Goal: Information Seeking & Learning: Learn about a topic

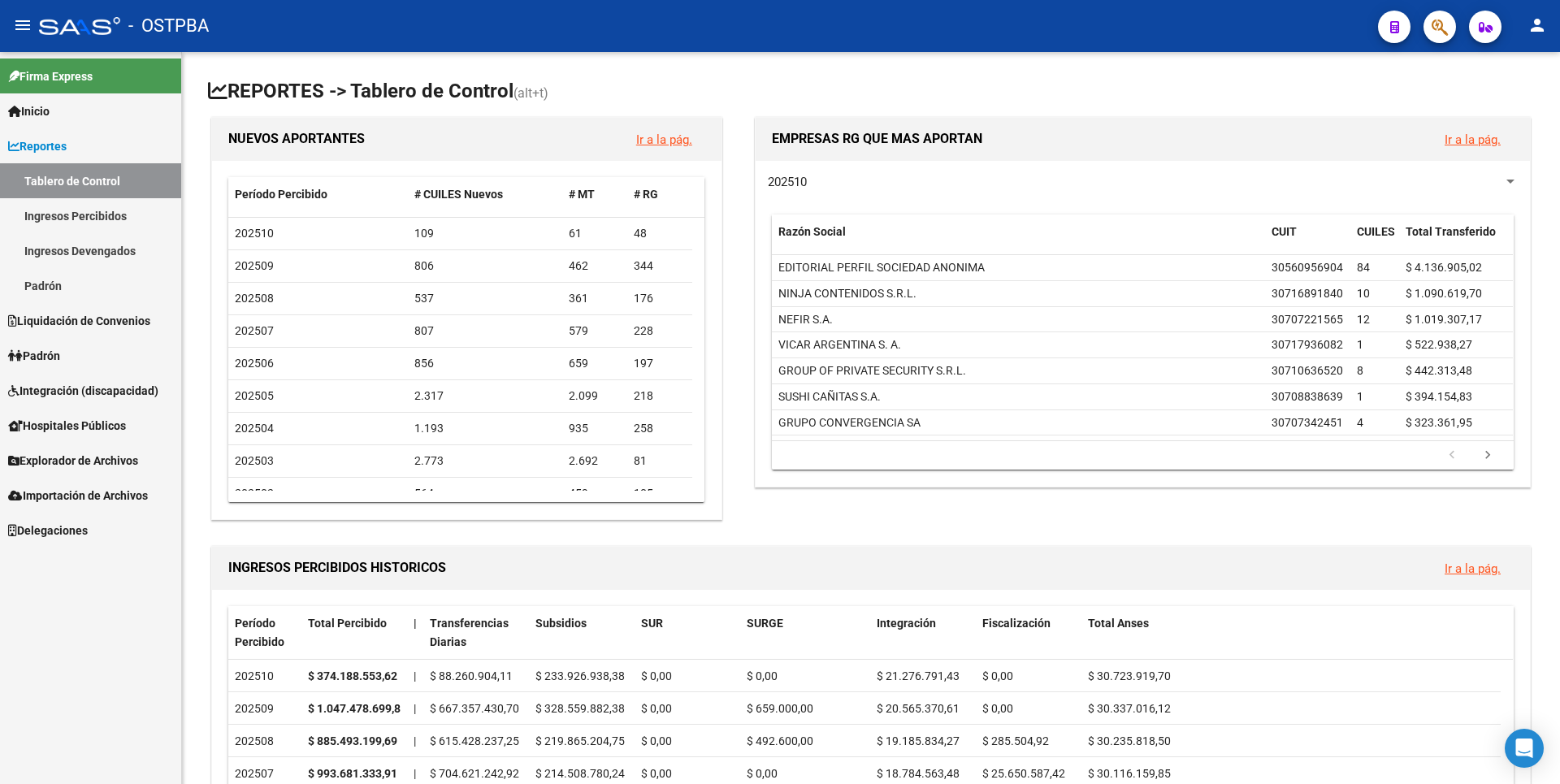
click at [95, 215] on link "Ingresos Percibidos" at bounding box center [90, 215] width 181 height 35
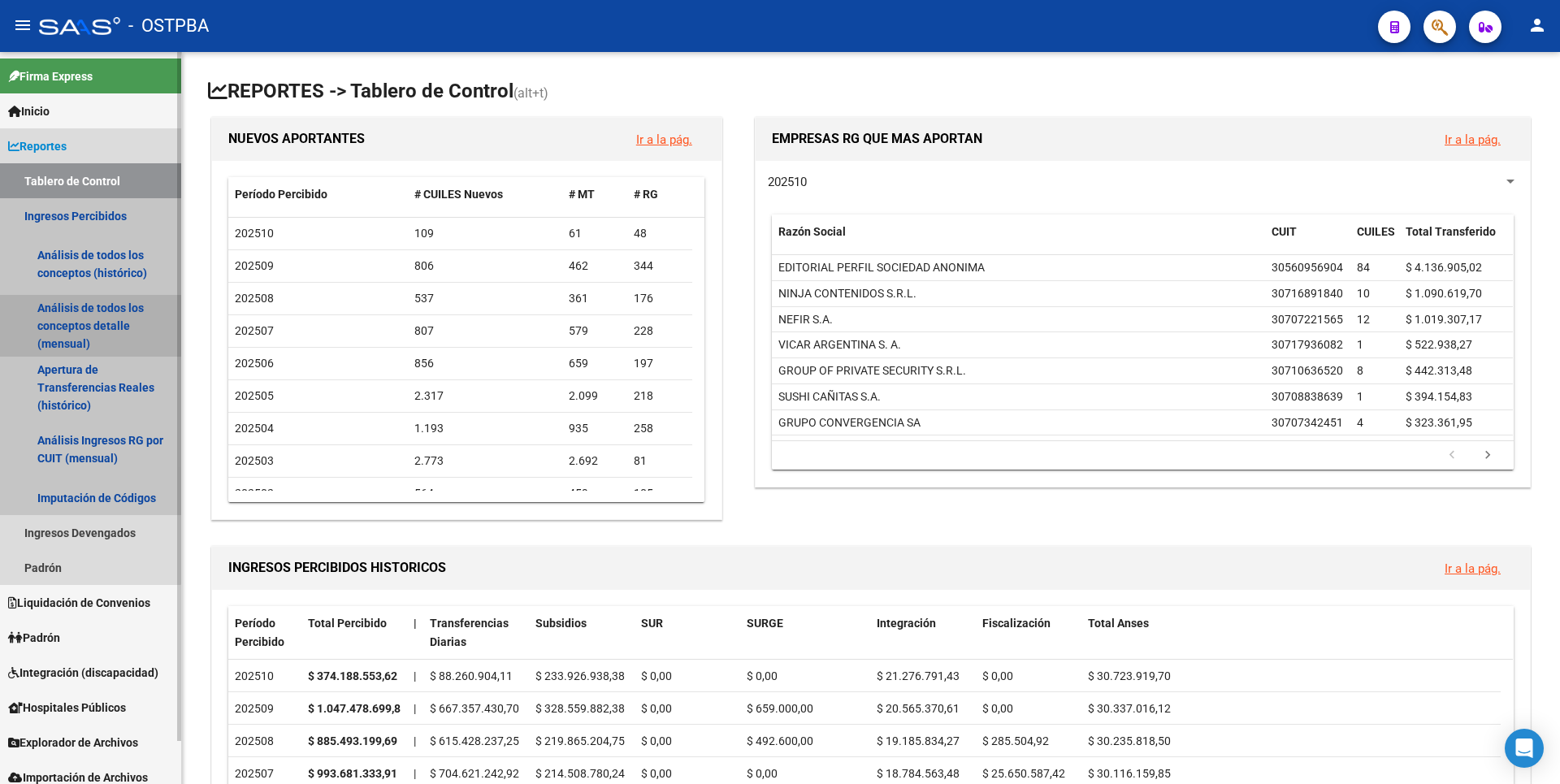
click at [86, 330] on link "Análisis de todos los conceptos detalle (mensual)" at bounding box center [90, 326] width 181 height 62
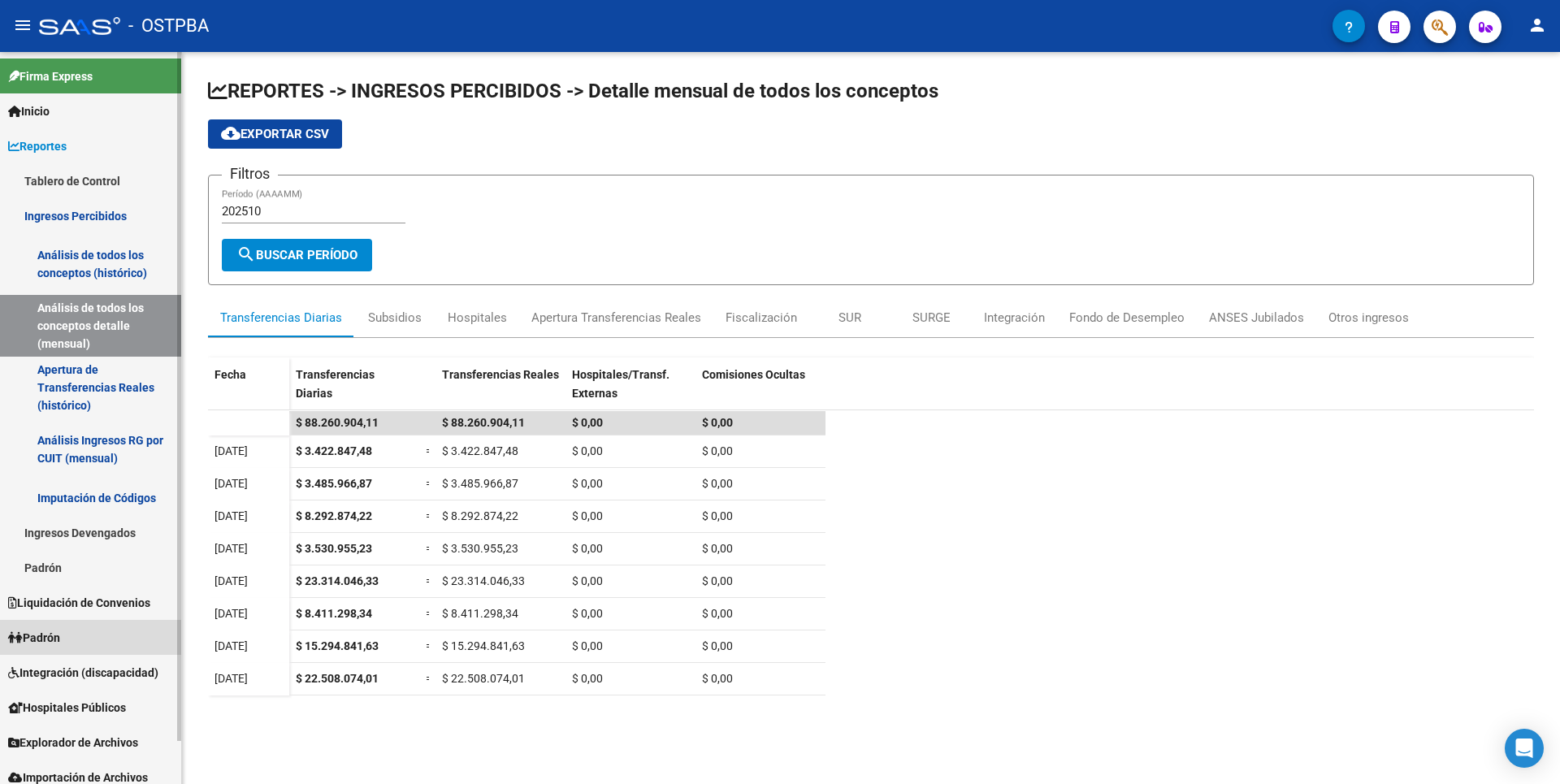
click at [73, 628] on link "Padrón" at bounding box center [90, 636] width 181 height 35
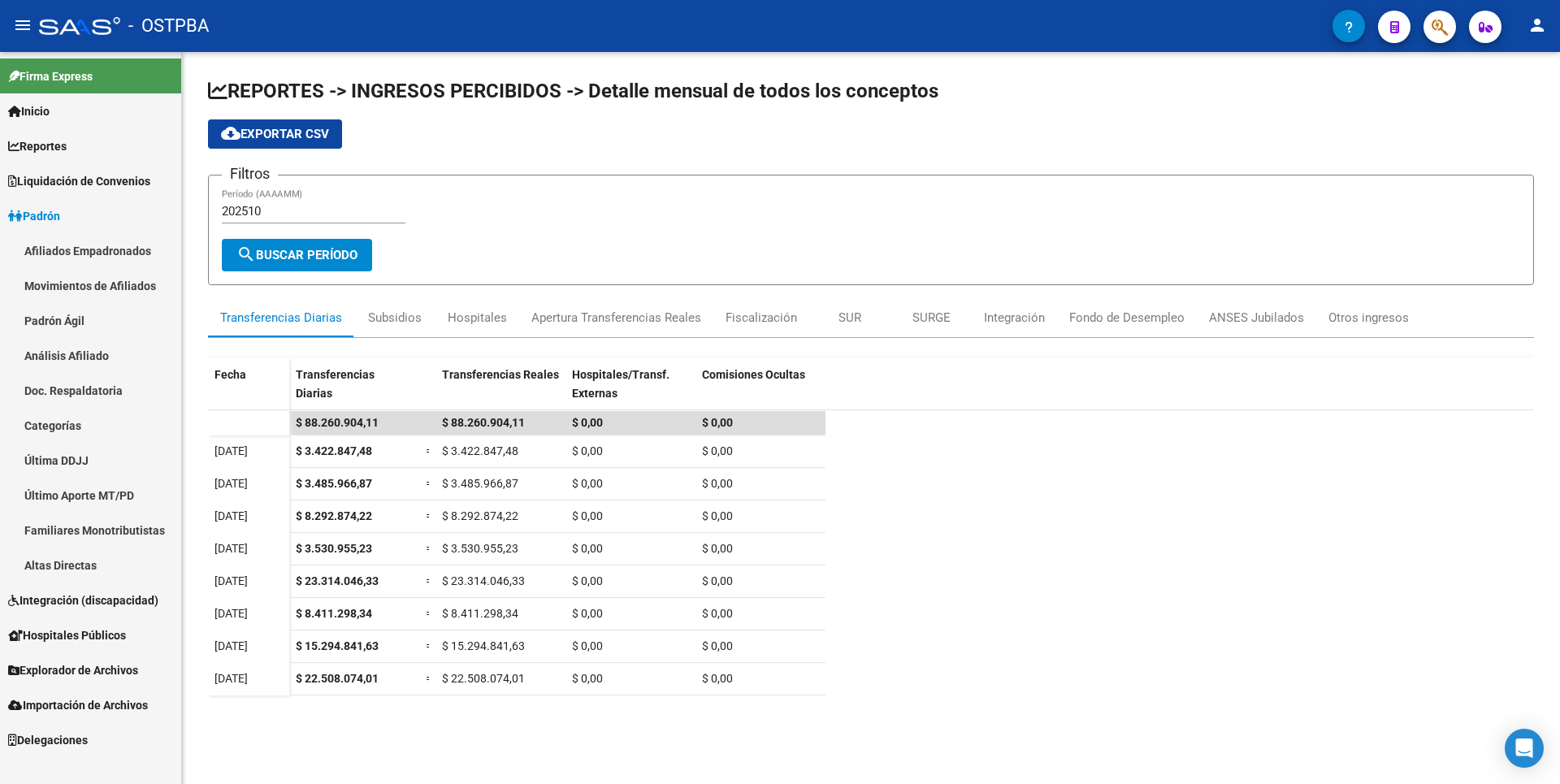
click at [92, 360] on link "Análisis Afiliado" at bounding box center [90, 355] width 181 height 35
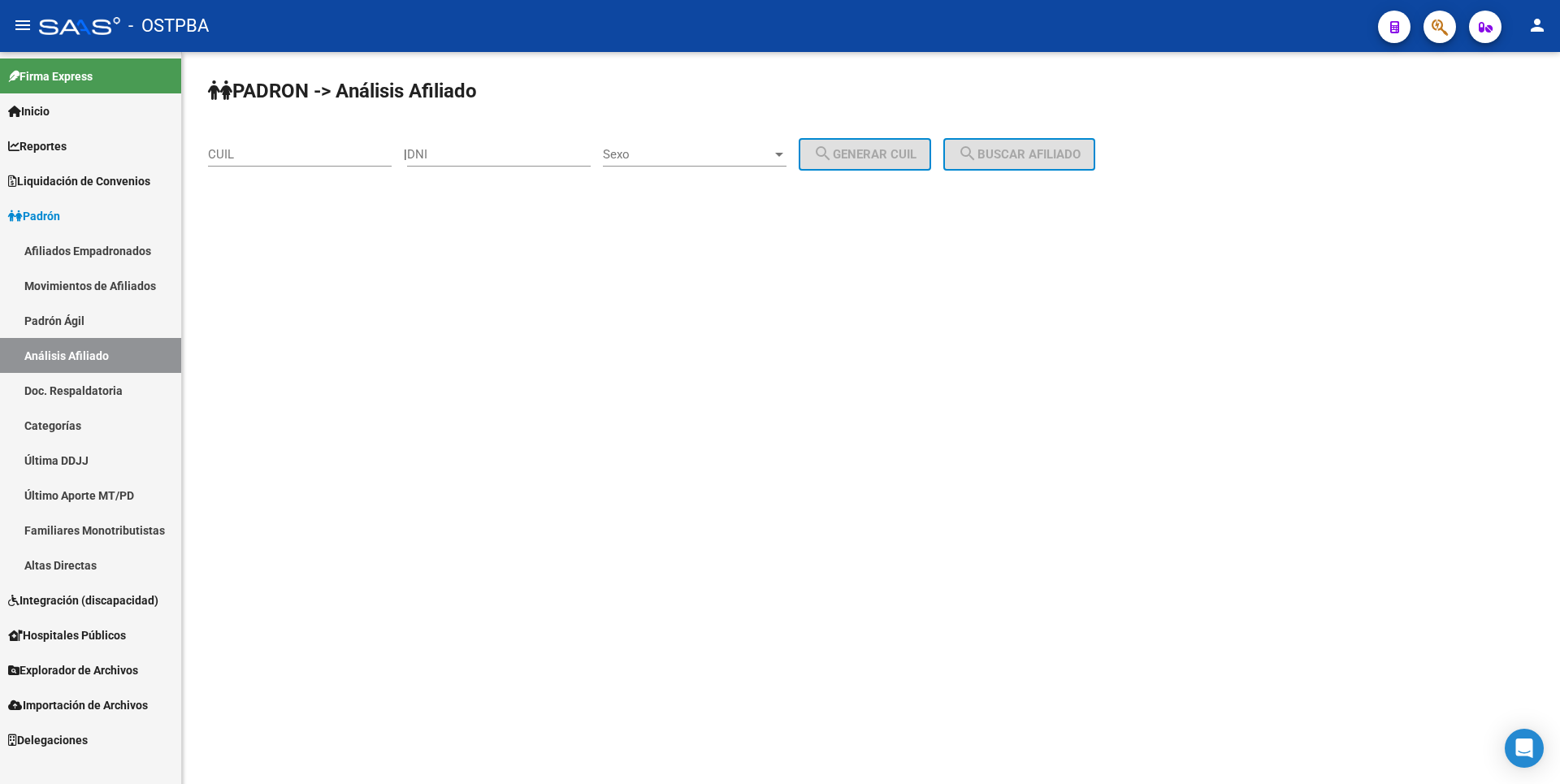
click at [64, 324] on link "Padrón Ágil" at bounding box center [90, 320] width 181 height 35
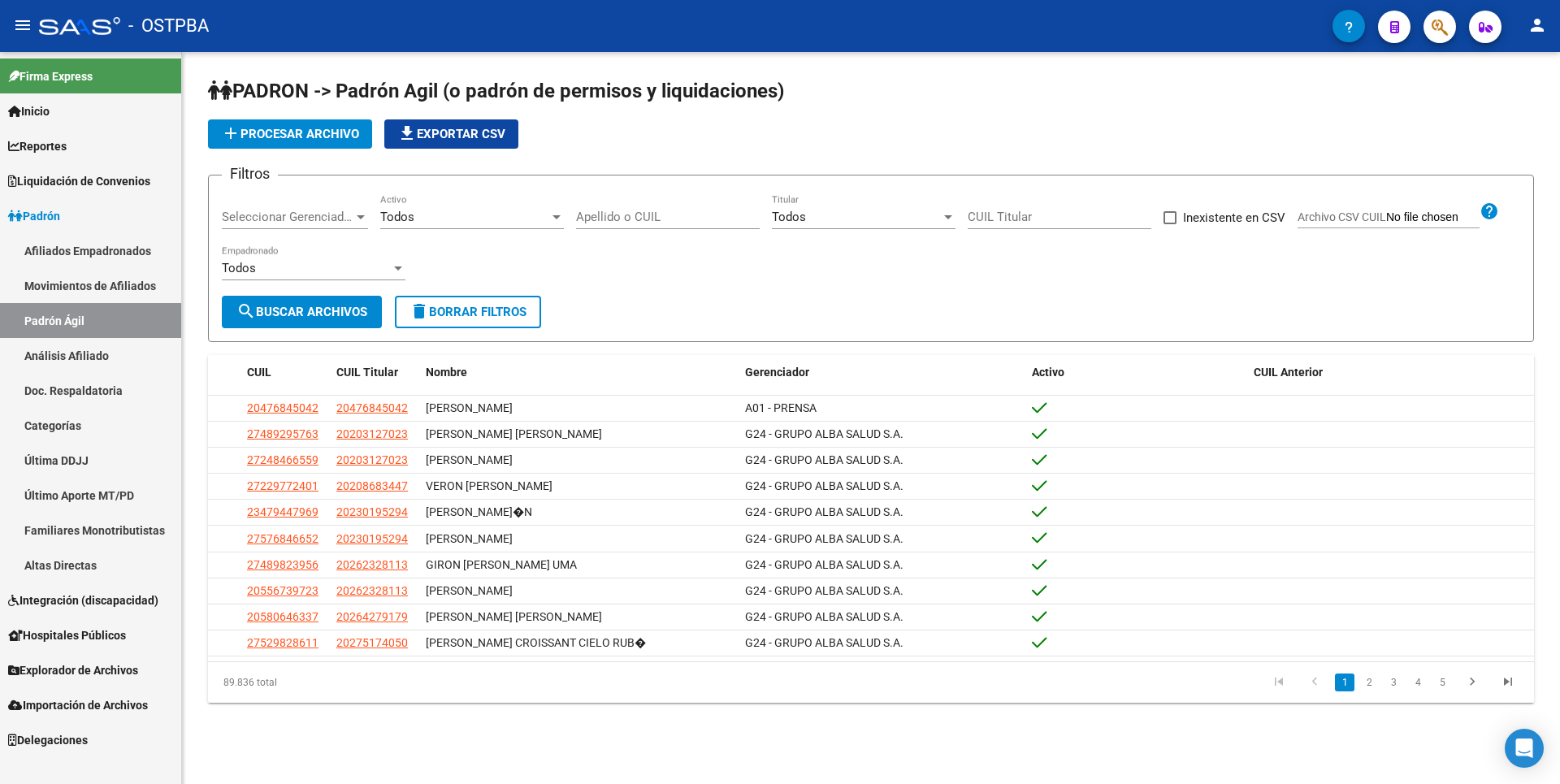
click at [134, 260] on link "Afiliados Empadronados" at bounding box center [90, 250] width 181 height 35
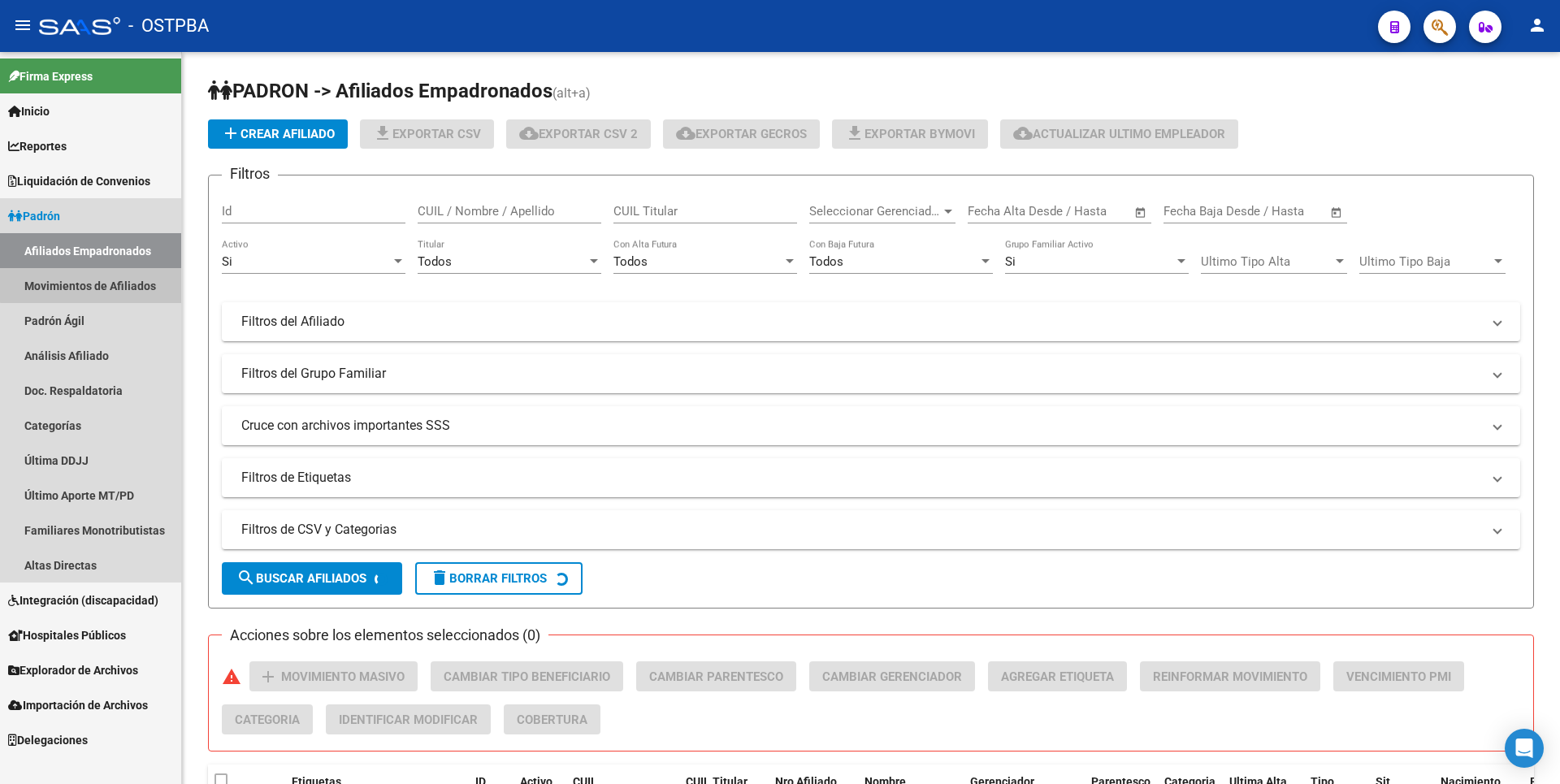
click at [125, 283] on link "Movimientos de Afiliados" at bounding box center [90, 285] width 181 height 35
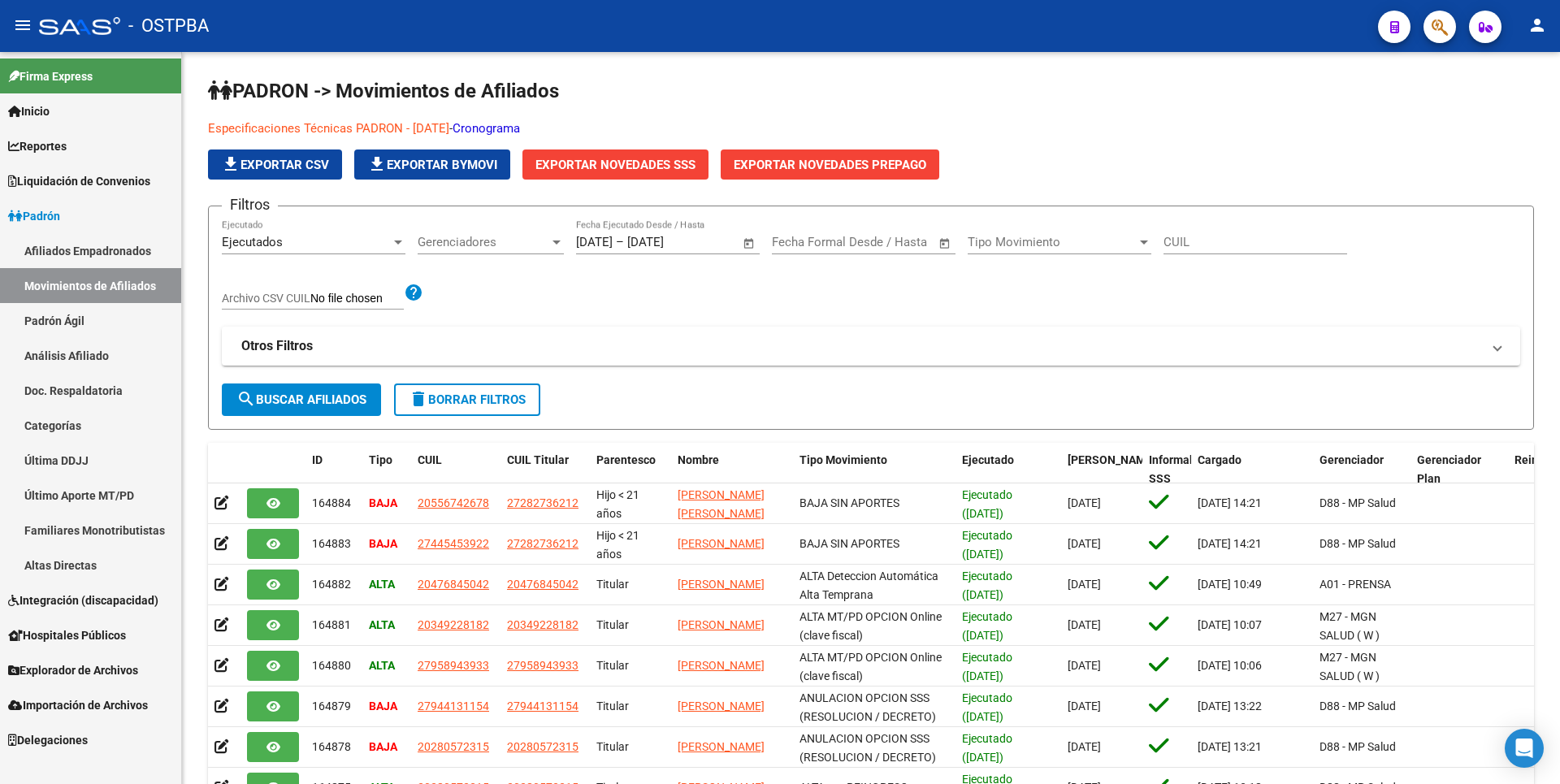
click at [71, 567] on link "Altas Directas" at bounding box center [90, 564] width 181 height 35
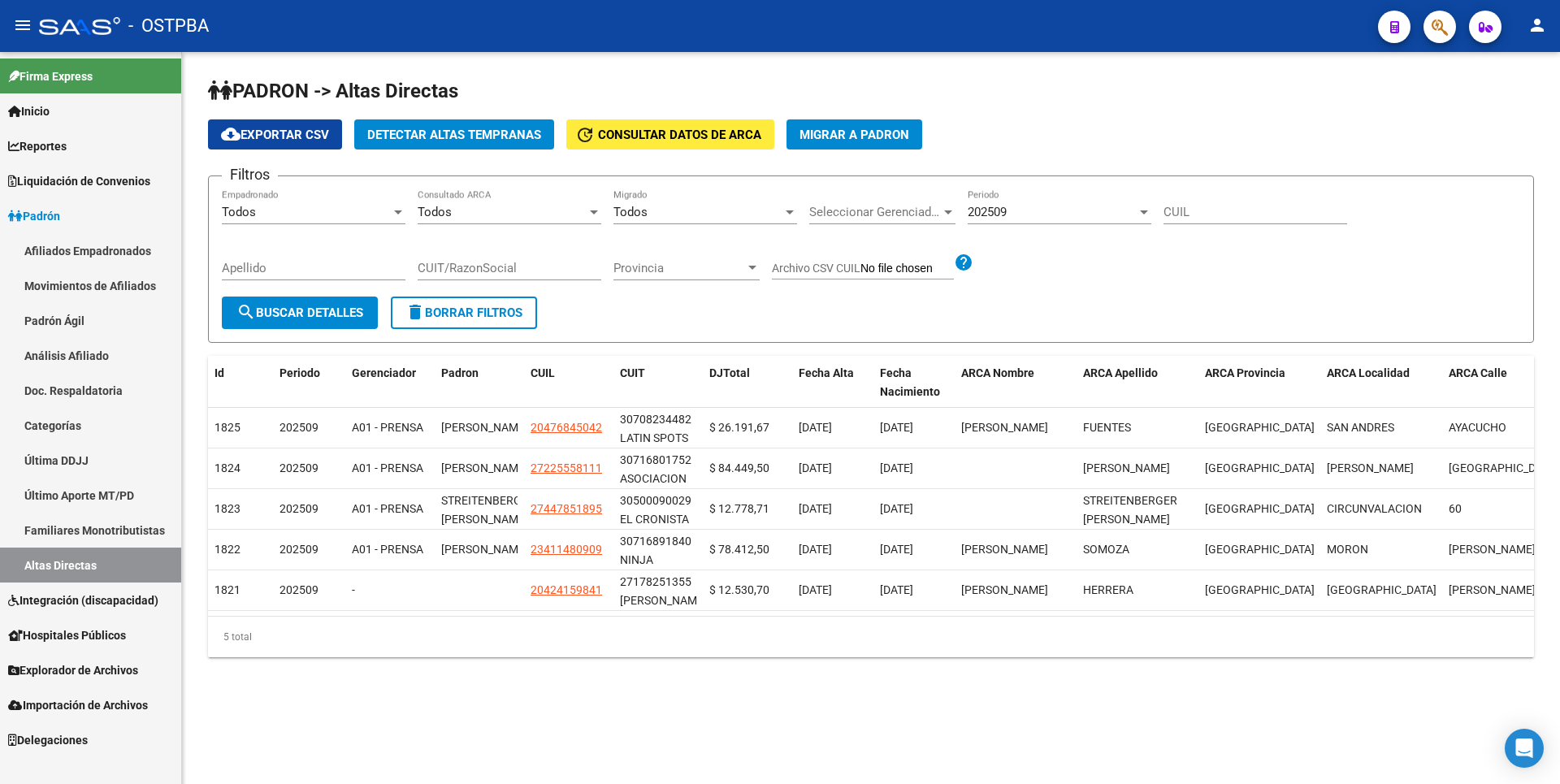
click at [483, 129] on span "Detectar Altas Tempranas" at bounding box center [455, 135] width 174 height 15
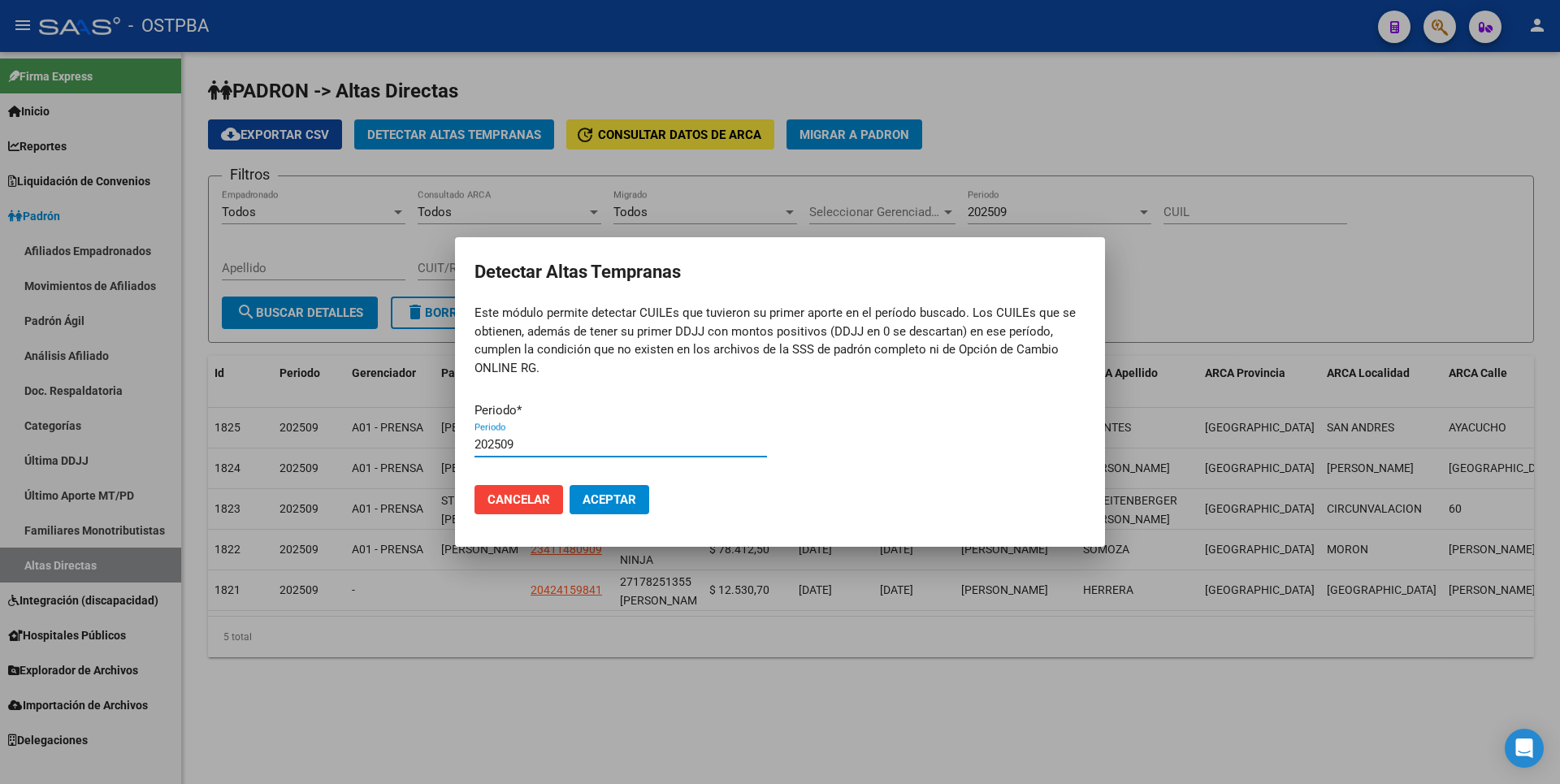
type input "202509"
click at [570, 484] on button "Aceptar" at bounding box center [610, 498] width 80 height 29
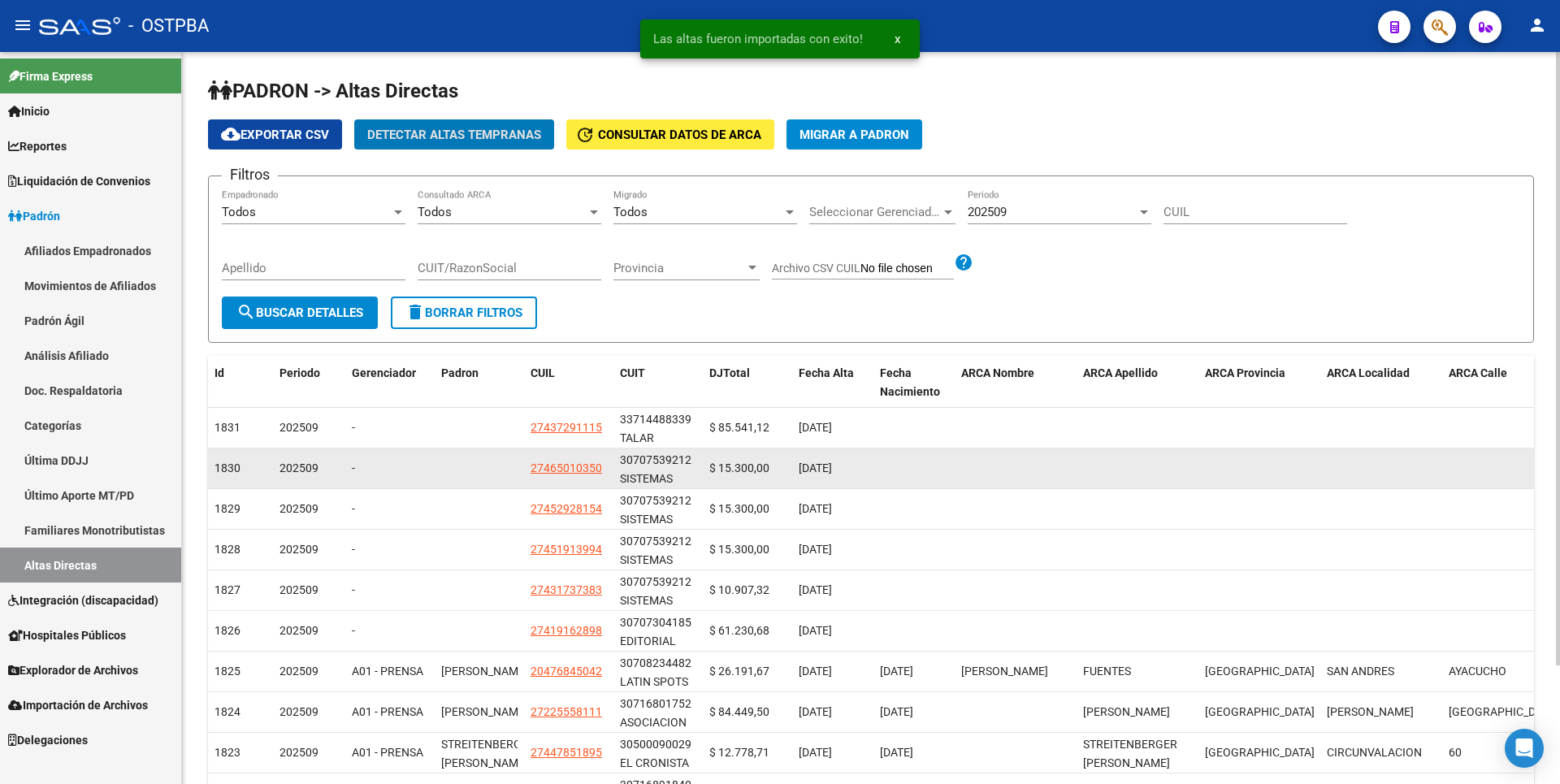
scroll to position [141, 0]
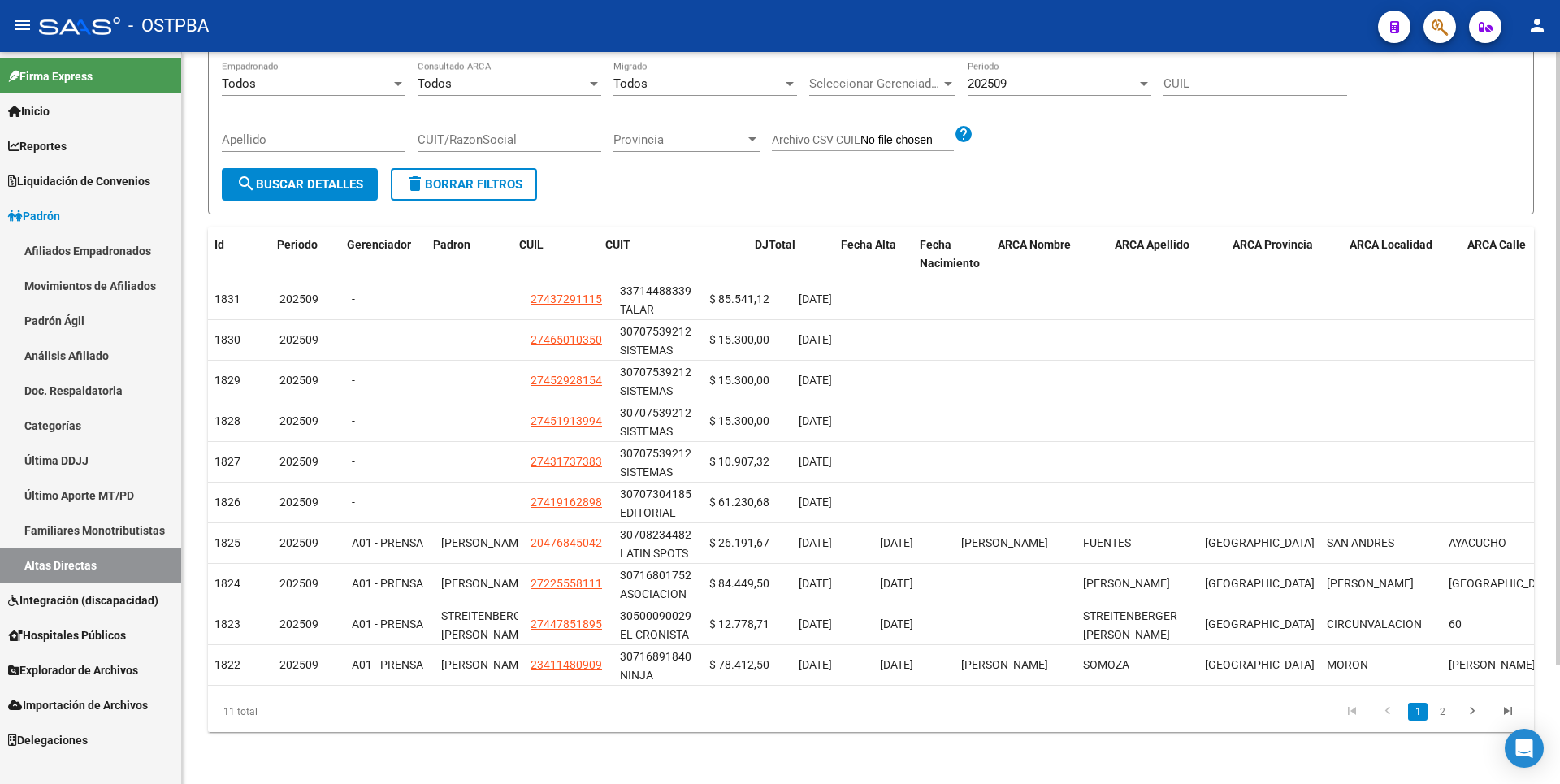
drag, startPoint x: 700, startPoint y: 244, endPoint x: 796, endPoint y: 236, distance: 96.3
click at [796, 236] on div "Id Periodo Gerenciador Padron CUIL CUIT DJTotal Fecha Alta Fecha Nacimiento ARC…" at bounding box center [1068, 255] width 1722 height 54
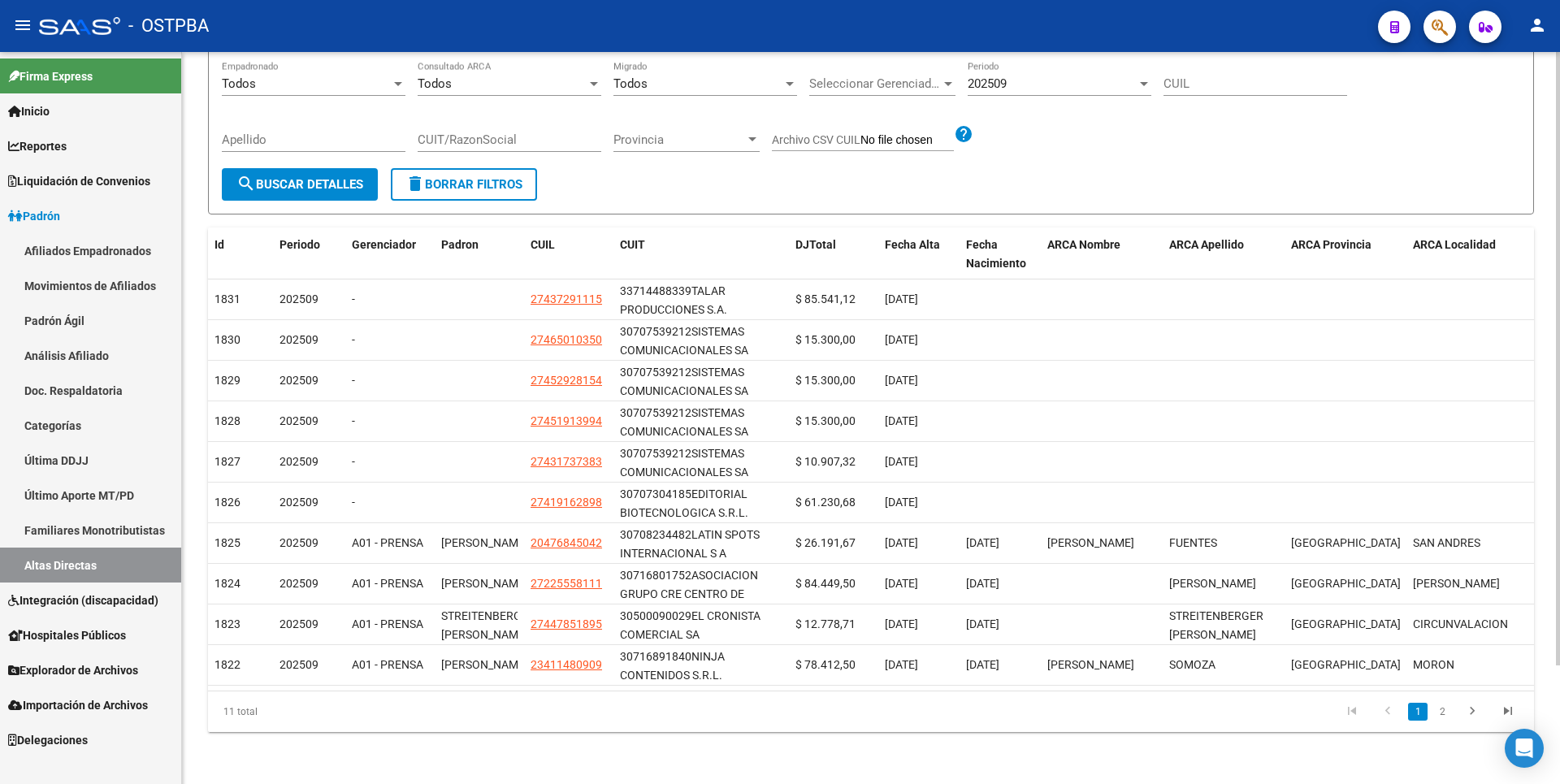
click at [1449, 717] on link "2" at bounding box center [1443, 711] width 20 height 18
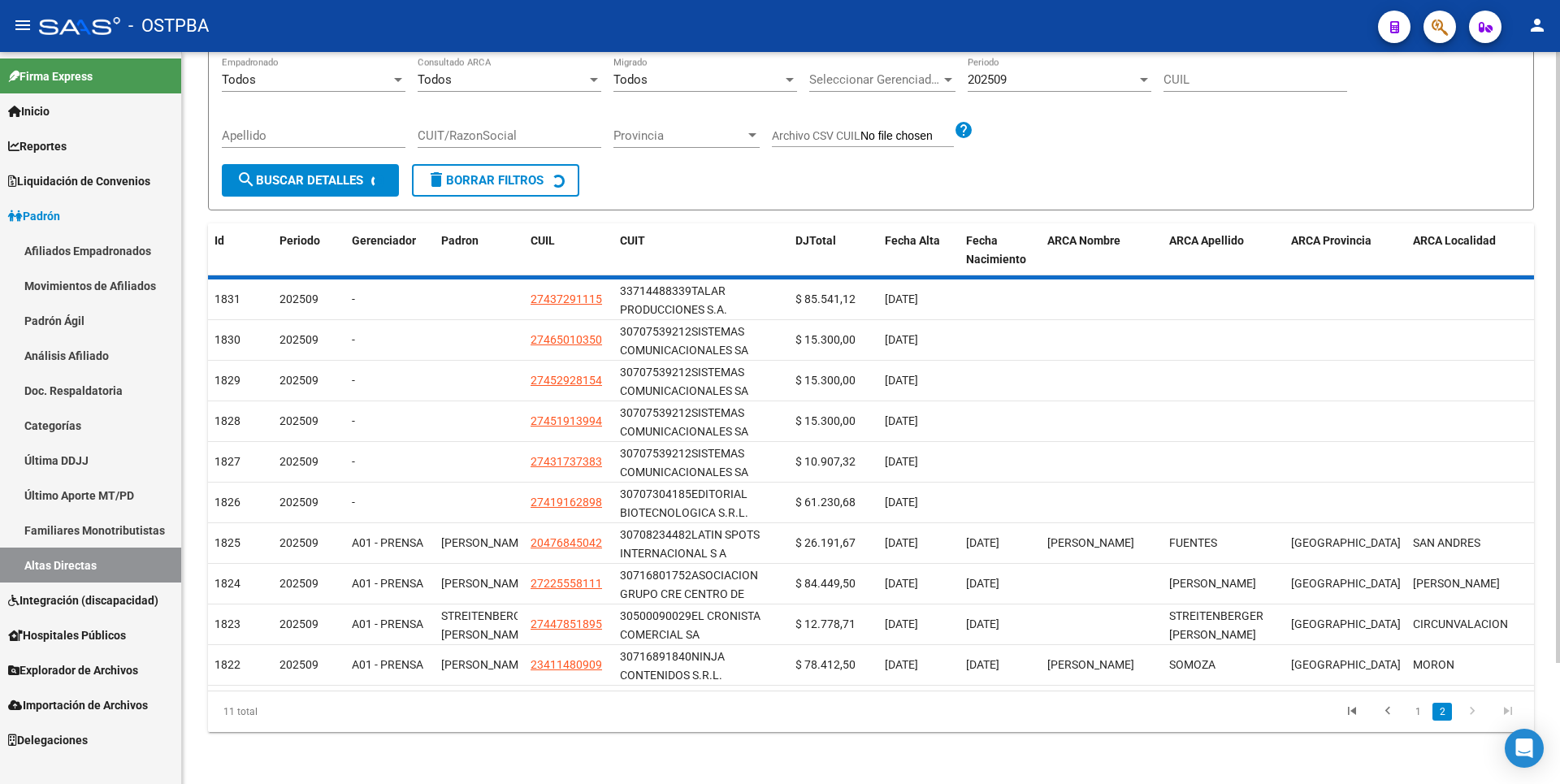
scroll to position [0, 0]
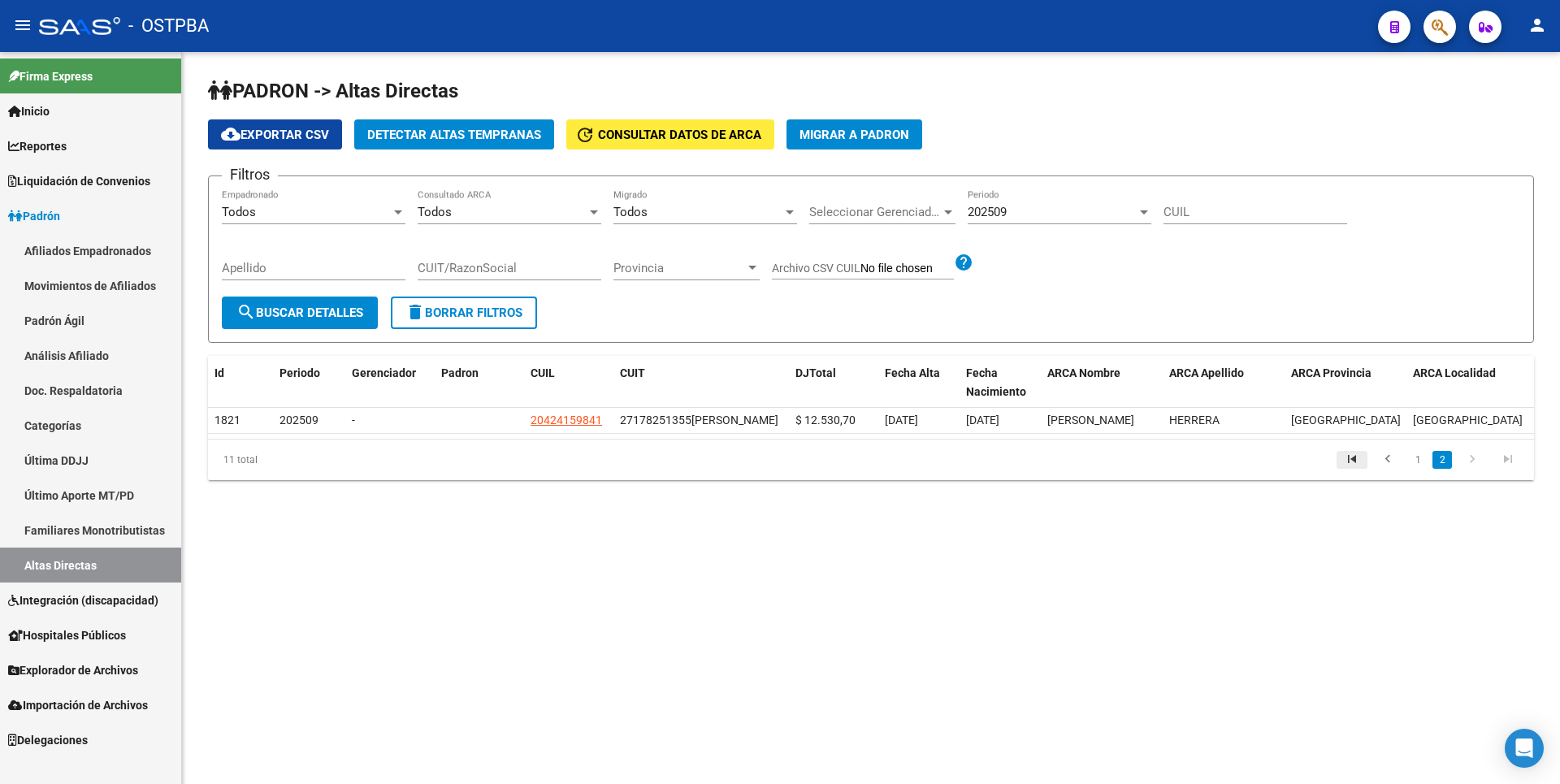
click at [1351, 471] on icon "go to first page" at bounding box center [1352, 461] width 21 height 20
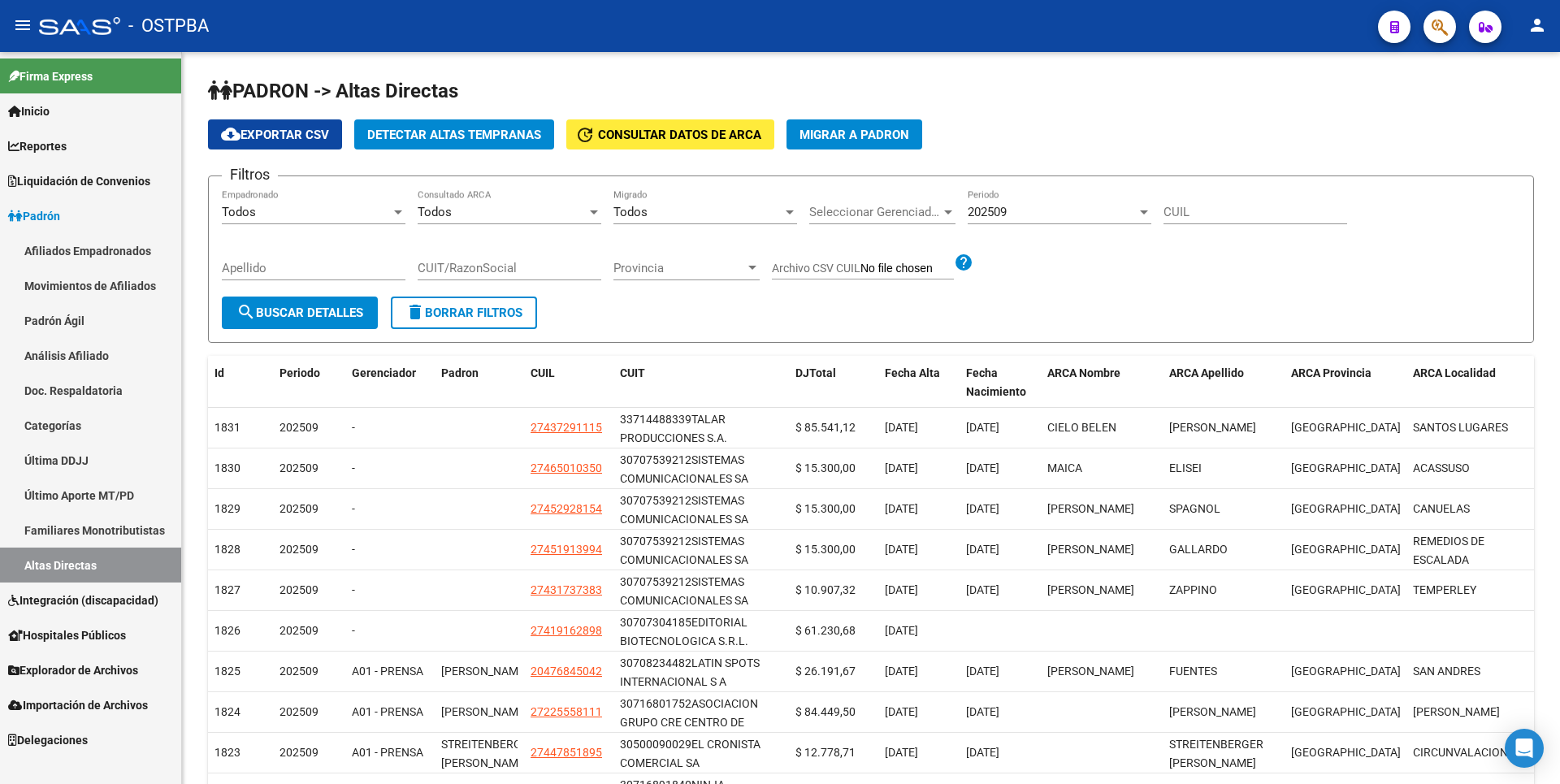
click at [111, 661] on span "Explorador de Archivos" at bounding box center [73, 670] width 130 height 18
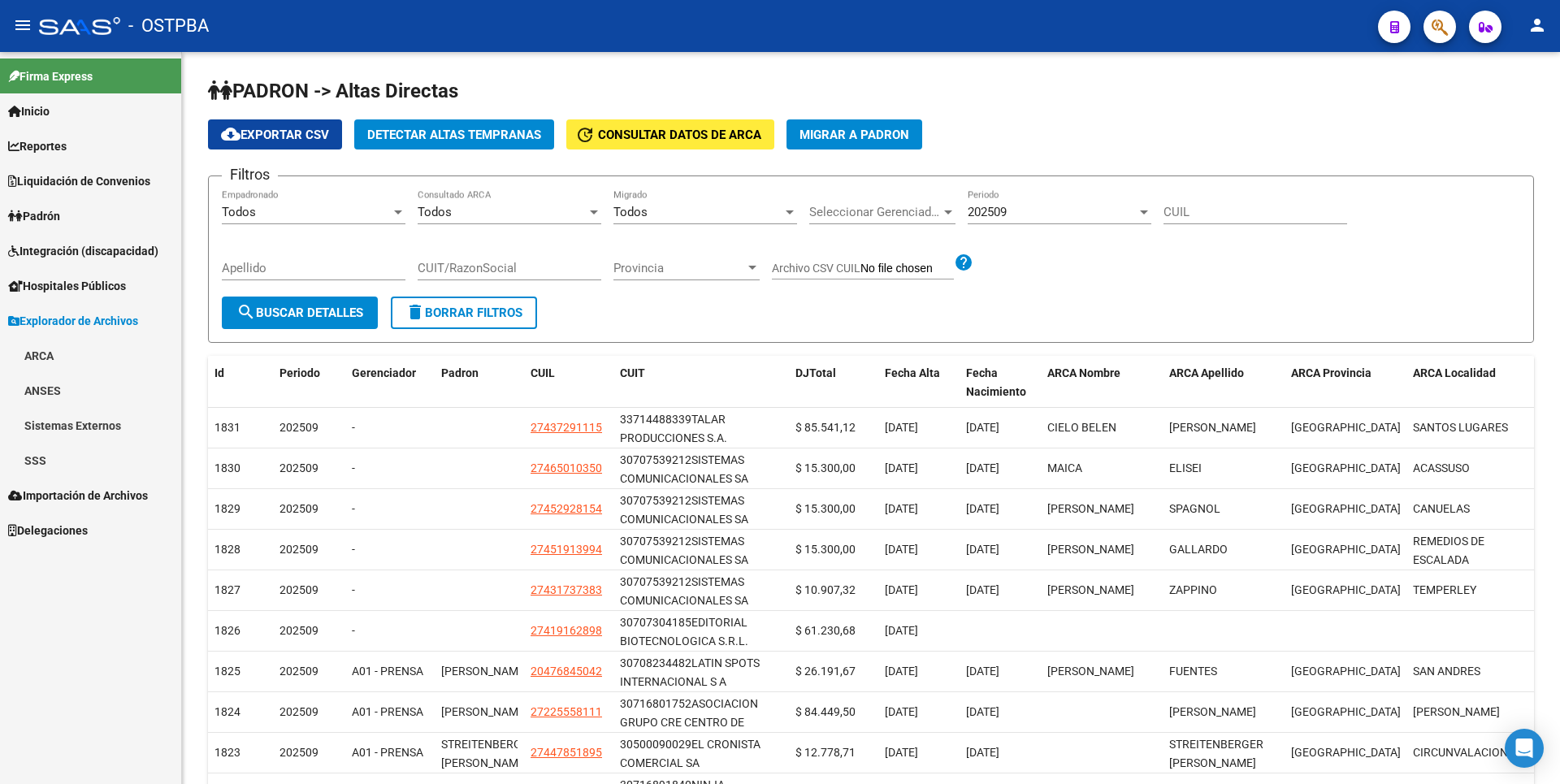
click at [66, 455] on link "SSS" at bounding box center [90, 459] width 181 height 35
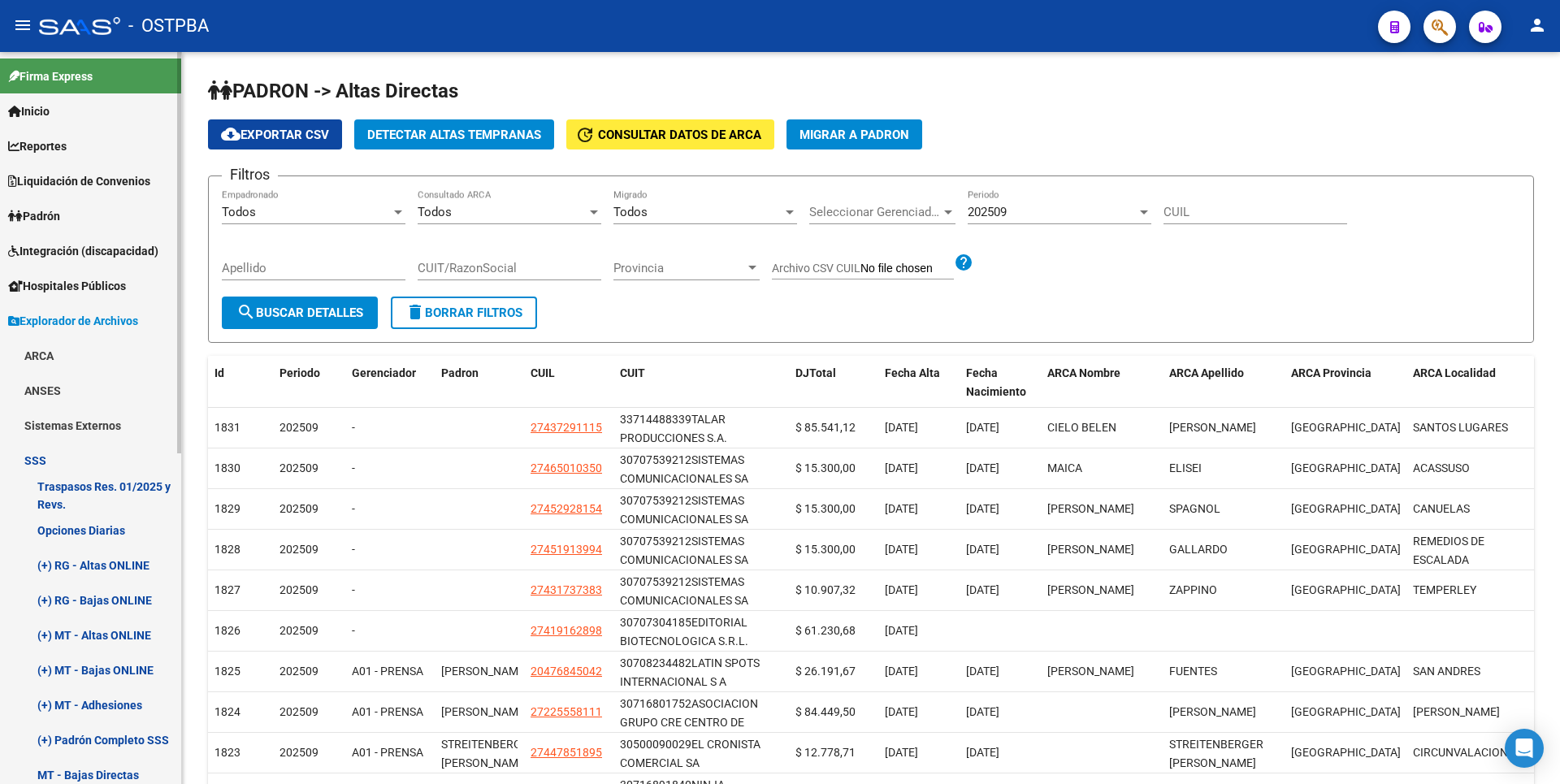
click at [124, 596] on link "(+) RG - Bajas ONLINE" at bounding box center [90, 599] width 181 height 35
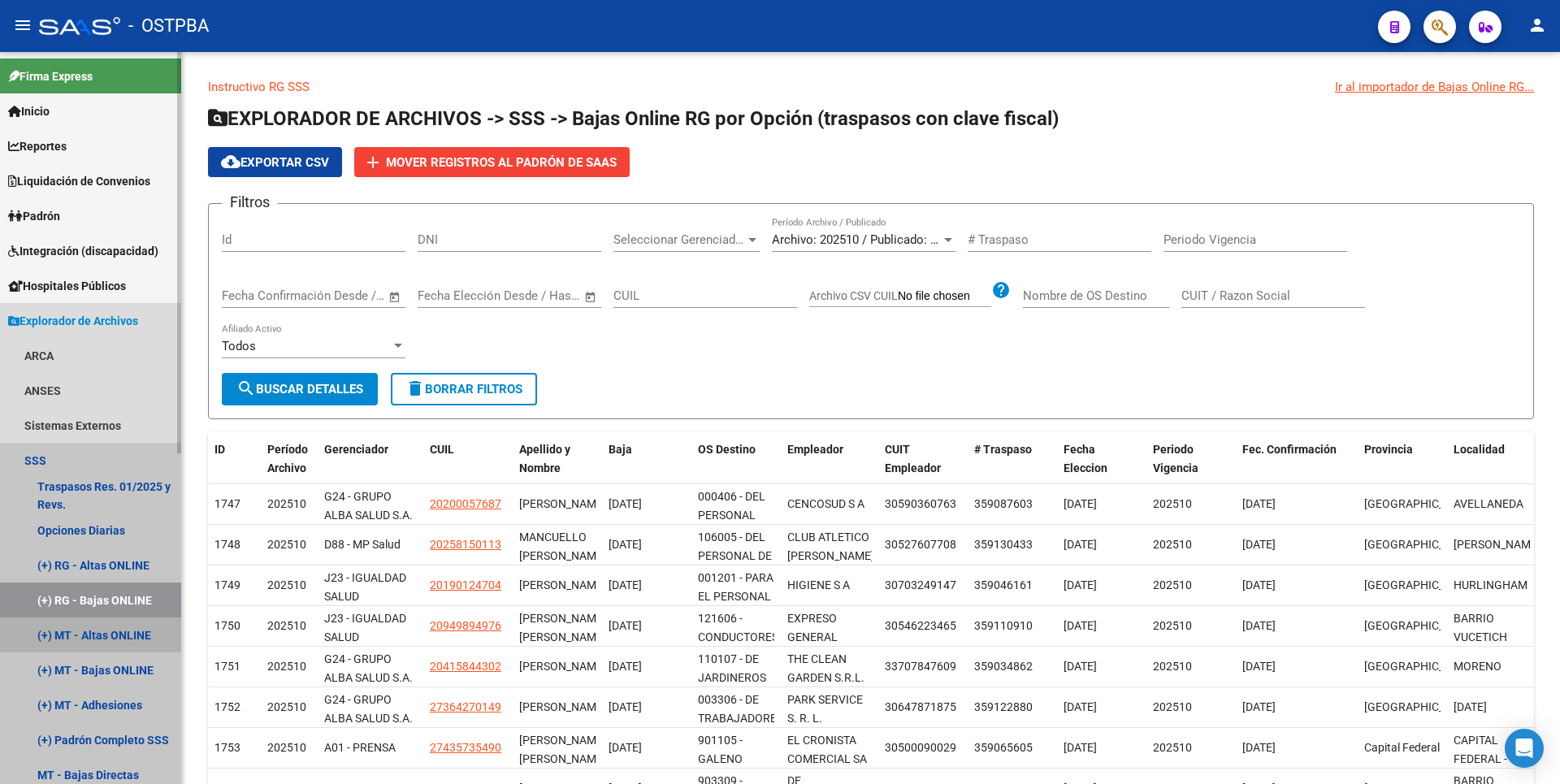
click at [120, 630] on link "(+) MT - Altas ONLINE" at bounding box center [90, 634] width 181 height 35
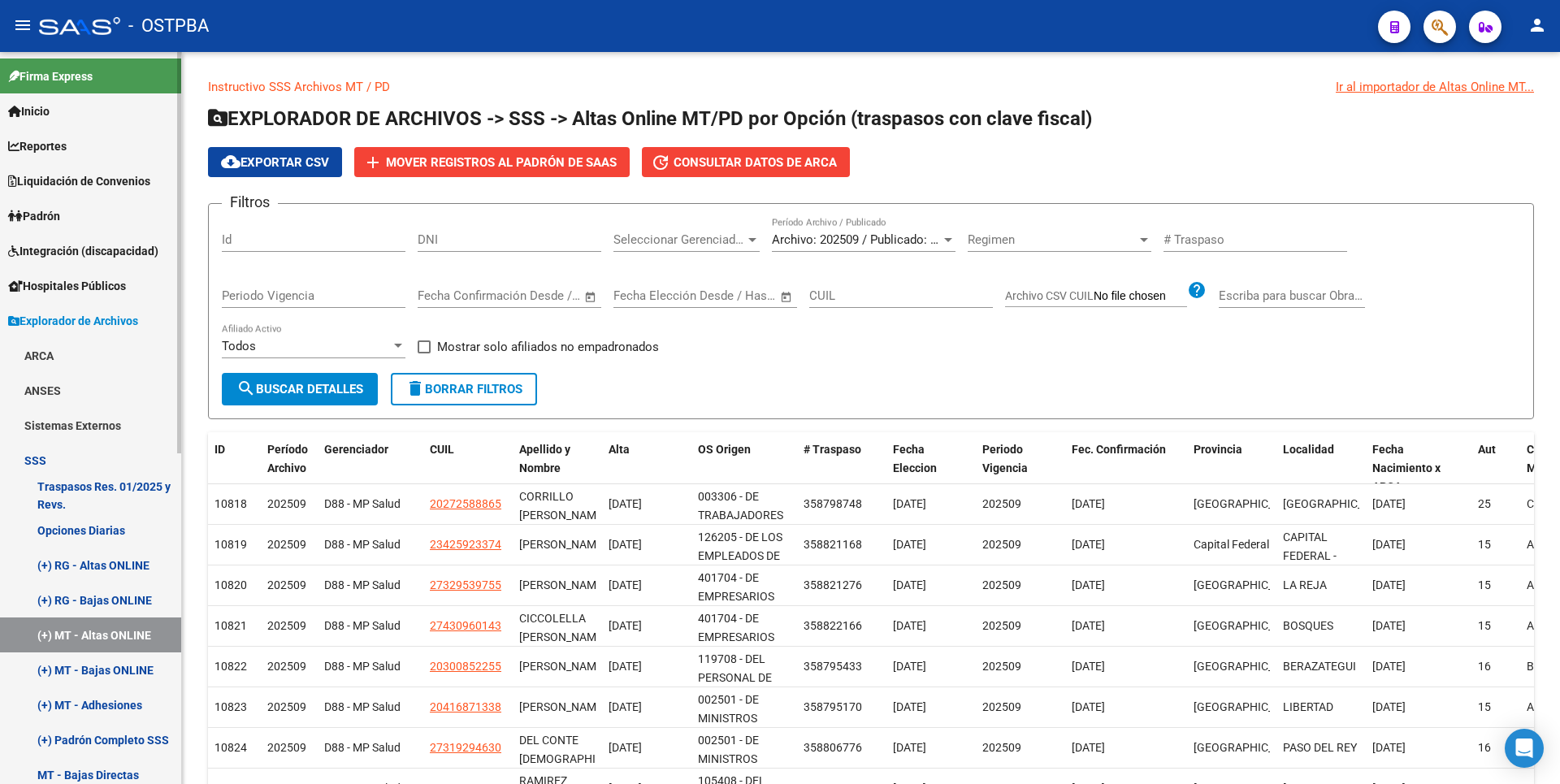
click at [123, 664] on link "(+) MT - Bajas ONLINE" at bounding box center [90, 669] width 181 height 35
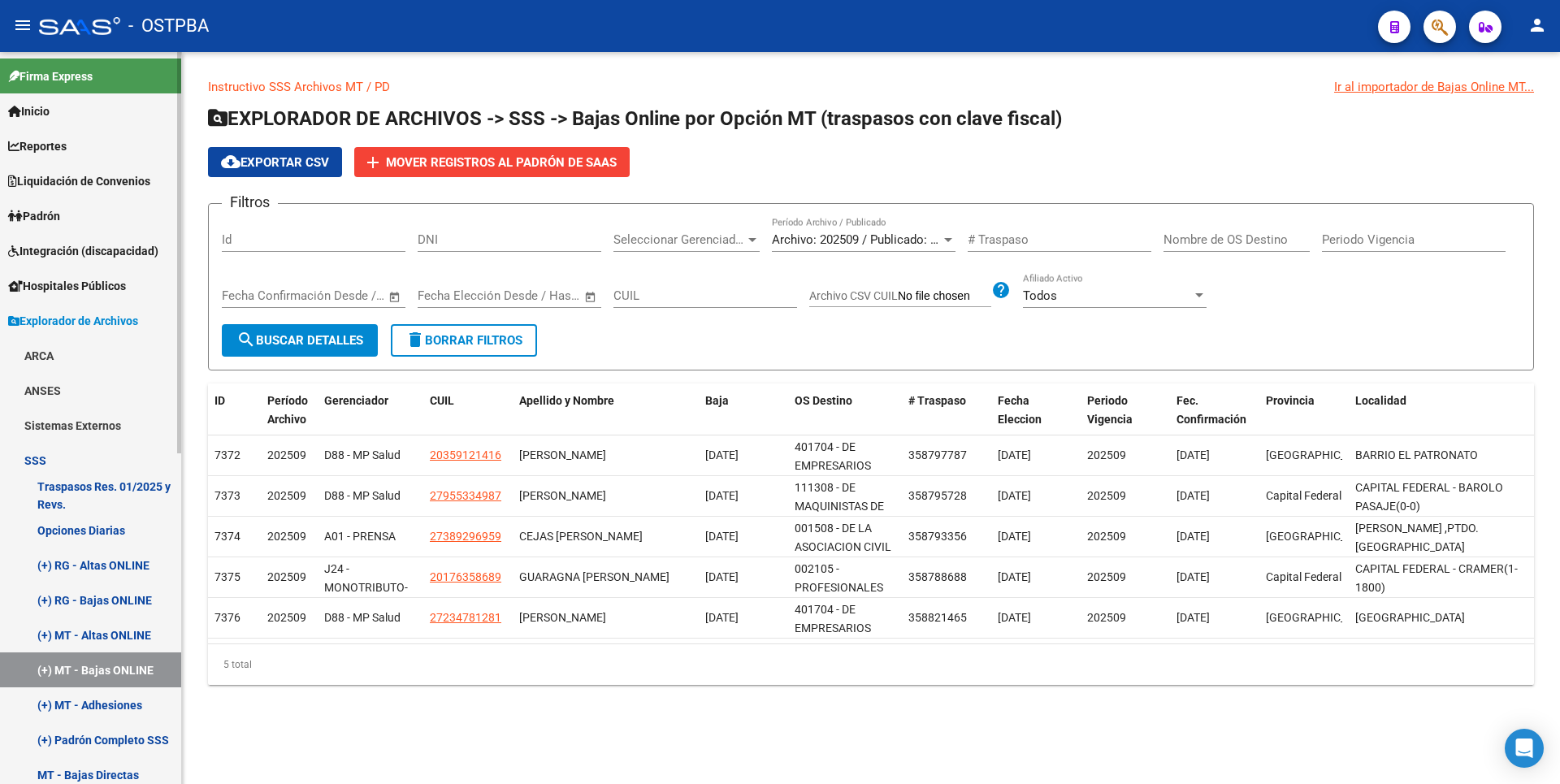
click at [123, 698] on link "(+) MT - Adhesiones" at bounding box center [90, 704] width 181 height 35
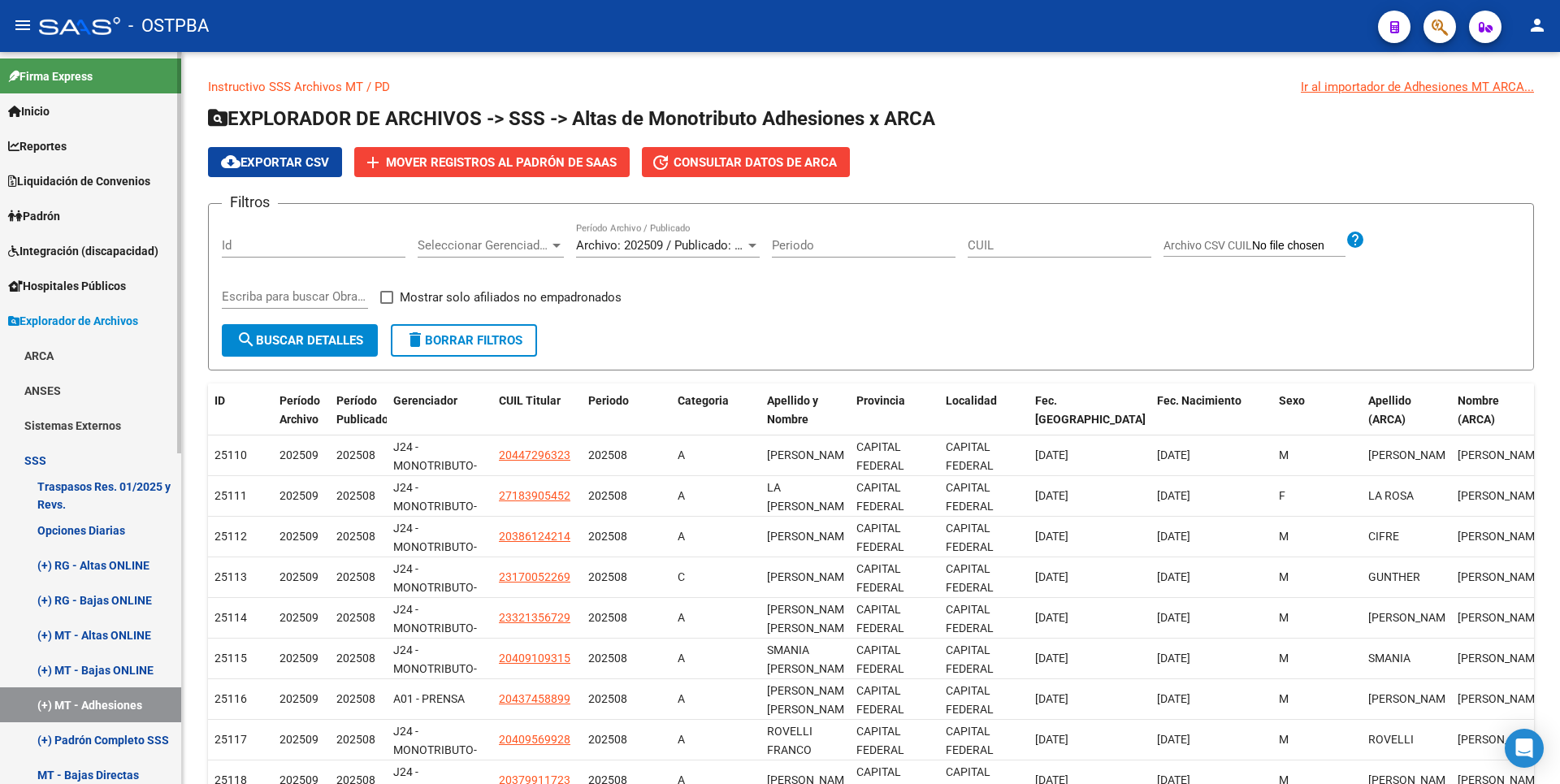
click at [84, 148] on link "Reportes" at bounding box center [90, 145] width 181 height 35
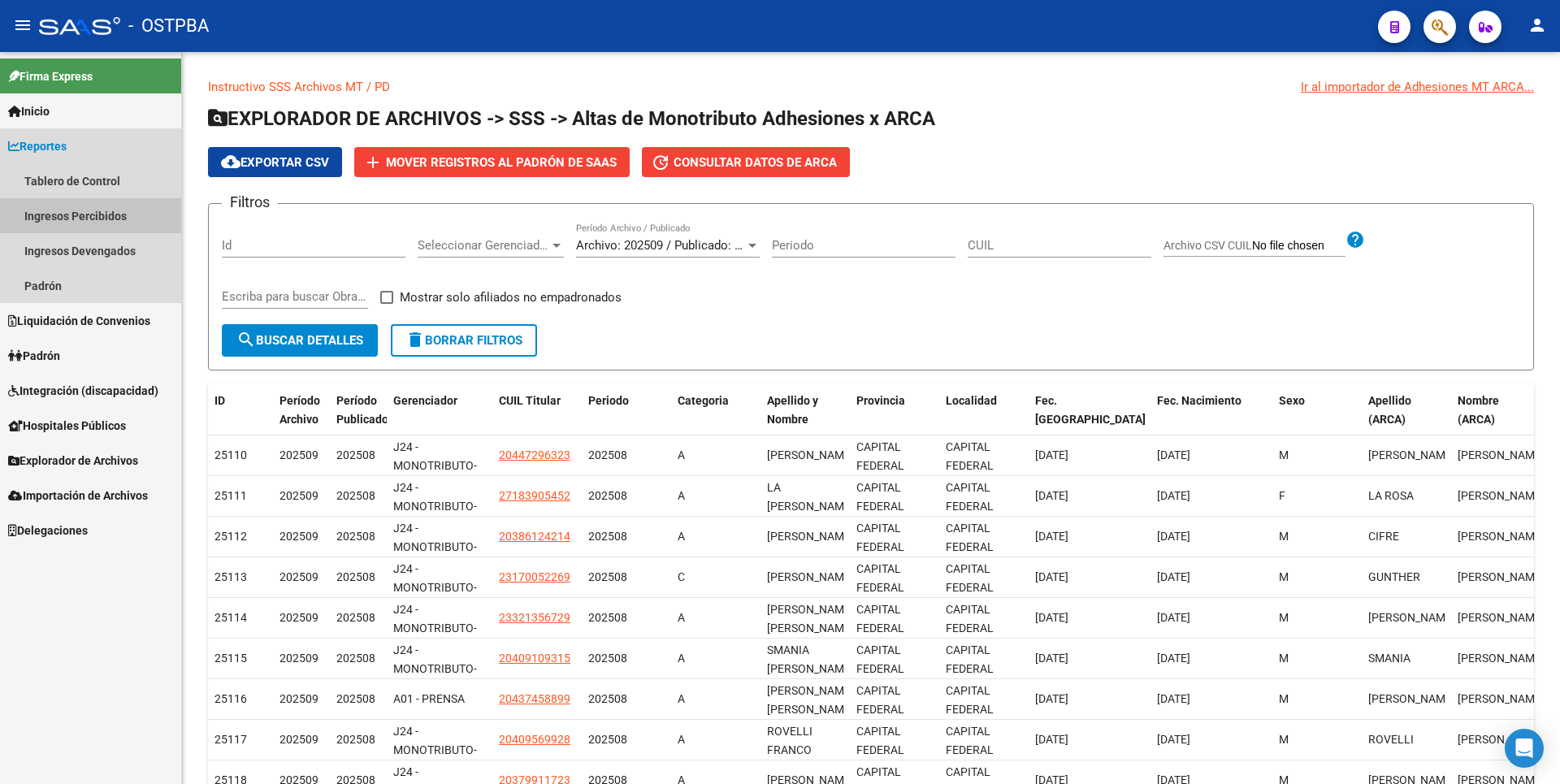
click at [100, 220] on link "Ingresos Percibidos" at bounding box center [90, 215] width 181 height 35
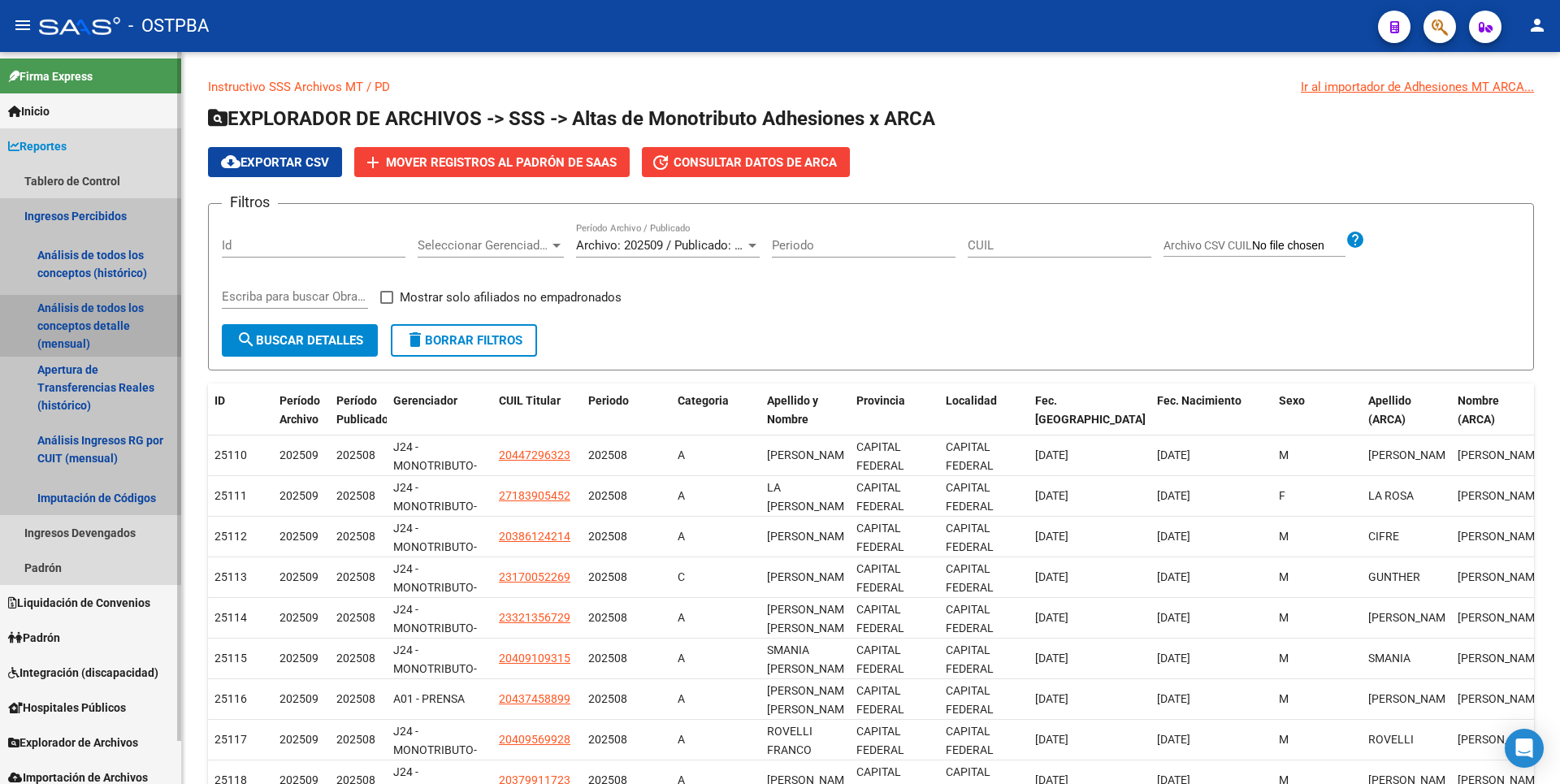
click at [100, 313] on link "Análisis de todos los conceptos detalle (mensual)" at bounding box center [90, 326] width 181 height 62
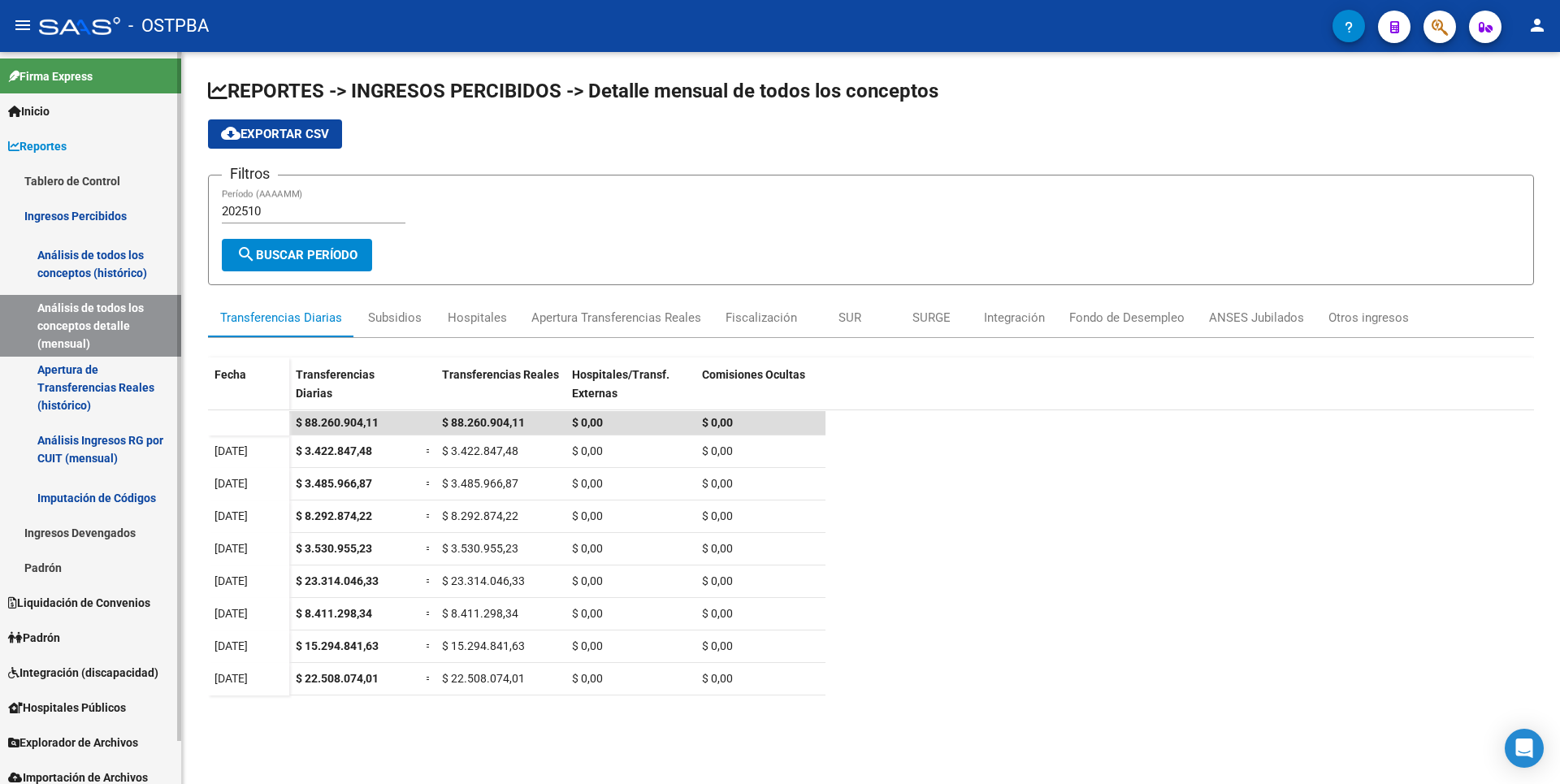
click at [62, 565] on link "Padrón" at bounding box center [90, 567] width 181 height 35
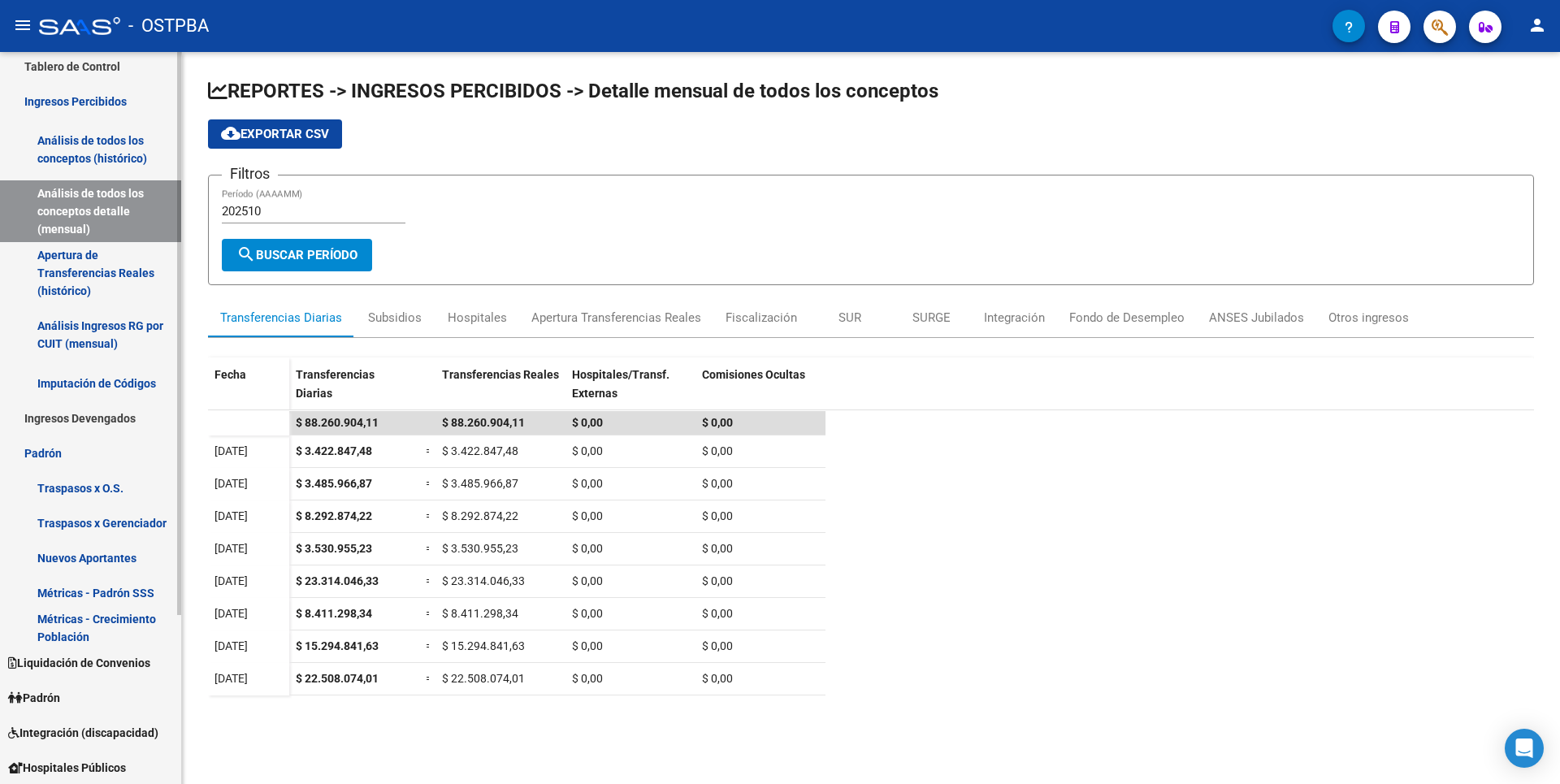
scroll to position [220, 0]
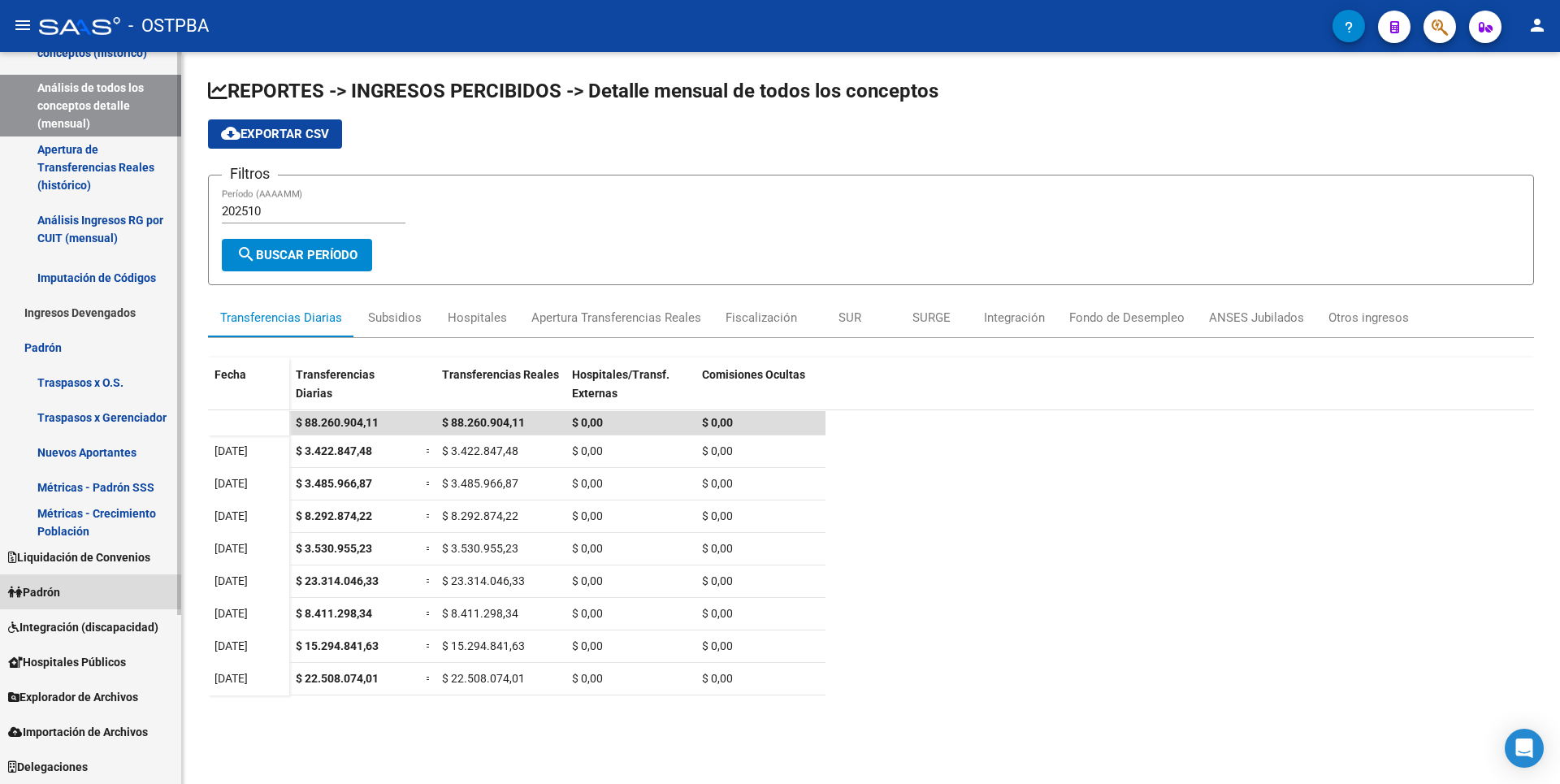
click at [83, 586] on link "Padrón" at bounding box center [90, 591] width 181 height 35
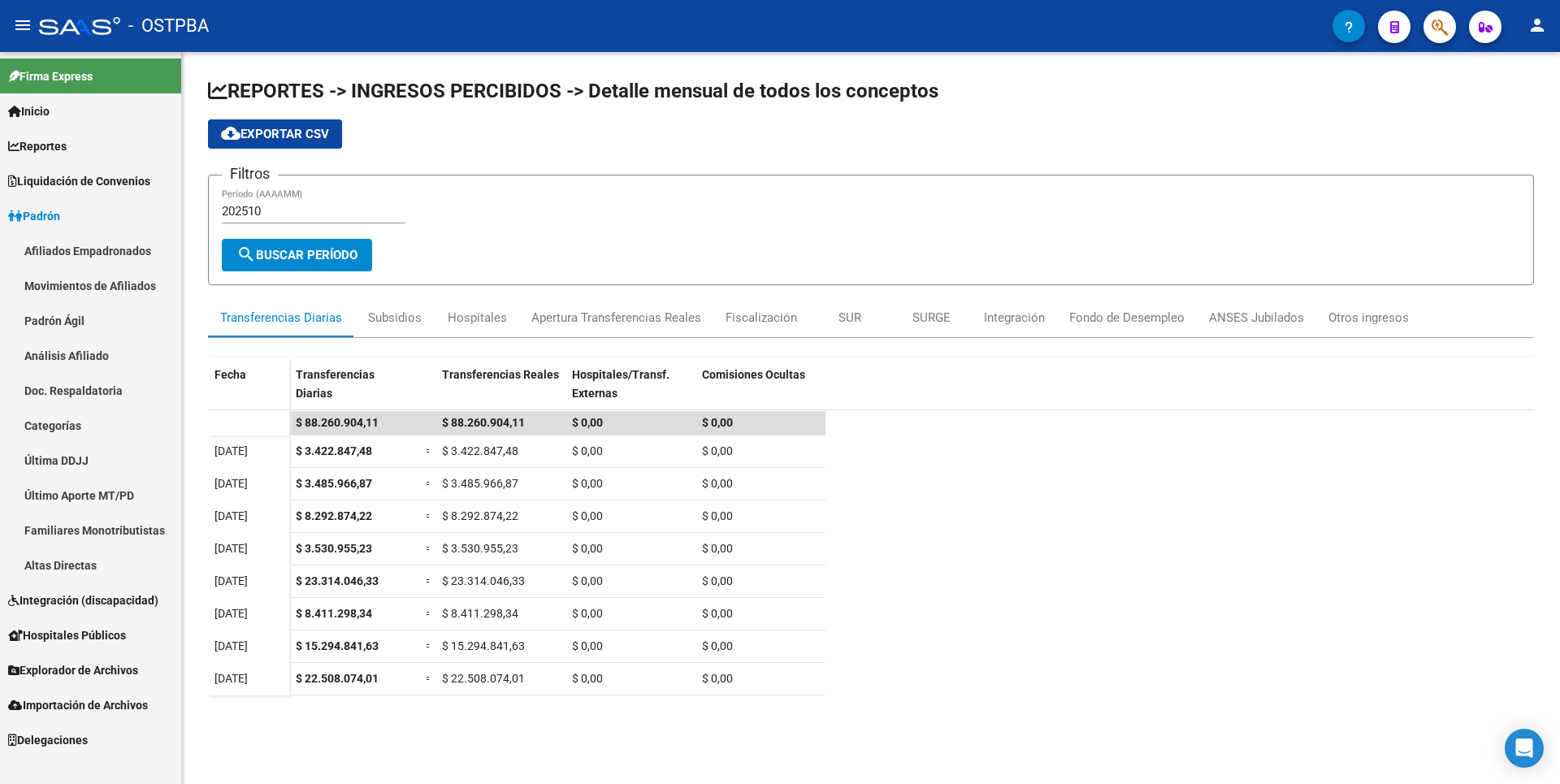
scroll to position [0, 0]
click at [108, 351] on link "Análisis Afiliado" at bounding box center [90, 355] width 181 height 35
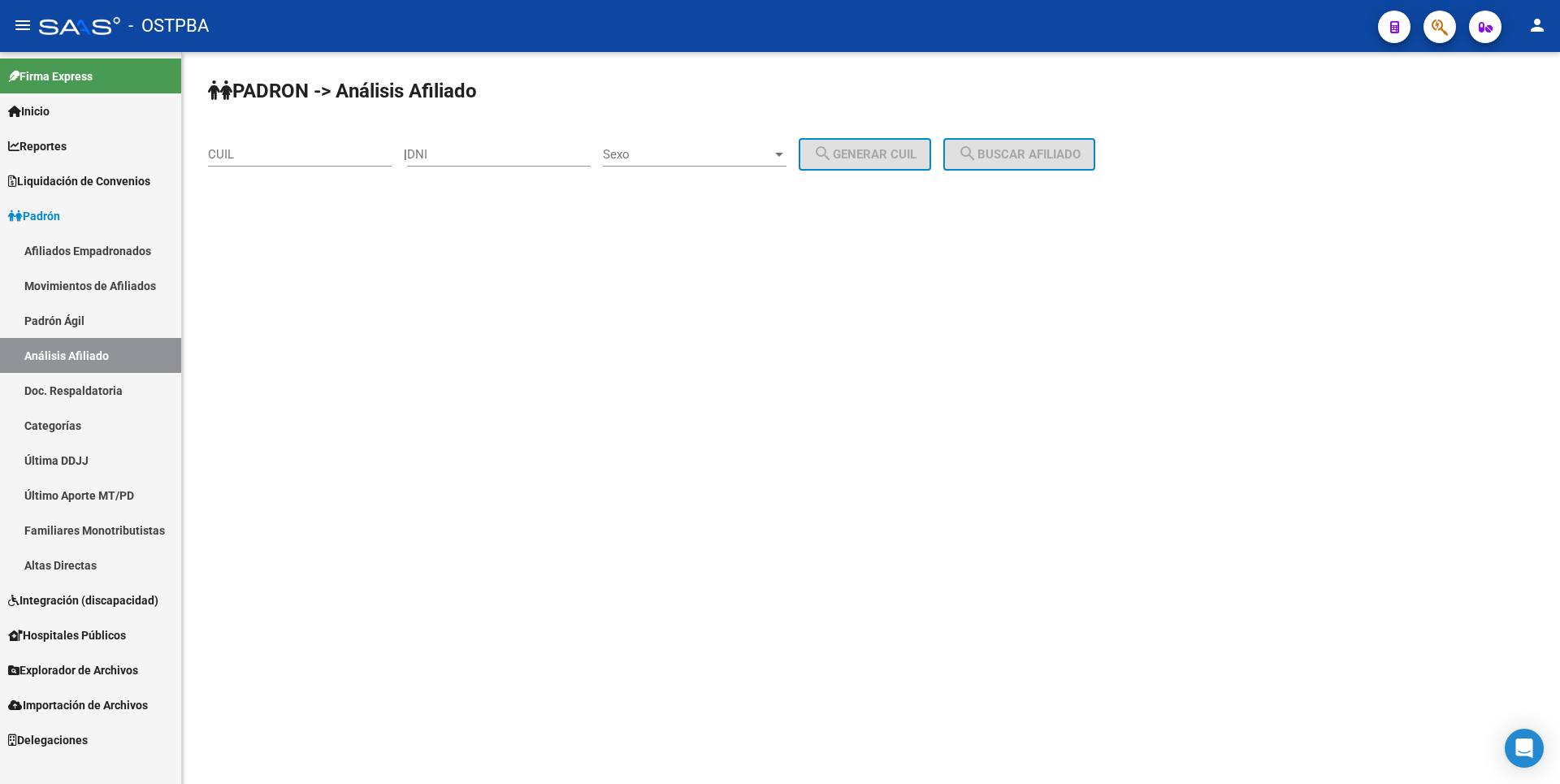
click at [247, 150] on input "CUIL" at bounding box center [300, 154] width 184 height 15
paste input "27-37122548-5"
type input "27-37122548-5"
click at [1048, 159] on span "search Buscar afiliado" at bounding box center [1019, 154] width 123 height 15
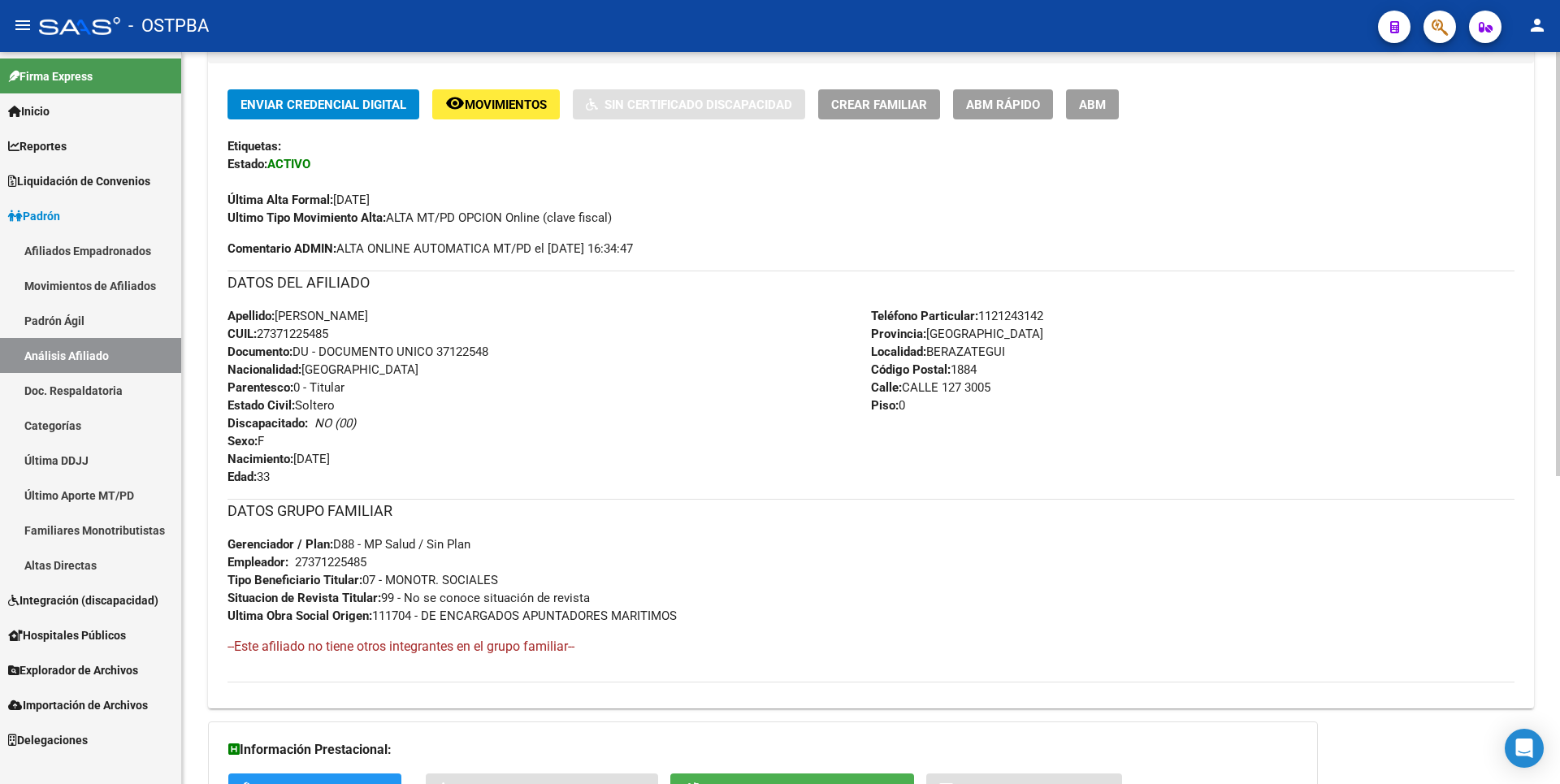
scroll to position [530, 0]
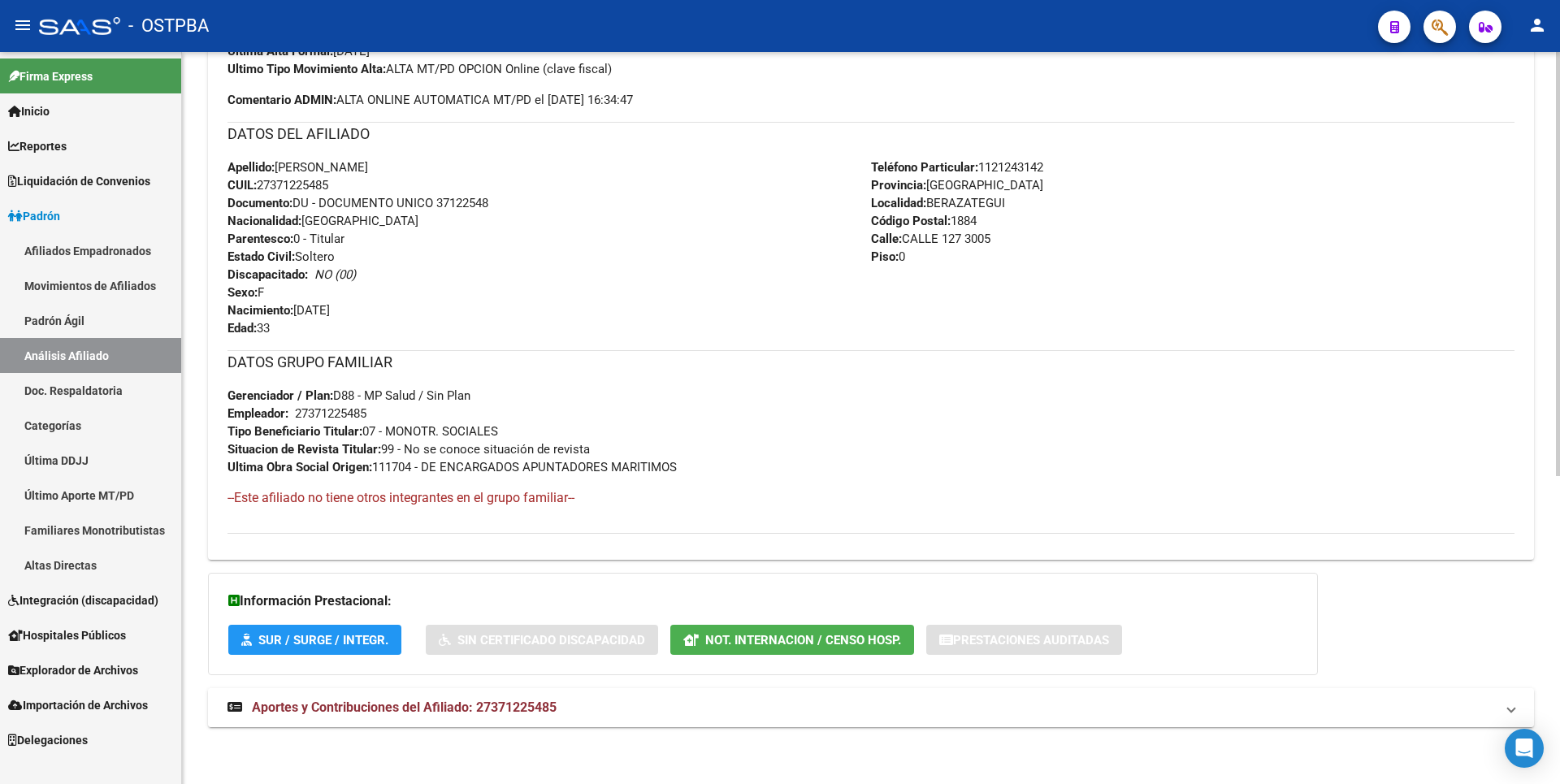
click at [504, 706] on span "Aportes y Contribuciones del Afiliado: 27371225485" at bounding box center [404, 706] width 305 height 15
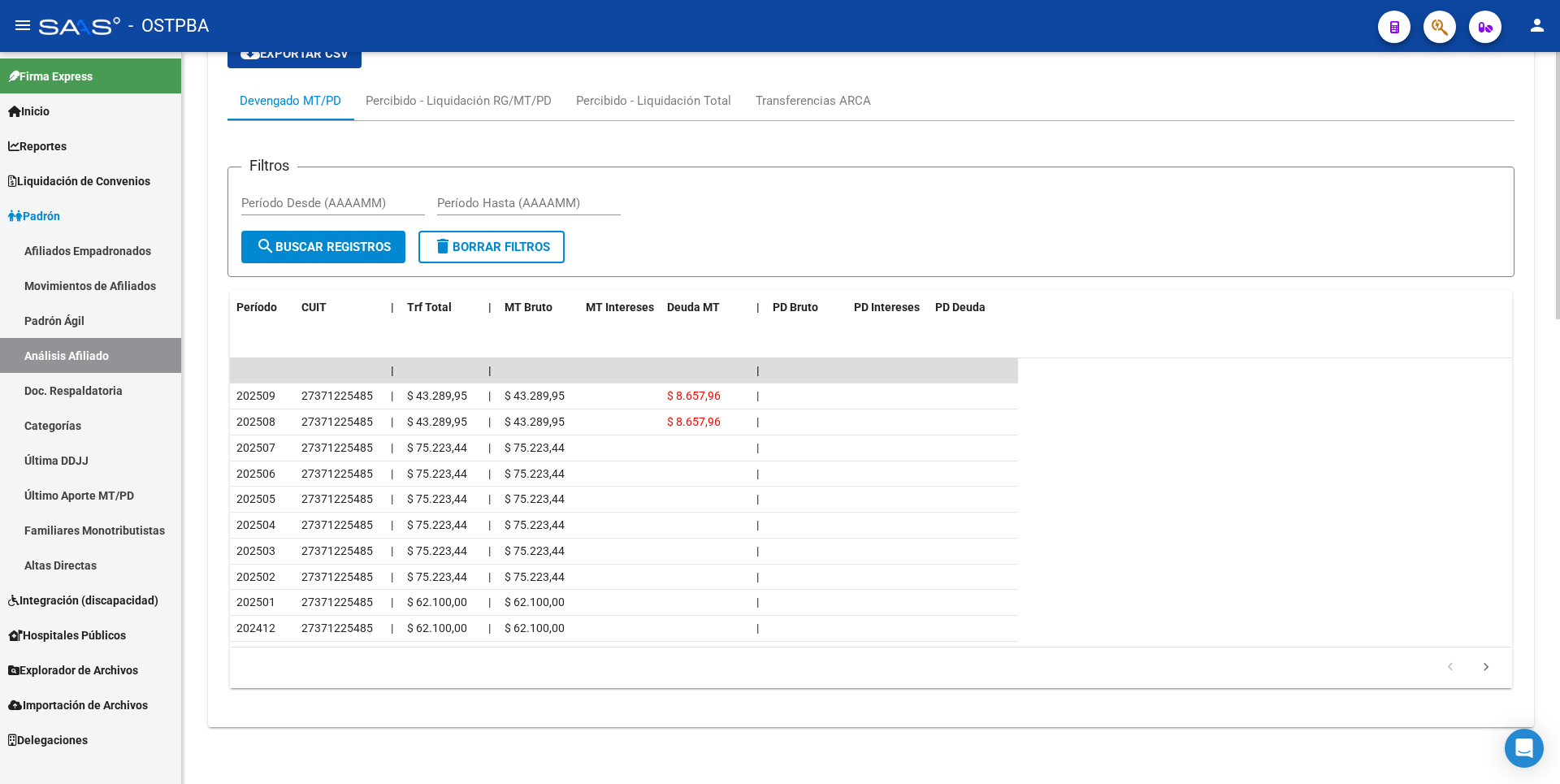
scroll to position [864, 0]
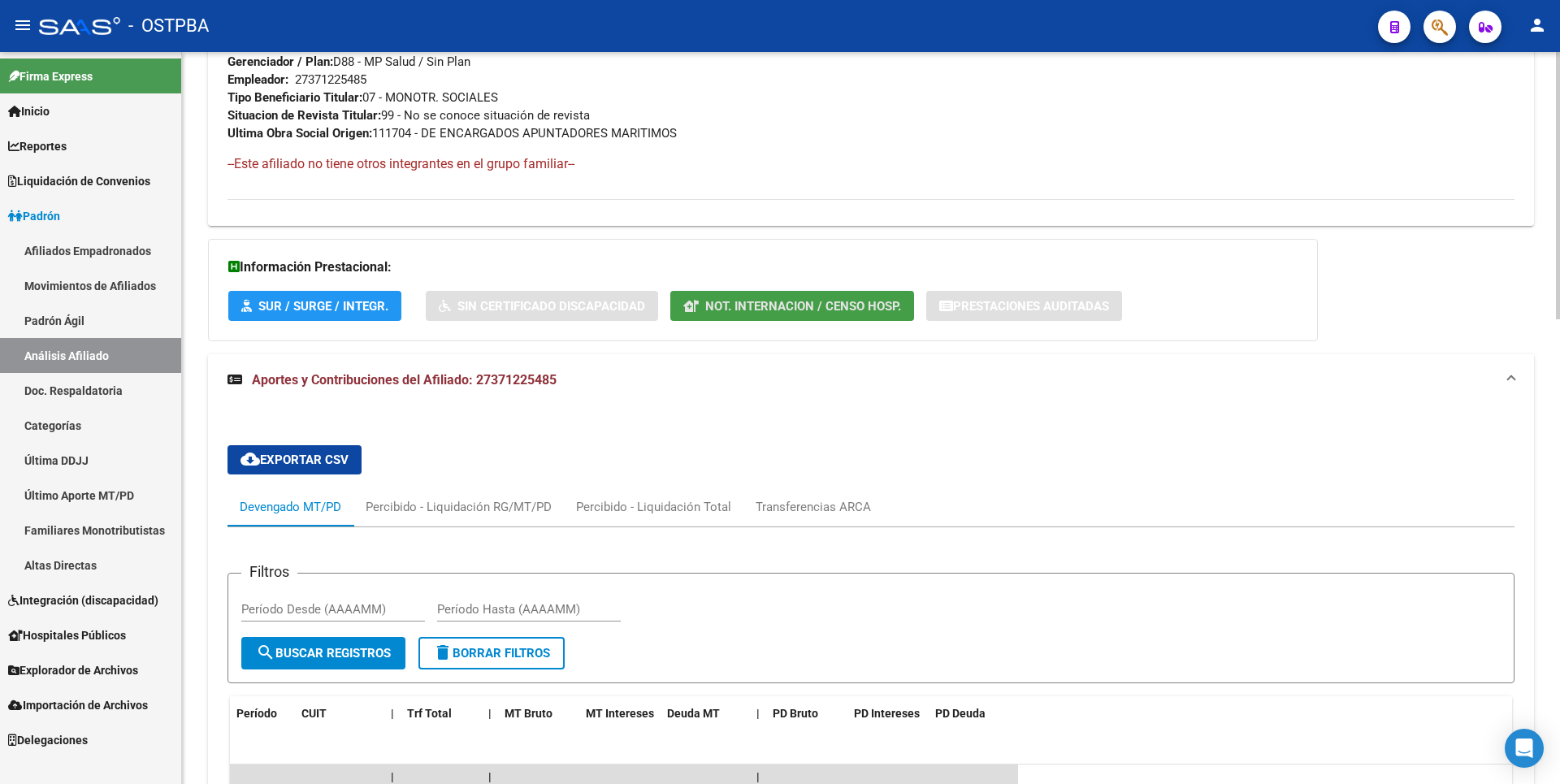
click at [752, 313] on span "Not. Internacion / Censo Hosp." at bounding box center [803, 306] width 196 height 15
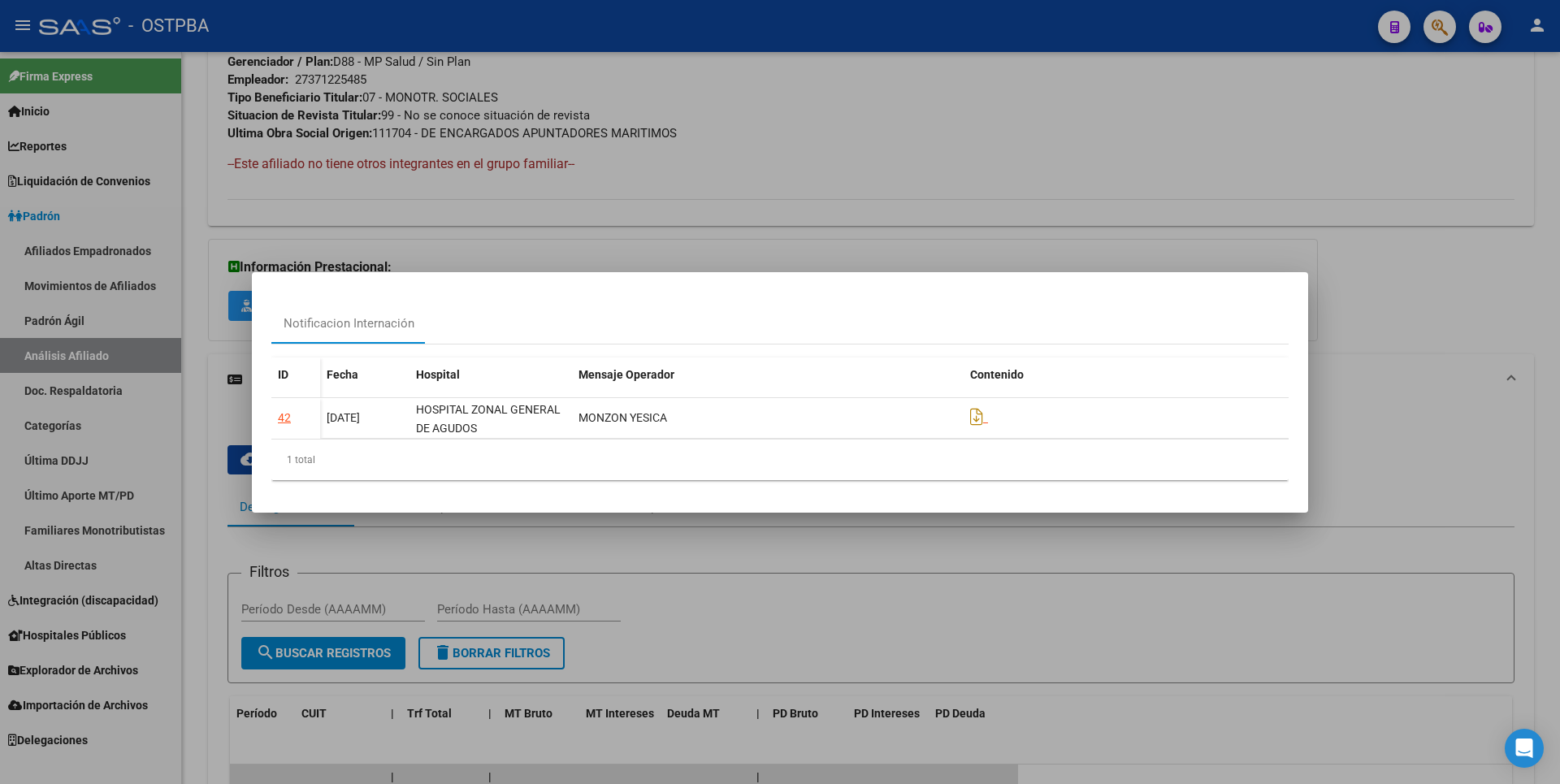
click at [1002, 216] on div at bounding box center [780, 392] width 1560 height 784
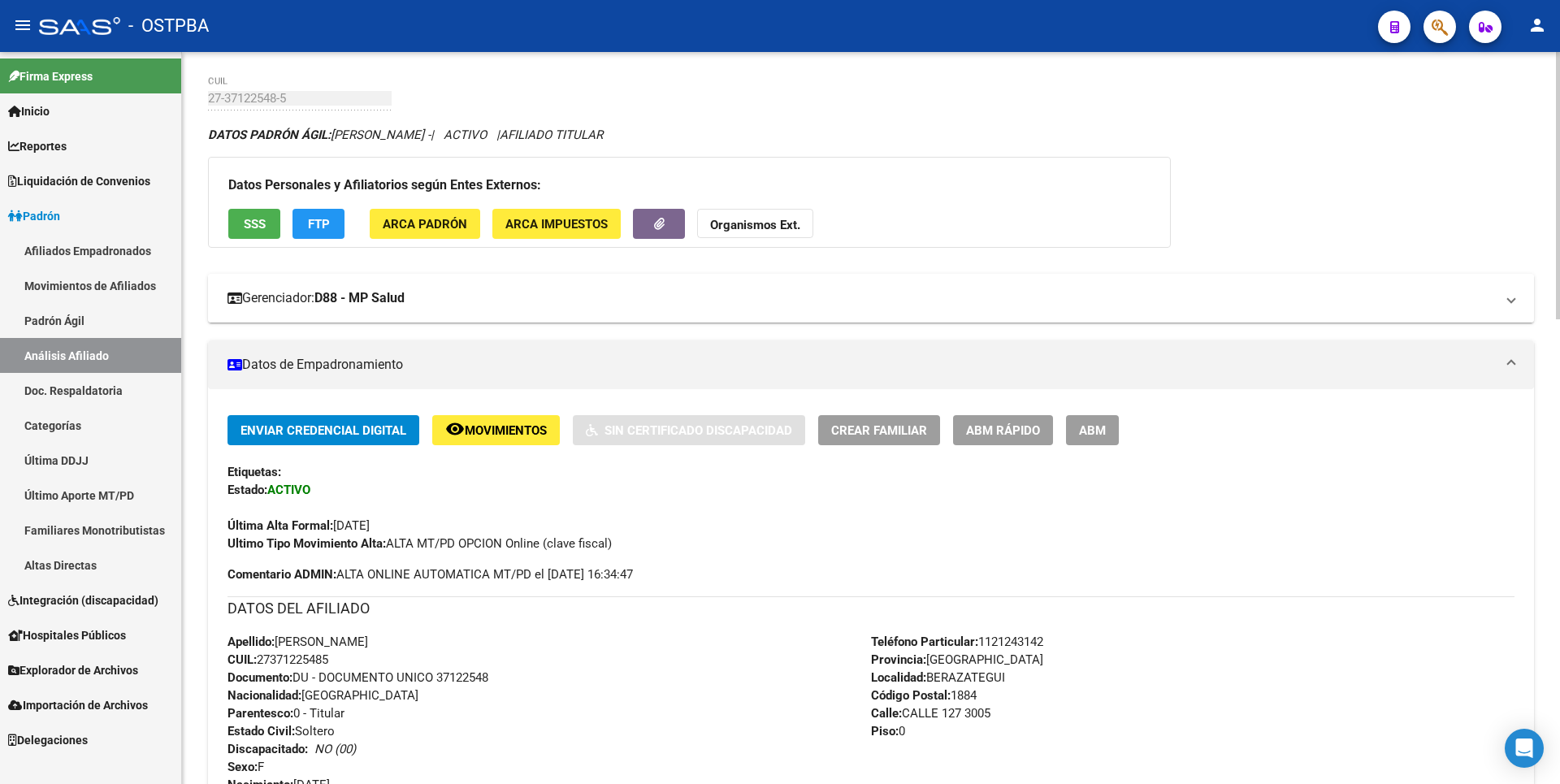
scroll to position [0, 0]
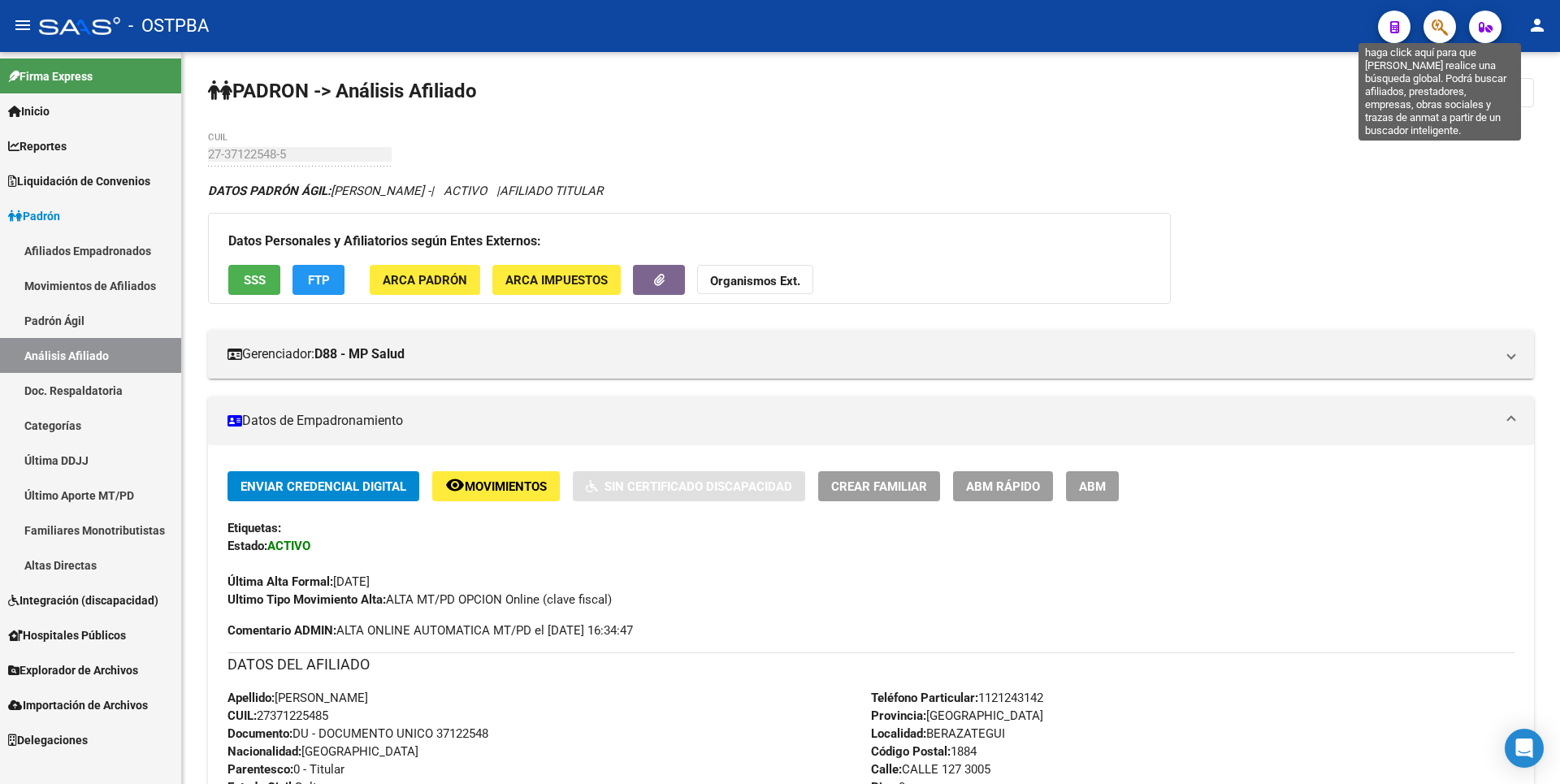
click at [1439, 36] on icon "button" at bounding box center [1440, 27] width 16 height 19
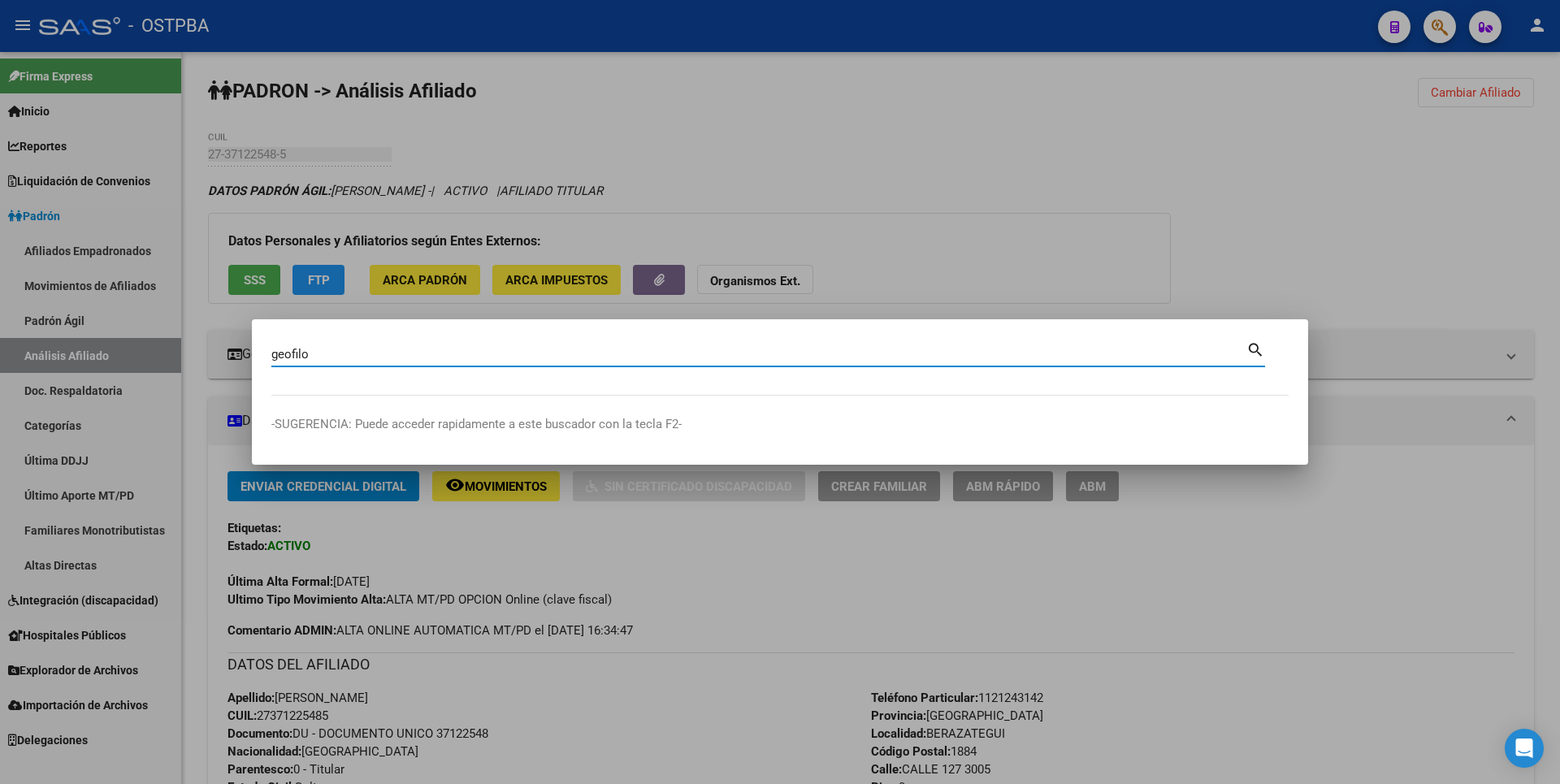
type input "geofilo"
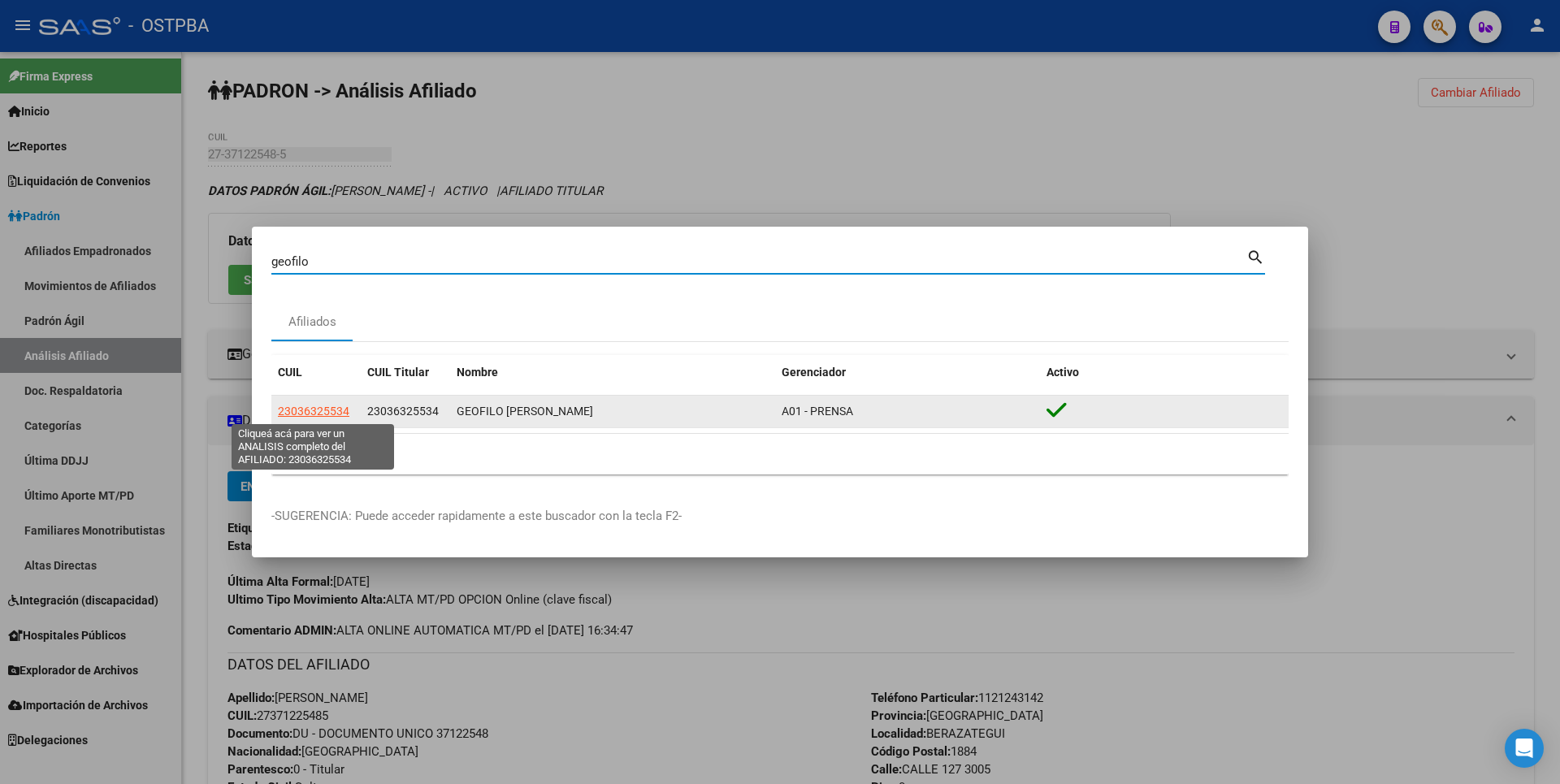
click at [318, 406] on span "23036325534" at bounding box center [314, 410] width 72 height 13
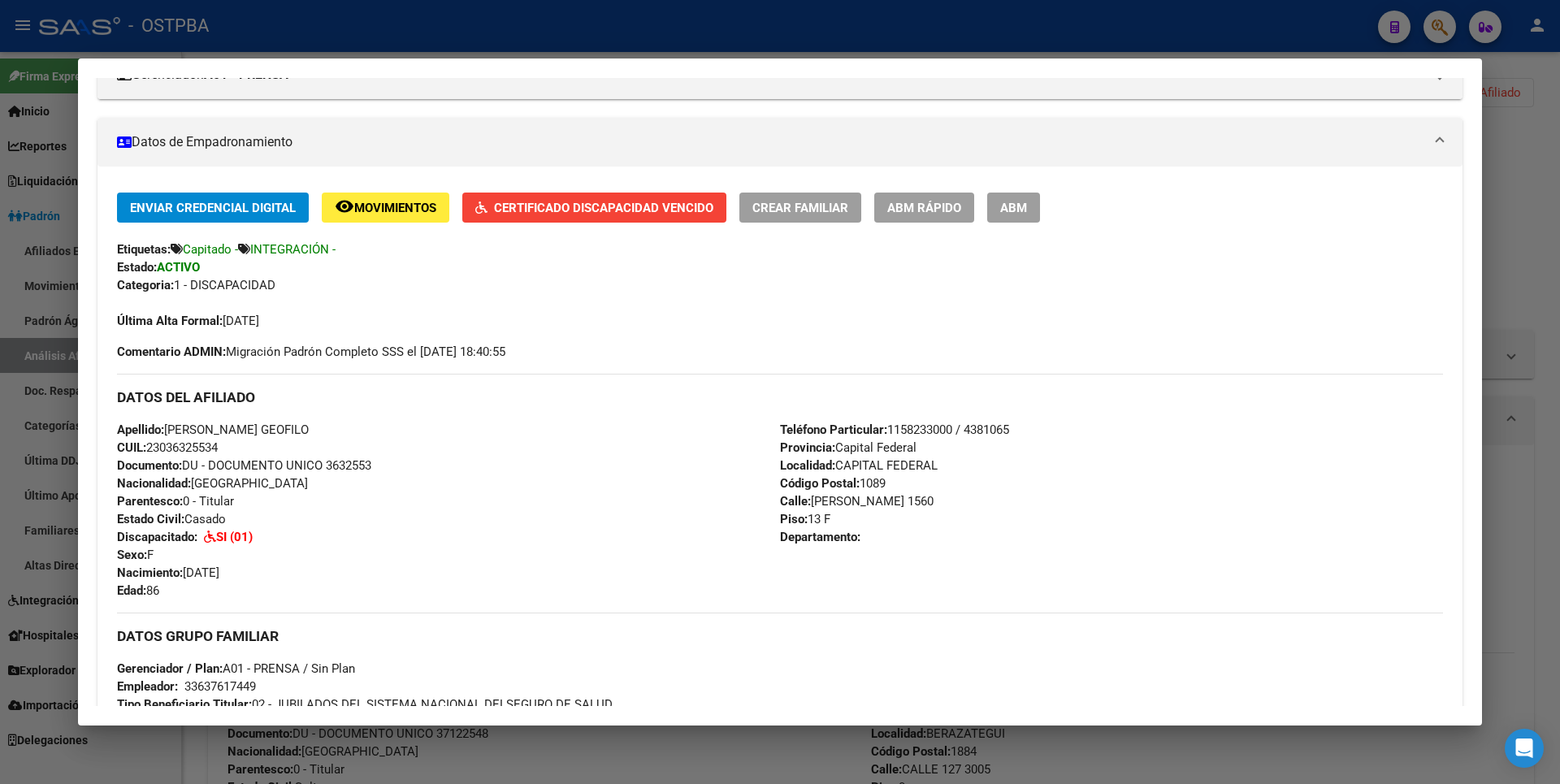
scroll to position [576, 0]
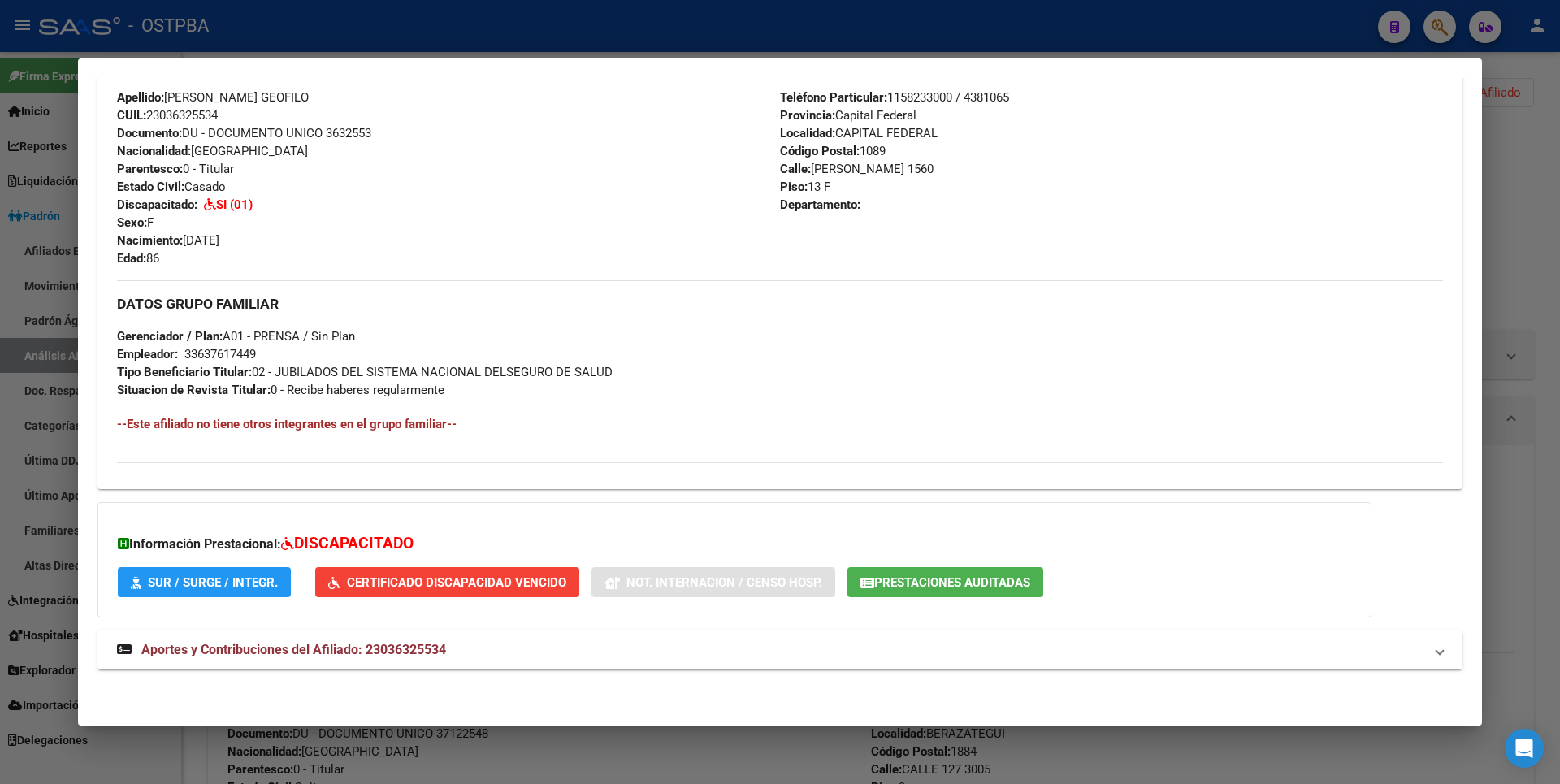
click at [405, 644] on span "Aportes y Contribuciones del Afiliado: 23036325534" at bounding box center [293, 648] width 305 height 15
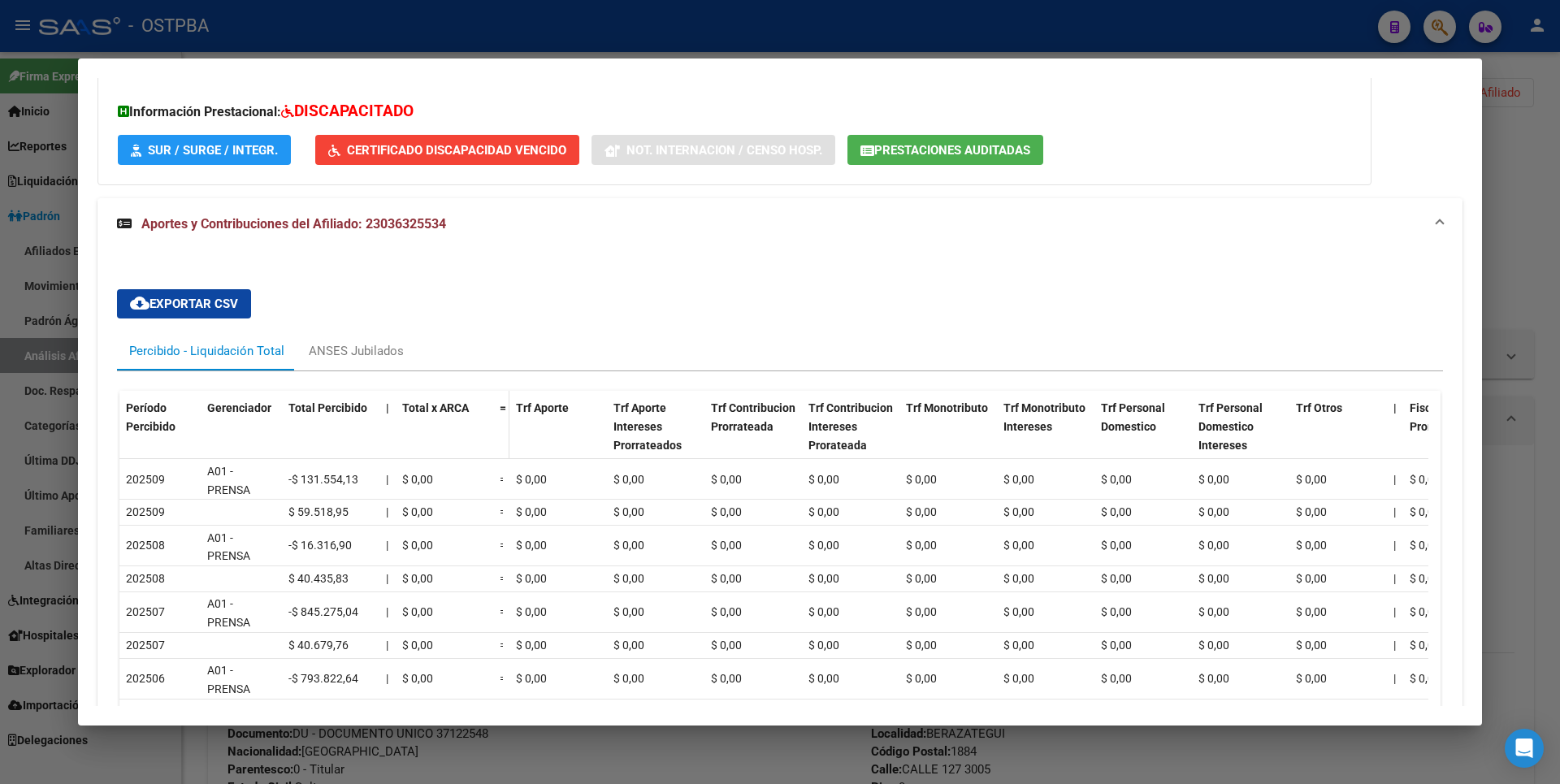
scroll to position [984, 0]
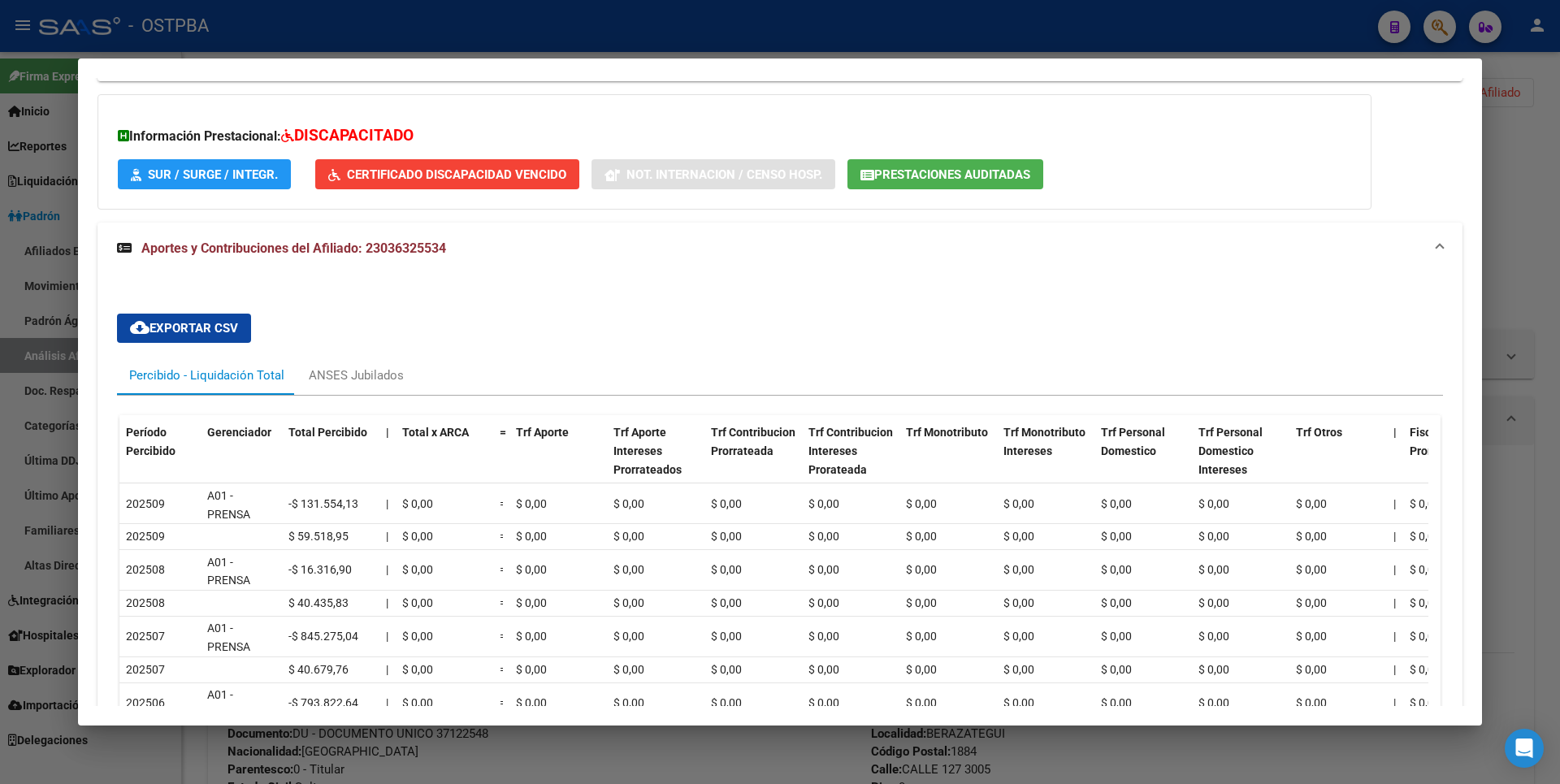
click at [1529, 218] on div at bounding box center [780, 392] width 1560 height 784
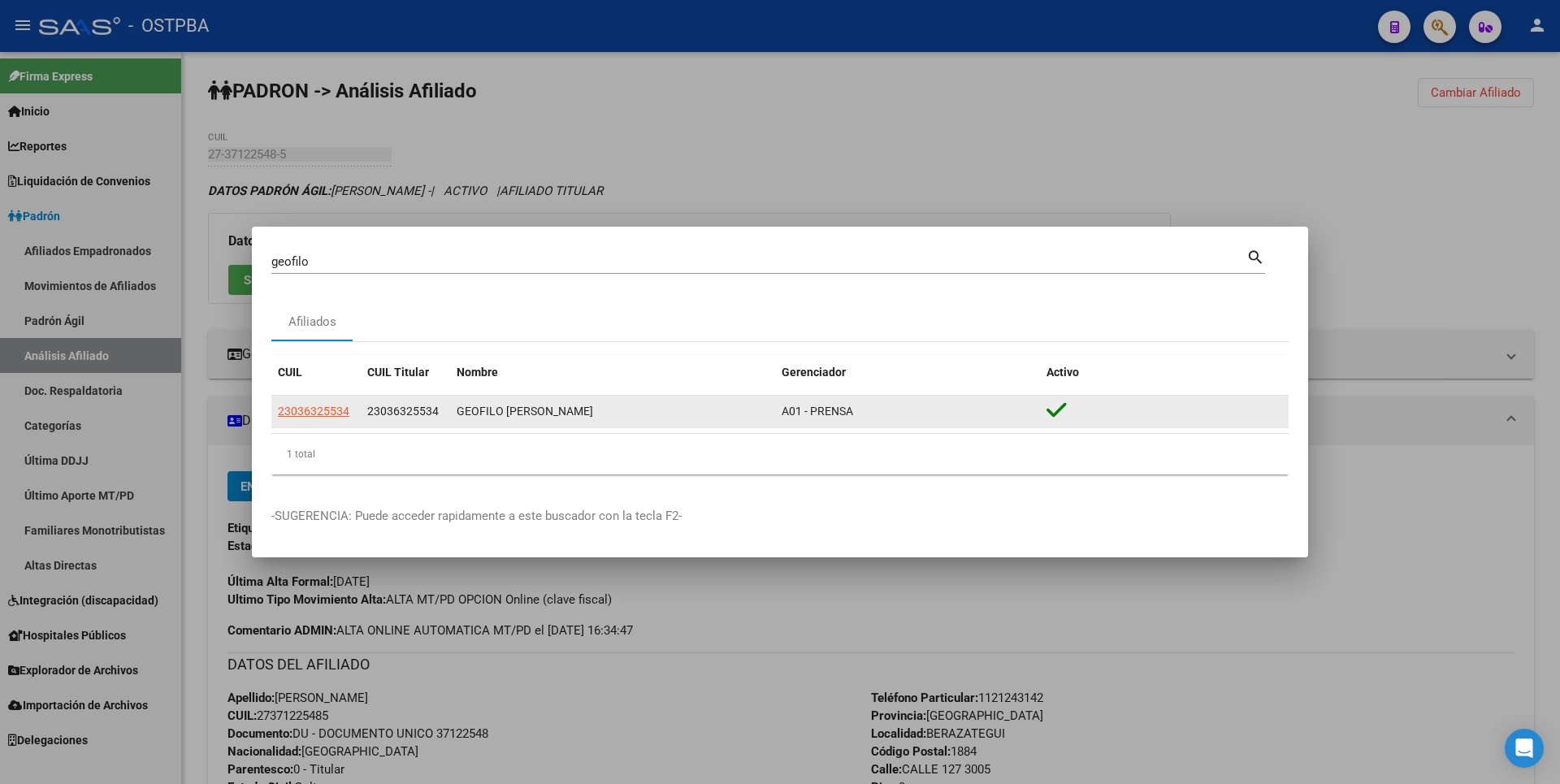
drag, startPoint x: 367, startPoint y: 409, endPoint x: 438, endPoint y: 407, distance: 71.0
click at [438, 407] on datatable-body-cell "23036325534" at bounding box center [405, 411] width 89 height 32
copy span "23036325534"
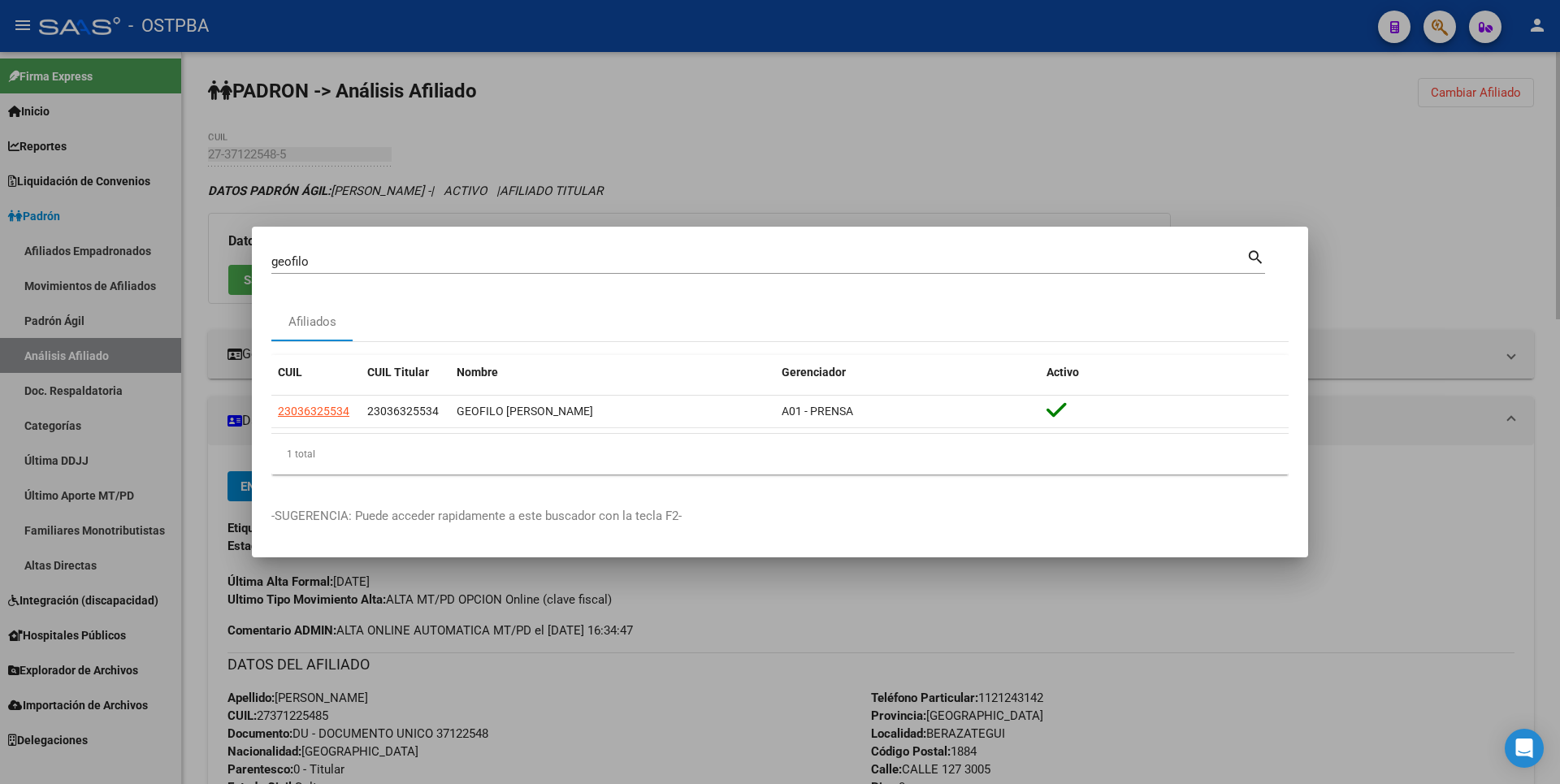
click at [1514, 259] on div at bounding box center [780, 392] width 1560 height 784
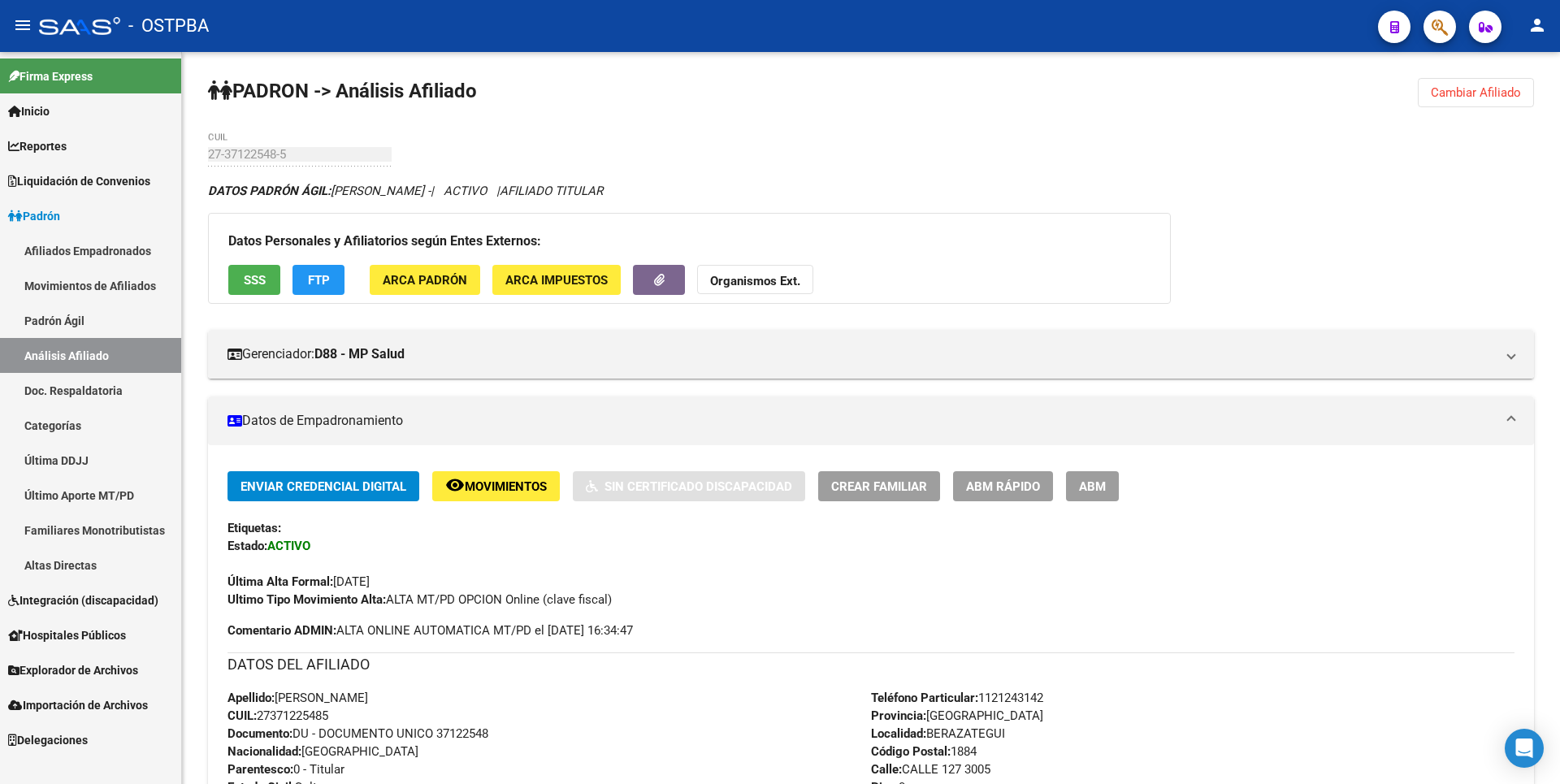
click at [122, 602] on span "Integración (discapacidad)" at bounding box center [83, 600] width 150 height 18
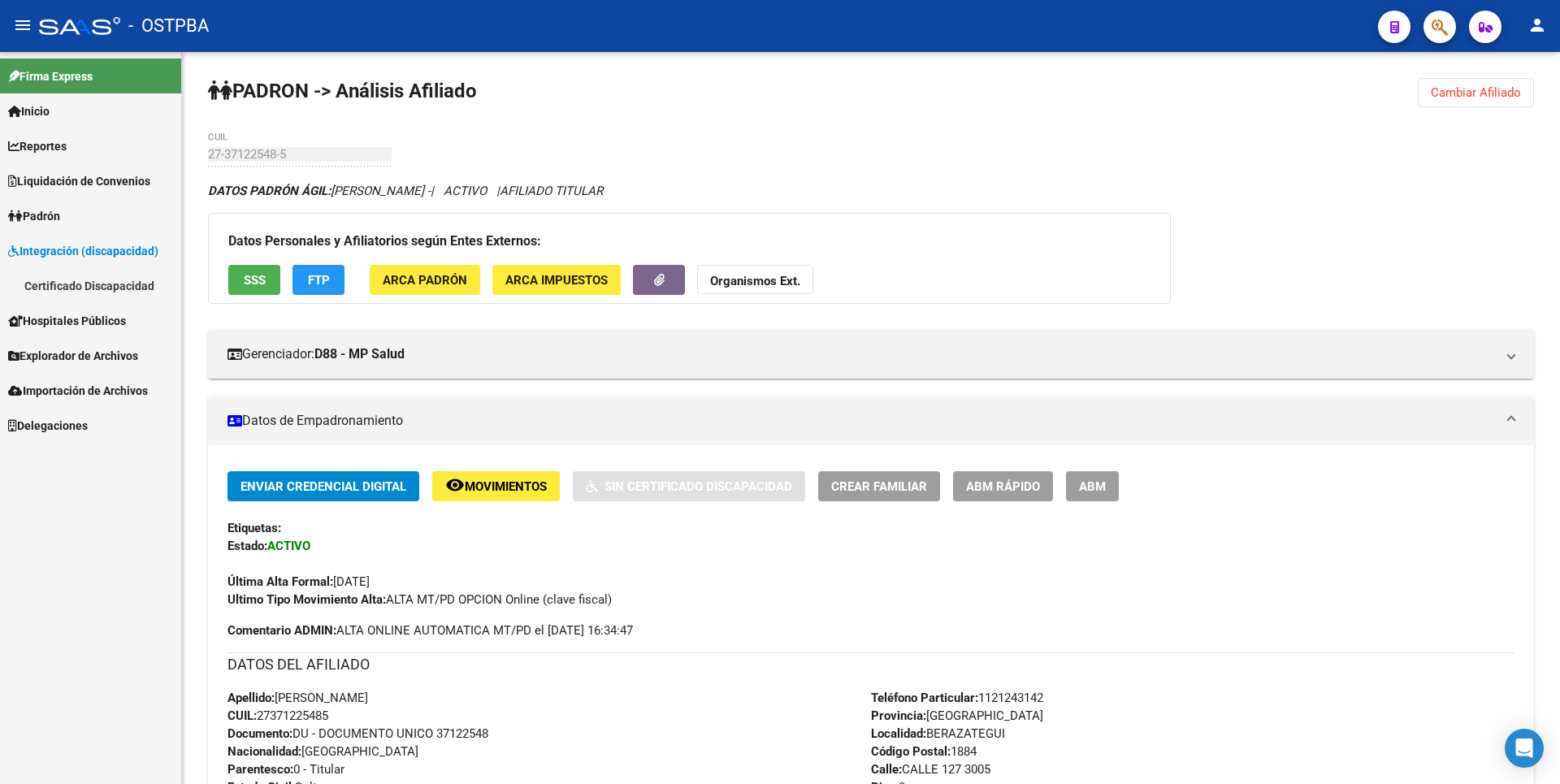
click at [114, 280] on link "Certificado Discapacidad" at bounding box center [90, 285] width 181 height 35
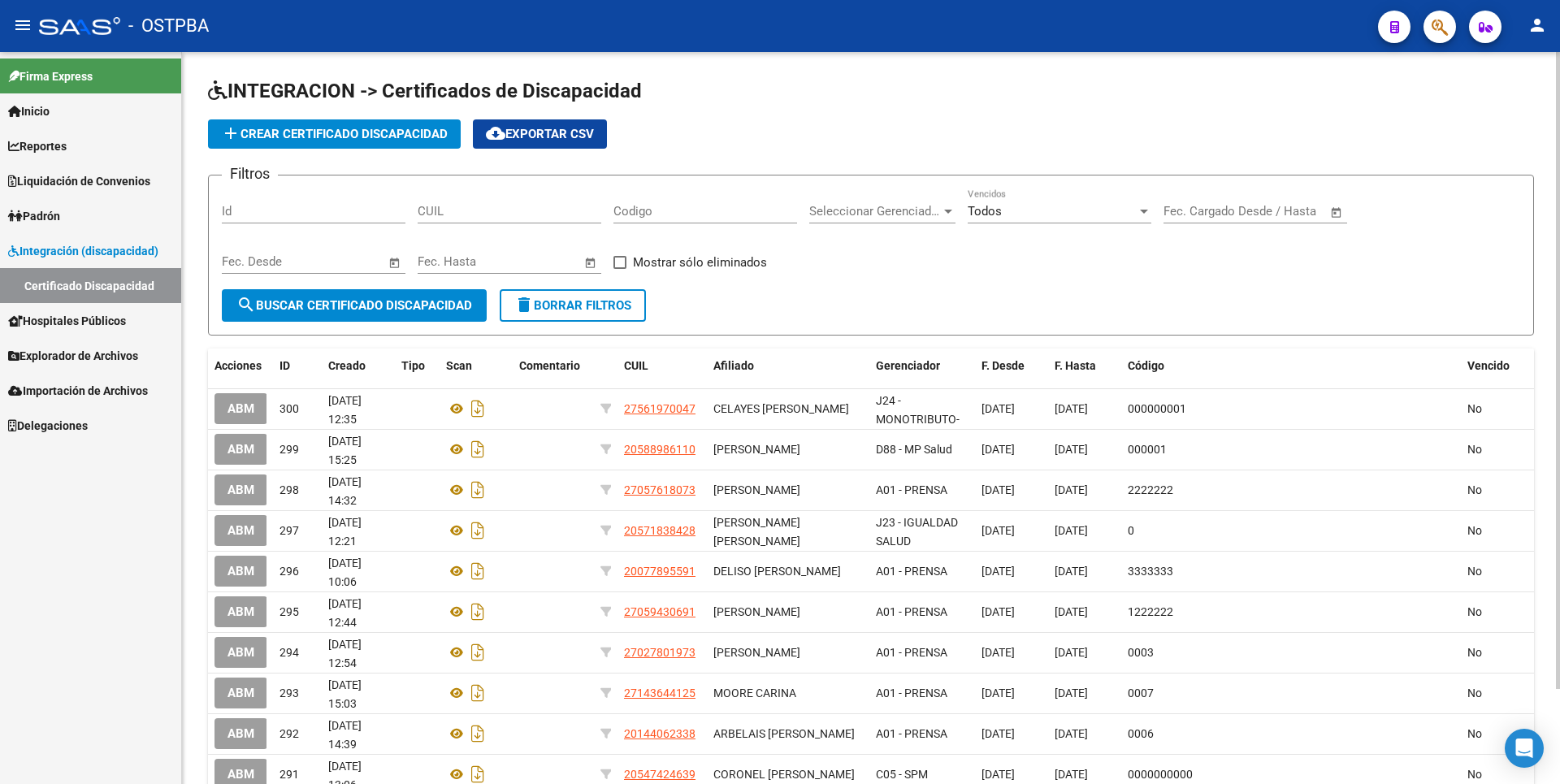
click at [430, 210] on input "CUIL" at bounding box center [510, 211] width 184 height 15
paste input "23-03632553-4"
type input "23-03632553-4"
click at [368, 293] on button "search Buscar Certificado Discapacidad" at bounding box center [354, 305] width 265 height 33
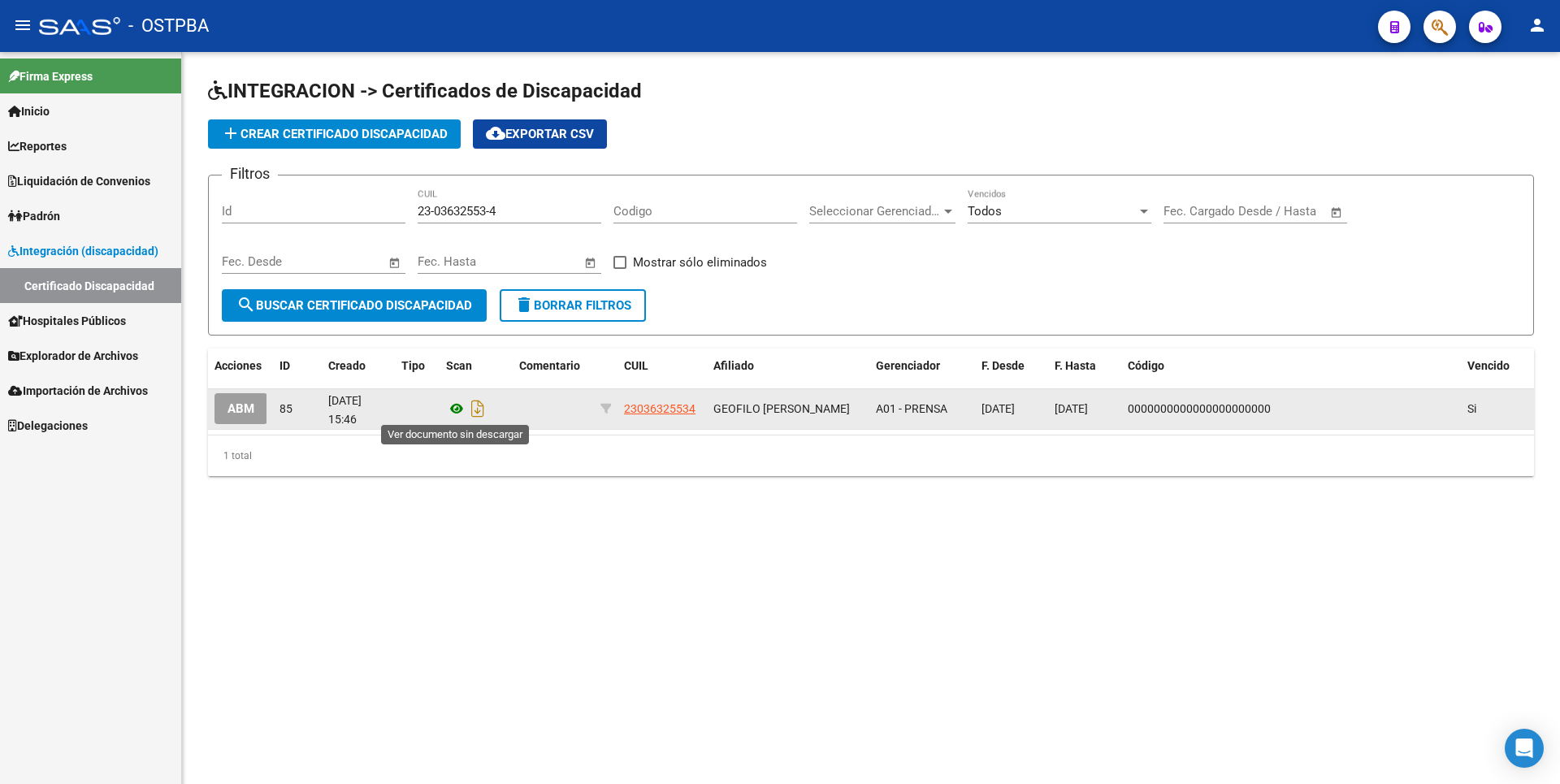
click at [455, 407] on icon at bounding box center [456, 408] width 21 height 20
click at [252, 410] on span "ABM" at bounding box center [241, 409] width 27 height 15
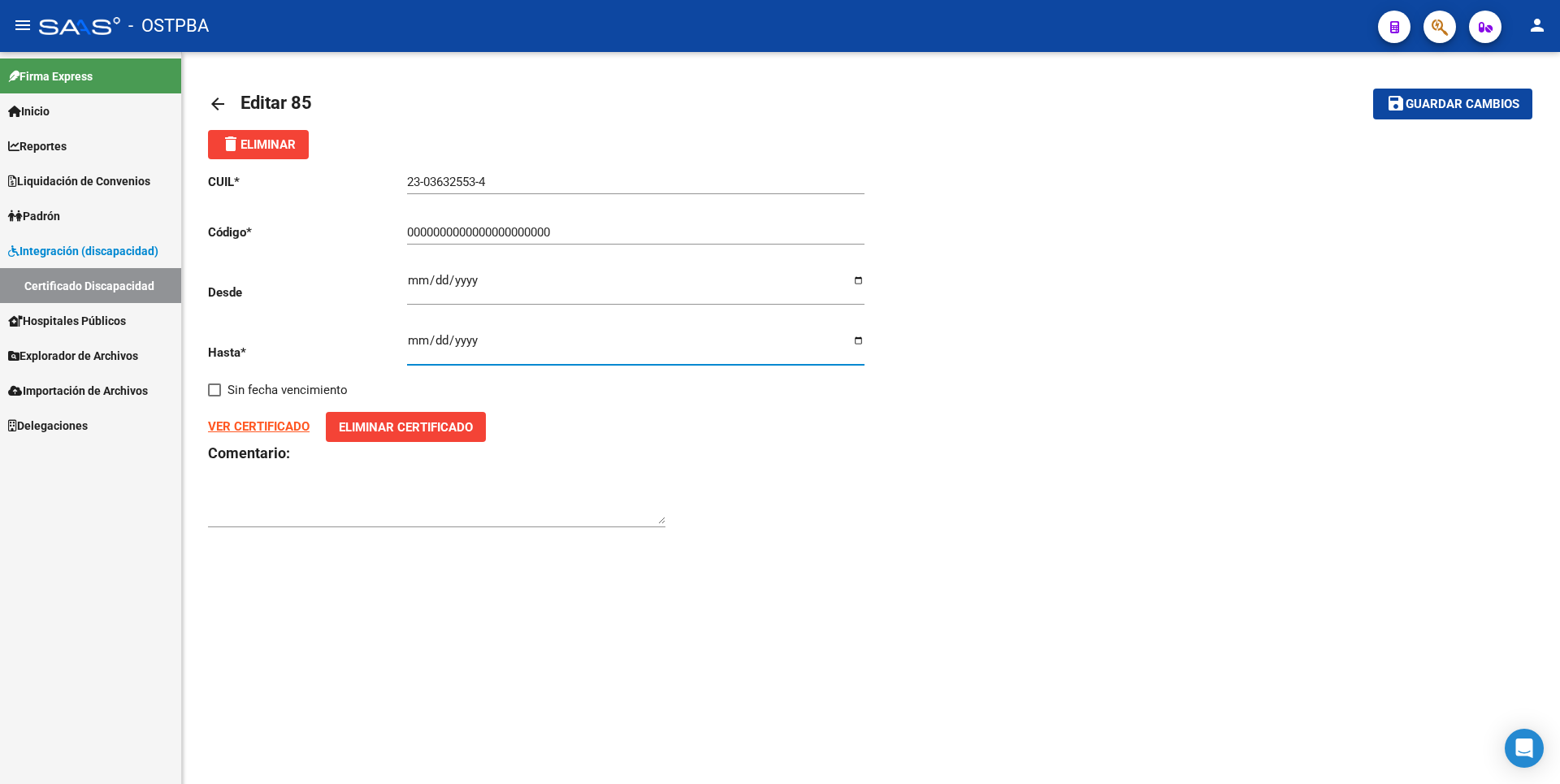
click at [472, 338] on input "[DATE]" at bounding box center [636, 347] width 458 height 26
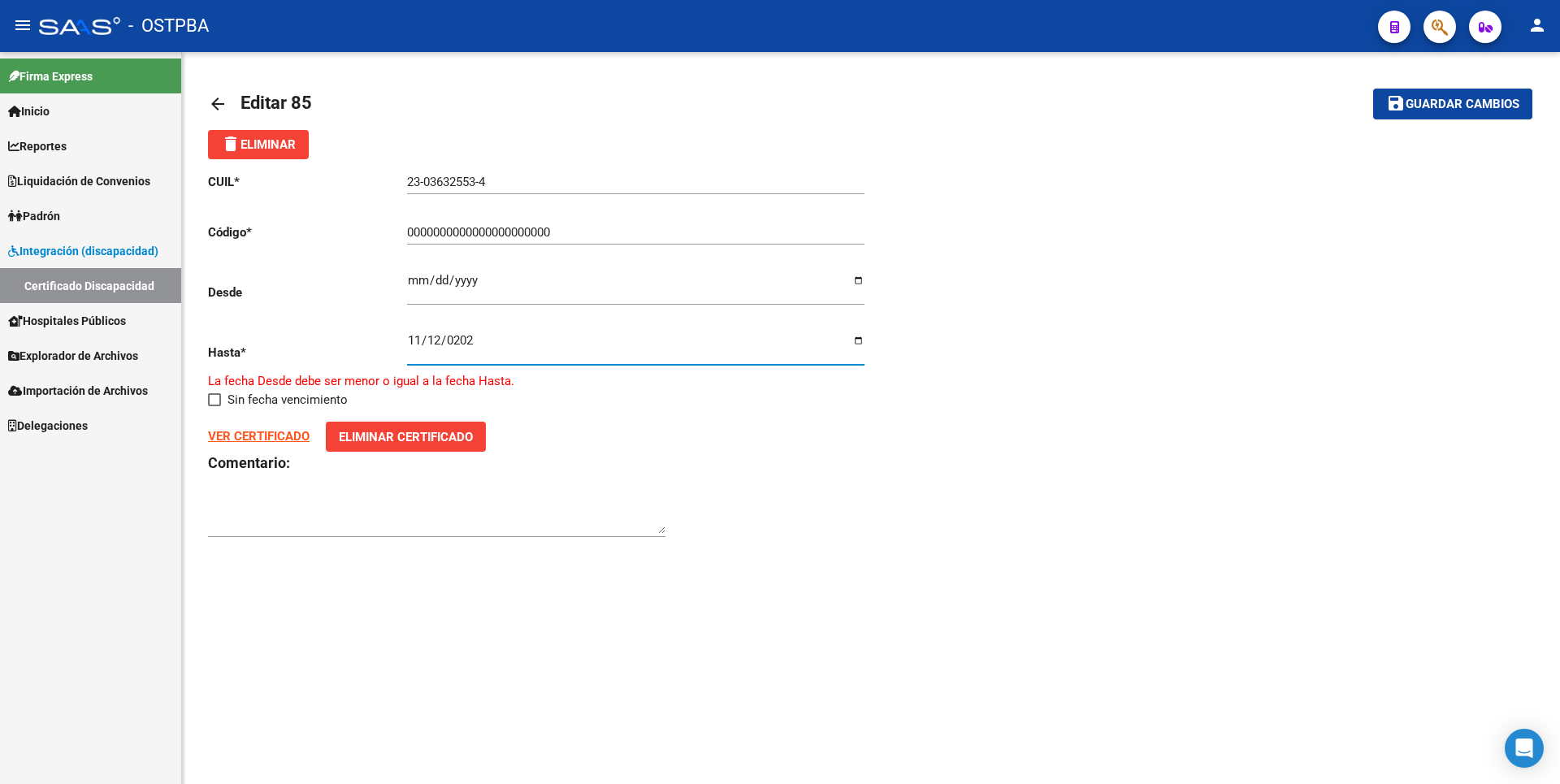
type input "[DATE]"
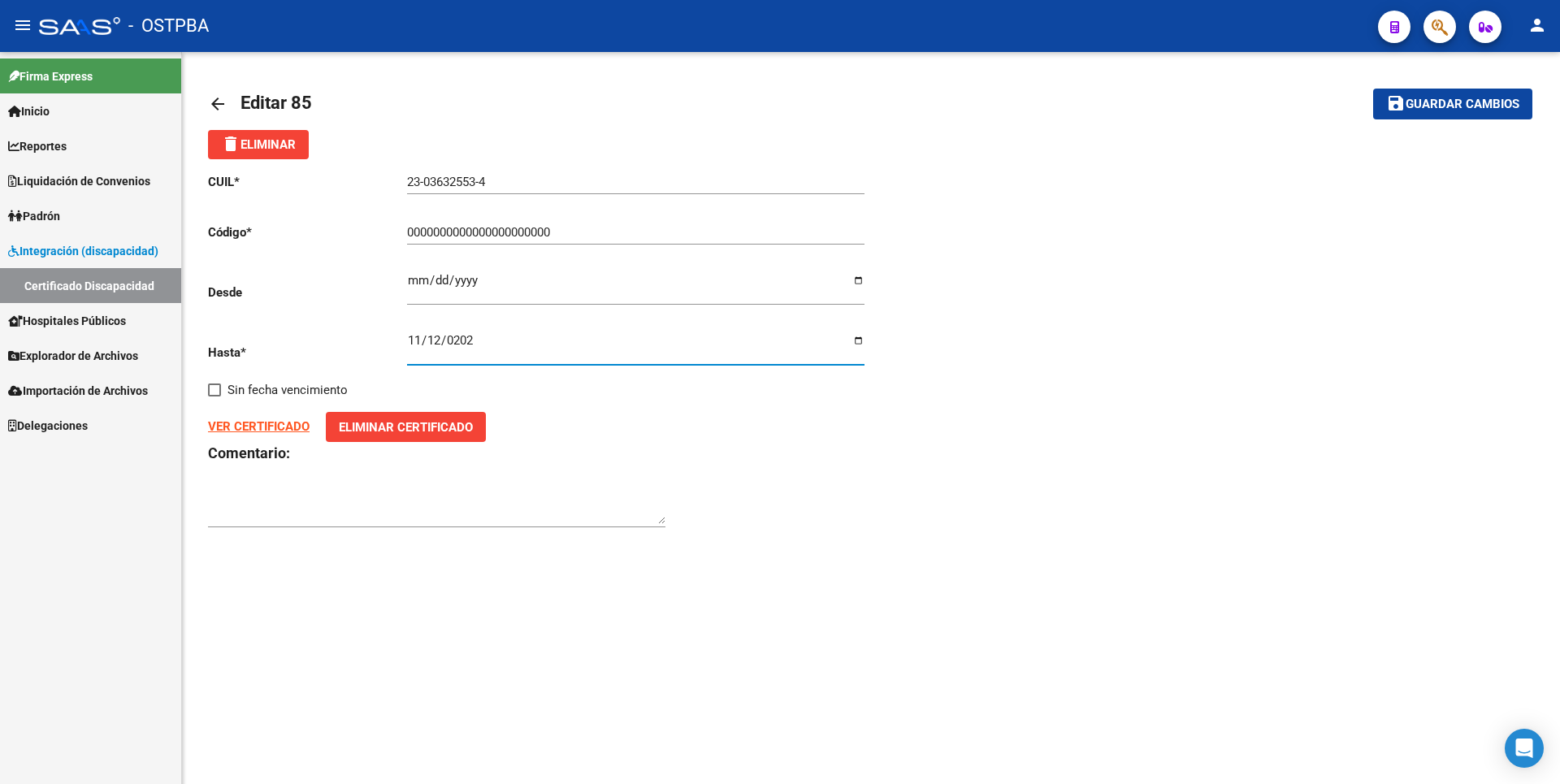
click at [1491, 101] on span "Guardar cambios" at bounding box center [1463, 105] width 114 height 15
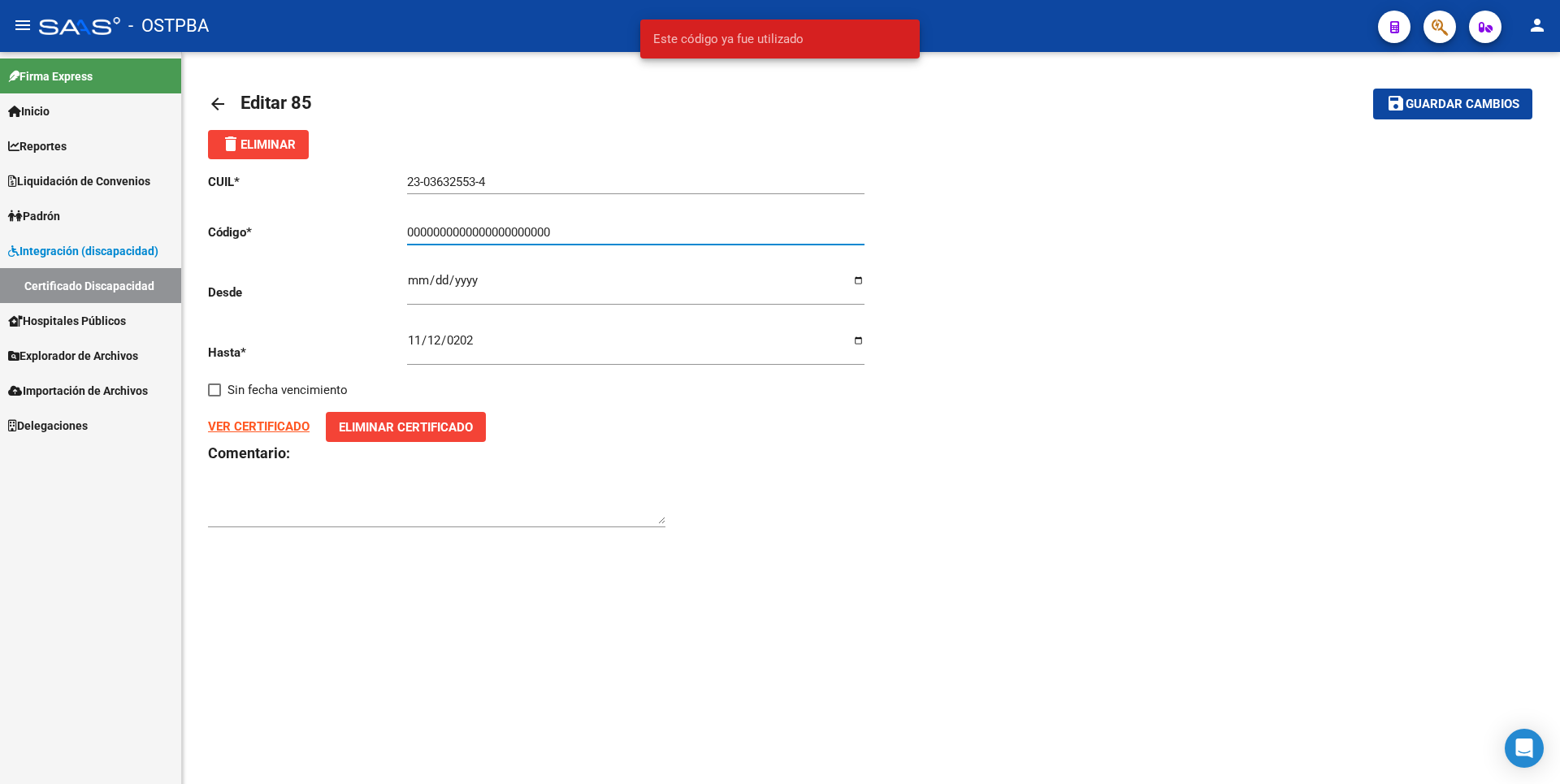
click at [566, 238] on input "0000000000000000000000" at bounding box center [636, 232] width 458 height 15
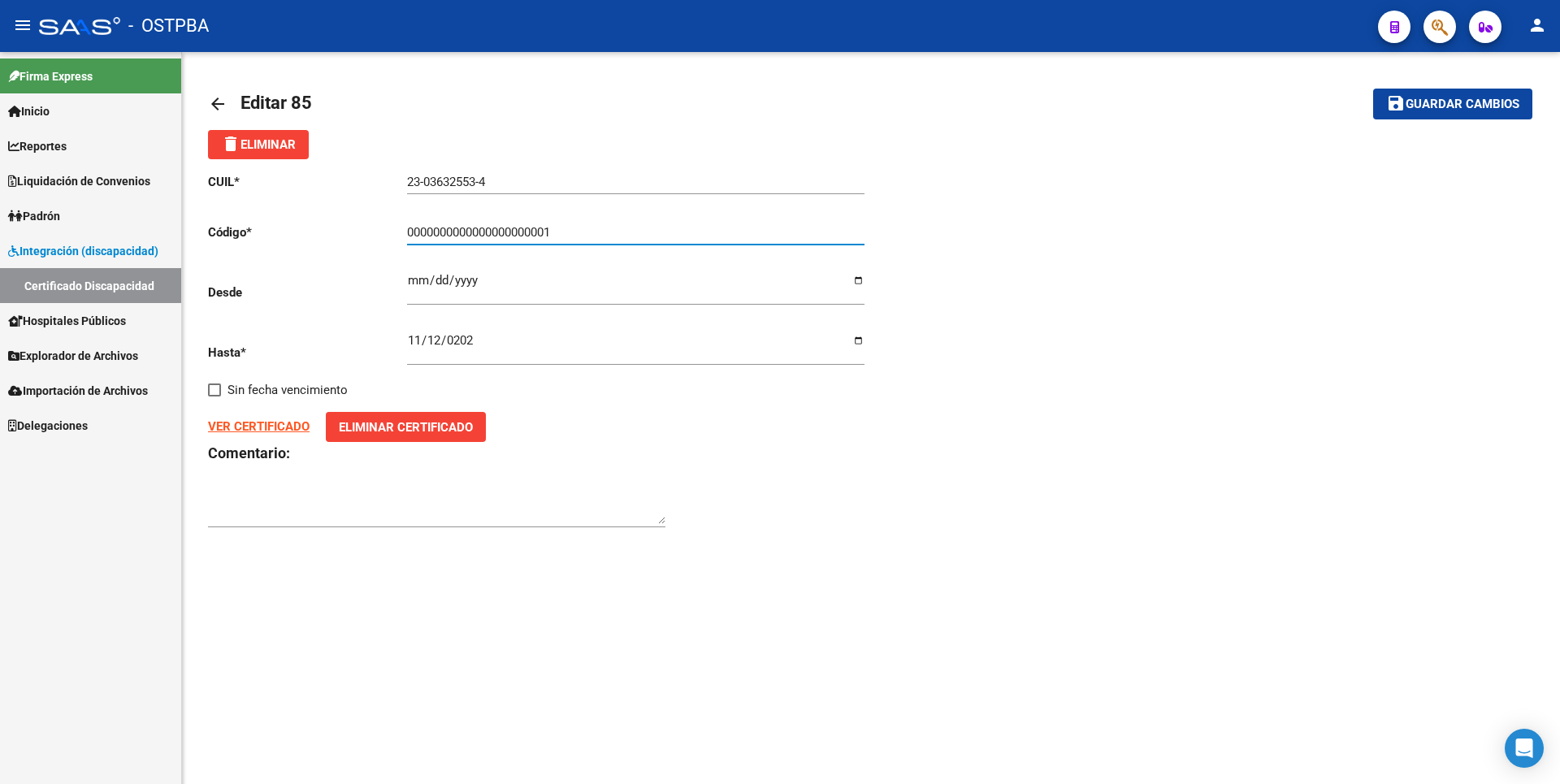
click at [1423, 102] on span "Guardar cambios" at bounding box center [1463, 105] width 114 height 15
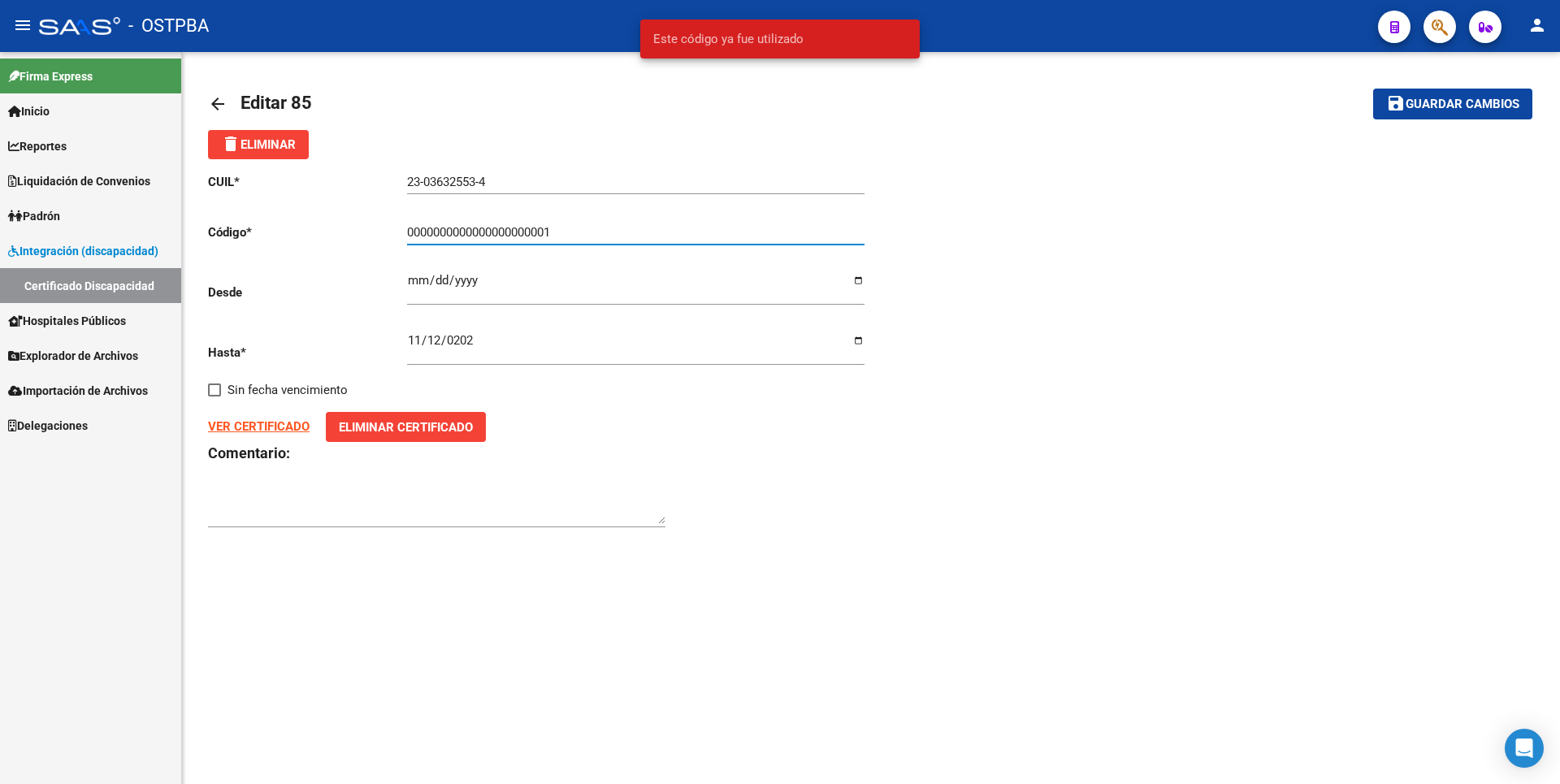
click at [566, 237] on input "0000000000000000000001" at bounding box center [636, 232] width 458 height 15
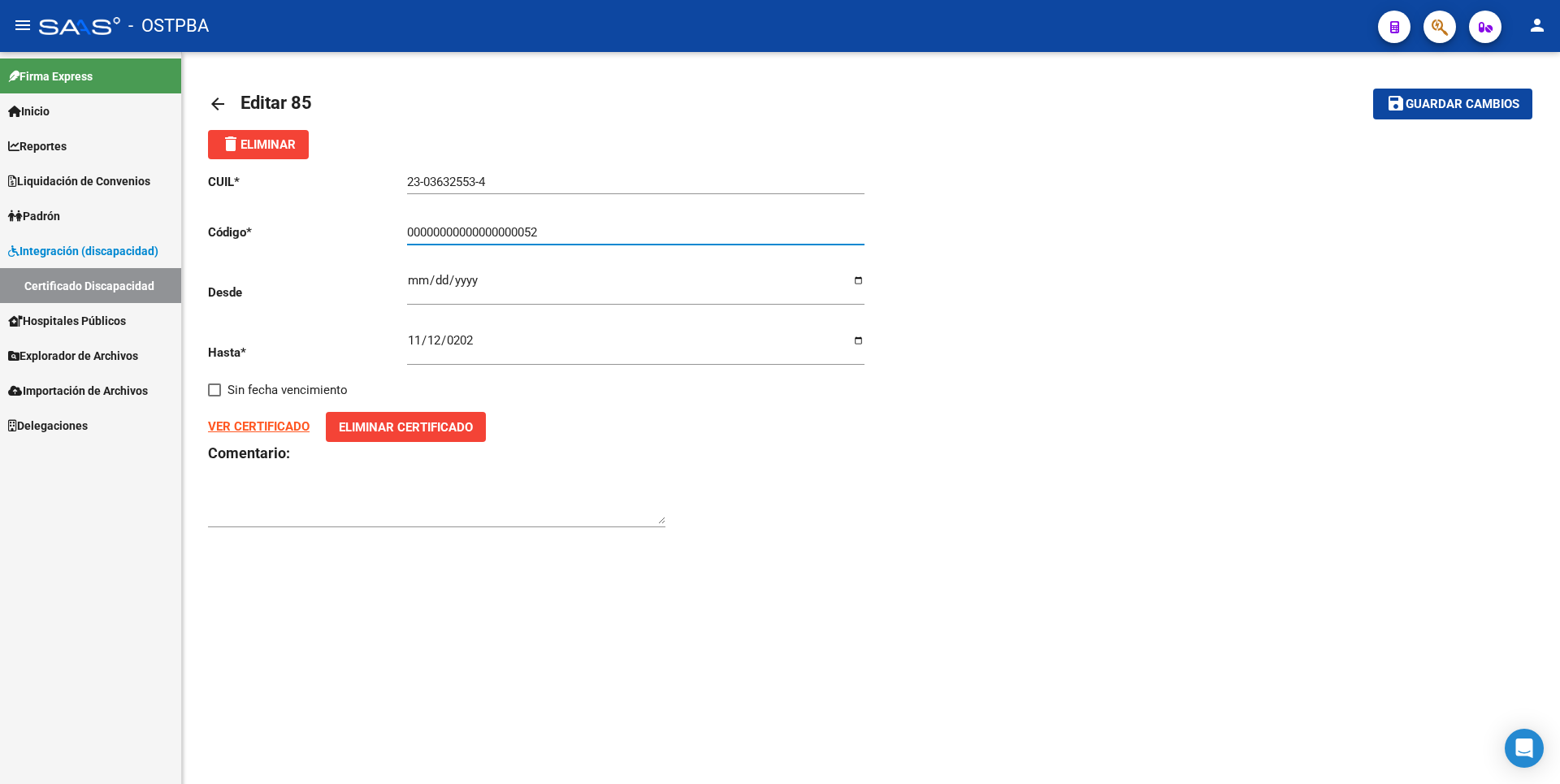
type input "00000000000000000052"
click at [1484, 101] on span "Guardar cambios" at bounding box center [1463, 105] width 114 height 15
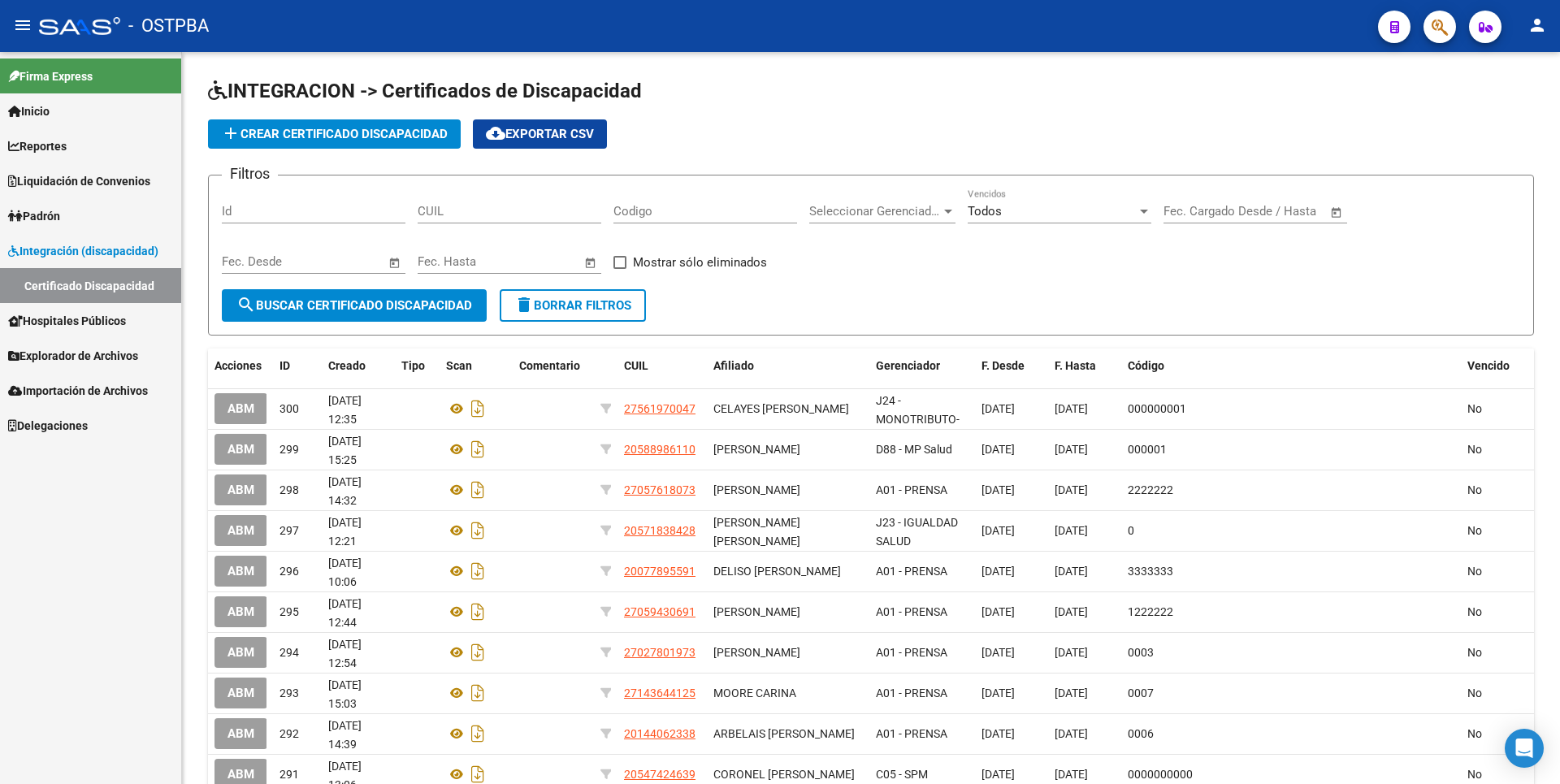
click at [88, 350] on span "Explorador de Archivos" at bounding box center [73, 356] width 130 height 18
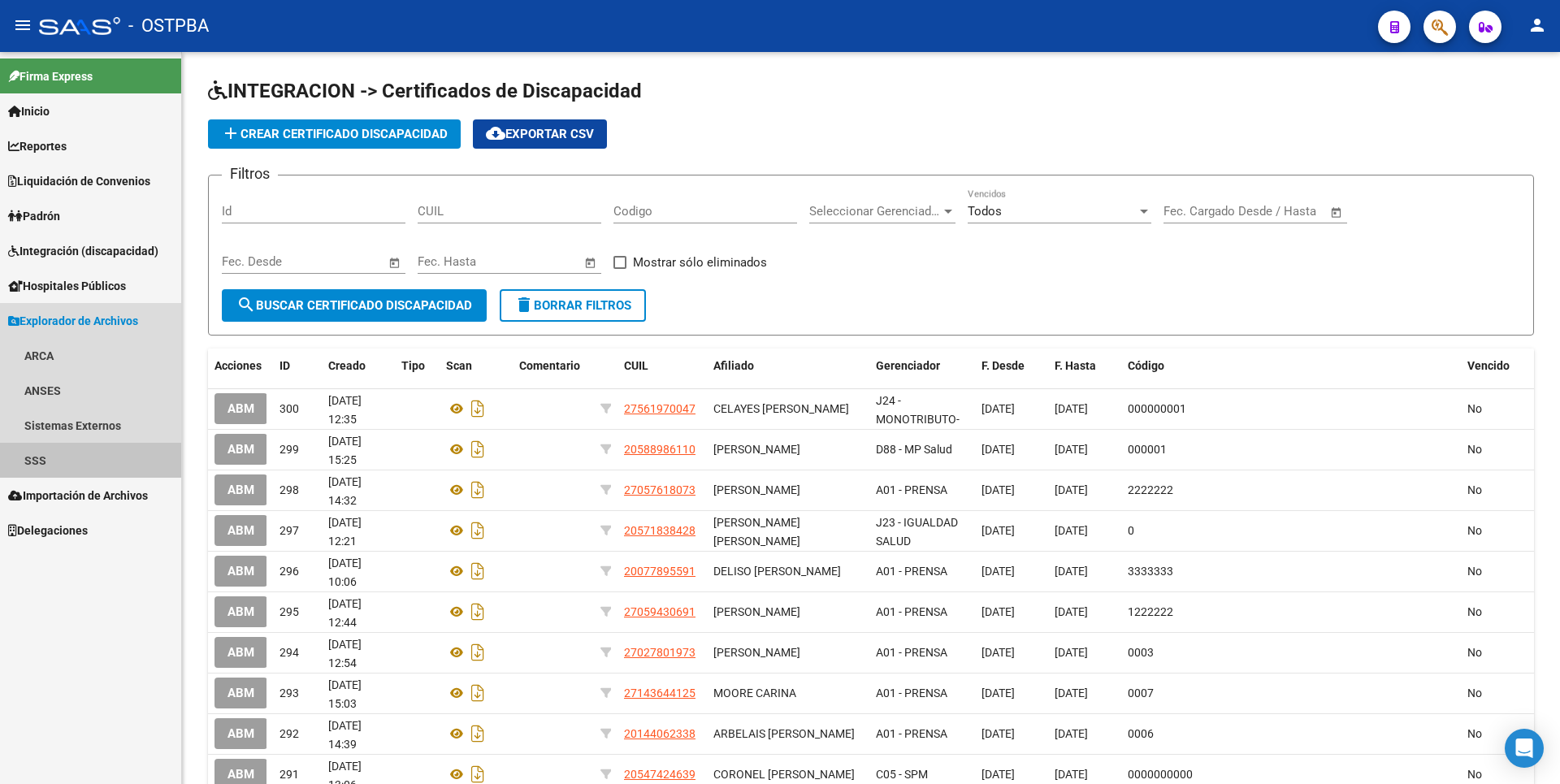
click at [61, 458] on link "SSS" at bounding box center [90, 459] width 181 height 35
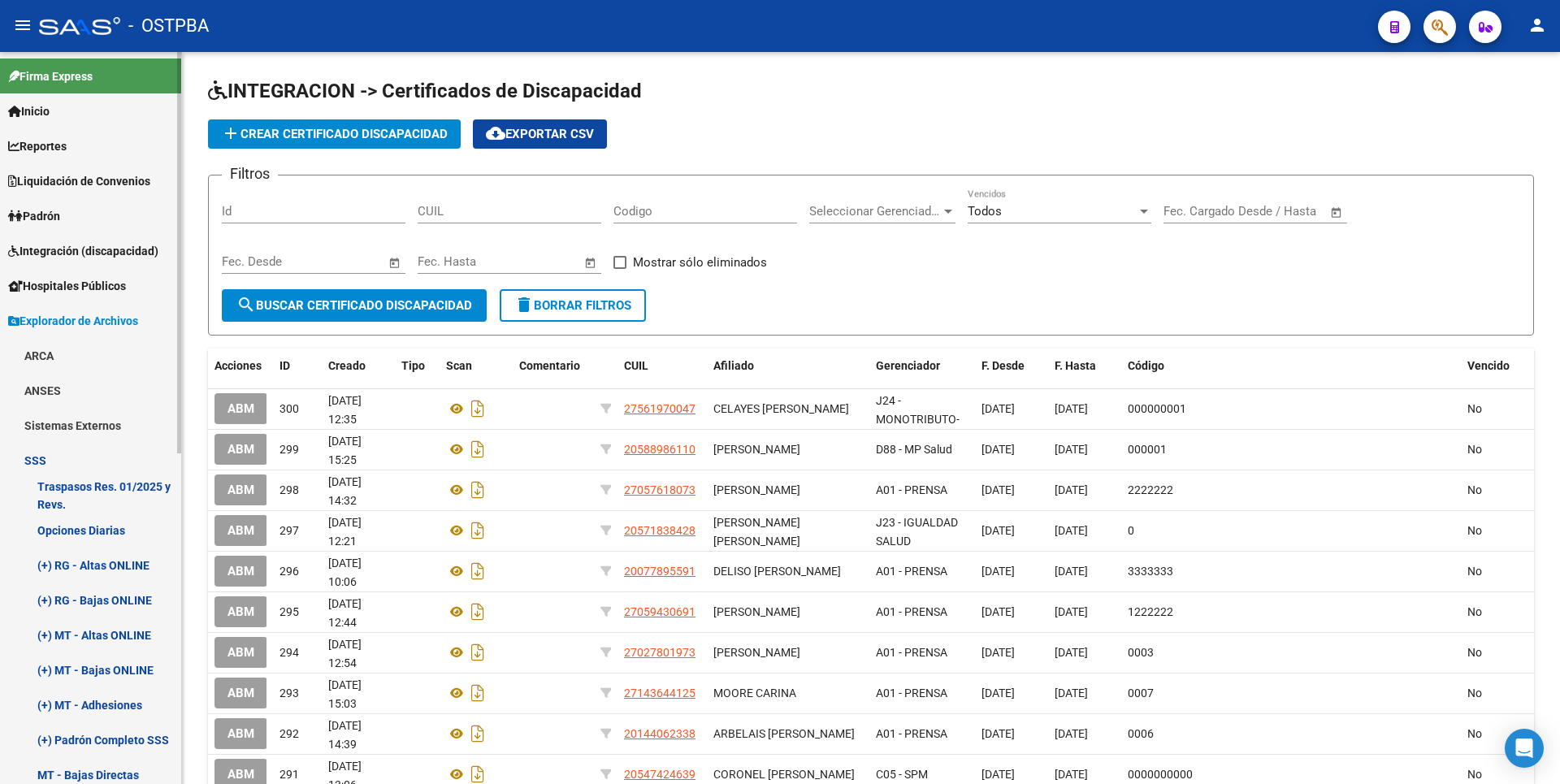
click at [121, 703] on link "(+) MT - Adhesiones" at bounding box center [90, 704] width 181 height 35
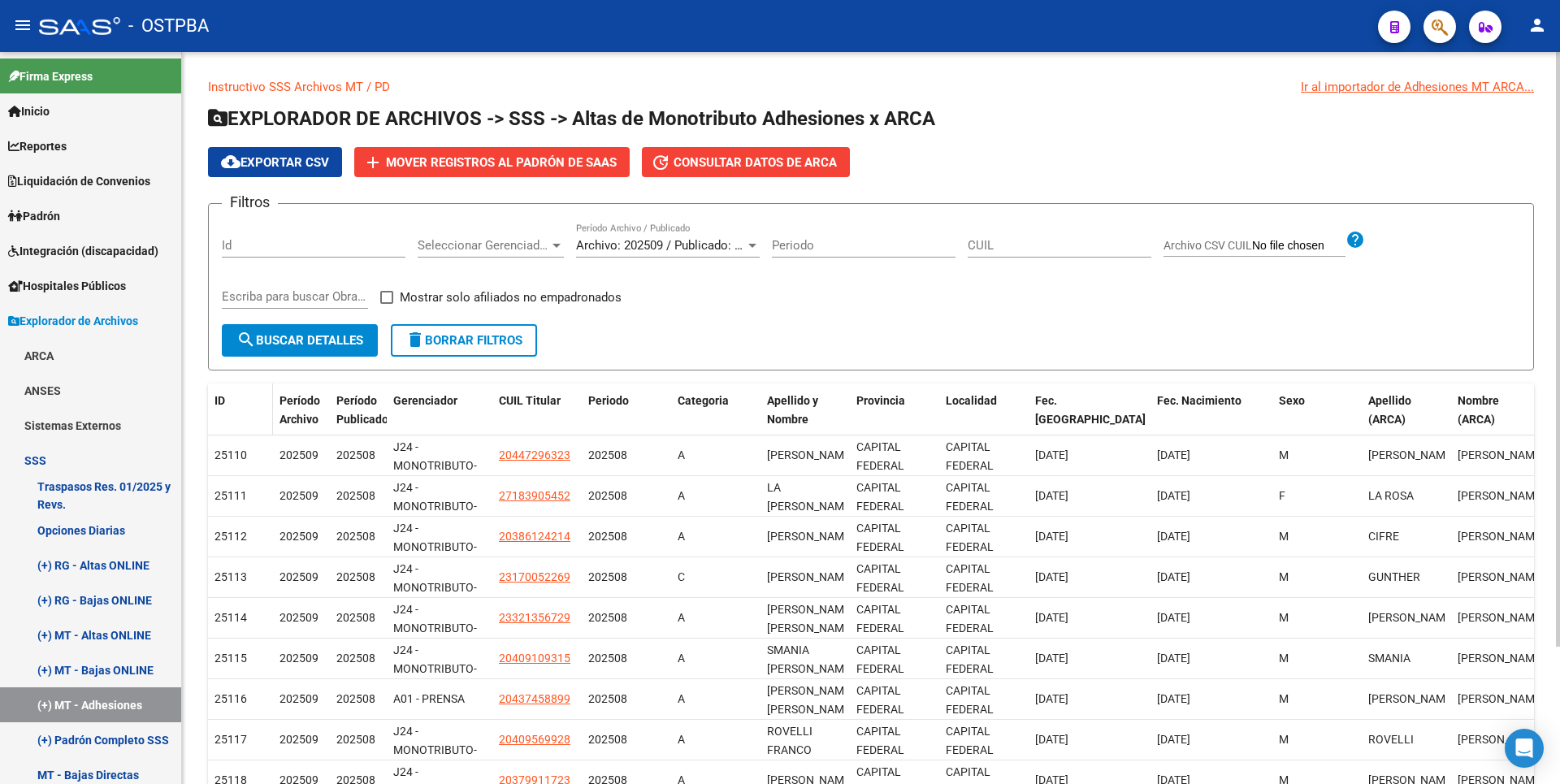
scroll to position [169, 0]
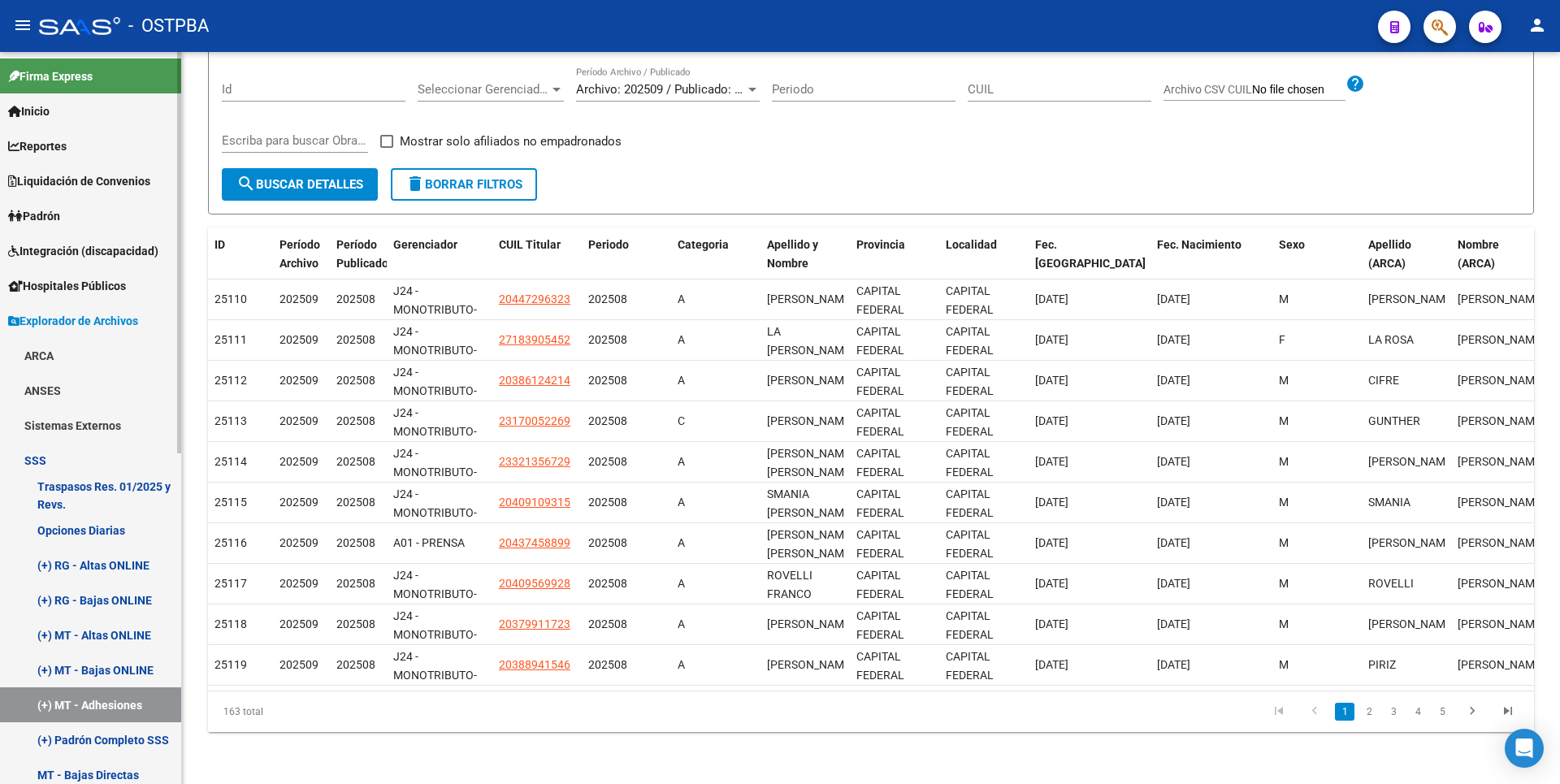
click at [93, 634] on link "(+) MT - Altas ONLINE" at bounding box center [90, 634] width 181 height 35
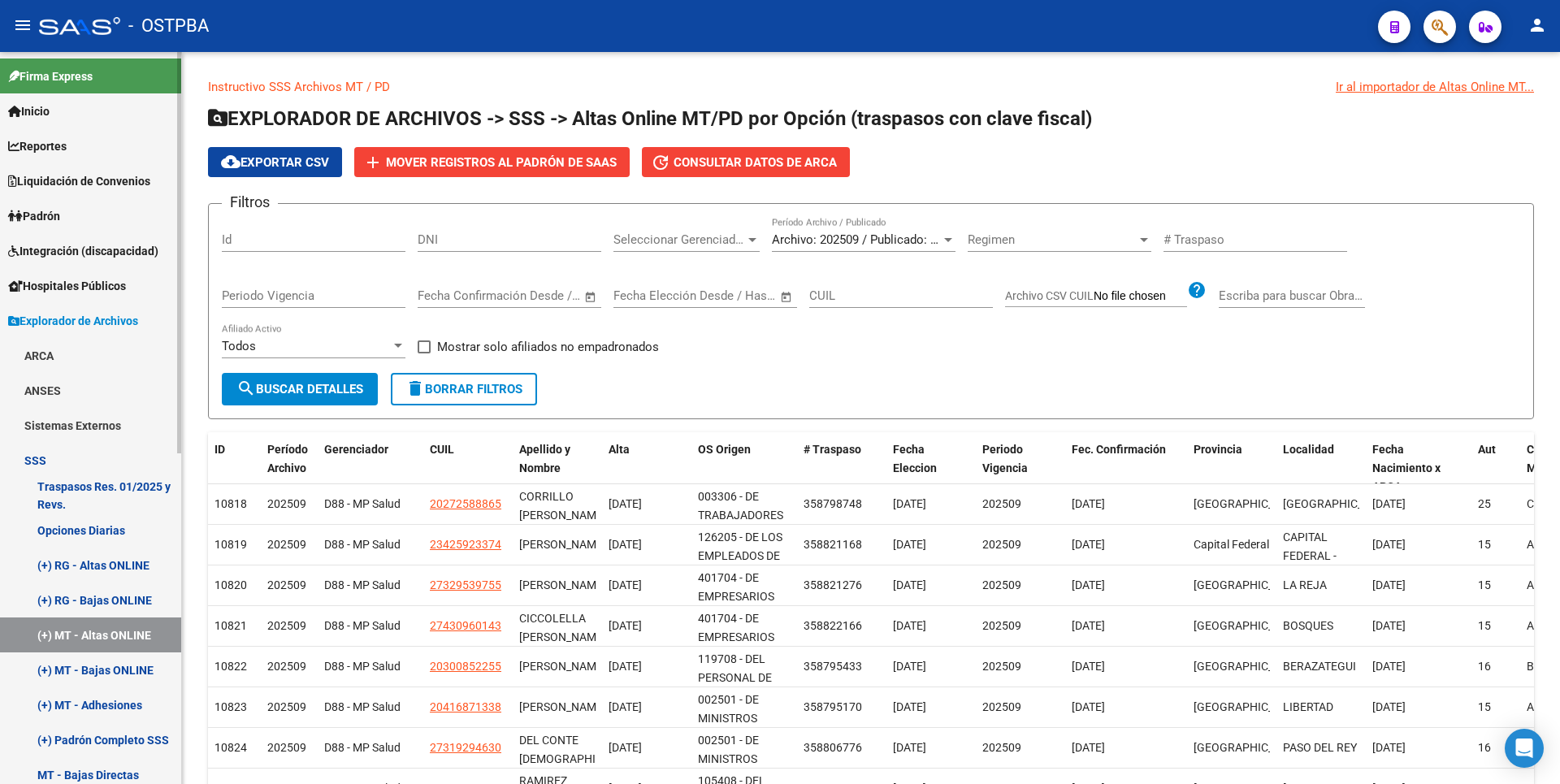
click at [100, 665] on link "(+) MT - Bajas ONLINE" at bounding box center [90, 669] width 181 height 35
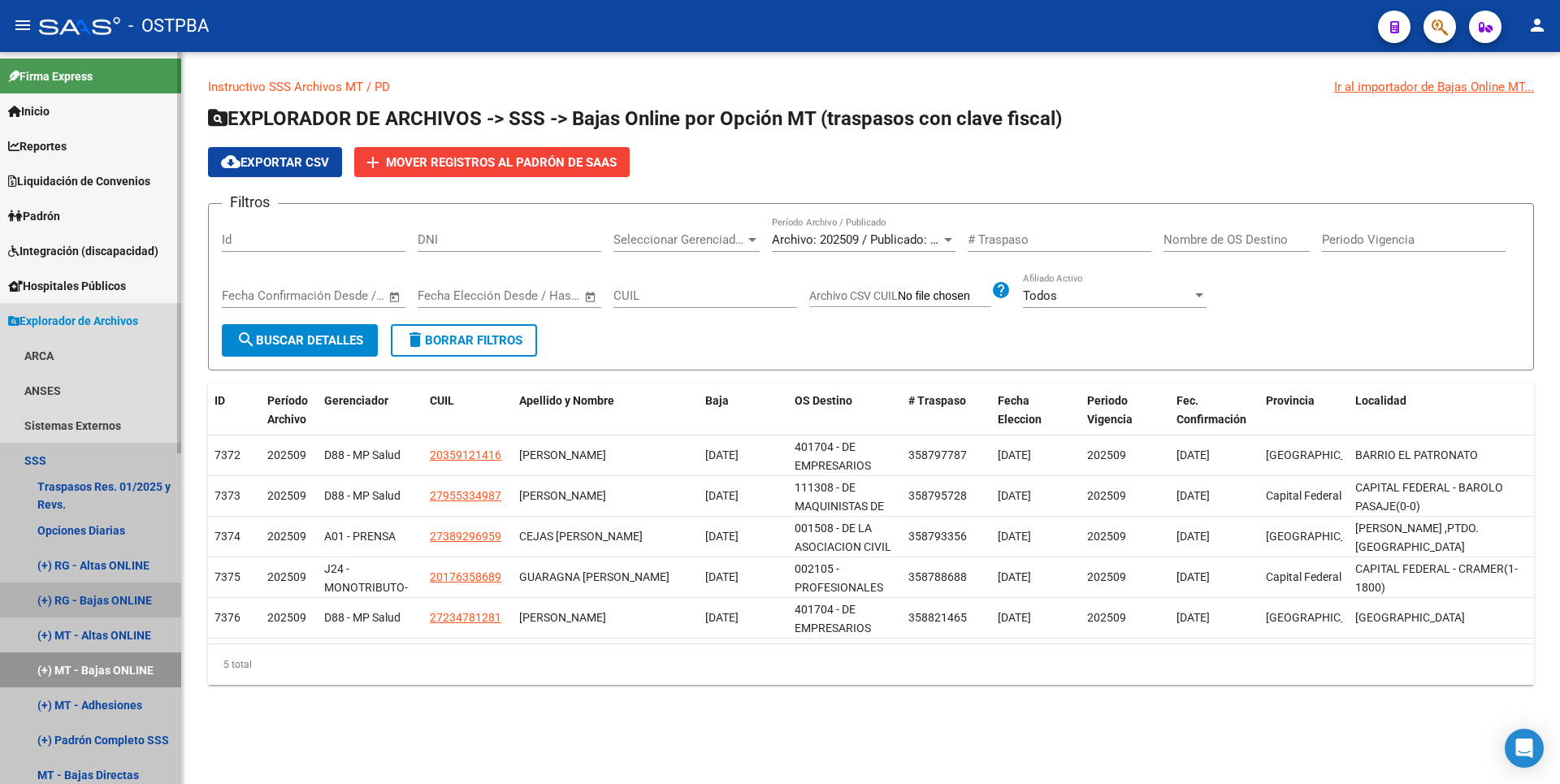
click at [116, 602] on link "(+) RG - Bajas ONLINE" at bounding box center [90, 599] width 181 height 35
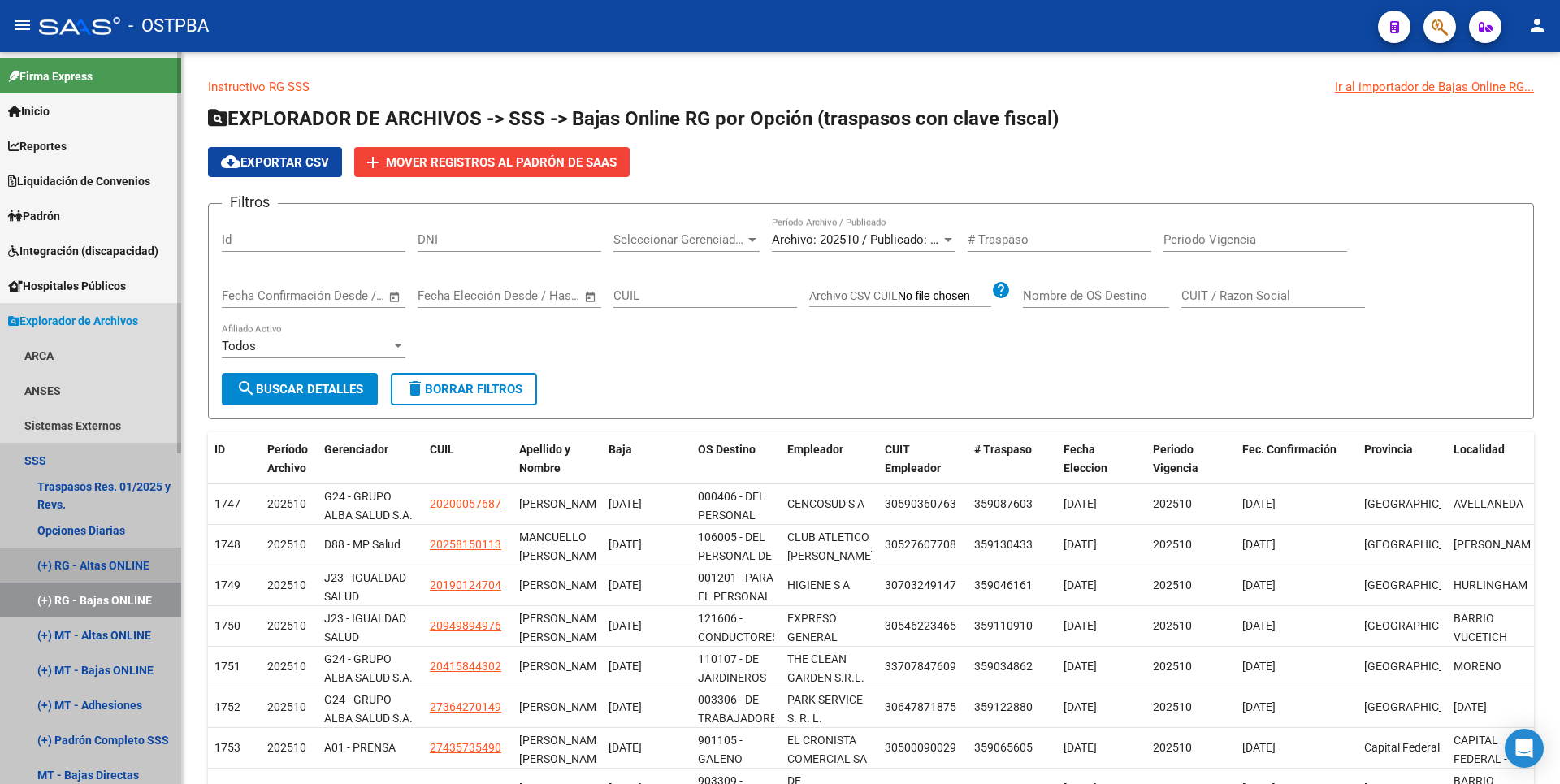
click at [128, 564] on link "(+) RG - Altas ONLINE" at bounding box center [90, 564] width 181 height 35
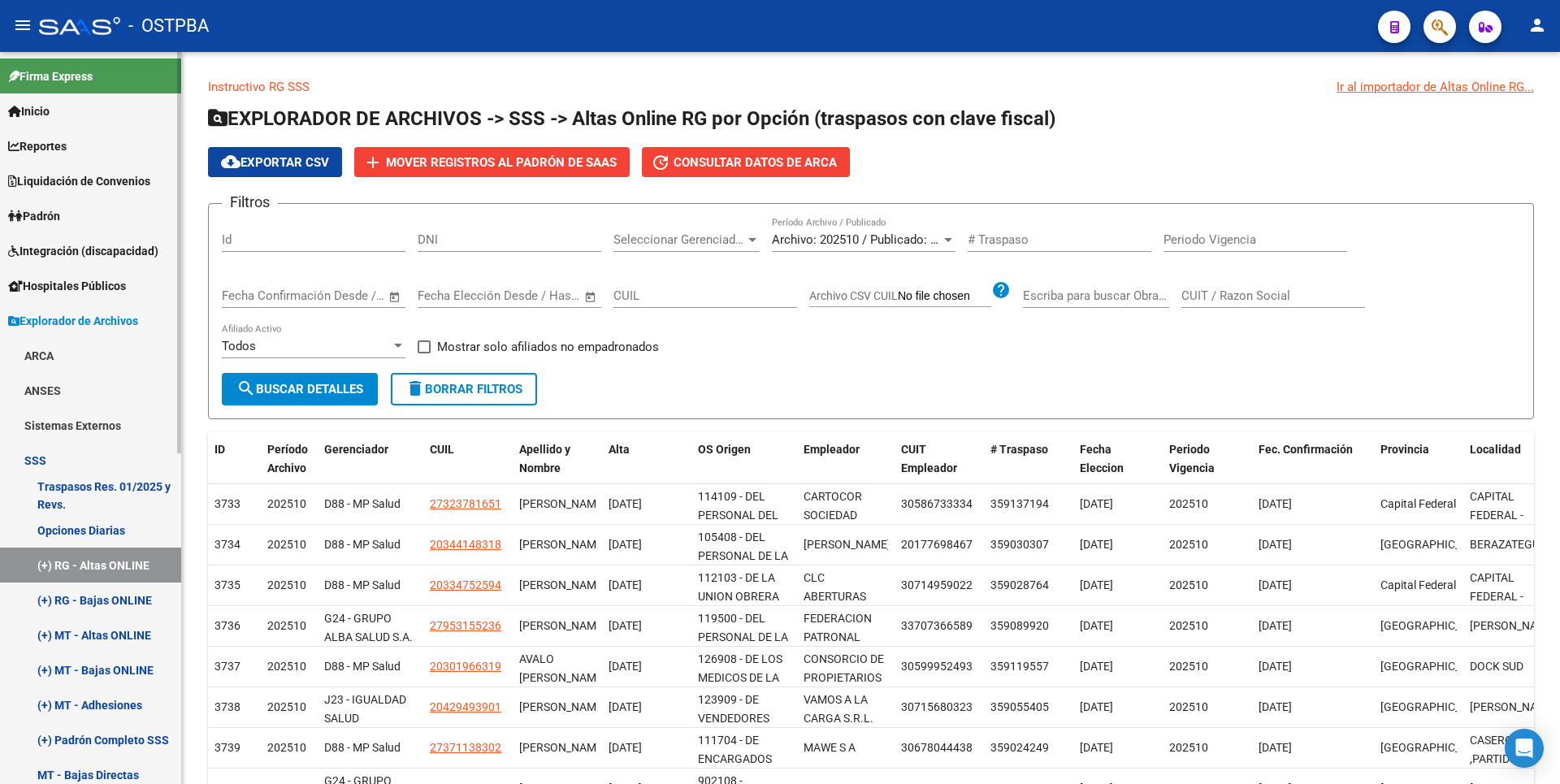
scroll to position [325, 0]
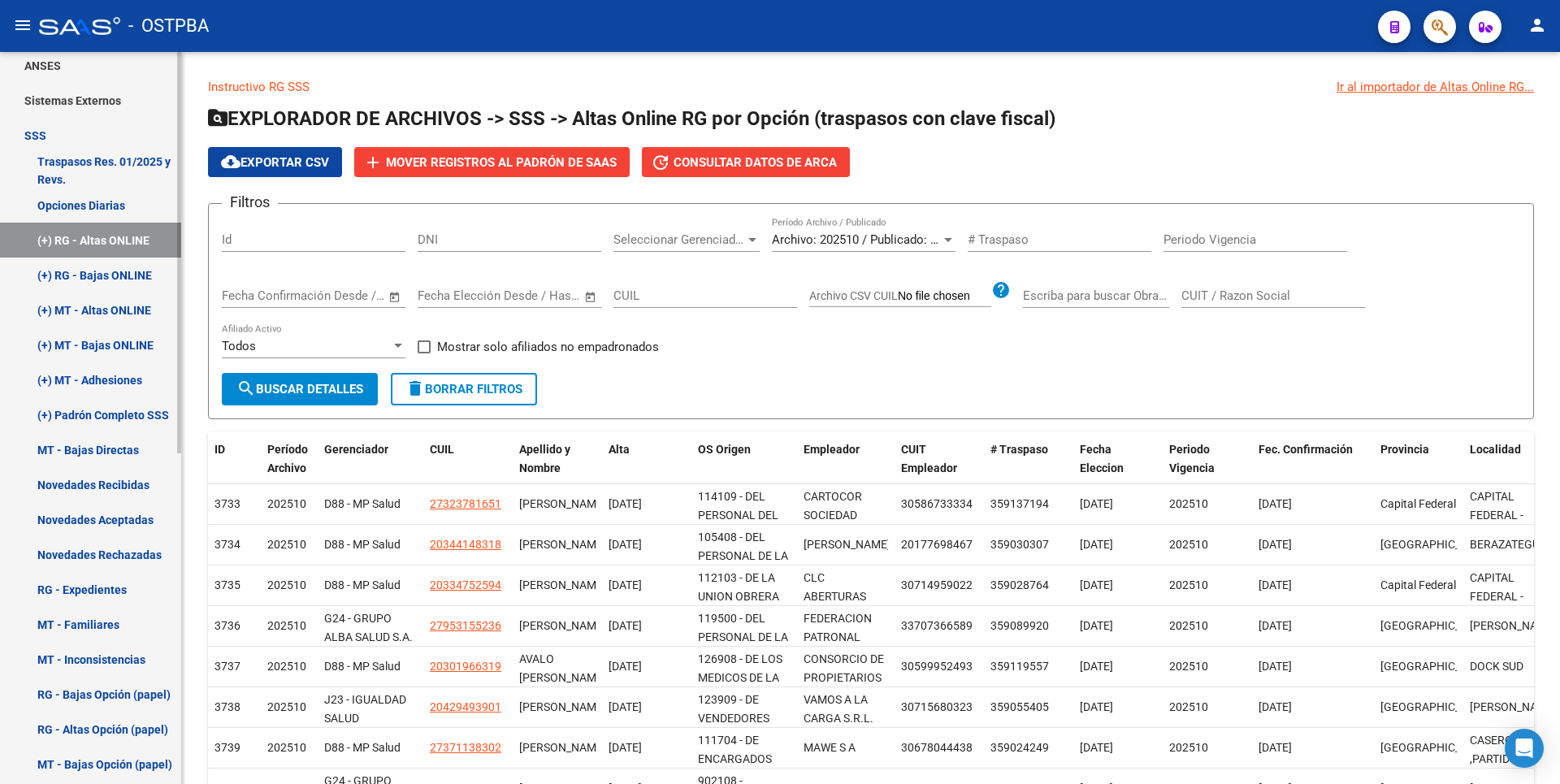
click at [128, 454] on link "MT - Bajas Directas" at bounding box center [90, 449] width 181 height 35
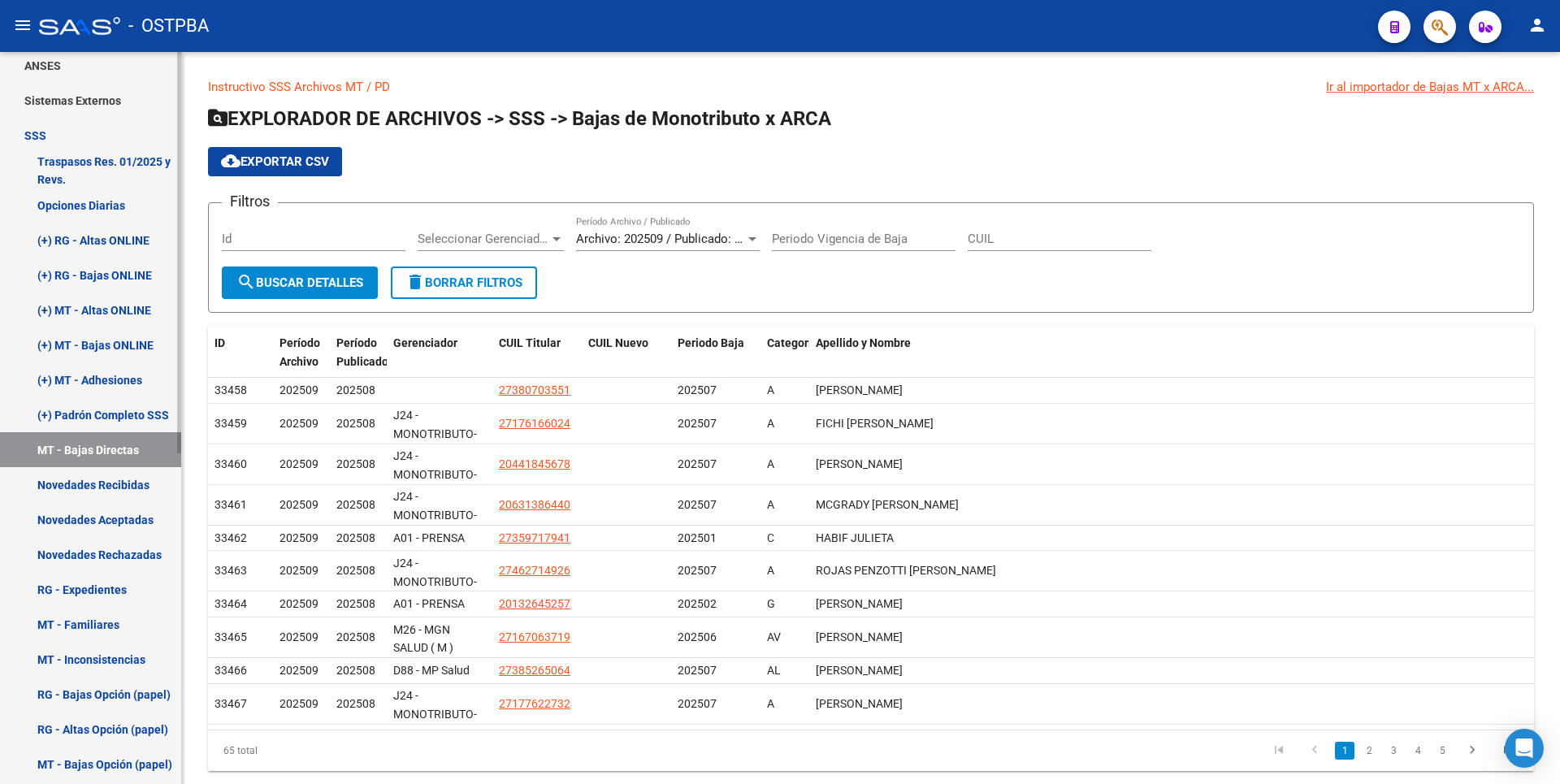
click at [133, 490] on link "Novedades Recibidas" at bounding box center [90, 484] width 181 height 35
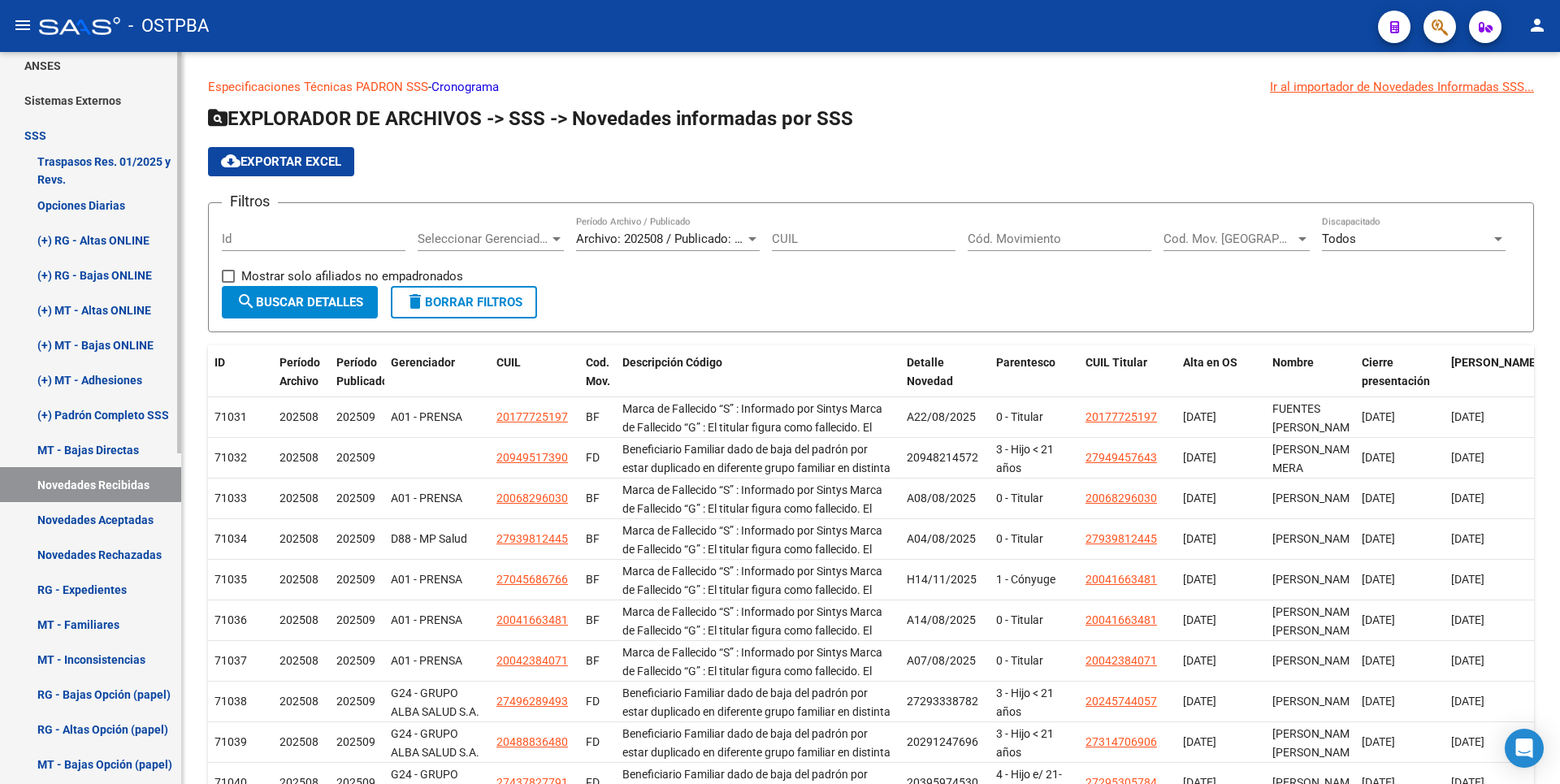
click at [138, 526] on link "Novedades Aceptadas" at bounding box center [90, 519] width 181 height 35
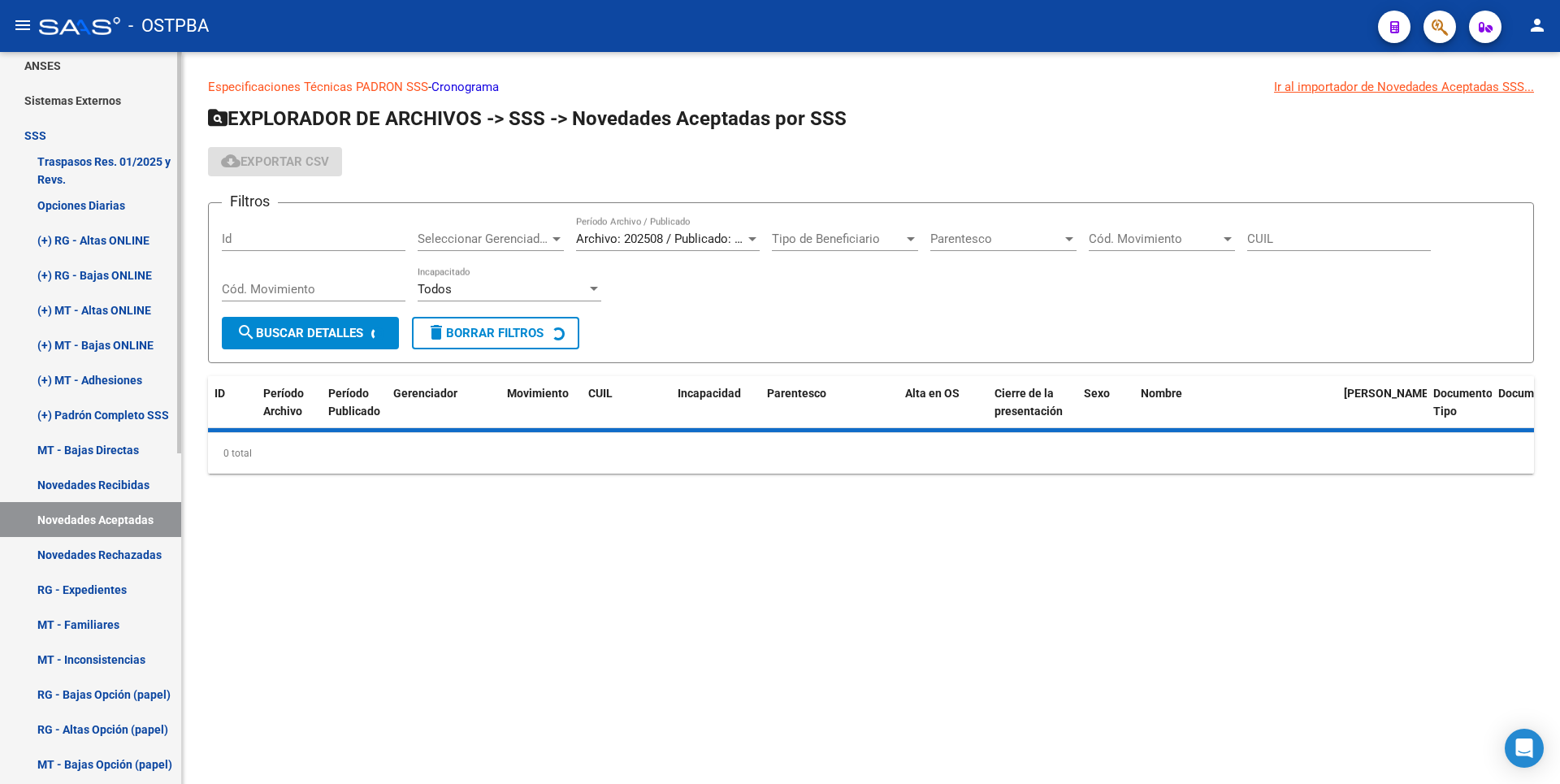
click at [128, 586] on link "RG - Expedientes" at bounding box center [90, 588] width 181 height 35
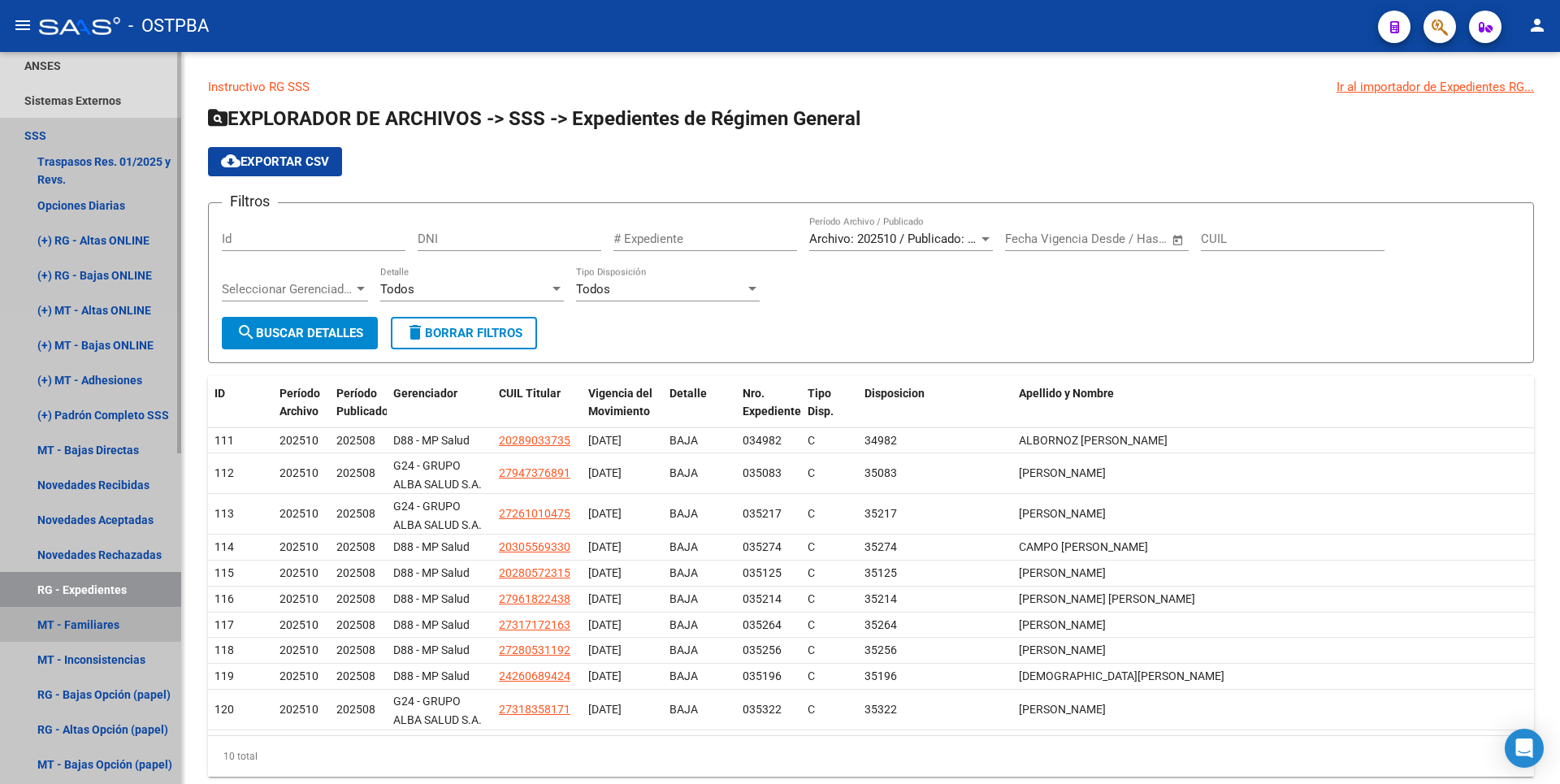
click at [119, 628] on link "MT - Familiares" at bounding box center [90, 623] width 181 height 35
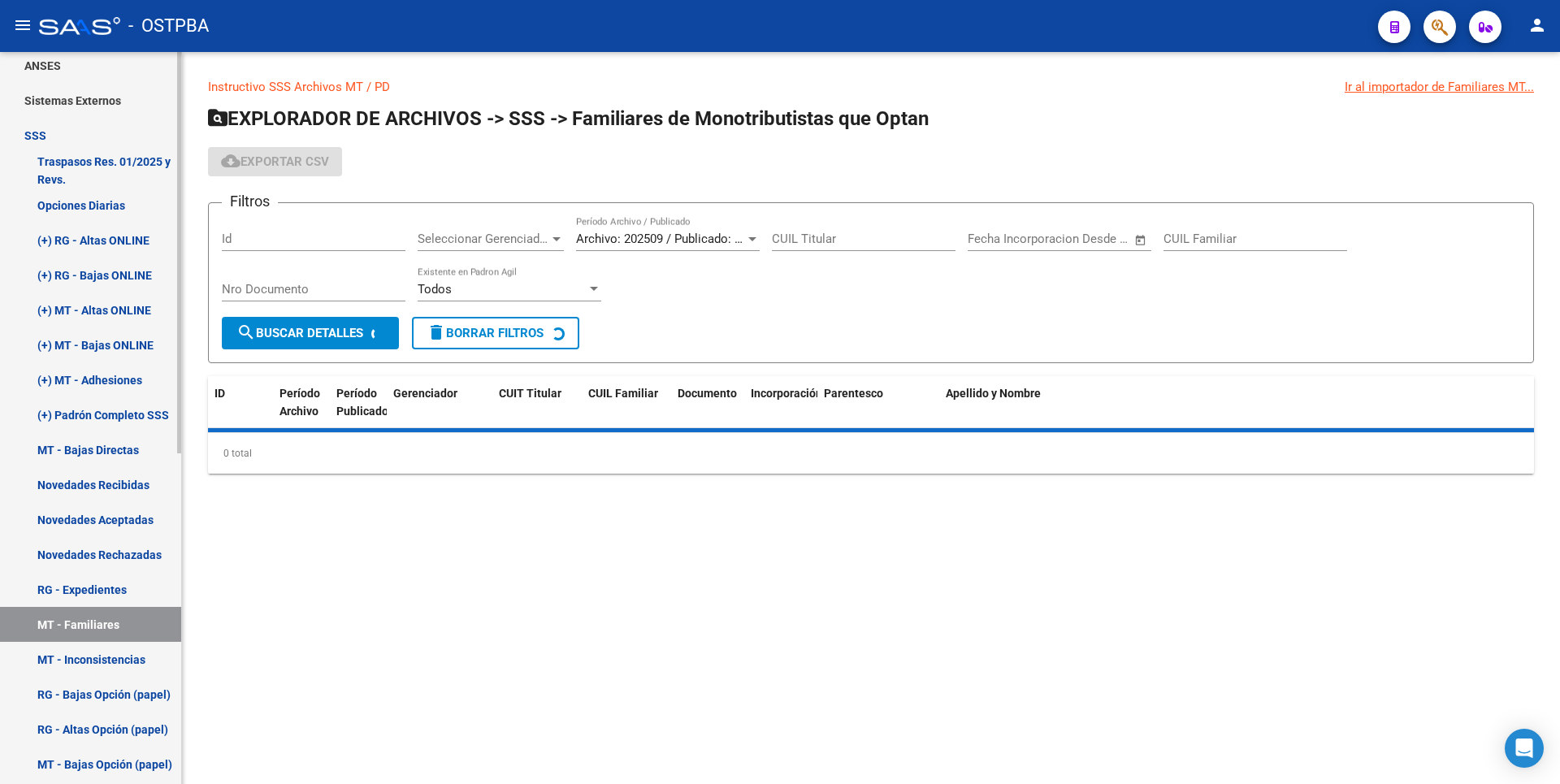
click at [120, 654] on link "MT - Inconsistencias" at bounding box center [90, 658] width 181 height 35
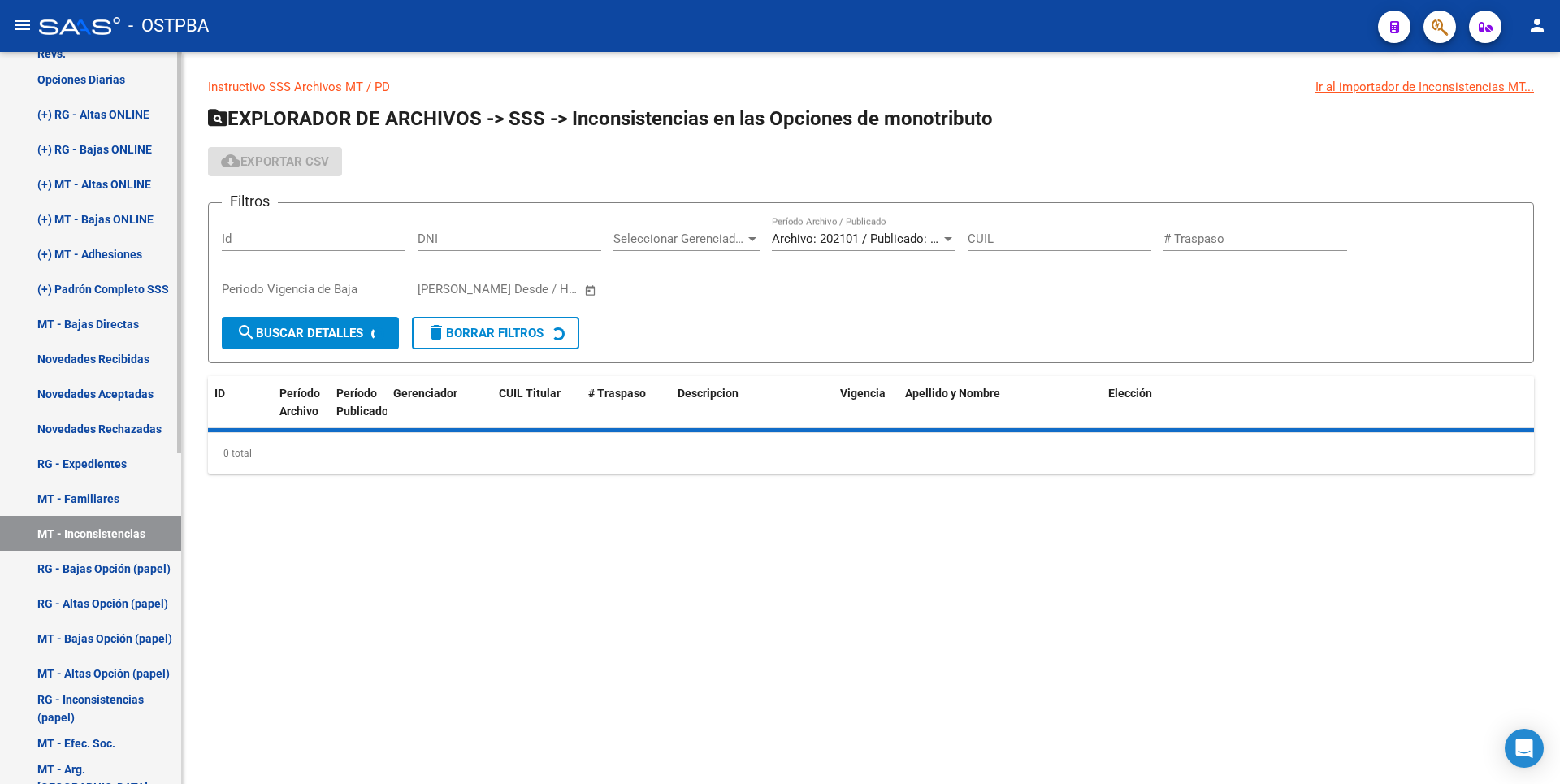
scroll to position [602, 0]
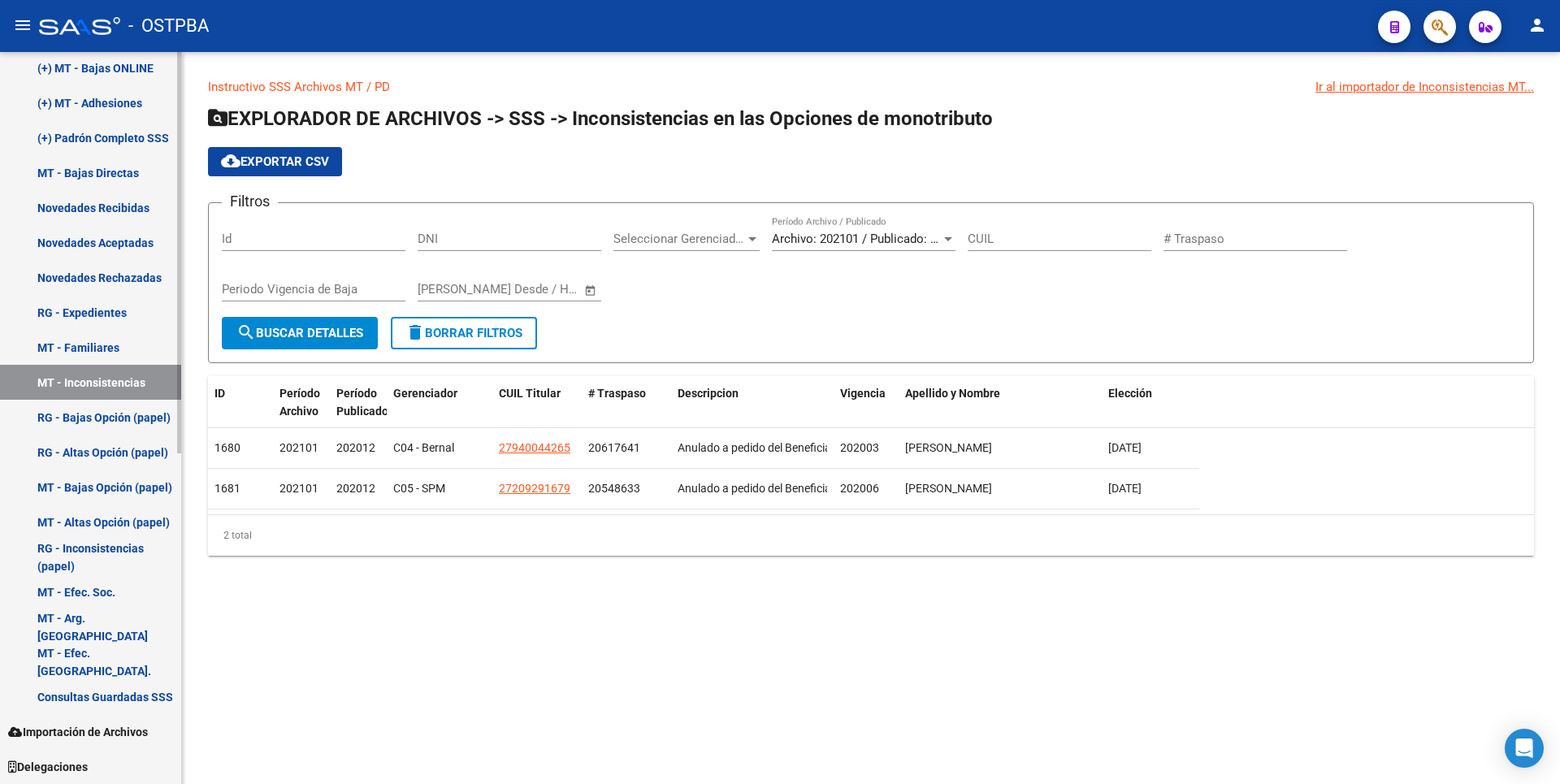
click at [115, 725] on span "Importación de Archivos" at bounding box center [78, 732] width 140 height 18
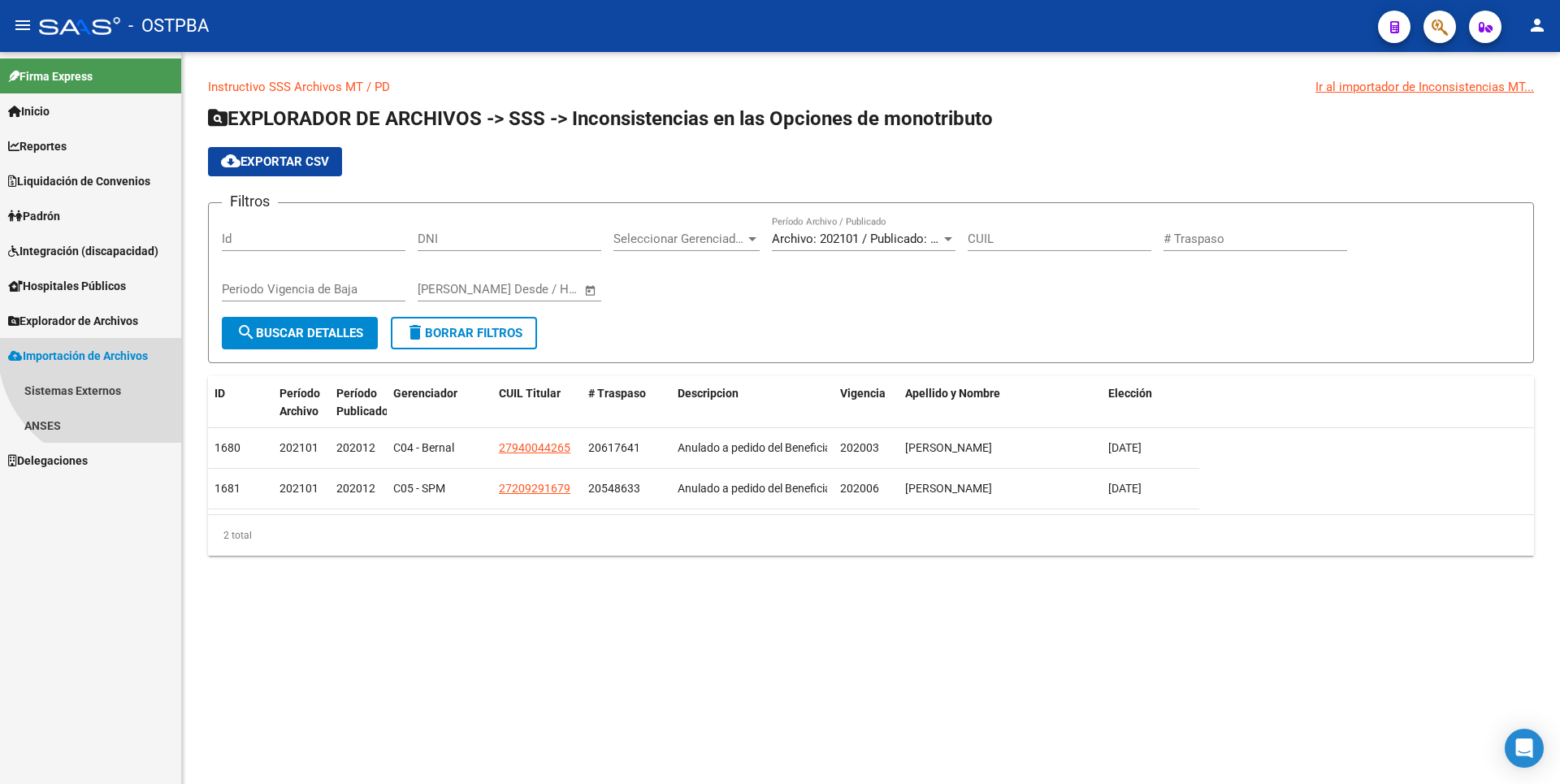
scroll to position [0, 0]
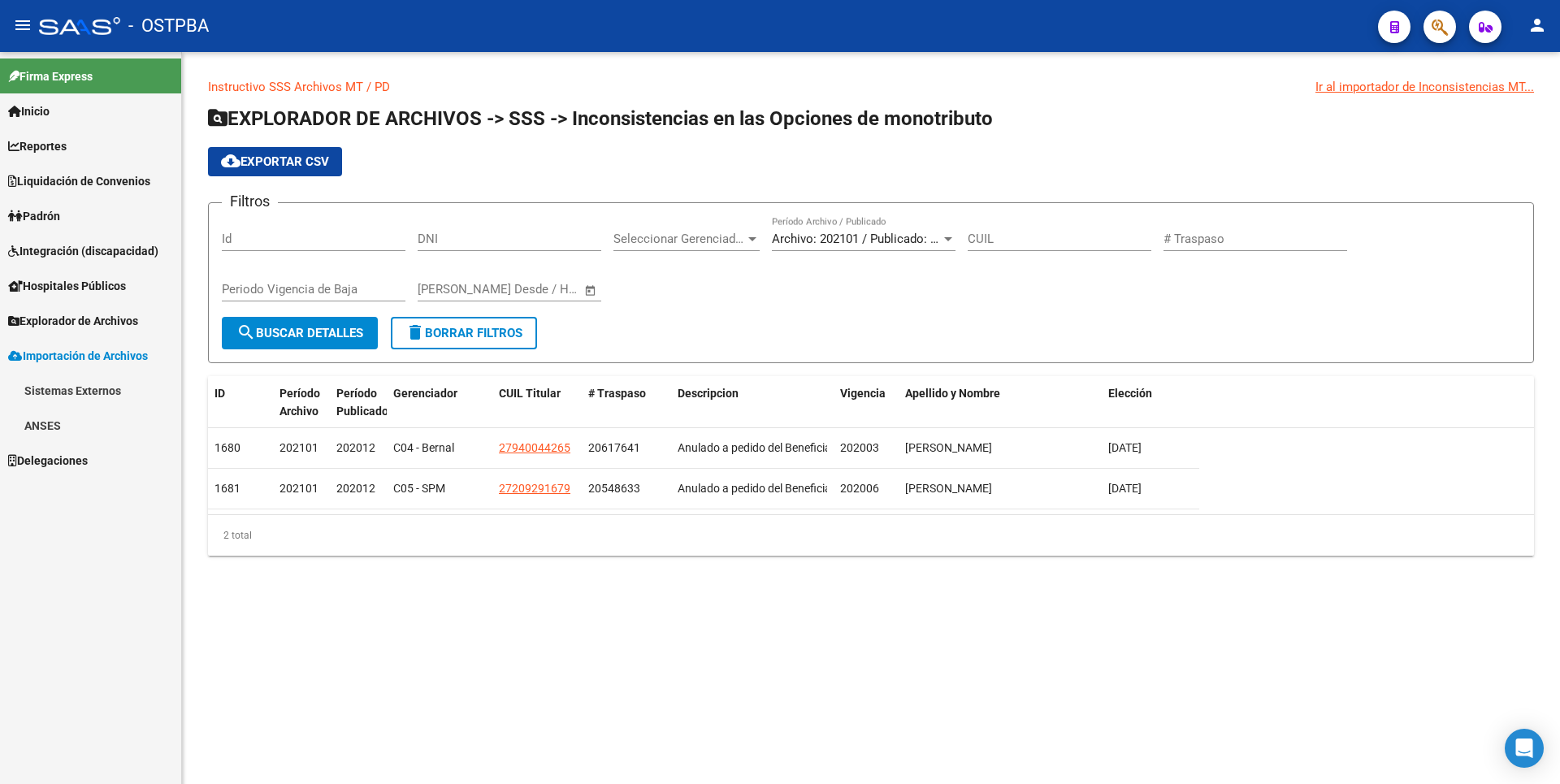
click at [63, 116] on link "Inicio" at bounding box center [90, 111] width 181 height 35
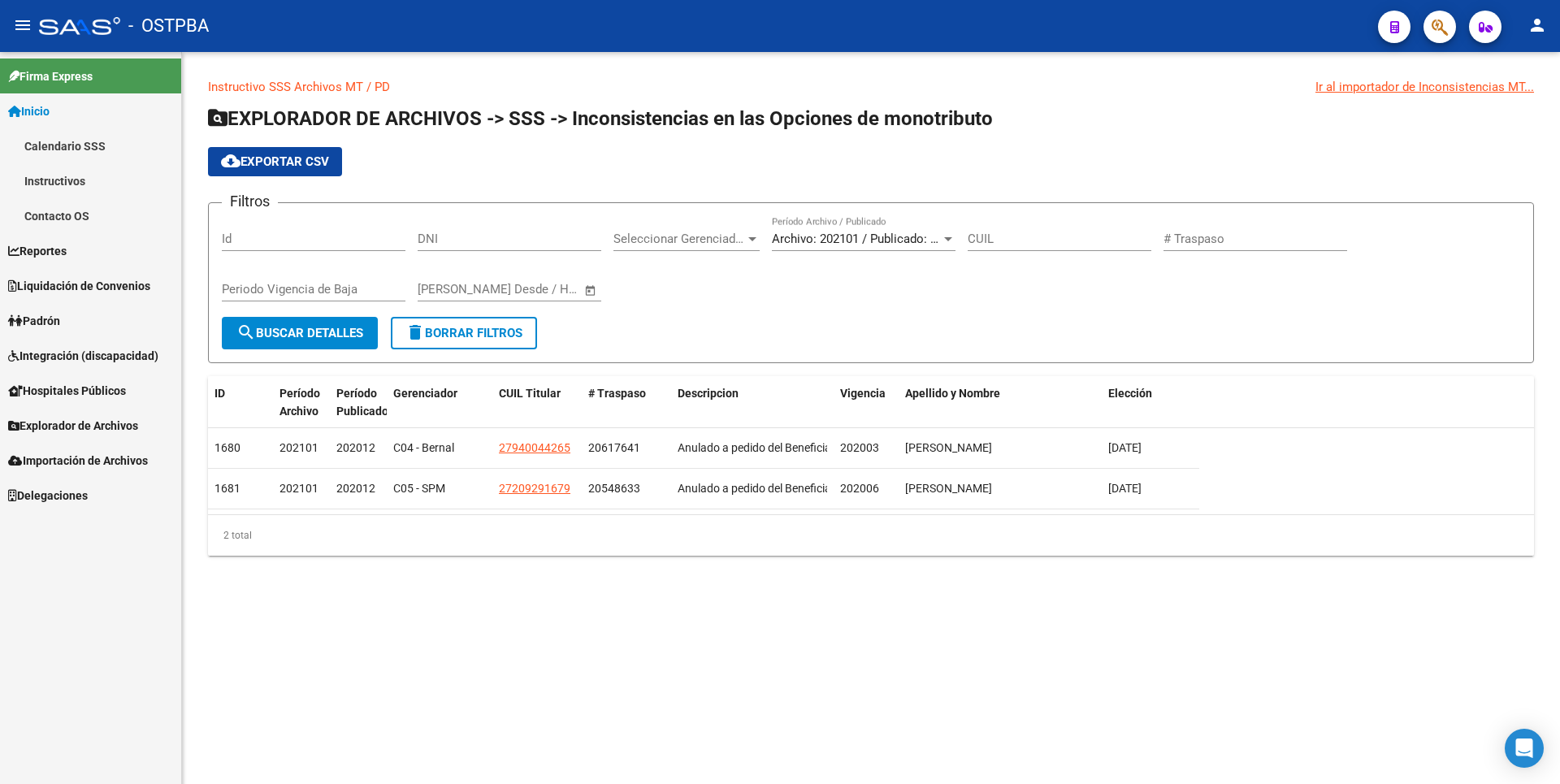
click at [76, 177] on link "Instructivos" at bounding box center [90, 180] width 181 height 35
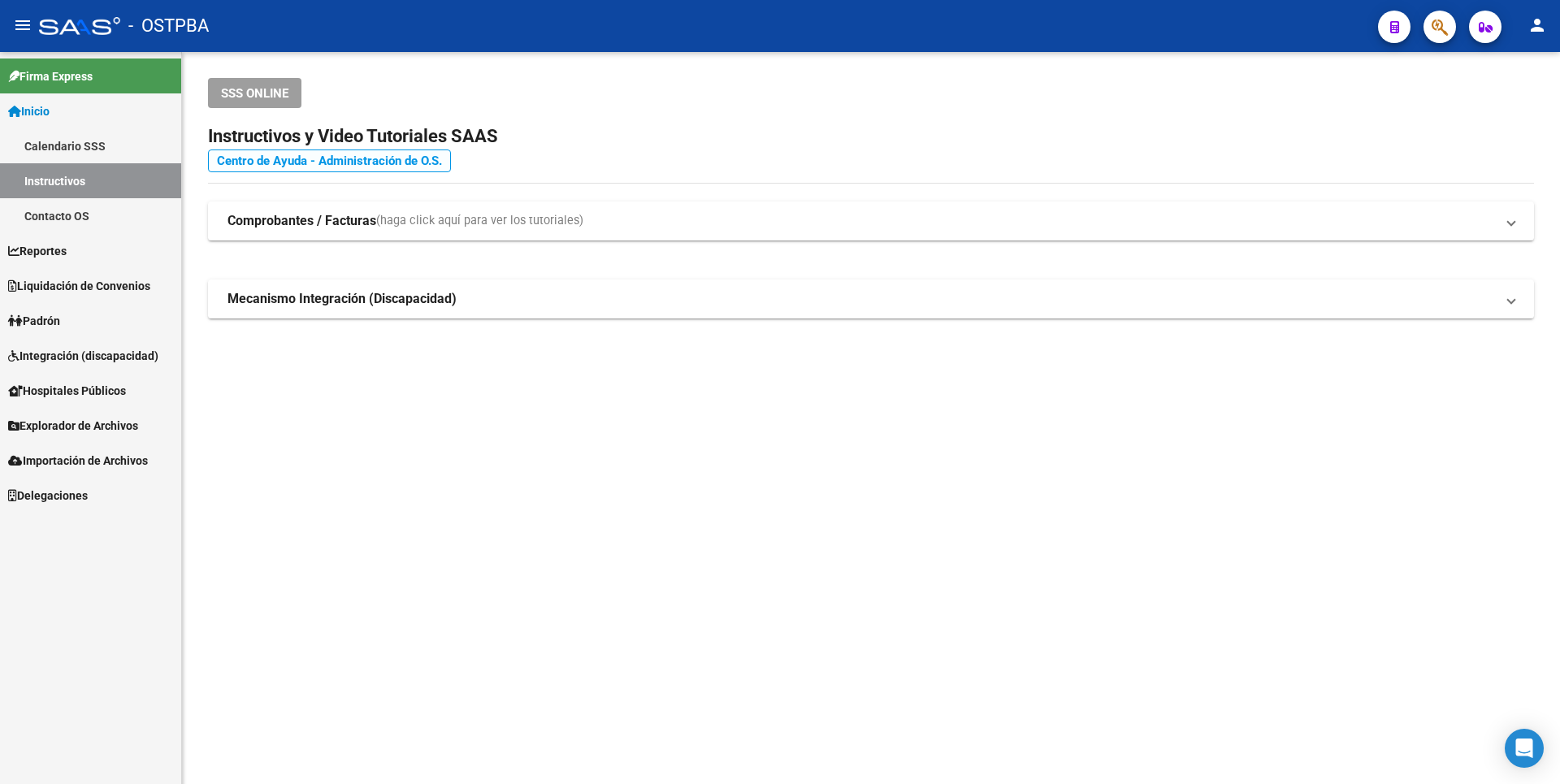
click at [354, 154] on link "Centro de Ayuda - Administración de O.S." at bounding box center [329, 161] width 243 height 23
click at [77, 328] on link "Padrón" at bounding box center [90, 320] width 181 height 35
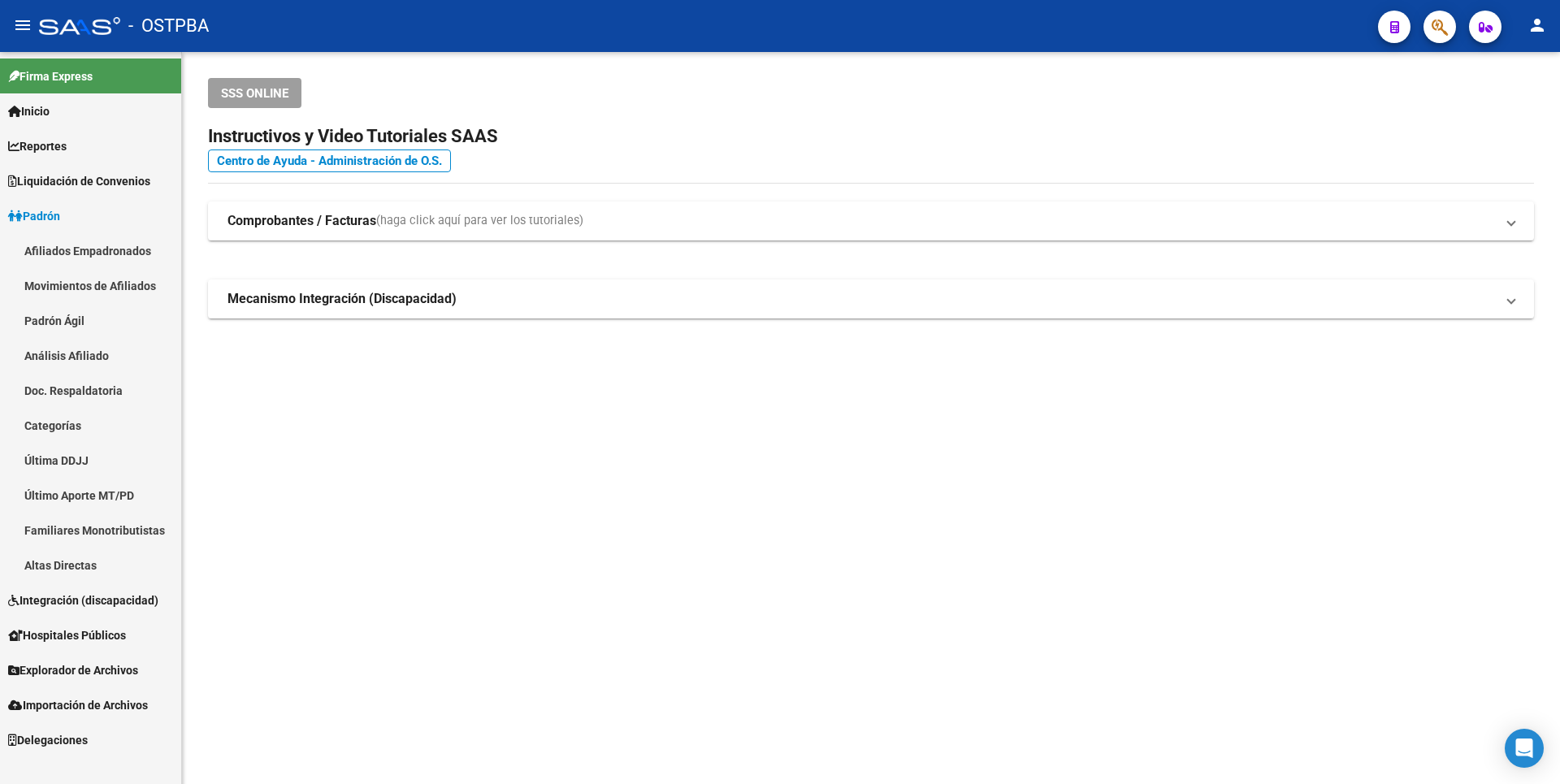
click at [90, 362] on link "Análisis Afiliado" at bounding box center [90, 355] width 181 height 35
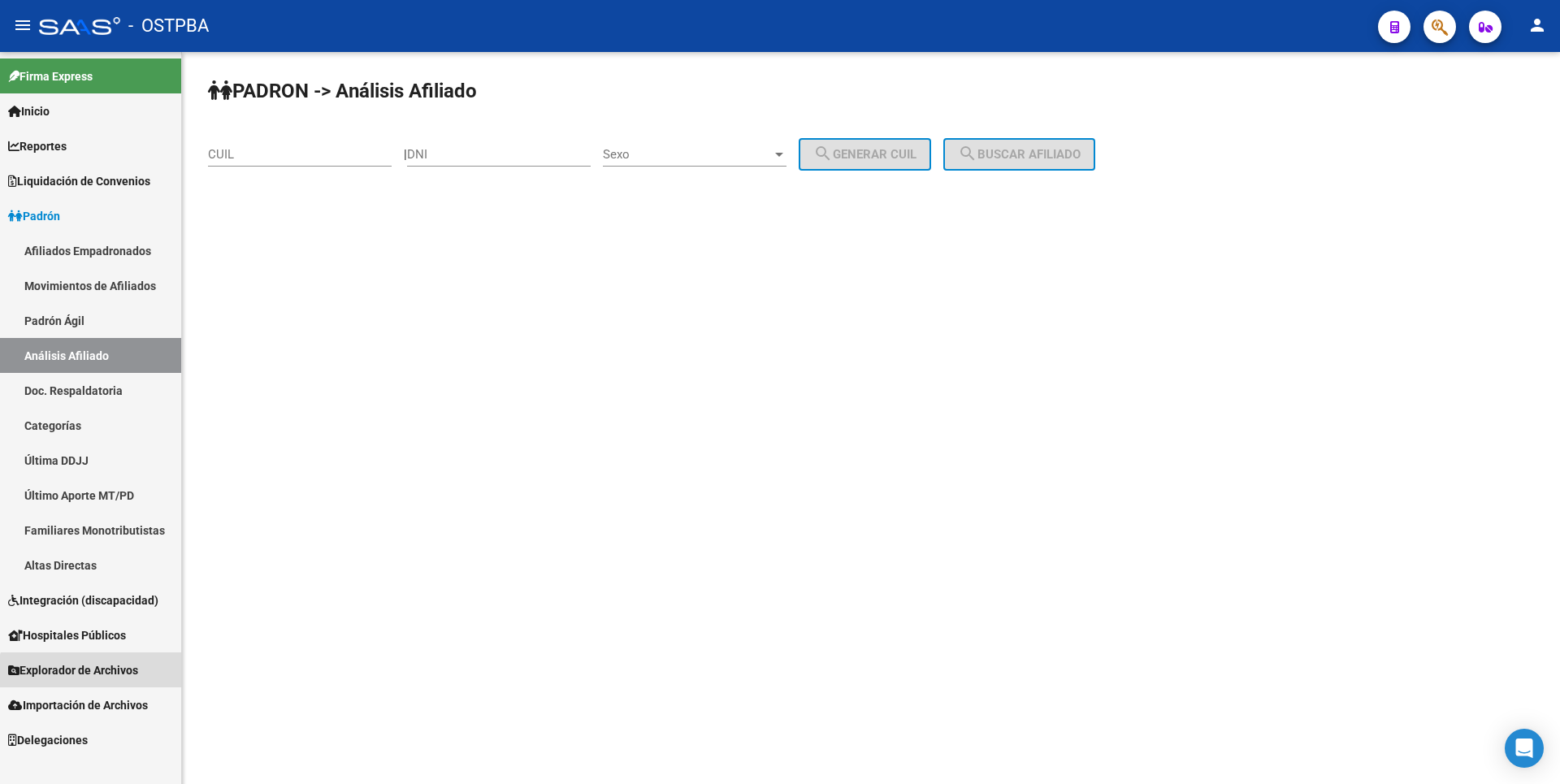
click at [96, 676] on span "Explorador de Archivos" at bounding box center [73, 670] width 130 height 18
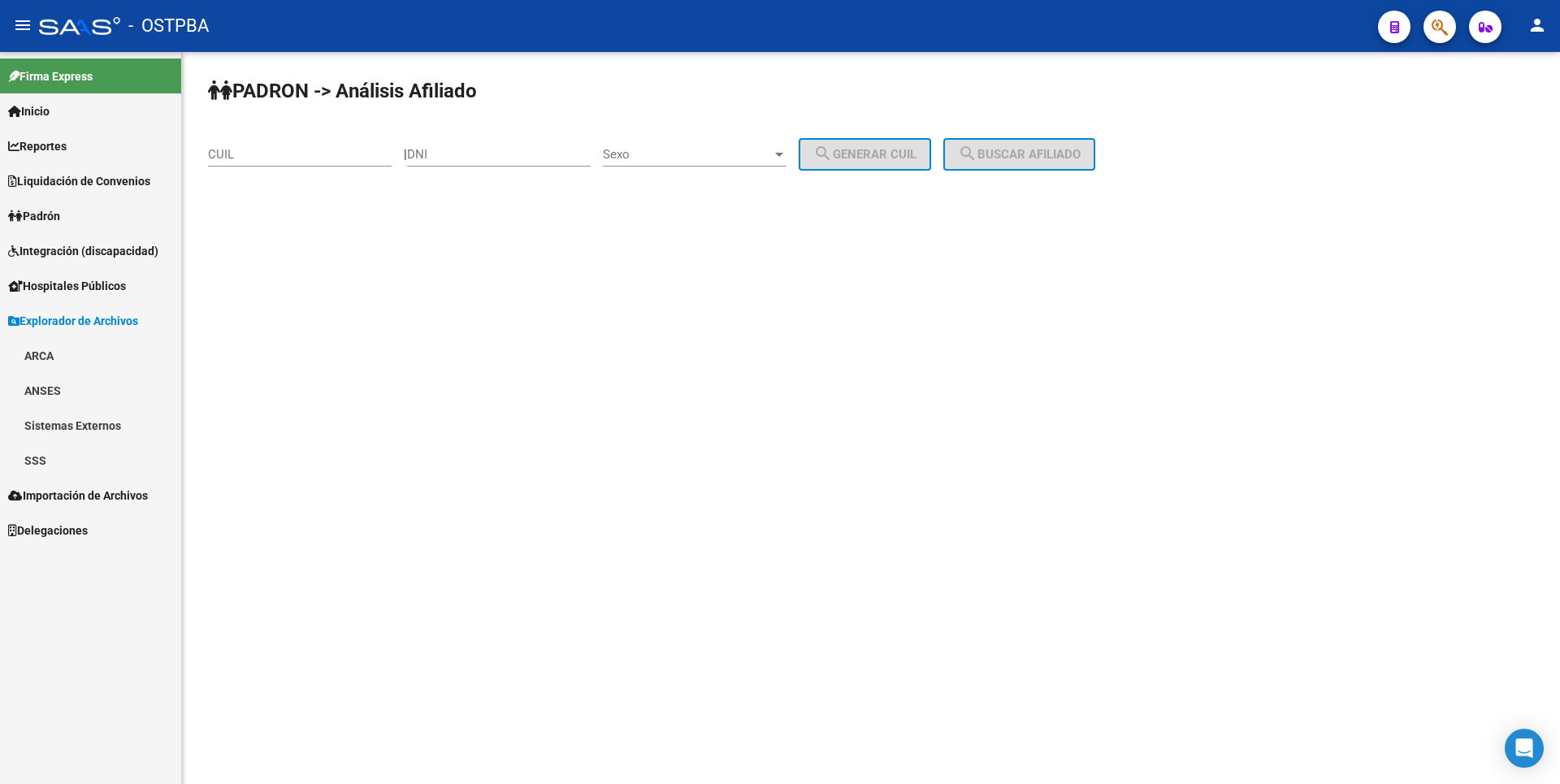
click at [61, 392] on link "ANSES" at bounding box center [90, 390] width 181 height 35
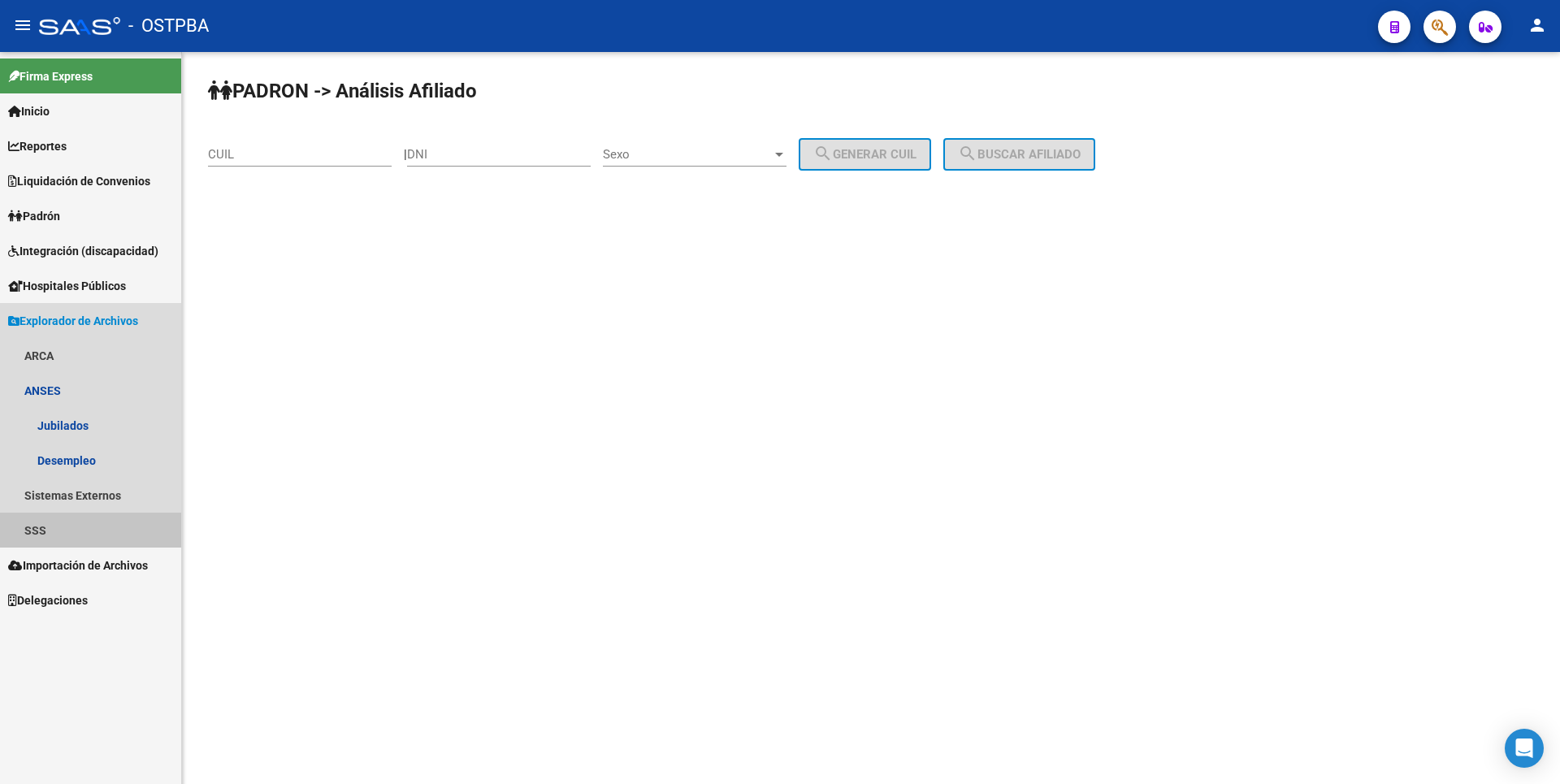
click at [47, 521] on link "SSS" at bounding box center [90, 529] width 181 height 35
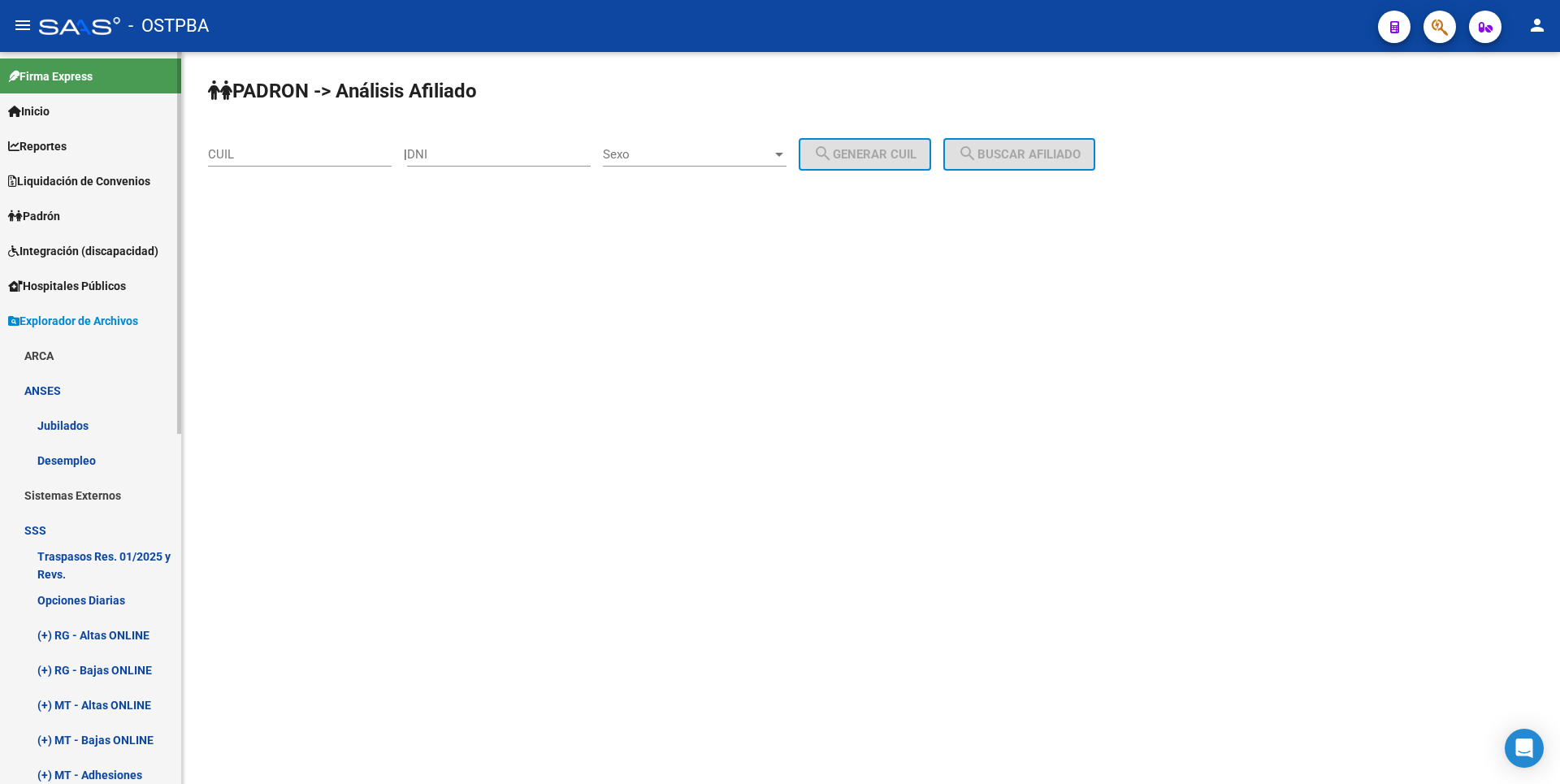
click at [121, 606] on link "Opciones Diarias" at bounding box center [90, 599] width 181 height 35
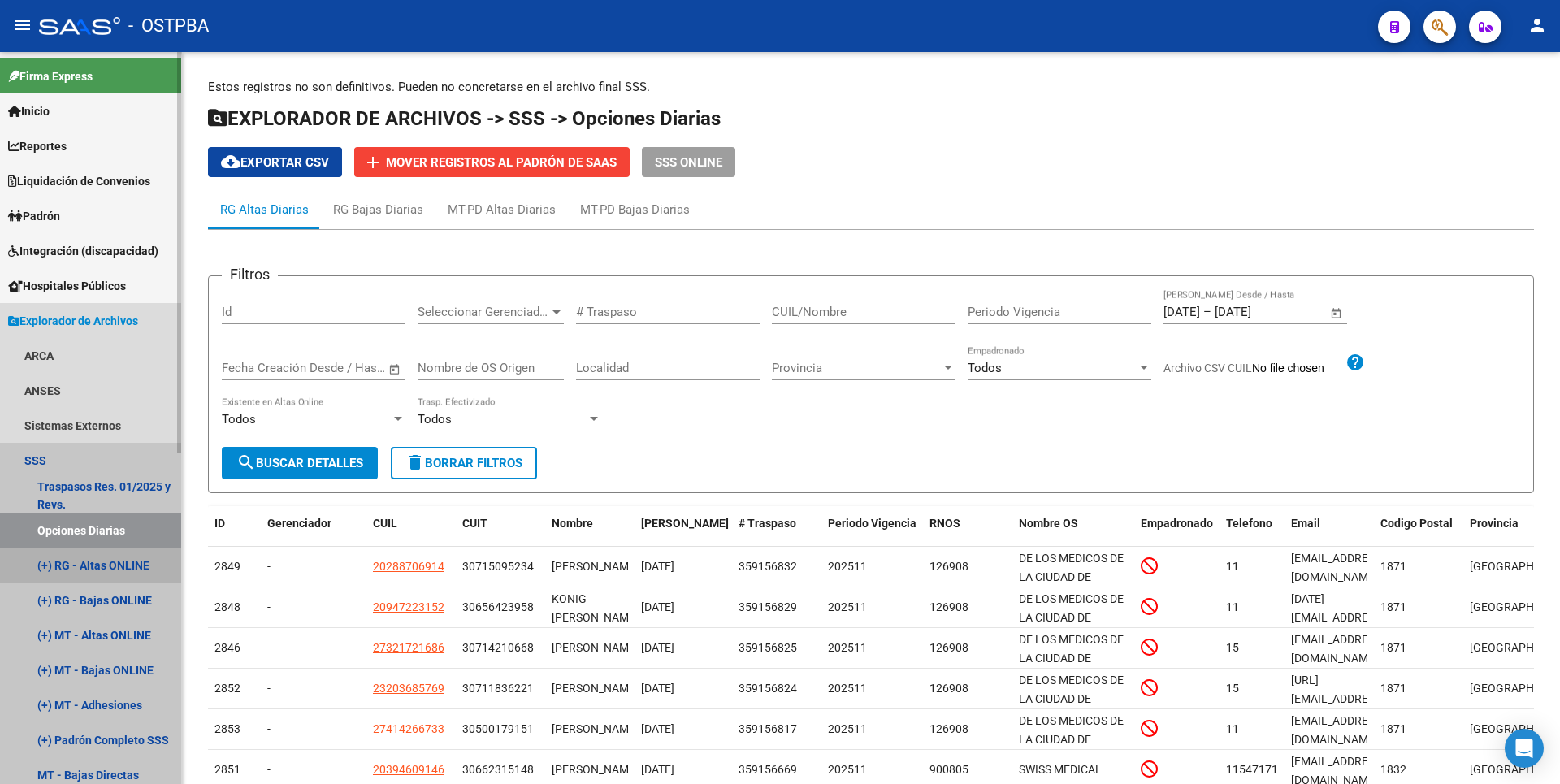
click at [129, 558] on link "(+) RG - Altas ONLINE" at bounding box center [90, 564] width 181 height 35
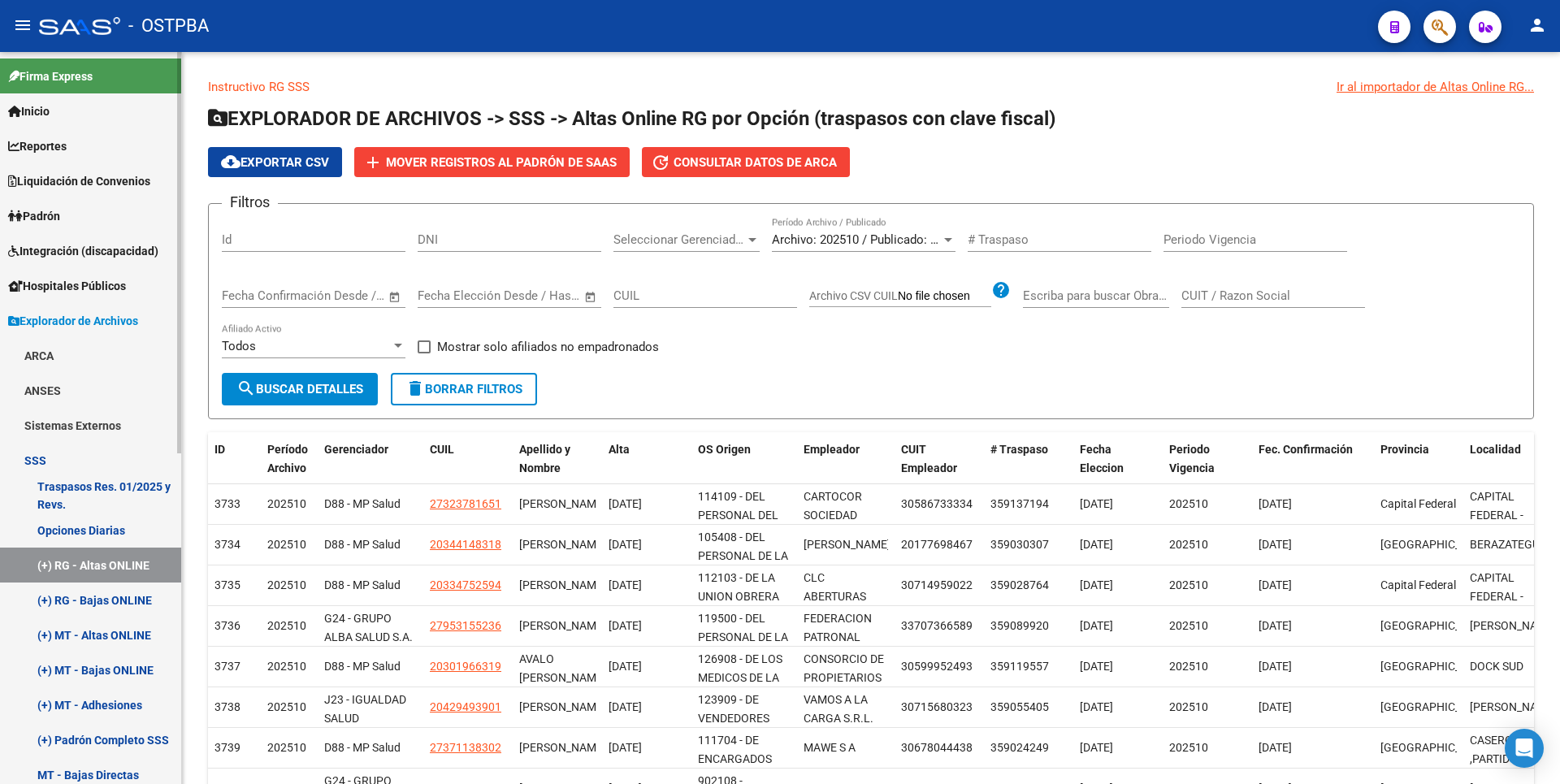
click at [138, 606] on link "(+) RG - Bajas ONLINE" at bounding box center [90, 599] width 181 height 35
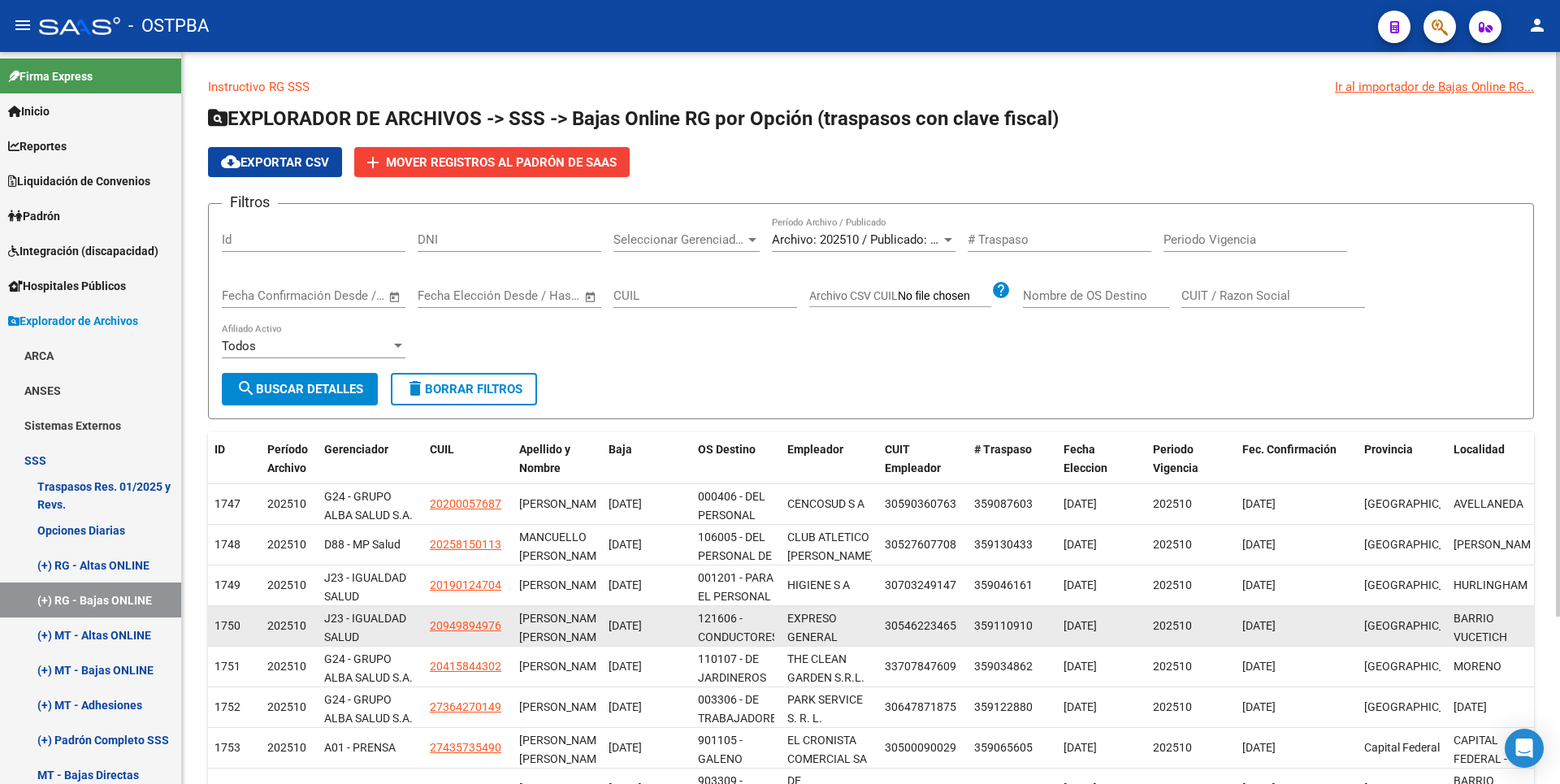
scroll to position [95, 0]
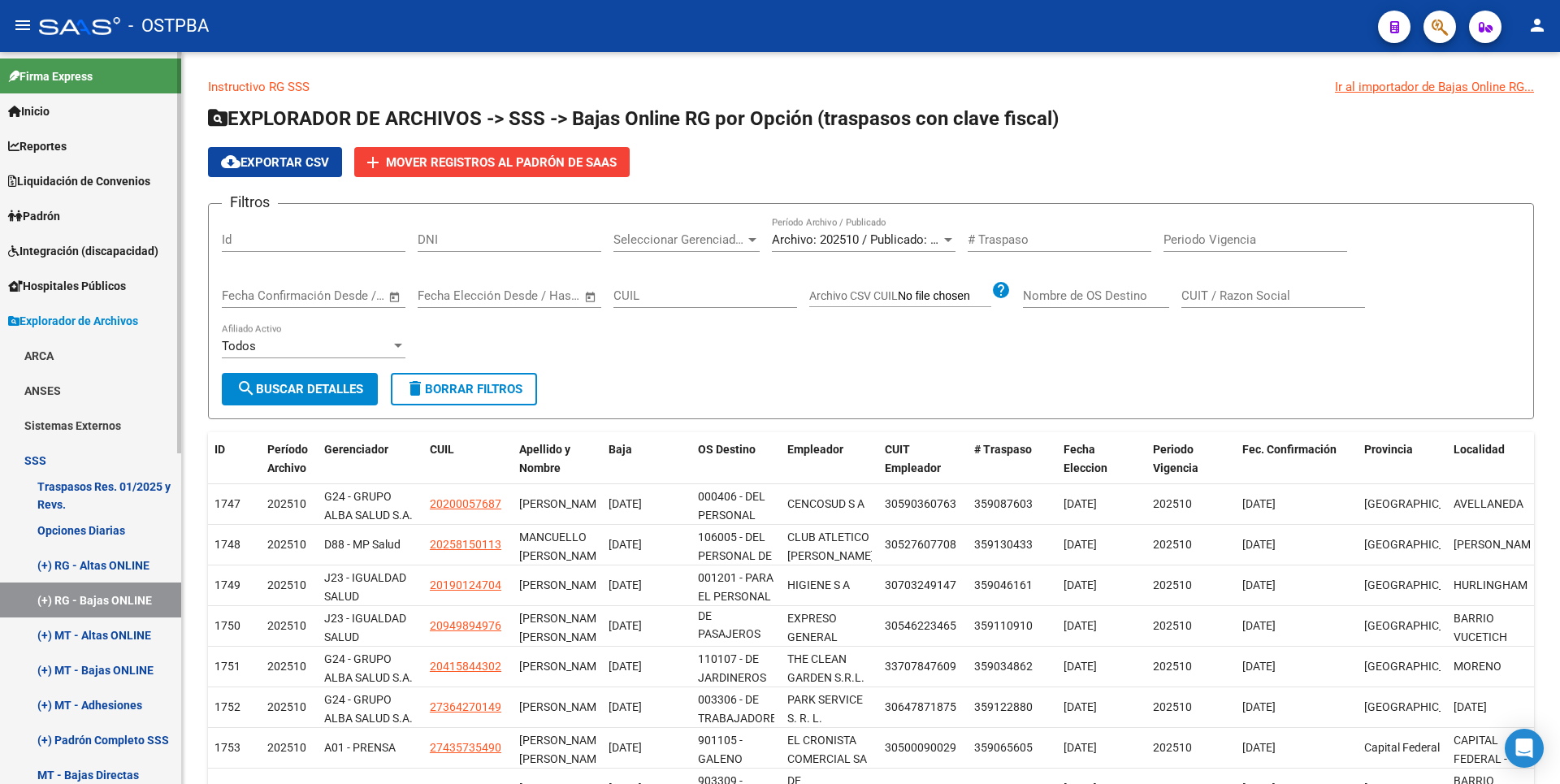
click at [124, 708] on link "(+) MT - Adhesiones" at bounding box center [90, 704] width 181 height 35
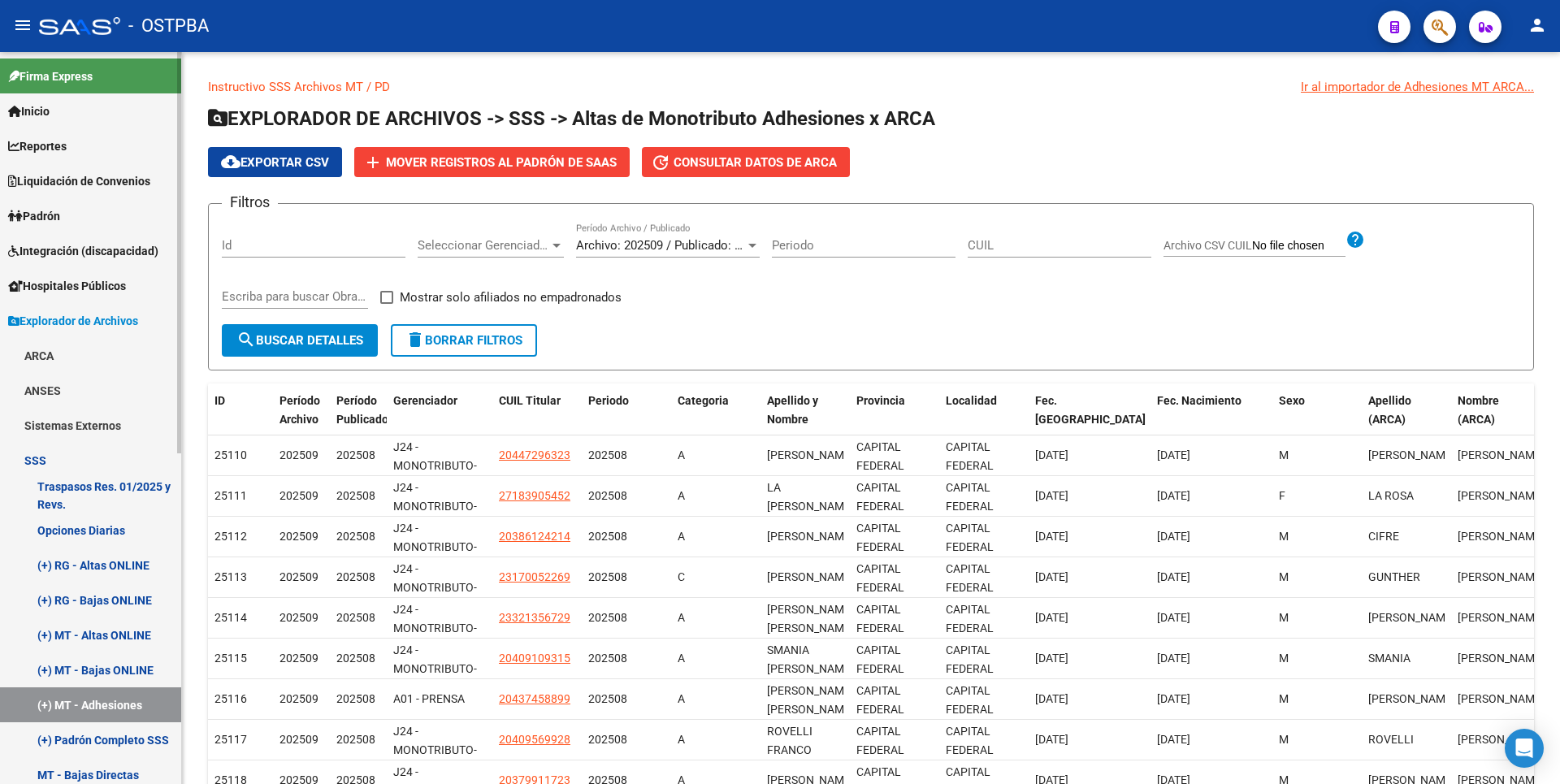
click at [97, 283] on span "Hospitales Públicos" at bounding box center [67, 286] width 118 height 18
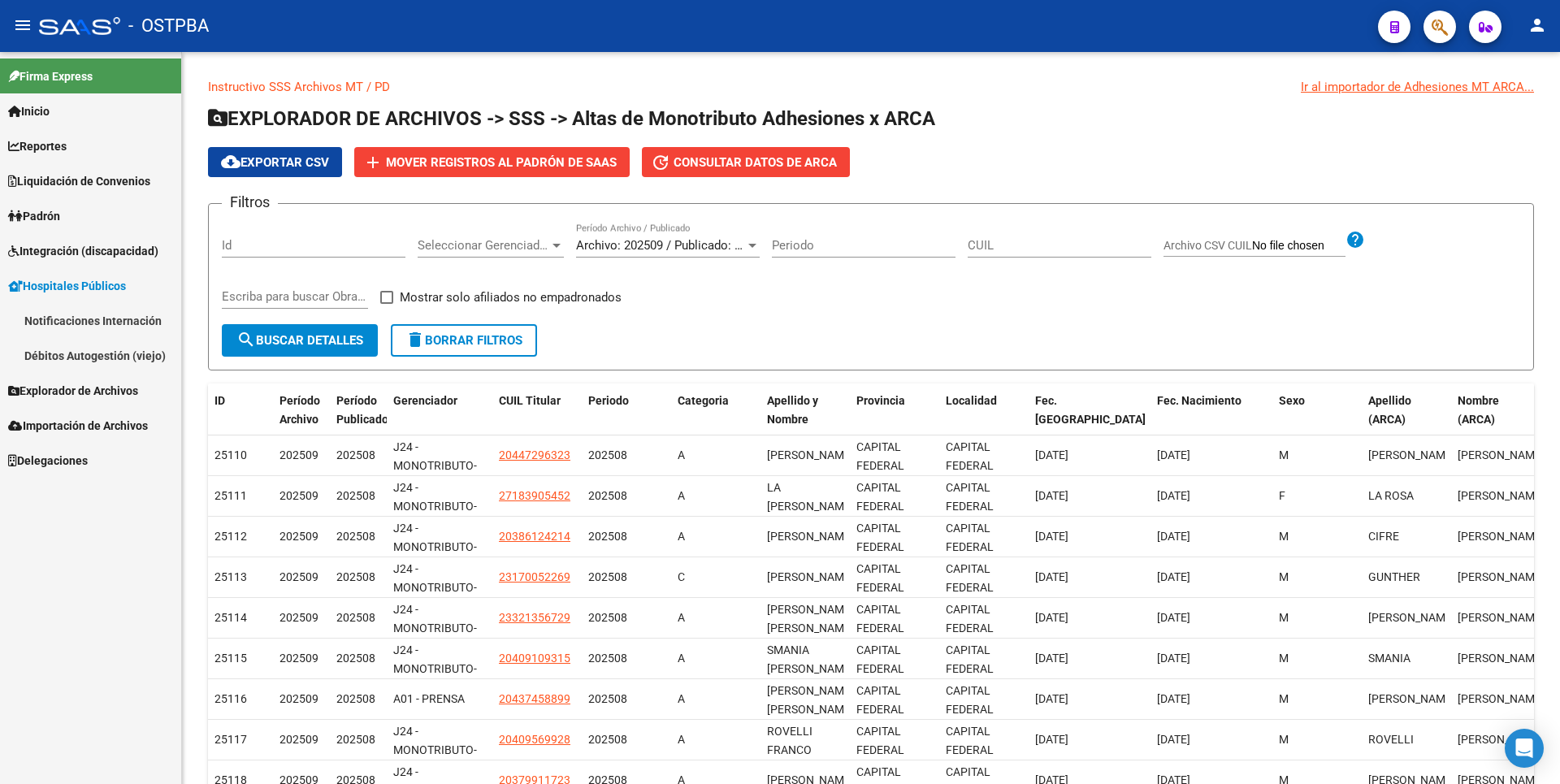
click at [99, 403] on link "Explorador de Archivos" at bounding box center [90, 390] width 181 height 35
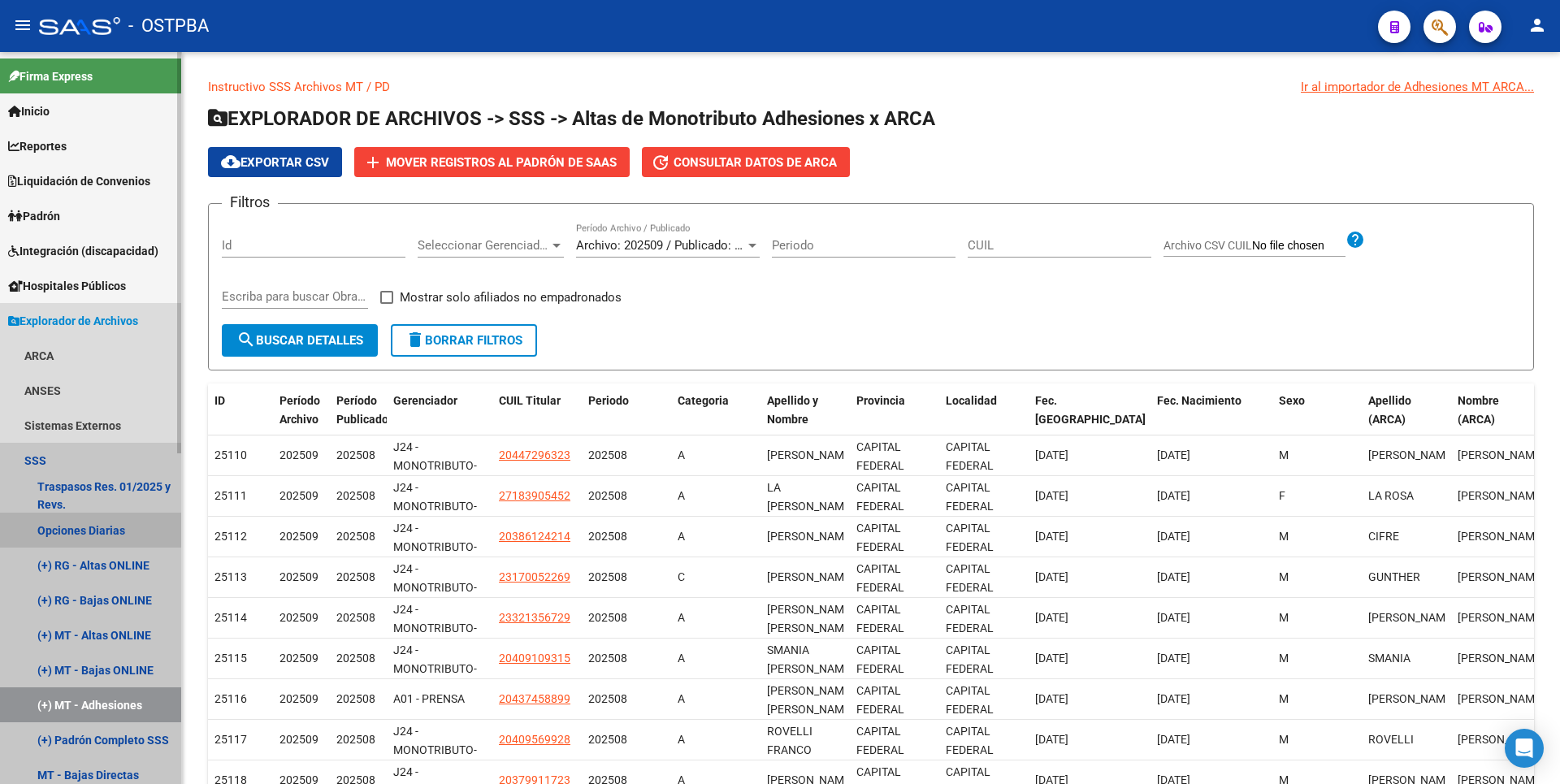
click at [102, 533] on link "Opciones Diarias" at bounding box center [90, 529] width 181 height 35
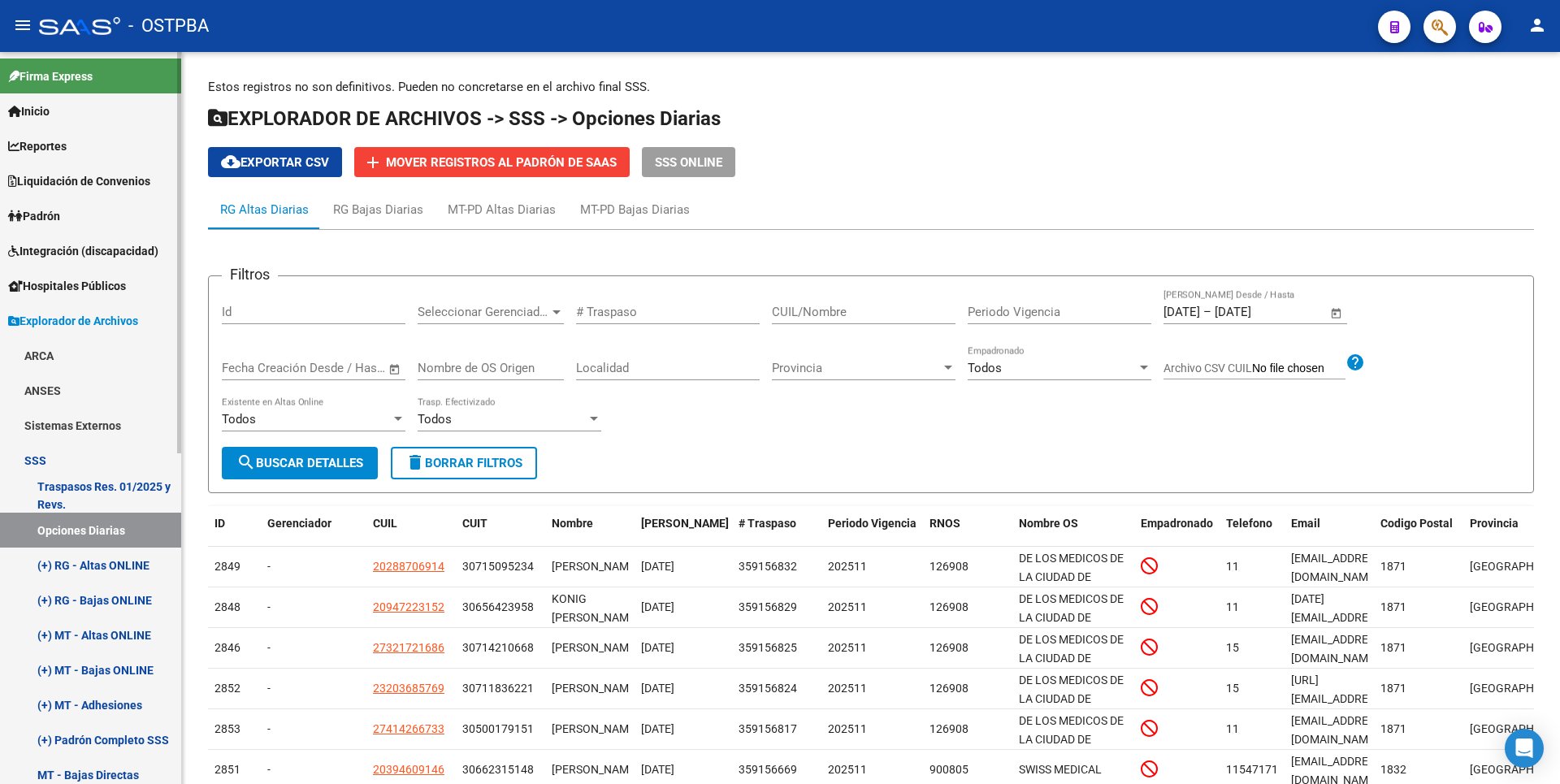
click at [41, 205] on link "Padrón" at bounding box center [90, 215] width 181 height 35
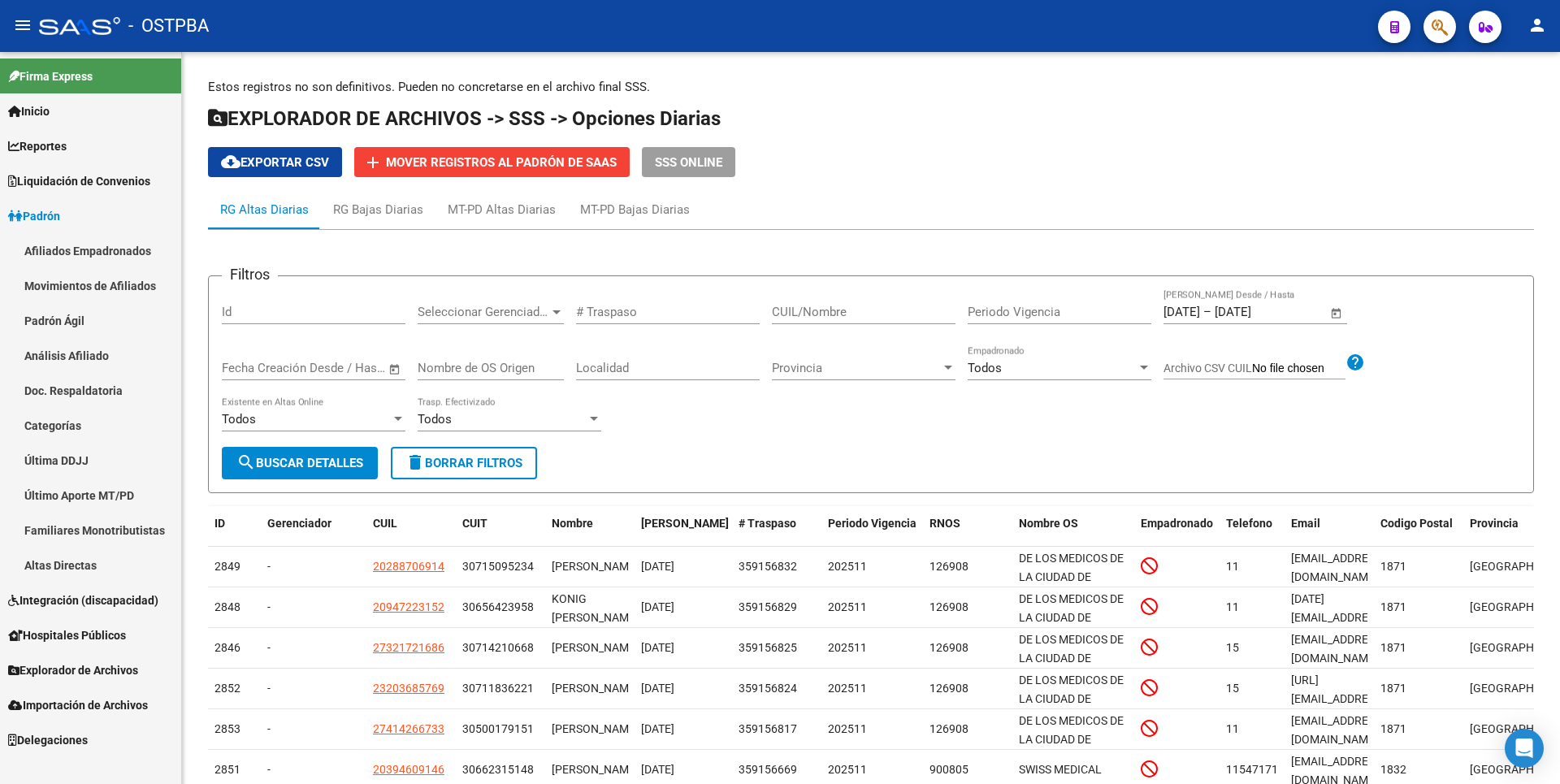
click at [30, 150] on span "Reportes" at bounding box center [37, 146] width 59 height 18
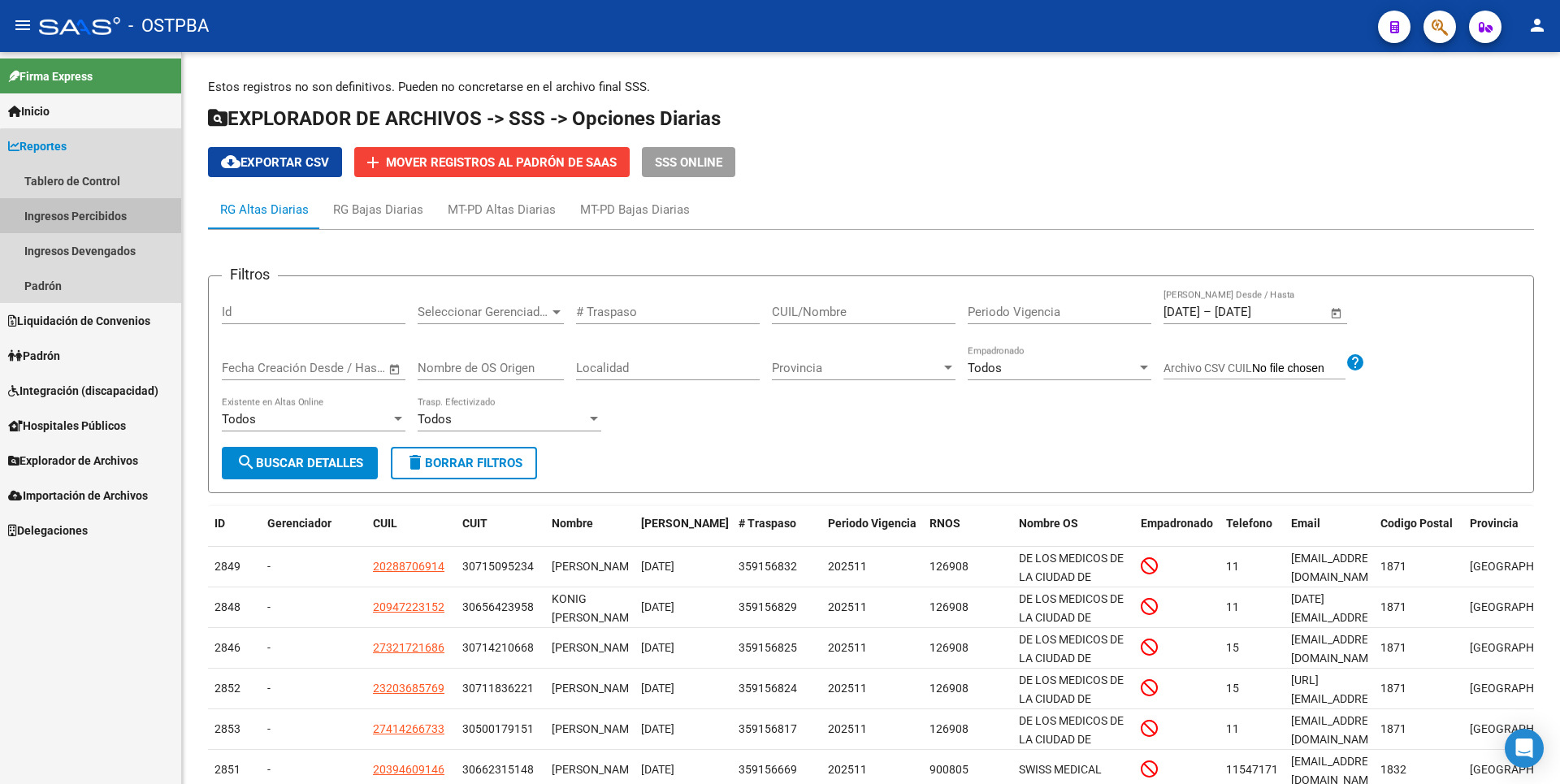
click at [115, 225] on link "Ingresos Percibidos" at bounding box center [90, 215] width 181 height 35
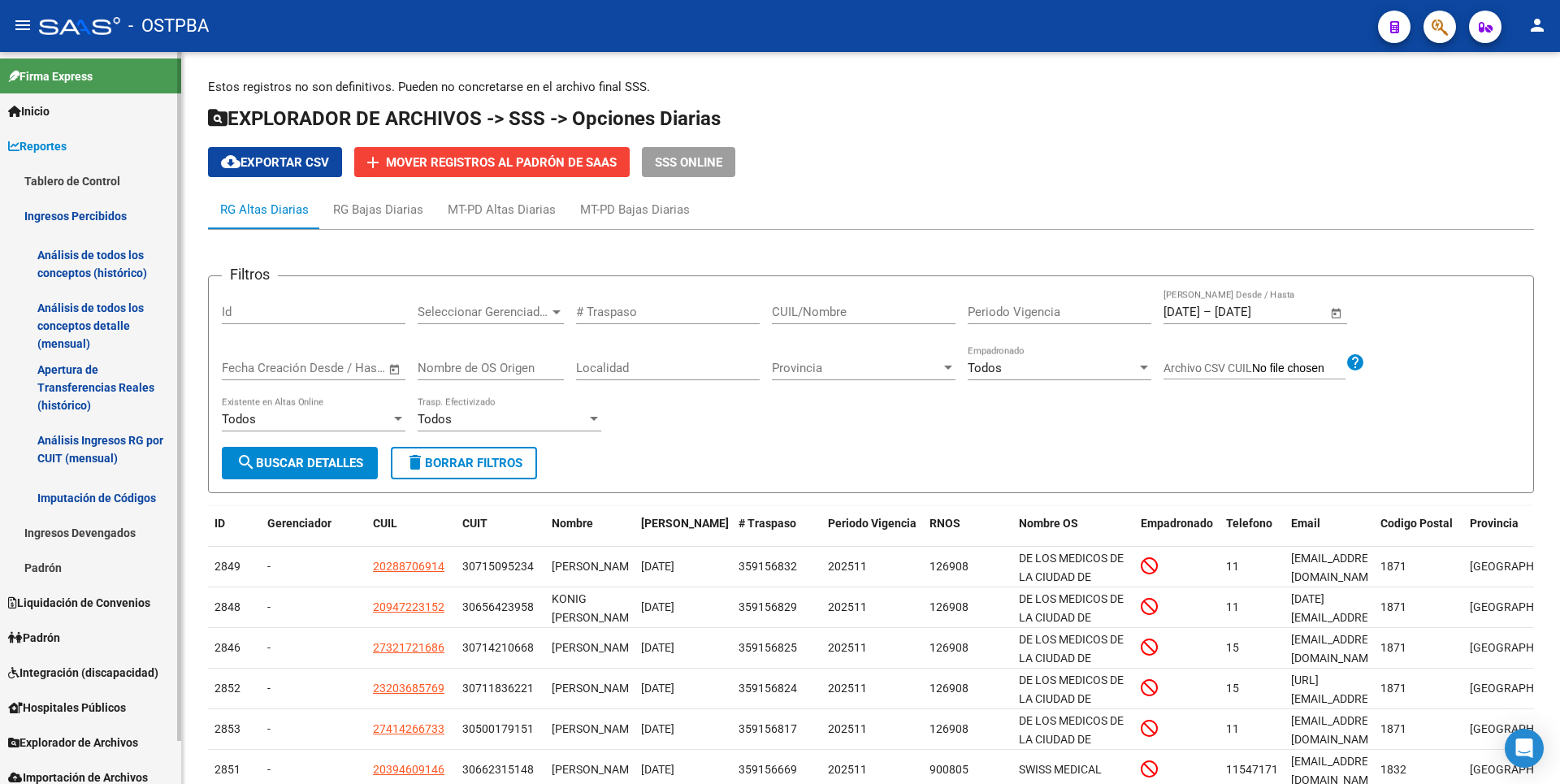
click at [108, 324] on link "Análisis de todos los conceptos detalle (mensual)" at bounding box center [90, 326] width 181 height 62
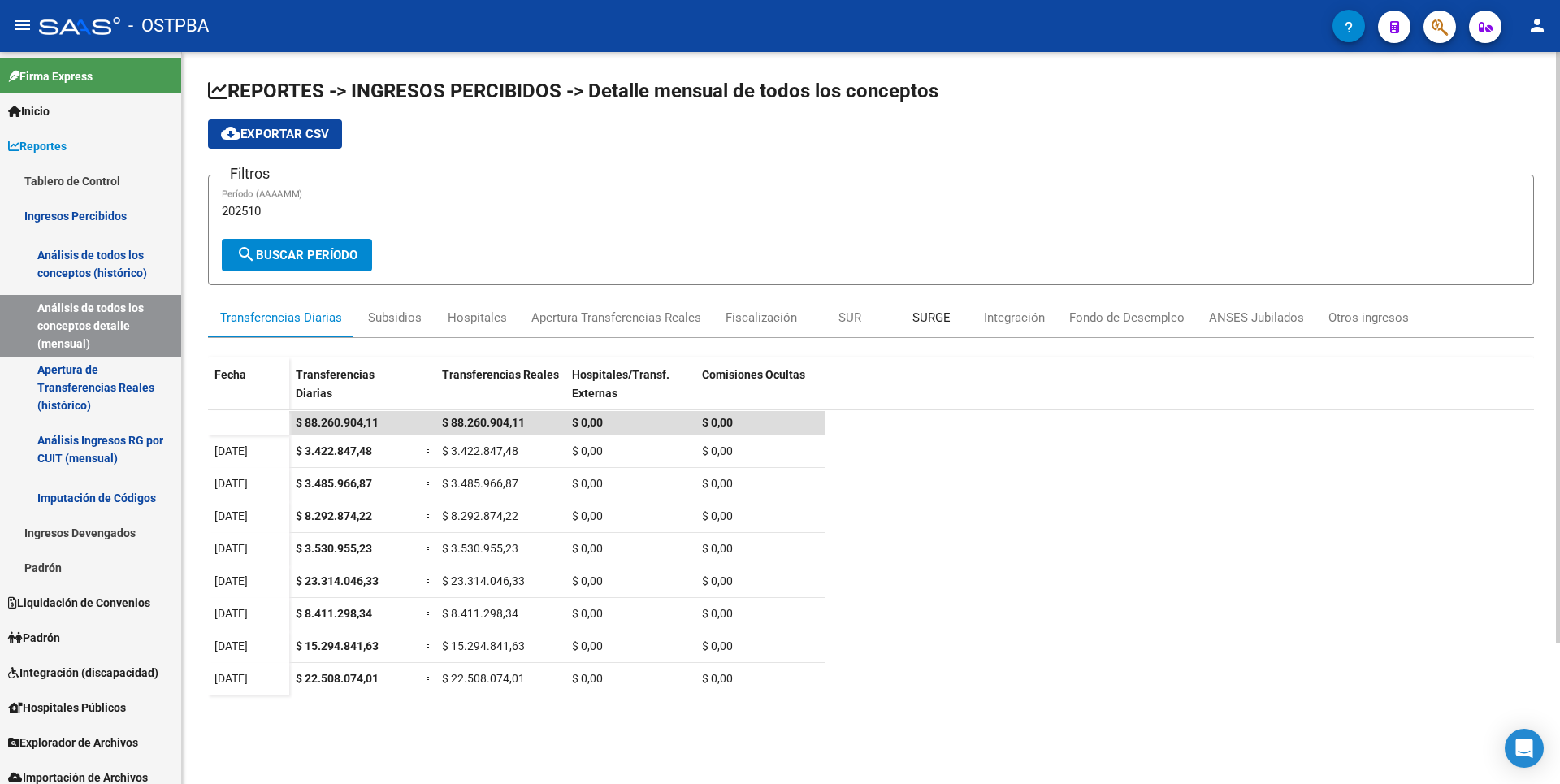
click at [920, 324] on div "SURGE" at bounding box center [931, 318] width 38 height 18
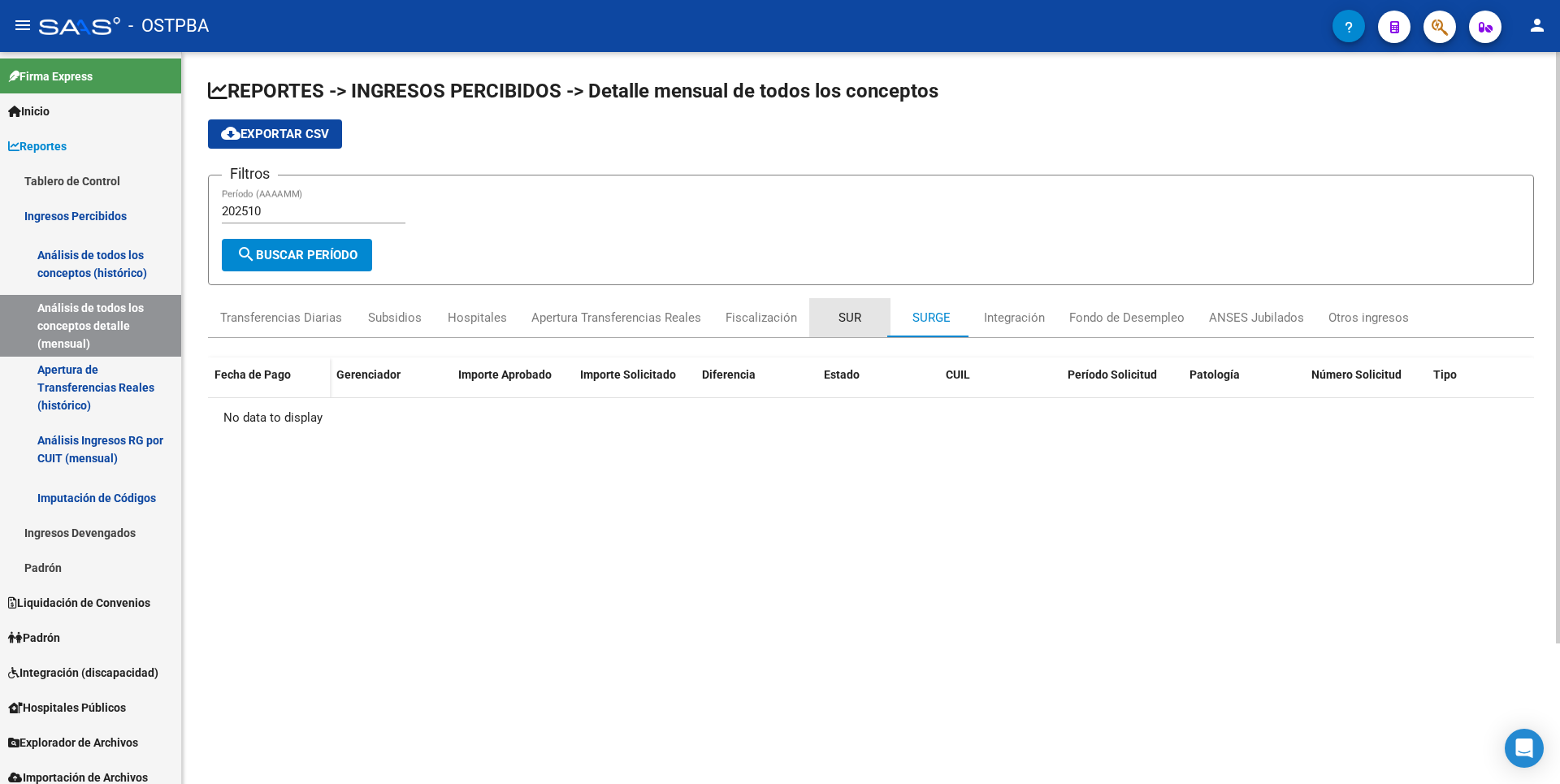
click at [859, 323] on div "SUR" at bounding box center [849, 317] width 81 height 39
click at [1007, 320] on div "Integración" at bounding box center [1014, 318] width 61 height 18
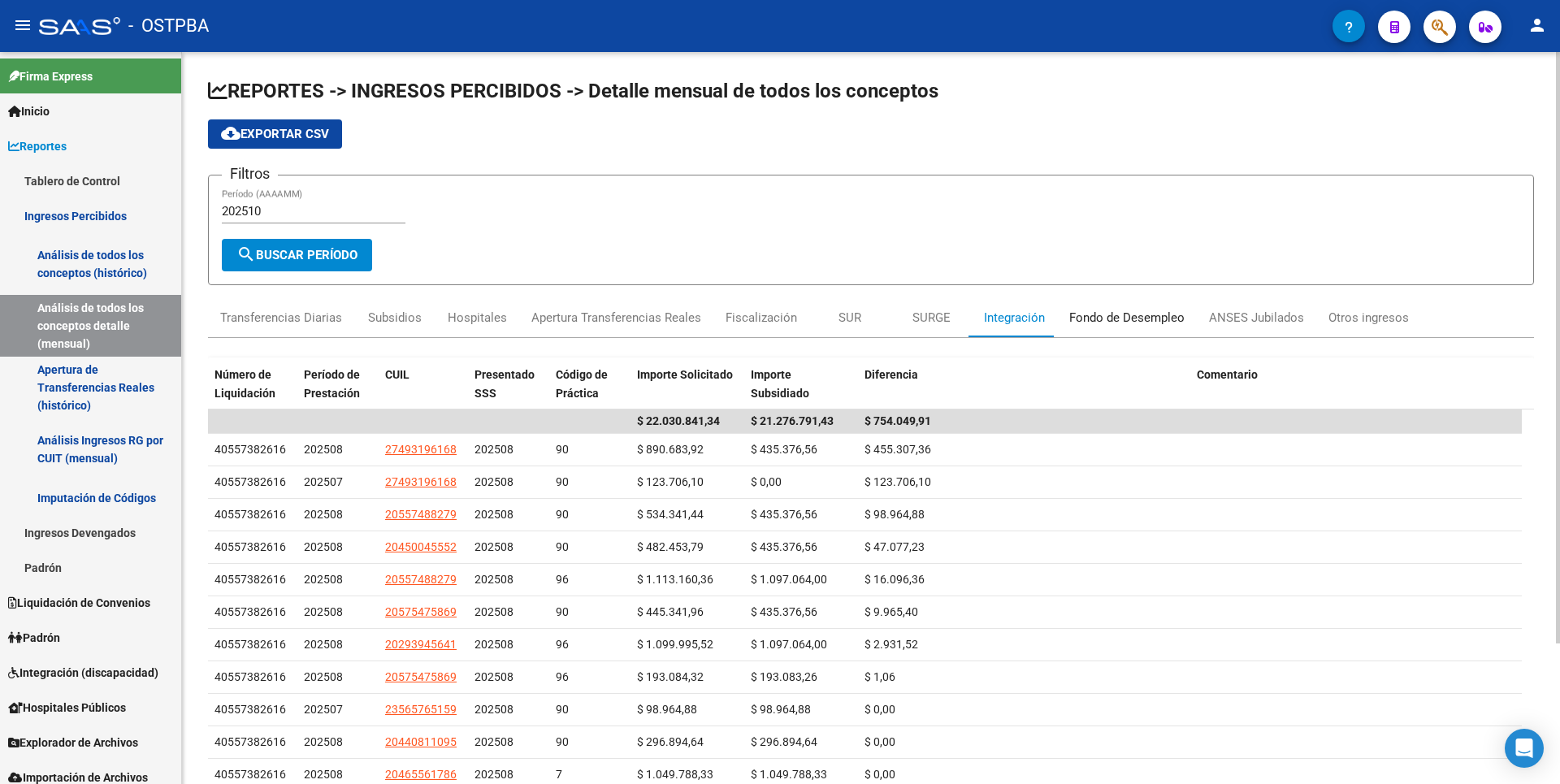
click at [1130, 327] on div "Fondo de Desempleo" at bounding box center [1127, 317] width 140 height 39
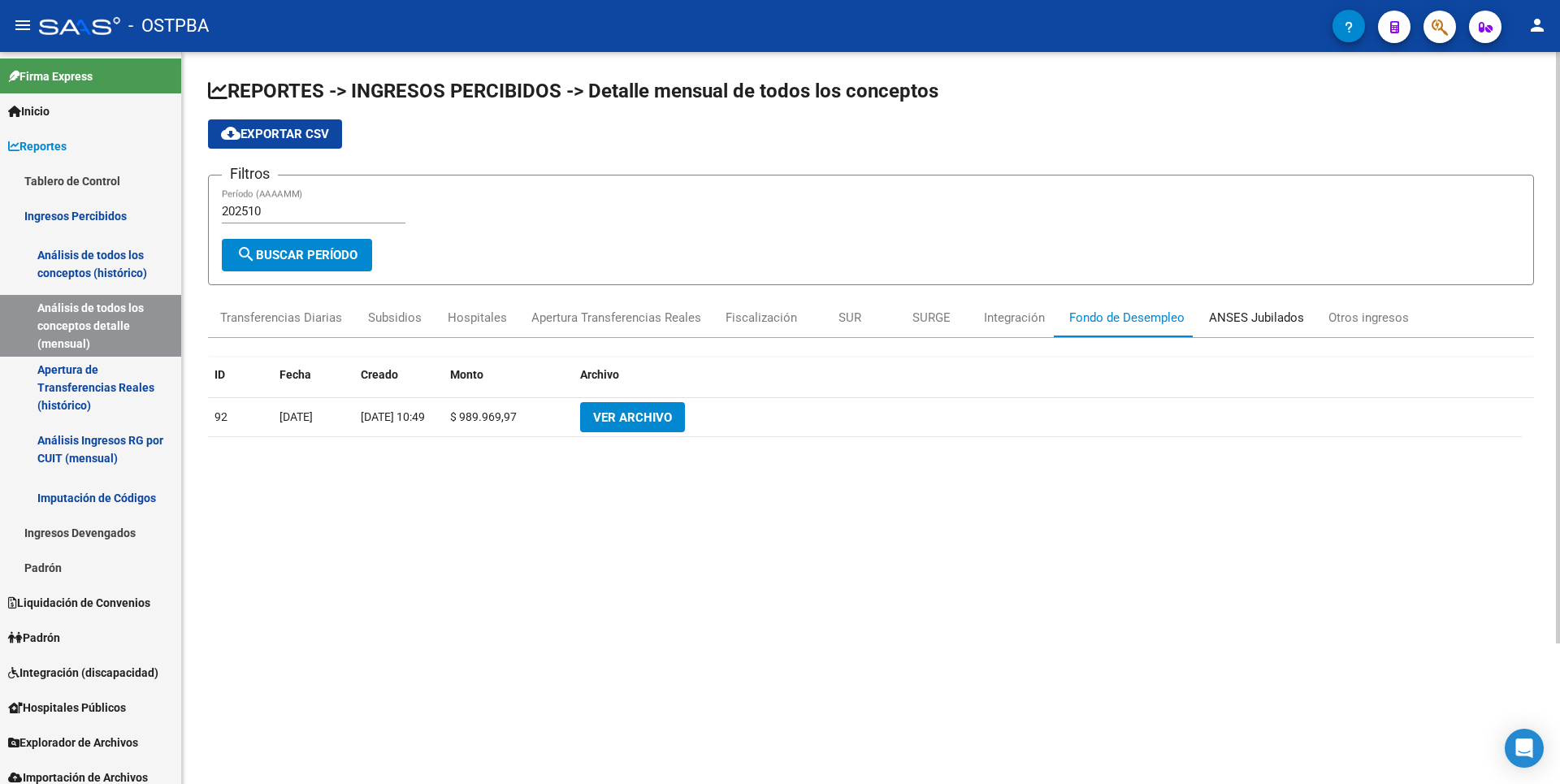
click at [1256, 318] on div "ANSES Jubilados" at bounding box center [1256, 318] width 95 height 18
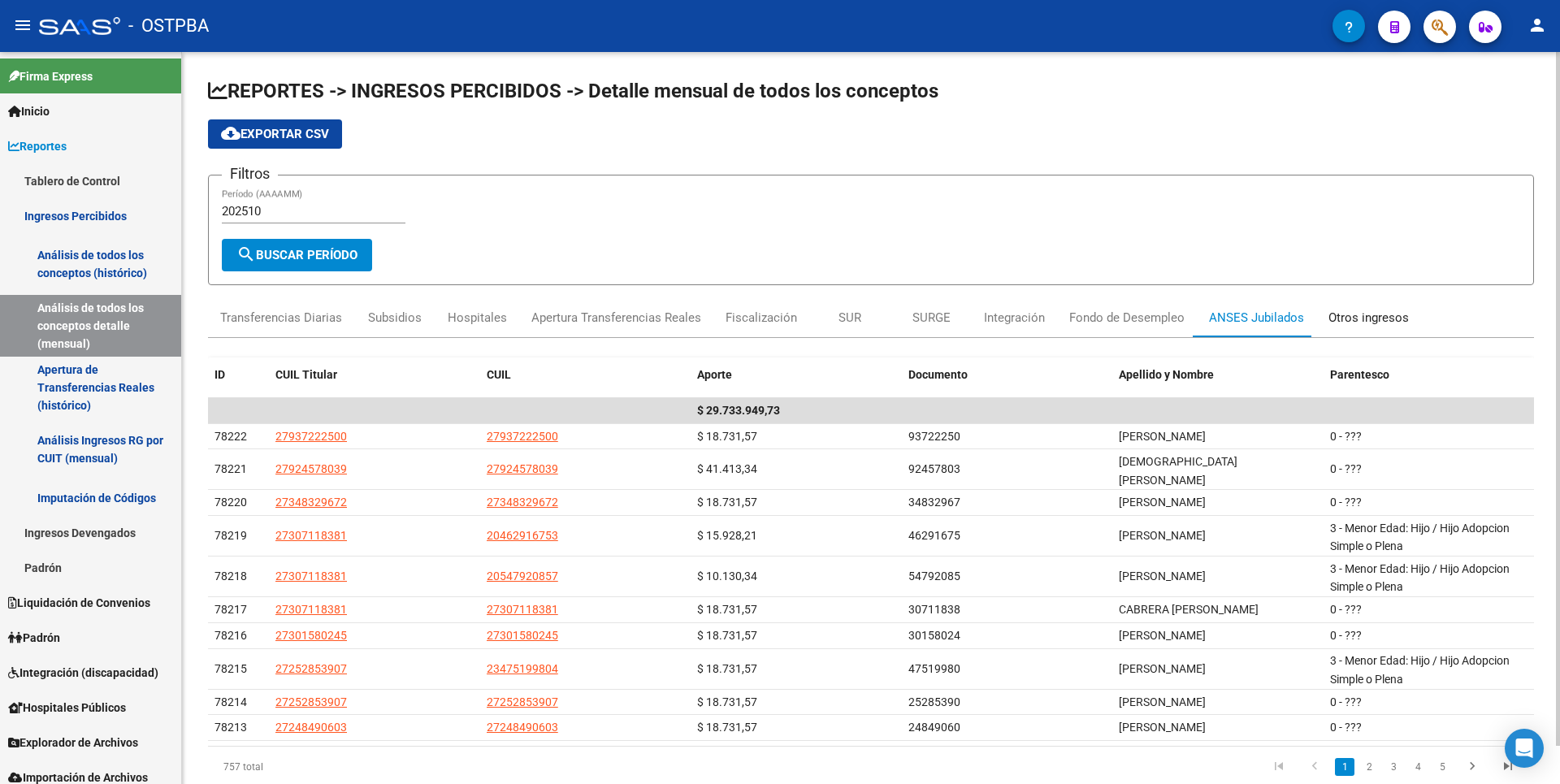
click at [1361, 317] on div "Otros ingresos" at bounding box center [1369, 318] width 81 height 18
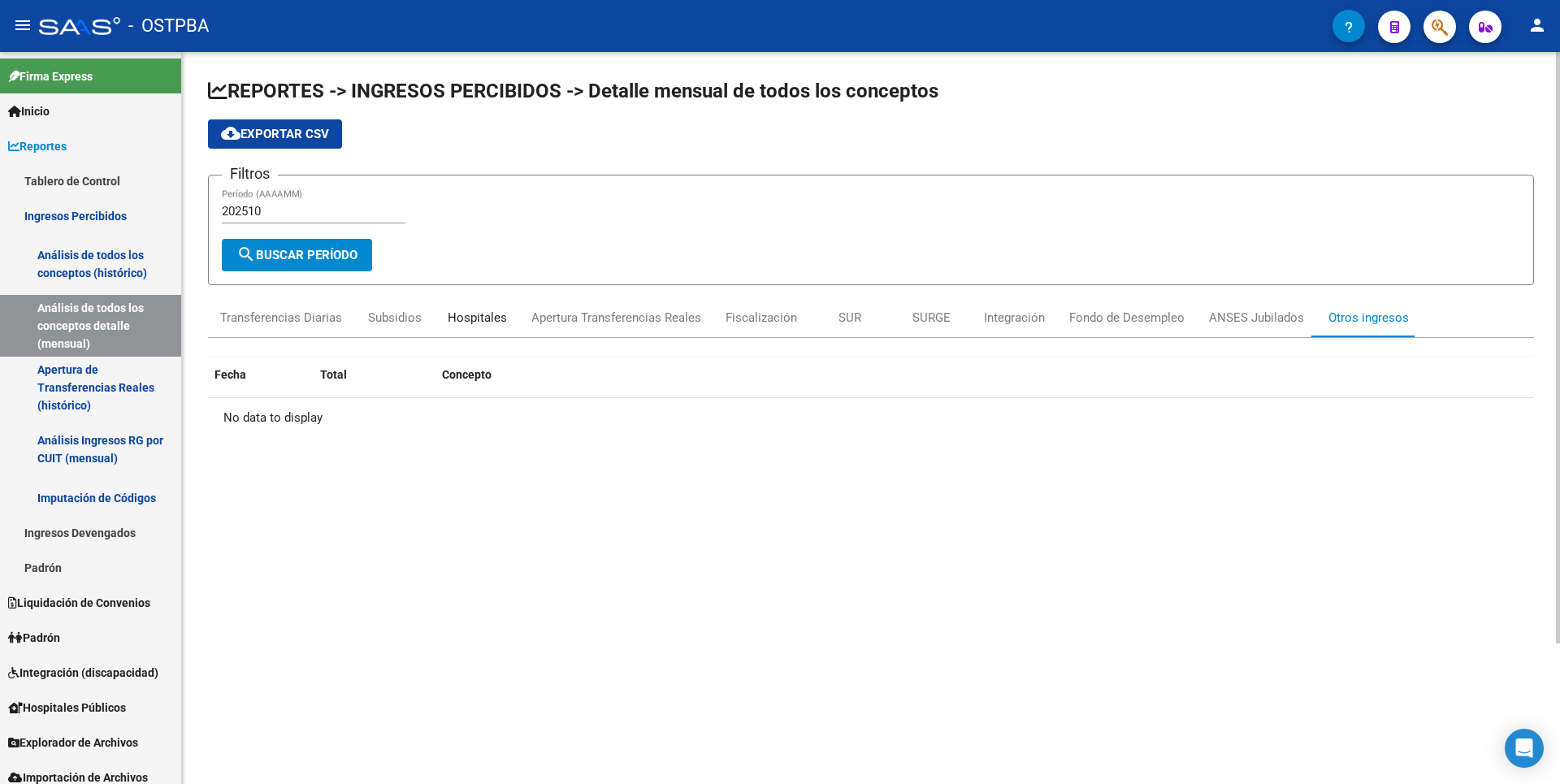
click at [437, 318] on div "Hospitales" at bounding box center [478, 317] width 84 height 39
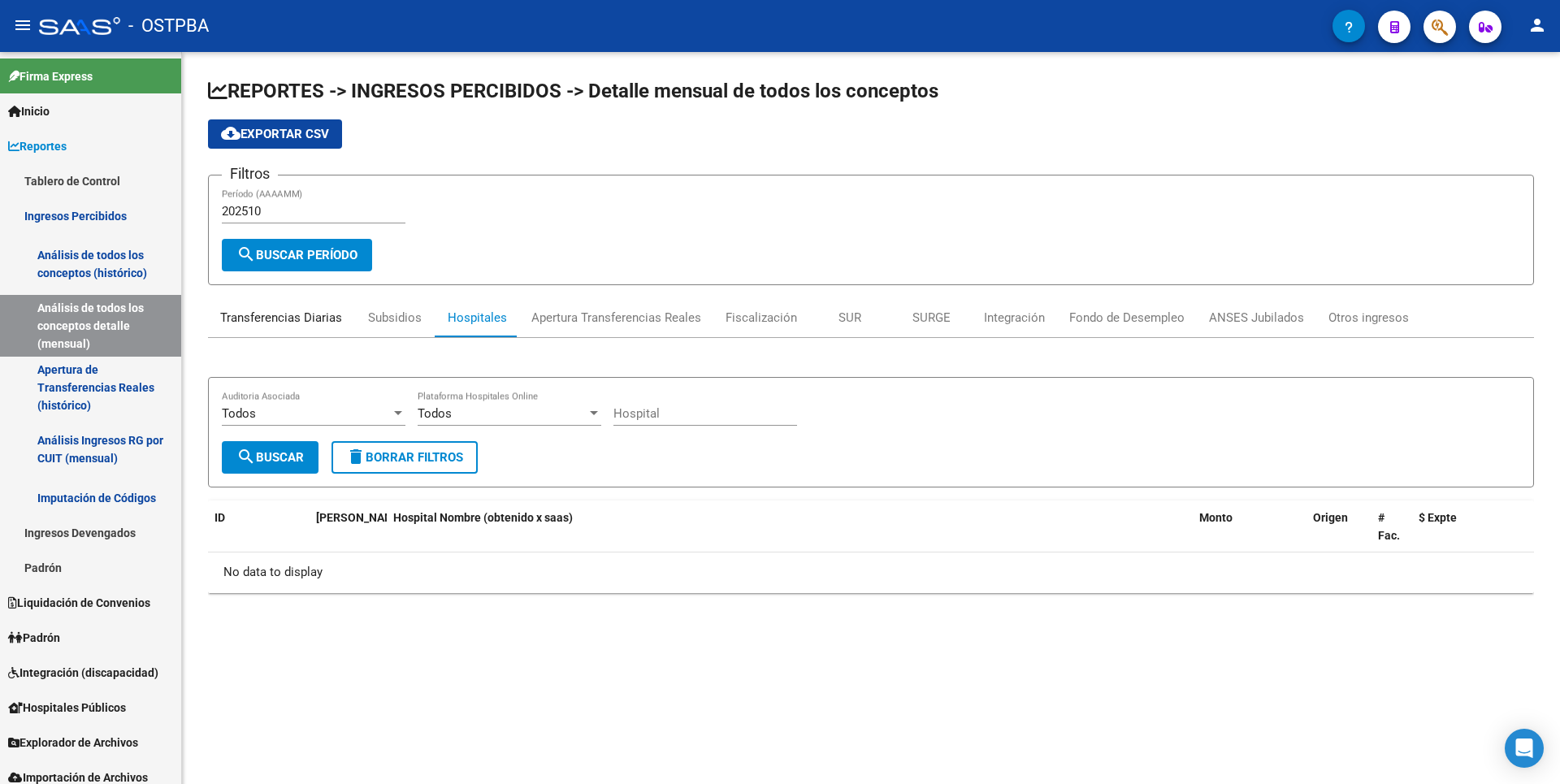
click at [263, 325] on div "Transferencias Diarias" at bounding box center [281, 318] width 122 height 18
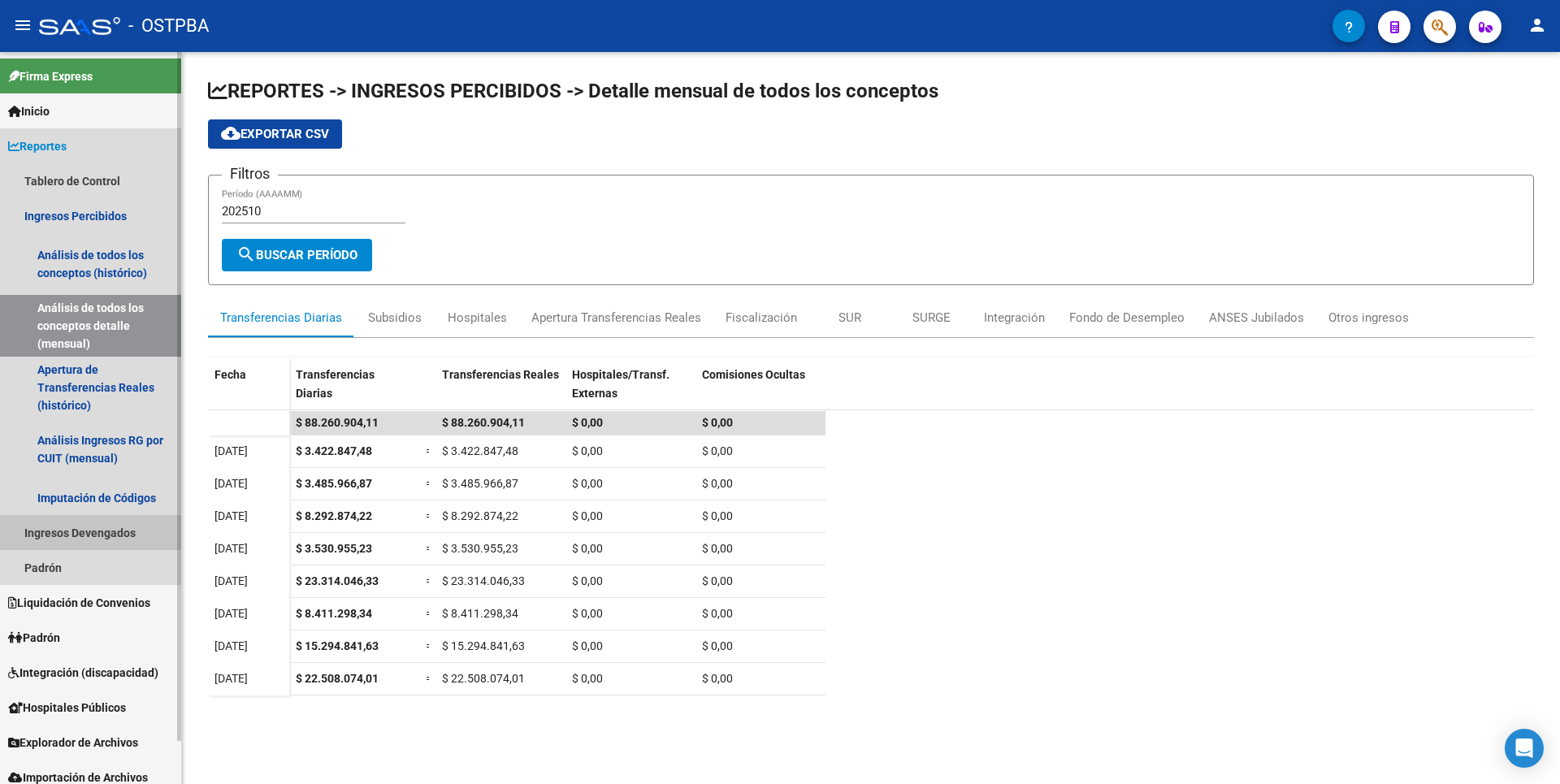
click at [50, 542] on link "Ingresos Devengados" at bounding box center [90, 532] width 181 height 35
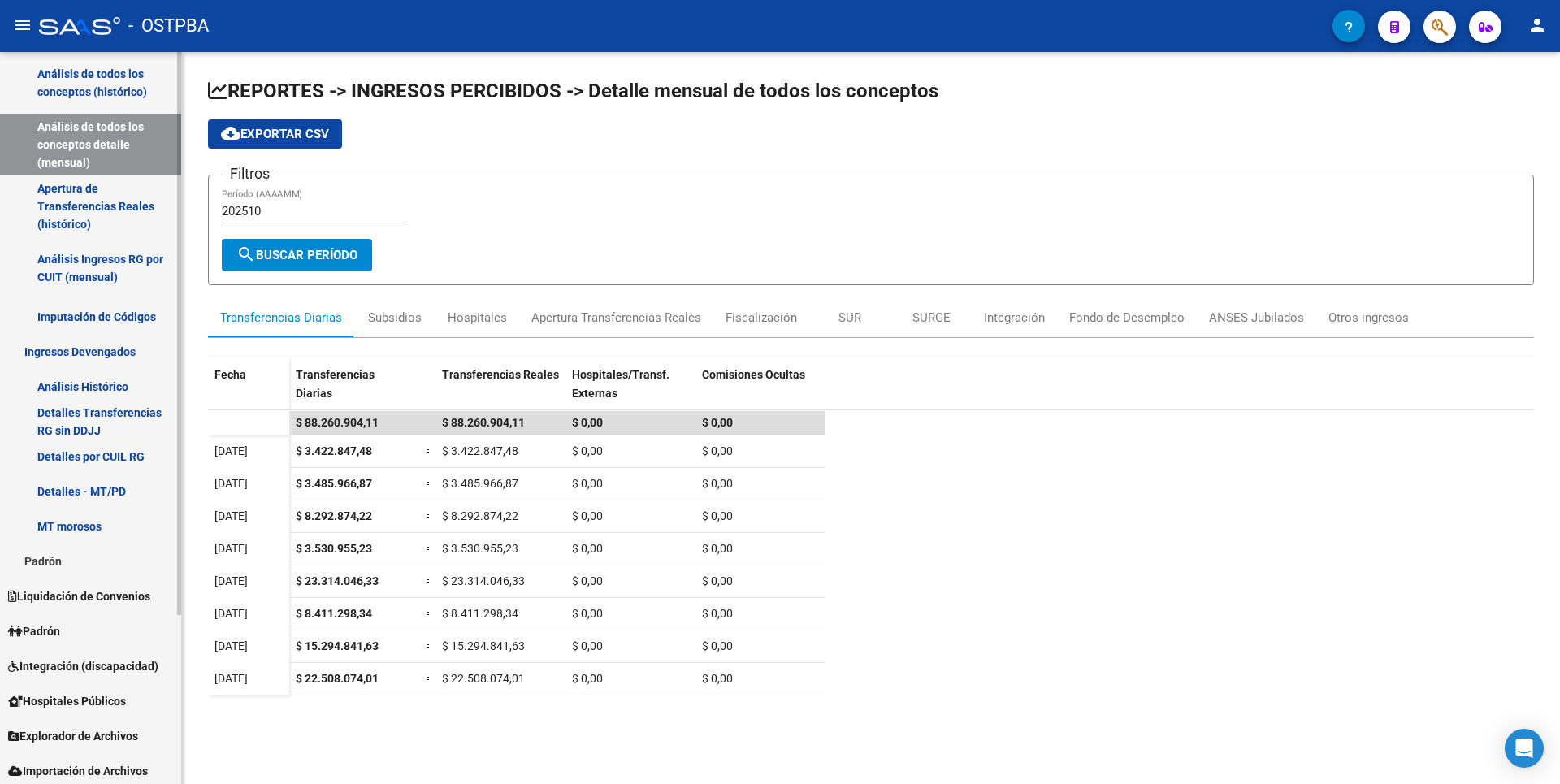
scroll to position [220, 0]
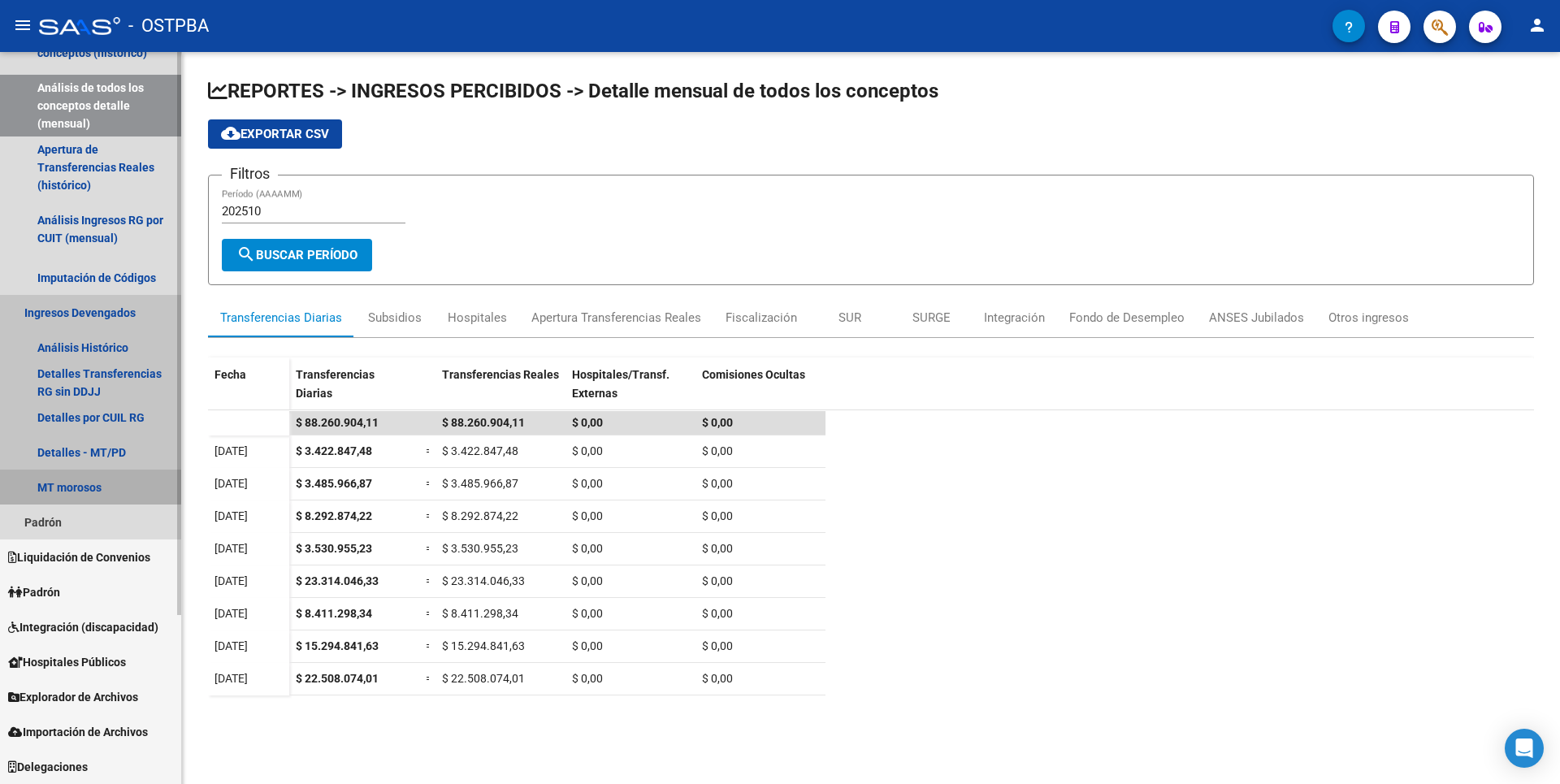
click at [72, 484] on link "MT morosos" at bounding box center [90, 486] width 181 height 35
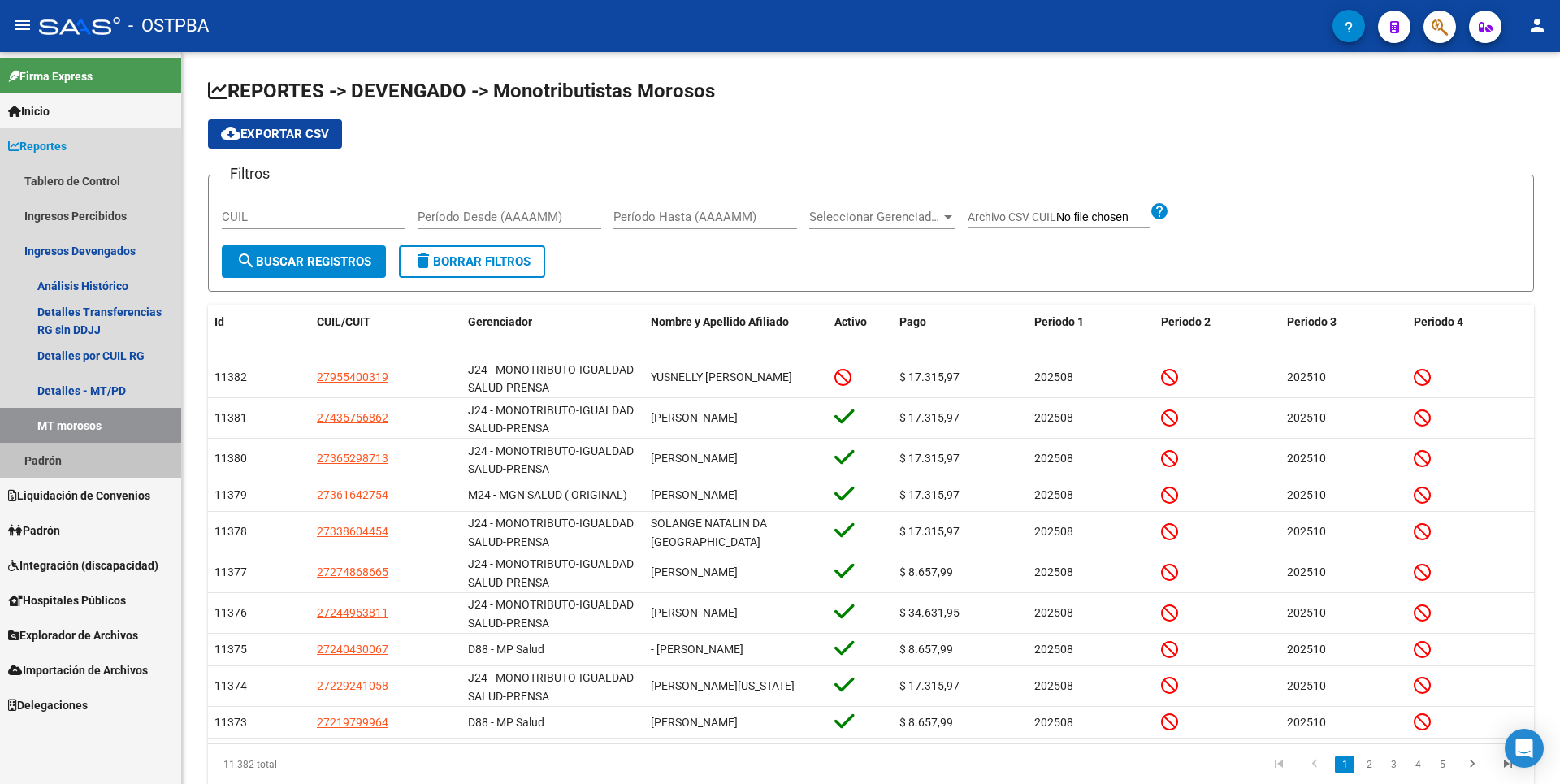
click at [54, 463] on link "Padrón" at bounding box center [90, 459] width 181 height 35
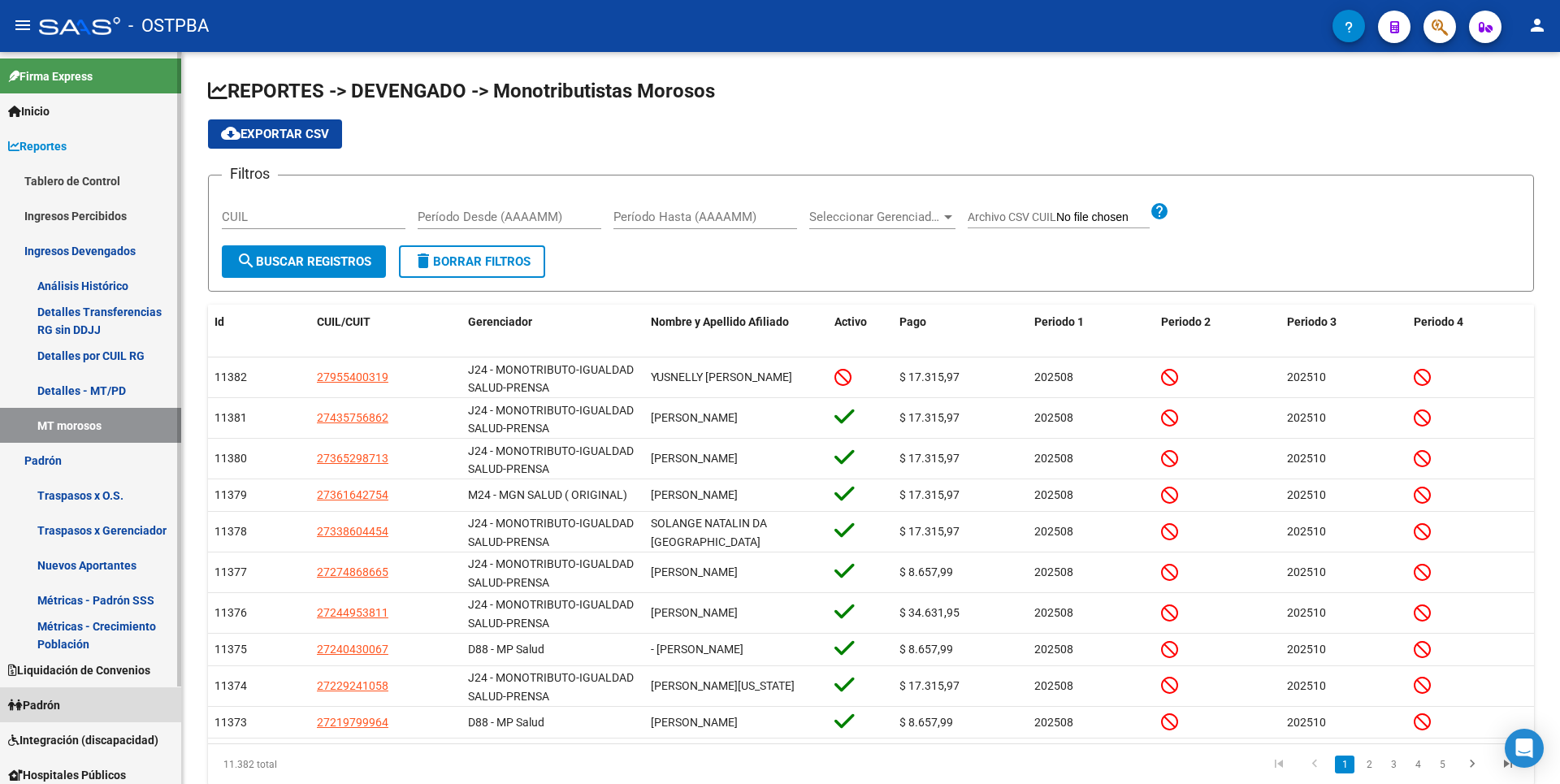
click at [81, 694] on link "Padrón" at bounding box center [90, 704] width 181 height 35
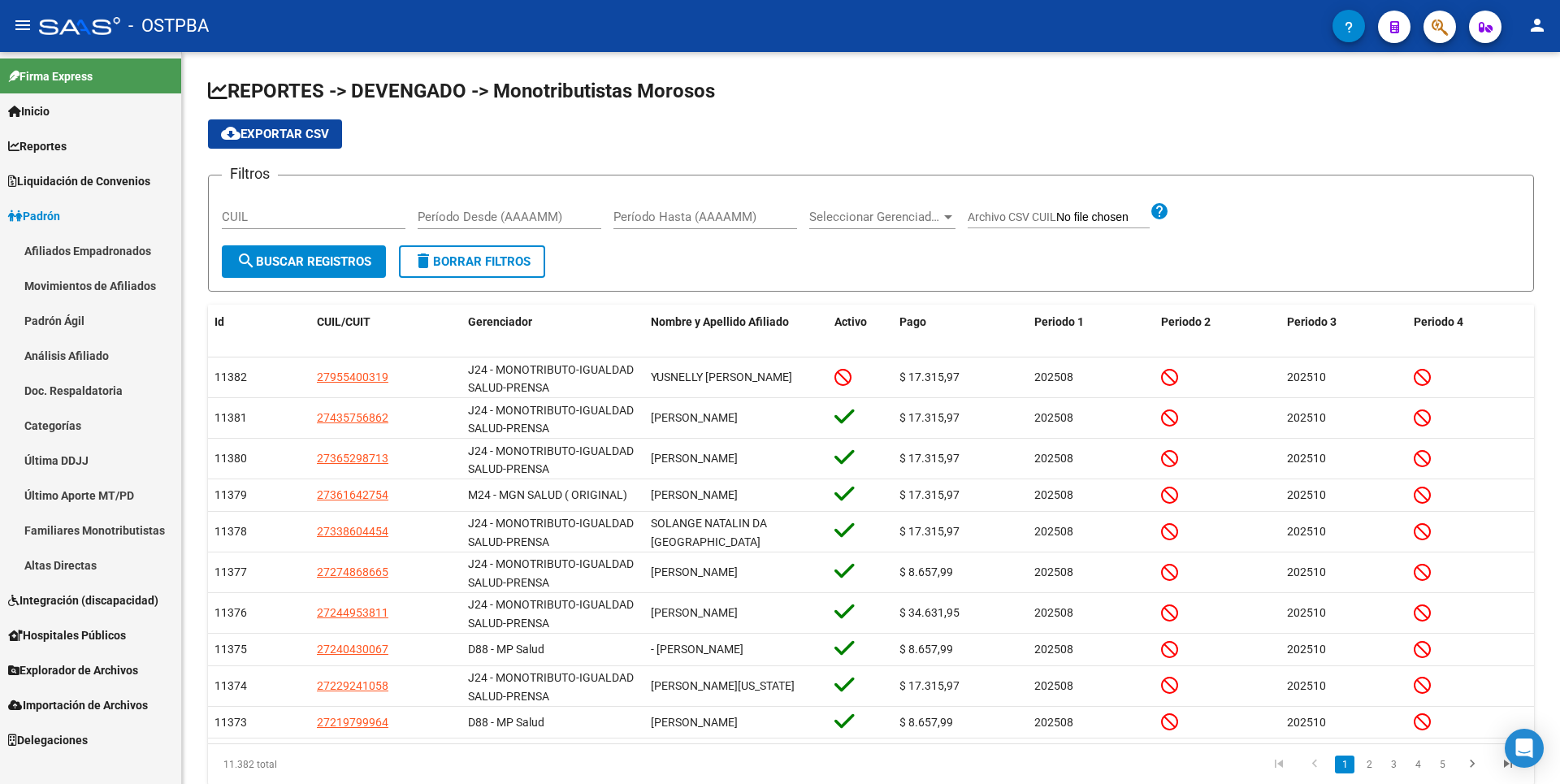
click at [102, 351] on link "Análisis Afiliado" at bounding box center [90, 355] width 181 height 35
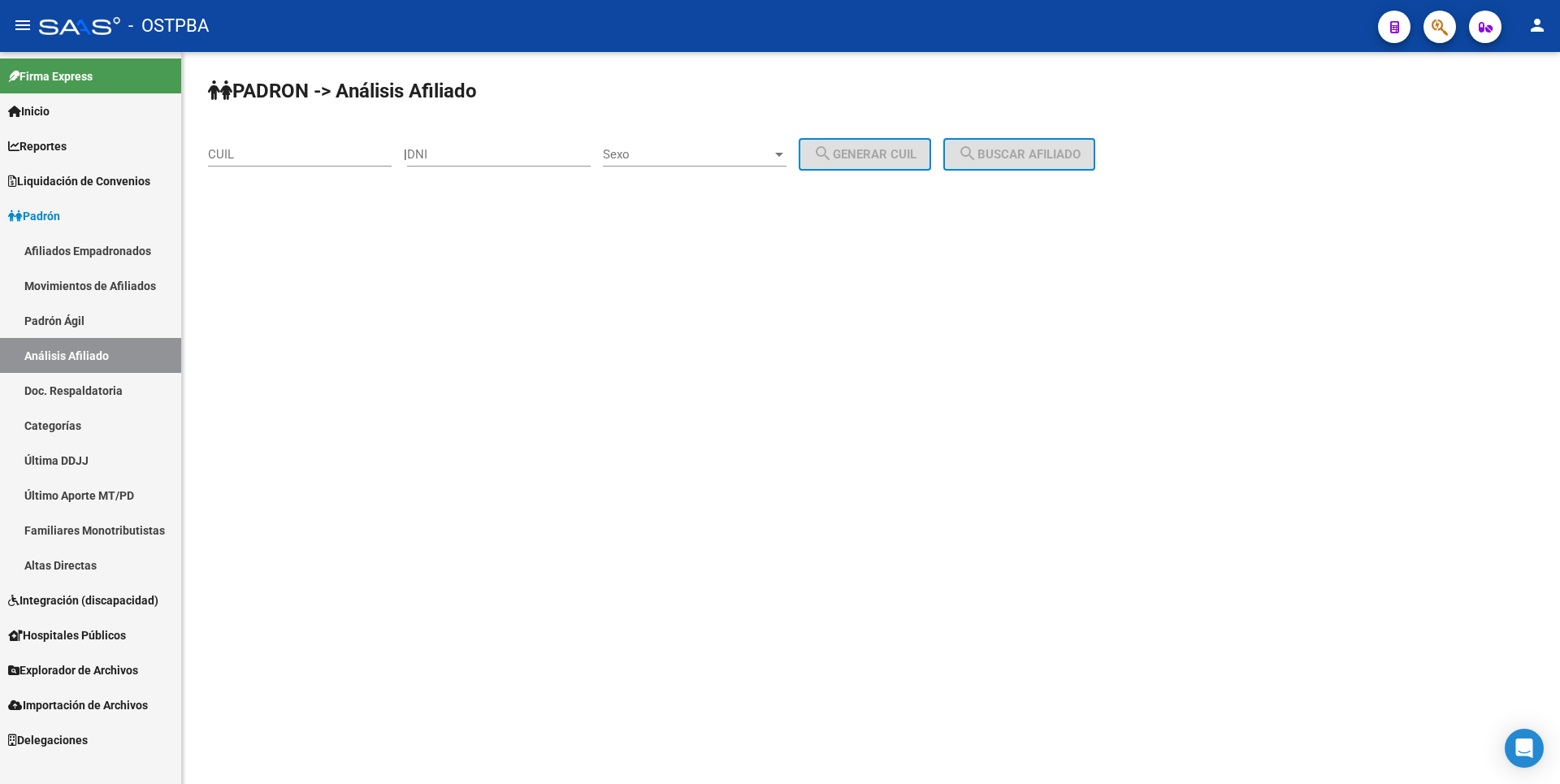
click at [446, 159] on div "DNI" at bounding box center [499, 149] width 184 height 35
paste input "30.011087"
click at [445, 153] on input "30.011087" at bounding box center [499, 154] width 184 height 15
type input "30011087"
click at [768, 146] on div "Sexo Sexo" at bounding box center [695, 149] width 184 height 35
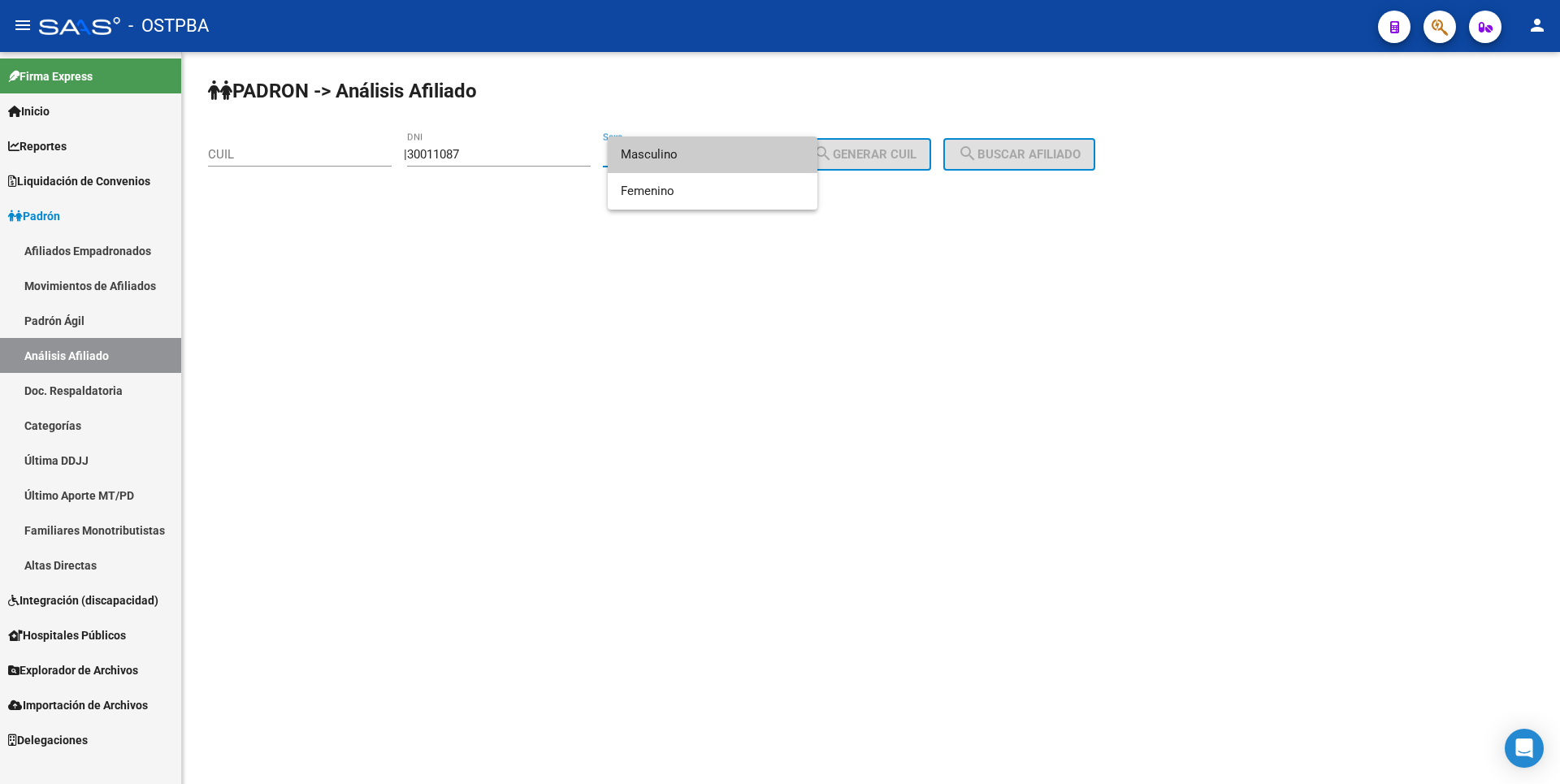
click at [711, 144] on span "Masculino" at bounding box center [713, 155] width 184 height 37
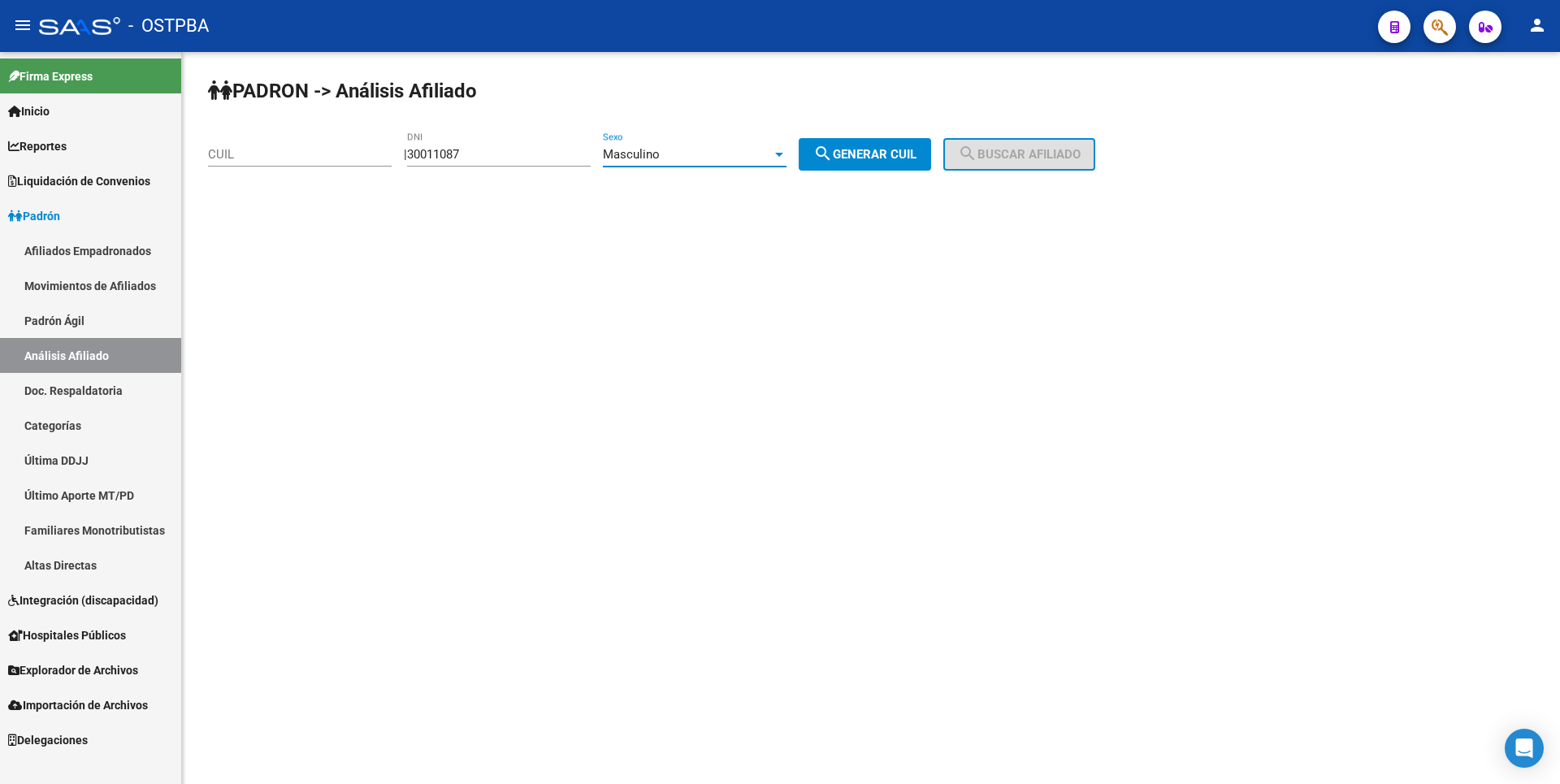
click at [901, 143] on button "search Generar CUIL" at bounding box center [864, 154] width 133 height 33
type input "20-30011087-9"
drag, startPoint x: 1064, startPoint y: 138, endPoint x: 1063, endPoint y: 147, distance: 9.1
click at [1064, 141] on button "search Buscar afiliado" at bounding box center [1019, 154] width 152 height 33
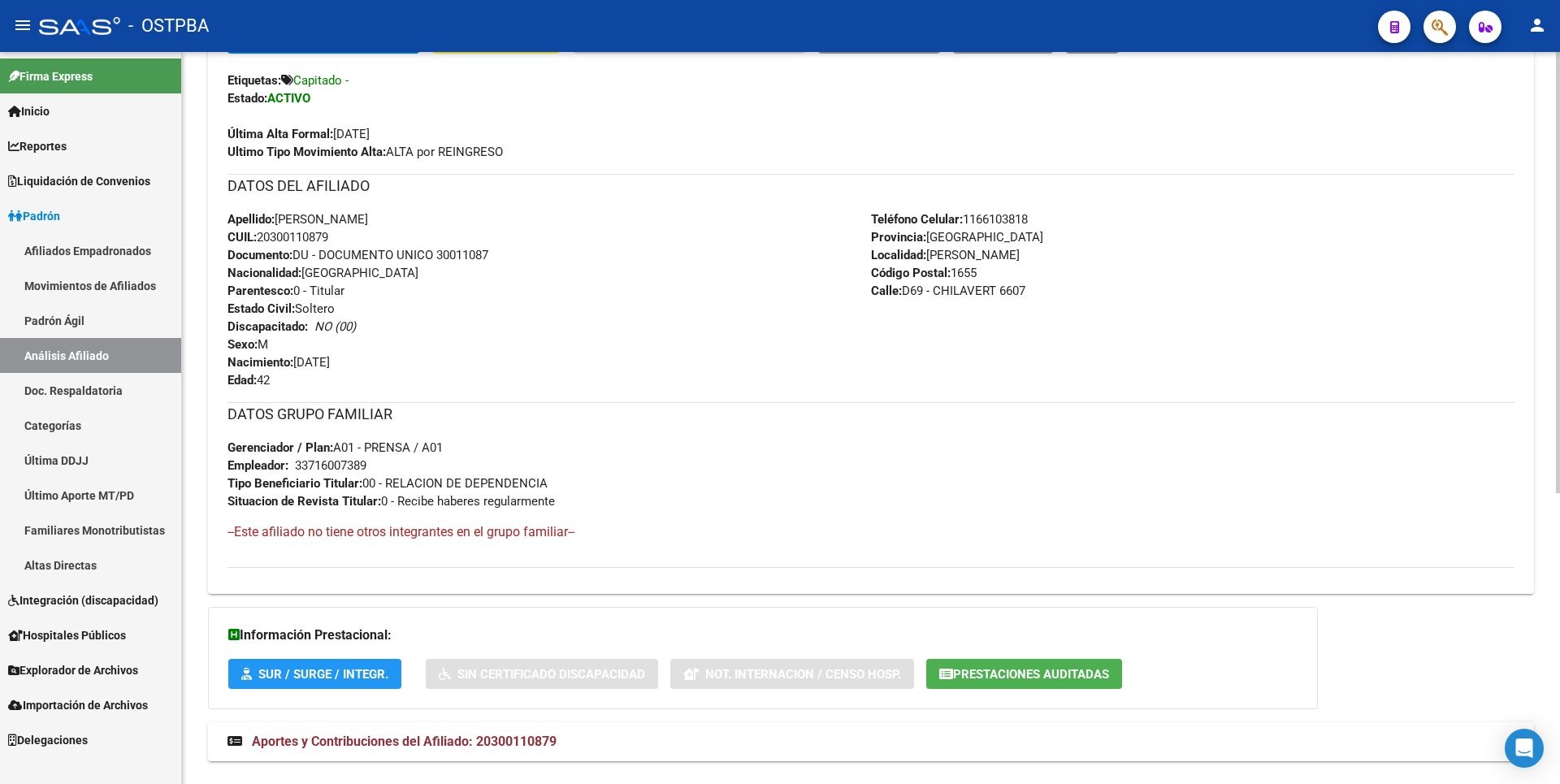
scroll to position [481, 0]
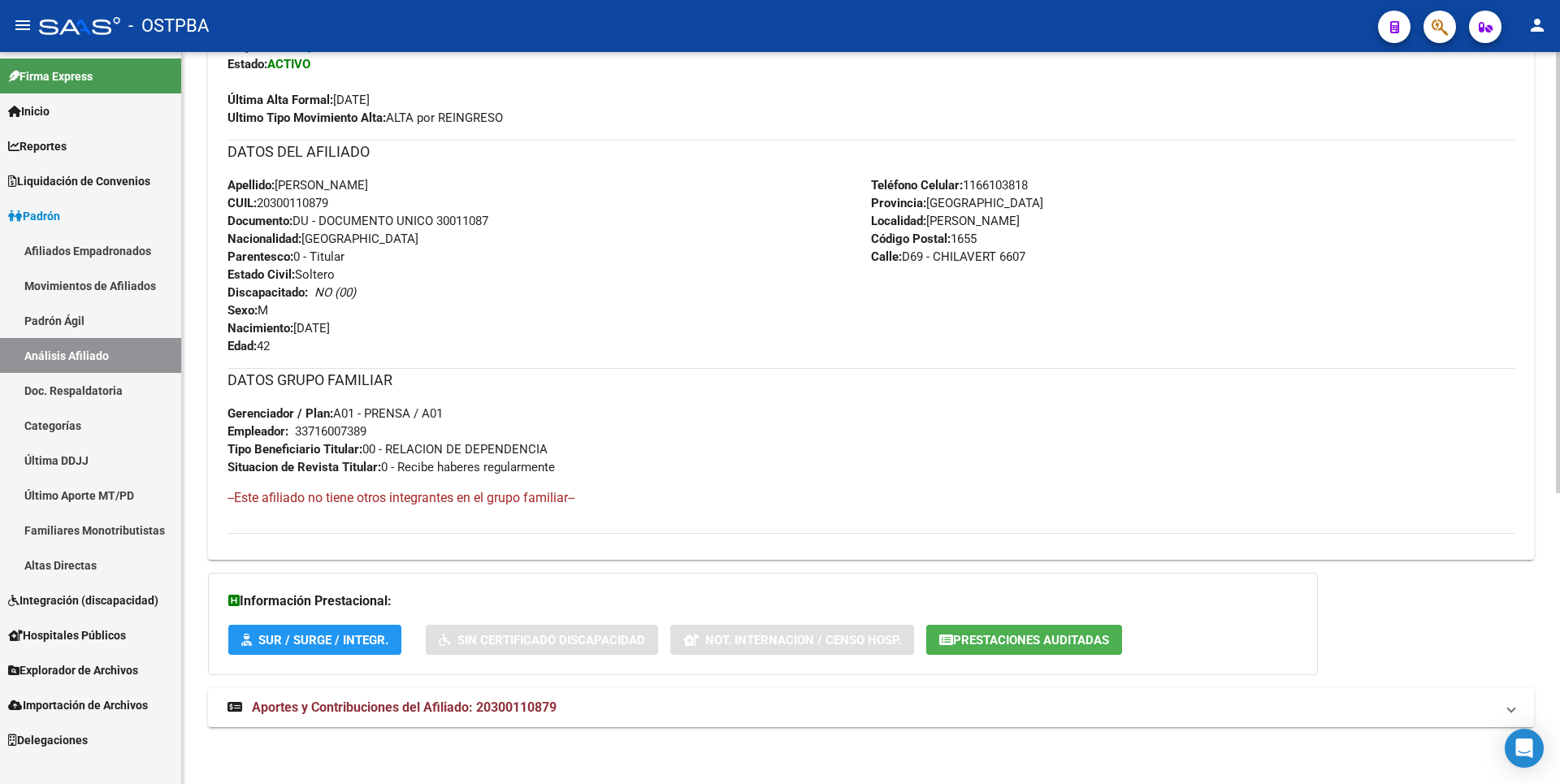
click at [527, 711] on span "Aportes y Contribuciones del Afiliado: 20300110879" at bounding box center [404, 706] width 305 height 15
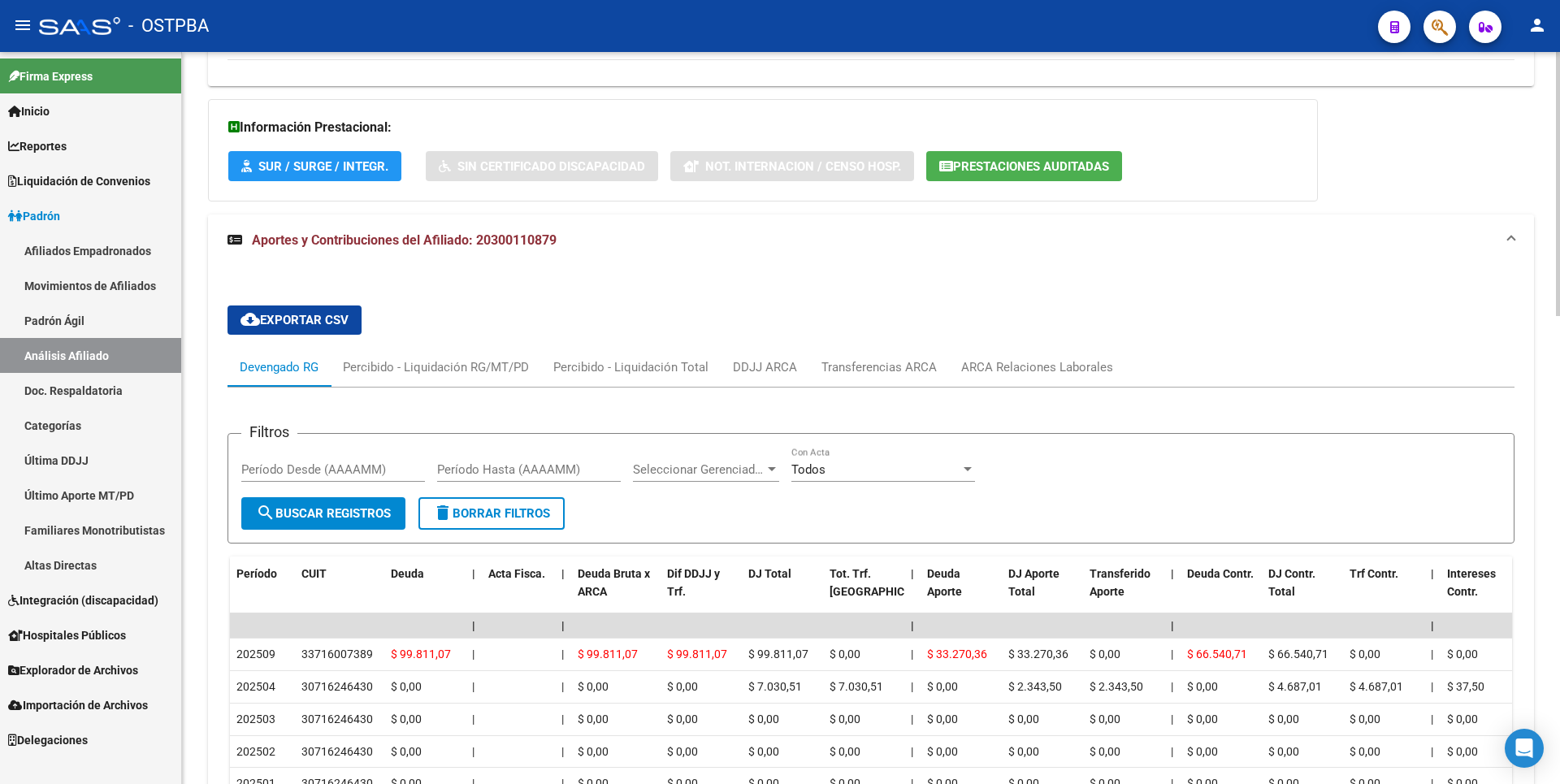
scroll to position [983, 0]
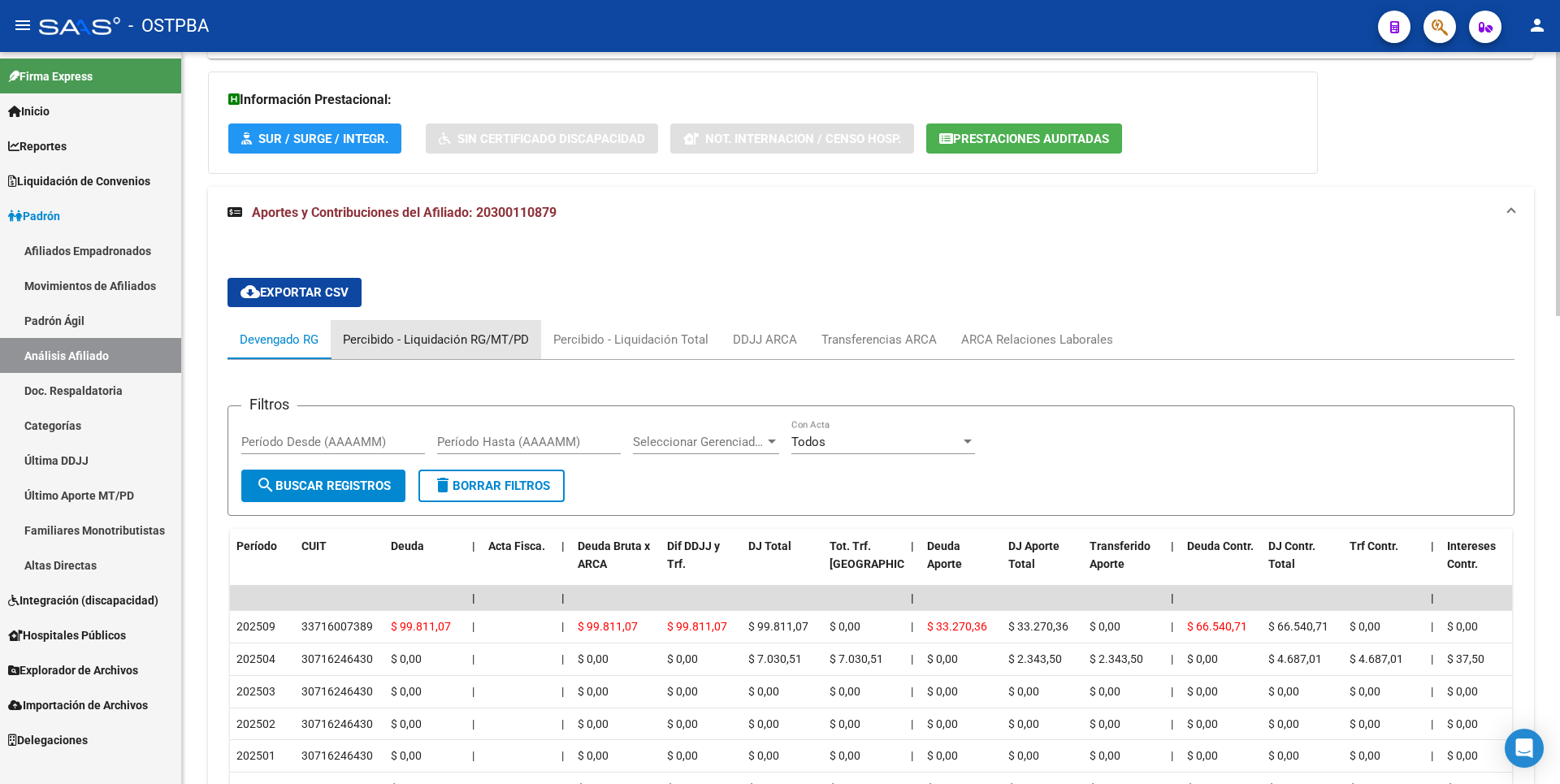
click at [504, 355] on div "Percibido - Liquidación RG/MT/PD" at bounding box center [436, 339] width 211 height 39
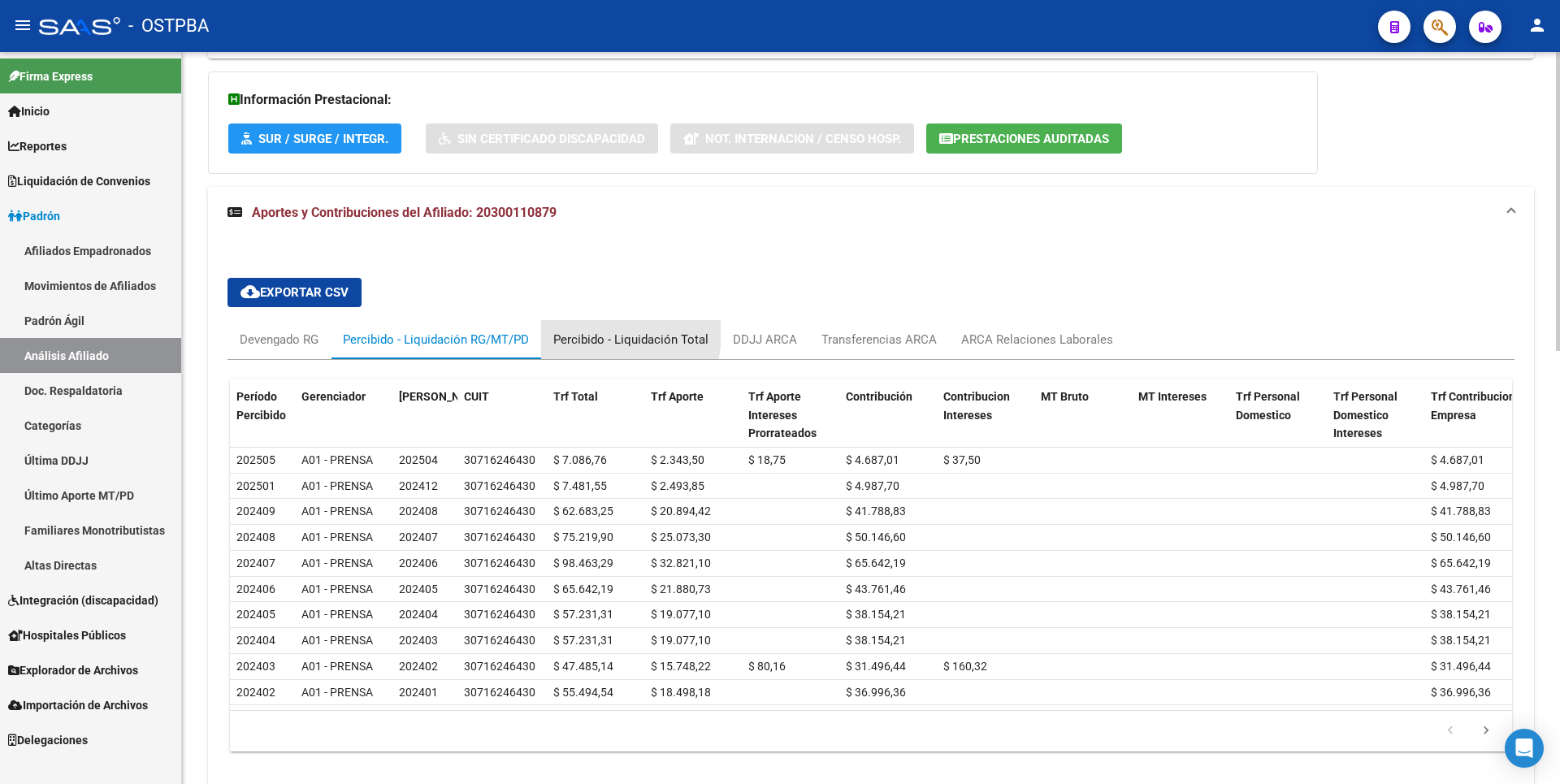
click at [604, 334] on div "Percibido - Liquidación Total" at bounding box center [631, 340] width 155 height 18
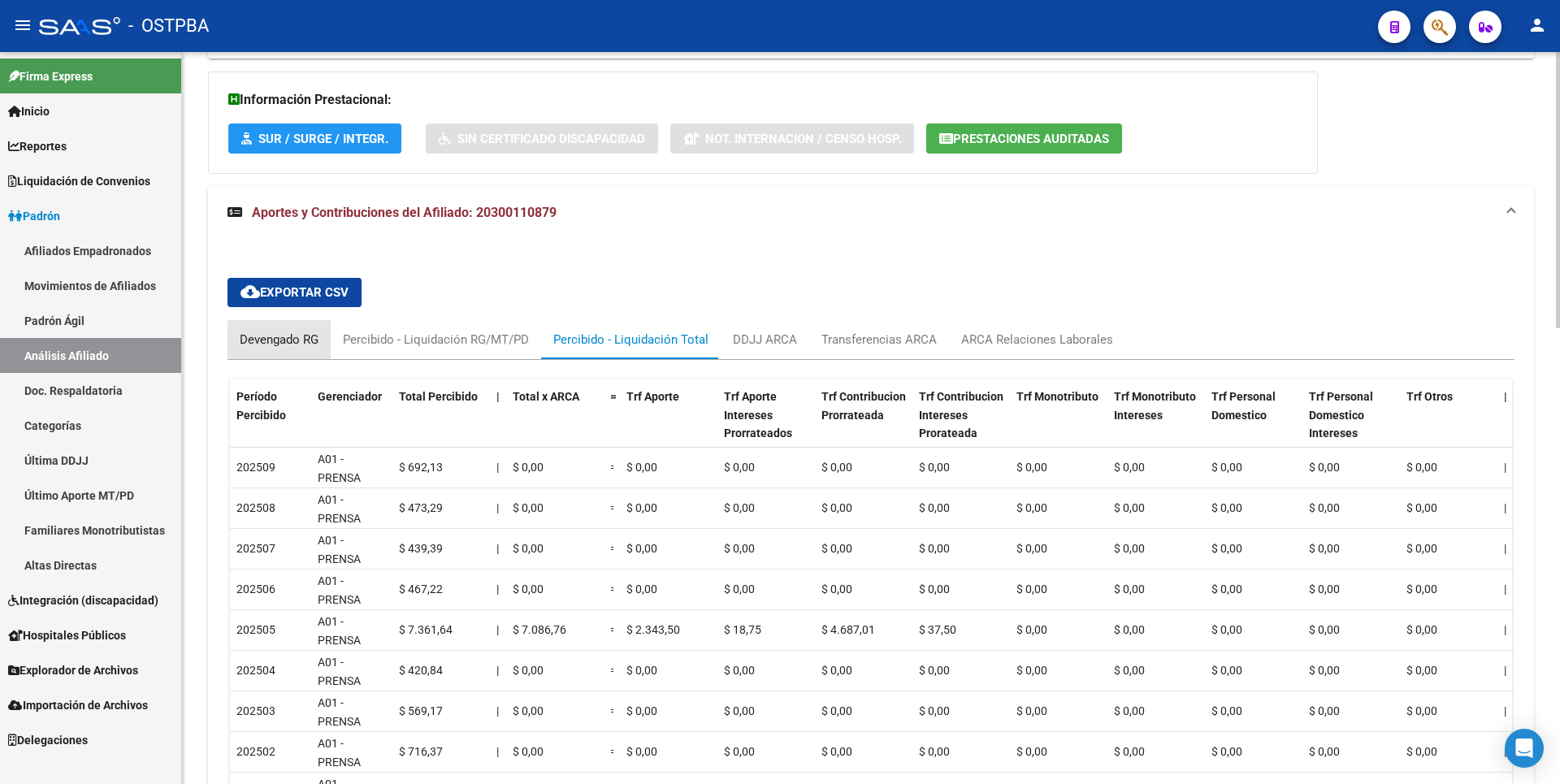
click at [294, 332] on div "Devengado RG" at bounding box center [279, 340] width 79 height 18
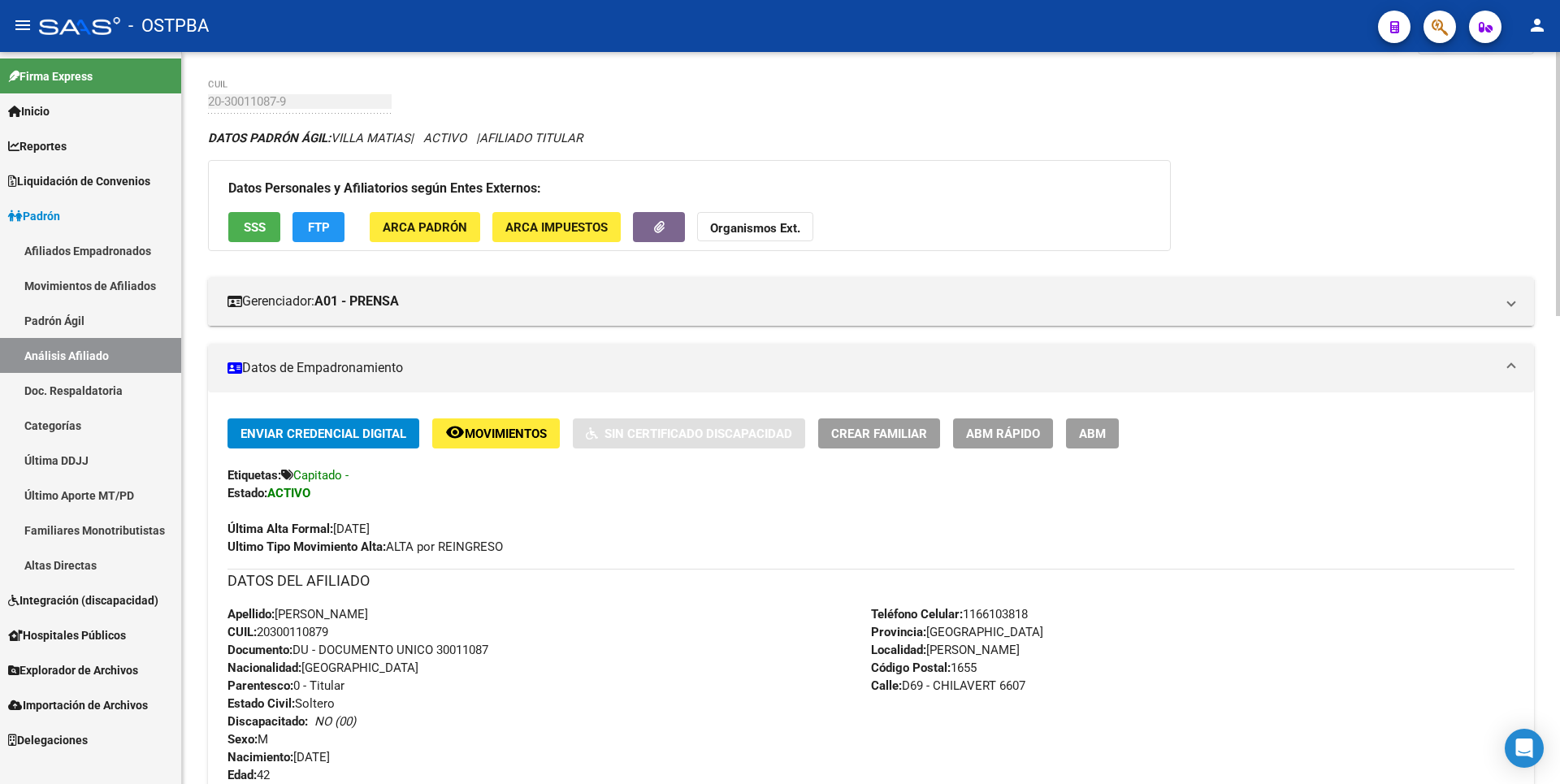
scroll to position [0, 0]
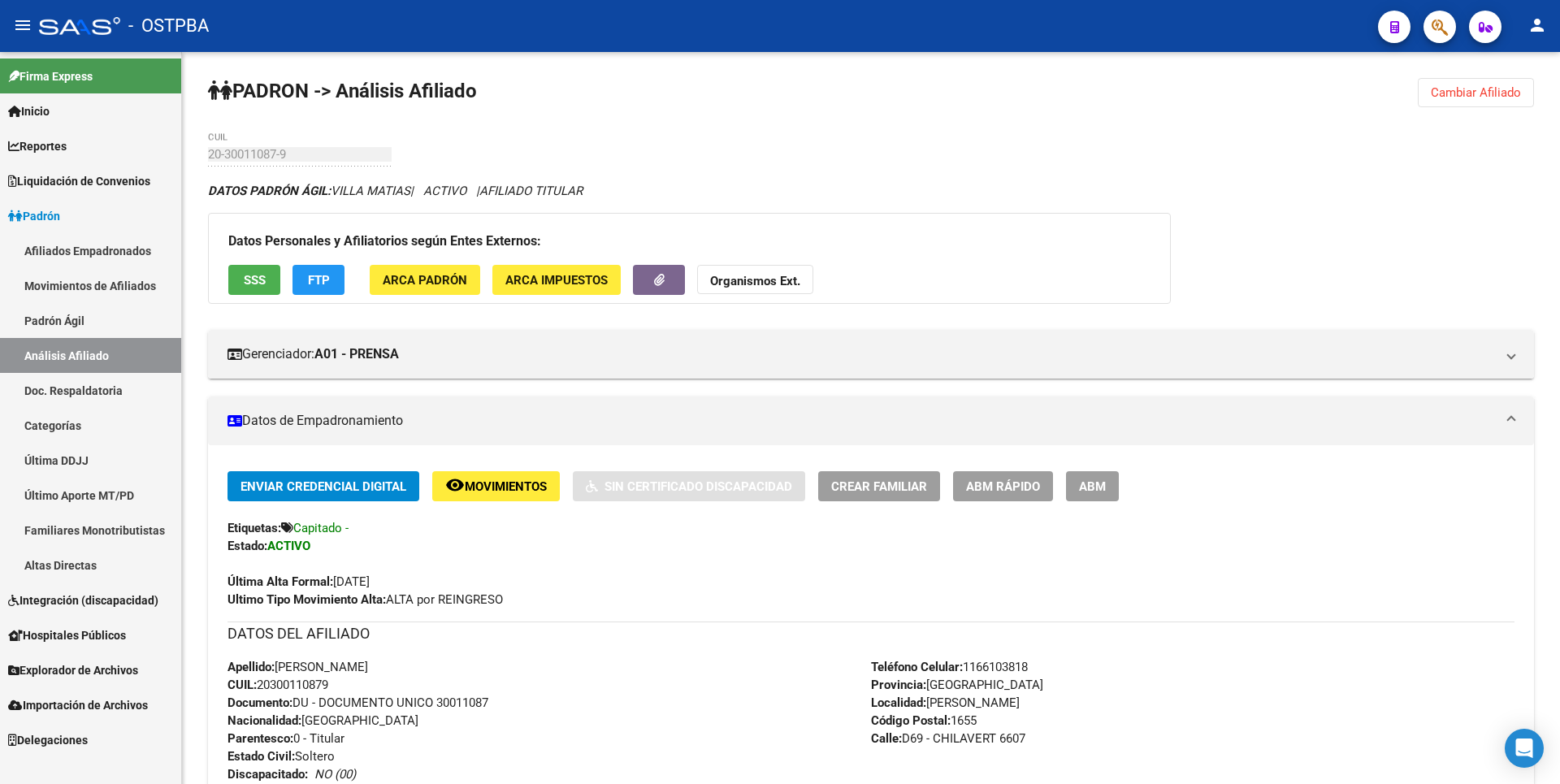
click at [1487, 97] on span "Cambiar Afiliado" at bounding box center [1476, 92] width 90 height 15
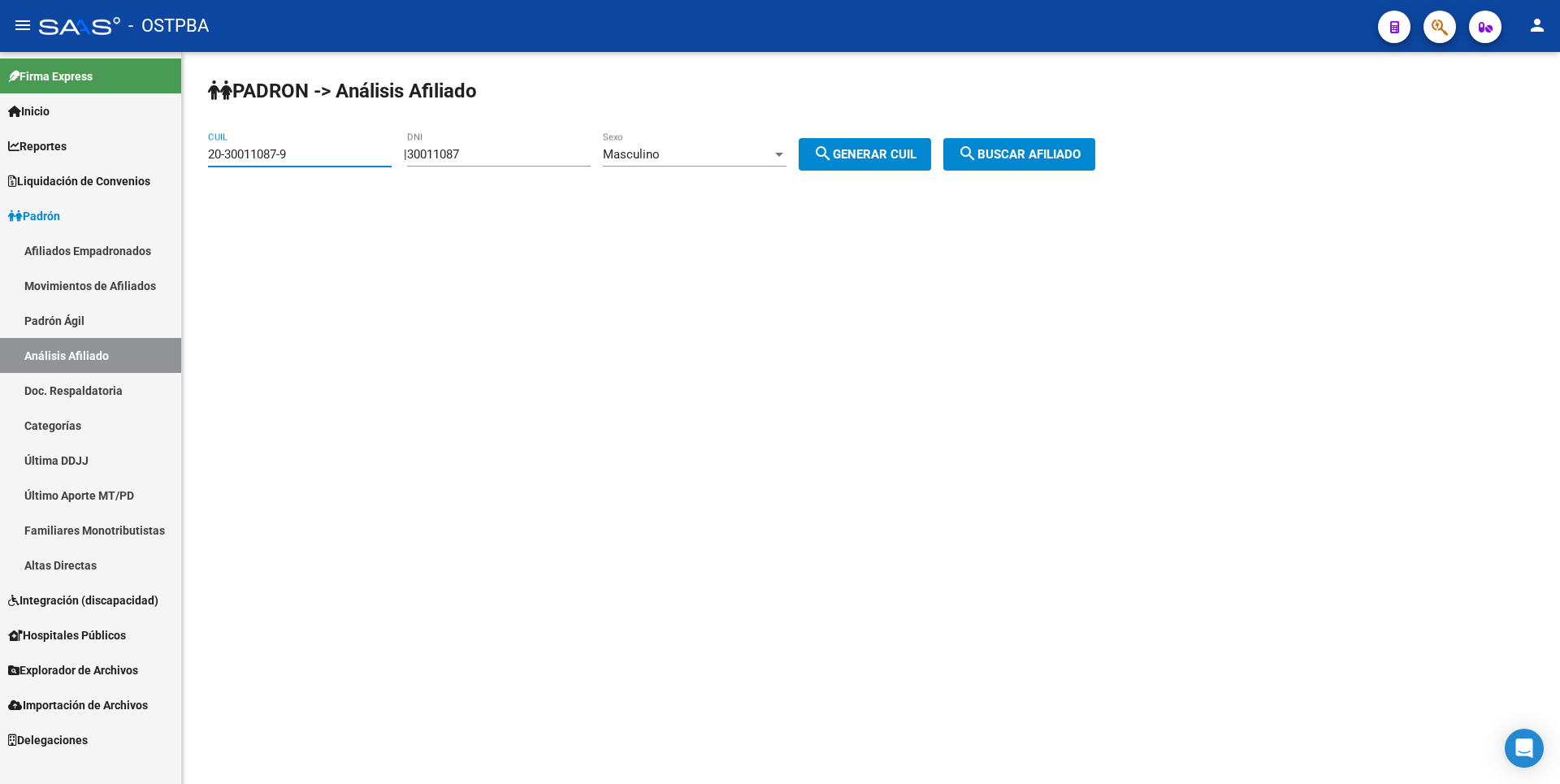
drag, startPoint x: 303, startPoint y: 157, endPoint x: 0, endPoint y: 70, distance: 315.2
click at [0, 70] on mat-sidenav-container "Firma Express Inicio Calendario SSS Instructivos Contacto OS Reportes Tablero d…" at bounding box center [780, 417] width 1560 height 732
drag, startPoint x: 501, startPoint y: 158, endPoint x: 55, endPoint y: 108, distance: 448.8
click at [55, 108] on mat-sidenav-container "Firma Express Inicio Calendario SSS Instructivos Contacto OS Reportes Tablero d…" at bounding box center [780, 417] width 1560 height 732
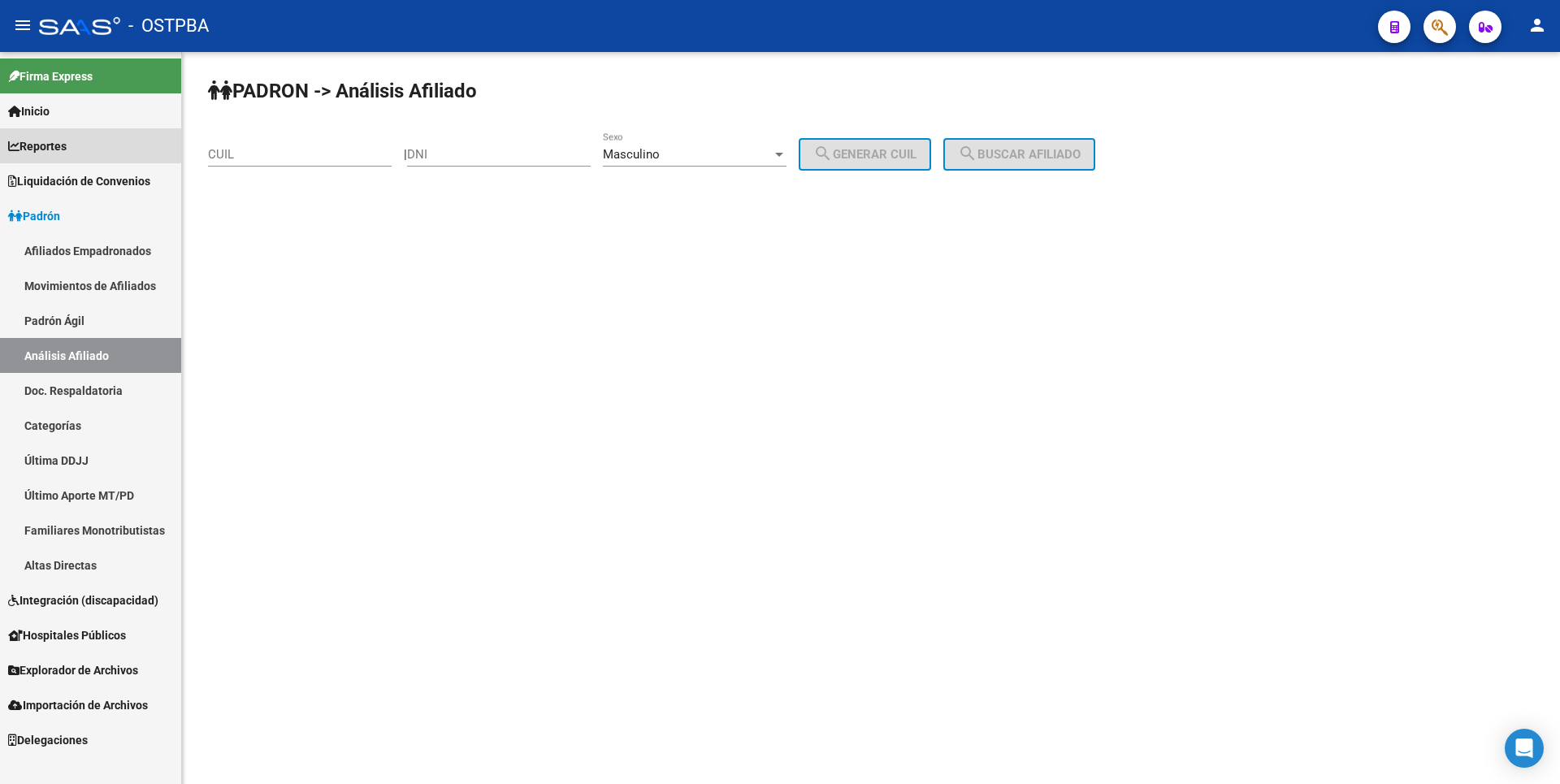
click at [67, 144] on span "Reportes" at bounding box center [37, 146] width 59 height 18
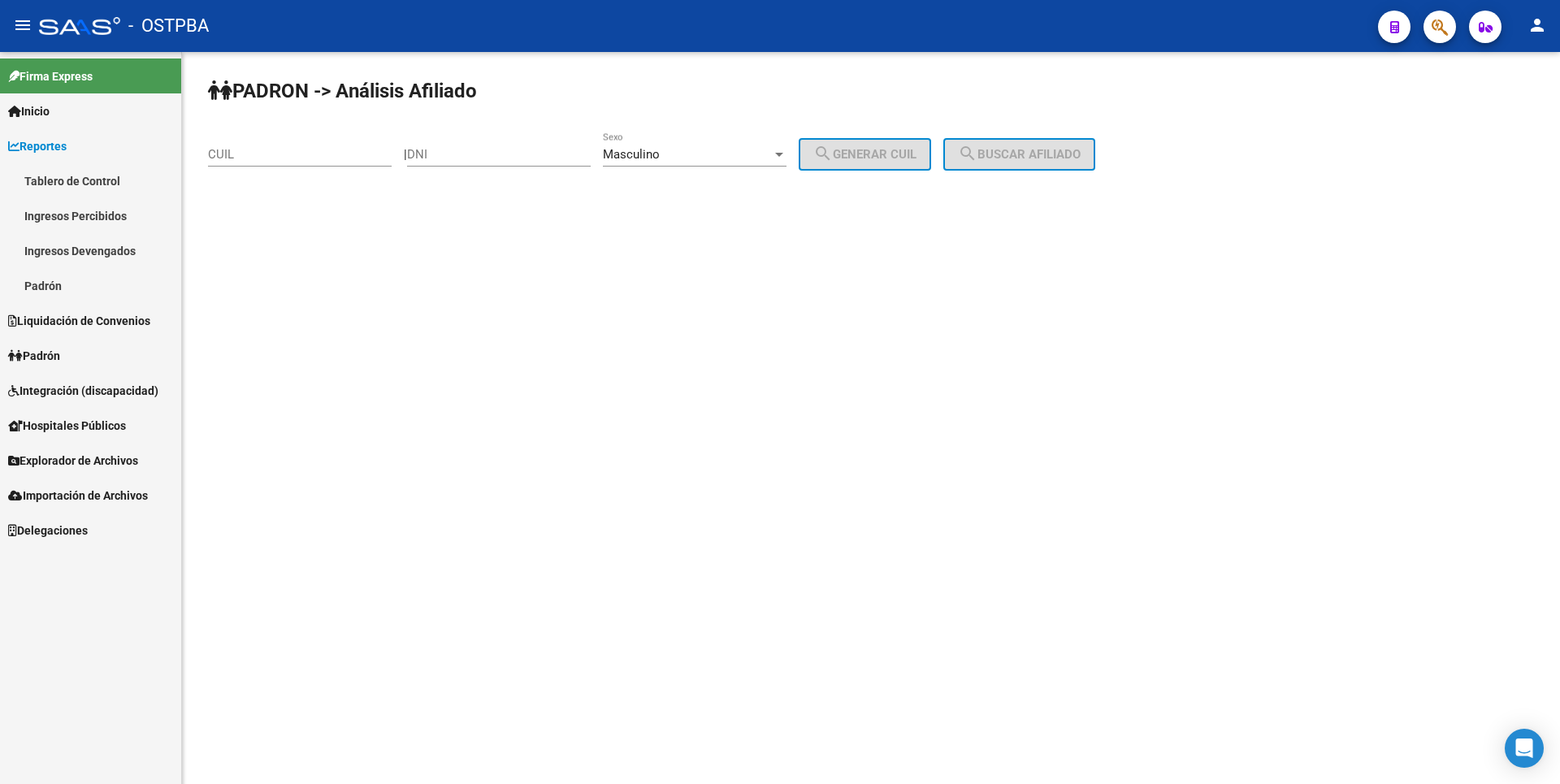
click at [86, 213] on link "Ingresos Percibidos" at bounding box center [90, 215] width 181 height 35
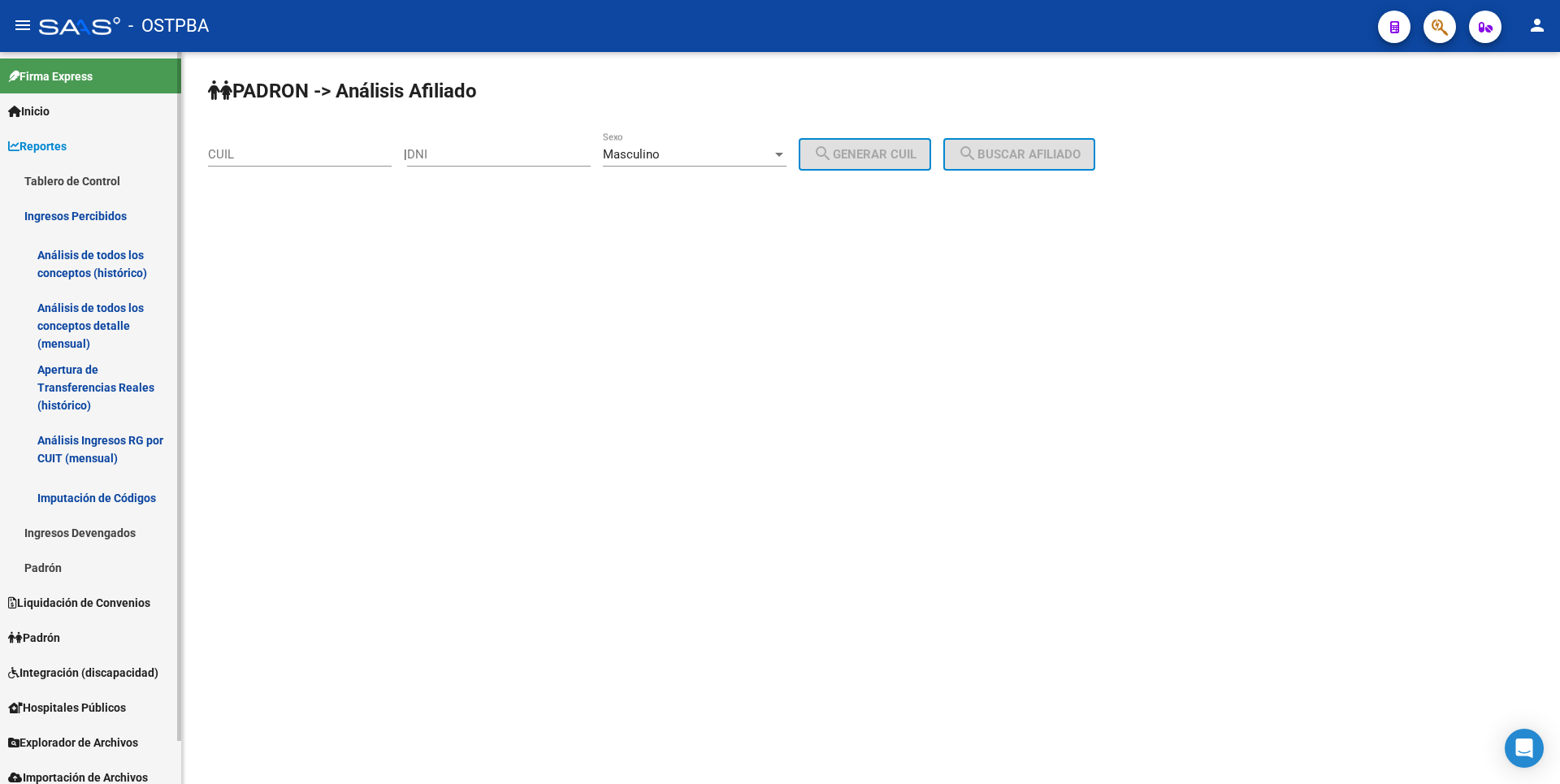
click at [99, 335] on link "Análisis de todos los conceptos detalle (mensual)" at bounding box center [90, 326] width 181 height 62
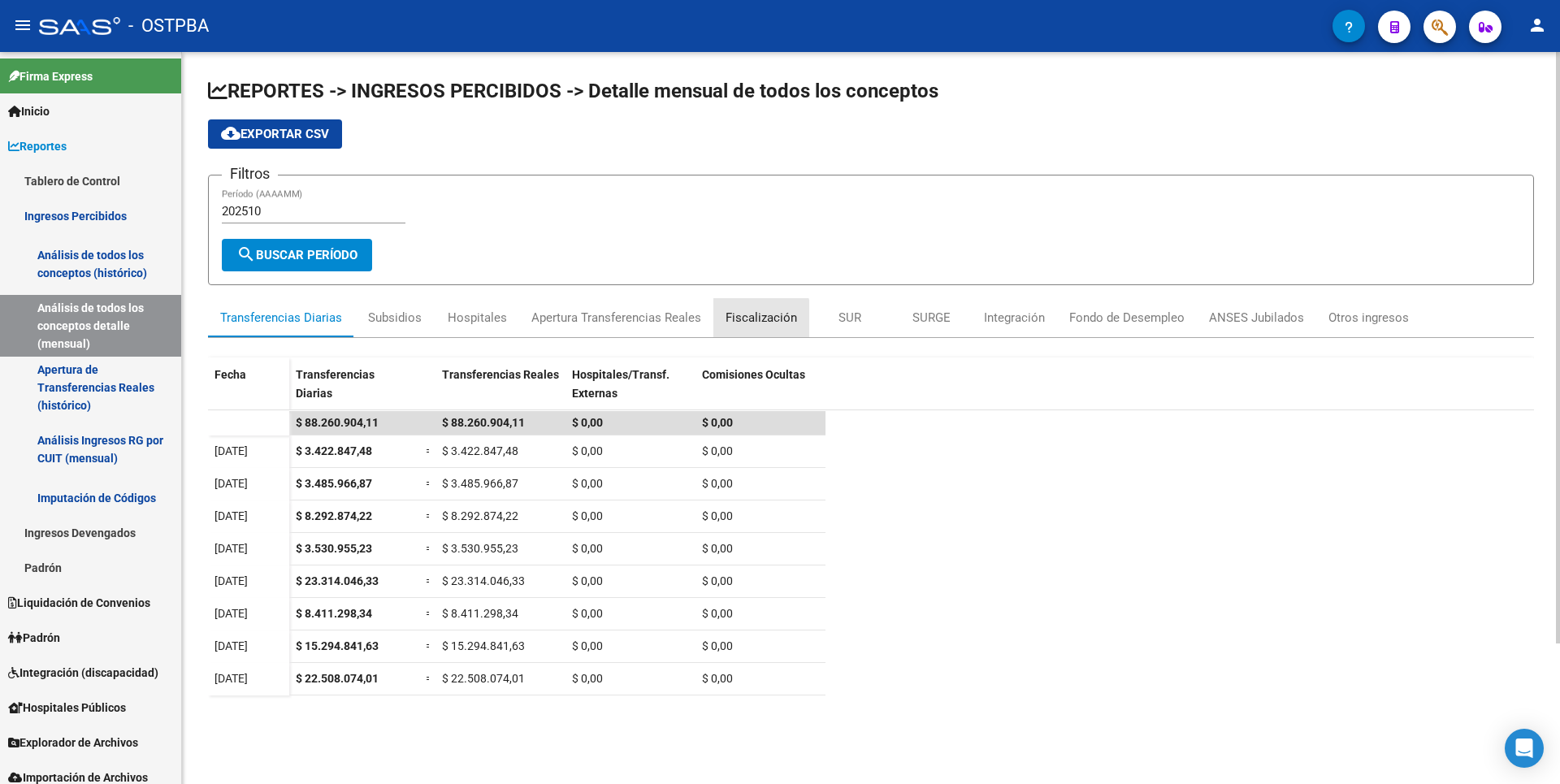
click at [722, 327] on div "Fiscalización" at bounding box center [762, 317] width 96 height 39
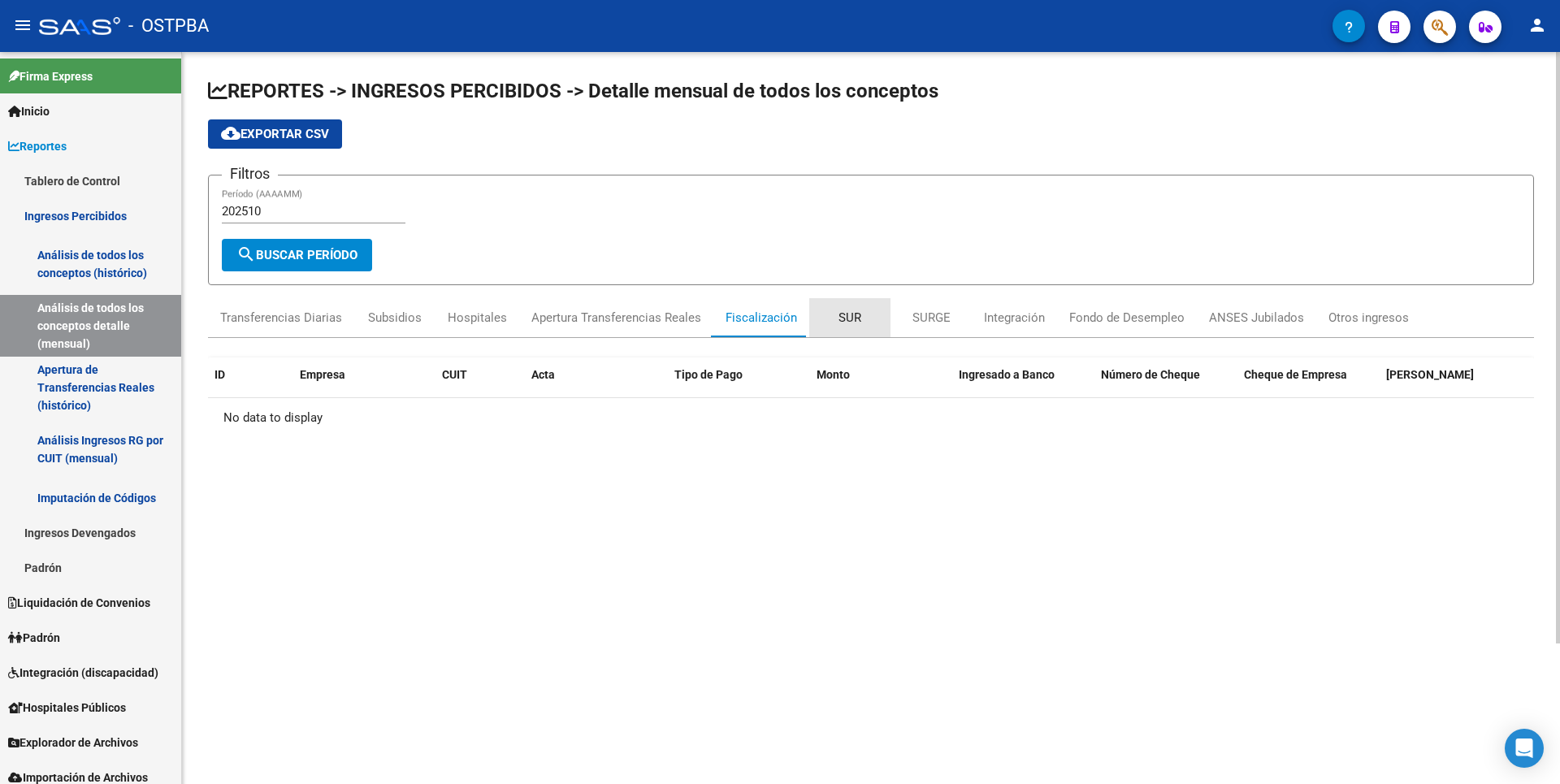
click at [850, 323] on div "SUR" at bounding box center [849, 318] width 23 height 18
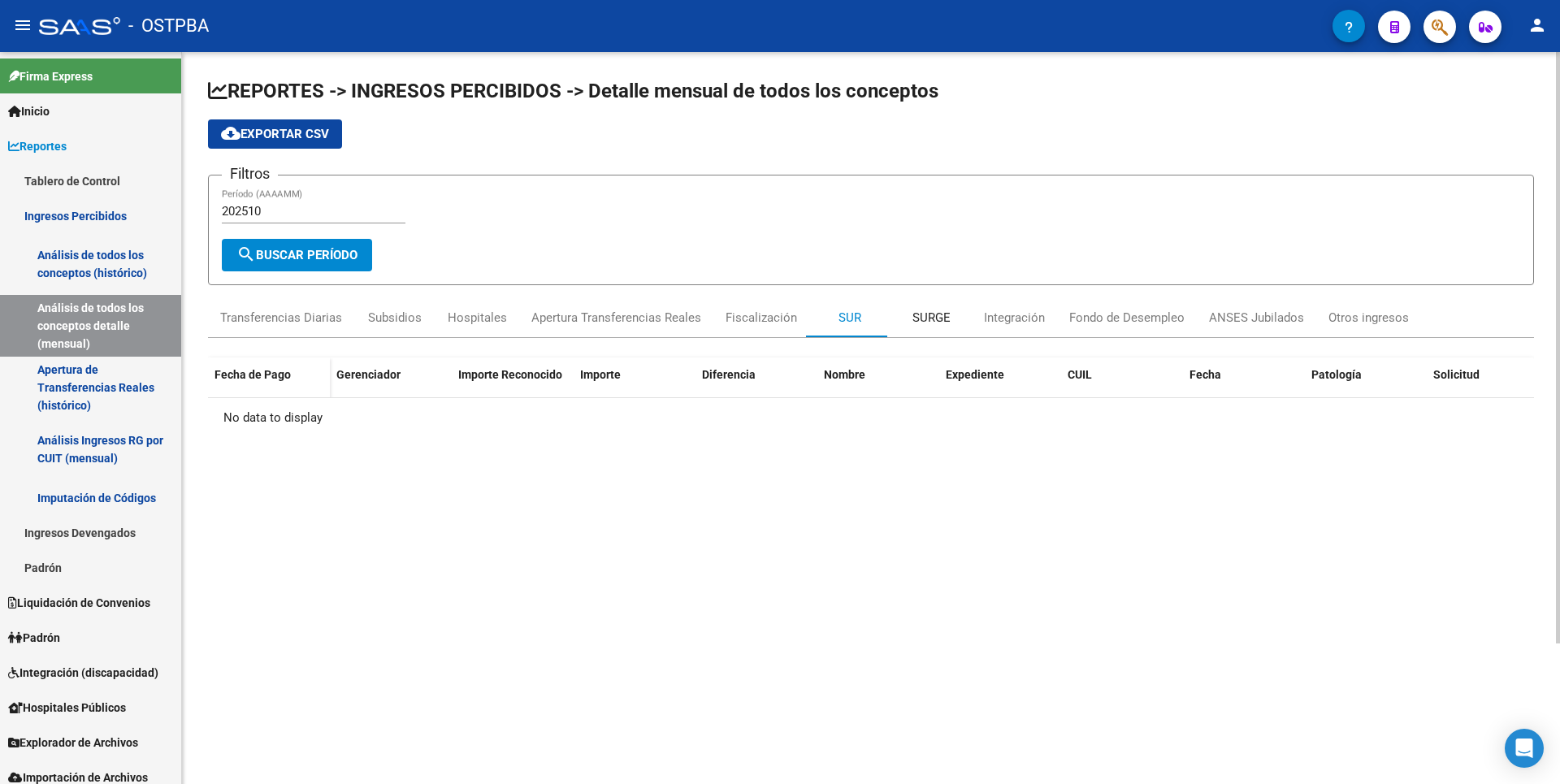
drag, startPoint x: 938, startPoint y: 323, endPoint x: 959, endPoint y: 321, distance: 21.1
click at [940, 323] on div "SURGE" at bounding box center [931, 318] width 38 height 18
click at [1028, 328] on div "Integración" at bounding box center [1014, 317] width 85 height 39
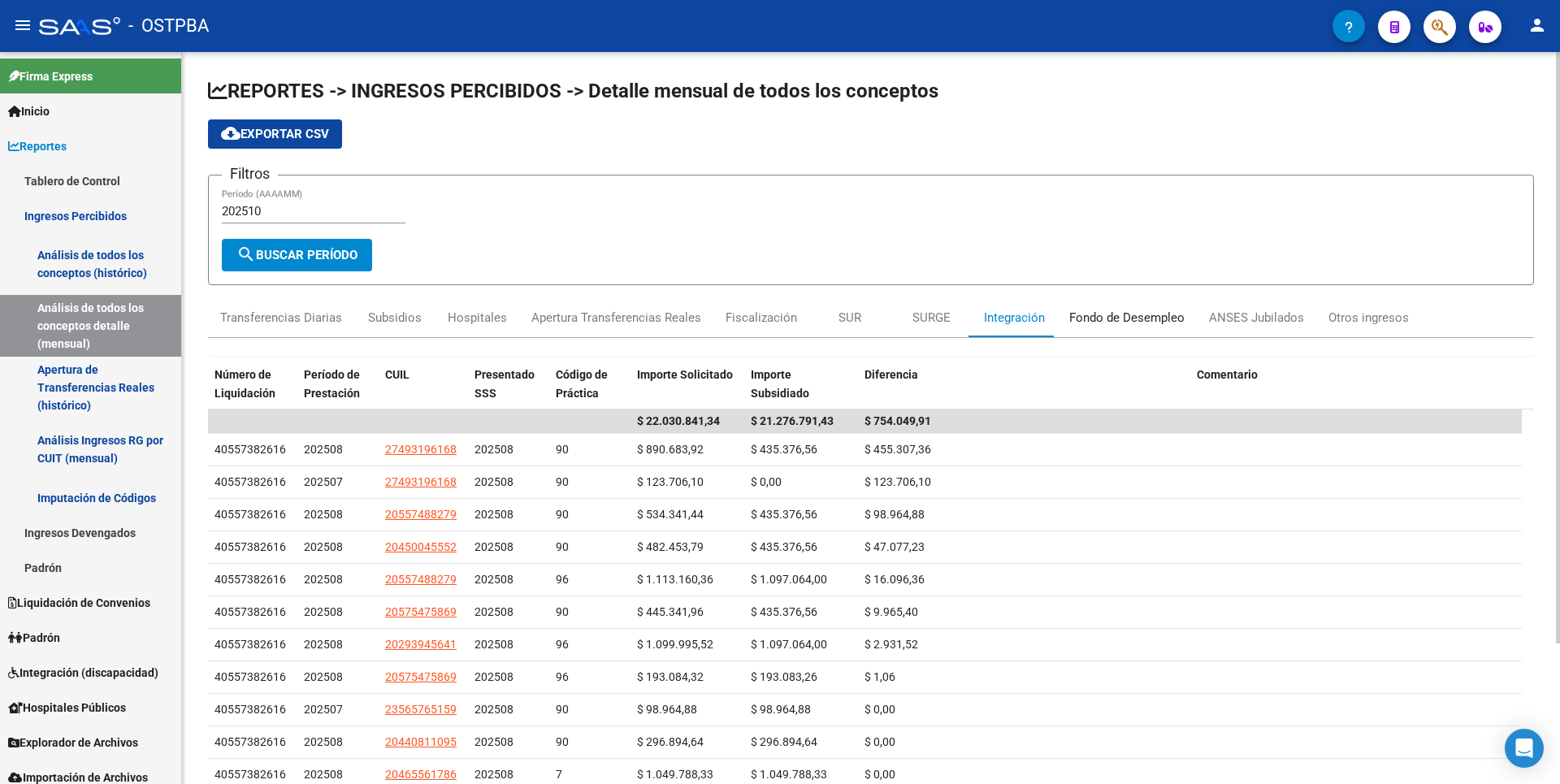
click at [1172, 324] on div "Fondo de Desempleo" at bounding box center [1126, 318] width 115 height 18
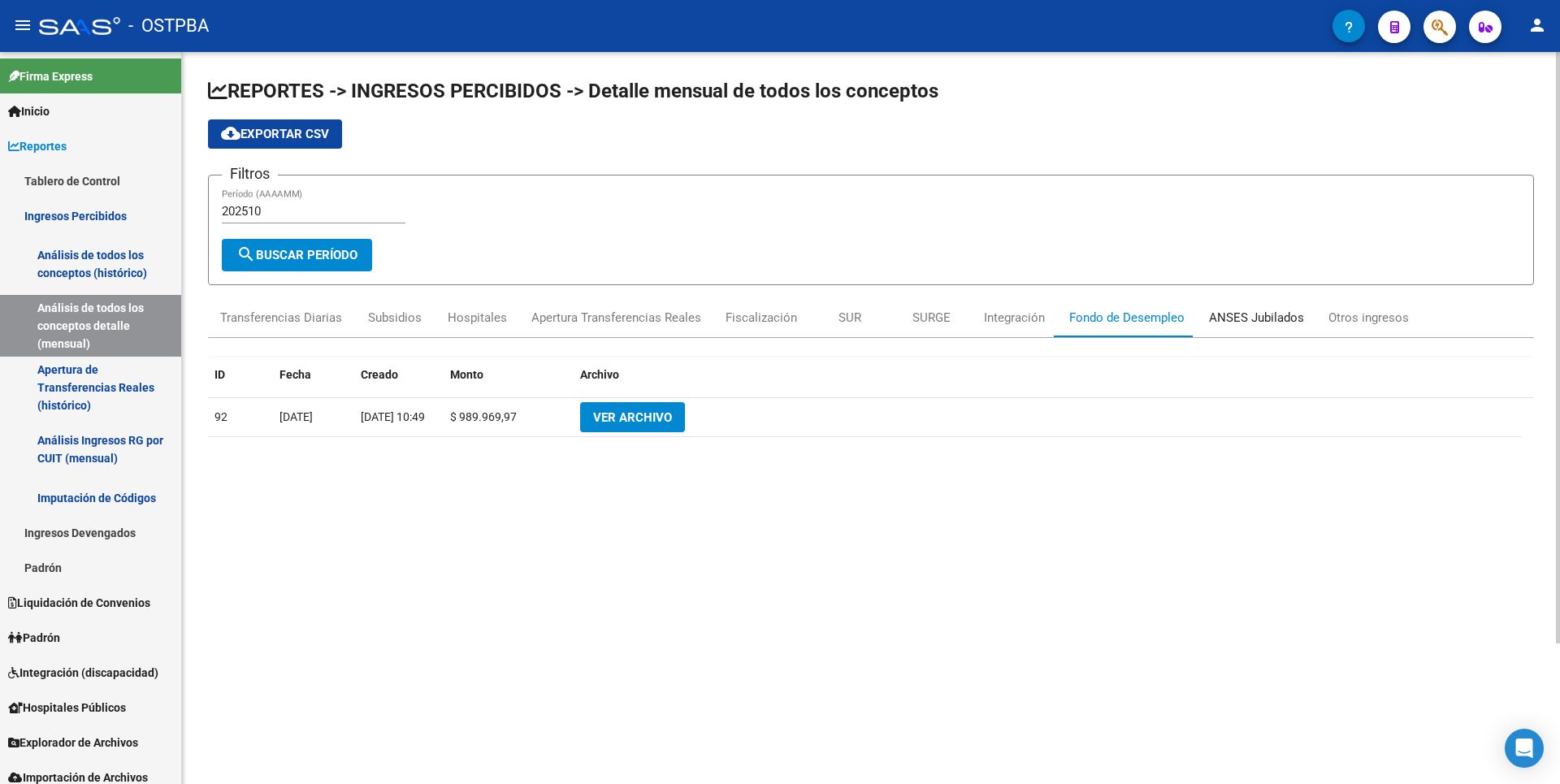
drag, startPoint x: 1253, startPoint y: 320, endPoint x: 1307, endPoint y: 315, distance: 54.2
click at [1254, 320] on div "ANSES Jubilados" at bounding box center [1256, 318] width 95 height 18
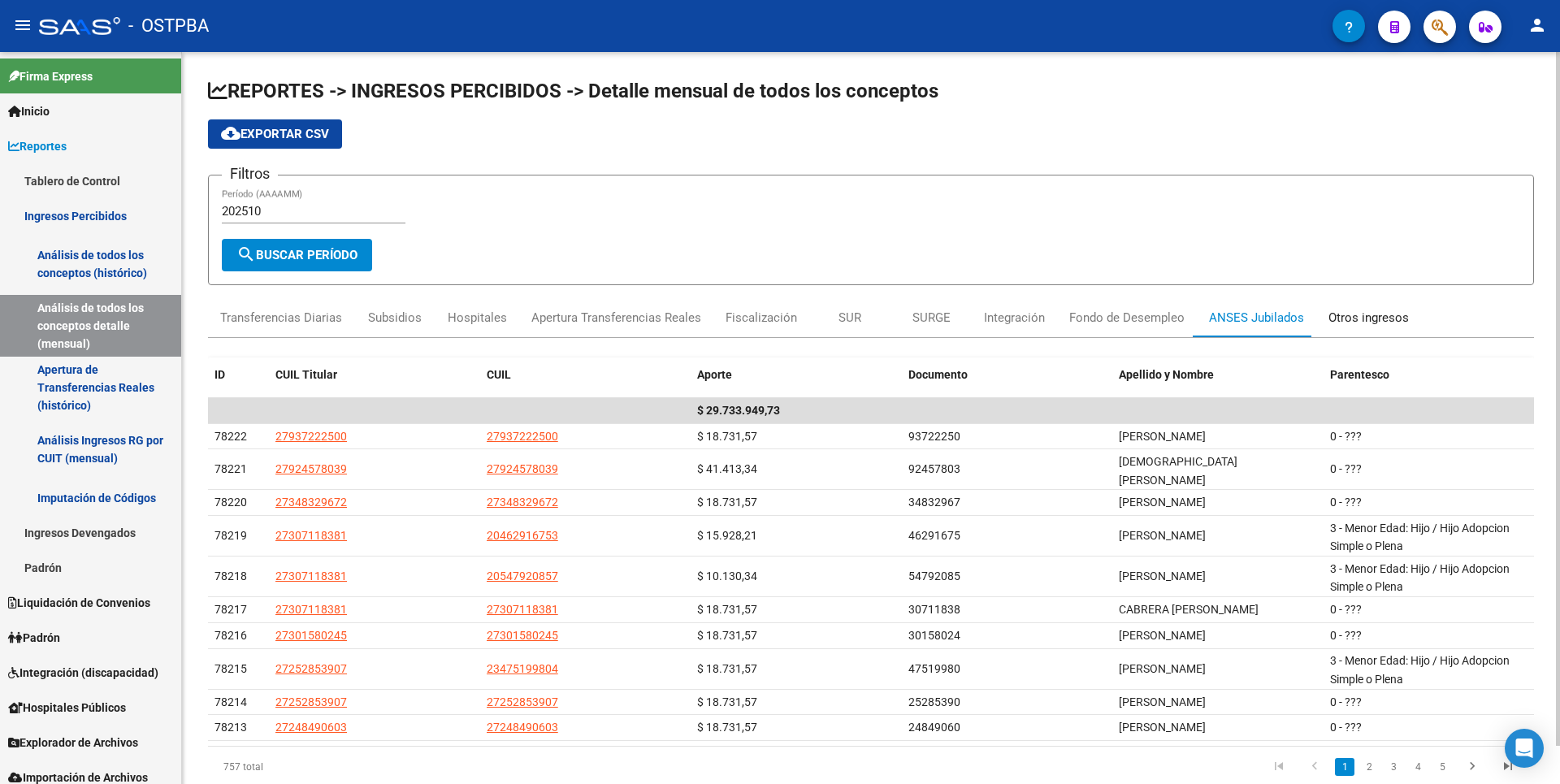
drag, startPoint x: 1351, startPoint y: 319, endPoint x: 1276, endPoint y: 311, distance: 75.4
click at [1352, 319] on div "Otros ingresos" at bounding box center [1369, 318] width 81 height 18
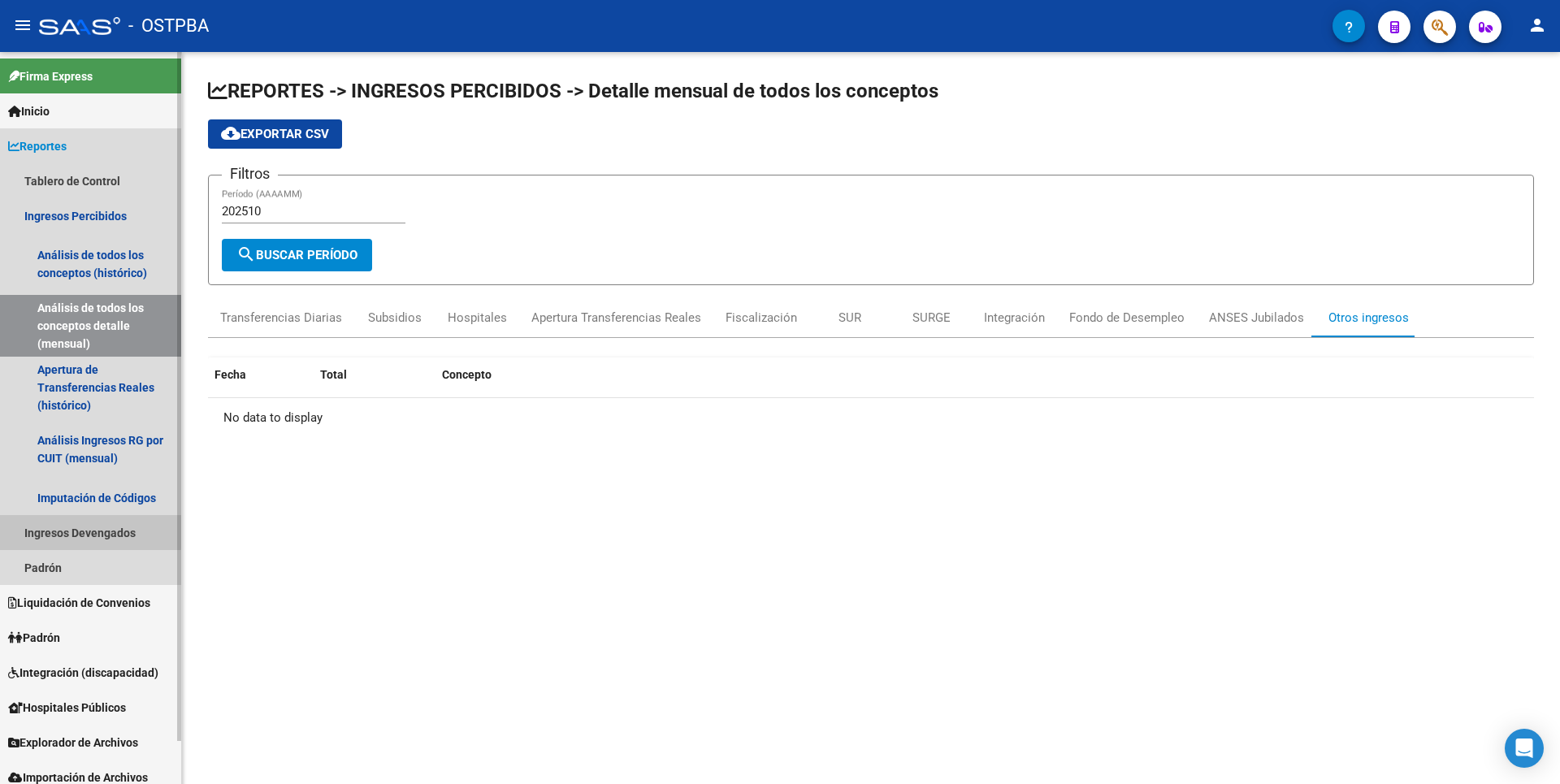
click at [89, 528] on link "Ingresos Devengados" at bounding box center [90, 532] width 181 height 35
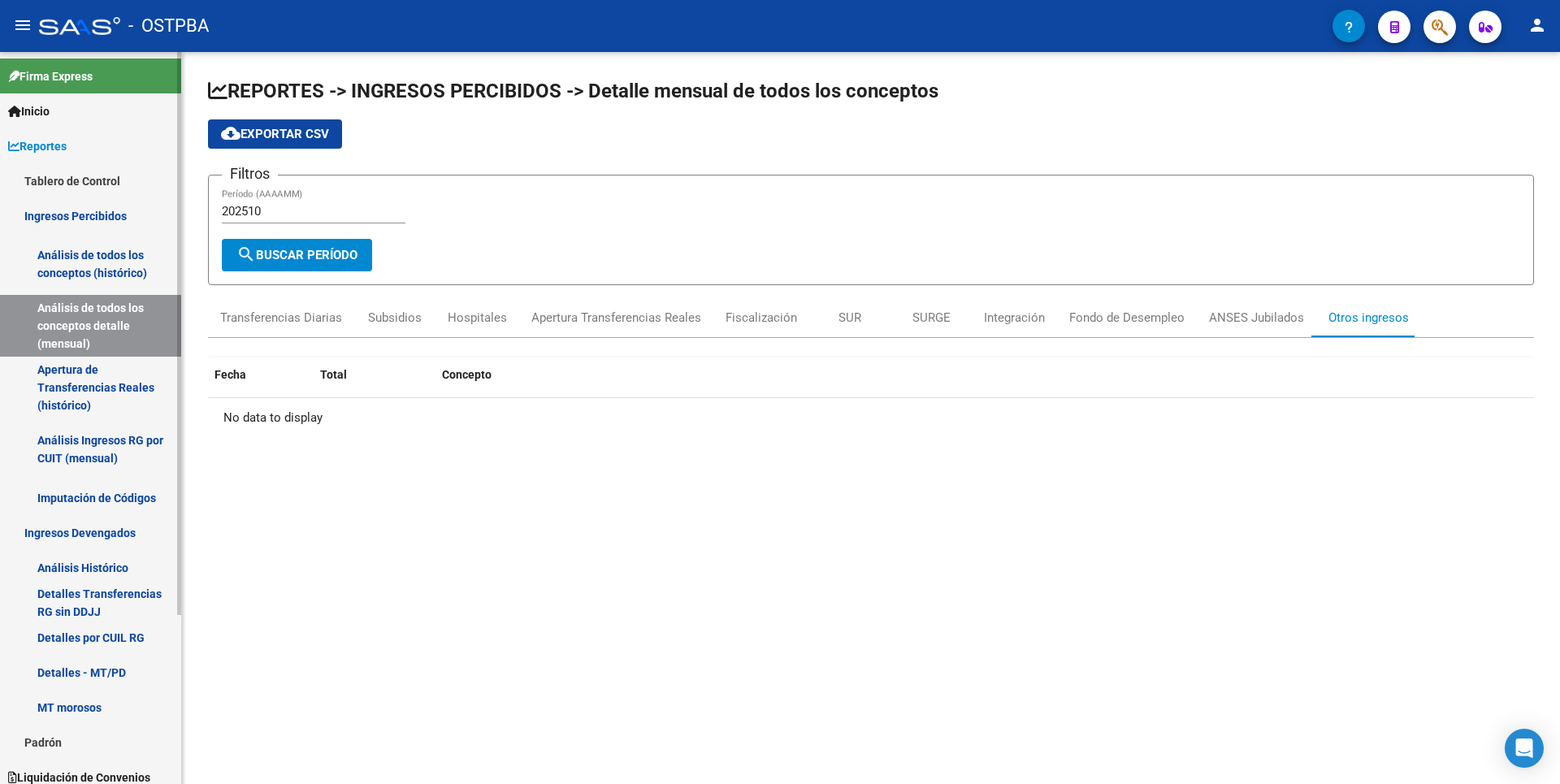
scroll to position [220, 0]
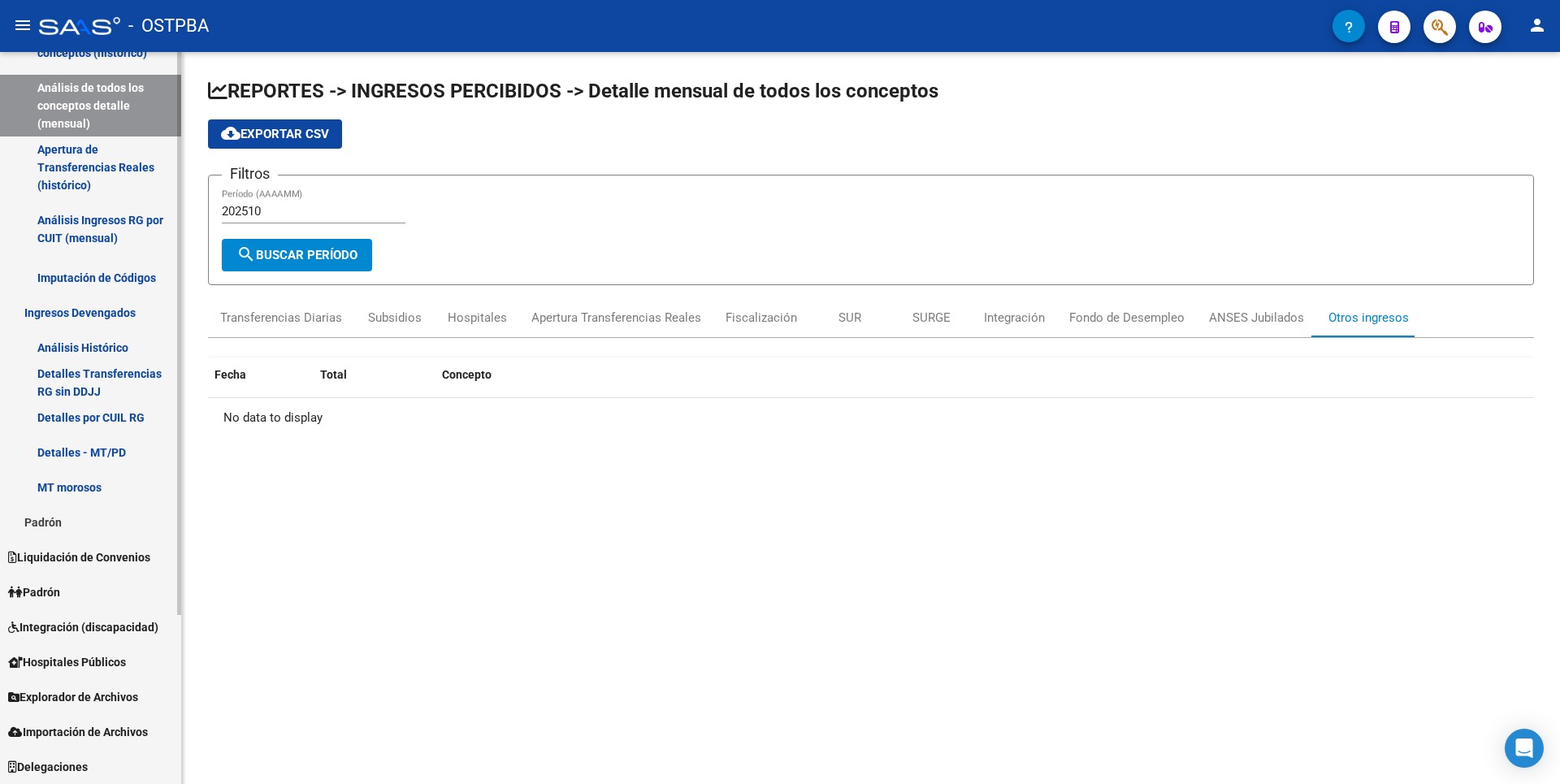
click at [70, 528] on link "Padrón" at bounding box center [90, 521] width 181 height 35
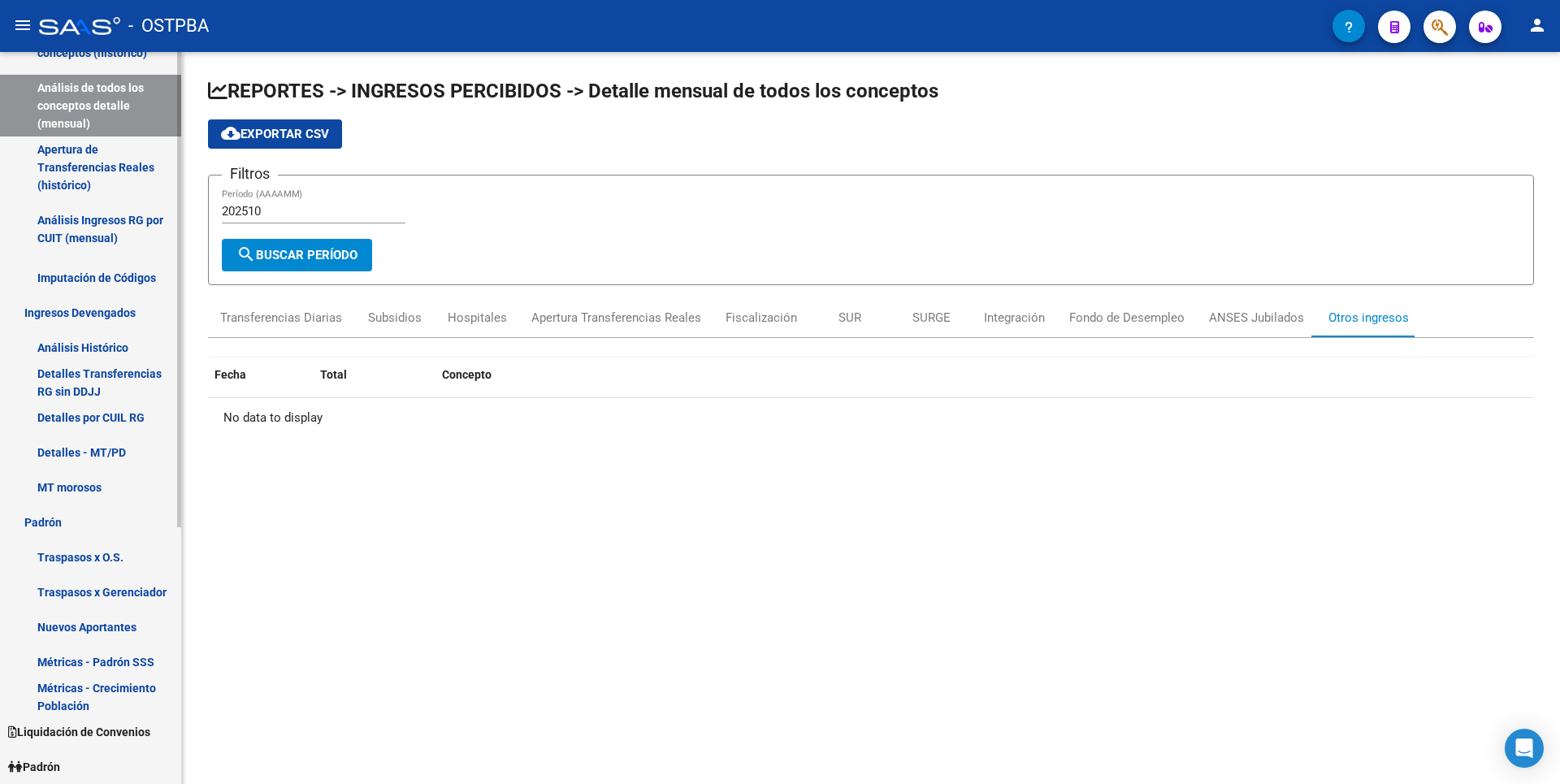
click at [108, 597] on link "Traspasos x Gerenciador" at bounding box center [90, 591] width 181 height 35
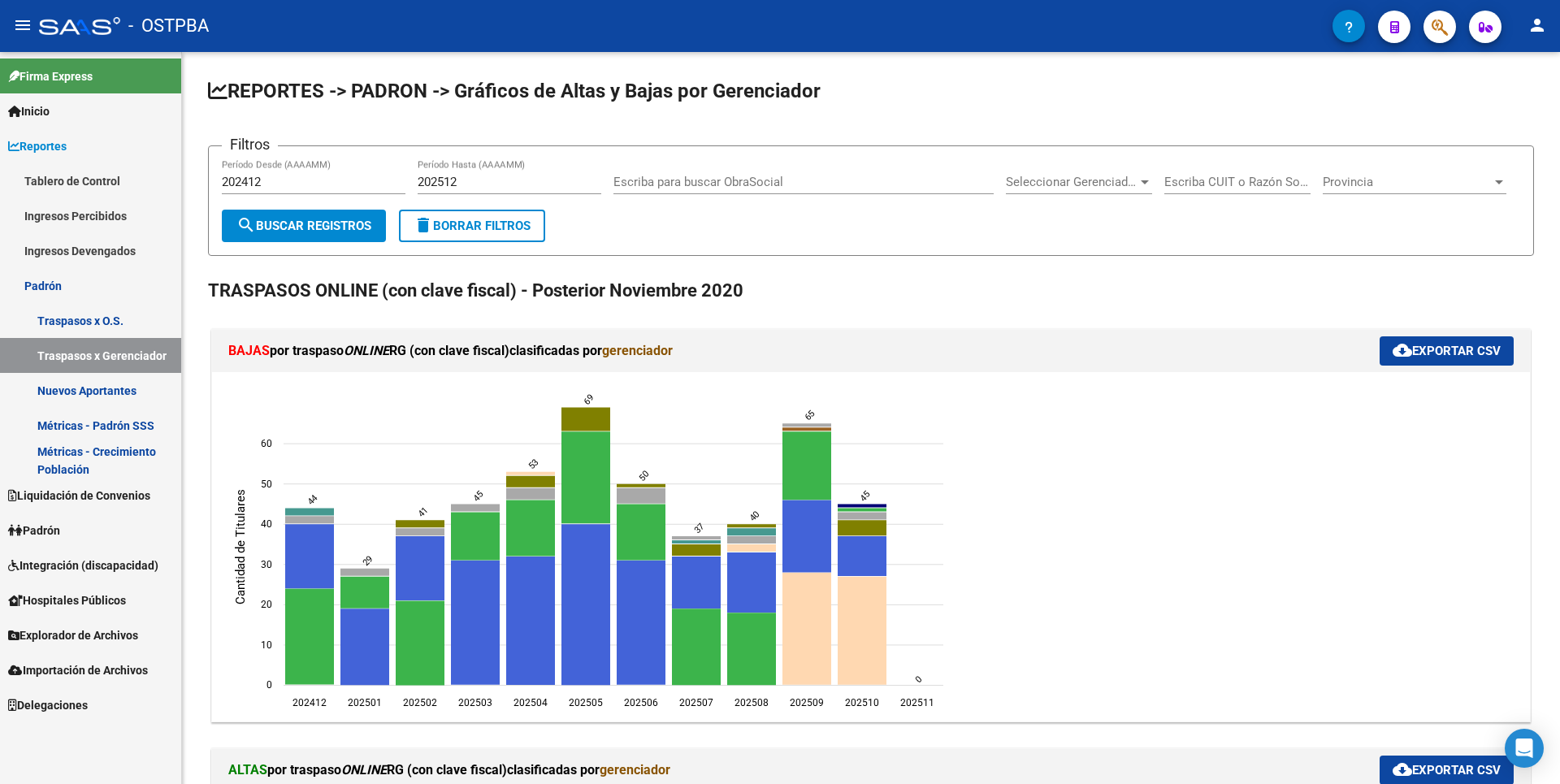
click at [113, 432] on link "Métricas - Padrón SSS" at bounding box center [90, 424] width 181 height 35
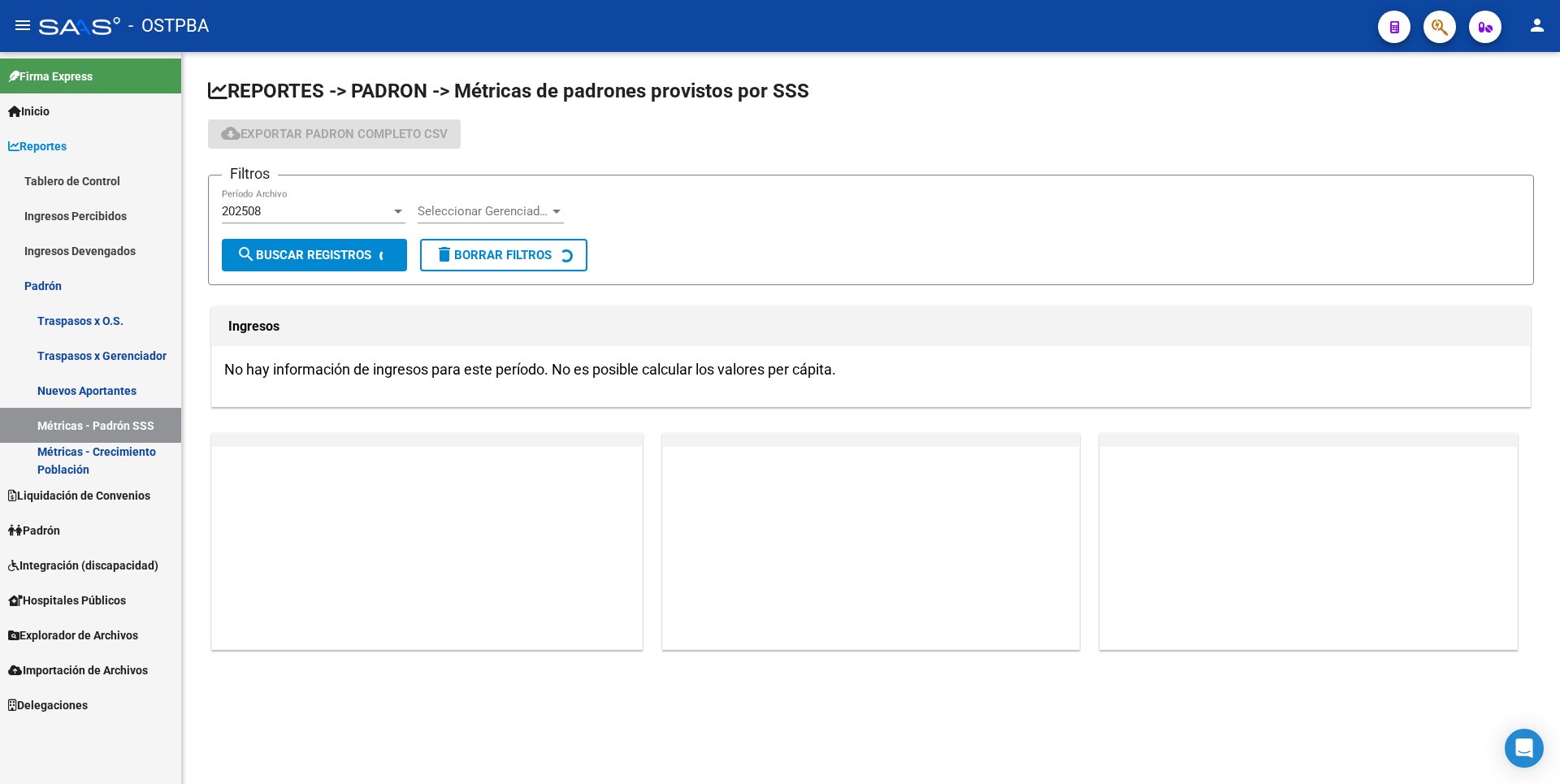
click at [88, 537] on link "Padrón" at bounding box center [90, 529] width 181 height 35
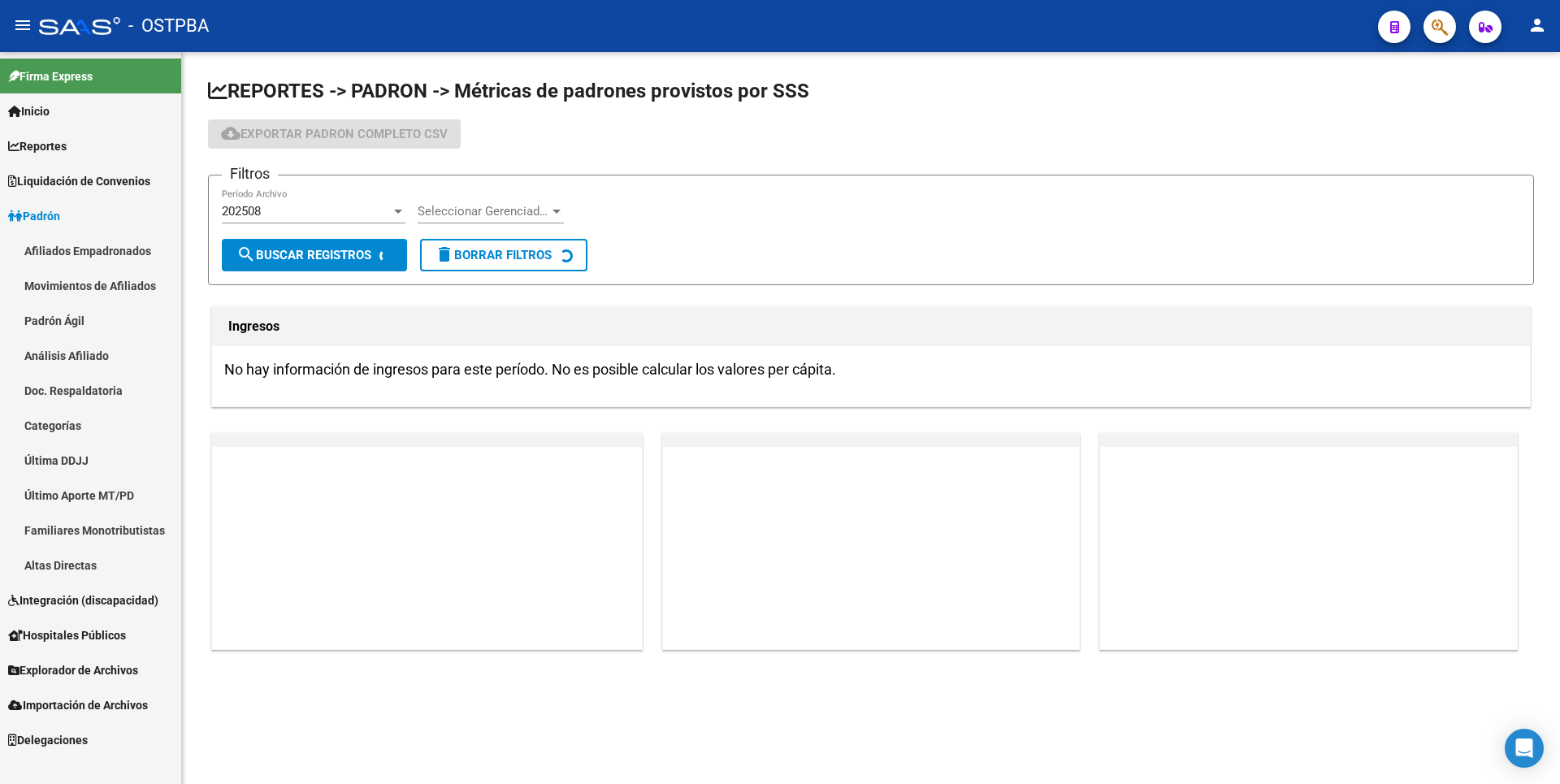
click at [96, 347] on link "Análisis Afiliado" at bounding box center [90, 355] width 181 height 35
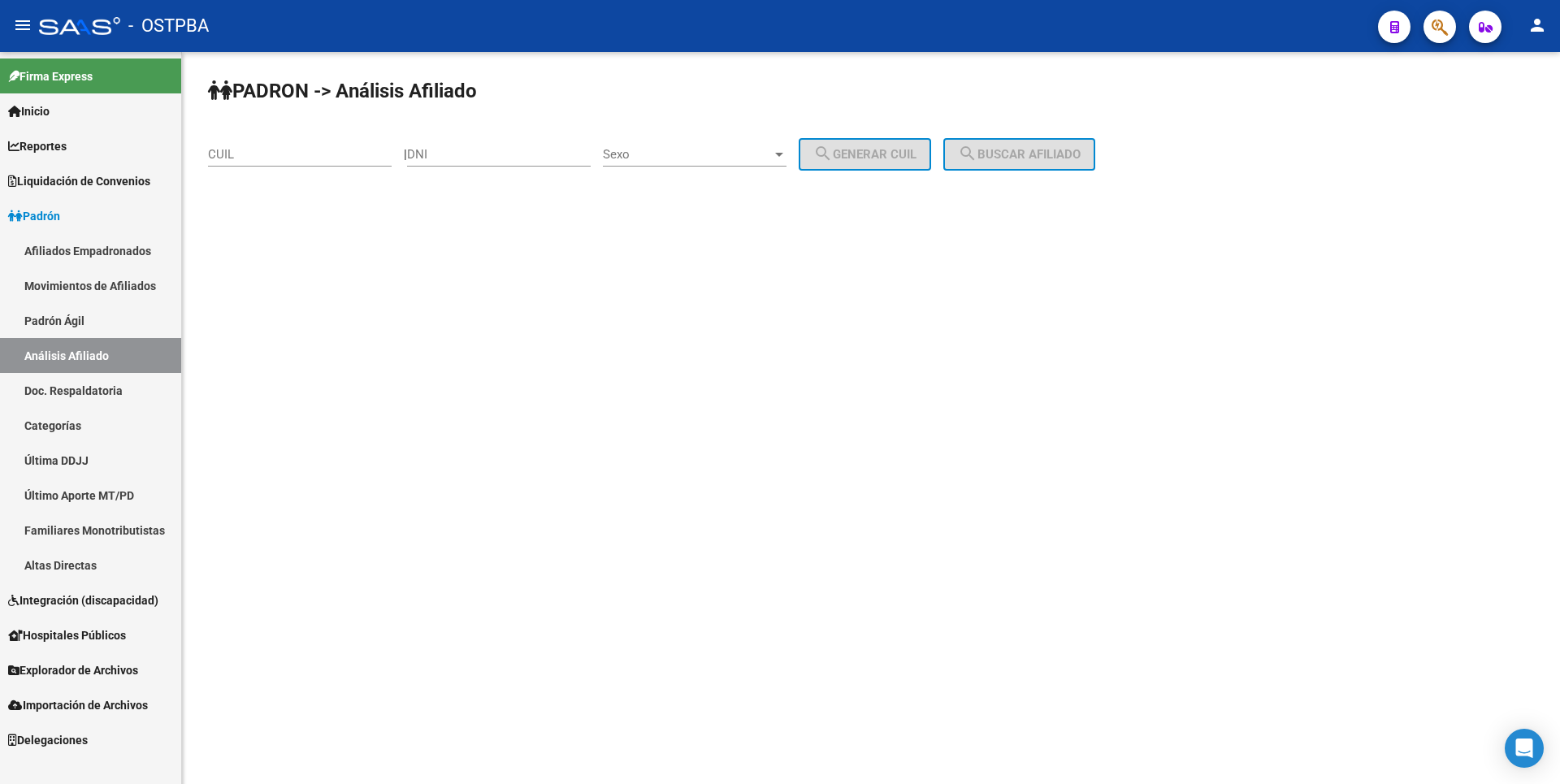
click at [104, 288] on link "Movimientos de Afiliados" at bounding box center [90, 285] width 181 height 35
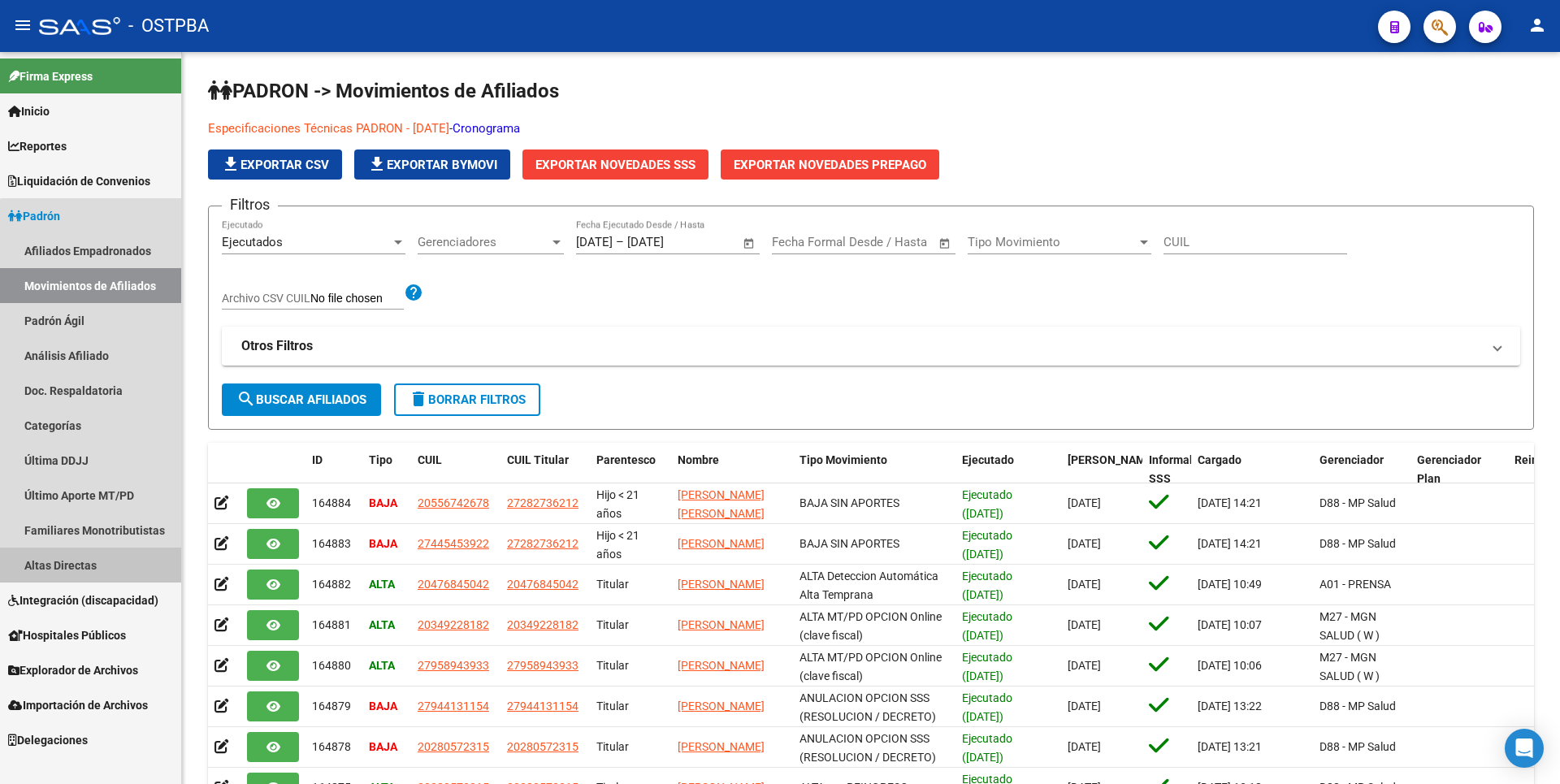
click at [99, 560] on link "Altas Directas" at bounding box center [90, 564] width 181 height 35
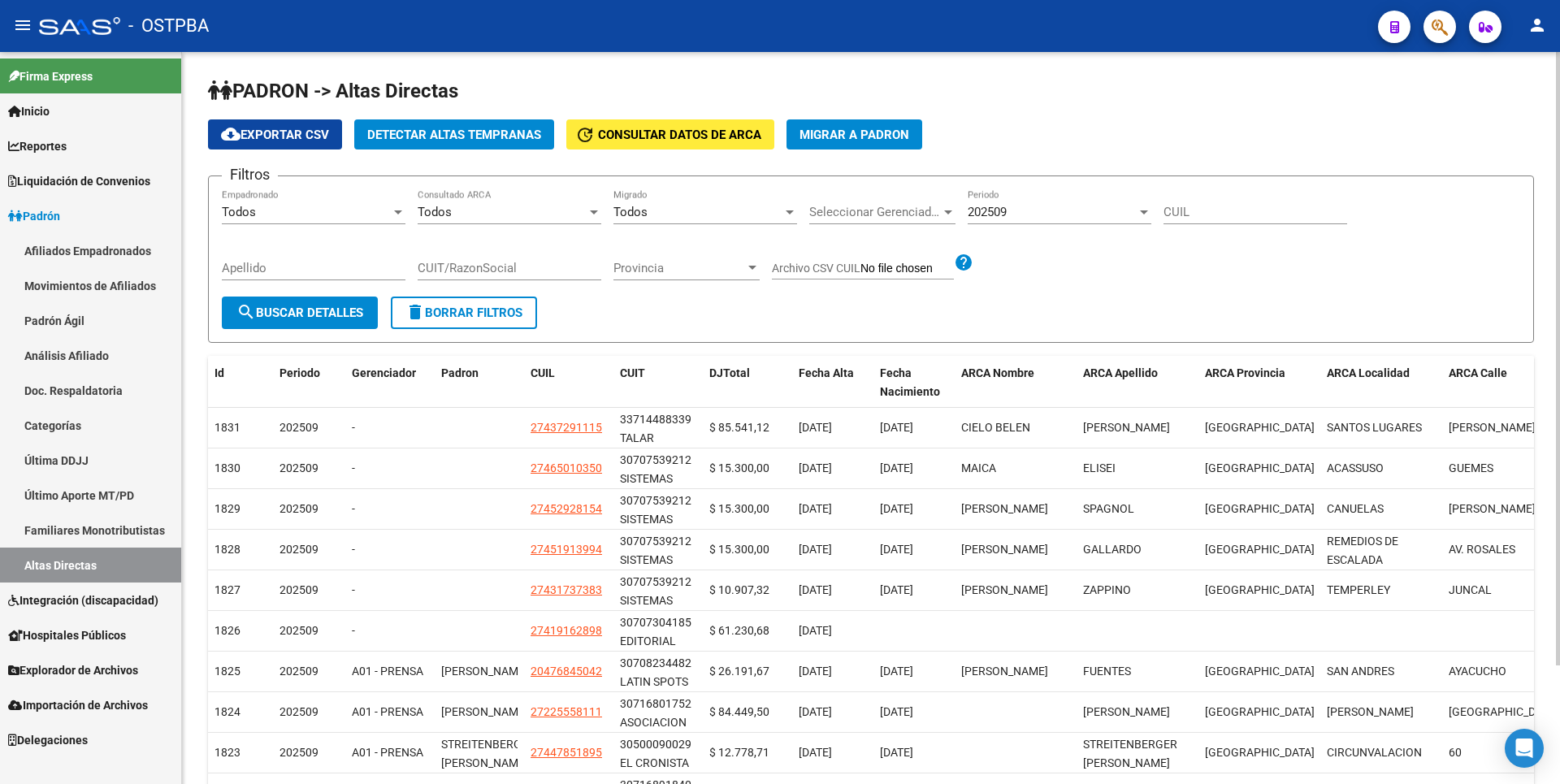
click at [487, 137] on span "Detectar Altas Tempranas" at bounding box center [455, 135] width 174 height 15
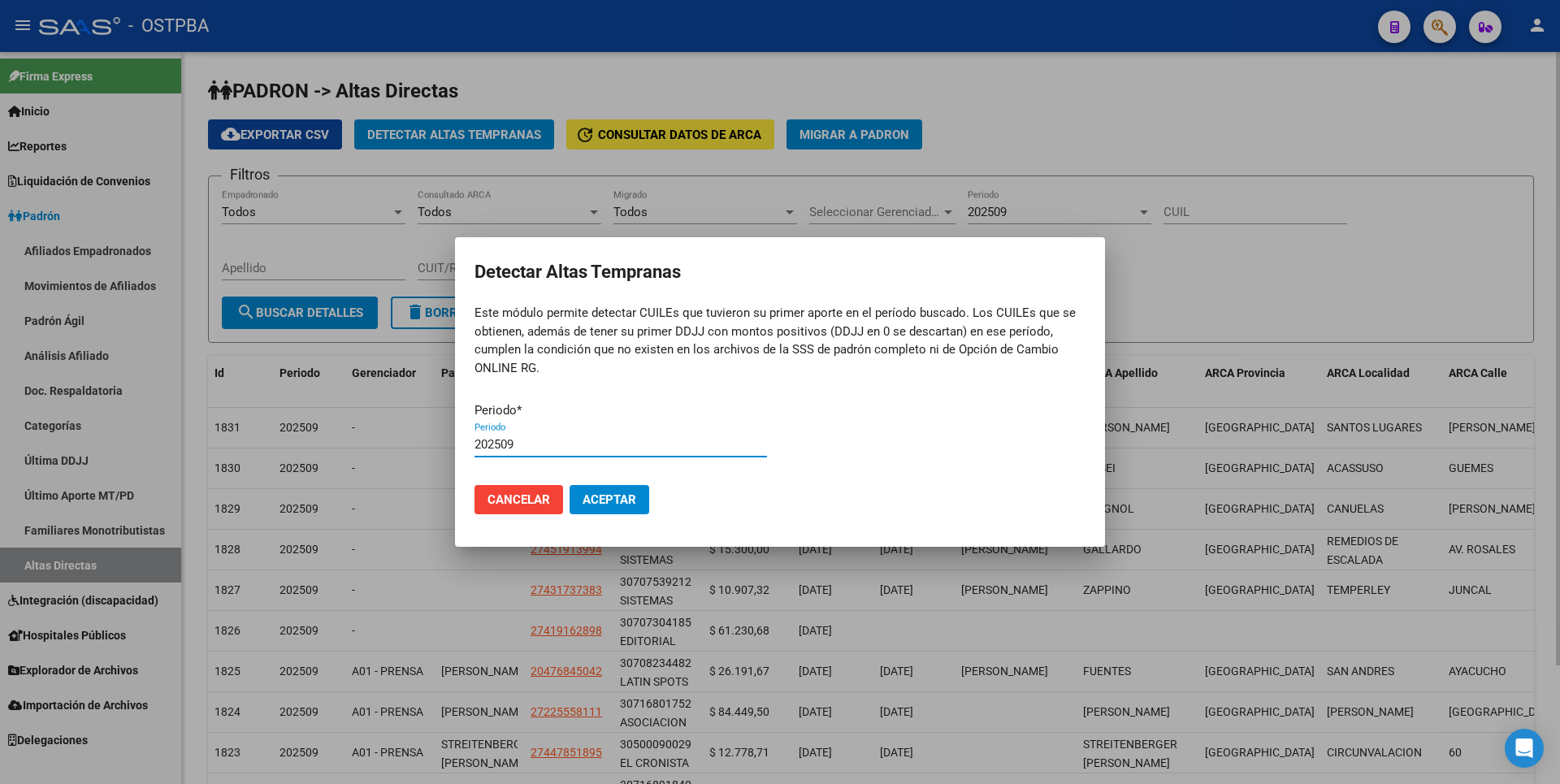
type input "202509"
click at [570, 484] on button "Aceptar" at bounding box center [610, 498] width 80 height 29
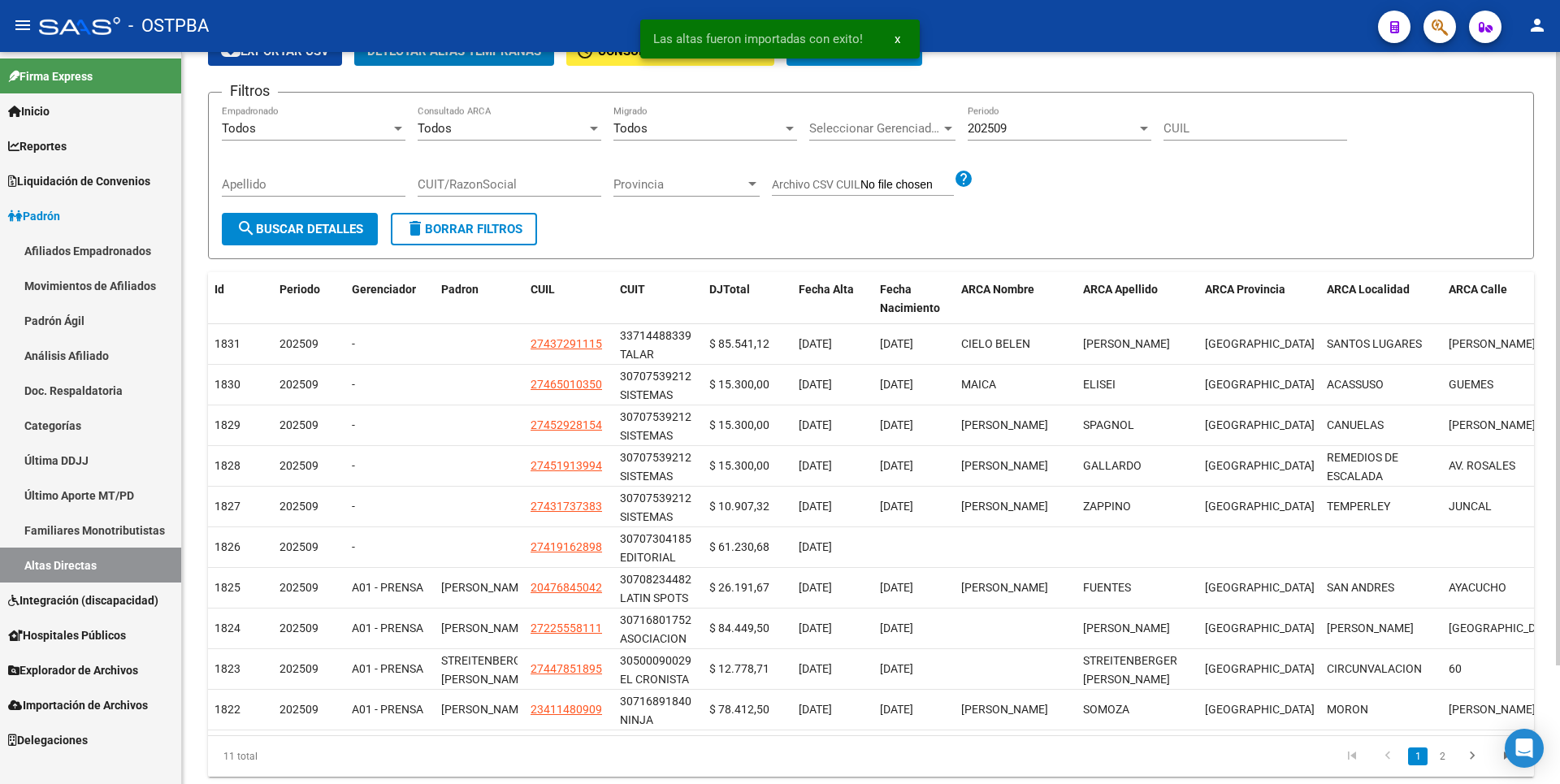
scroll to position [141, 0]
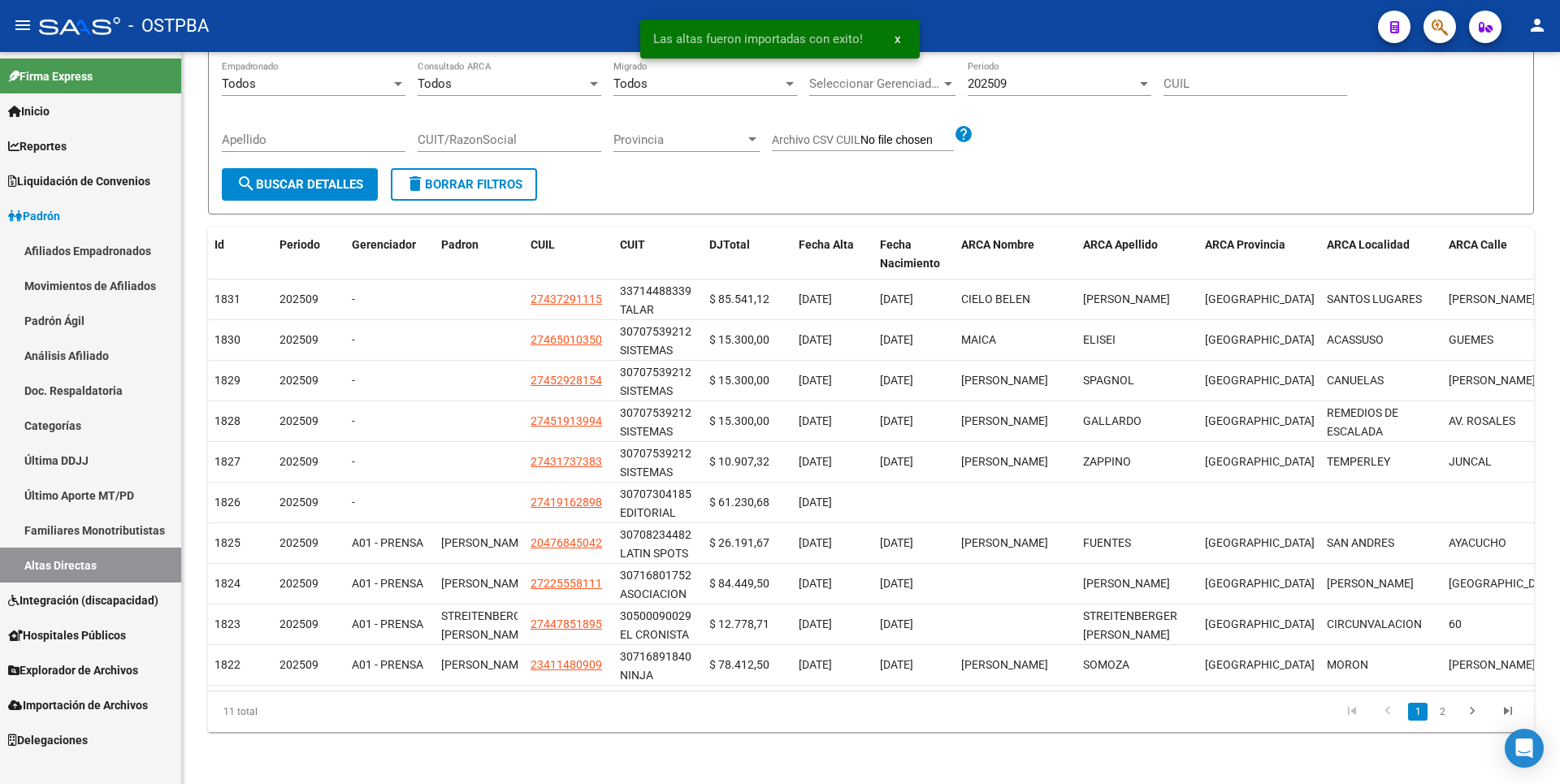
click at [63, 619] on link "Hospitales Públicos" at bounding box center [90, 634] width 181 height 35
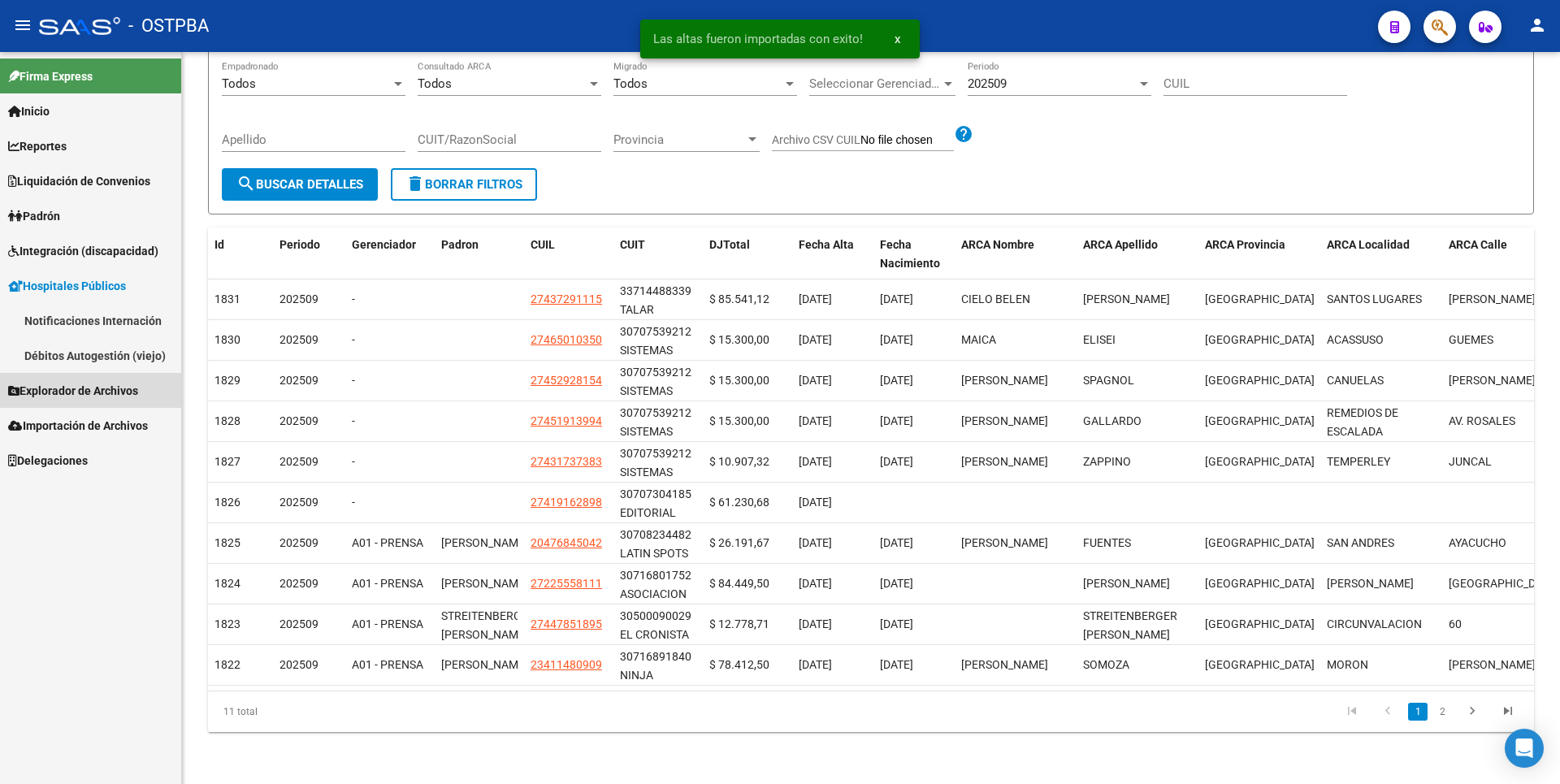
click at [104, 390] on span "Explorador de Archivos" at bounding box center [73, 391] width 130 height 18
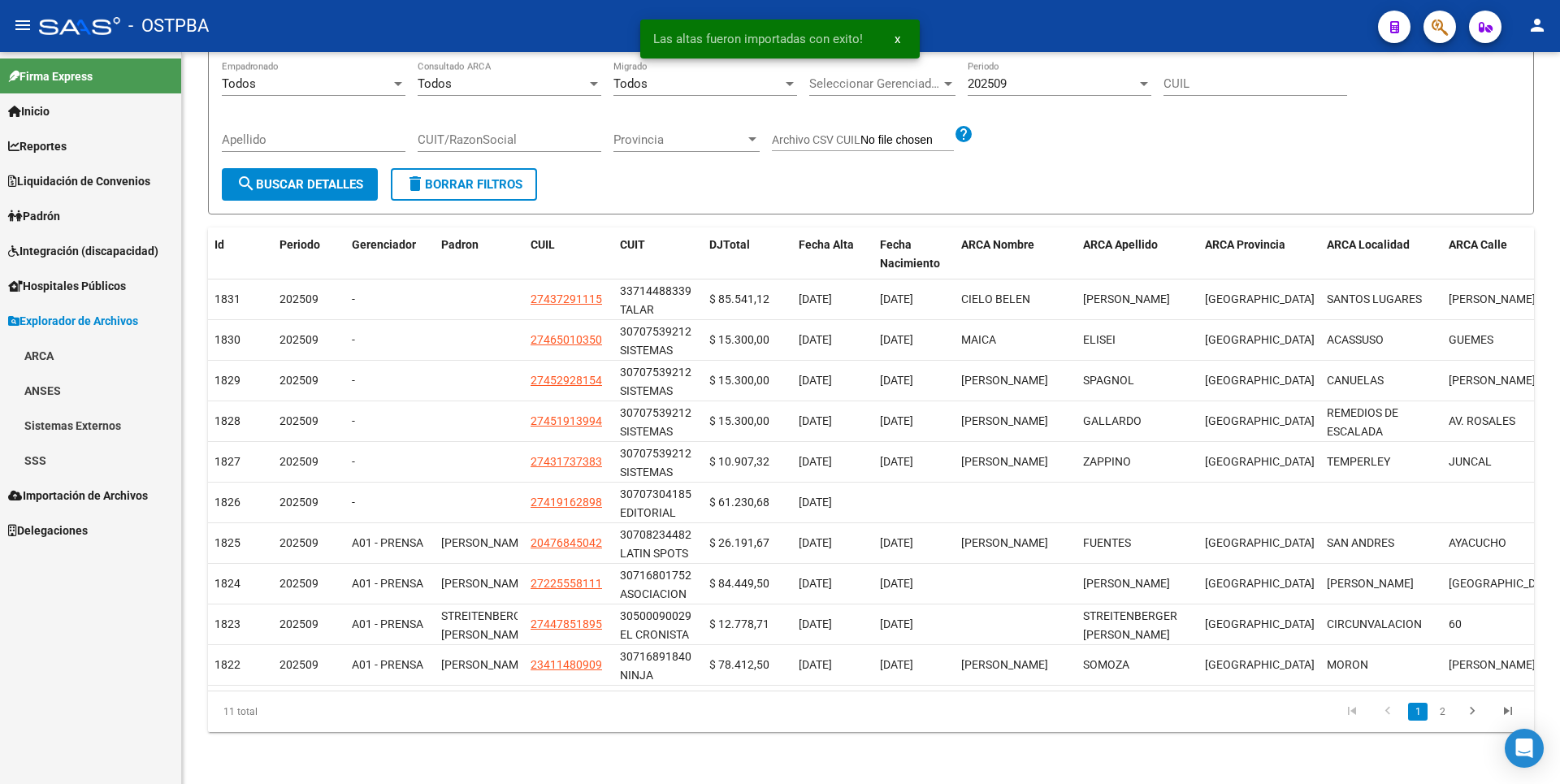
click at [83, 371] on link "ARCA" at bounding box center [90, 355] width 181 height 35
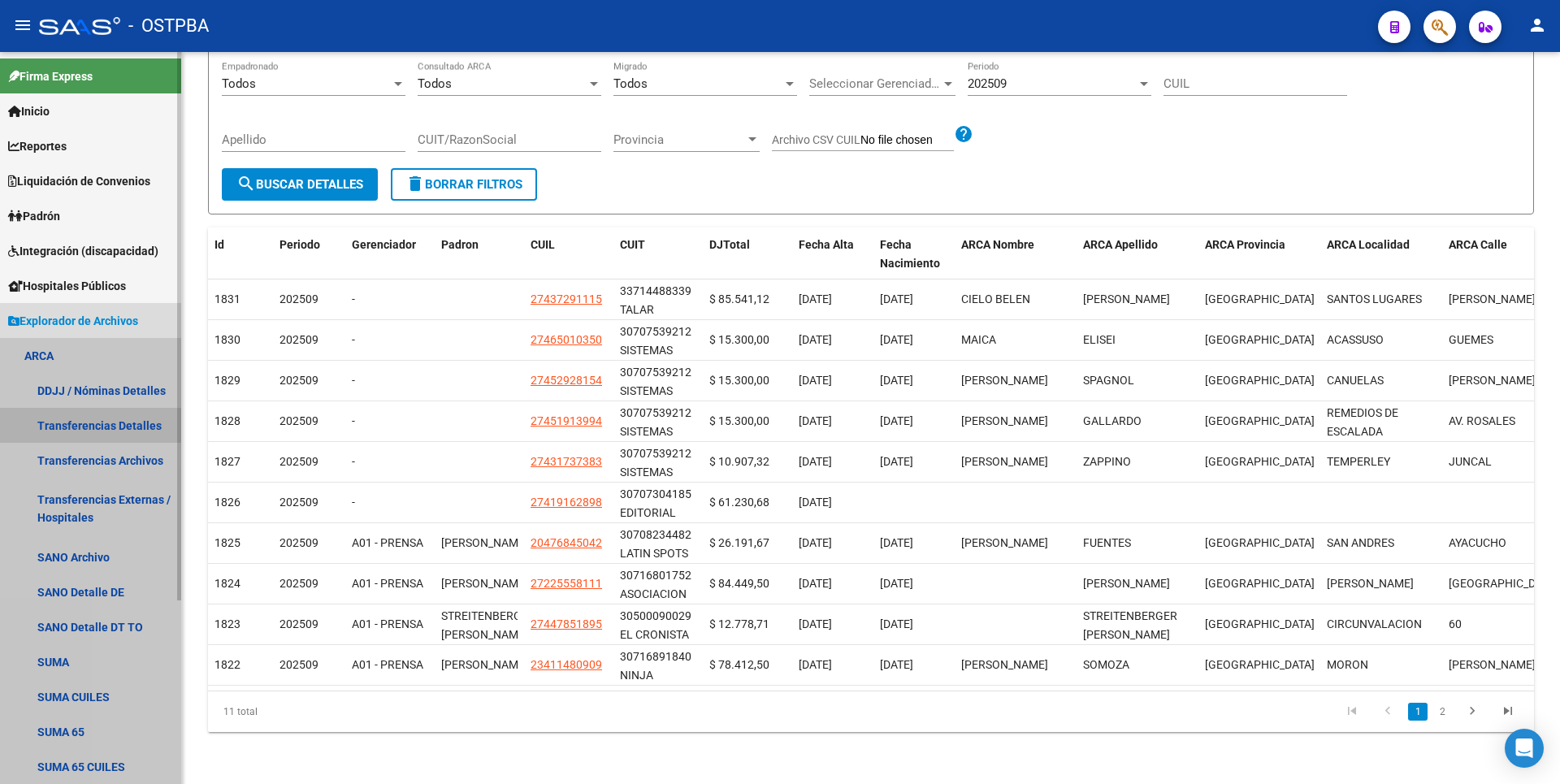
click at [125, 424] on link "Transferencias Detalles" at bounding box center [90, 424] width 181 height 35
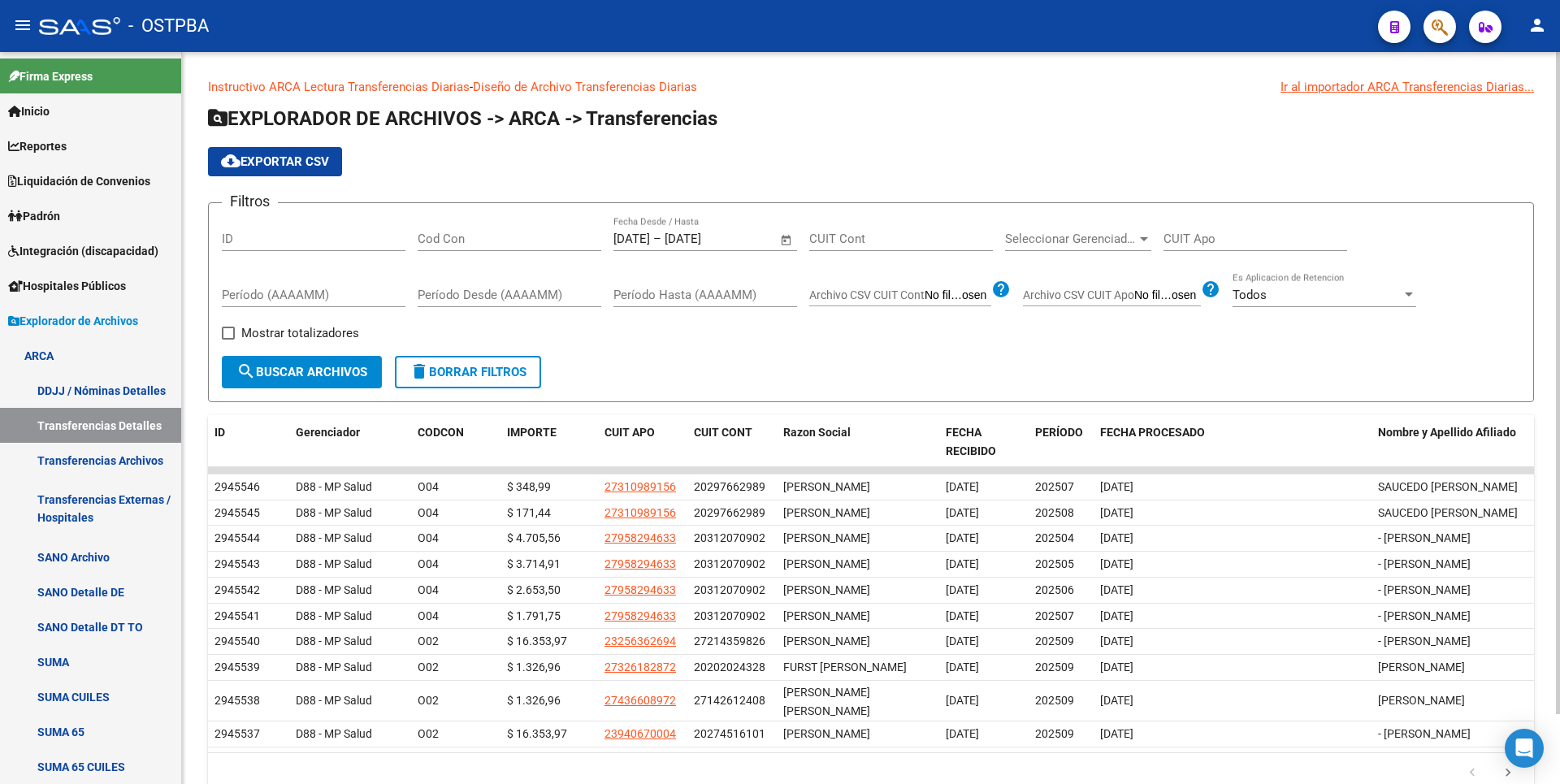
click at [782, 237] on span "Open calendar" at bounding box center [786, 239] width 39 height 39
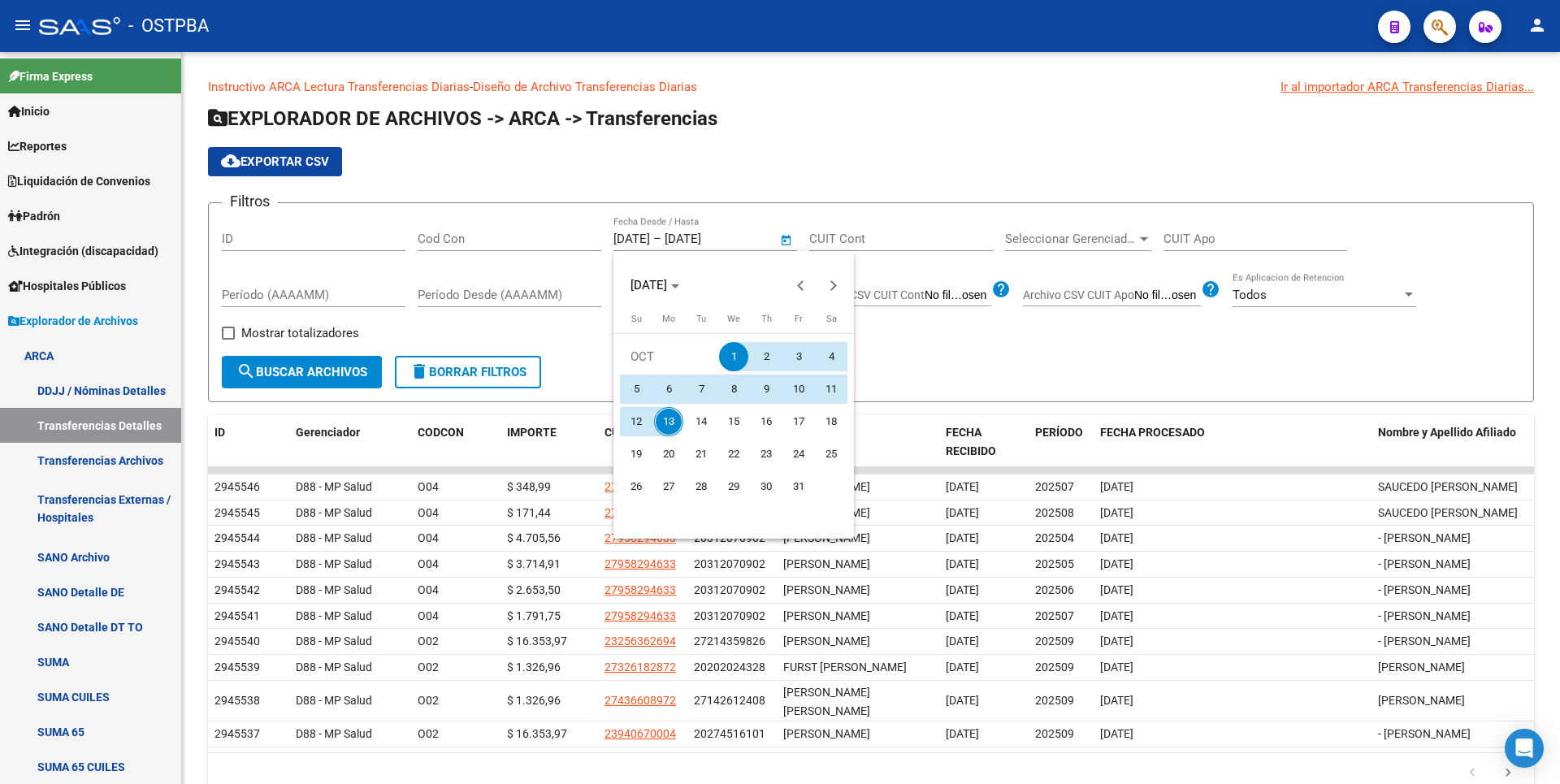
click at [677, 420] on span "13" at bounding box center [669, 420] width 29 height 29
type input "[DATE]"
click at [677, 419] on span "13" at bounding box center [669, 420] width 29 height 29
type input "[DATE]"
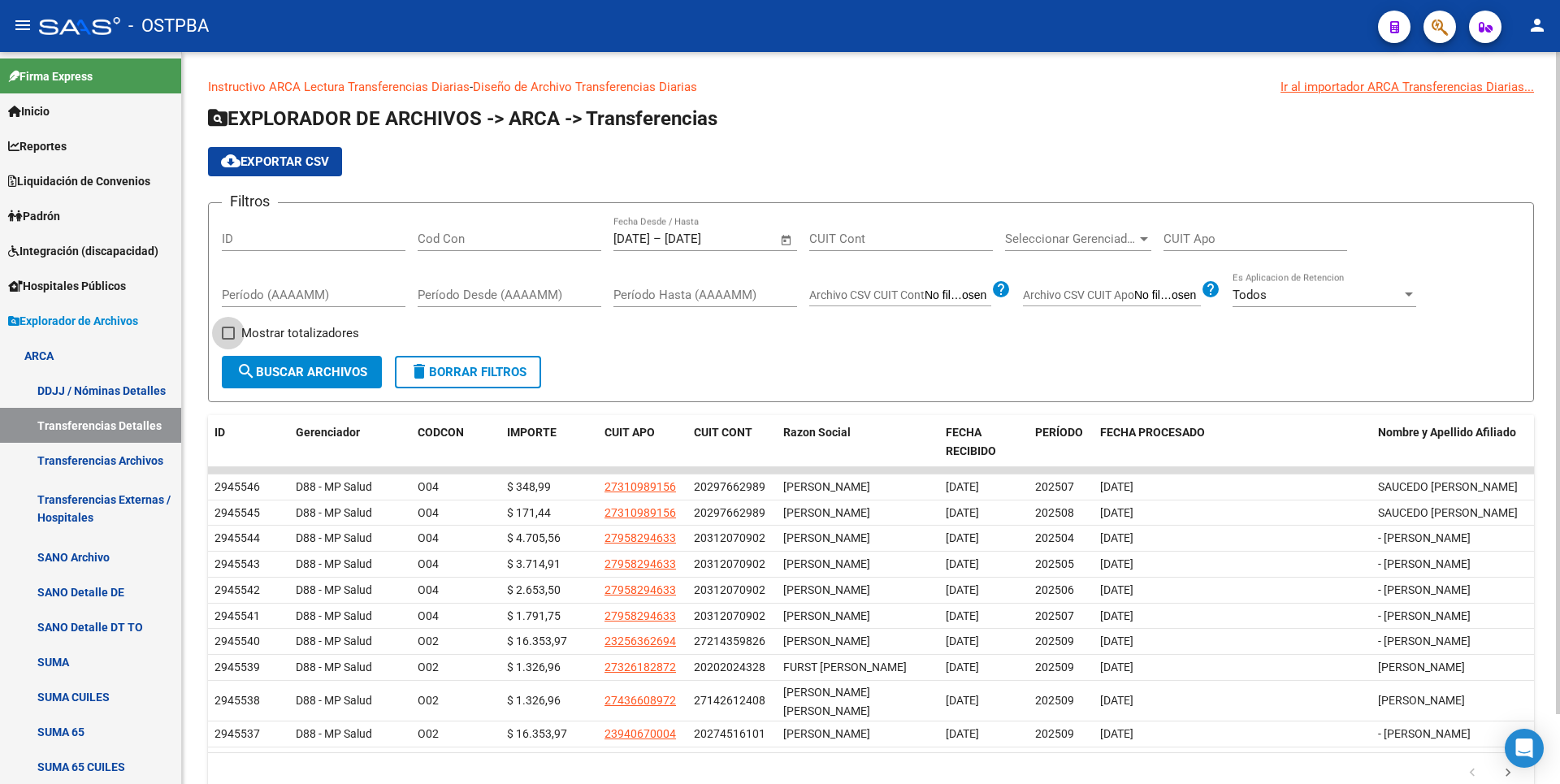
click at [273, 330] on span "Mostrar totalizadores" at bounding box center [301, 334] width 118 height 20
click at [229, 340] on input "Mostrar totalizadores" at bounding box center [228, 340] width 1 height 1
checkbox input "true"
click at [303, 378] on span "search Buscar Archivos" at bounding box center [302, 372] width 131 height 15
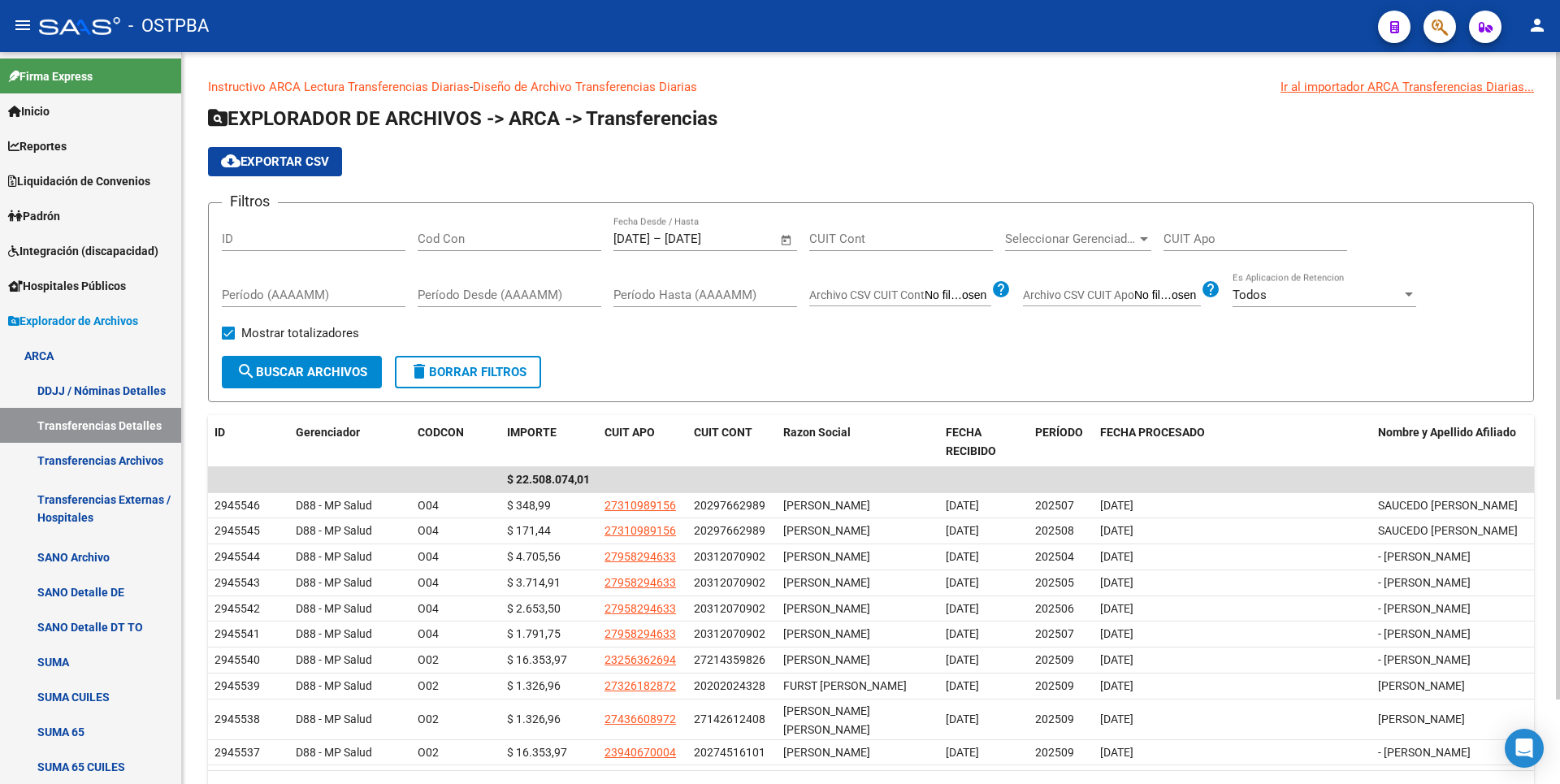
click at [443, 242] on input "Cod Con" at bounding box center [510, 239] width 184 height 15
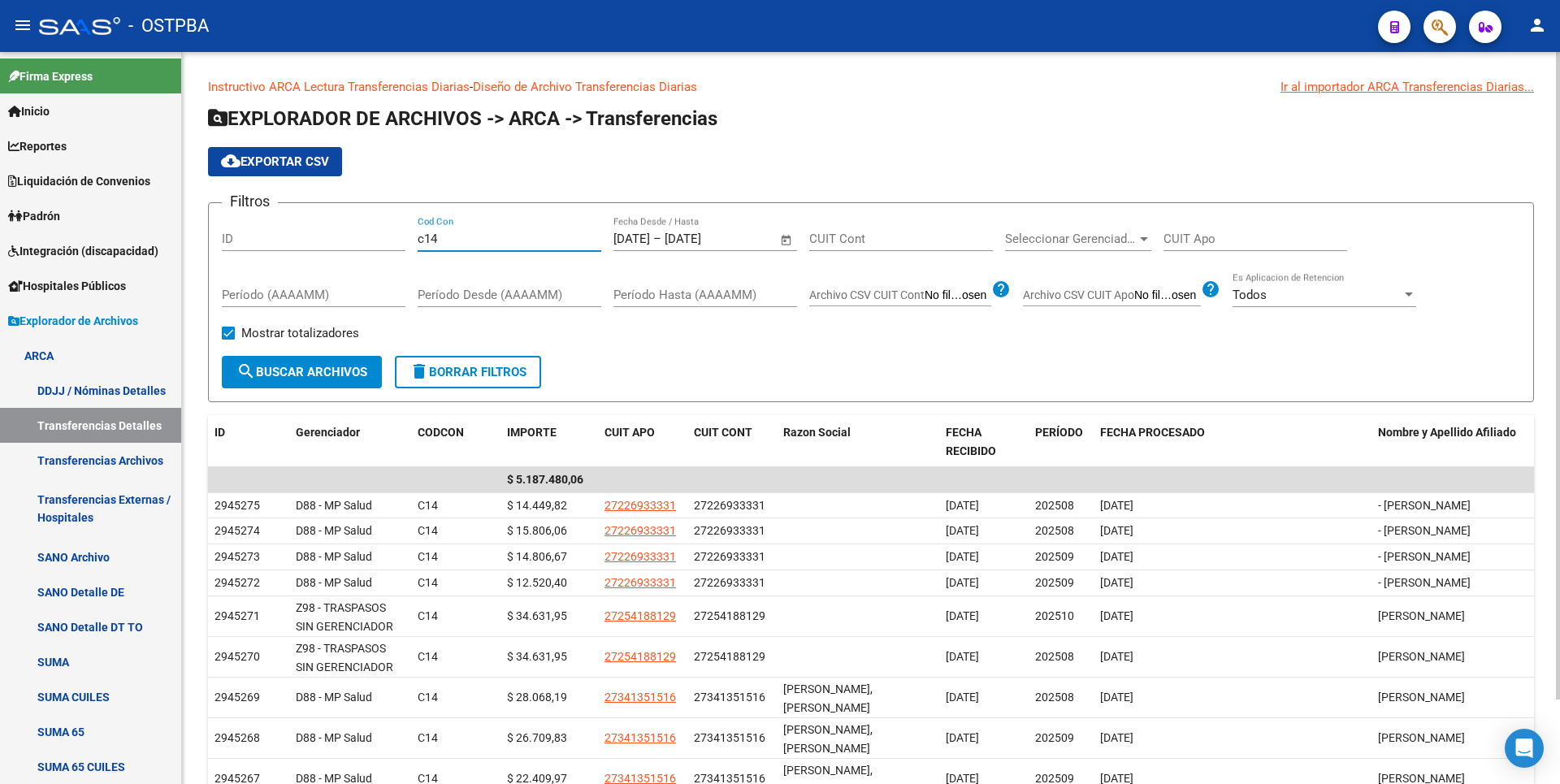
drag, startPoint x: 446, startPoint y: 233, endPoint x: 327, endPoint y: 233, distance: 119.0
click at [327, 233] on div "Filtros ID c14 Cod Con [DATE] [DATE] – [DATE] Fecha fin Fecha Desde / Hasta CUI…" at bounding box center [870, 286] width 1298 height 140
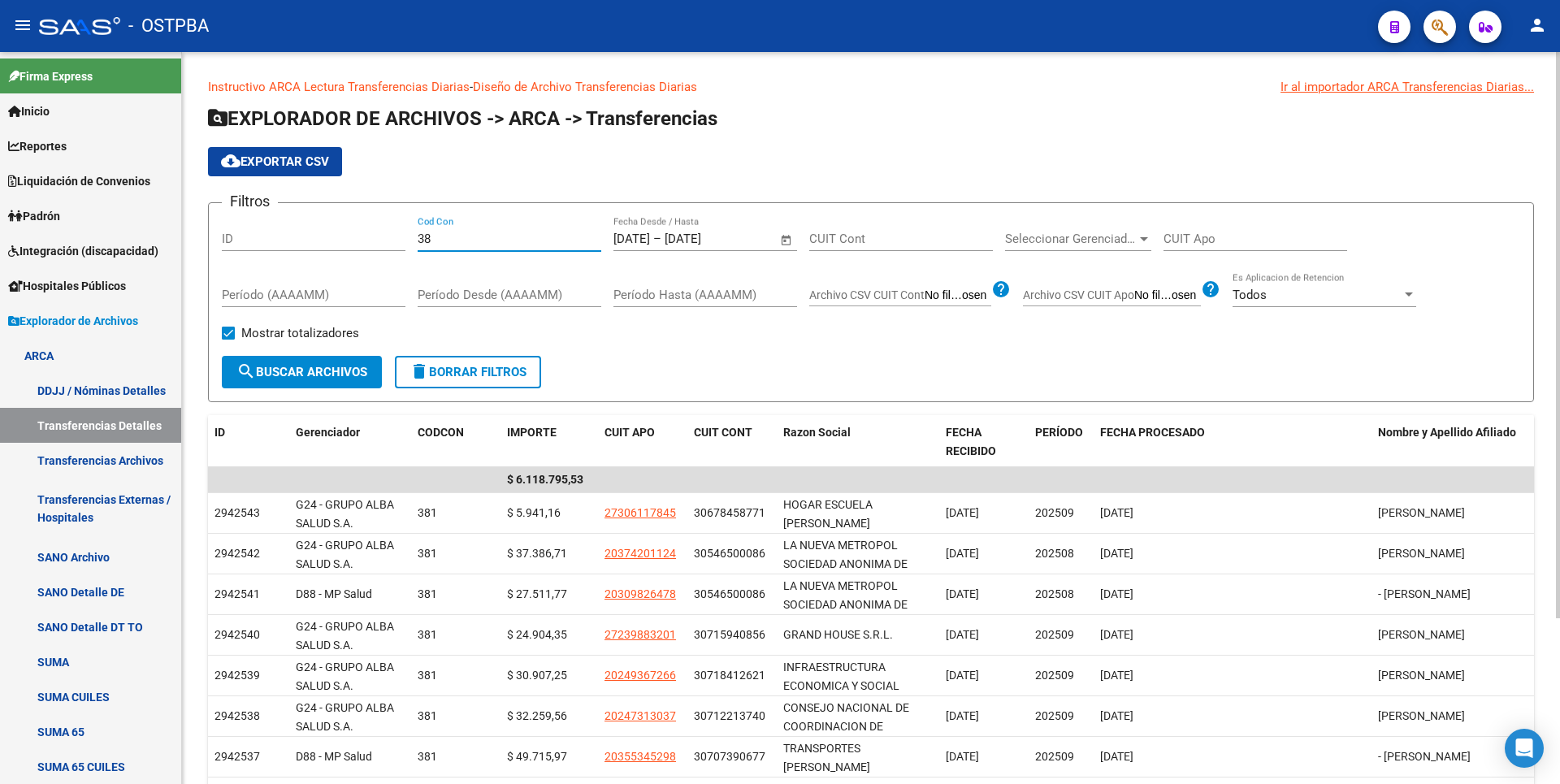
type input "3"
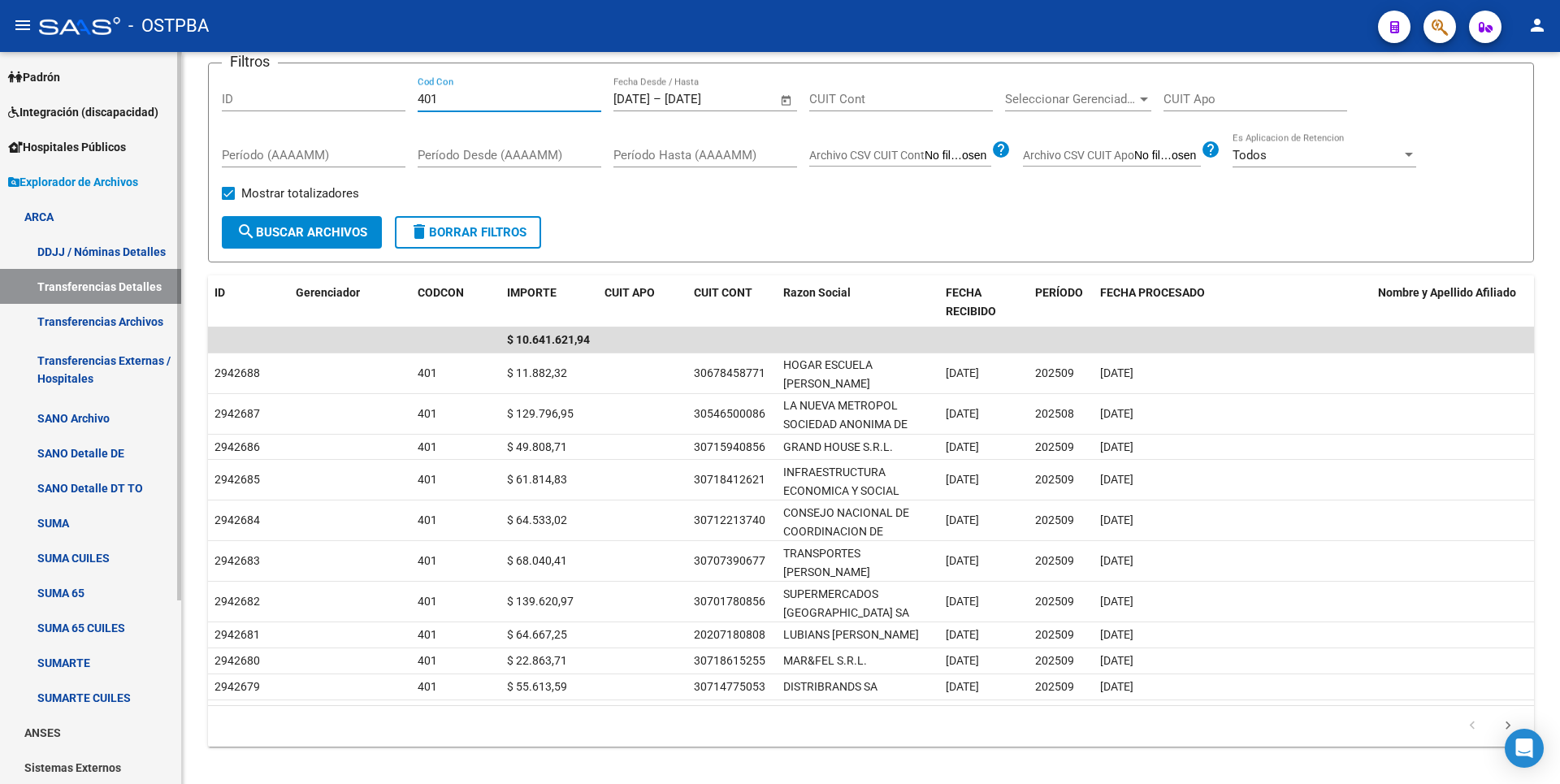
scroll to position [245, 0]
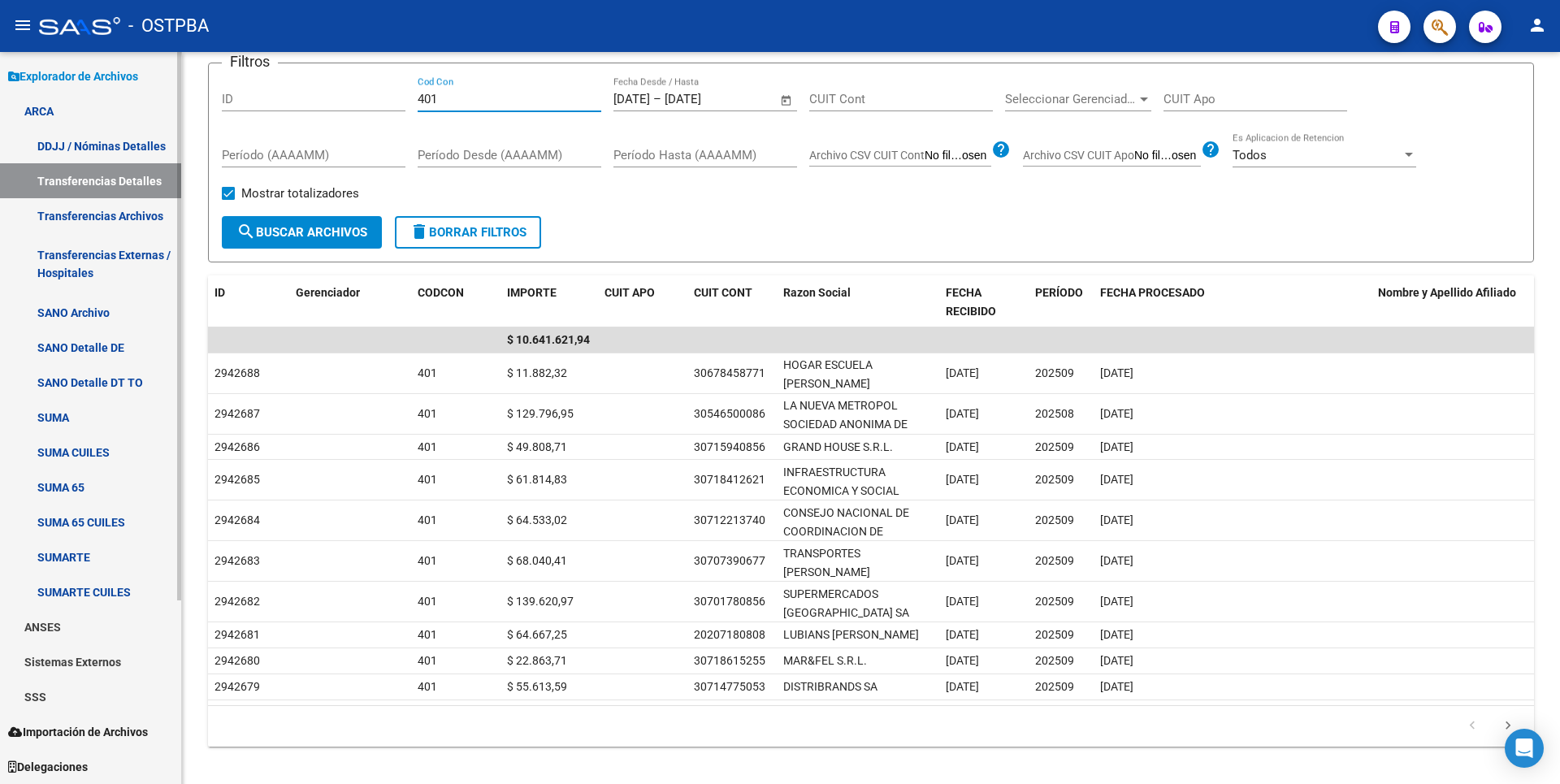
type input "401"
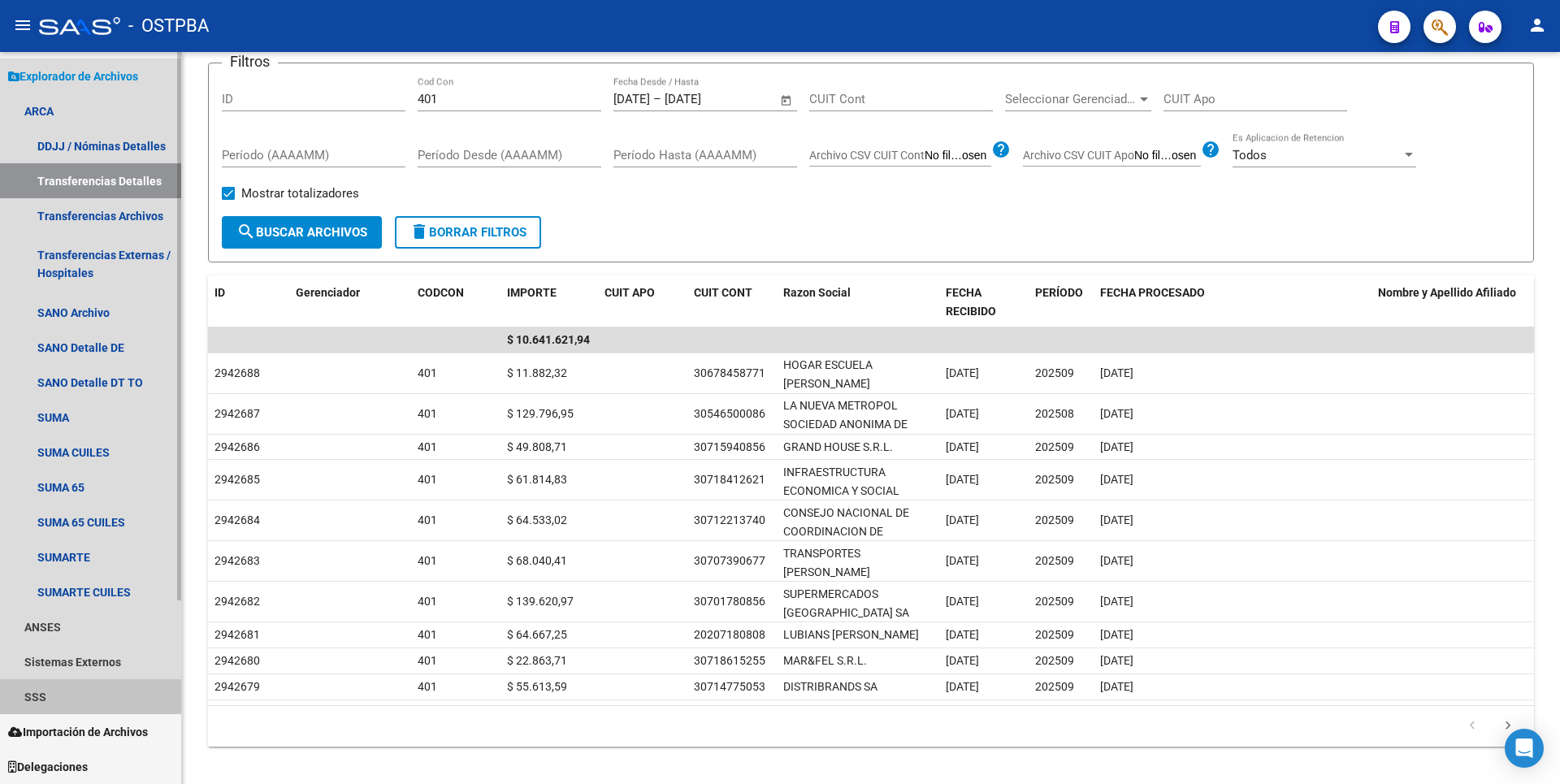
drag, startPoint x: 44, startPoint y: 711, endPoint x: 62, endPoint y: 651, distance: 62.6
click at [44, 710] on link "SSS" at bounding box center [90, 696] width 181 height 35
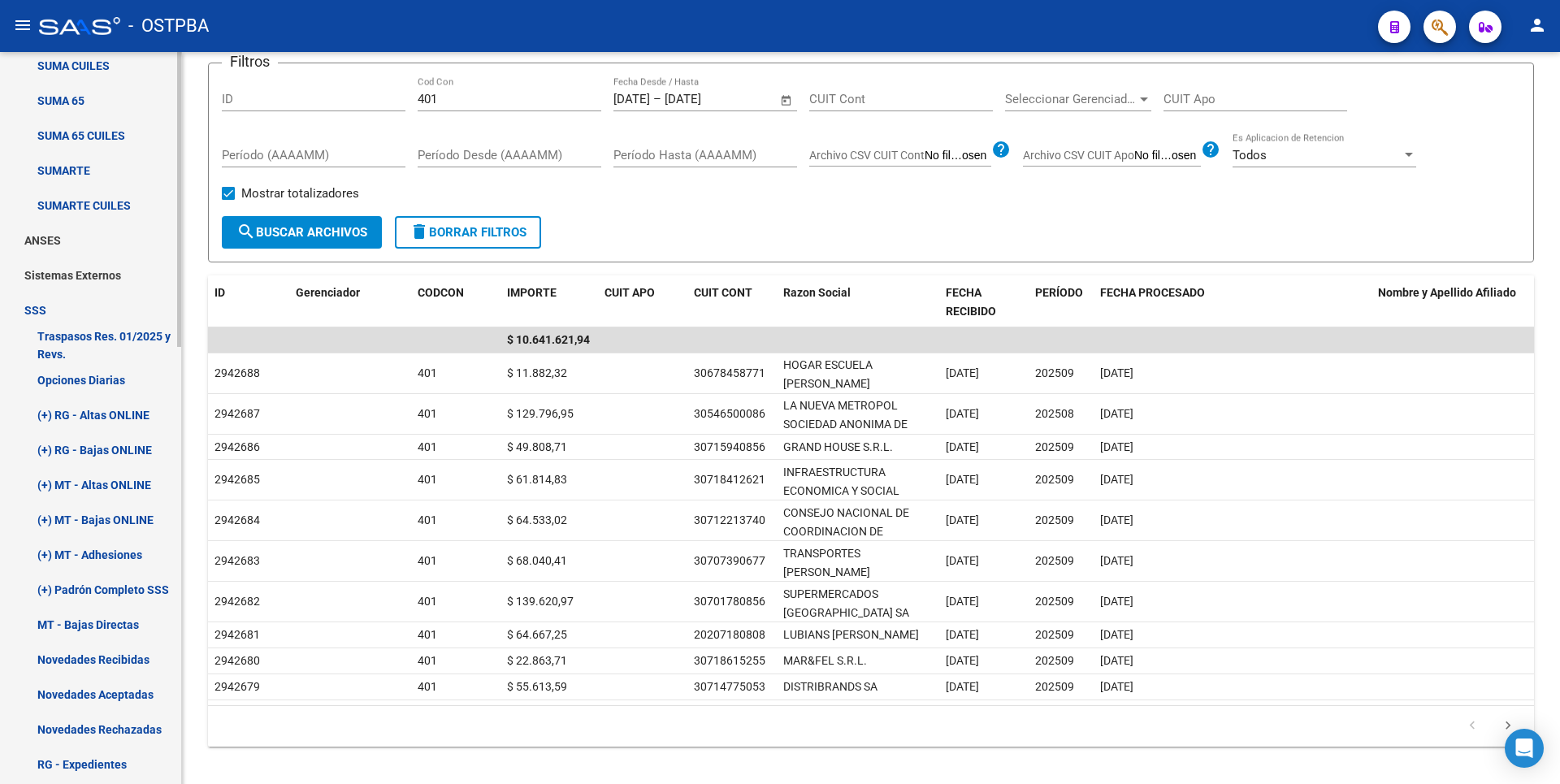
scroll to position [650, 0]
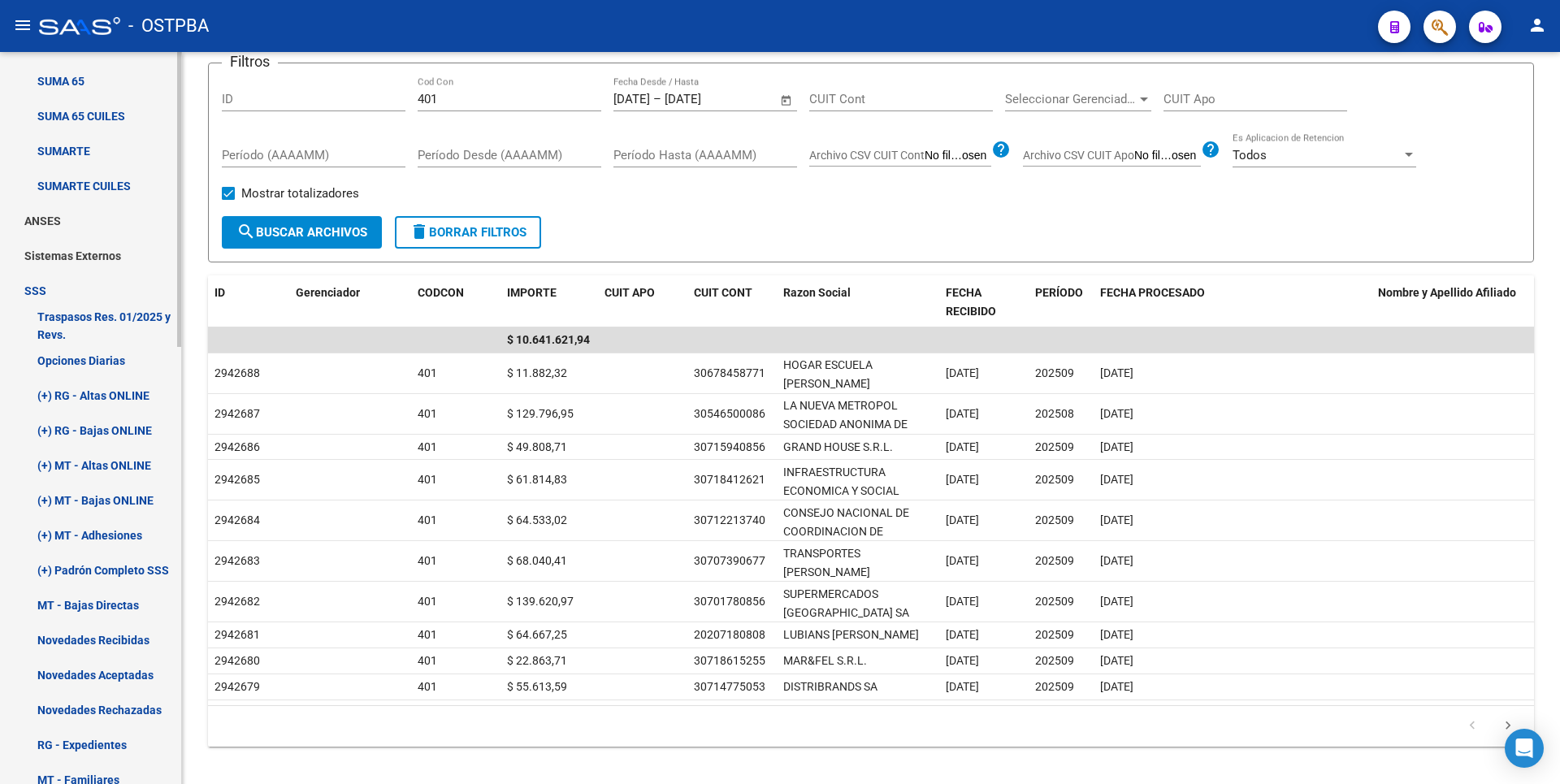
click at [118, 545] on link "(+) MT - Adhesiones" at bounding box center [90, 534] width 181 height 35
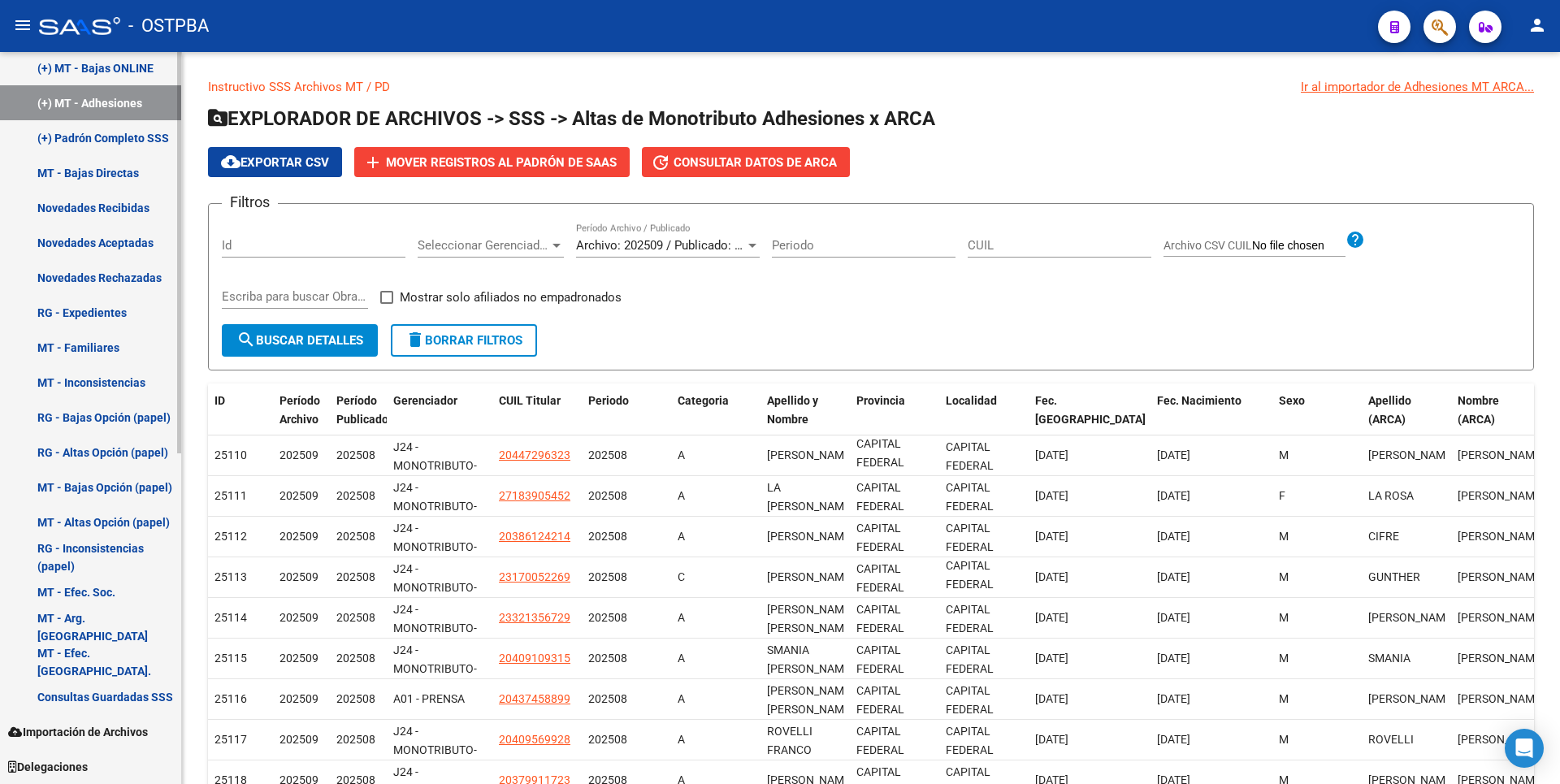
scroll to position [196, 0]
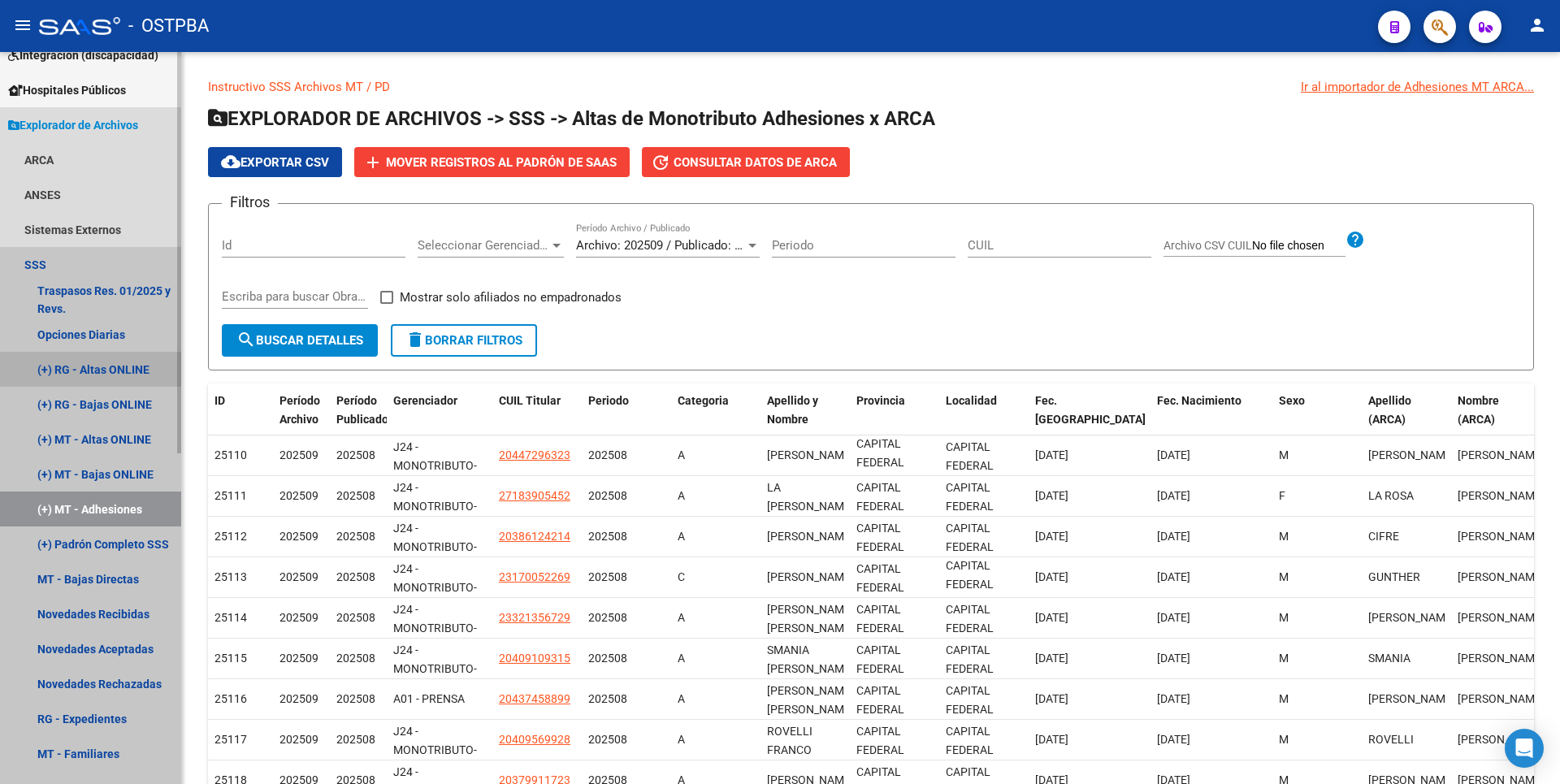
click at [103, 370] on link "(+) RG - Altas ONLINE" at bounding box center [90, 369] width 181 height 35
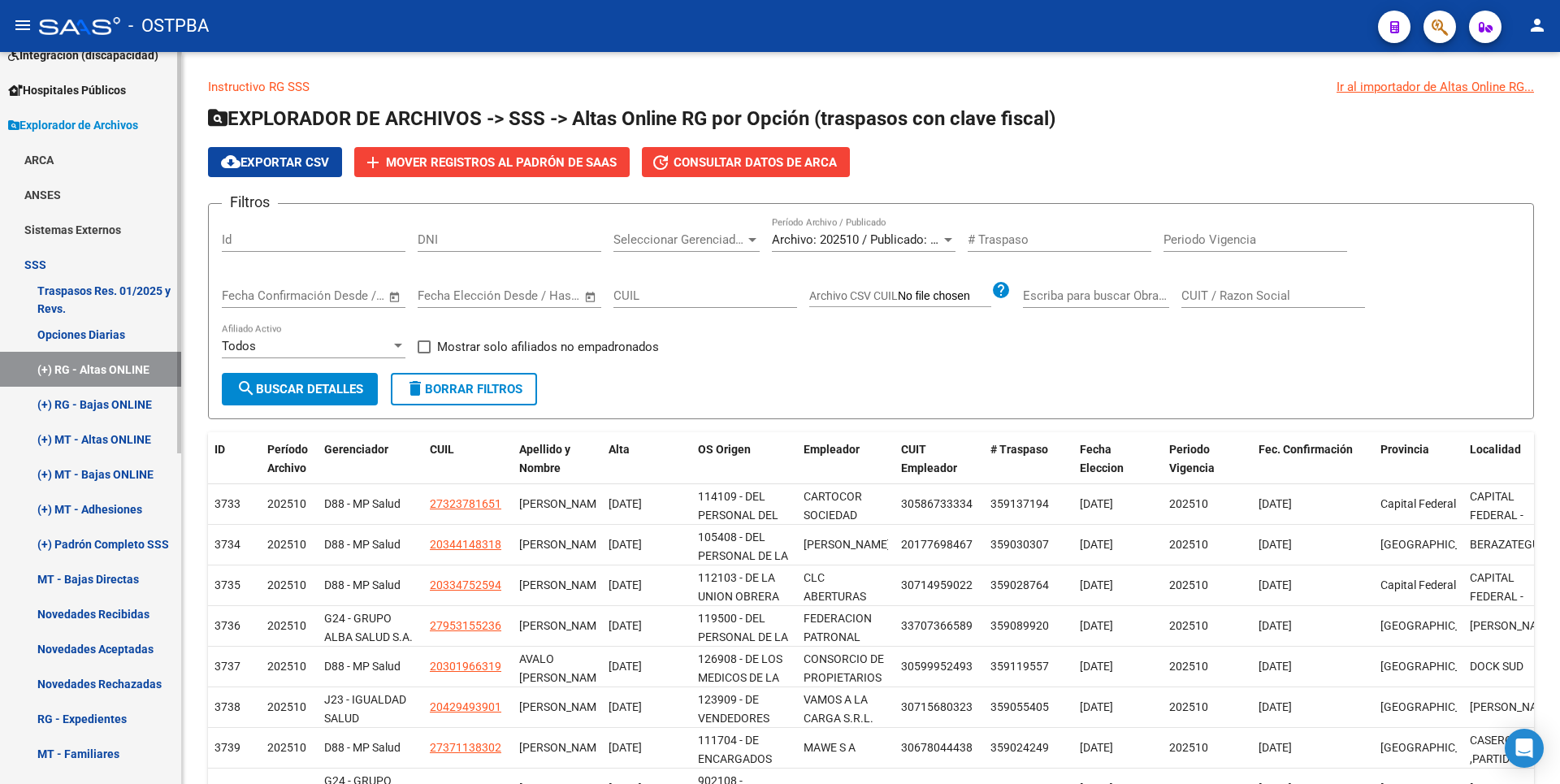
click at [143, 404] on link "(+) RG - Bajas ONLINE" at bounding box center [90, 403] width 181 height 35
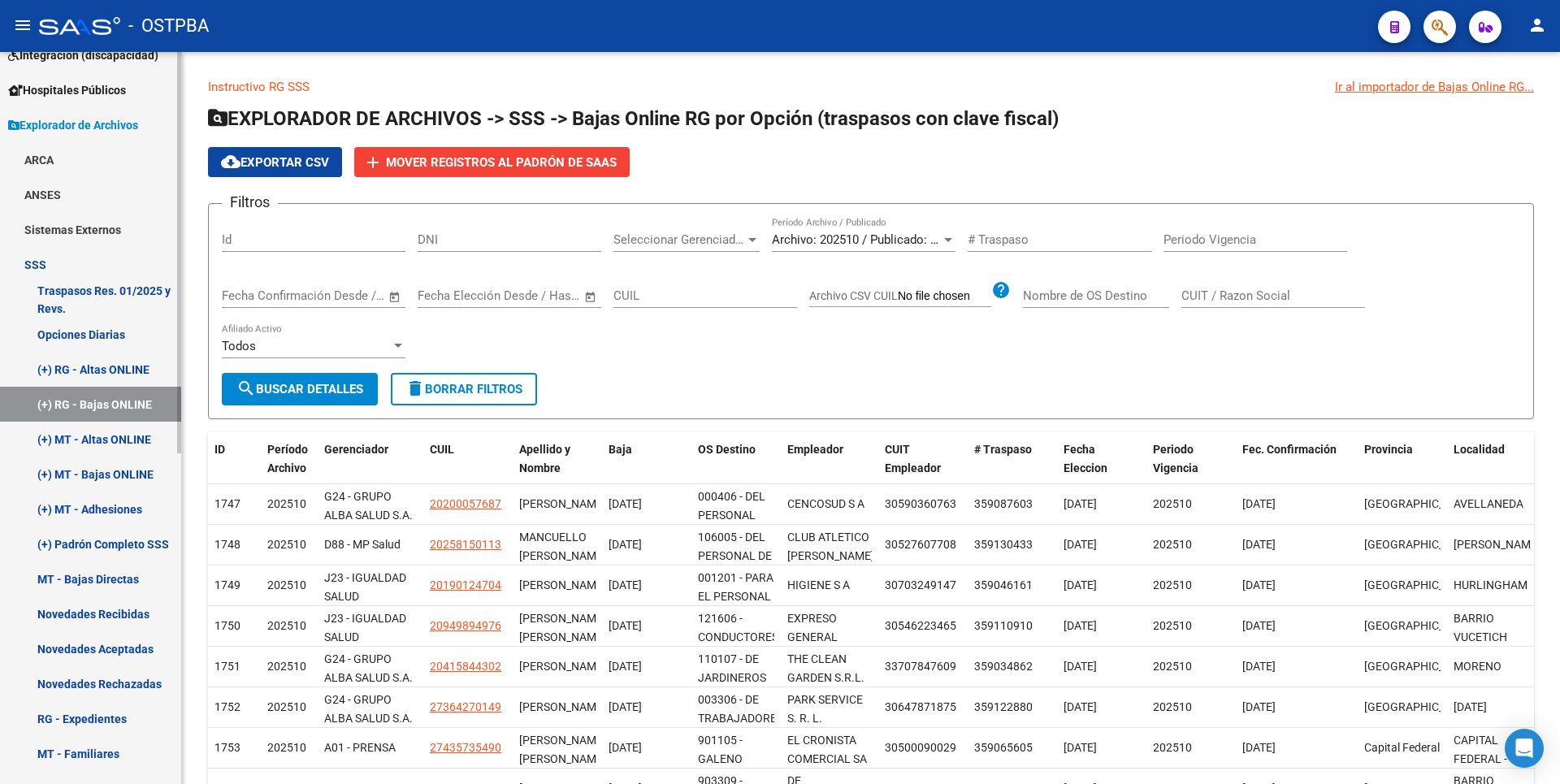
click at [136, 427] on link "(+) MT - Altas ONLINE" at bounding box center [90, 438] width 181 height 35
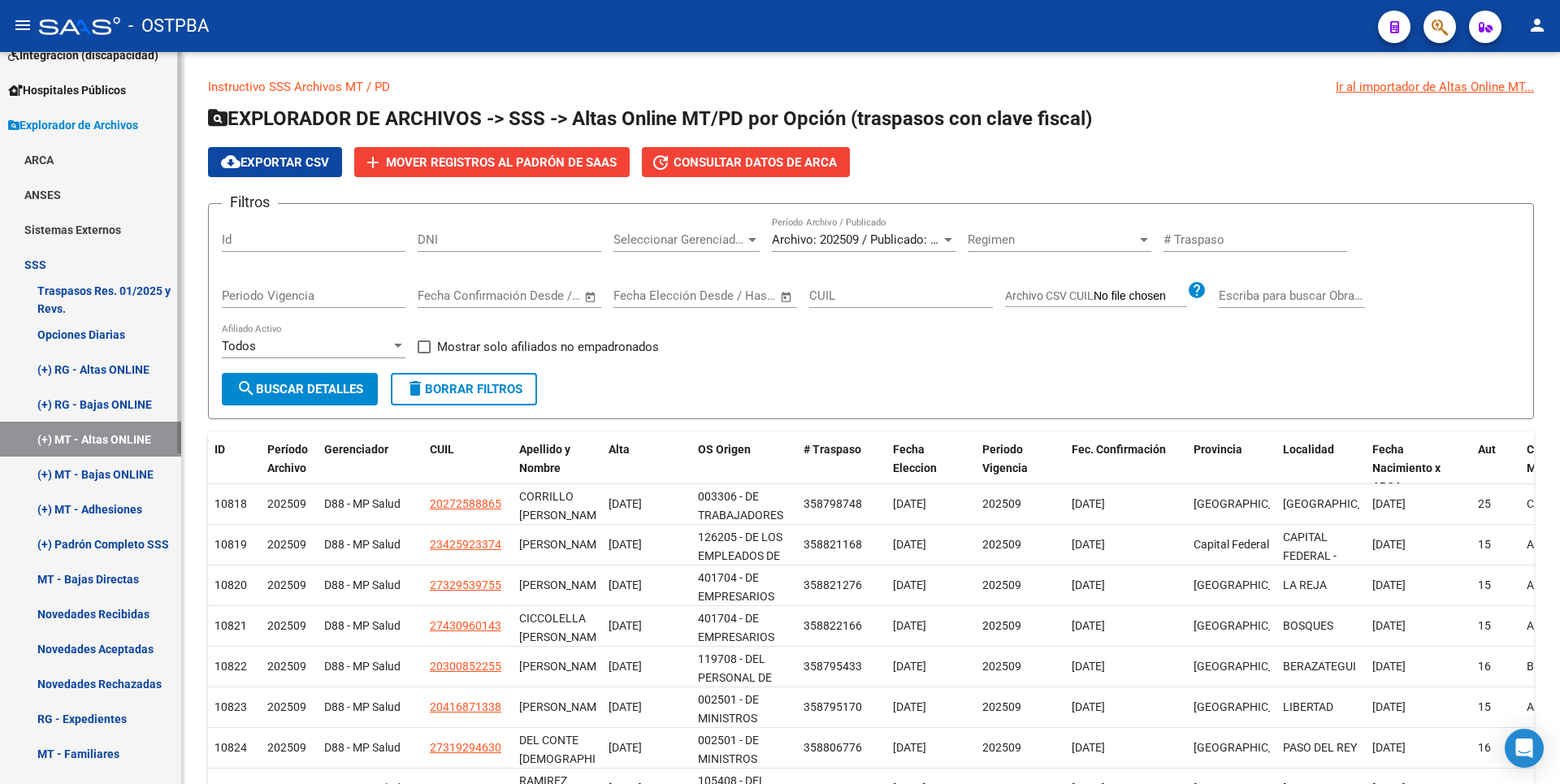
click at [136, 477] on link "(+) MT - Bajas ONLINE" at bounding box center [90, 473] width 181 height 35
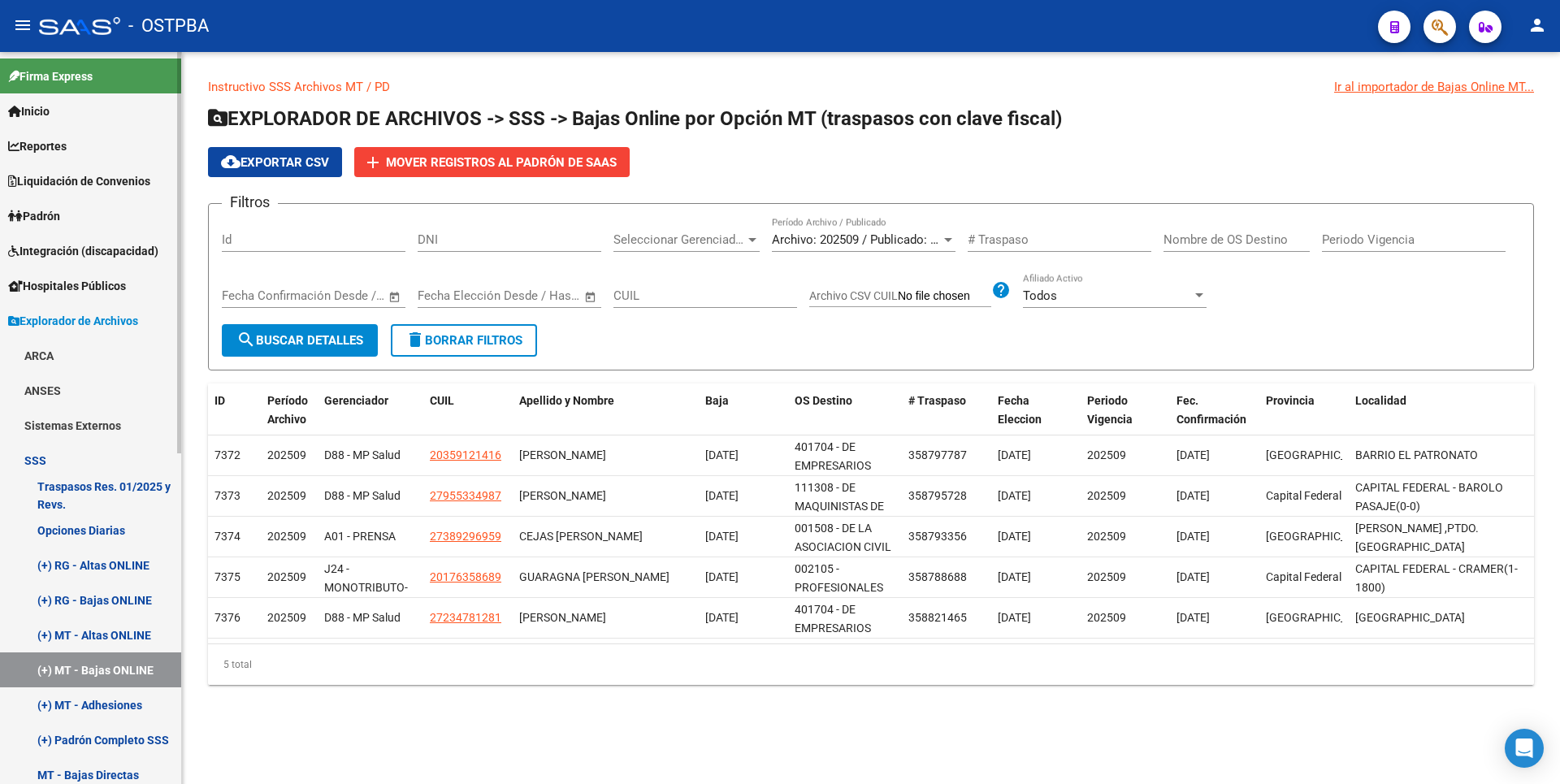
click at [64, 141] on span "Reportes" at bounding box center [37, 146] width 59 height 18
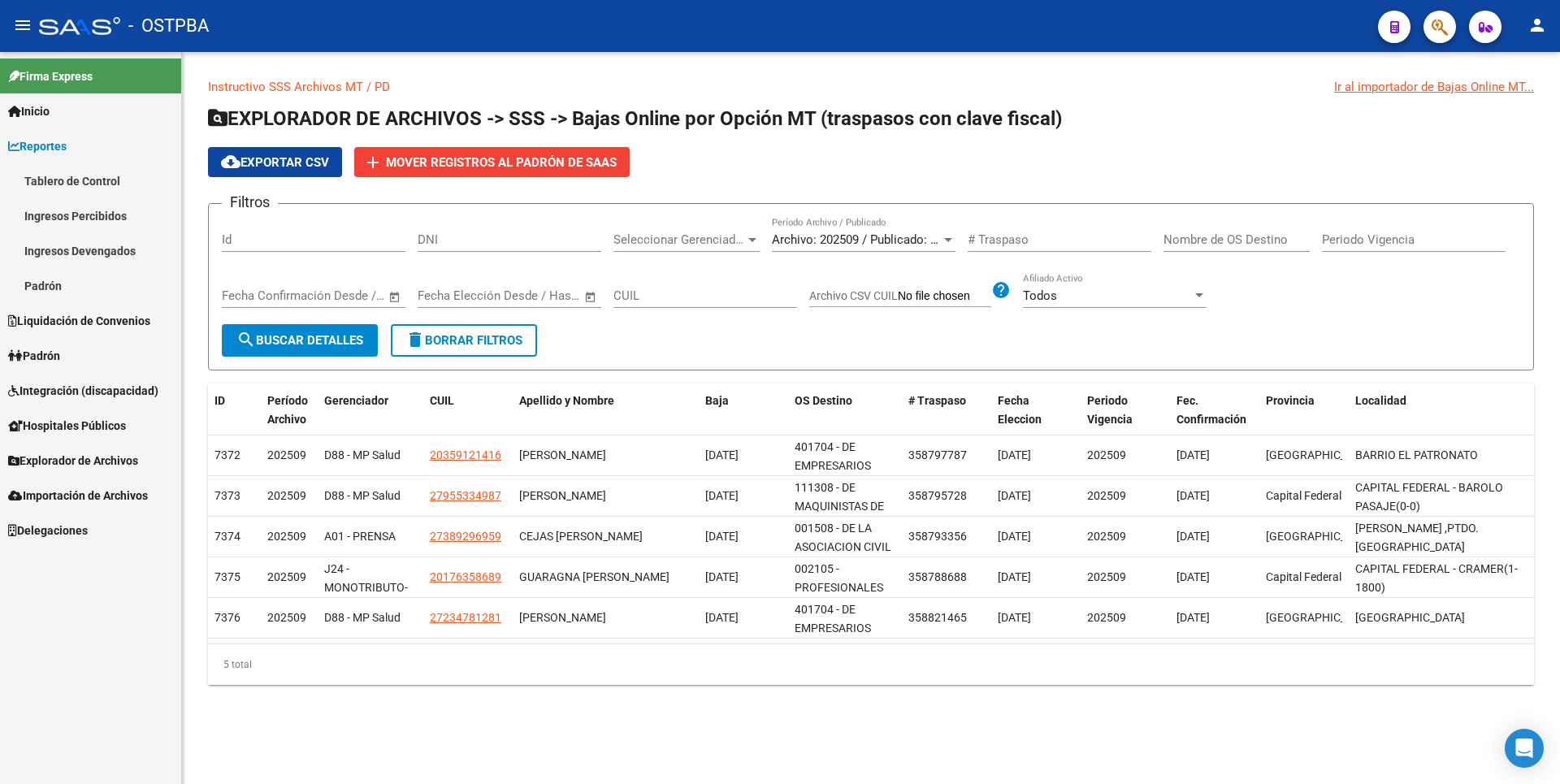
click at [95, 415] on link "Hospitales Públicos" at bounding box center [90, 424] width 181 height 35
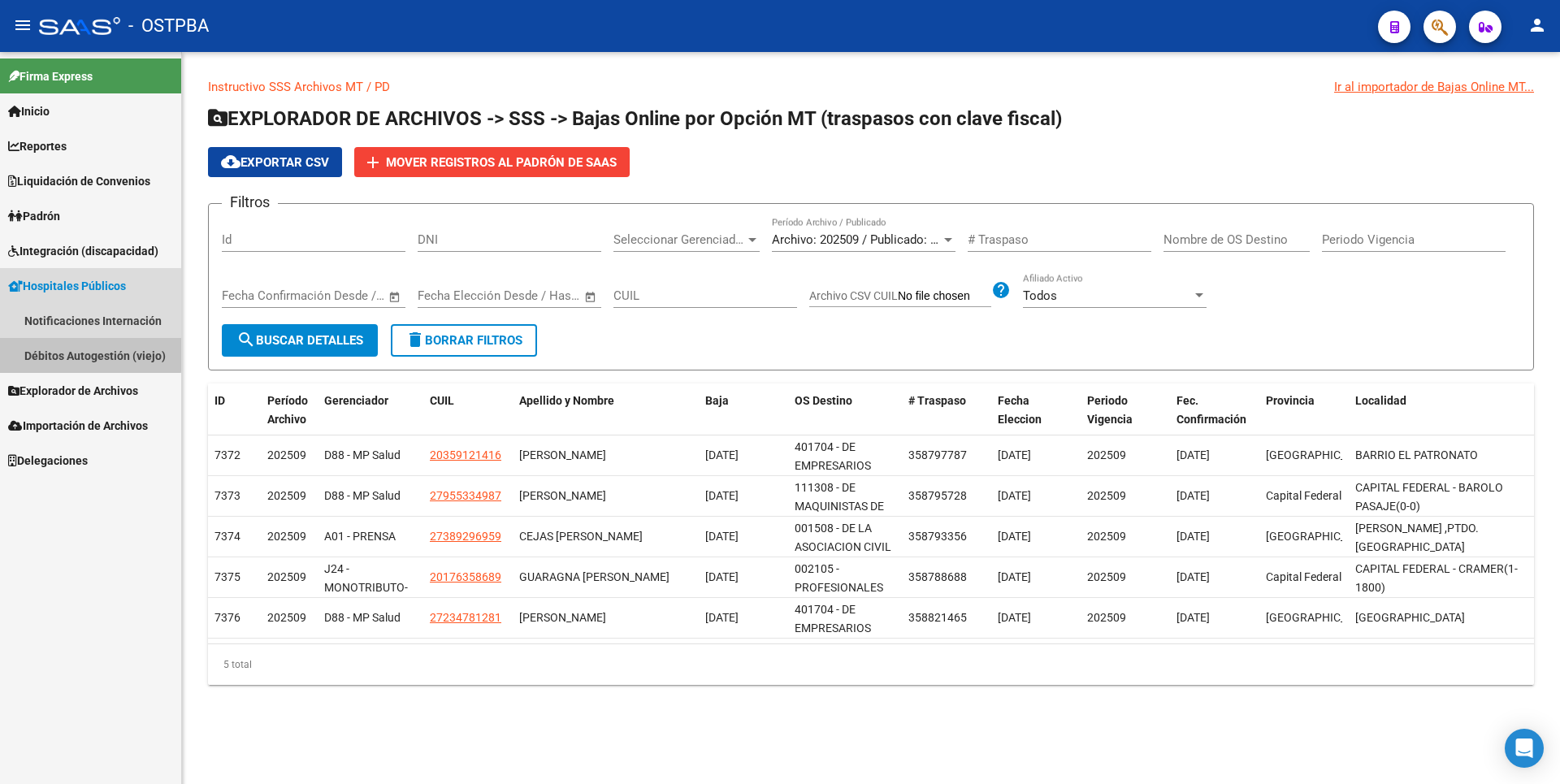
click at [90, 355] on link "Débitos Autogestión (viejo)" at bounding box center [90, 355] width 181 height 35
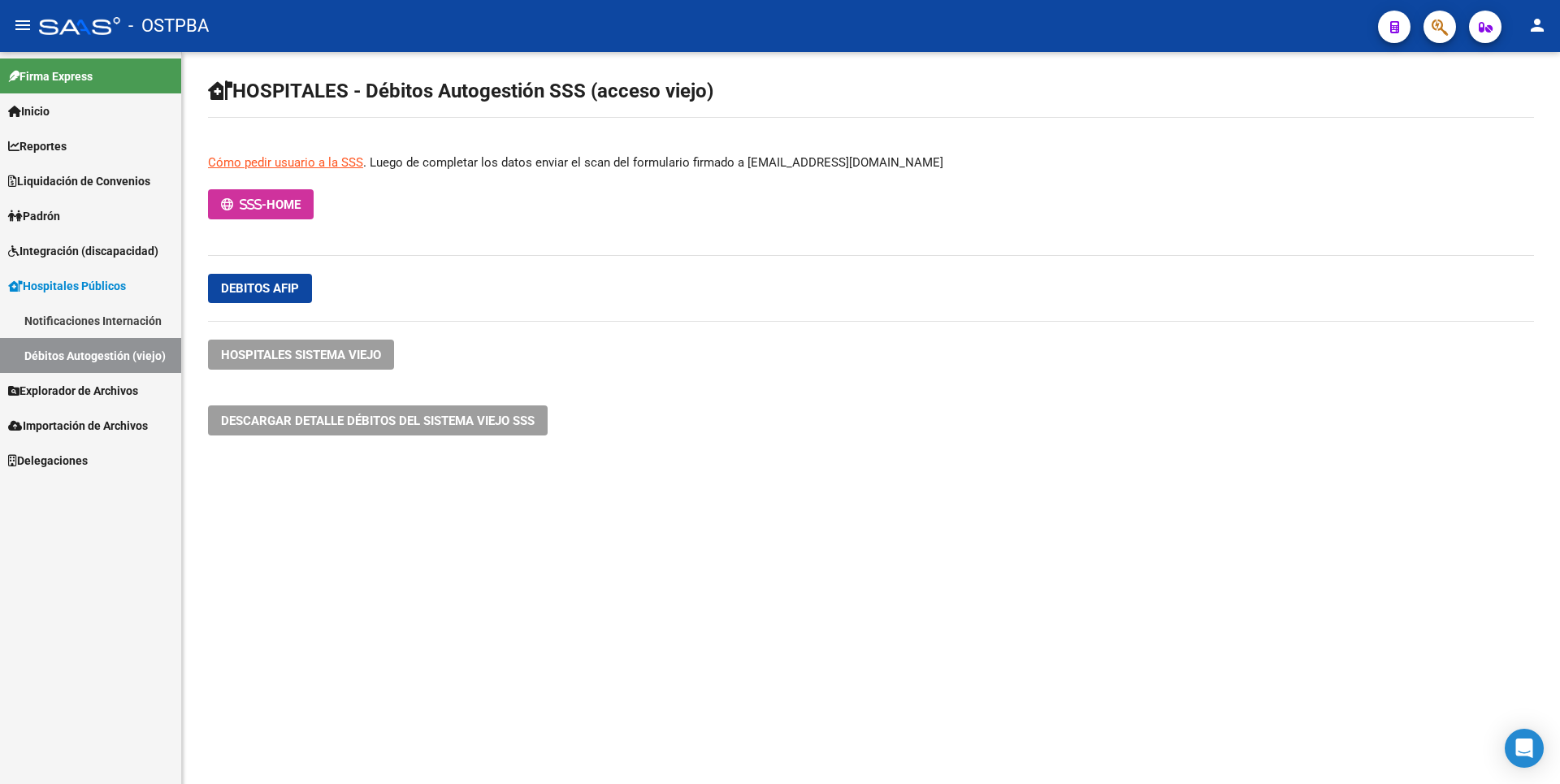
click at [108, 393] on span "Explorador de Archivos" at bounding box center [73, 391] width 130 height 18
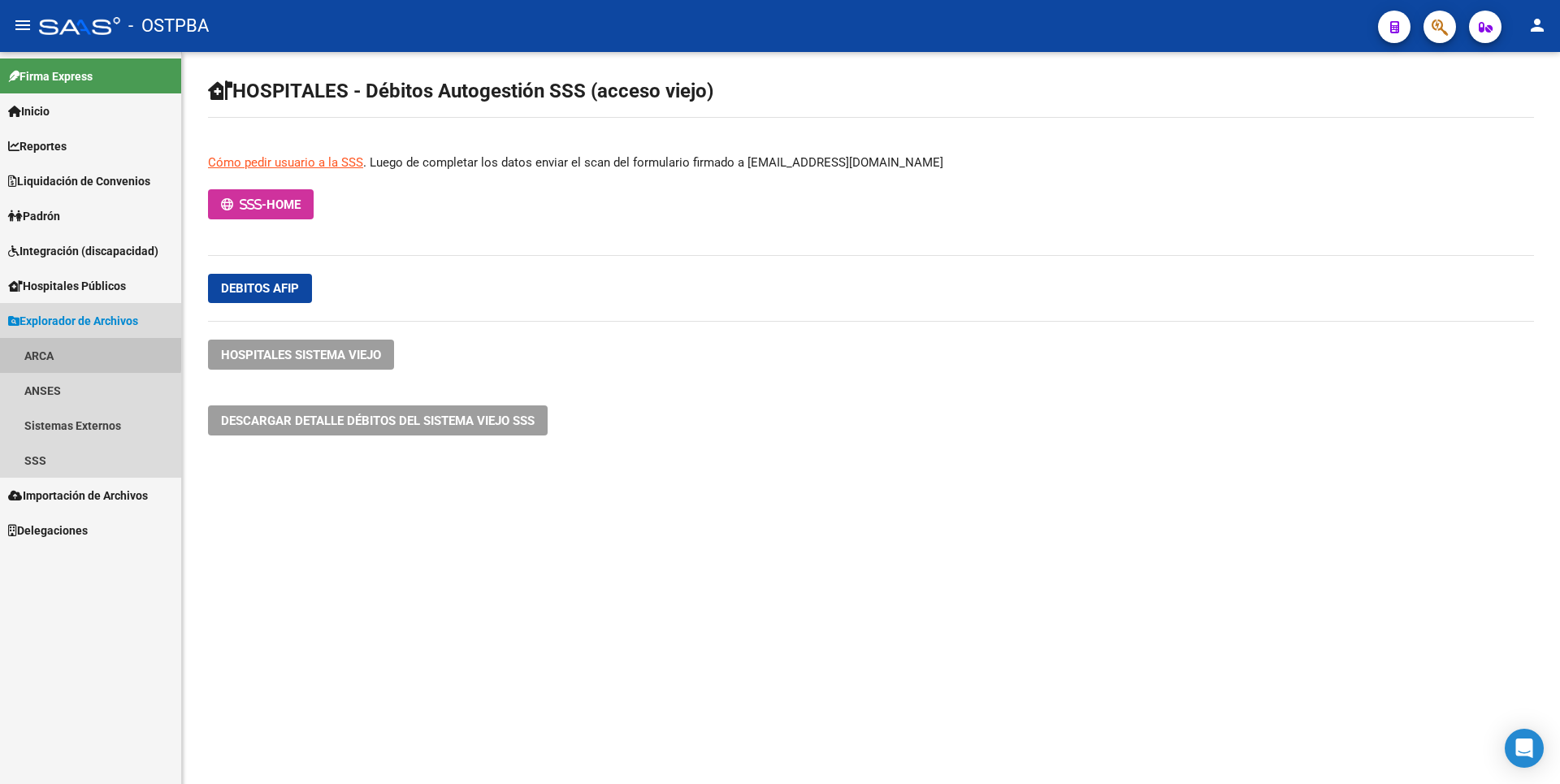
click at [71, 352] on link "ARCA" at bounding box center [90, 355] width 181 height 35
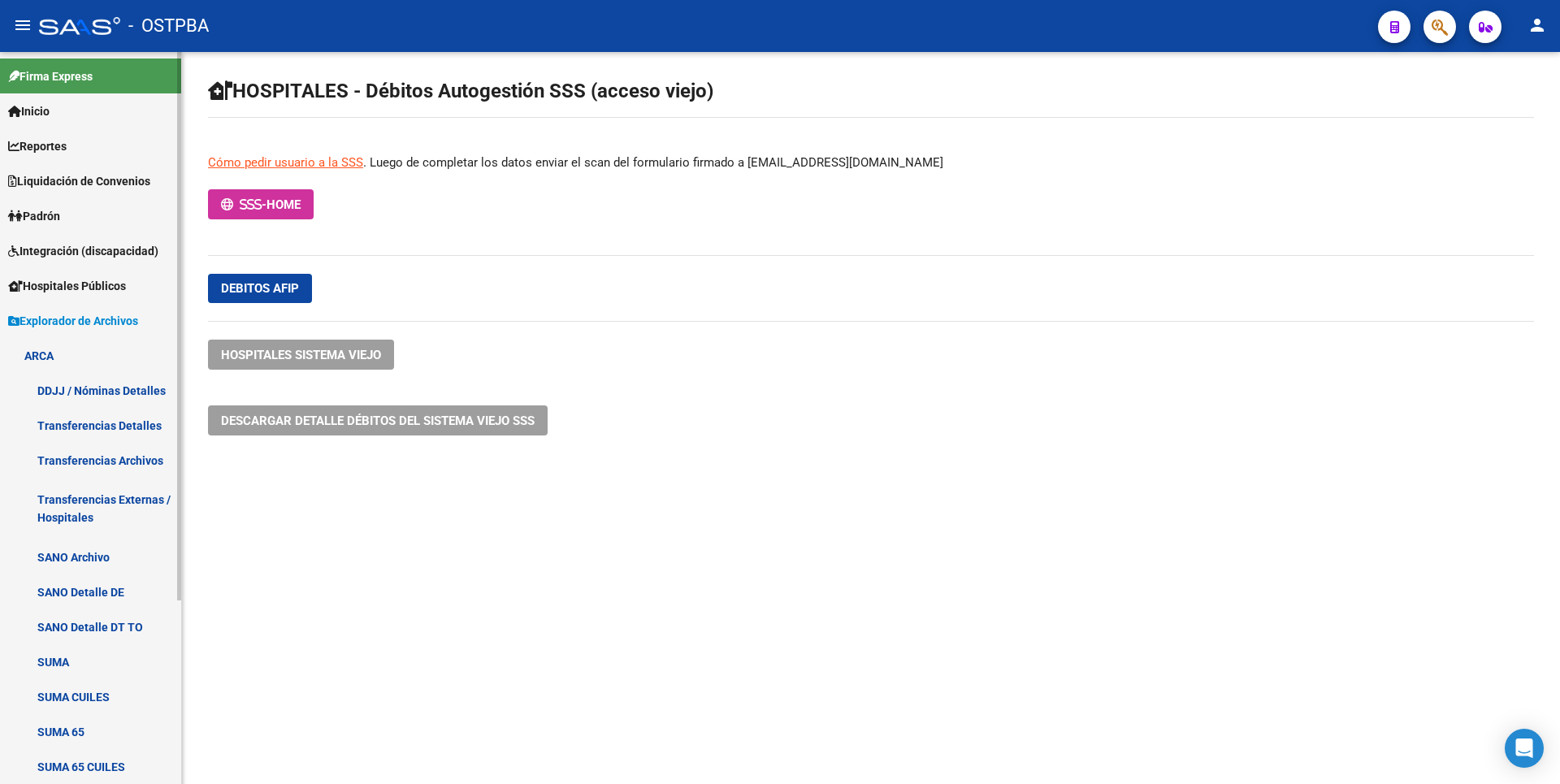
click at [112, 454] on link "Transferencias Archivos" at bounding box center [90, 459] width 181 height 35
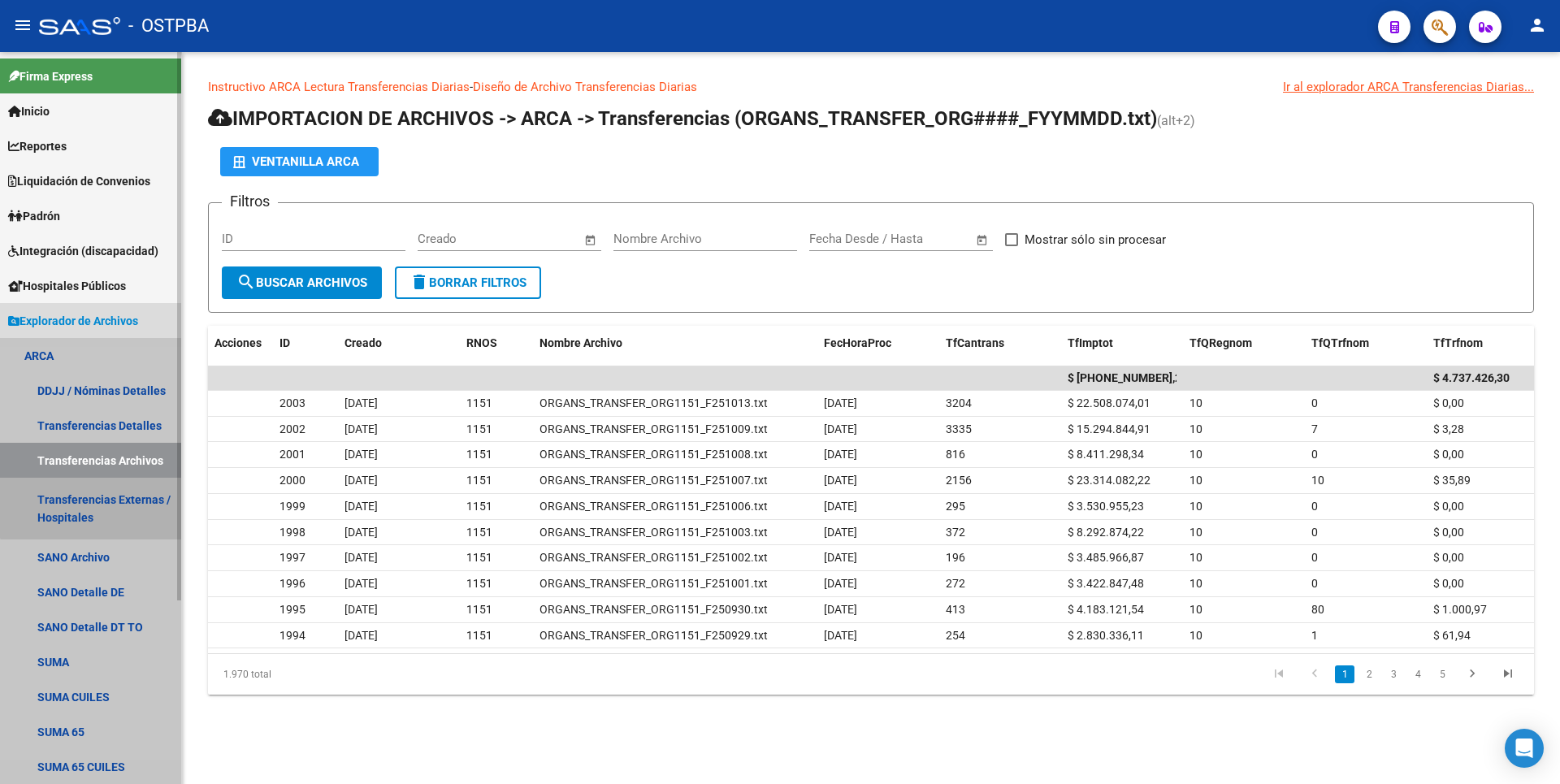
click at [120, 506] on link "Transferencias Externas / Hospitales" at bounding box center [90, 508] width 181 height 62
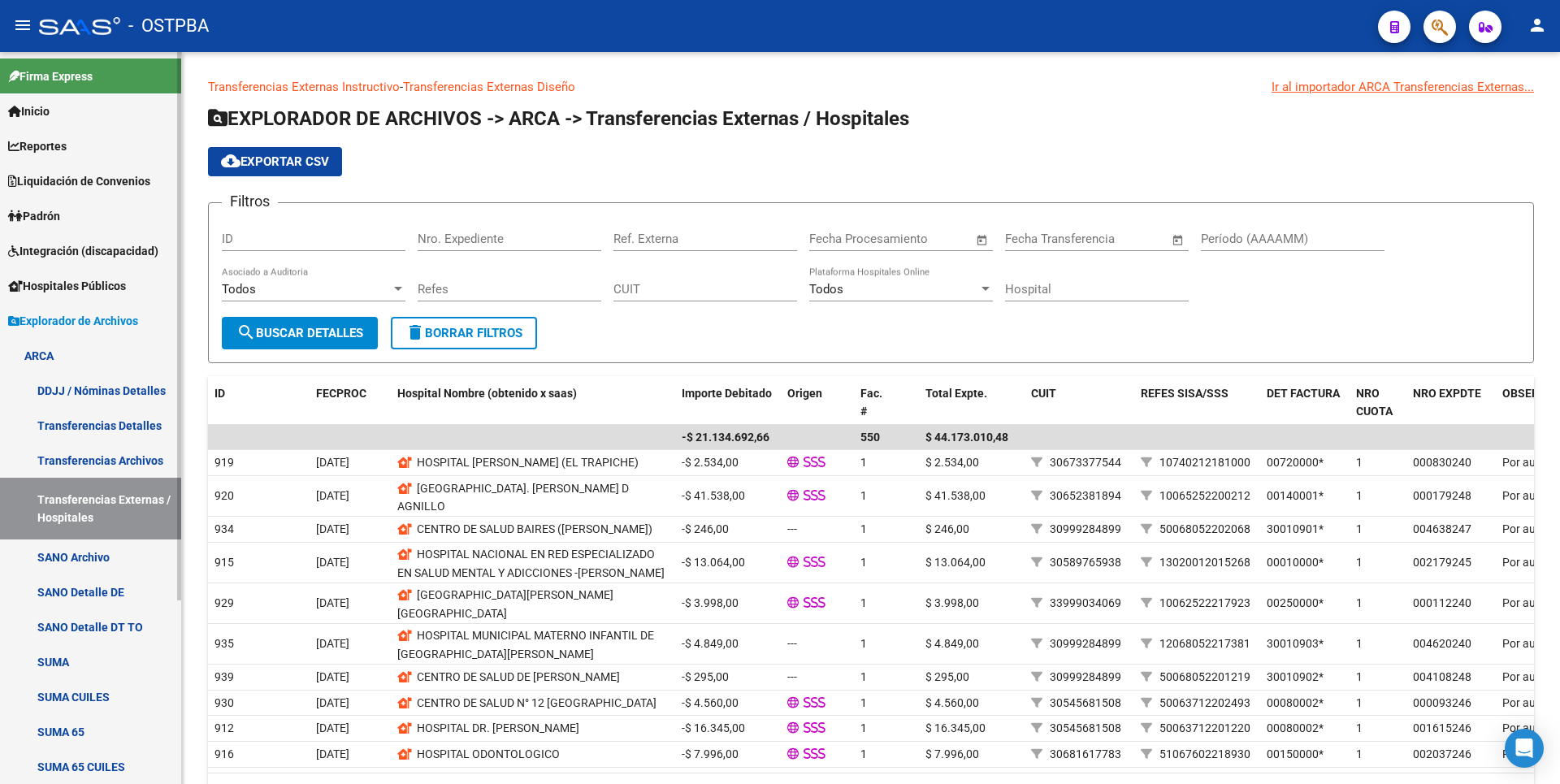
click at [140, 434] on link "Transferencias Detalles" at bounding box center [90, 424] width 181 height 35
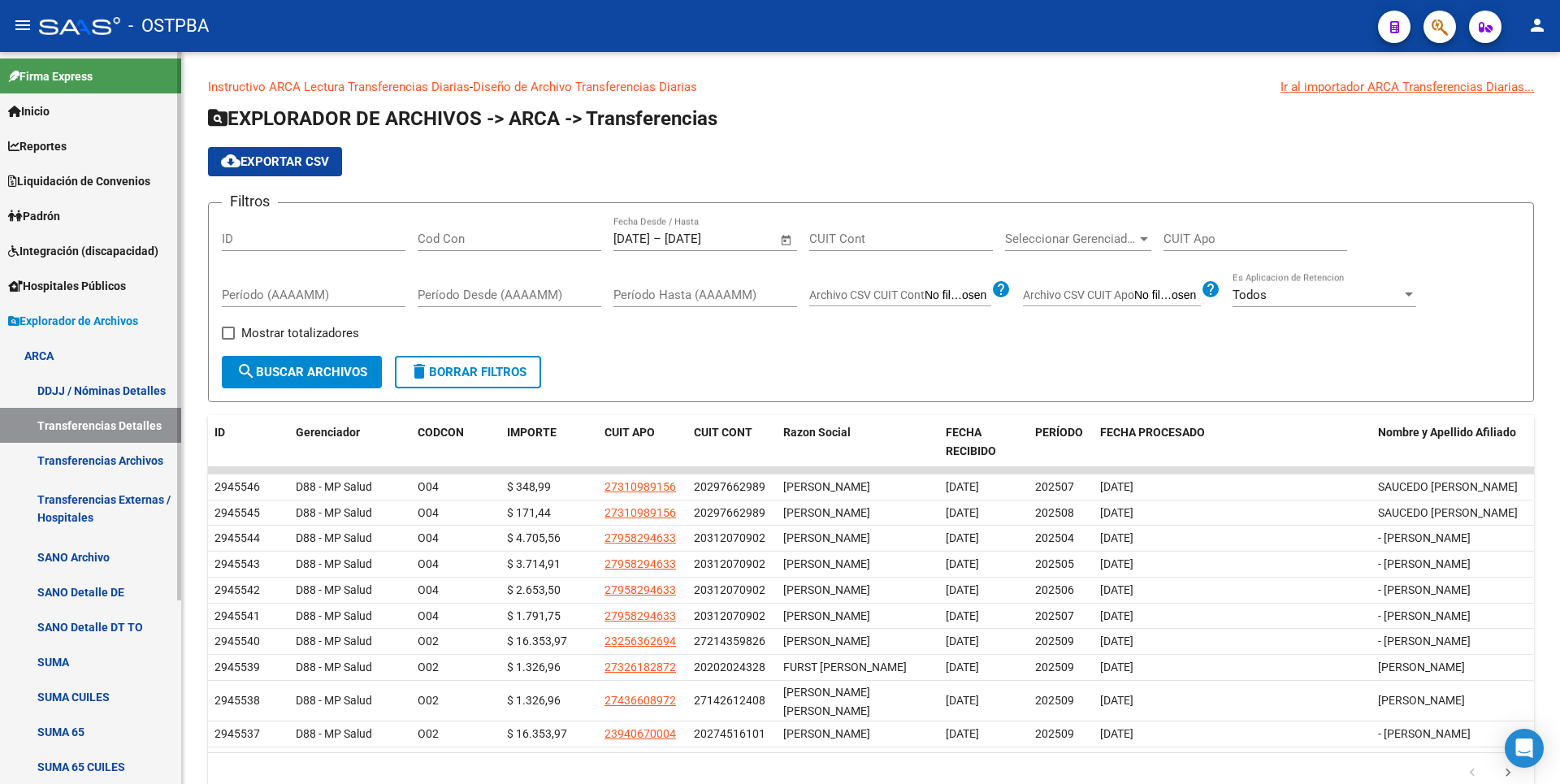
click at [140, 393] on link "DDJJ / Nóminas Detalles" at bounding box center [90, 390] width 181 height 35
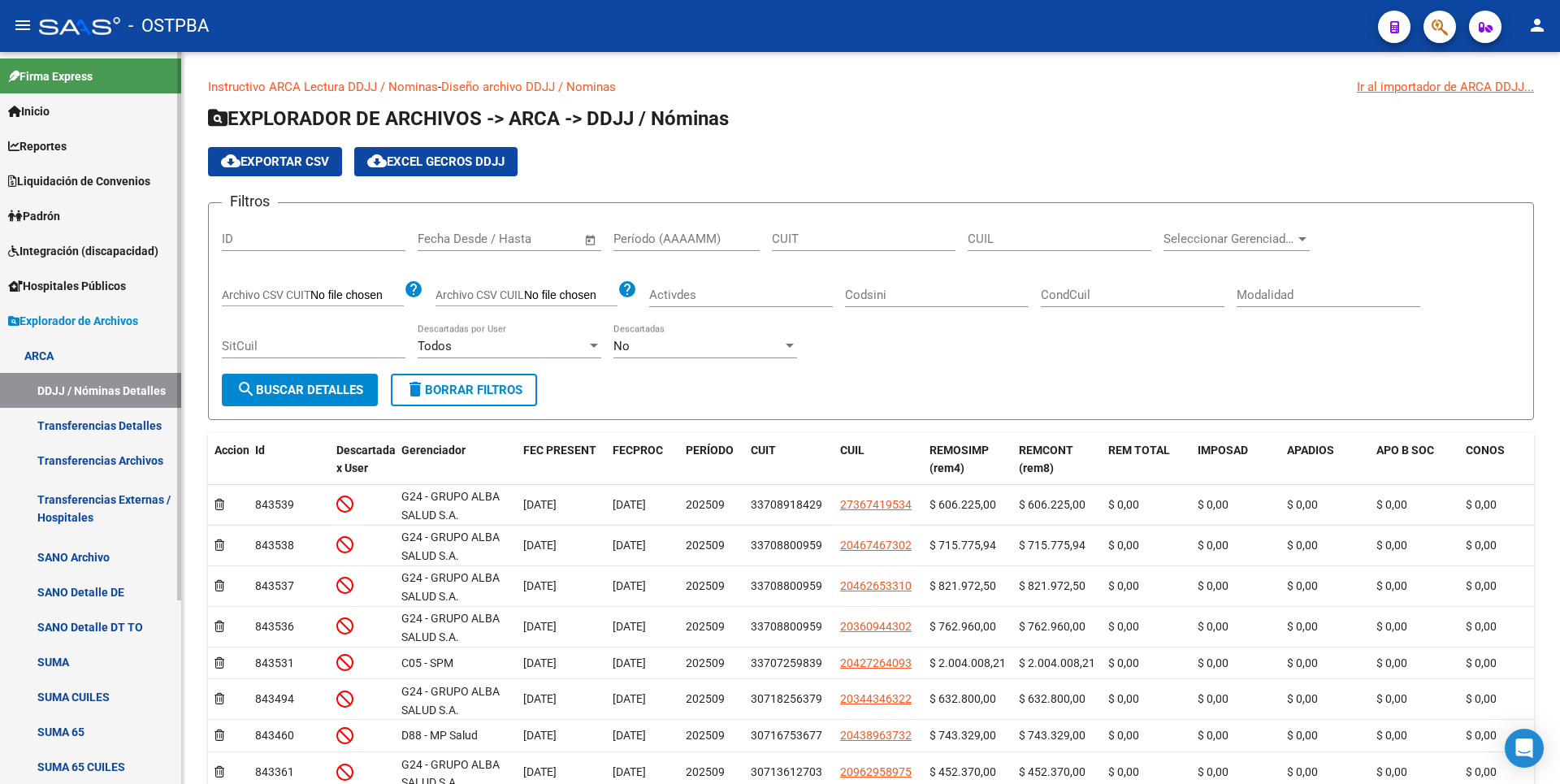
click at [93, 582] on link "SANO Detalle DE" at bounding box center [90, 591] width 181 height 35
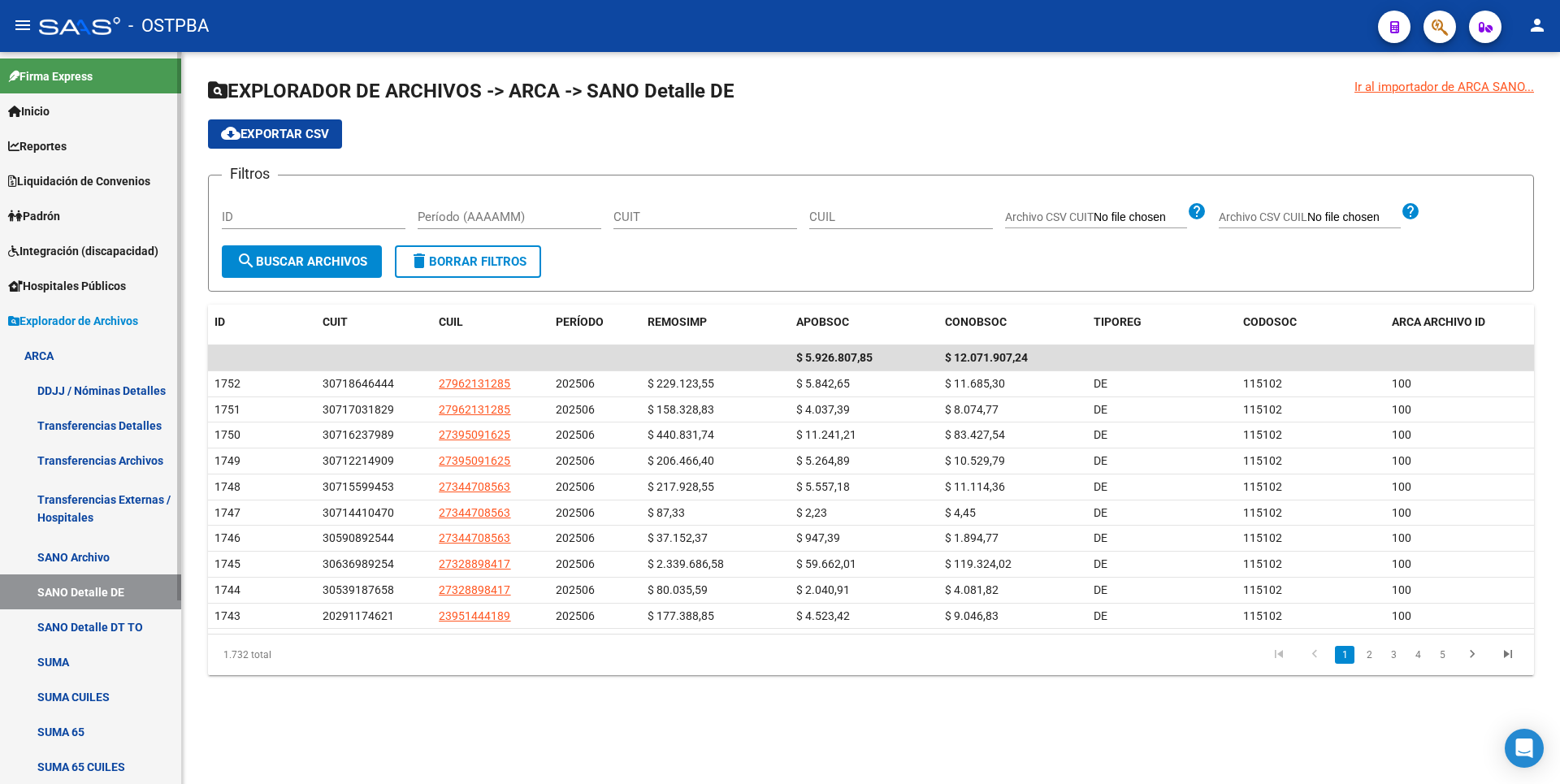
click at [107, 621] on link "SANO Detalle DT TO" at bounding box center [90, 626] width 181 height 35
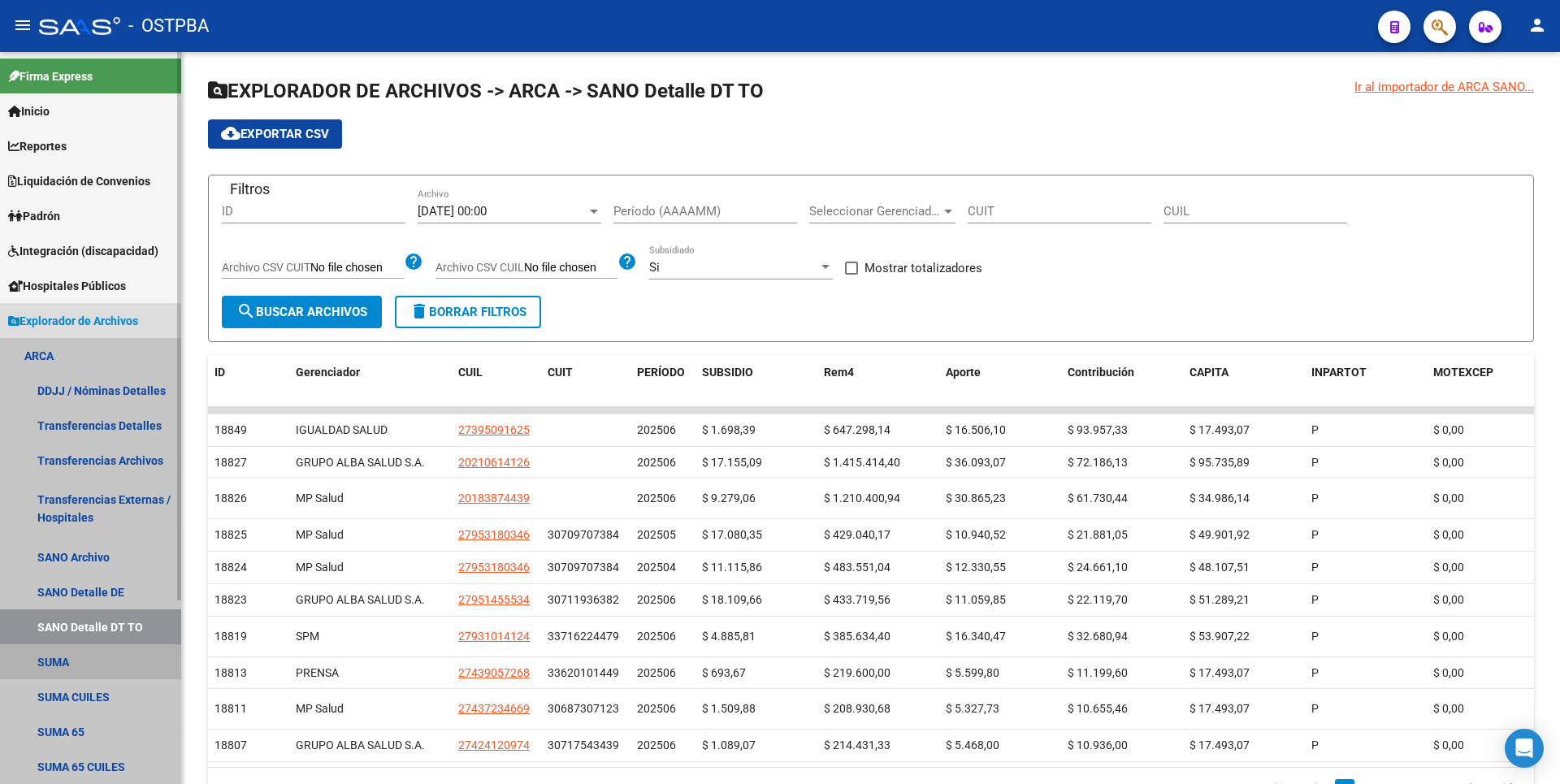
click at [65, 667] on link "SUMA" at bounding box center [90, 661] width 181 height 35
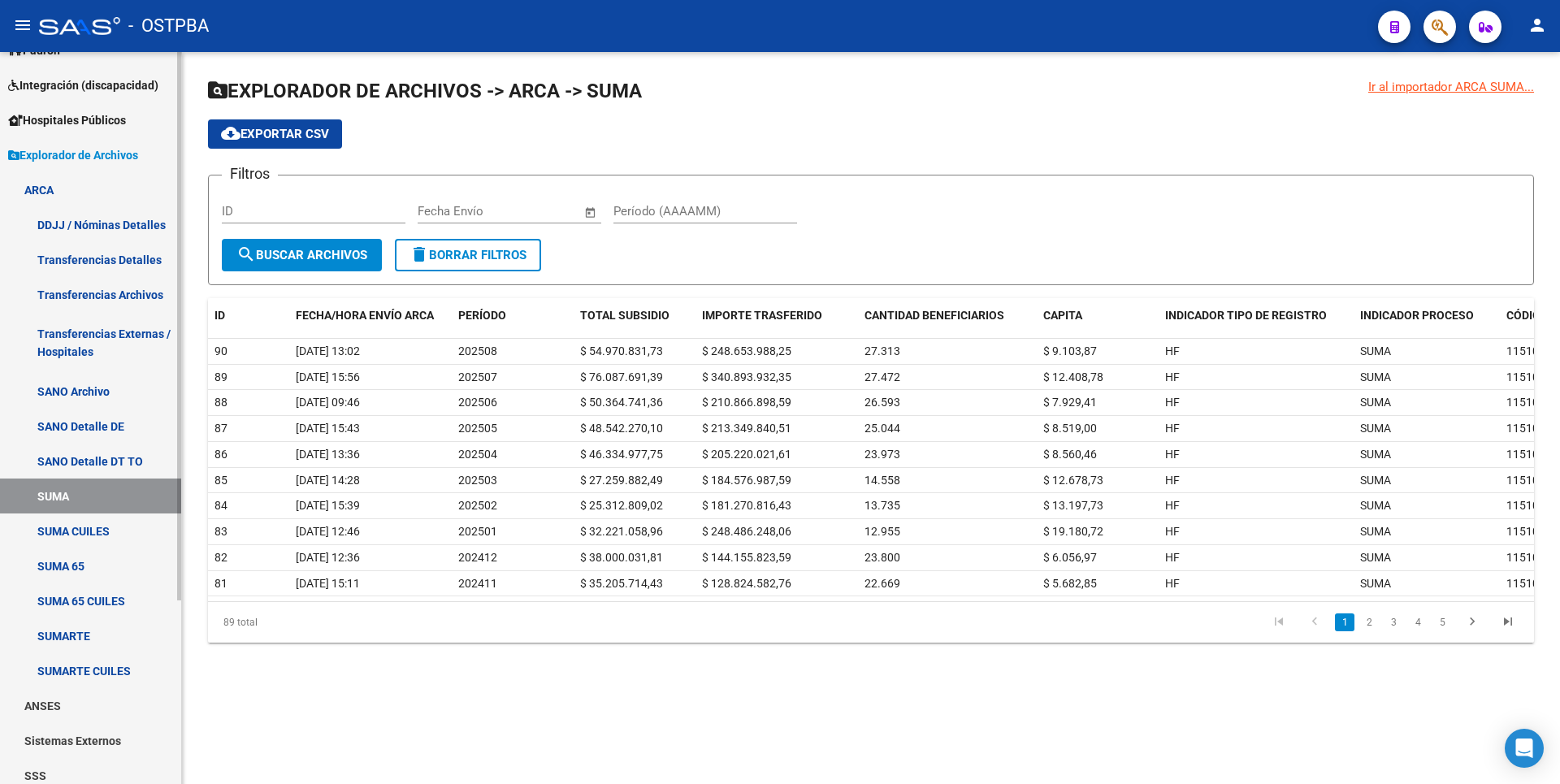
scroll to position [245, 0]
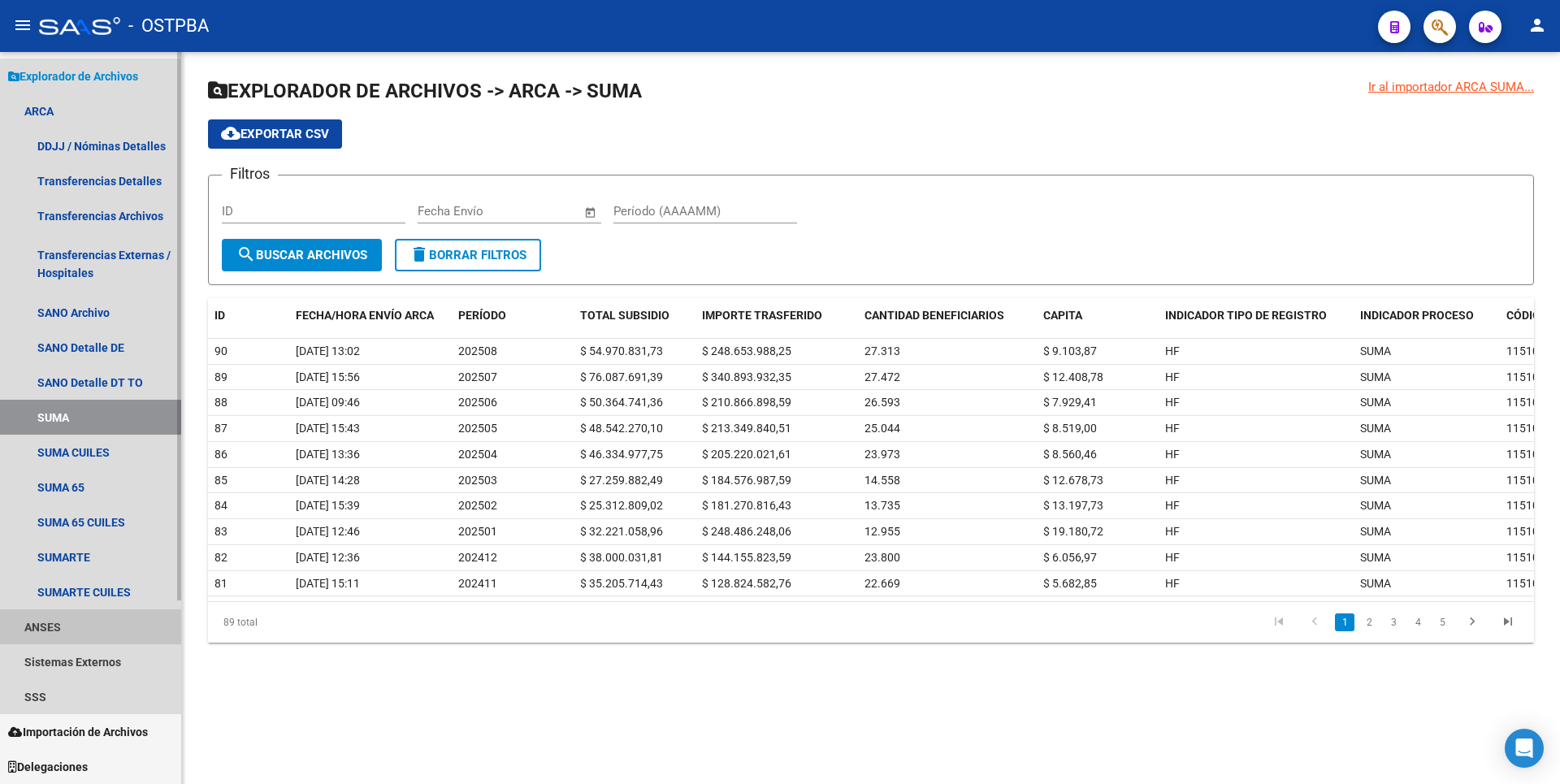
click at [83, 624] on link "ANSES" at bounding box center [90, 626] width 181 height 35
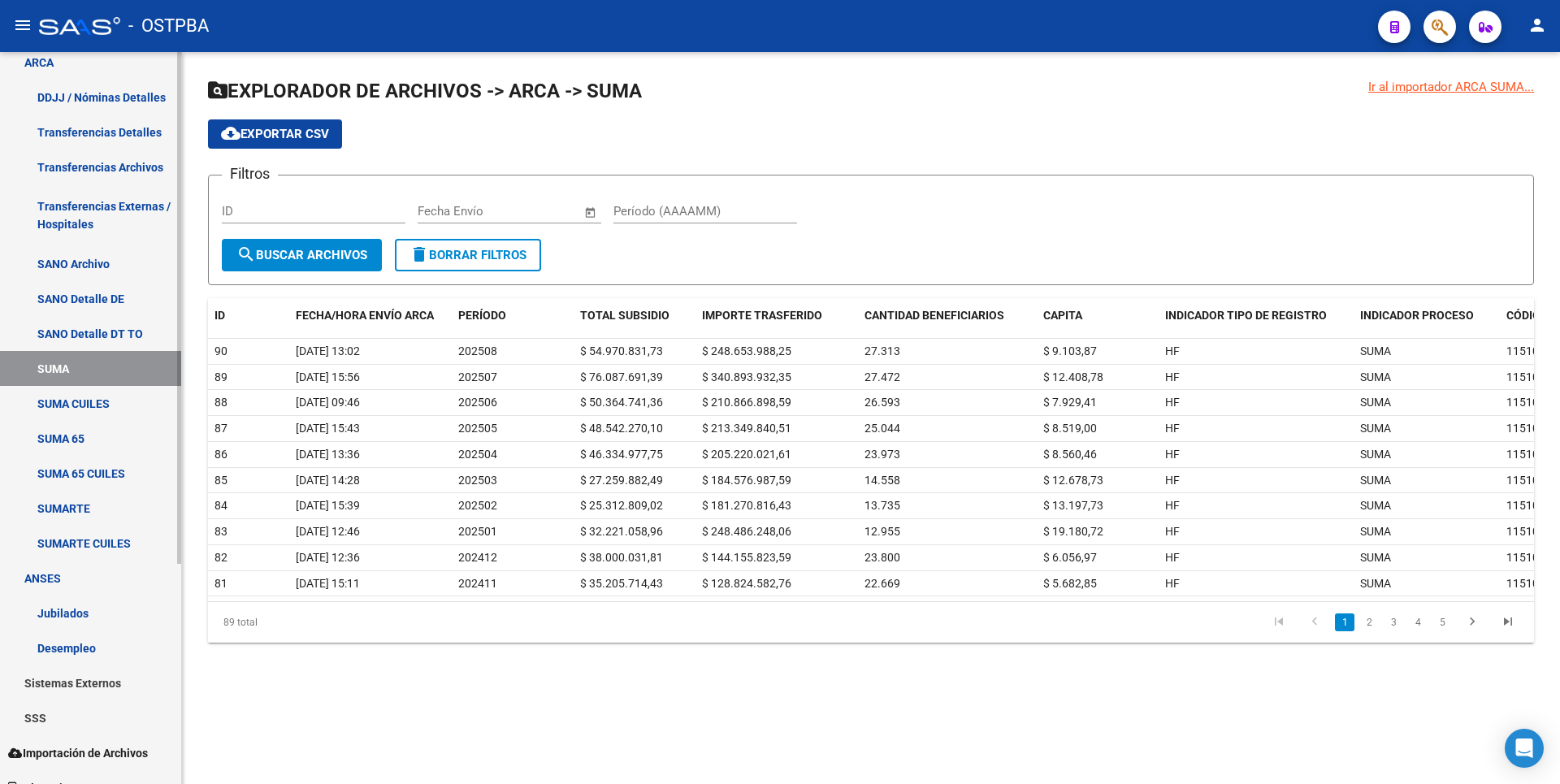
scroll to position [315, 0]
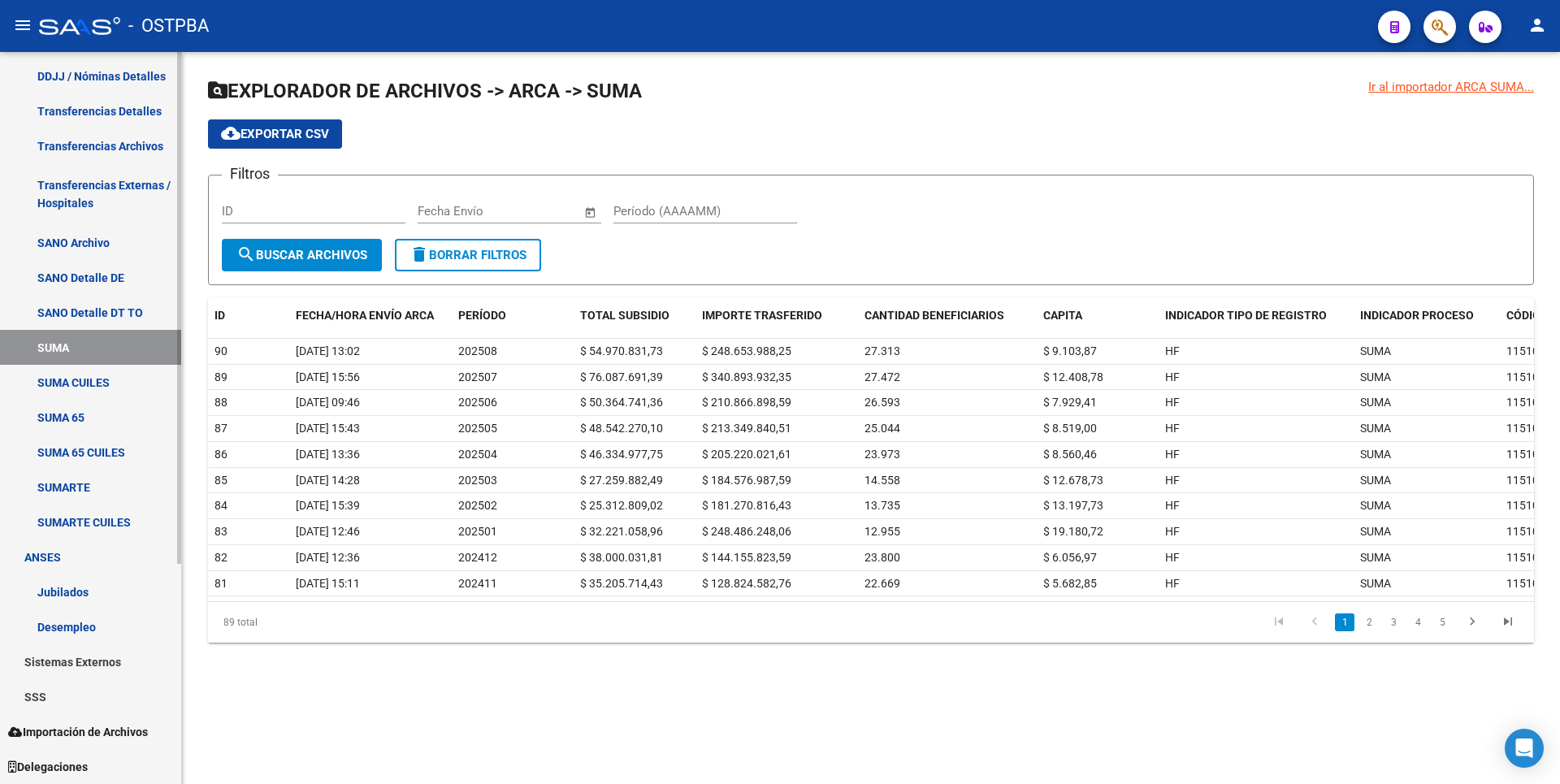
click at [90, 666] on link "Sistemas Externos" at bounding box center [90, 661] width 181 height 35
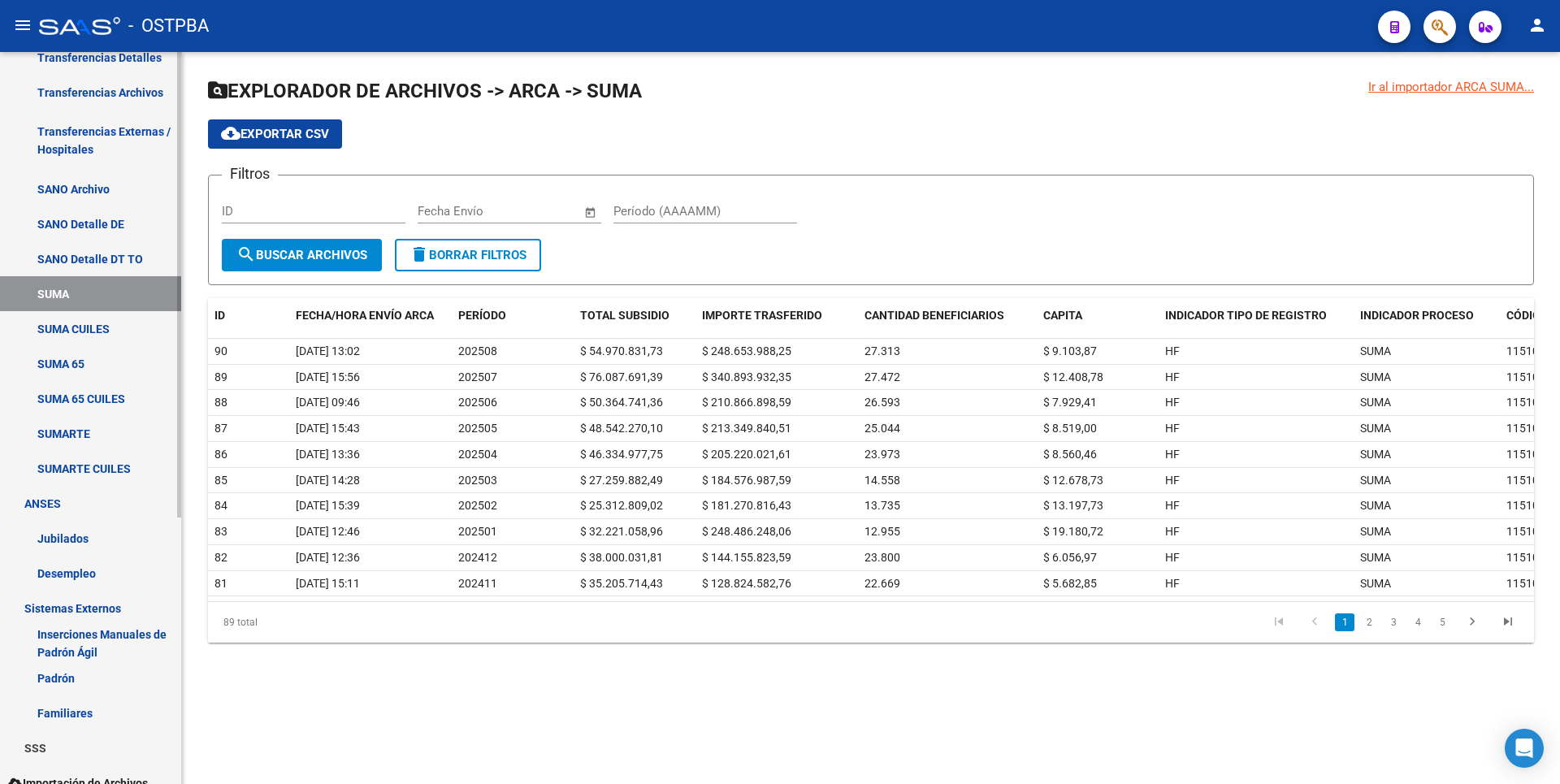
scroll to position [419, 0]
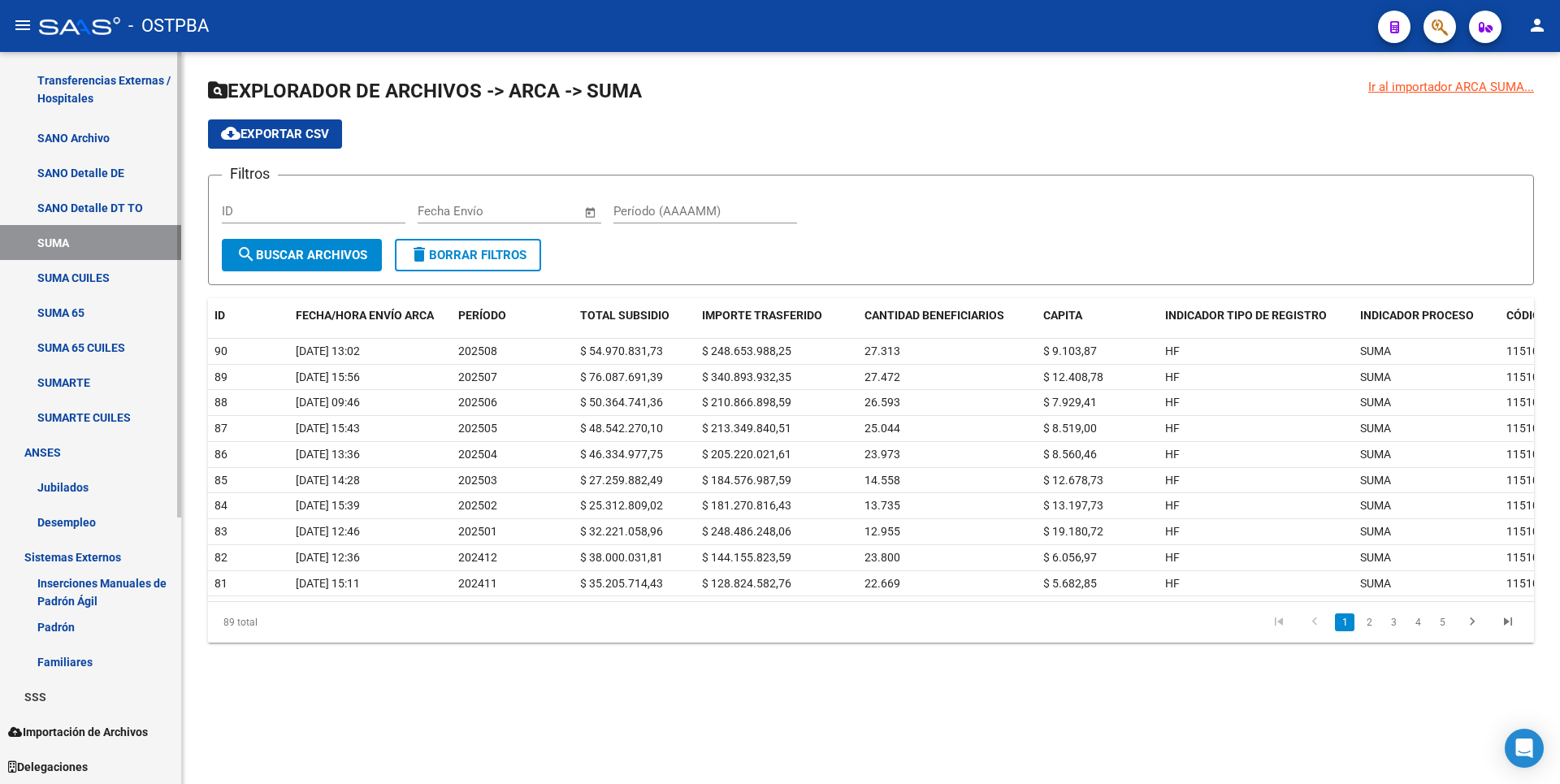
click at [77, 700] on link "SSS" at bounding box center [90, 696] width 181 height 35
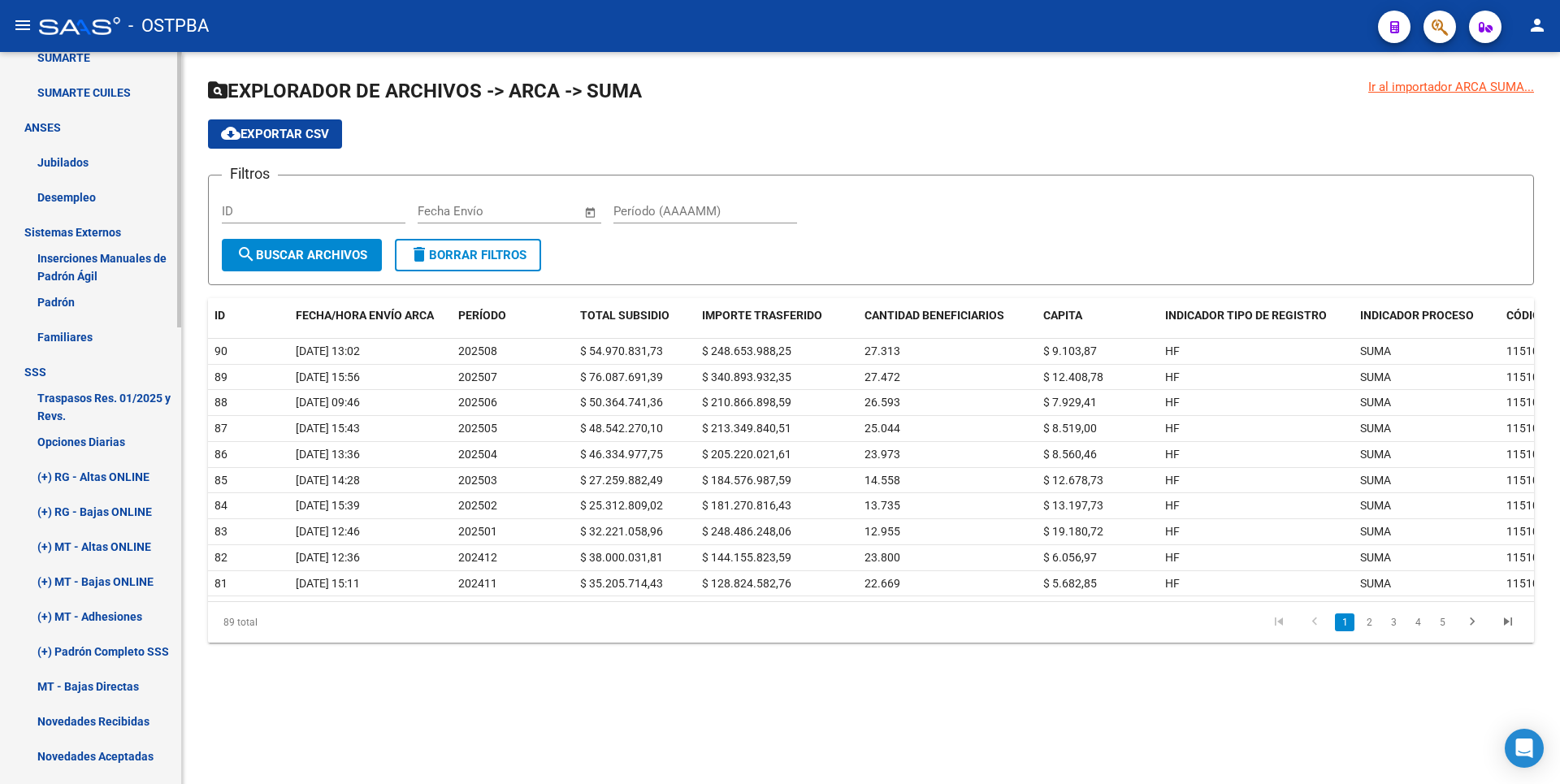
click at [120, 653] on link "(+) Padrón Completo SSS" at bounding box center [90, 650] width 181 height 35
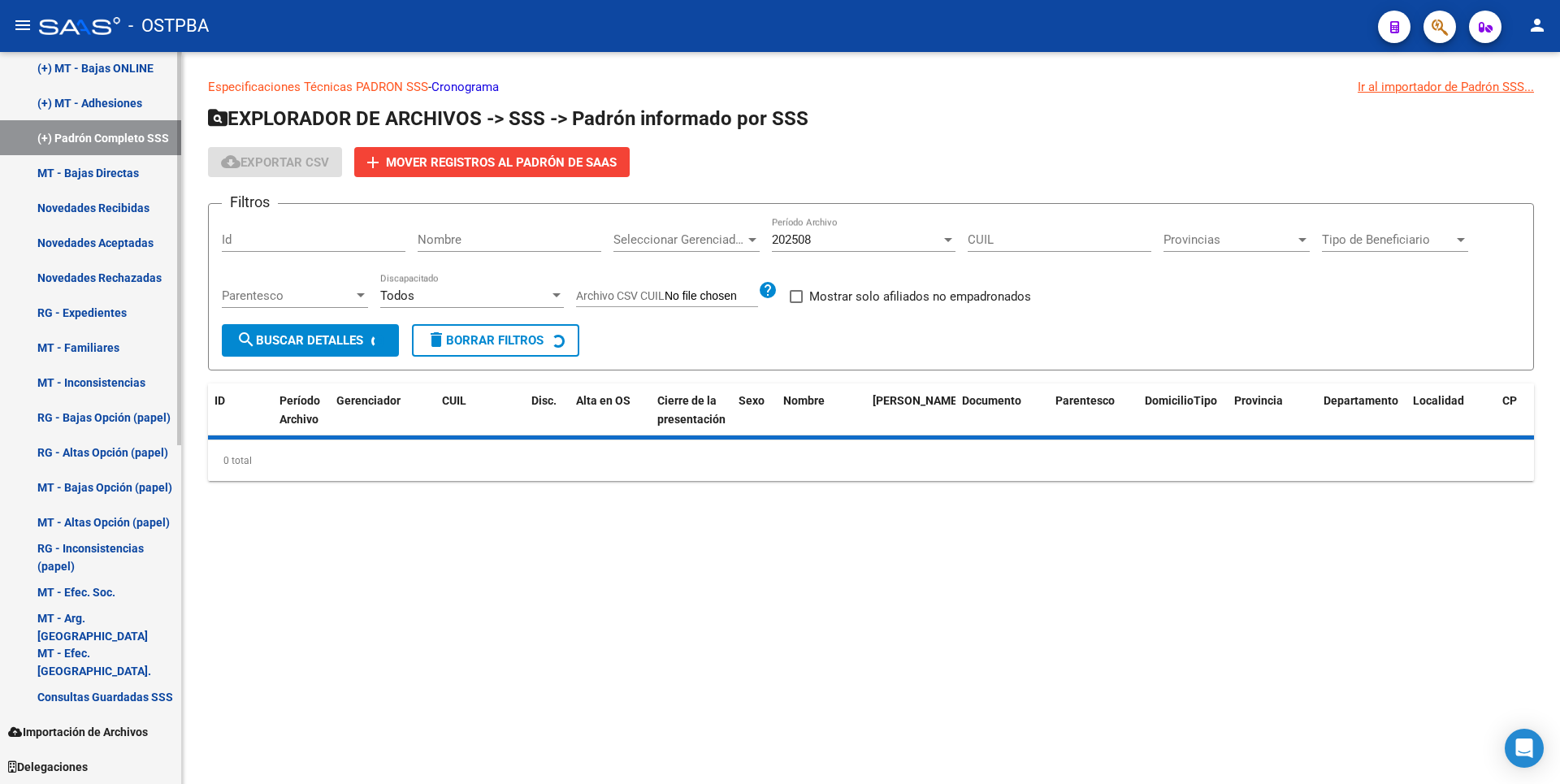
scroll to position [602, 0]
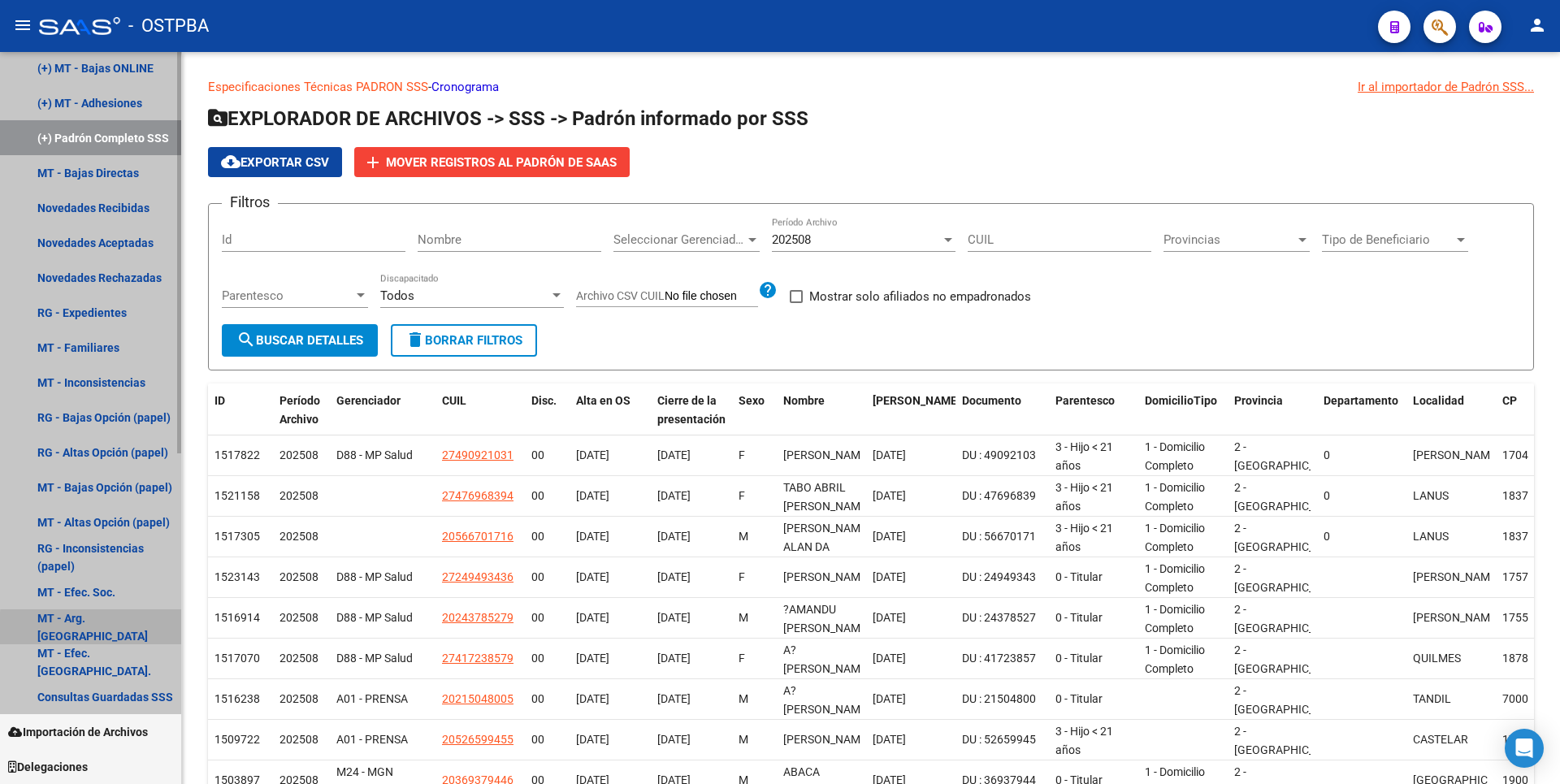
click at [117, 630] on link "MT - Arg. [GEOGRAPHIC_DATA]" at bounding box center [90, 626] width 181 height 35
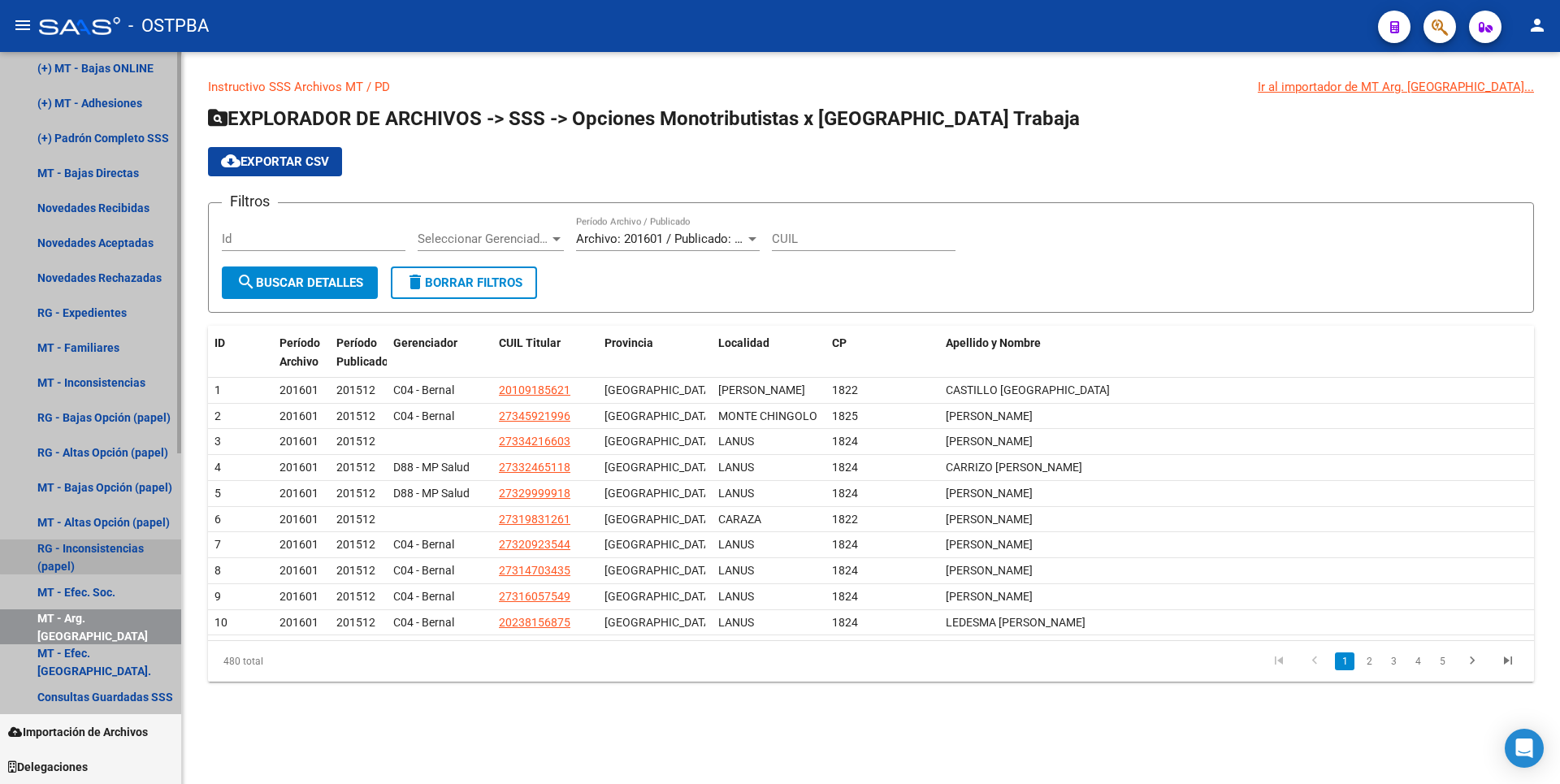
click at [112, 550] on link "RG - Inconsistencias (papel)" at bounding box center [90, 556] width 181 height 35
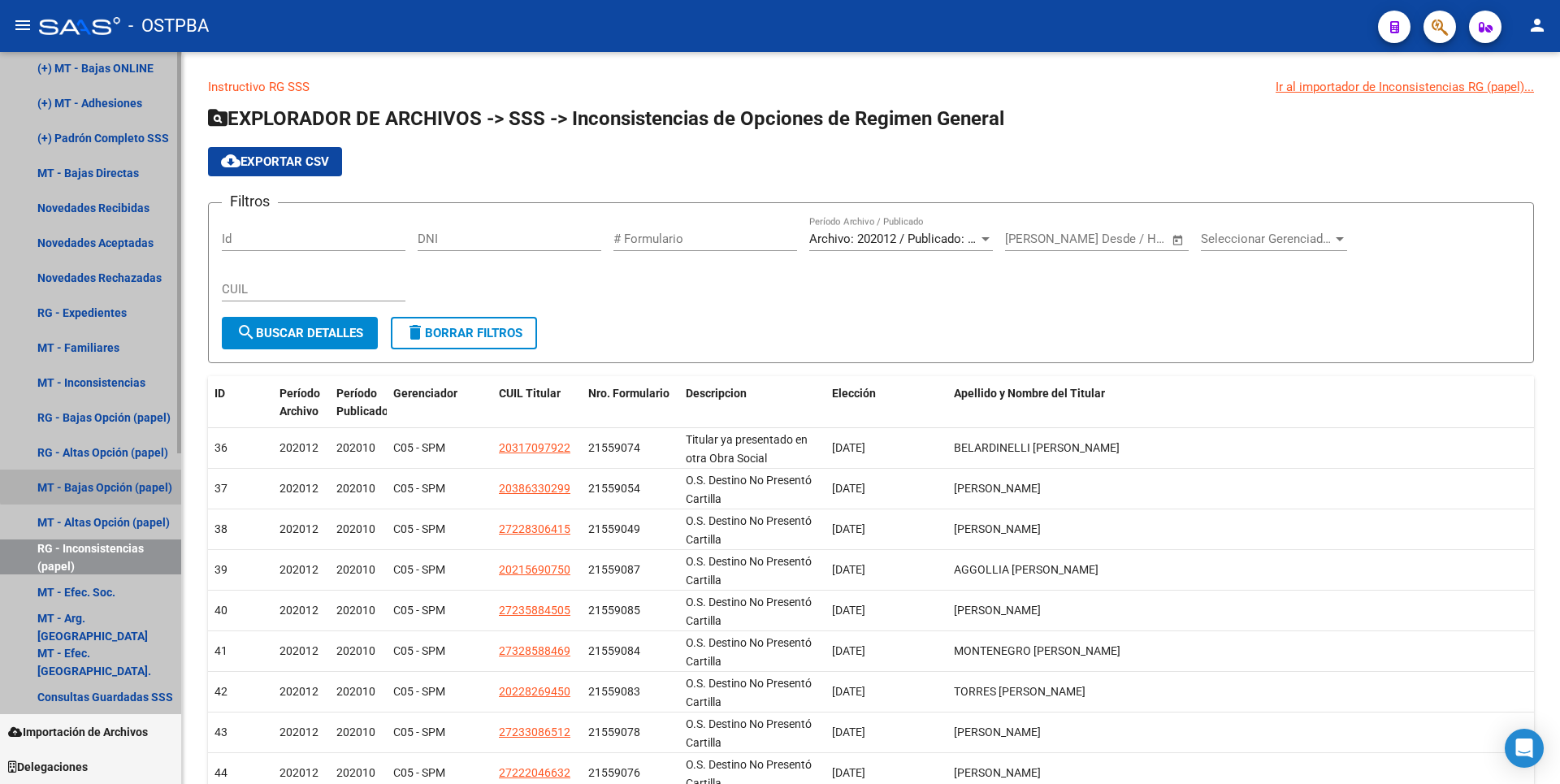
click at [119, 475] on link "MT - Bajas Opción (papel)" at bounding box center [90, 486] width 181 height 35
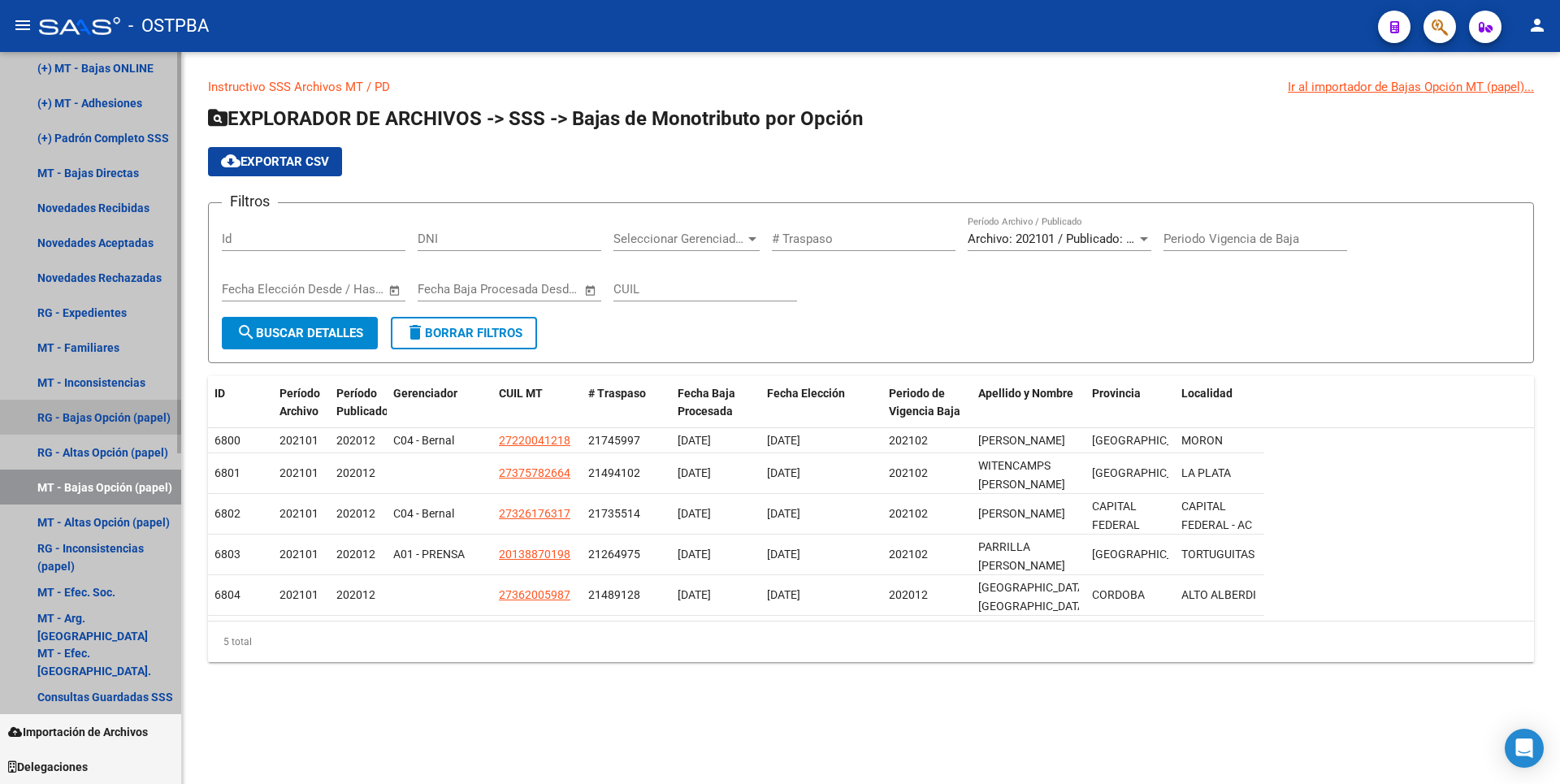
click at [140, 426] on link "RG - Bajas Opción (papel)" at bounding box center [90, 416] width 181 height 35
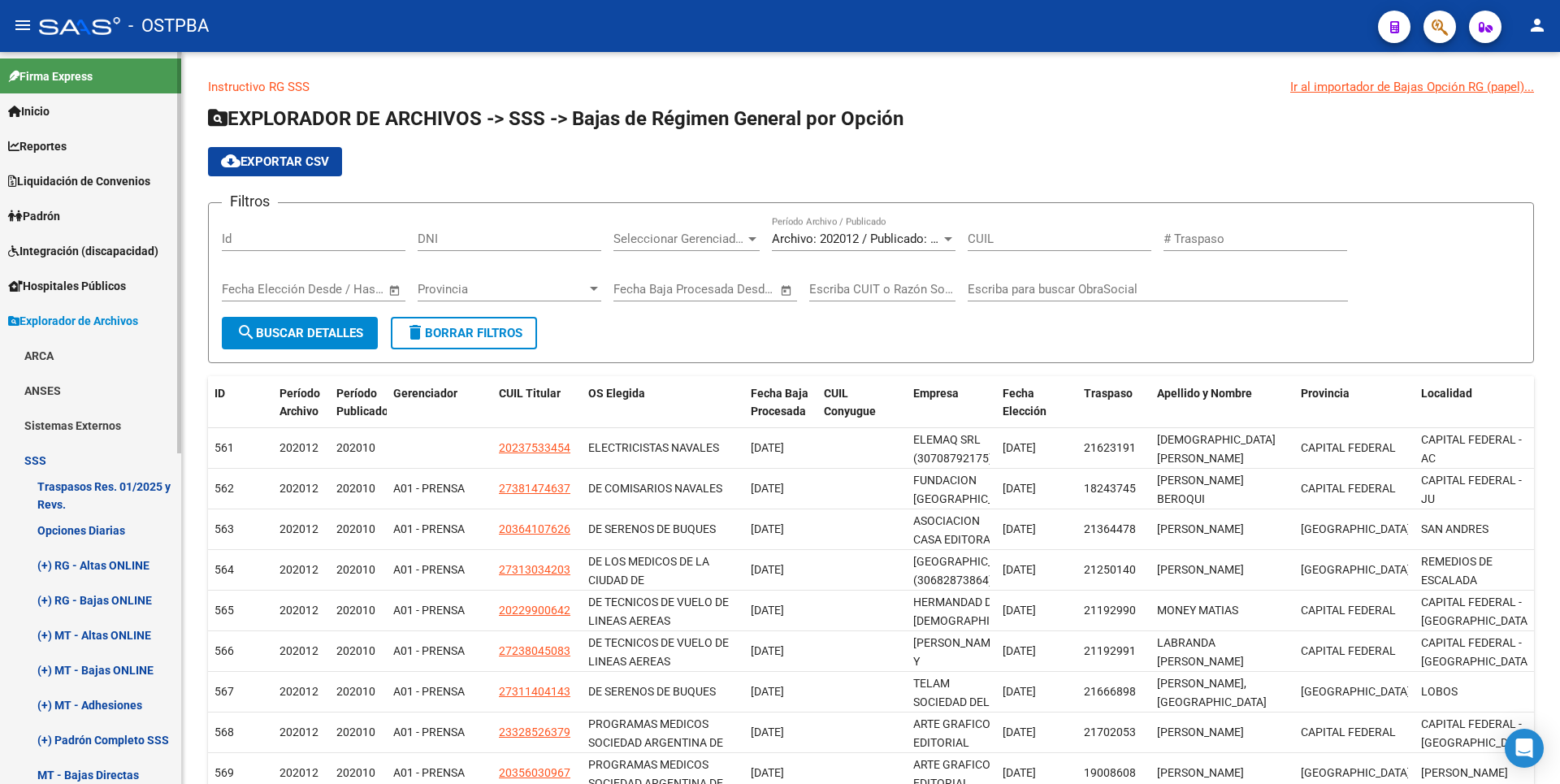
click at [67, 150] on span "Reportes" at bounding box center [37, 146] width 59 height 18
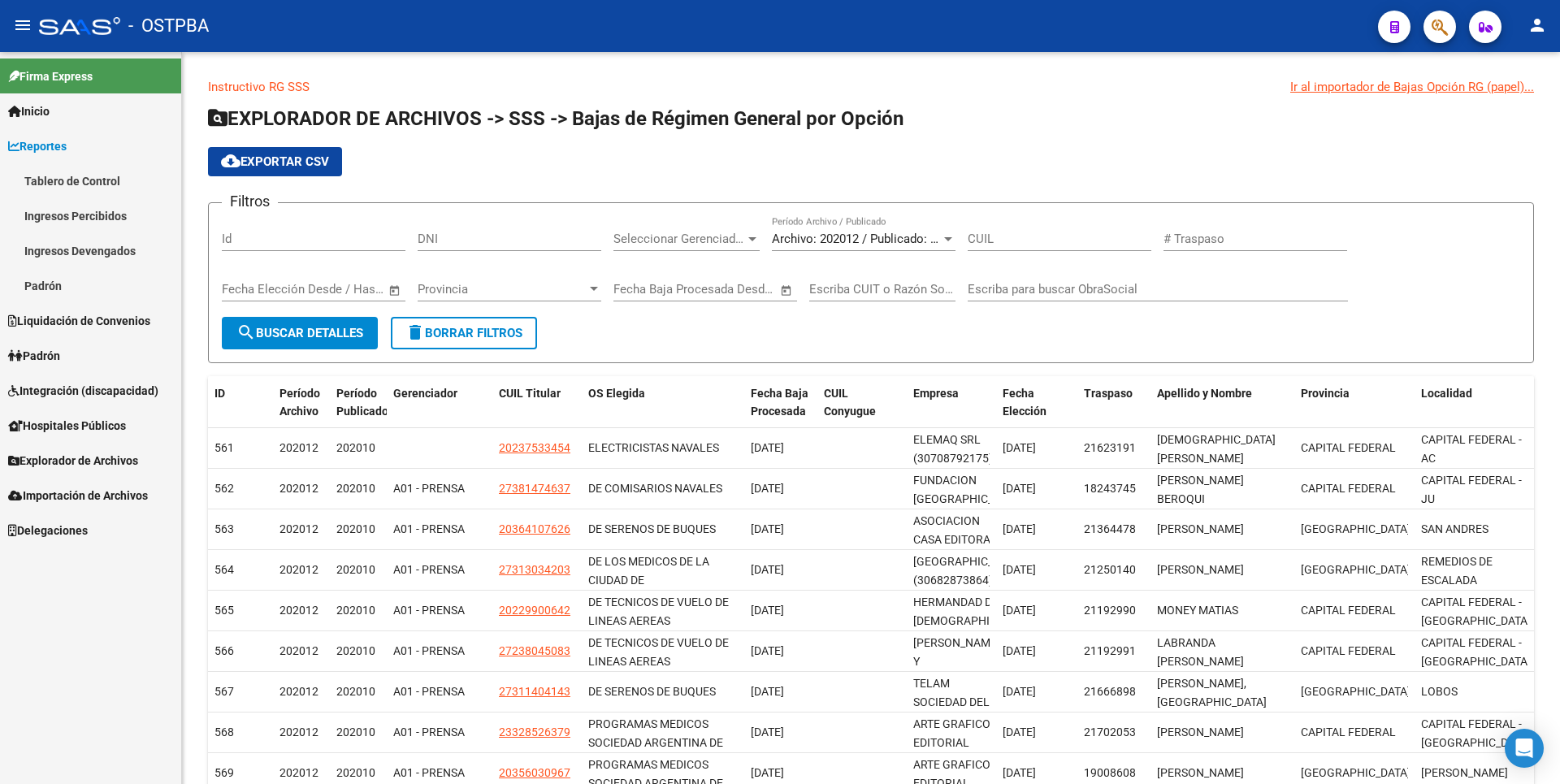
click at [99, 216] on link "Ingresos Percibidos" at bounding box center [90, 215] width 181 height 35
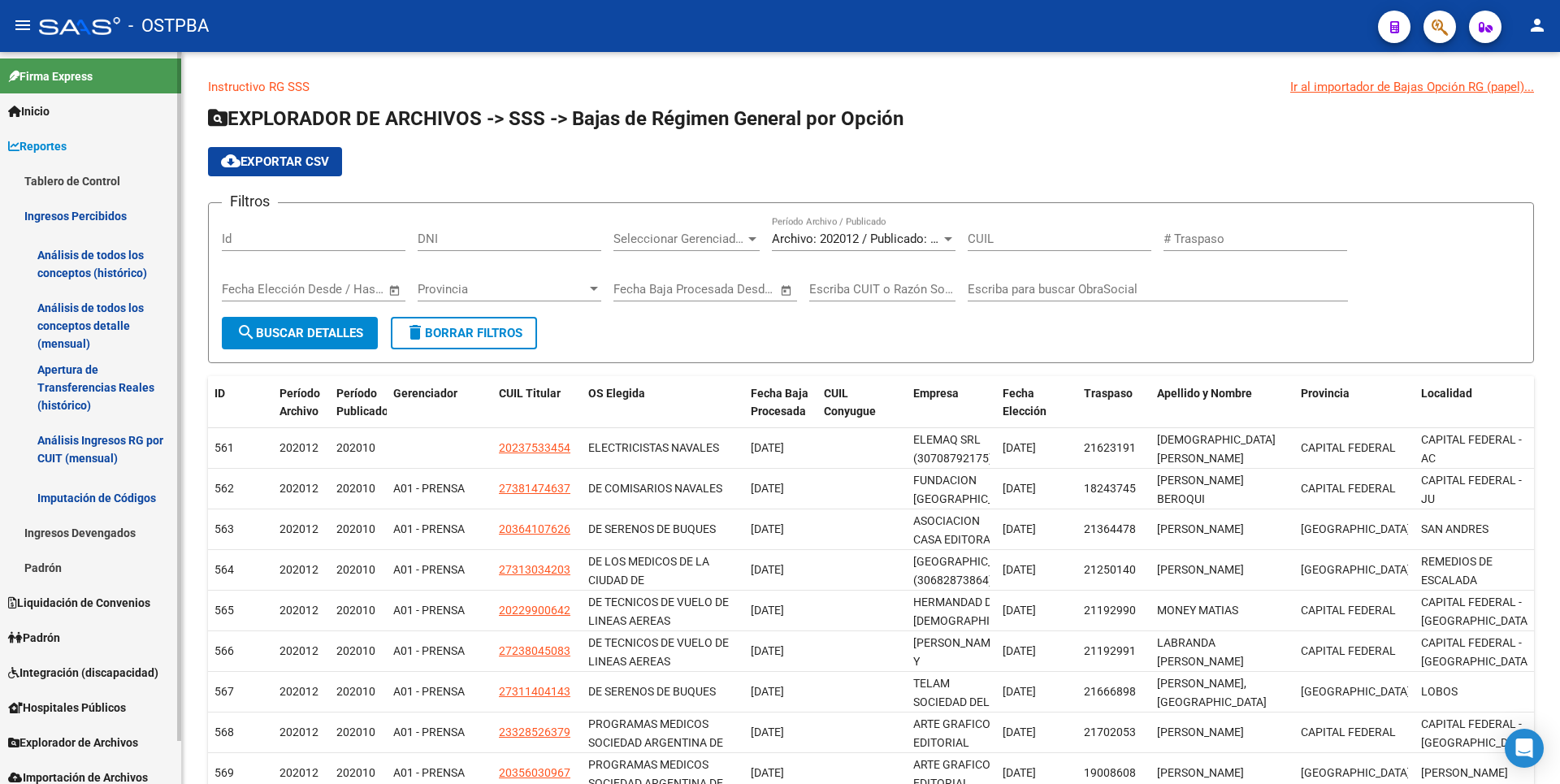
click at [112, 320] on link "Análisis de todos los conceptos detalle (mensual)" at bounding box center [90, 326] width 181 height 62
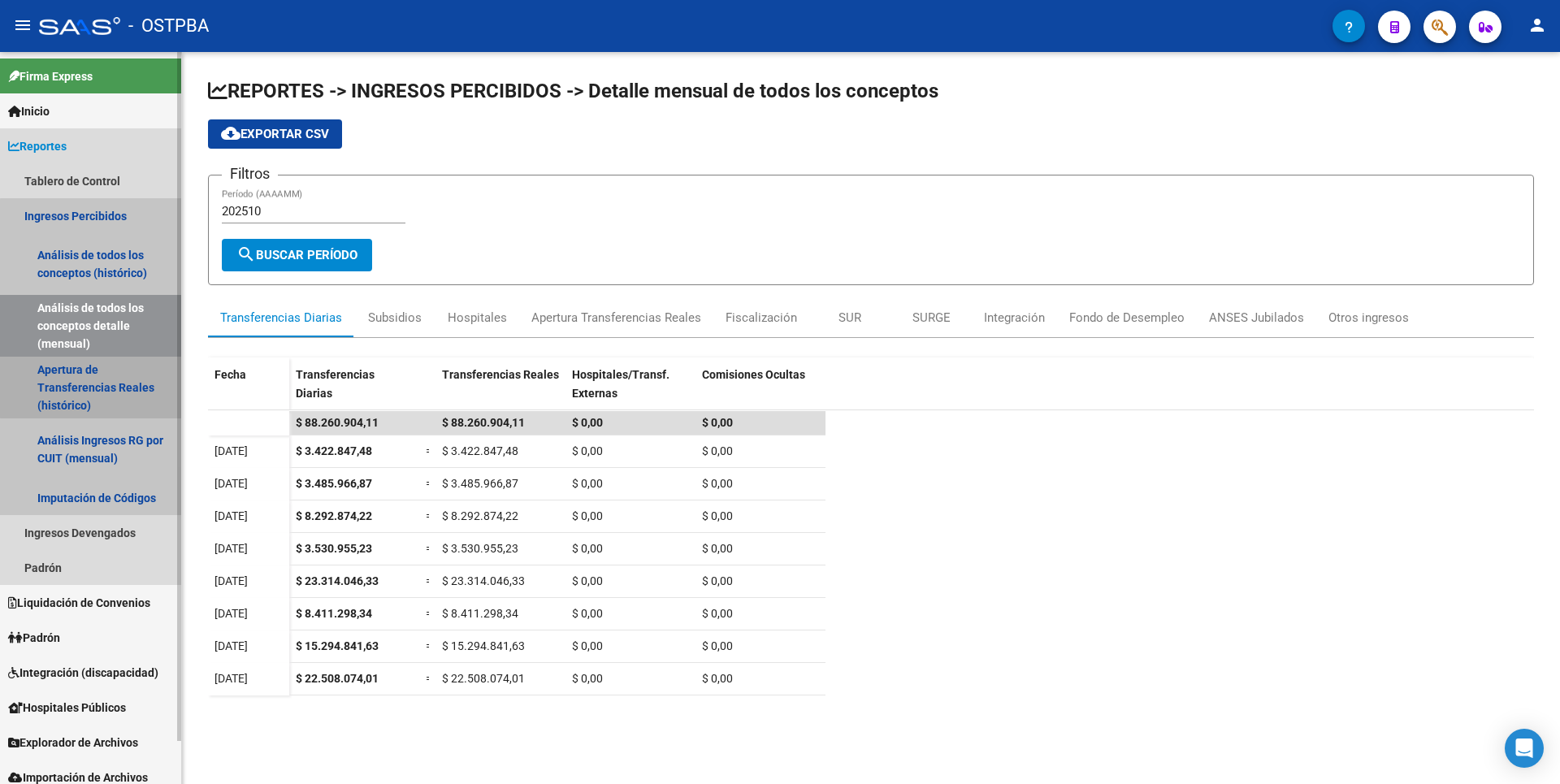
click at [119, 372] on link "Apertura de Transferencias Reales (histórico)" at bounding box center [90, 388] width 181 height 62
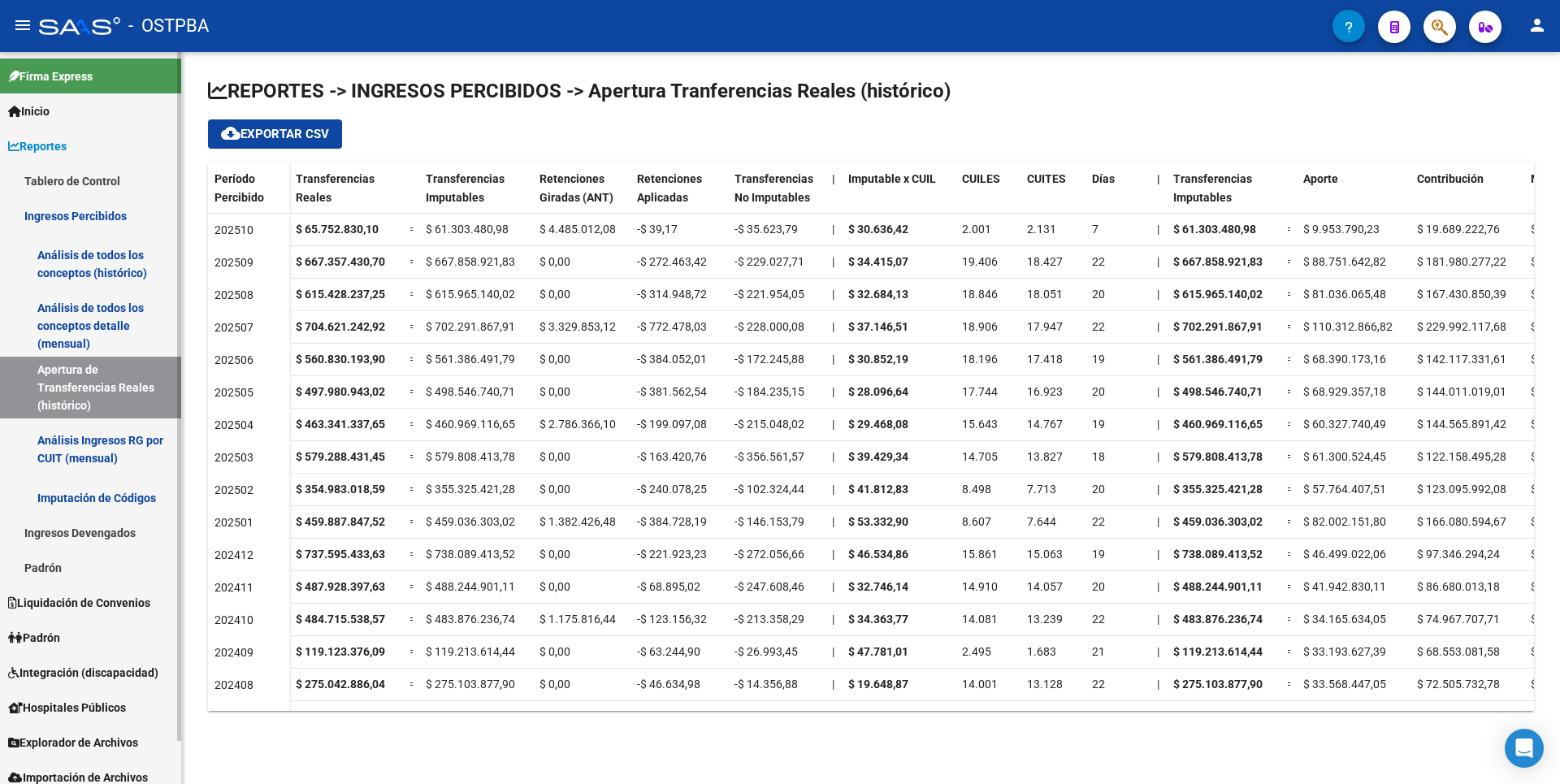
click at [121, 246] on link "Análisis de todos los conceptos (histórico)" at bounding box center [90, 264] width 181 height 62
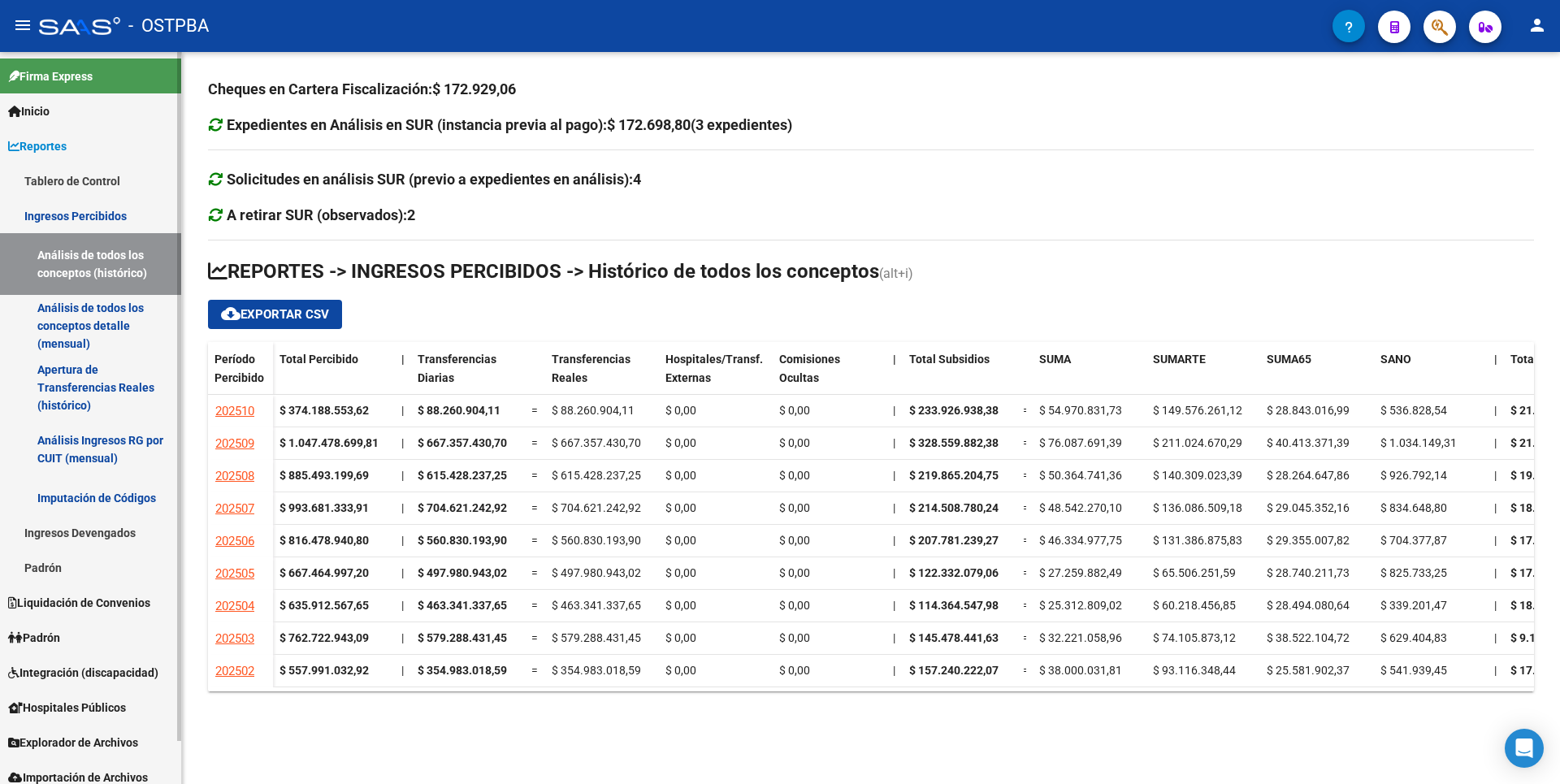
click at [92, 344] on link "Análisis de todos los conceptos detalle (mensual)" at bounding box center [90, 326] width 181 height 62
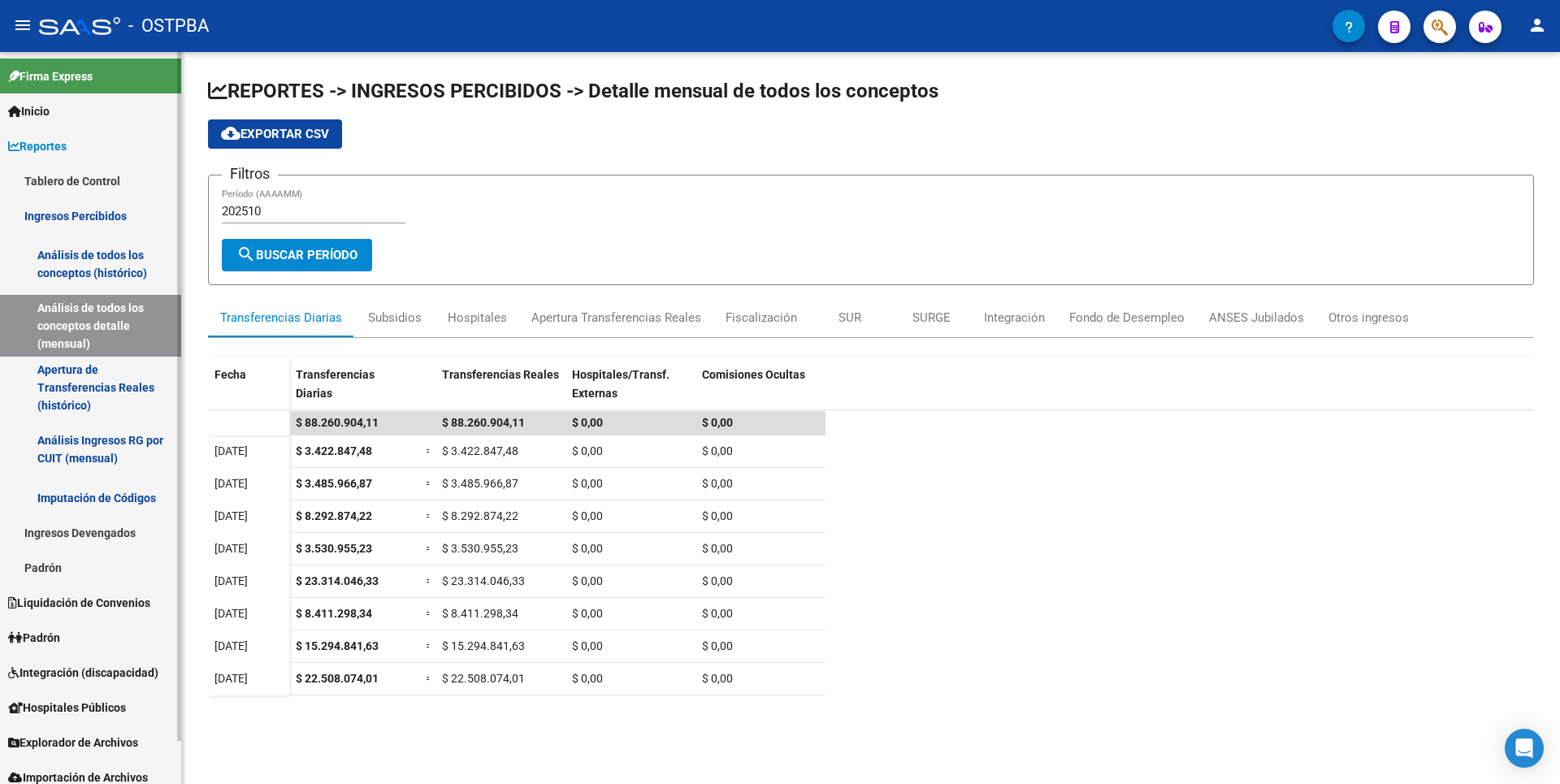
click at [123, 374] on link "Apertura de Transferencias Reales (histórico)" at bounding box center [90, 388] width 181 height 62
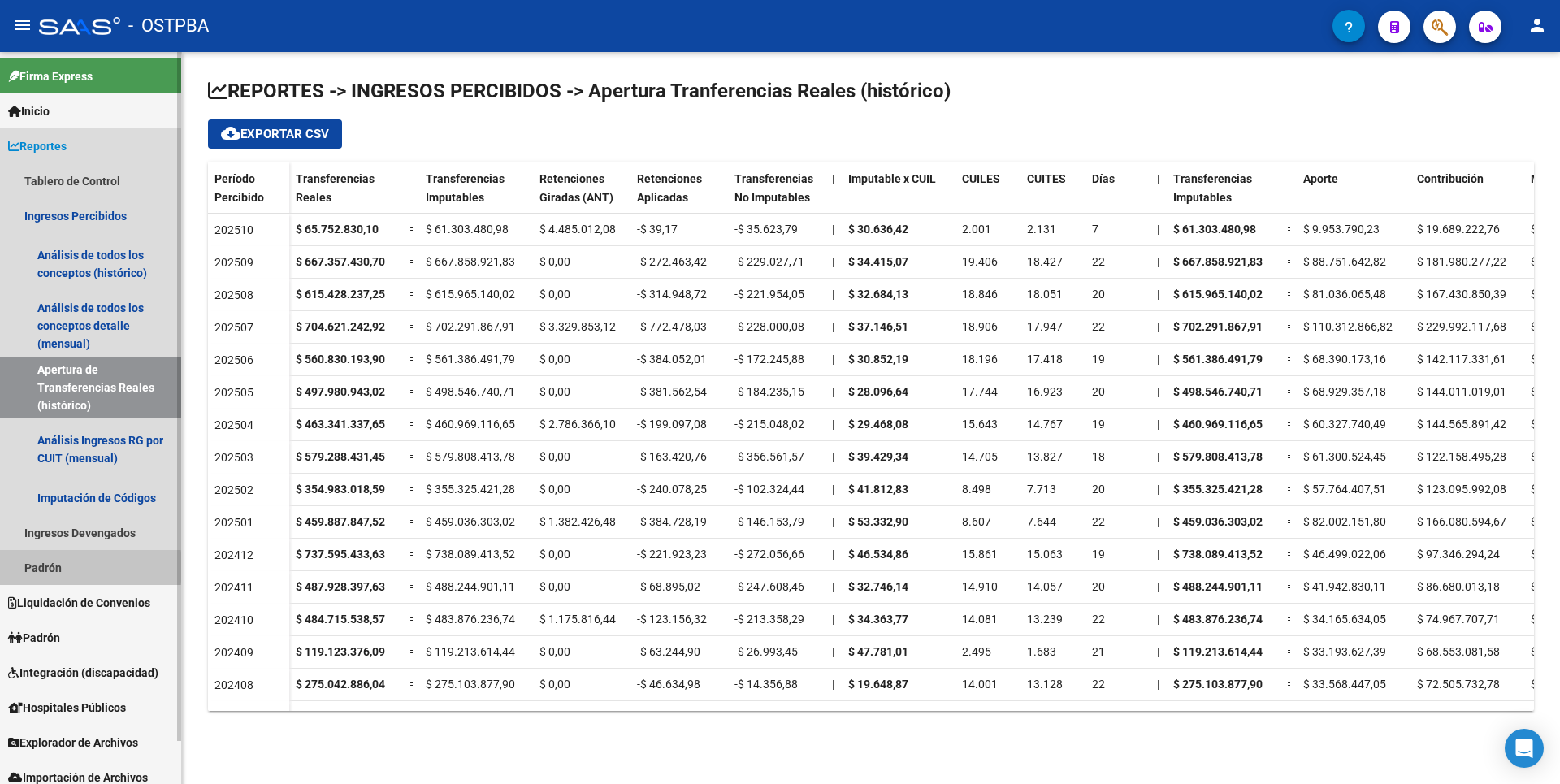
drag, startPoint x: 47, startPoint y: 567, endPoint x: 120, endPoint y: 502, distance: 97.7
click at [49, 567] on link "Padrón" at bounding box center [90, 567] width 181 height 35
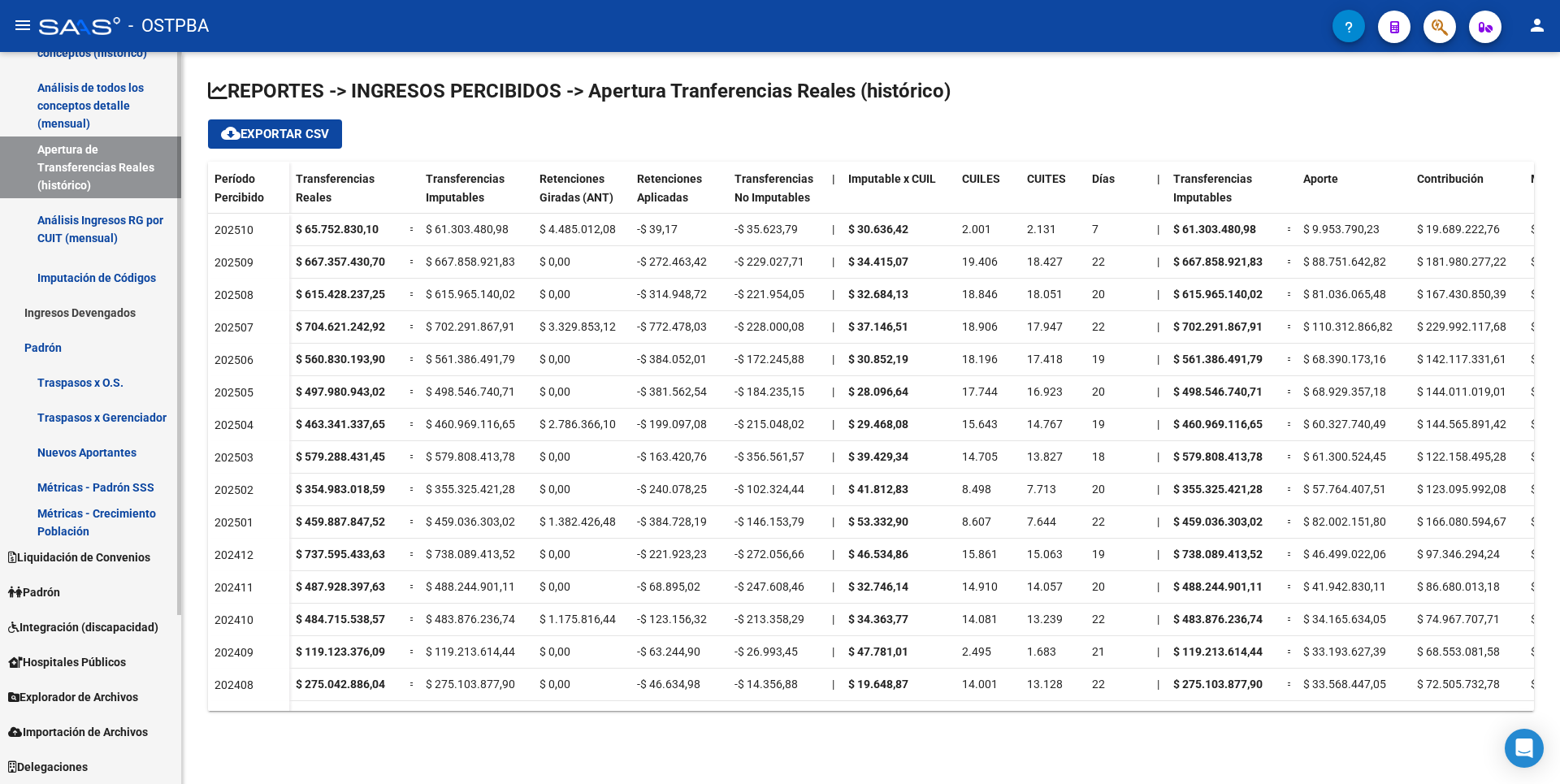
click at [79, 597] on link "Padrón" at bounding box center [90, 591] width 181 height 35
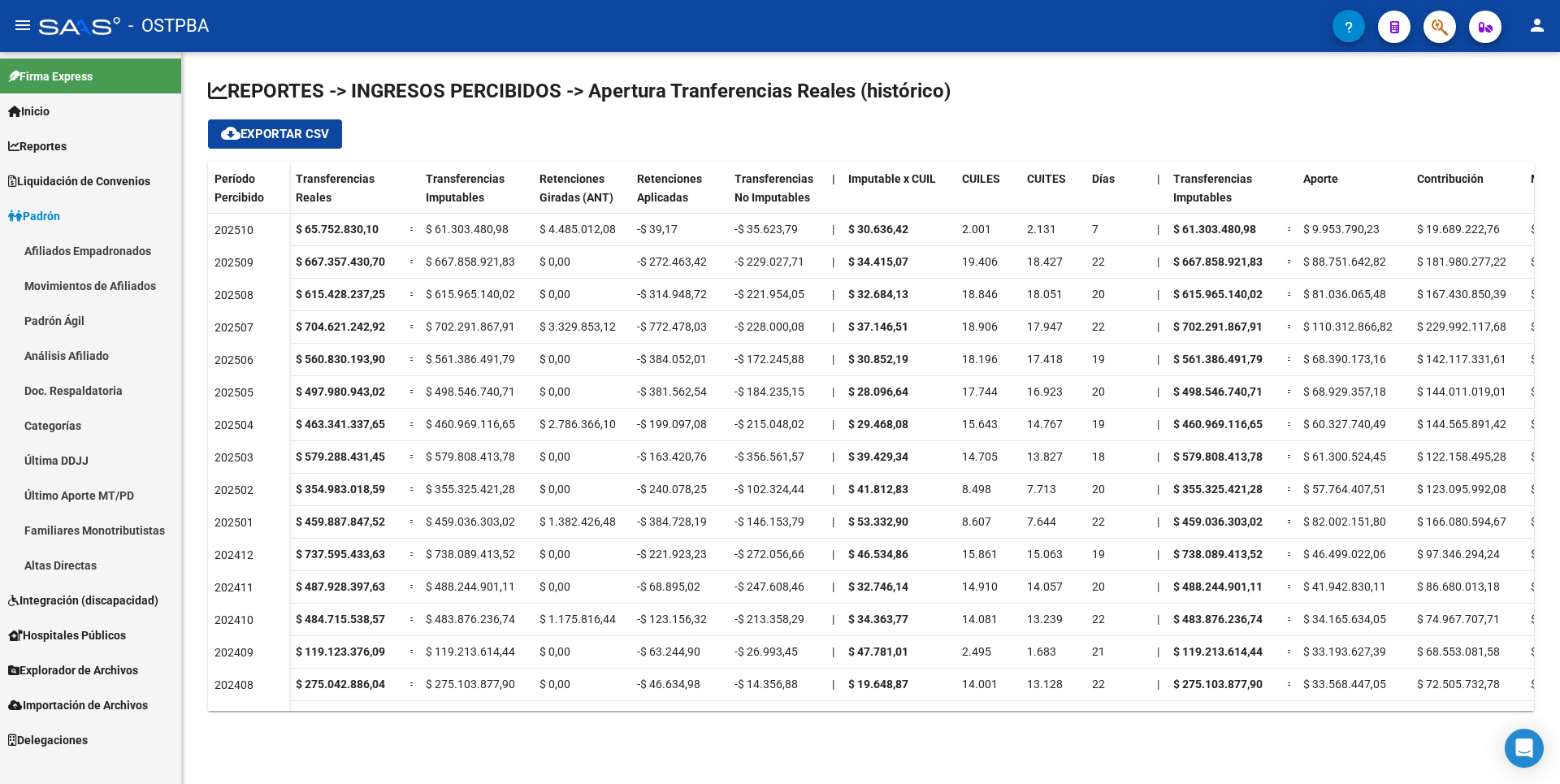
click at [87, 353] on link "Análisis Afiliado" at bounding box center [90, 355] width 181 height 35
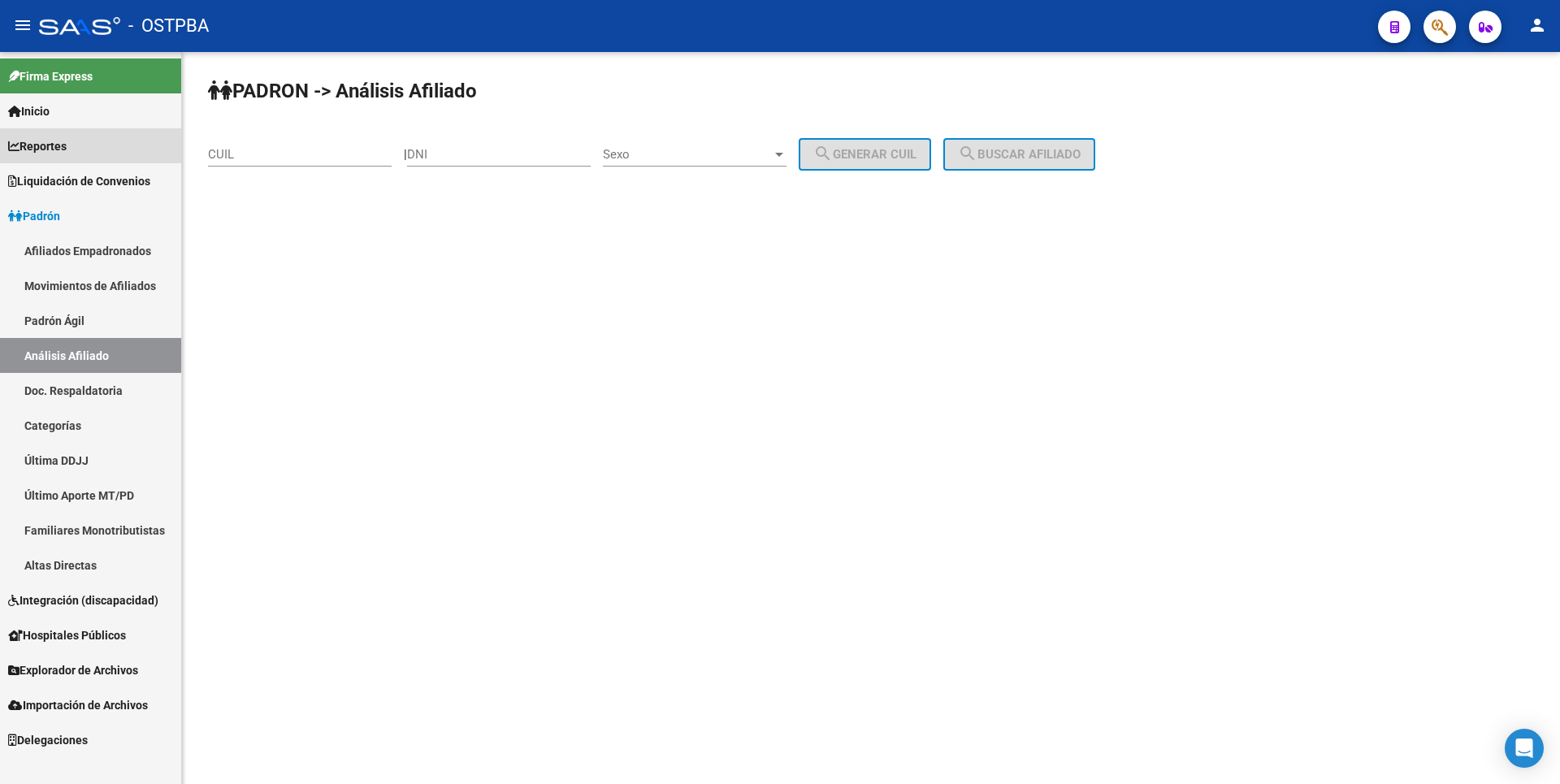
click at [42, 135] on link "Reportes" at bounding box center [90, 145] width 181 height 35
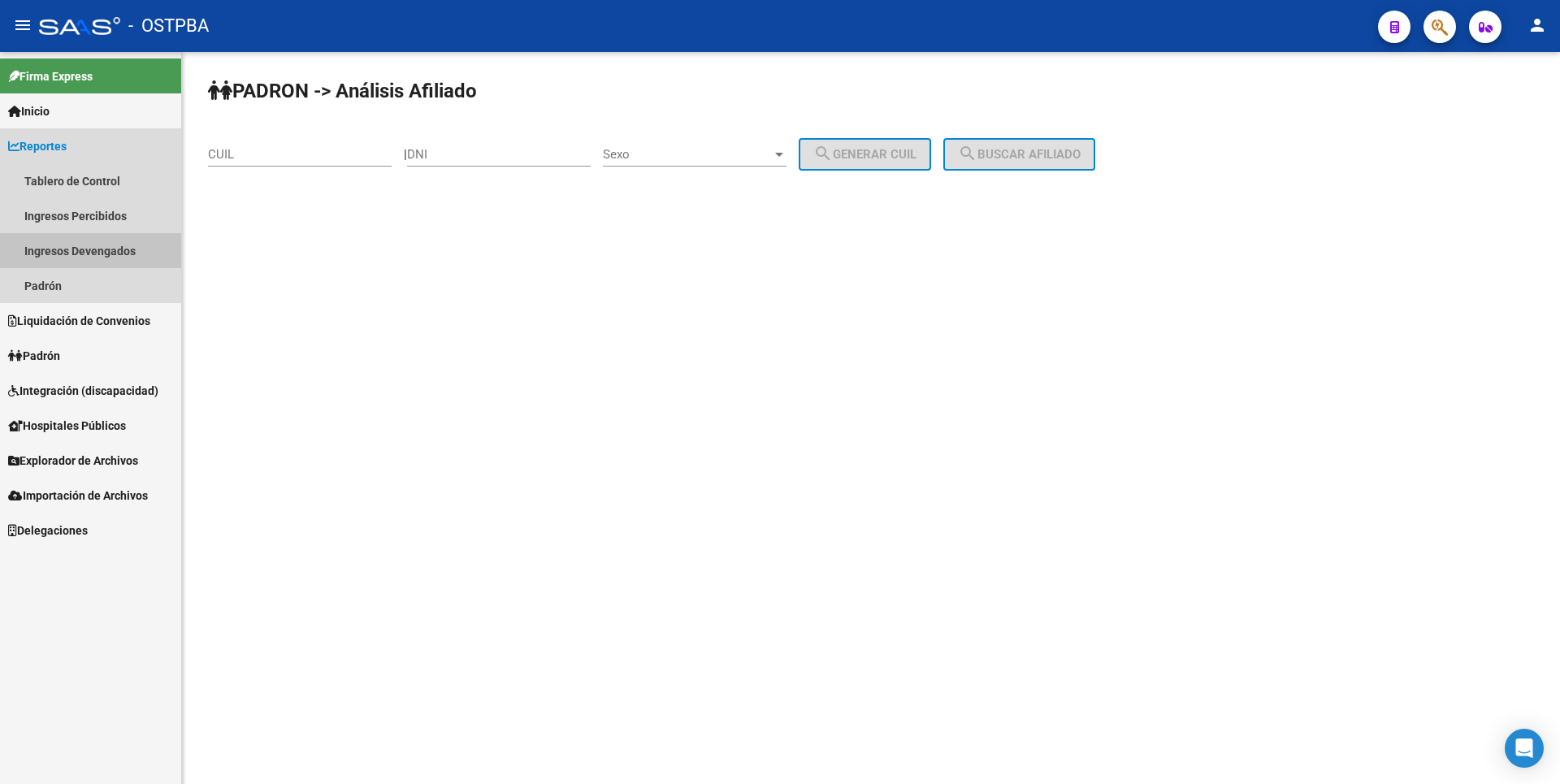
click at [37, 248] on link "Ingresos Devengados" at bounding box center [90, 250] width 181 height 35
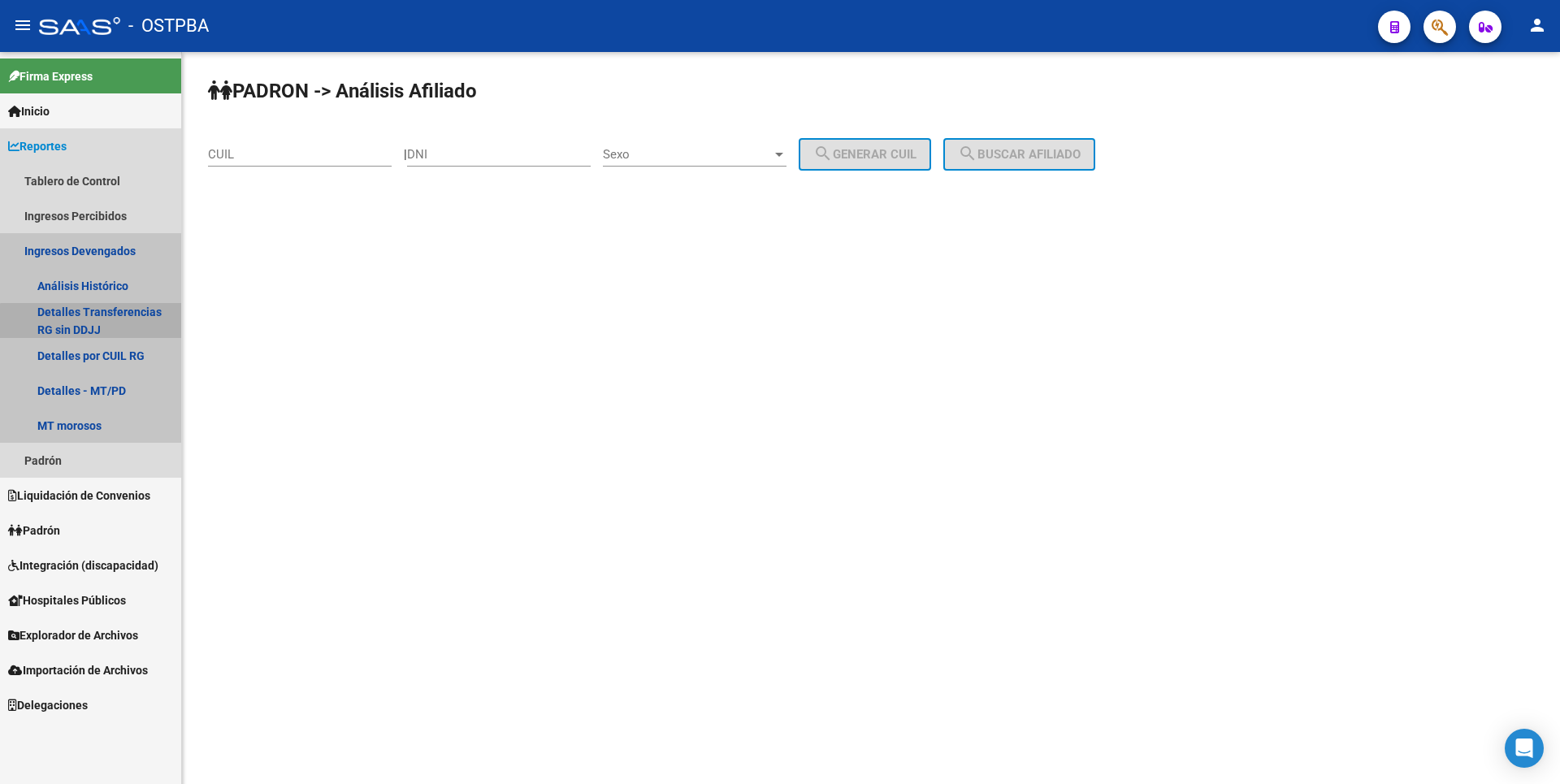
click at [104, 327] on link "Detalles Transferencias RG sin DDJJ" at bounding box center [90, 320] width 181 height 35
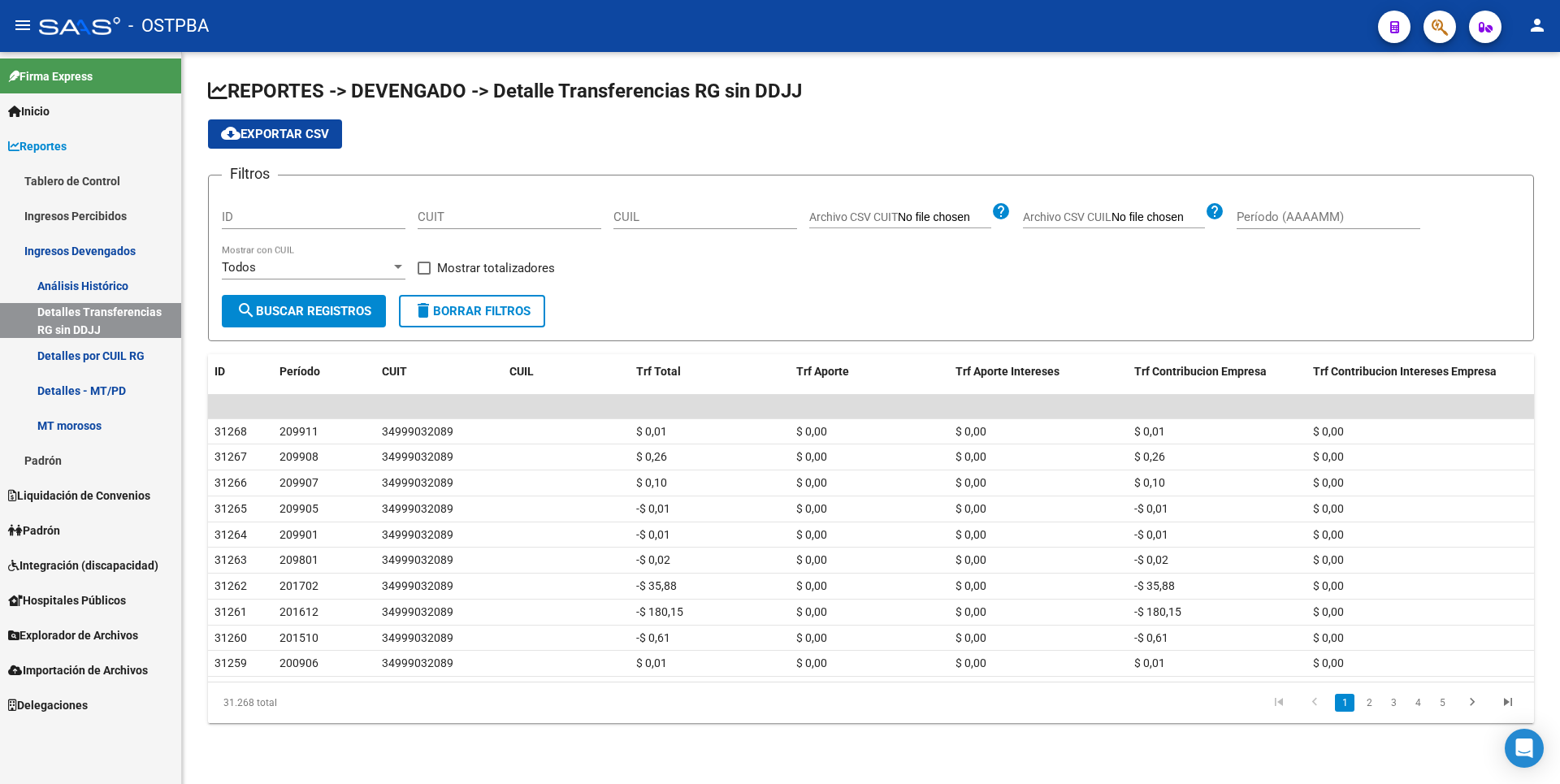
click at [83, 372] on link "Detalles por CUIL RG" at bounding box center [90, 355] width 181 height 35
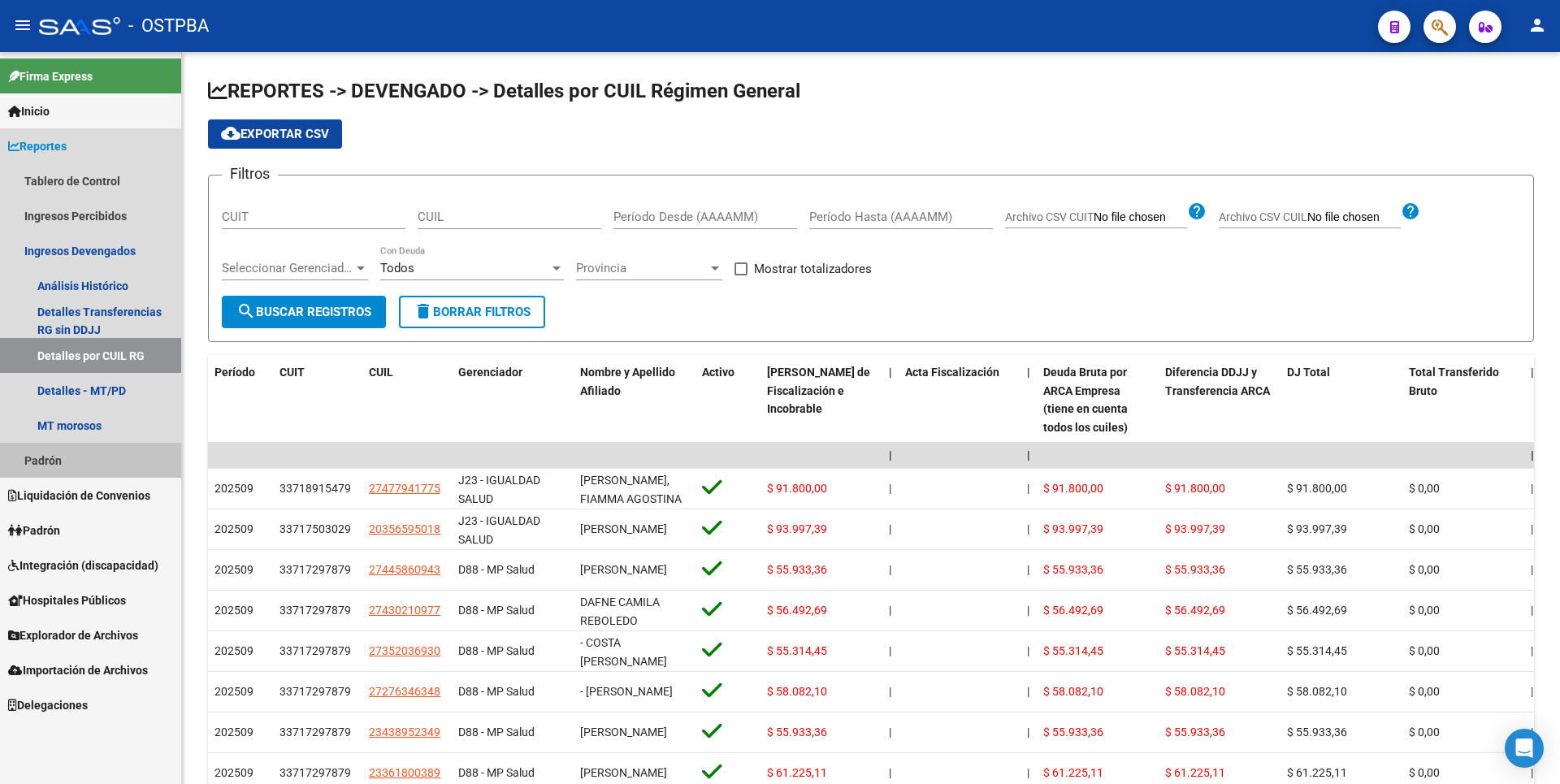
click at [53, 460] on link "Padrón" at bounding box center [90, 459] width 181 height 35
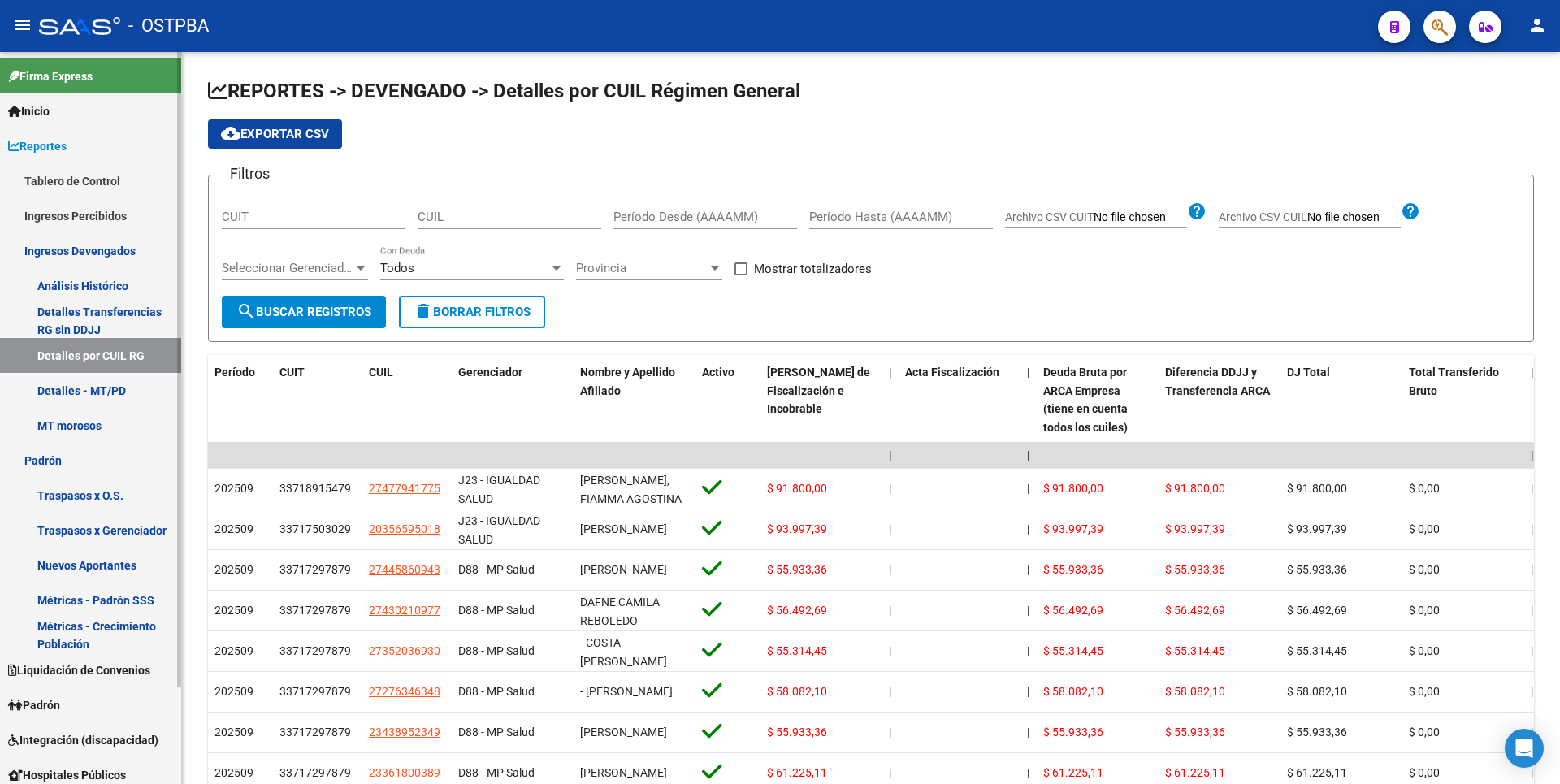
click at [90, 419] on link "MT morosos" at bounding box center [90, 424] width 181 height 35
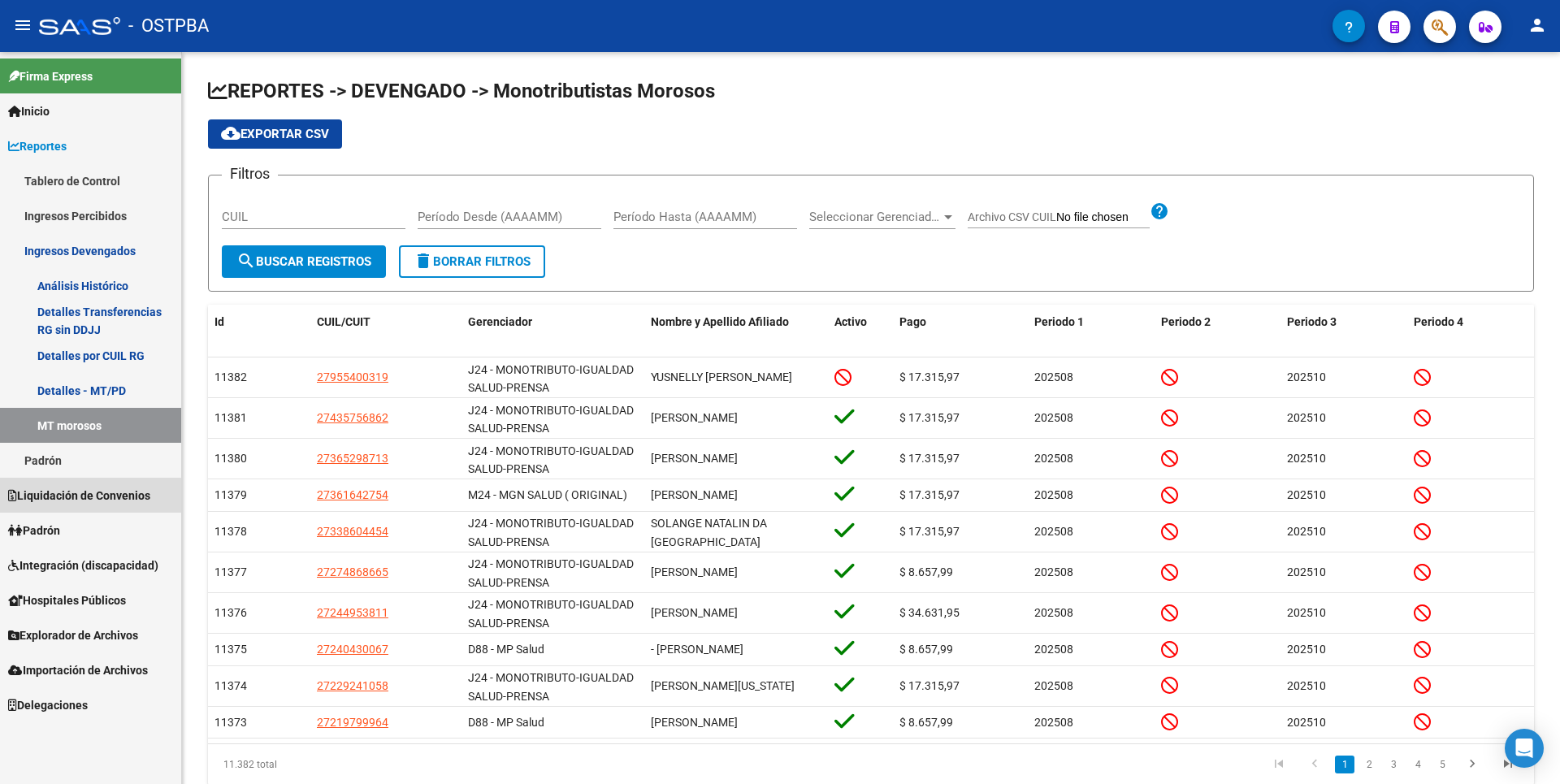
click at [71, 497] on span "Liquidación de Convenios" at bounding box center [79, 495] width 142 height 18
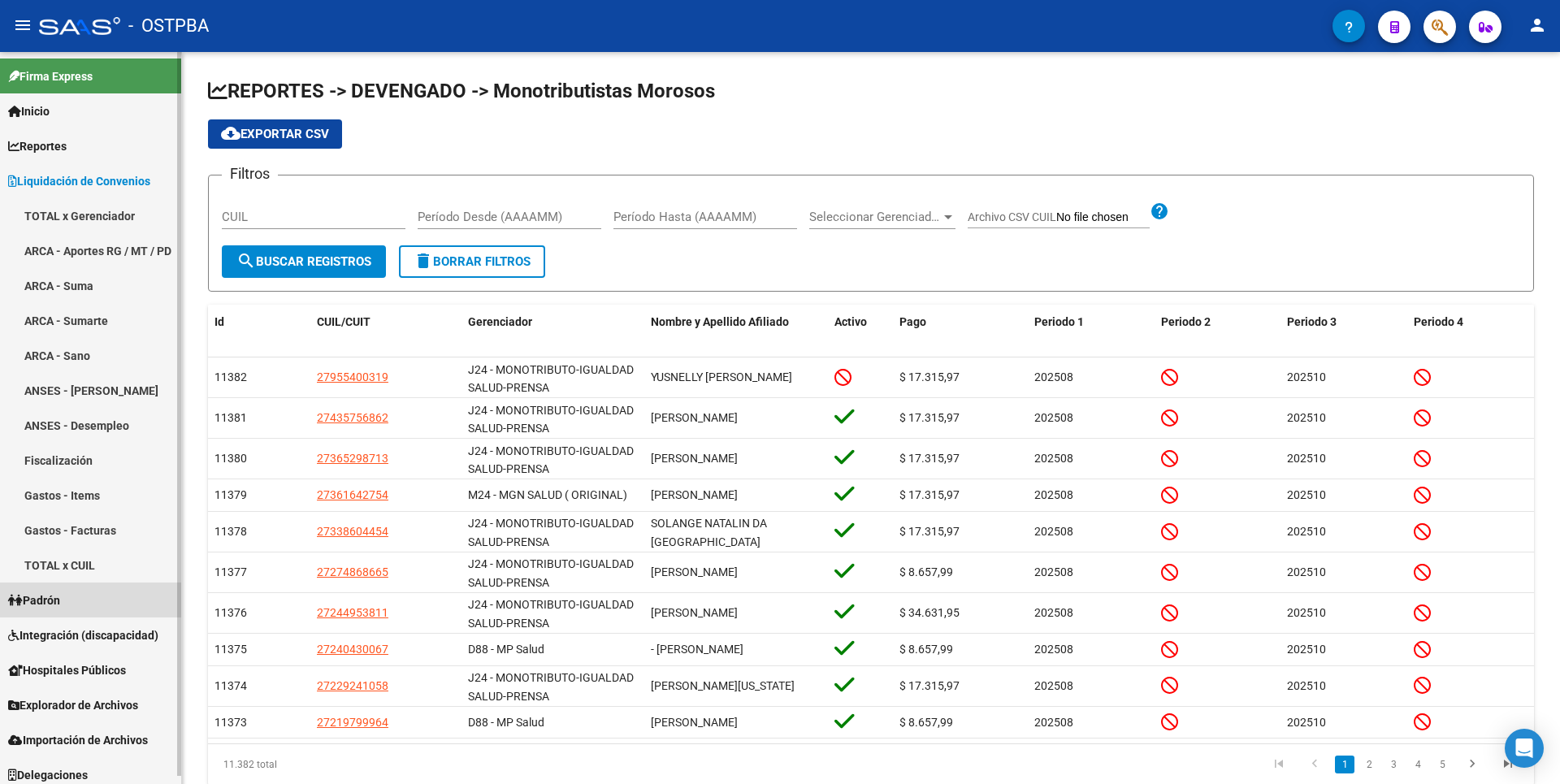
click at [60, 601] on span "Padrón" at bounding box center [34, 600] width 52 height 18
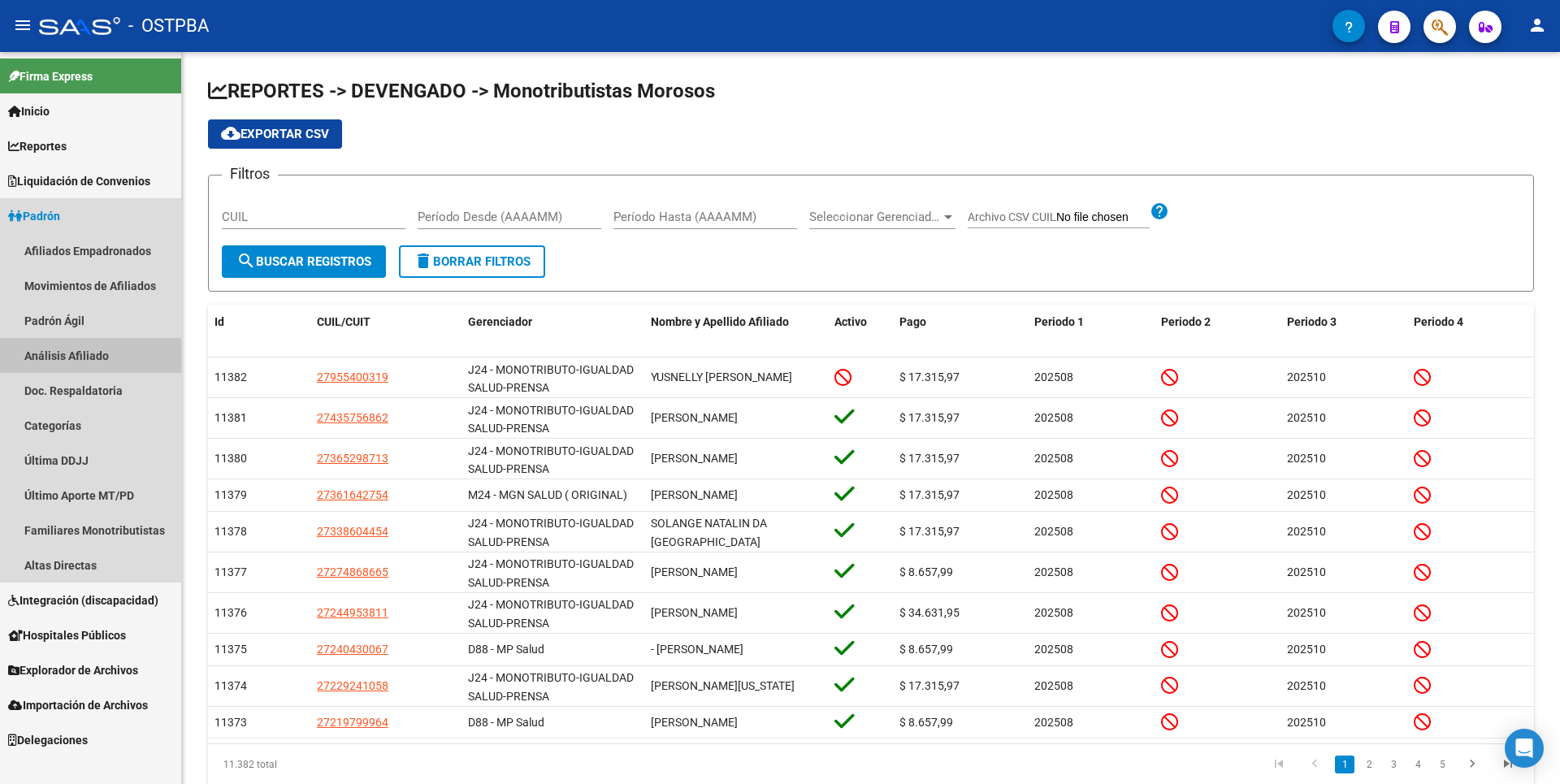
click at [90, 360] on link "Análisis Afiliado" at bounding box center [90, 355] width 181 height 35
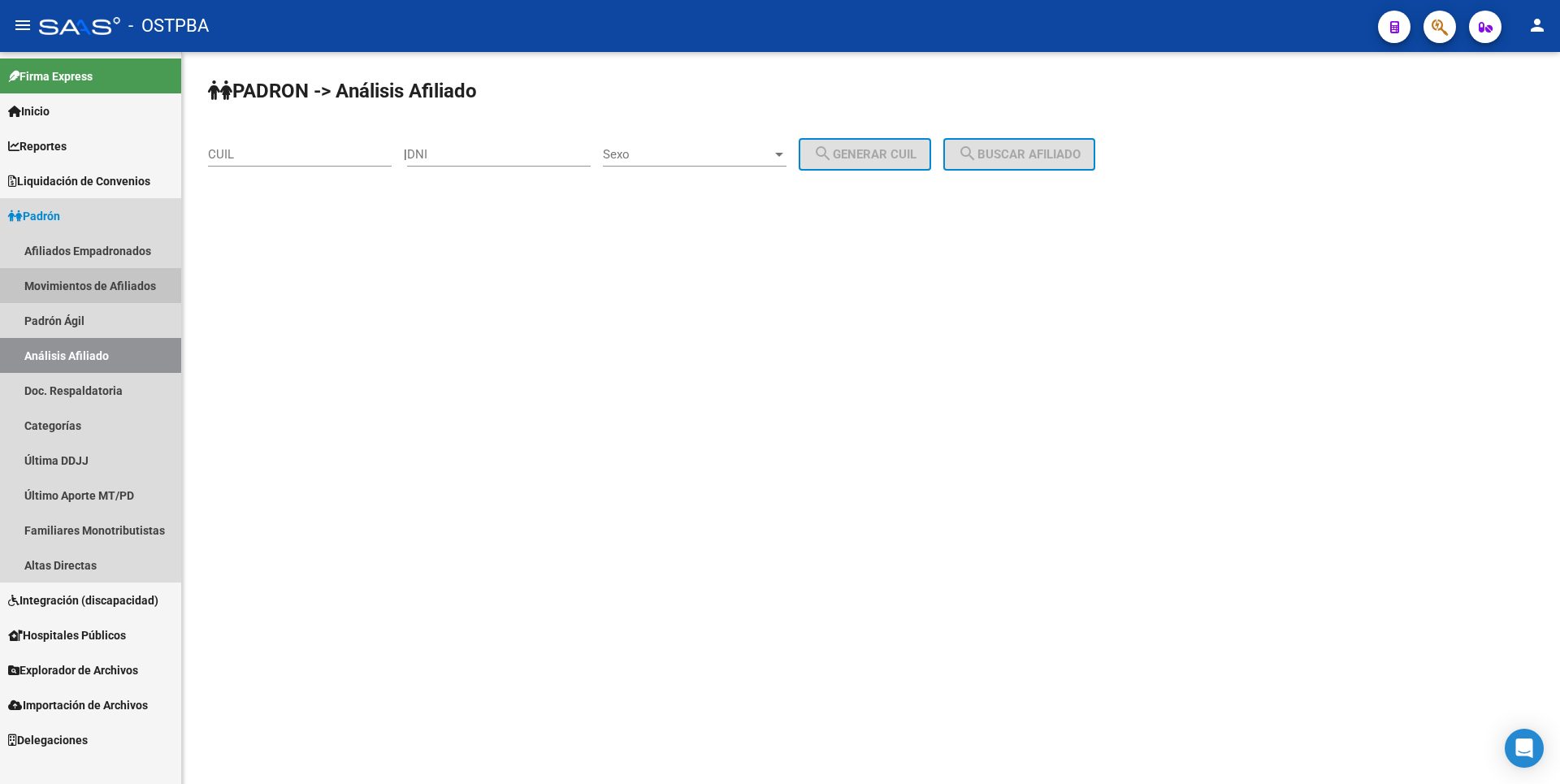
click at [112, 285] on link "Movimientos de Afiliados" at bounding box center [90, 285] width 181 height 35
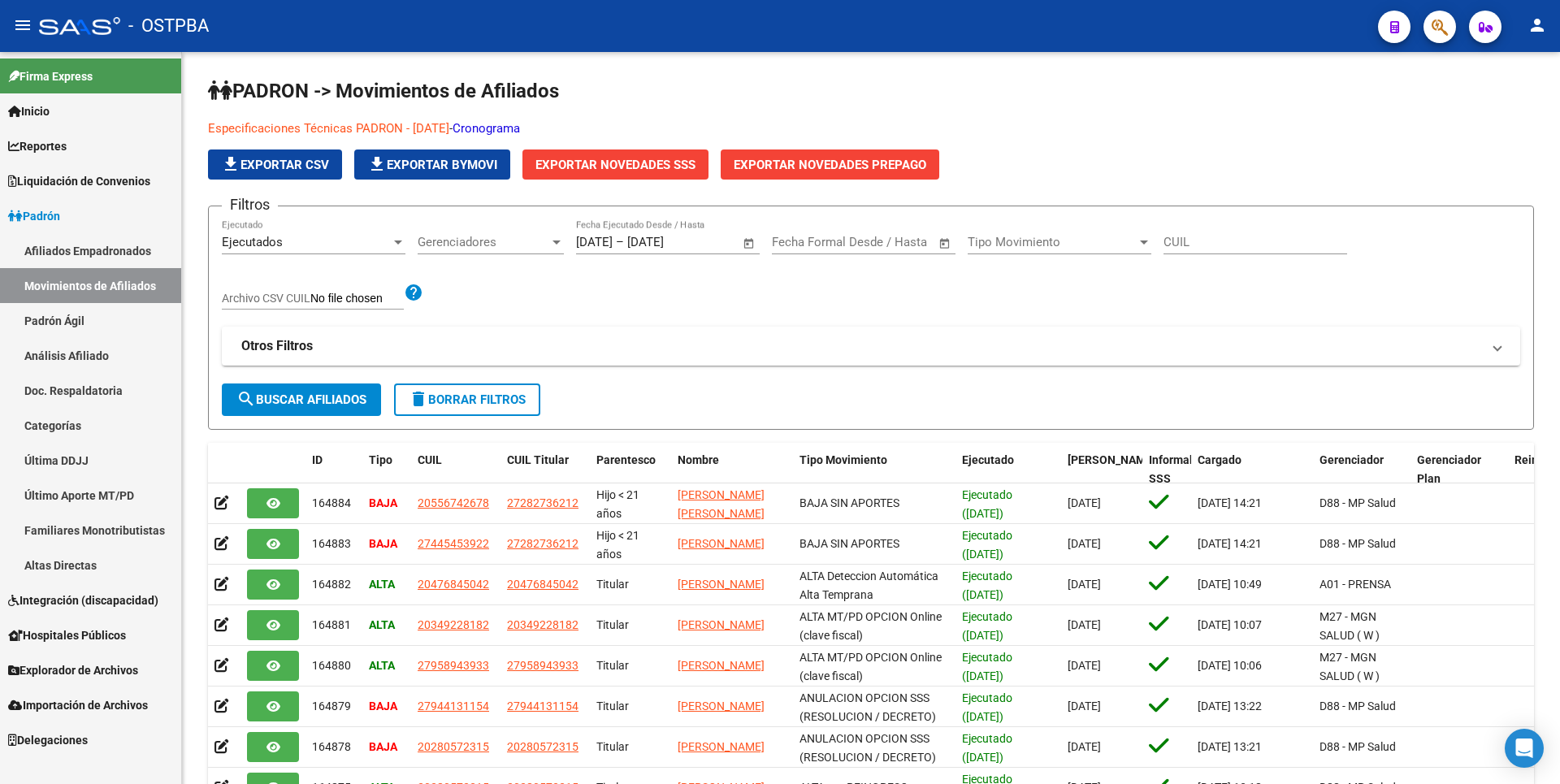
click at [127, 257] on link "Afiliados Empadronados" at bounding box center [90, 250] width 181 height 35
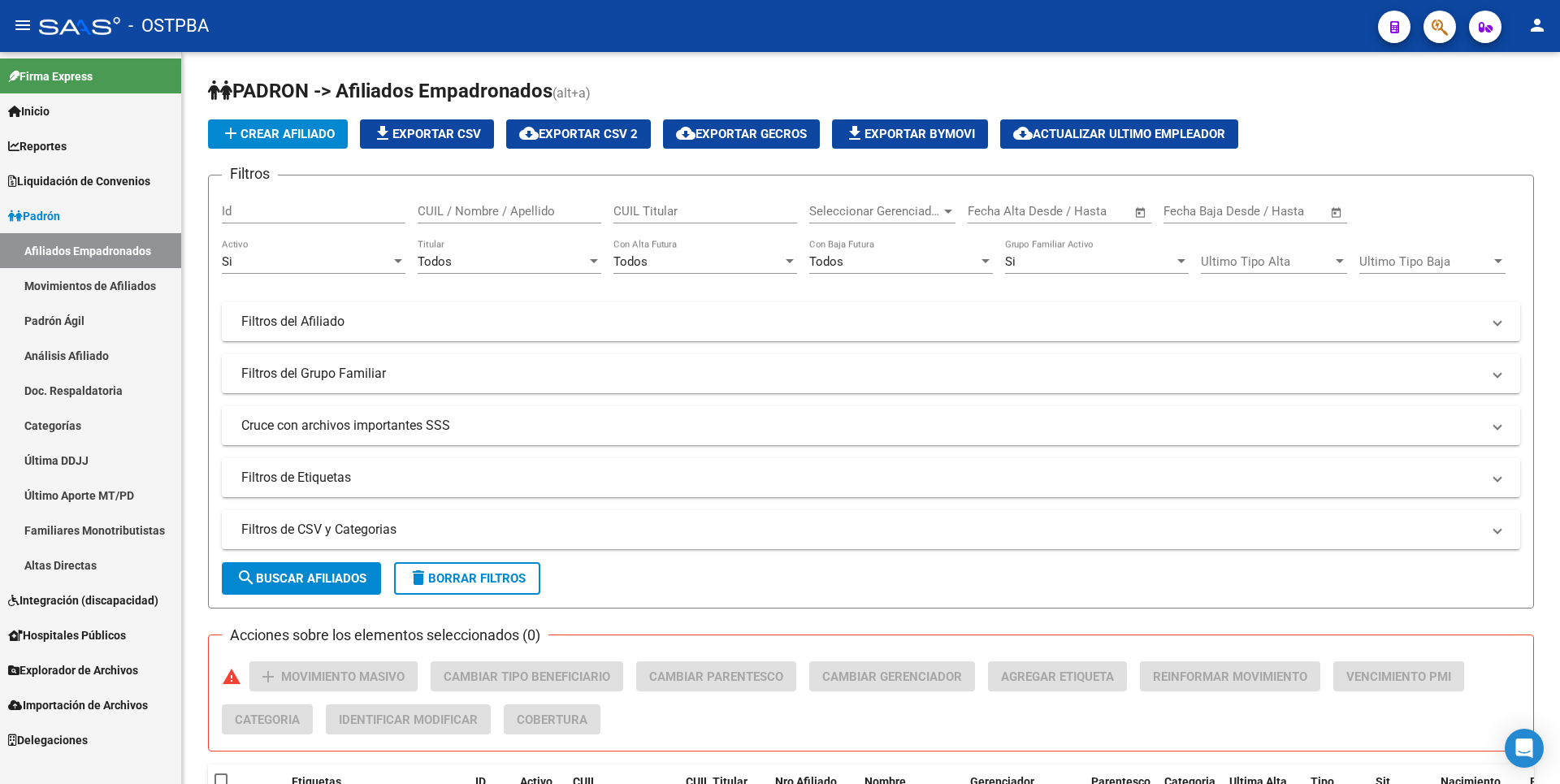
click at [71, 566] on link "Altas Directas" at bounding box center [90, 564] width 181 height 35
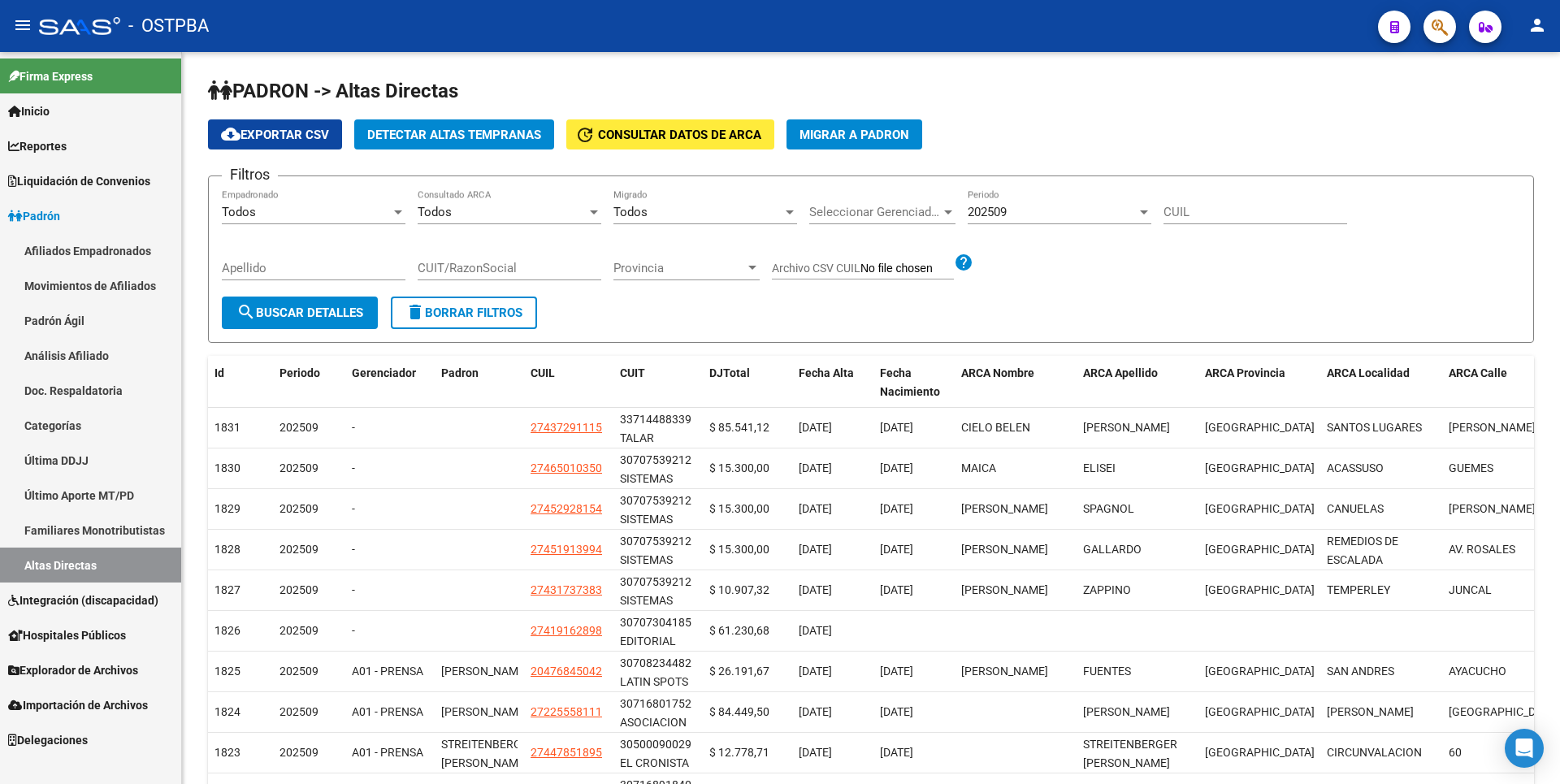
click at [100, 601] on span "Integración (discapacidad)" at bounding box center [83, 600] width 150 height 18
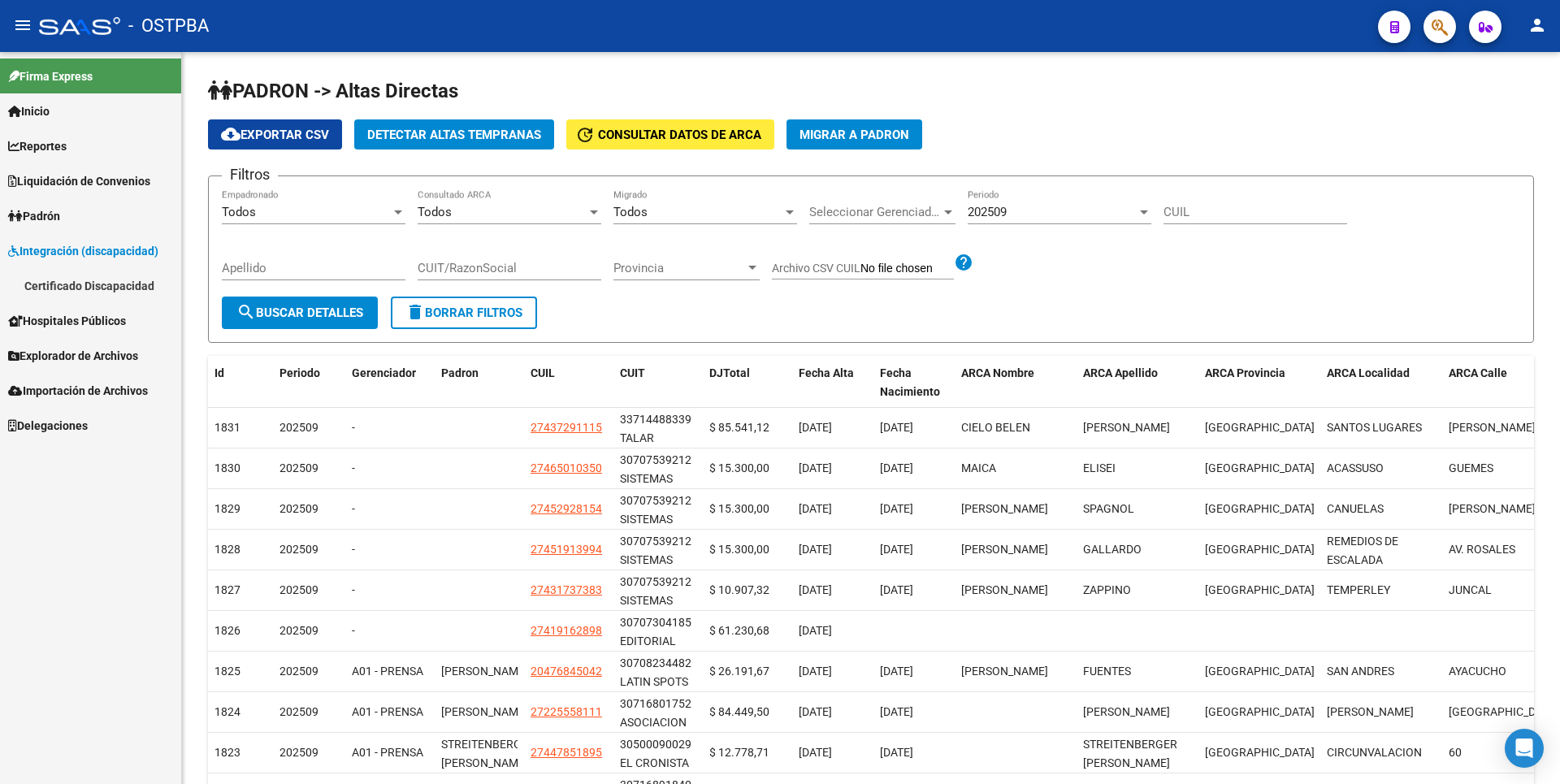
click at [86, 328] on span "Hospitales Públicos" at bounding box center [67, 321] width 118 height 18
click at [101, 352] on link "Débitos Autogestión (viejo)" at bounding box center [90, 355] width 181 height 35
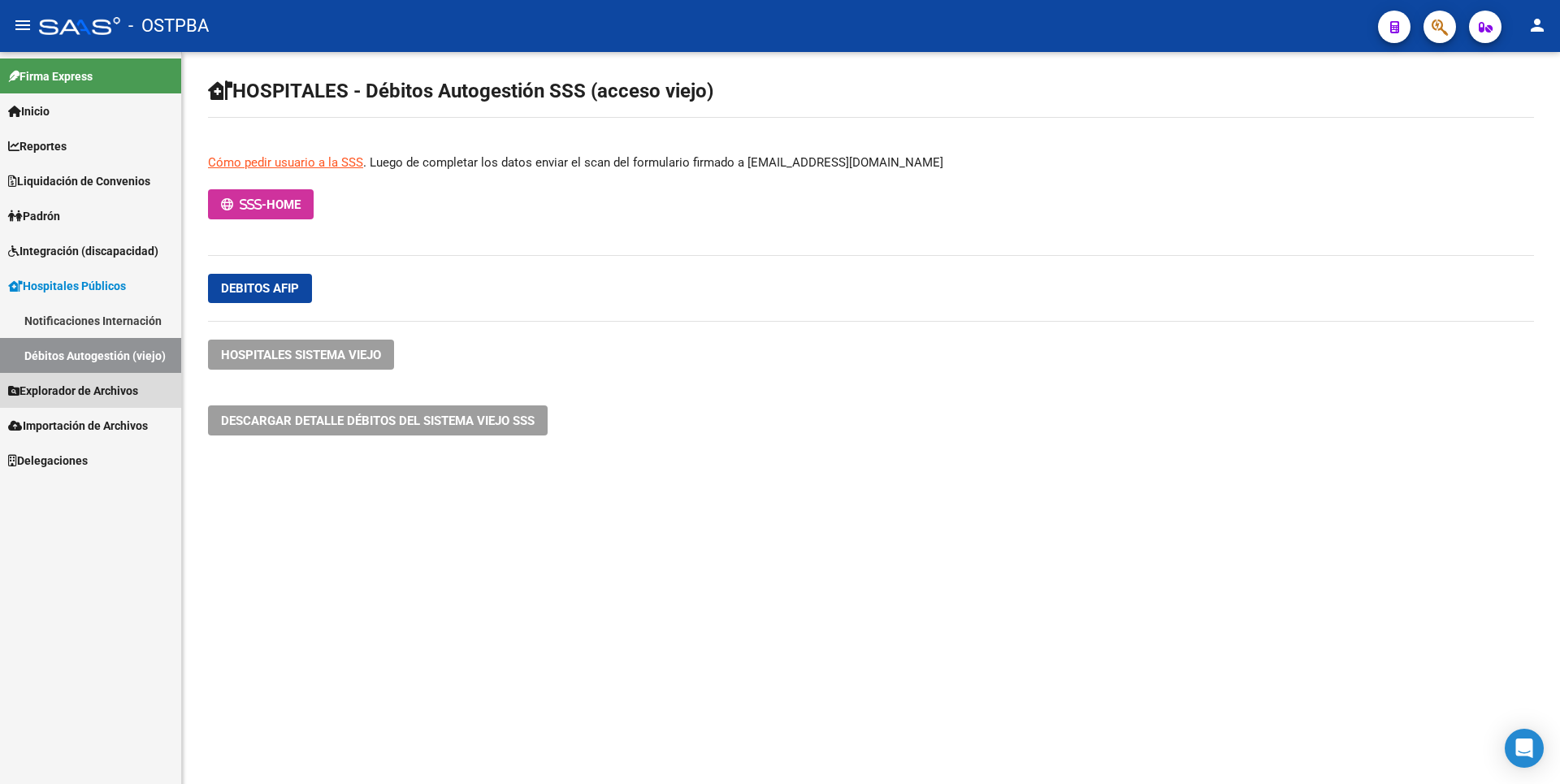
click at [124, 397] on span "Explorador de Archivos" at bounding box center [73, 391] width 130 height 18
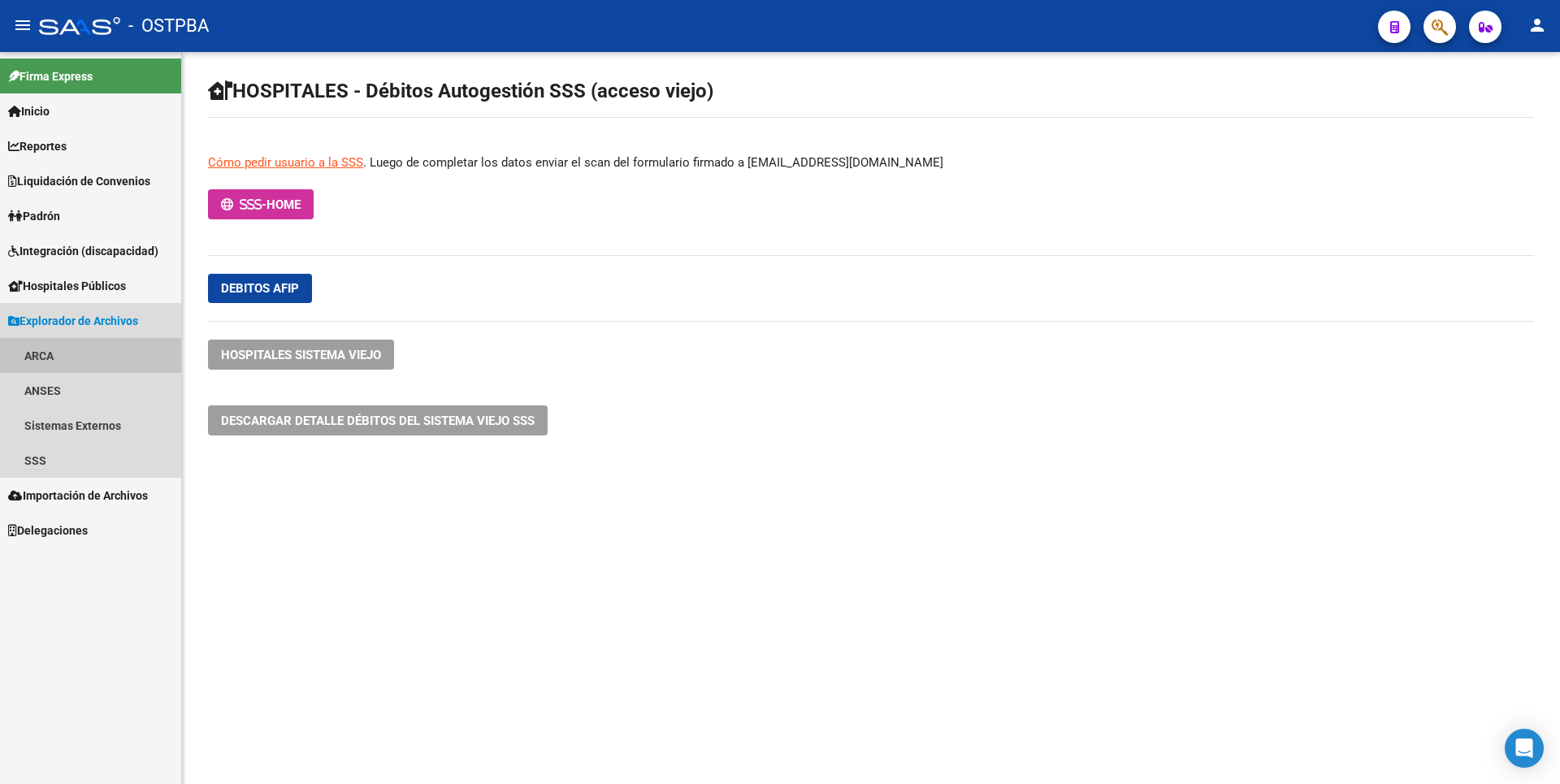
click at [62, 371] on link "ARCA" at bounding box center [90, 355] width 181 height 35
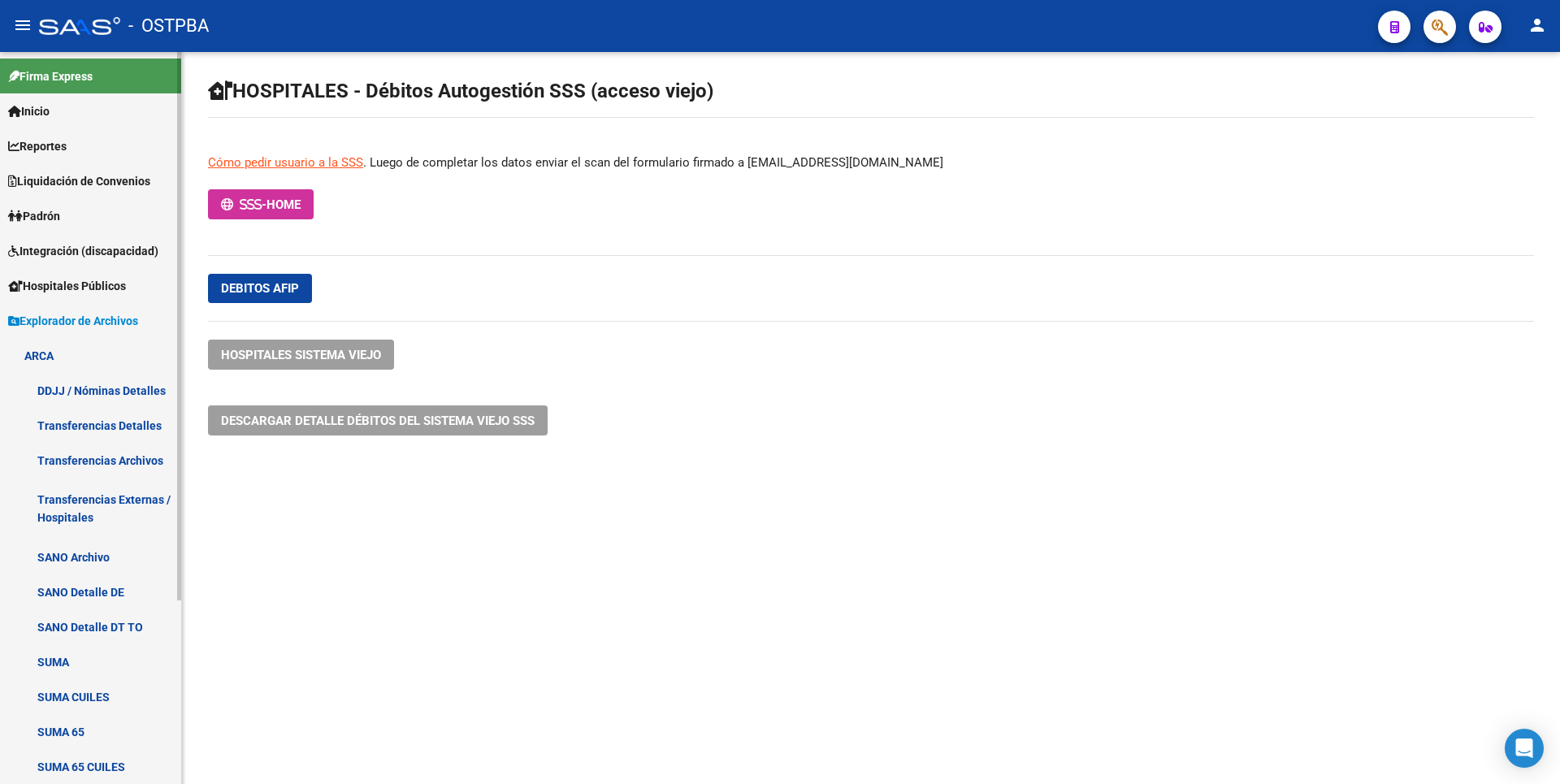
click at [115, 429] on link "Transferencias Detalles" at bounding box center [90, 424] width 181 height 35
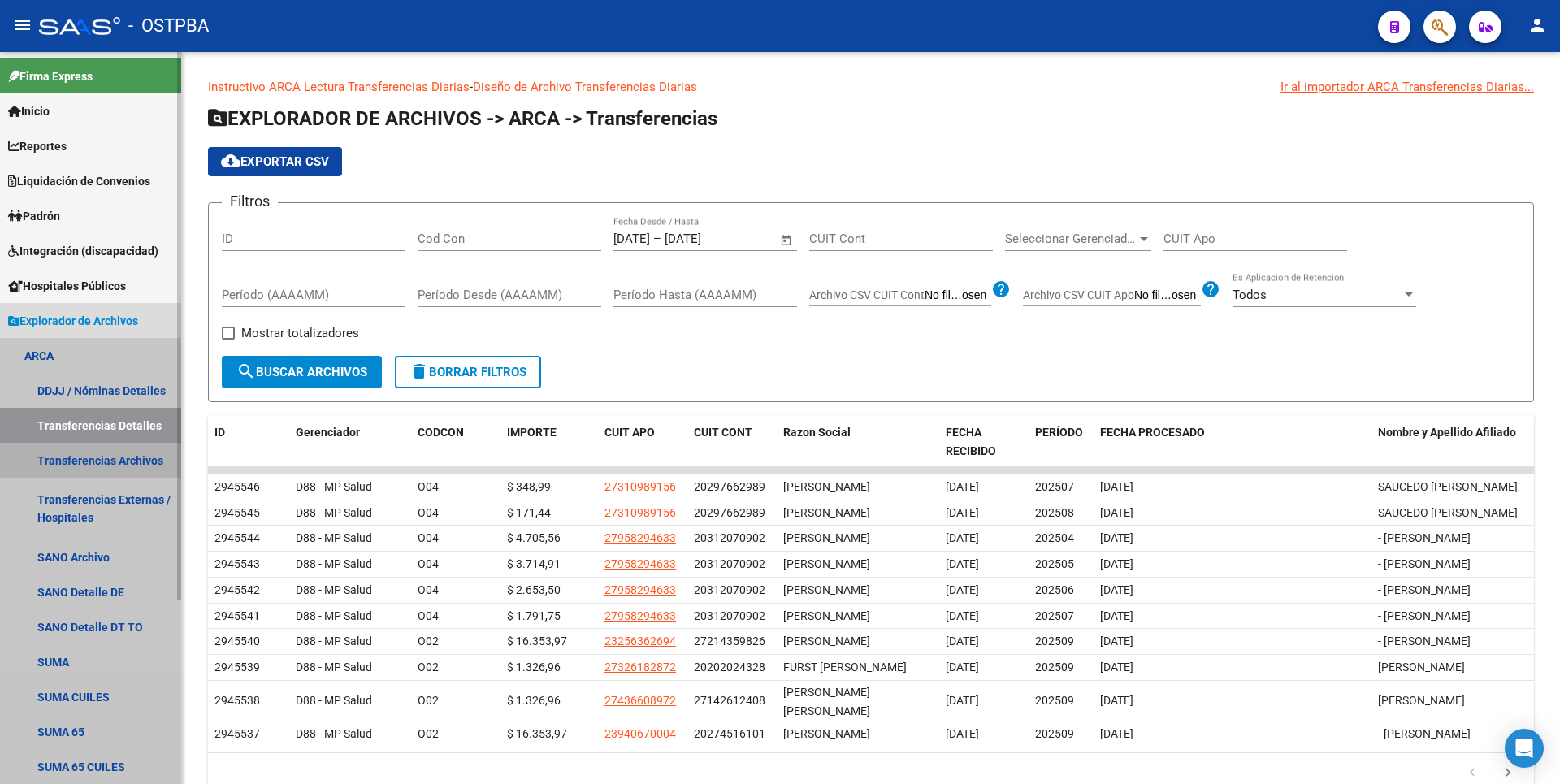
click at [89, 458] on link "Transferencias Archivos" at bounding box center [90, 459] width 181 height 35
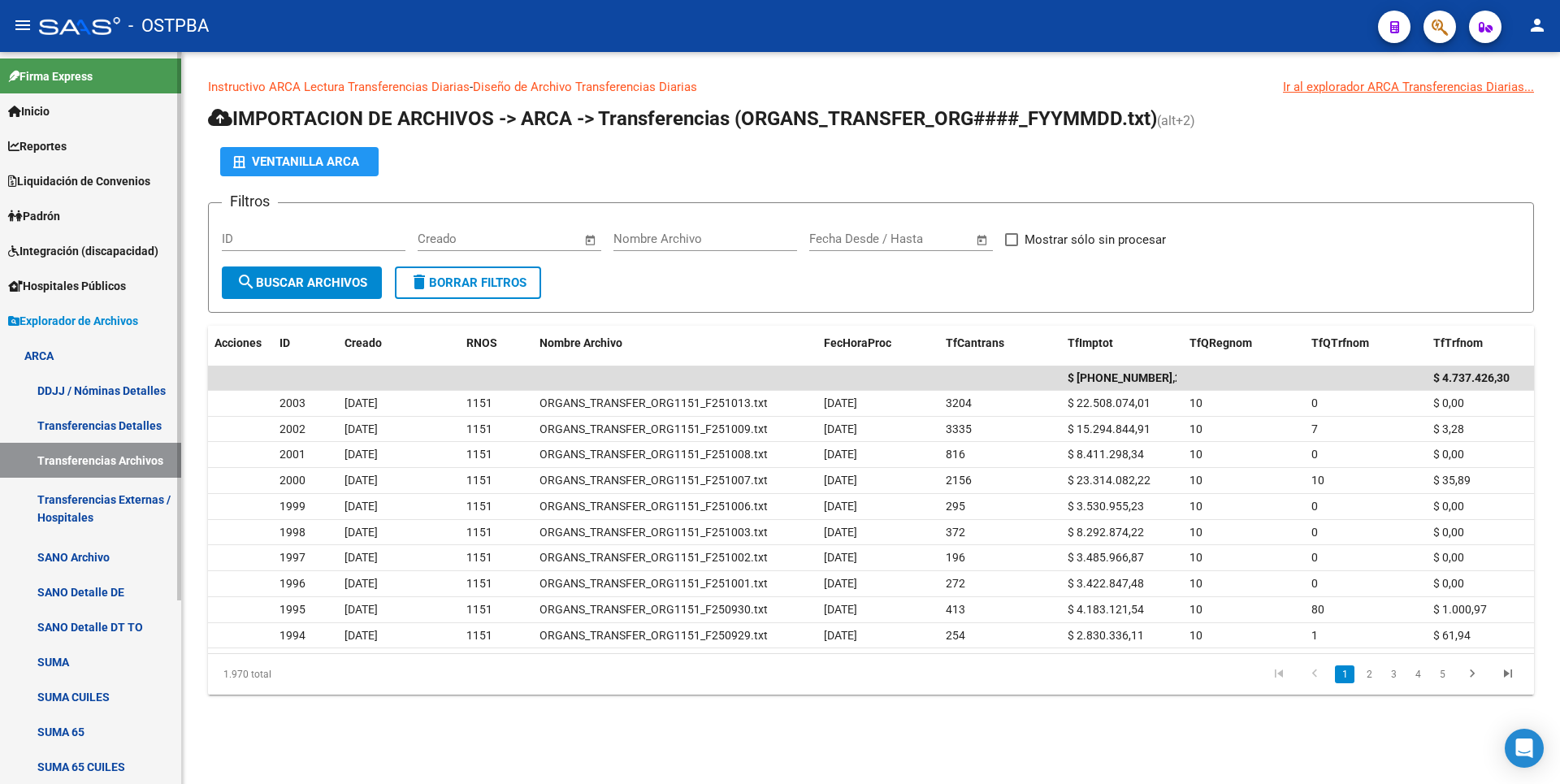
click at [87, 739] on link "SUMA 65" at bounding box center [90, 731] width 181 height 35
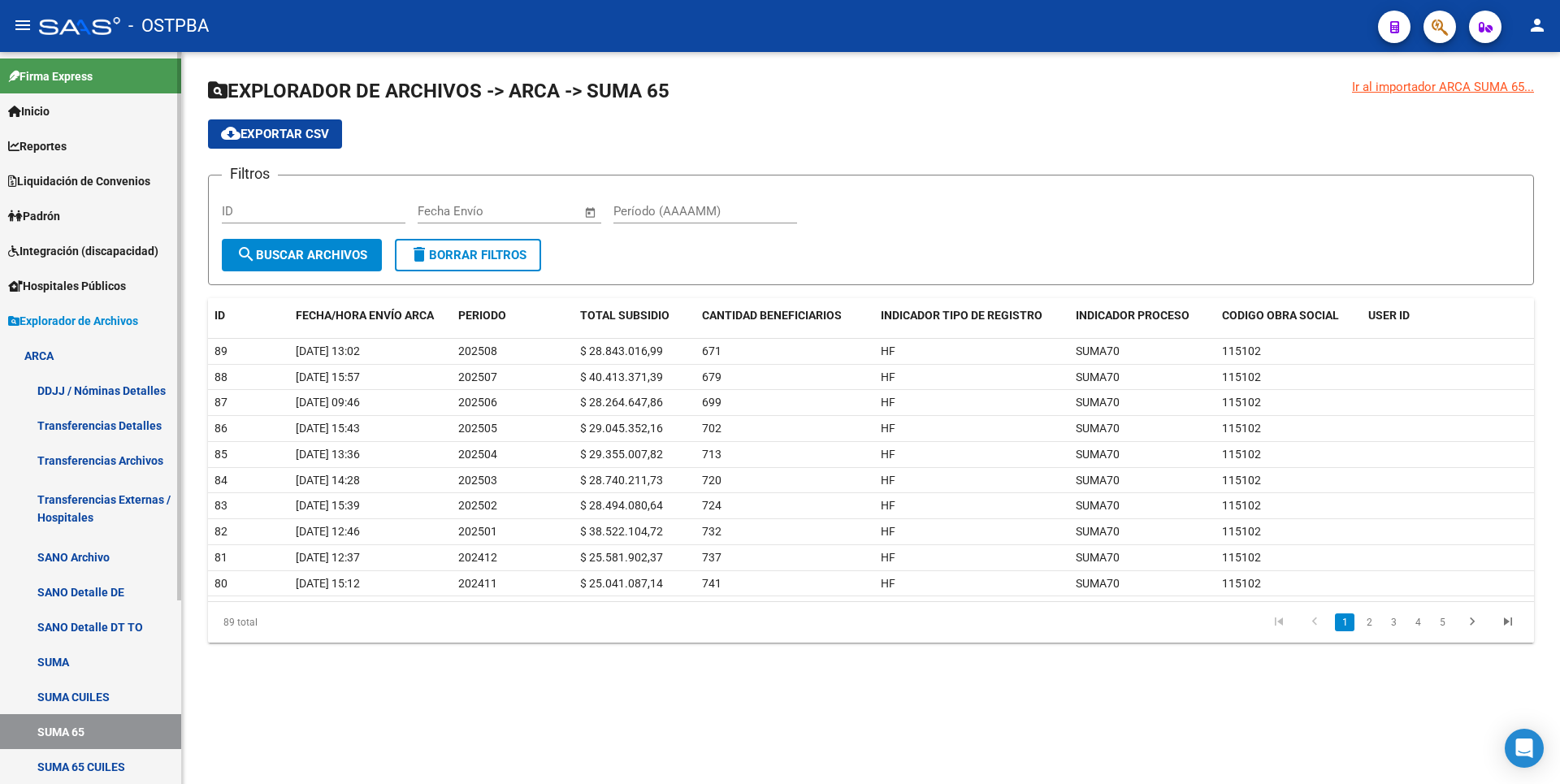
click at [72, 134] on link "Reportes" at bounding box center [90, 145] width 181 height 35
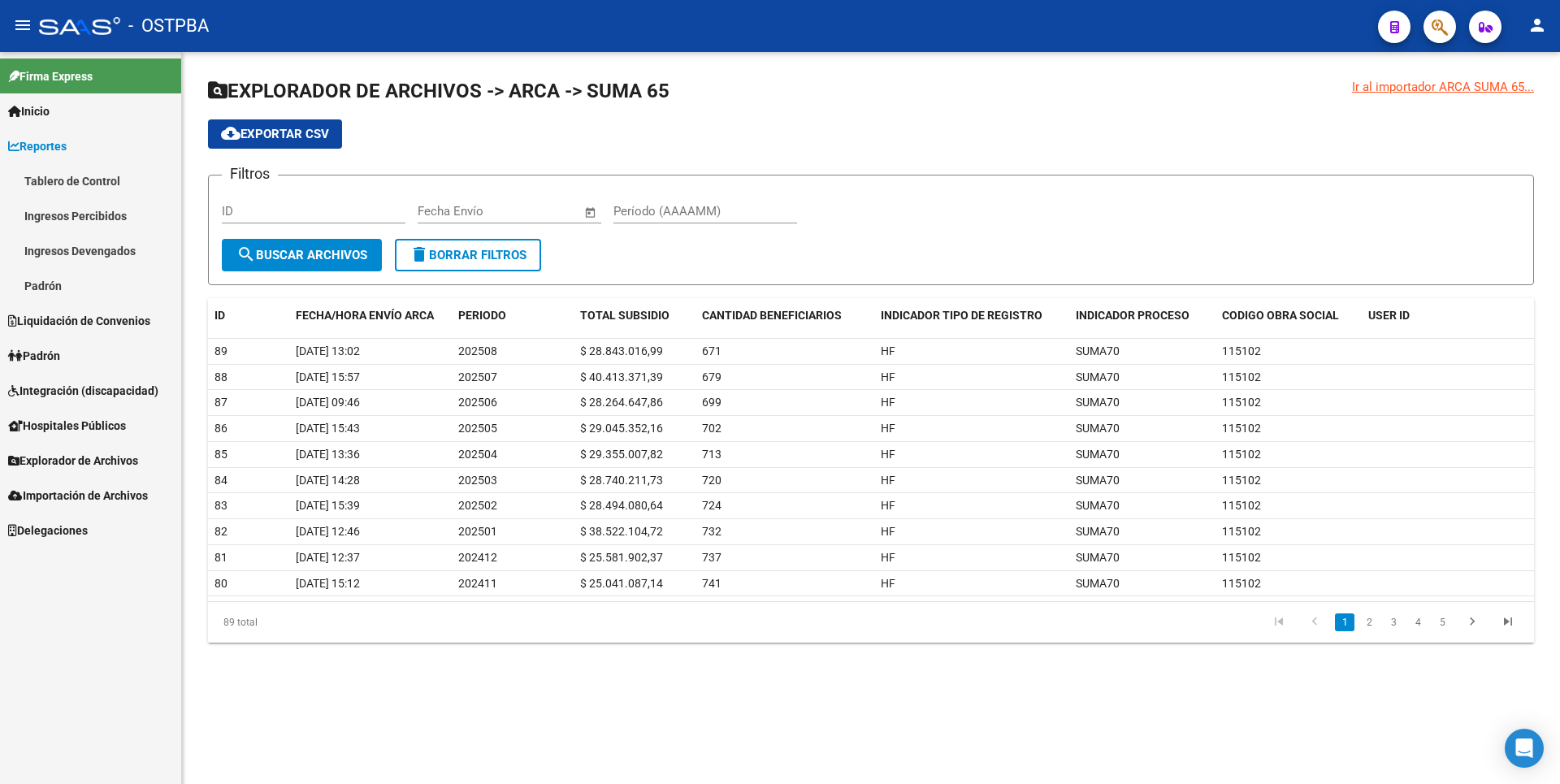
click at [80, 353] on link "Padrón" at bounding box center [90, 355] width 181 height 35
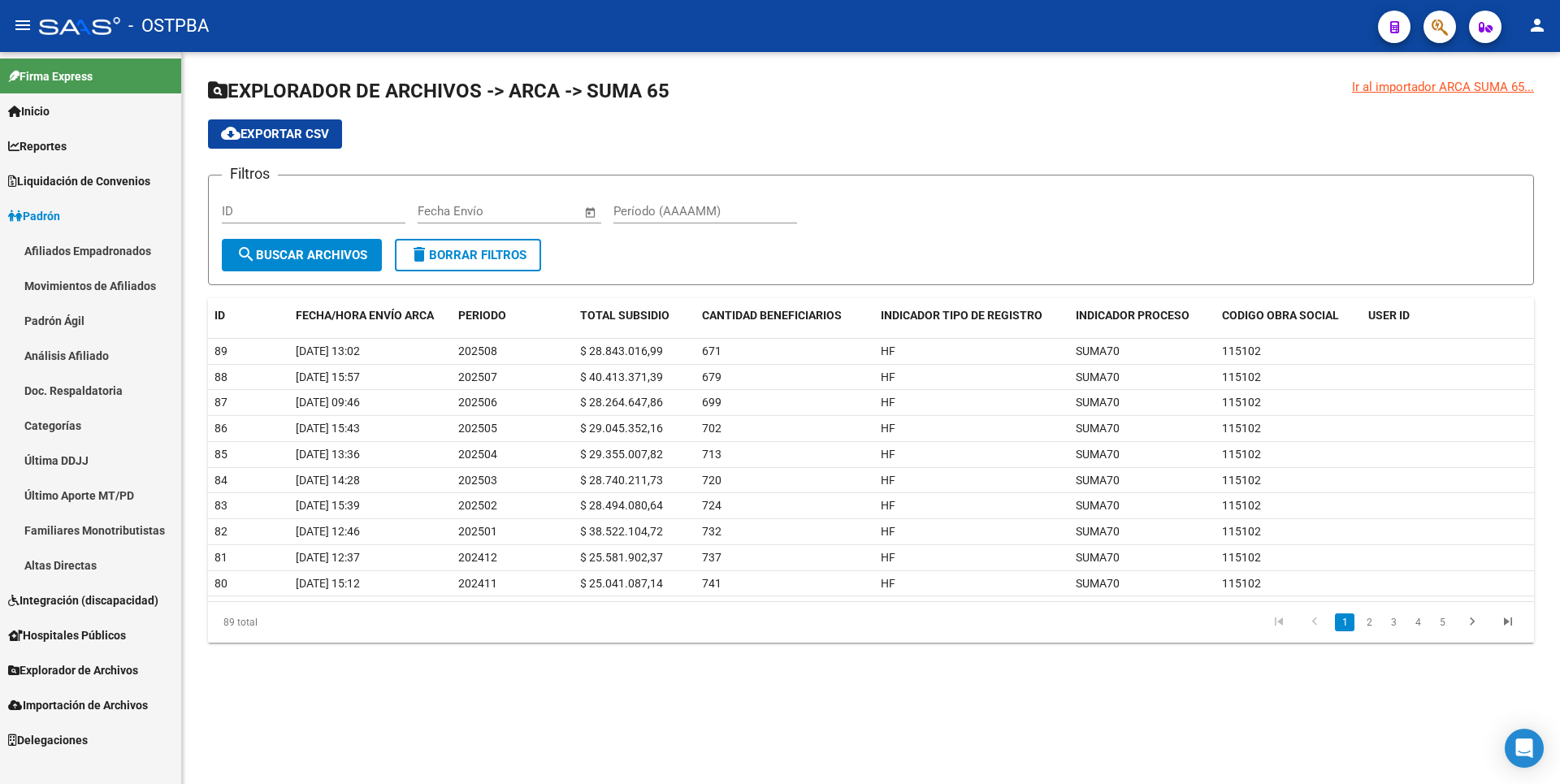
click at [72, 254] on link "Afiliados Empadronados" at bounding box center [90, 250] width 181 height 35
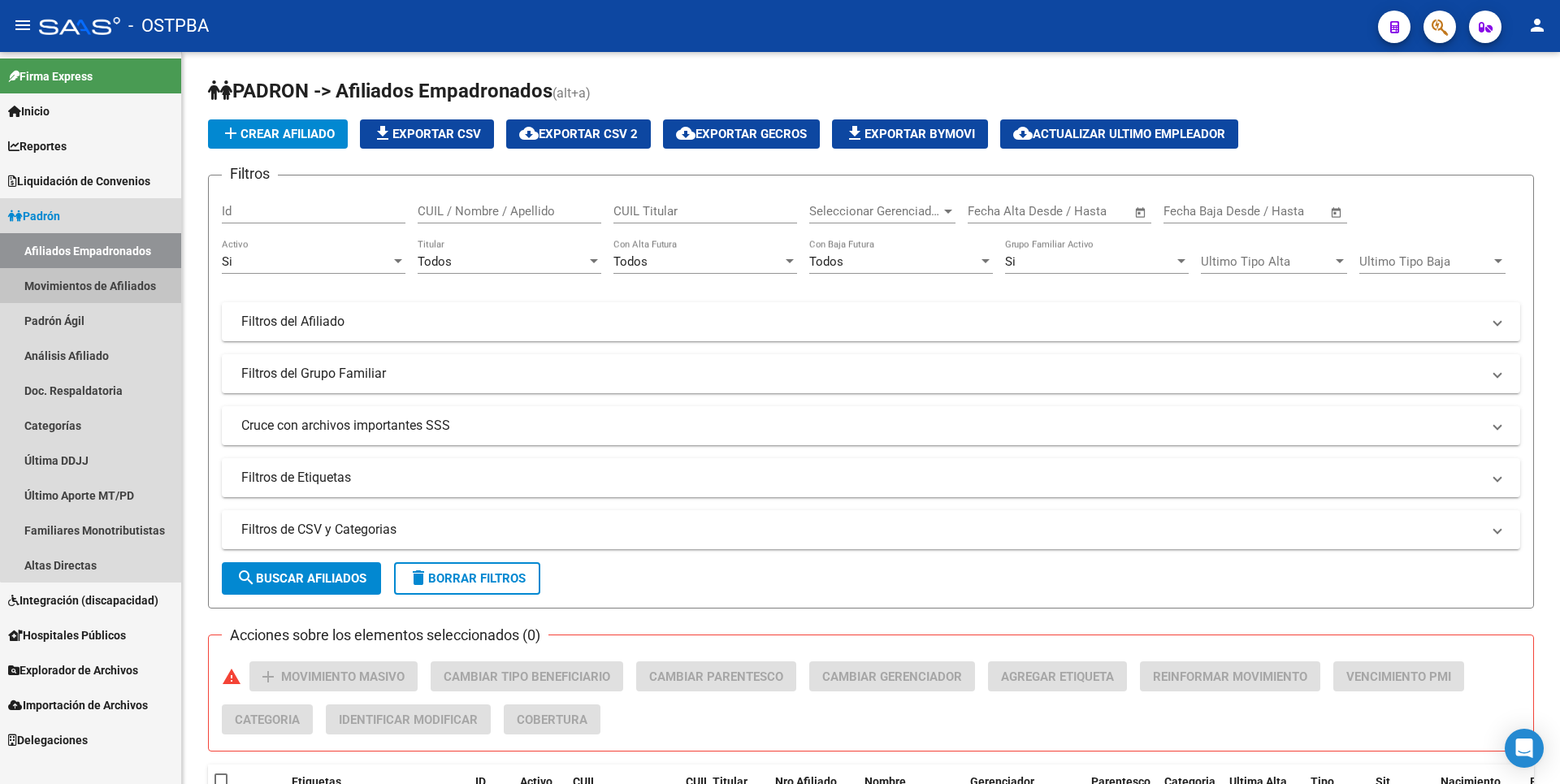
click at [120, 286] on link "Movimientos de Afiliados" at bounding box center [90, 285] width 181 height 35
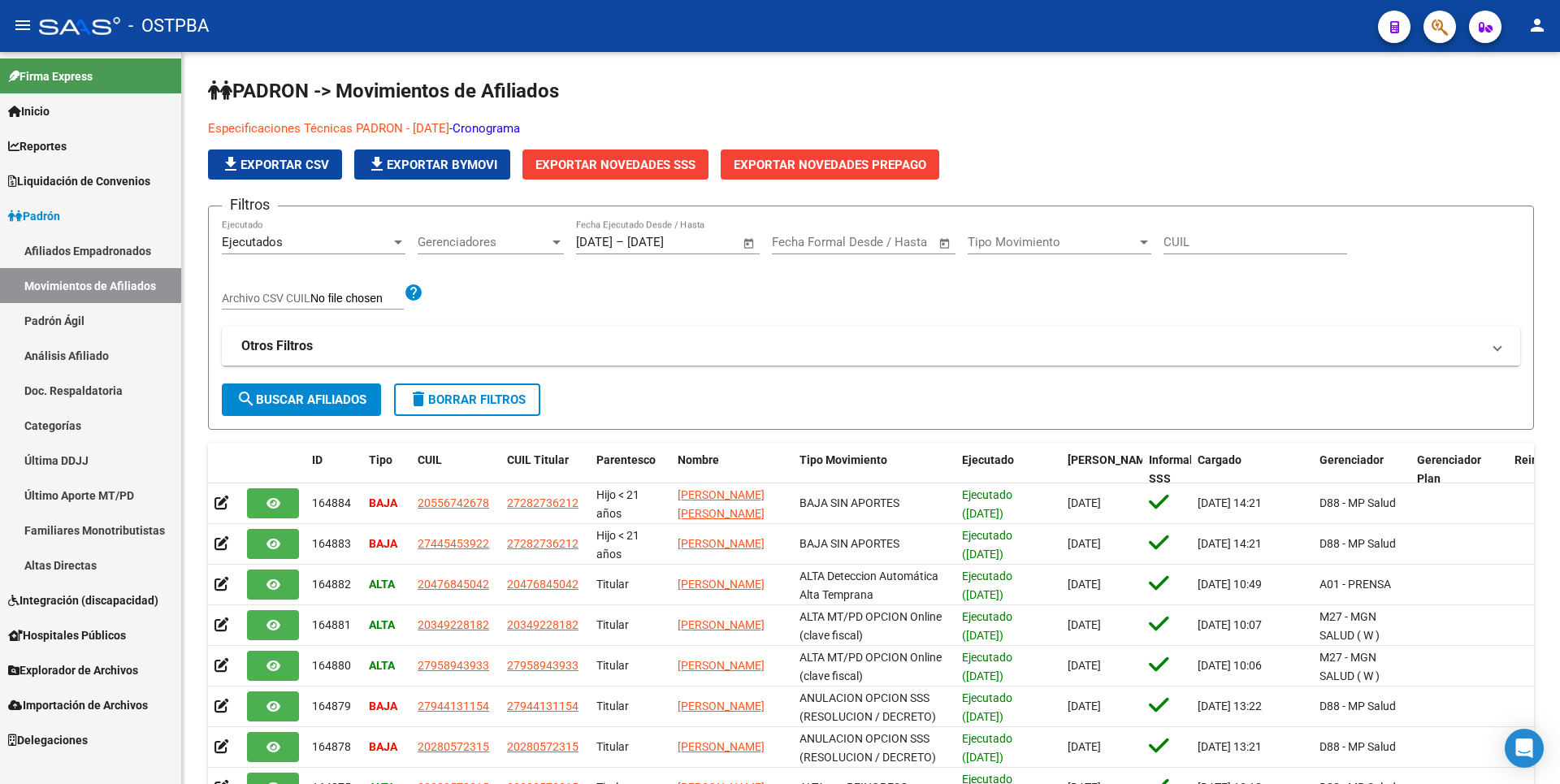
click at [128, 237] on link "Afiliados Empadronados" at bounding box center [90, 250] width 181 height 35
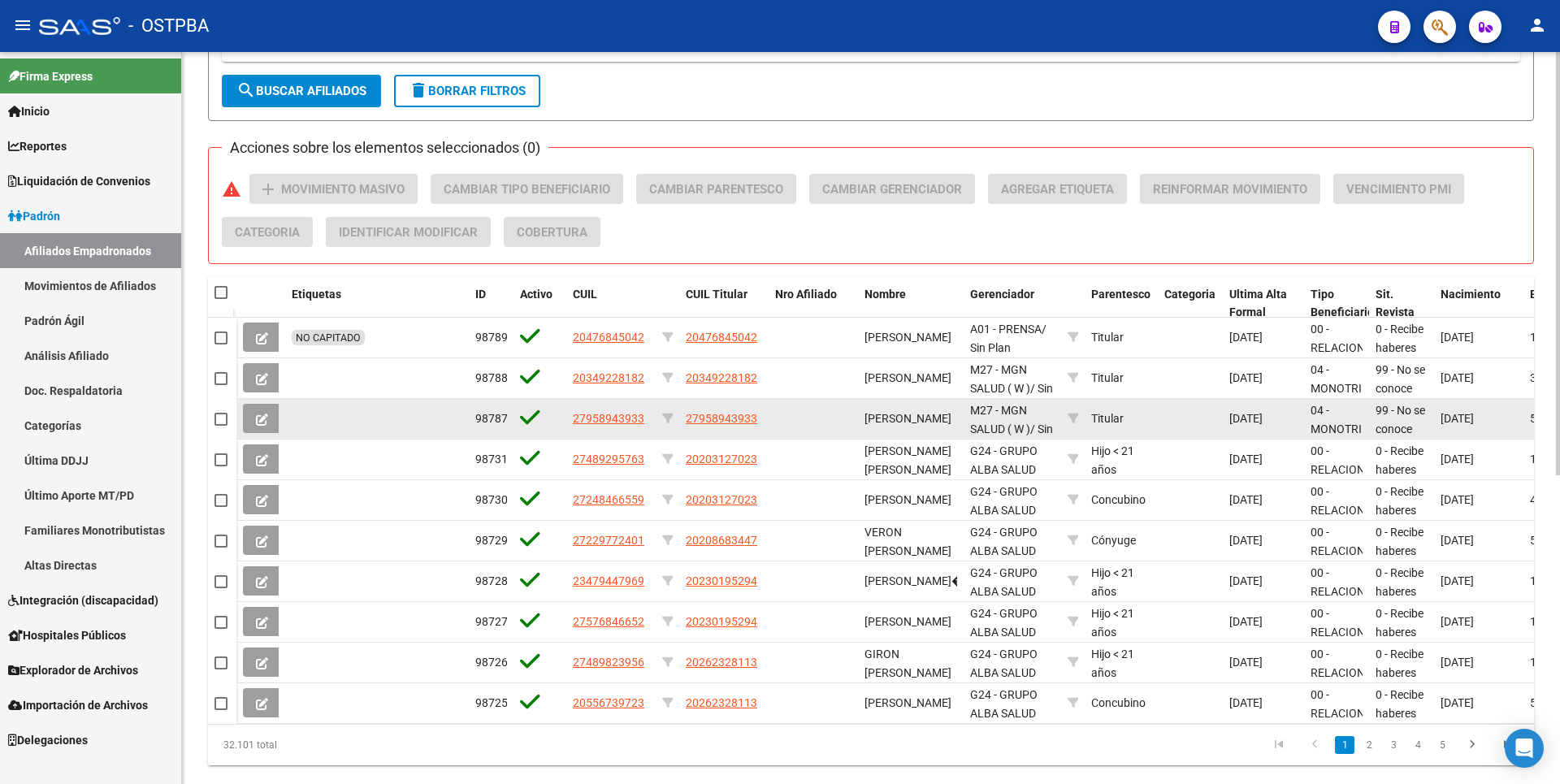
scroll to position [532, 0]
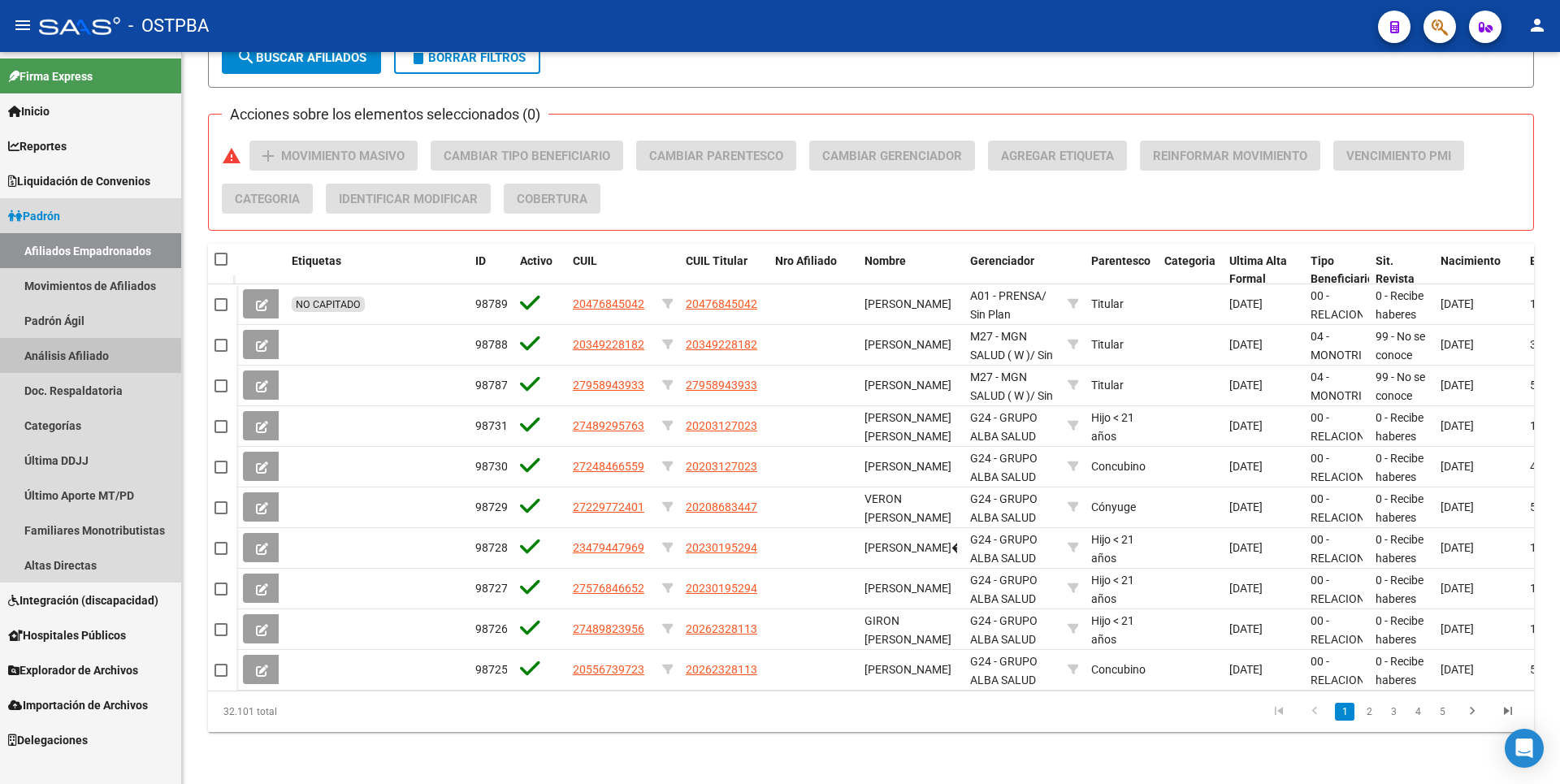
click at [69, 369] on link "Análisis Afiliado" at bounding box center [90, 355] width 181 height 35
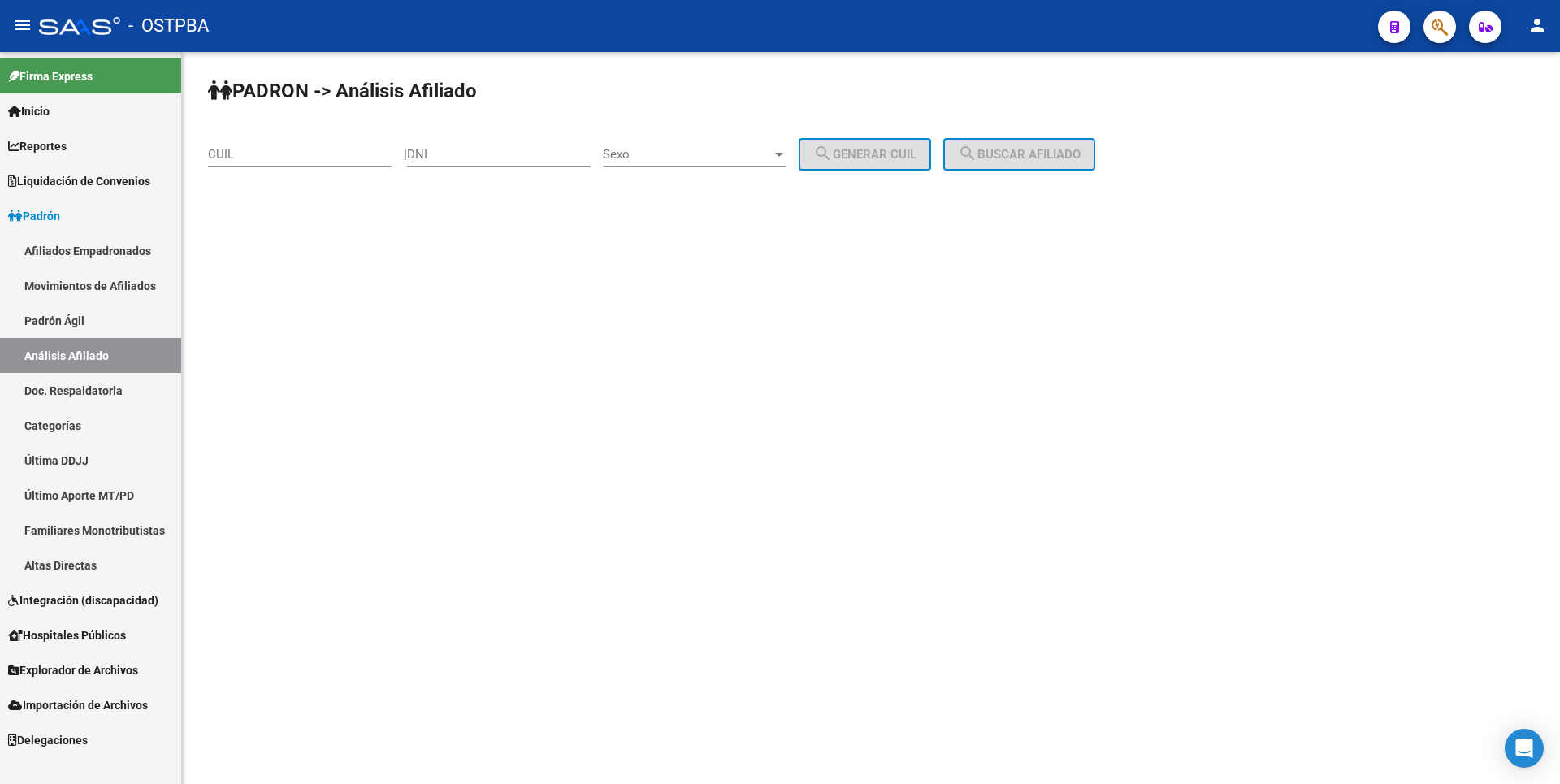
click at [94, 400] on link "Doc. Respaldatoria" at bounding box center [90, 390] width 181 height 35
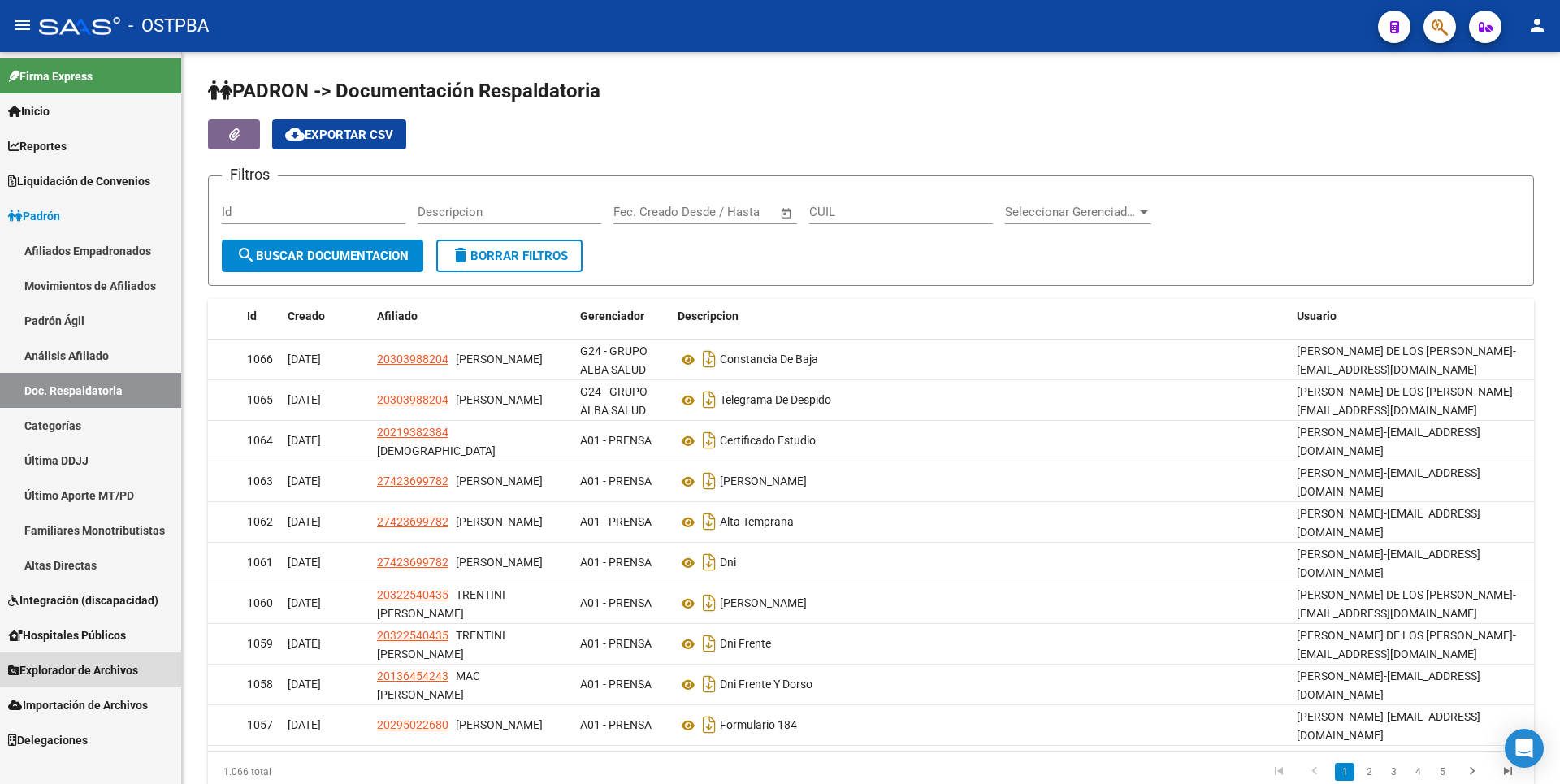
click at [84, 661] on span "Explorador de Archivos" at bounding box center [73, 670] width 130 height 18
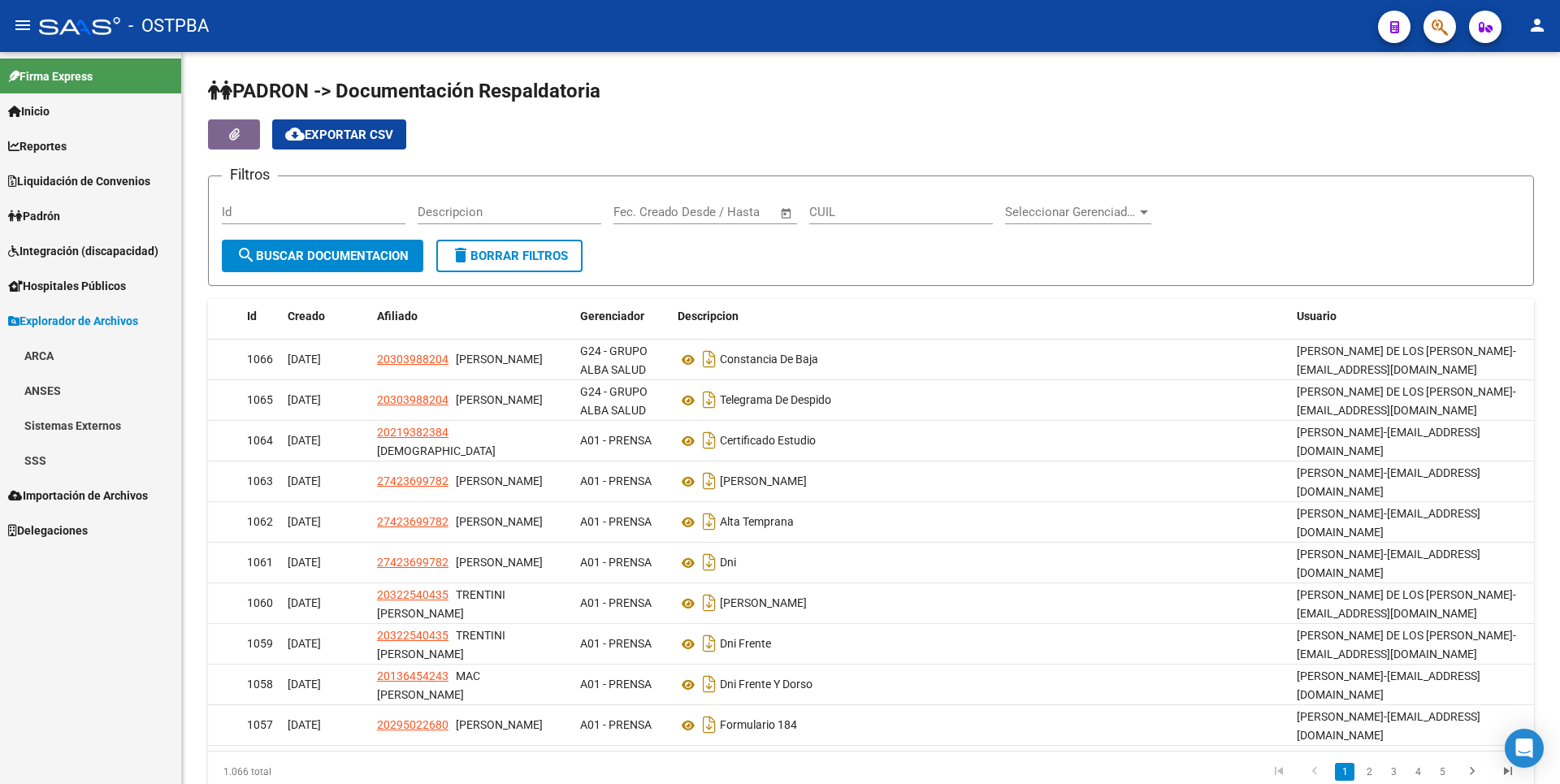
click at [87, 292] on span "Hospitales Públicos" at bounding box center [67, 286] width 118 height 18
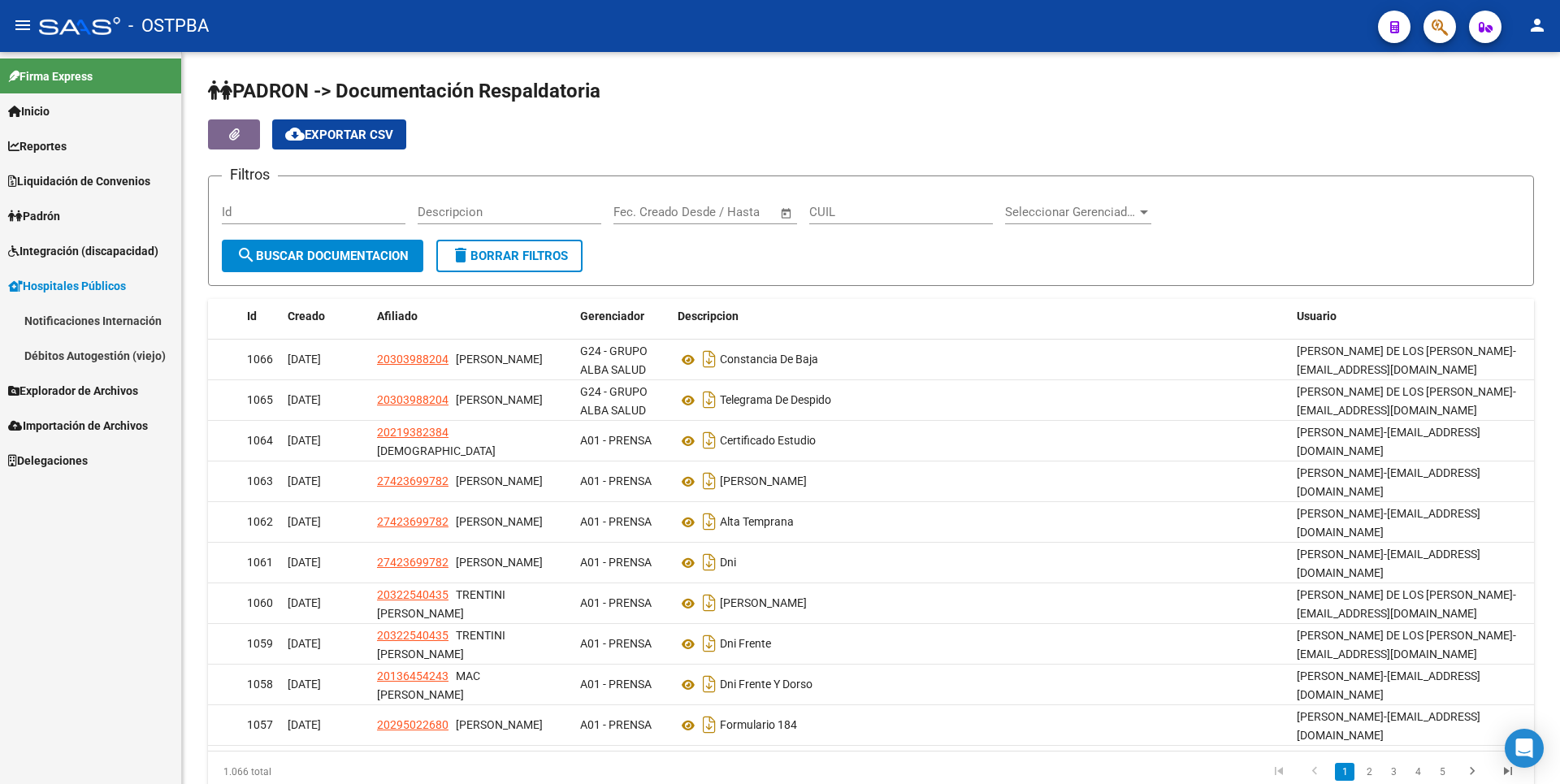
click at [128, 320] on link "Notificaciones Internación" at bounding box center [90, 320] width 181 height 35
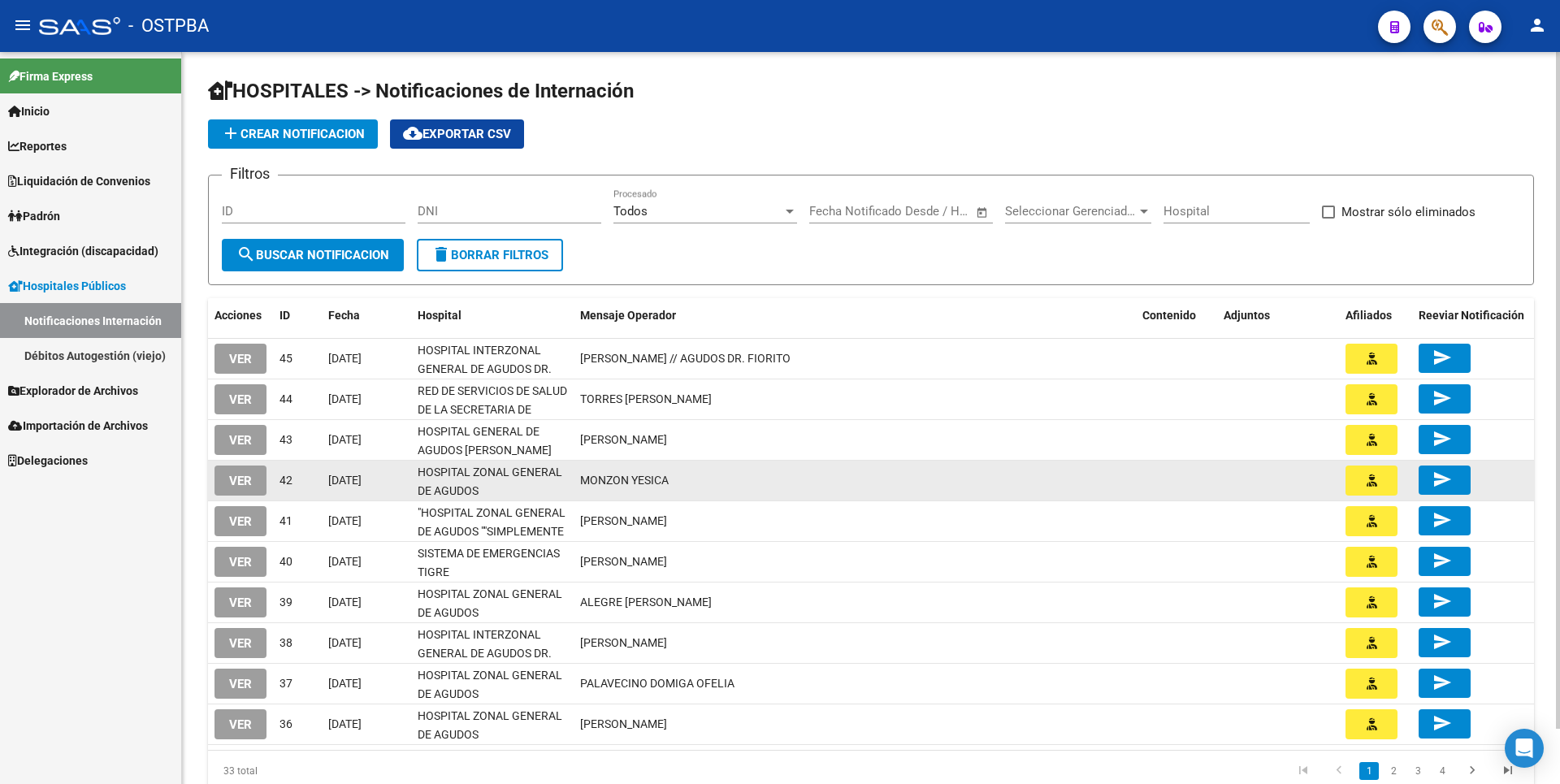
click at [244, 478] on span "VER" at bounding box center [240, 480] width 23 height 15
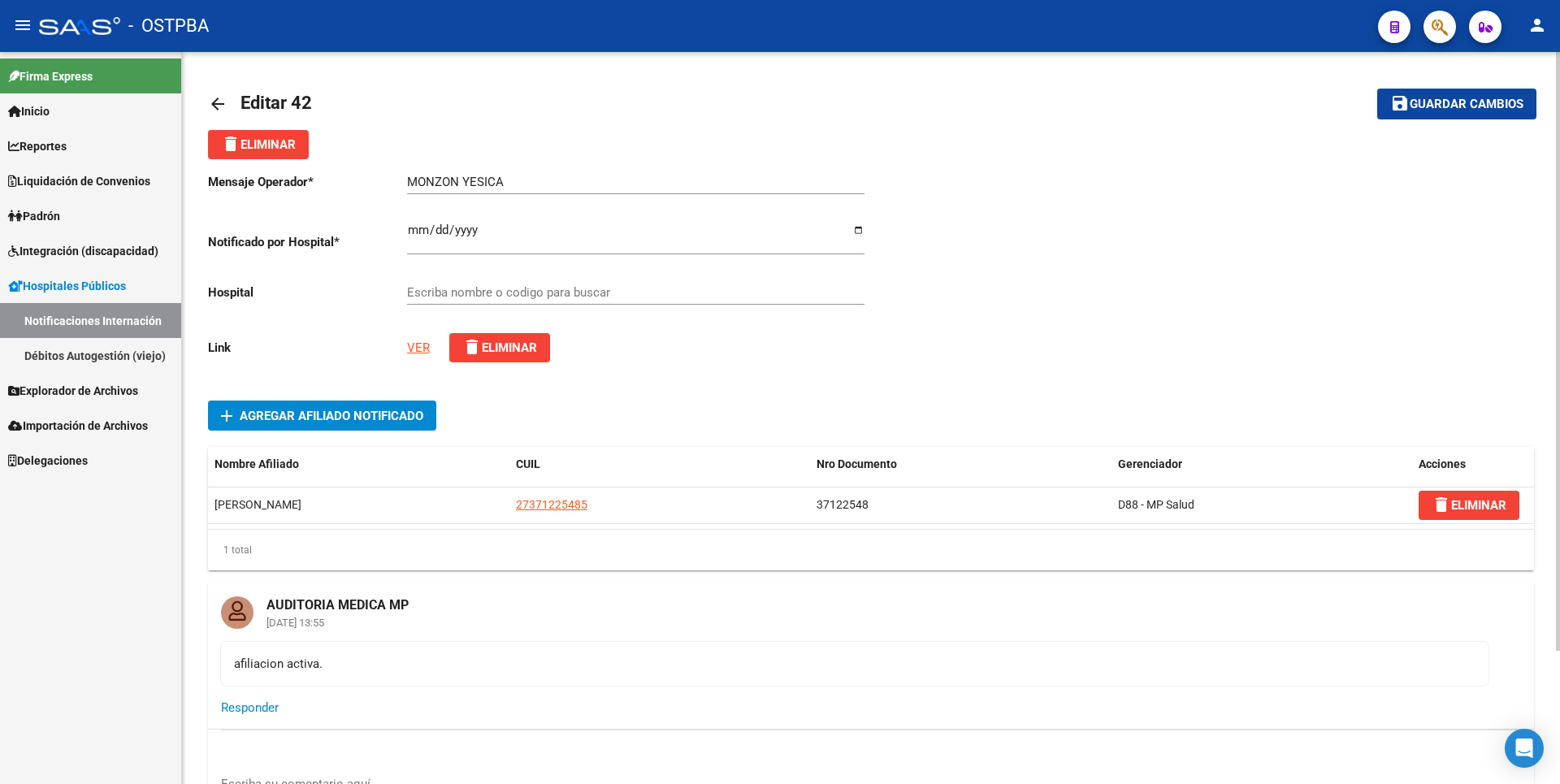
type input "HOSPITAL ZONAL GENERAL DE AGUDOS [GEOGRAPHIC_DATA]"
click at [420, 341] on link "VER" at bounding box center [418, 348] width 23 height 15
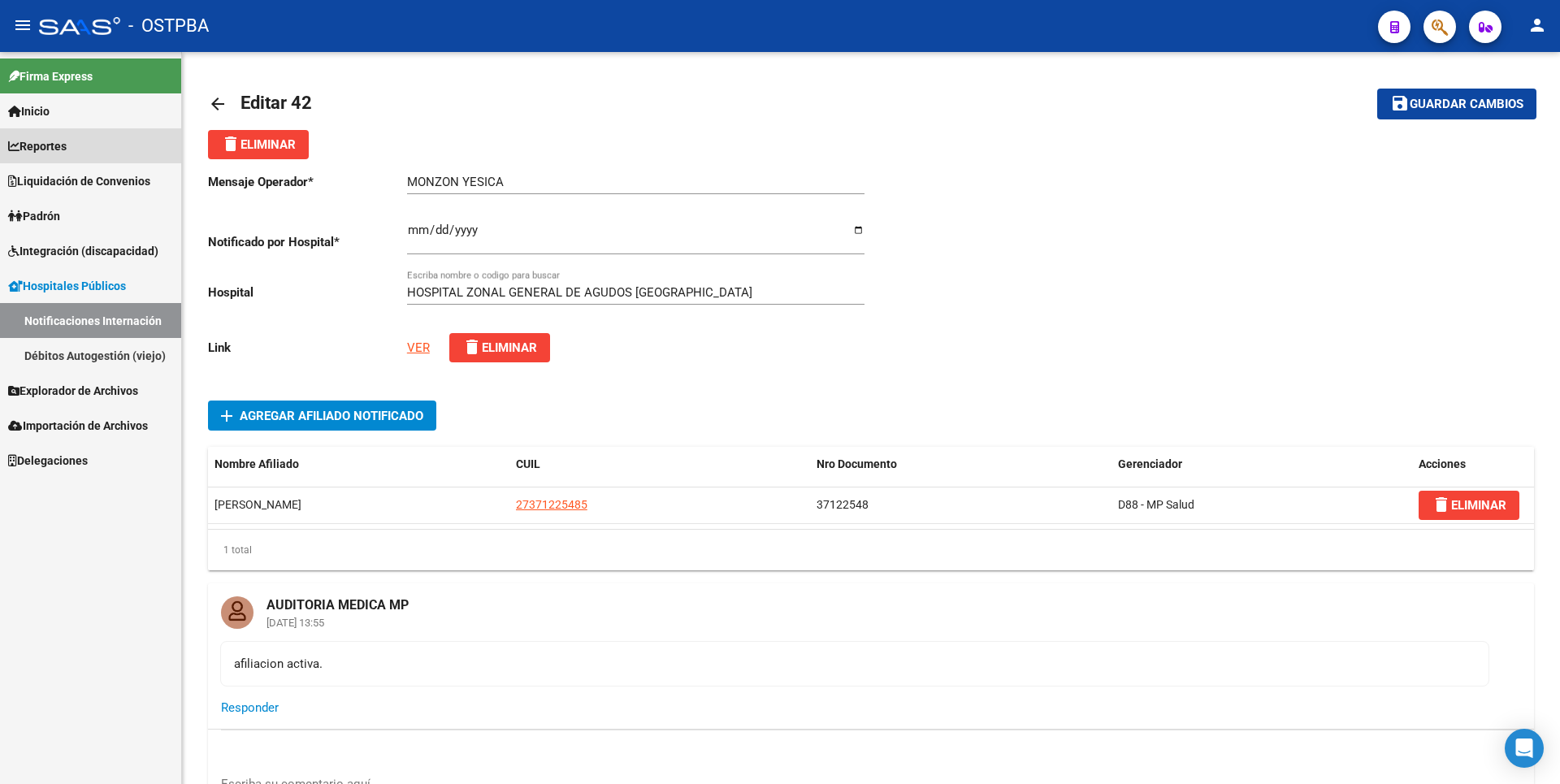
click at [59, 147] on span "Reportes" at bounding box center [37, 146] width 59 height 18
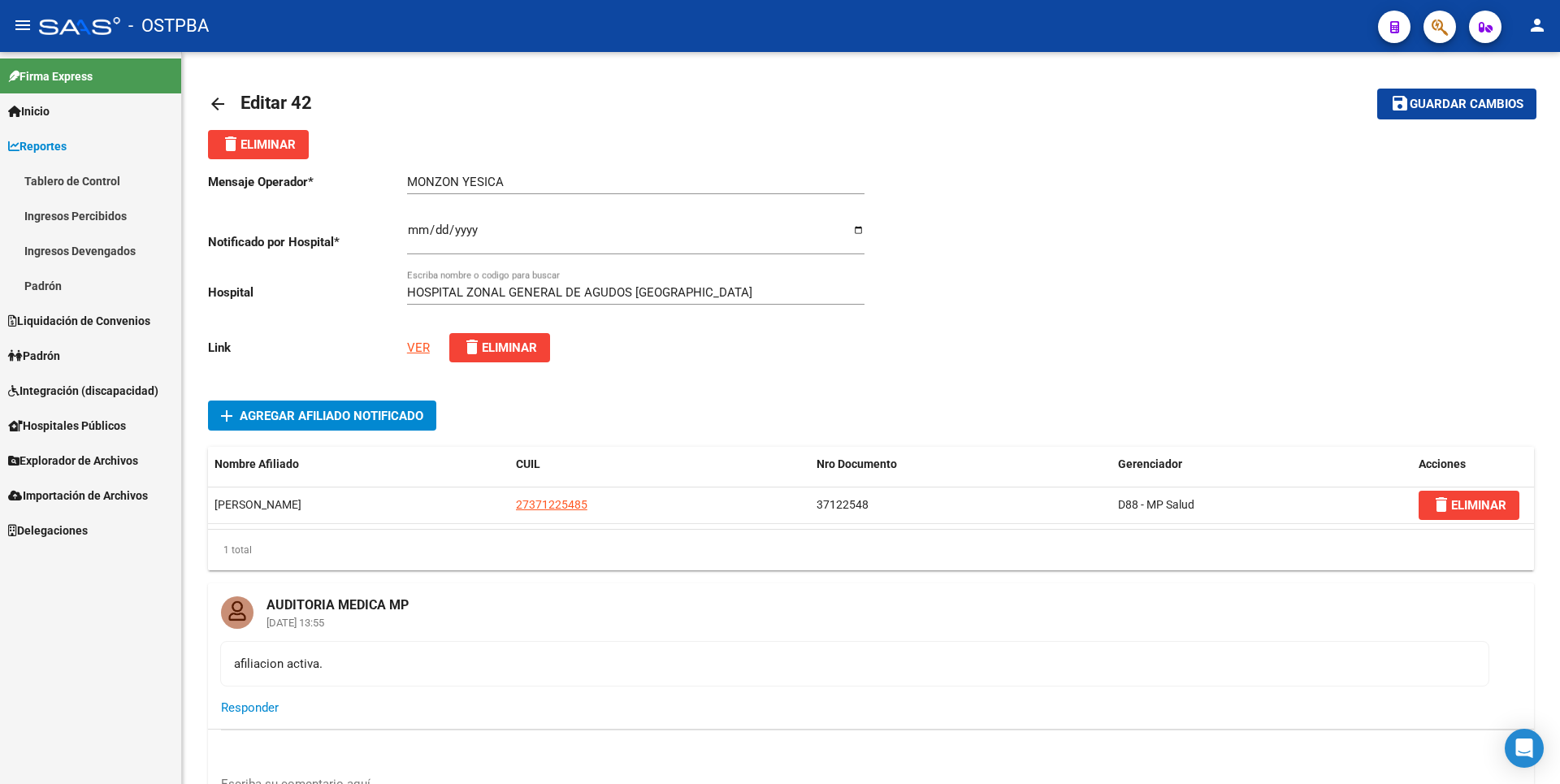
click at [73, 216] on link "Ingresos Percibidos" at bounding box center [90, 215] width 181 height 35
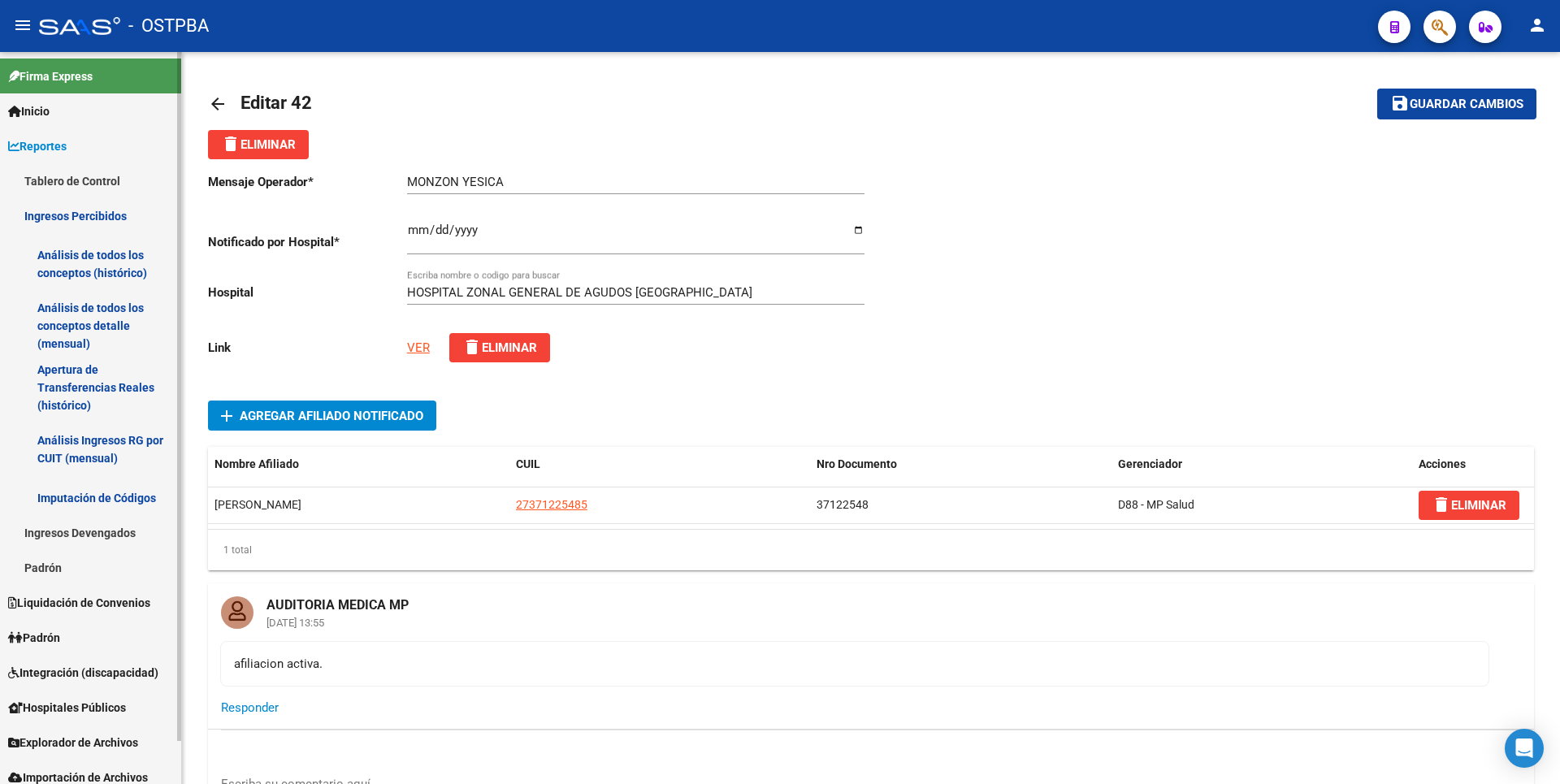
click at [63, 308] on link "Análisis de todos los conceptos detalle (mensual)" at bounding box center [90, 326] width 181 height 62
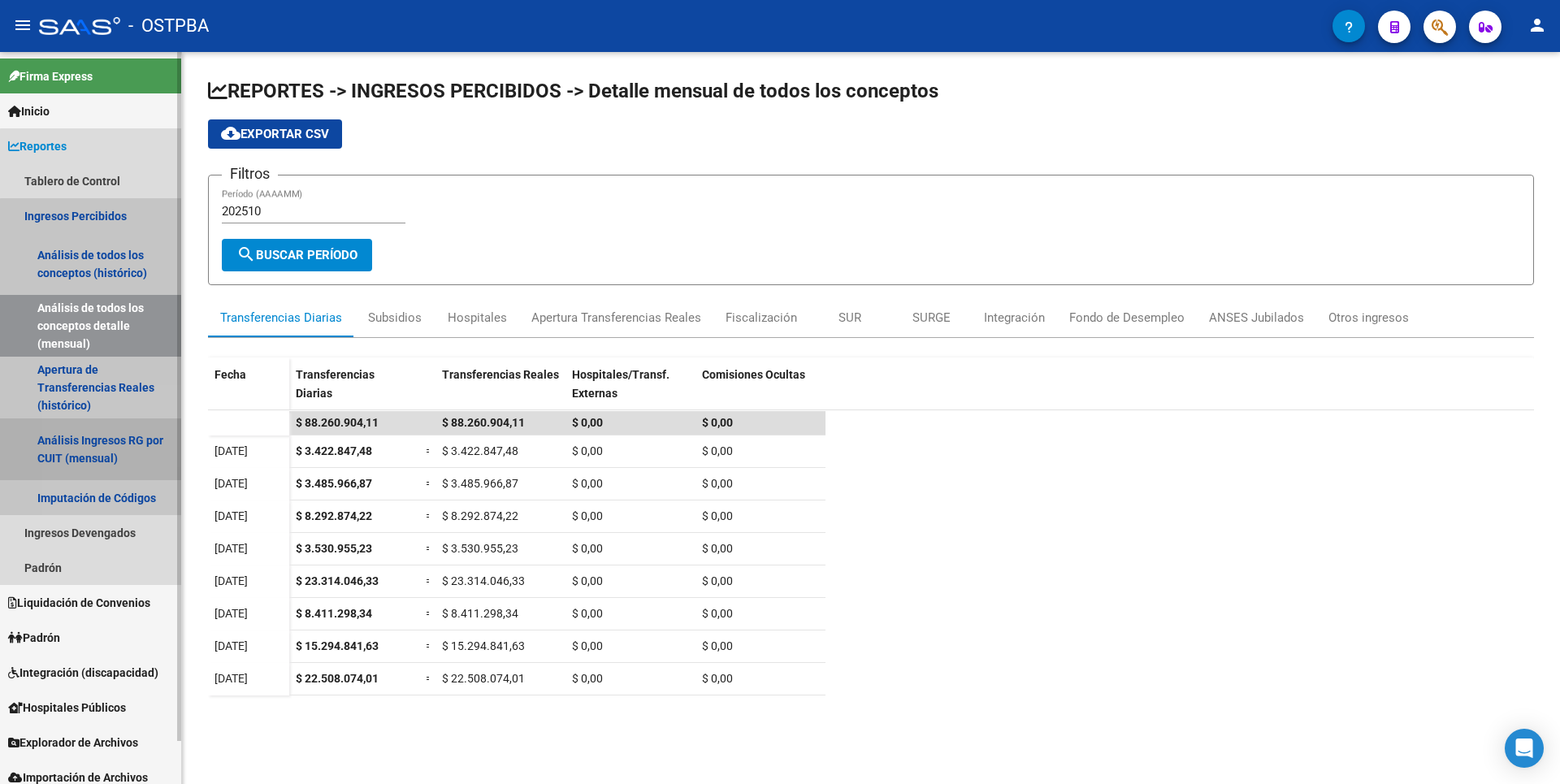
click at [105, 446] on link "Análisis Ingresos RG por CUIT (mensual)" at bounding box center [90, 449] width 181 height 62
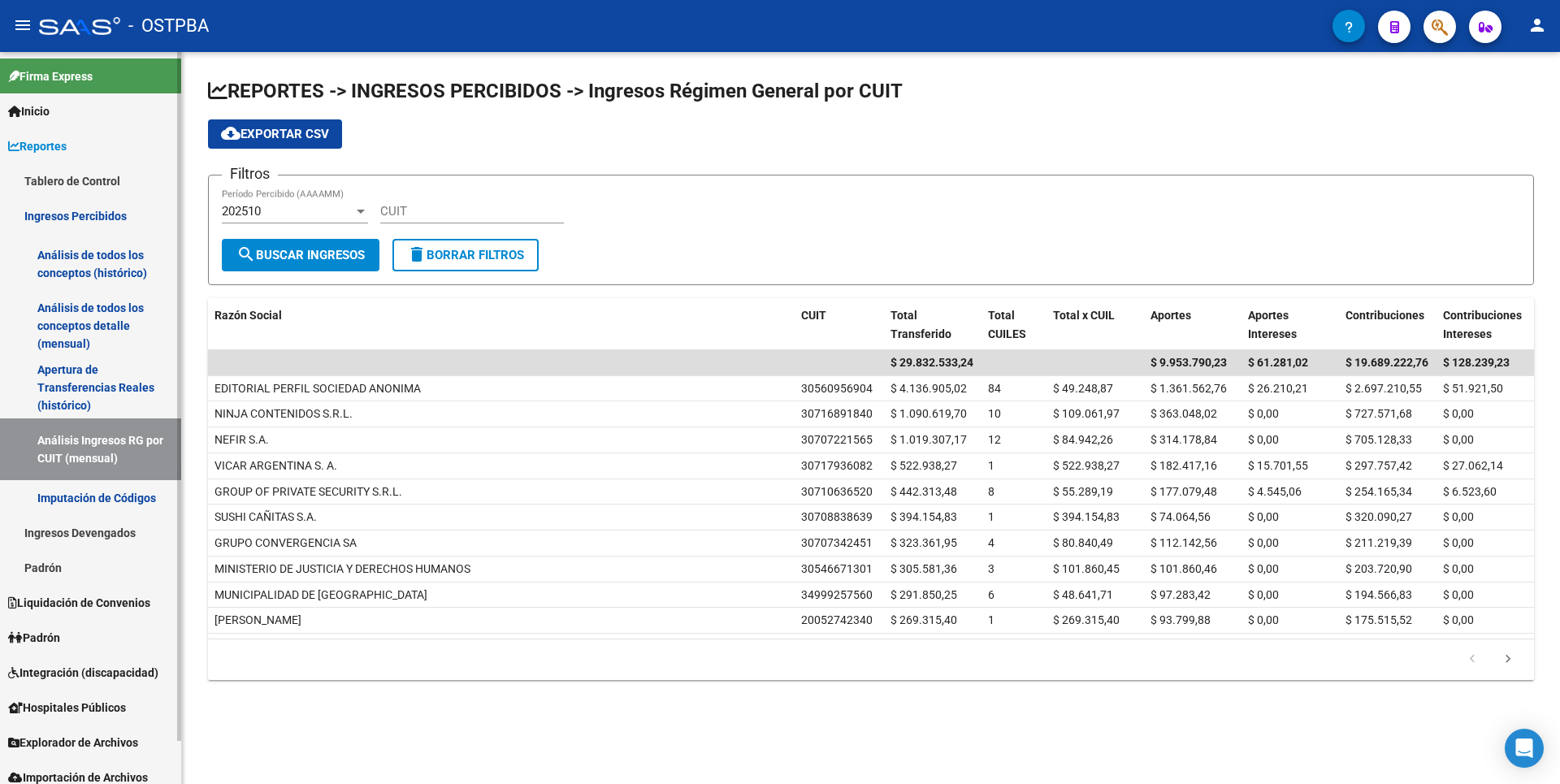
click at [81, 535] on link "Ingresos Devengados" at bounding box center [90, 532] width 181 height 35
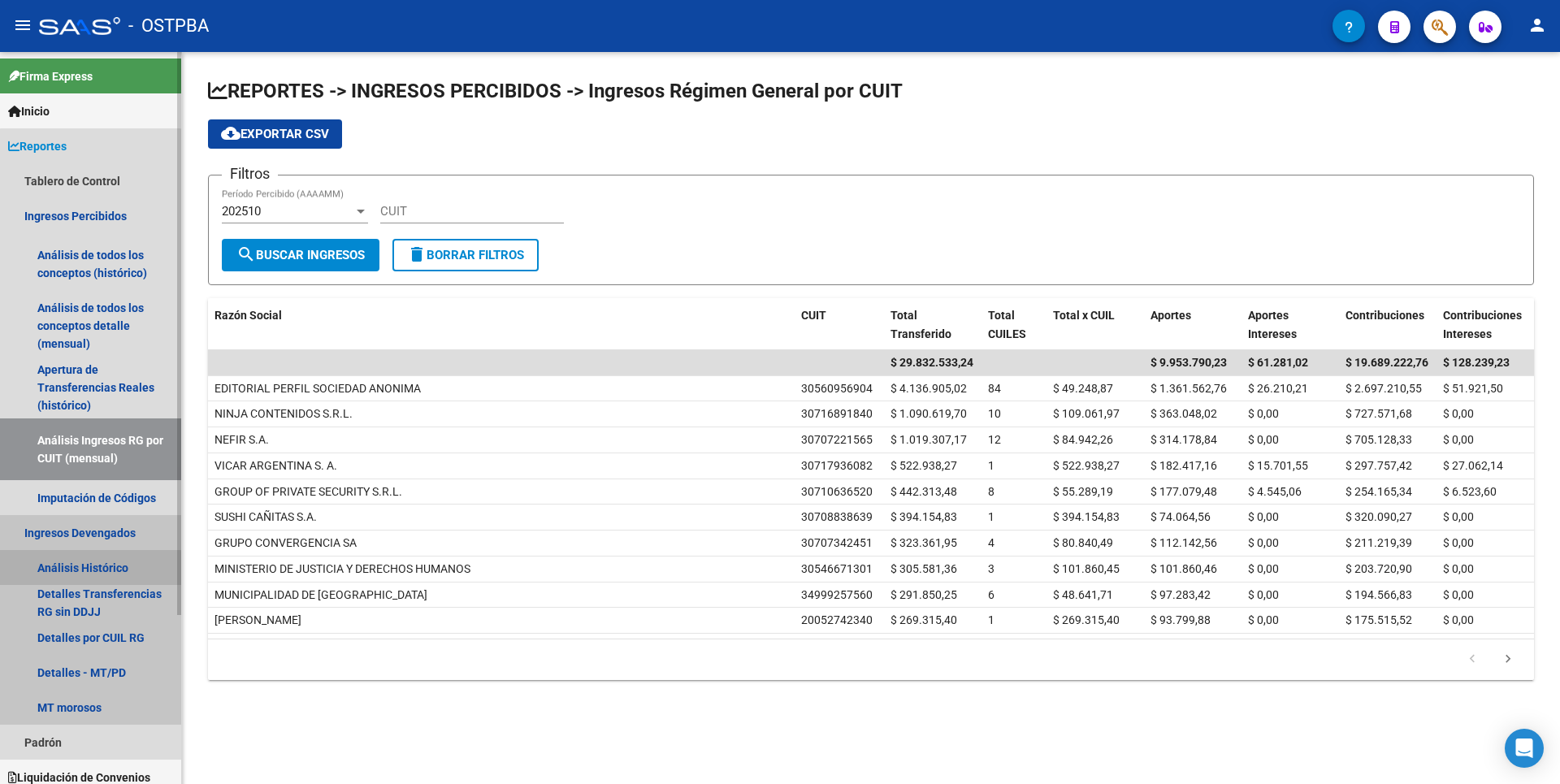
click at [90, 571] on link "Análisis Histórico" at bounding box center [90, 567] width 181 height 35
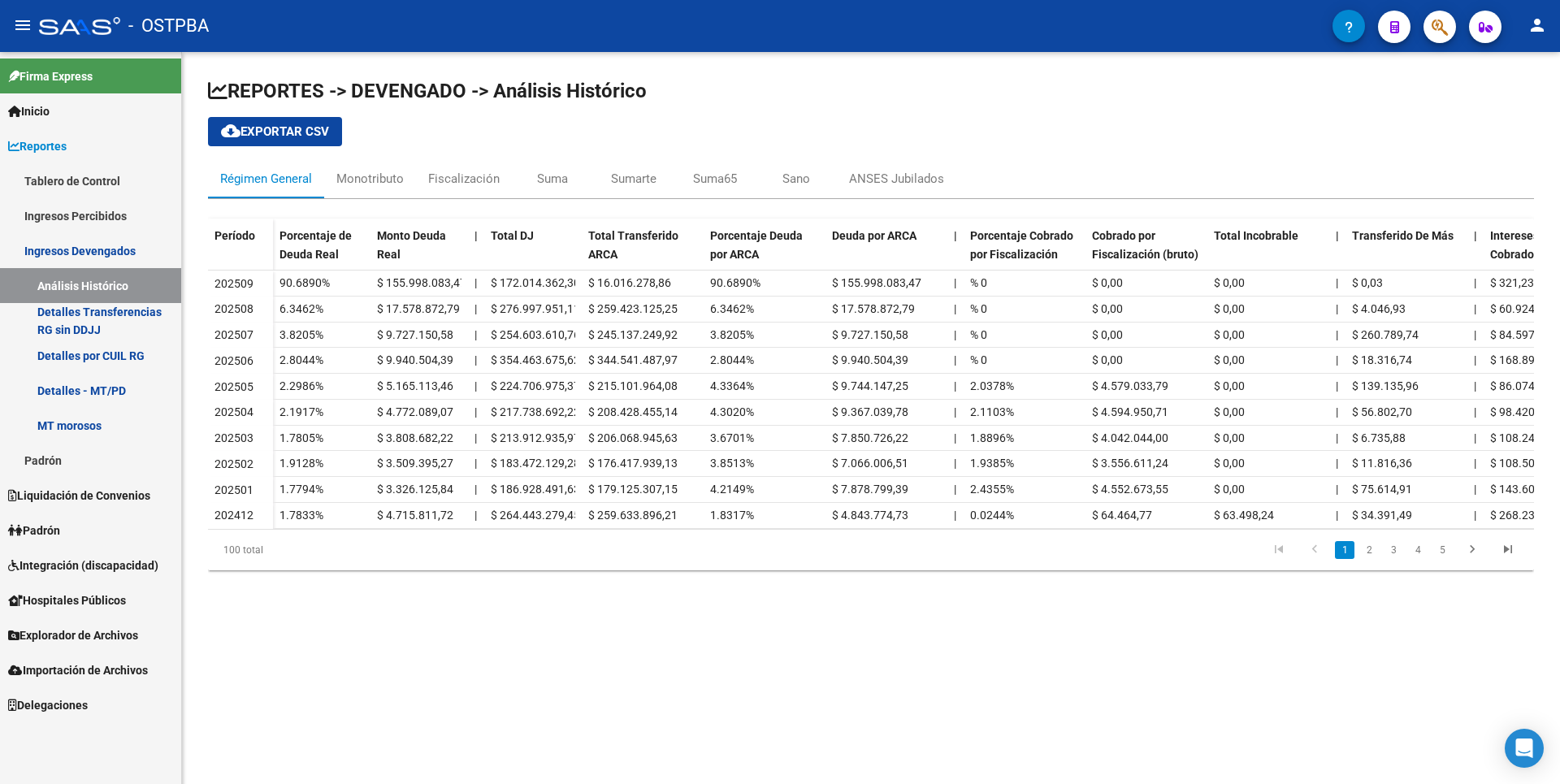
click at [77, 430] on link "MT morosos" at bounding box center [90, 424] width 181 height 35
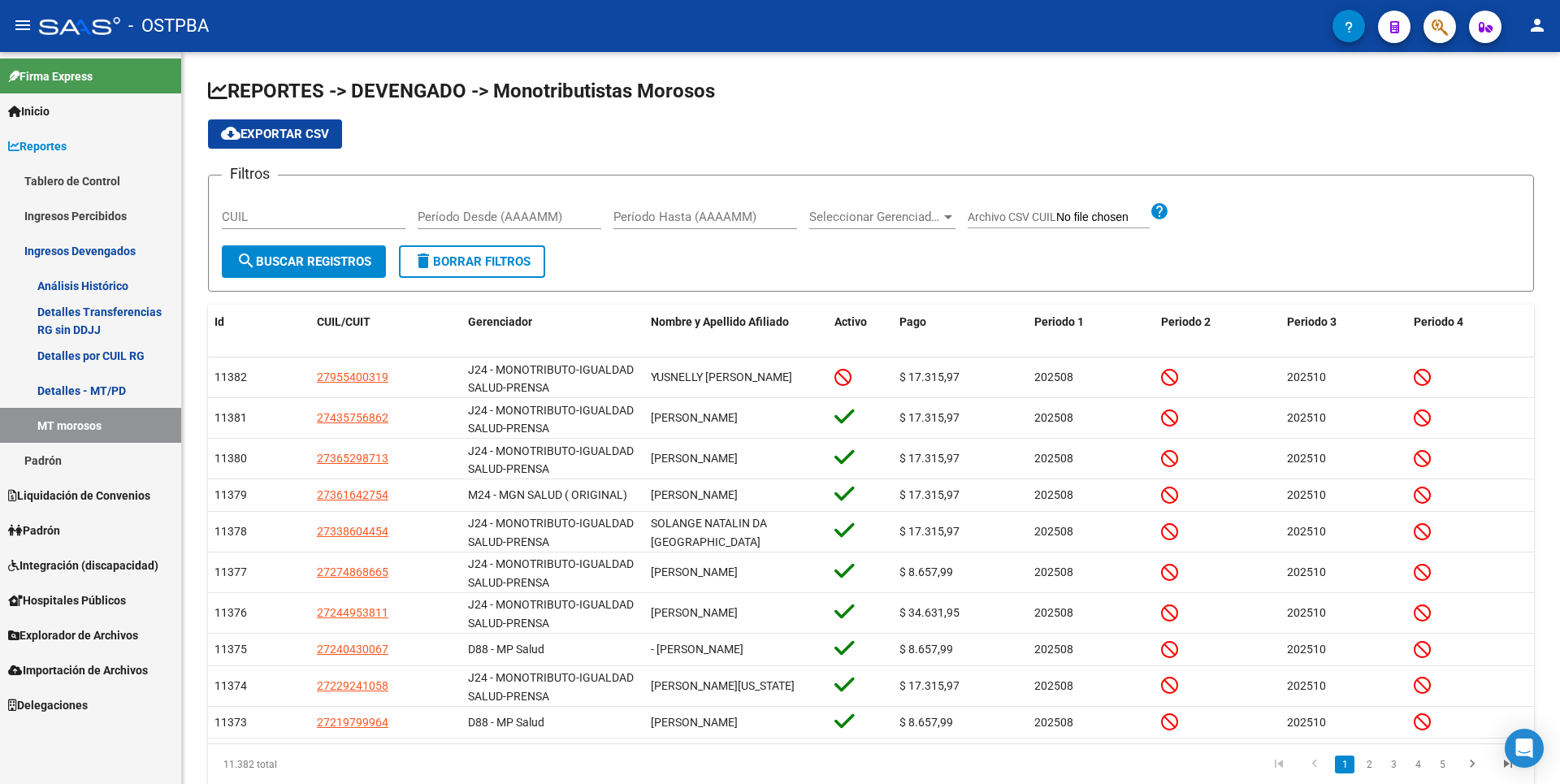
click at [62, 490] on span "Liquidación de Convenios" at bounding box center [79, 495] width 142 height 18
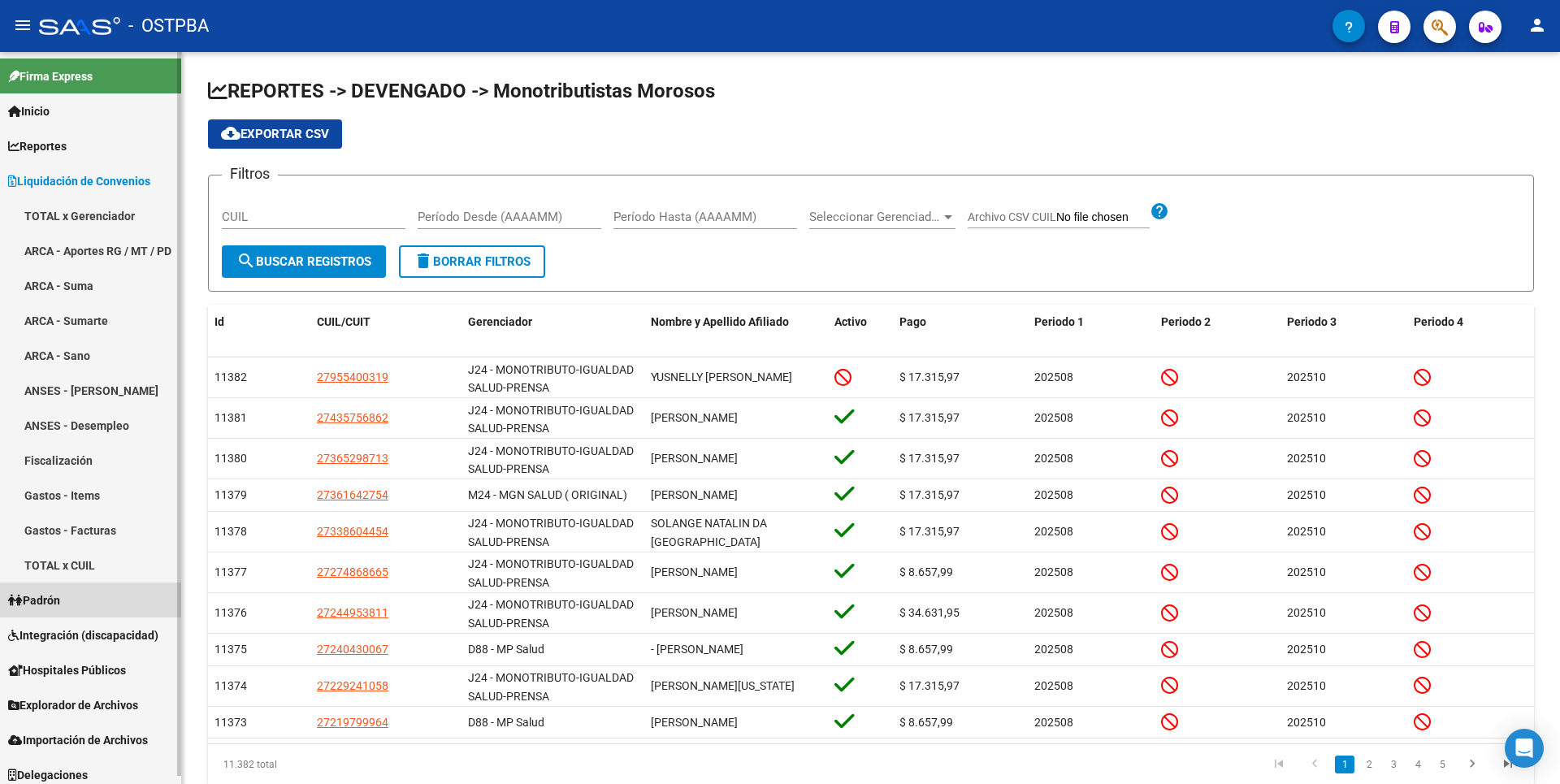
click at [60, 600] on span "Padrón" at bounding box center [34, 600] width 52 height 18
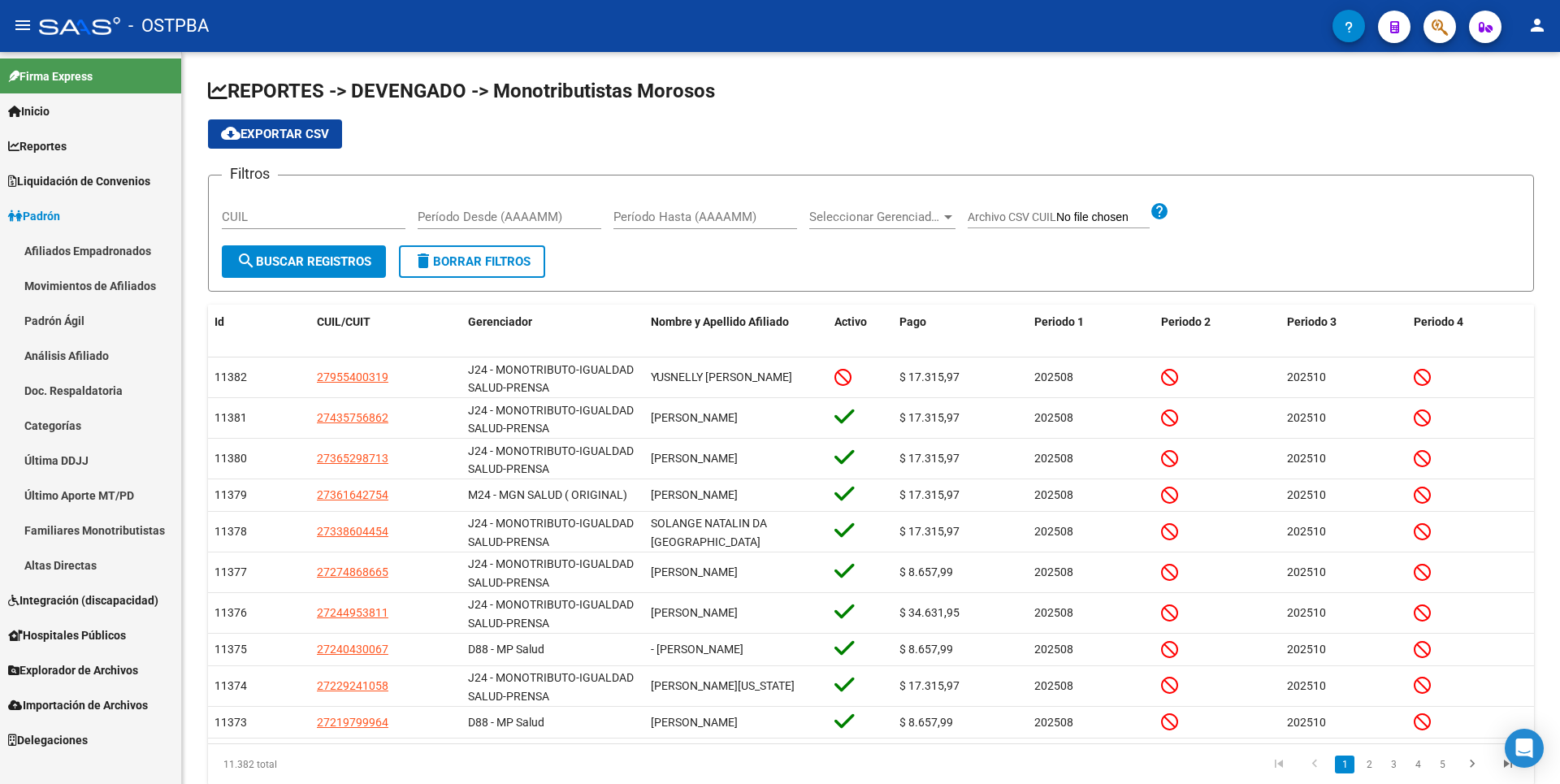
click at [66, 325] on link "Padrón Ágil" at bounding box center [90, 320] width 181 height 35
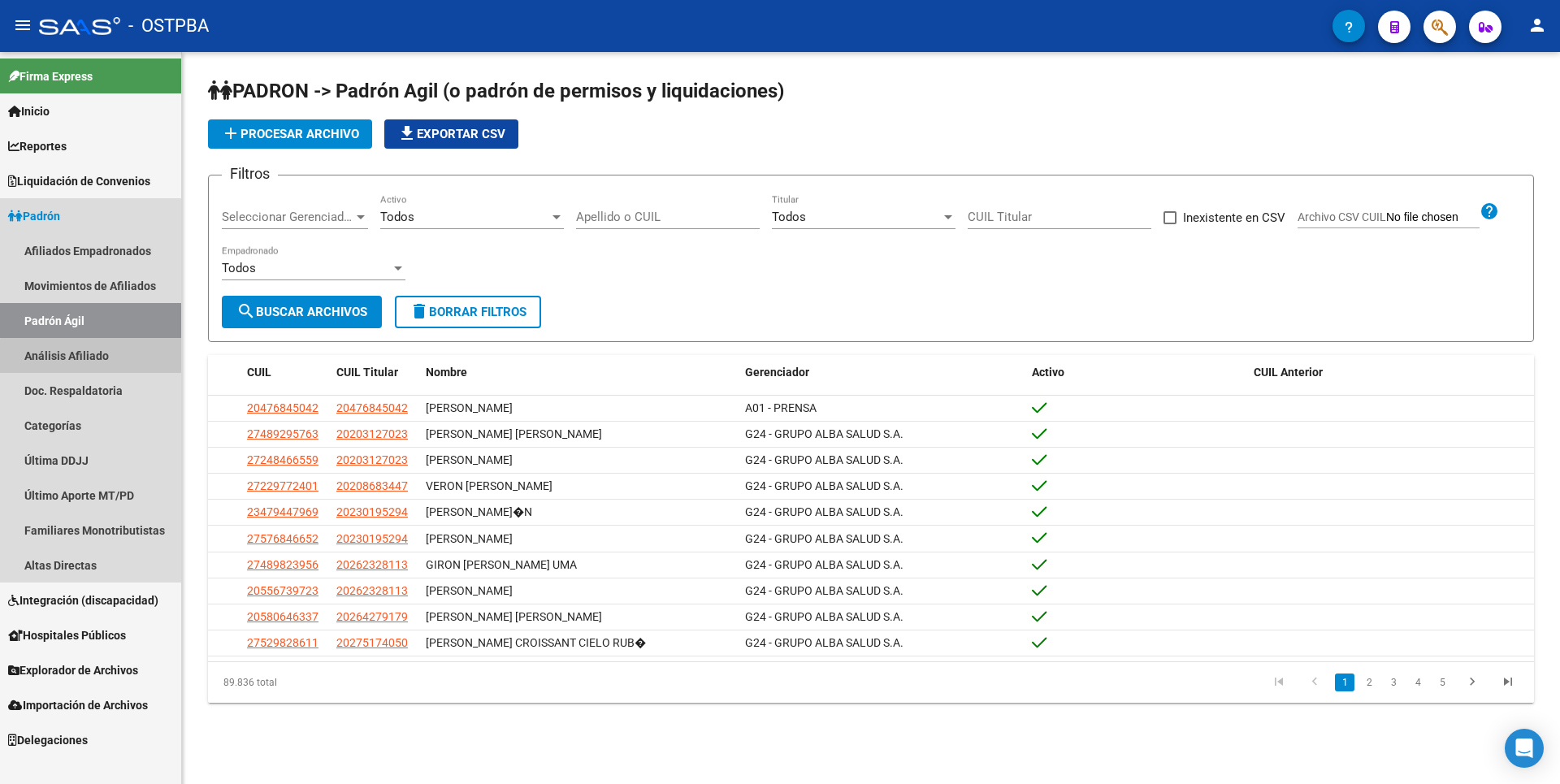
click at [115, 359] on link "Análisis Afiliado" at bounding box center [90, 355] width 181 height 35
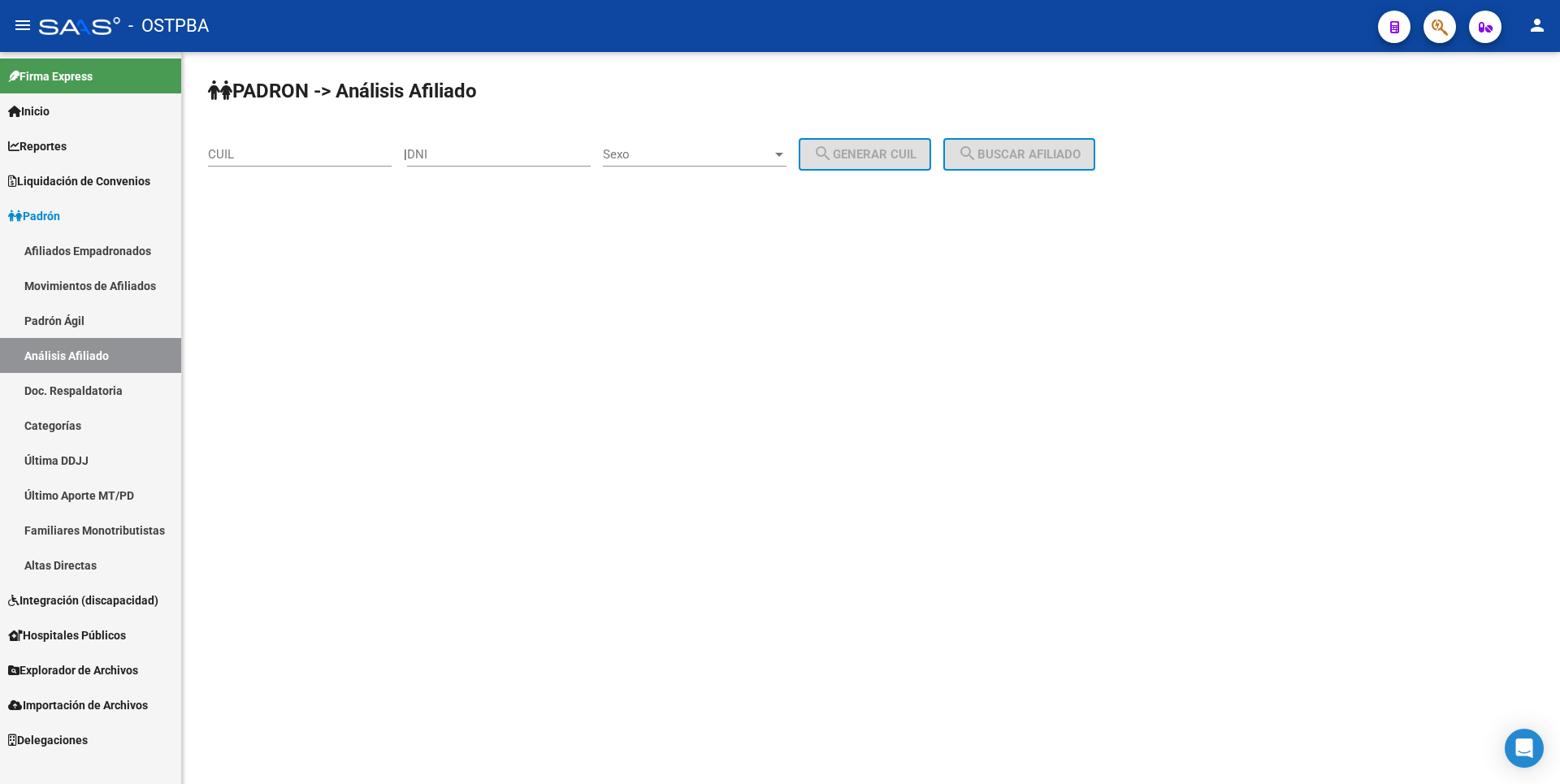
click at [111, 392] on link "Doc. Respaldatoria" at bounding box center [90, 390] width 181 height 35
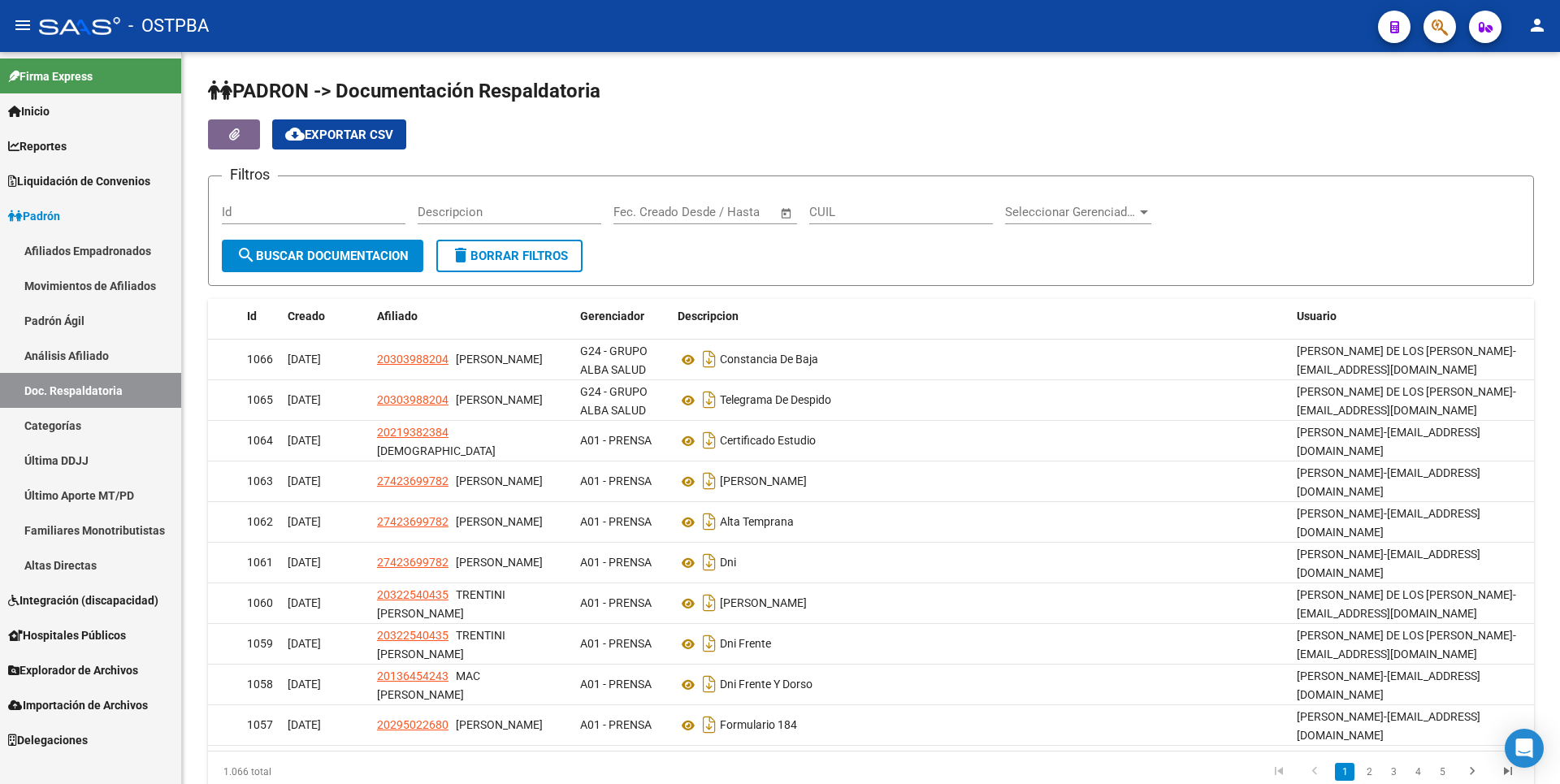
click at [76, 421] on link "Categorías" at bounding box center [90, 424] width 181 height 35
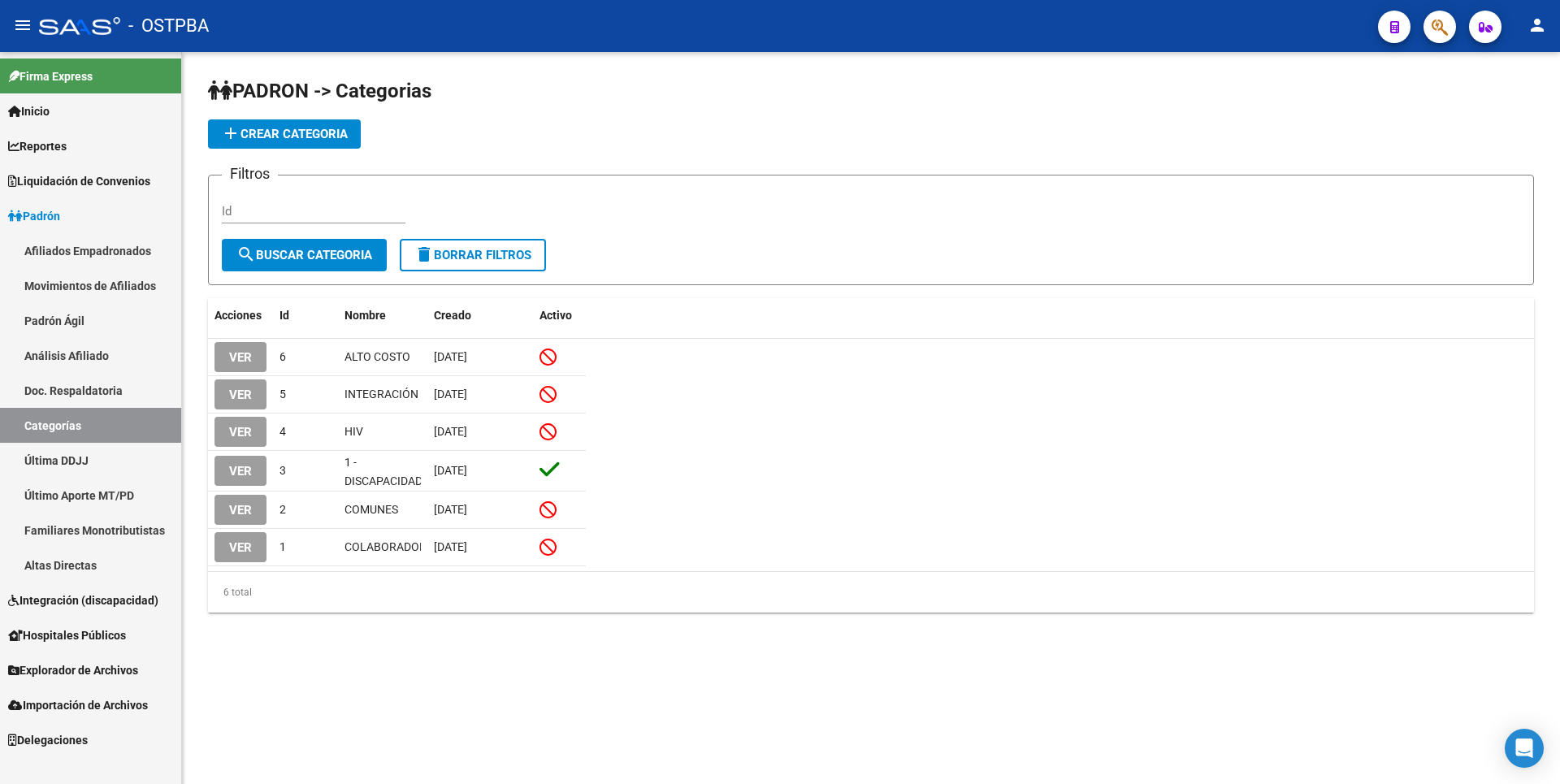
click at [93, 488] on link "Último Aporte MT/PD" at bounding box center [90, 494] width 181 height 35
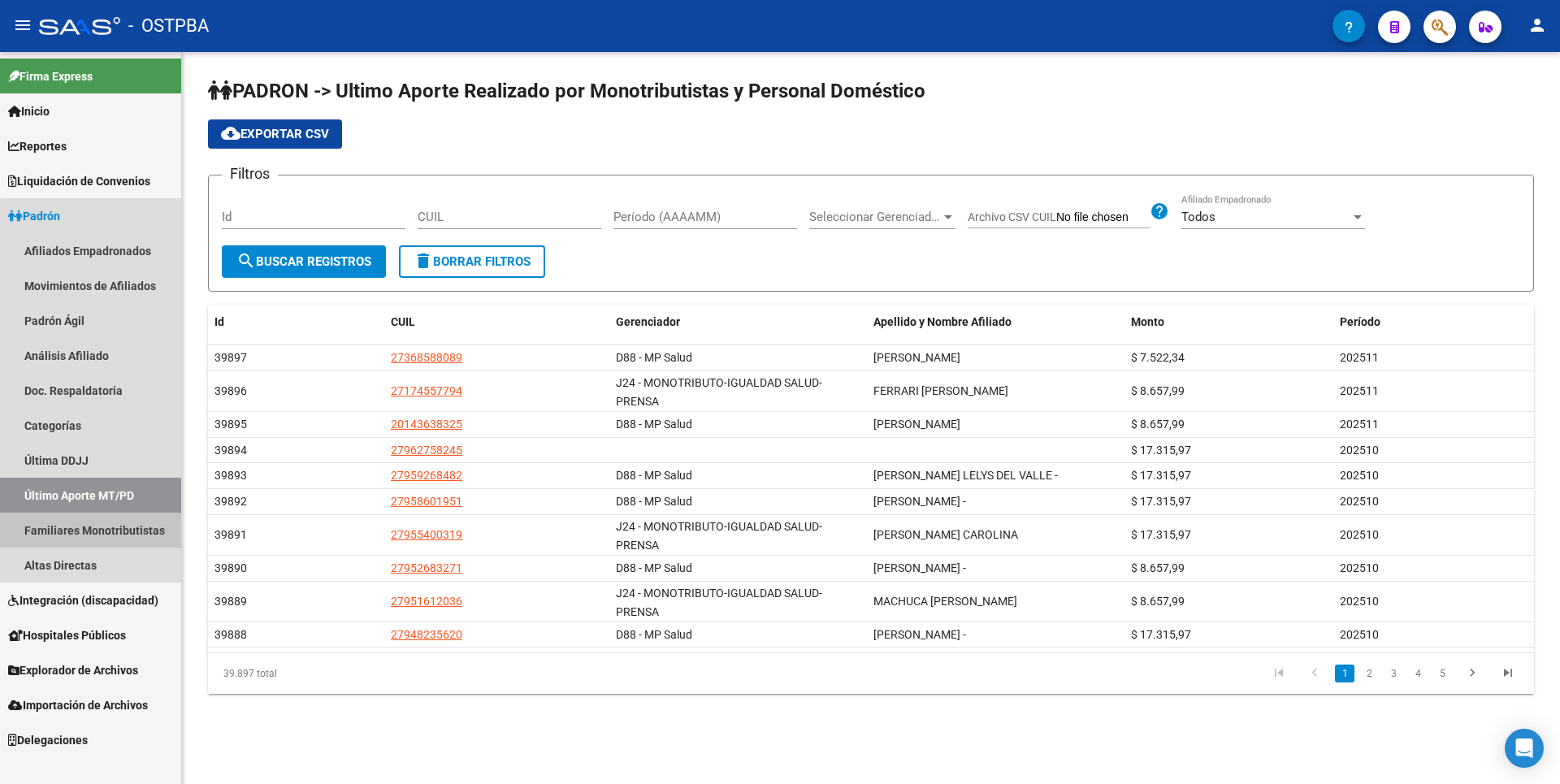
click at [120, 537] on link "Familiares Monotributistas" at bounding box center [90, 529] width 181 height 35
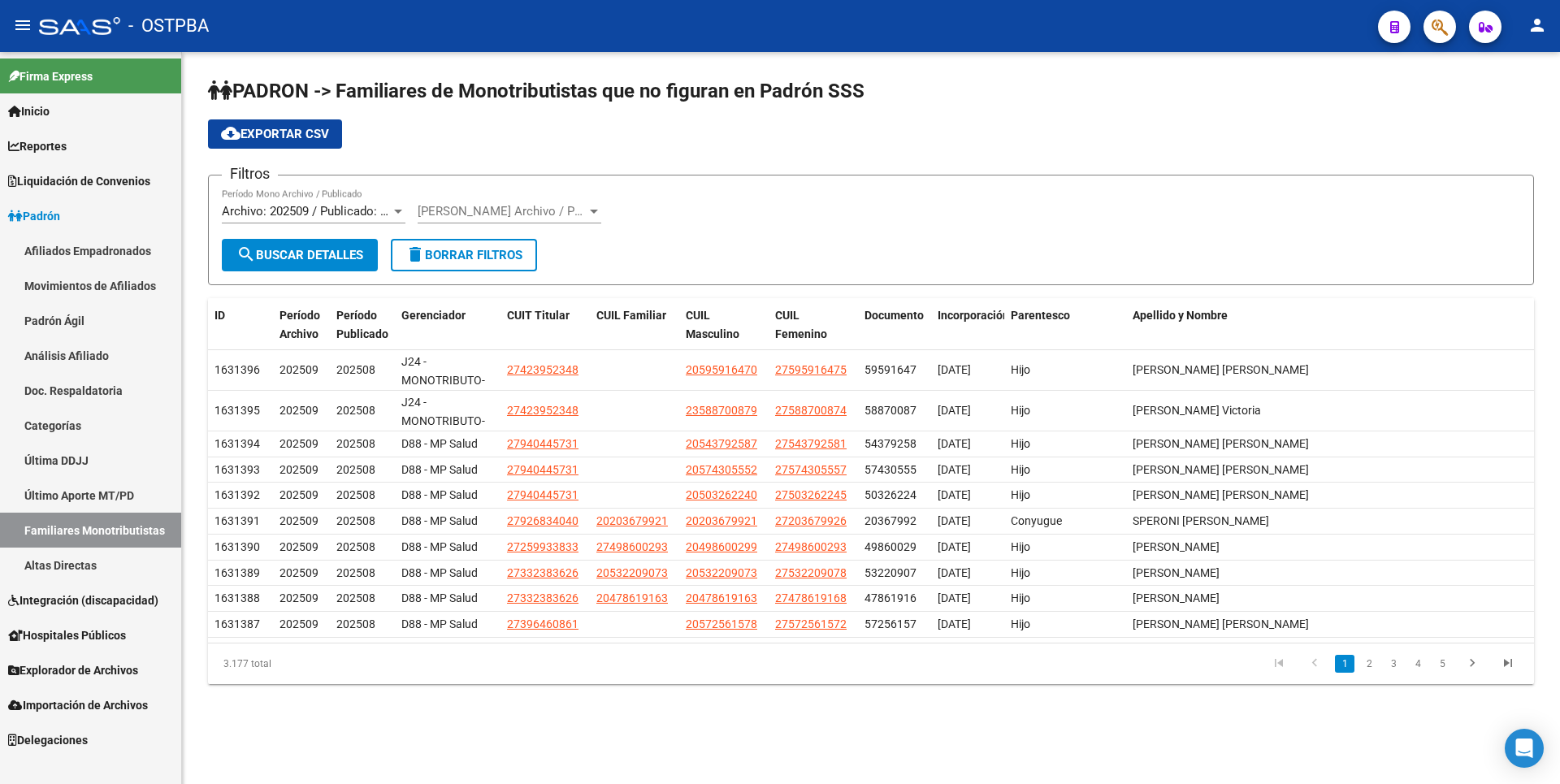
click at [94, 560] on link "Altas Directas" at bounding box center [90, 564] width 181 height 35
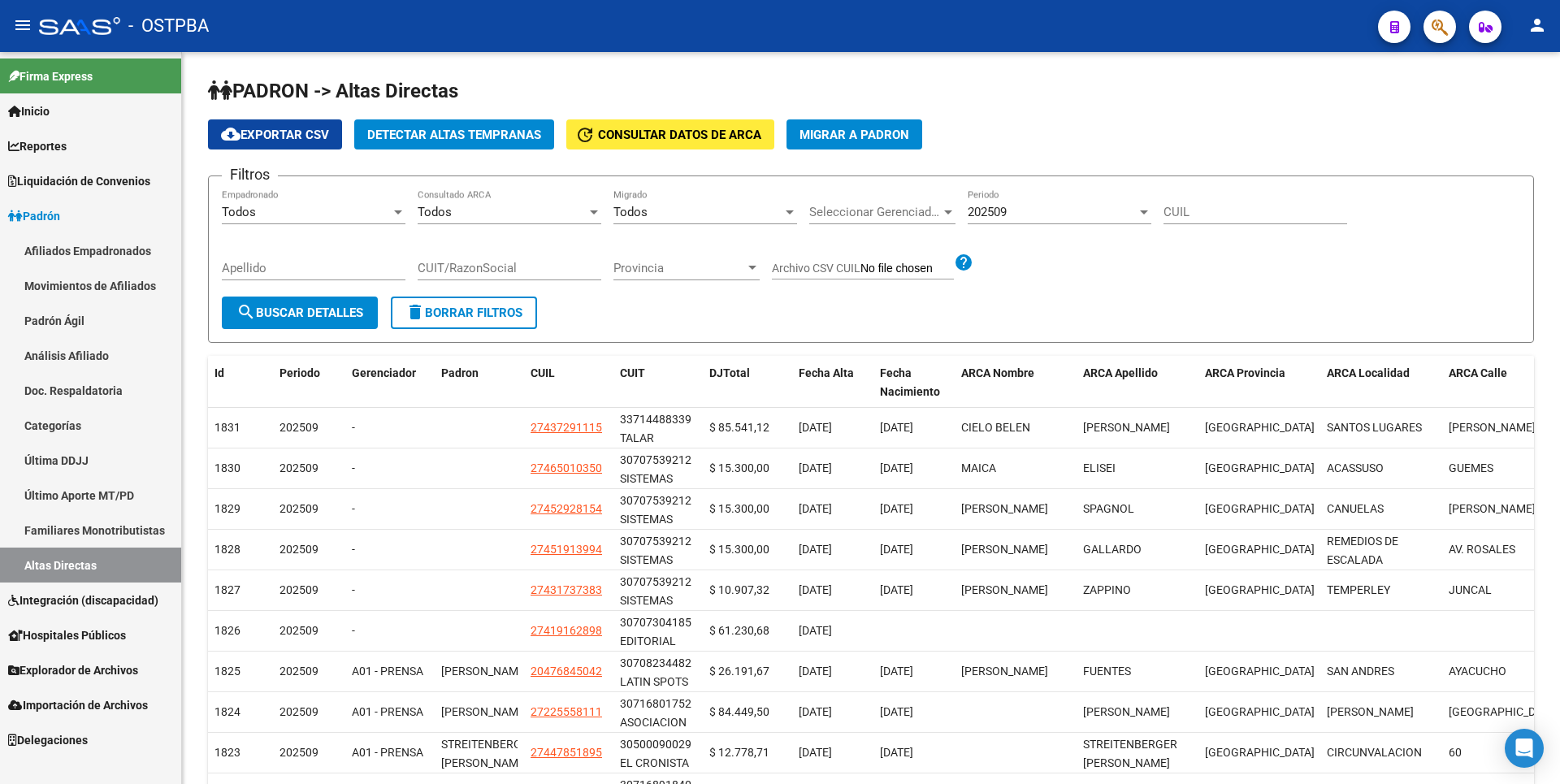
click at [124, 626] on span "Hospitales Públicos" at bounding box center [67, 635] width 118 height 18
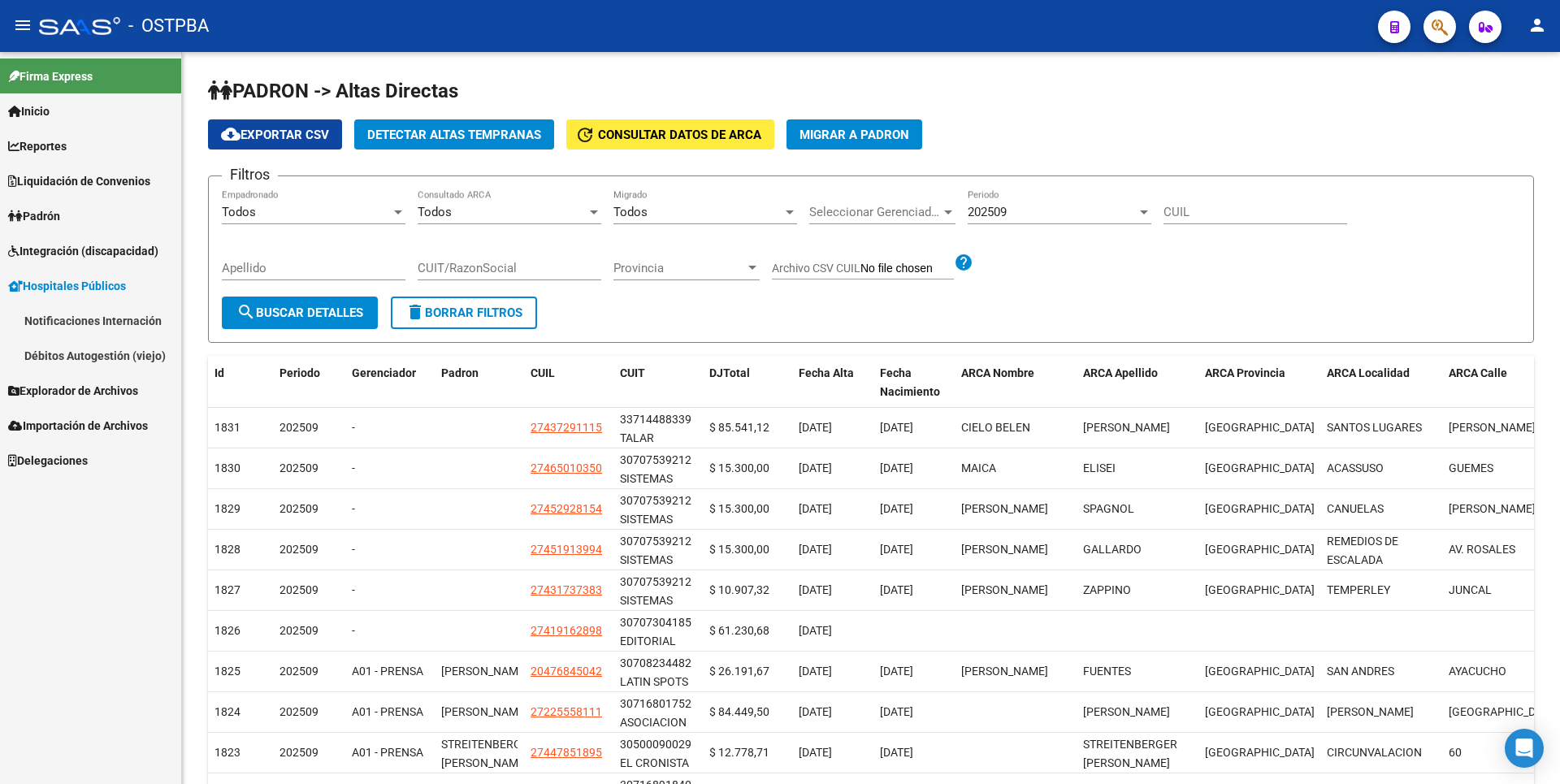
click at [120, 330] on link "Notificaciones Internación" at bounding box center [90, 320] width 181 height 35
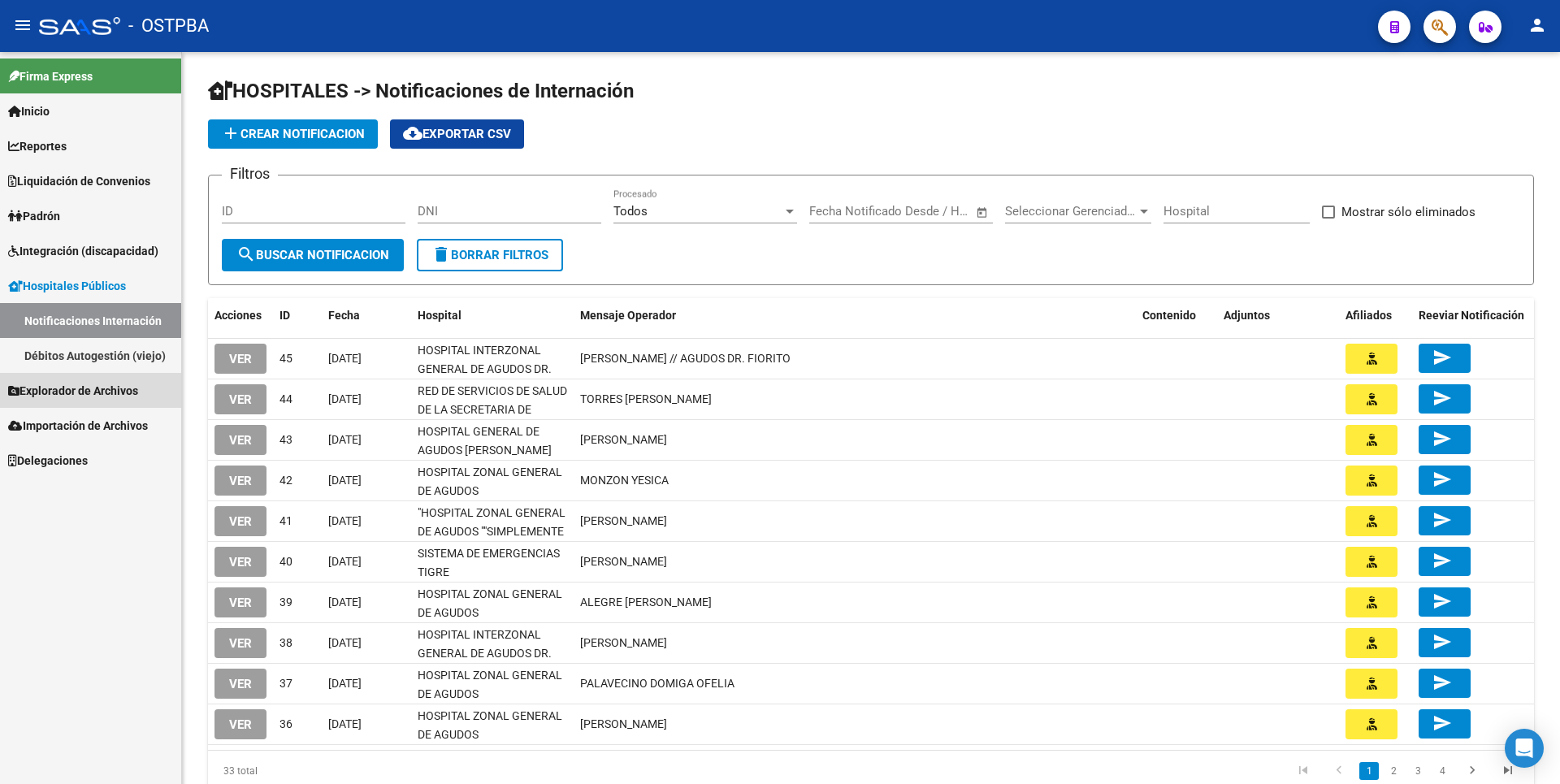
click at [84, 394] on span "Explorador de Archivos" at bounding box center [73, 391] width 130 height 18
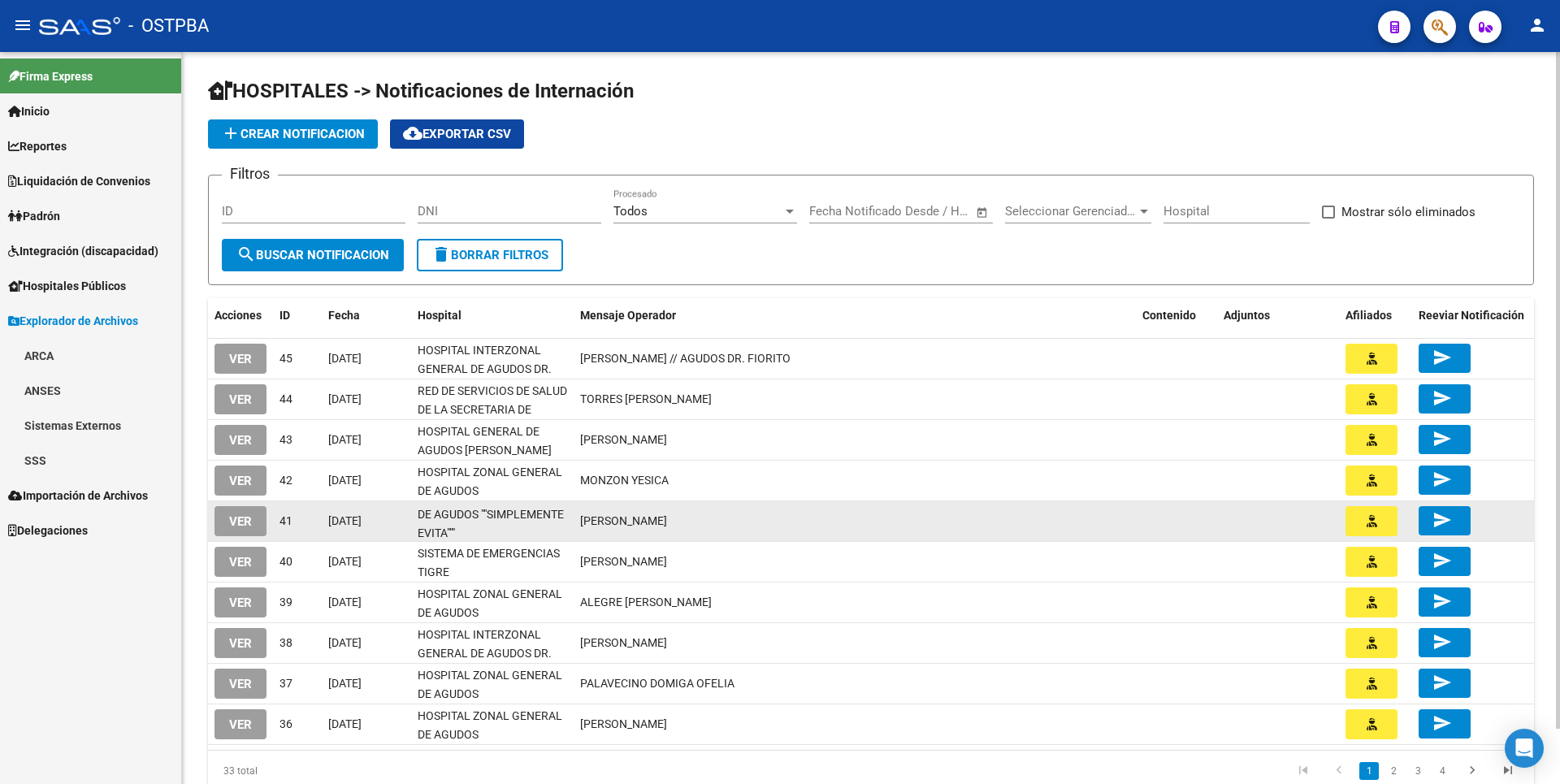
scroll to position [21, 0]
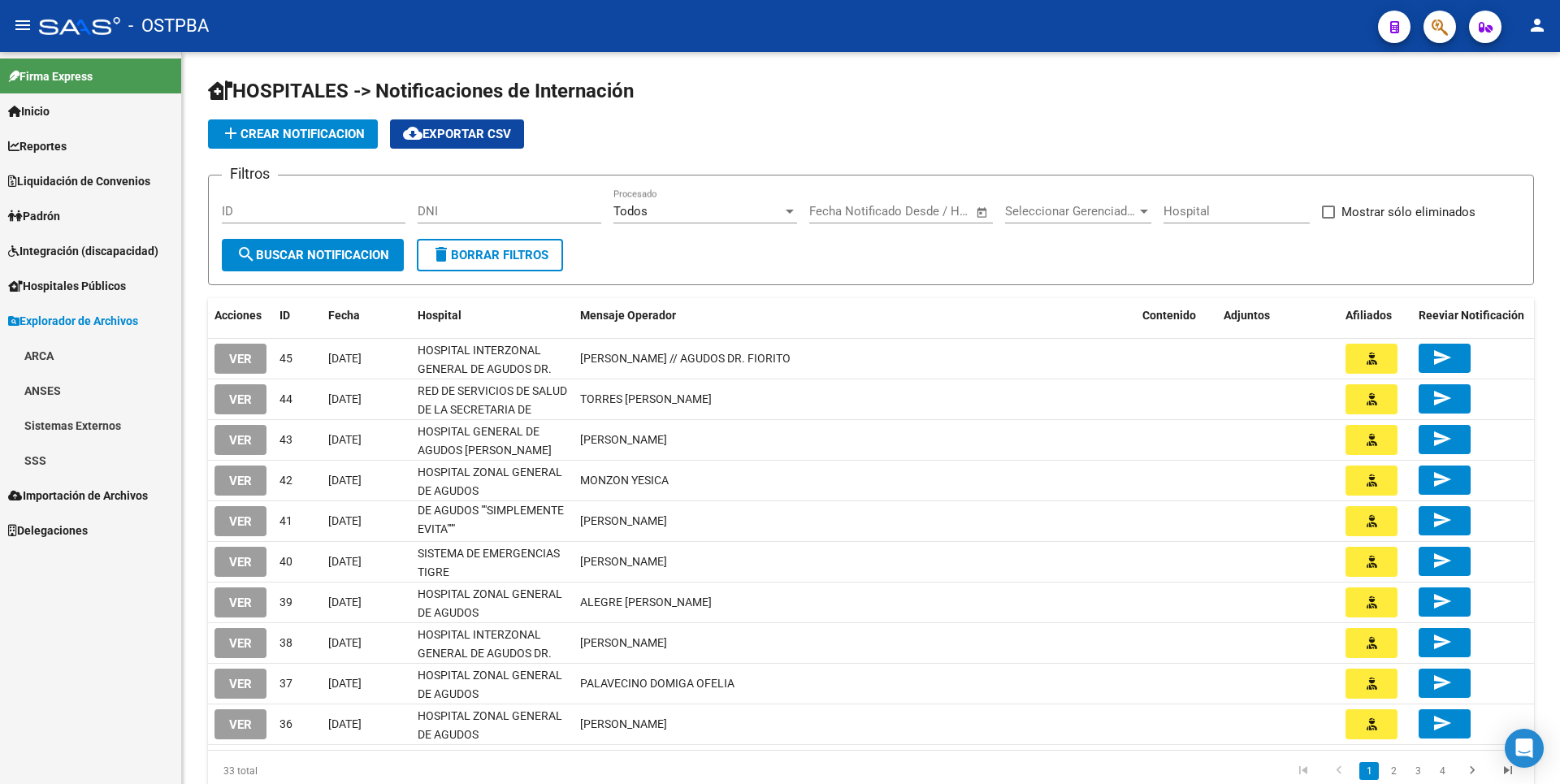
click at [54, 463] on link "SSS" at bounding box center [90, 459] width 181 height 35
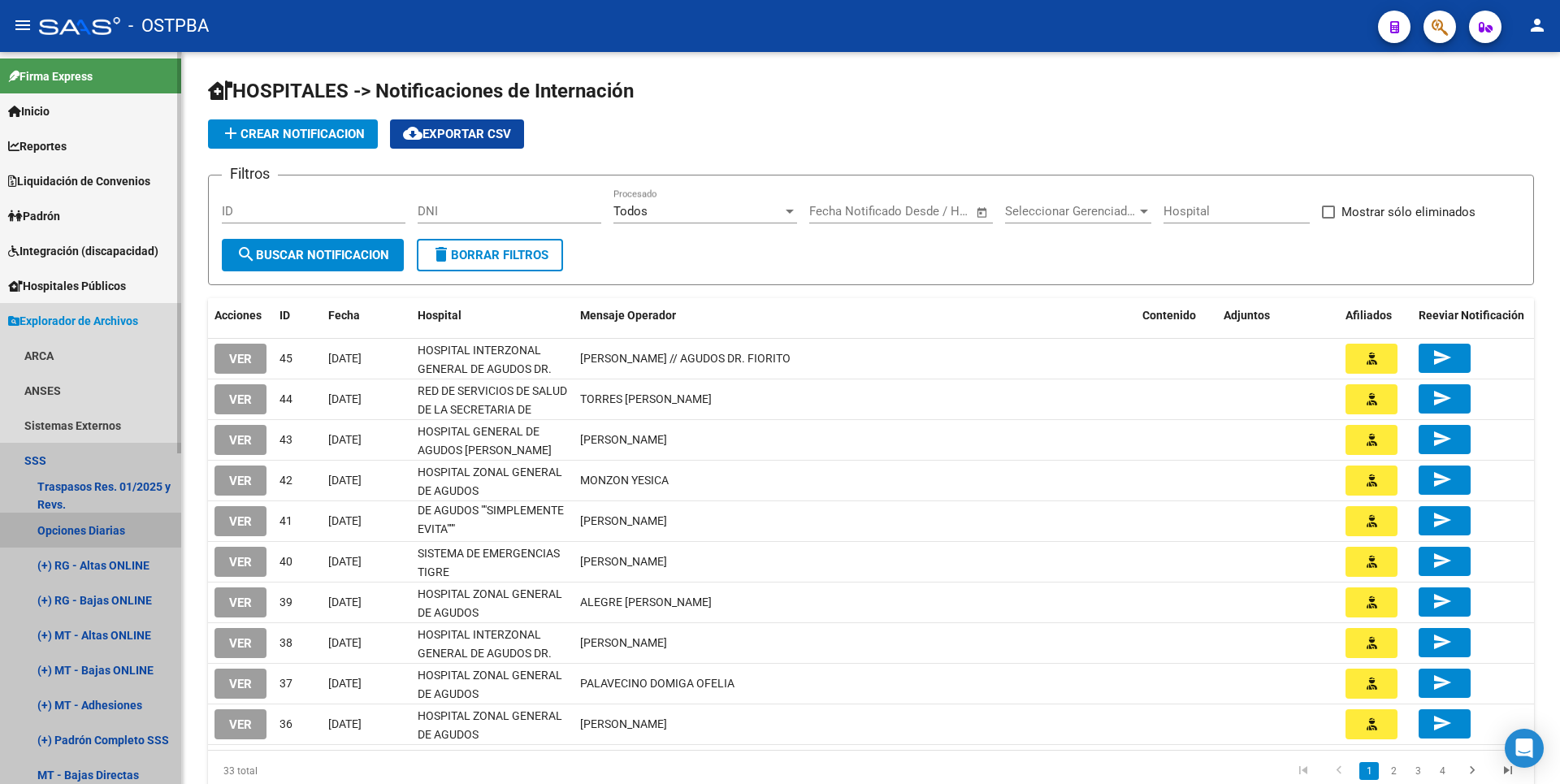
click at [141, 537] on link "Opciones Diarias" at bounding box center [90, 529] width 181 height 35
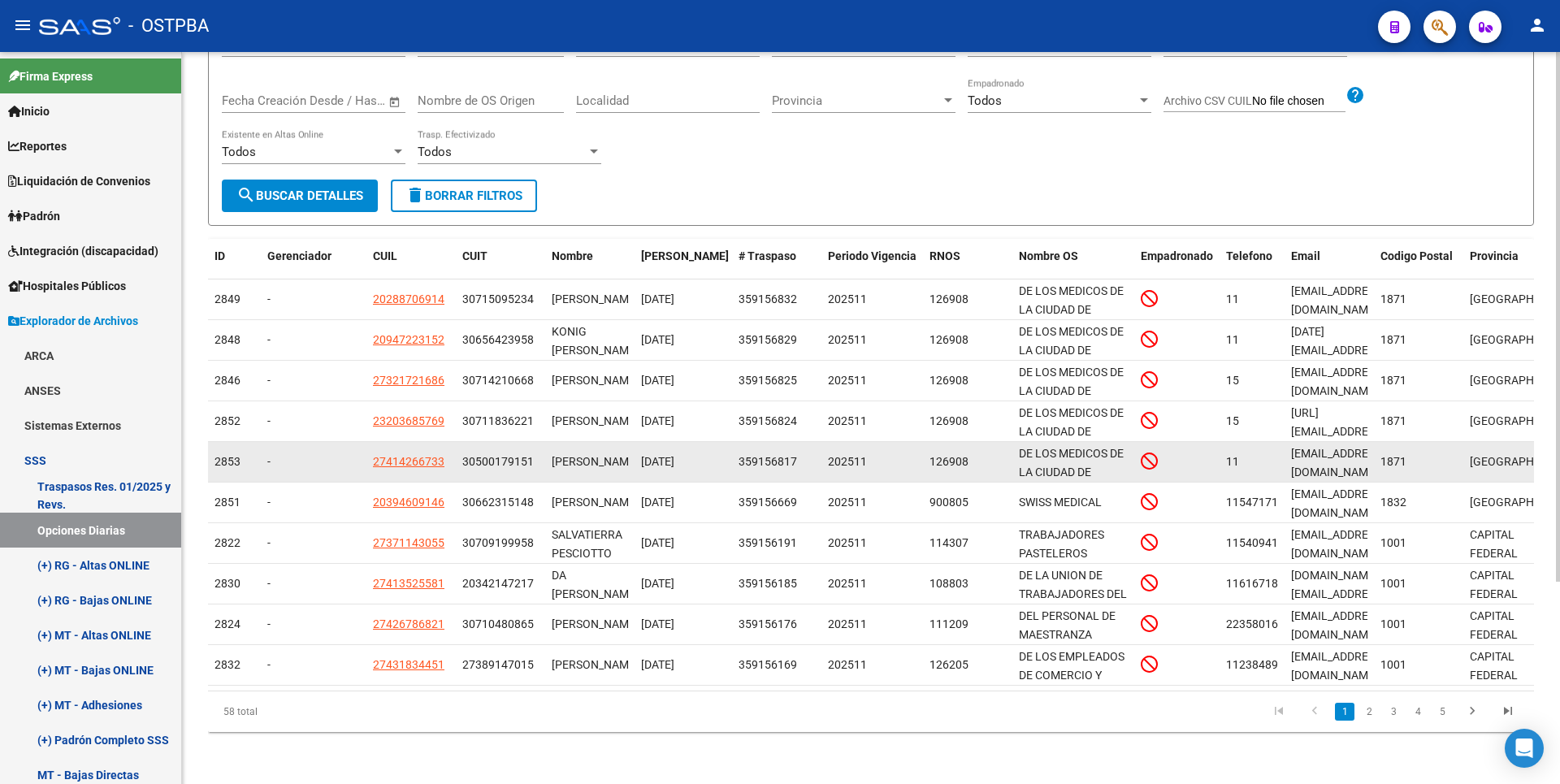
scroll to position [37, 0]
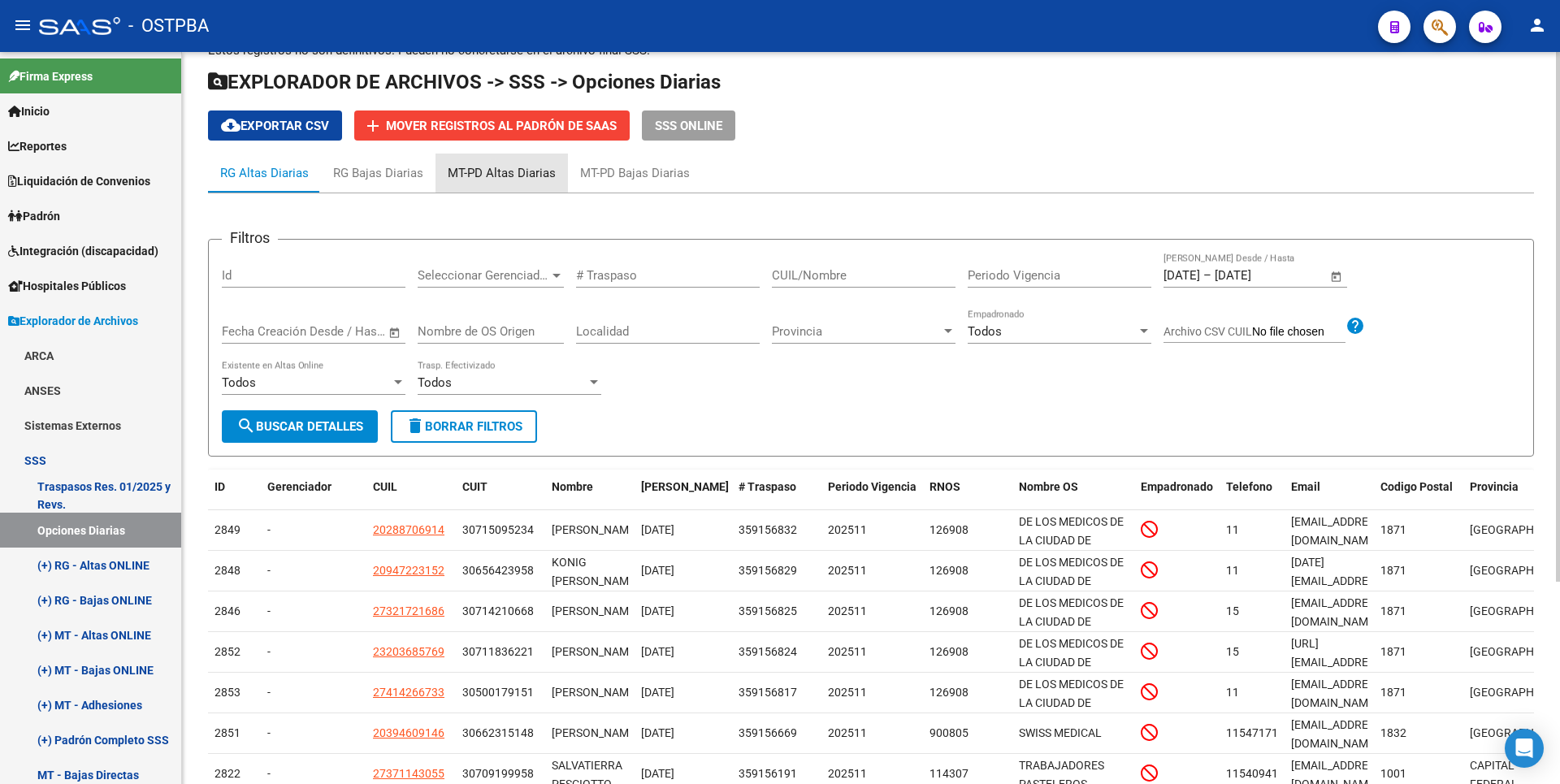
click at [503, 171] on div "MT-PD Altas Diarias" at bounding box center [502, 173] width 108 height 18
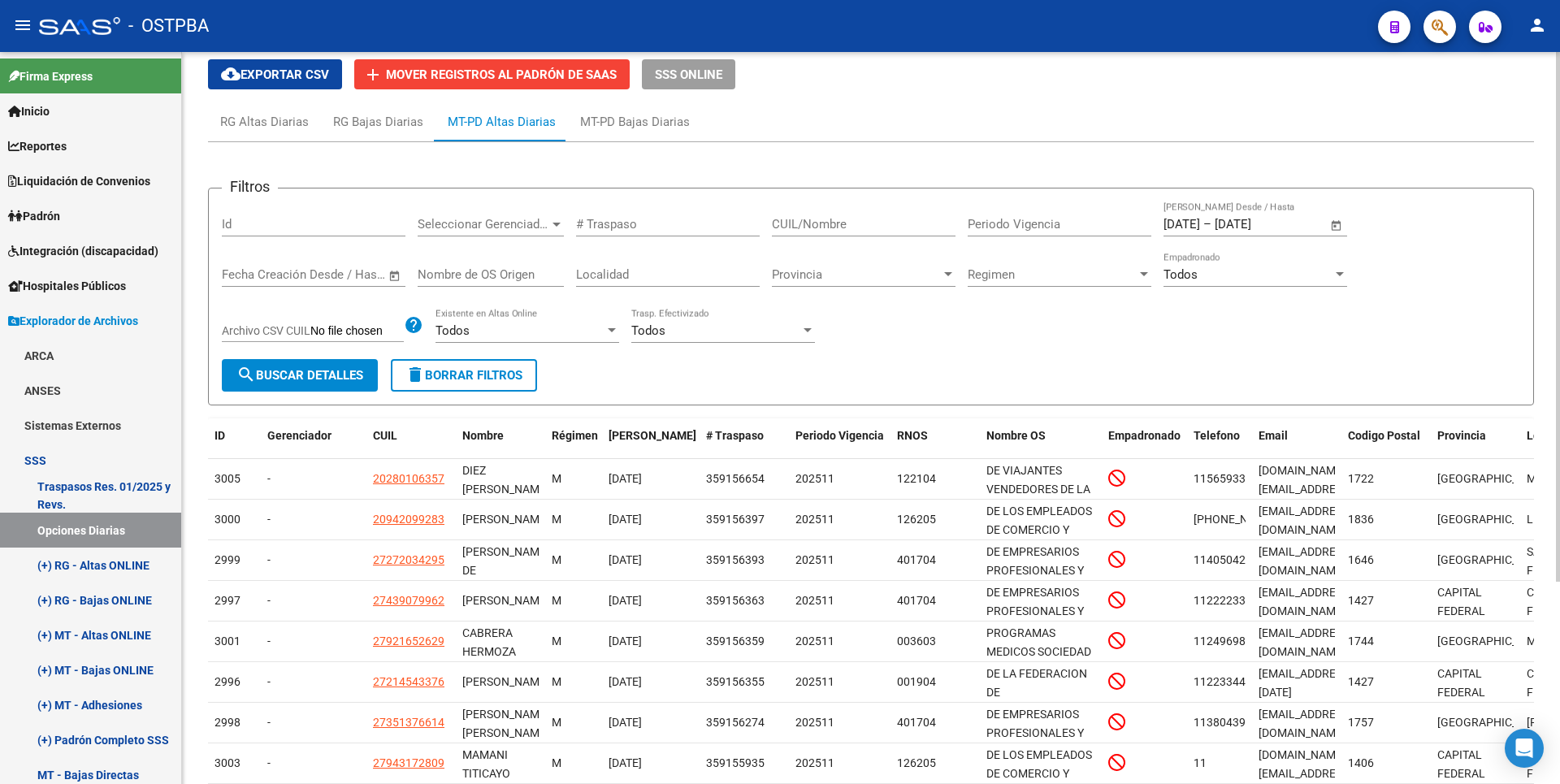
scroll to position [0, 0]
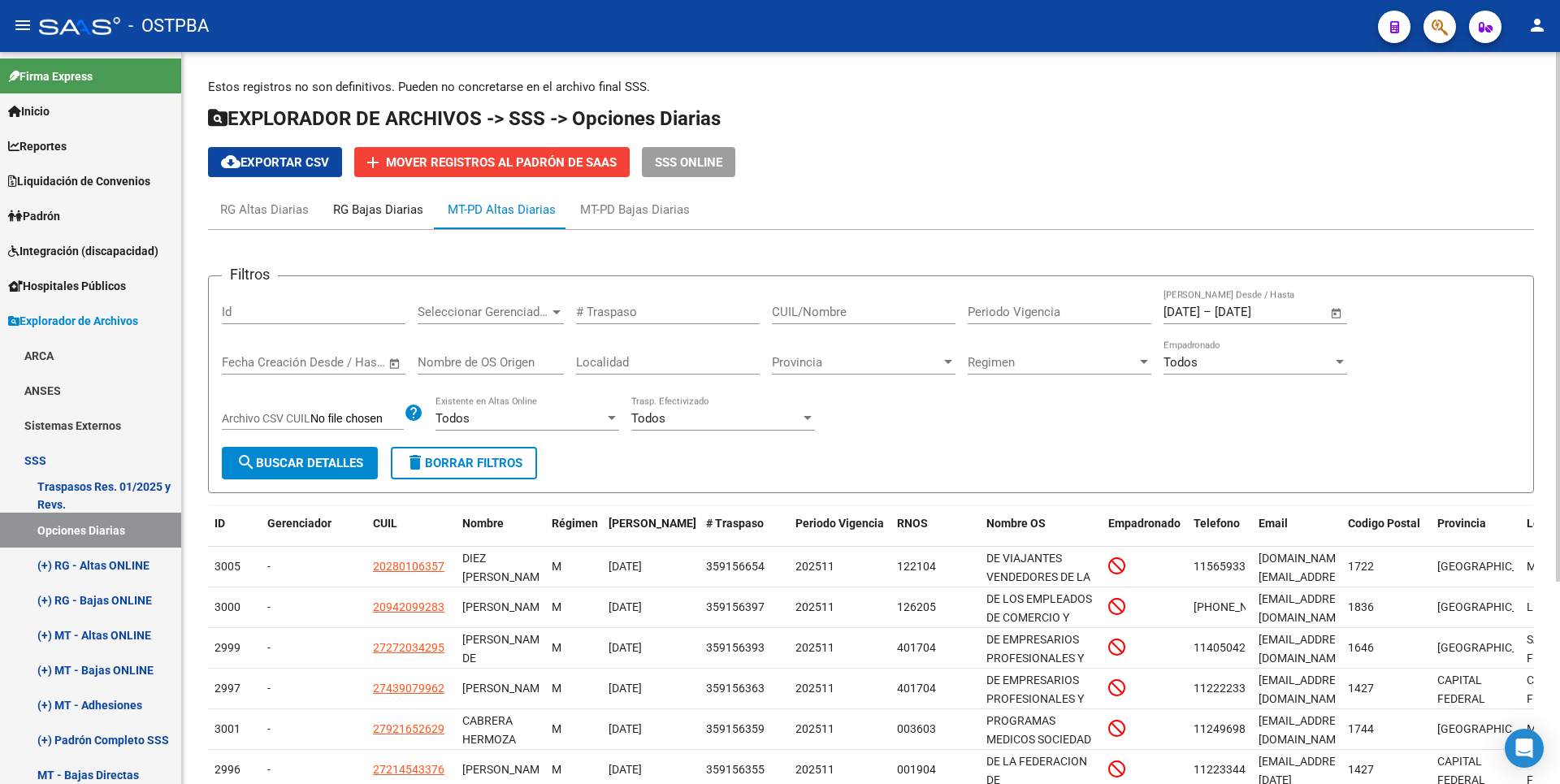
click at [378, 215] on div "RG Bajas Diarias" at bounding box center [378, 210] width 90 height 18
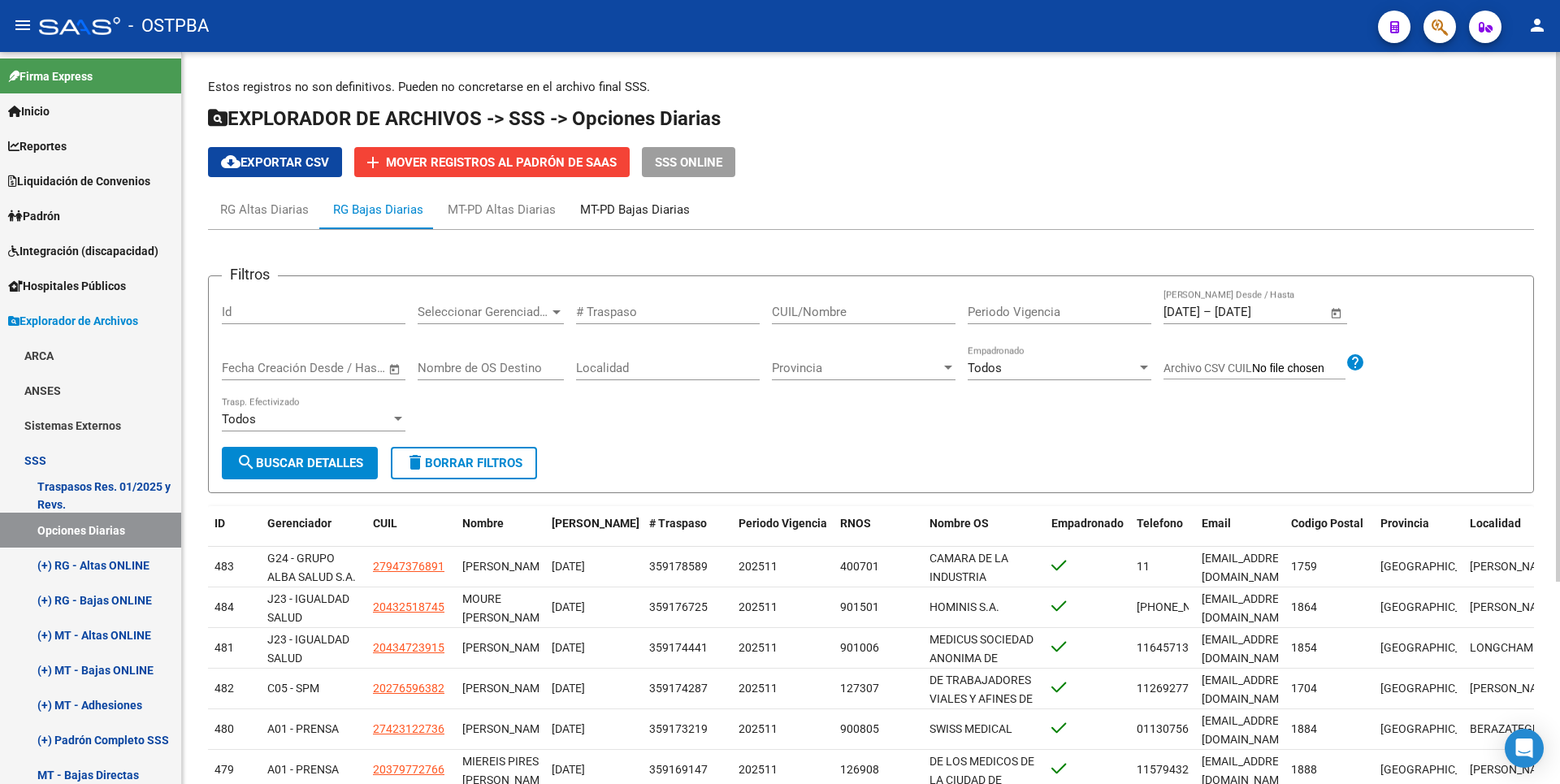
click at [628, 212] on div "MT-PD Bajas Diarias" at bounding box center [636, 210] width 110 height 18
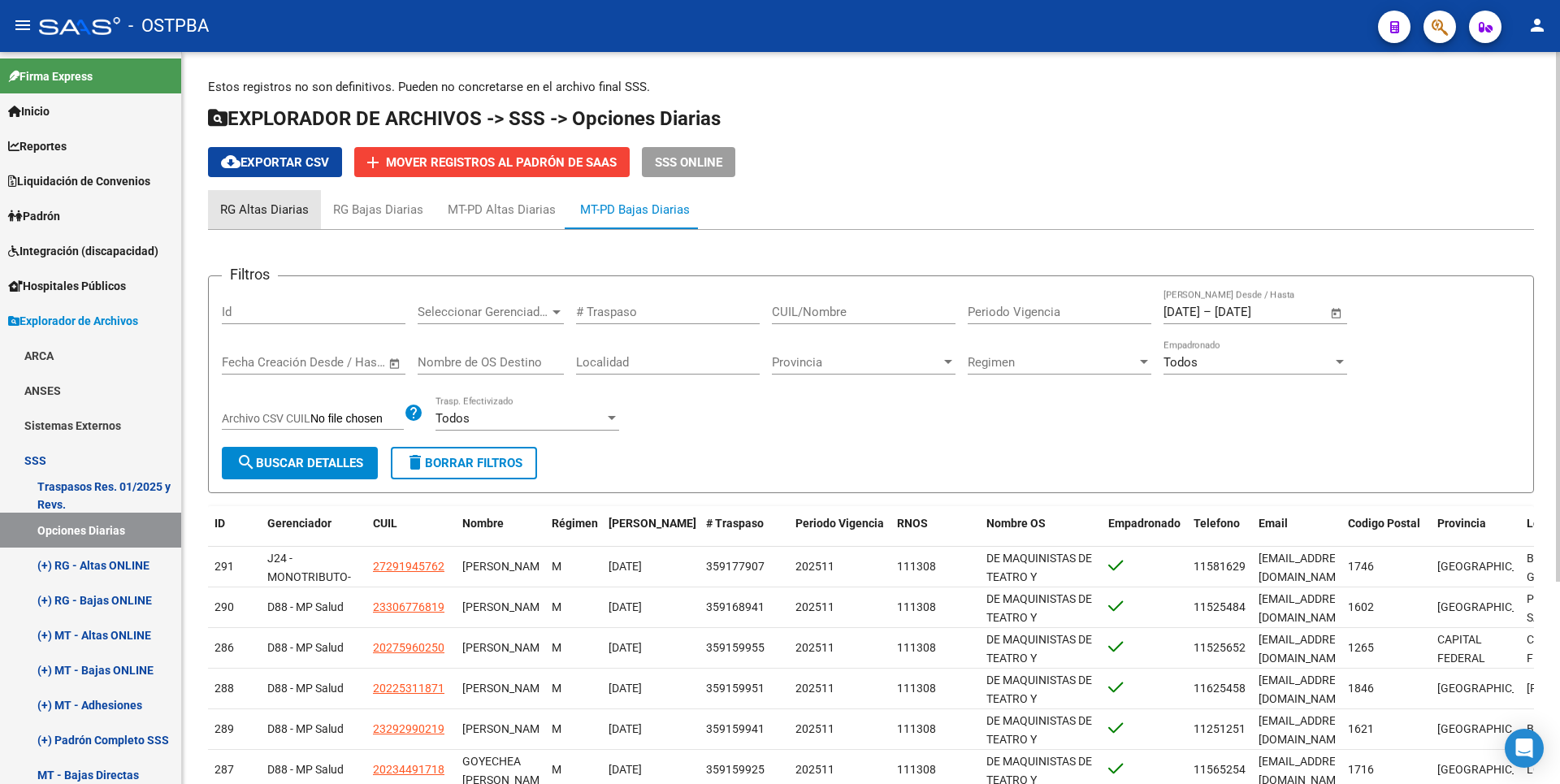
click at [279, 209] on div "RG Altas Diarias" at bounding box center [264, 210] width 89 height 18
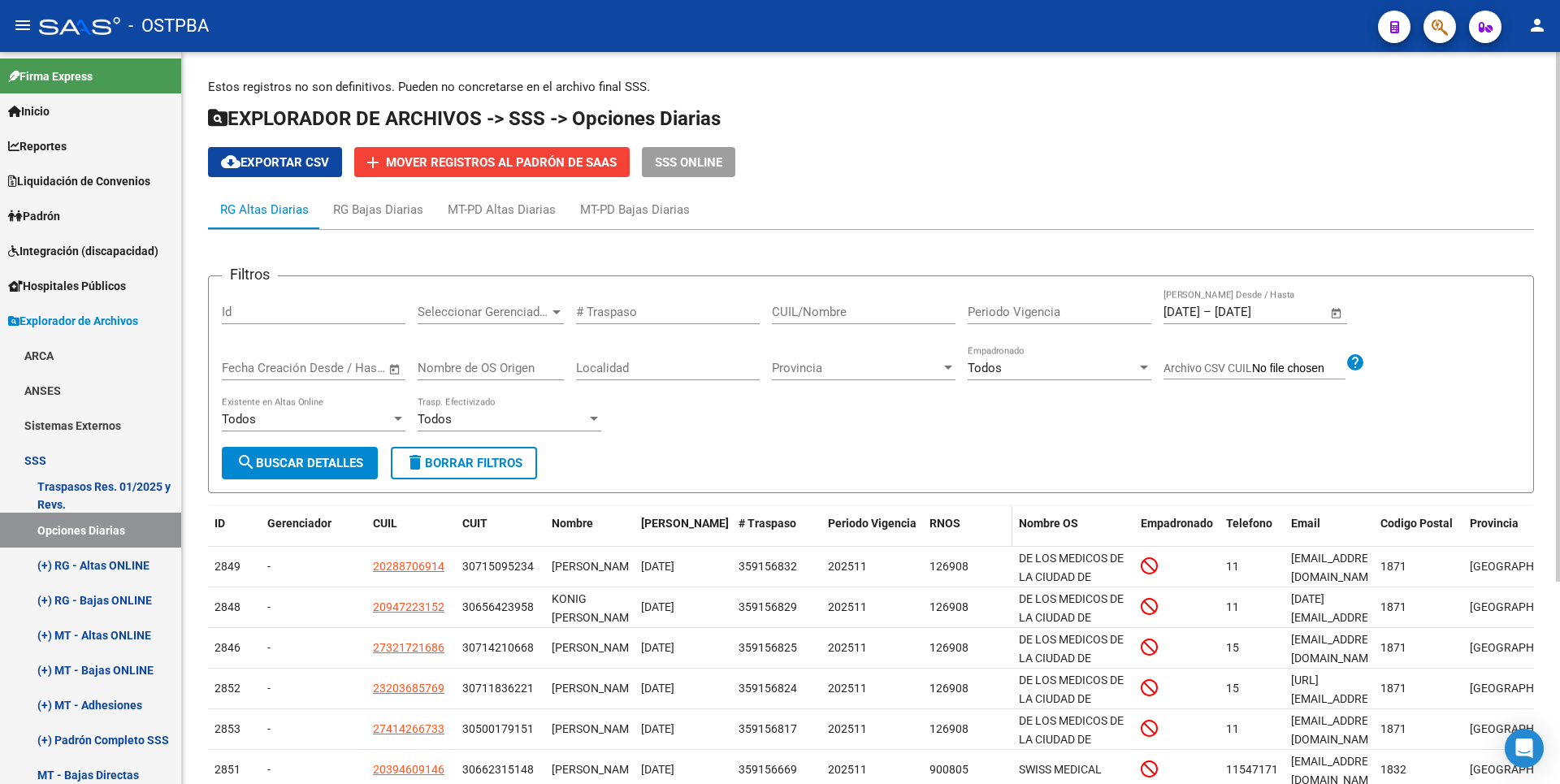
scroll to position [281, 0]
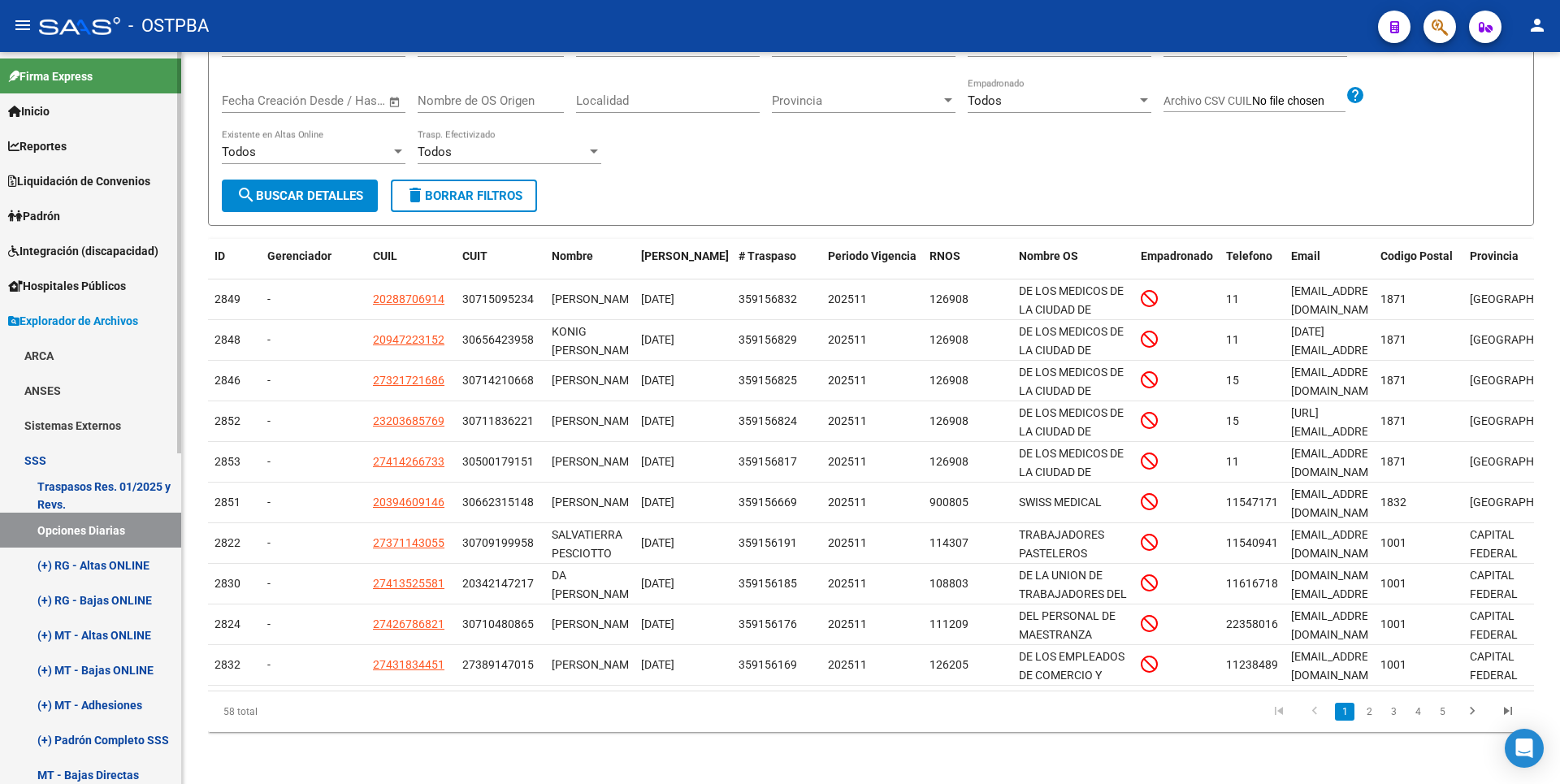
click at [111, 698] on link "(+) MT - Adhesiones" at bounding box center [90, 704] width 181 height 35
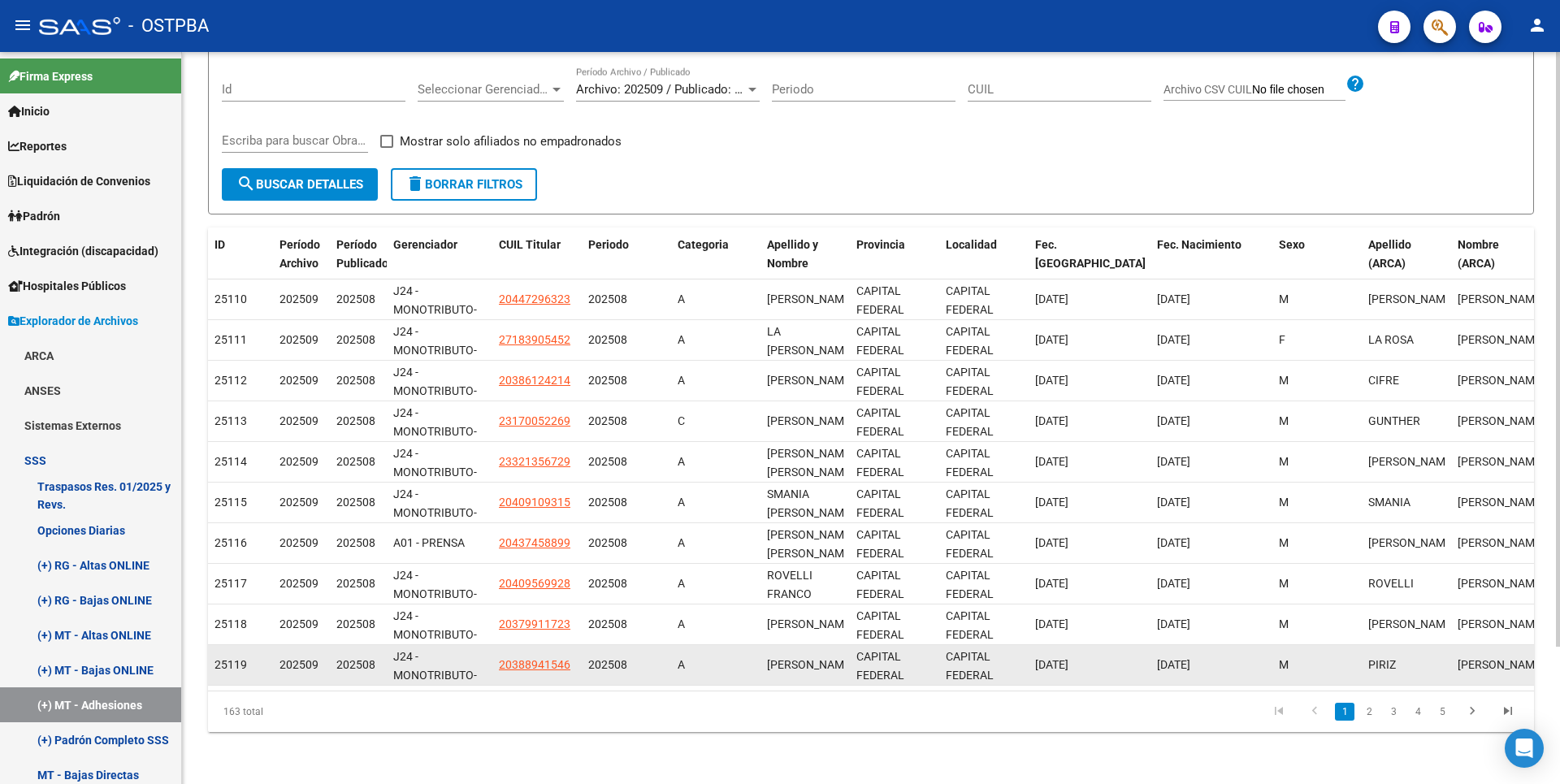
scroll to position [163, 0]
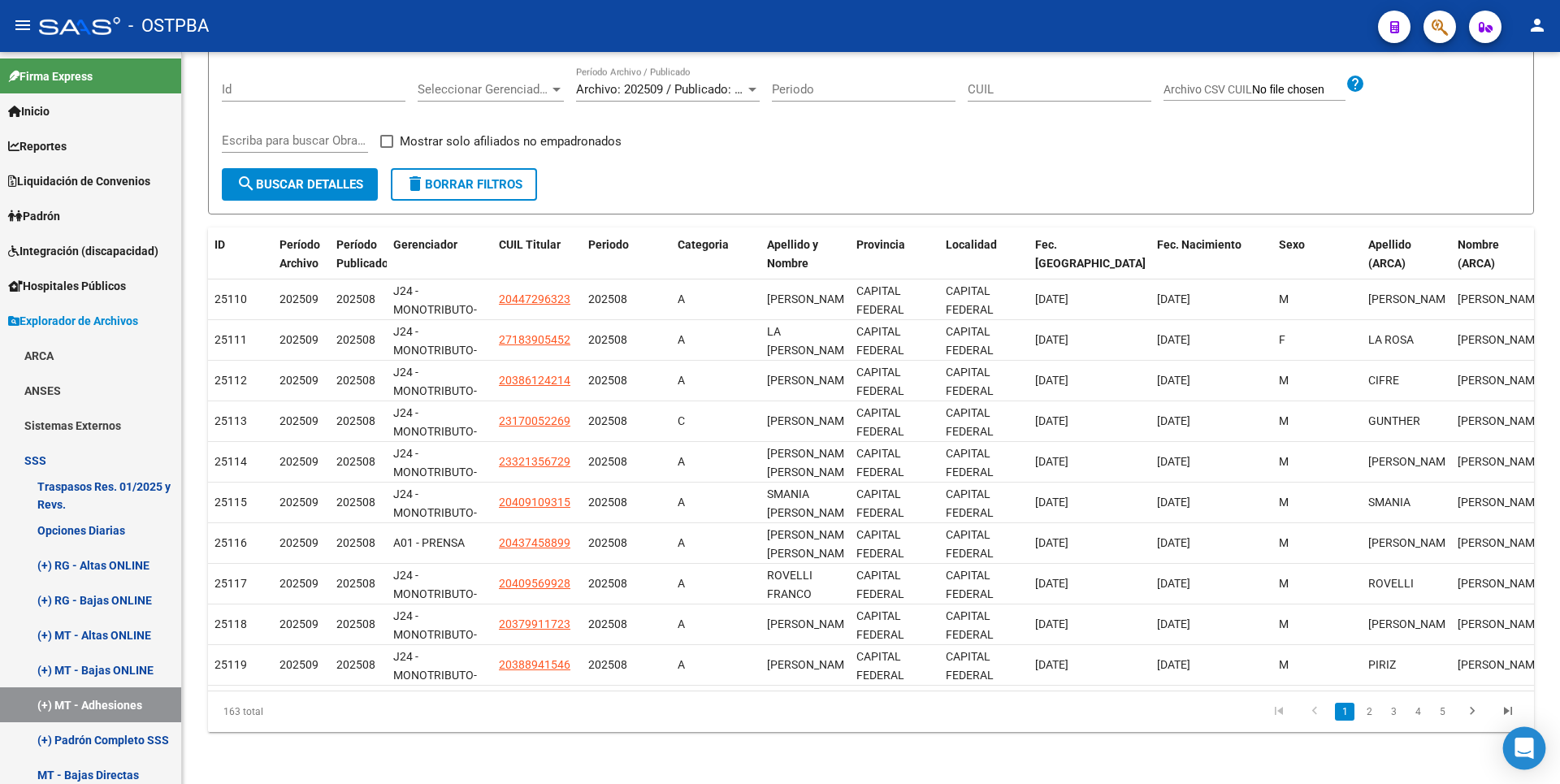
click at [1521, 749] on icon "Open Intercom Messenger" at bounding box center [1524, 747] width 19 height 21
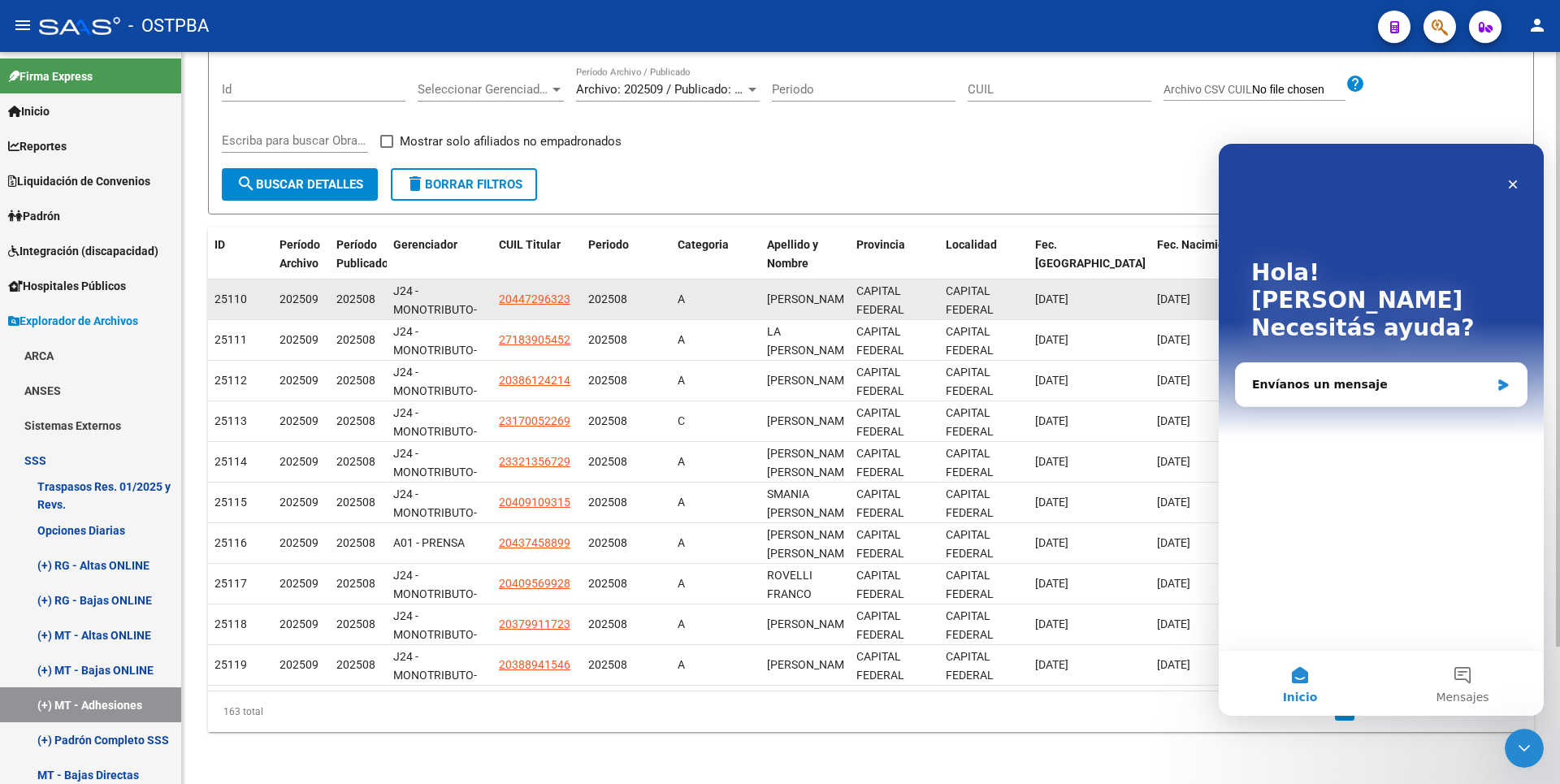
scroll to position [0, 0]
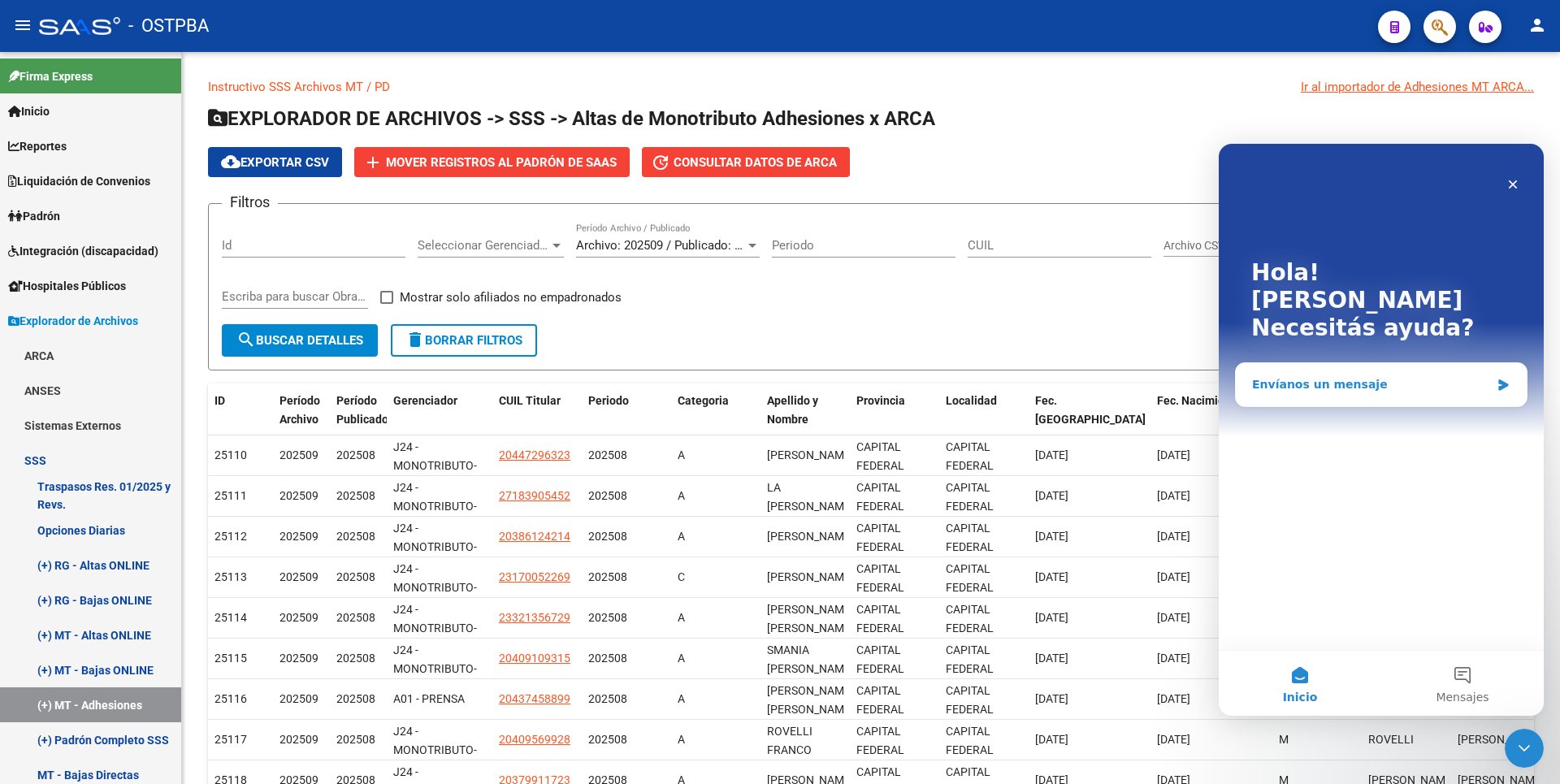
click at [1362, 376] on div "Envíanos un mensaje" at bounding box center [1371, 384] width 238 height 17
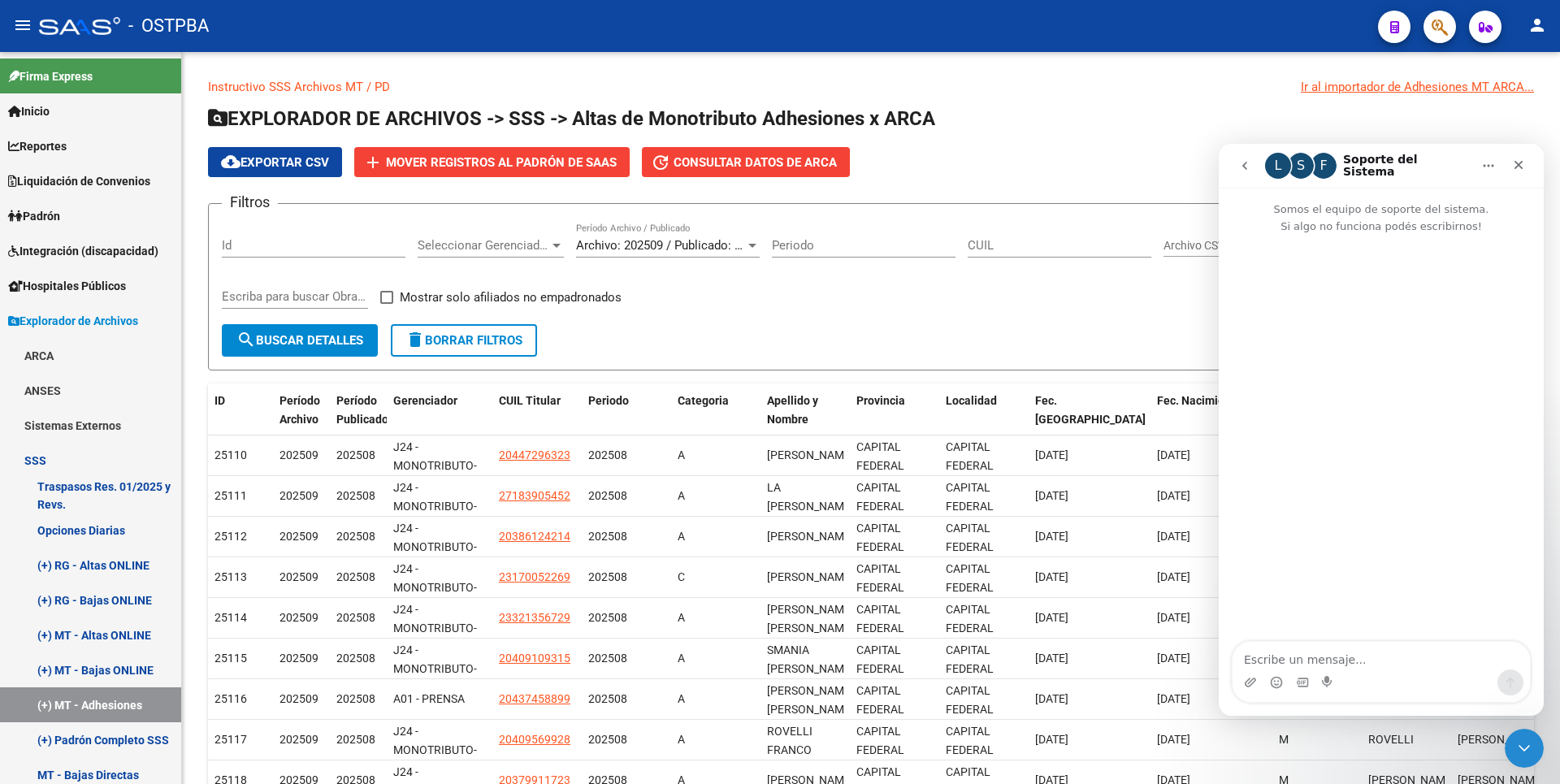
click at [1272, 660] on textarea "Escribe un mensaje..." at bounding box center [1382, 655] width 298 height 28
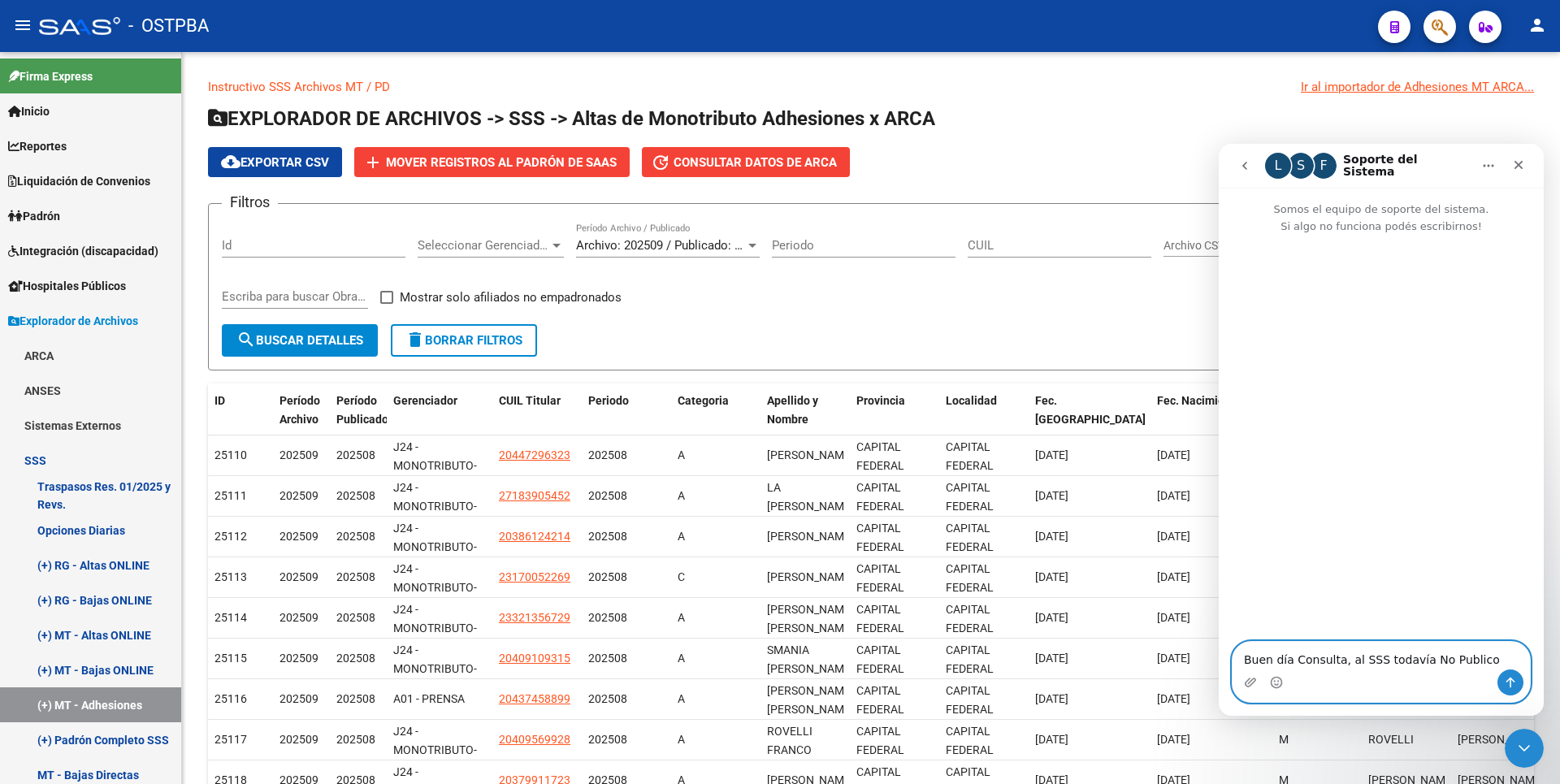
click at [1346, 658] on textarea "Buen día Consulta, al SSS todavía No Publico" at bounding box center [1382, 655] width 298 height 28
click at [1472, 658] on textarea "Buen día Consulta, la SSS todavía No Publico" at bounding box center [1382, 655] width 298 height 28
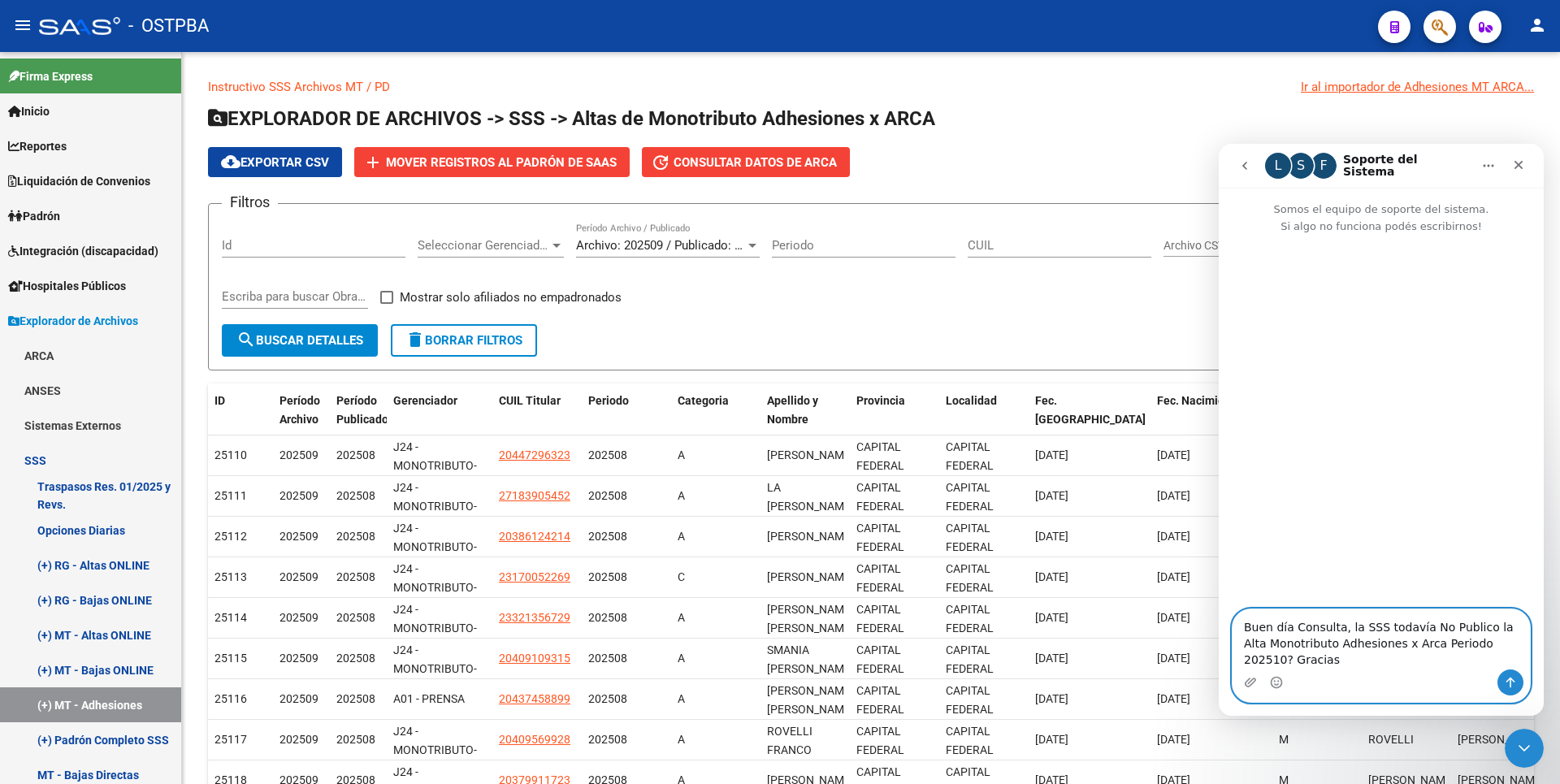
click at [1481, 628] on textarea "Buen día Consulta, la SSS todavía No Publico la Alta Monotributo Adhesiones x A…" at bounding box center [1382, 639] width 298 height 60
type textarea "Buen día Consulta, la SSS todavía No Publico las Alta Monotributo Adhesiones x …"
click at [1508, 681] on icon "Enviar un mensaje…" at bounding box center [1510, 682] width 13 height 13
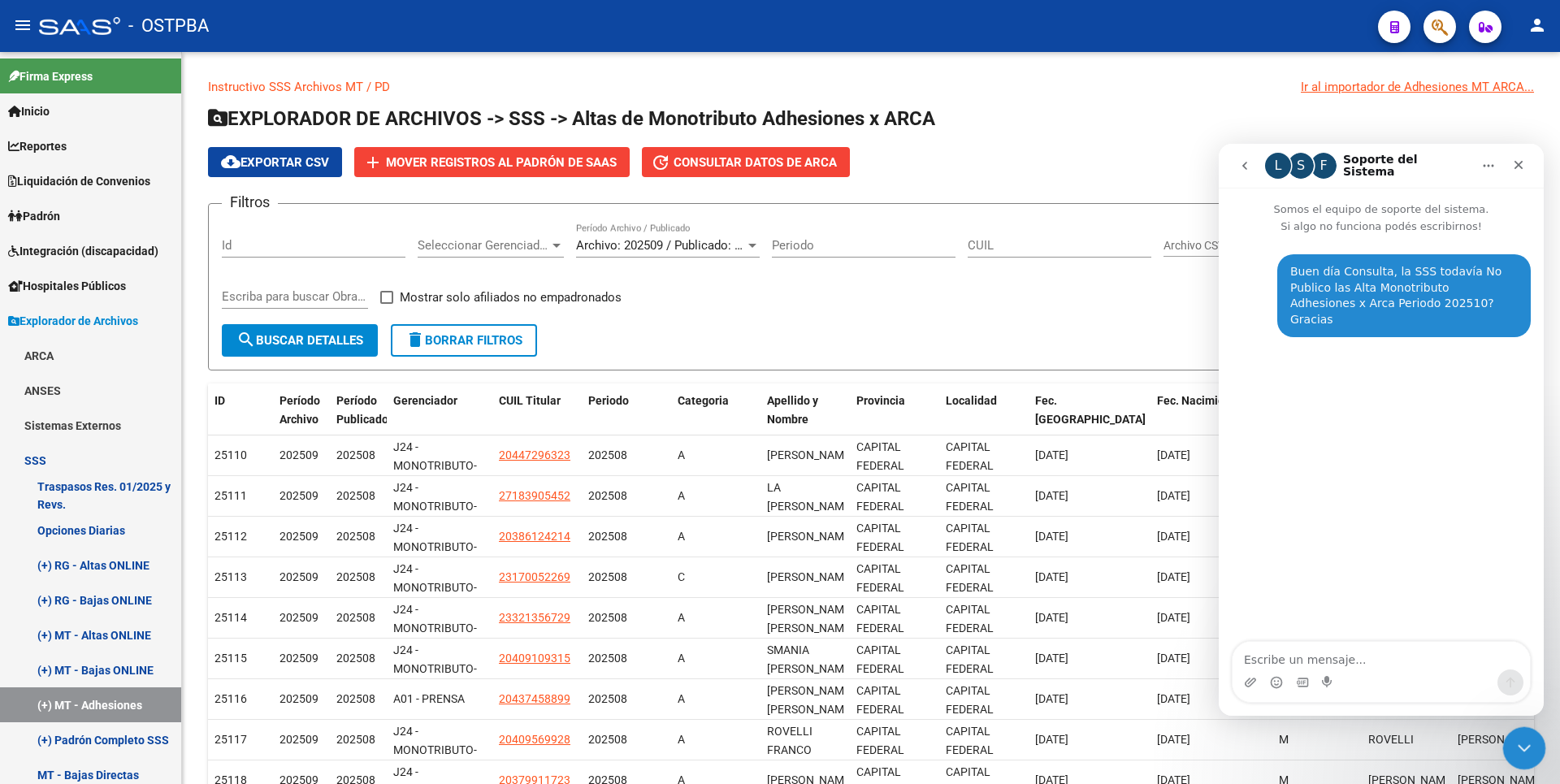
click at [1532, 755] on div "Cerrar Intercom Messenger" at bounding box center [1522, 745] width 39 height 39
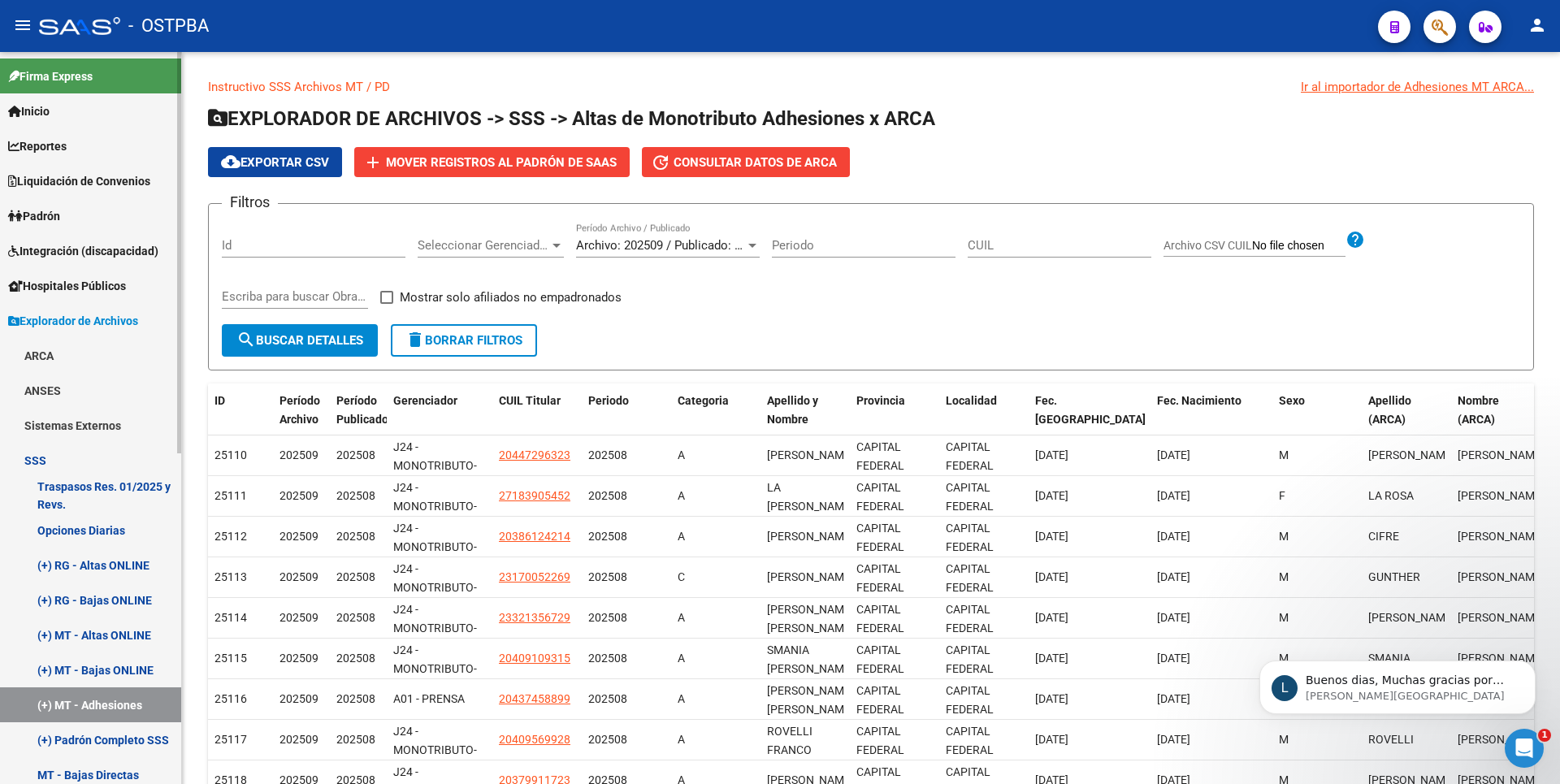
click at [107, 187] on span "Liquidación de Convenios" at bounding box center [79, 181] width 142 height 18
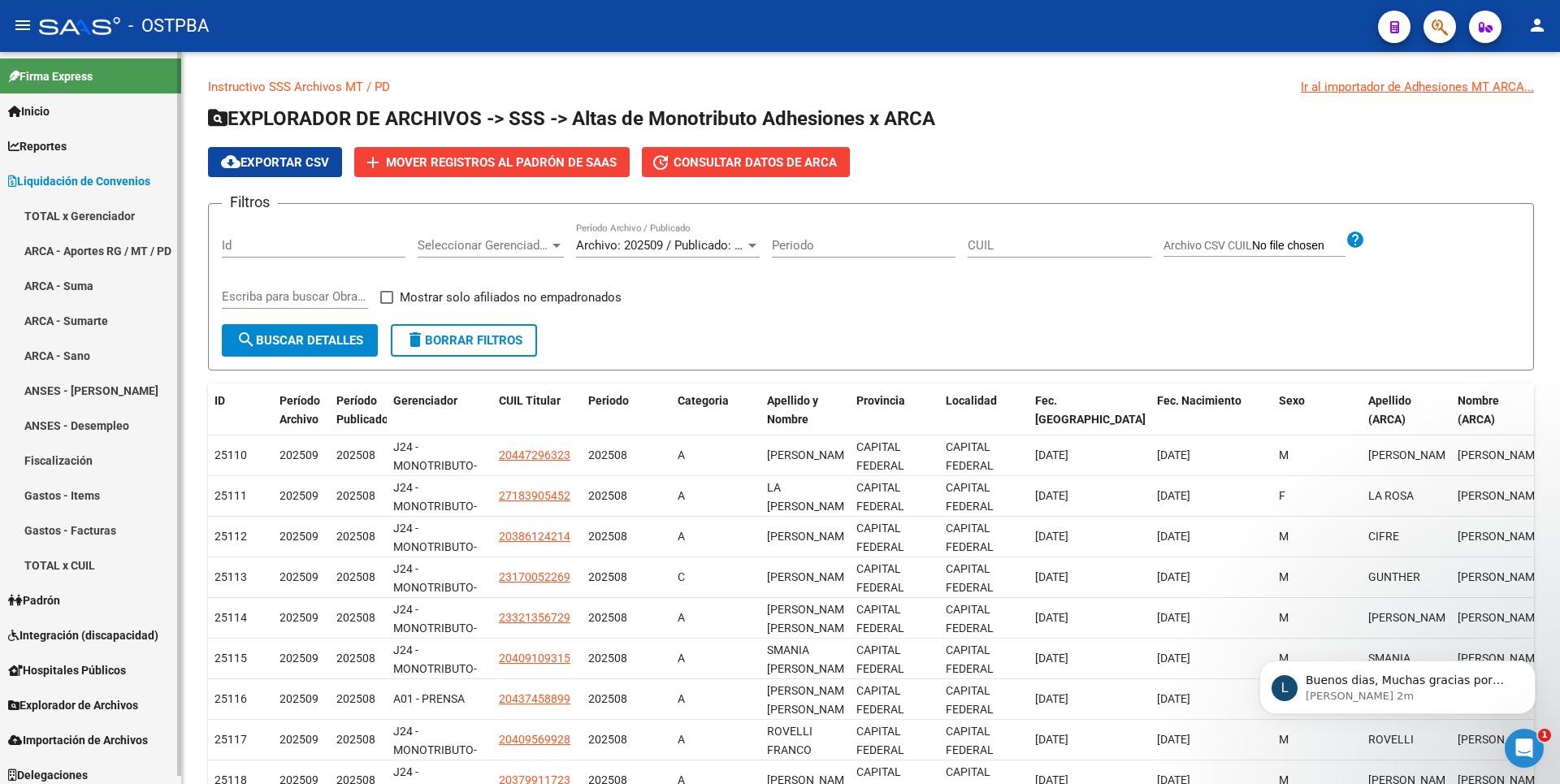
drag, startPoint x: 88, startPoint y: 603, endPoint x: 91, endPoint y: 575, distance: 28.2
click at [88, 603] on link "Padrón" at bounding box center [90, 599] width 181 height 35
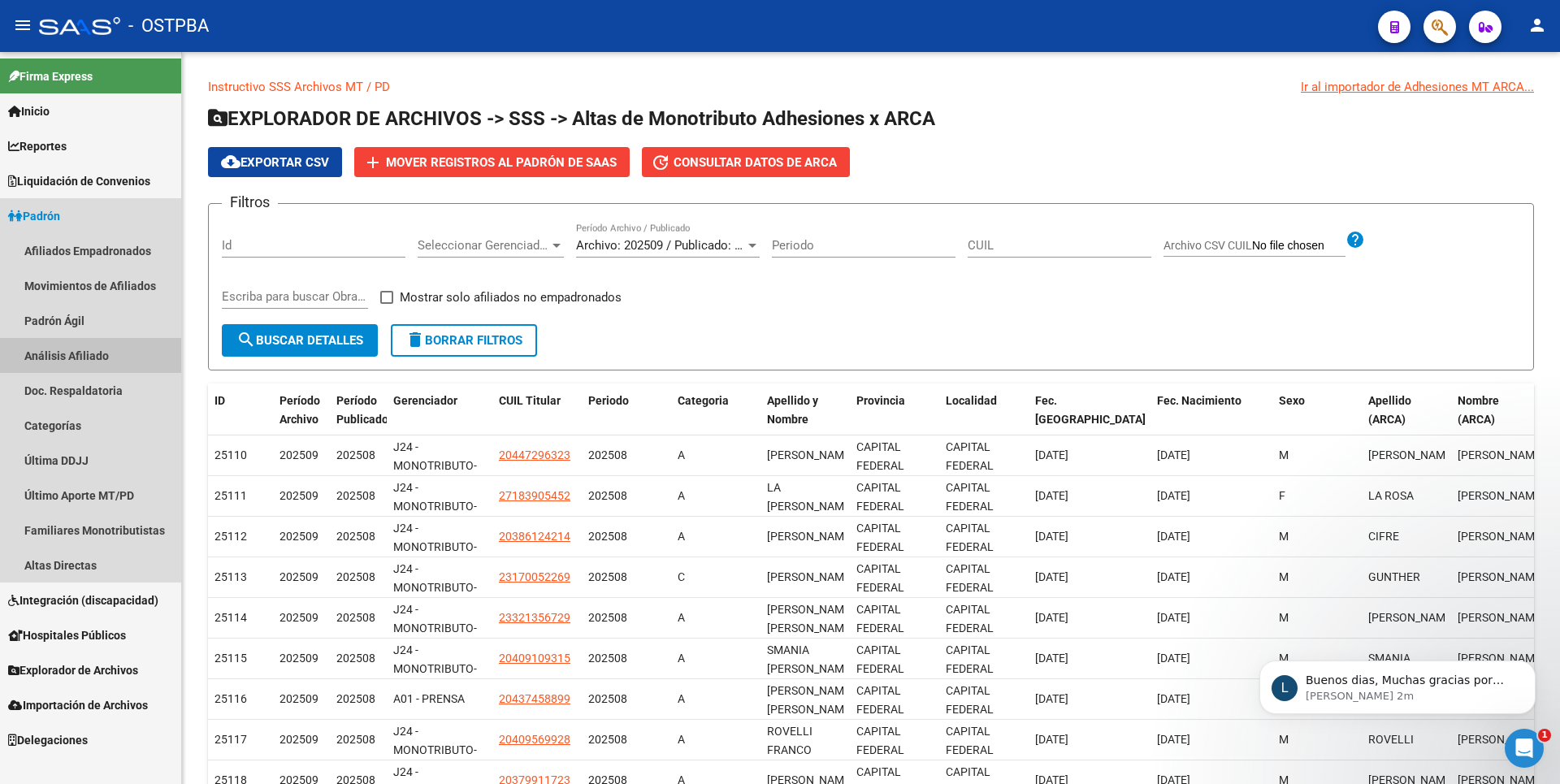
click at [88, 365] on link "Análisis Afiliado" at bounding box center [90, 355] width 181 height 35
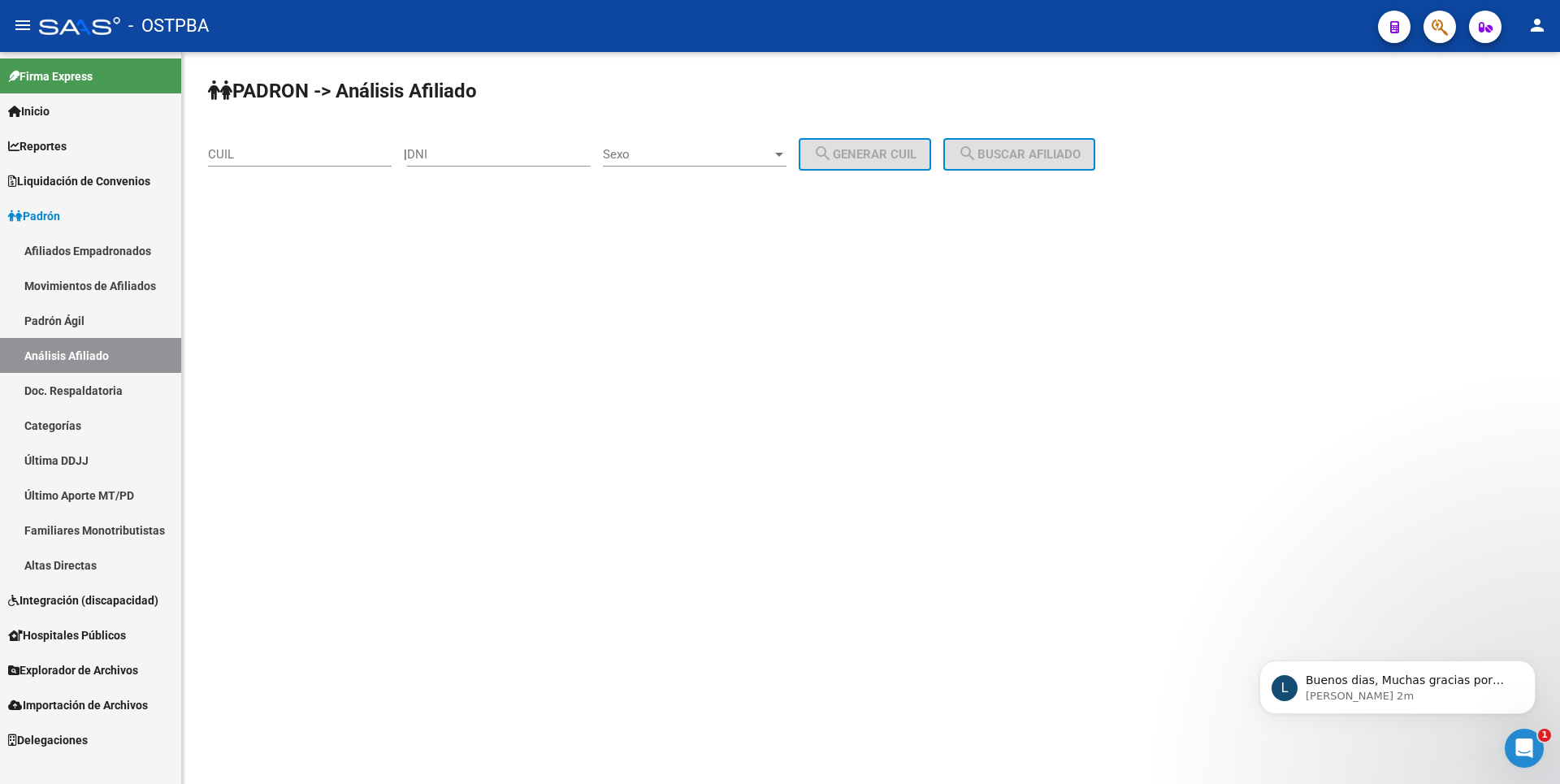
click at [455, 141] on div "DNI" at bounding box center [499, 149] width 184 height 35
type input "38103373"
click at [786, 145] on div "Sexo Sexo" at bounding box center [695, 149] width 184 height 35
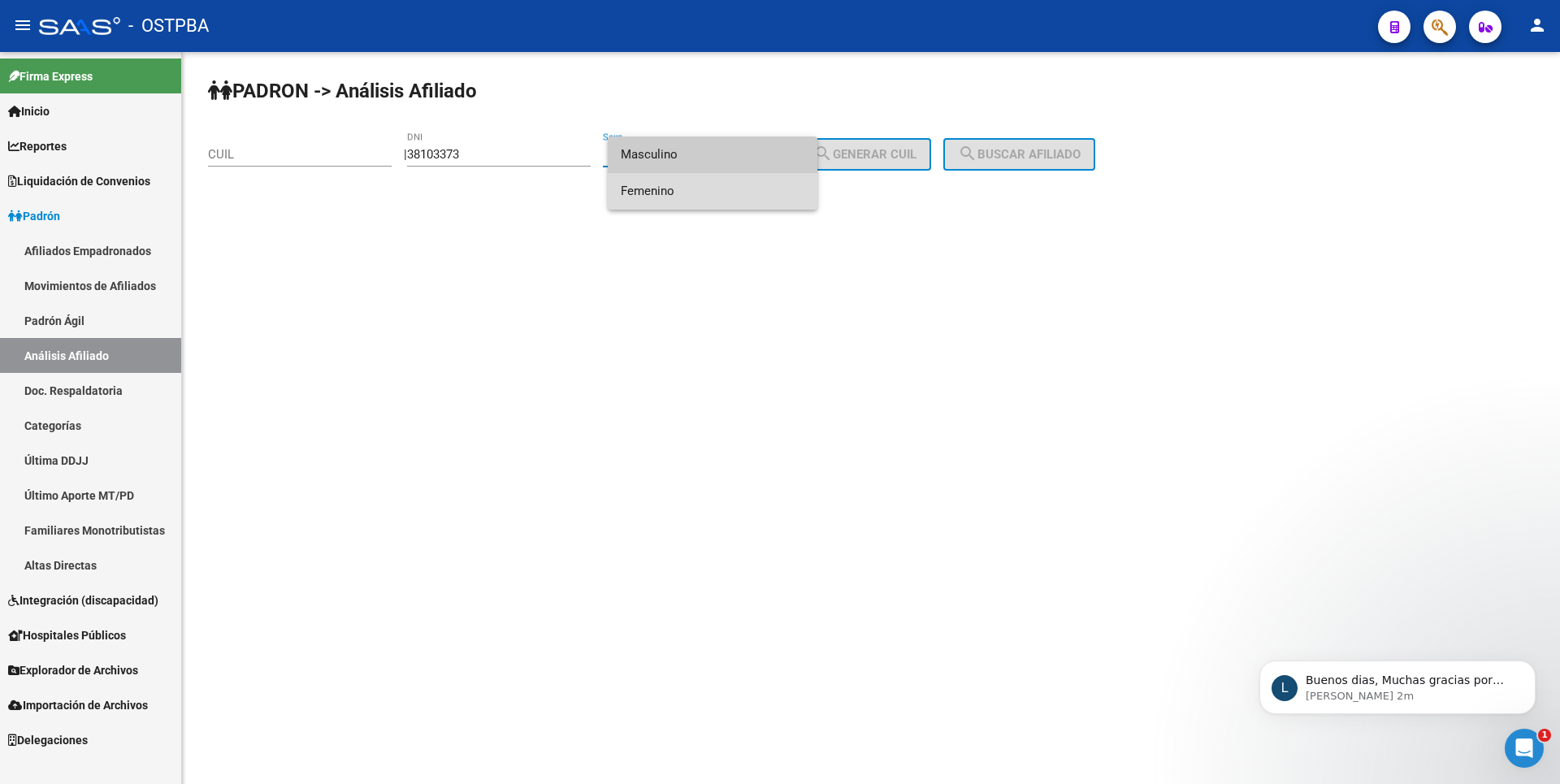
click at [706, 185] on span "Femenino" at bounding box center [713, 191] width 184 height 37
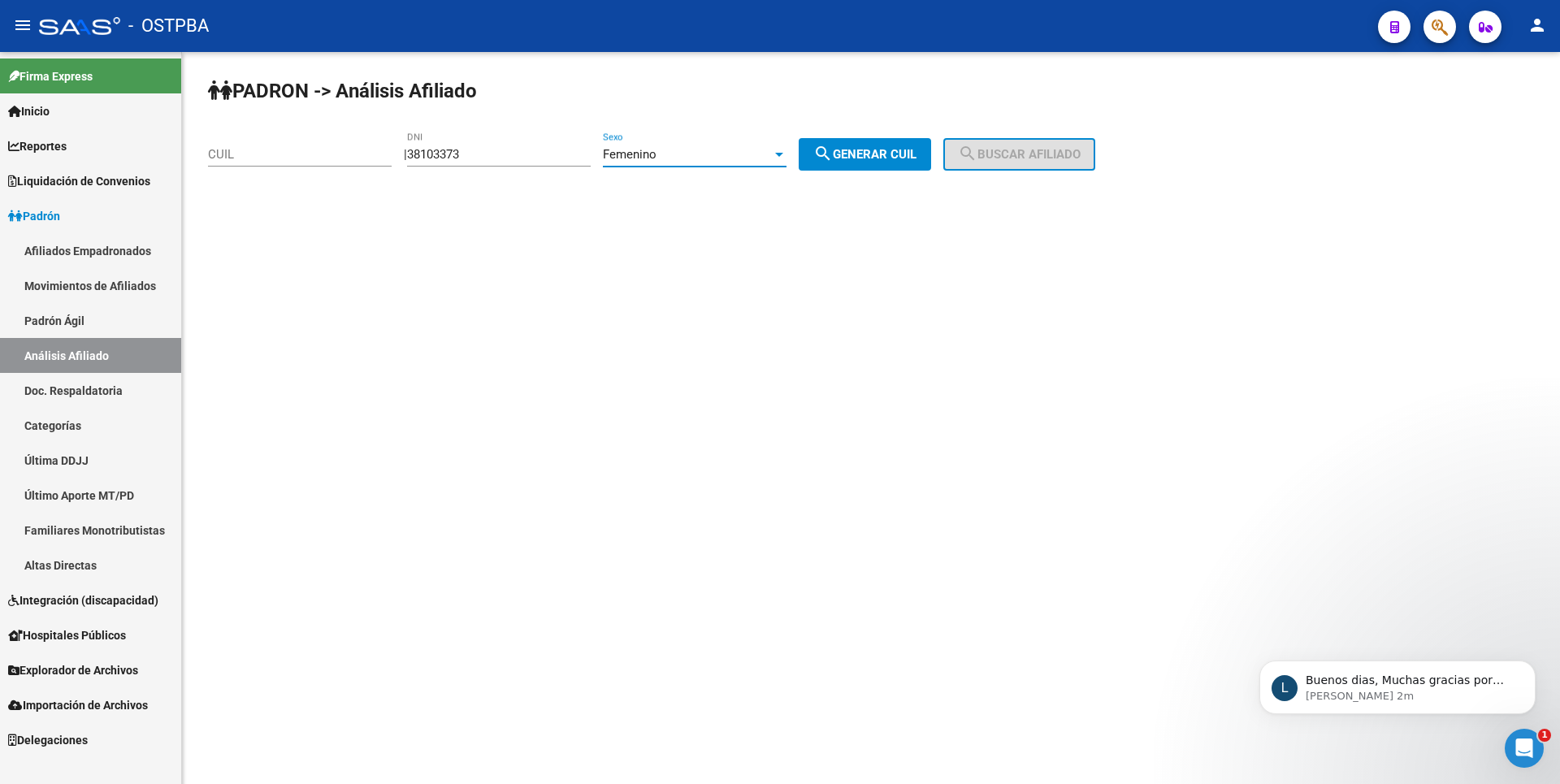
click at [863, 158] on span "search Generar CUIL" at bounding box center [864, 154] width 103 height 15
type input "27-38103373-8"
click at [977, 151] on mat-icon "search" at bounding box center [968, 154] width 20 height 20
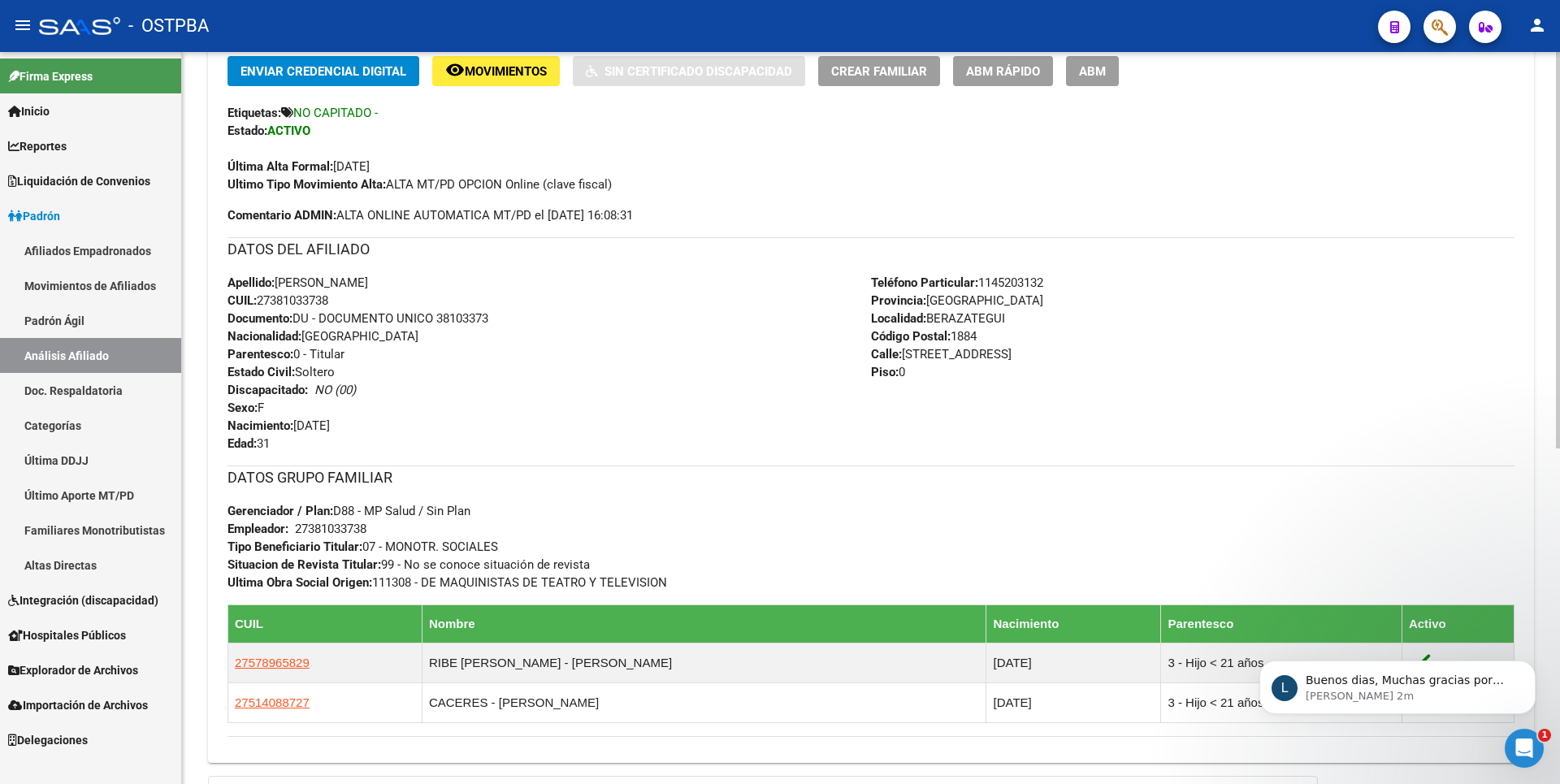
scroll to position [618, 0]
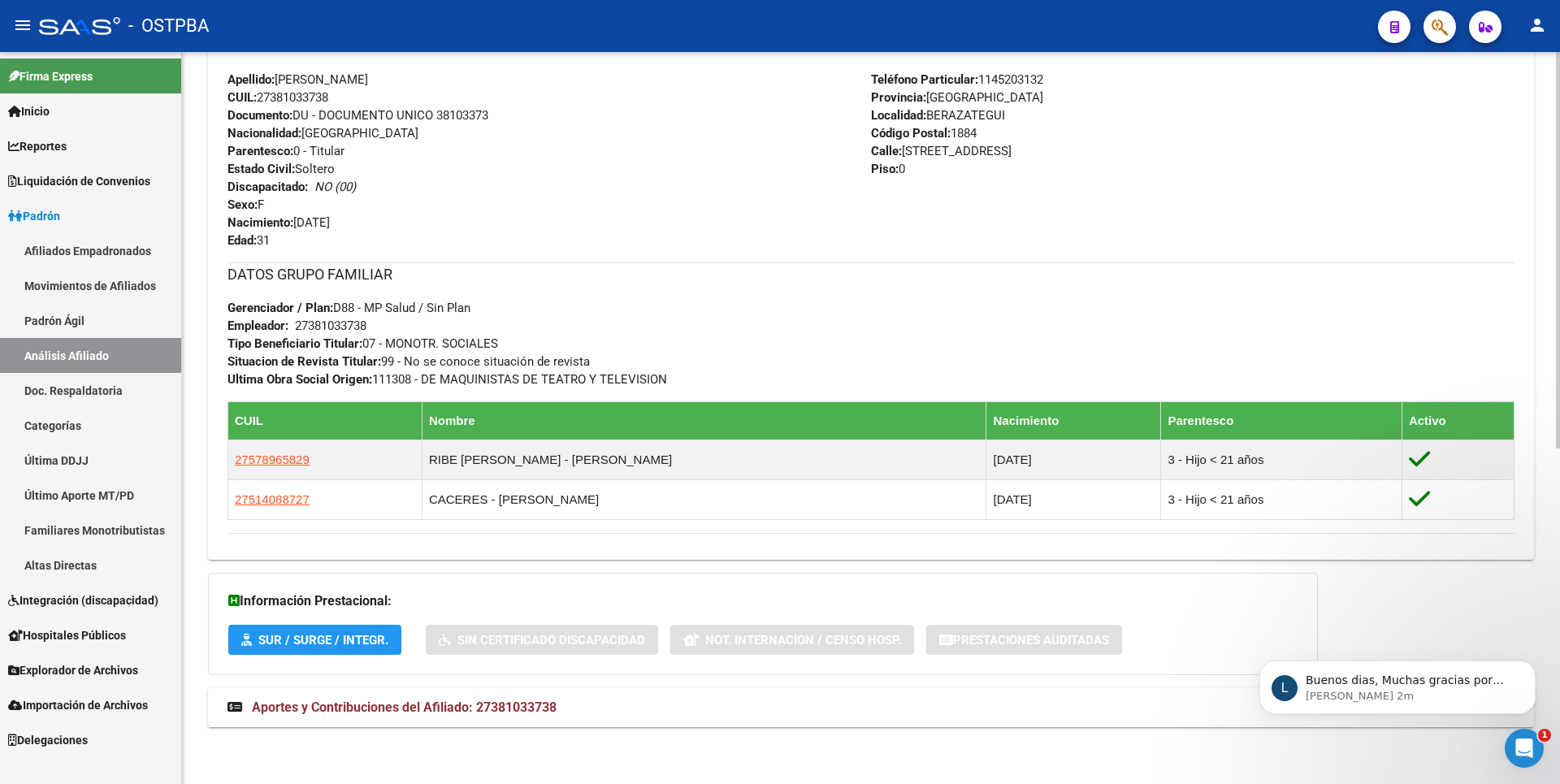
click at [503, 709] on span "Aportes y Contribuciones del Afiliado: 27381033738" at bounding box center [404, 706] width 305 height 15
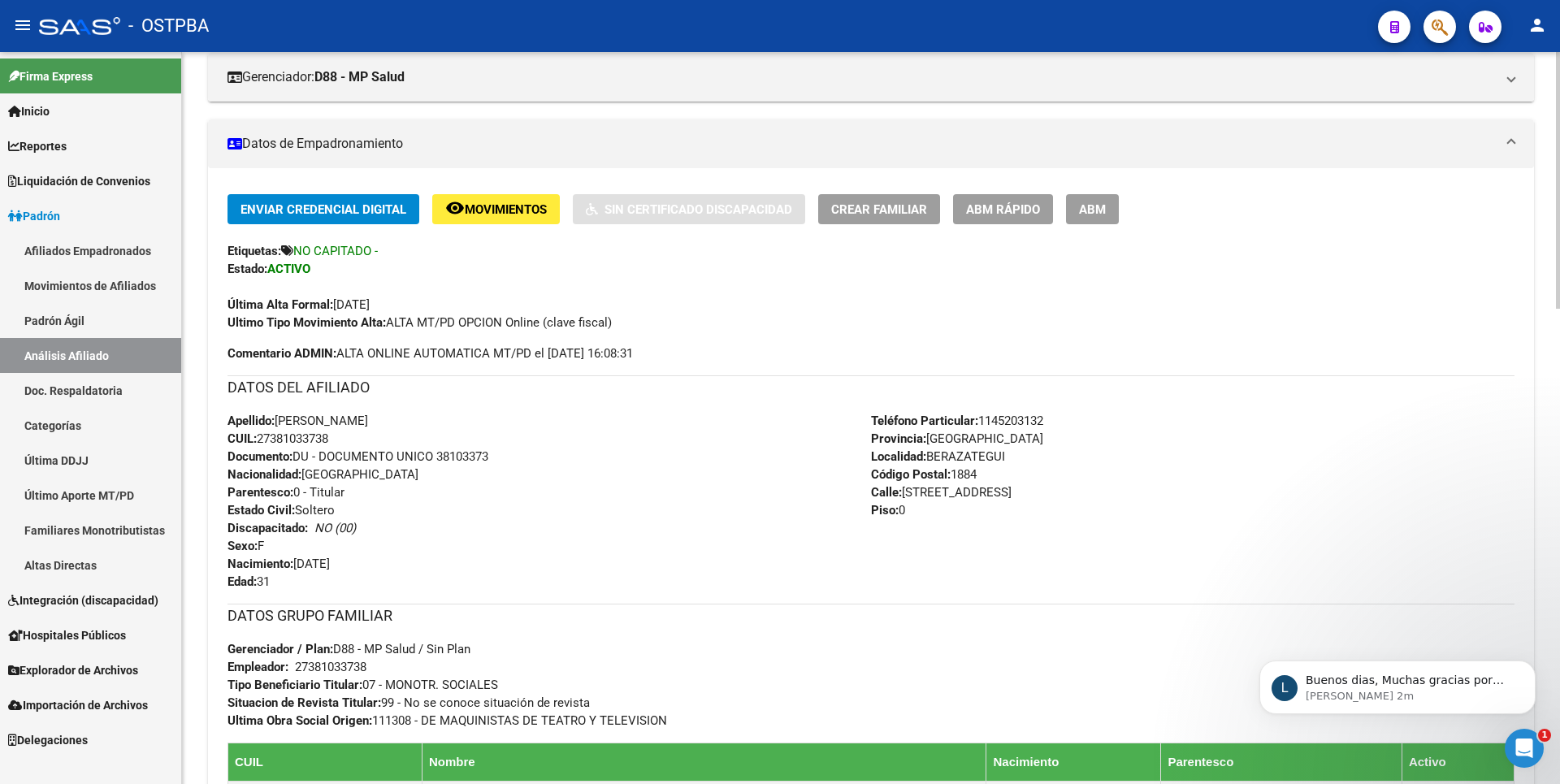
scroll to position [0, 0]
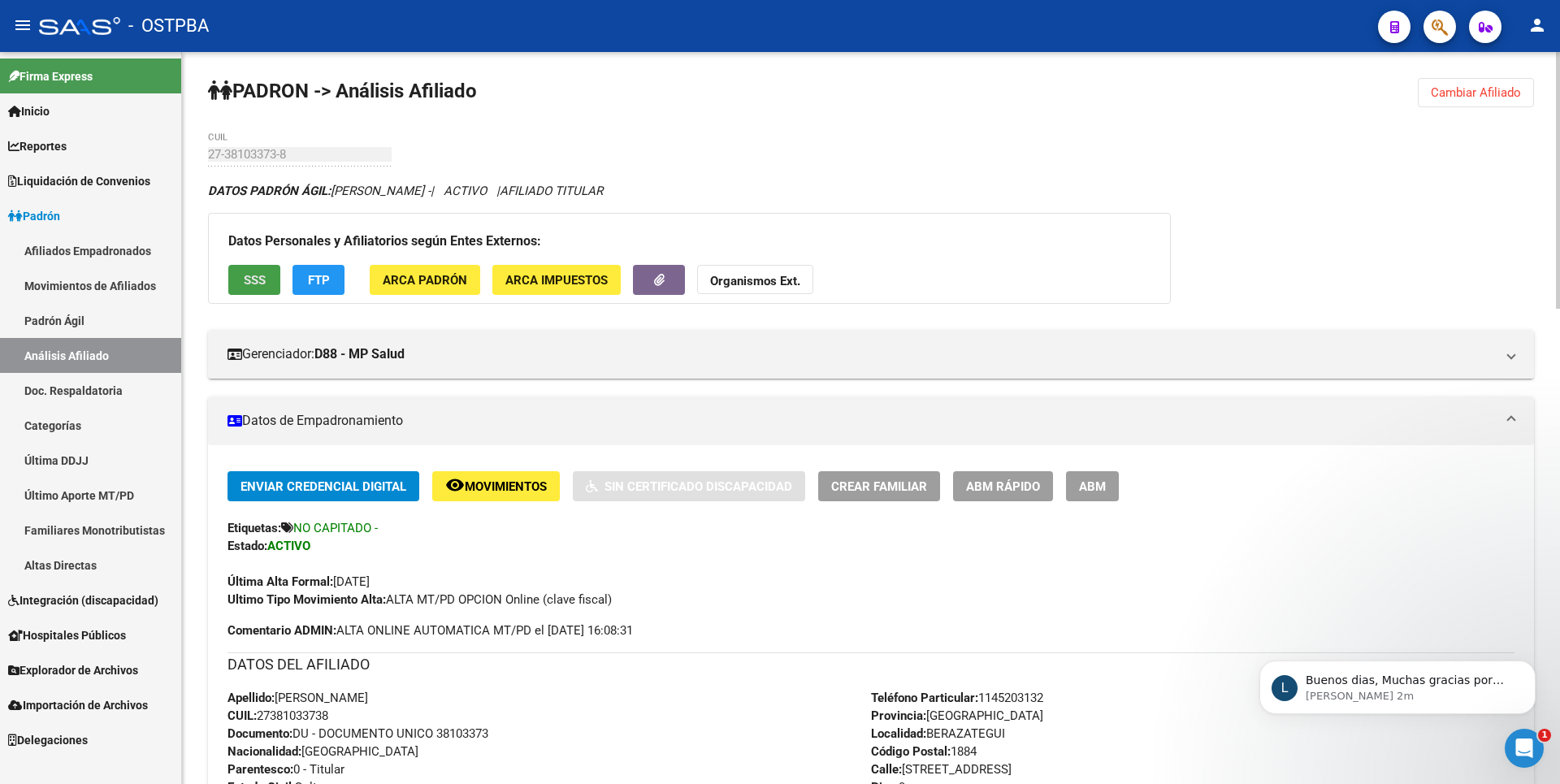
click at [259, 269] on button "SSS" at bounding box center [255, 280] width 52 height 30
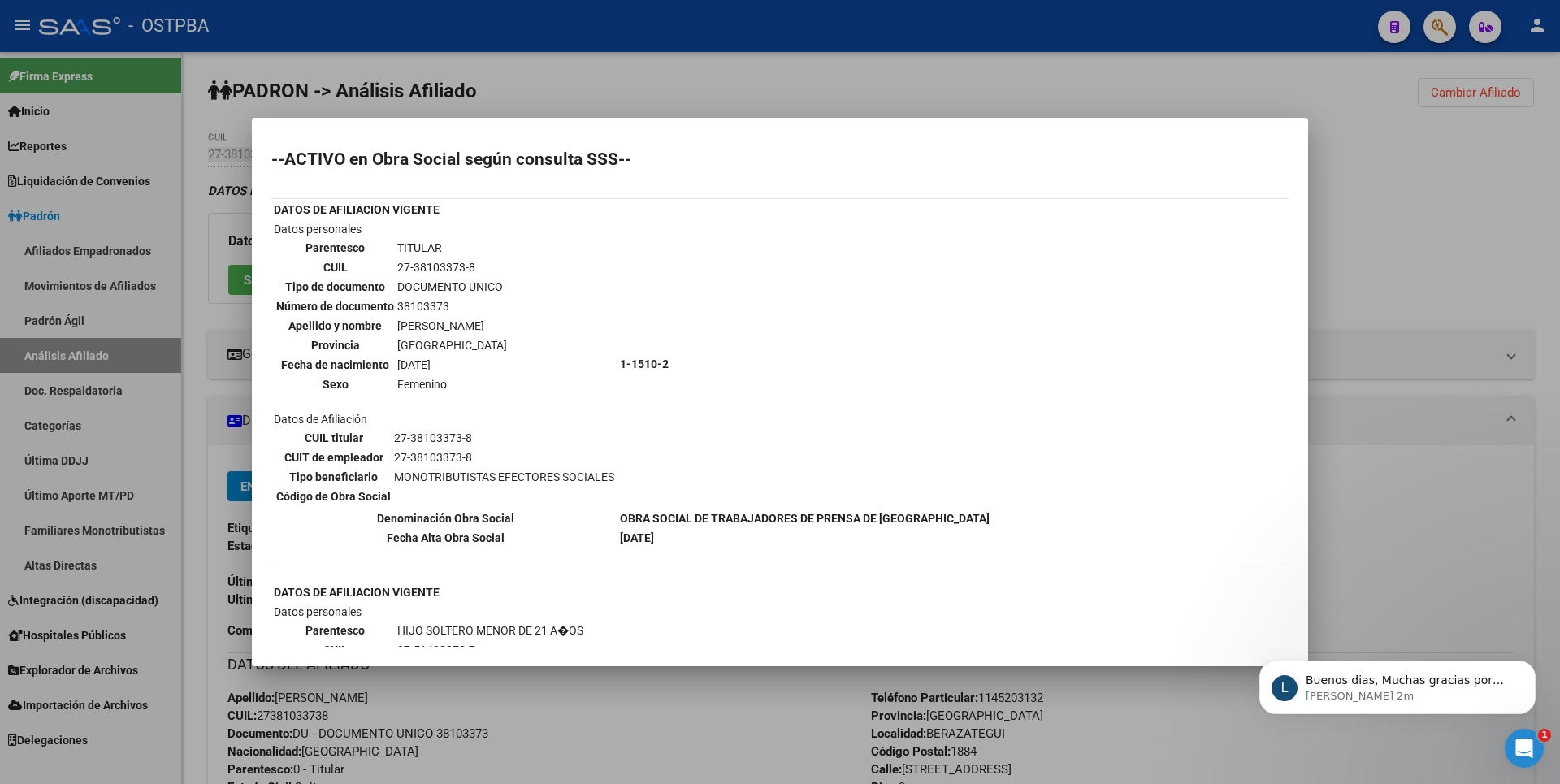
drag, startPoint x: 1450, startPoint y: 184, endPoint x: 992, endPoint y: 214, distance: 459.0
click at [1450, 183] on div at bounding box center [780, 392] width 1560 height 784
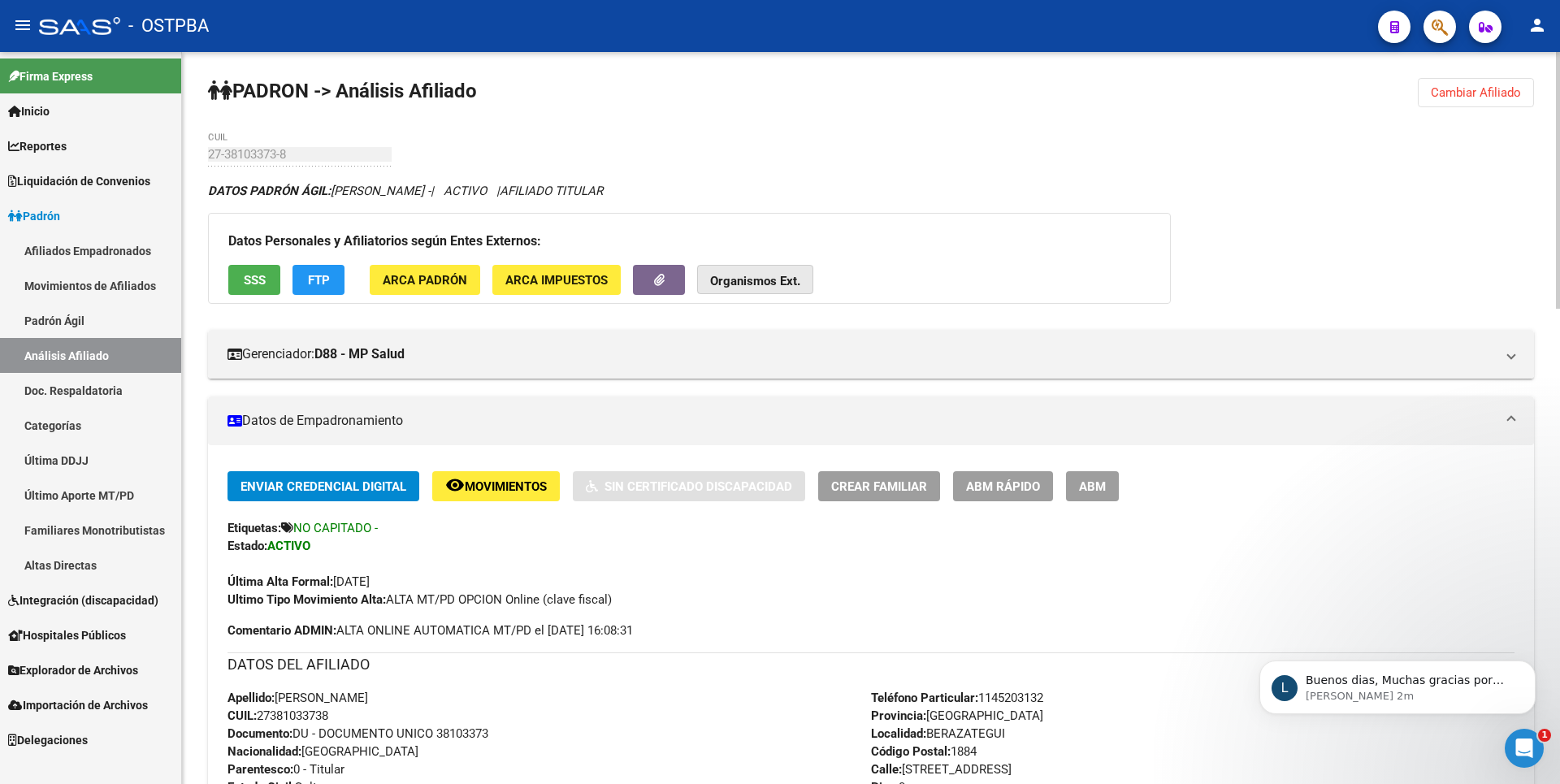
click at [768, 284] on strong "Organismos Ext." at bounding box center [756, 281] width 90 height 15
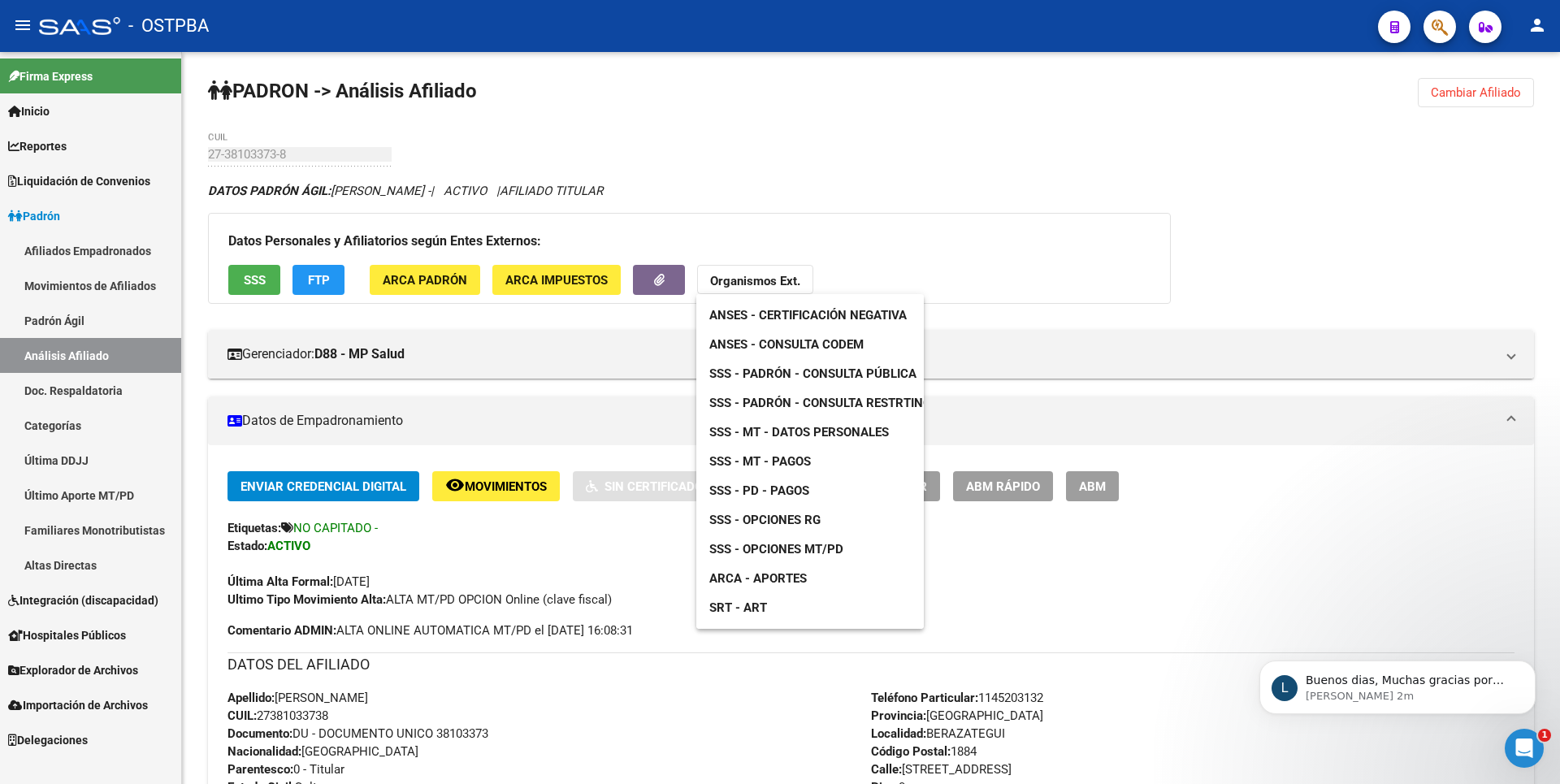
click at [819, 435] on span "SSS - MT - Datos Personales" at bounding box center [799, 431] width 180 height 15
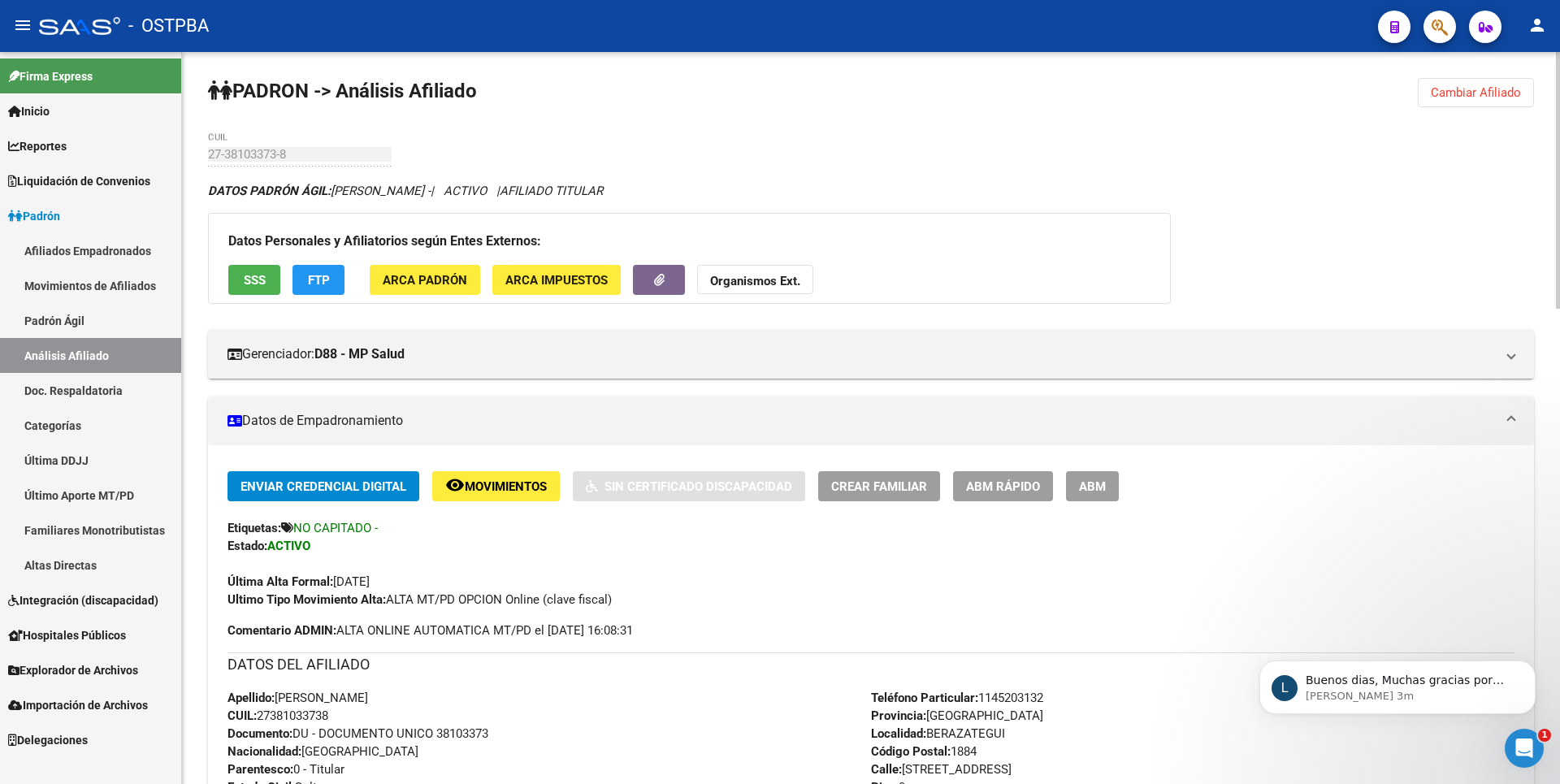
drag, startPoint x: 259, startPoint y: 716, endPoint x: 394, endPoint y: 719, distance: 135.0
click at [394, 719] on div "Apellido: [PERSON_NAME]: 27381033738 Documento: DU - DOCUMENTO UNICO 38103373 N…" at bounding box center [550, 778] width 644 height 179
copy span "27381033738"
click at [798, 276] on strong "Organismos Ext." at bounding box center [756, 281] width 90 height 15
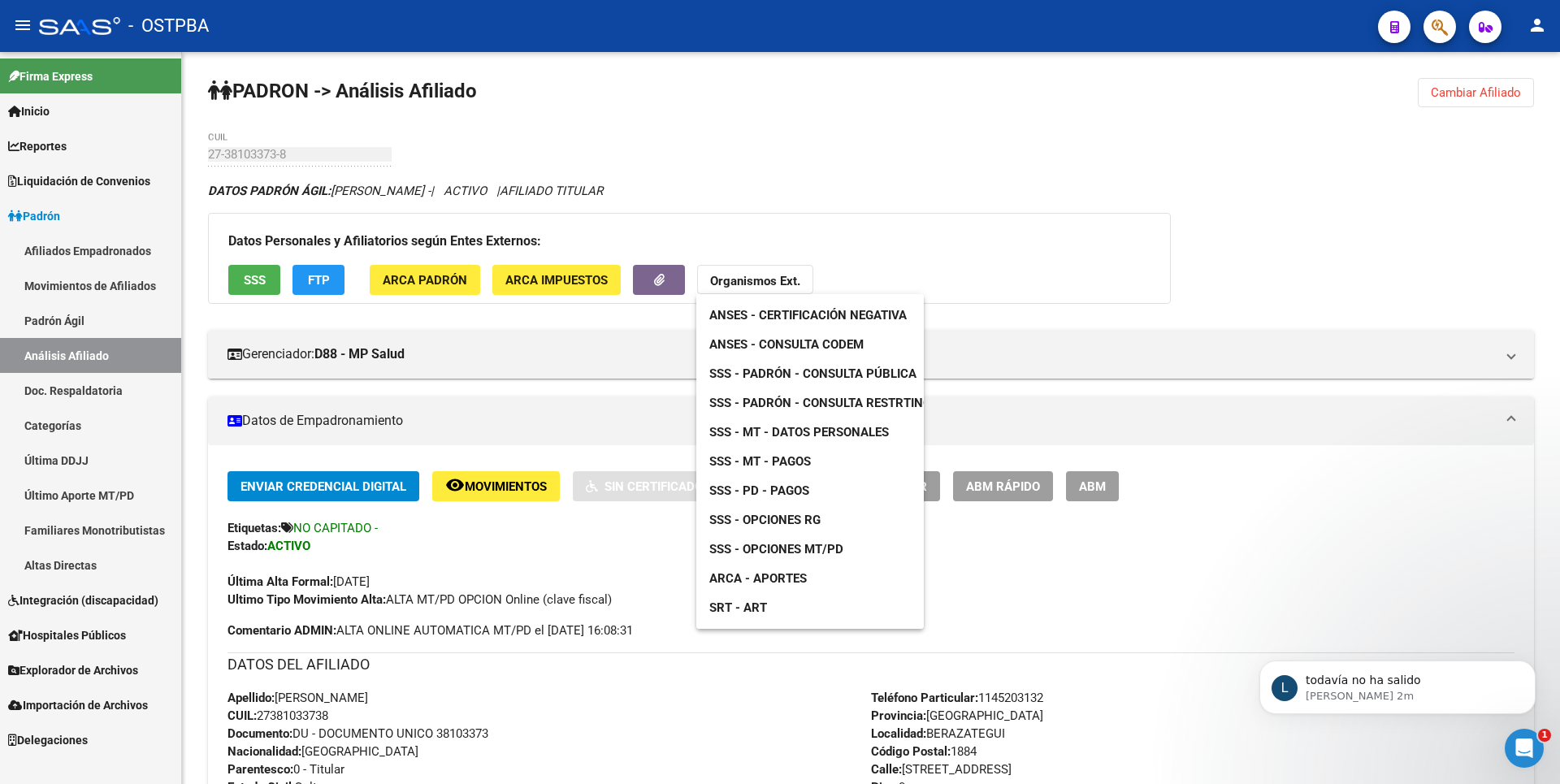
click at [826, 340] on span "ANSES - Consulta CODEM" at bounding box center [786, 344] width 155 height 15
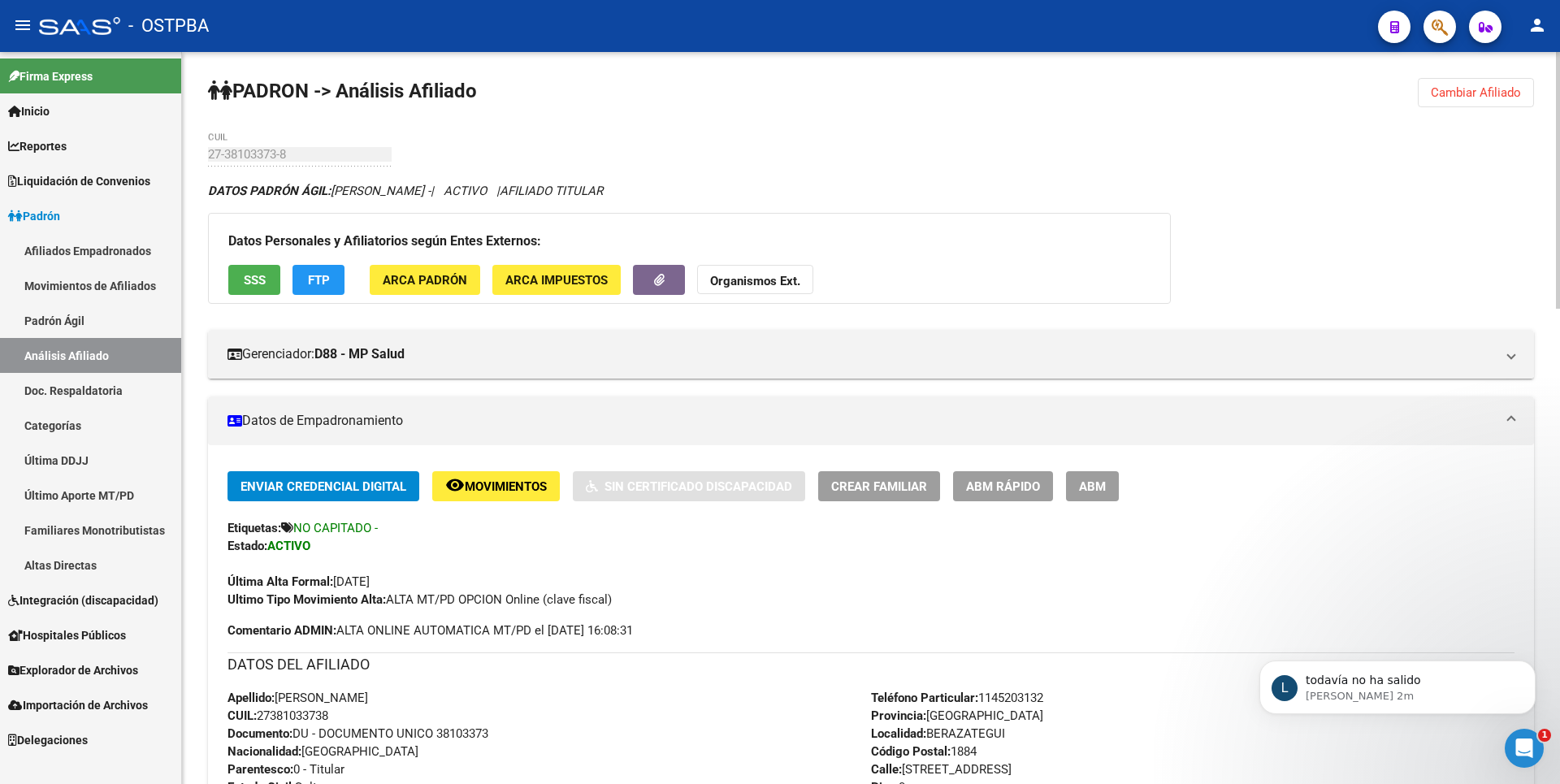
copy span "27381033738"
click at [724, 535] on div "Etiquetas: NO CAPITADO -" at bounding box center [871, 528] width 1287 height 18
click at [1529, 742] on icon "Abrir Intercom Messenger" at bounding box center [1522, 745] width 27 height 27
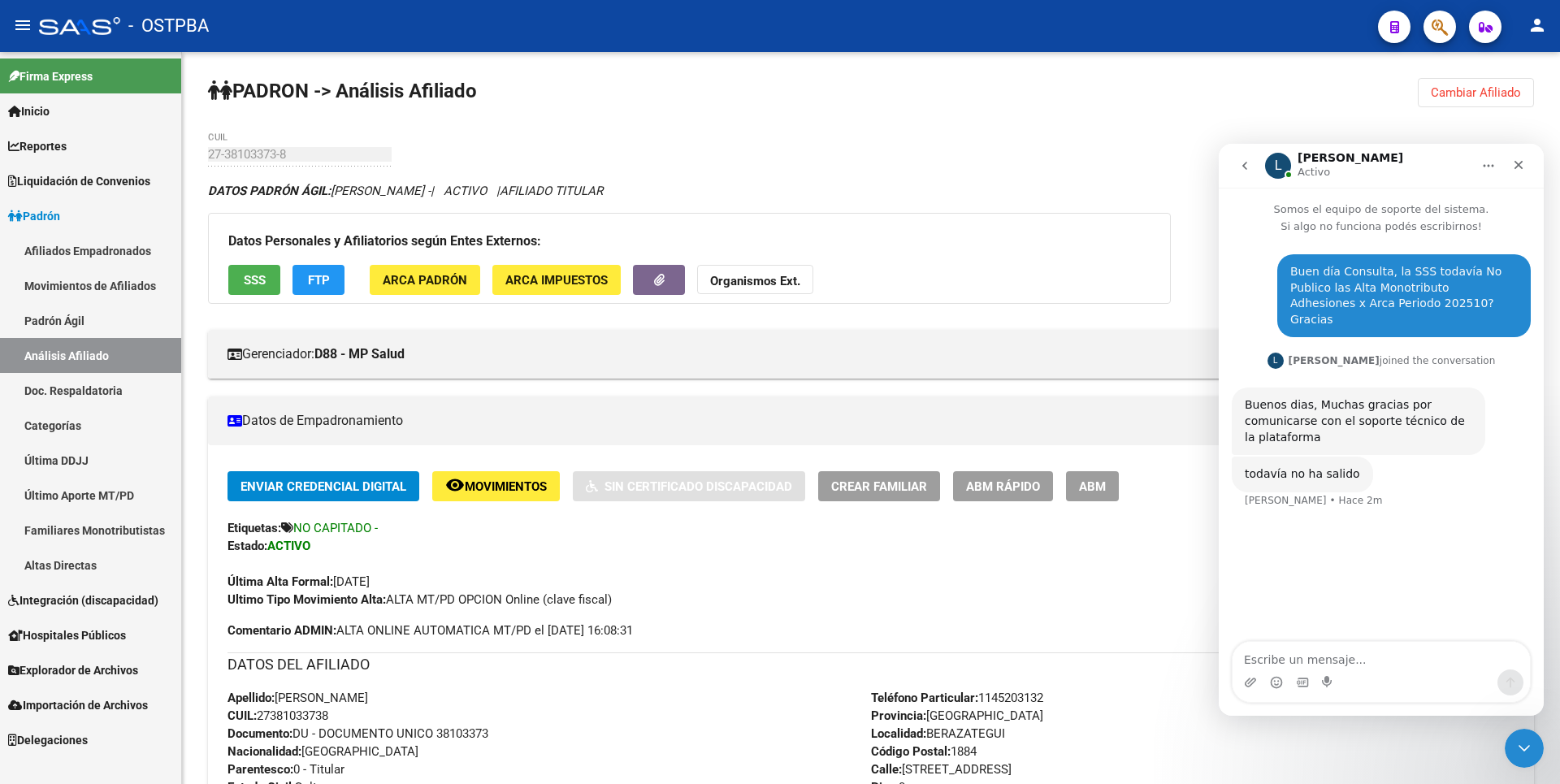
click at [1321, 659] on textarea "Escribe un mensaje..." at bounding box center [1382, 655] width 298 height 28
type textarea "Gracias"
click at [1517, 750] on icon "Cerrar Intercom Messenger" at bounding box center [1522, 746] width 20 height 20
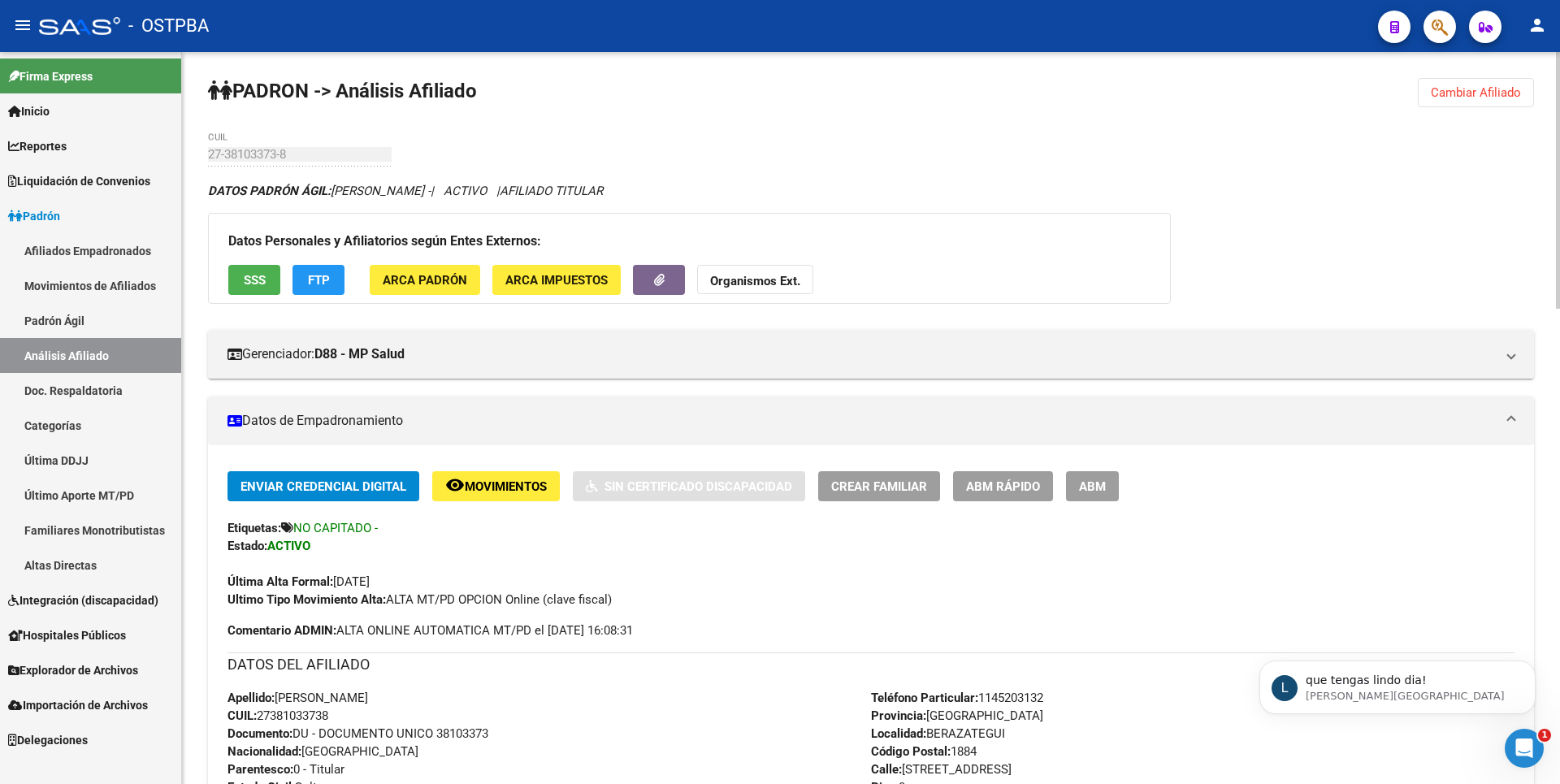
scroll to position [28, 0]
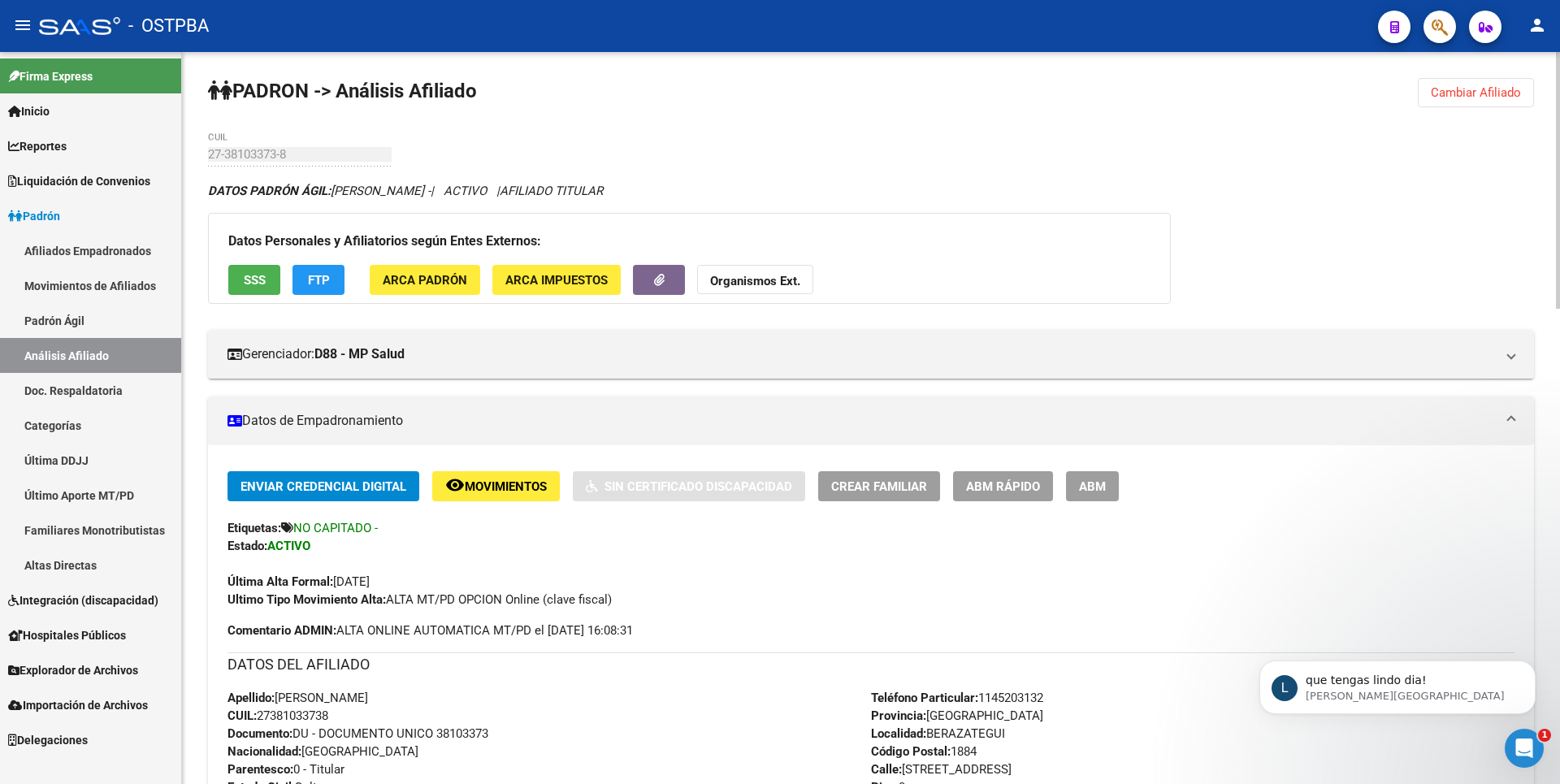
click at [249, 284] on span "SSS" at bounding box center [255, 280] width 22 height 15
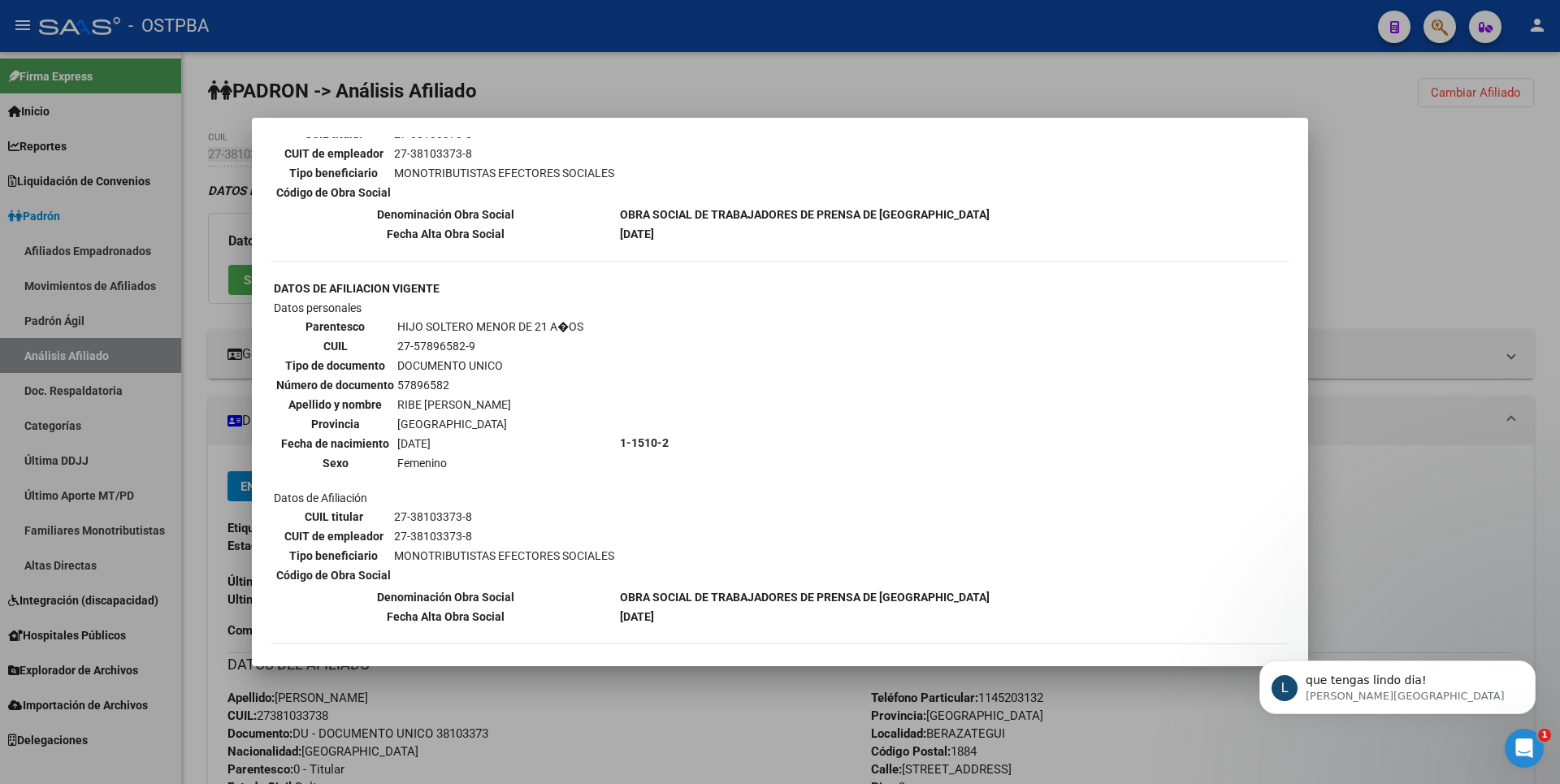
scroll to position [812, 0]
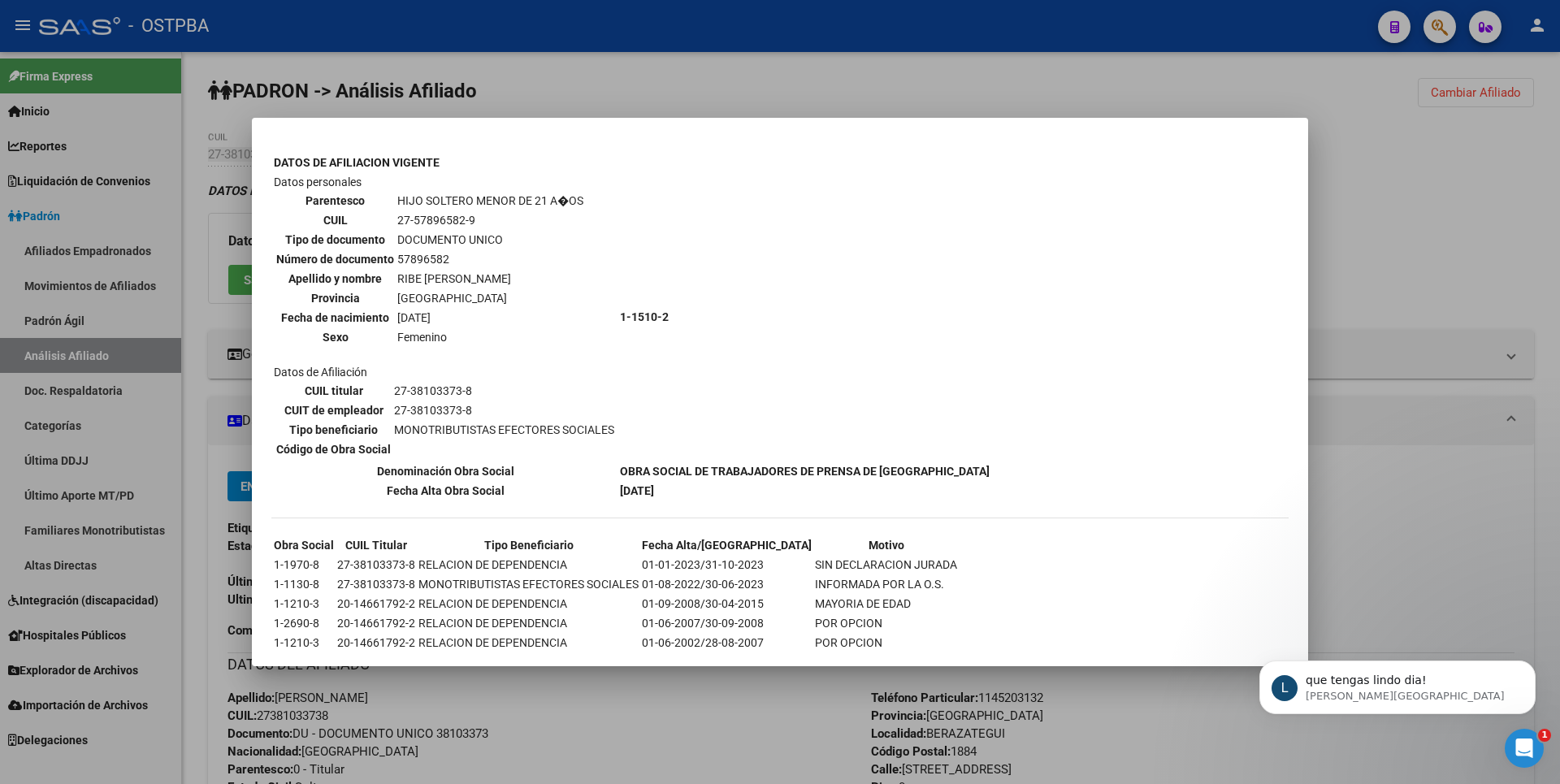
click at [1492, 234] on div at bounding box center [780, 392] width 1560 height 784
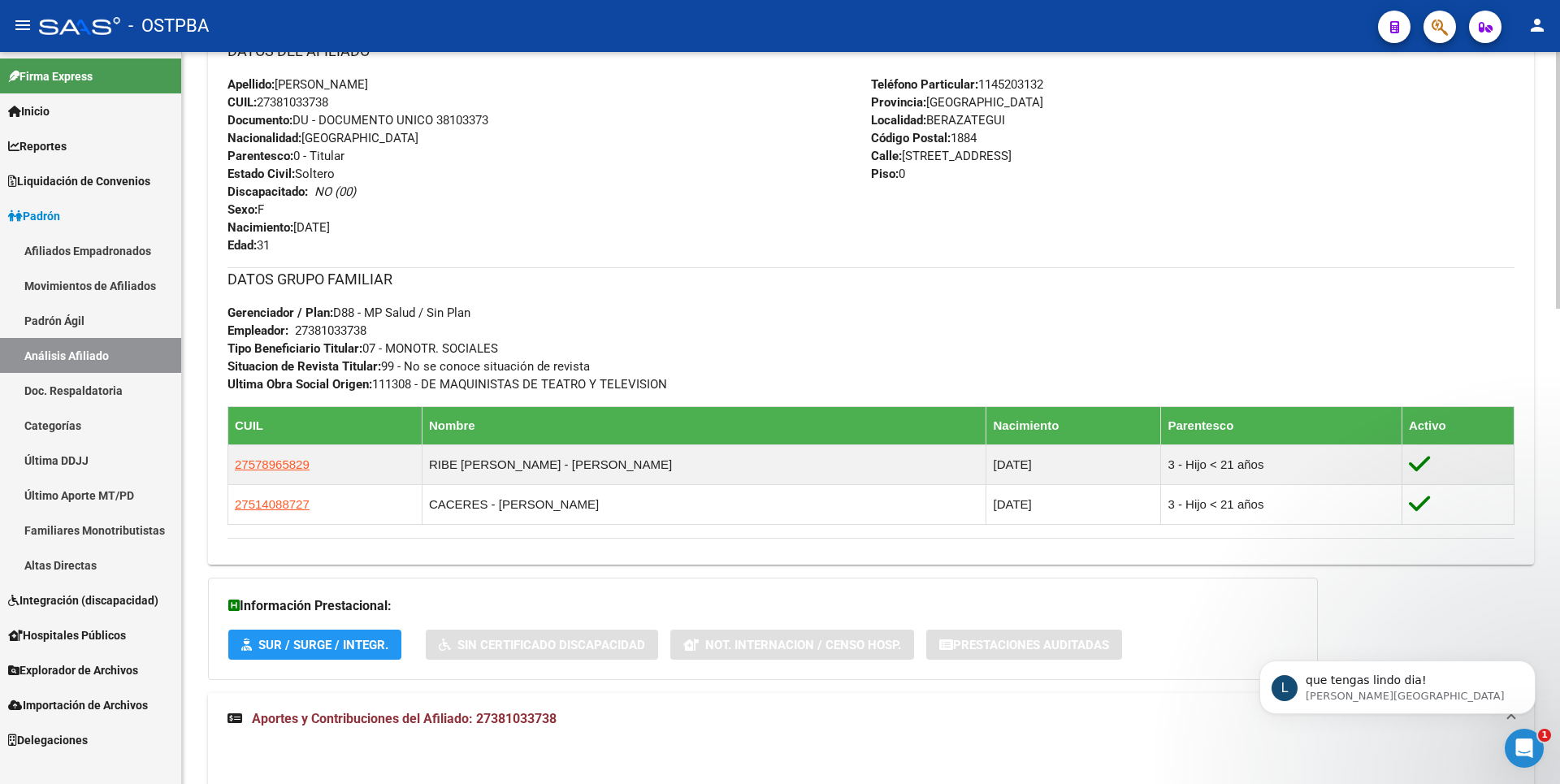
scroll to position [731, 0]
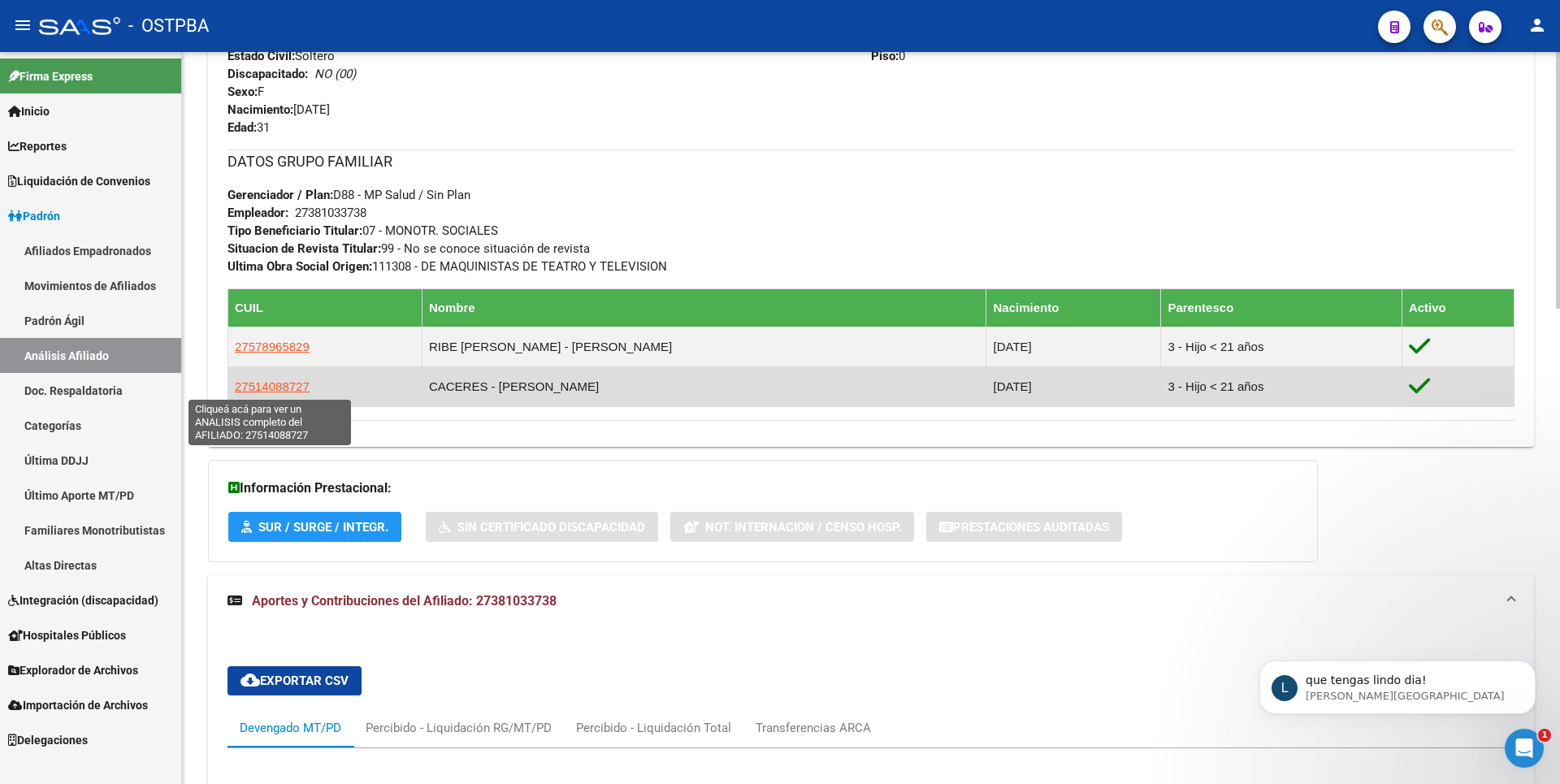
click at [277, 390] on span "27514088727" at bounding box center [272, 387] width 75 height 14
type textarea "27514088727"
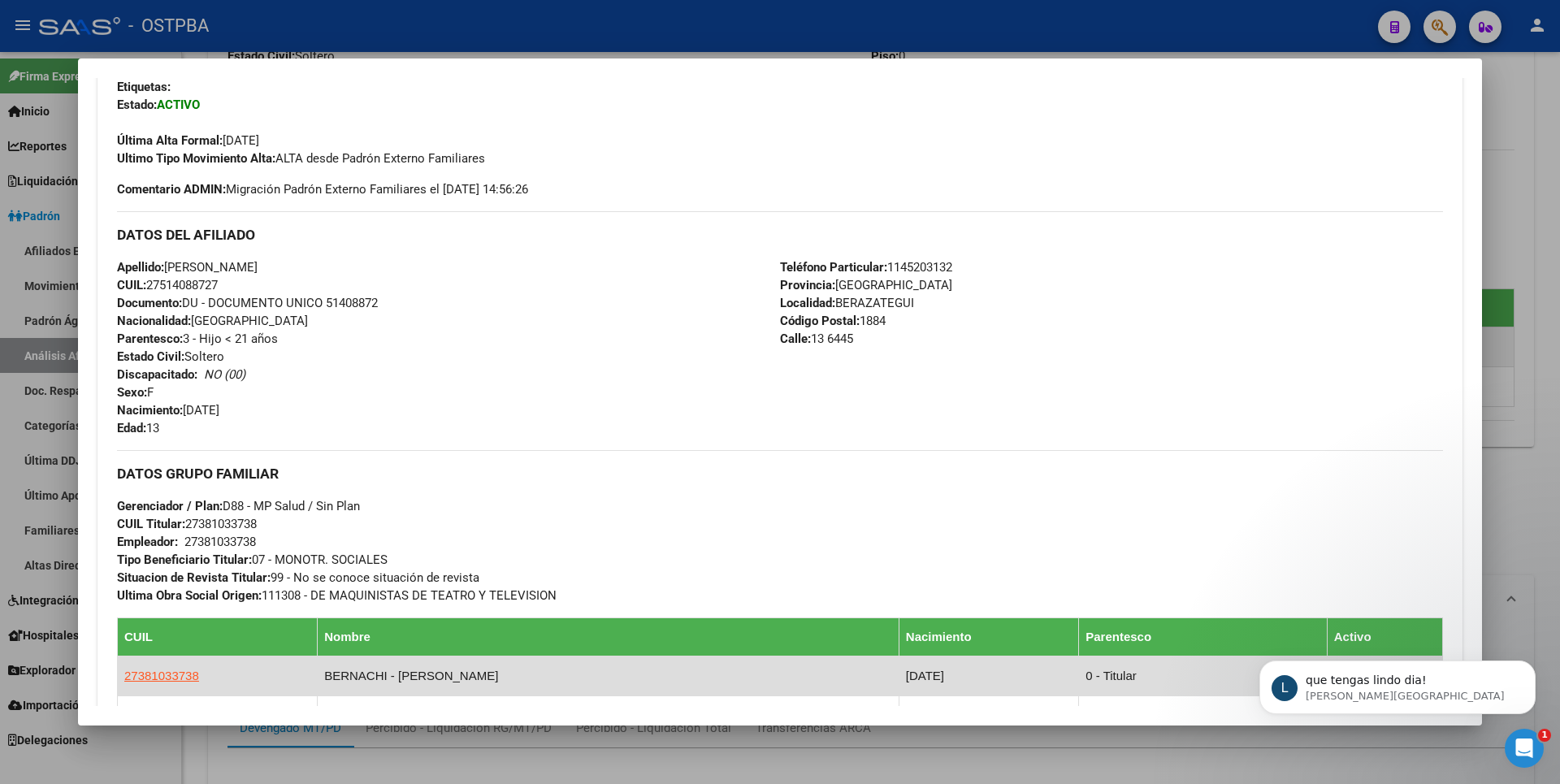
scroll to position [244, 0]
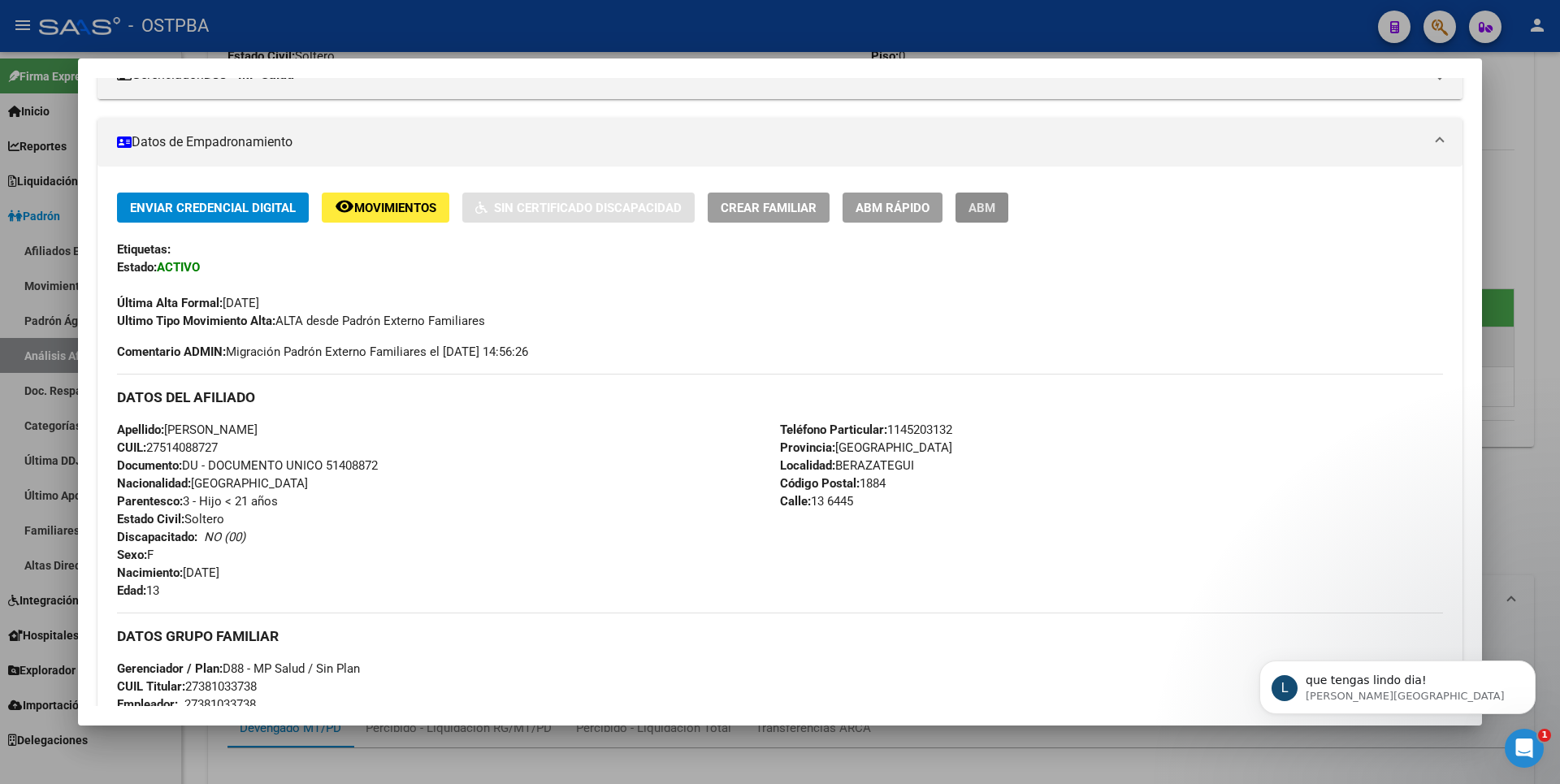
click at [985, 209] on span "ABM" at bounding box center [981, 208] width 27 height 15
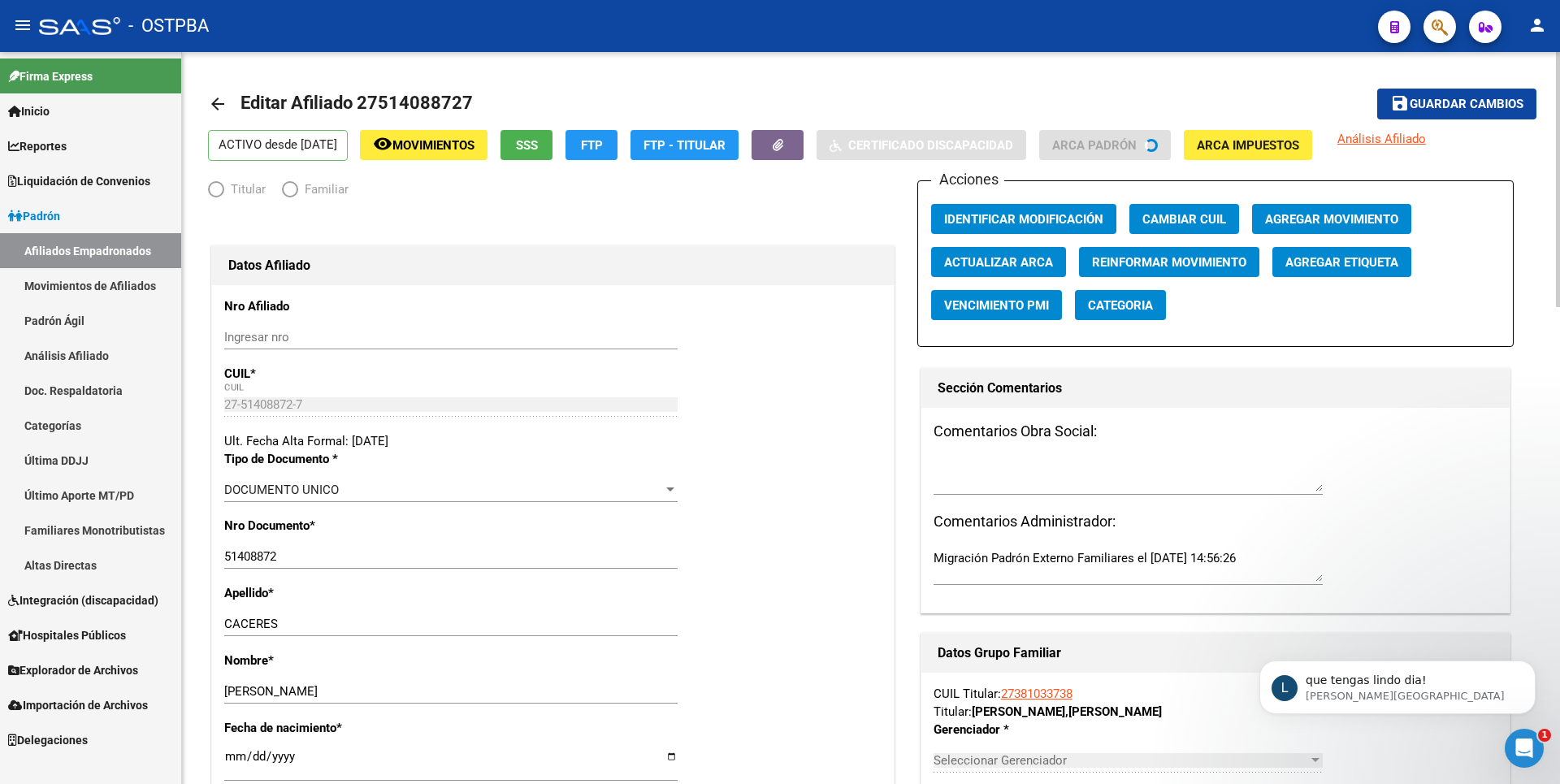
radio input "true"
type input "27-38103373-8"
click at [1315, 220] on span "Agregar Movimiento" at bounding box center [1331, 219] width 133 height 15
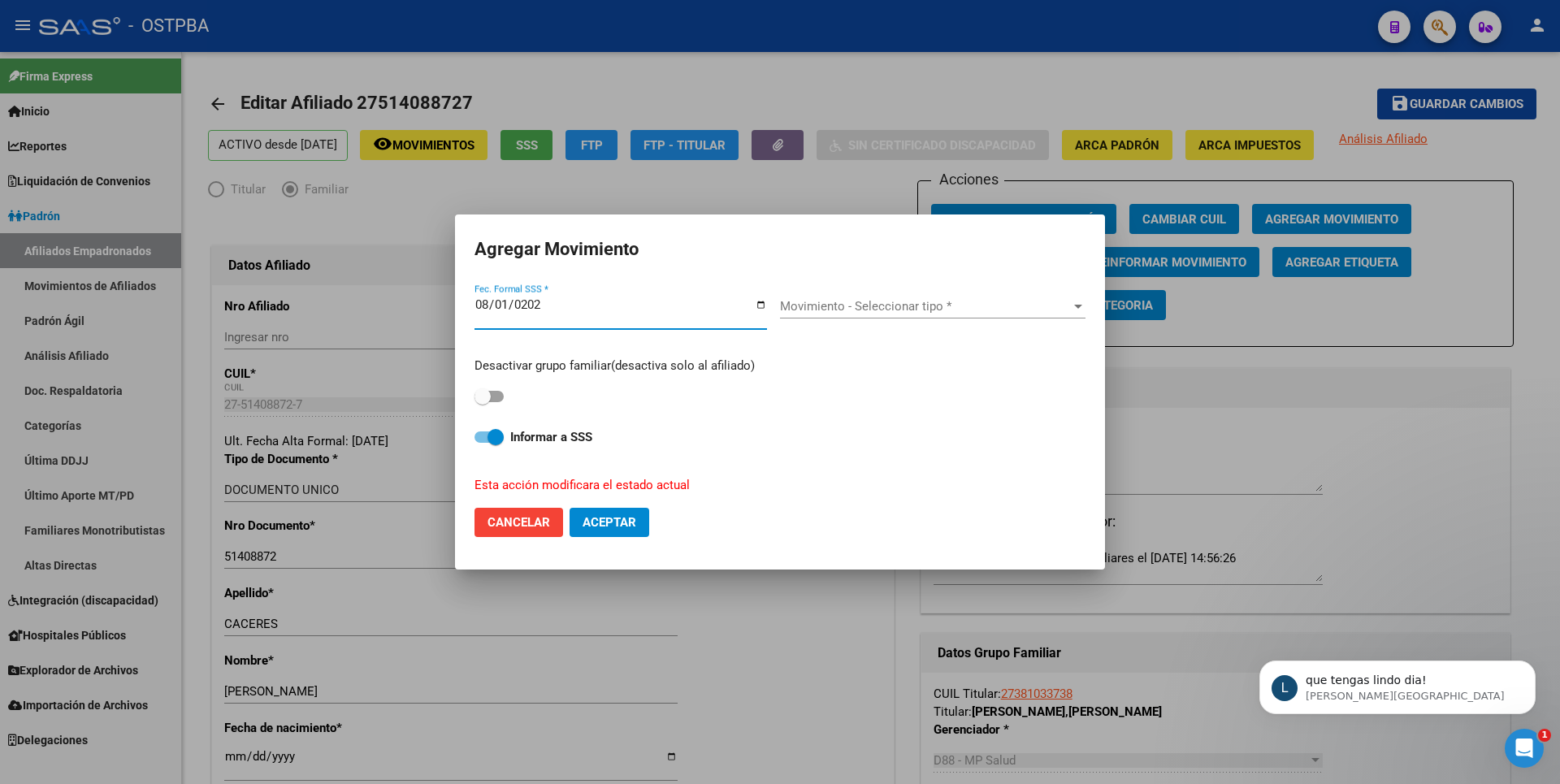
type input "[DATE]"
click at [498, 387] on label at bounding box center [489, 396] width 29 height 20
click at [483, 402] on input "checkbox" at bounding box center [482, 402] width 1 height 1
checkbox input "true"
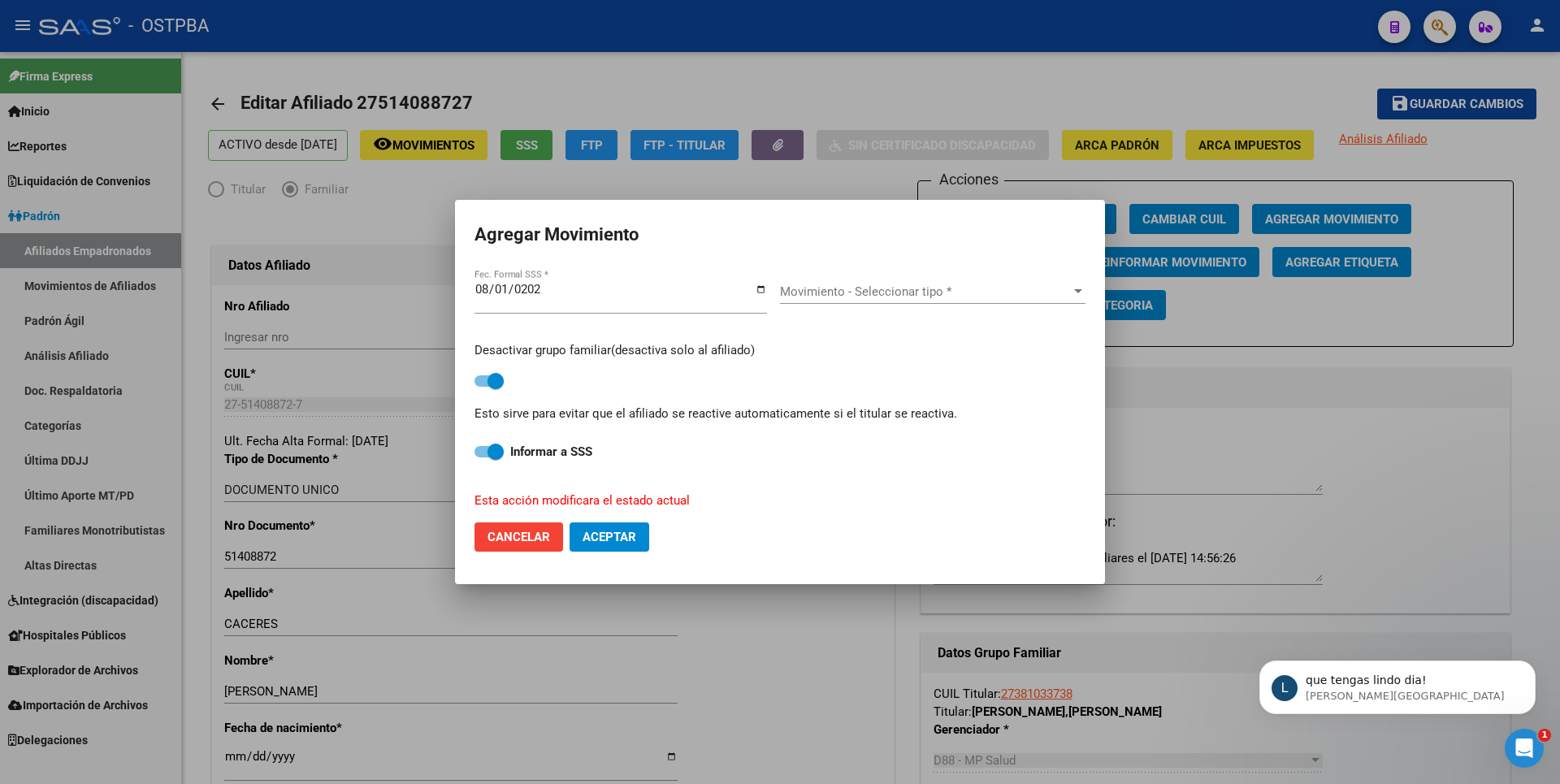
click at [877, 281] on div "Movimiento - Seleccionar tipo * Movimiento - Seleccionar tipo *" at bounding box center [933, 292] width 306 height 24
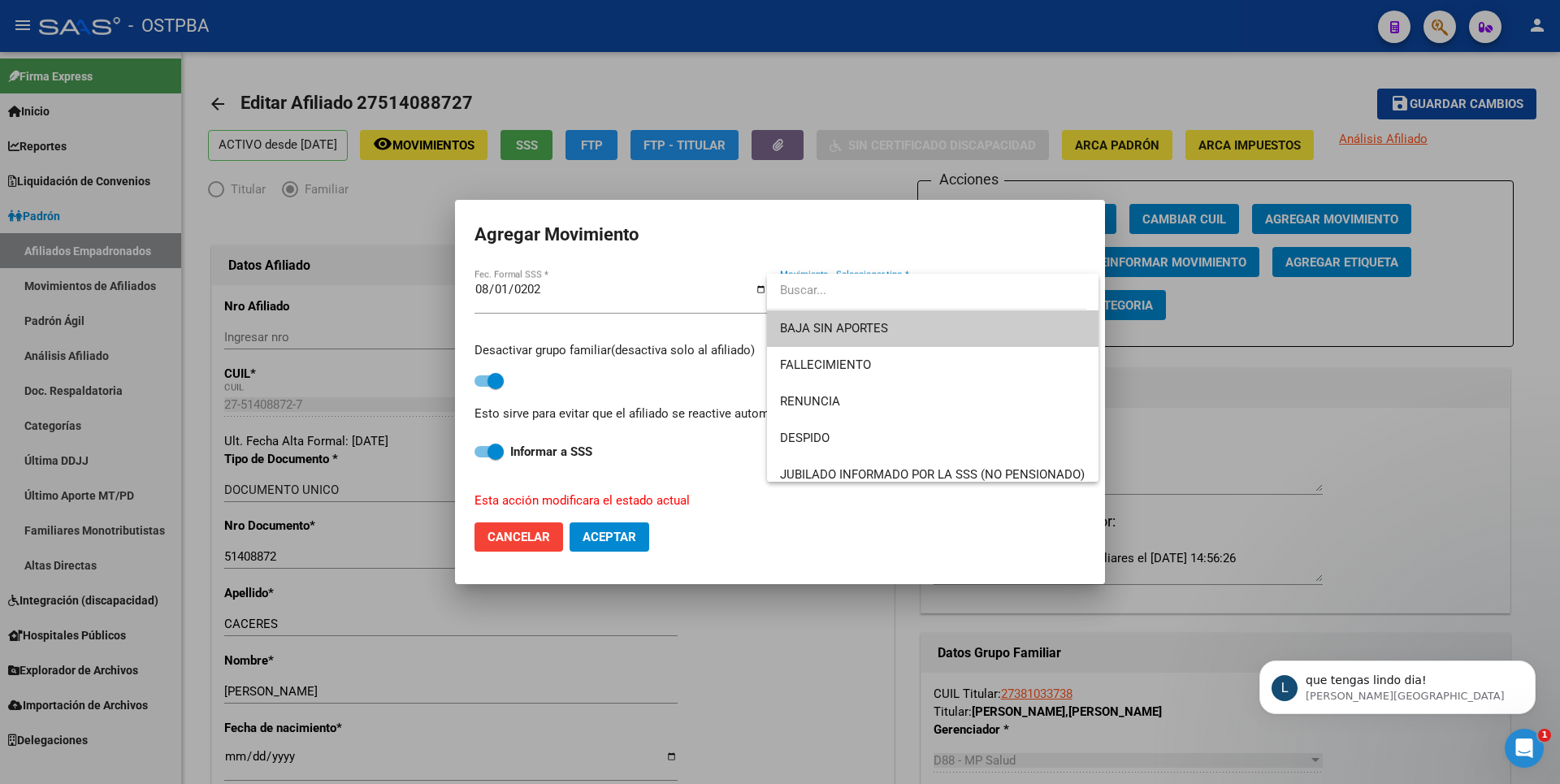
click at [876, 337] on span "BAJA SIN APORTES" at bounding box center [933, 329] width 306 height 37
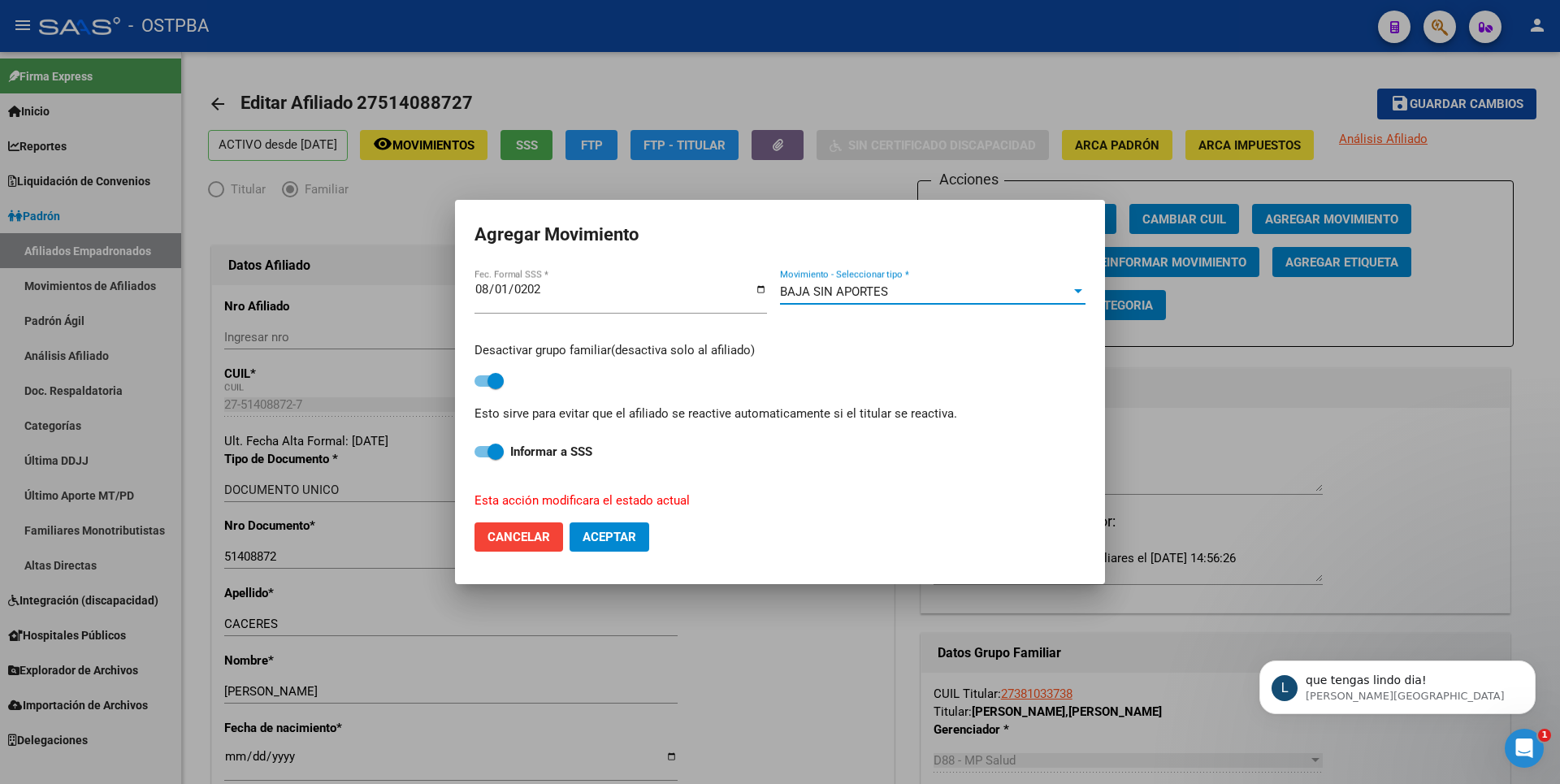
click at [616, 537] on span "Aceptar" at bounding box center [610, 536] width 54 height 15
checkbox input "false"
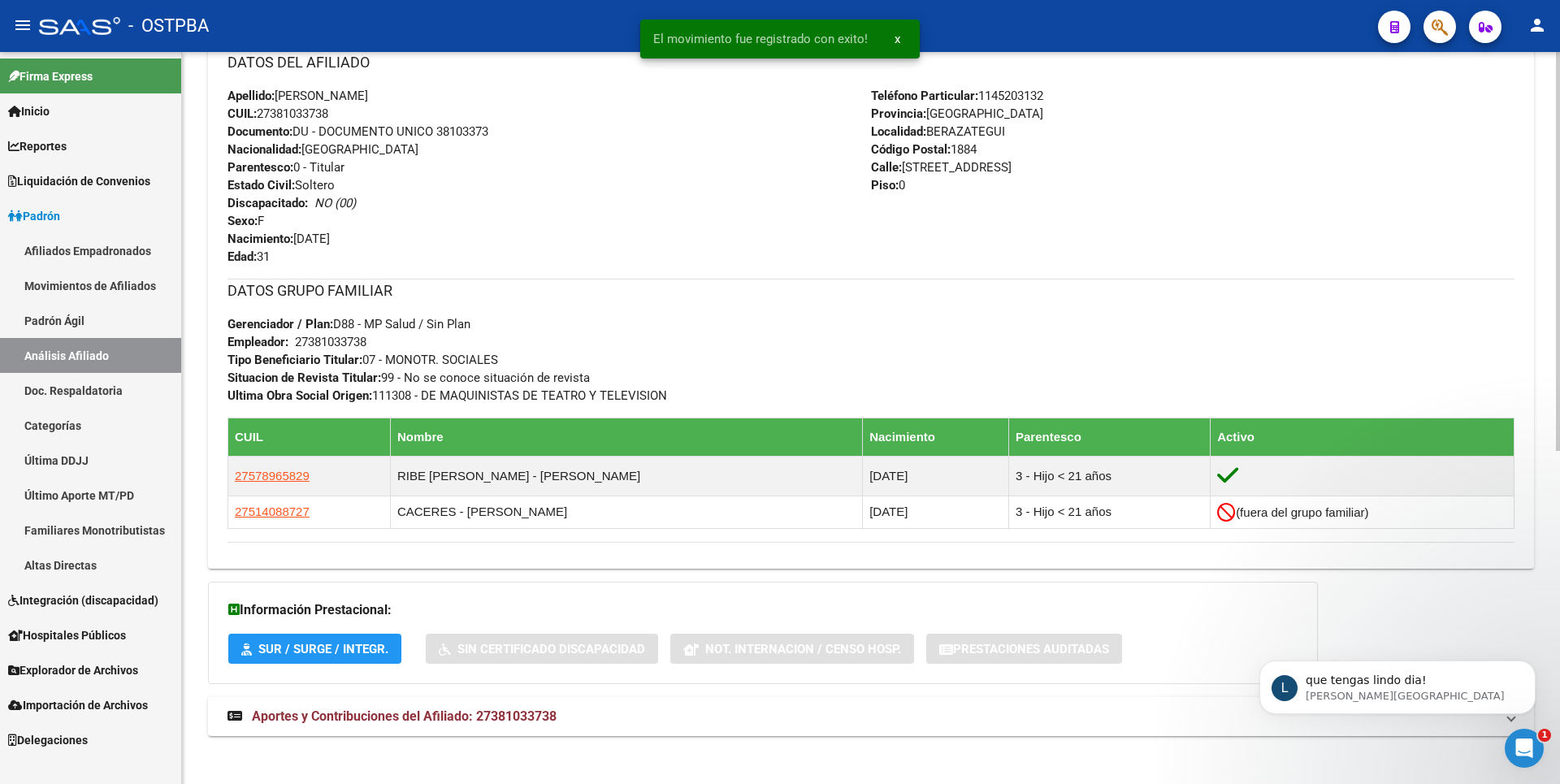
scroll to position [611, 0]
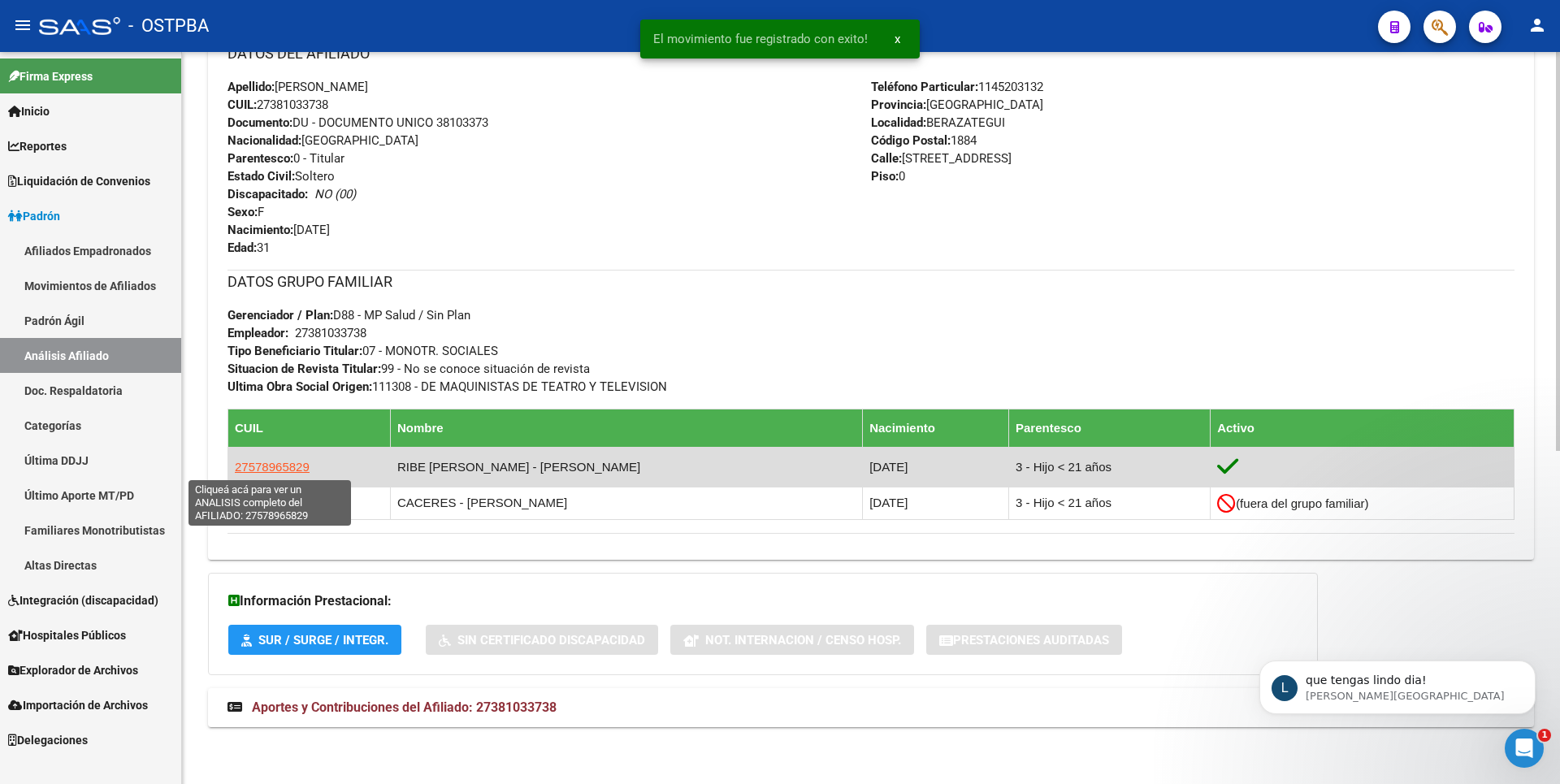
click at [272, 469] on span "27578965829" at bounding box center [272, 466] width 75 height 14
type textarea "27578965829"
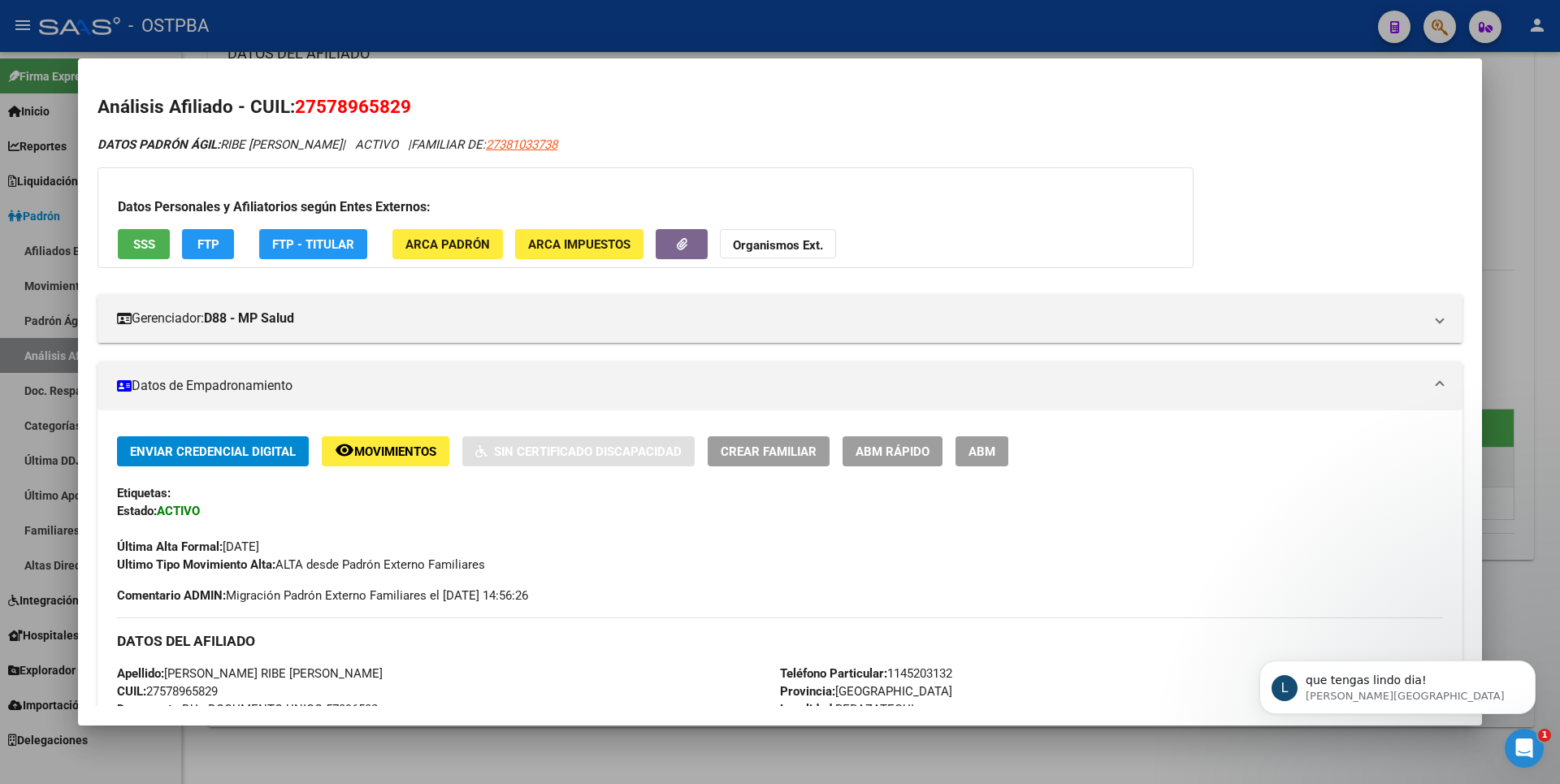
click at [993, 447] on span "ABM" at bounding box center [981, 451] width 27 height 15
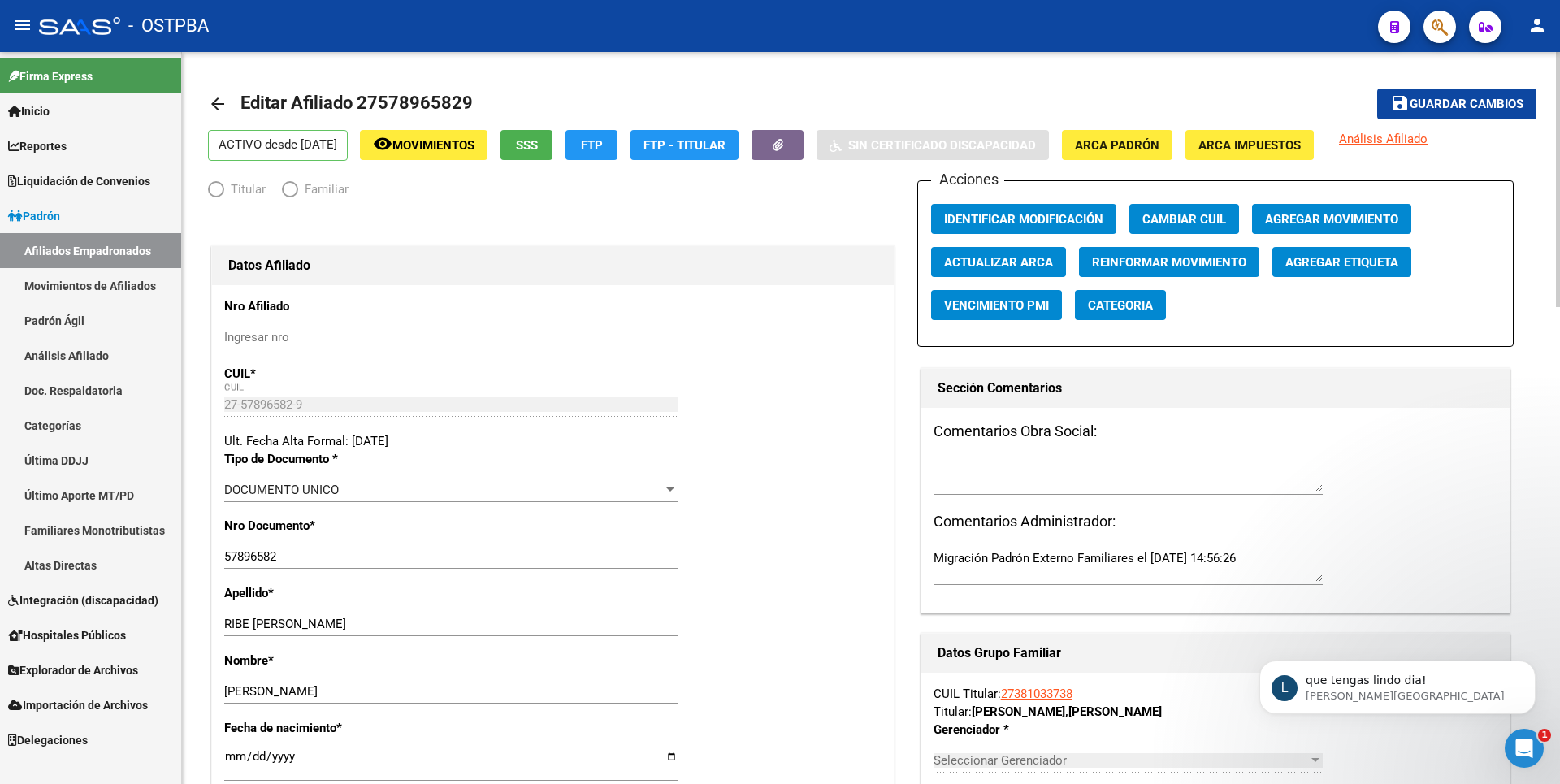
radio input "true"
type input "27-38103373-8"
click at [1290, 211] on span "Agregar Movimiento" at bounding box center [1331, 218] width 133 height 15
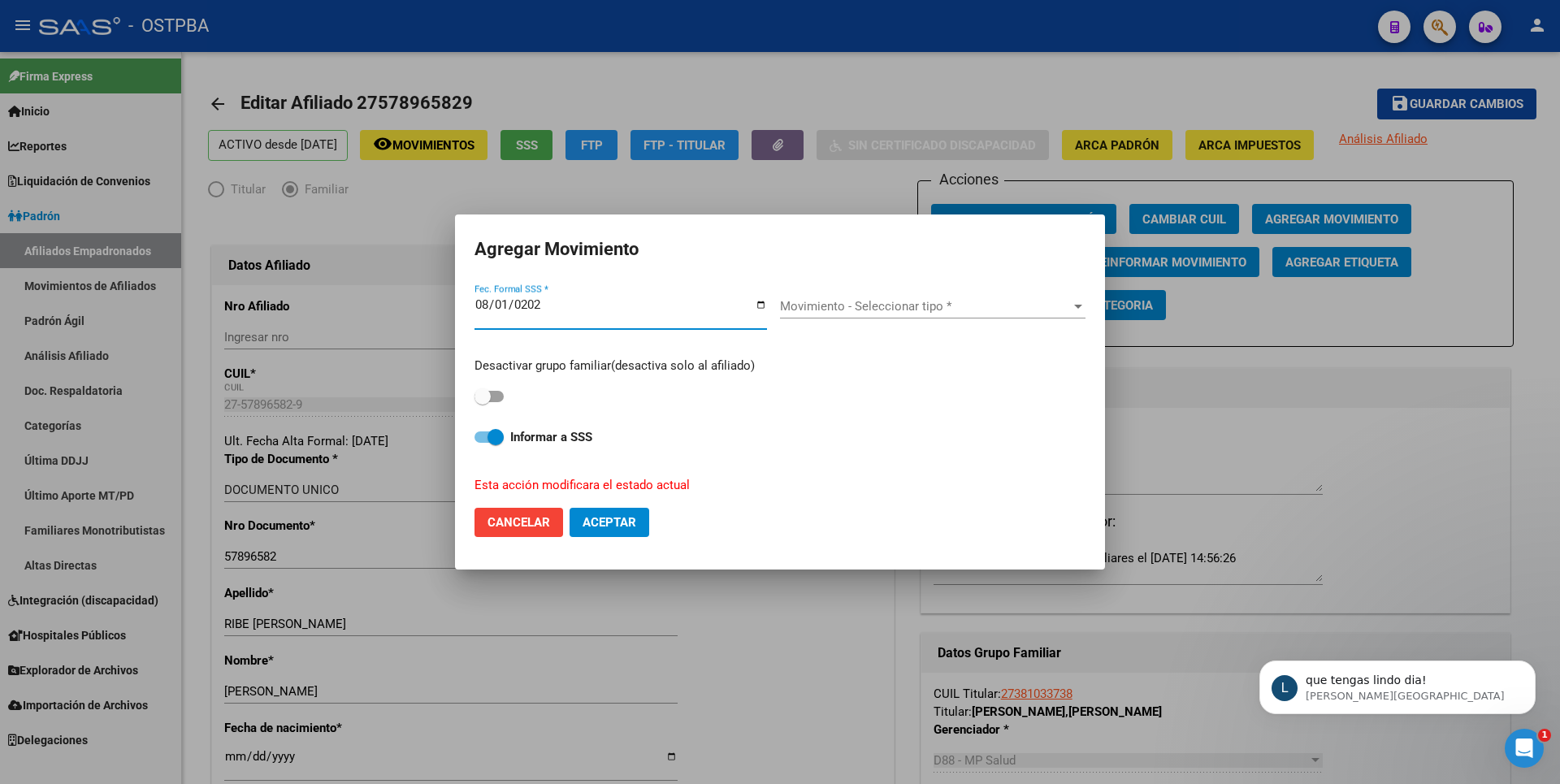
type input "[DATE]"
click at [531, 392] on div "Desactivar grupo familiar(desactiva solo al afiliado)" at bounding box center [780, 382] width 612 height 51
click at [509, 403] on div "Desactivar grupo familiar(desactiva solo al afiliado)" at bounding box center [780, 382] width 612 height 51
click at [501, 398] on span at bounding box center [489, 395] width 29 height 11
click at [483, 402] on input "checkbox" at bounding box center [482, 402] width 1 height 1
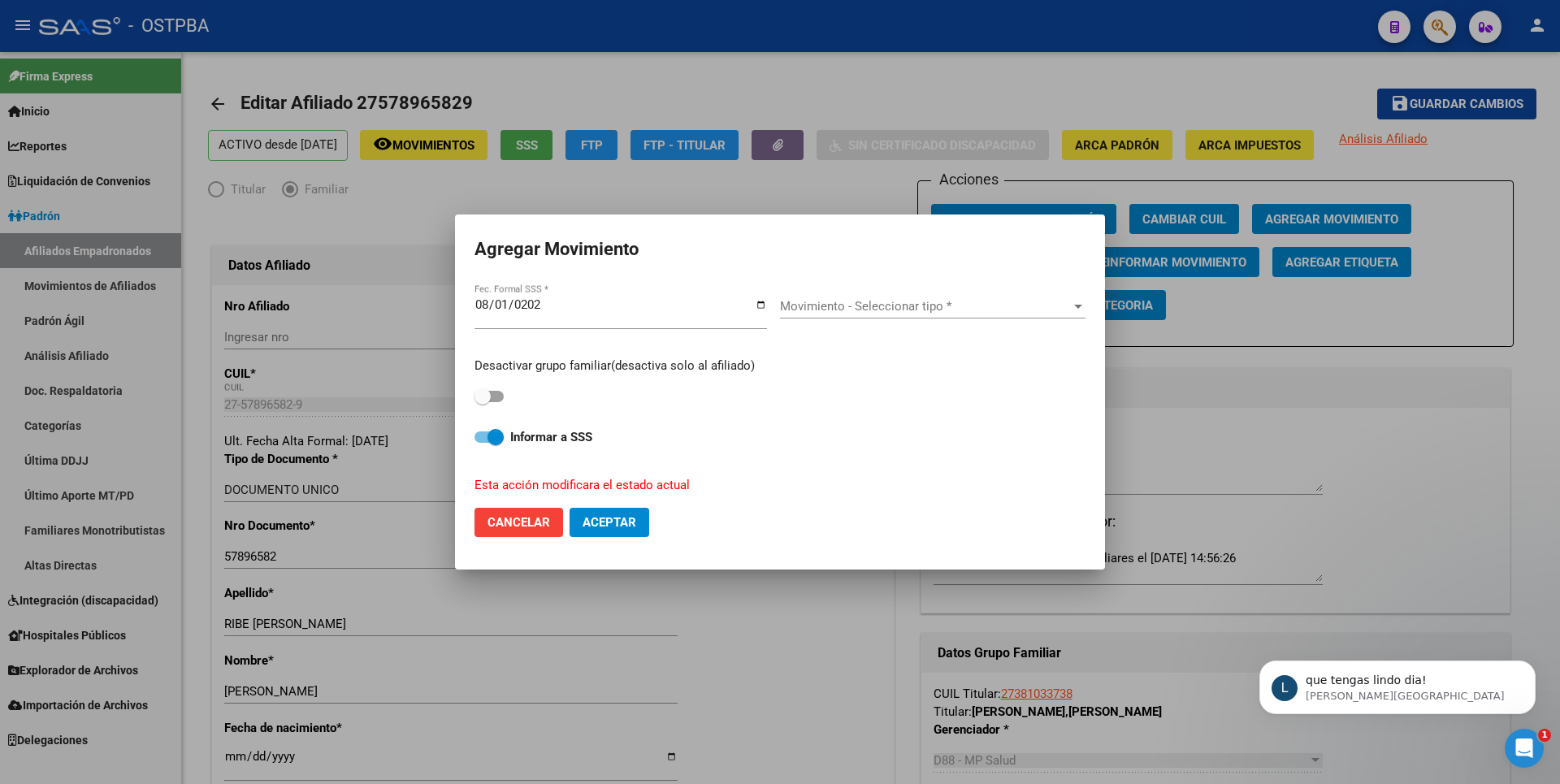
checkbox input "true"
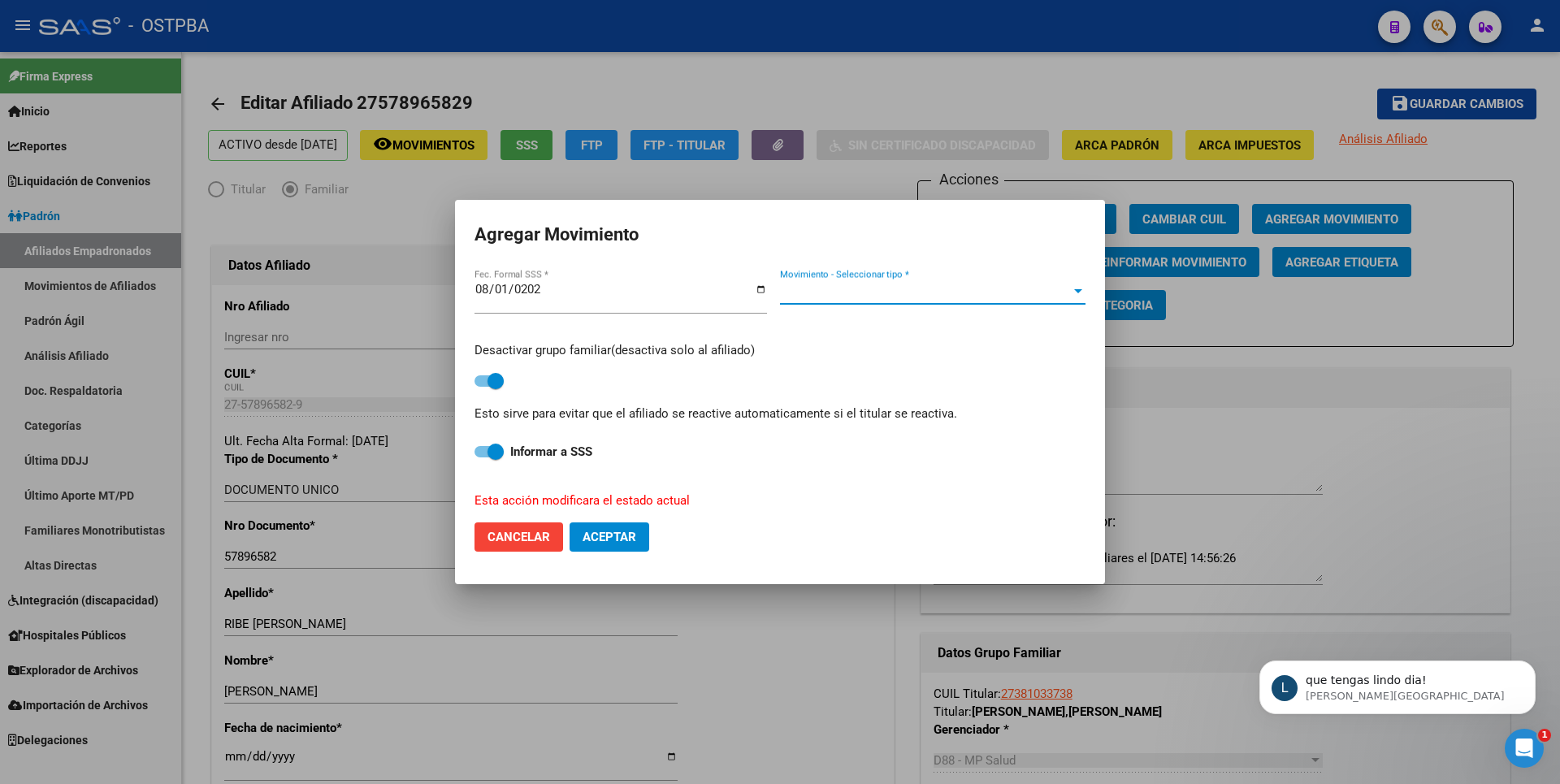
click at [893, 285] on span "Movimiento - Seleccionar tipo *" at bounding box center [925, 292] width 291 height 15
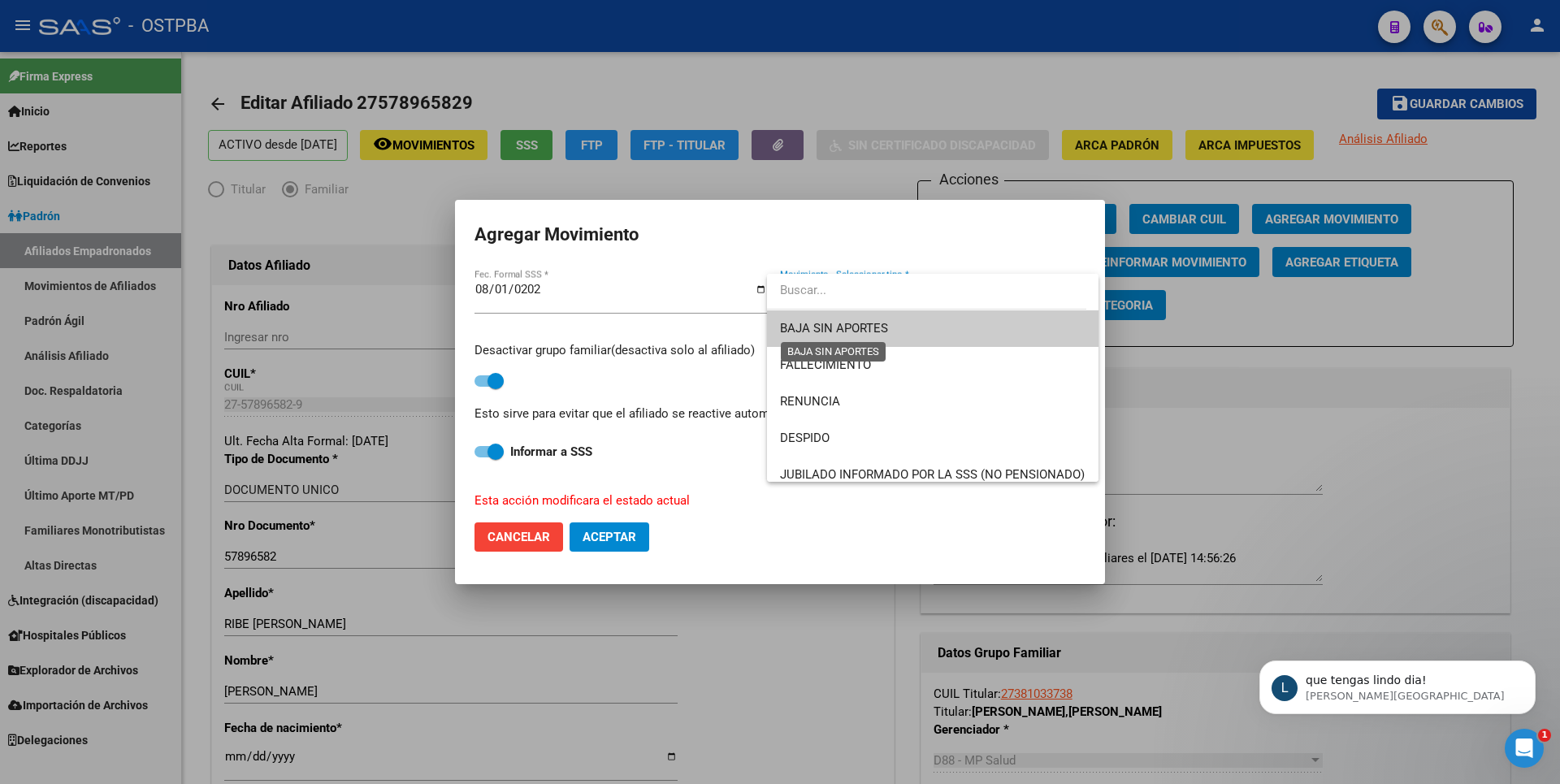
drag, startPoint x: 834, startPoint y: 324, endPoint x: 667, endPoint y: 474, distance: 224.5
click at [839, 324] on span "BAJA SIN APORTES" at bounding box center [834, 328] width 108 height 15
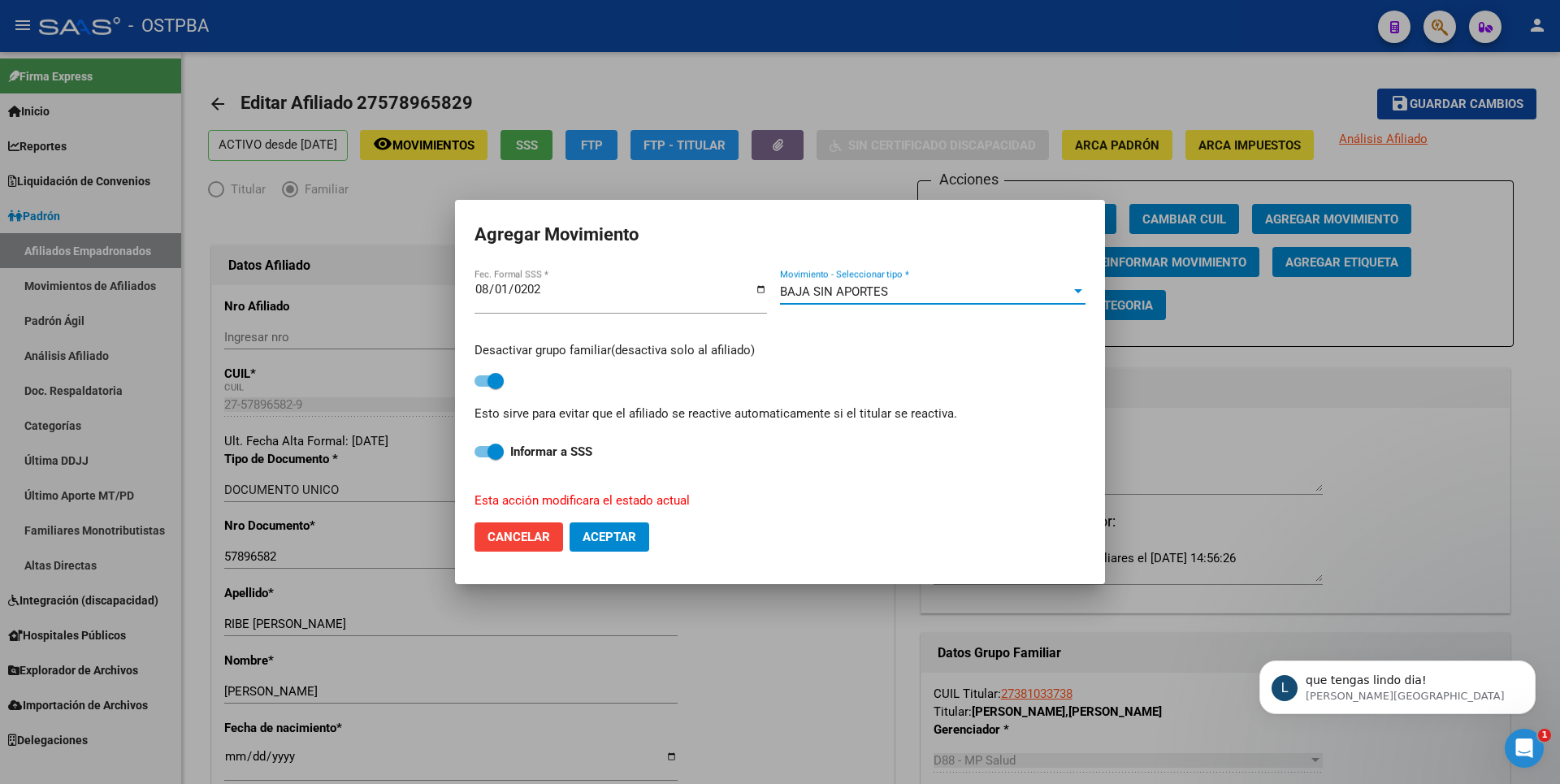
click at [610, 541] on span "Aceptar" at bounding box center [610, 536] width 54 height 15
checkbox input "false"
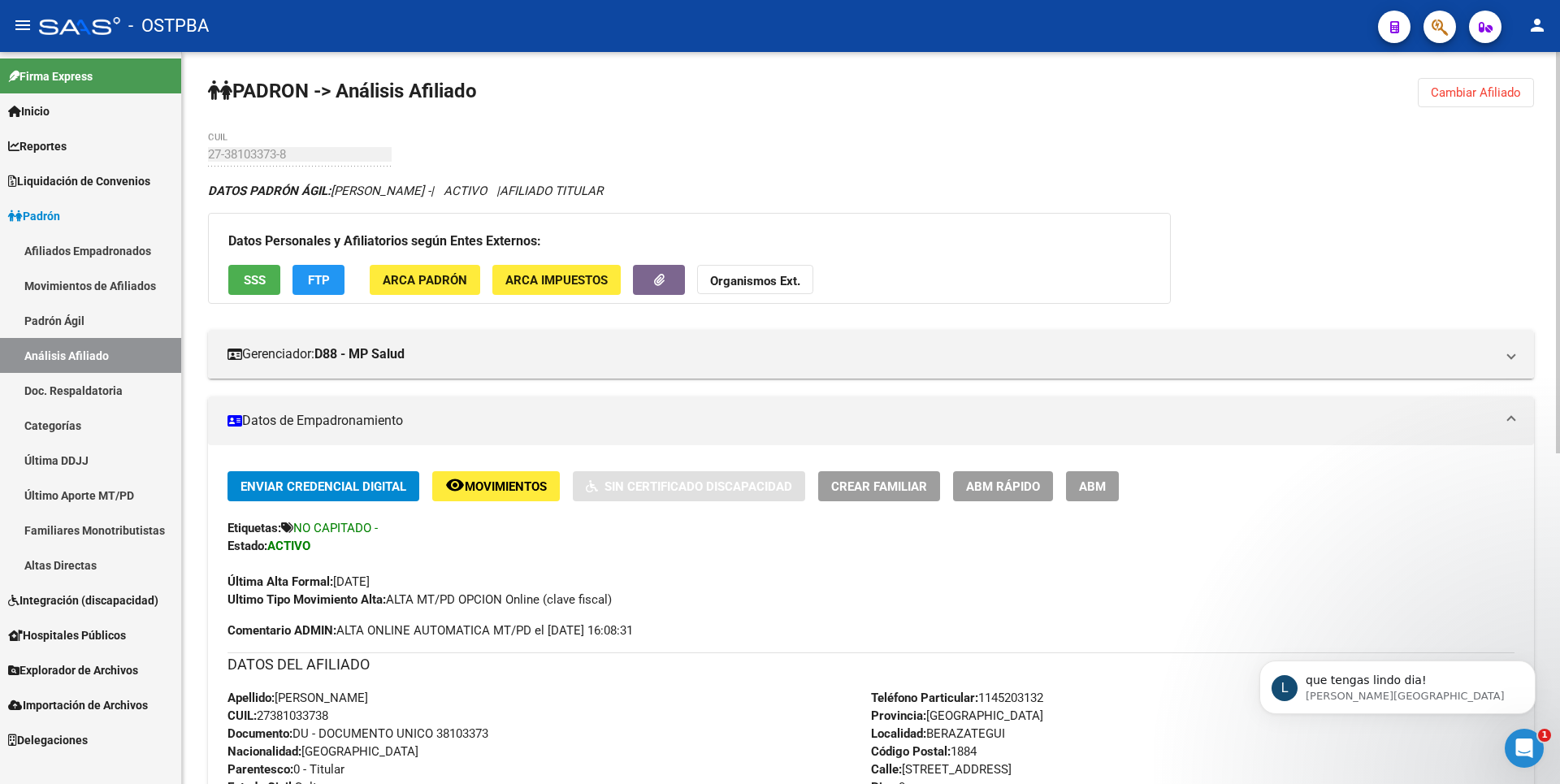
click at [1467, 89] on span "Cambiar Afiliado" at bounding box center [1476, 92] width 90 height 15
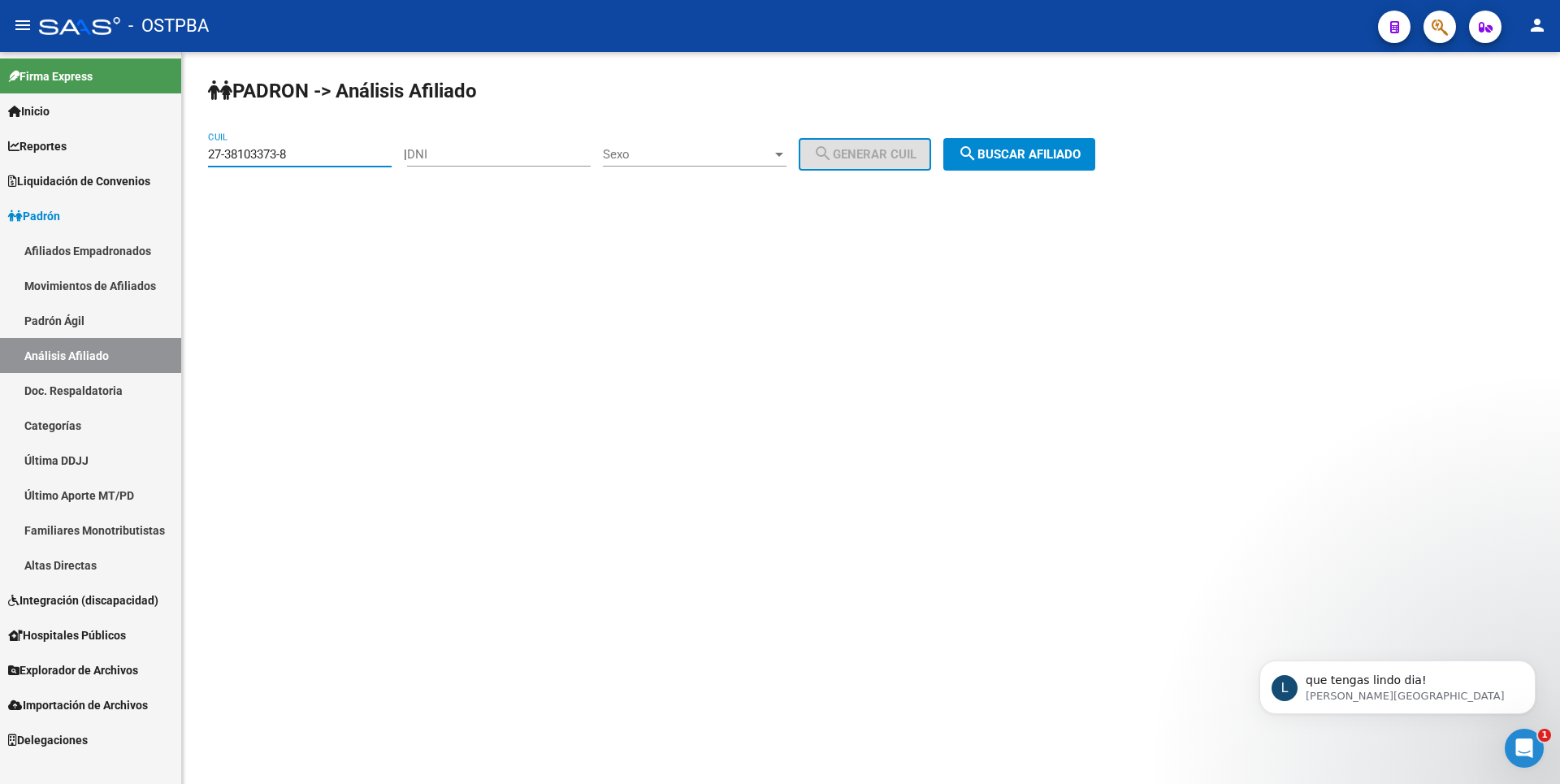
drag, startPoint x: 316, startPoint y: 154, endPoint x: 2, endPoint y: 170, distance: 314.4
click at [0, 170] on mat-sidenav-container "Firma Express Inicio Calendario SSS Instructivos Contacto OS Reportes Tablero d…" at bounding box center [780, 417] width 1560 height 732
click at [446, 153] on input "DNI" at bounding box center [499, 154] width 184 height 15
type input "96206263"
click at [759, 157] on span "Sexo" at bounding box center [687, 154] width 169 height 15
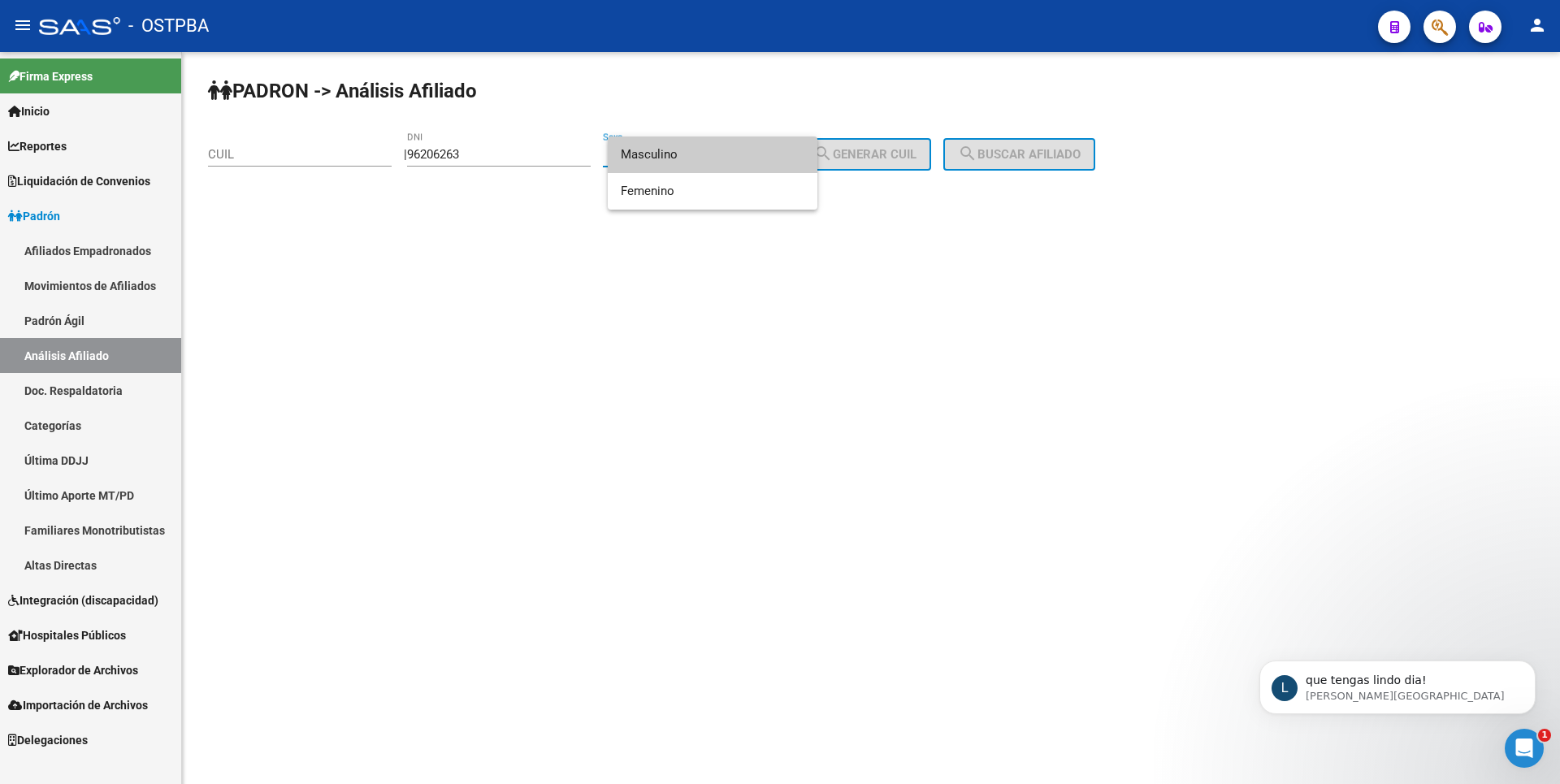
click at [680, 155] on span "Masculino" at bounding box center [713, 155] width 184 height 37
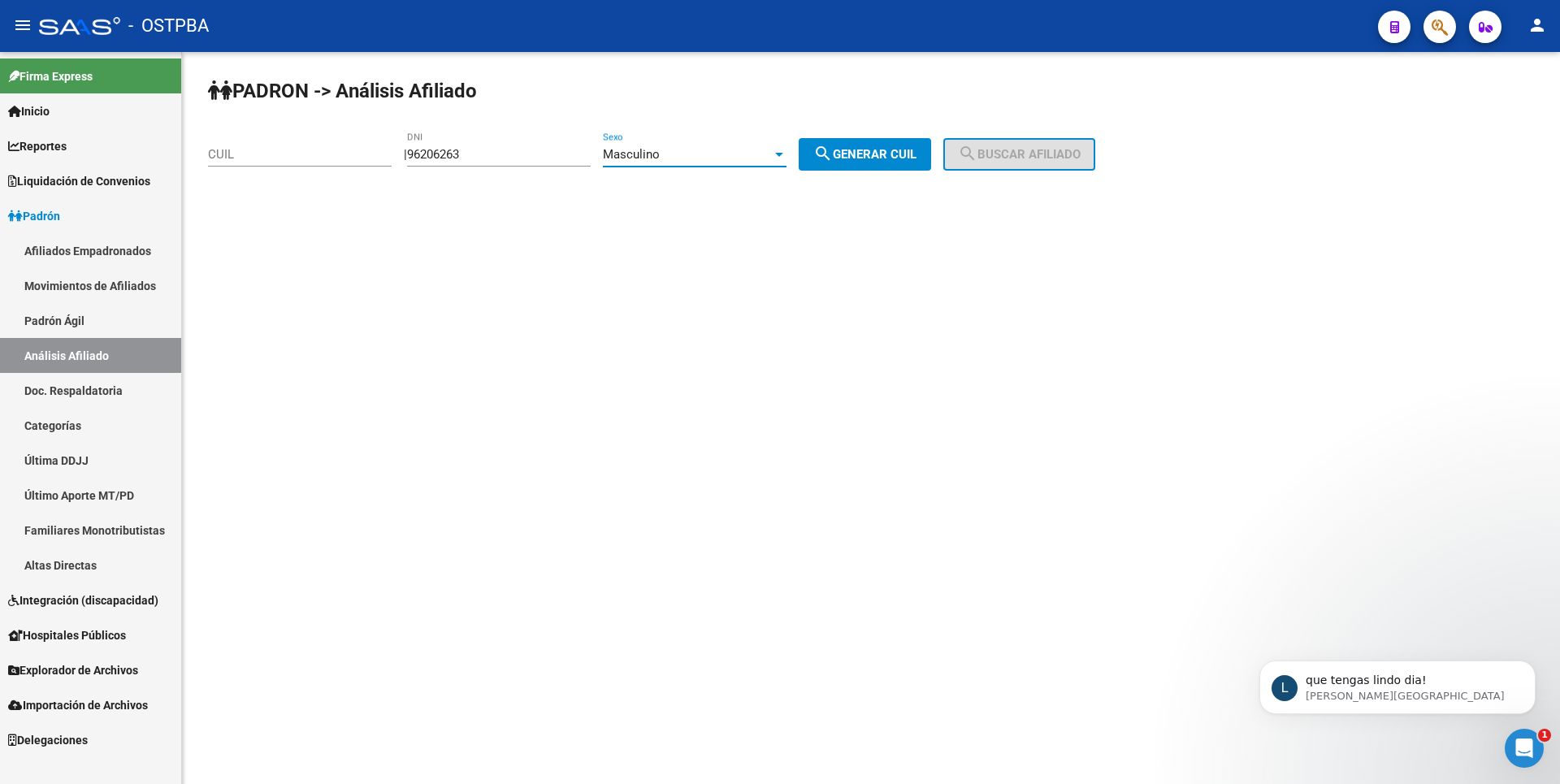
drag, startPoint x: 840, startPoint y: 159, endPoint x: 986, endPoint y: 160, distance: 146.0
click at [860, 156] on span "search Generar CUIL" at bounding box center [864, 154] width 103 height 15
type input "20-96206263-7"
click at [1050, 155] on span "search Buscar afiliado" at bounding box center [1019, 154] width 123 height 15
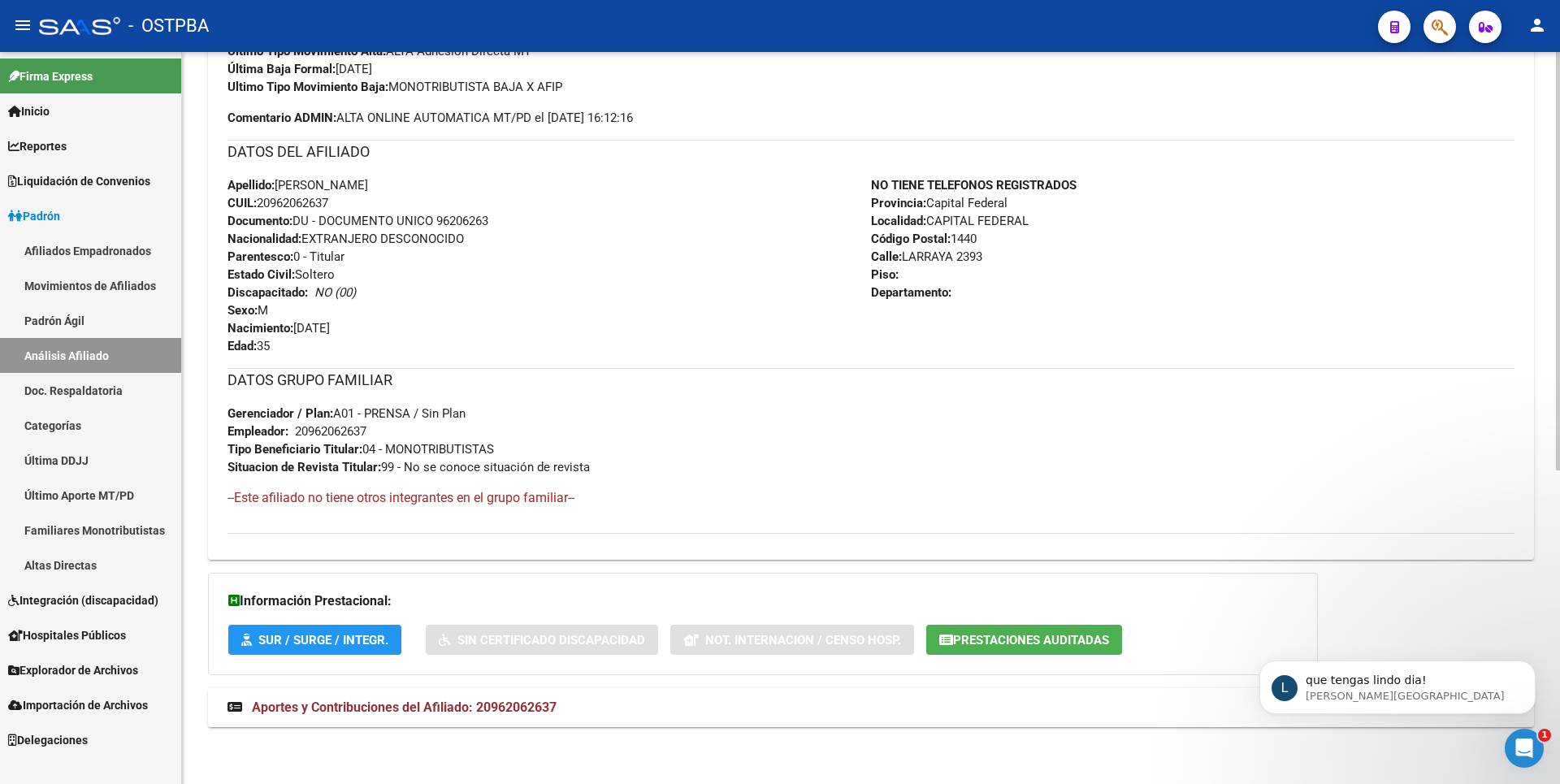
click at [356, 702] on span "Aportes y Contribuciones del Afiliado: 20962062637" at bounding box center [404, 706] width 305 height 15
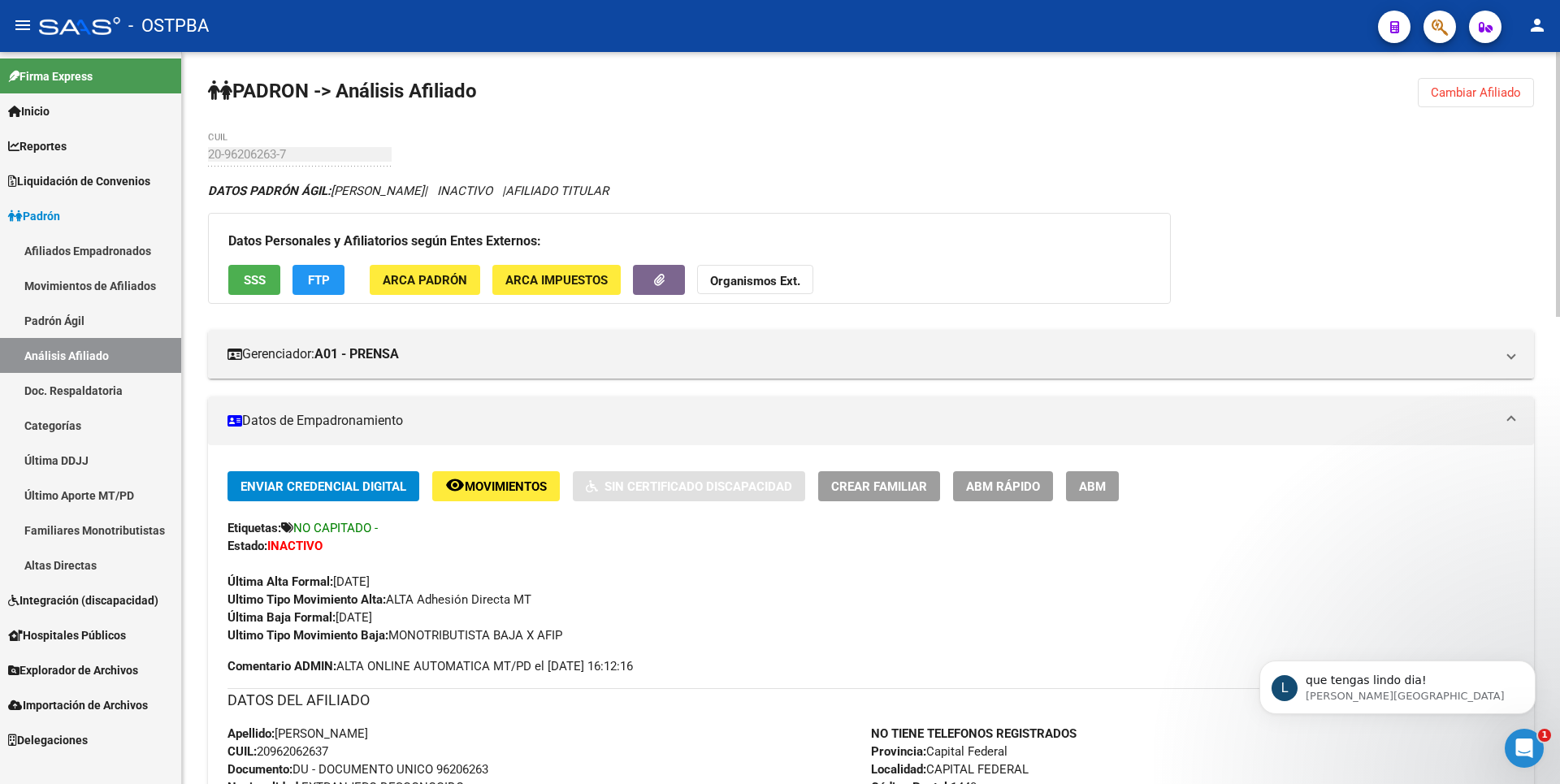
click at [250, 277] on span "SSS" at bounding box center [255, 280] width 22 height 15
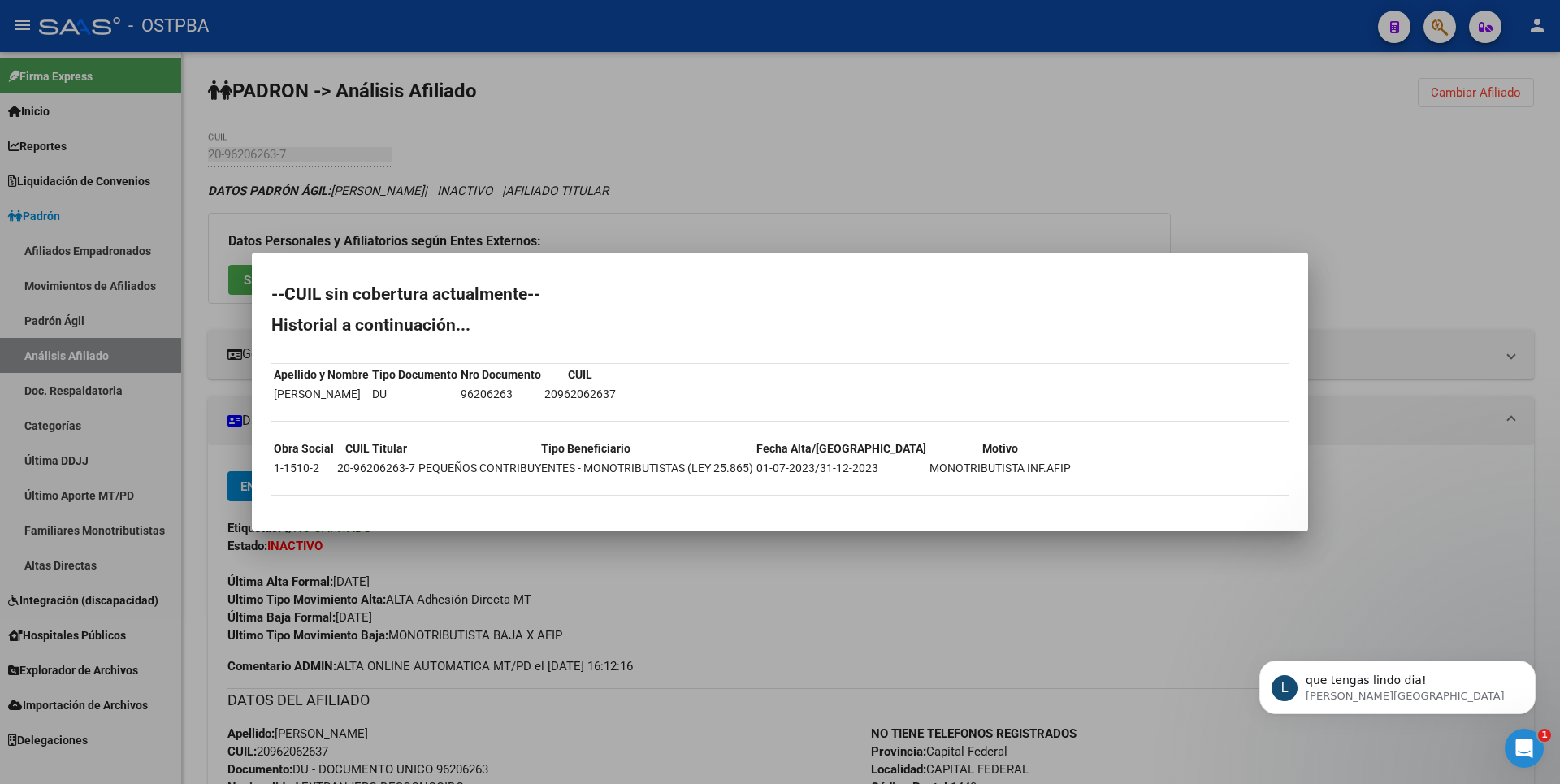
click at [974, 177] on div at bounding box center [780, 392] width 1560 height 784
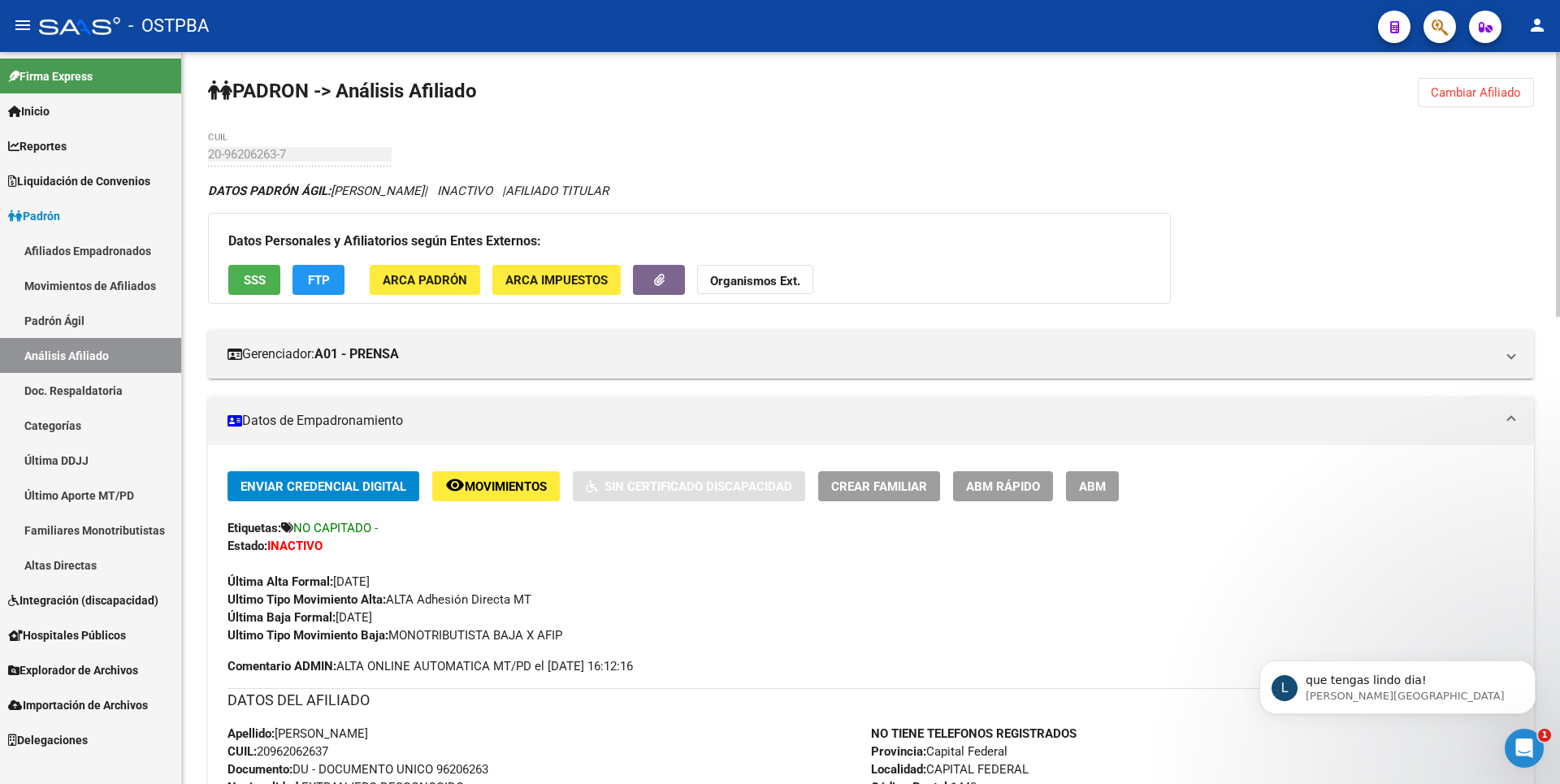
click at [314, 281] on span "FTP" at bounding box center [319, 280] width 22 height 15
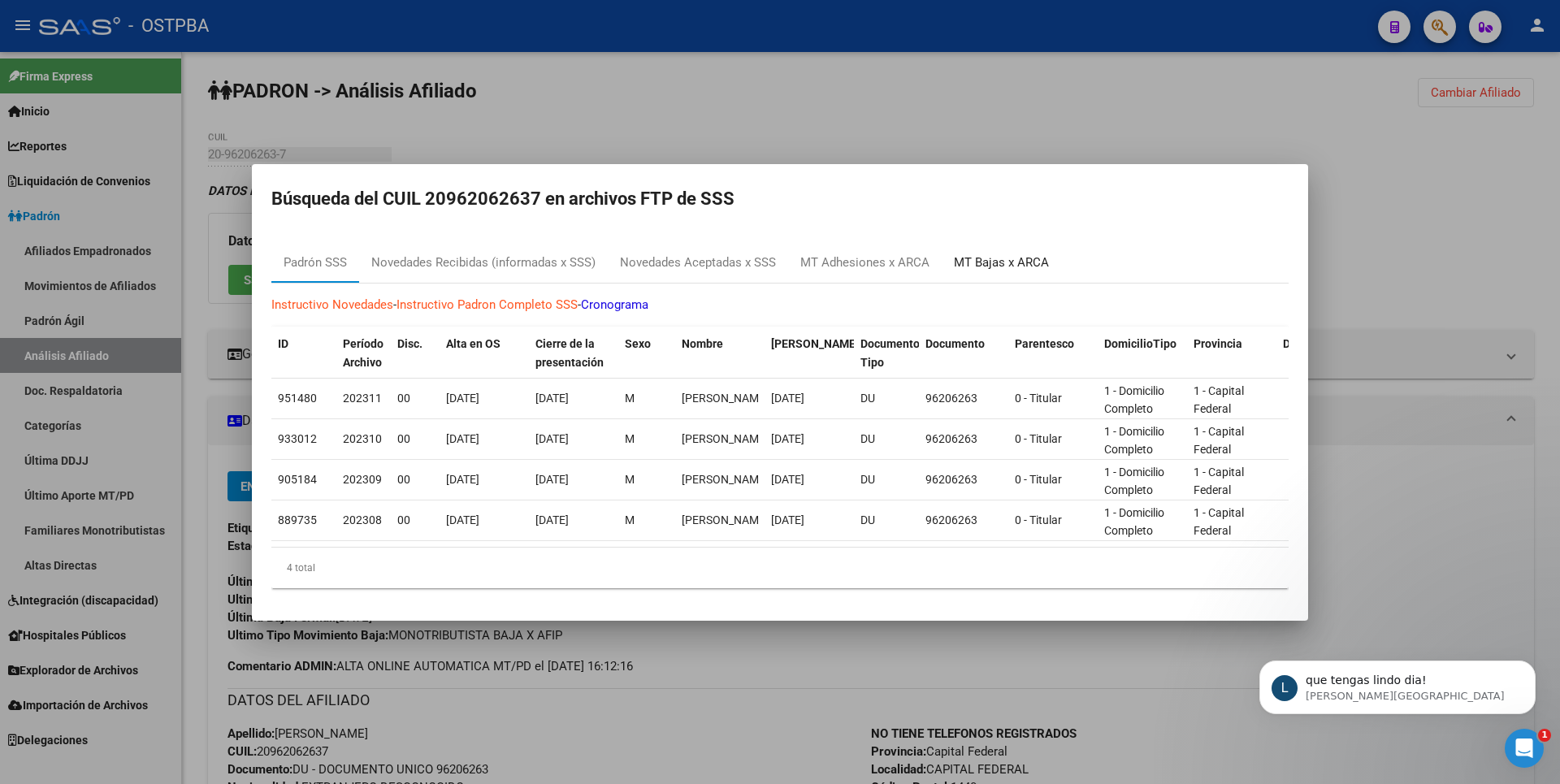
click at [1002, 258] on div "MT Bajas x ARCA" at bounding box center [1001, 263] width 95 height 19
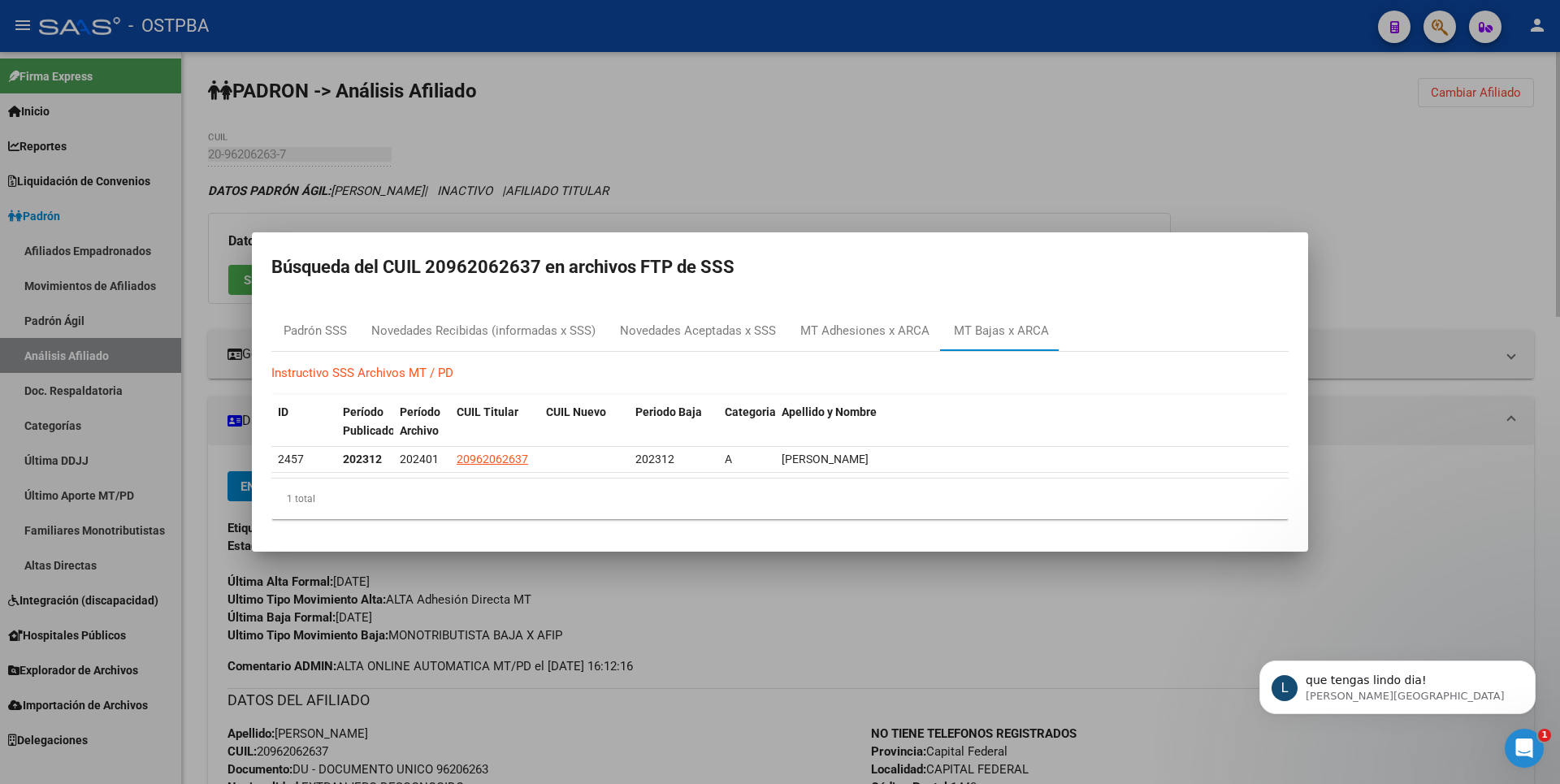
drag, startPoint x: 1002, startPoint y: 258, endPoint x: 1150, endPoint y: 185, distance: 165.0
click at [1229, 165] on div at bounding box center [780, 392] width 1560 height 784
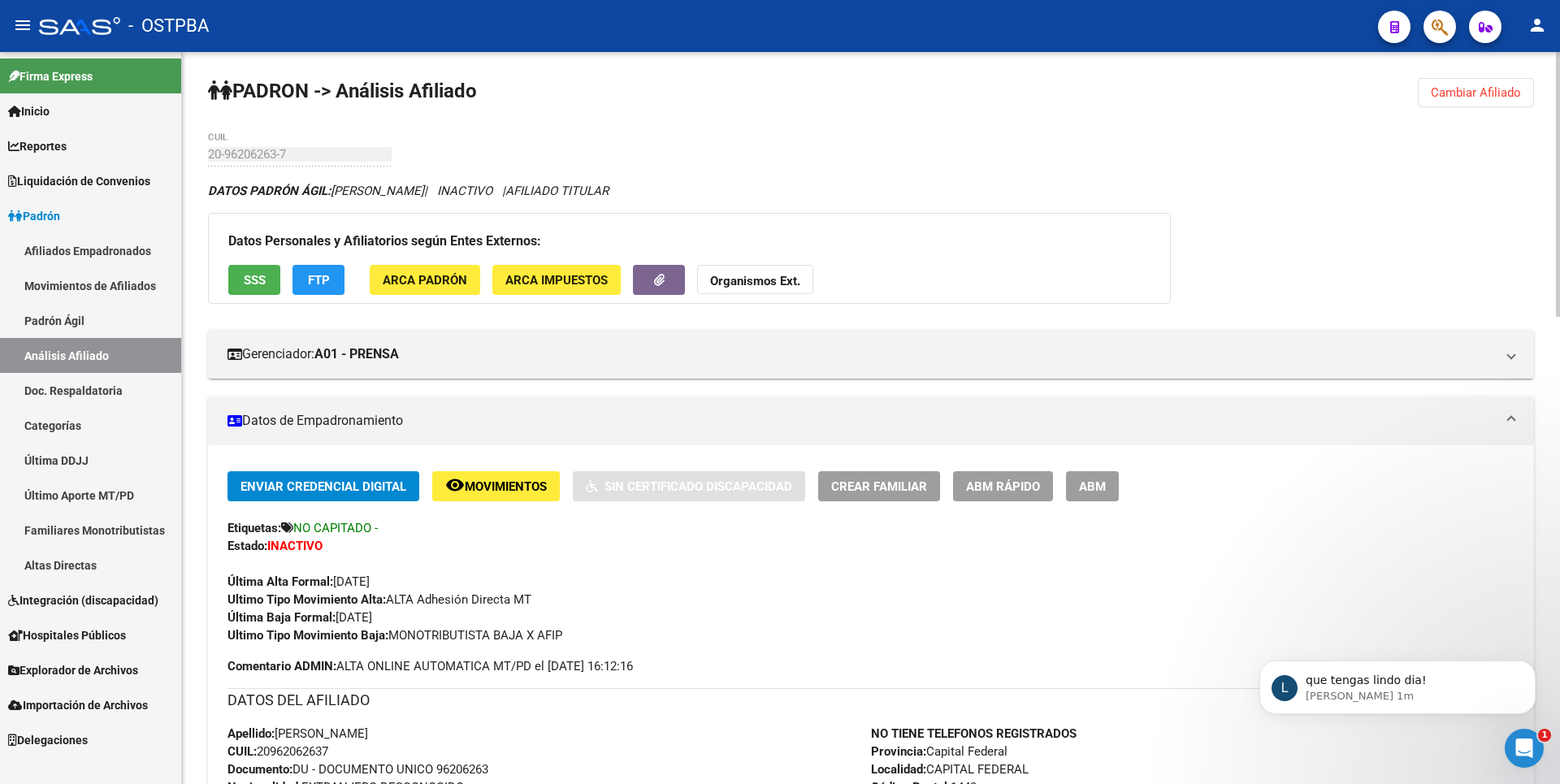
click at [760, 272] on button "Organismos Ext." at bounding box center [756, 280] width 116 height 30
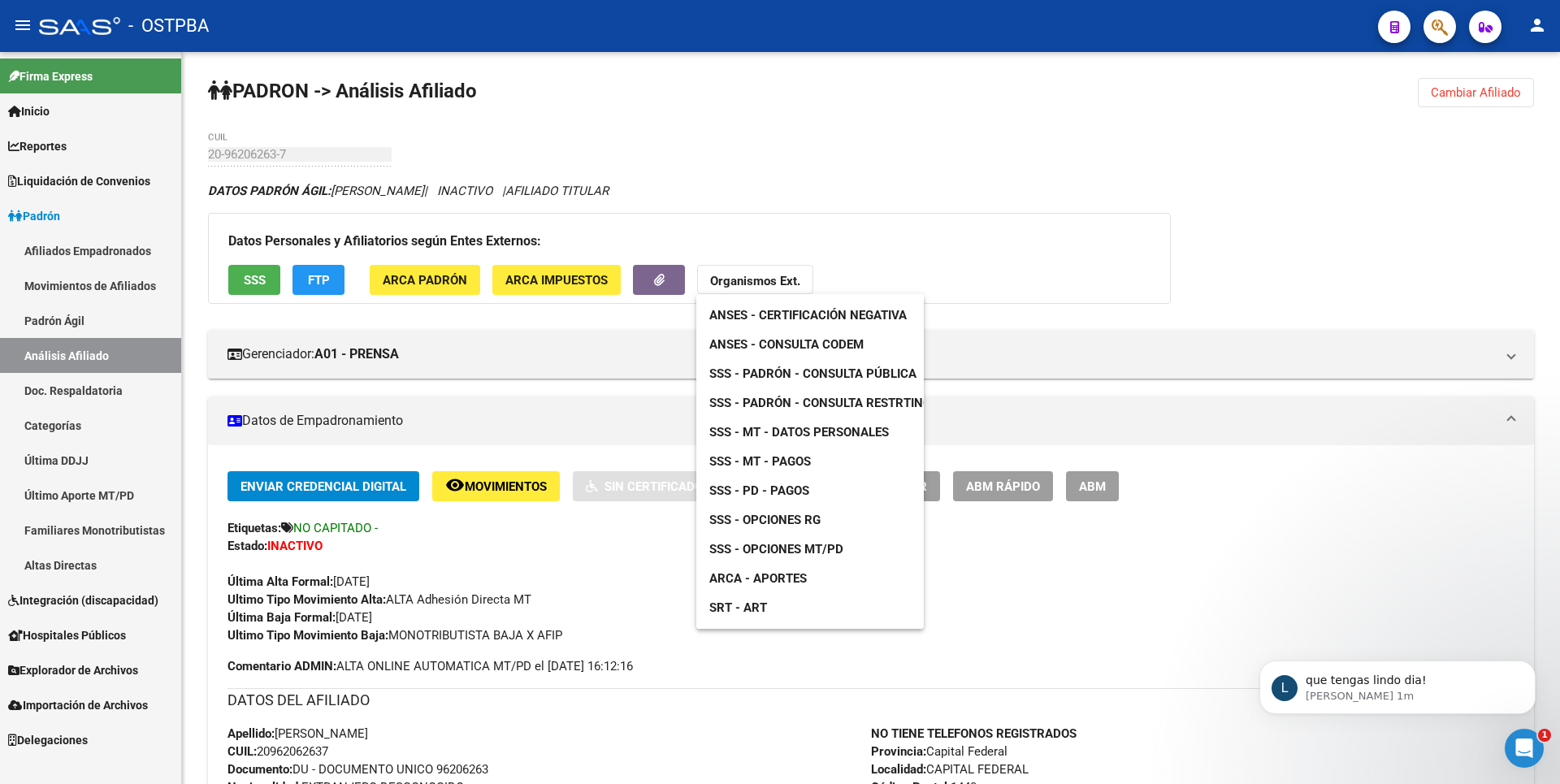
click at [822, 436] on span "SSS - MT - Datos Personales" at bounding box center [799, 431] width 180 height 15
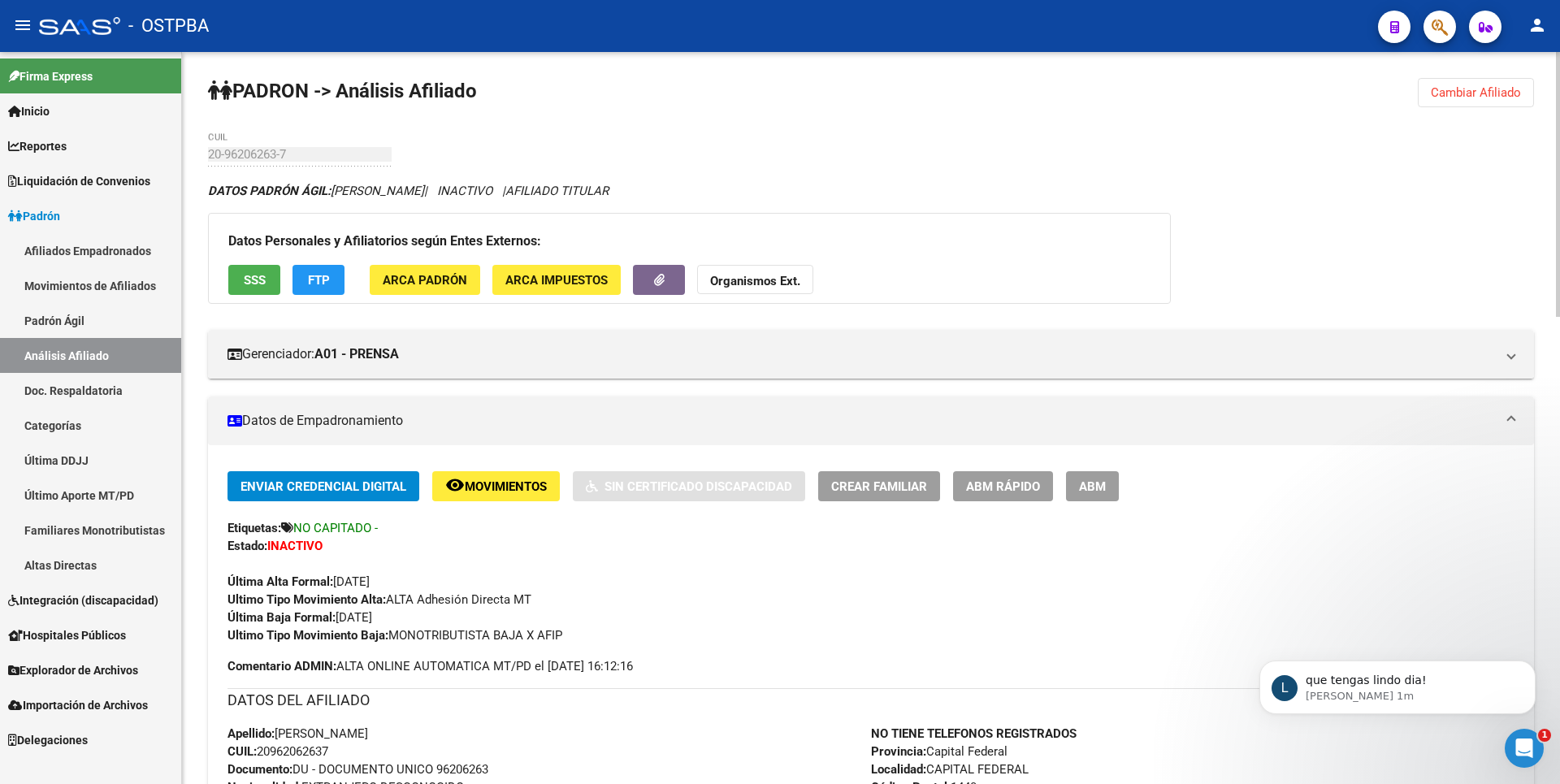
drag, startPoint x: 261, startPoint y: 753, endPoint x: 350, endPoint y: 753, distance: 89.0
copy span "20962062637"
click at [256, 281] on span "SSS" at bounding box center [255, 280] width 22 height 15
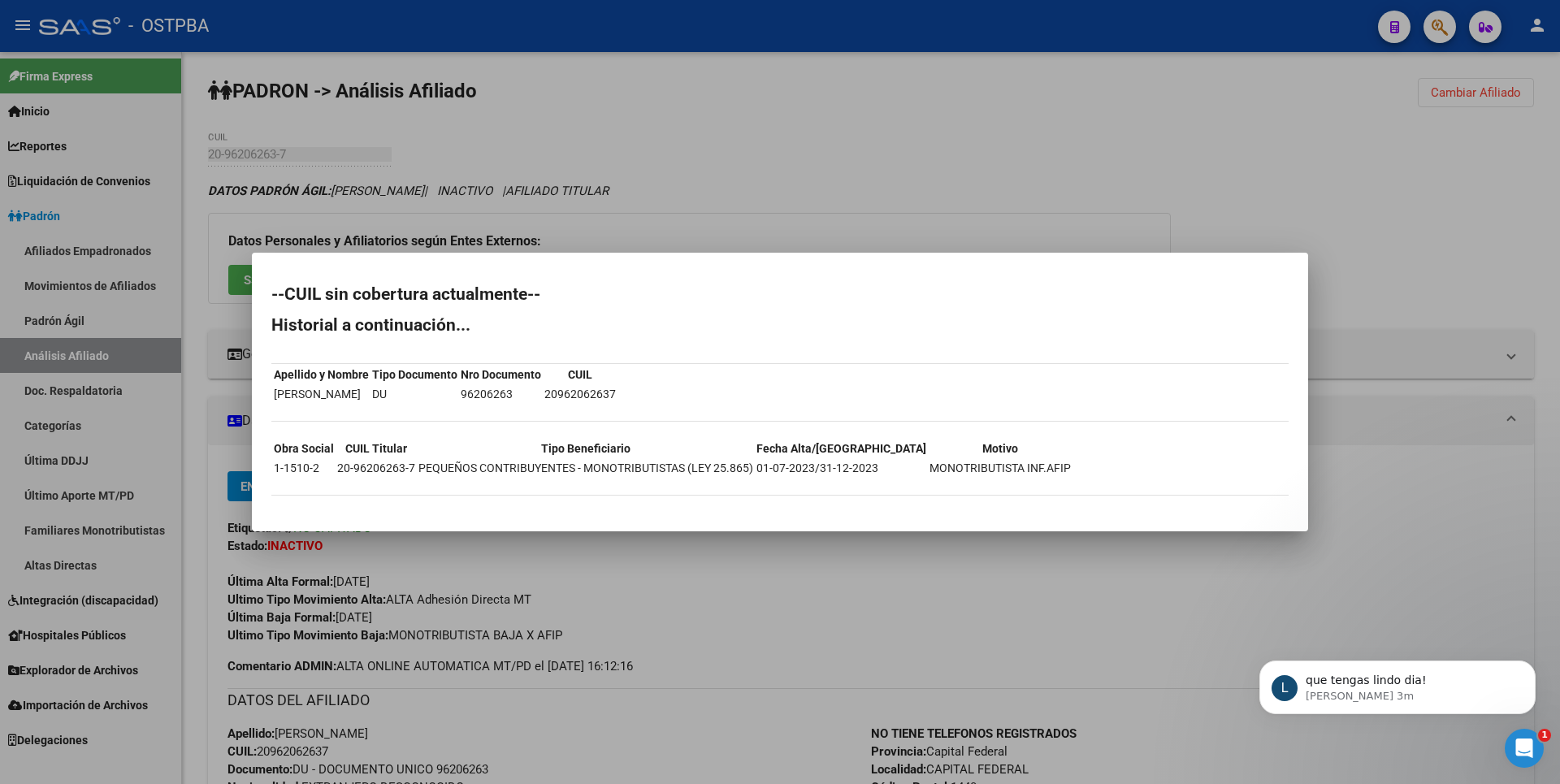
click at [963, 177] on div at bounding box center [780, 392] width 1560 height 784
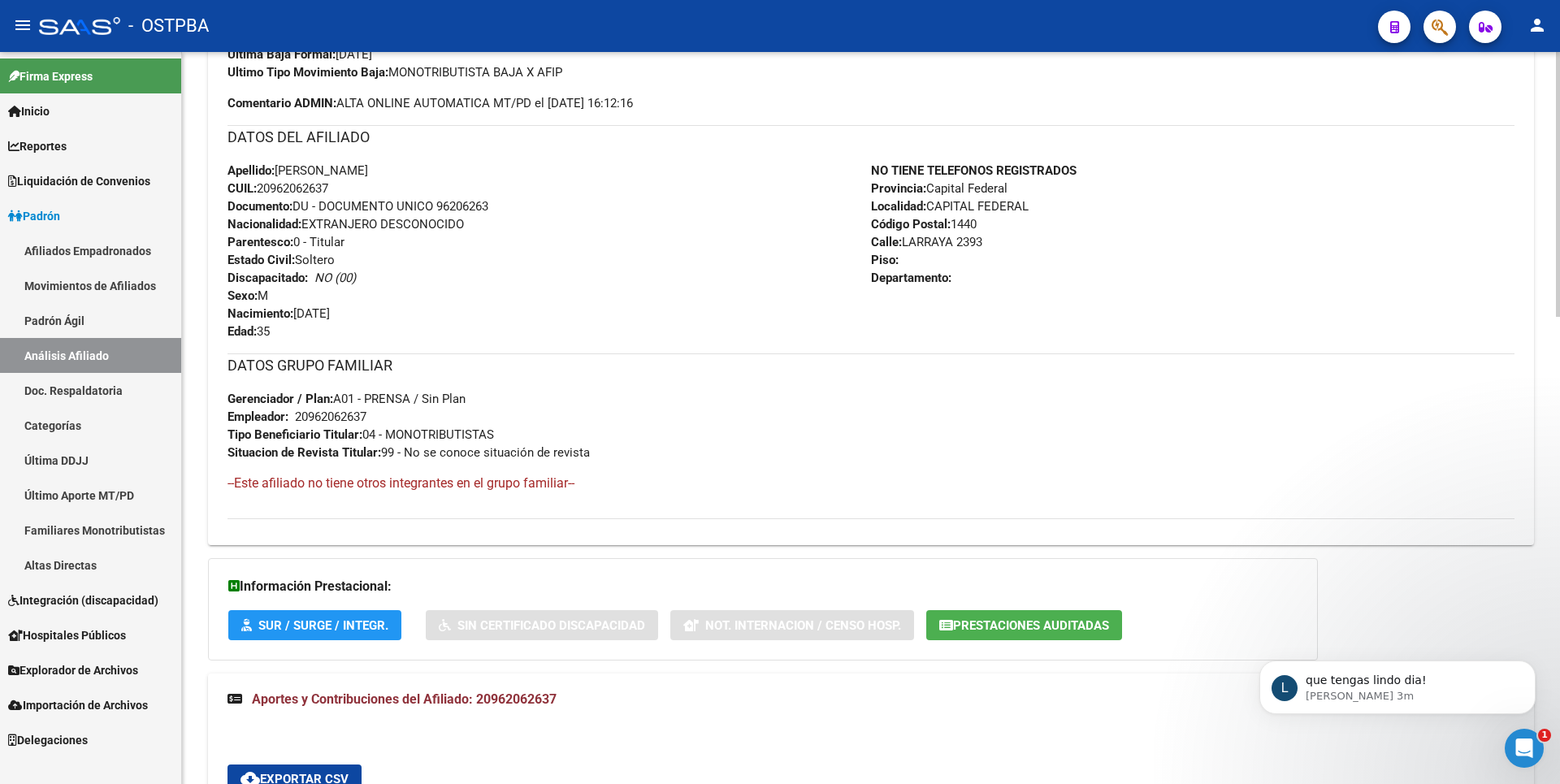
scroll to position [578, 0]
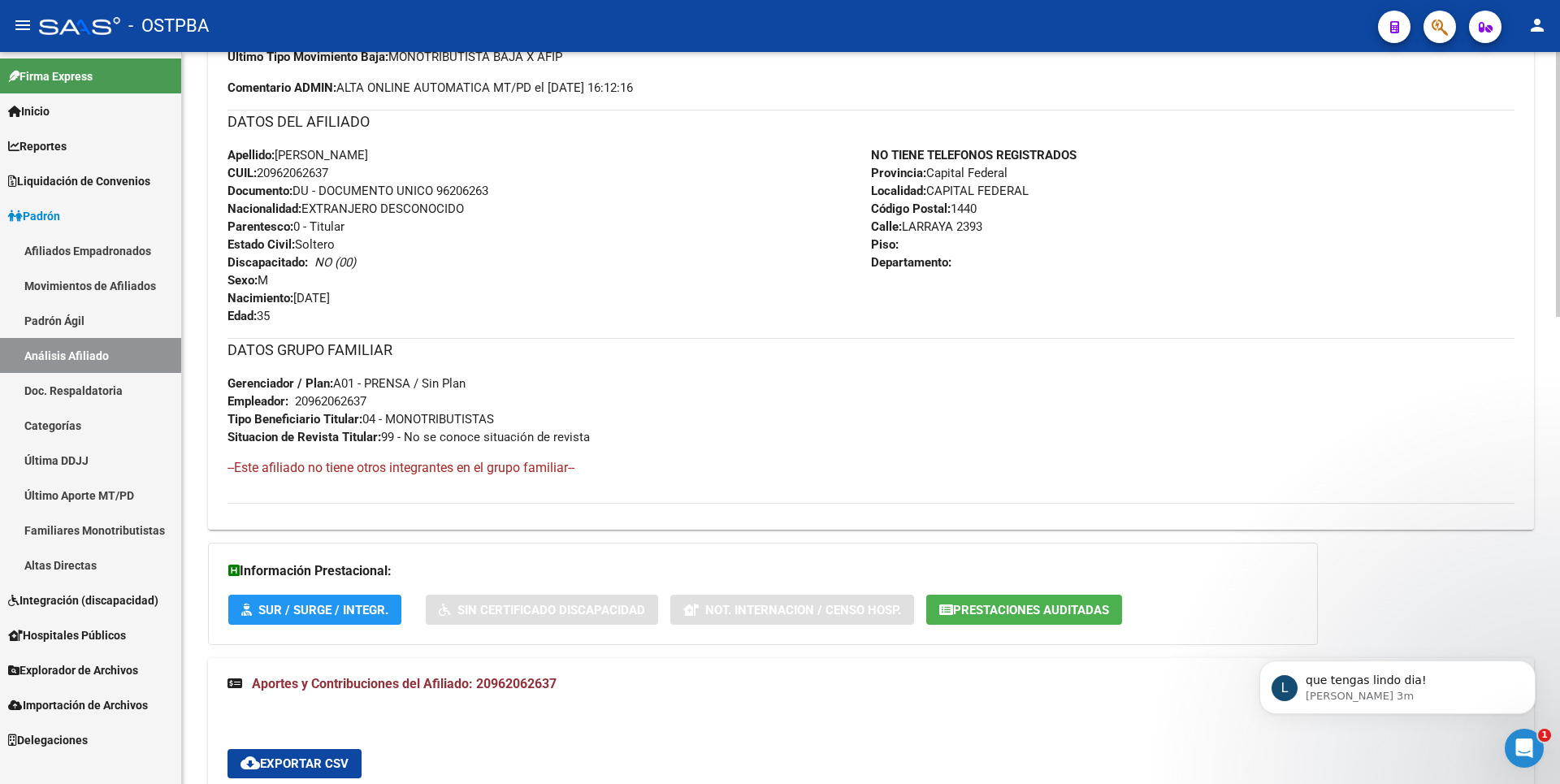
click at [793, 500] on div "Enviar Credencial Digital remove_red_eye Movimientos Sin Certificado Discapacid…" at bounding box center [871, 199] width 1287 height 611
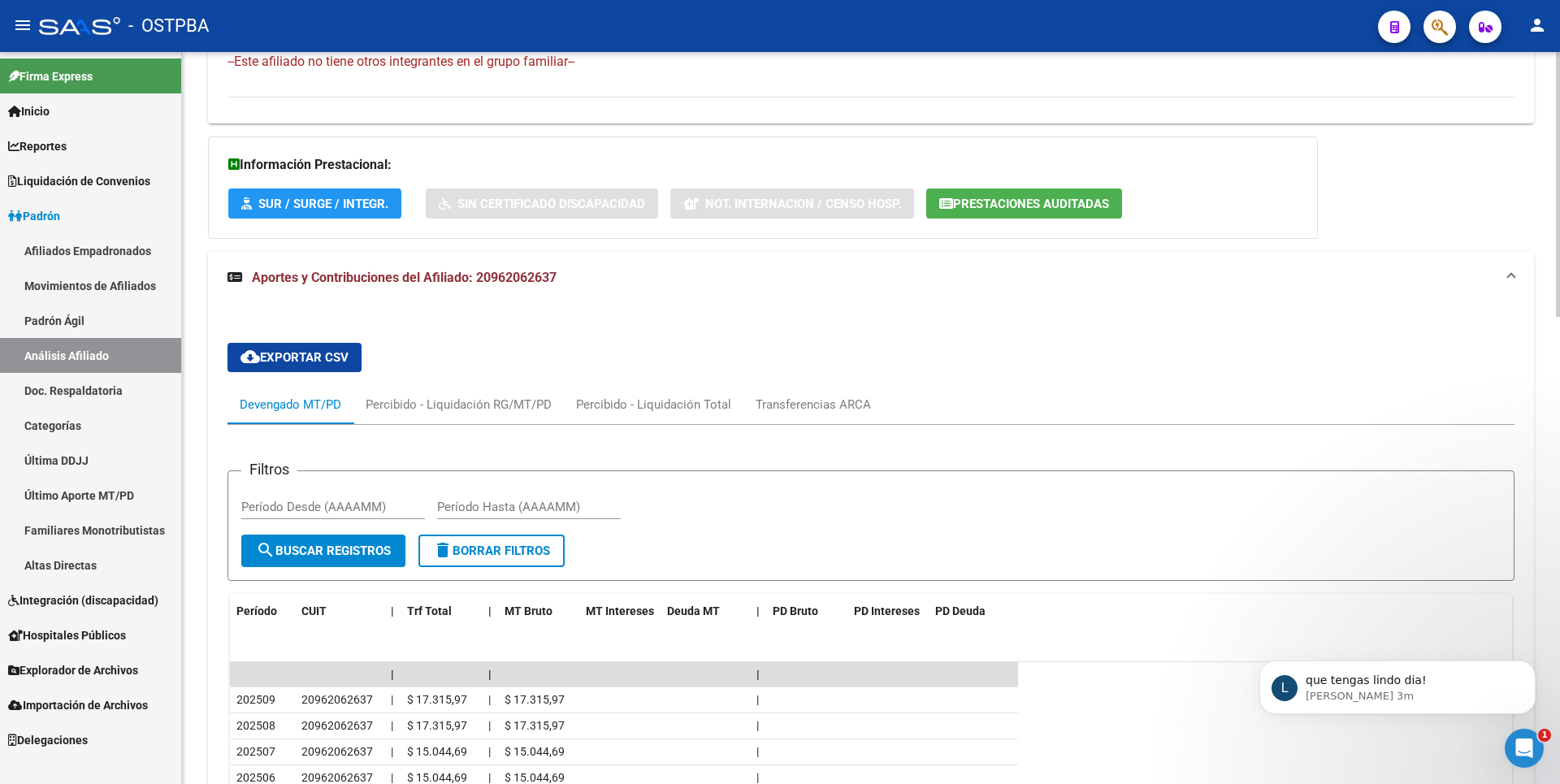
click at [995, 198] on span "Prestaciones Auditadas" at bounding box center [1031, 204] width 156 height 15
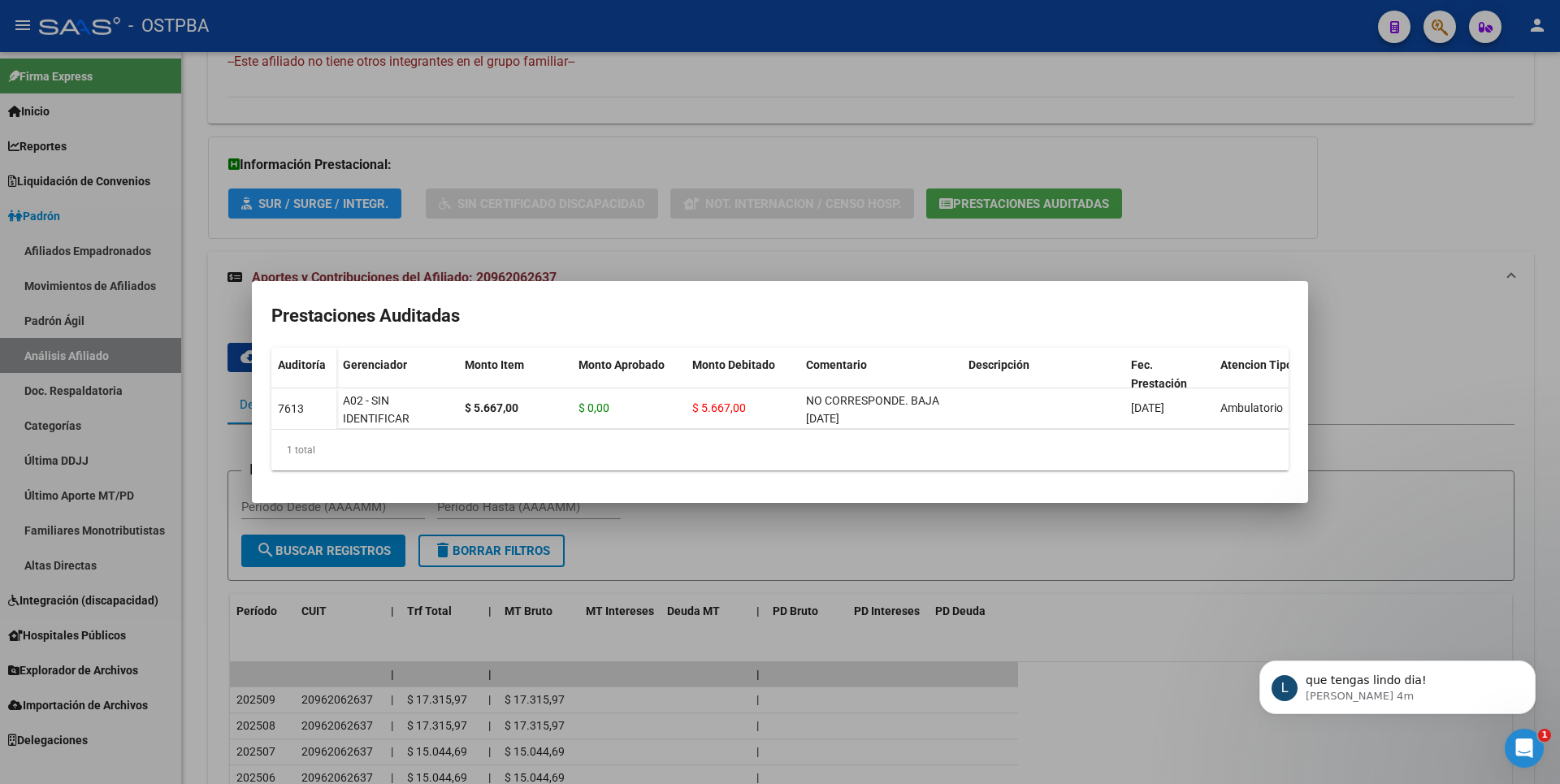
scroll to position [0, 0]
click at [1490, 214] on div at bounding box center [780, 392] width 1560 height 784
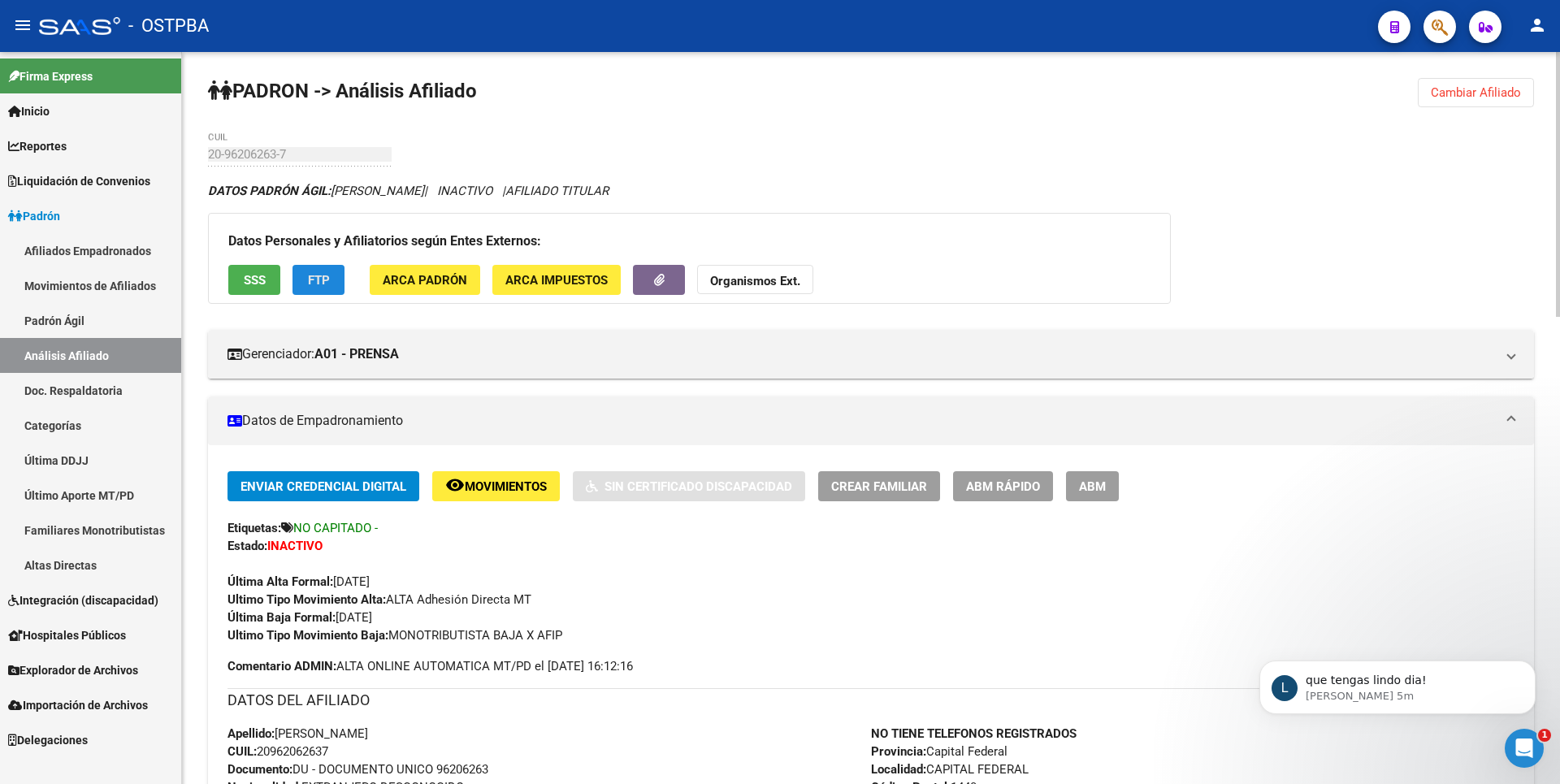
click at [334, 279] on button "FTP" at bounding box center [319, 280] width 52 height 30
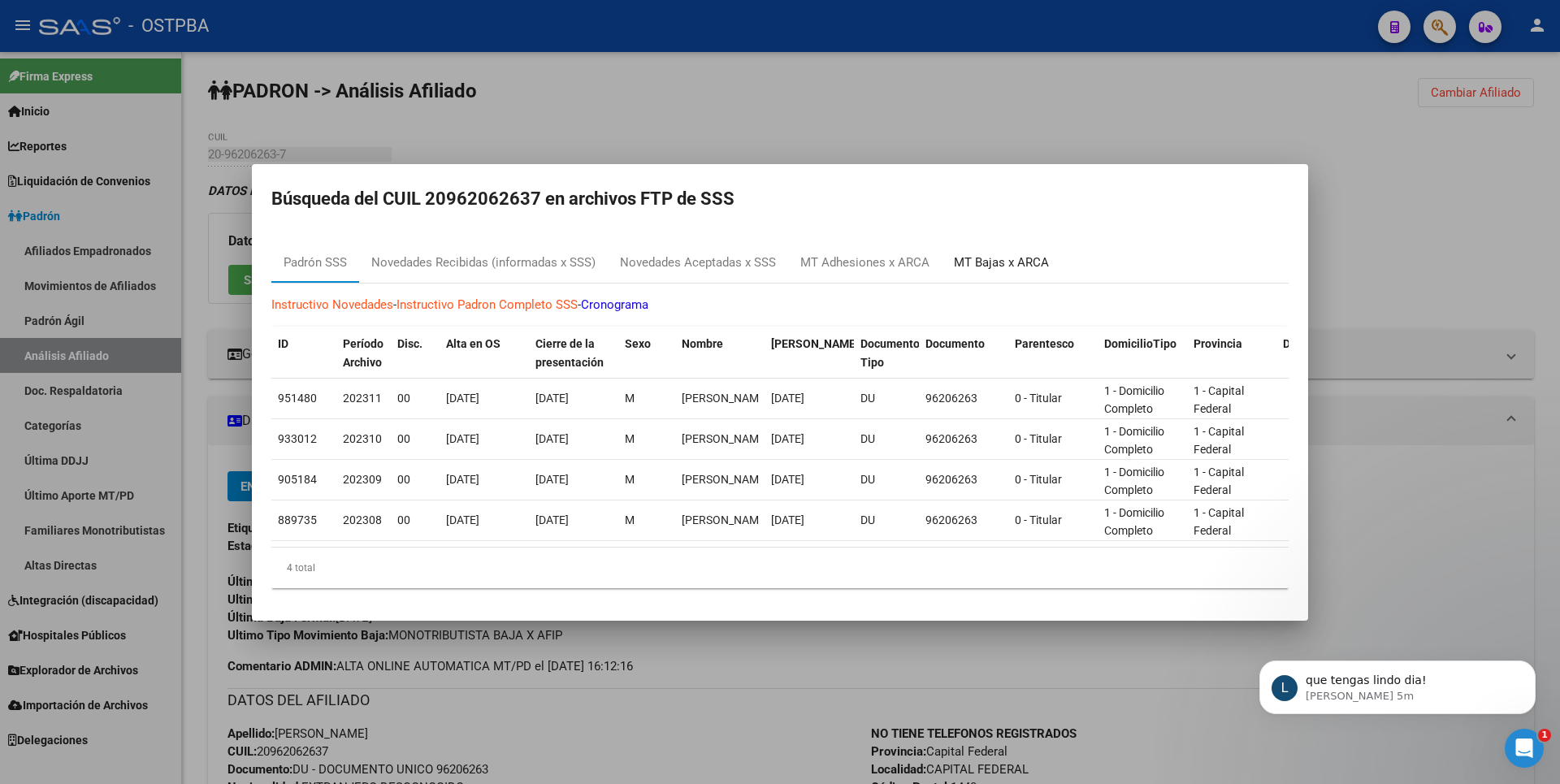
click at [983, 254] on div "MT Bajas x ARCA" at bounding box center [1001, 263] width 95 height 19
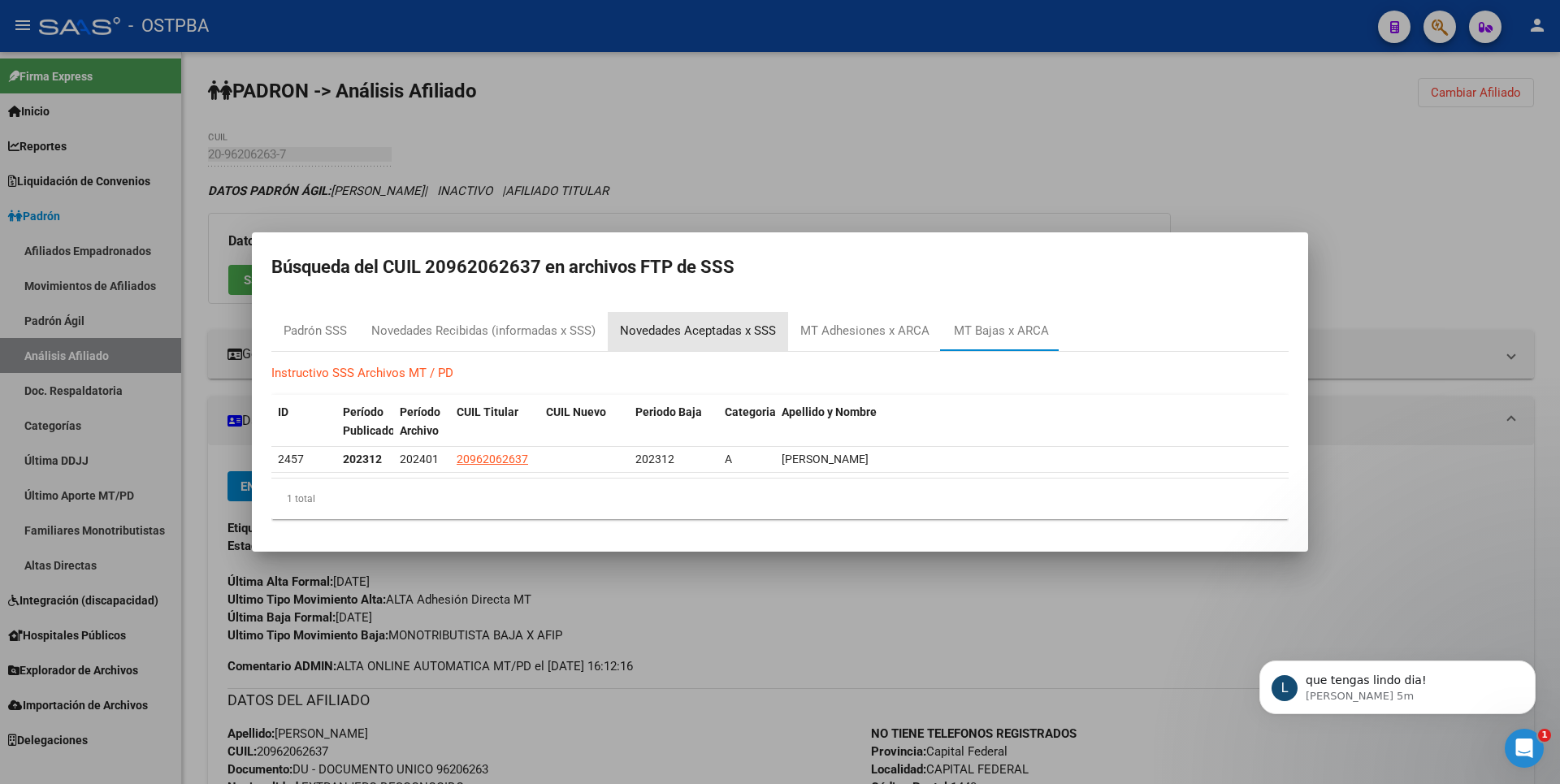
click at [724, 324] on div "Novedades Aceptadas x SSS" at bounding box center [698, 331] width 156 height 19
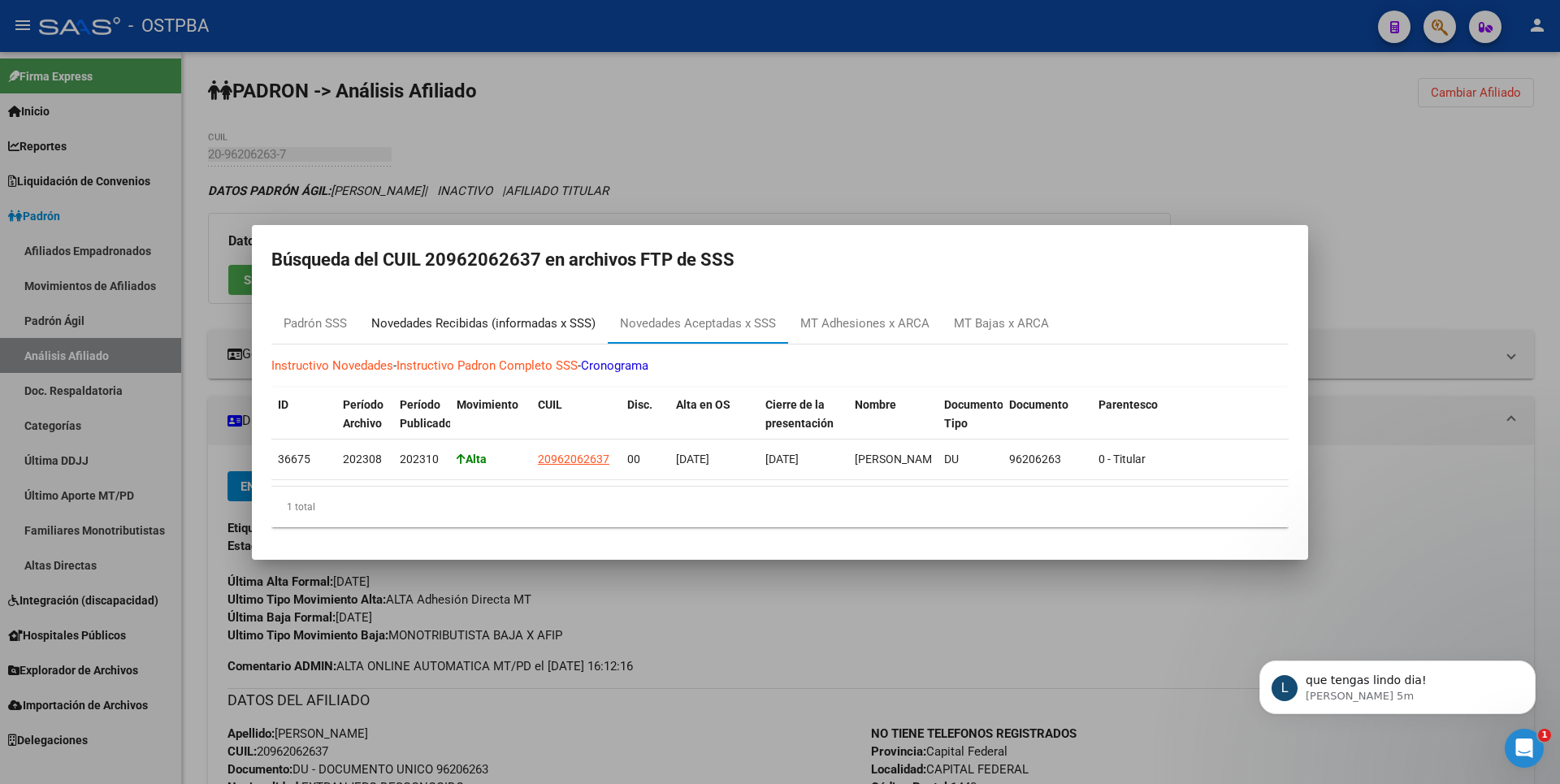
click at [517, 316] on div "Novedades Recibidas (informadas x SSS)" at bounding box center [484, 324] width 224 height 19
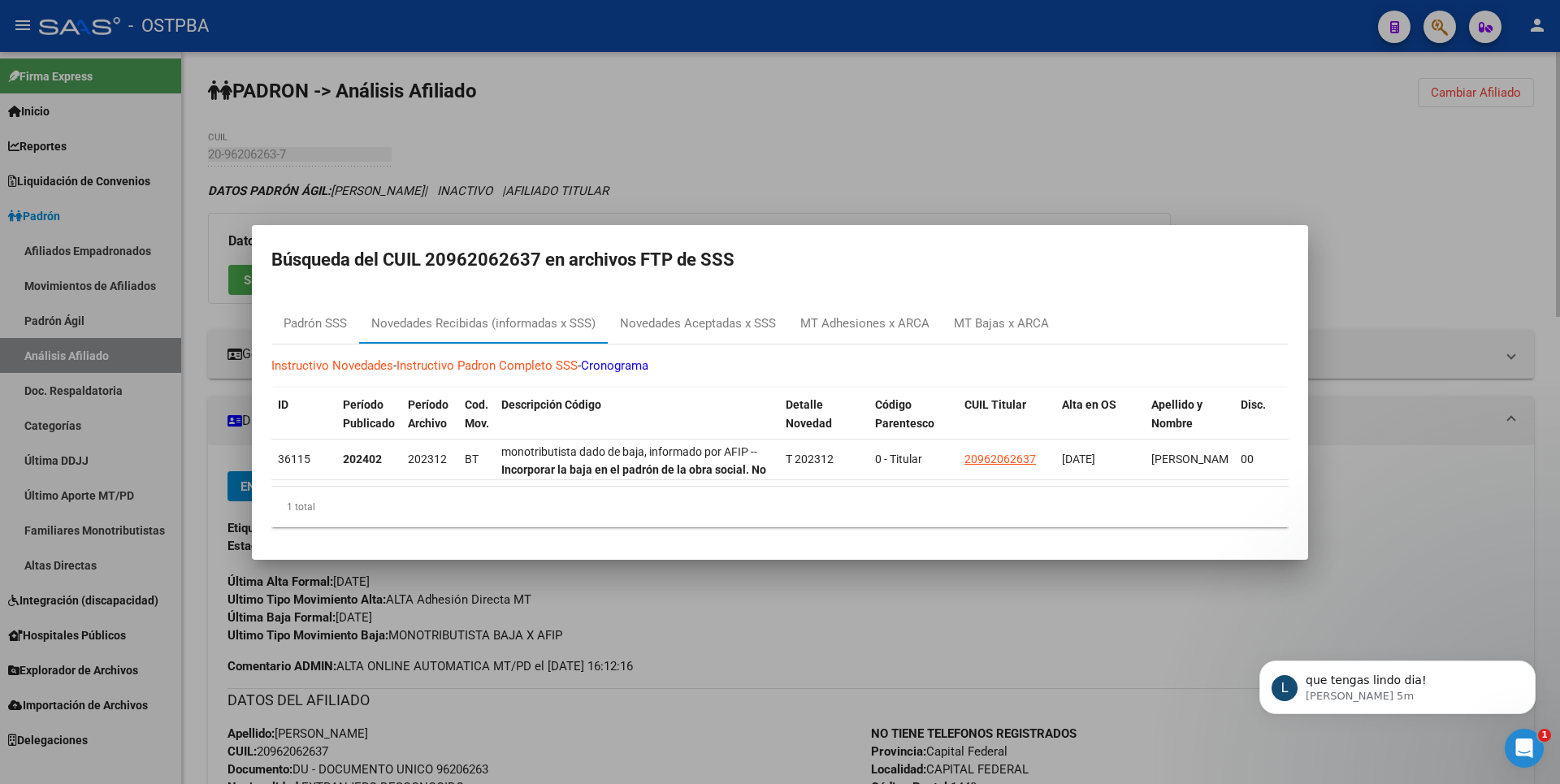
click at [803, 212] on div at bounding box center [780, 392] width 1560 height 784
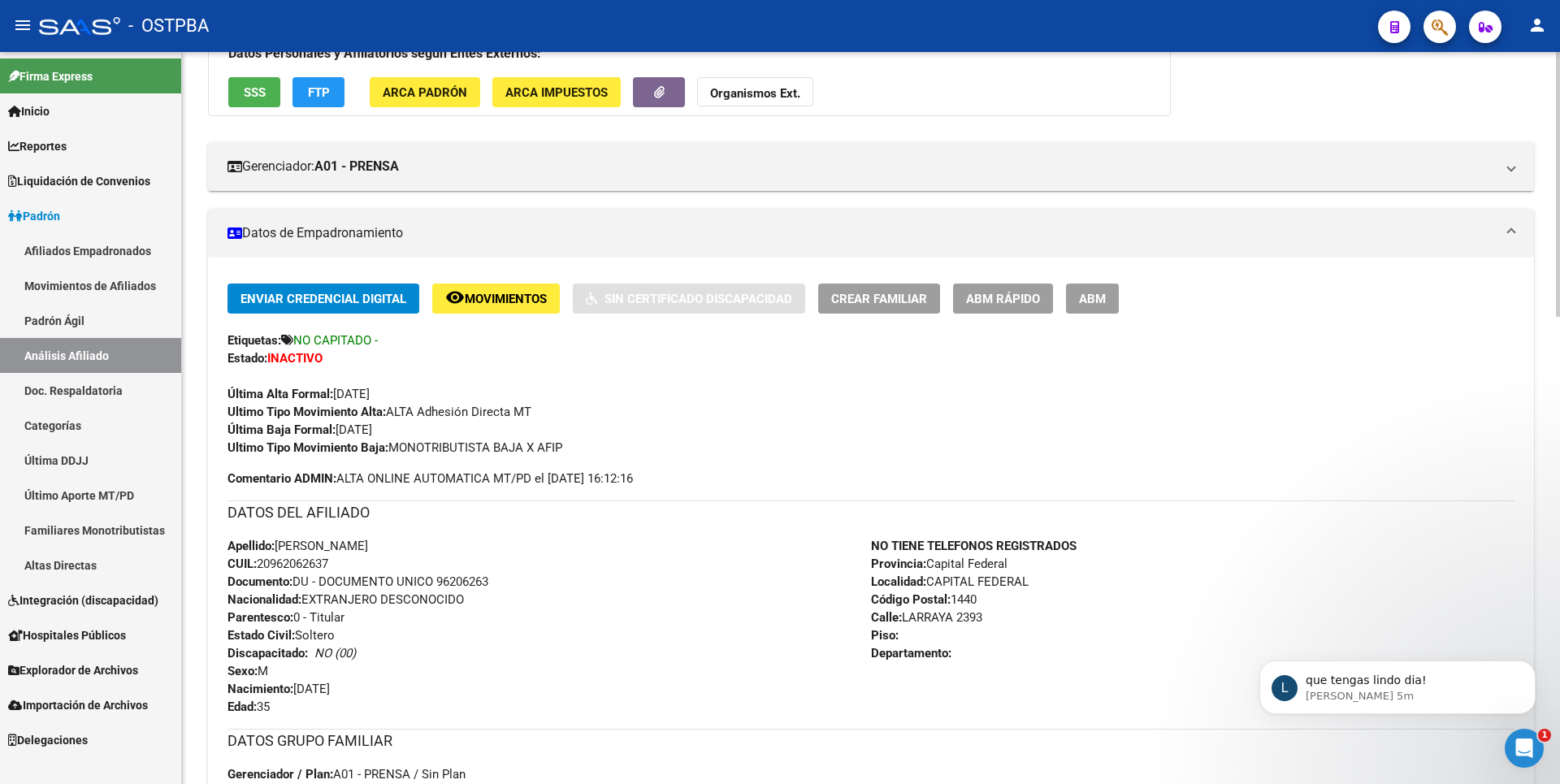
scroll to position [81, 0]
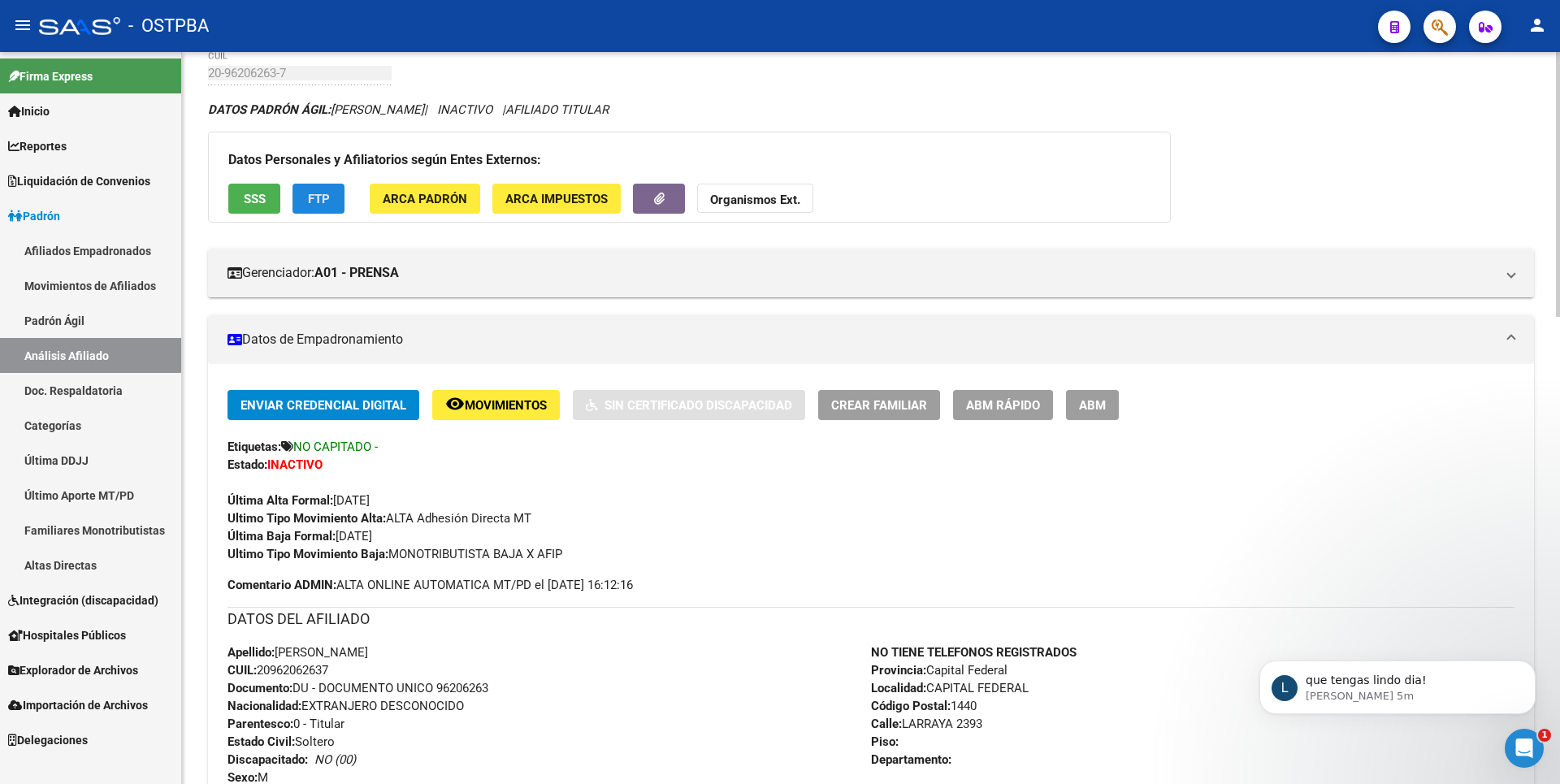
click at [327, 208] on button "FTP" at bounding box center [319, 199] width 52 height 30
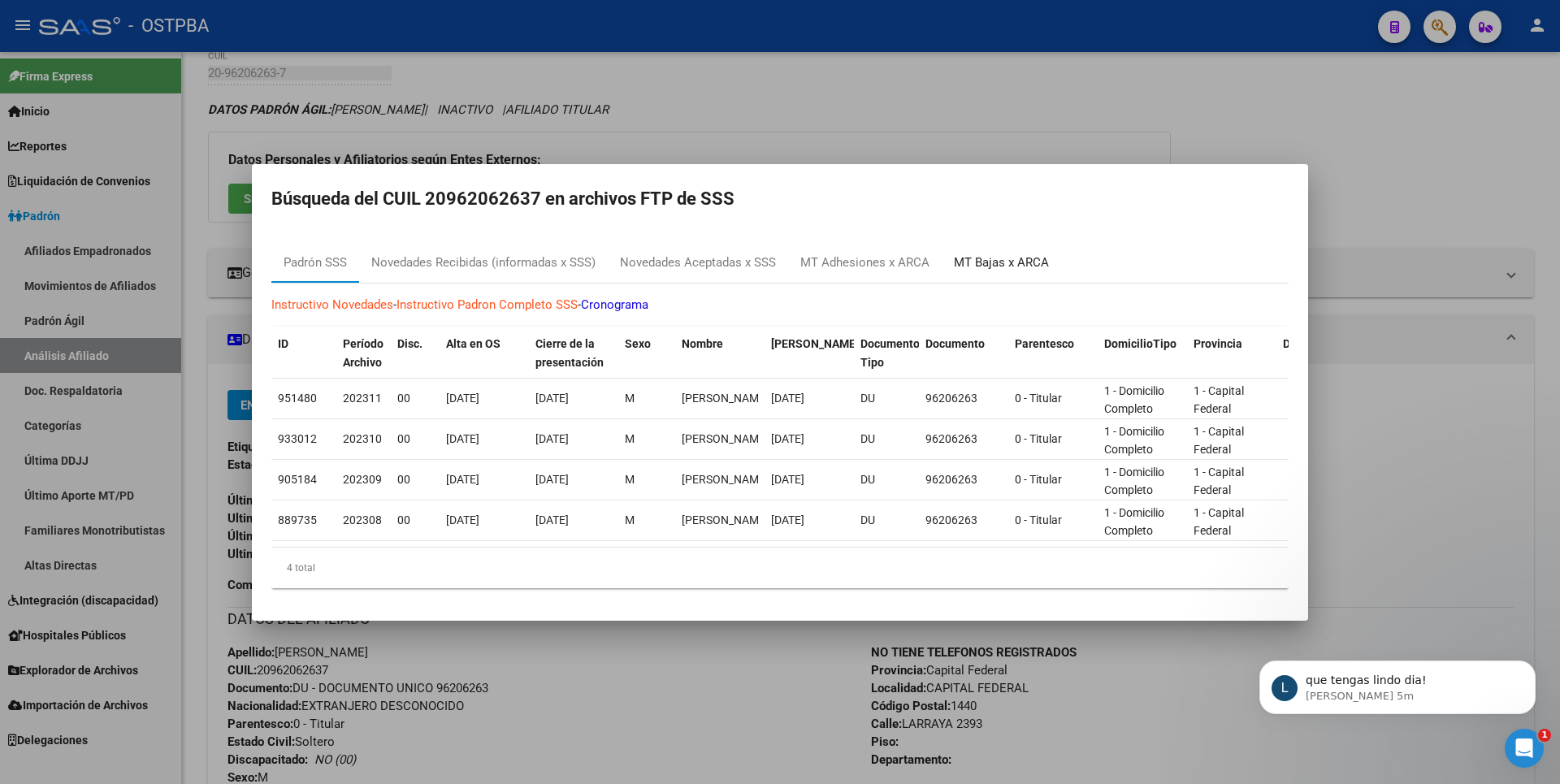
click at [1002, 254] on div "MT Bajas x ARCA" at bounding box center [1001, 263] width 95 height 19
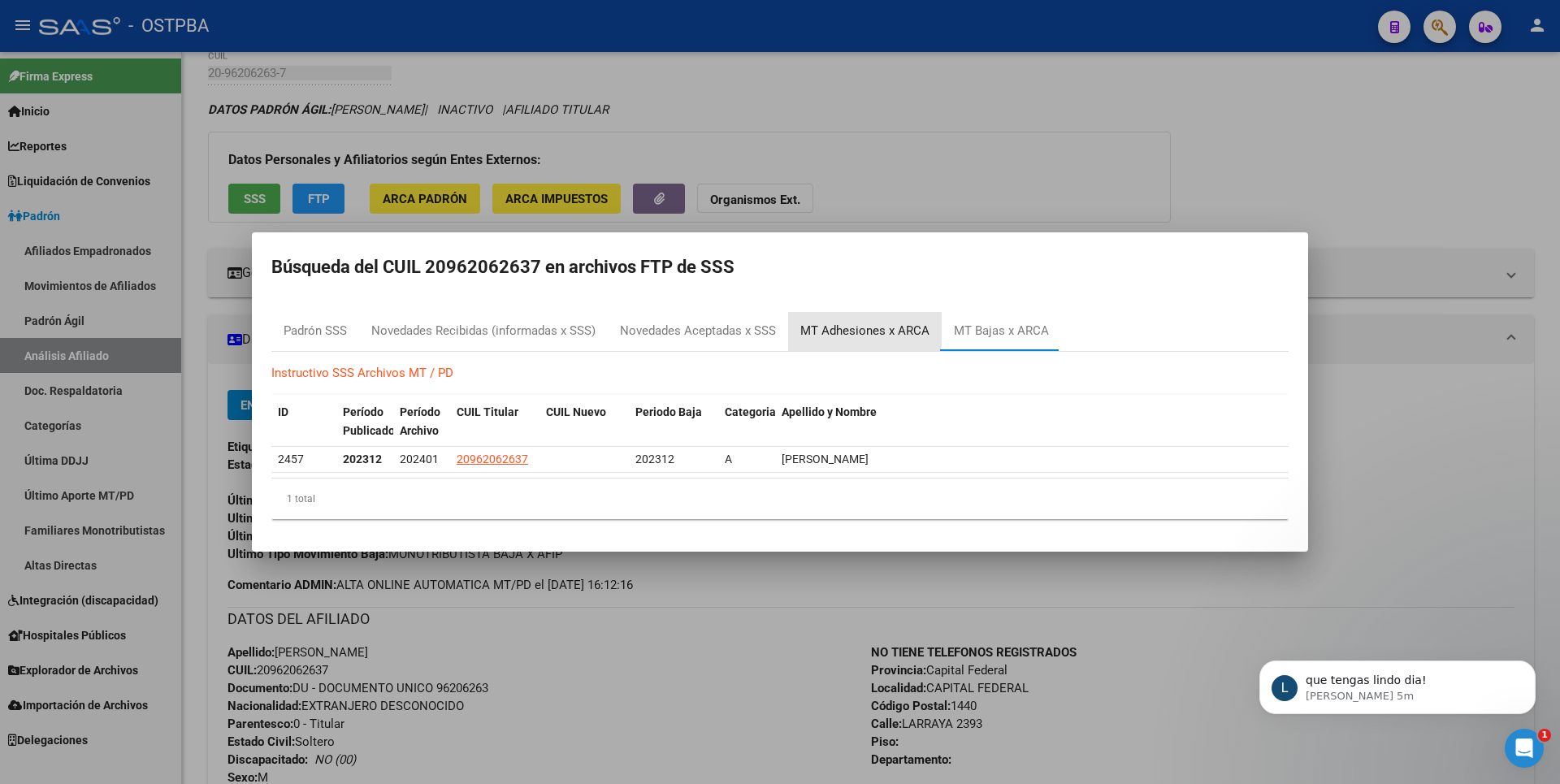
click at [864, 327] on div "MT Adhesiones x ARCA" at bounding box center [864, 331] width 129 height 19
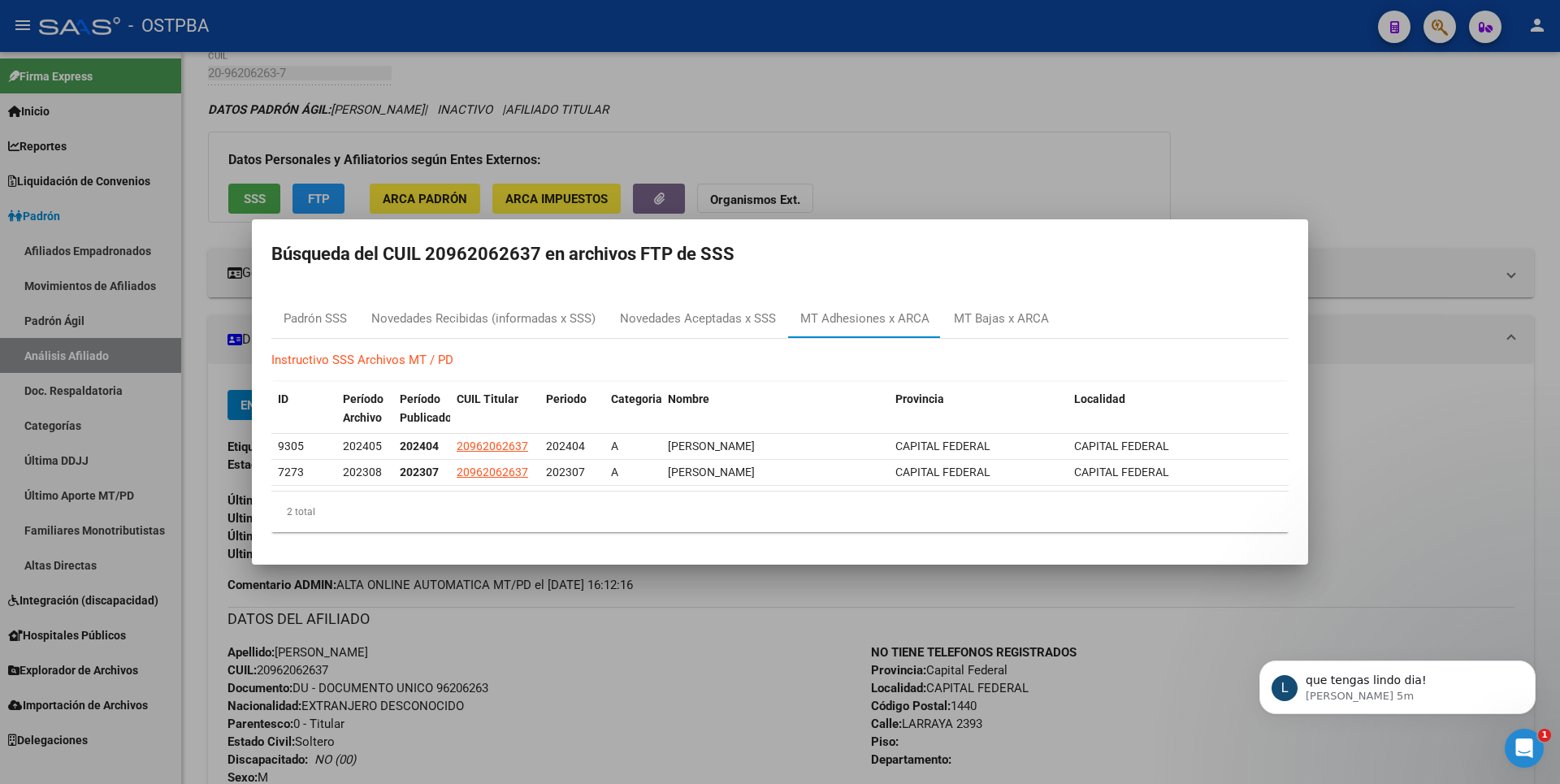
click at [980, 175] on div at bounding box center [780, 392] width 1560 height 784
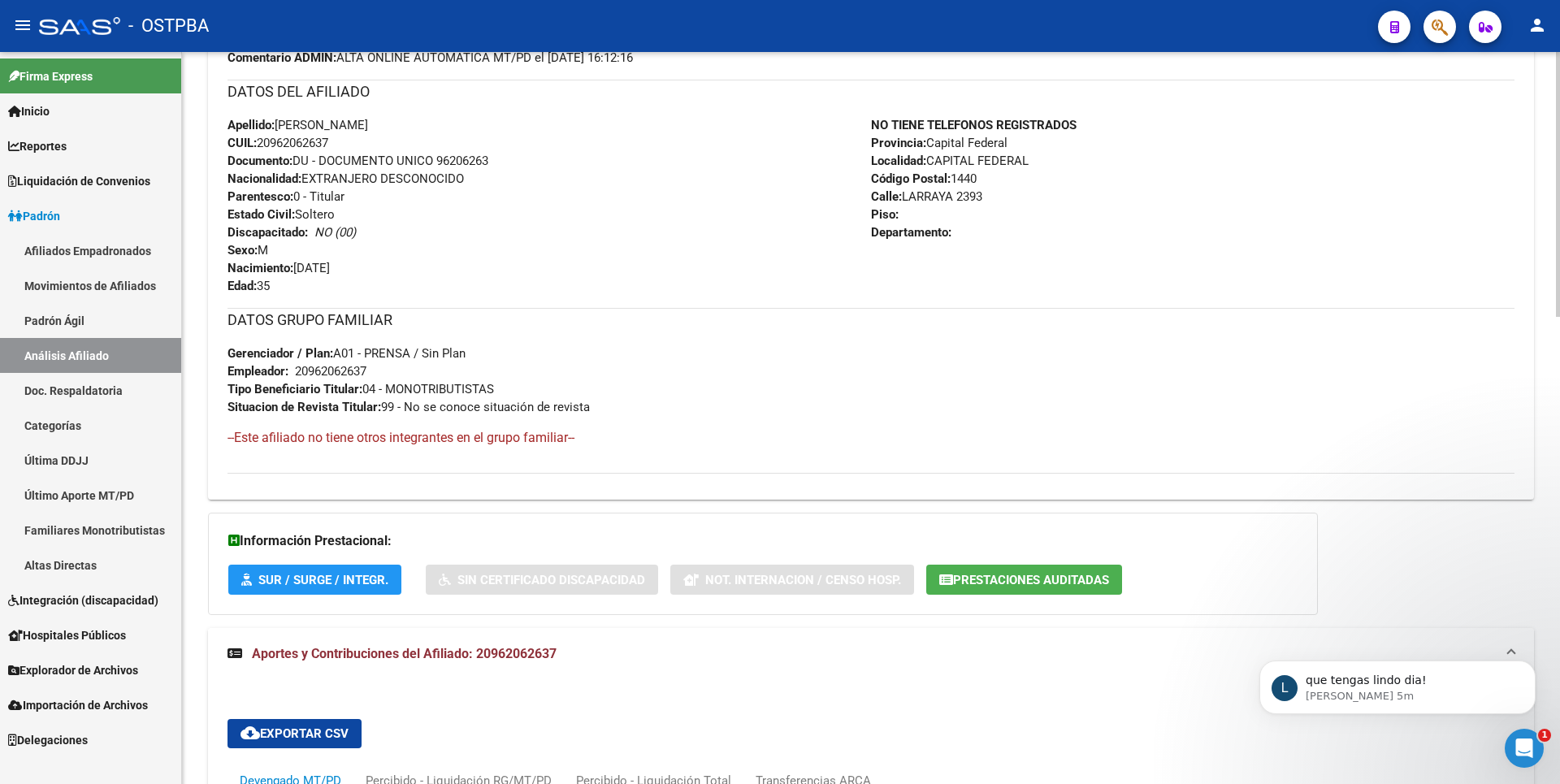
scroll to position [812, 0]
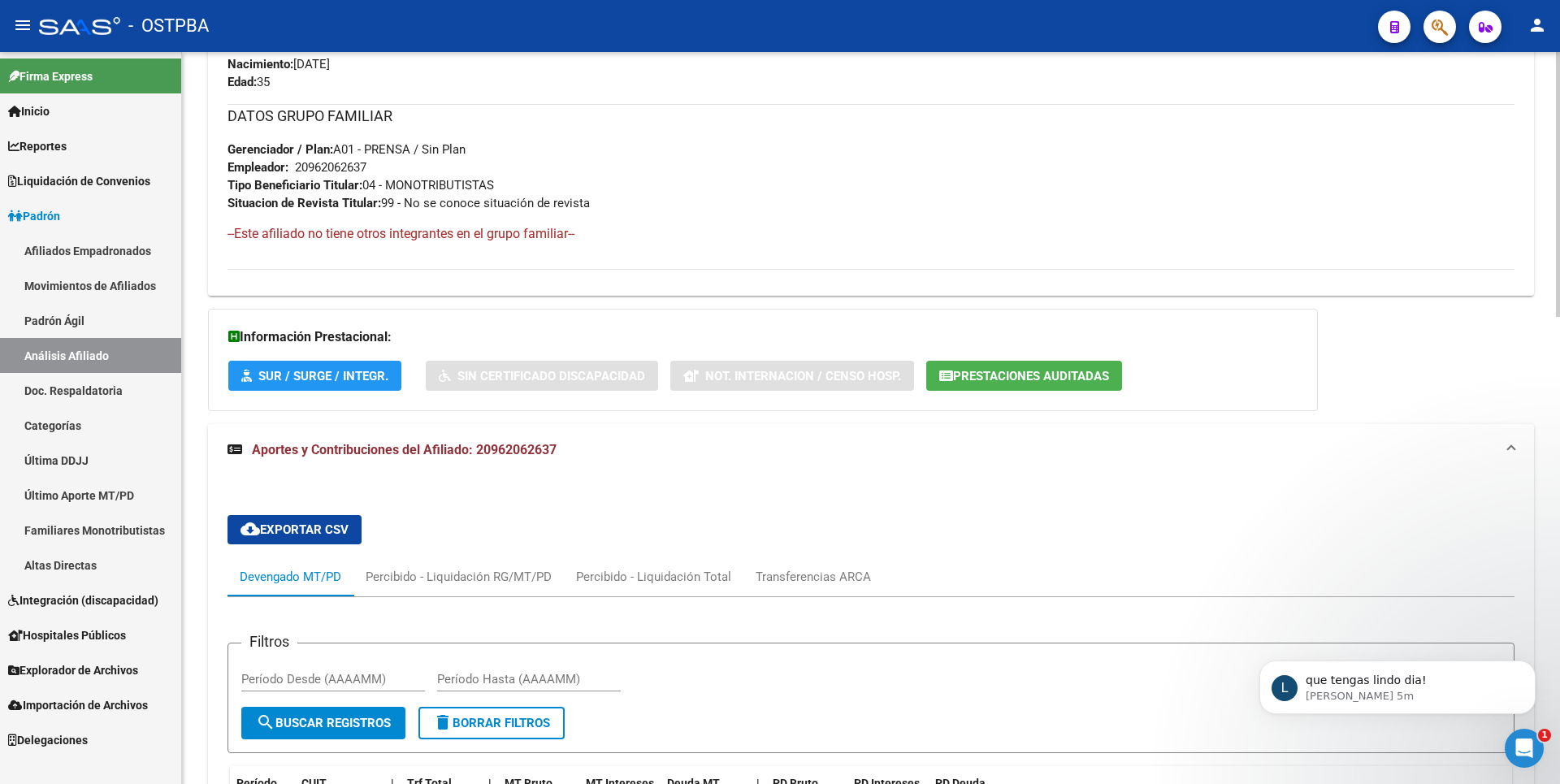
click at [1085, 372] on span "Prestaciones Auditadas" at bounding box center [1031, 376] width 156 height 15
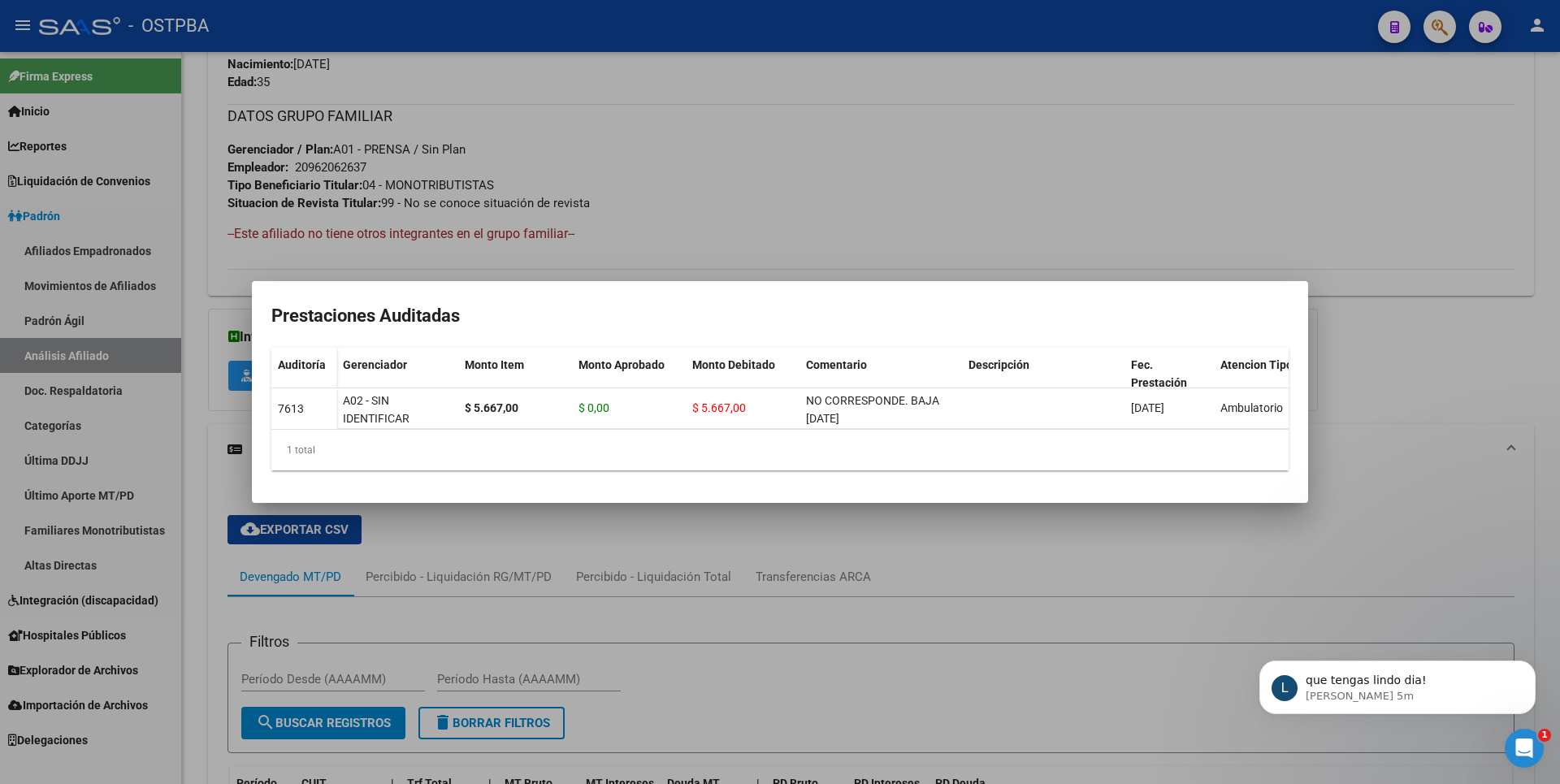
click at [966, 160] on div at bounding box center [780, 392] width 1560 height 784
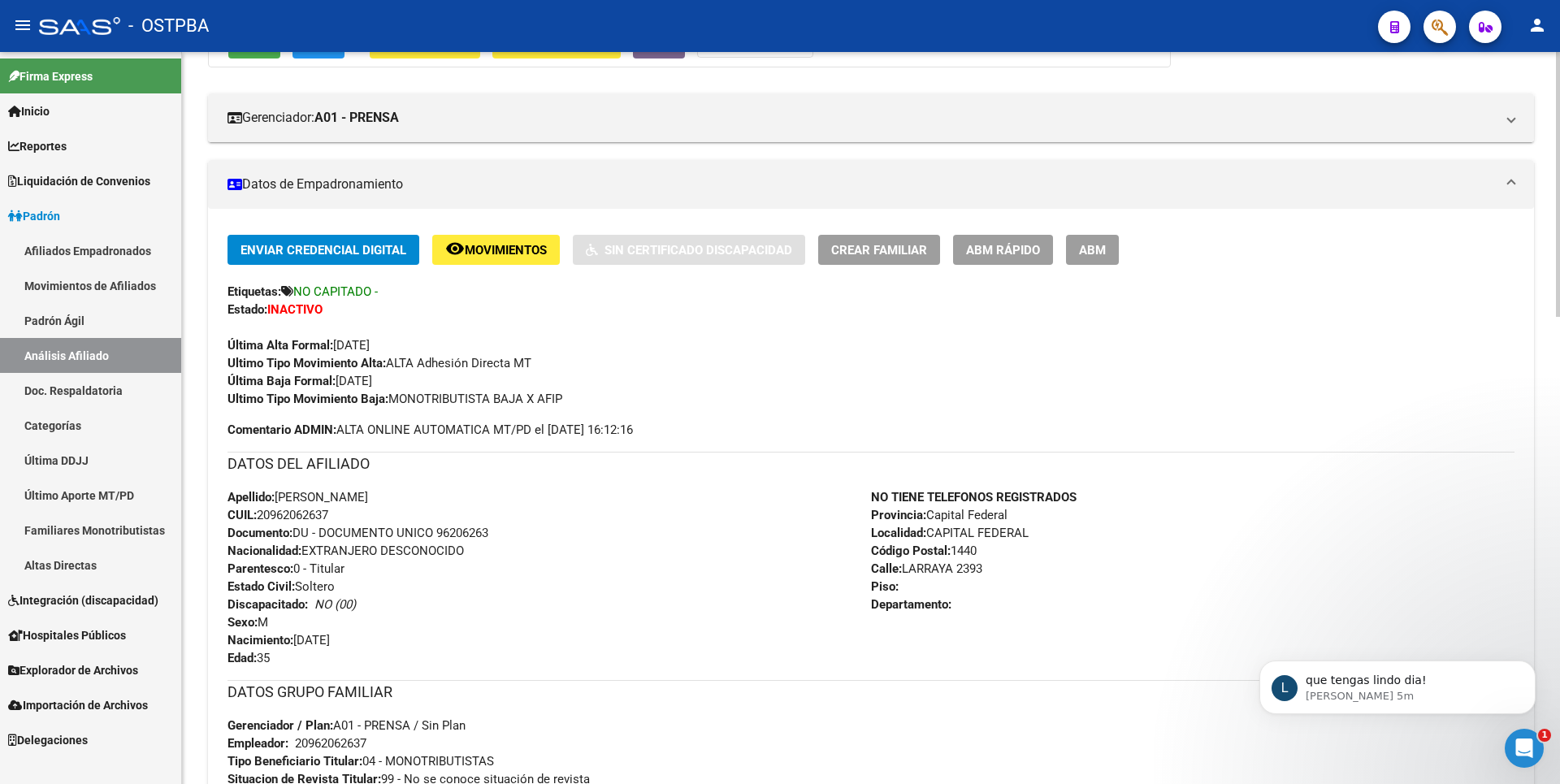
scroll to position [0, 0]
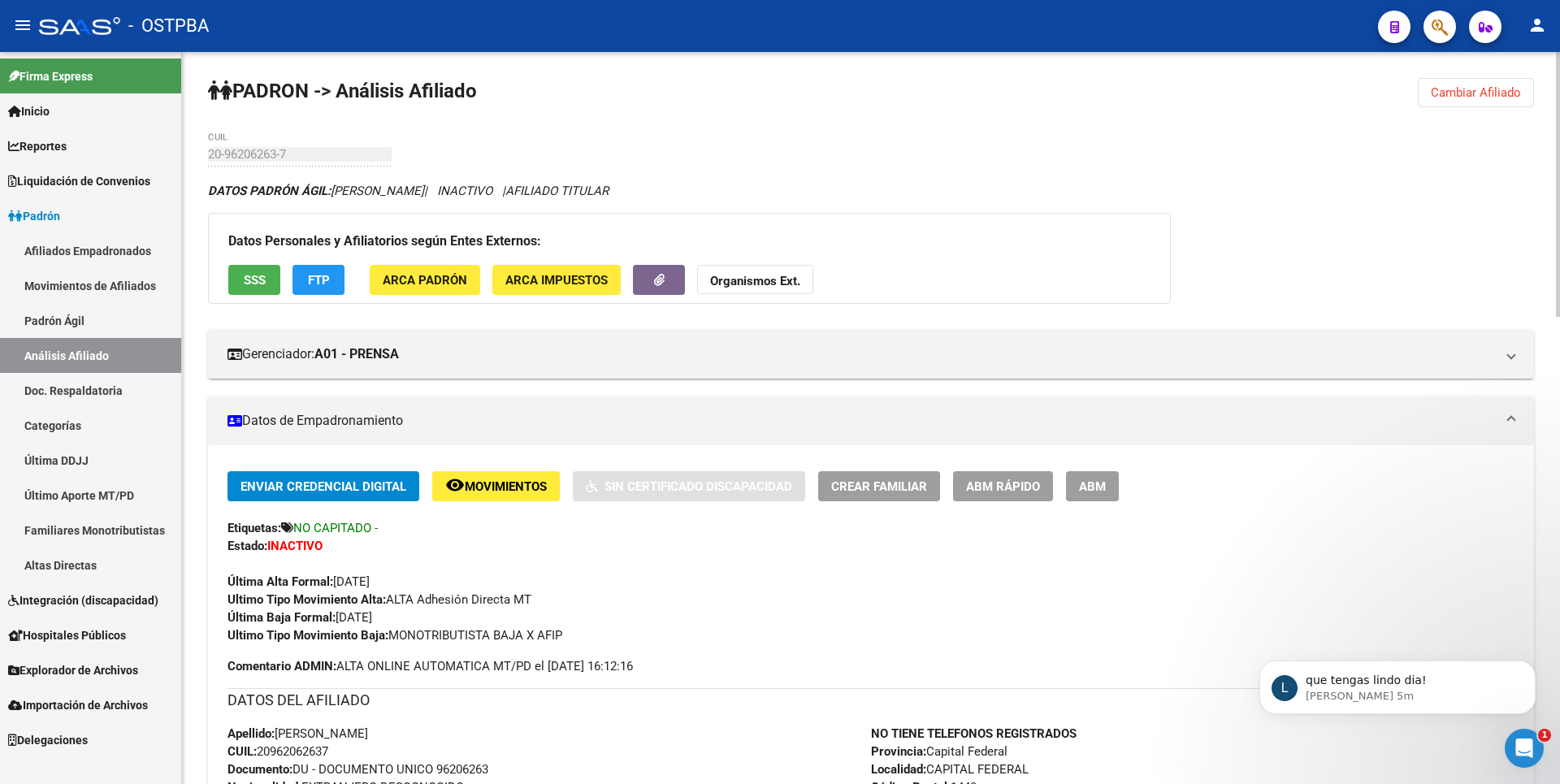
click at [106, 272] on link "Movimientos de Afiliados" at bounding box center [90, 285] width 181 height 35
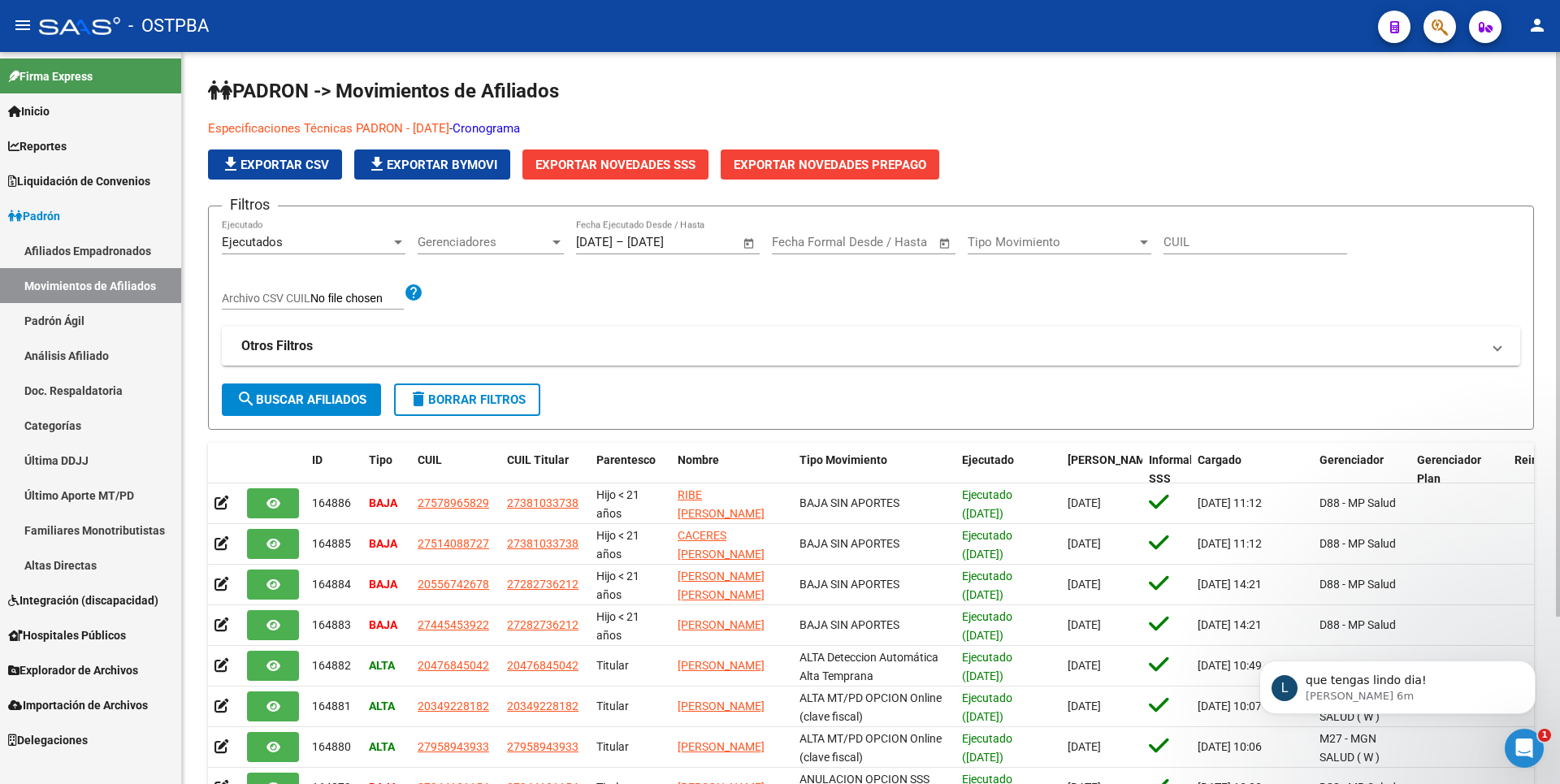
click at [998, 130] on p "Especificaciones Técnicas PADRON - [DATE] - Cronograma" at bounding box center [736, 129] width 1055 height 18
click at [61, 133] on link "Reportes" at bounding box center [90, 145] width 181 height 35
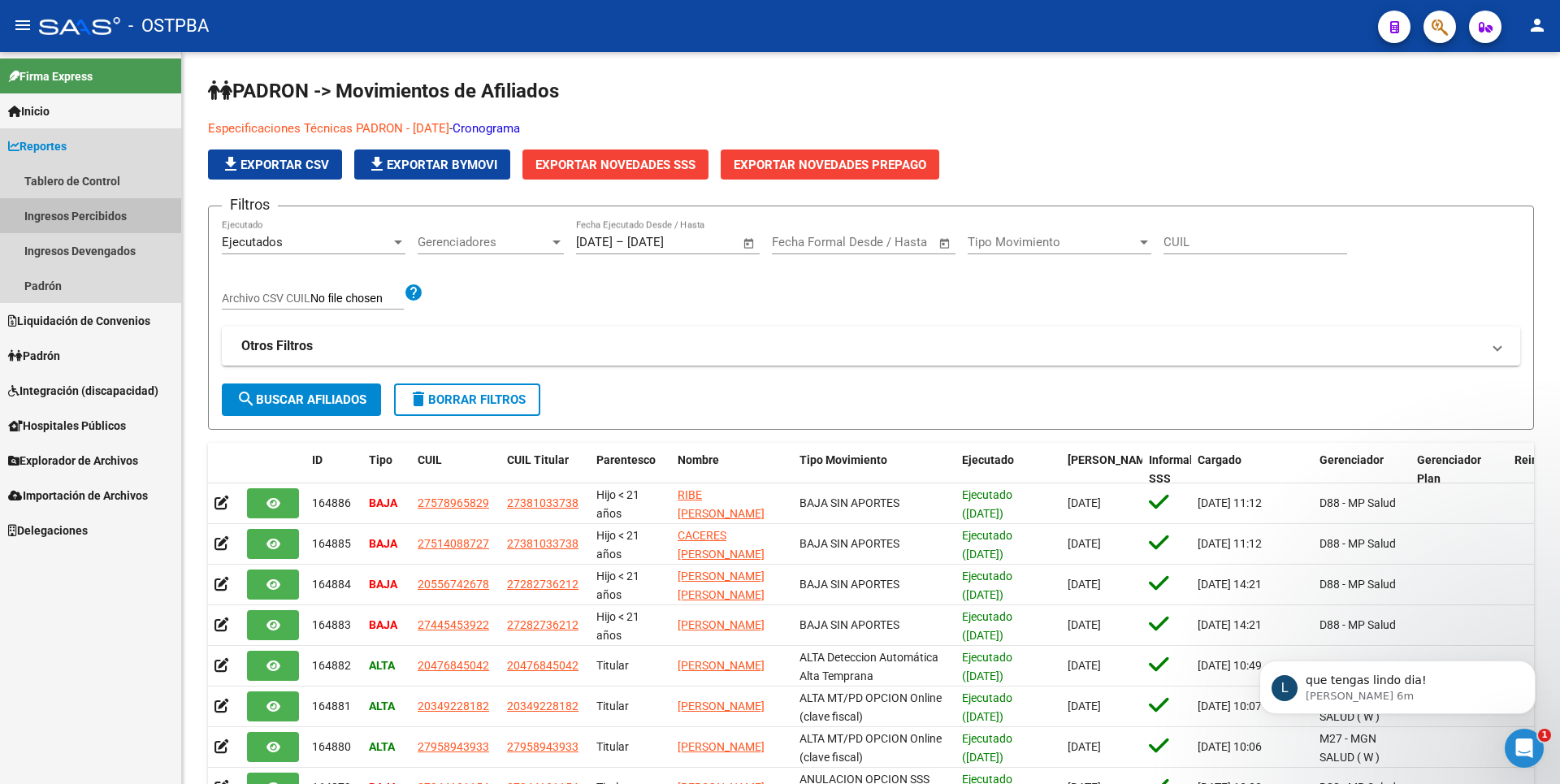
click at [73, 229] on link "Ingresos Percibidos" at bounding box center [90, 215] width 181 height 35
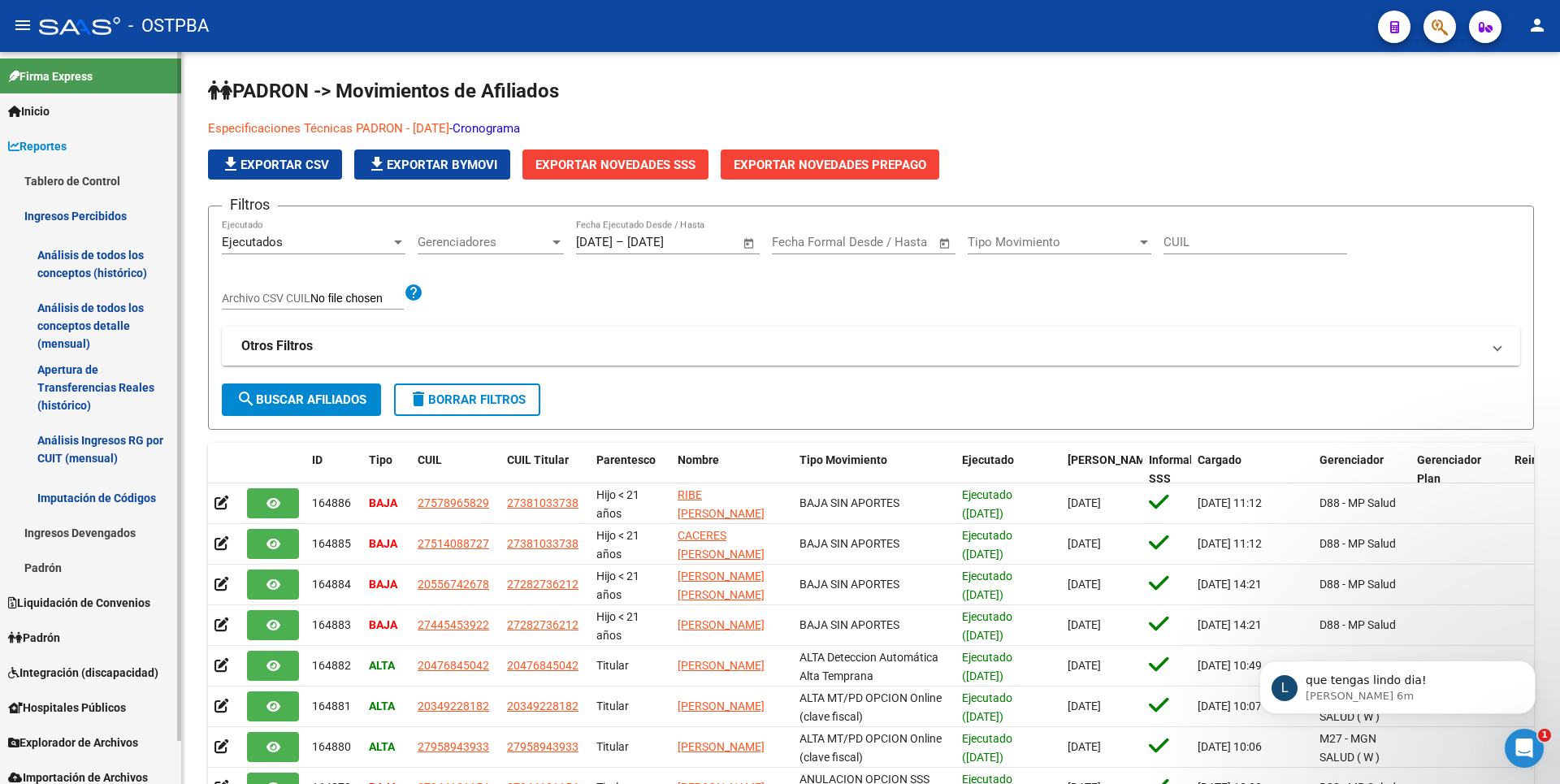
click at [83, 334] on link "Análisis de todos los conceptos detalle (mensual)" at bounding box center [90, 326] width 181 height 62
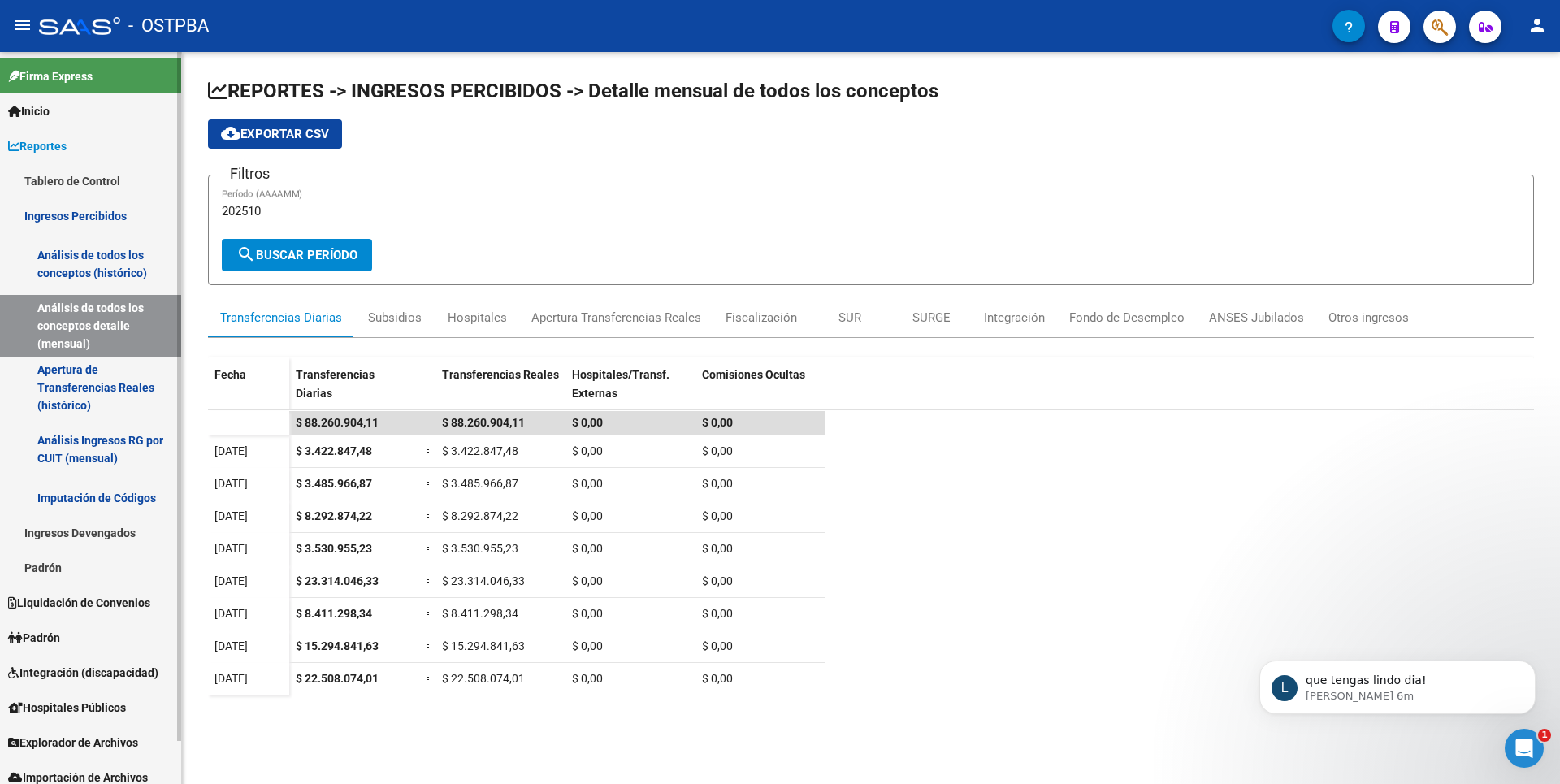
click at [158, 449] on link "Análisis Ingresos RG por CUIT (mensual)" at bounding box center [90, 449] width 181 height 62
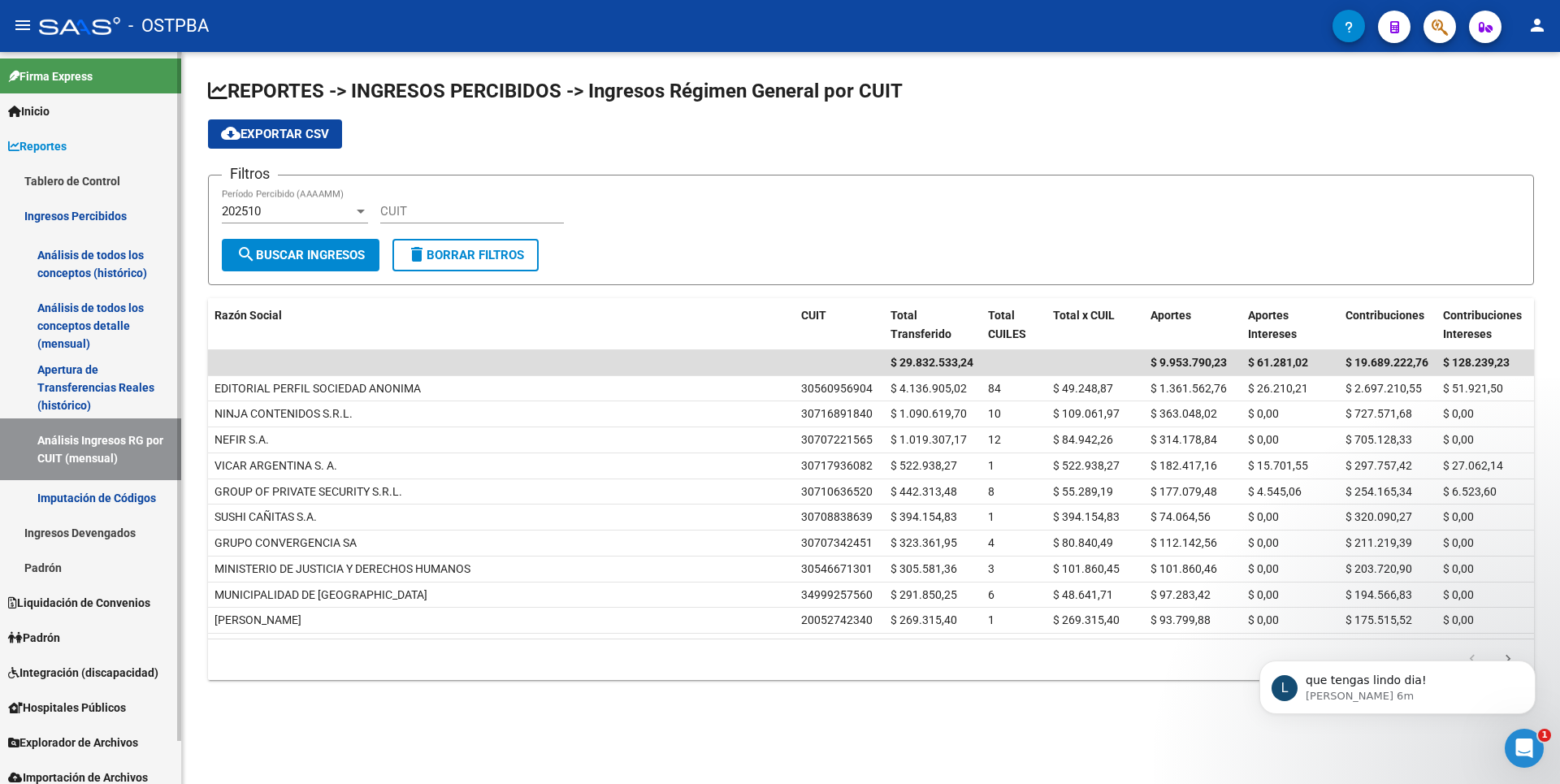
click at [50, 640] on span "Padrón" at bounding box center [34, 637] width 52 height 18
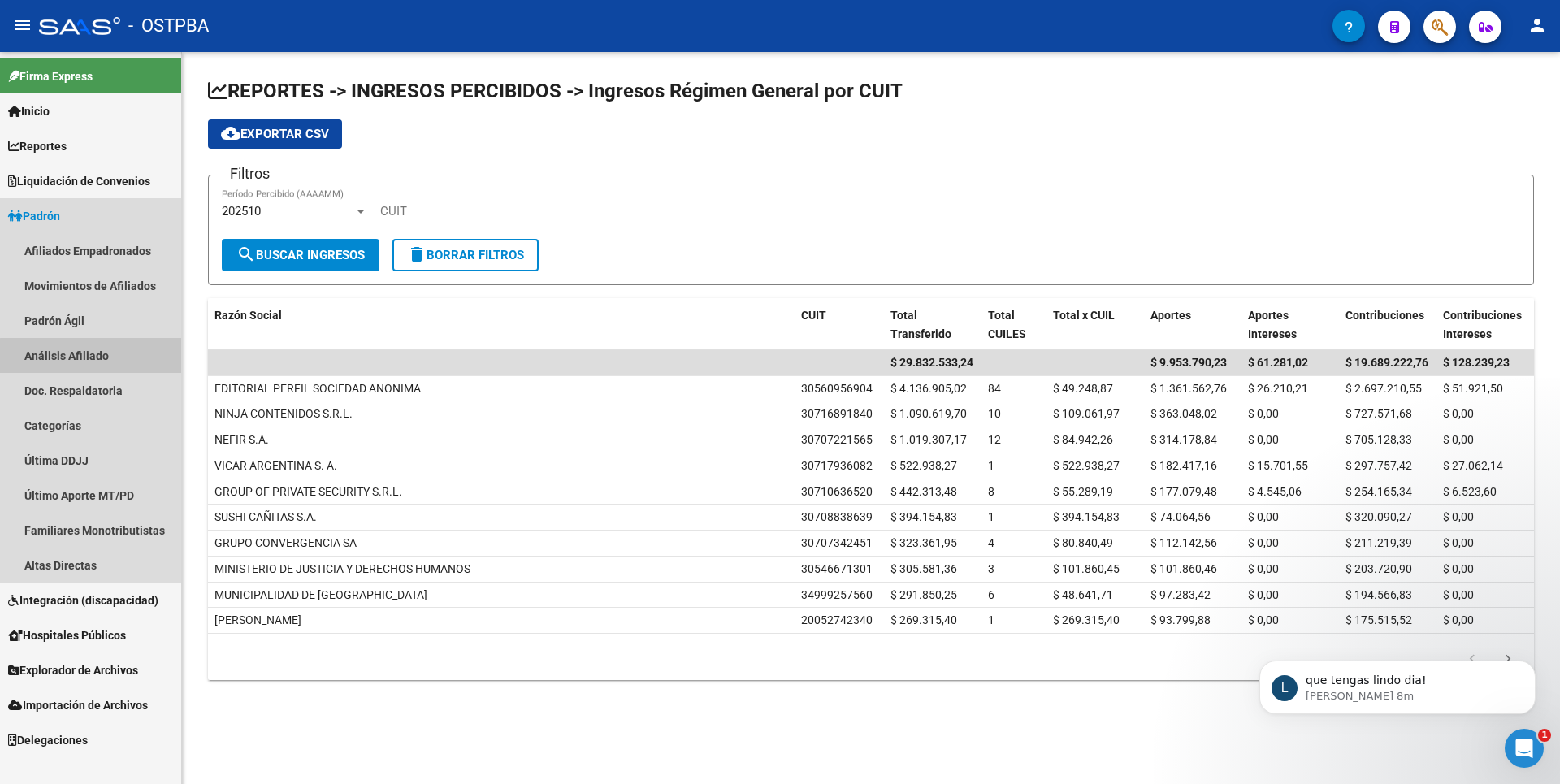
click at [102, 364] on link "Análisis Afiliado" at bounding box center [90, 355] width 181 height 35
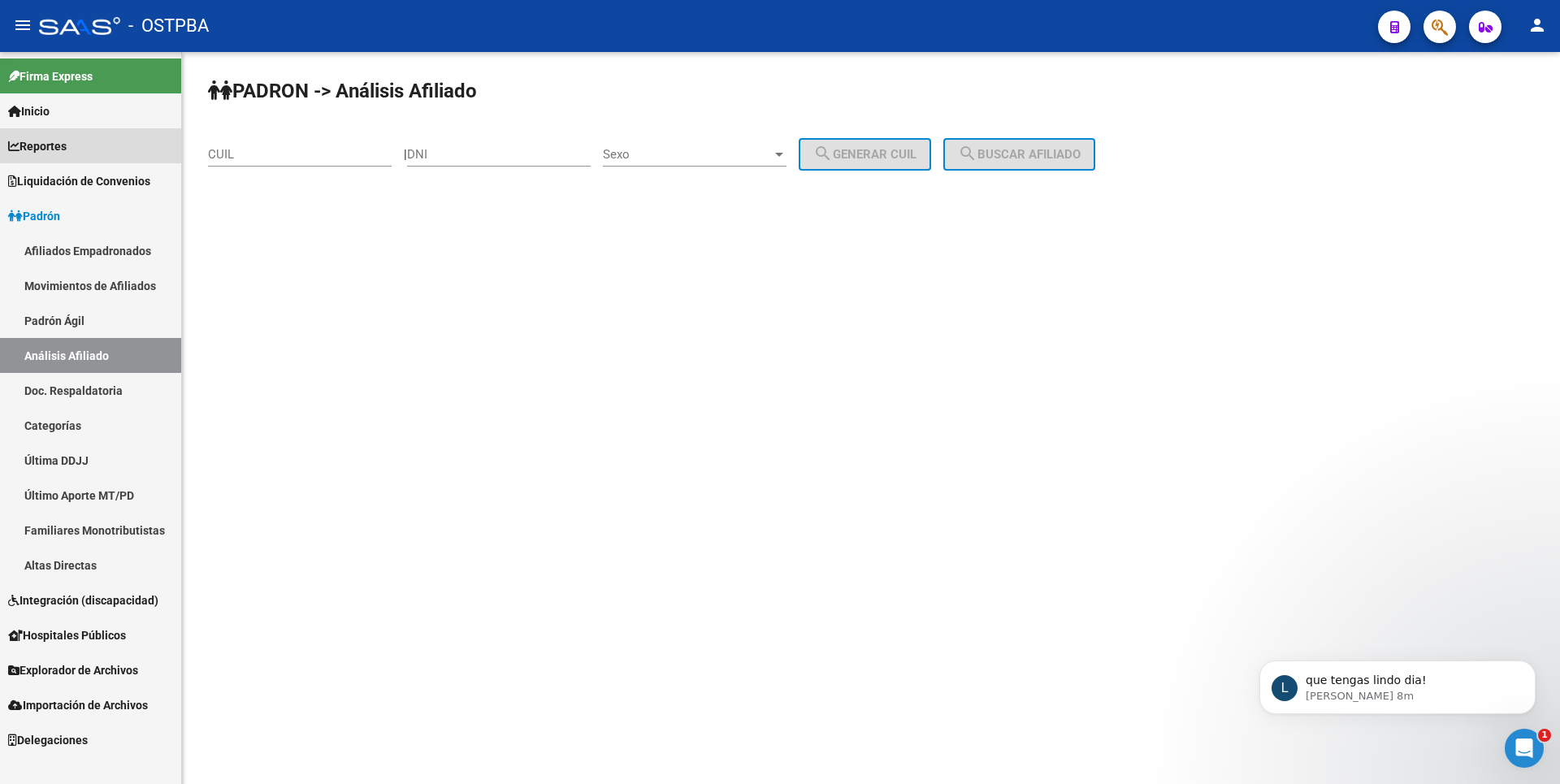
click at [58, 149] on span "Reportes" at bounding box center [37, 146] width 59 height 18
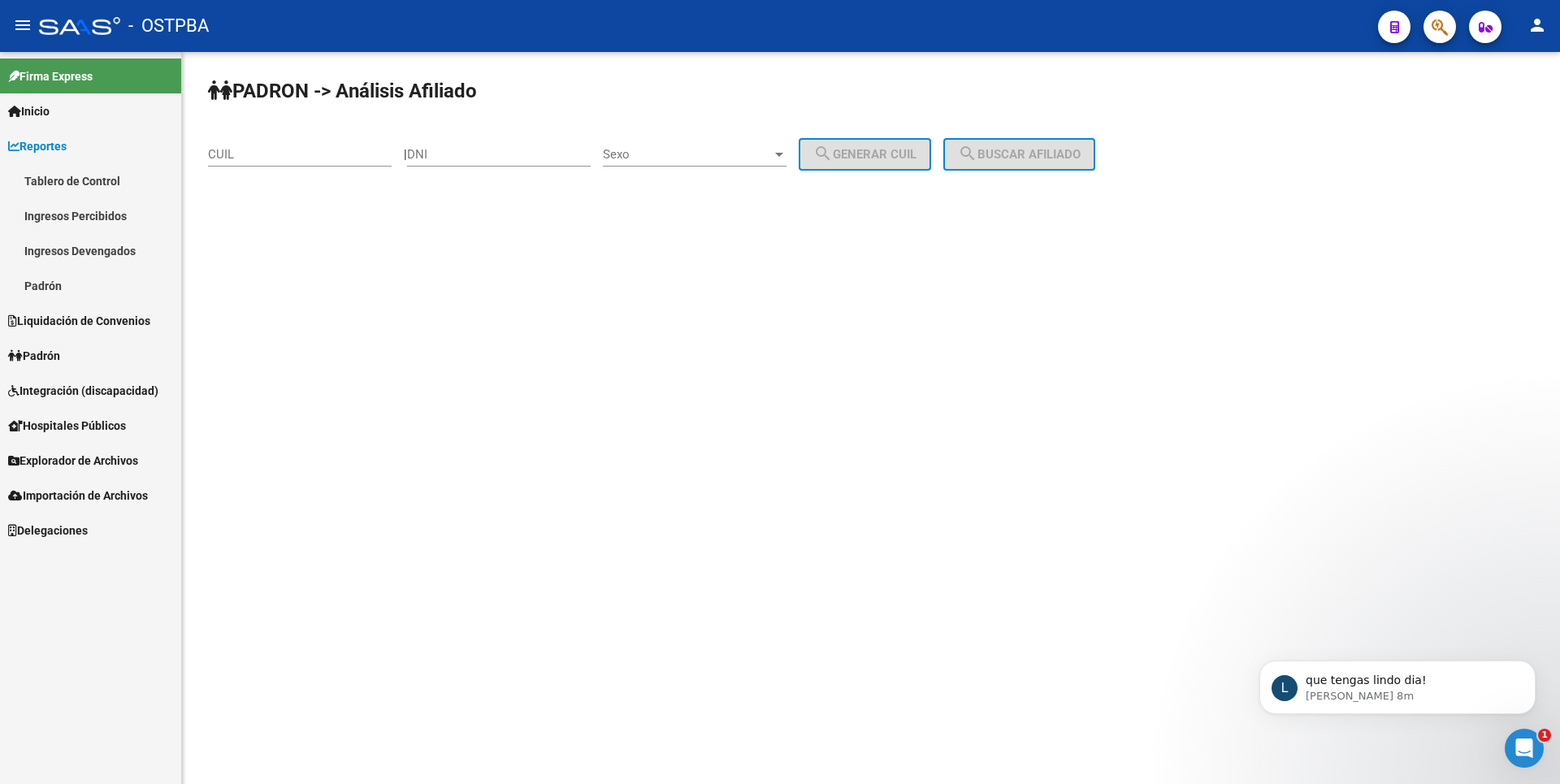
click at [102, 217] on link "Ingresos Percibidos" at bounding box center [90, 215] width 181 height 35
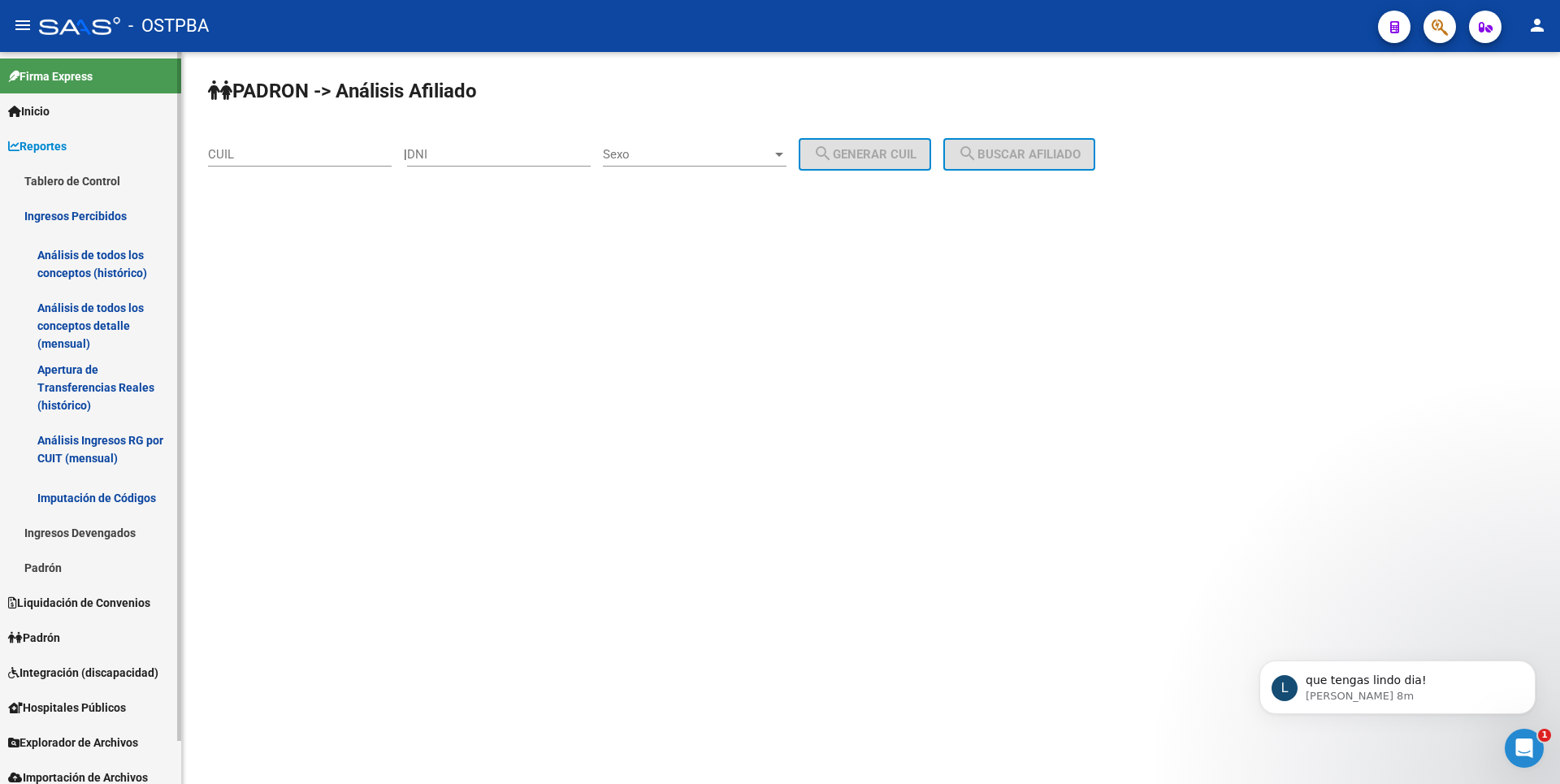
click at [102, 309] on link "Análisis de todos los conceptos detalle (mensual)" at bounding box center [90, 326] width 181 height 62
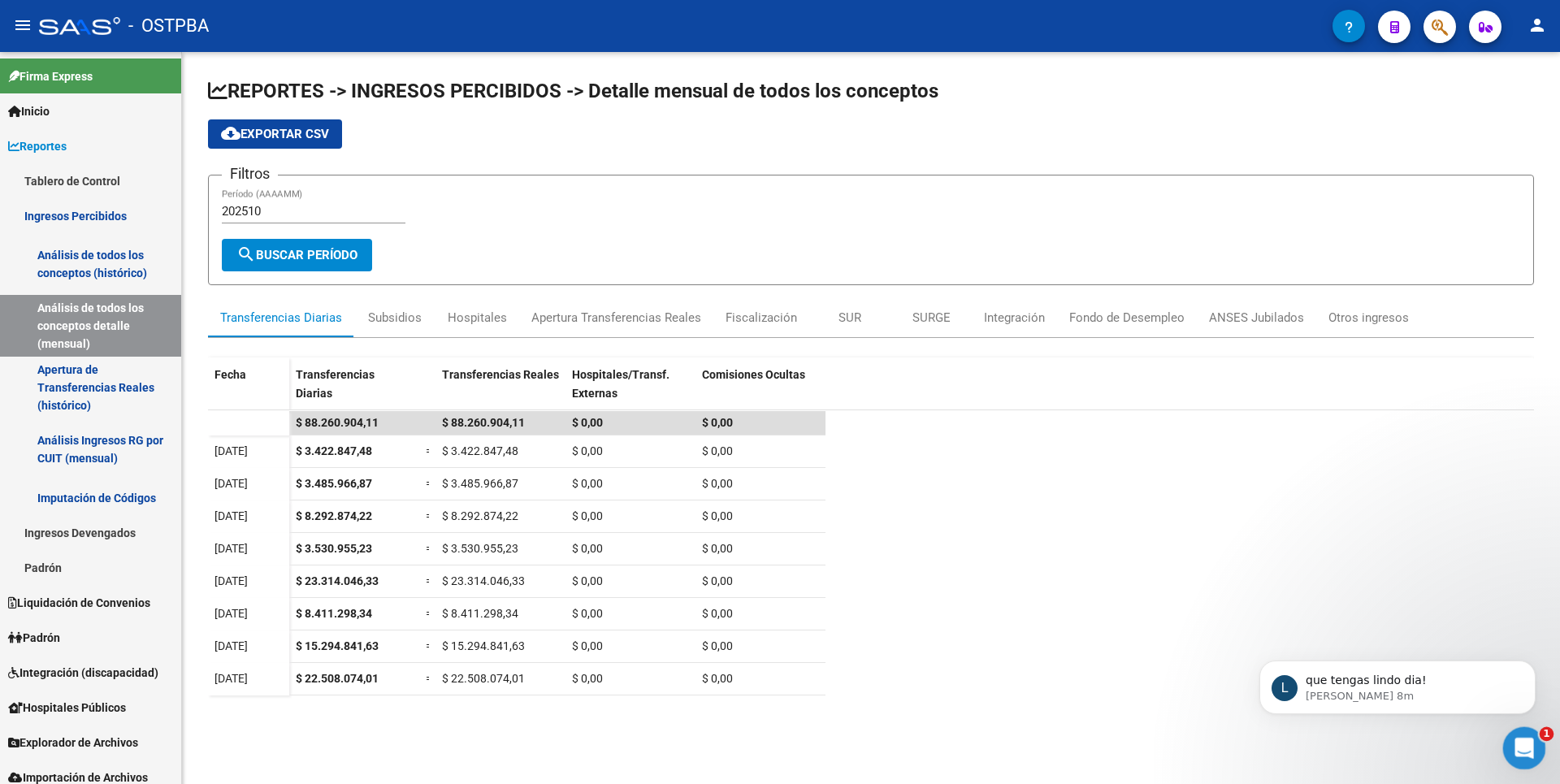
click at [1517, 733] on icon "Abrir Intercom Messenger" at bounding box center [1522, 745] width 27 height 27
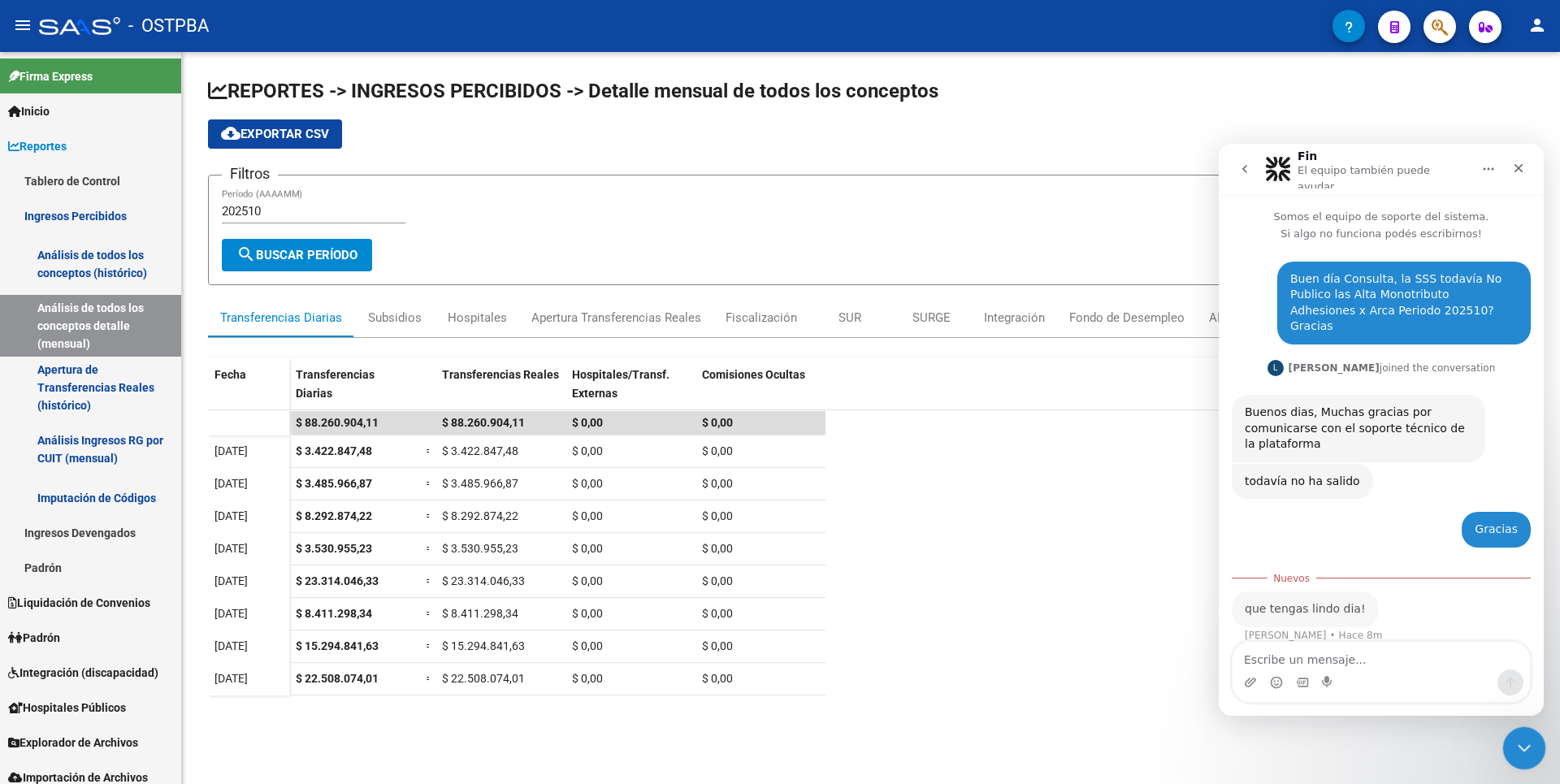
scroll to position [2, 0]
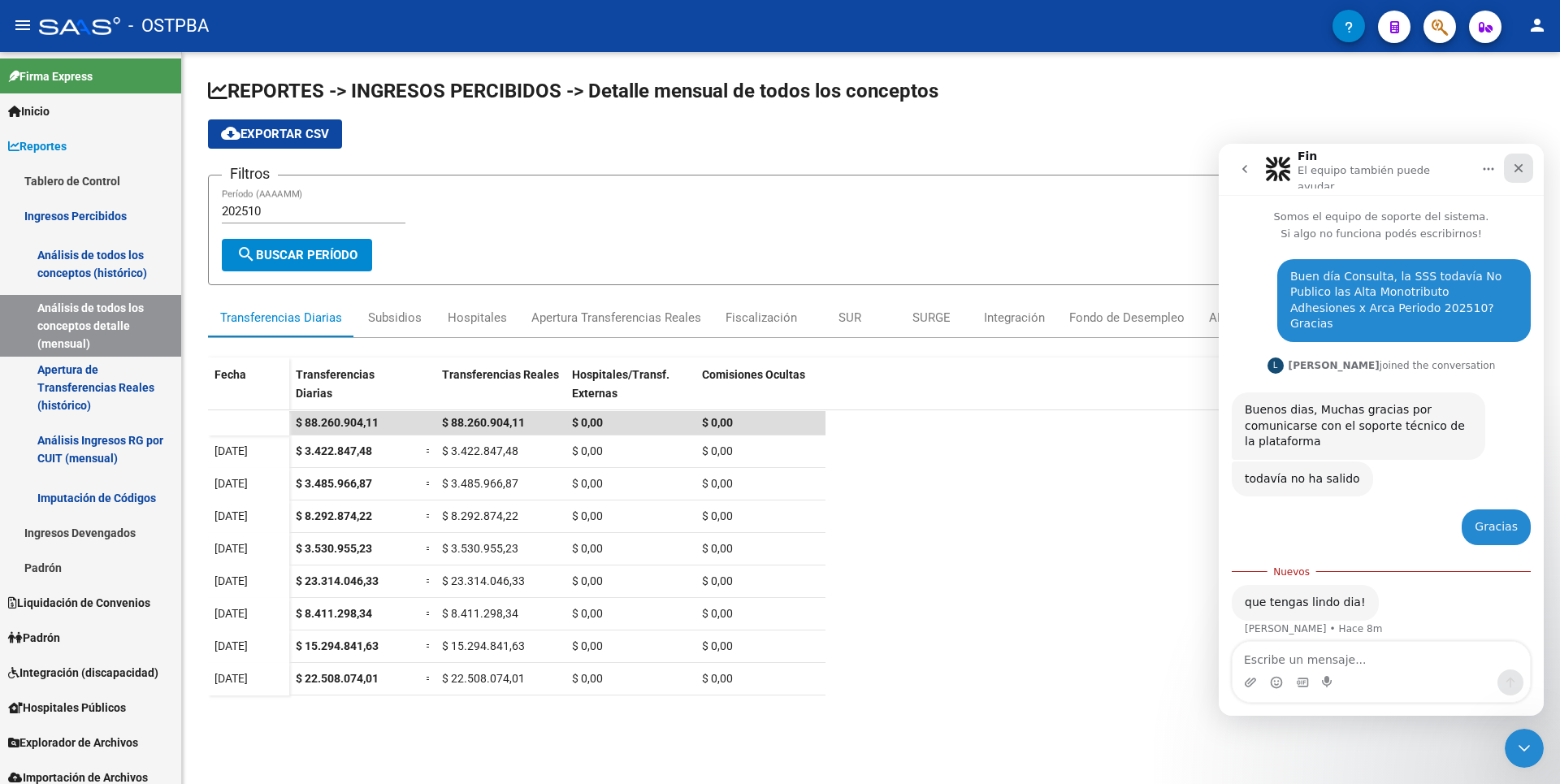
click at [1523, 169] on icon "Cerrar" at bounding box center [1518, 168] width 13 height 13
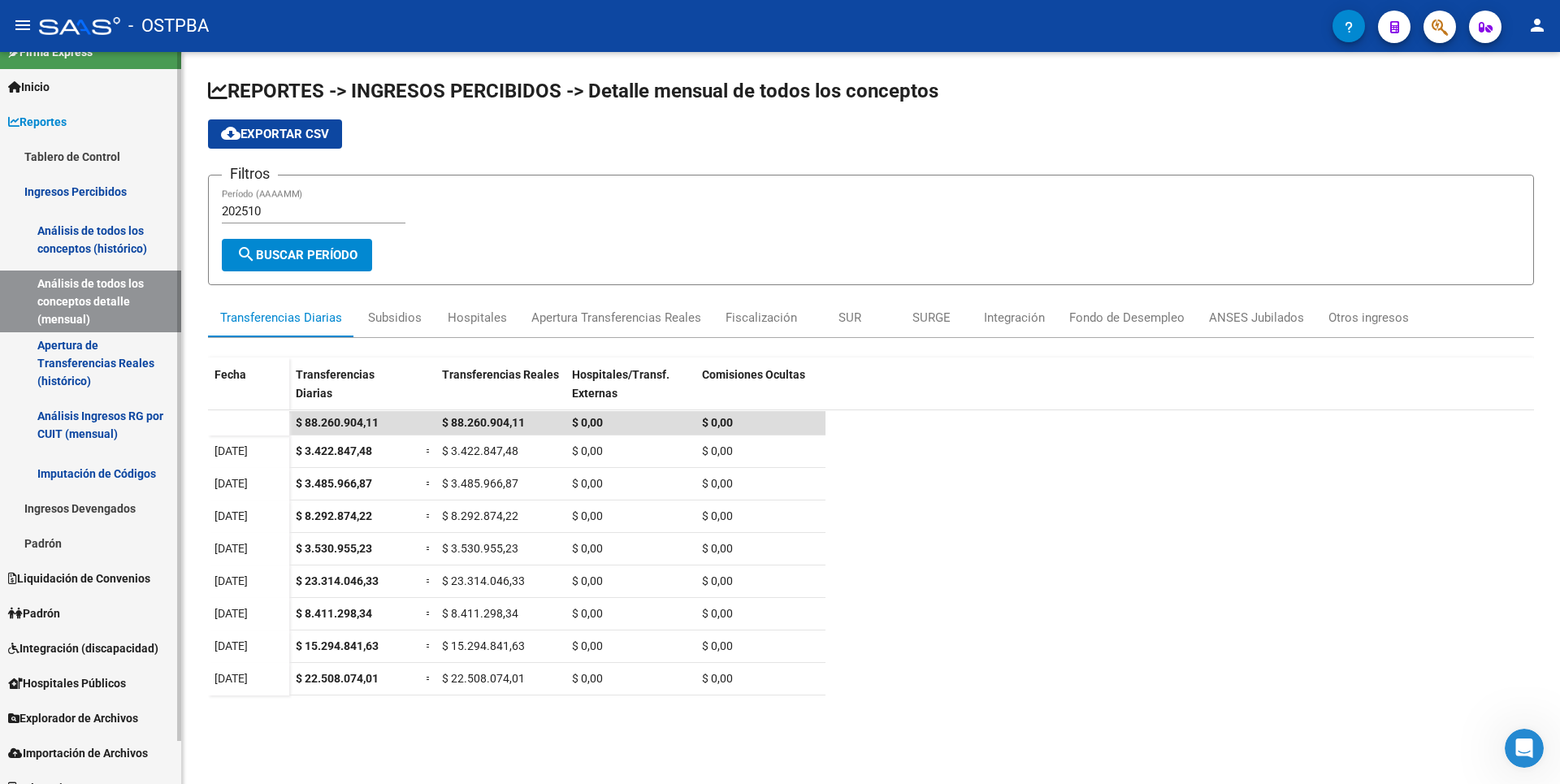
scroll to position [46, 0]
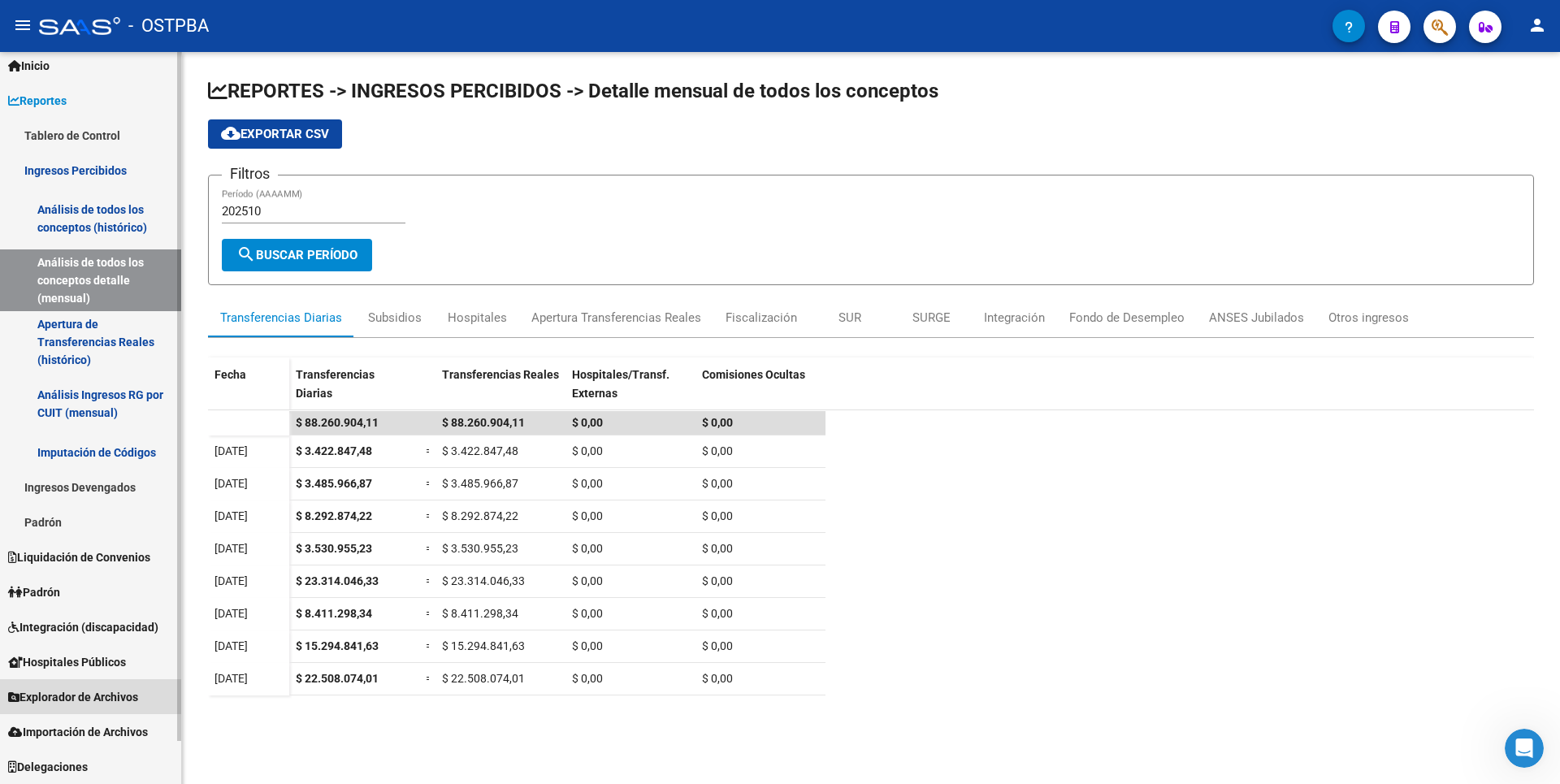
click at [91, 682] on link "Explorador de Archivos" at bounding box center [90, 696] width 181 height 35
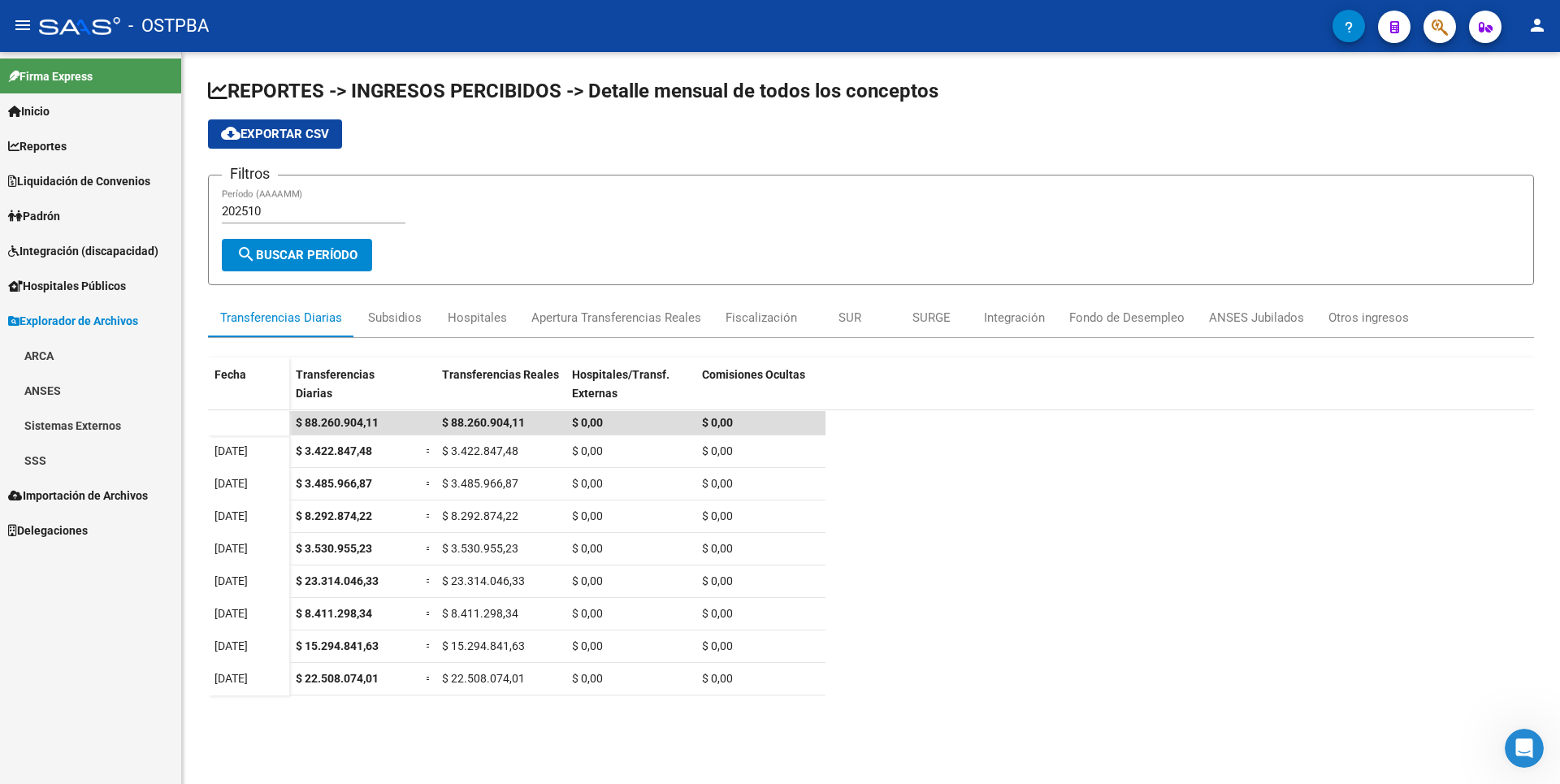
scroll to position [0, 0]
click at [57, 455] on link "SSS" at bounding box center [90, 459] width 181 height 35
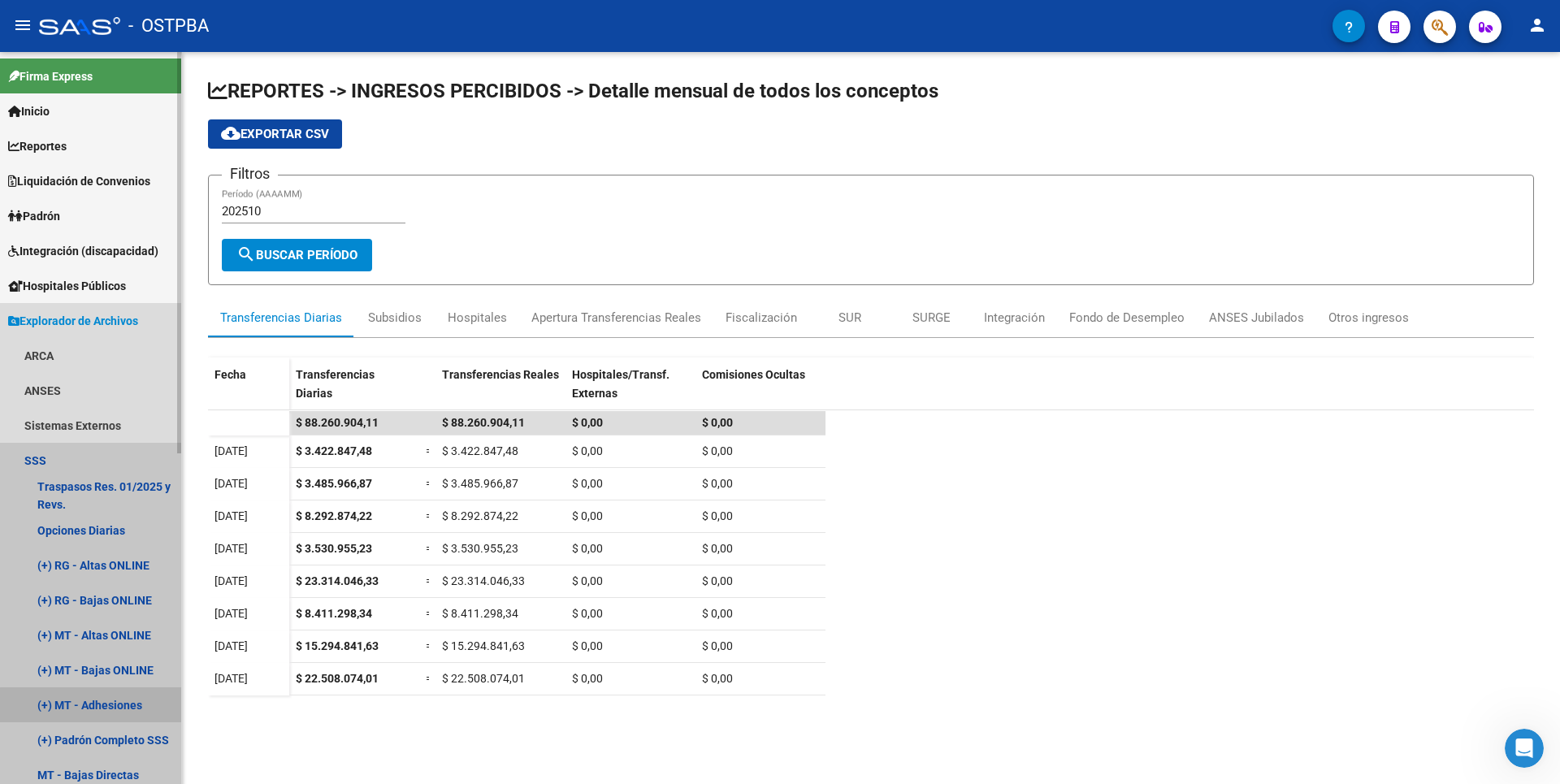
click at [105, 710] on link "(+) MT - Adhesiones" at bounding box center [90, 704] width 181 height 35
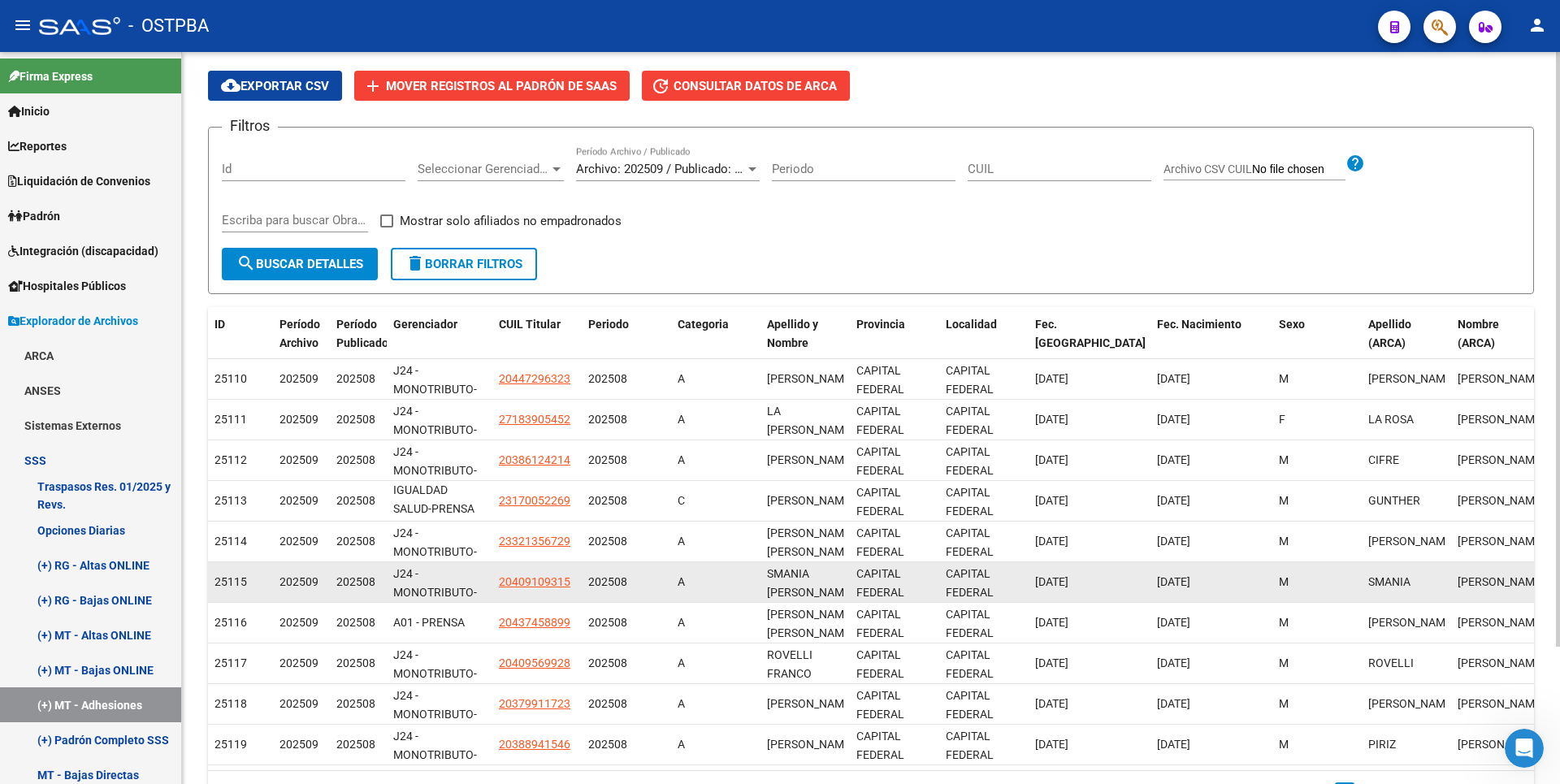
scroll to position [169, 0]
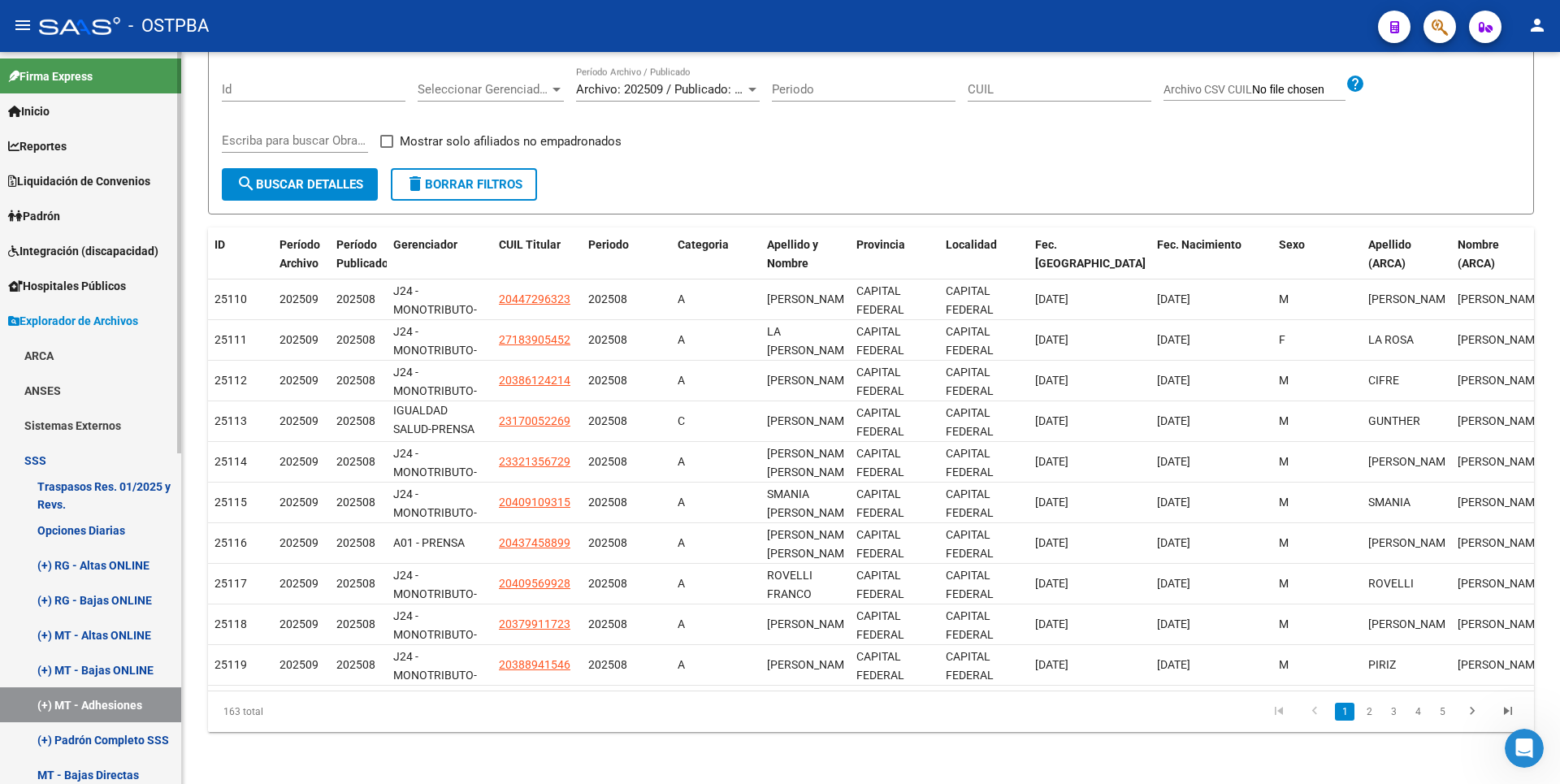
click at [95, 732] on link "(+) Padrón Completo SSS" at bounding box center [90, 739] width 181 height 35
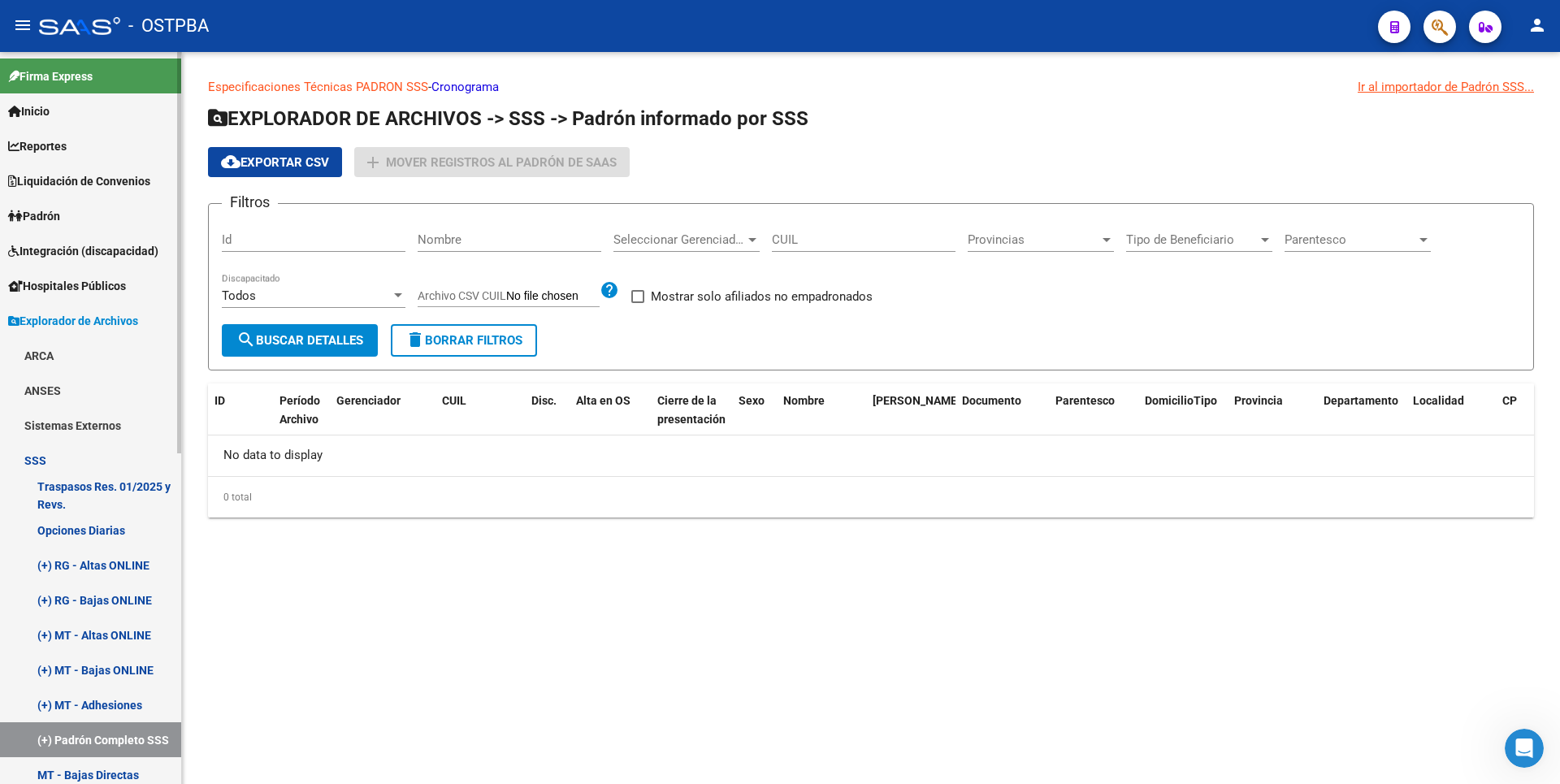
scroll to position [325, 0]
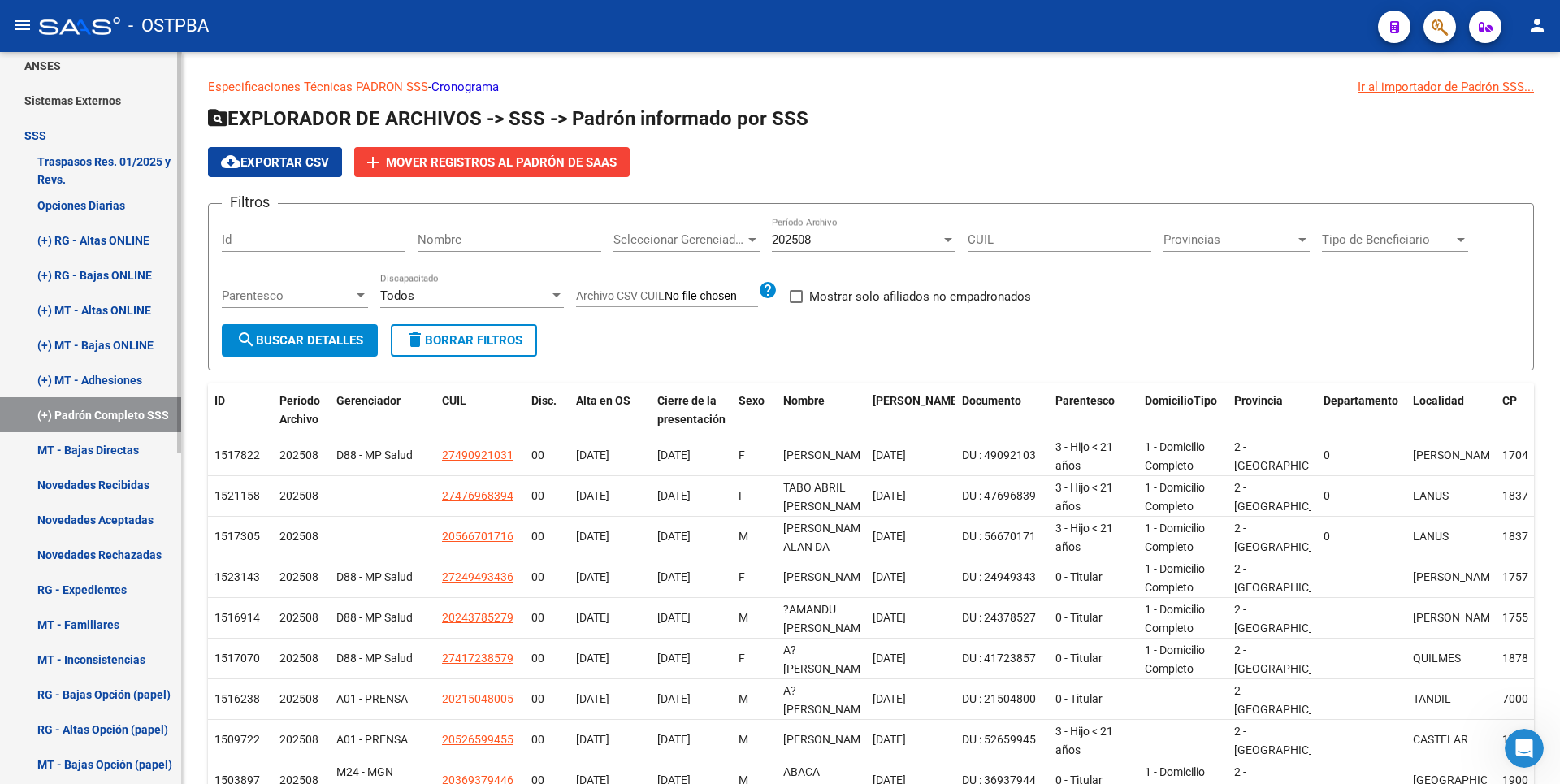
click at [129, 446] on link "MT - Bajas Directas" at bounding box center [90, 449] width 181 height 35
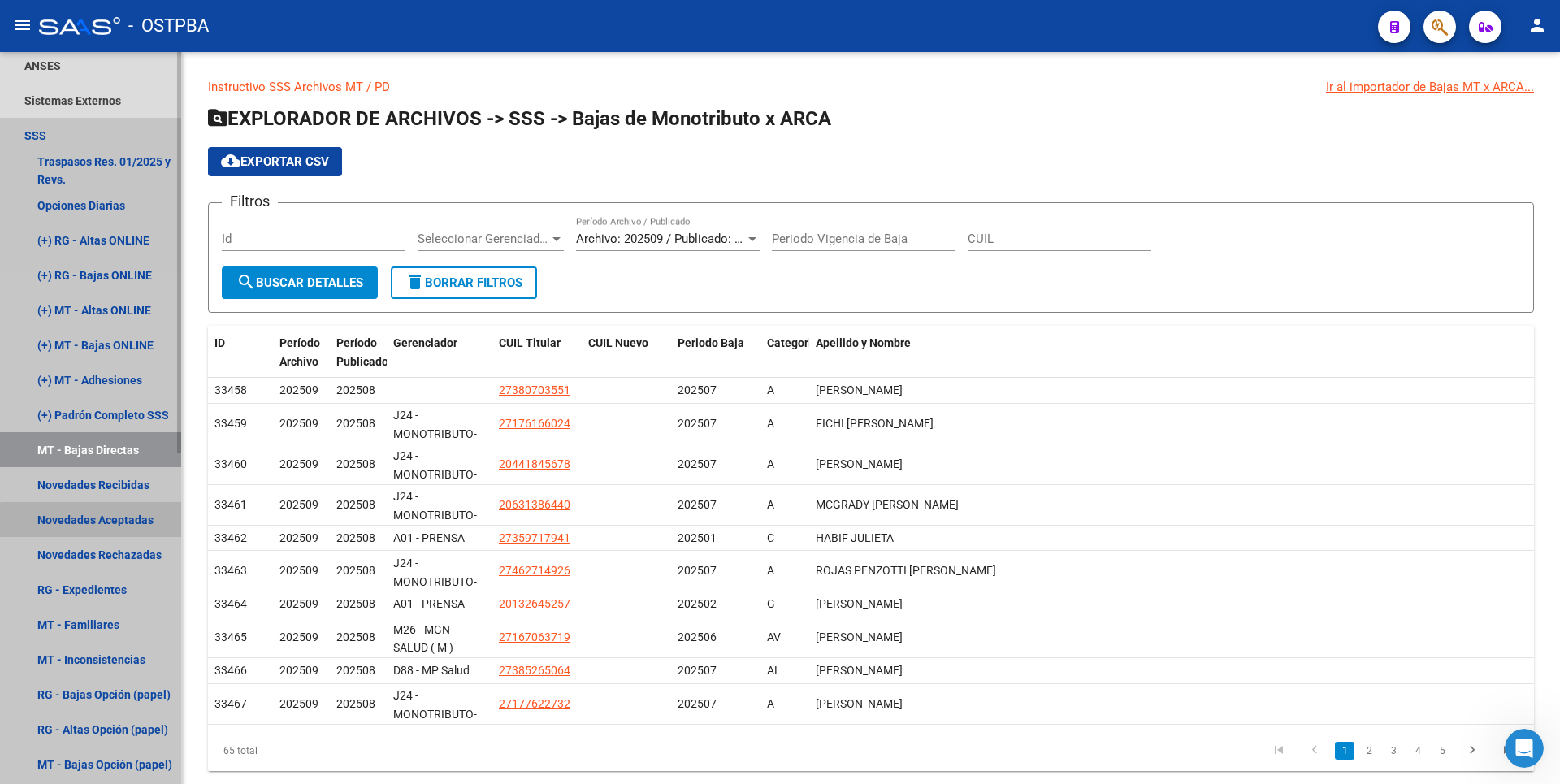
click at [100, 532] on link "Novedades Aceptadas" at bounding box center [90, 519] width 181 height 35
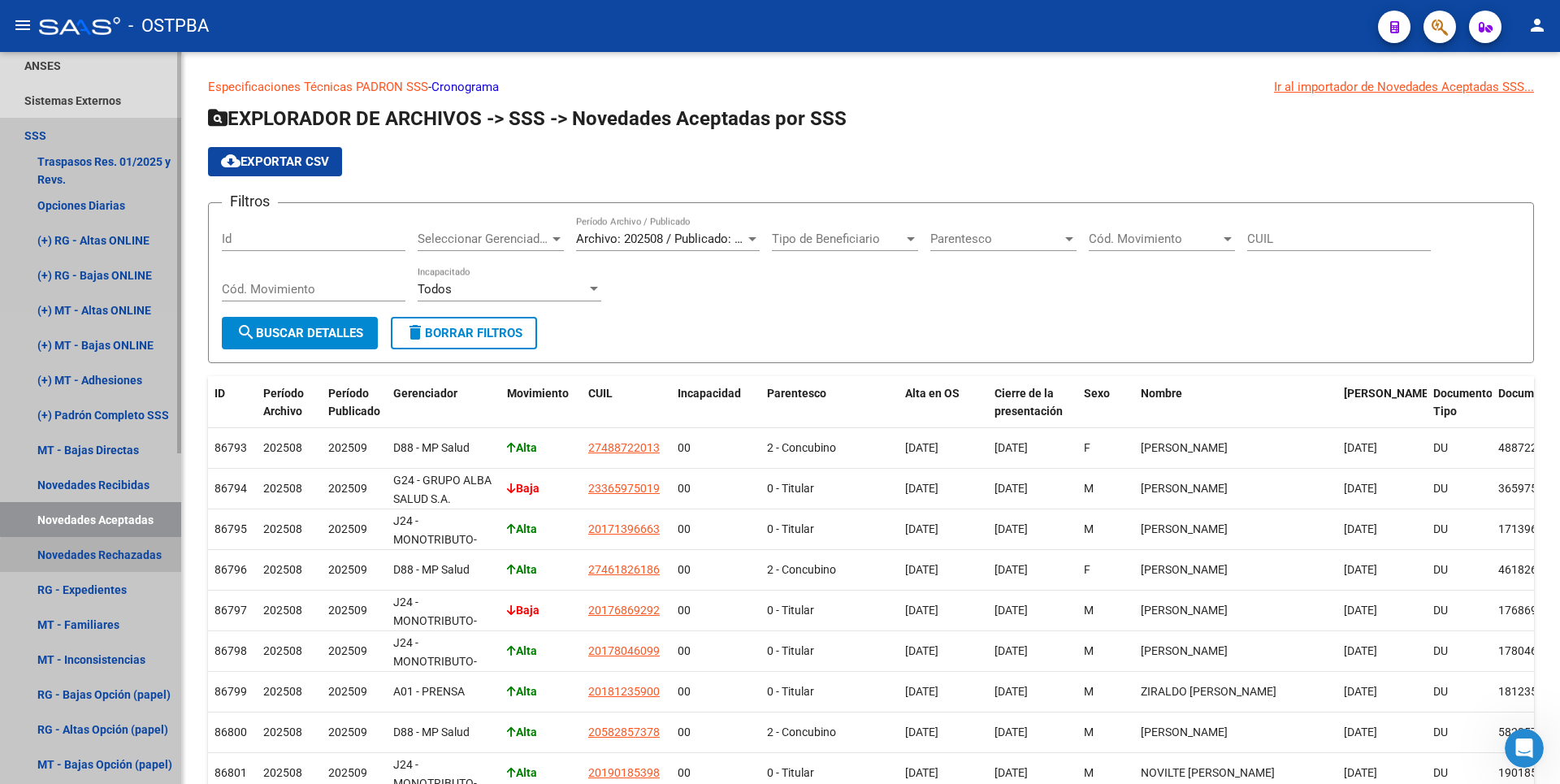
click at [104, 561] on link "Novedades Rechazadas" at bounding box center [90, 554] width 181 height 35
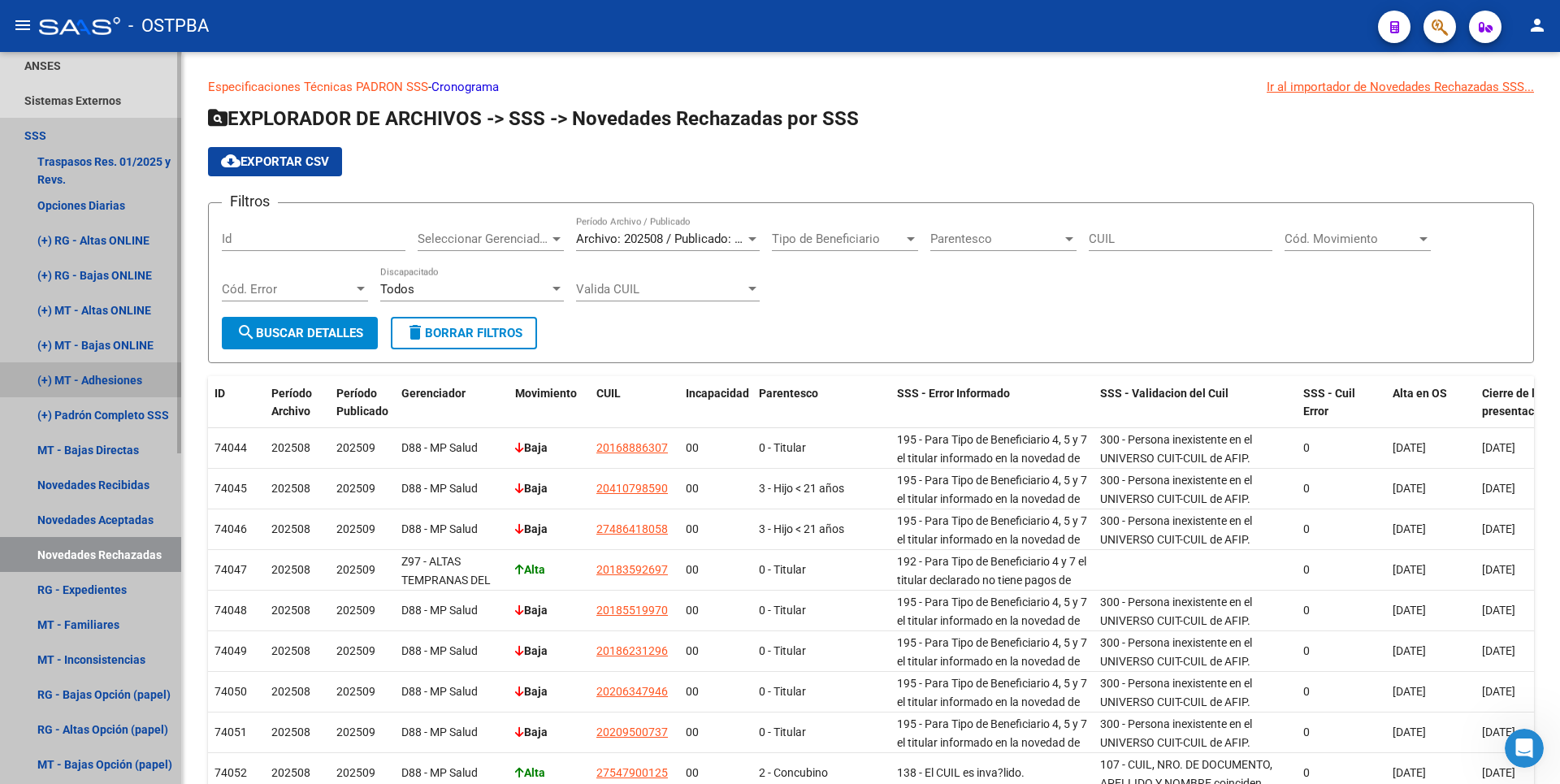
click at [119, 385] on link "(+) MT - Adhesiones" at bounding box center [90, 380] width 181 height 35
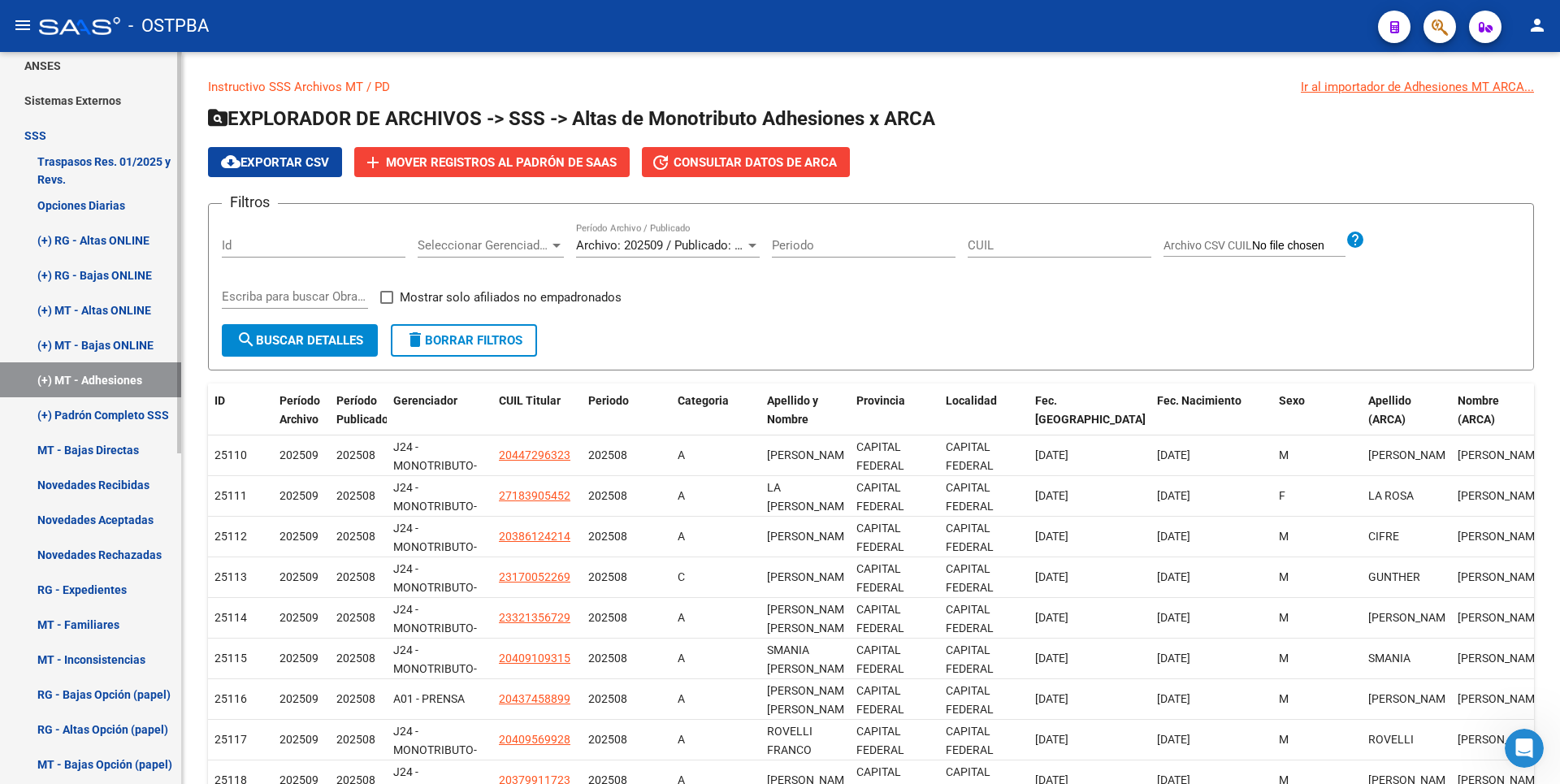
click at [93, 437] on link "MT - Bajas Directas" at bounding box center [90, 449] width 181 height 35
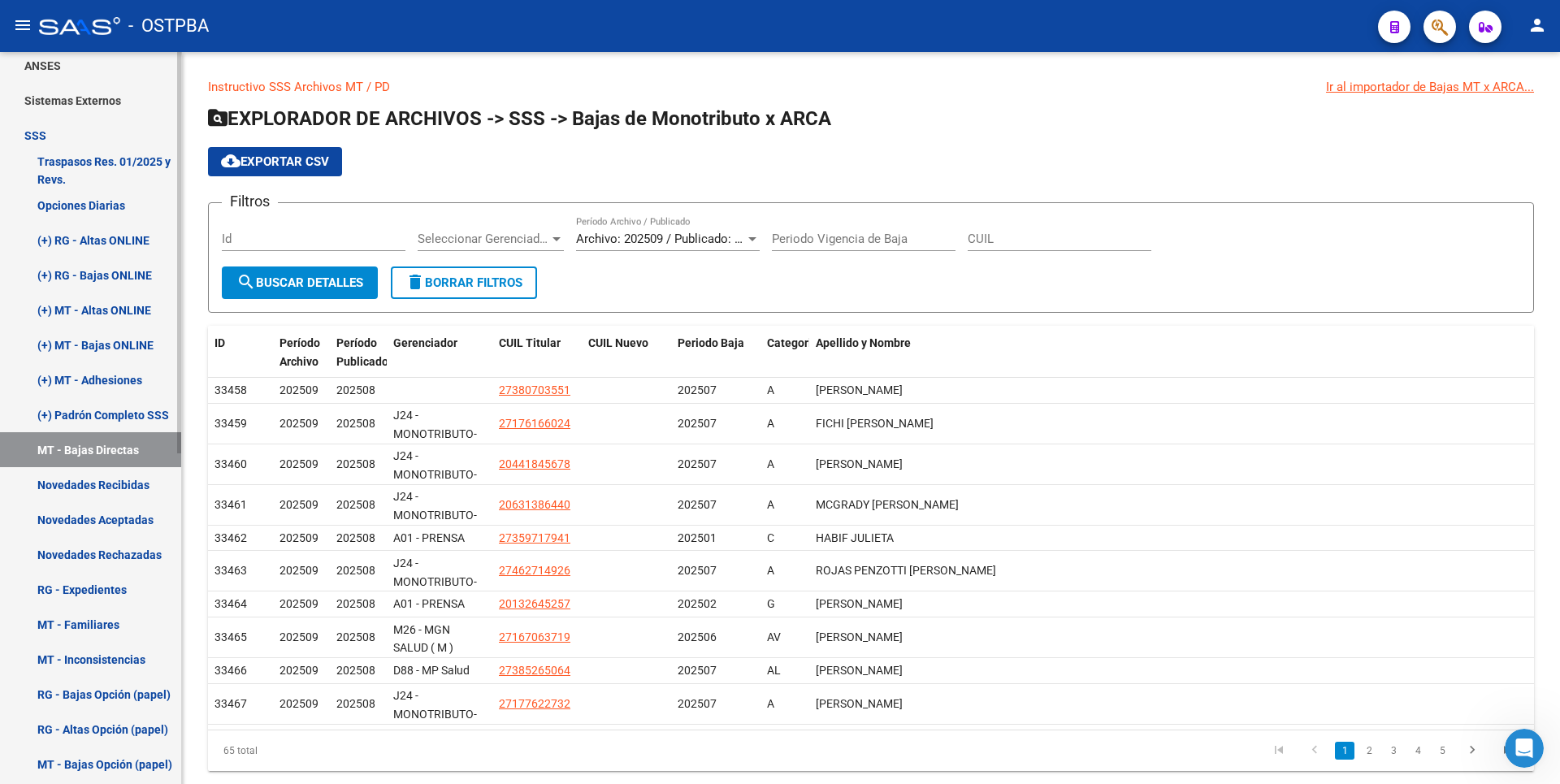
click at [115, 489] on link "Novedades Recibidas" at bounding box center [90, 484] width 181 height 35
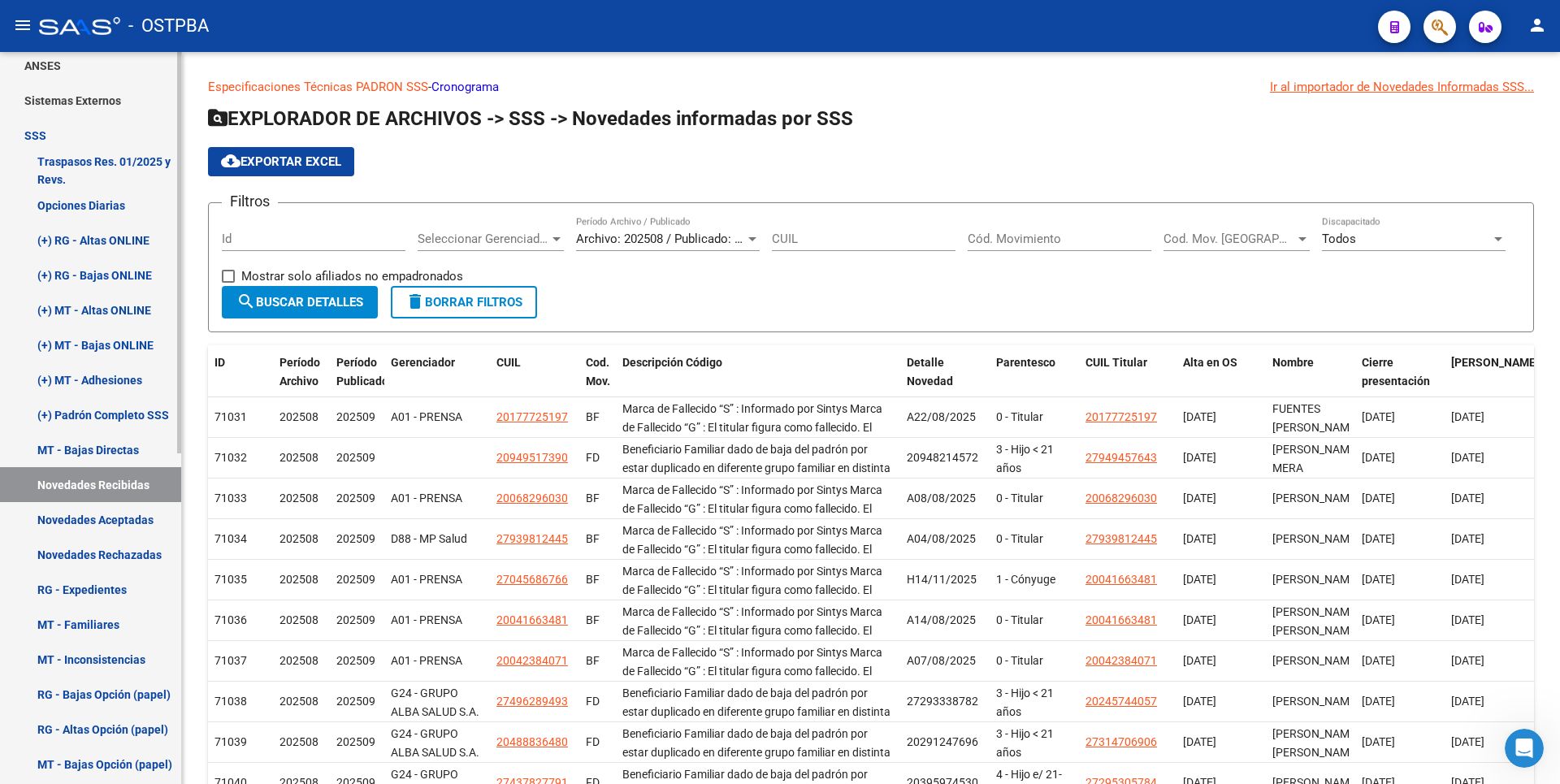
click at [128, 518] on link "Novedades Aceptadas" at bounding box center [90, 519] width 181 height 35
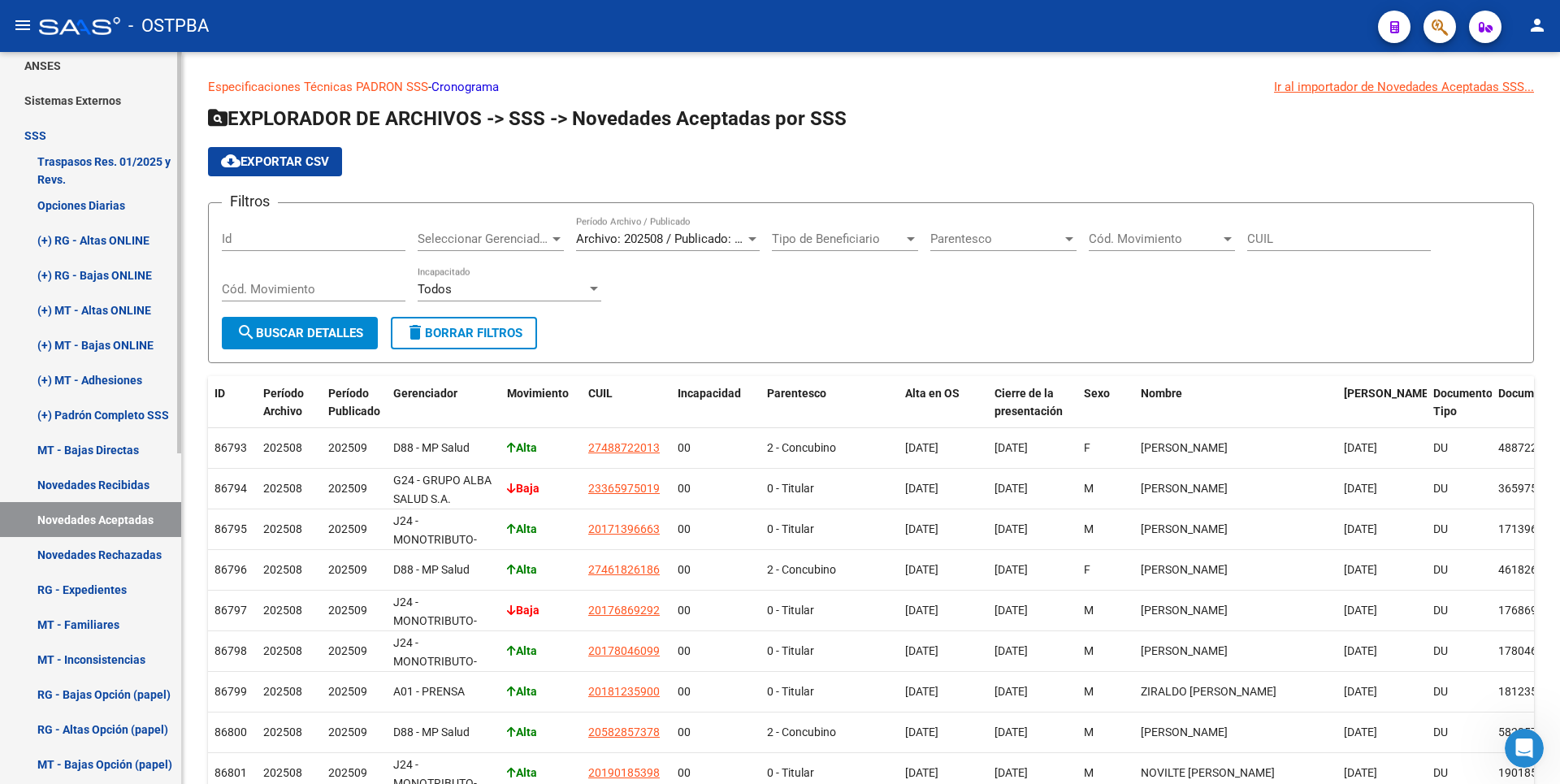
click at [124, 253] on link "(+) RG - Altas ONLINE" at bounding box center [90, 240] width 181 height 35
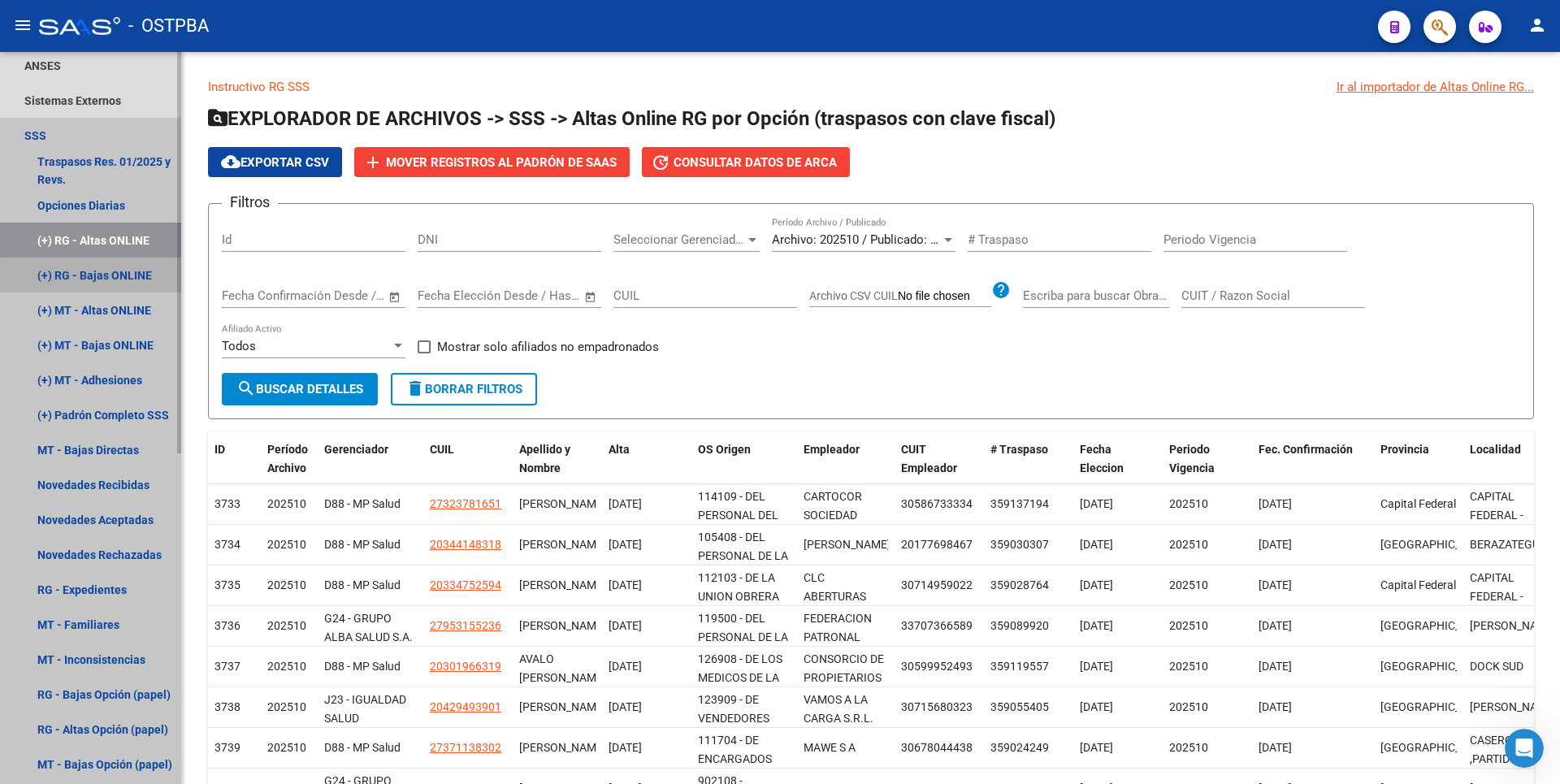
click at [143, 281] on link "(+) RG - Bajas ONLINE" at bounding box center [90, 275] width 181 height 35
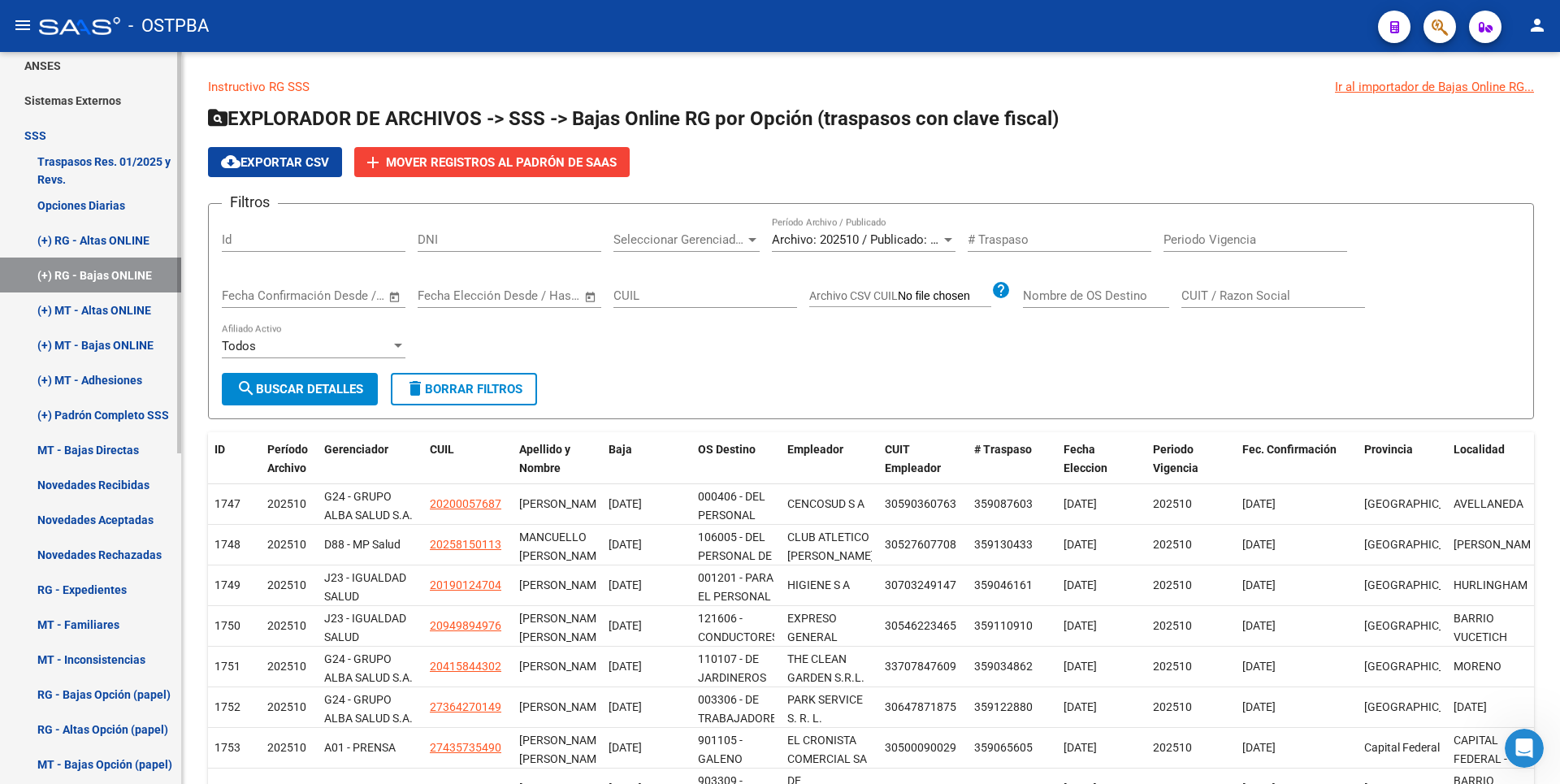
click at [78, 306] on link "(+) MT - Altas ONLINE" at bounding box center [90, 310] width 181 height 35
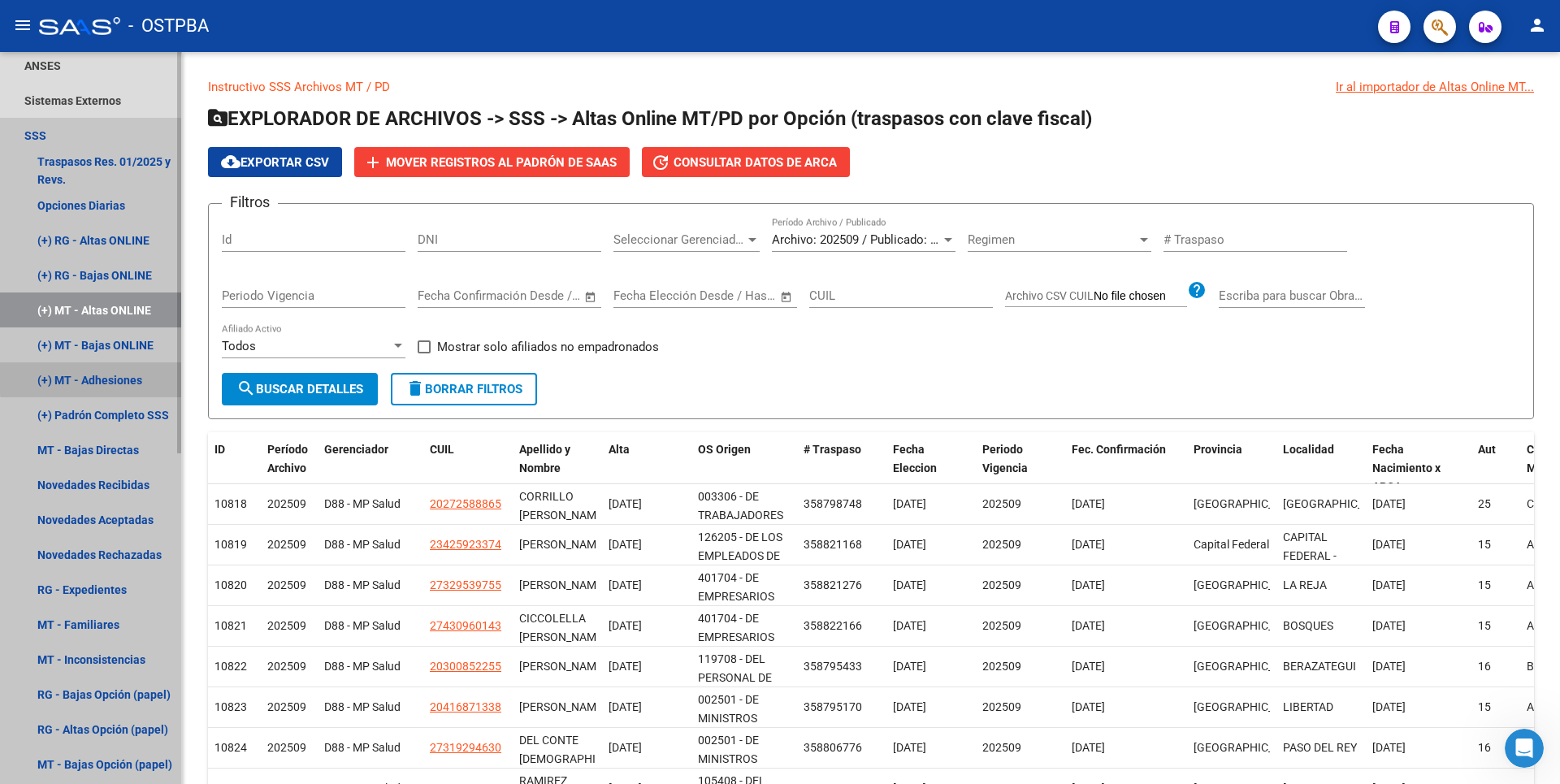
click at [138, 363] on link "(+) MT - Adhesiones" at bounding box center [90, 380] width 181 height 35
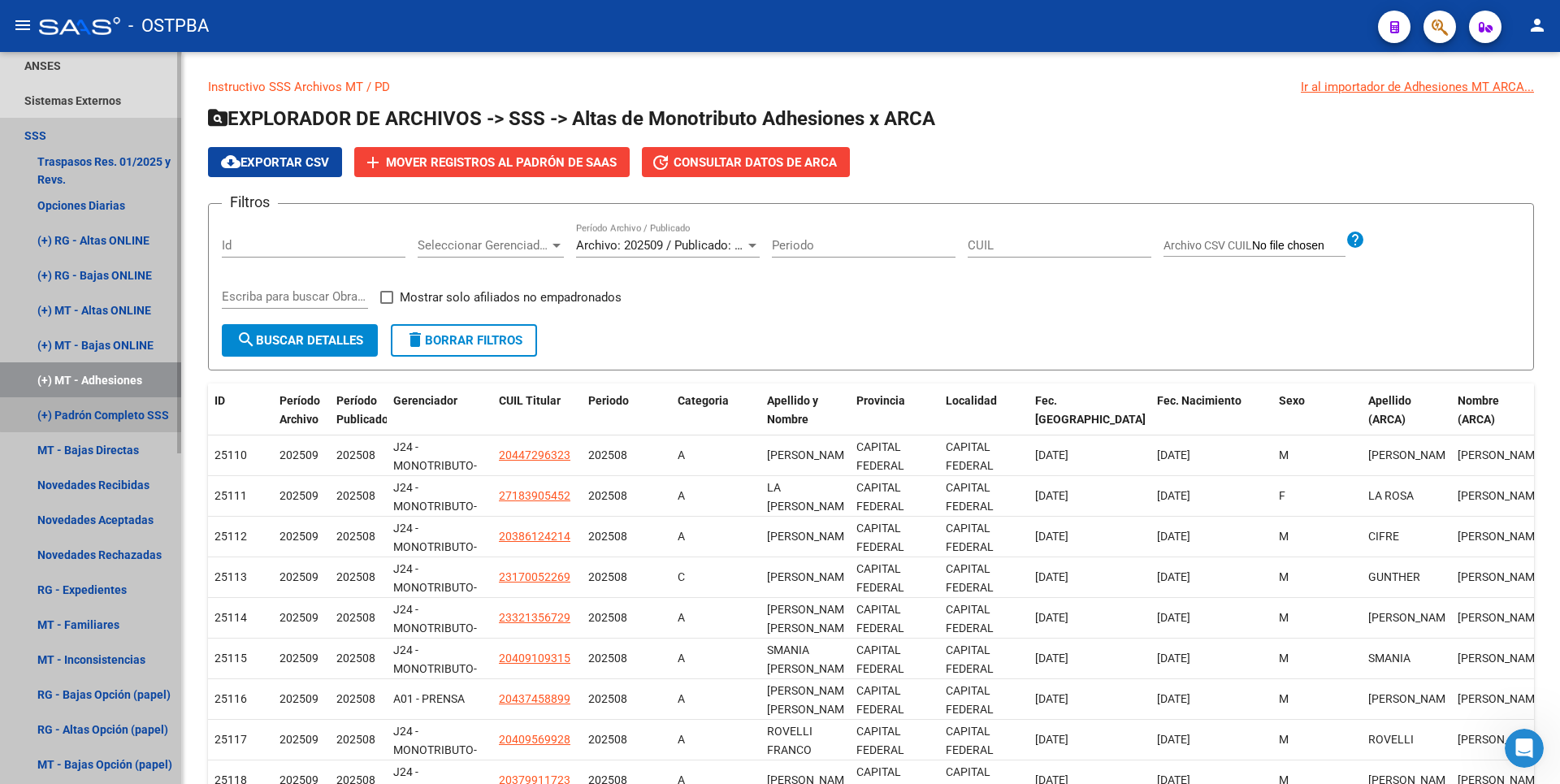
click at [139, 410] on link "(+) Padrón Completo SSS" at bounding box center [90, 414] width 181 height 35
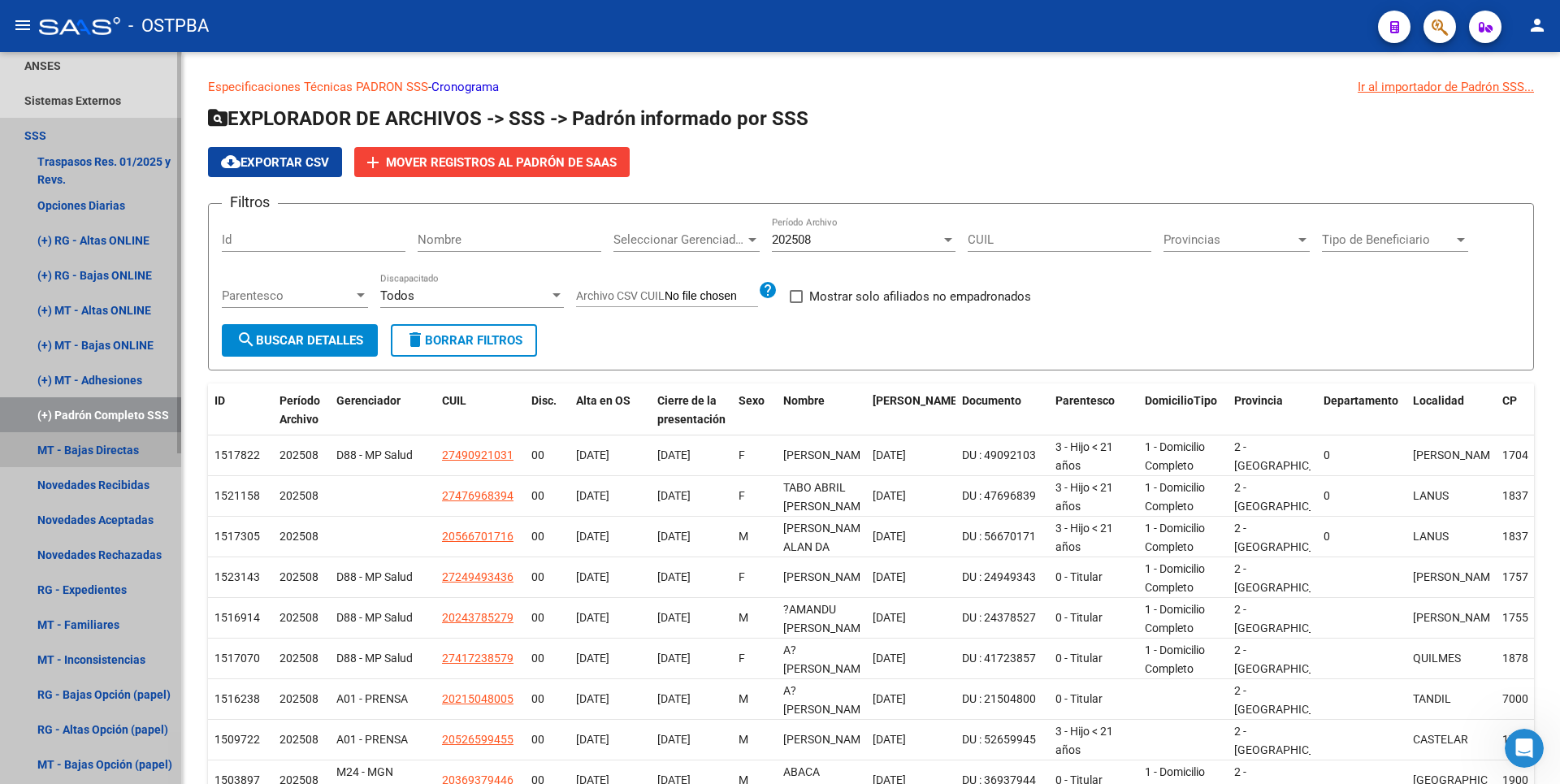
click at [95, 452] on link "MT - Bajas Directas" at bounding box center [90, 449] width 181 height 35
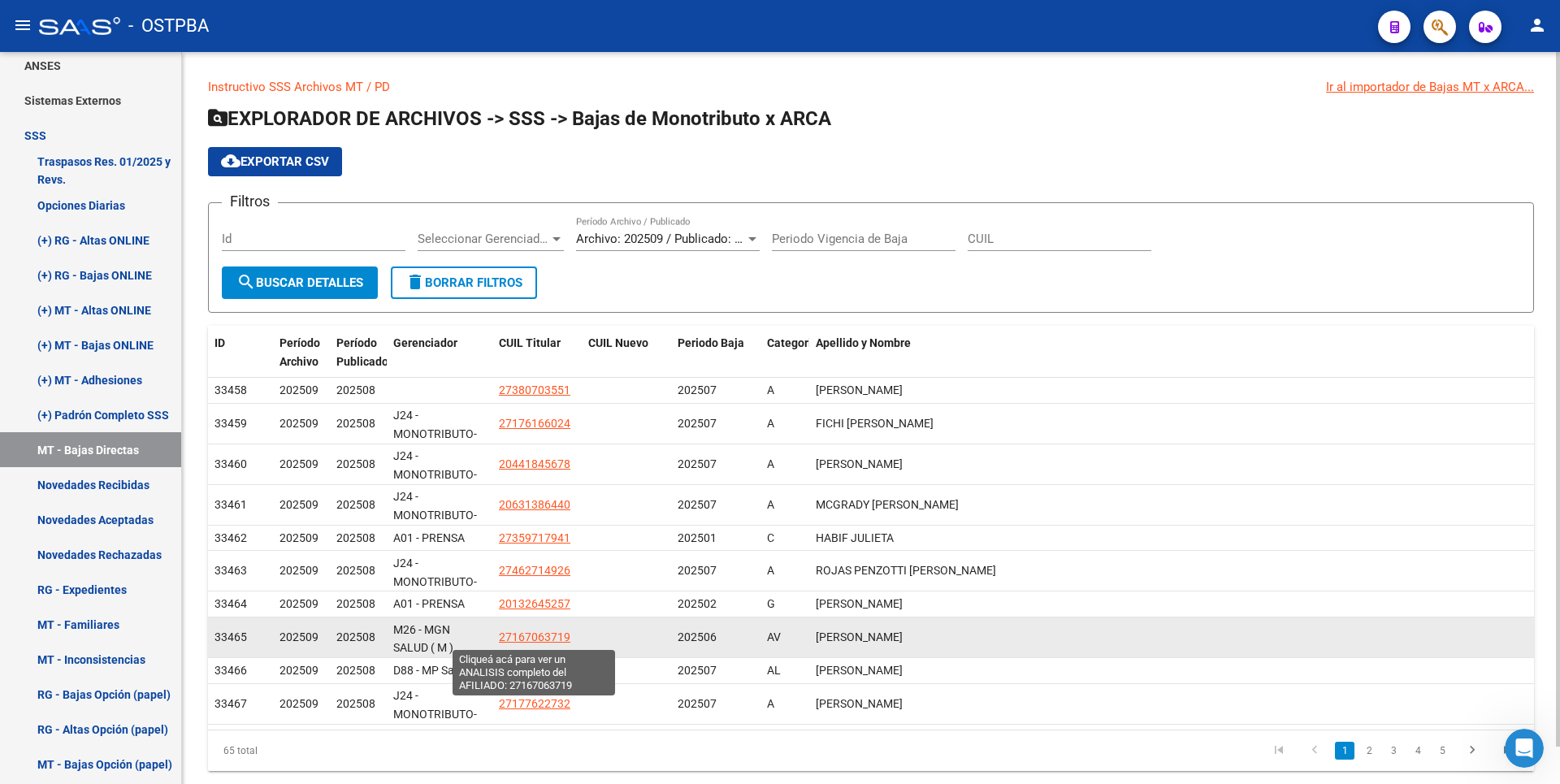
click at [537, 635] on span "27167063719" at bounding box center [535, 636] width 72 height 13
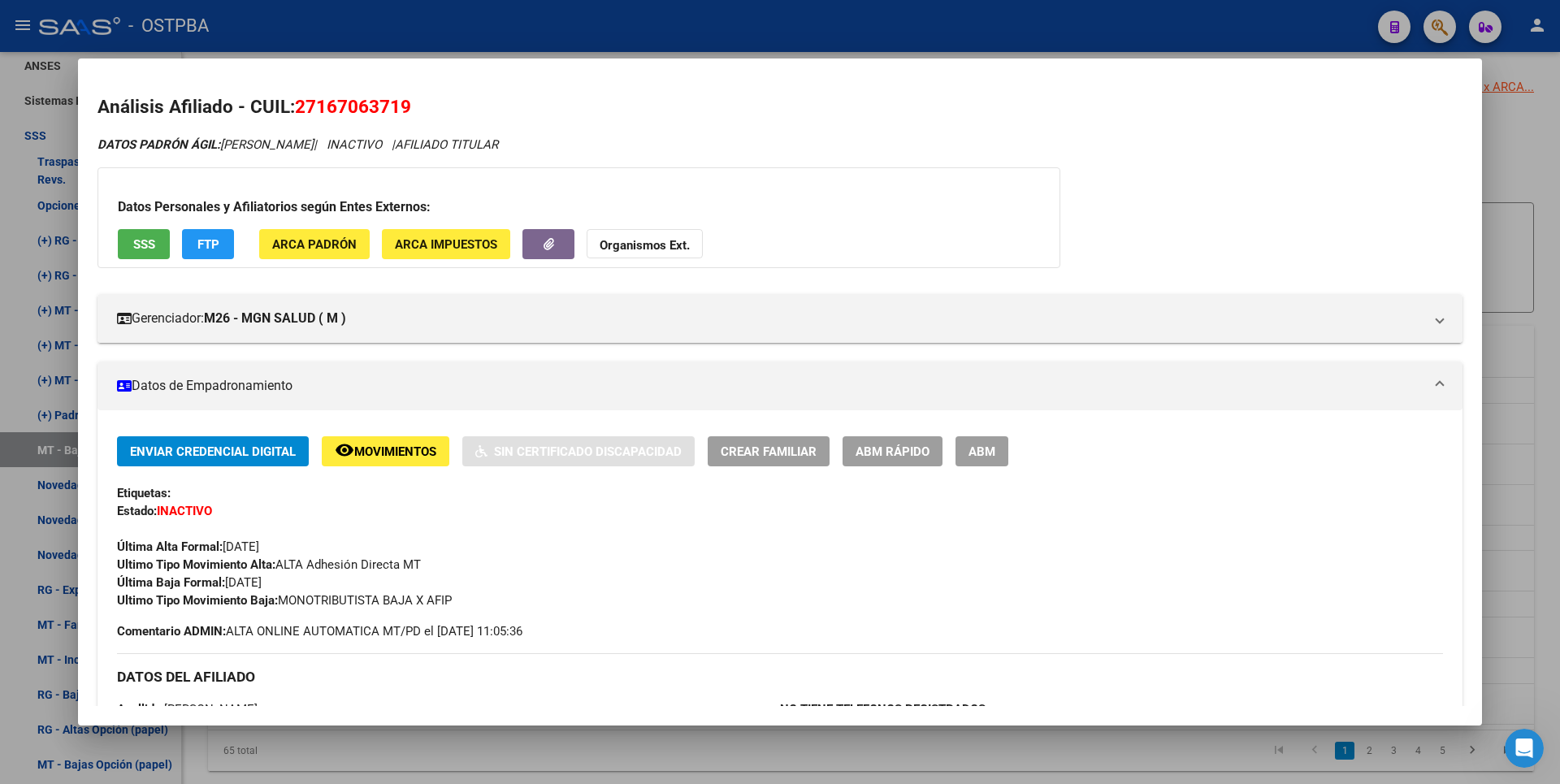
click at [1559, 378] on div at bounding box center [780, 392] width 1560 height 784
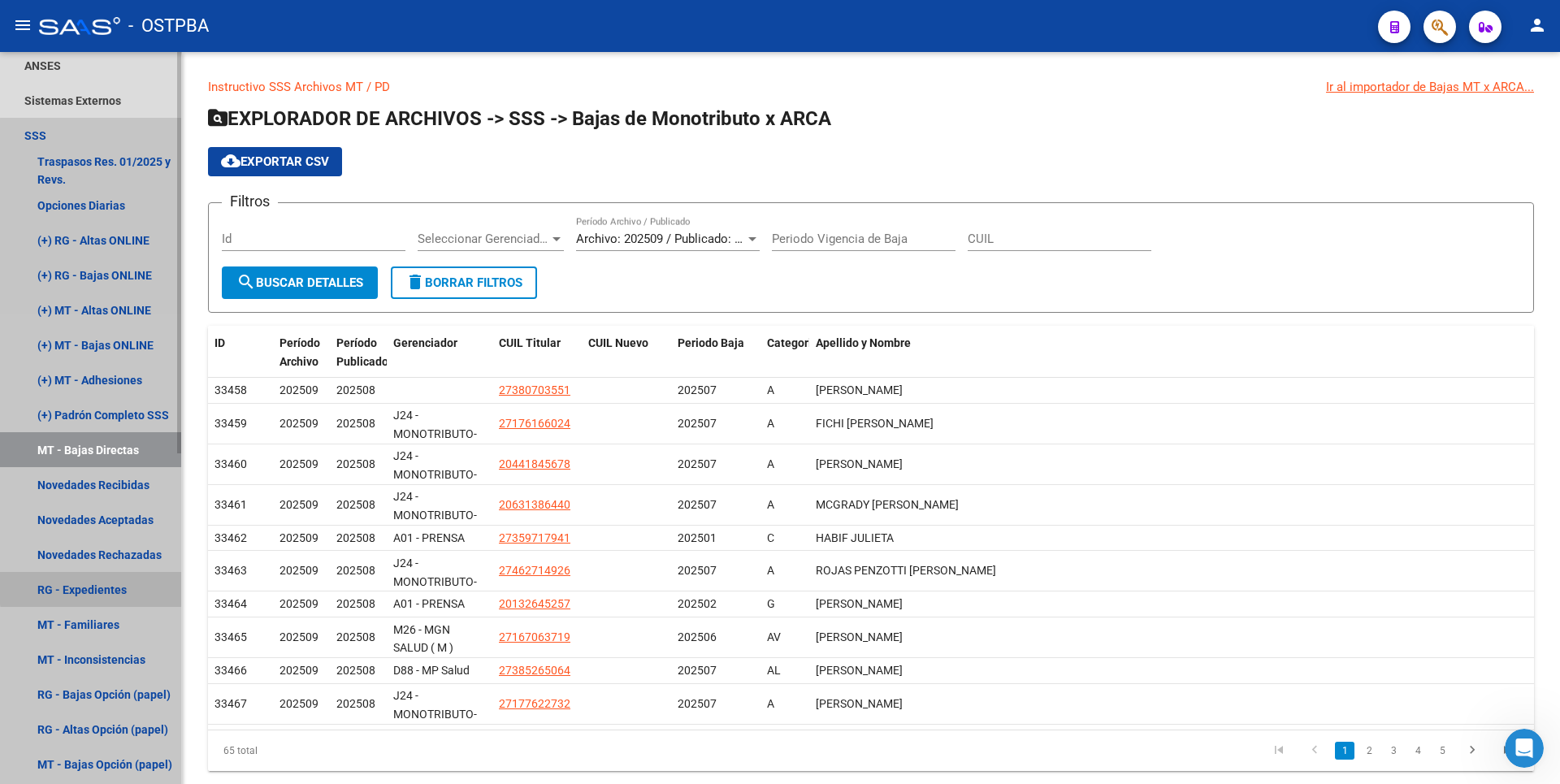
click at [104, 586] on link "RG - Expedientes" at bounding box center [90, 588] width 181 height 35
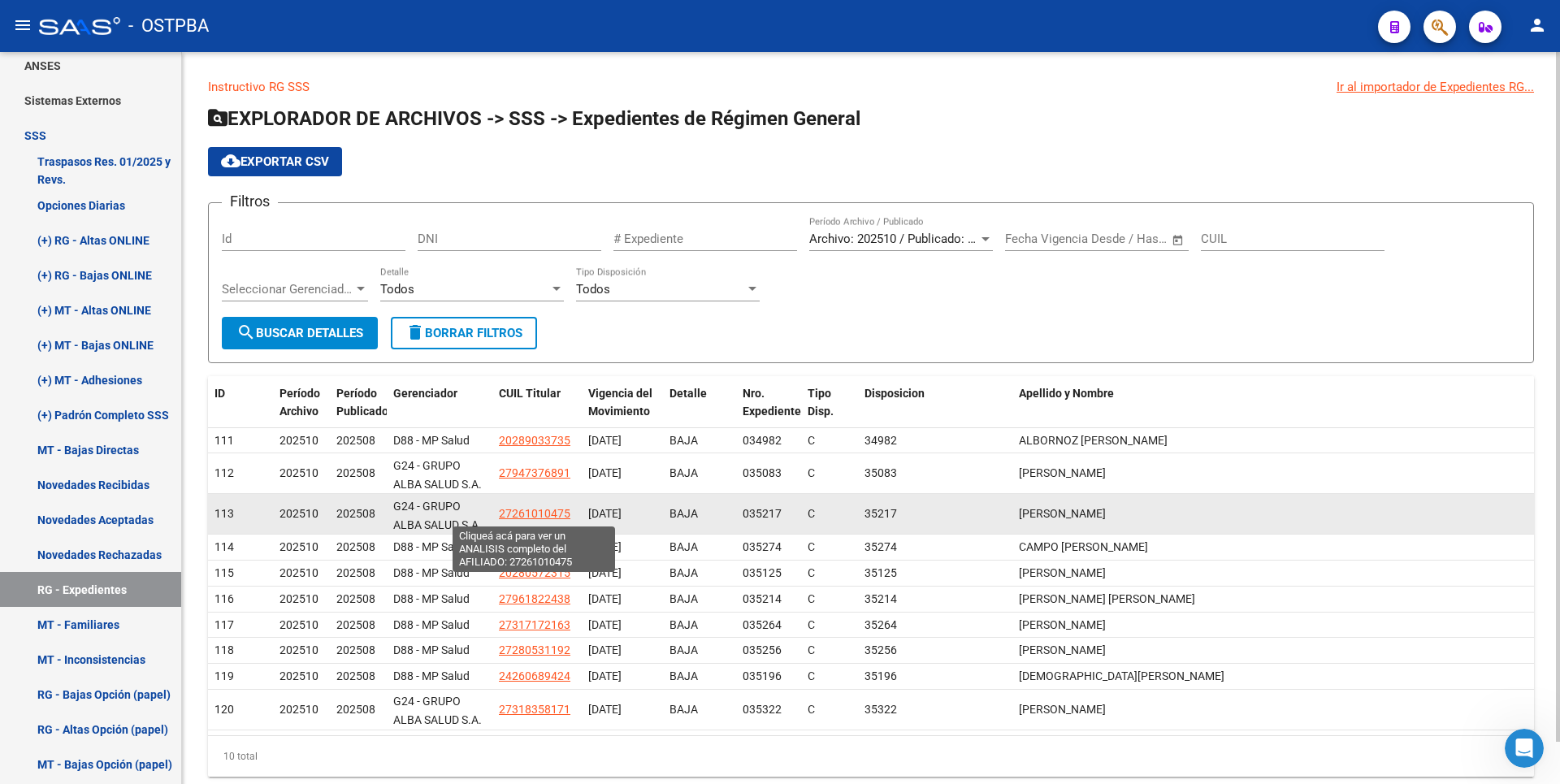
click at [547, 514] on span "27261010475" at bounding box center [535, 512] width 72 height 13
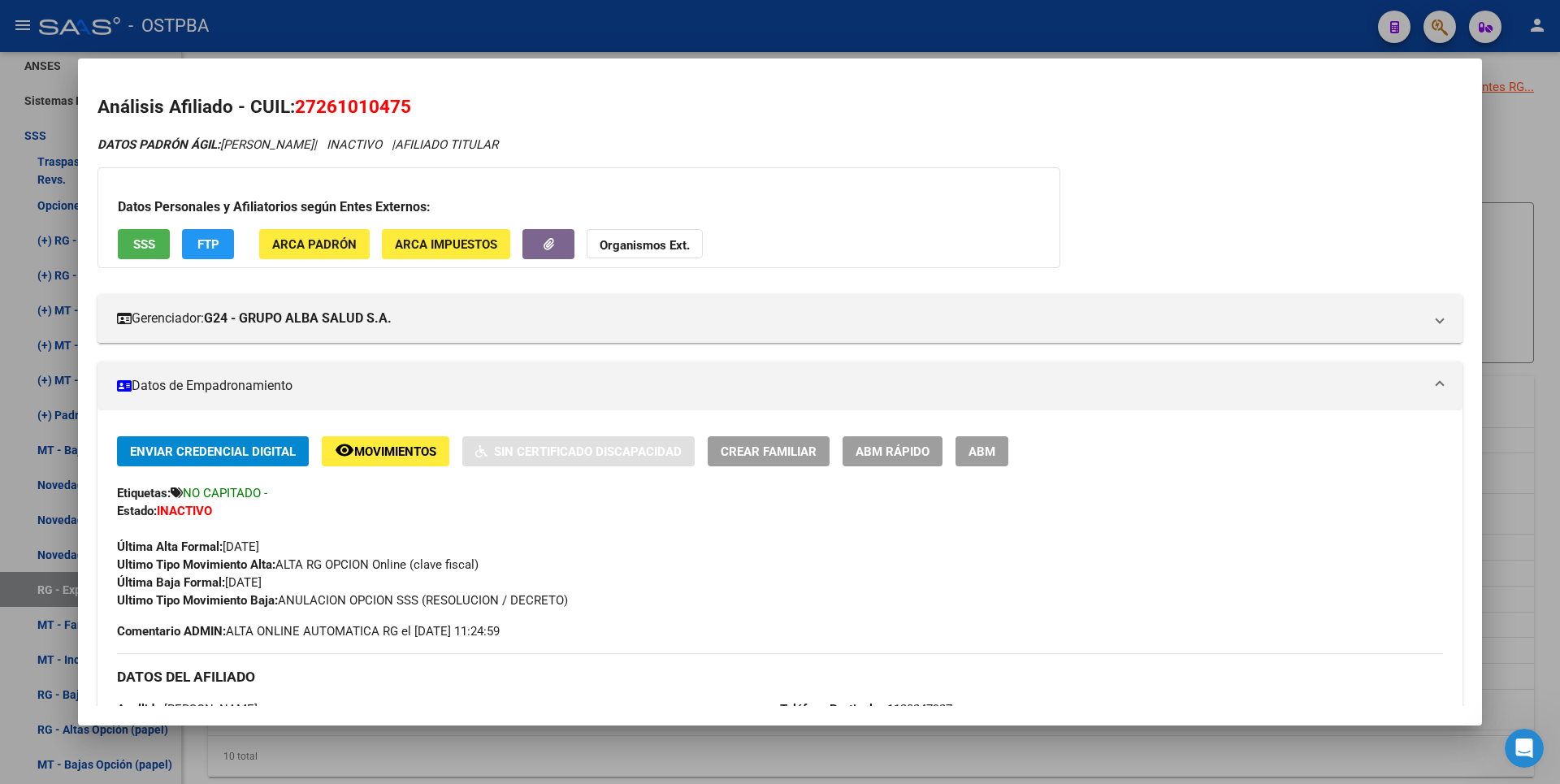
click at [1530, 297] on div at bounding box center [780, 392] width 1560 height 784
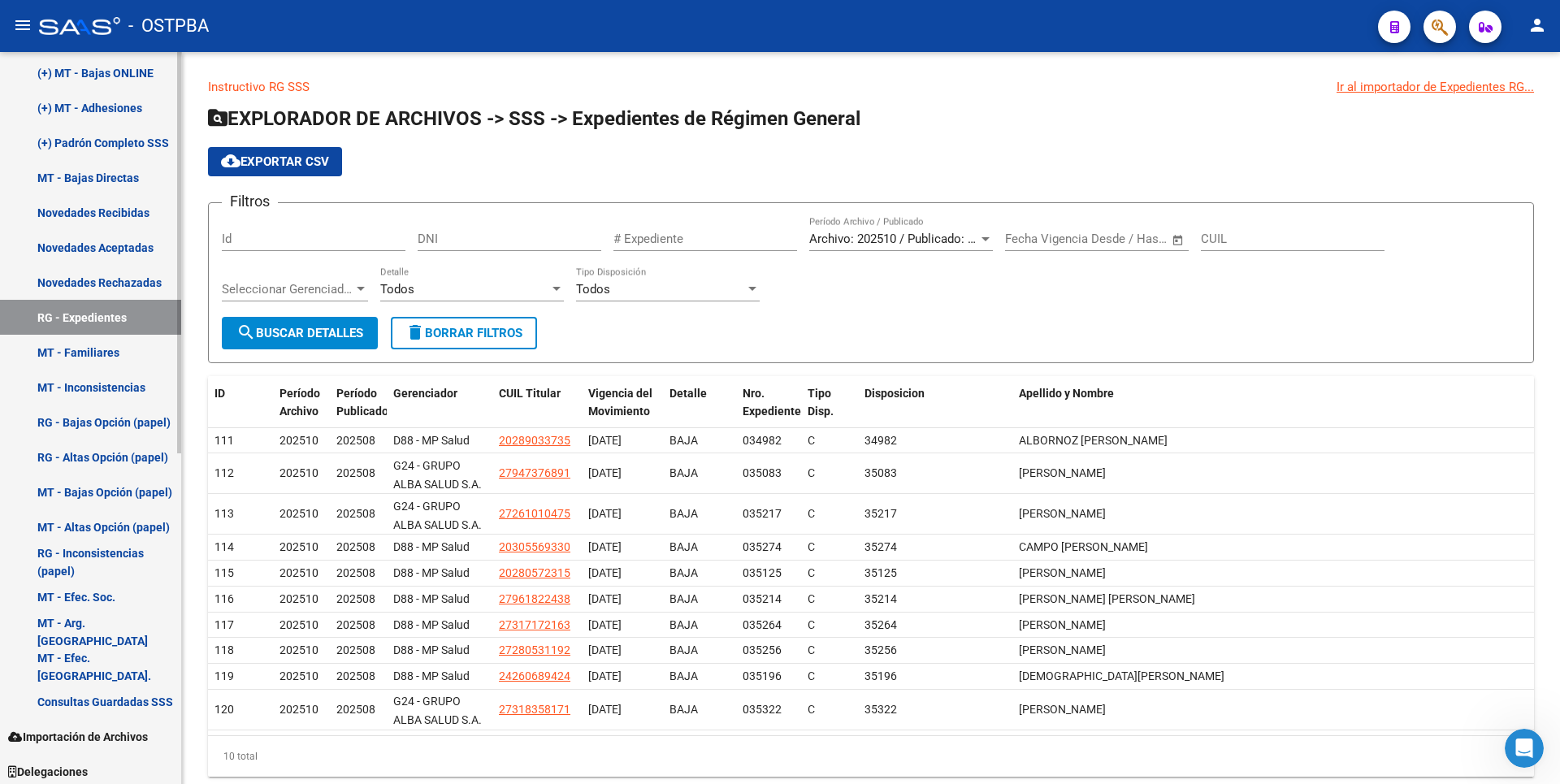
scroll to position [602, 0]
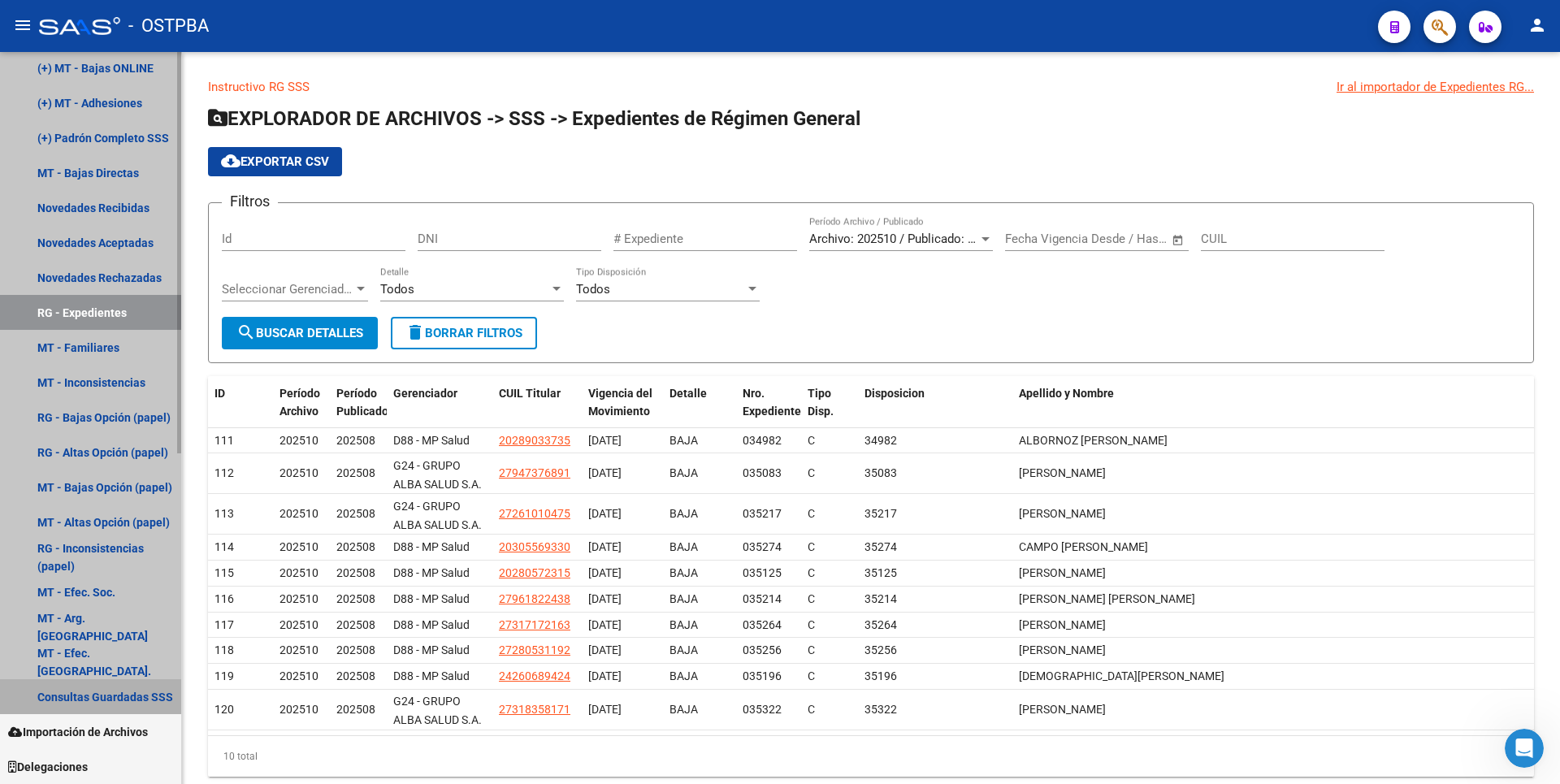
click at [134, 702] on link "Consultas Guardadas SSS" at bounding box center [90, 696] width 181 height 35
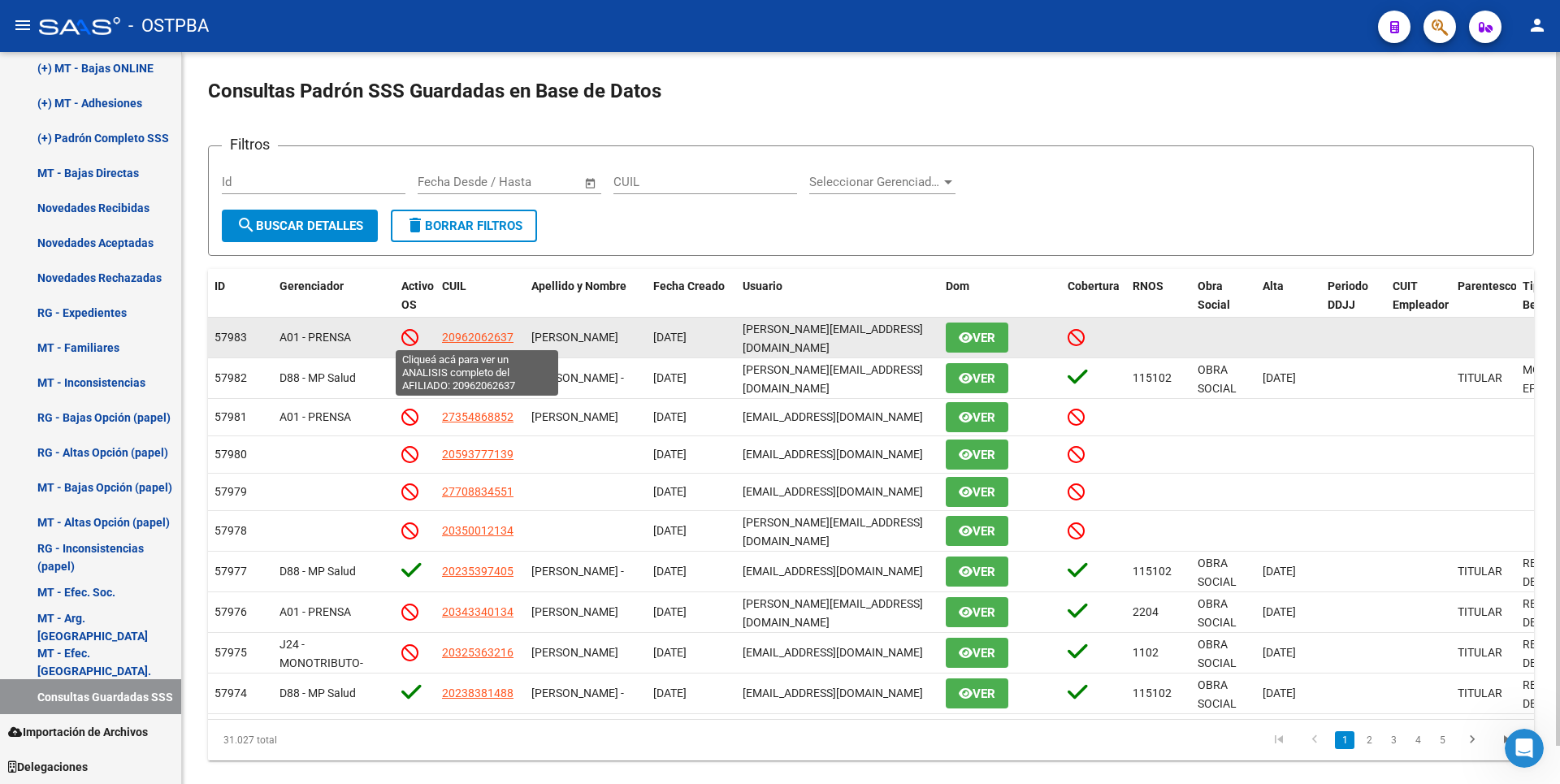
click at [490, 339] on span "20962062637" at bounding box center [478, 337] width 72 height 13
type textarea "20962062637"
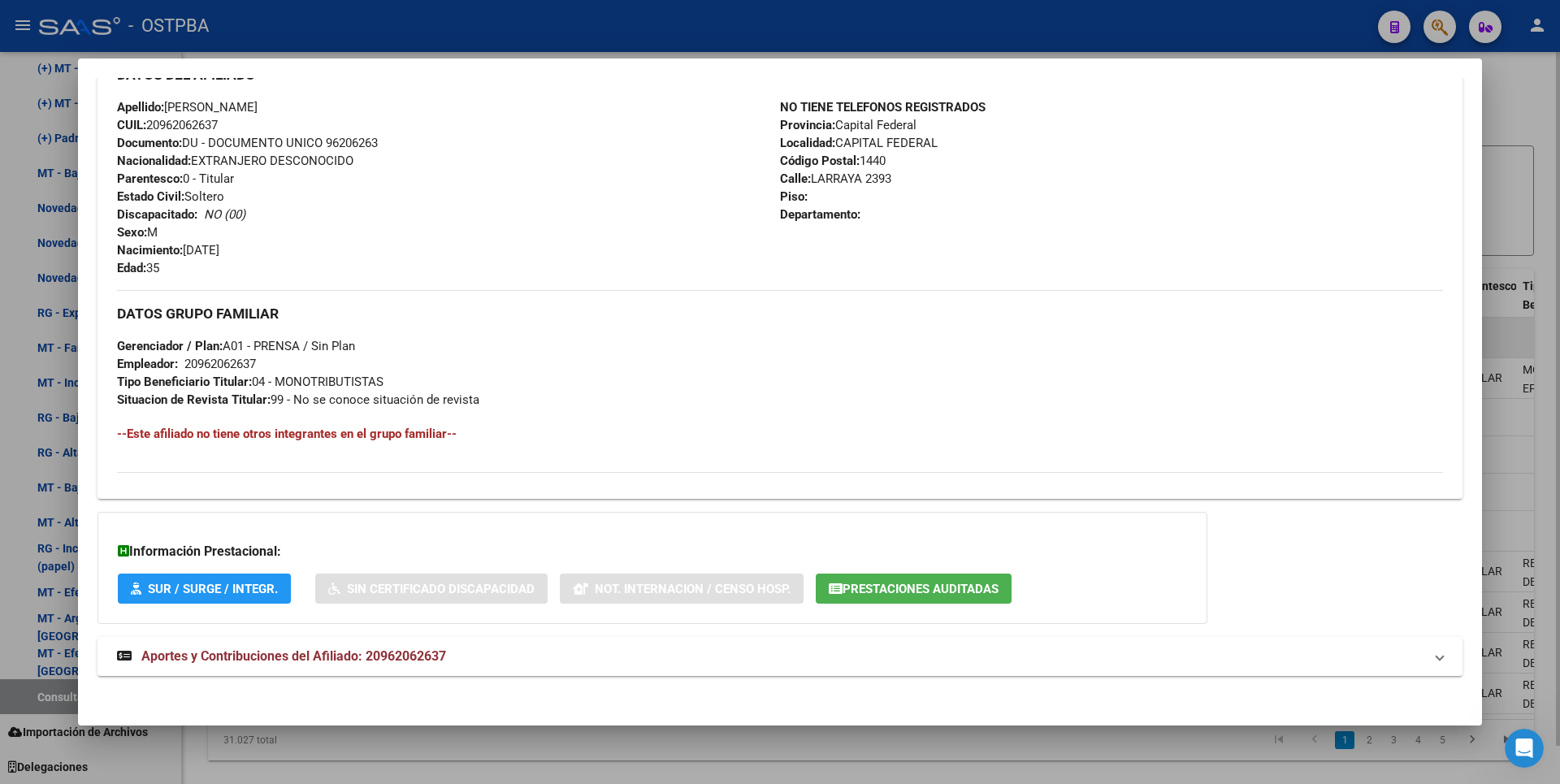
scroll to position [608, 0]
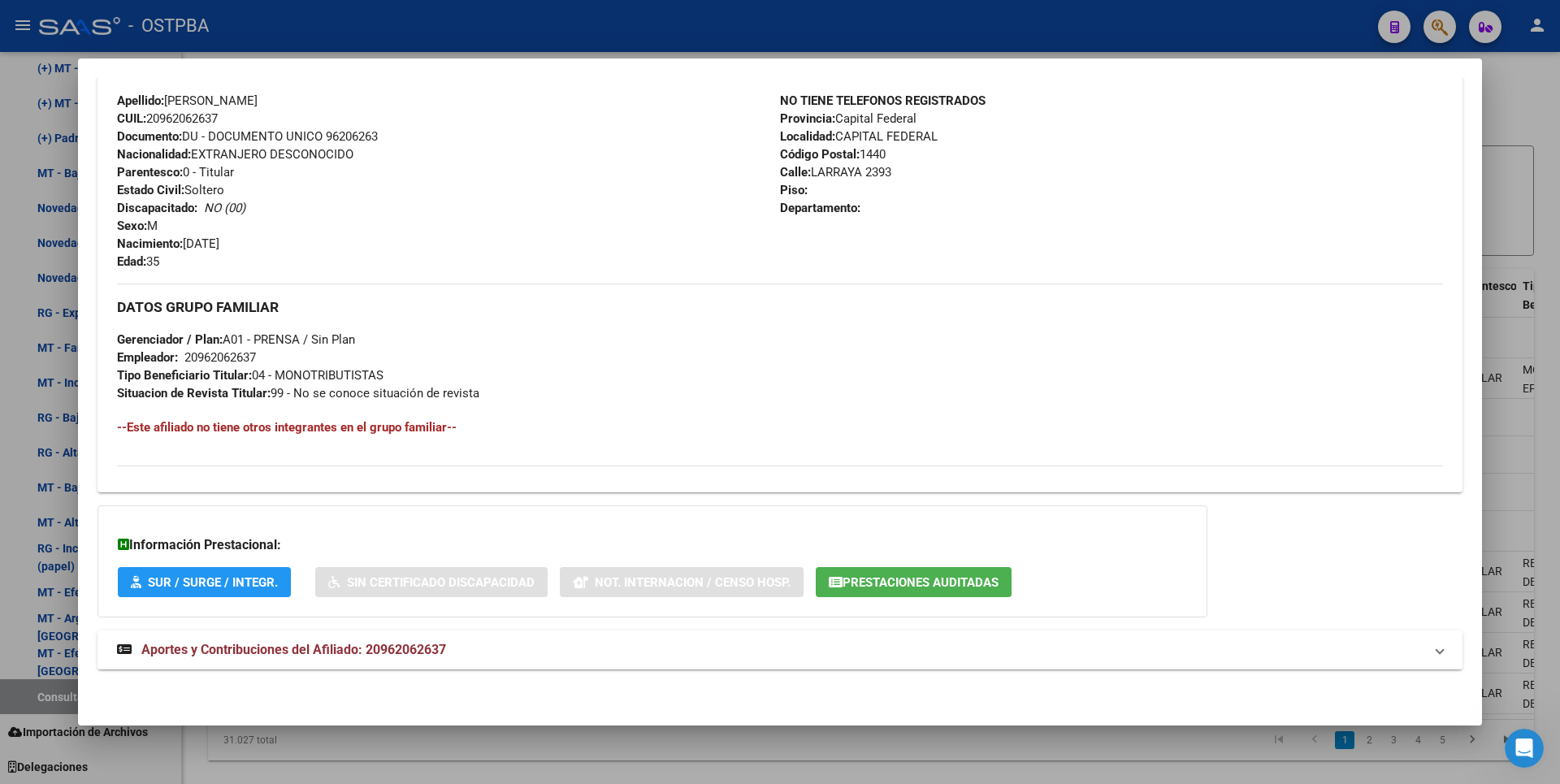
click at [437, 649] on span "Aportes y Contribuciones del Afiliado: 20962062637" at bounding box center [293, 648] width 305 height 15
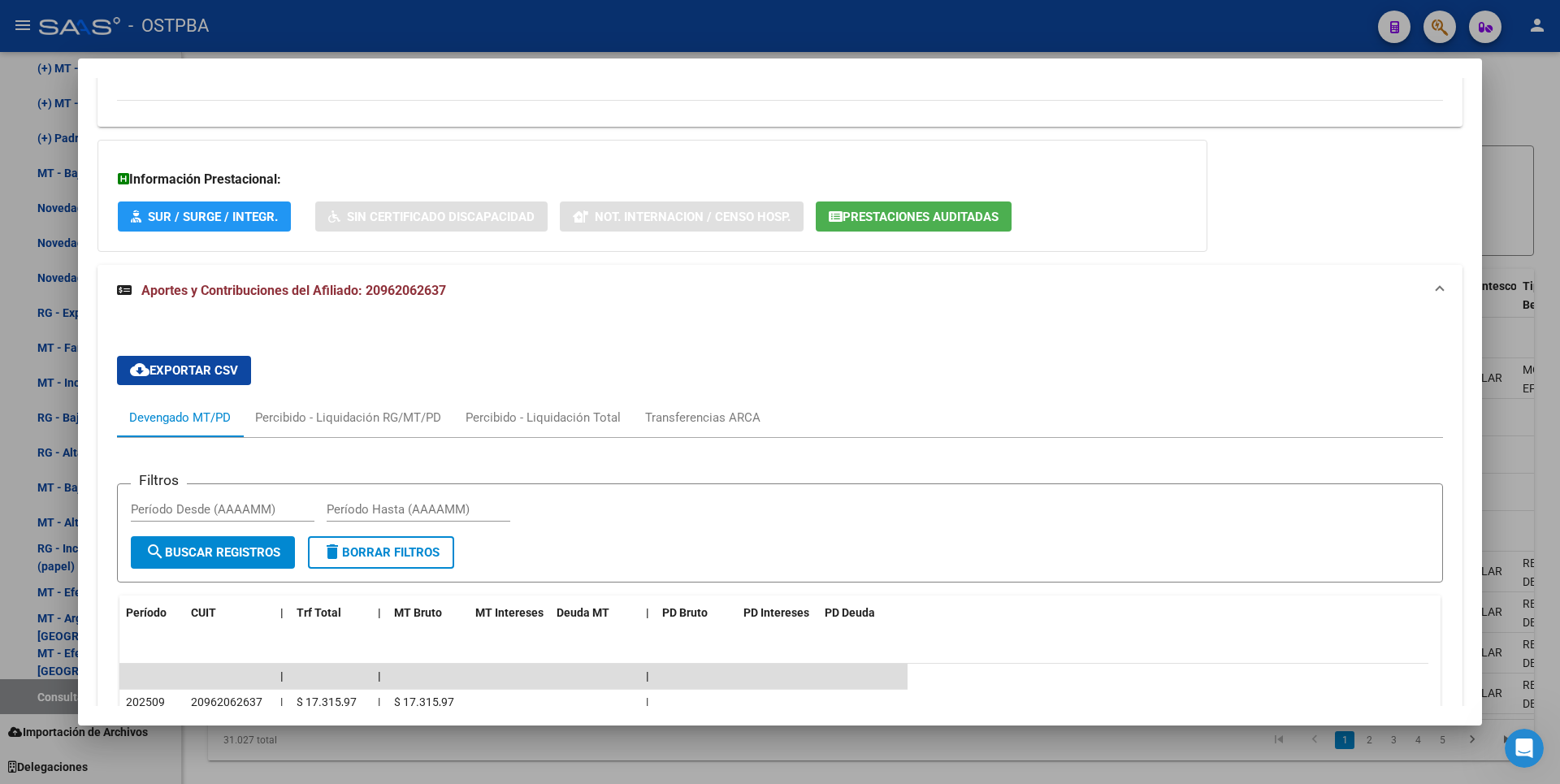
scroll to position [850, 0]
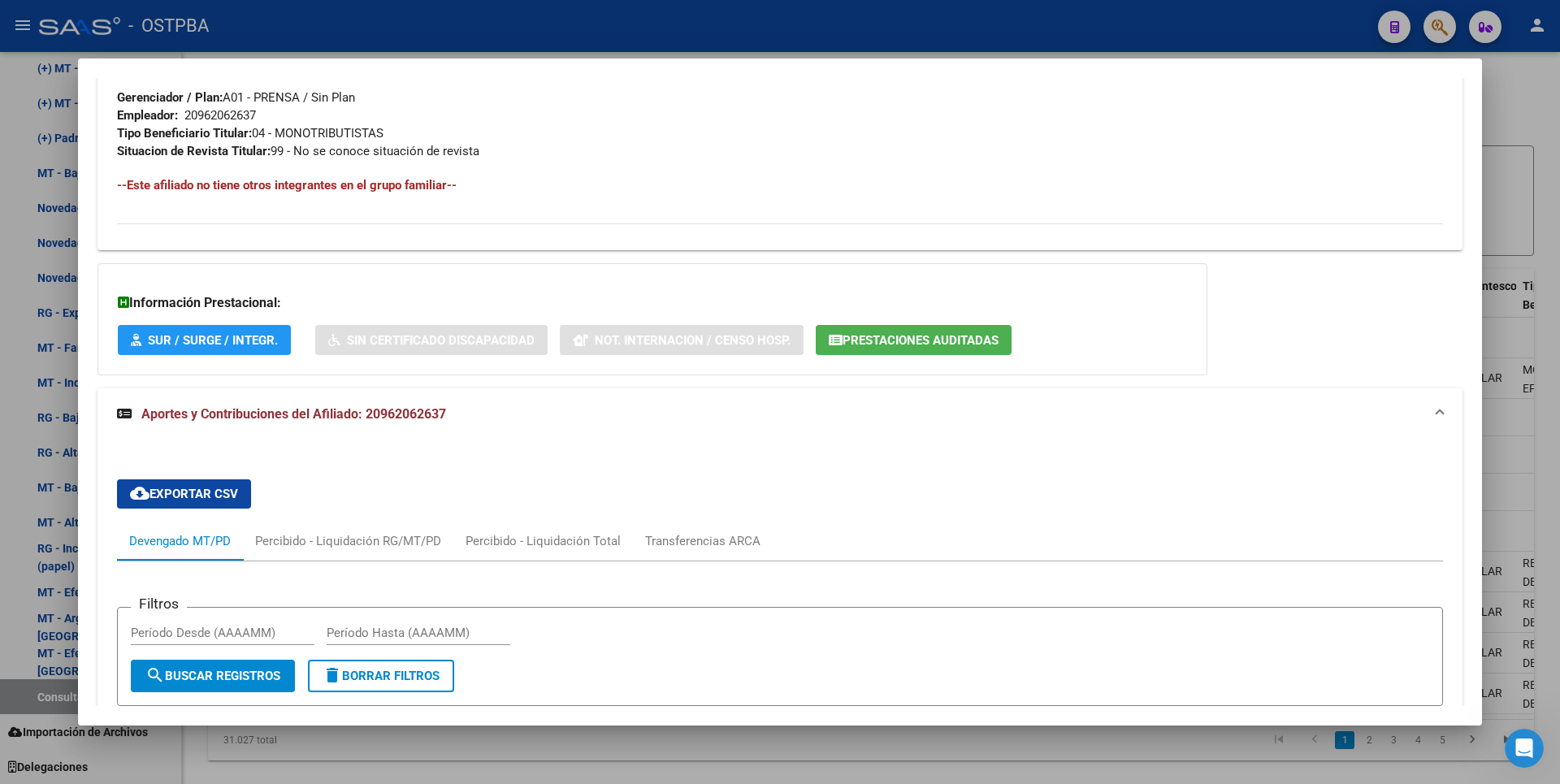
click at [951, 327] on button "Prestaciones Auditadas" at bounding box center [913, 340] width 196 height 30
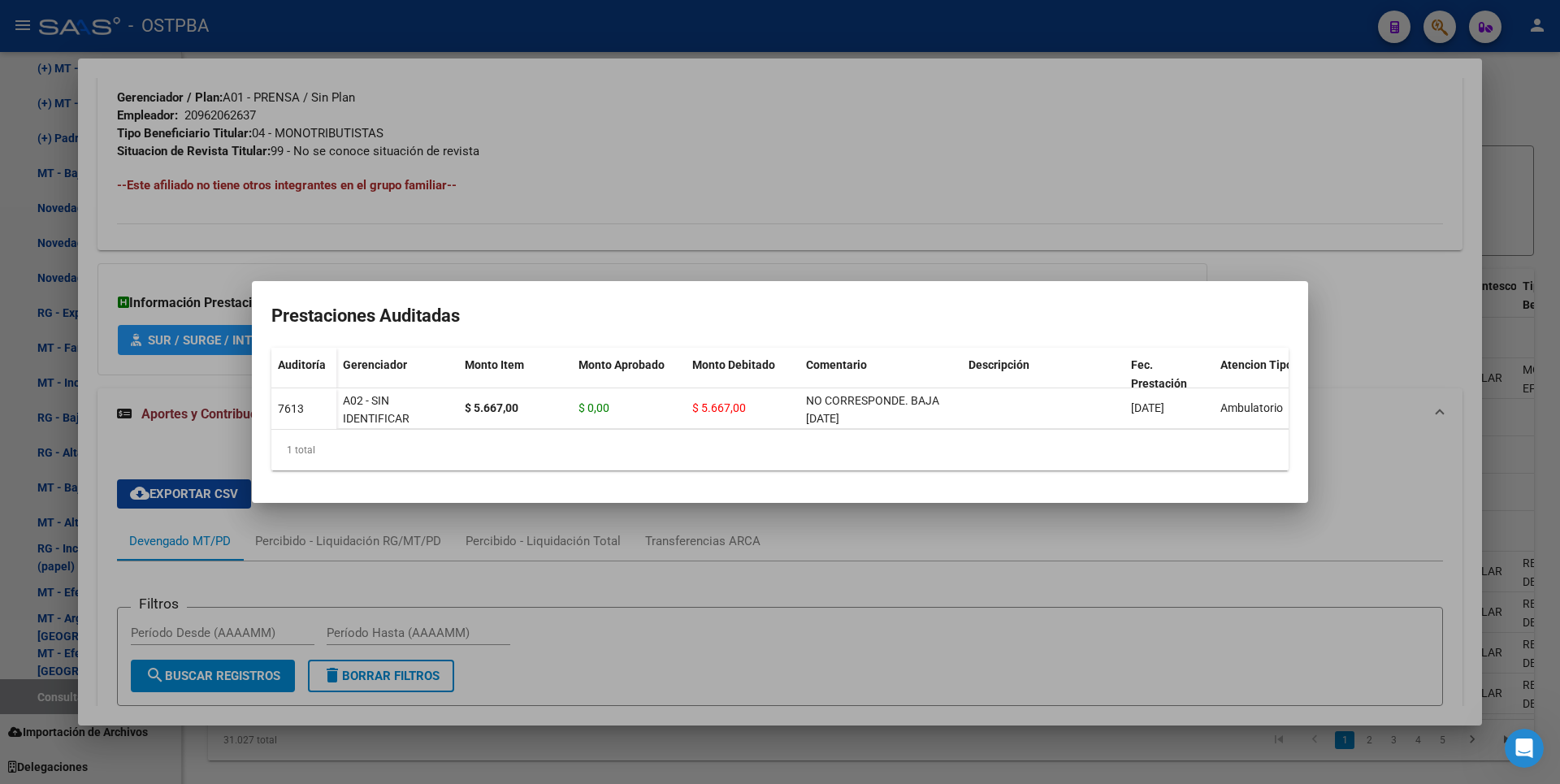
click at [1180, 164] on div at bounding box center [780, 392] width 1560 height 784
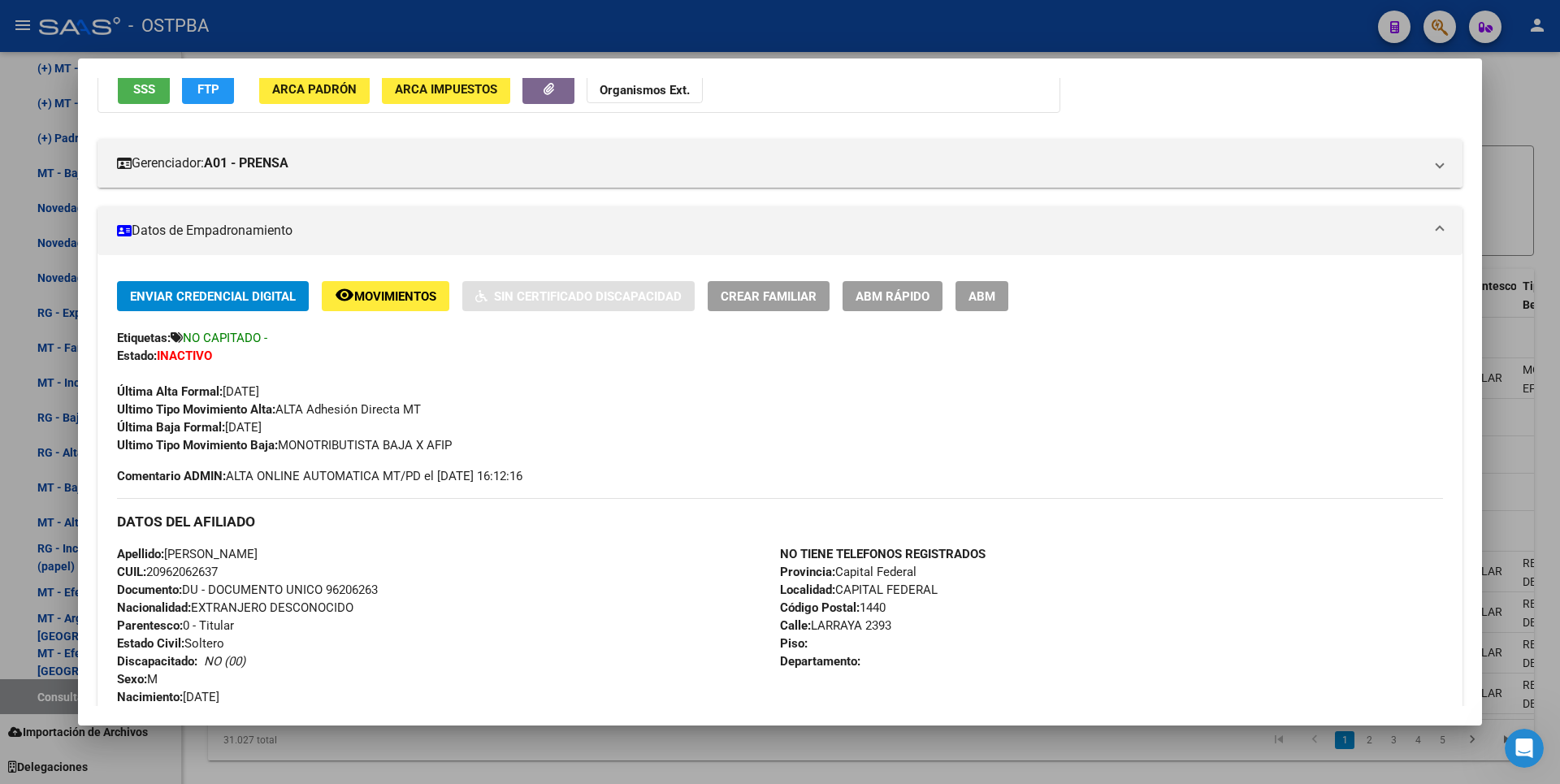
scroll to position [0, 0]
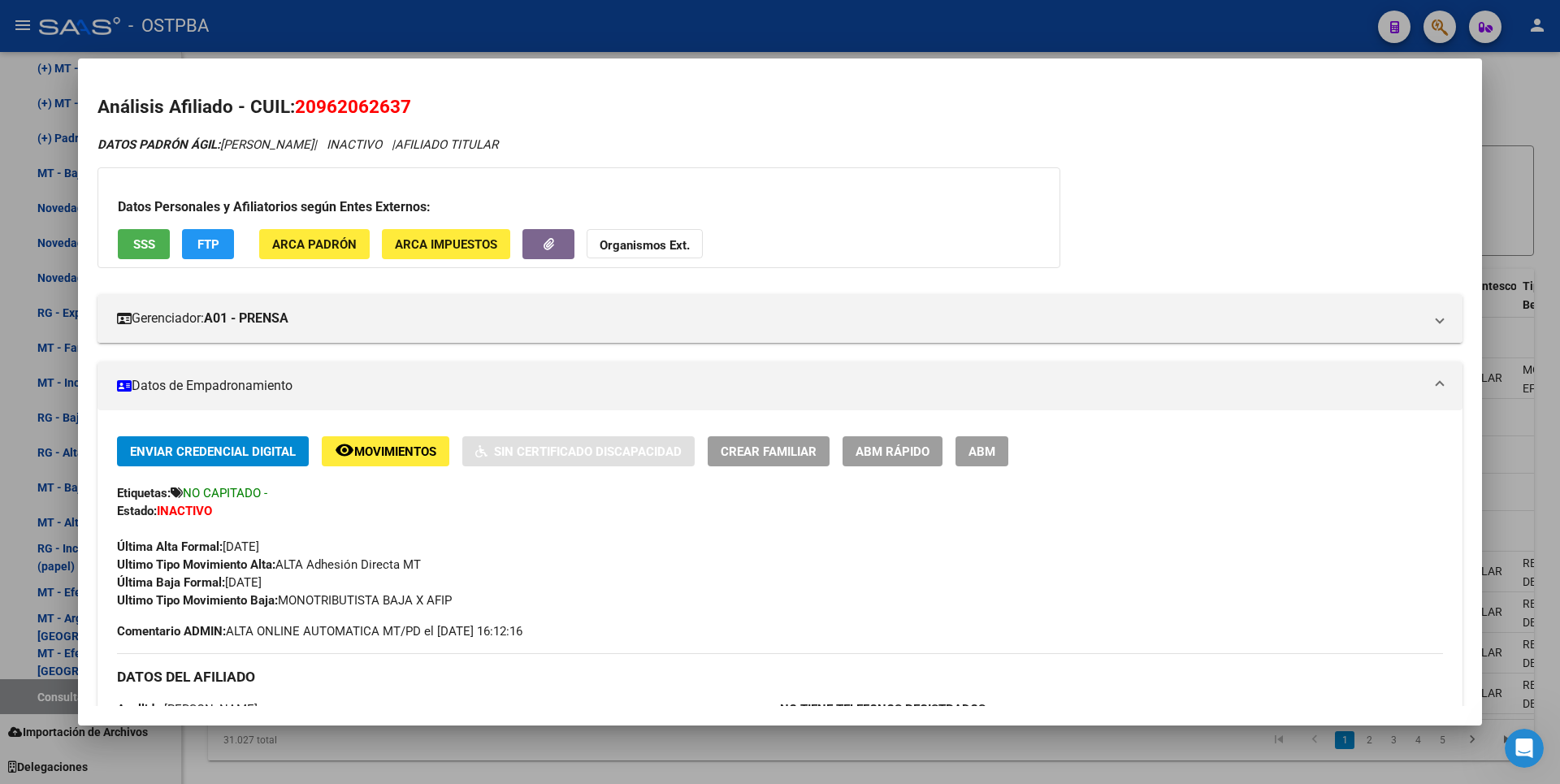
click at [142, 242] on span "SSS" at bounding box center [144, 244] width 22 height 15
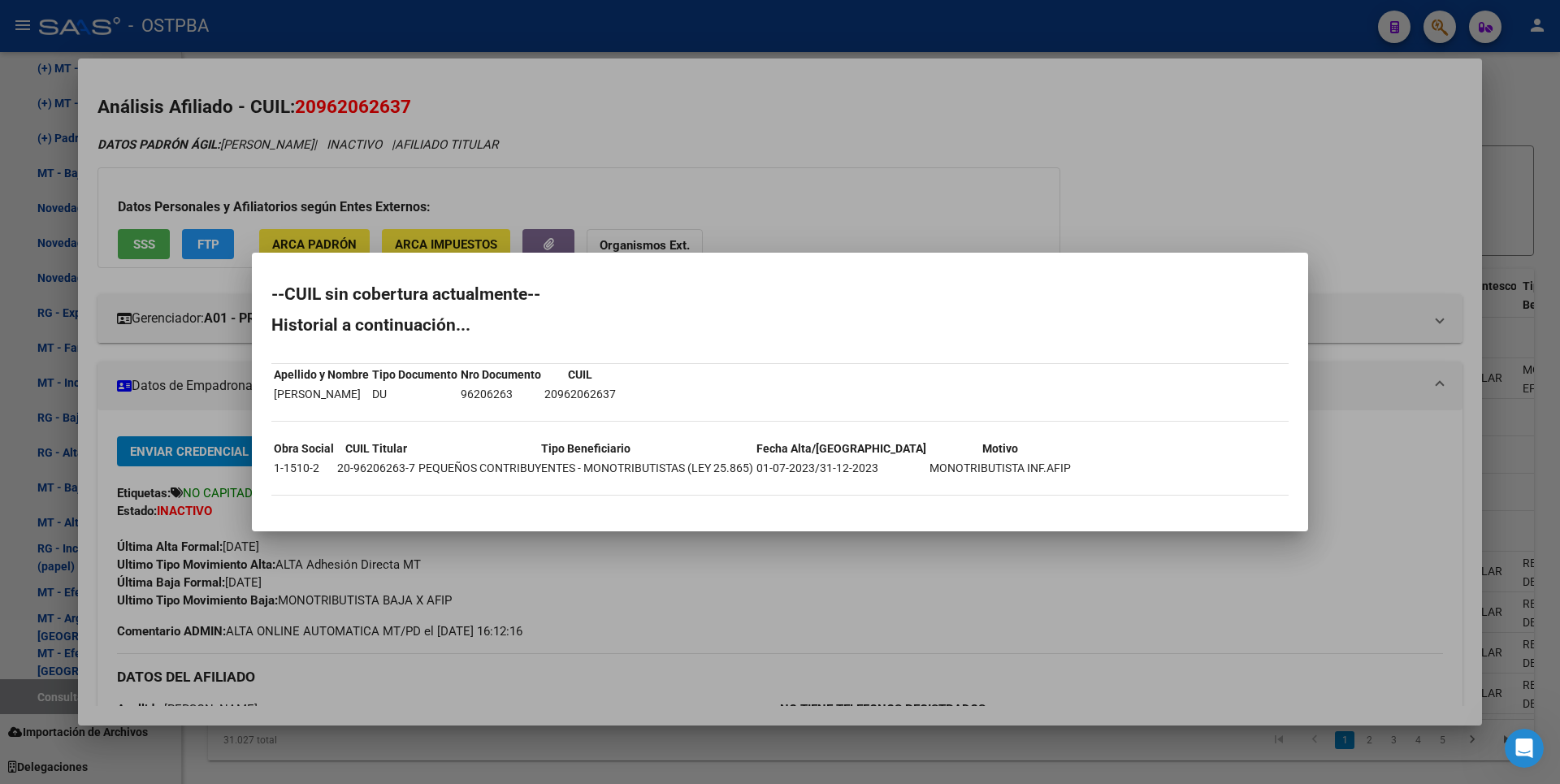
click at [1024, 113] on div at bounding box center [780, 392] width 1560 height 784
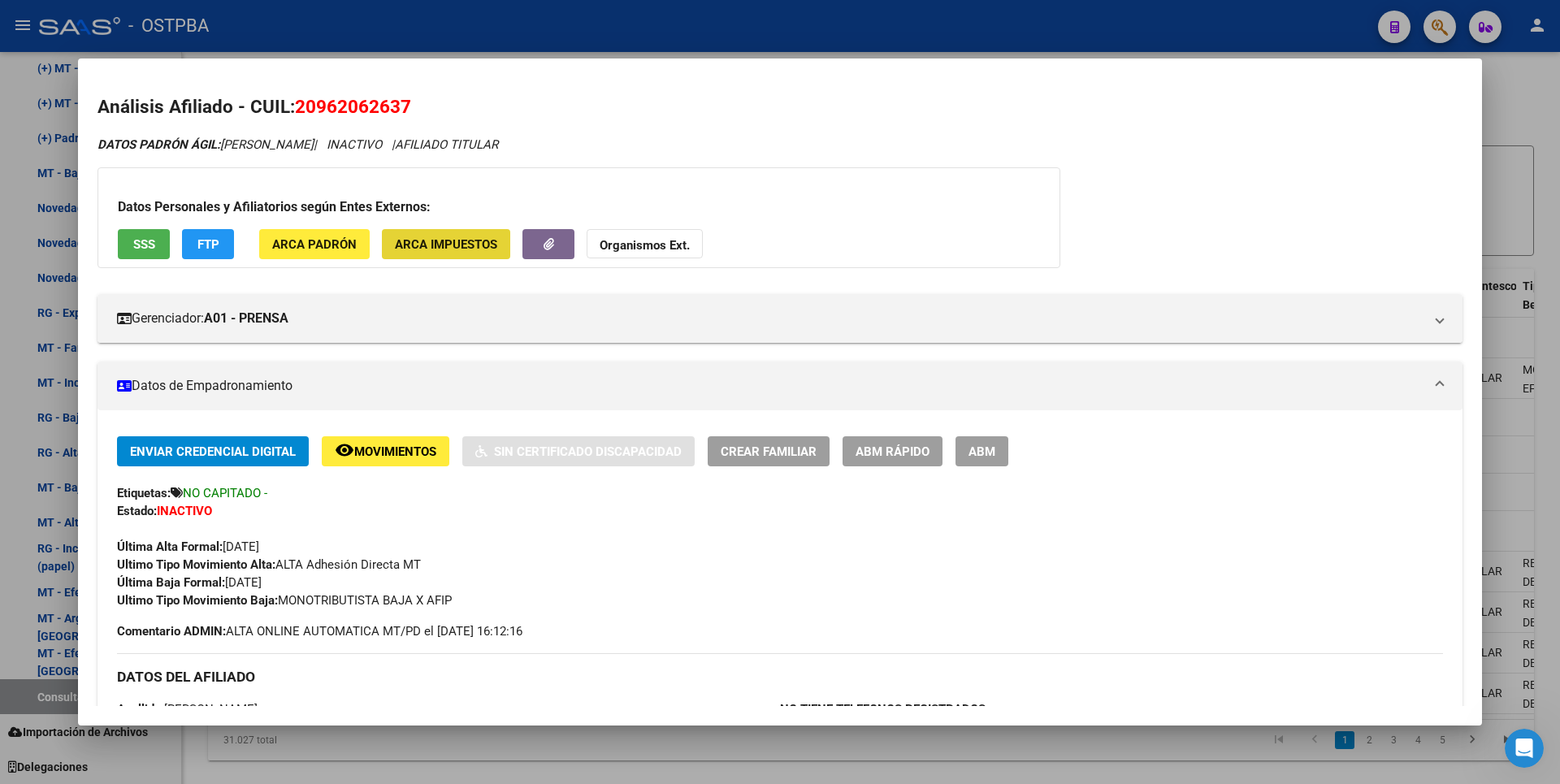
click at [478, 246] on span "ARCA Impuestos" at bounding box center [446, 244] width 102 height 15
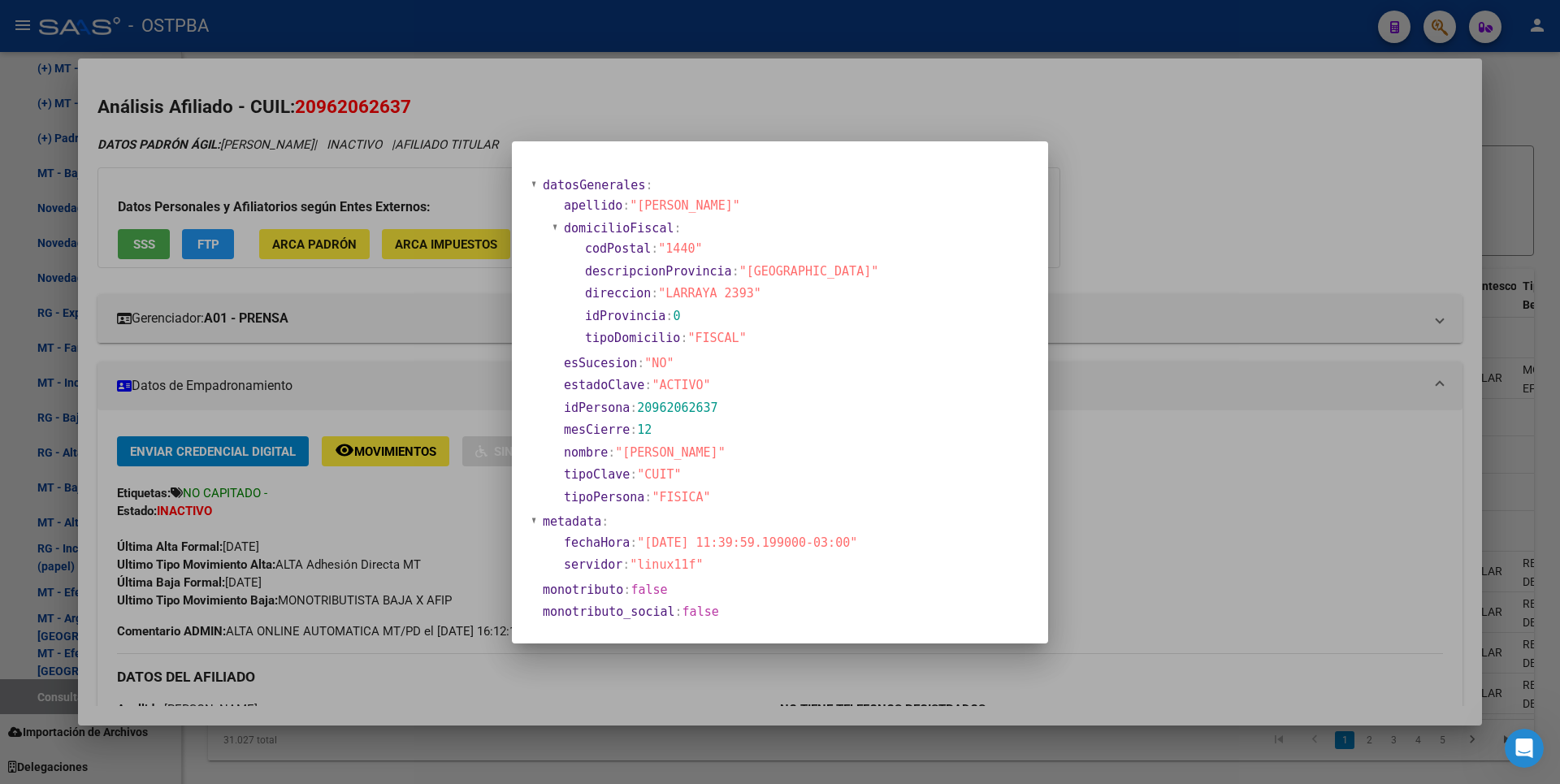
click at [1262, 169] on div at bounding box center [780, 392] width 1560 height 784
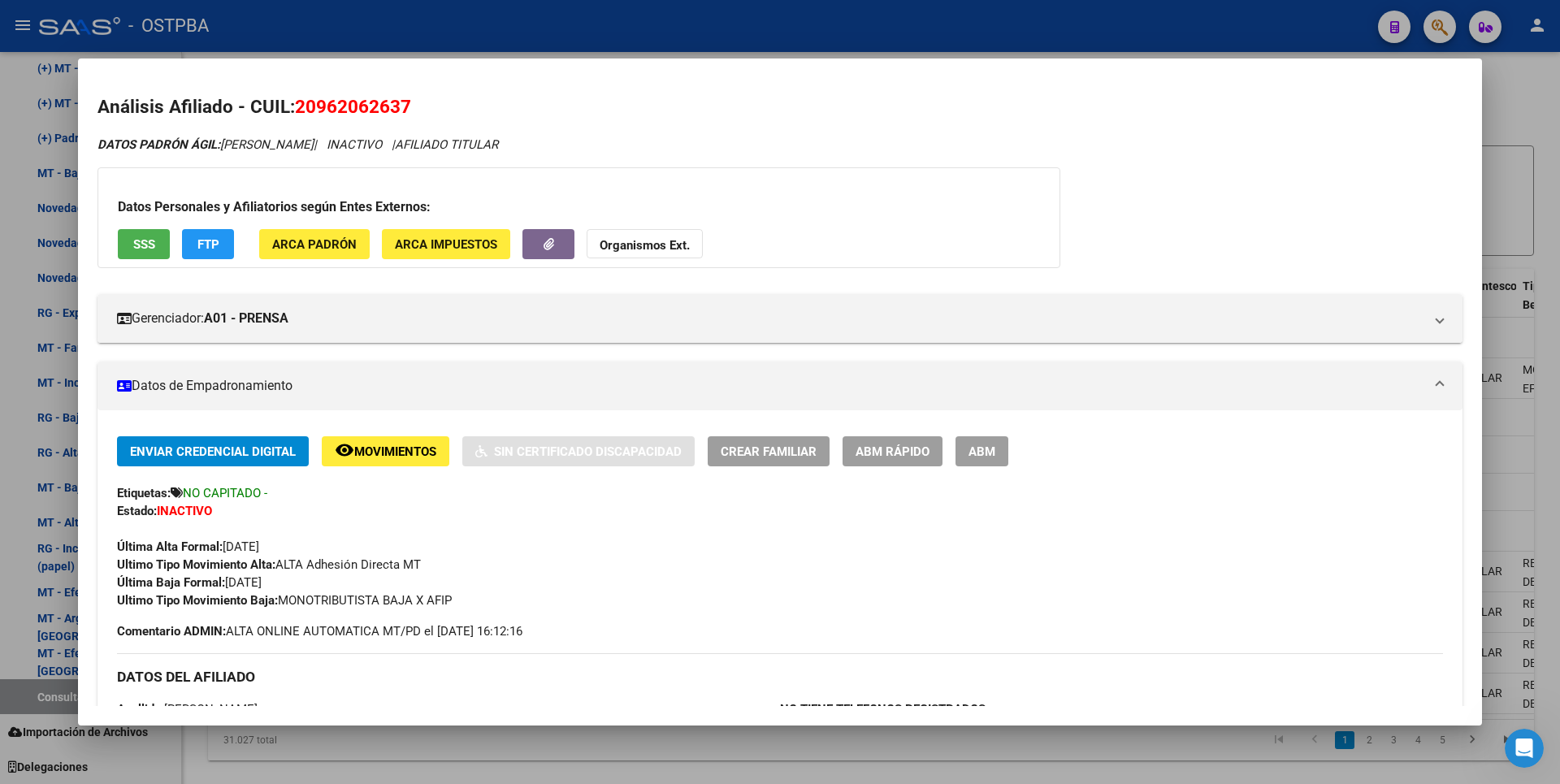
click at [1538, 157] on div at bounding box center [780, 392] width 1560 height 784
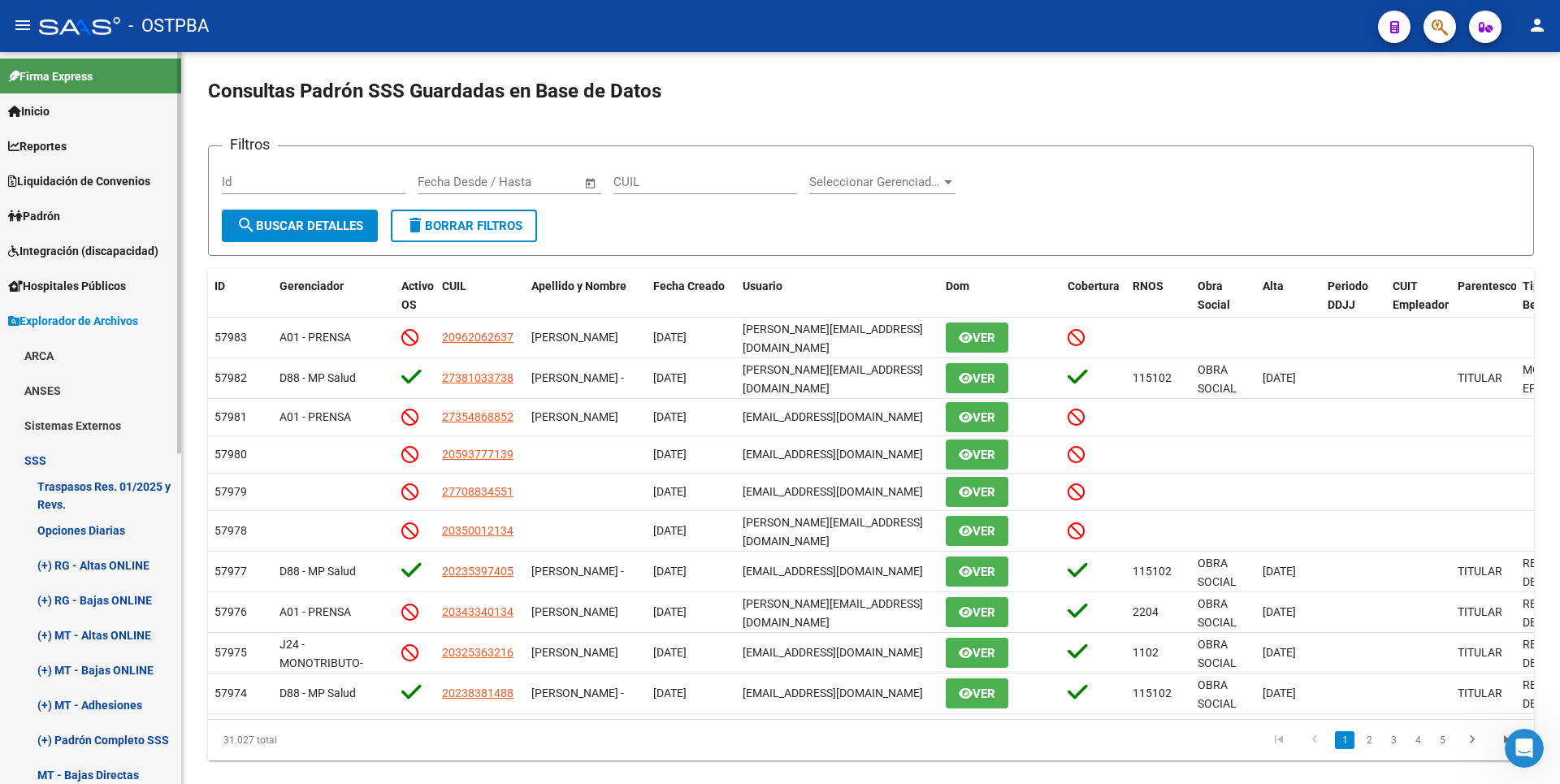
click at [55, 223] on span "Padrón" at bounding box center [34, 216] width 52 height 18
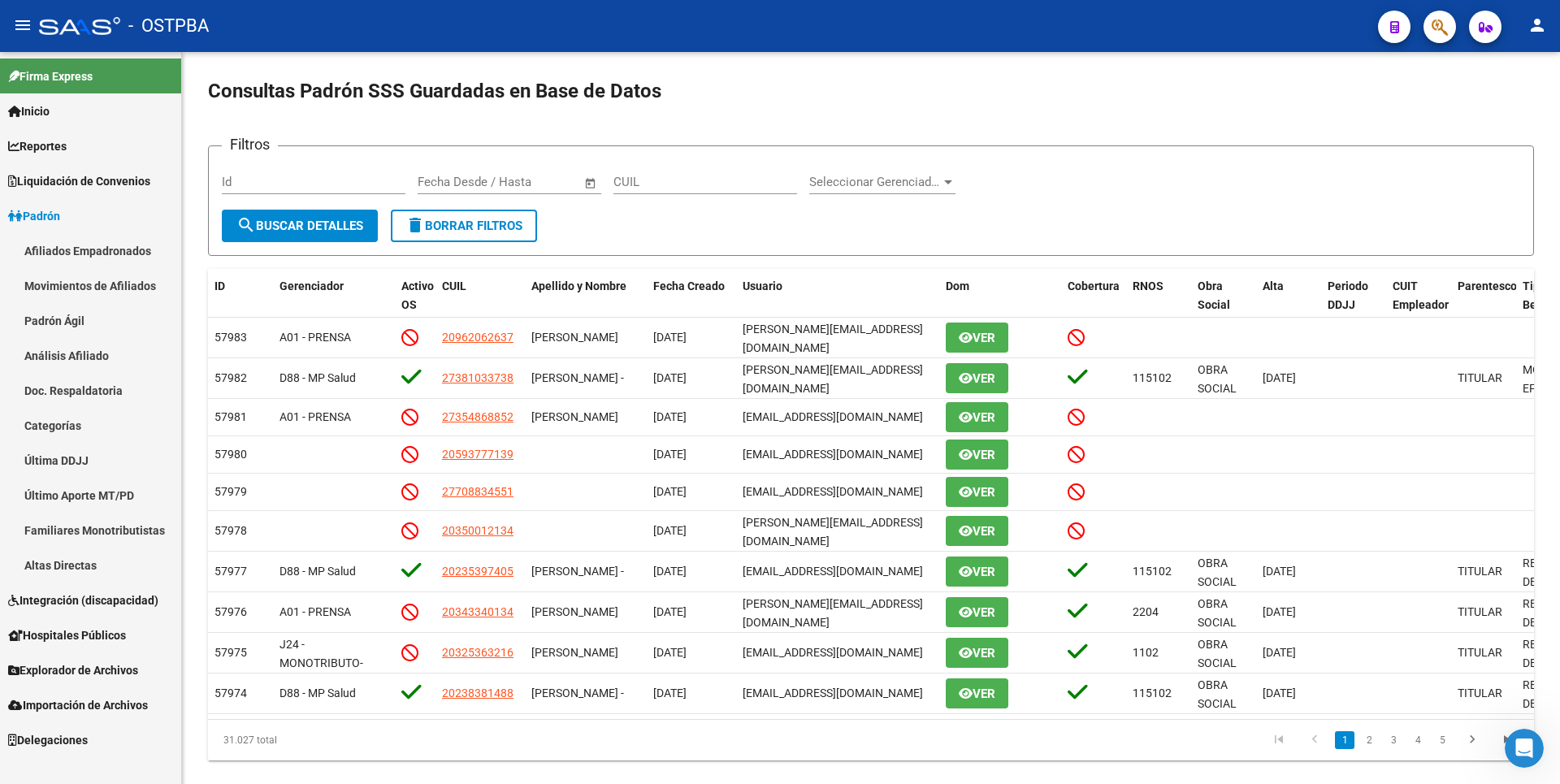
click at [111, 328] on link "Padrón Ágil" at bounding box center [90, 320] width 181 height 35
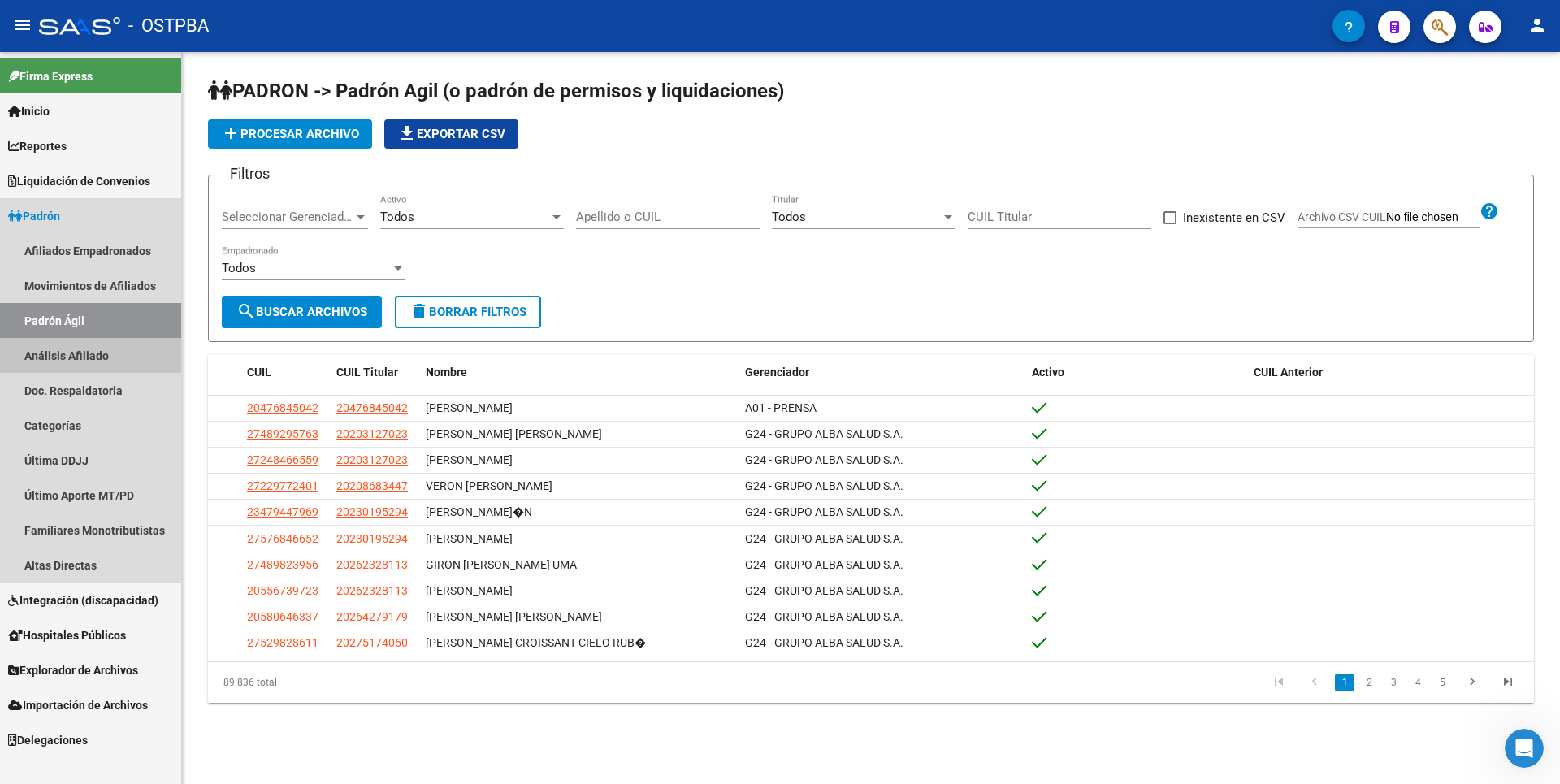
click at [120, 350] on link "Análisis Afiliado" at bounding box center [90, 355] width 181 height 35
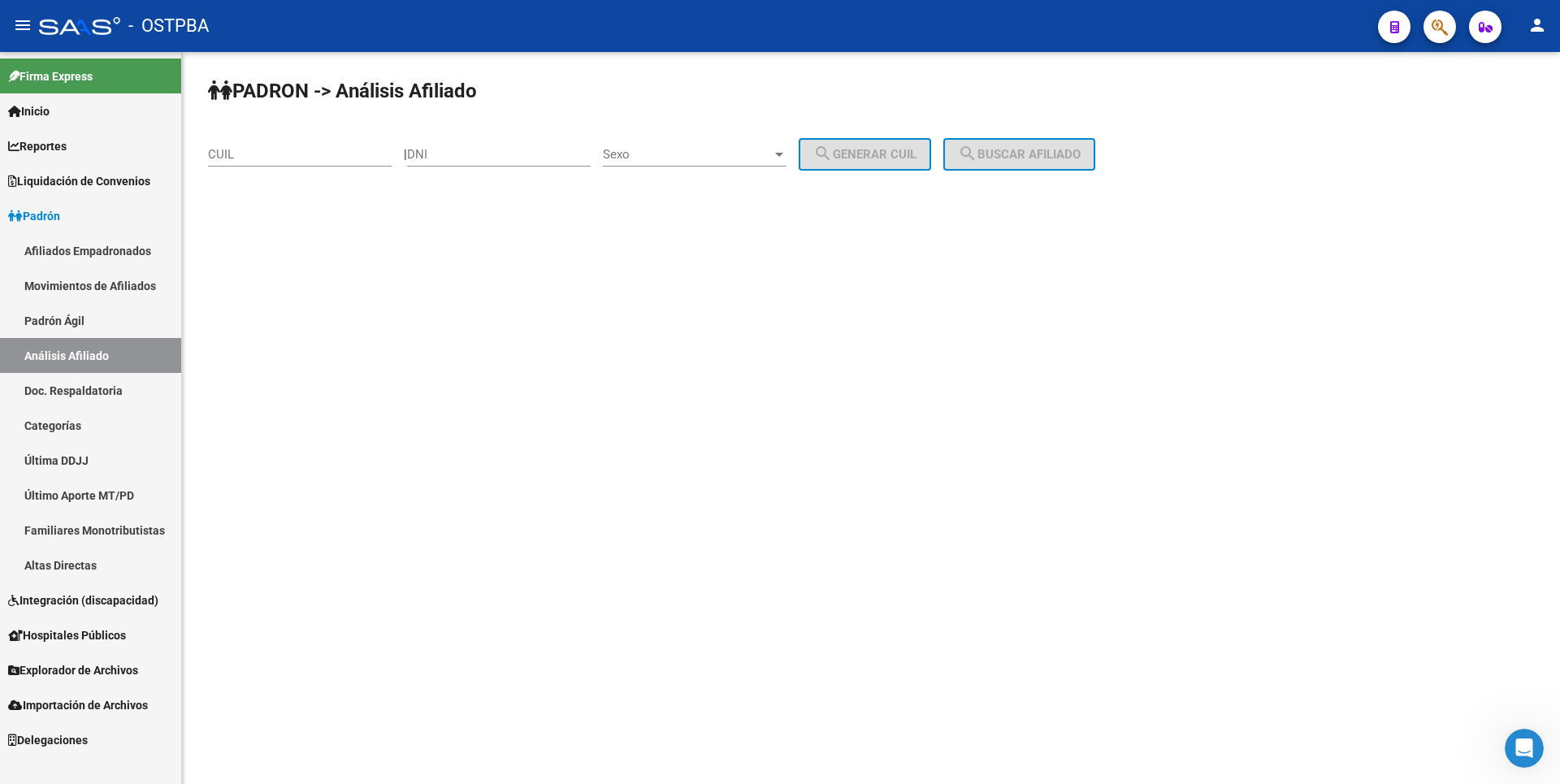
click at [120, 391] on link "Doc. Respaldatoria" at bounding box center [90, 390] width 181 height 35
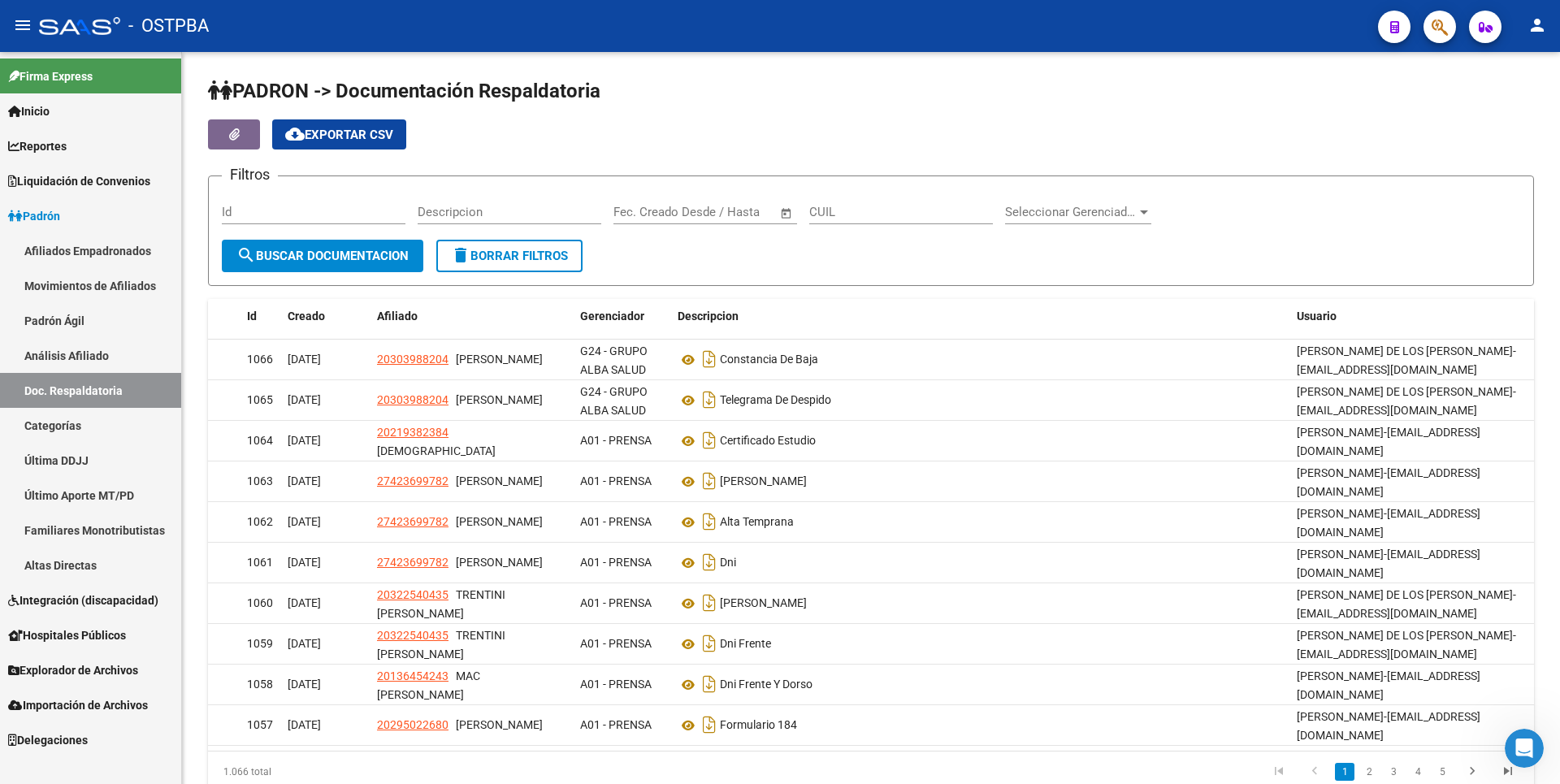
click at [73, 428] on link "Categorías" at bounding box center [90, 424] width 181 height 35
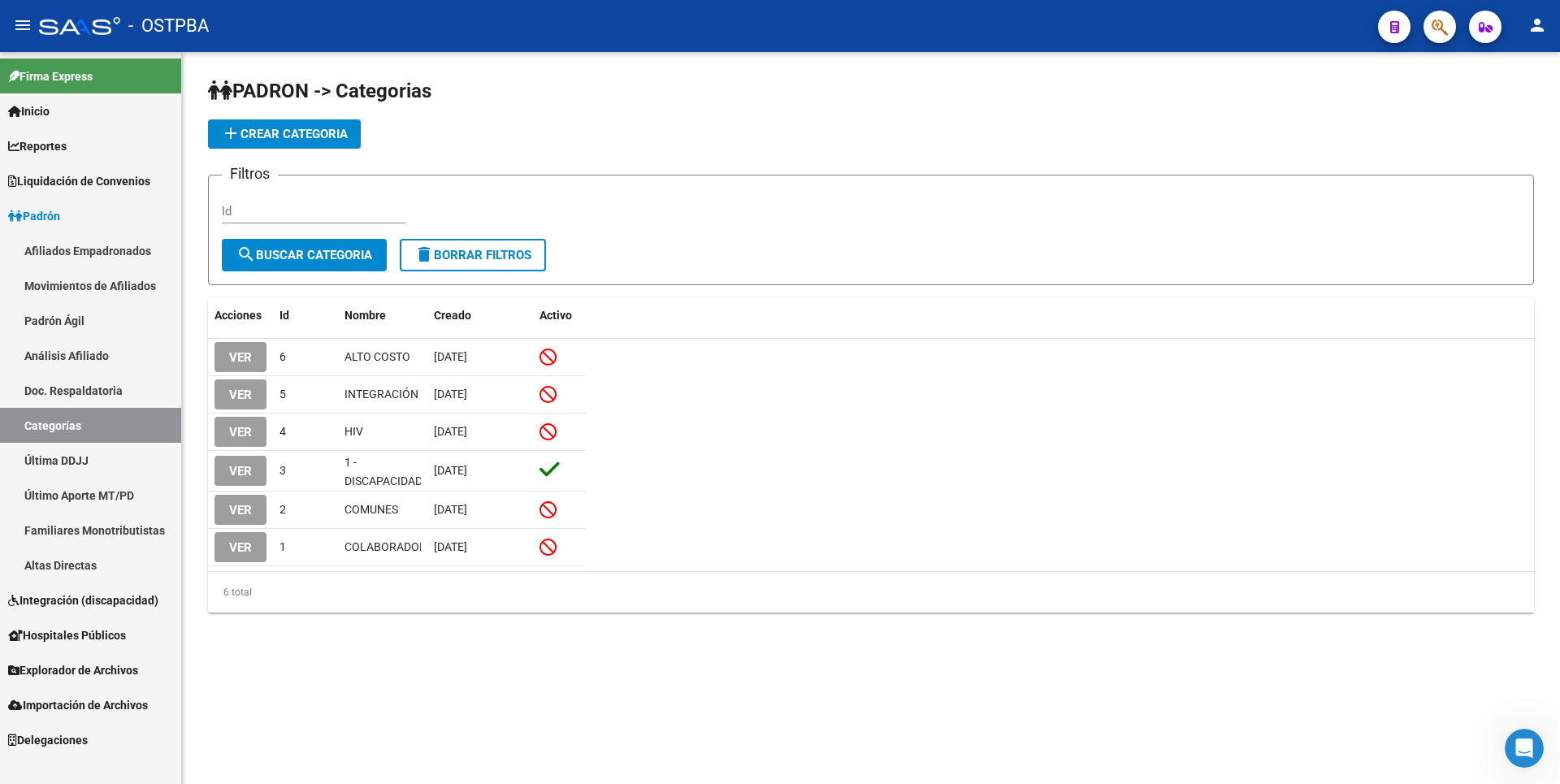
click at [89, 463] on link "Última DDJJ" at bounding box center [90, 459] width 181 height 35
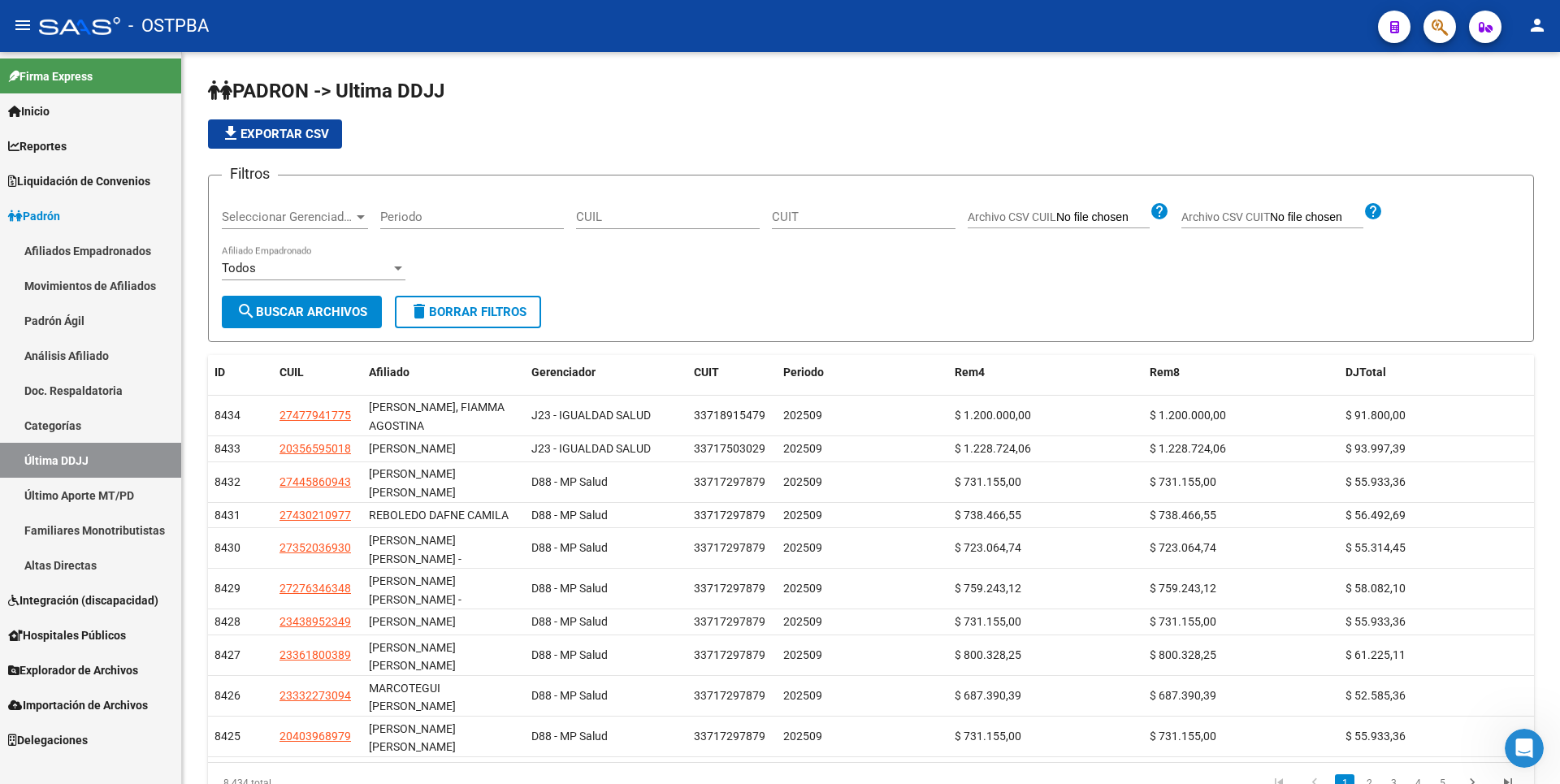
scroll to position [2, 0]
click at [89, 149] on link "Reportes" at bounding box center [90, 145] width 181 height 35
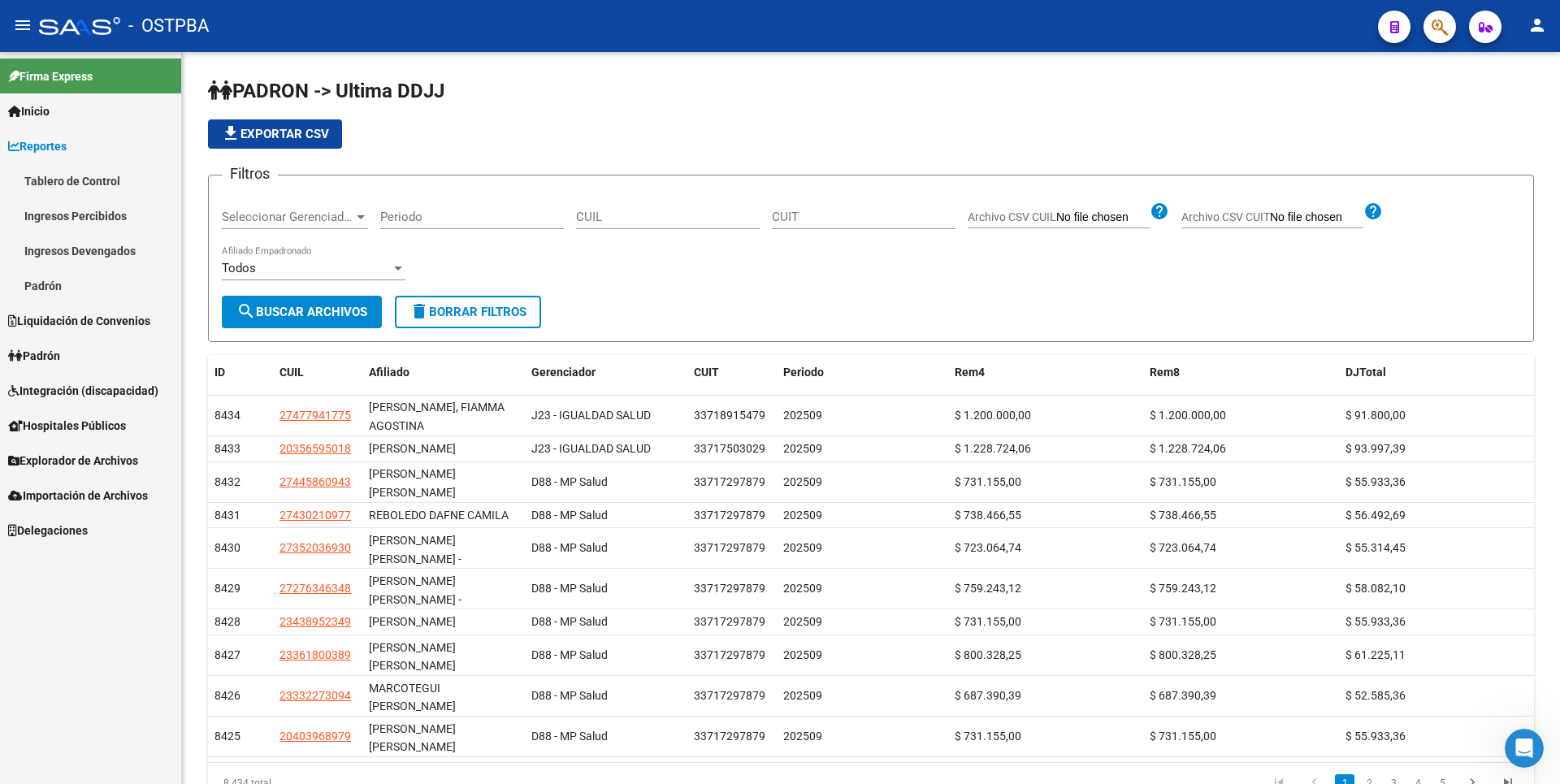
click at [101, 226] on link "Ingresos Percibidos" at bounding box center [90, 215] width 181 height 35
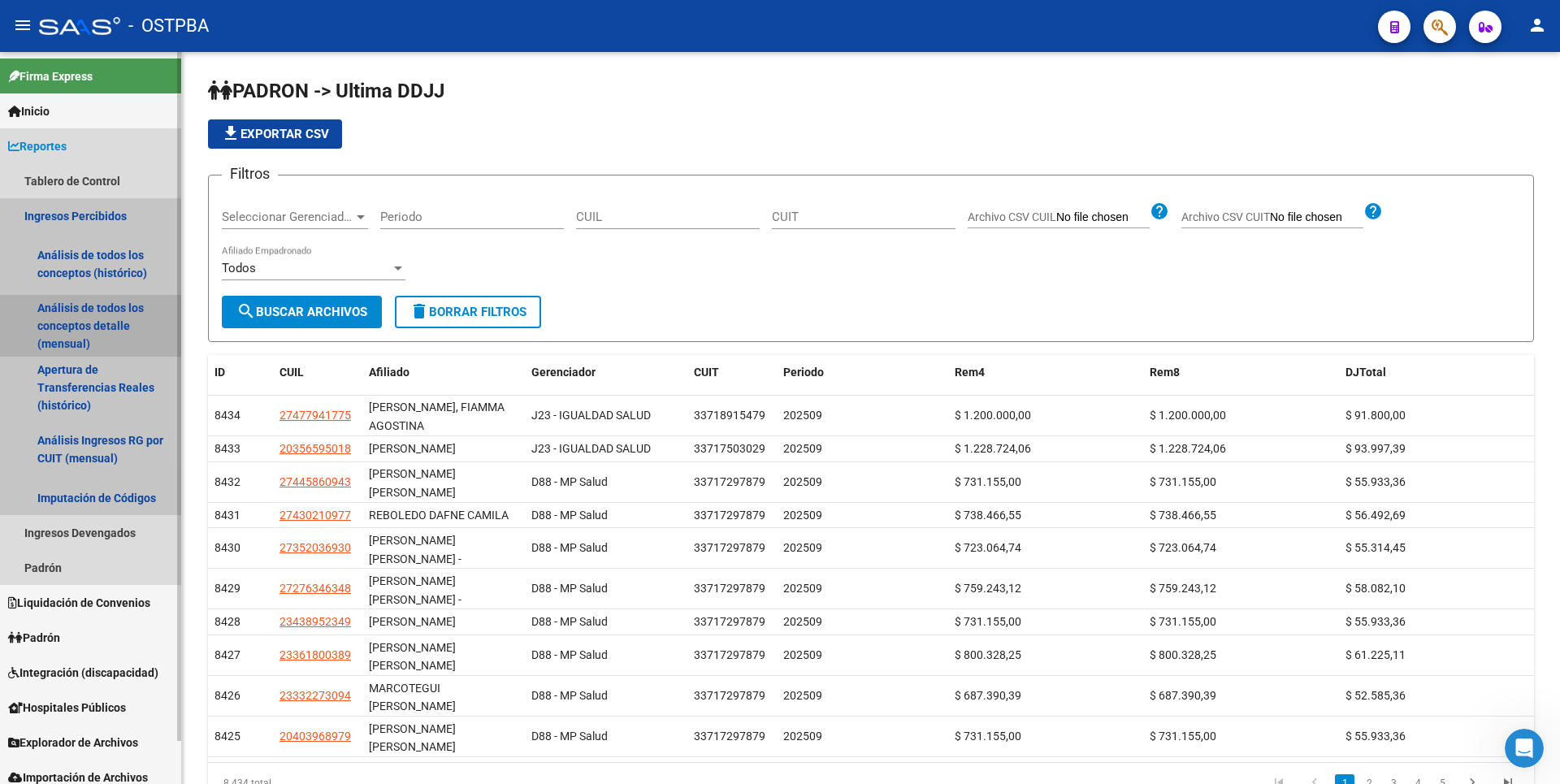
click at [116, 329] on link "Análisis de todos los conceptos detalle (mensual)" at bounding box center [90, 326] width 181 height 62
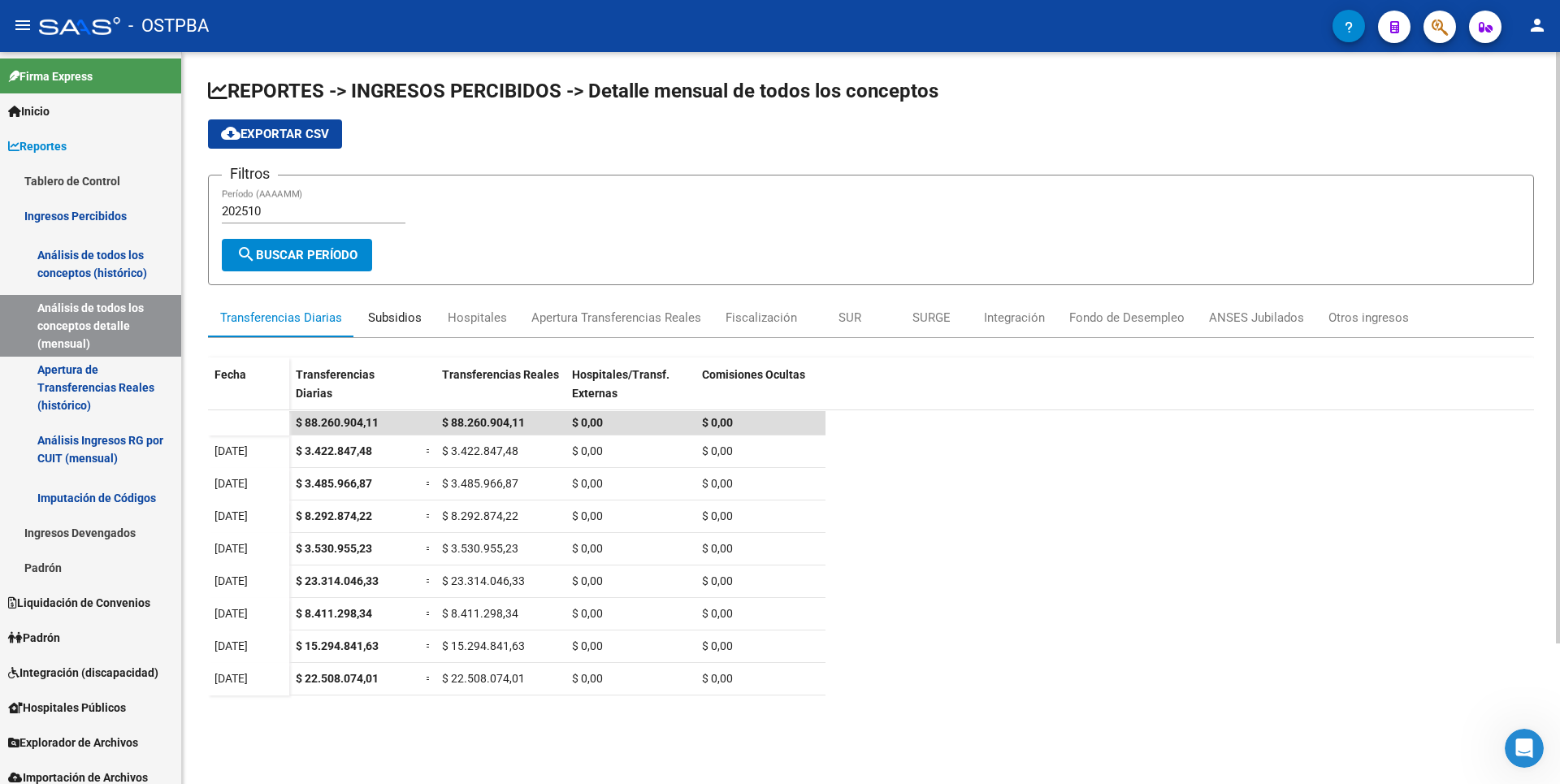
click at [387, 314] on div "Subsidios" at bounding box center [395, 318] width 54 height 18
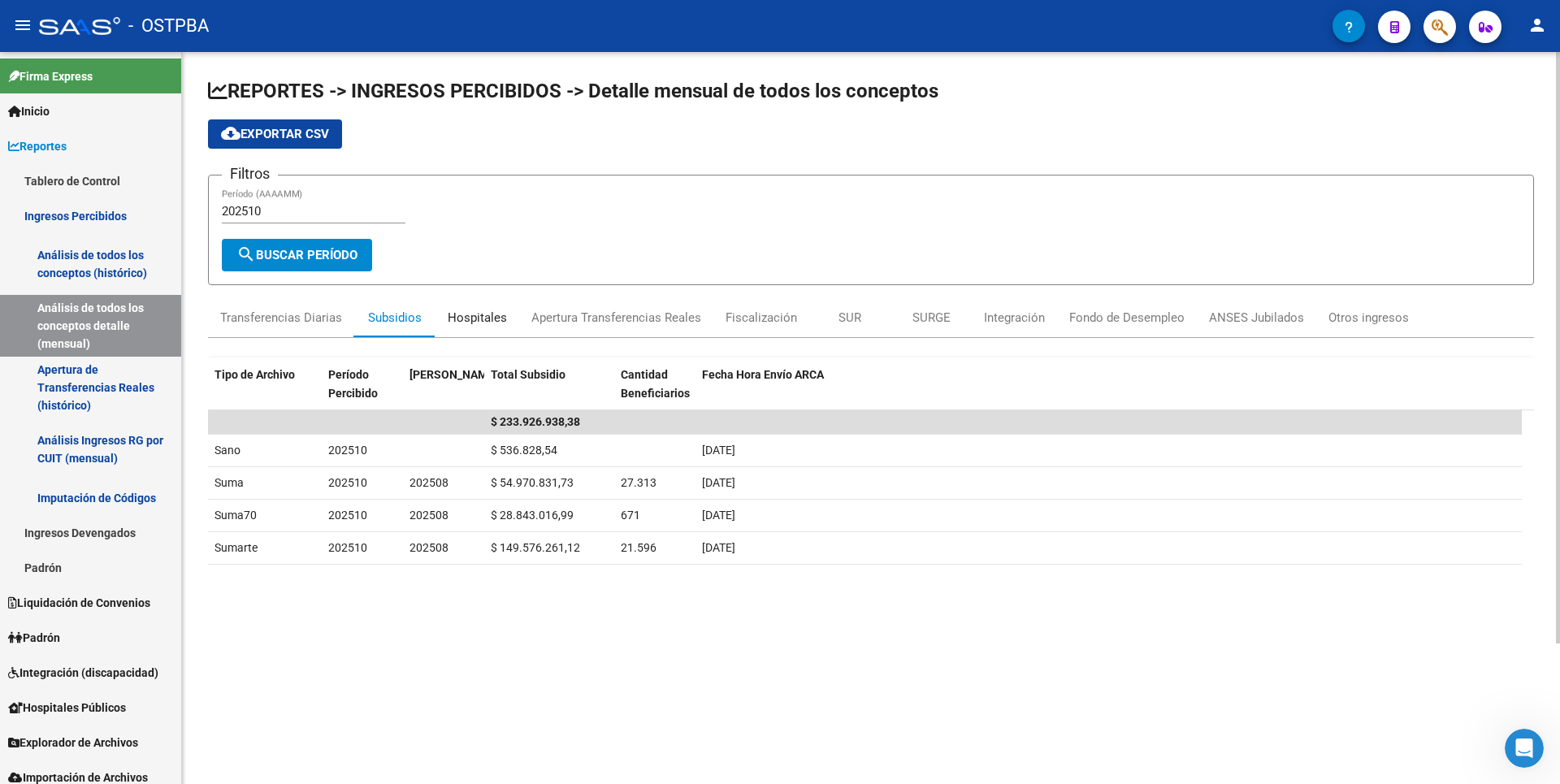
click at [468, 319] on div "Hospitales" at bounding box center [477, 318] width 59 height 18
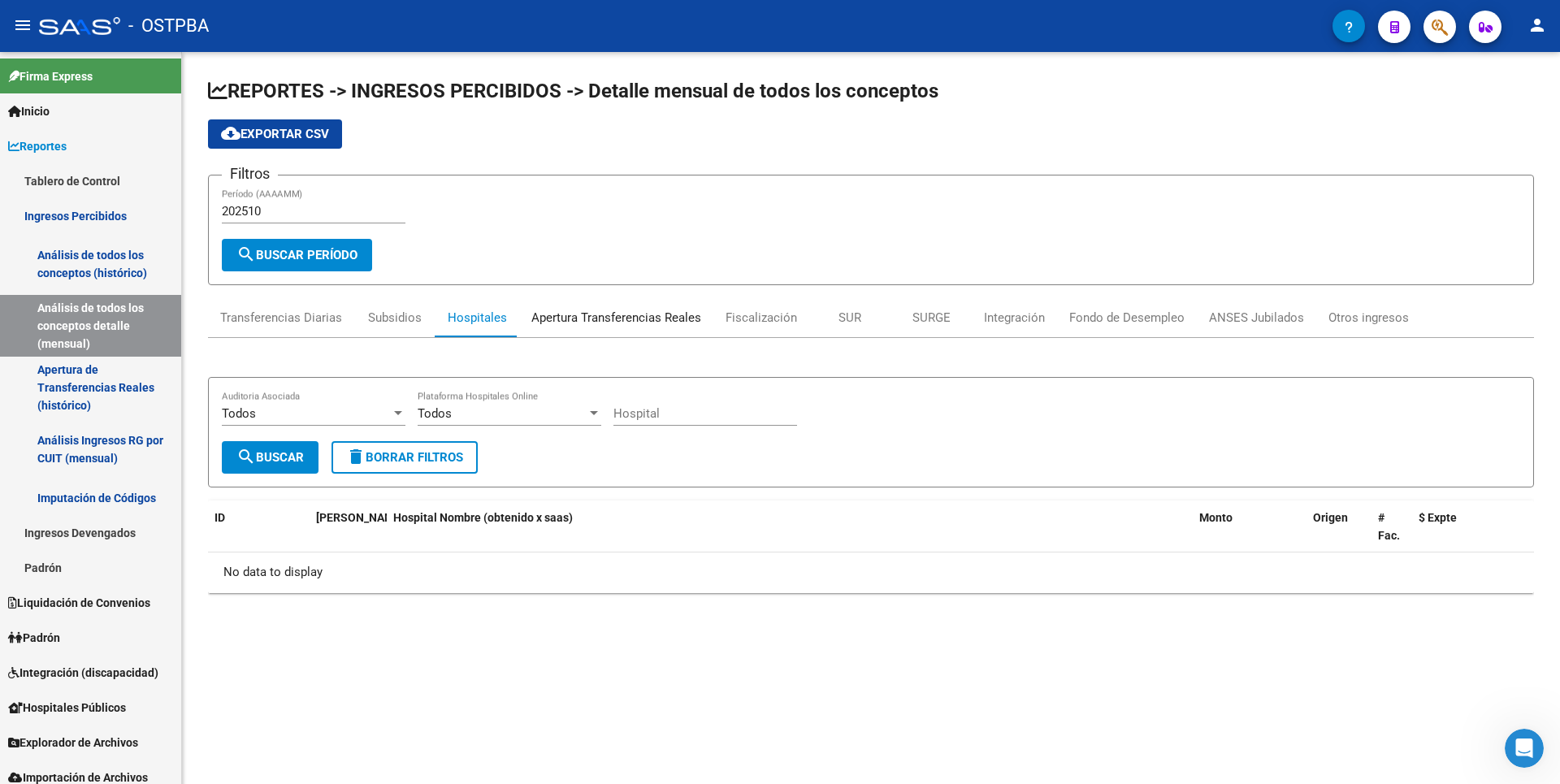
click at [598, 316] on div "Apertura Transferencias Reales" at bounding box center [617, 318] width 170 height 18
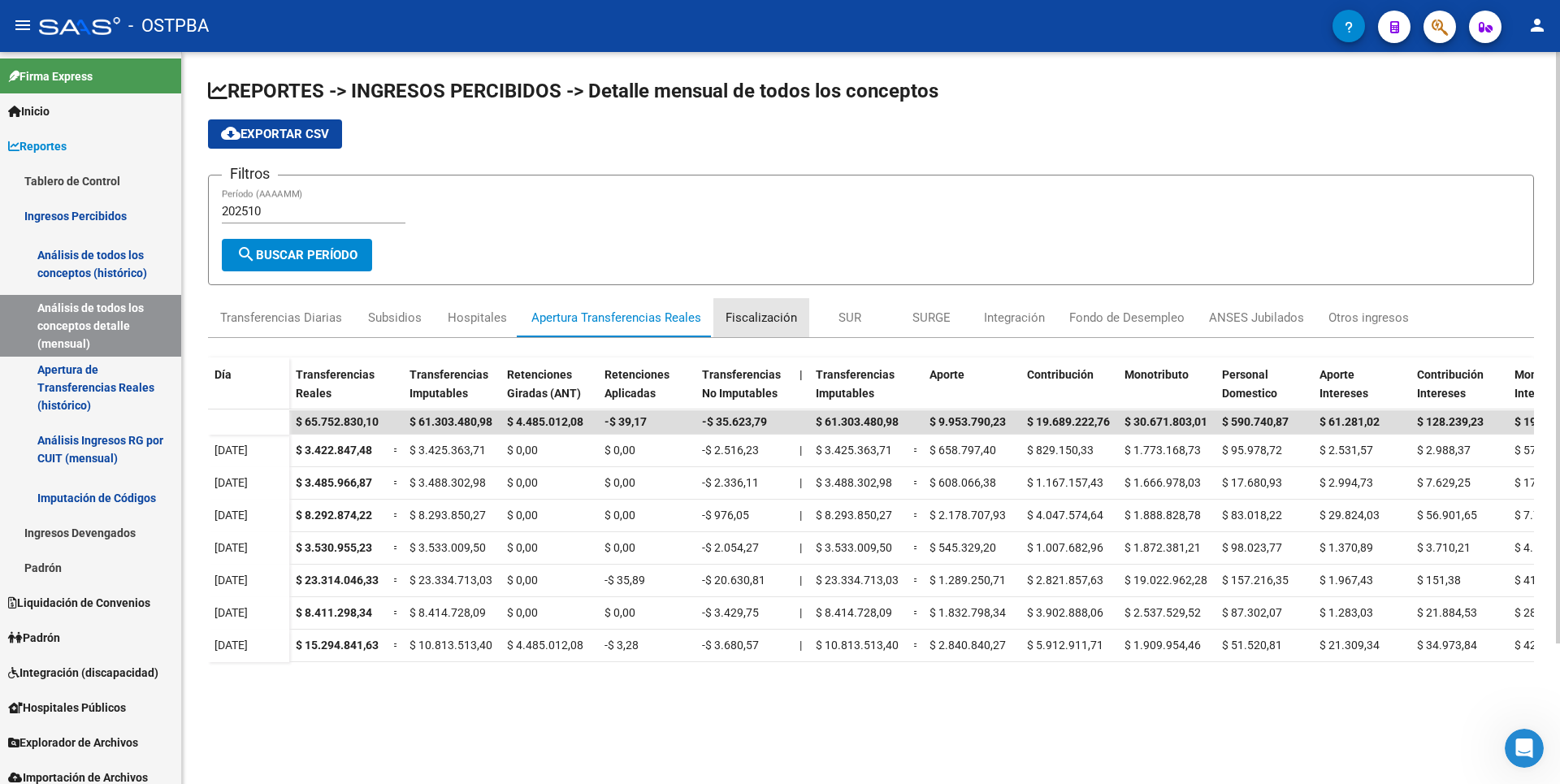
click at [763, 320] on div "Fiscalización" at bounding box center [762, 318] width 72 height 18
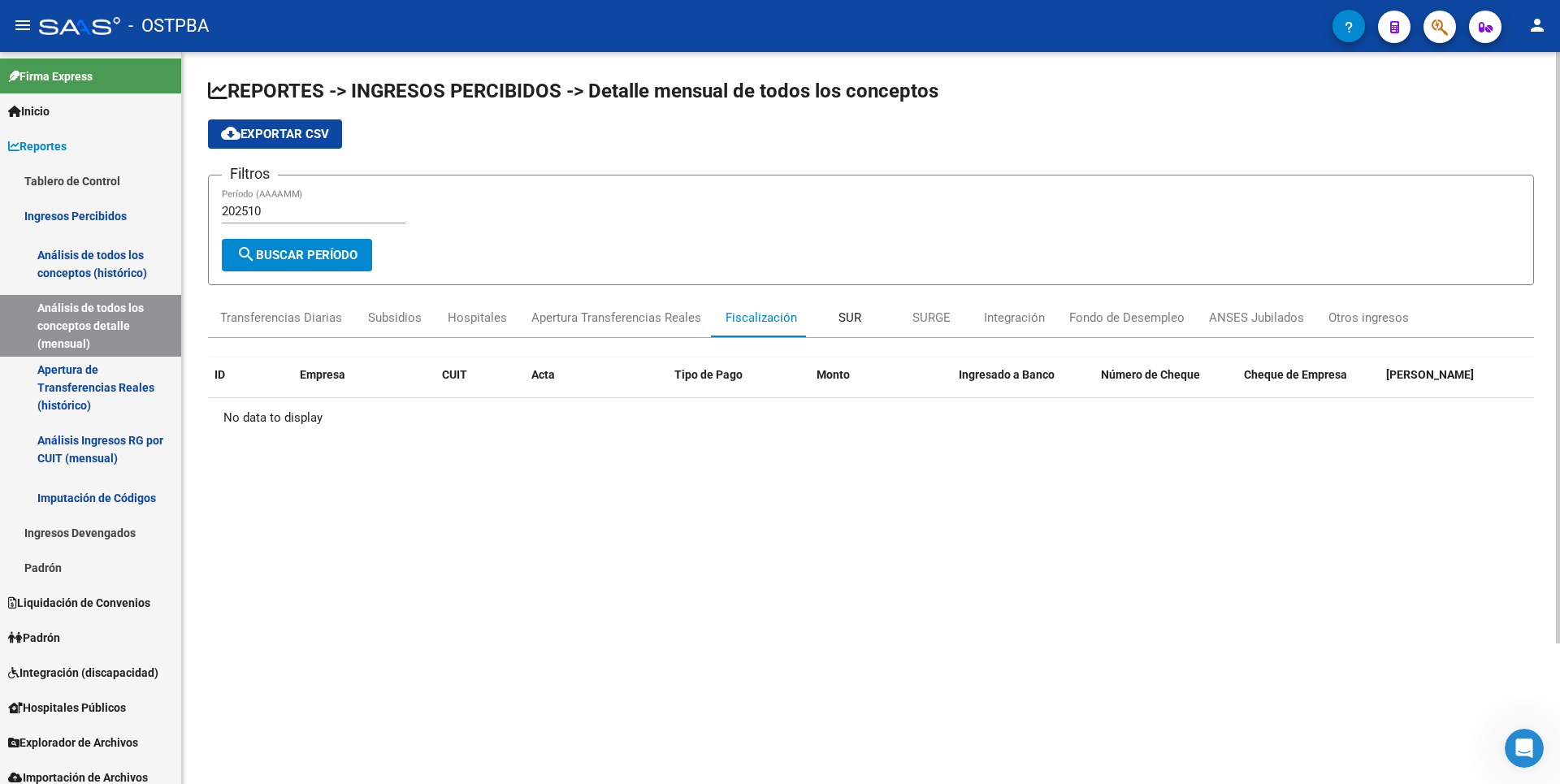
drag, startPoint x: 763, startPoint y: 320, endPoint x: 852, endPoint y: 316, distance: 89.1
click at [852, 316] on div "SUR" at bounding box center [849, 318] width 23 height 18
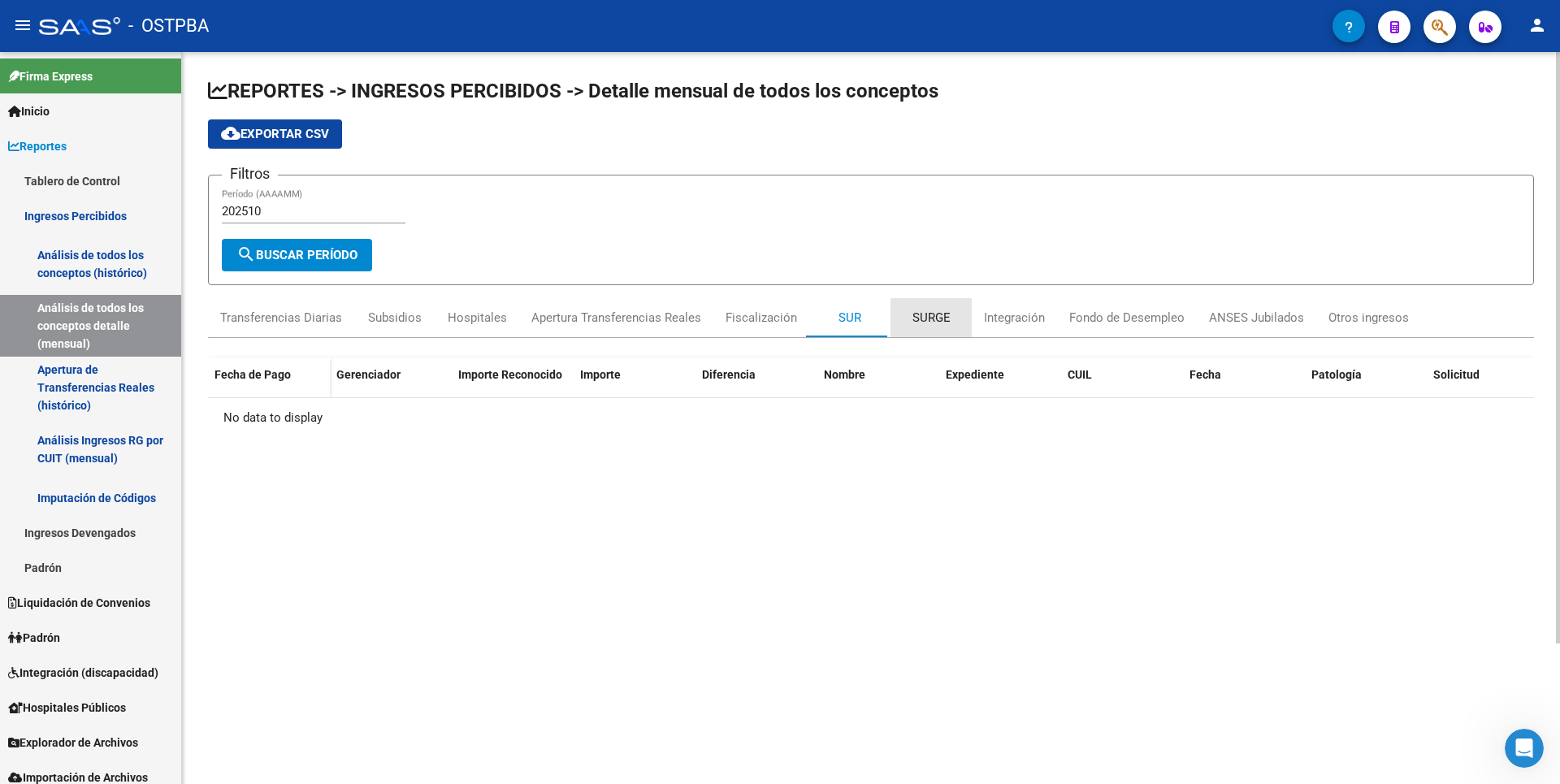
click at [920, 318] on div "SURGE" at bounding box center [931, 318] width 38 height 18
click at [1007, 322] on div "Integración" at bounding box center [1014, 318] width 61 height 18
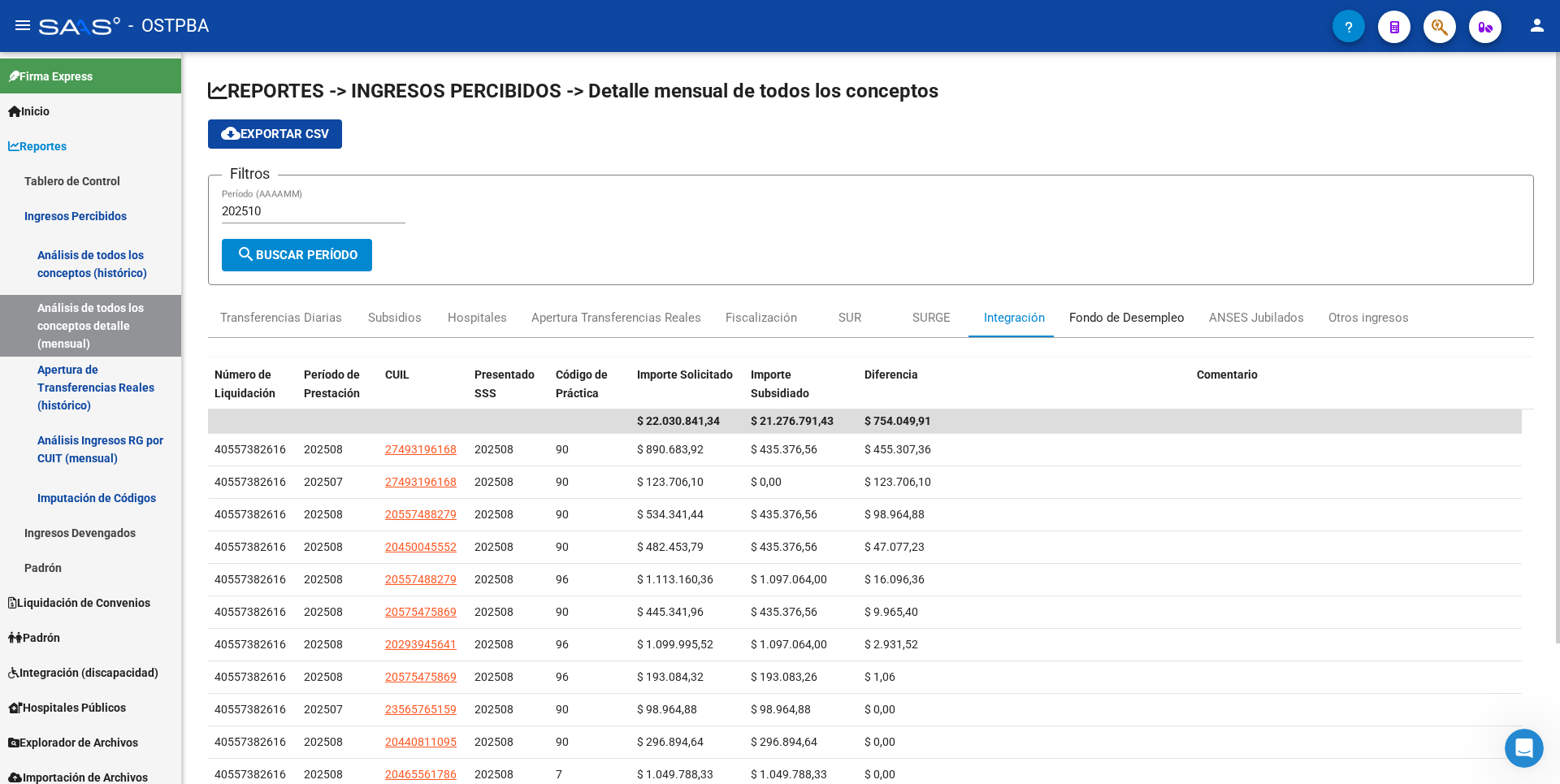
click at [1098, 313] on div "Fondo de Desempleo" at bounding box center [1126, 318] width 115 height 18
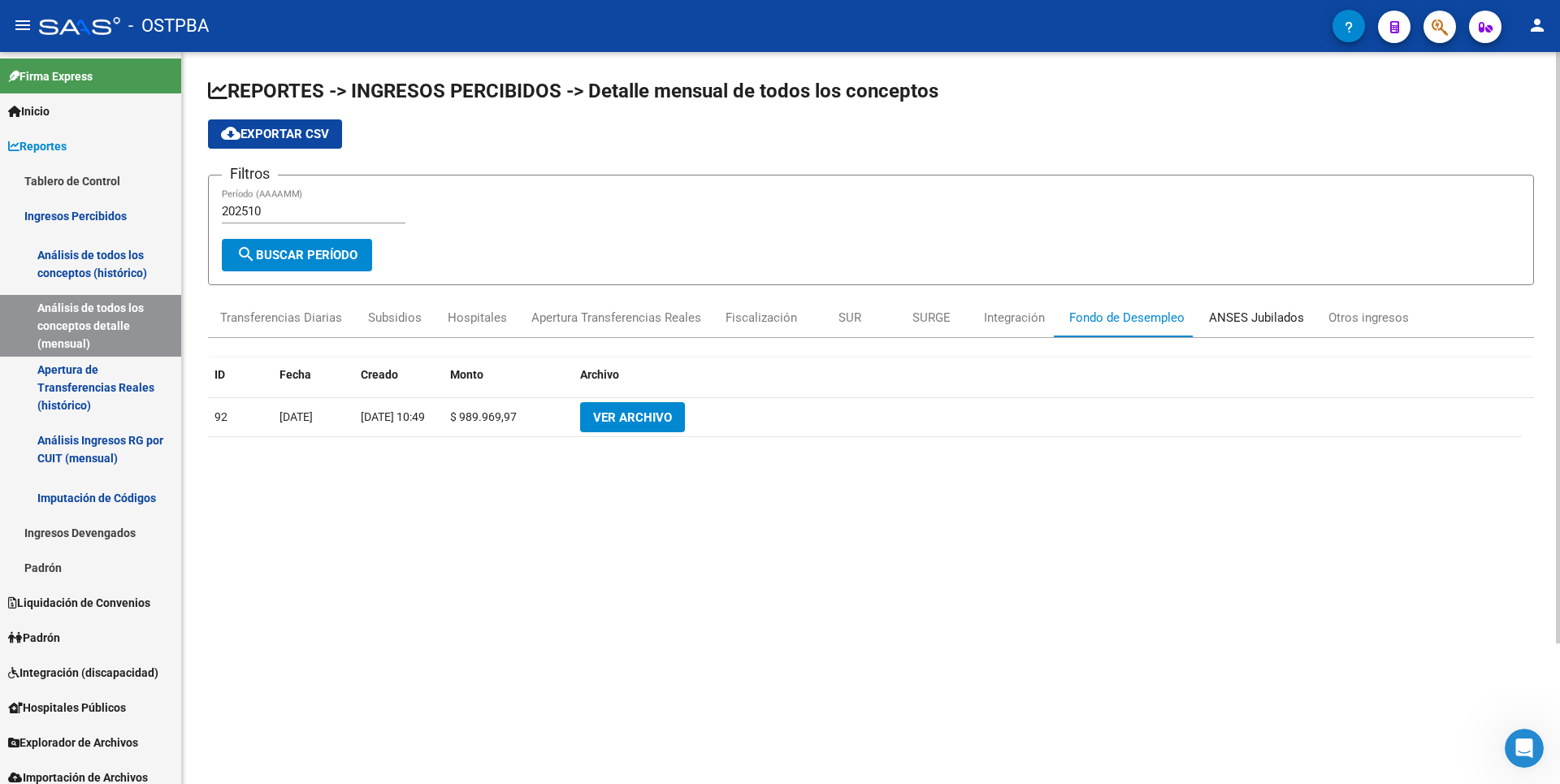
click at [1243, 319] on div "ANSES Jubilados" at bounding box center [1256, 318] width 95 height 18
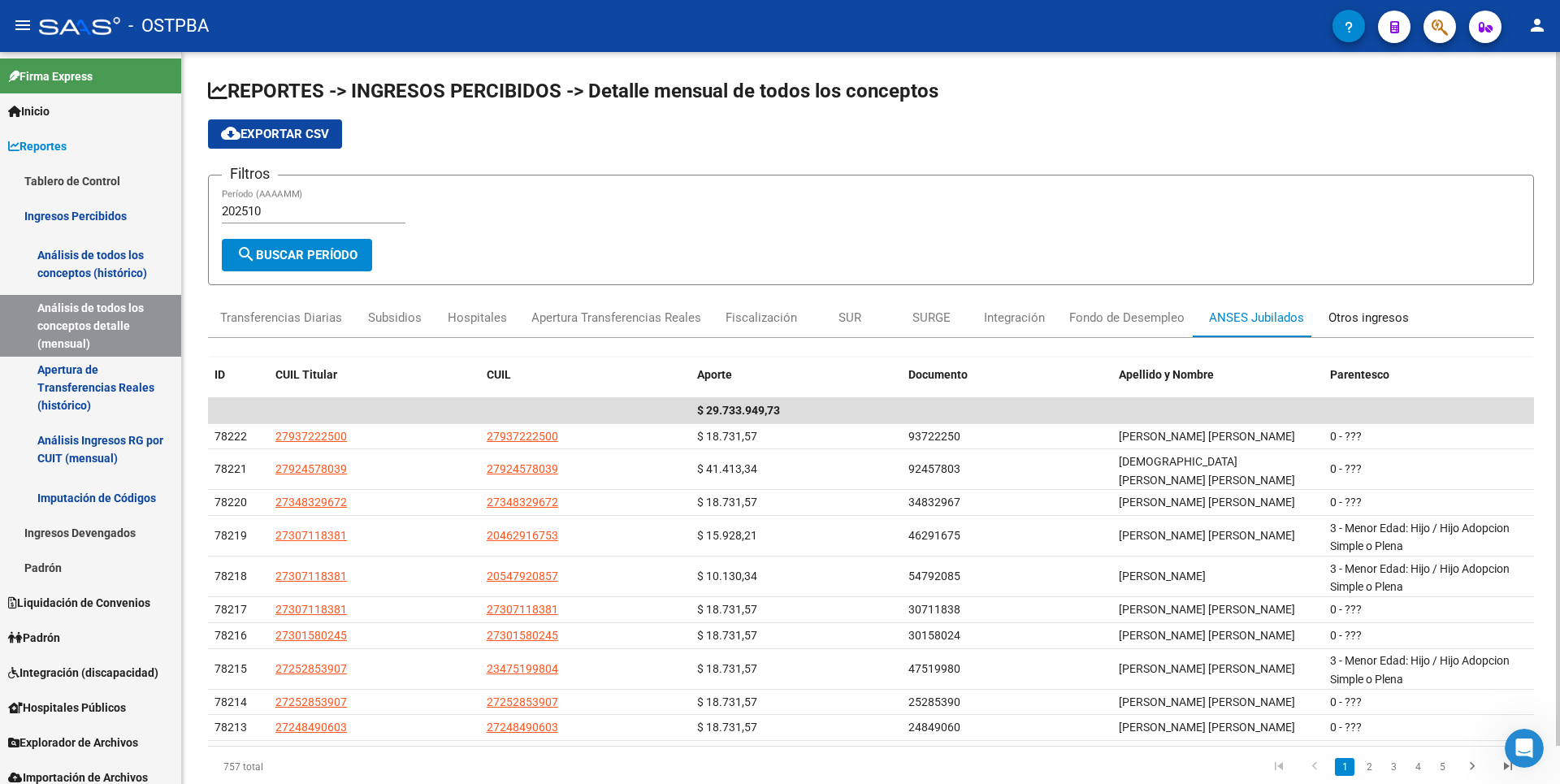
click at [1366, 321] on div "Otros ingresos" at bounding box center [1369, 318] width 81 height 18
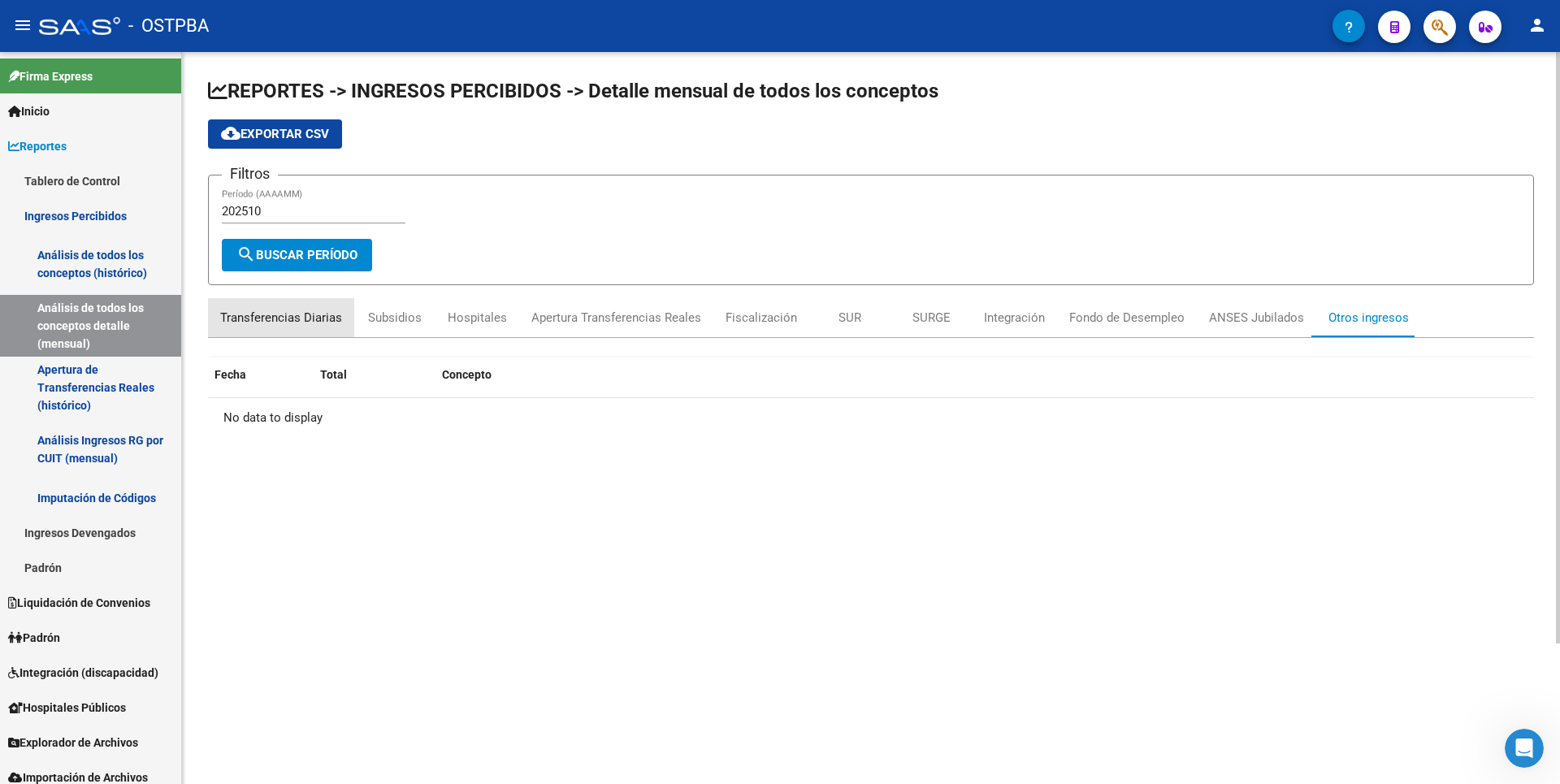
click at [311, 303] on div "Transferencias Diarias" at bounding box center [281, 317] width 146 height 39
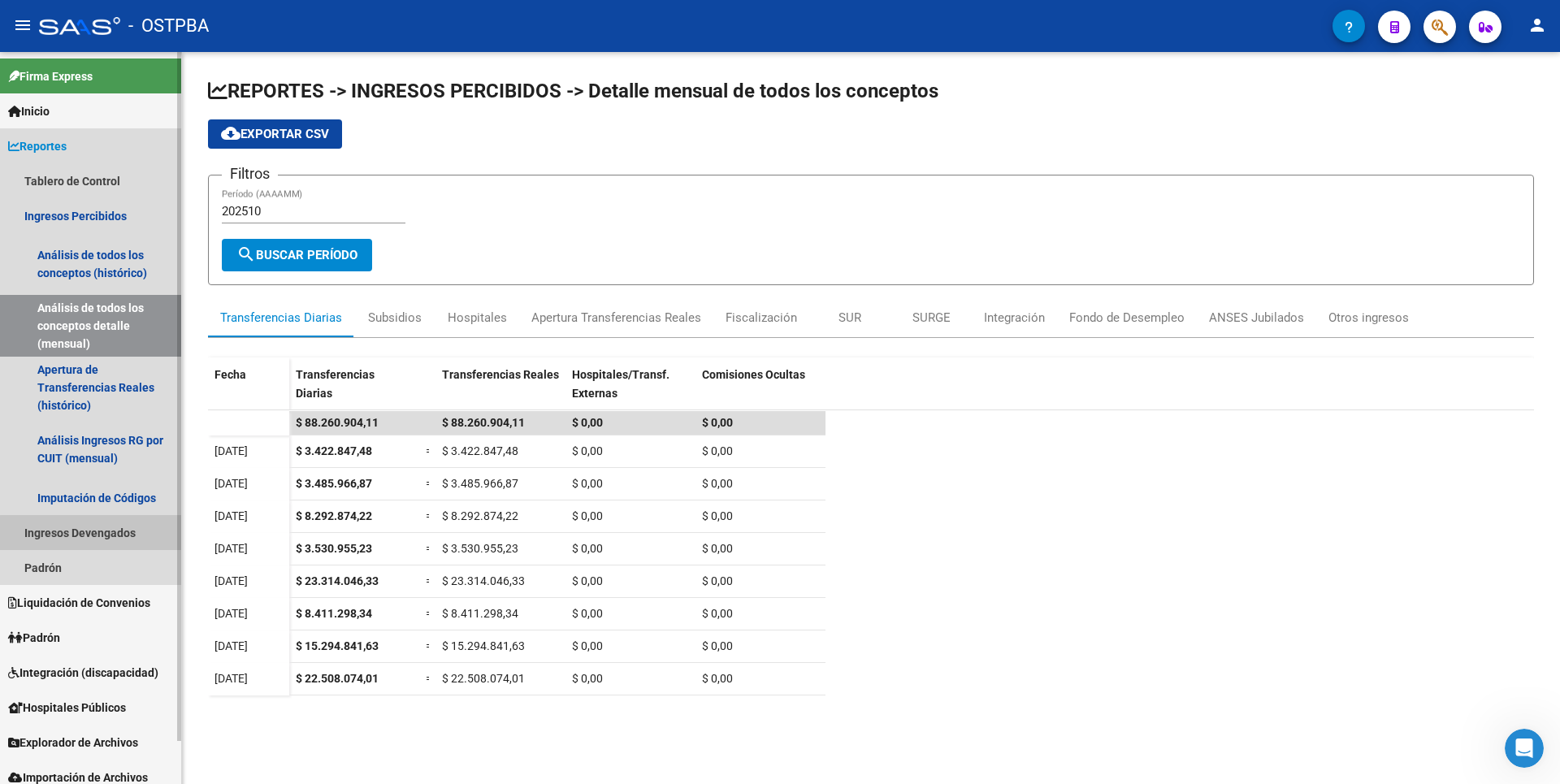
click at [92, 536] on link "Ingresos Devengados" at bounding box center [90, 532] width 181 height 35
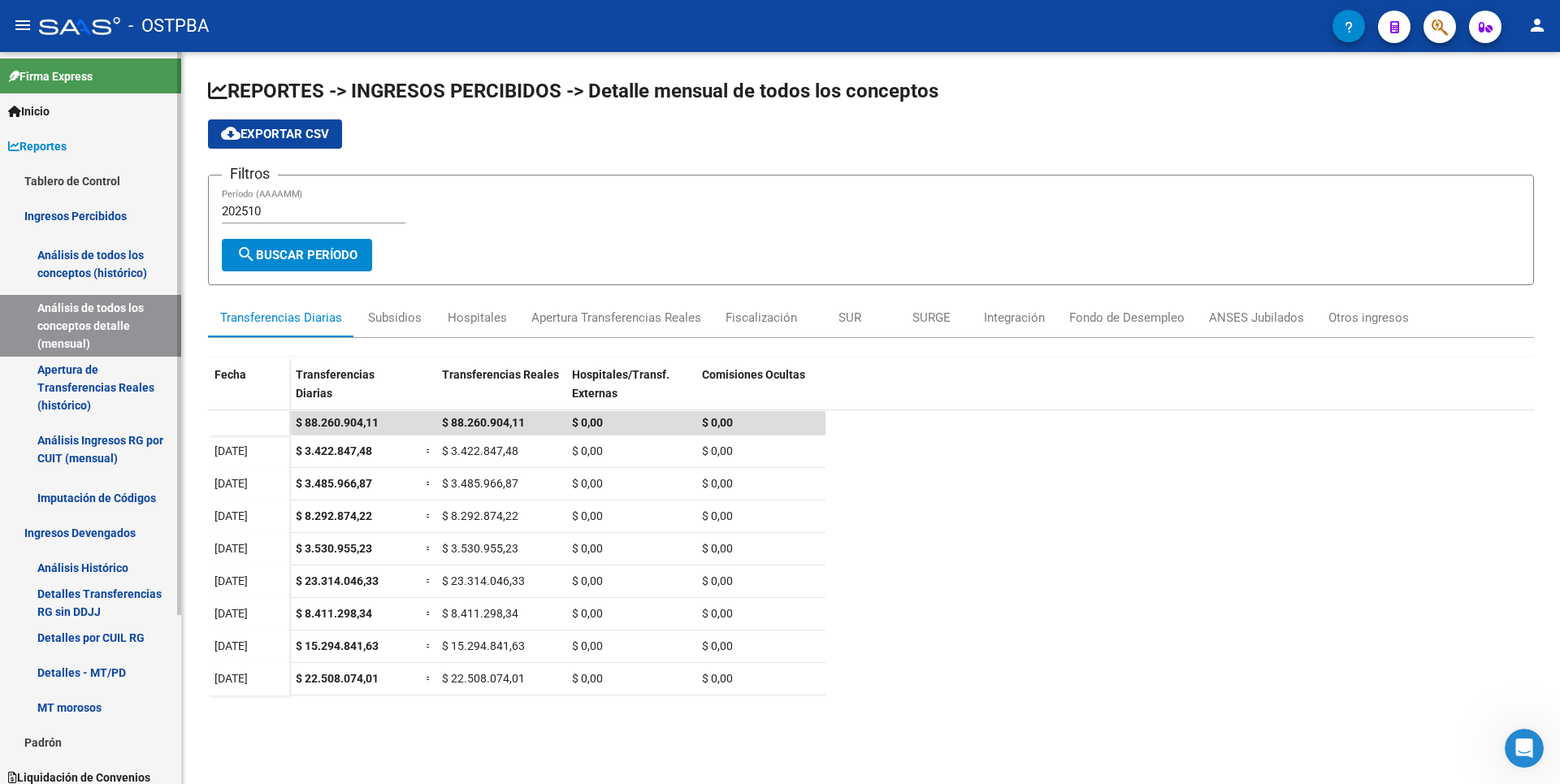
click at [108, 259] on link "Análisis de todos los conceptos (histórico)" at bounding box center [90, 264] width 181 height 62
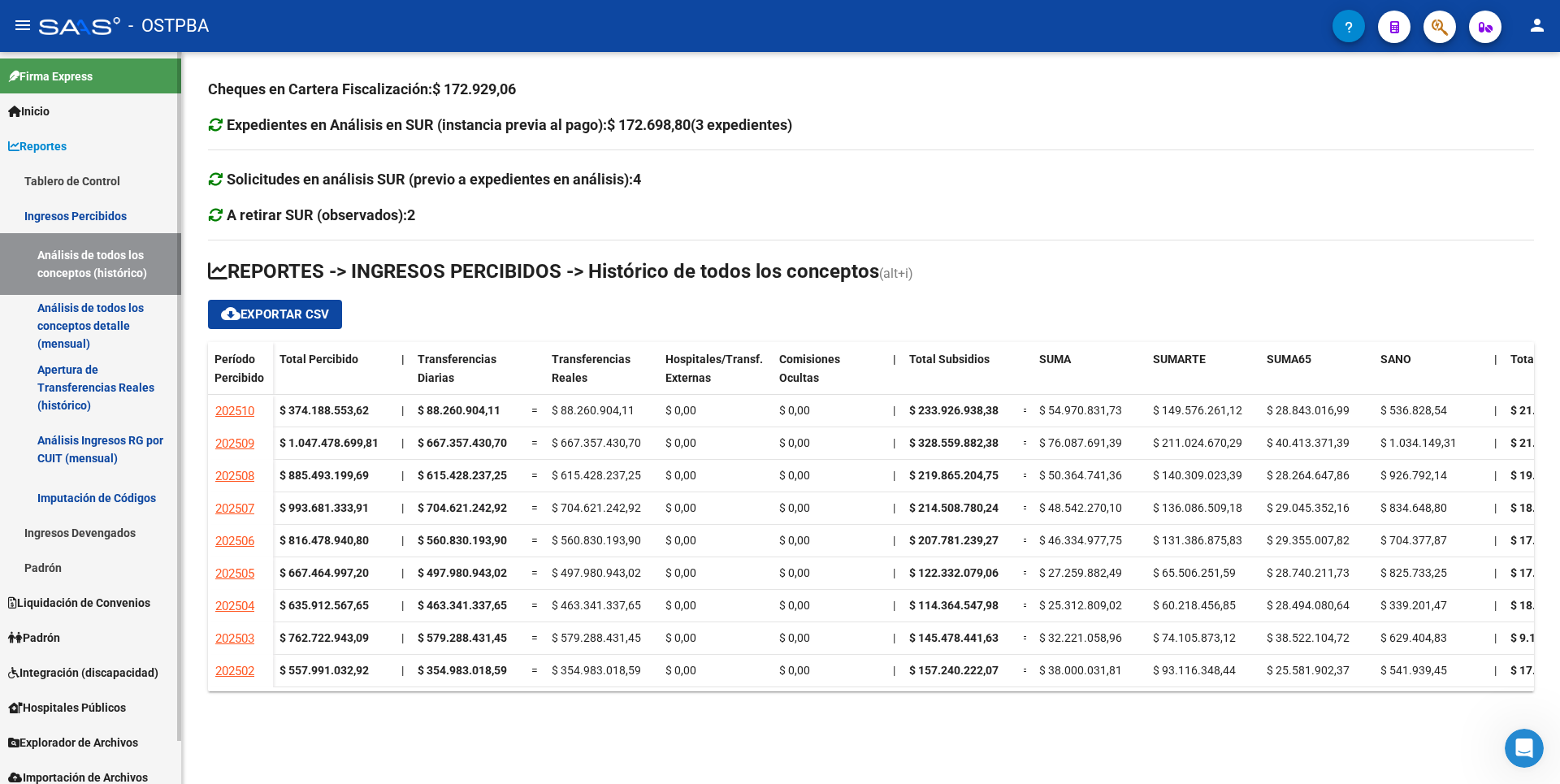
click at [73, 317] on link "Análisis de todos los conceptos detalle (mensual)" at bounding box center [90, 326] width 181 height 62
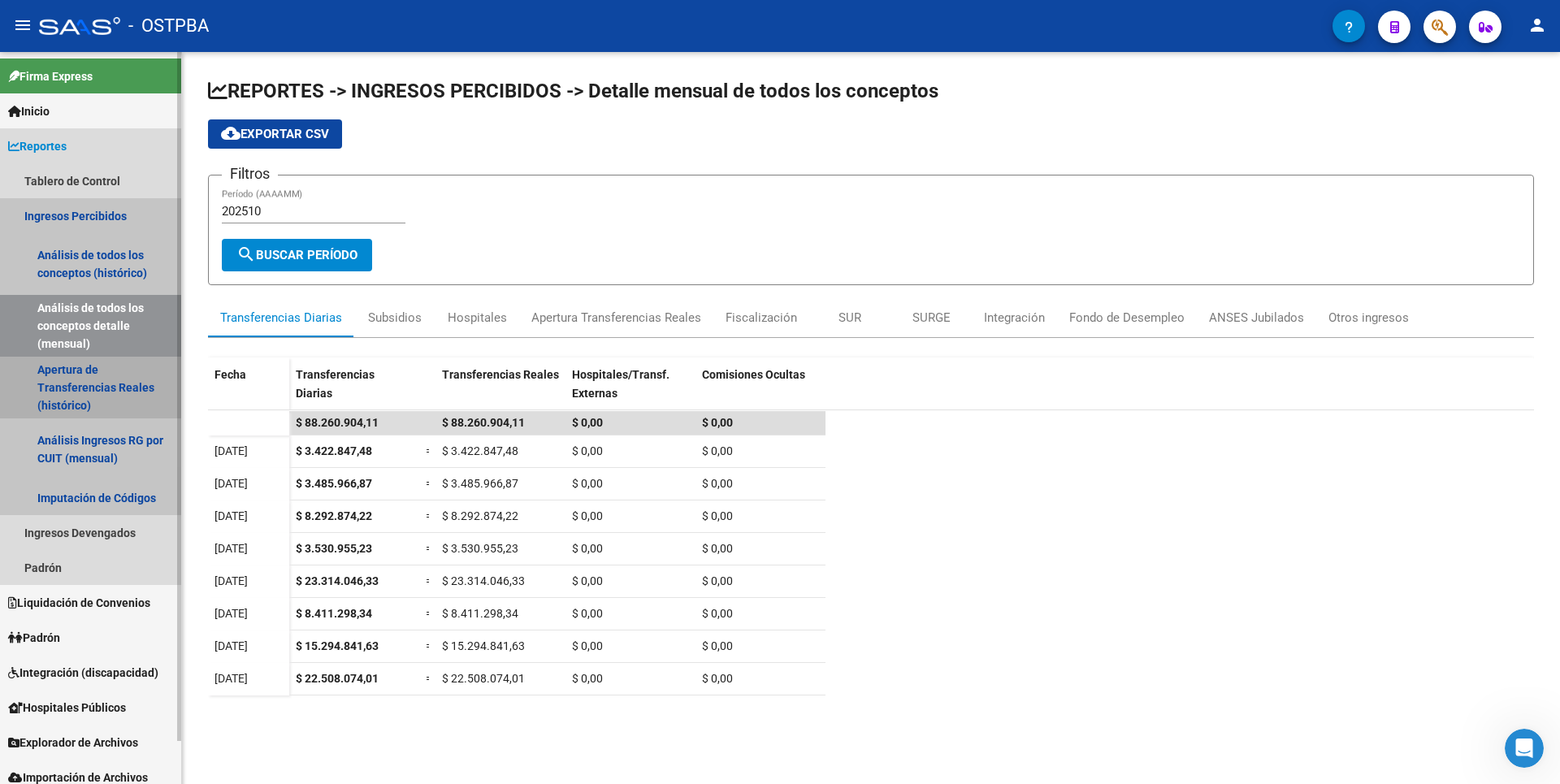
click at [88, 390] on link "Apertura de Transferencias Reales (histórico)" at bounding box center [90, 388] width 181 height 62
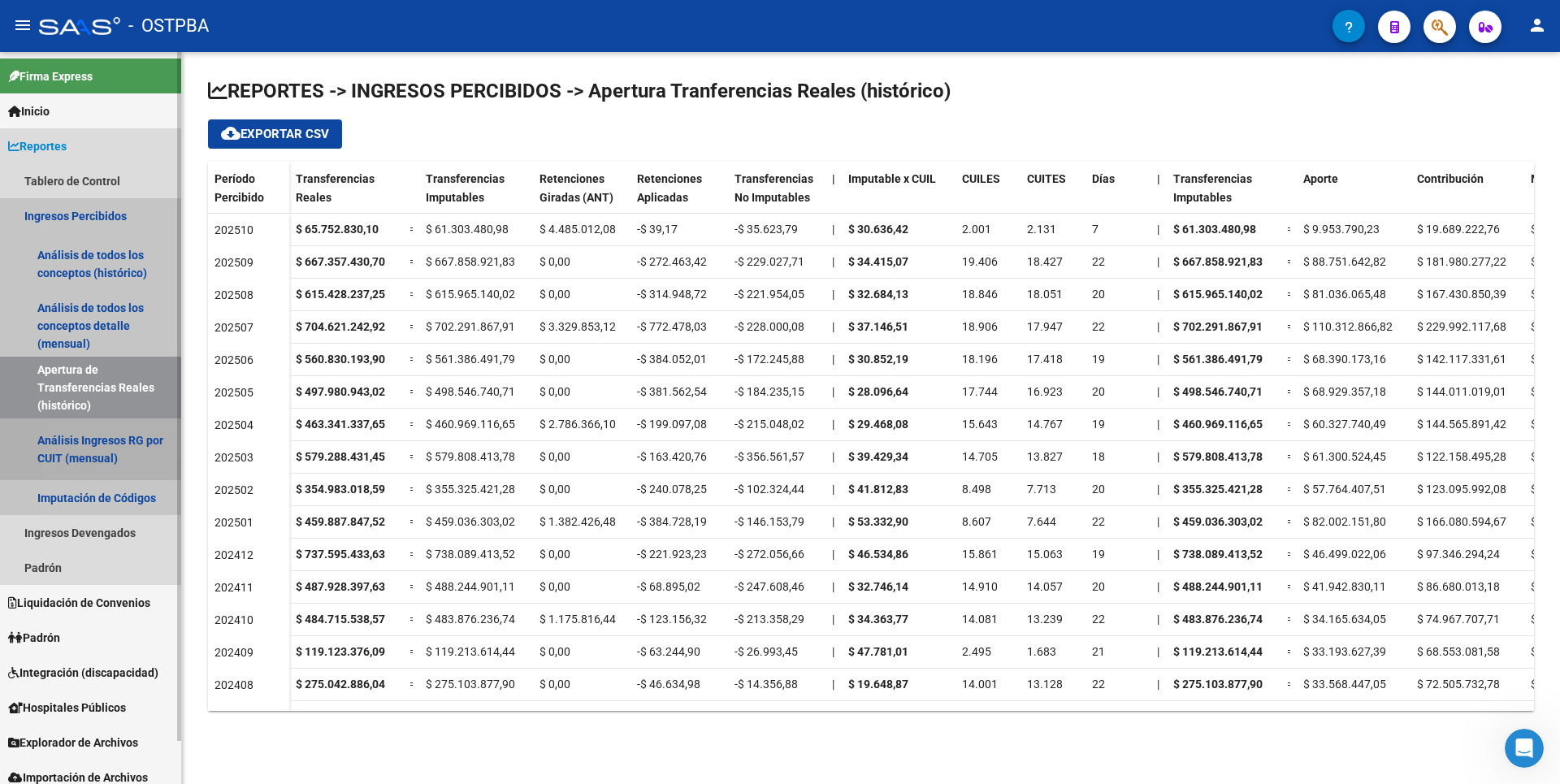
click at [103, 446] on link "Análisis Ingresos RG por CUIT (mensual)" at bounding box center [90, 449] width 181 height 62
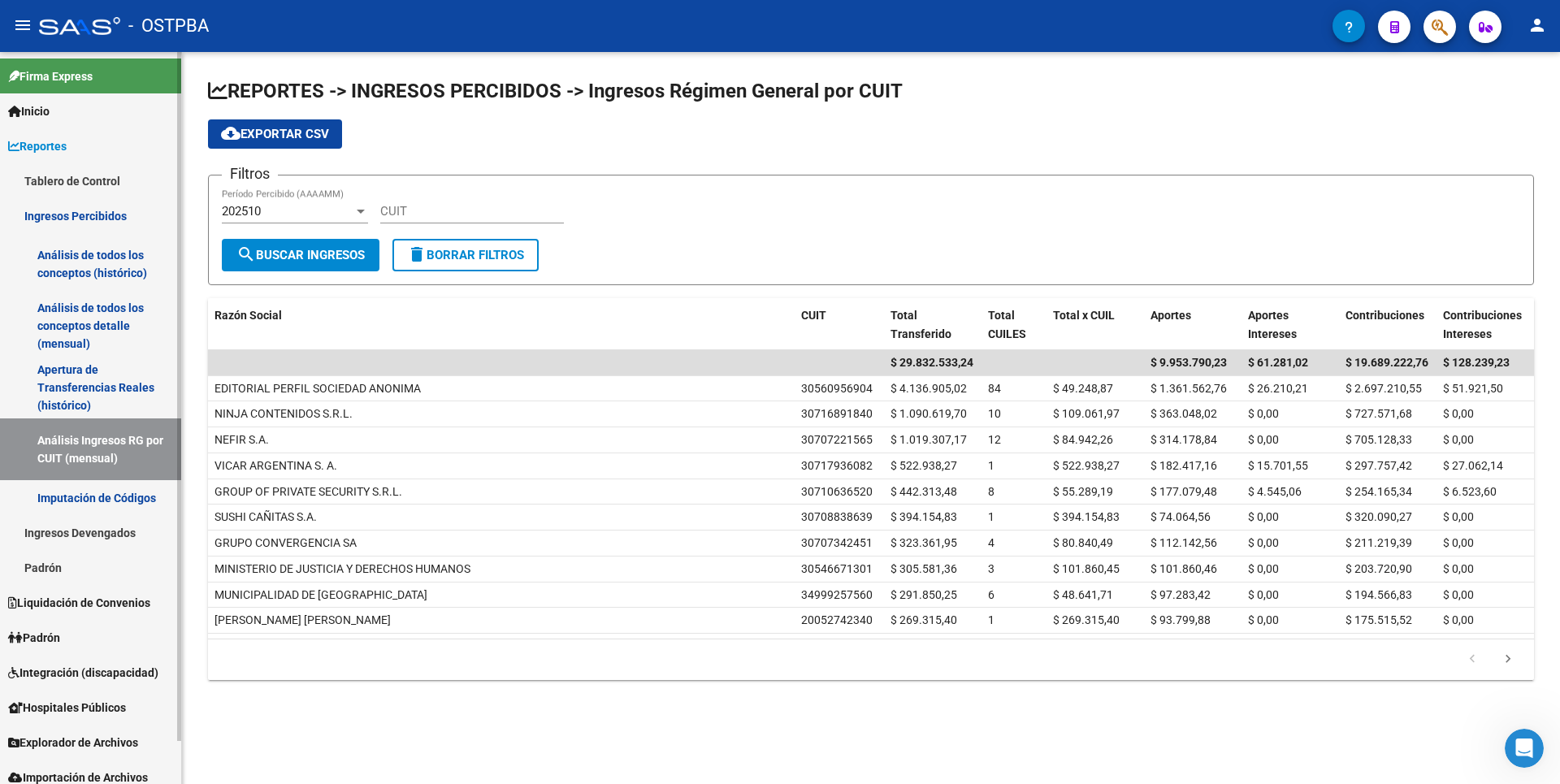
click at [94, 530] on link "Ingresos Devengados" at bounding box center [90, 532] width 181 height 35
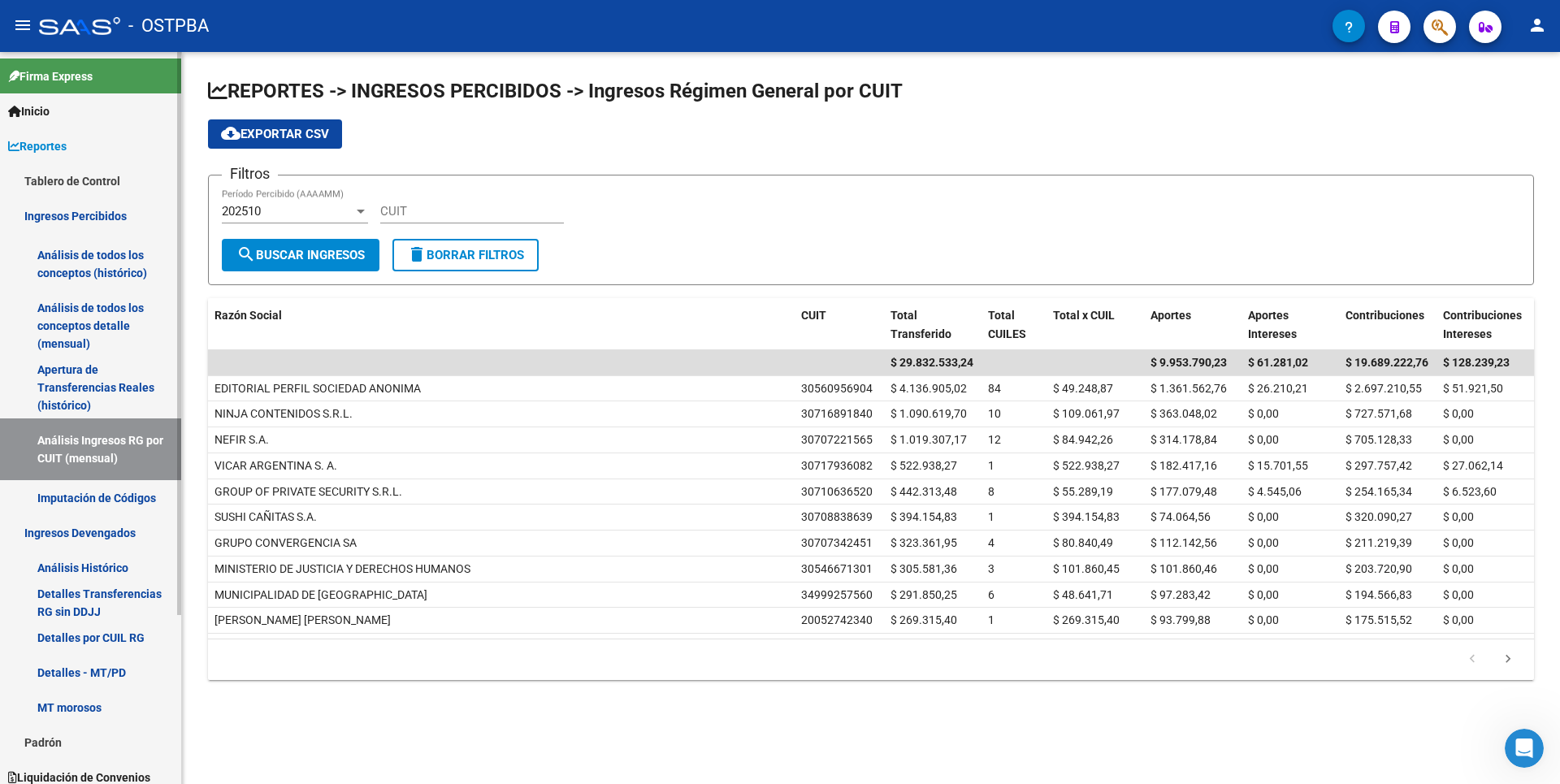
click at [83, 566] on link "Análisis Histórico" at bounding box center [90, 567] width 181 height 35
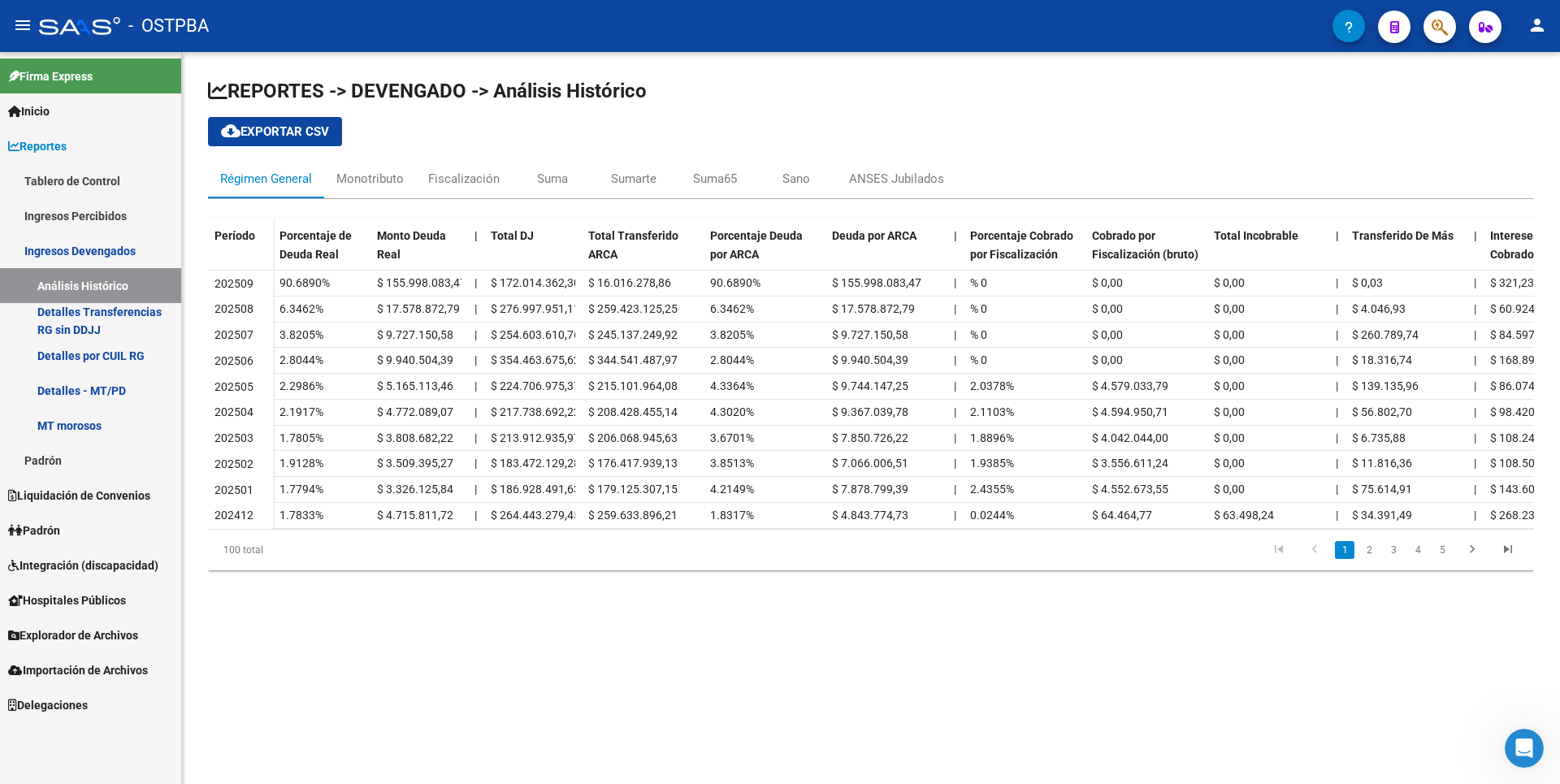
click at [103, 362] on link "Detalles por CUIL RG" at bounding box center [90, 355] width 181 height 35
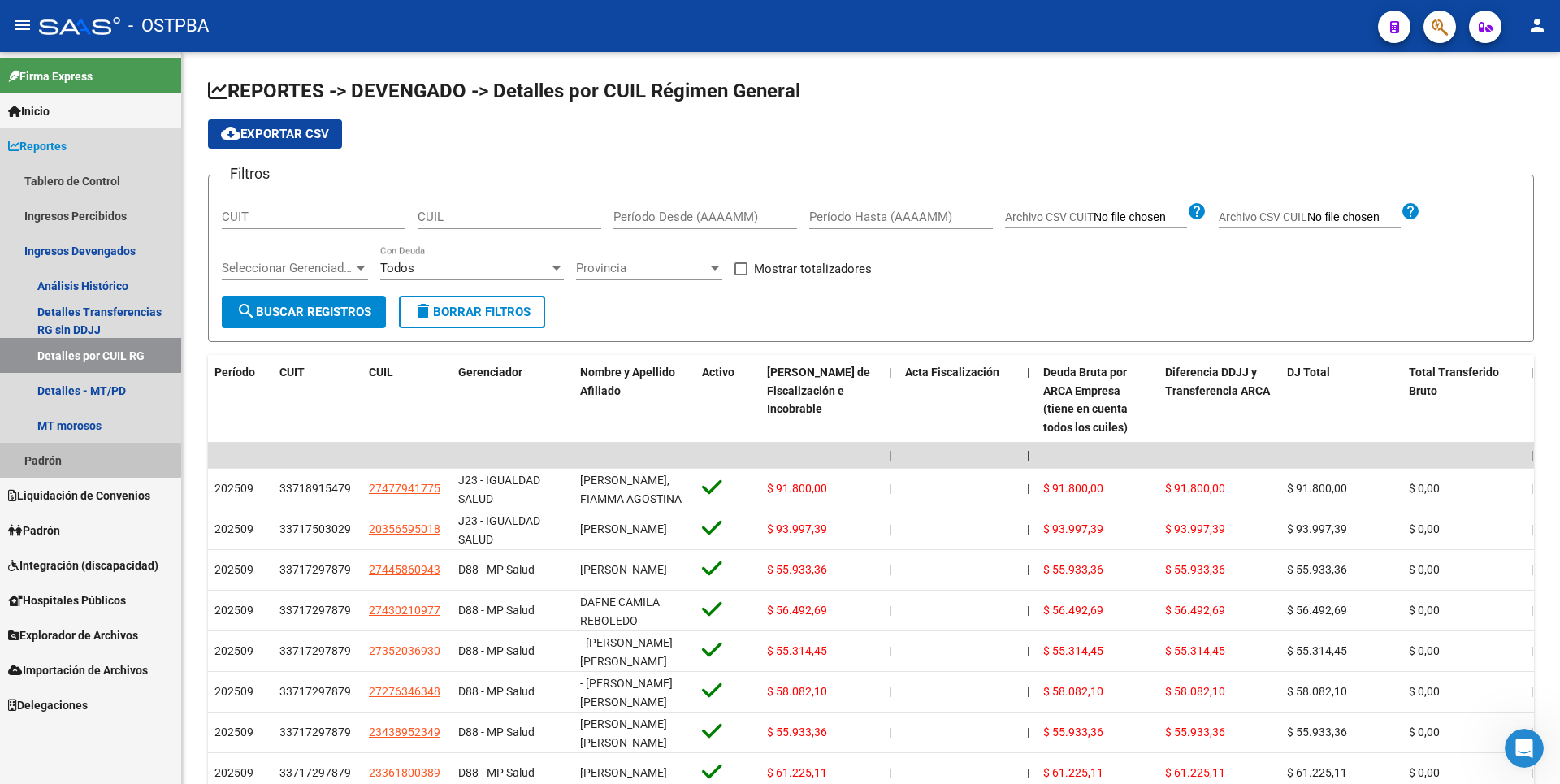
click at [44, 460] on link "Padrón" at bounding box center [90, 459] width 181 height 35
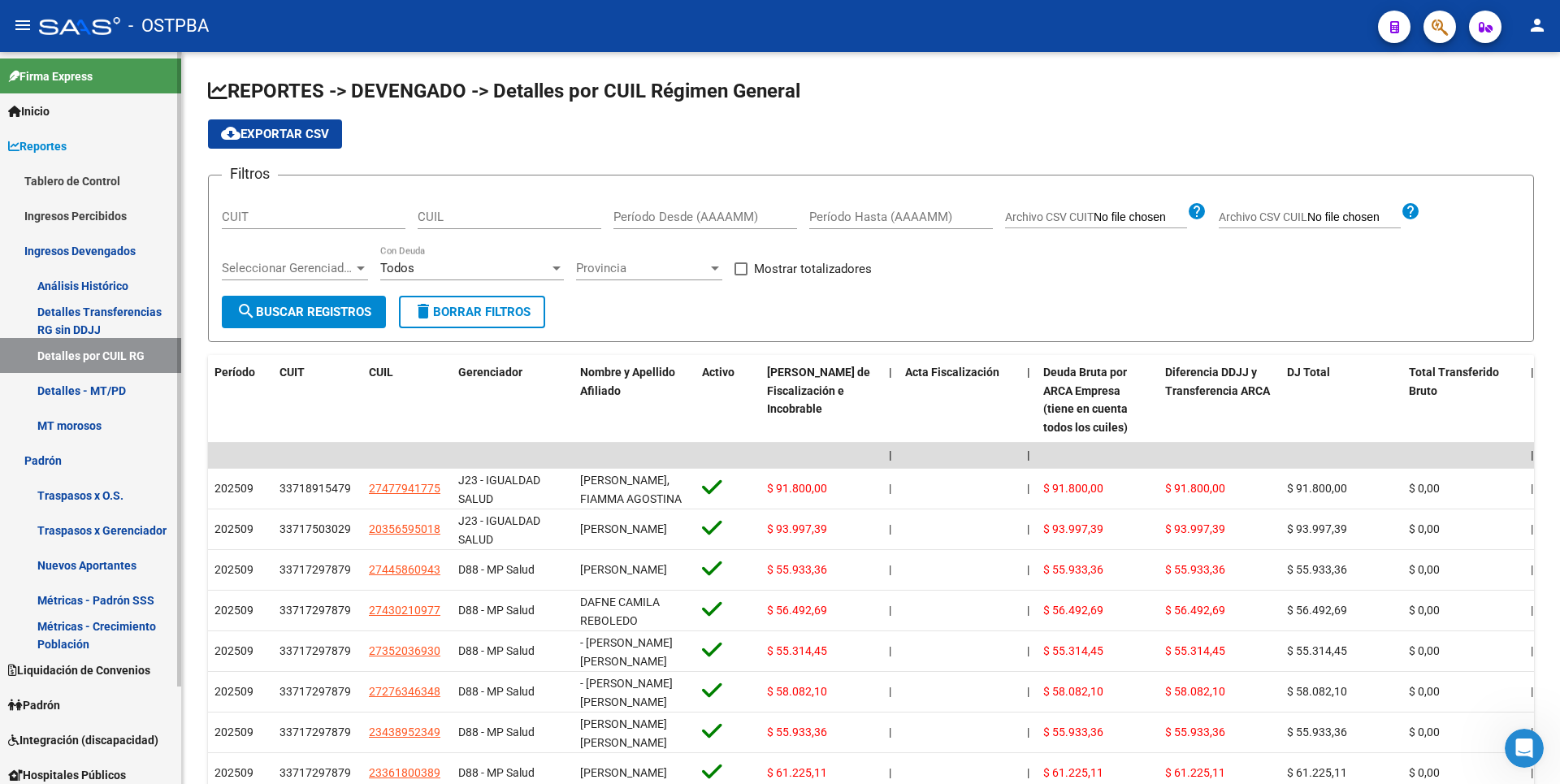
click at [82, 535] on link "Traspasos x Gerenciador" at bounding box center [90, 529] width 181 height 35
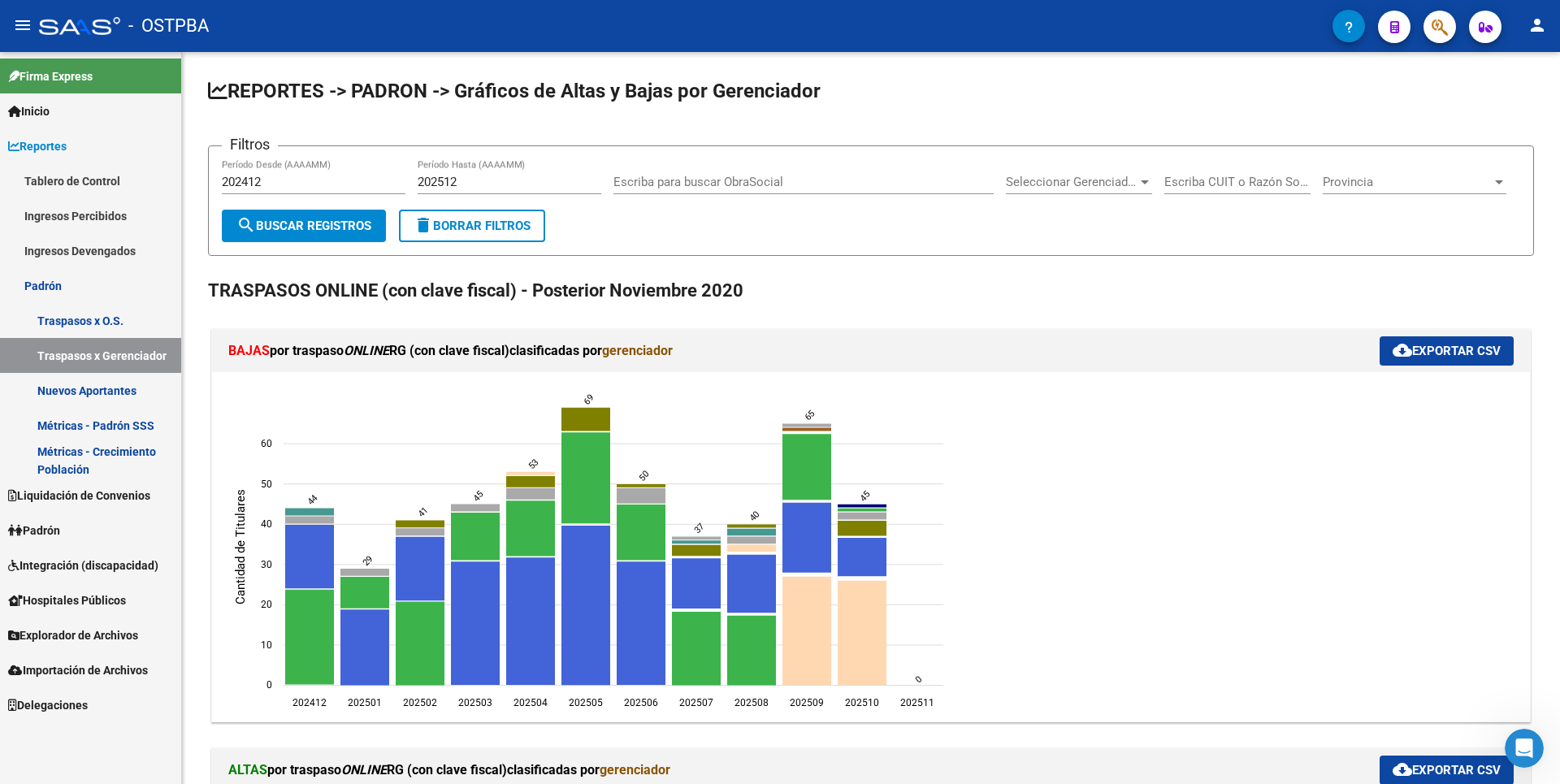
click at [105, 392] on link "Nuevos Aportantes" at bounding box center [90, 390] width 181 height 35
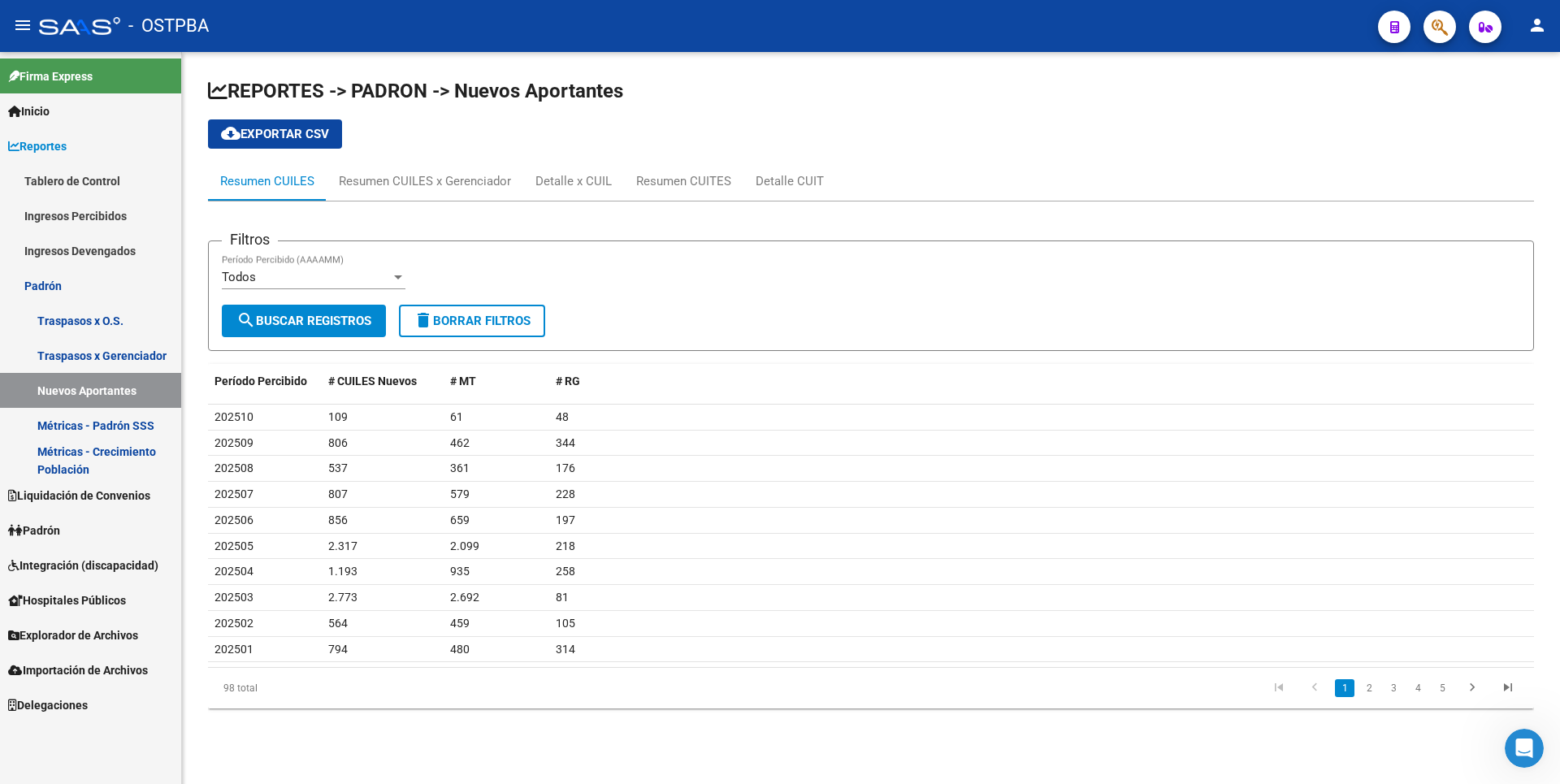
click at [60, 529] on span "Padrón" at bounding box center [34, 530] width 52 height 18
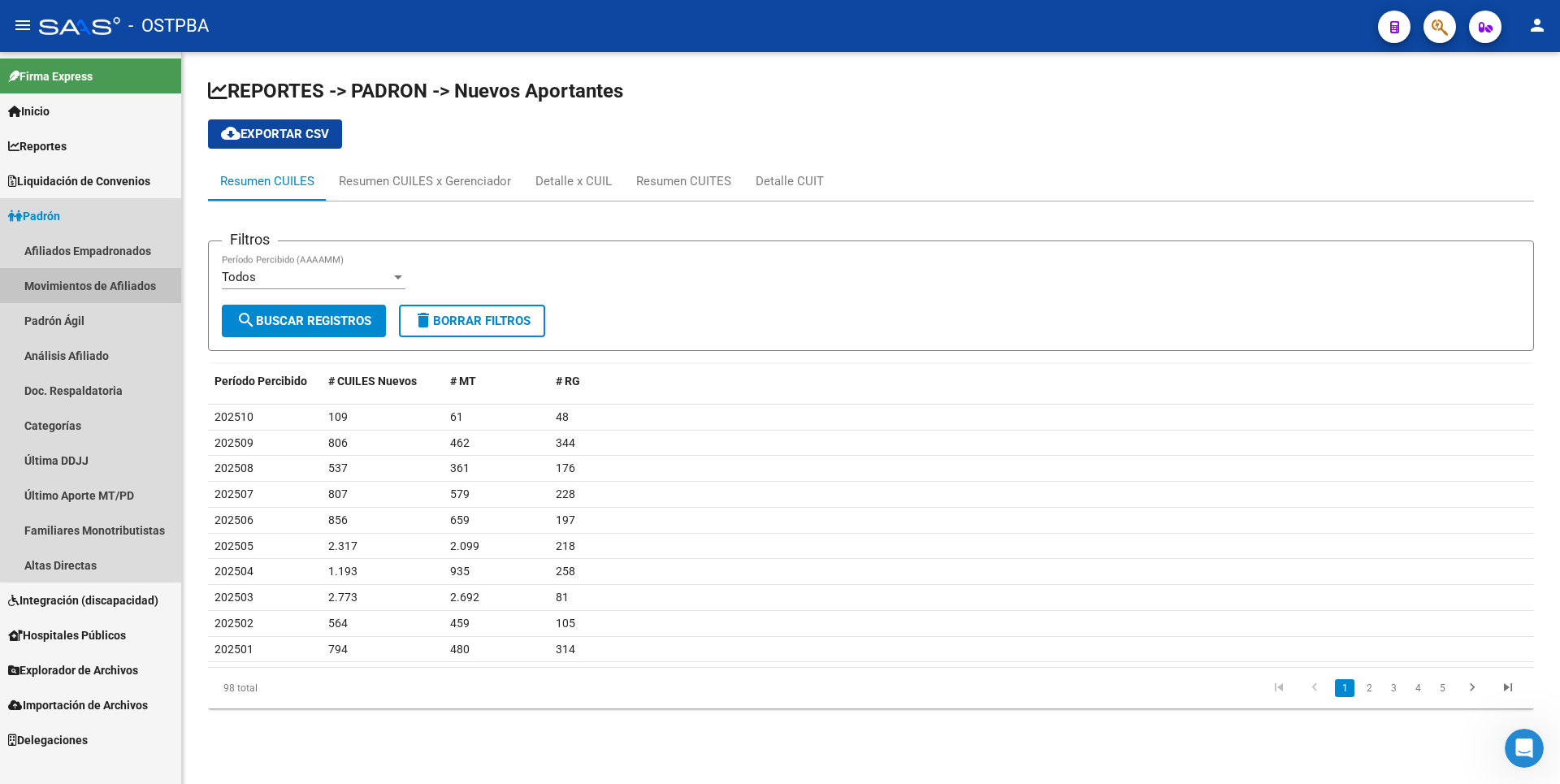
click at [108, 270] on link "Movimientos de Afiliados" at bounding box center [90, 285] width 181 height 35
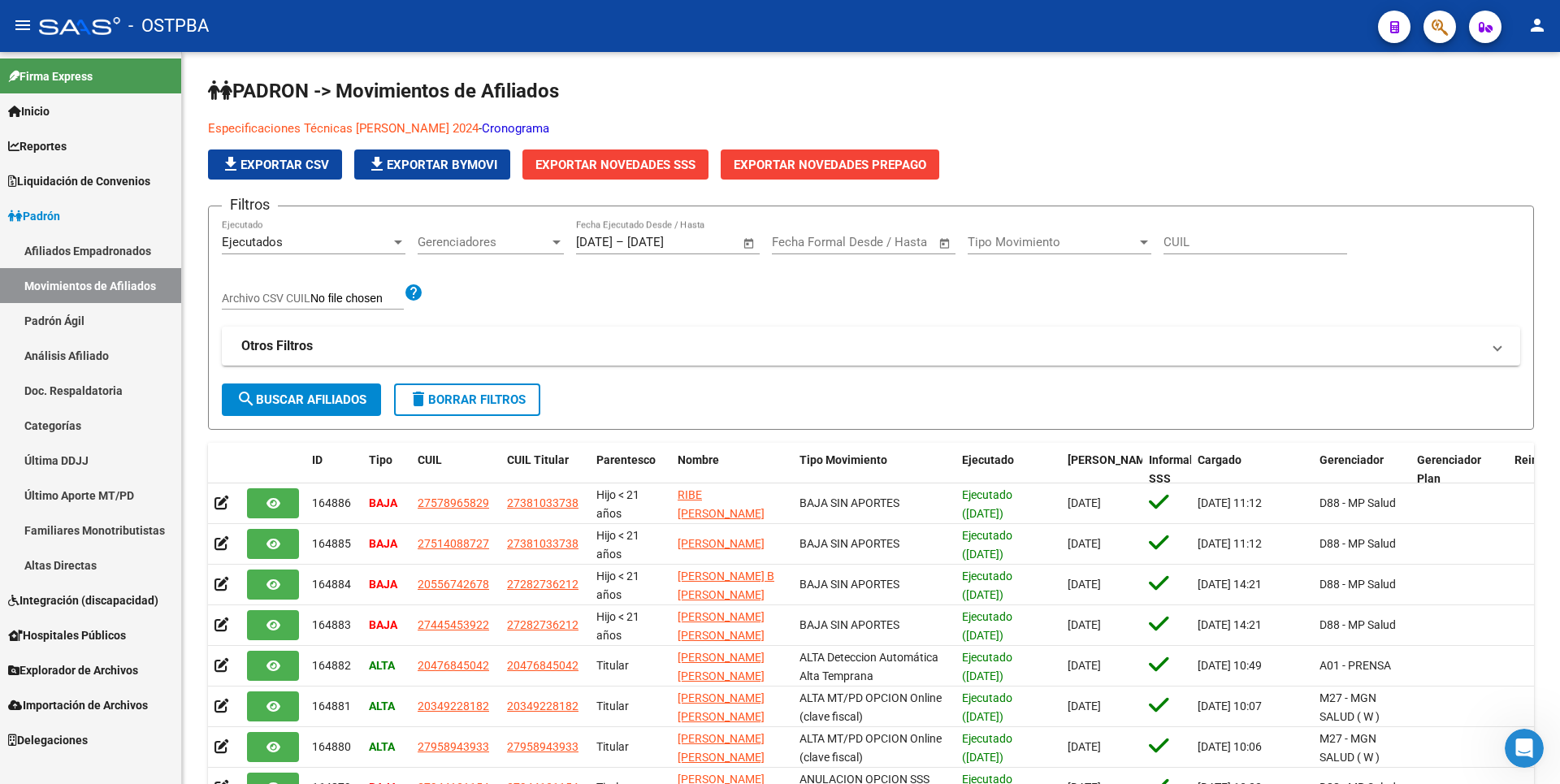
click at [67, 475] on link "Última DDJJ" at bounding box center [90, 459] width 181 height 35
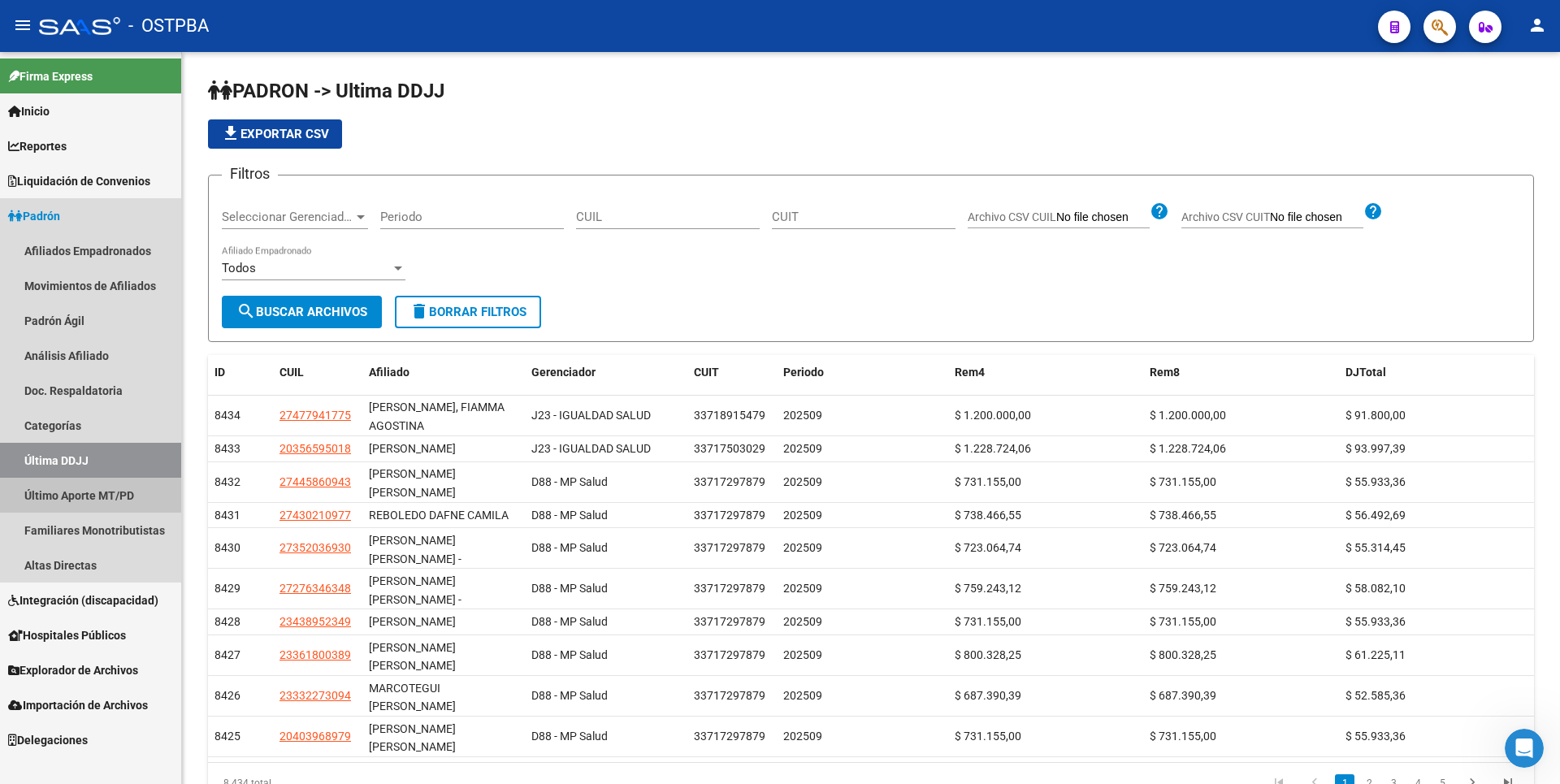
click at [72, 500] on link "Último Aporte MT/PD" at bounding box center [90, 494] width 181 height 35
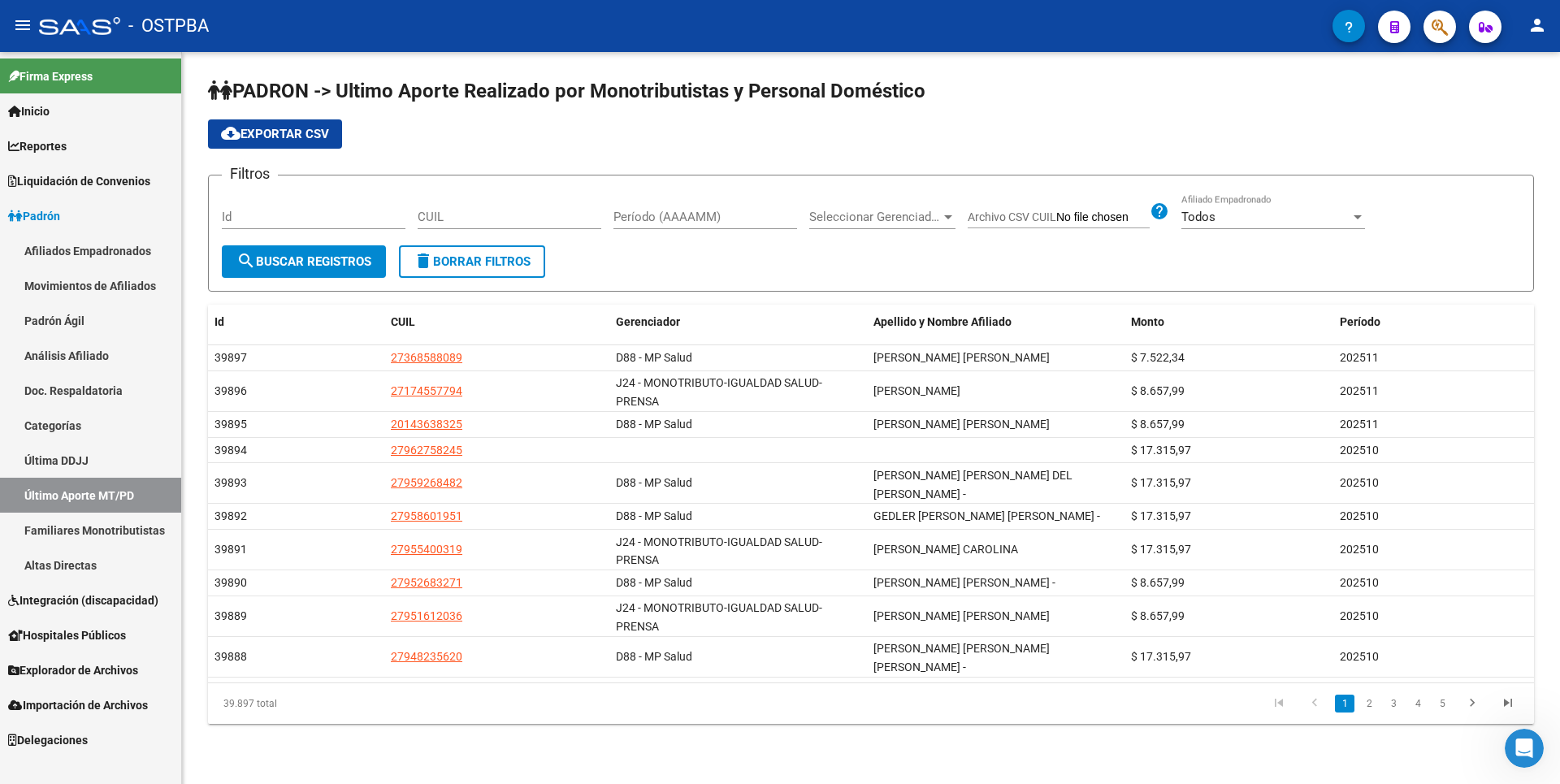
click at [89, 291] on link "Movimientos de Afiliados" at bounding box center [90, 285] width 181 height 35
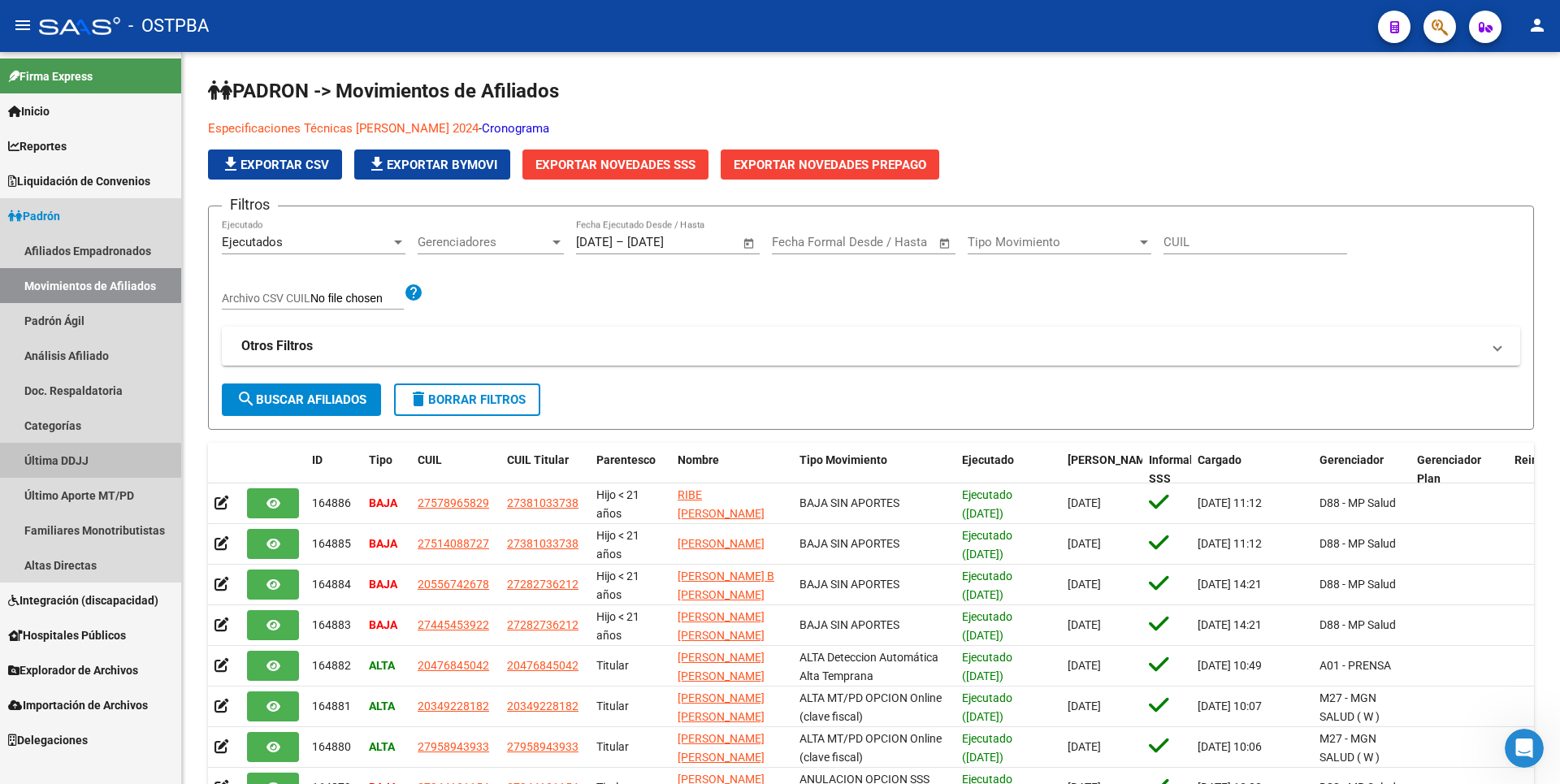
click at [76, 470] on link "Última DDJJ" at bounding box center [90, 459] width 181 height 35
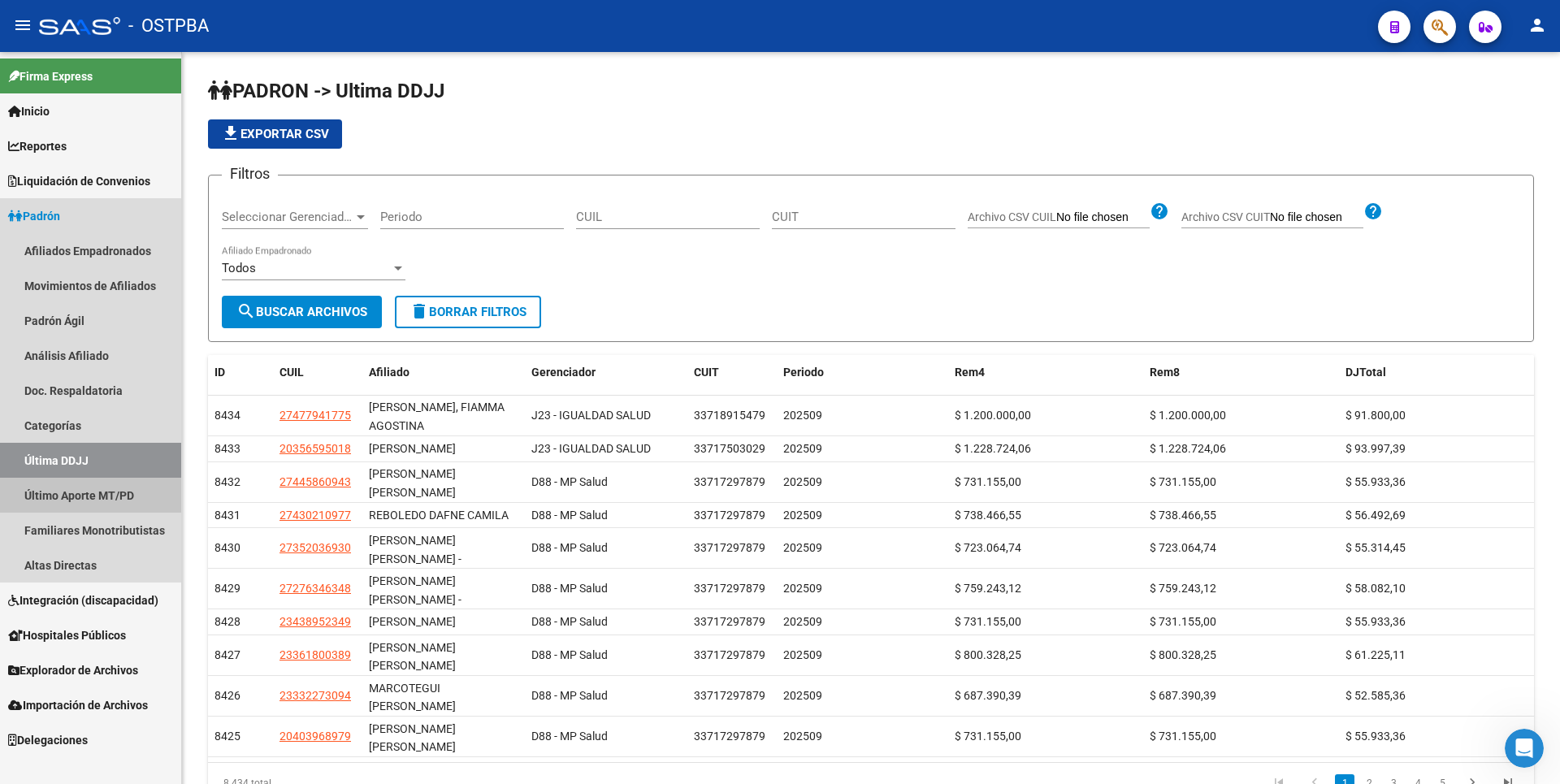
click at [89, 495] on link "Último Aporte MT/PD" at bounding box center [90, 494] width 181 height 35
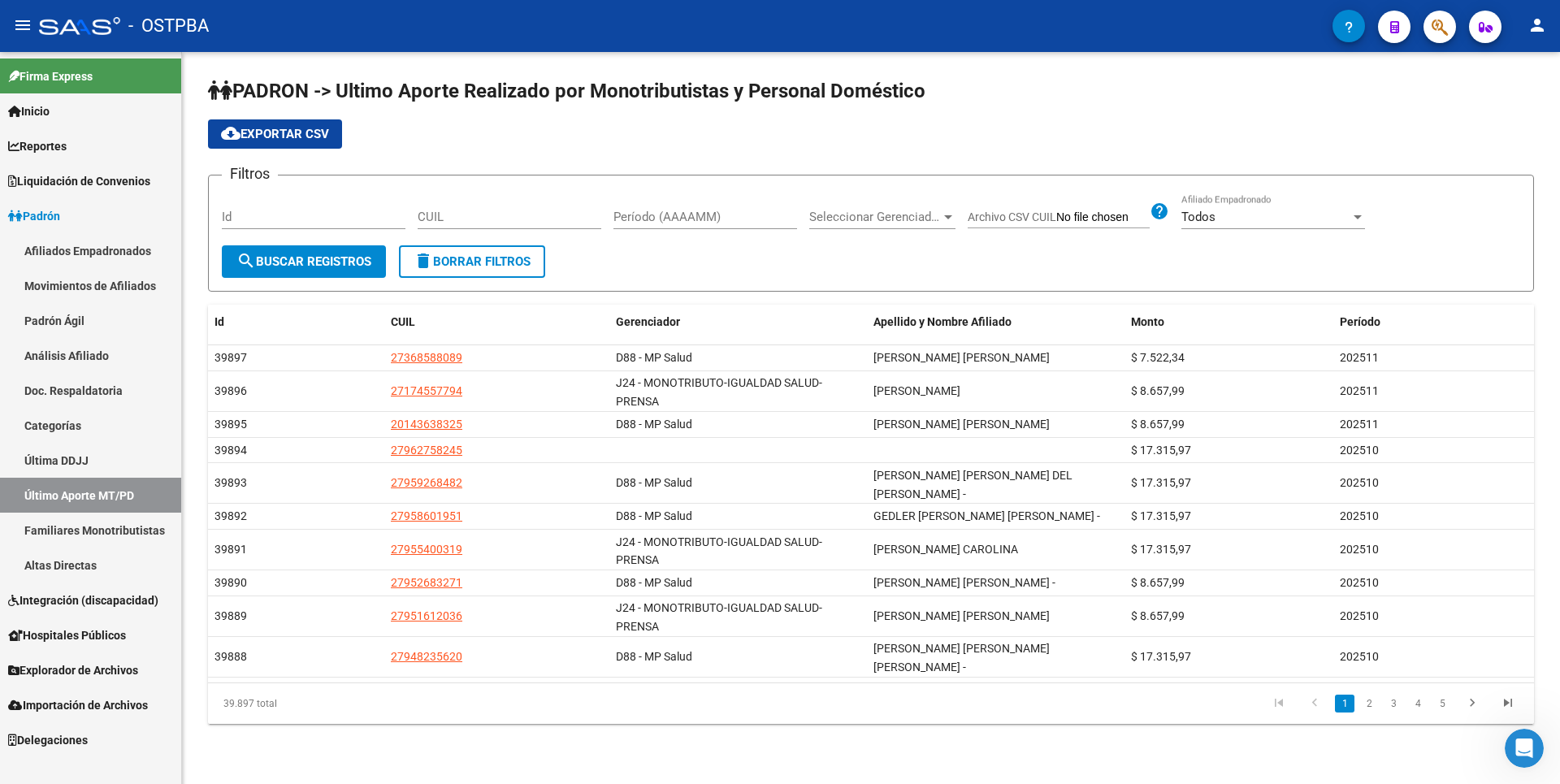
click at [96, 531] on link "Familiares Monotributistas" at bounding box center [90, 529] width 181 height 35
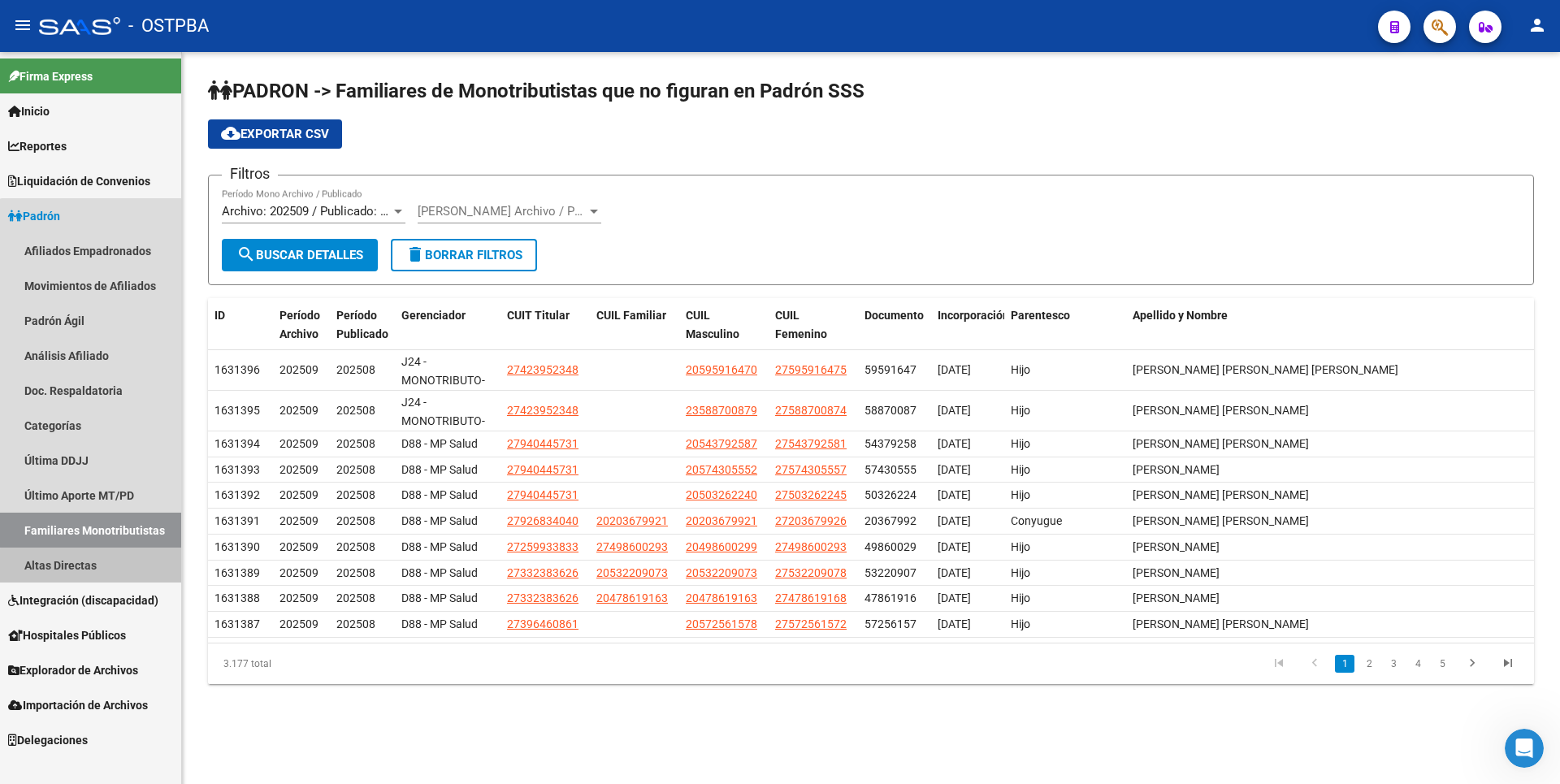
click at [94, 569] on link "Altas Directas" at bounding box center [90, 564] width 181 height 35
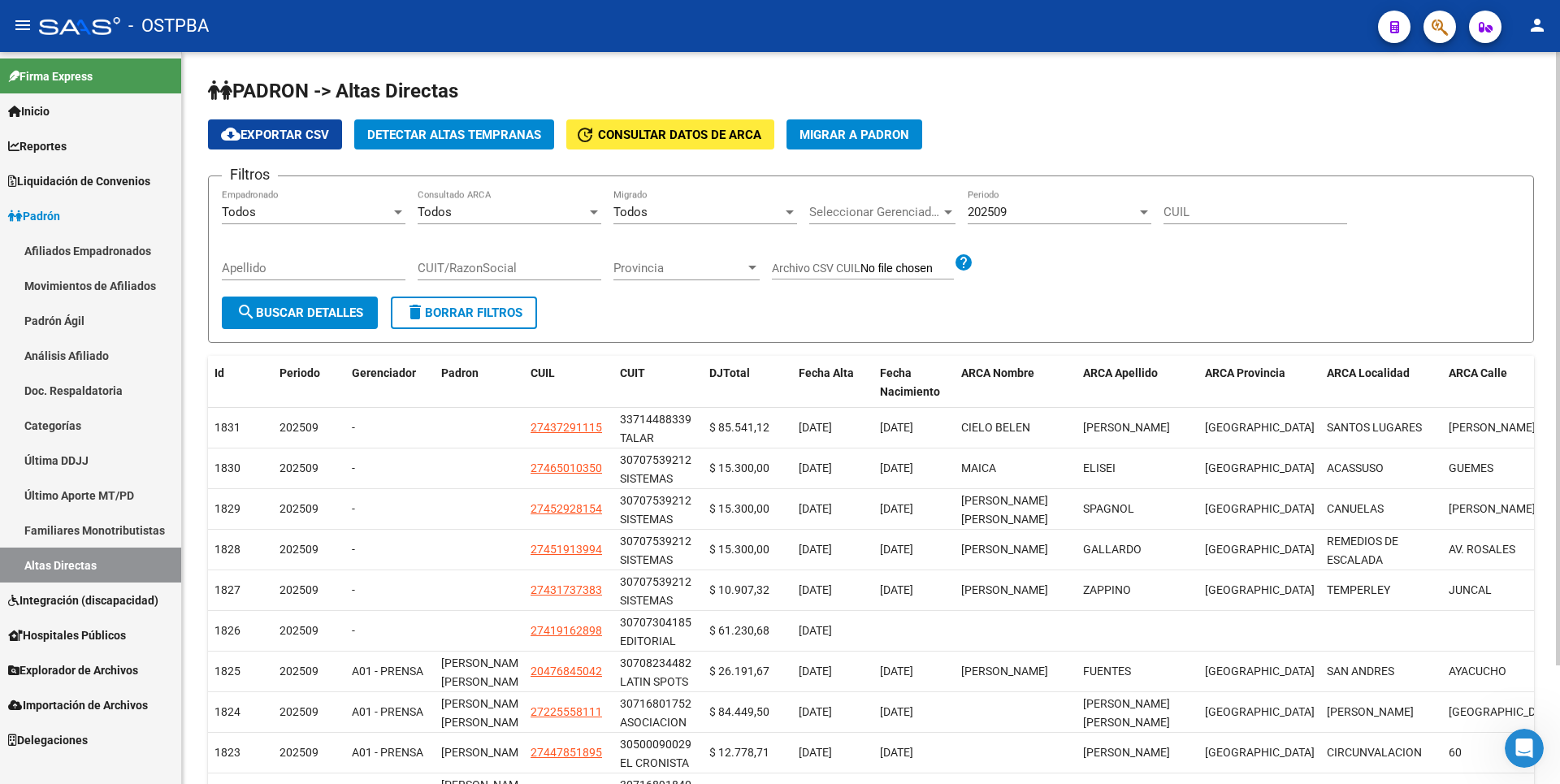
click at [488, 137] on span "Detectar Altas Tempranas" at bounding box center [455, 135] width 174 height 15
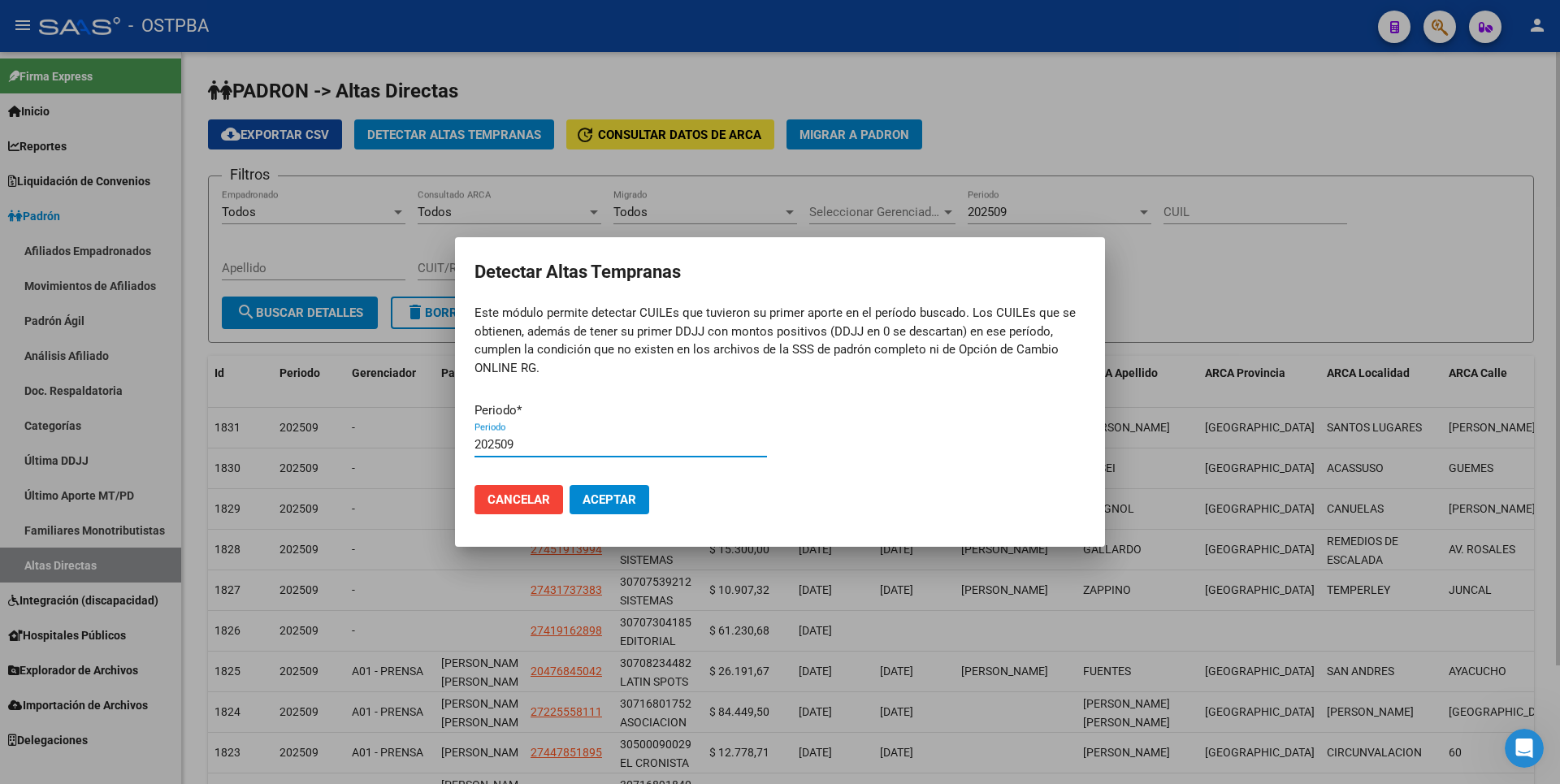
type input "202509"
click at [570, 484] on button "Aceptar" at bounding box center [610, 498] width 80 height 29
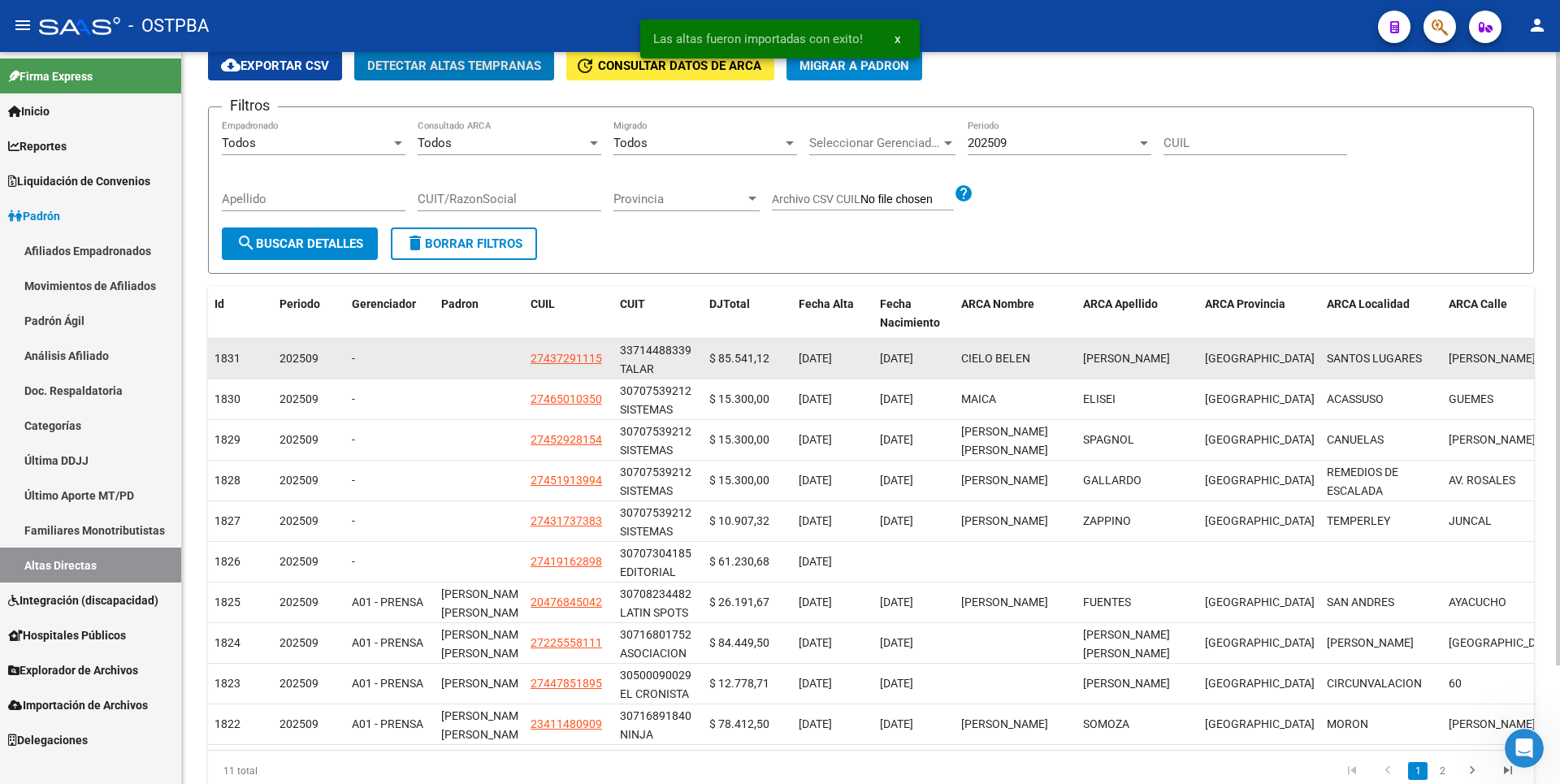
scroll to position [141, 0]
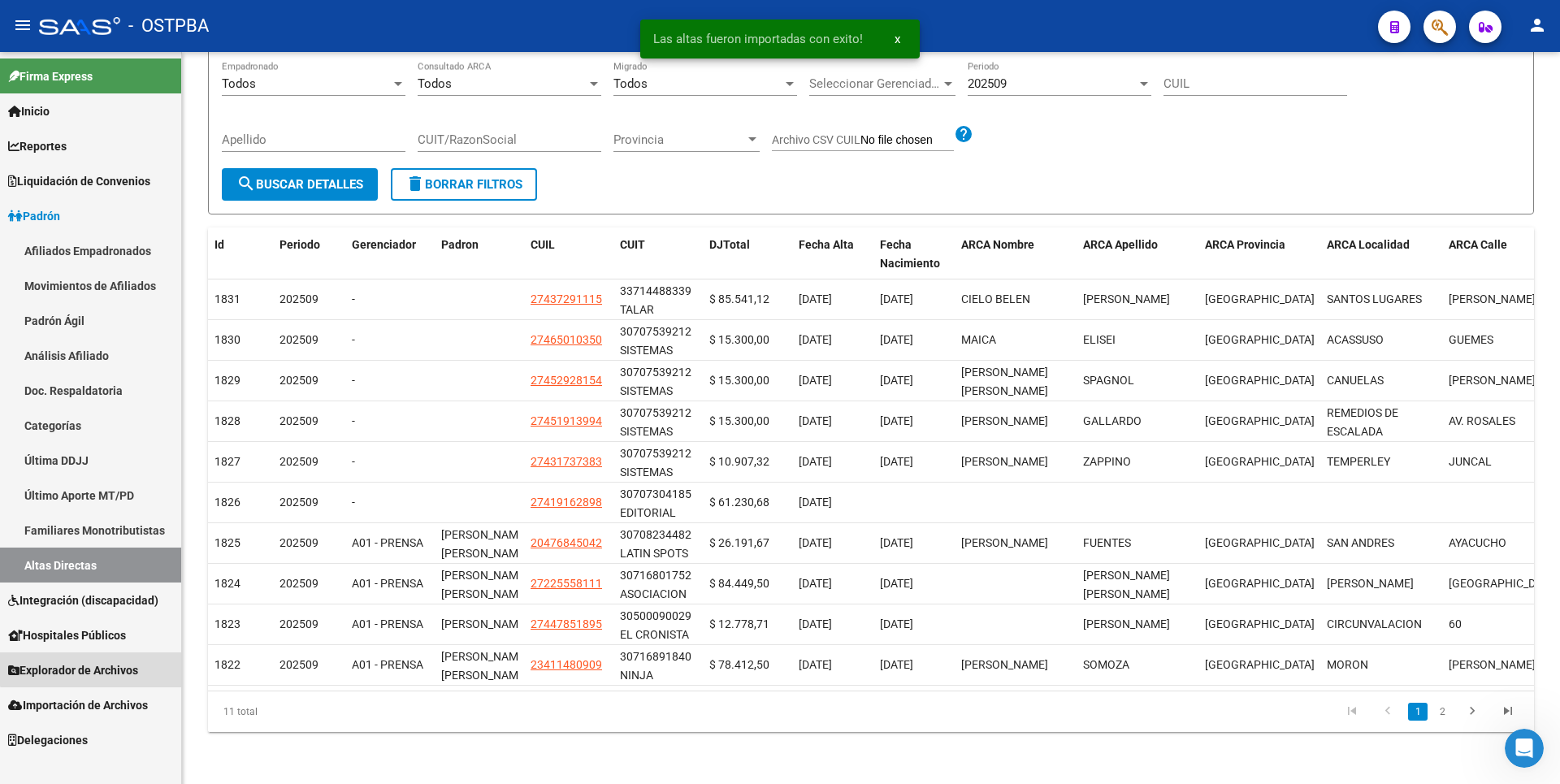
click at [102, 661] on span "Explorador de Archivos" at bounding box center [73, 670] width 130 height 18
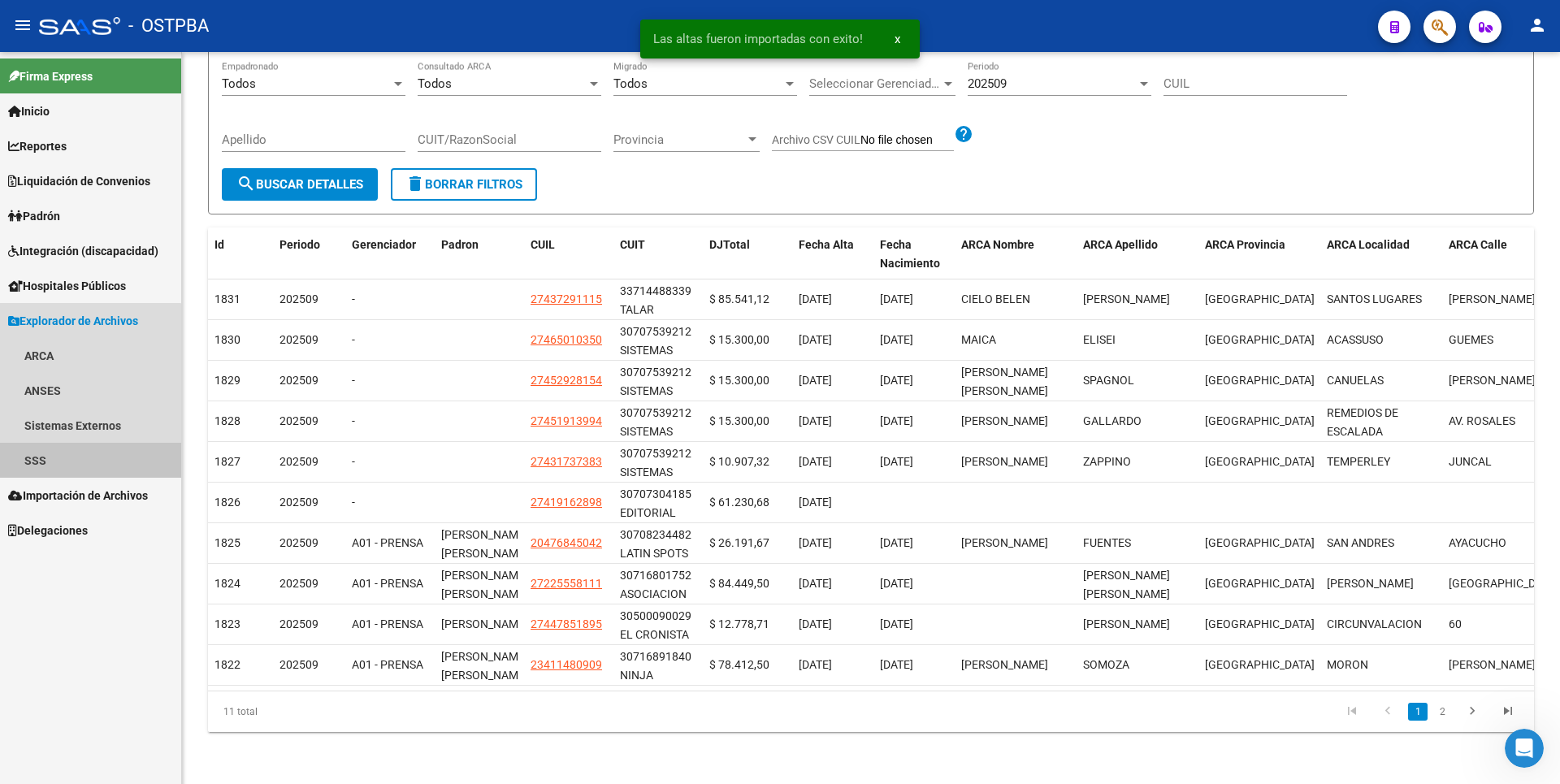
click at [41, 467] on link "SSS" at bounding box center [90, 459] width 181 height 35
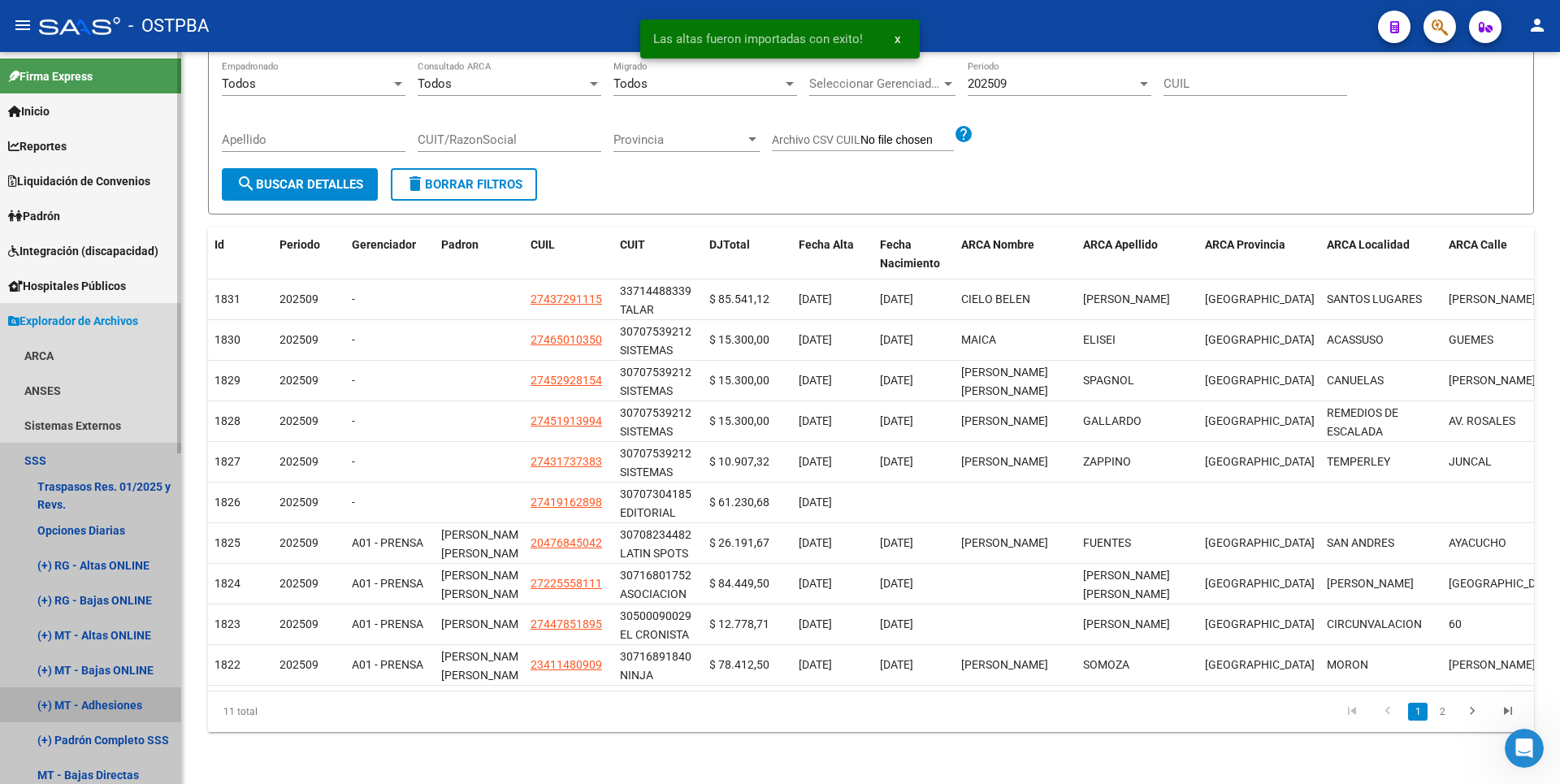
click at [130, 695] on link "(+) MT - Adhesiones" at bounding box center [90, 704] width 181 height 35
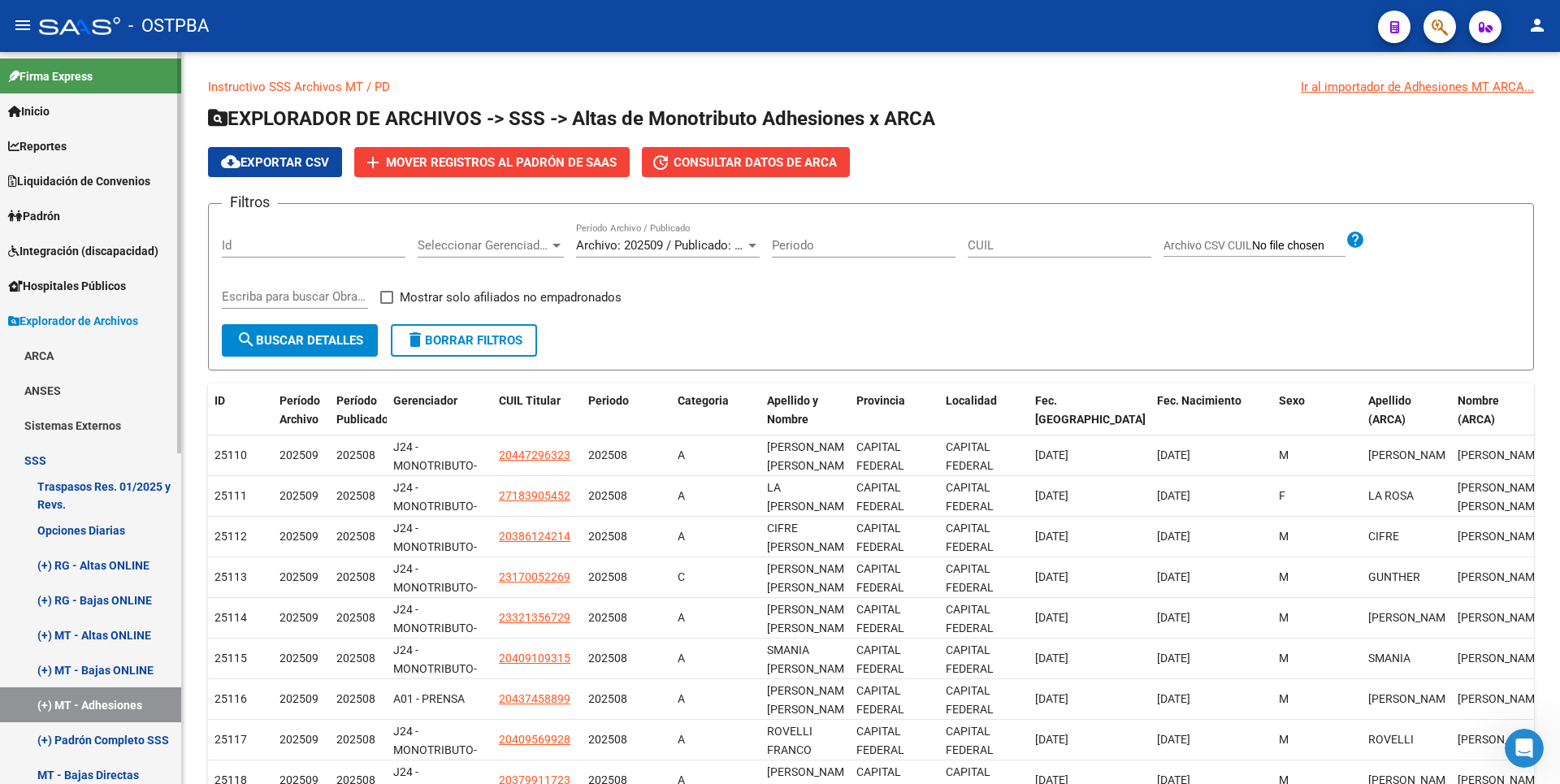
click at [111, 641] on link "(+) MT - Altas ONLINE" at bounding box center [90, 634] width 181 height 35
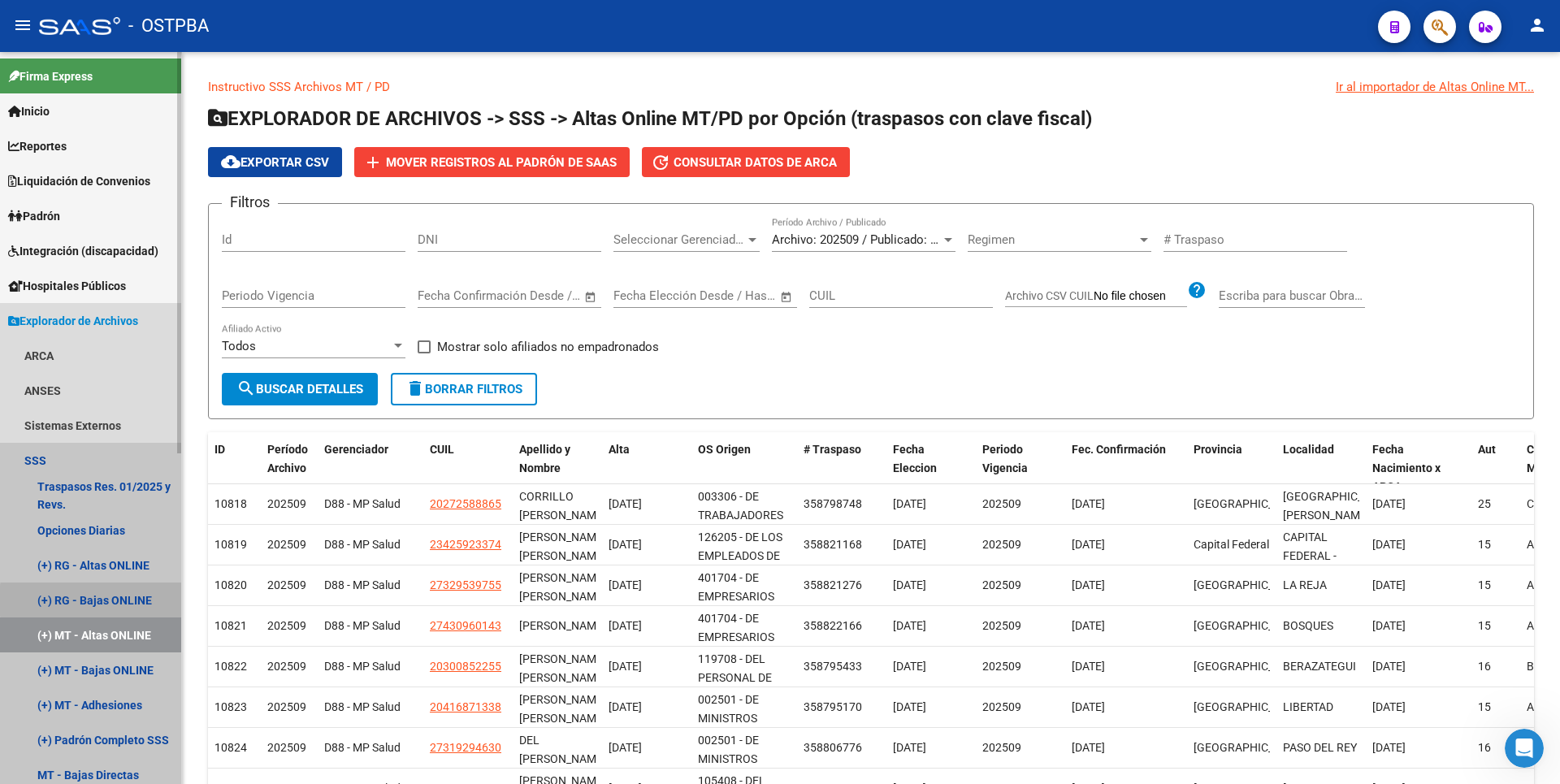
click at [147, 600] on link "(+) RG - Bajas ONLINE" at bounding box center [90, 599] width 181 height 35
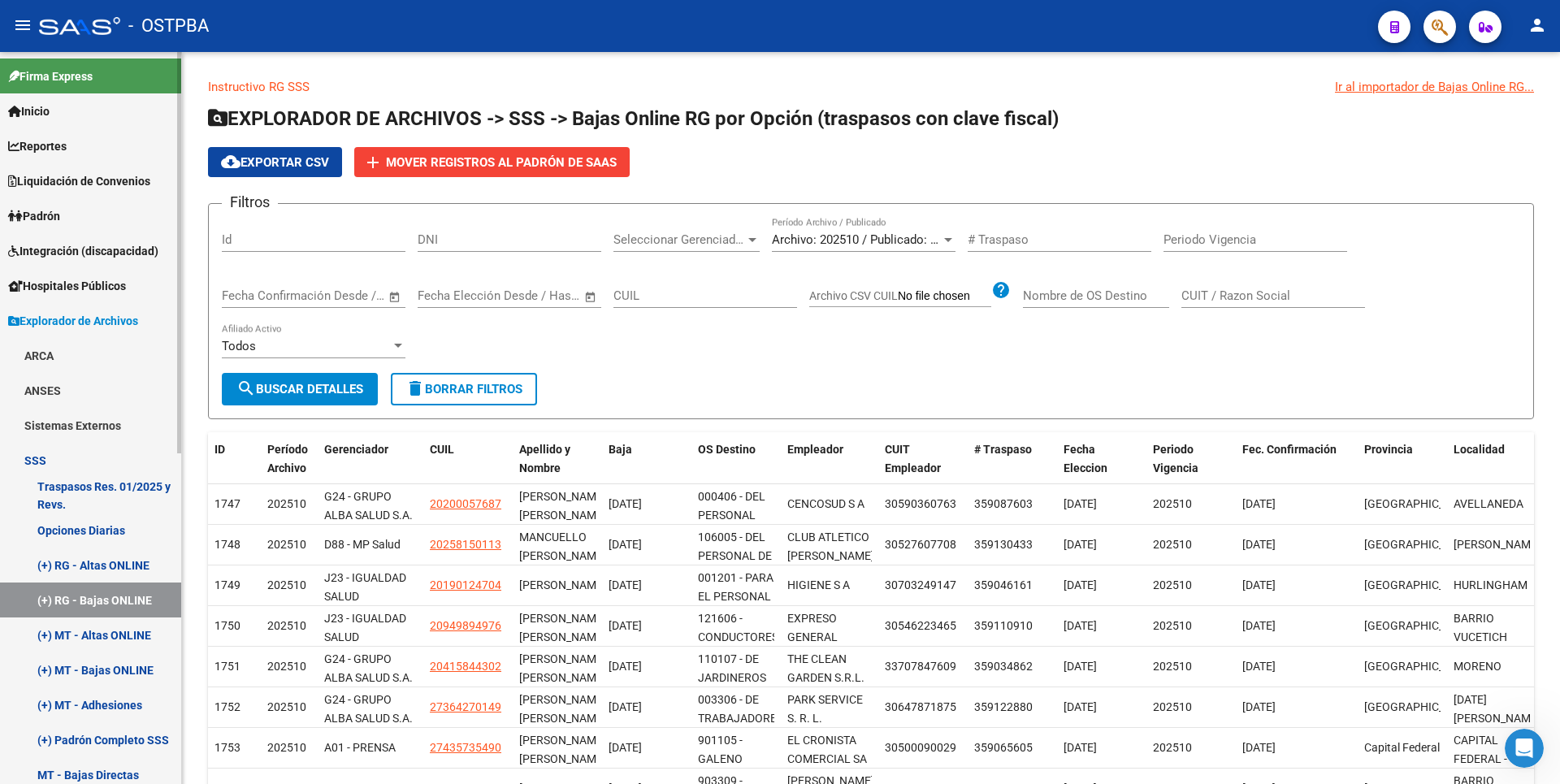
click at [45, 115] on span "Inicio" at bounding box center [28, 111] width 41 height 18
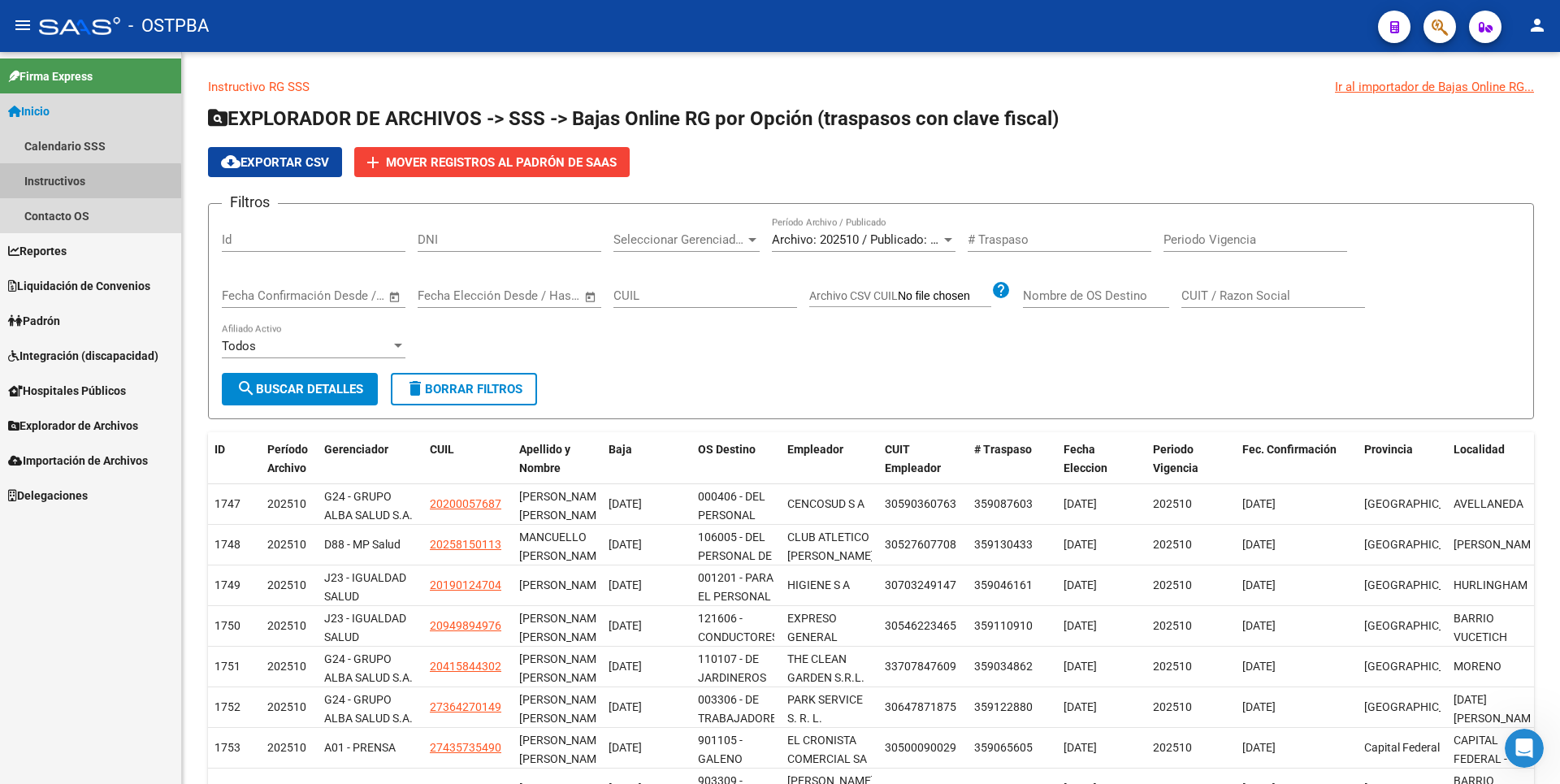
click at [71, 184] on link "Instructivos" at bounding box center [90, 180] width 181 height 35
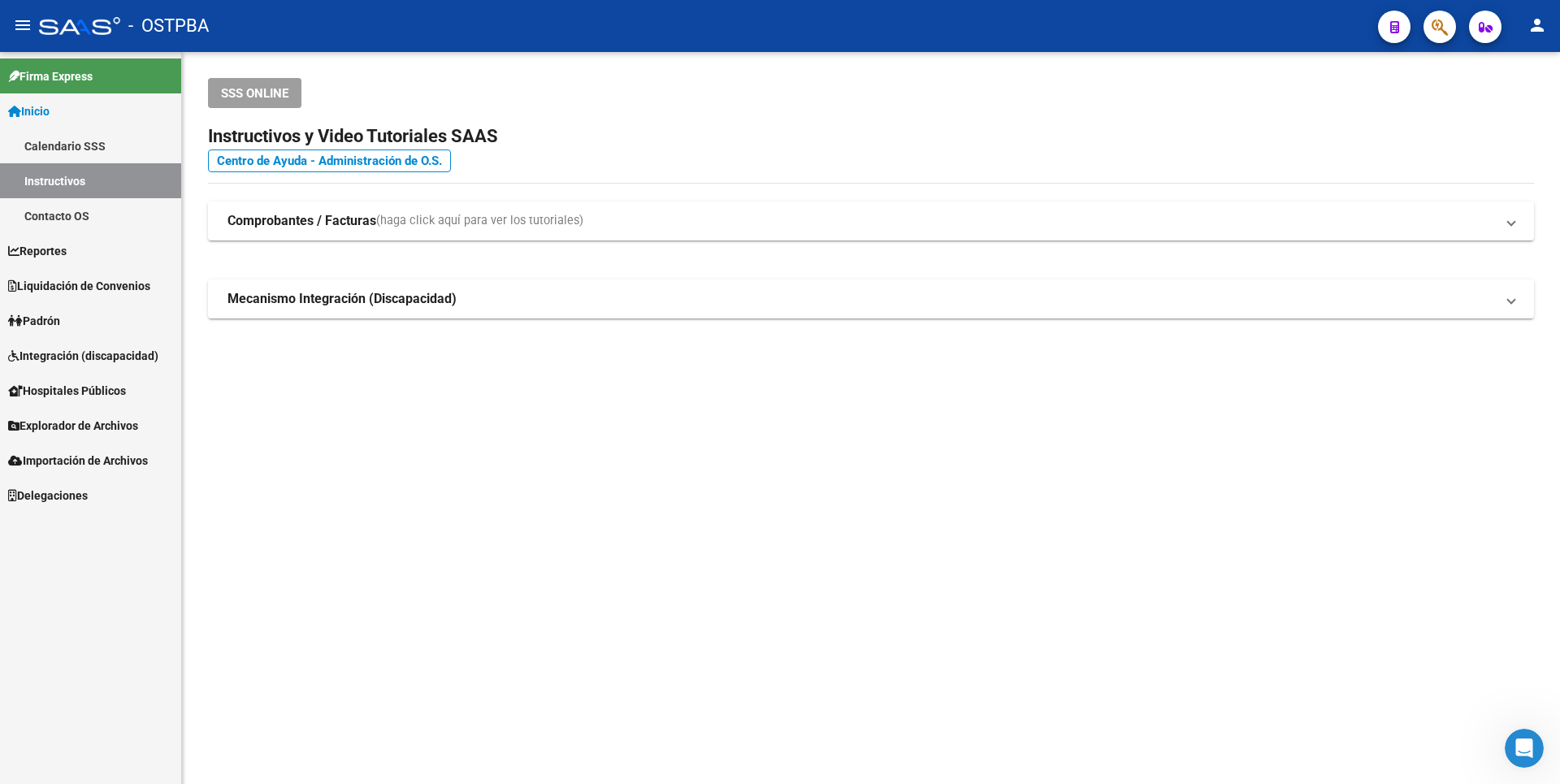
click at [86, 211] on link "Contacto OS" at bounding box center [90, 215] width 181 height 35
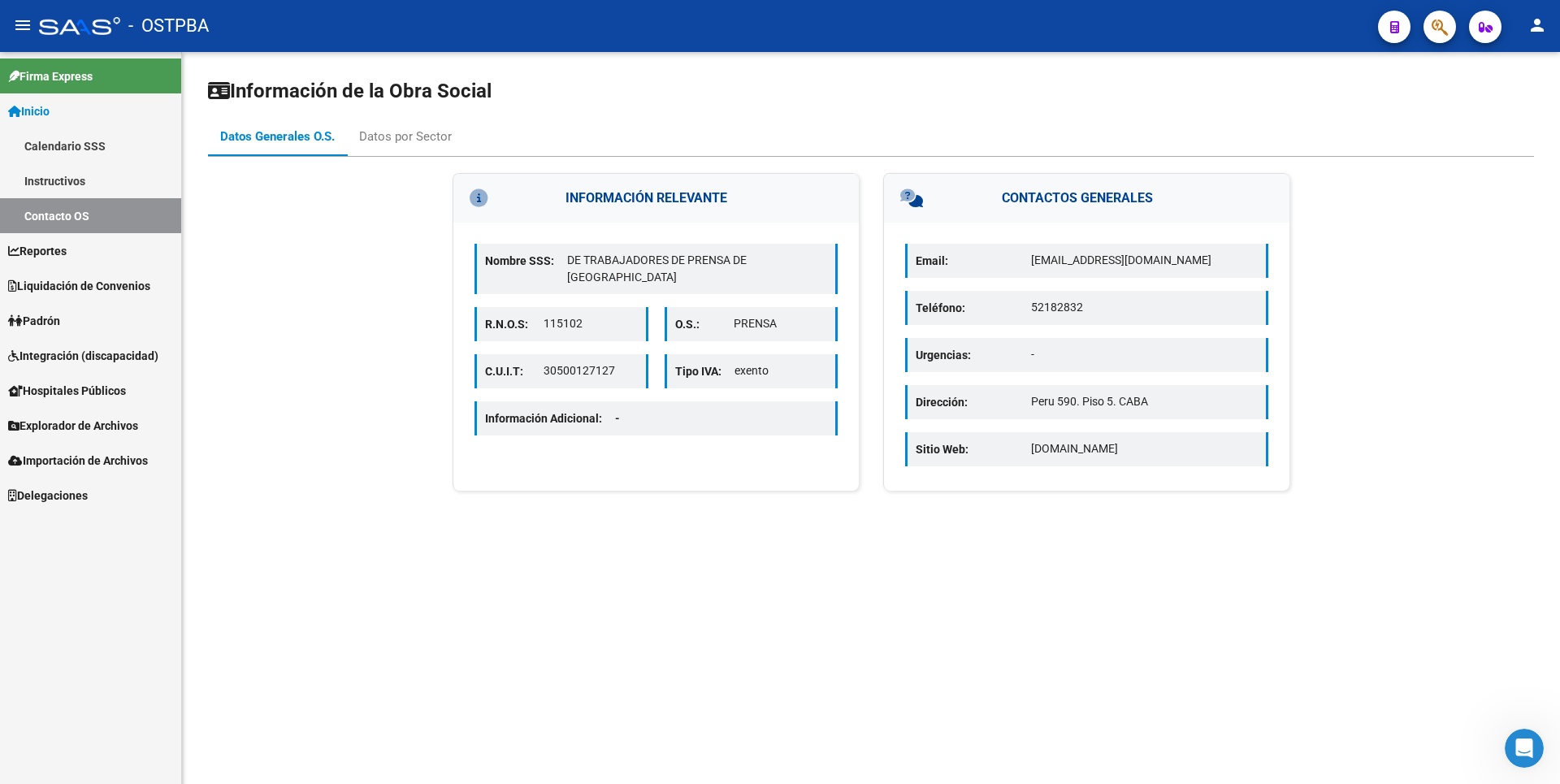
click at [84, 430] on span "Explorador de Archivos" at bounding box center [73, 425] width 130 height 18
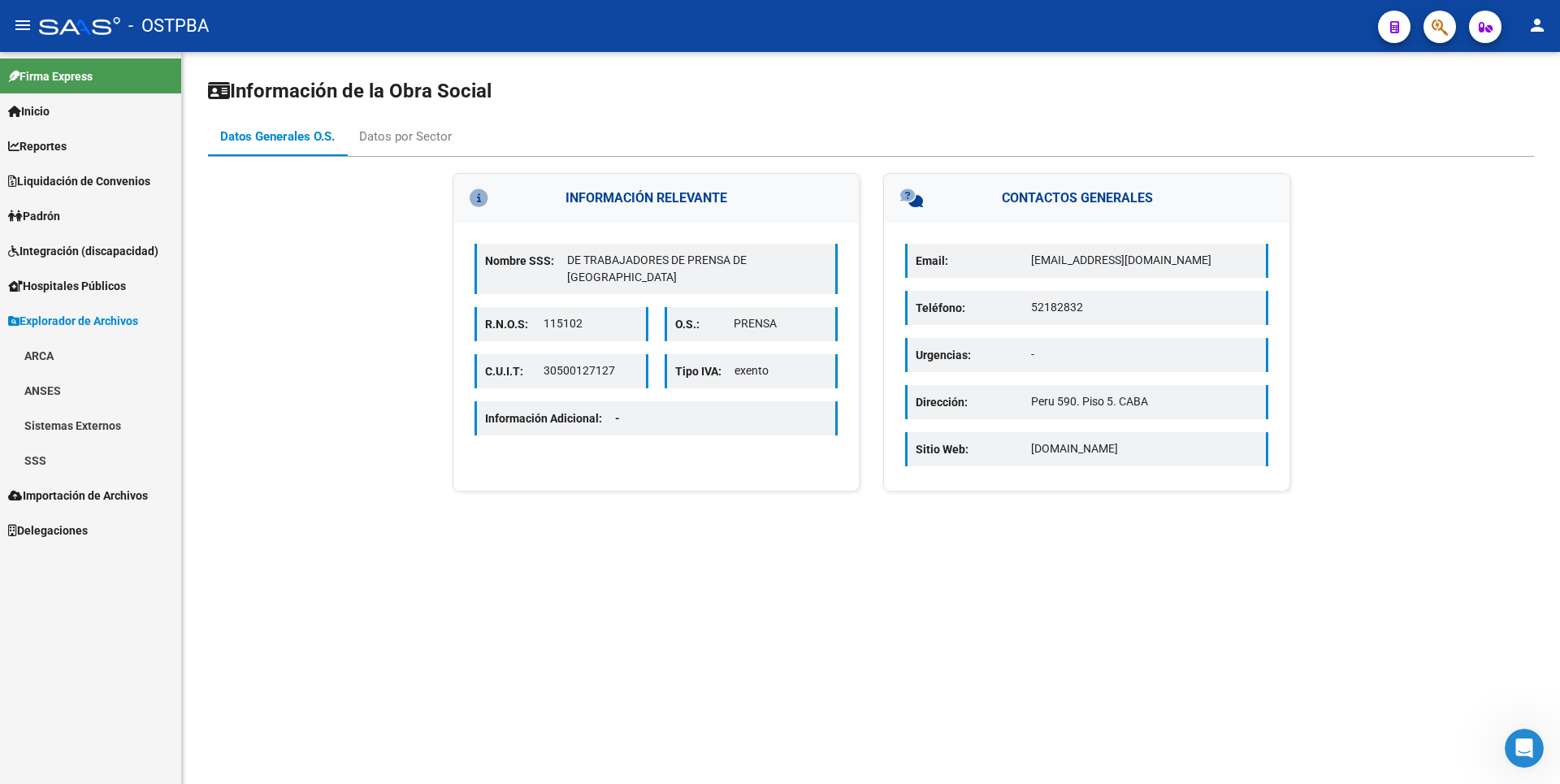
click at [67, 463] on link "SSS" at bounding box center [90, 459] width 181 height 35
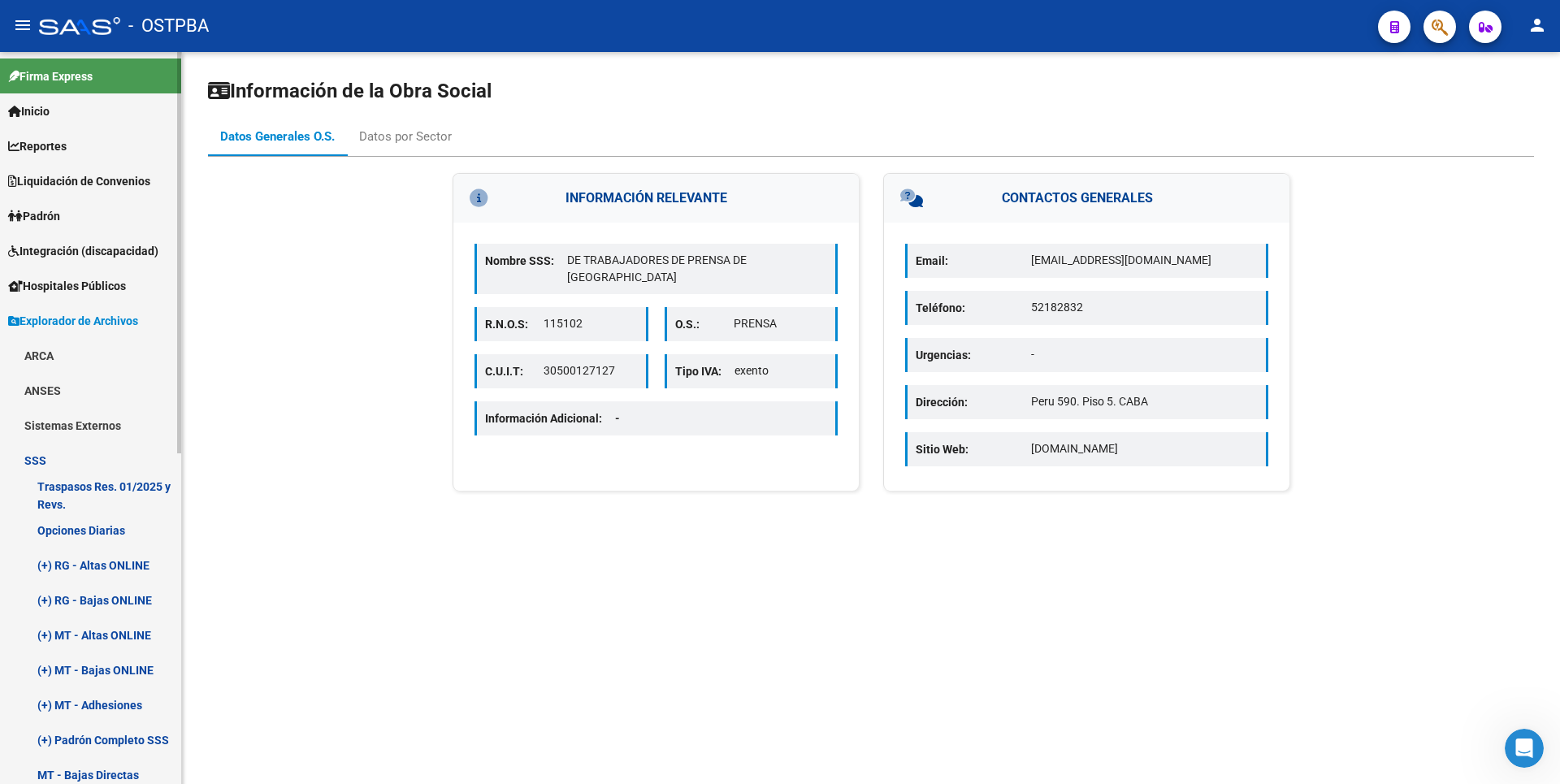
click at [126, 597] on link "(+) RG - Bajas ONLINE" at bounding box center [90, 599] width 181 height 35
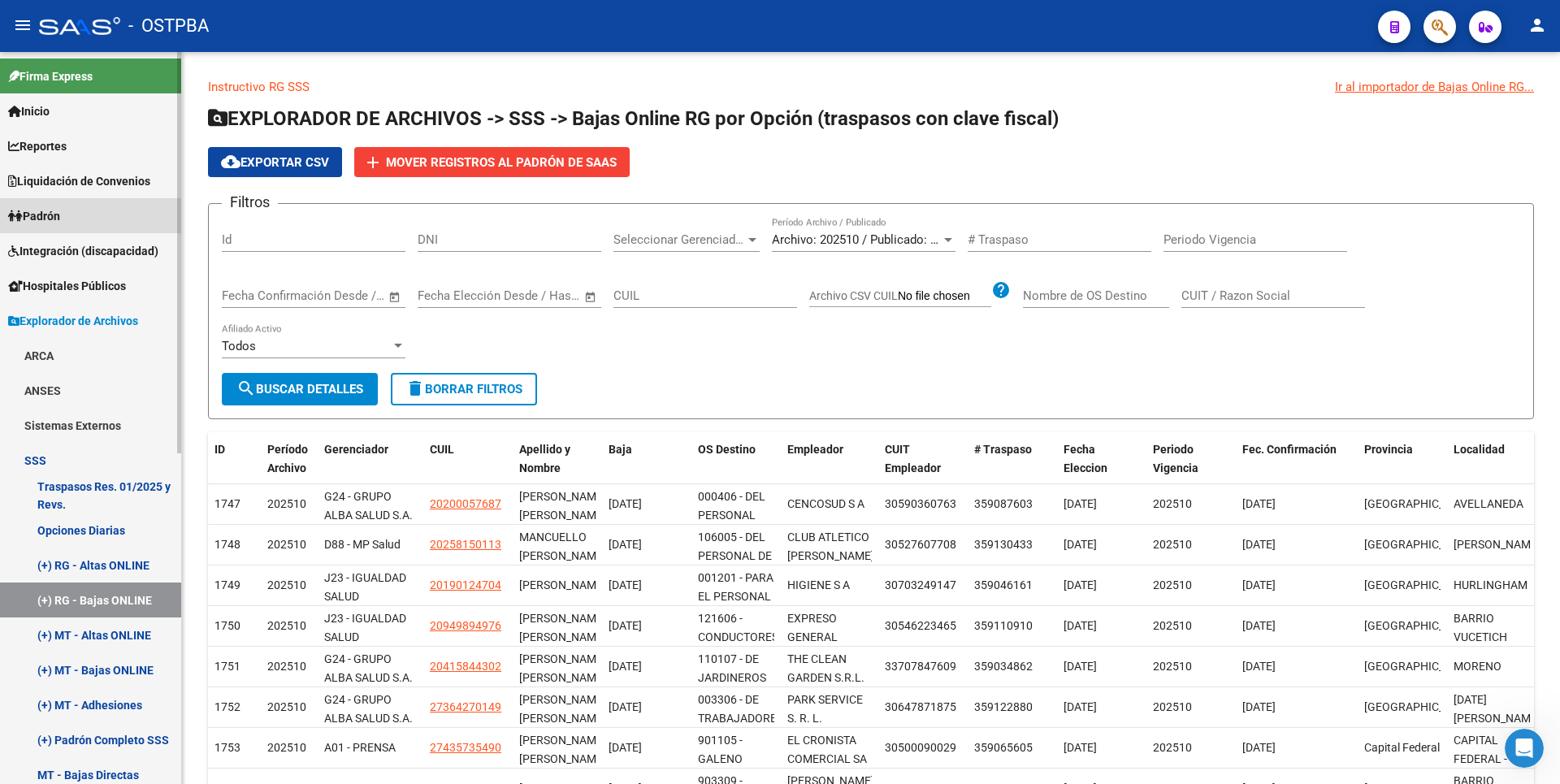
click at [75, 223] on link "Padrón" at bounding box center [90, 215] width 181 height 35
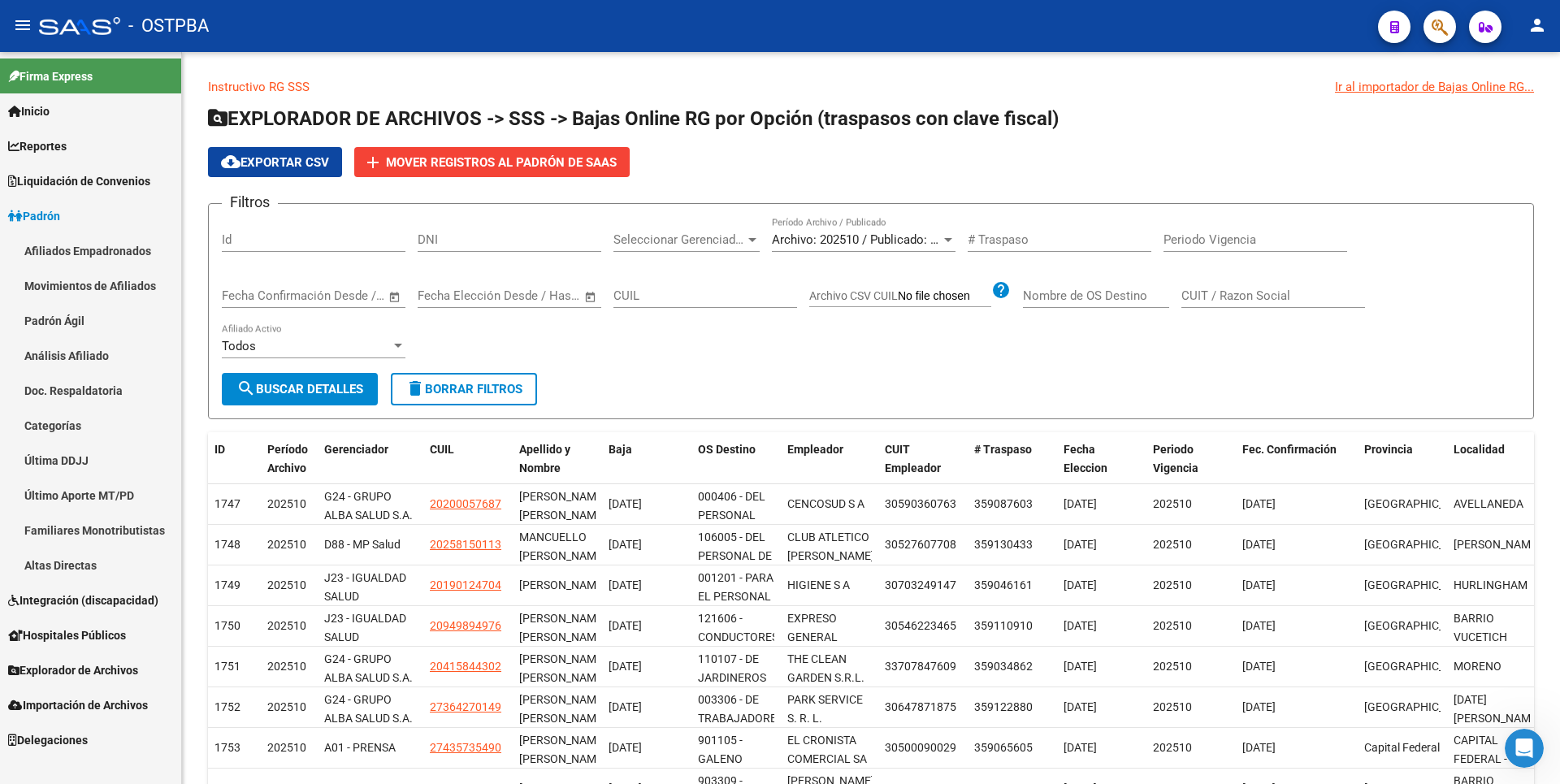
drag, startPoint x: 118, startPoint y: 283, endPoint x: 126, endPoint y: 280, distance: 8.5
click at [120, 282] on link "Movimientos de Afiliados" at bounding box center [90, 285] width 181 height 35
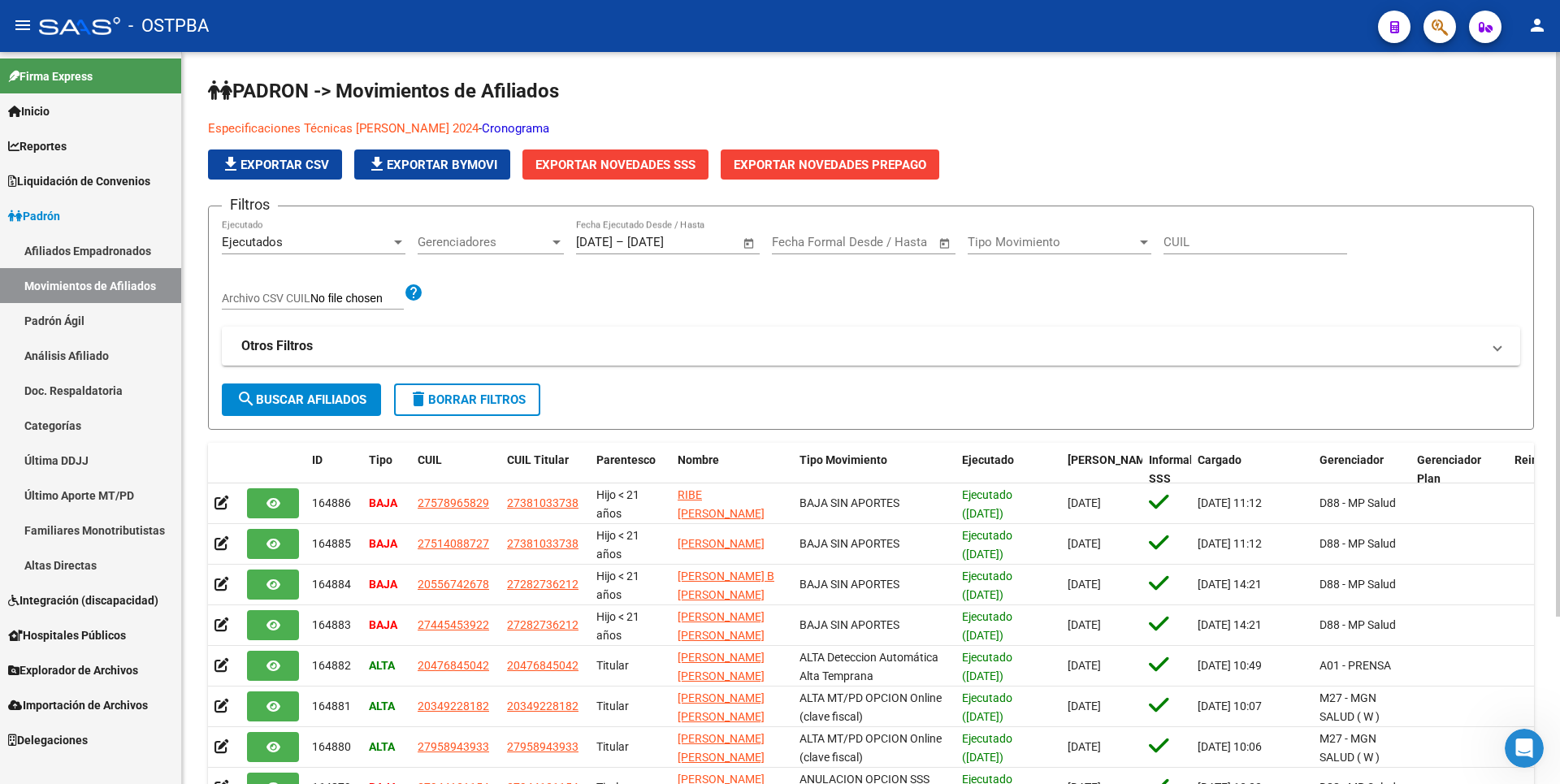
click at [540, 131] on link "Cronograma" at bounding box center [515, 128] width 67 height 15
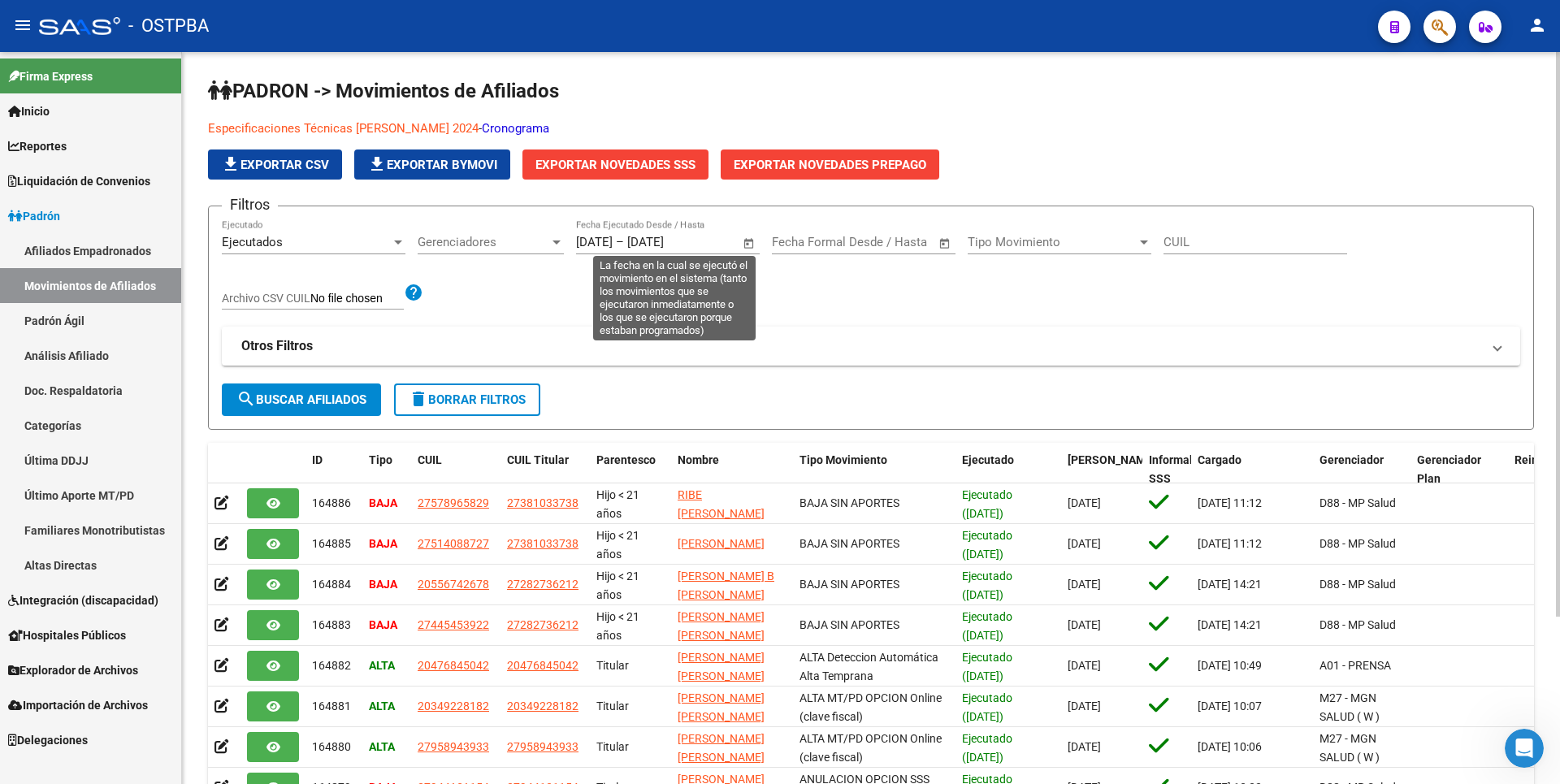
click at [751, 241] on span "Open calendar" at bounding box center [749, 243] width 39 height 39
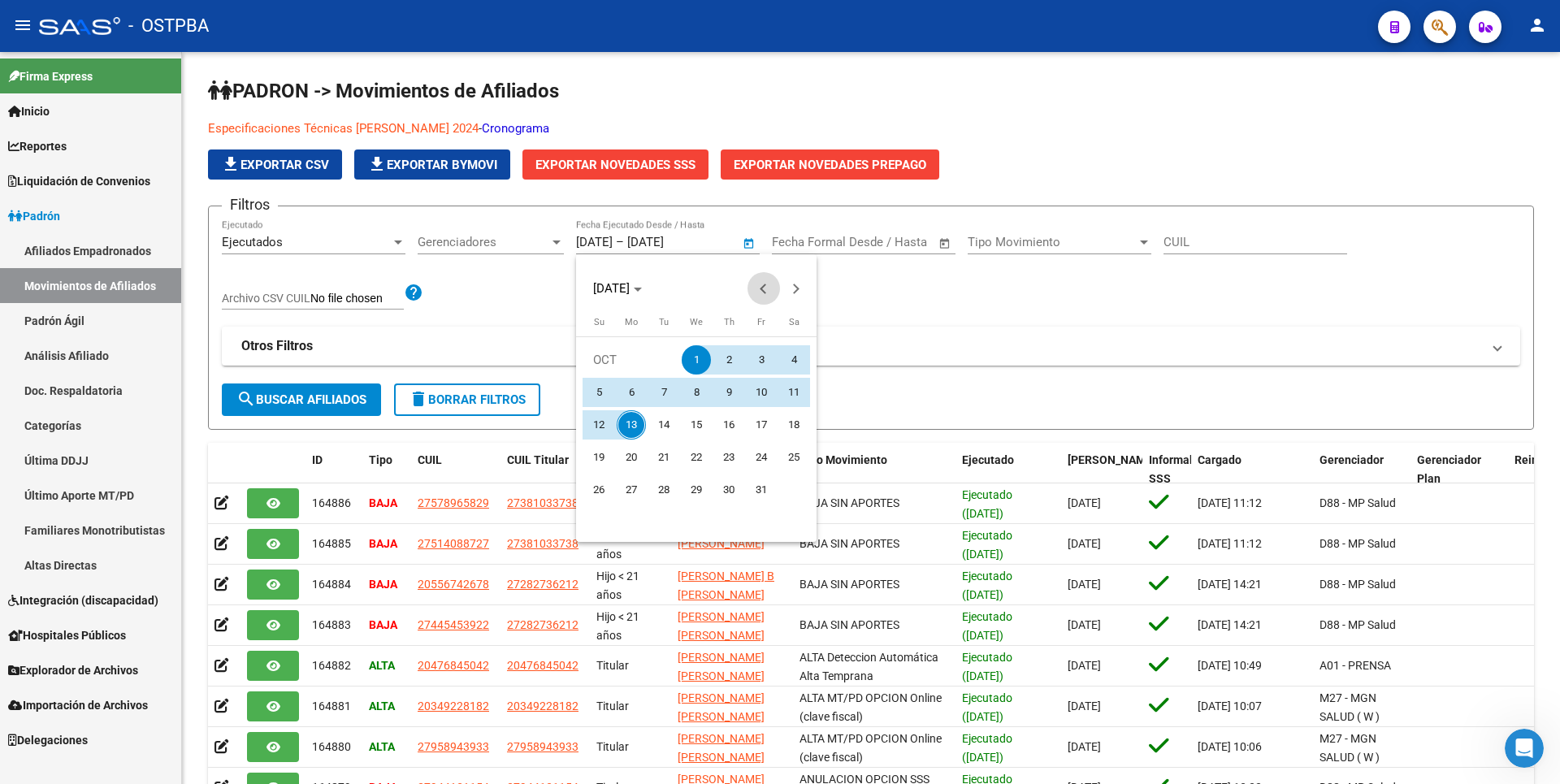
click at [768, 289] on button "Previous month" at bounding box center [764, 288] width 33 height 33
click at [632, 392] on span "1" at bounding box center [631, 392] width 29 height 29
type input "[DATE]"
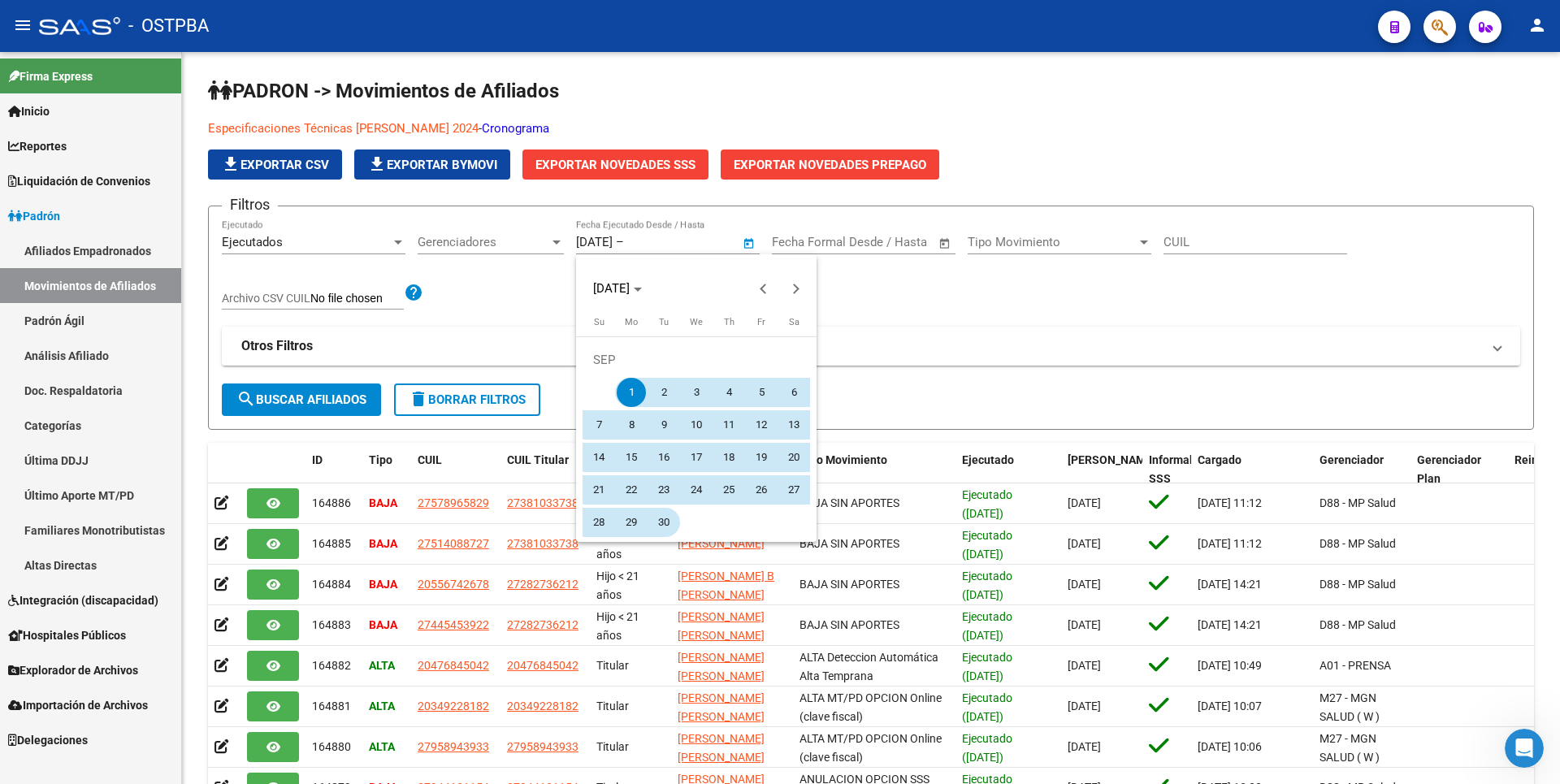
click at [662, 520] on span "30" at bounding box center [664, 521] width 29 height 29
type input "[DATE]"
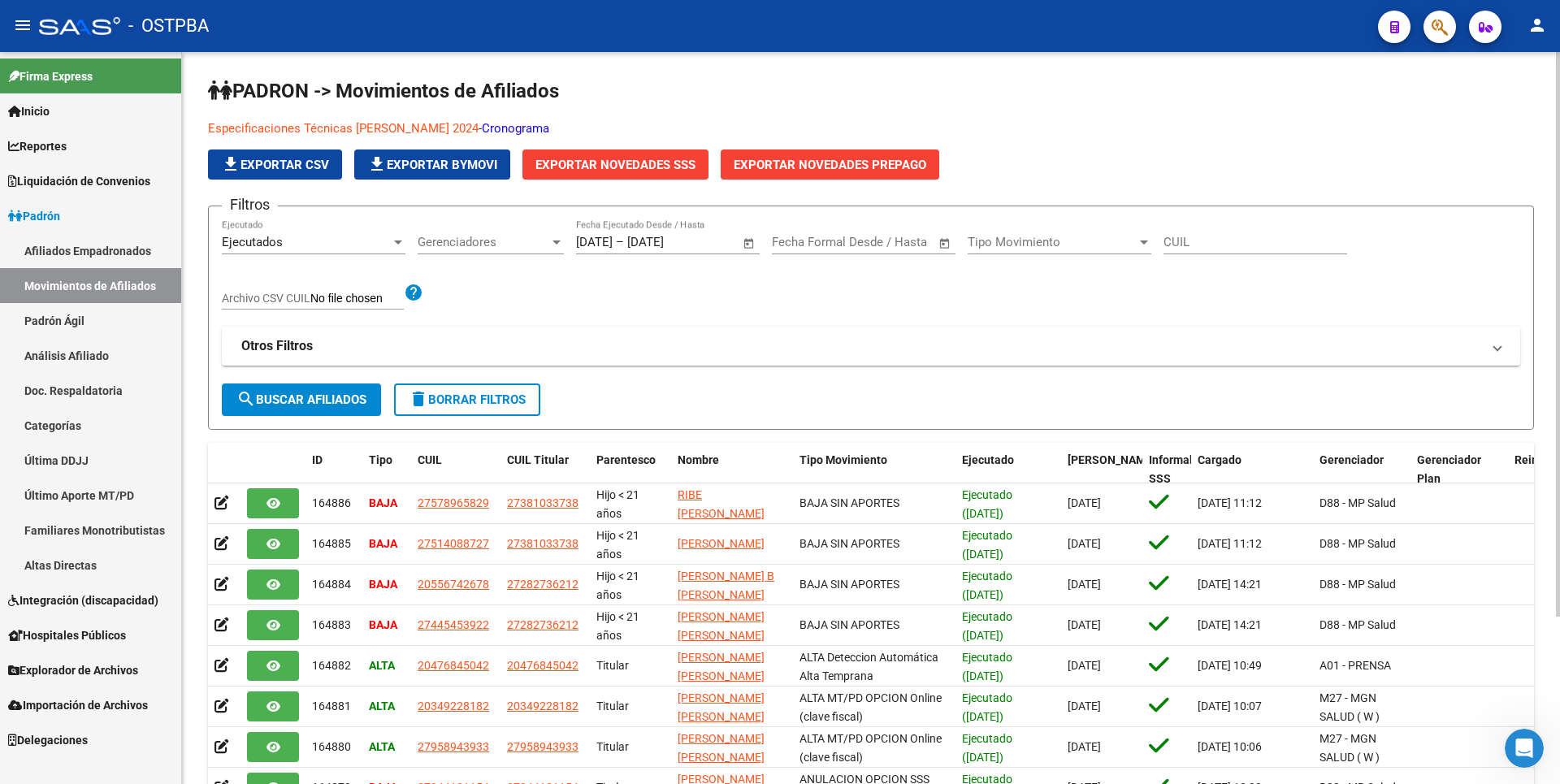
click at [342, 396] on span "search Buscar Afiliados" at bounding box center [302, 399] width 130 height 15
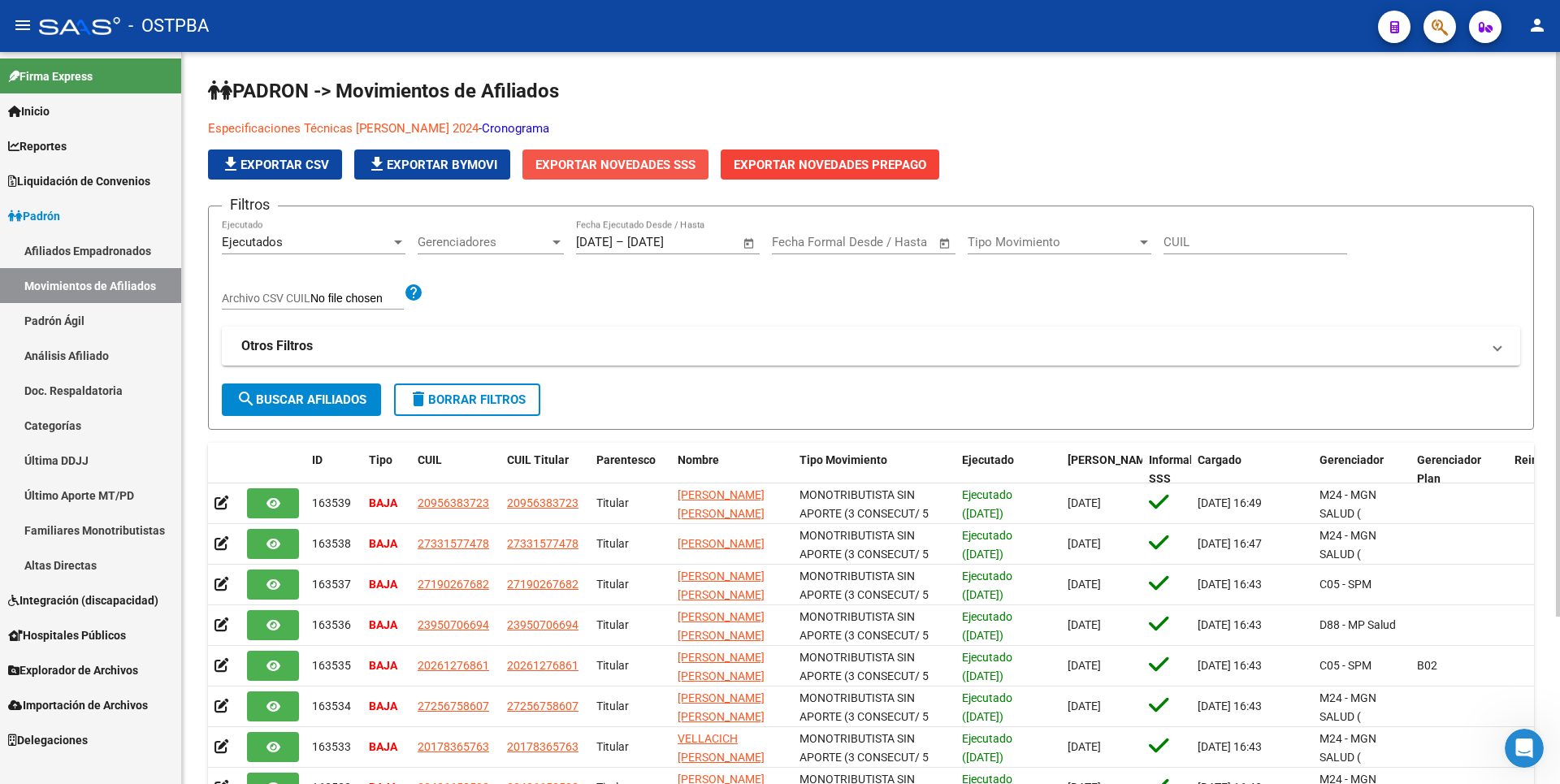
click at [639, 162] on span "Exportar Novedades SSS" at bounding box center [616, 165] width 160 height 15
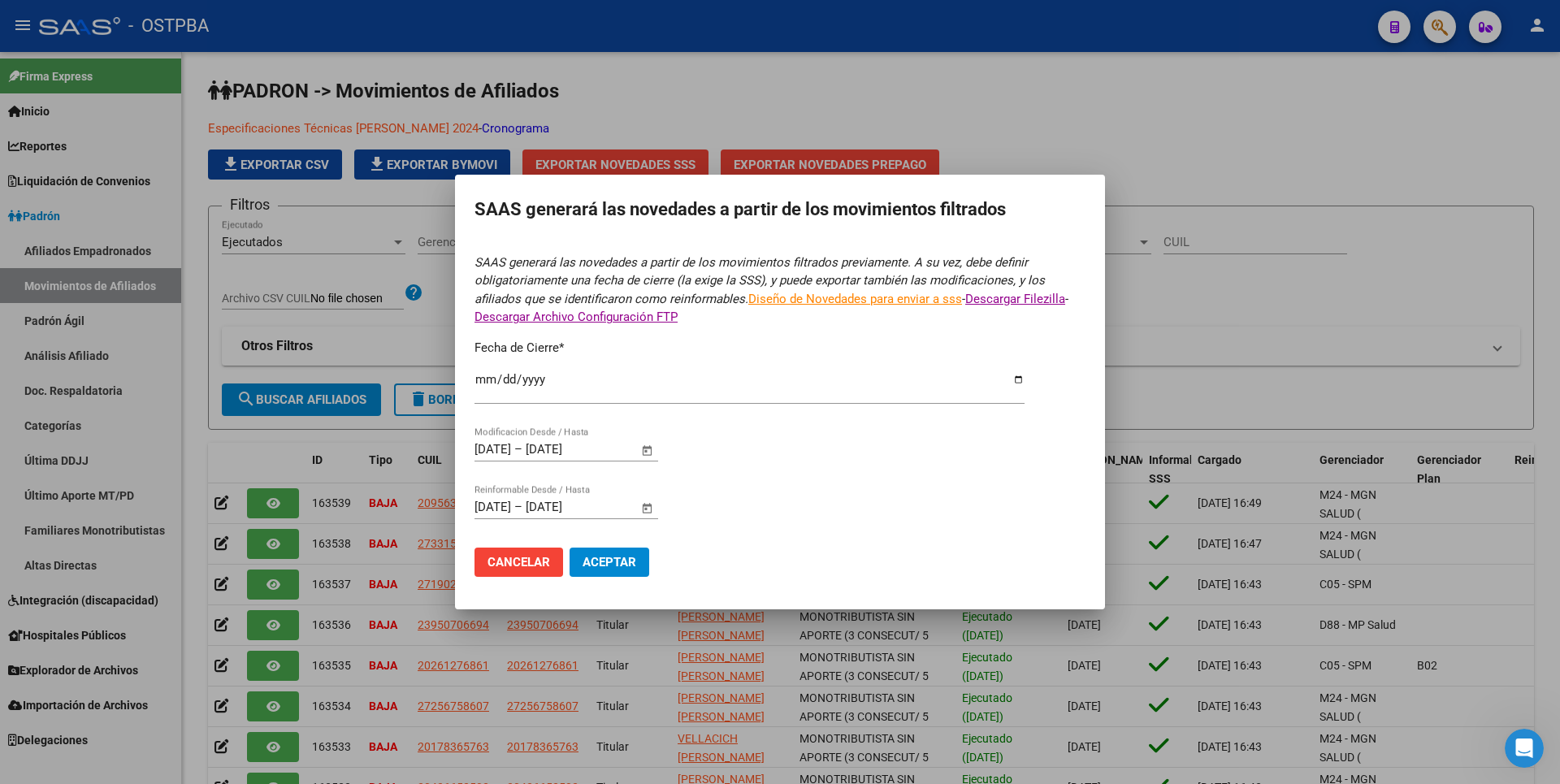
click at [613, 556] on span "Aceptar" at bounding box center [610, 561] width 54 height 15
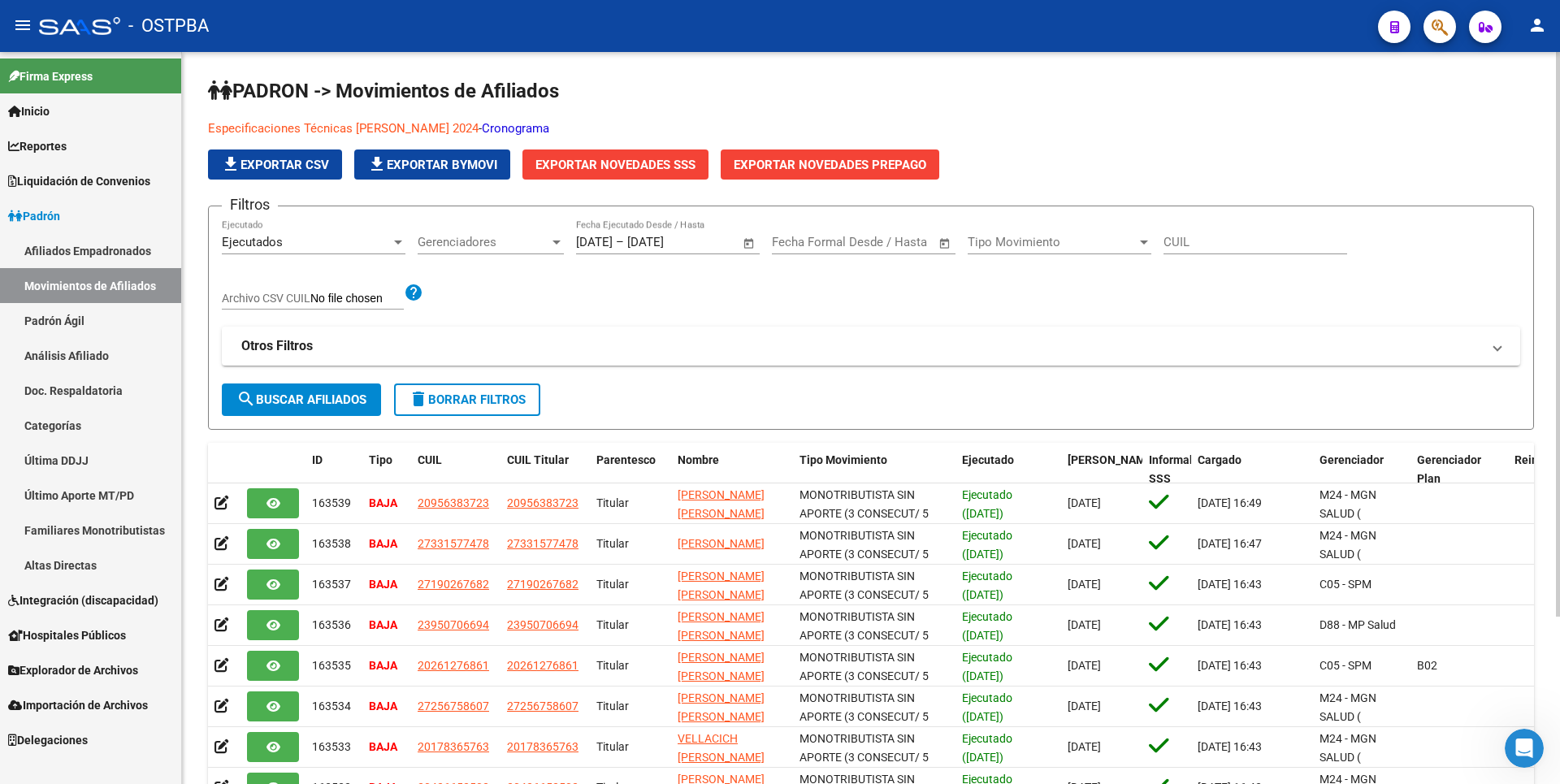
click at [1519, 111] on app-list-header "PADRON -> Movimientos de Afiliados Especificaciones Técnicas PADRON - Agosto 20…" at bounding box center [870, 254] width 1326 height 352
click at [1142, 242] on div at bounding box center [1144, 243] width 8 height 4
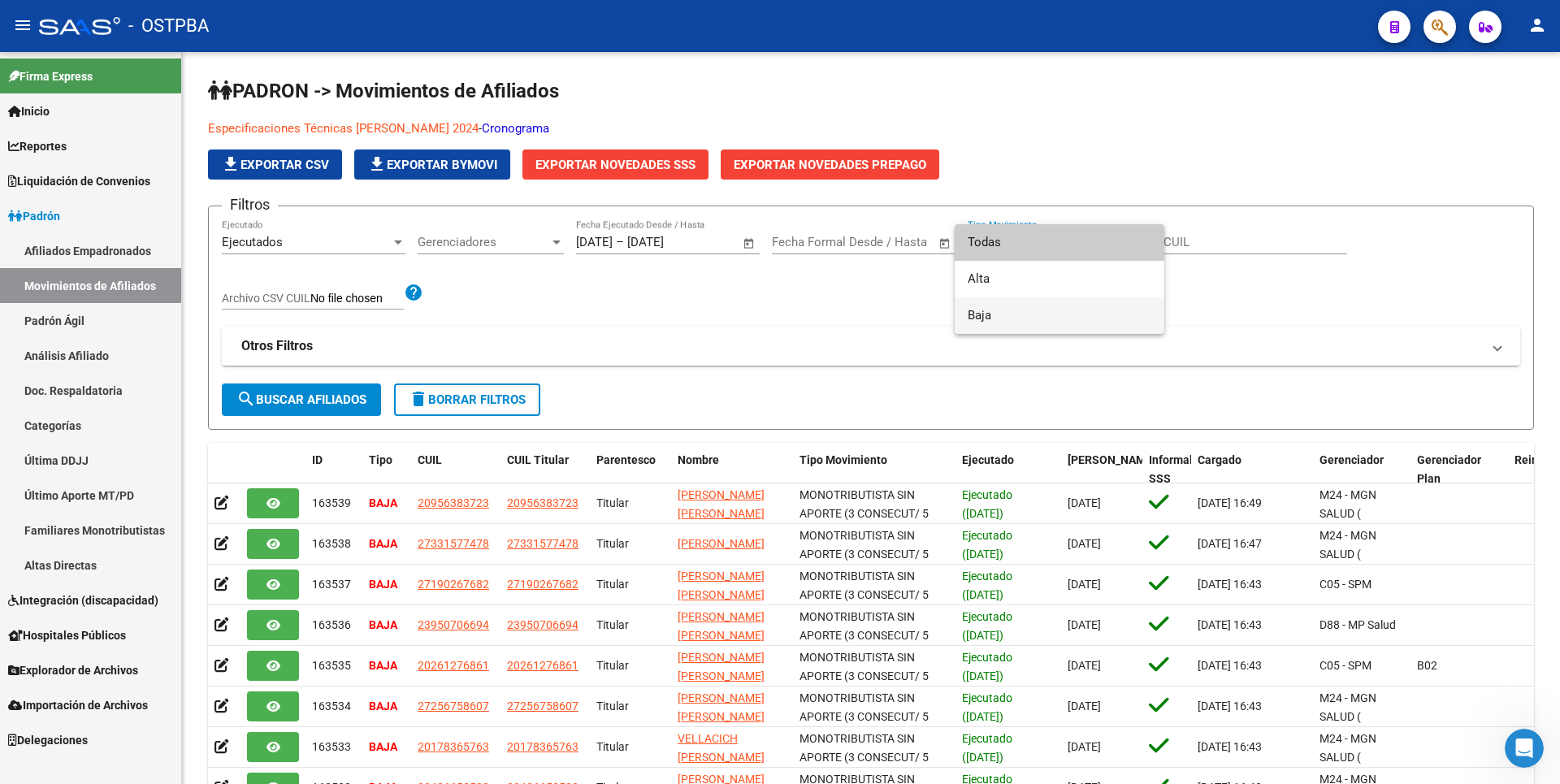
click at [1006, 311] on span "Baja" at bounding box center [1059, 316] width 184 height 37
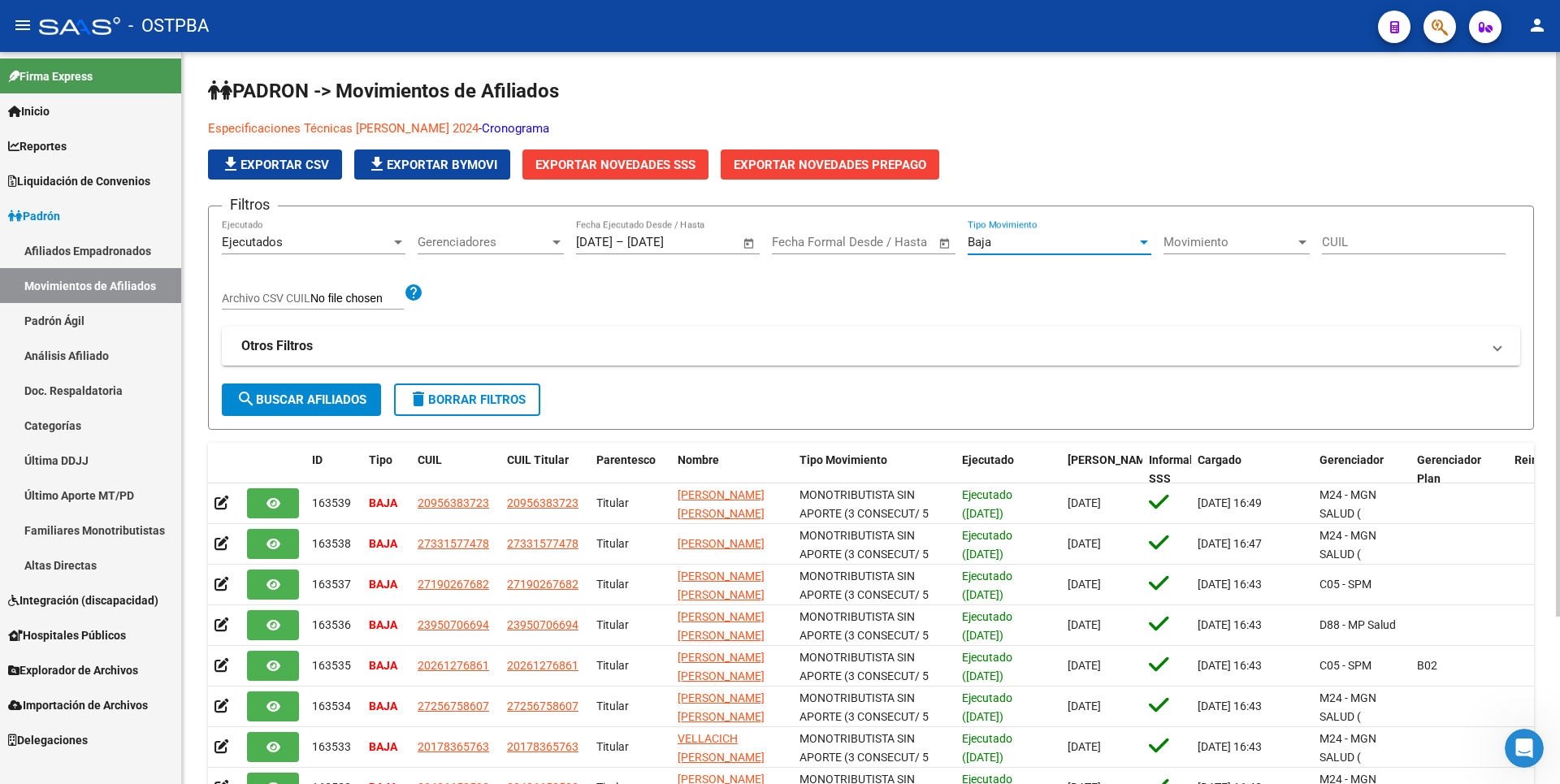
click at [318, 401] on span "search Buscar Afiliados" at bounding box center [302, 399] width 130 height 15
click at [1141, 242] on div at bounding box center [1144, 243] width 8 height 4
drag, startPoint x: 1017, startPoint y: 211, endPoint x: 993, endPoint y: 207, distance: 24.3
click at [1017, 210] on span "Alta" at bounding box center [1059, 206] width 184 height 37
click at [314, 402] on span "search Buscar Afiliados" at bounding box center [302, 399] width 130 height 15
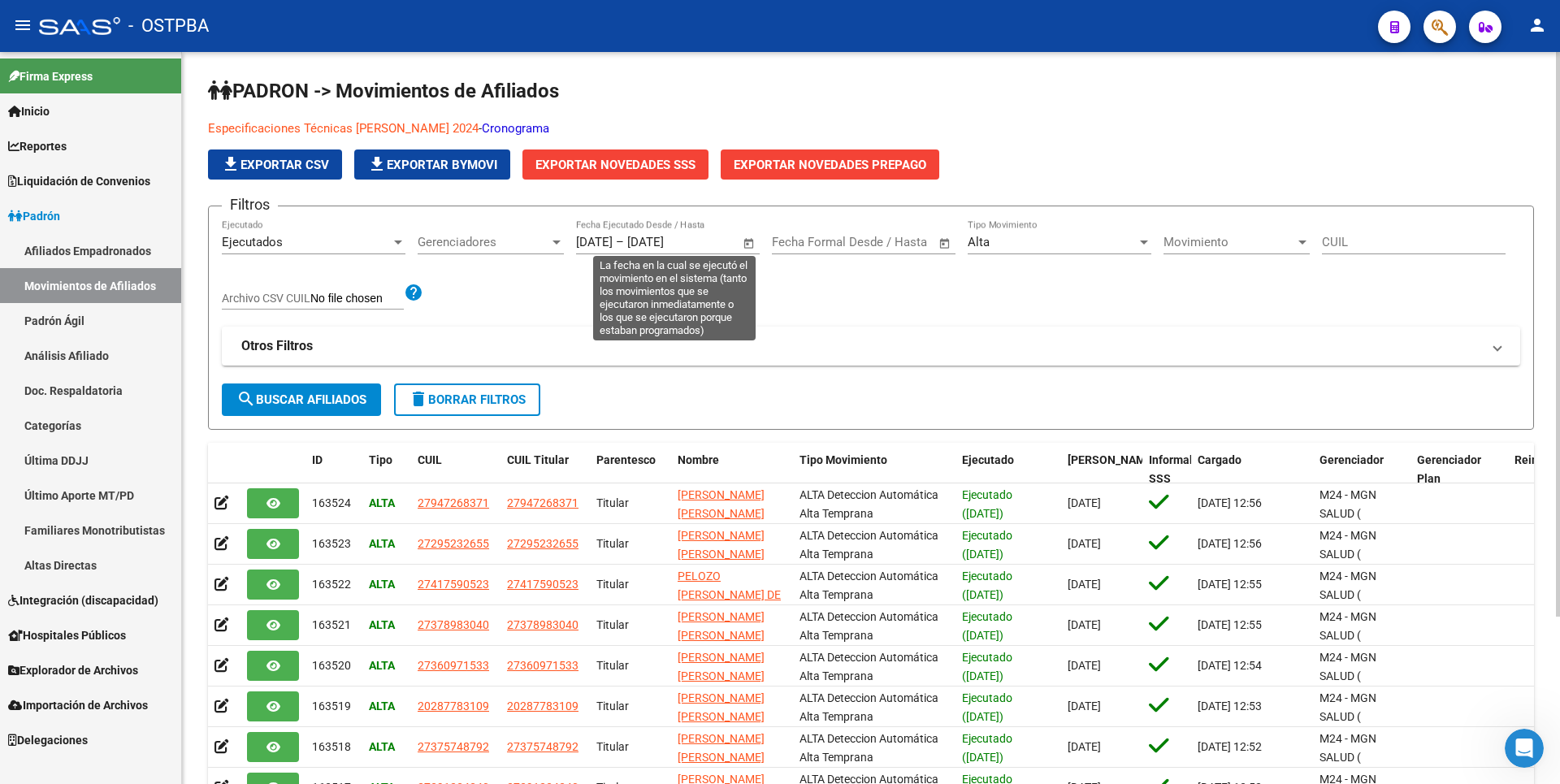
click at [746, 244] on span "Open calendar" at bounding box center [749, 243] width 39 height 39
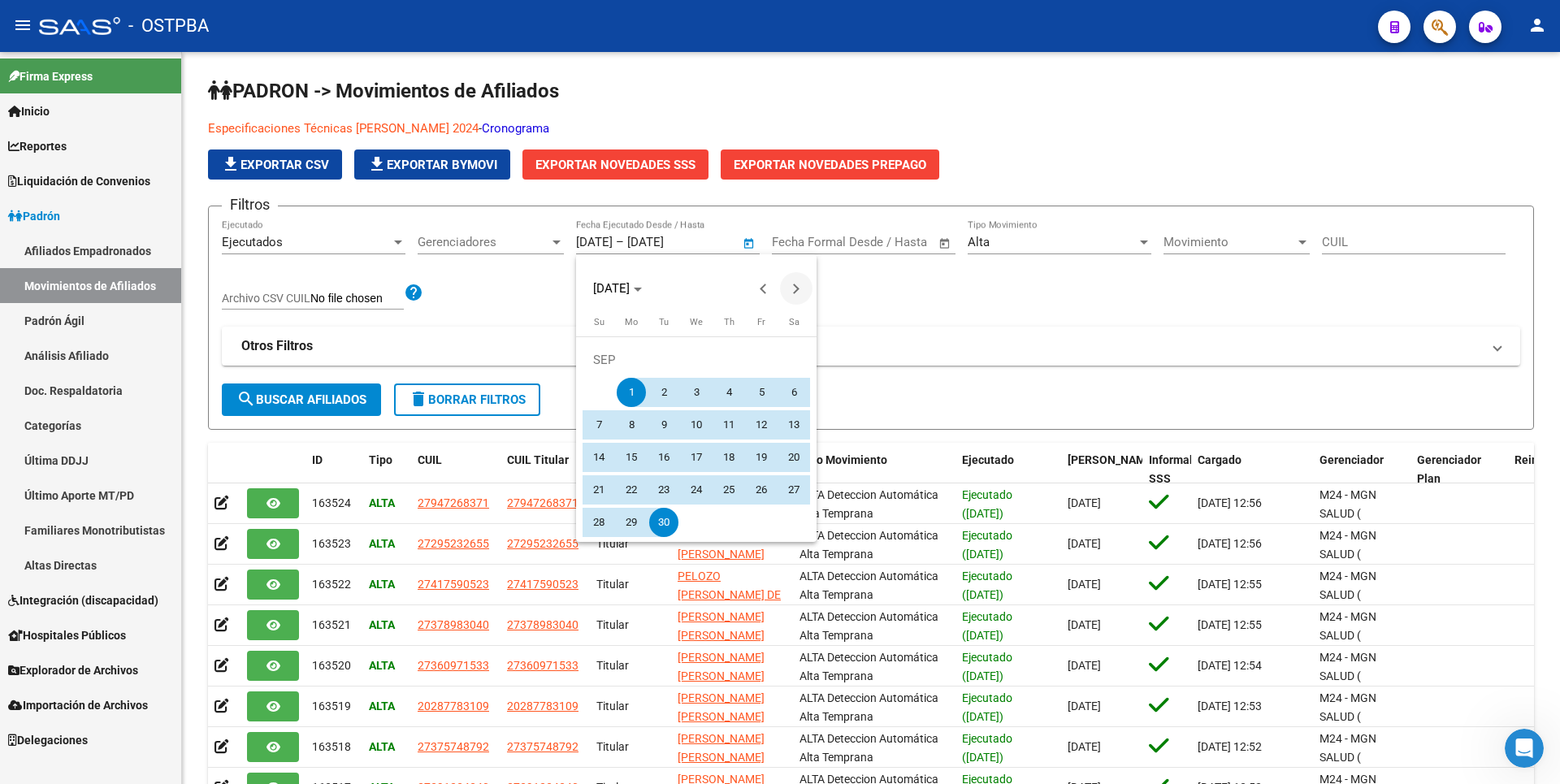
click at [794, 291] on button "Next month" at bounding box center [796, 288] width 33 height 33
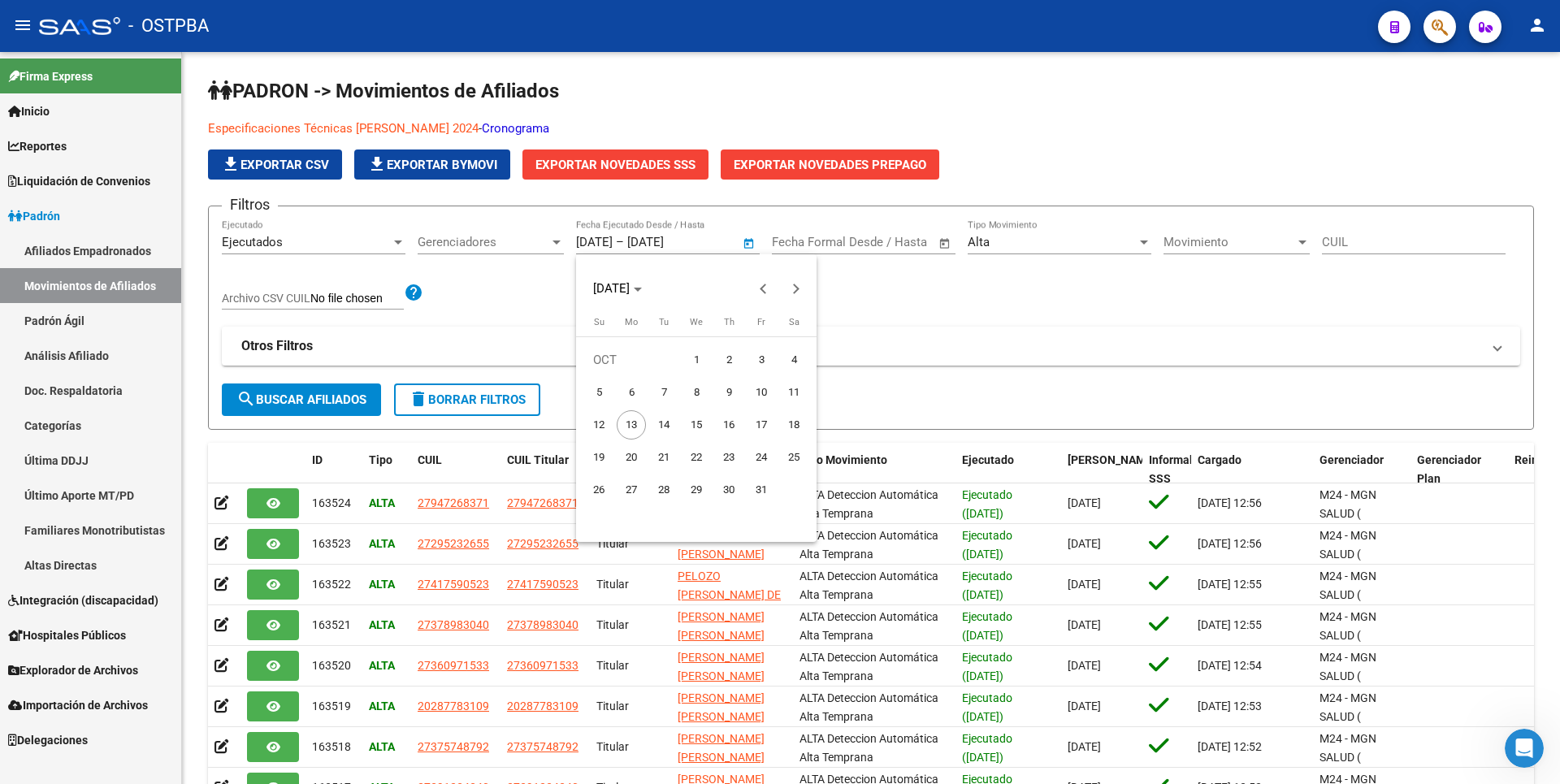
click at [699, 356] on span "1" at bounding box center [696, 360] width 29 height 29
type input "[DATE]"
click at [629, 415] on span "13" at bounding box center [631, 424] width 29 height 29
type input "[DATE]"
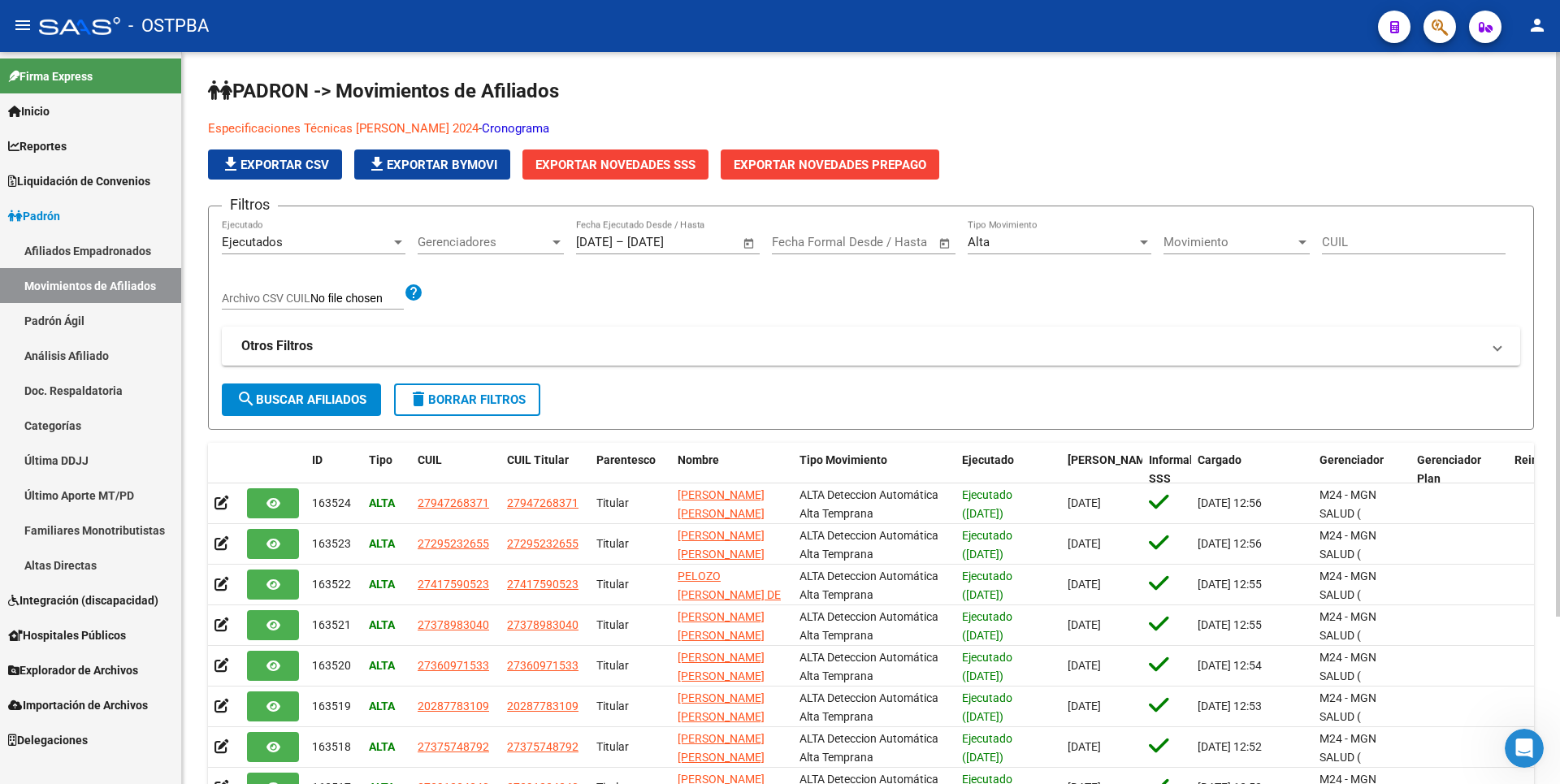
click at [1139, 250] on div "Alta" at bounding box center [1059, 242] width 184 height 15
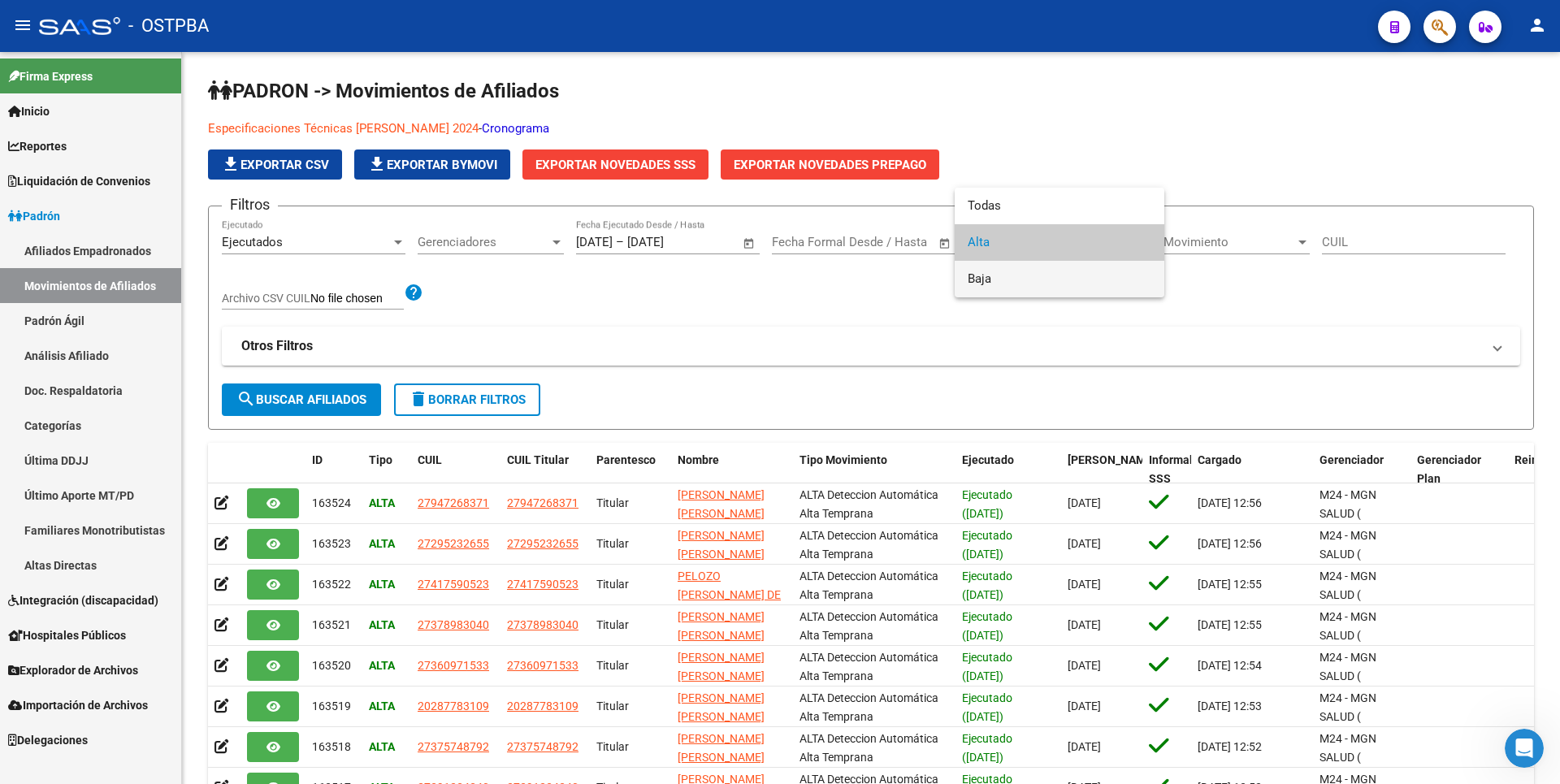
click at [1015, 276] on span "Baja" at bounding box center [1059, 279] width 184 height 37
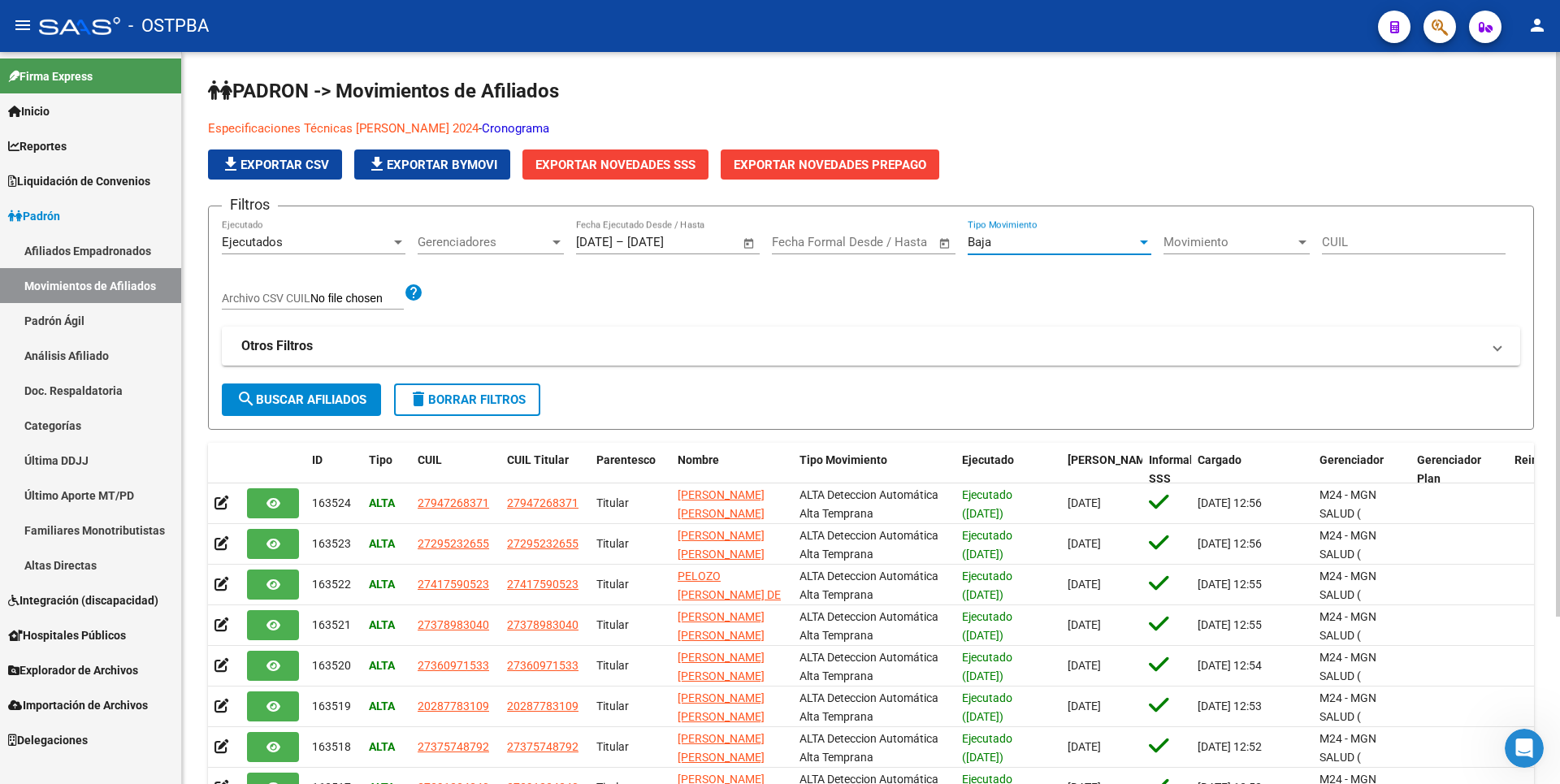
click at [341, 392] on span "search Buscar Afiliados" at bounding box center [302, 399] width 130 height 15
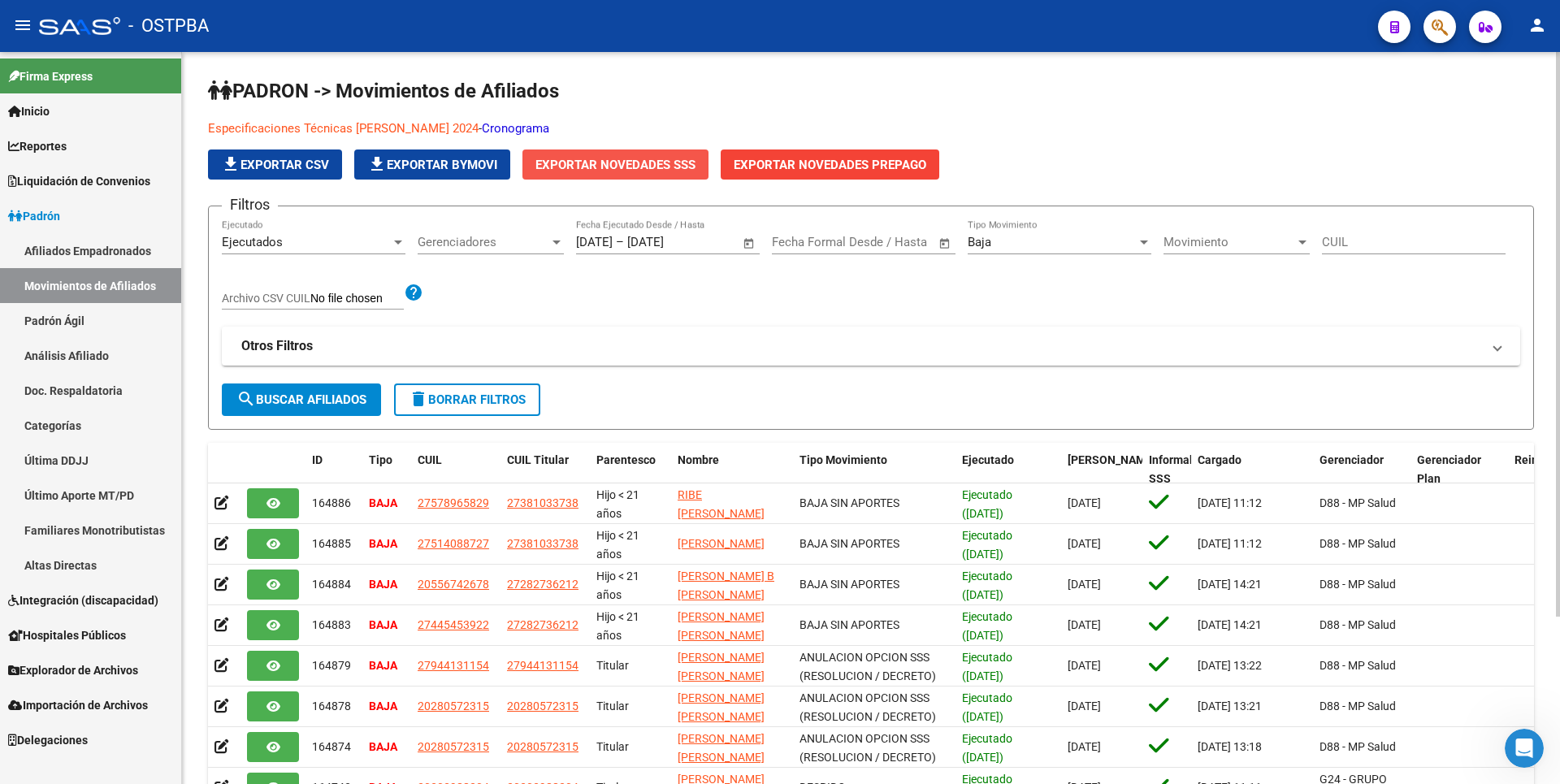
click at [674, 163] on span "Exportar Novedades SSS" at bounding box center [616, 165] width 160 height 15
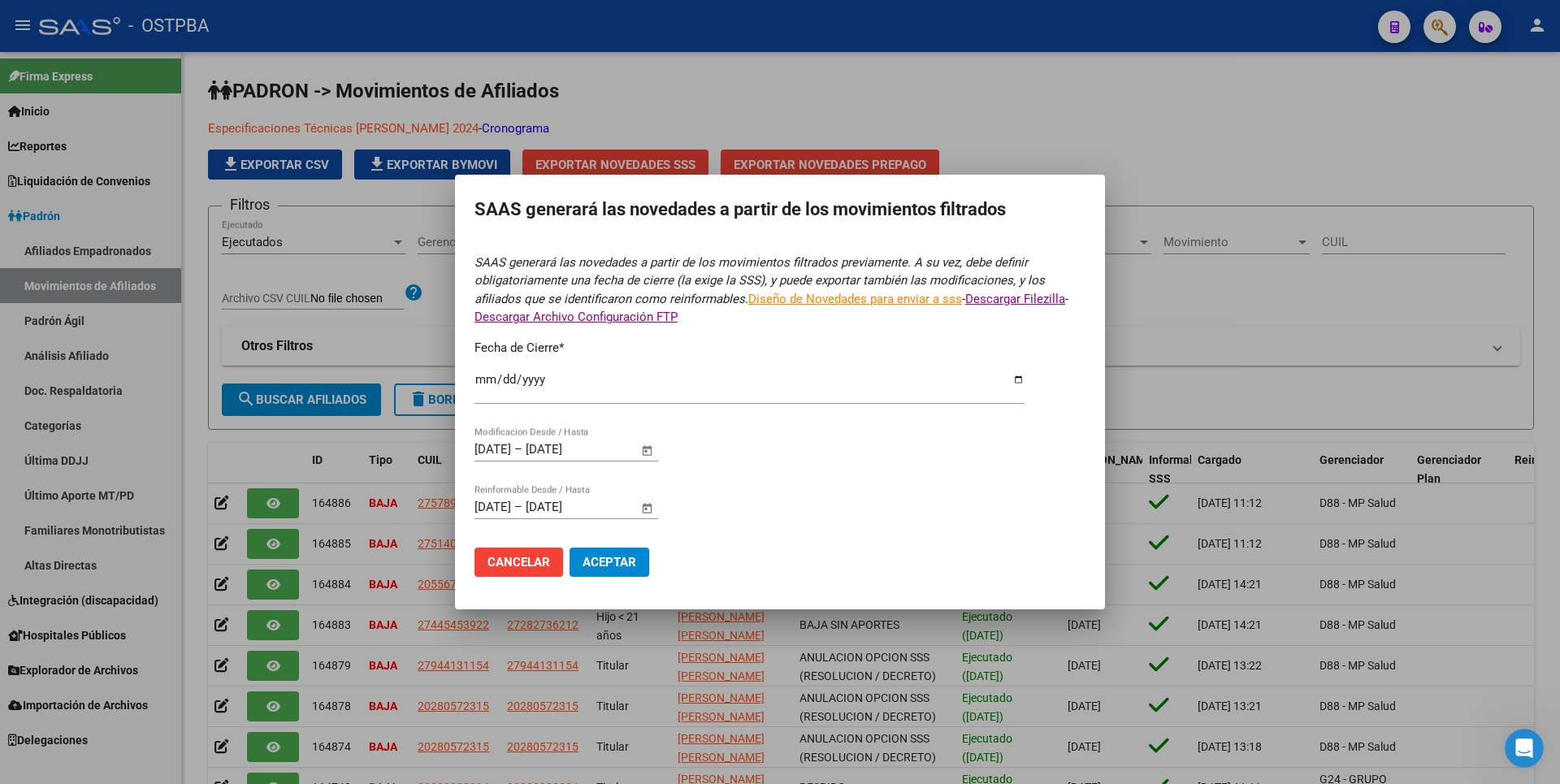
click at [624, 571] on button "Aceptar" at bounding box center [610, 561] width 80 height 29
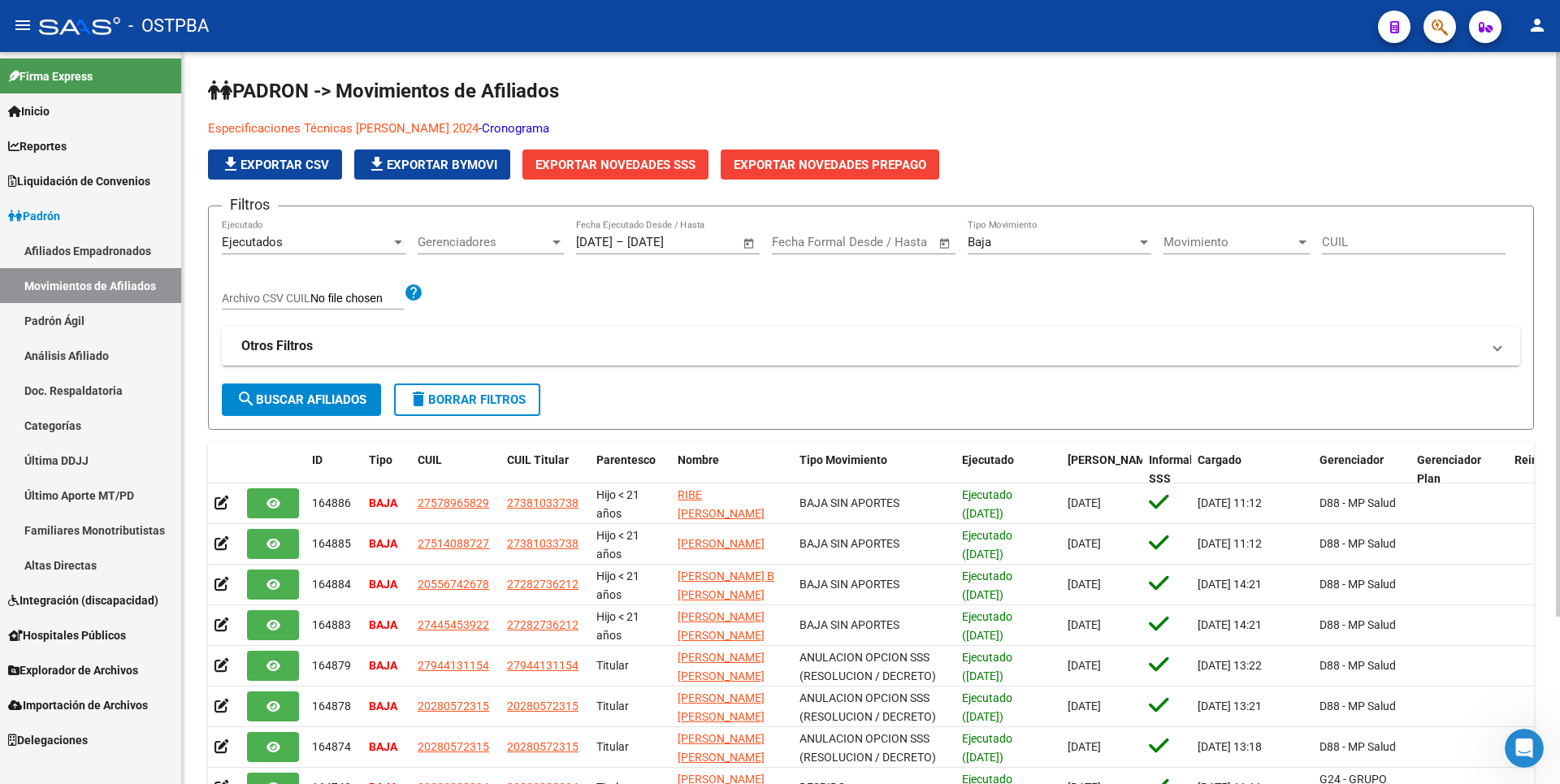
click at [768, 74] on div "PADRON -> Movimientos de Afiliados Especificaciones Técnicas PADRON - Agosto 20…" at bounding box center [870, 519] width 1378 height 936
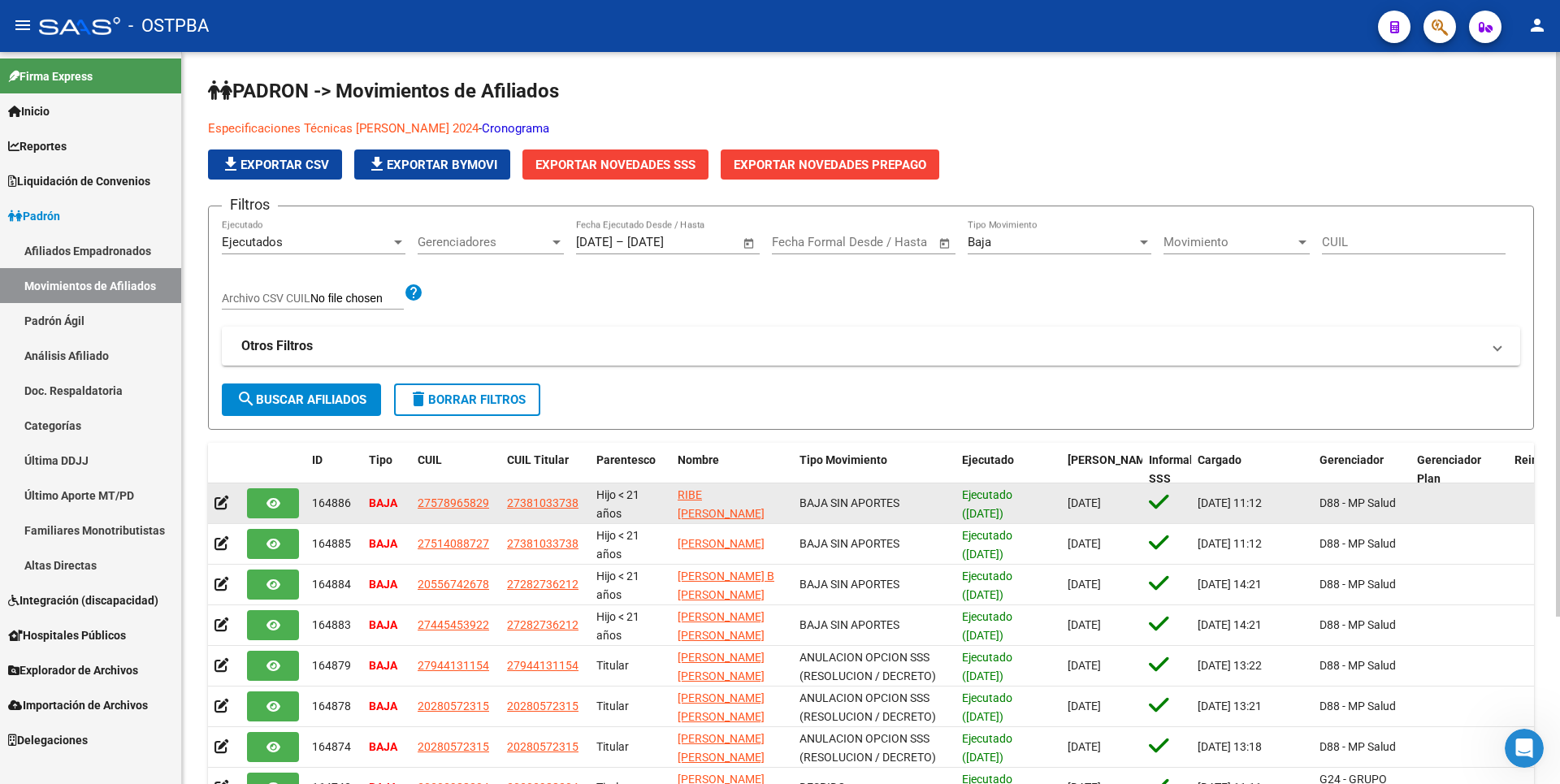
scroll to position [217, 0]
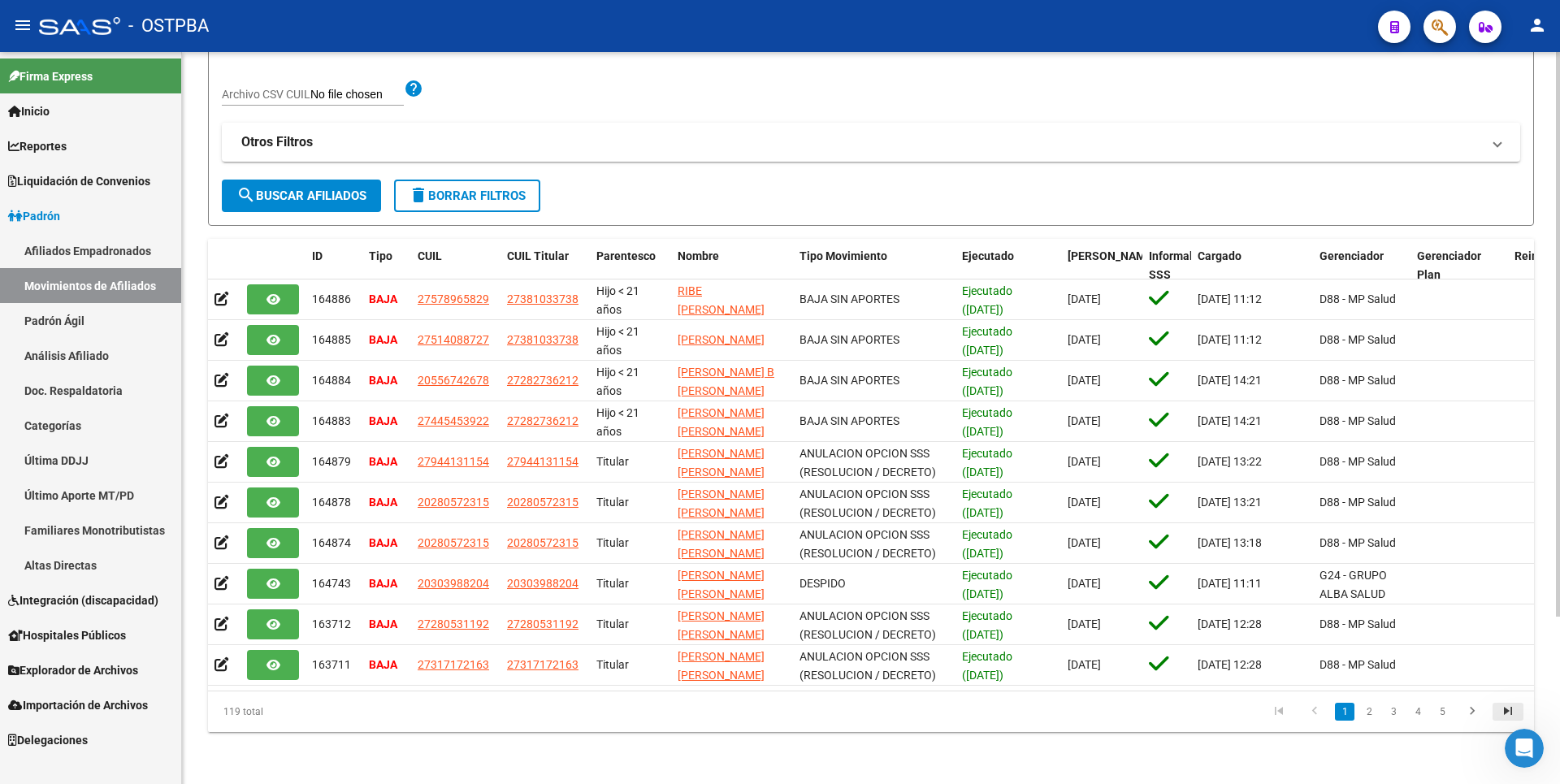
click at [1510, 716] on icon "go to last page" at bounding box center [1508, 713] width 21 height 20
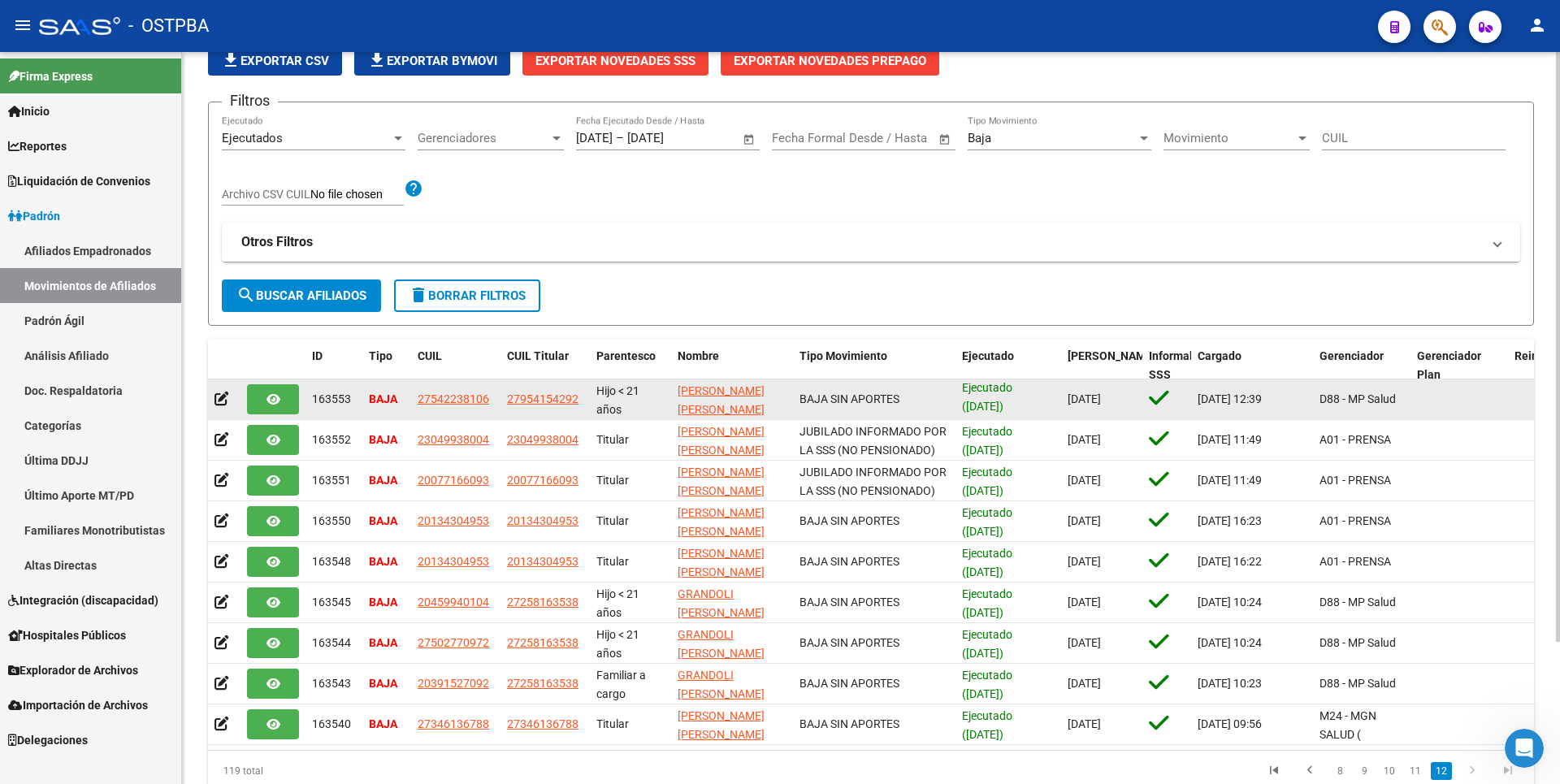
scroll to position [0, 0]
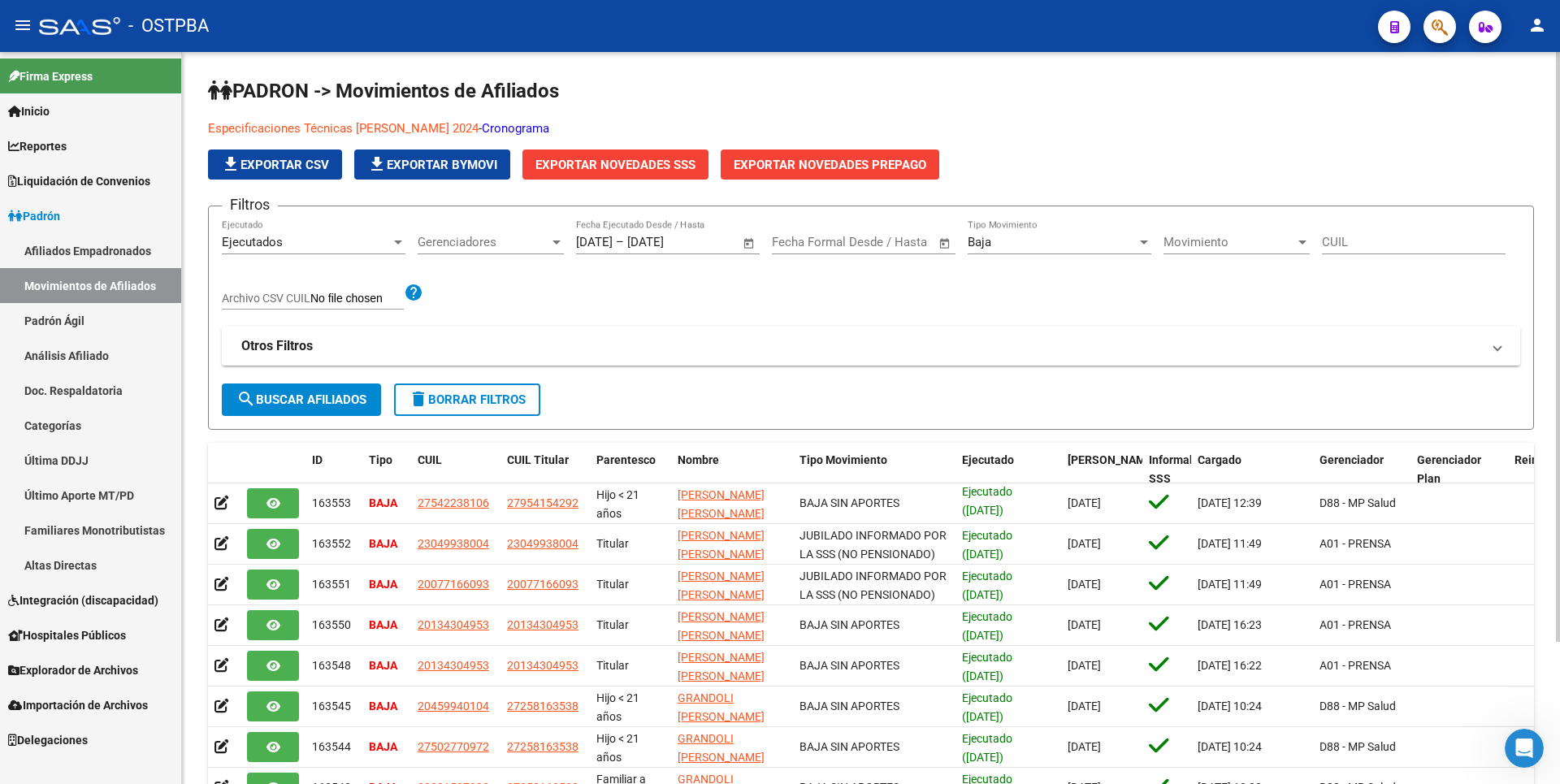
click at [556, 243] on div at bounding box center [557, 243] width 8 height 4
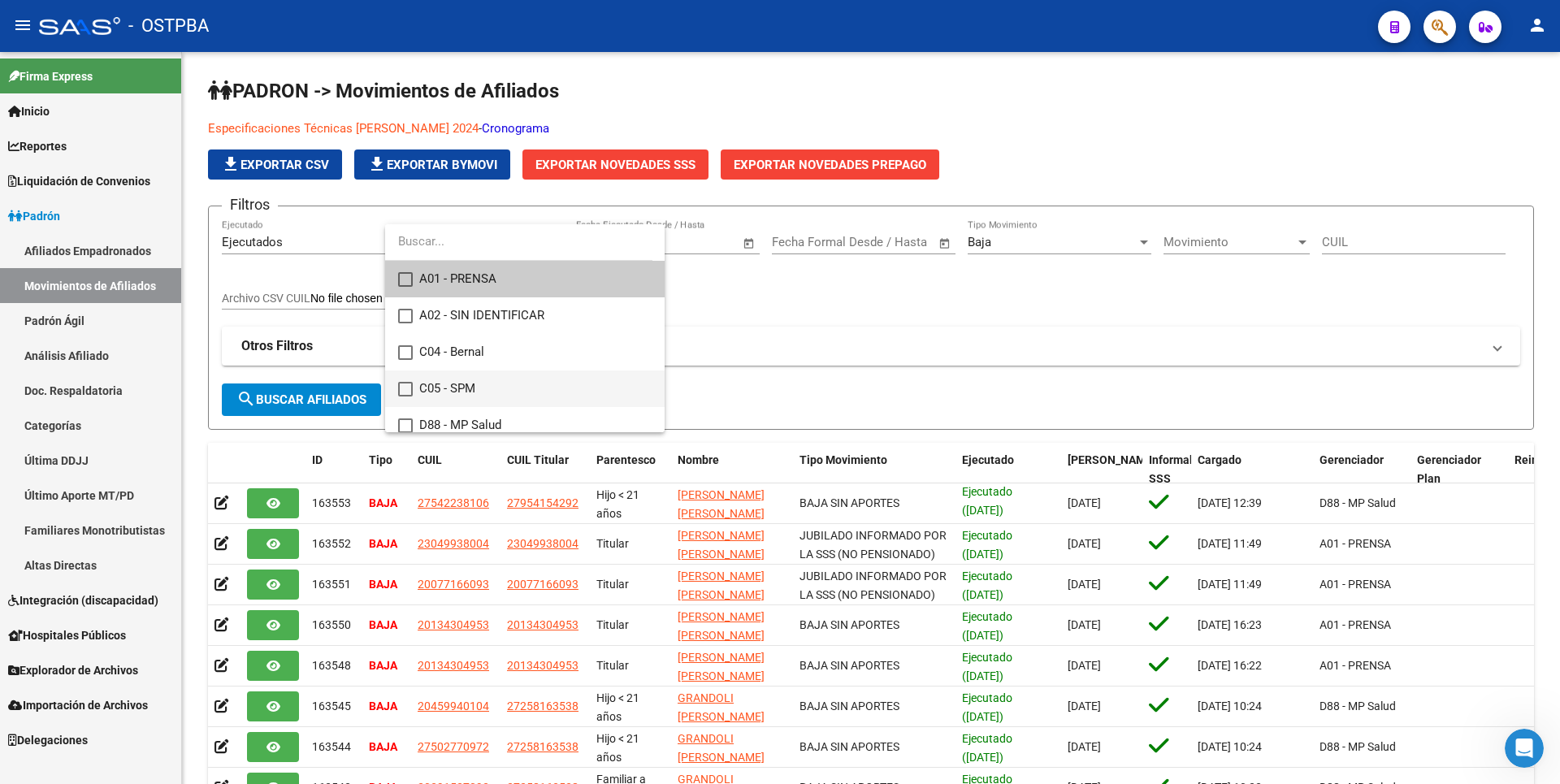
scroll to position [81, 0]
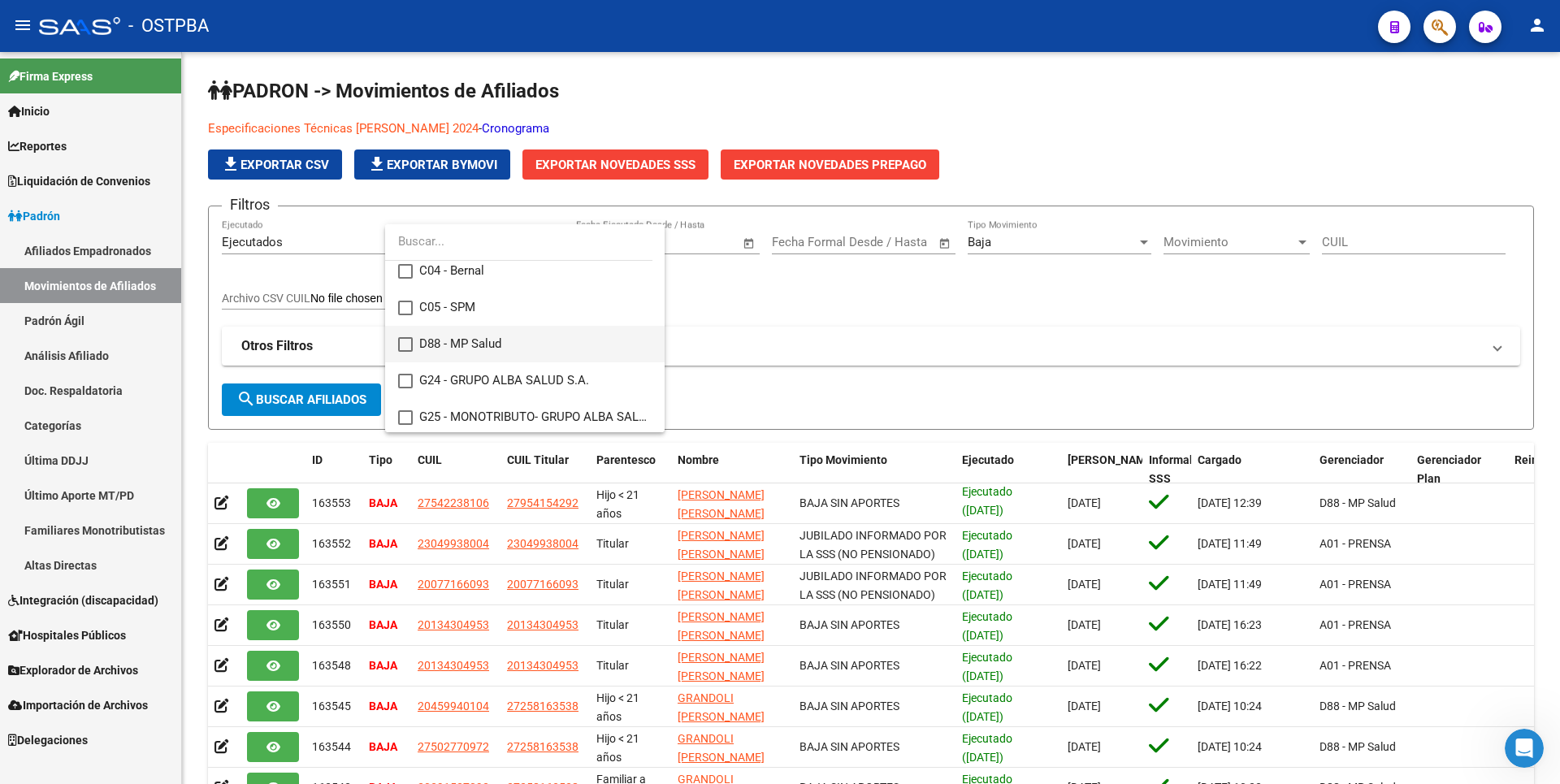
click at [407, 342] on mat-pseudo-checkbox at bounding box center [405, 344] width 15 height 15
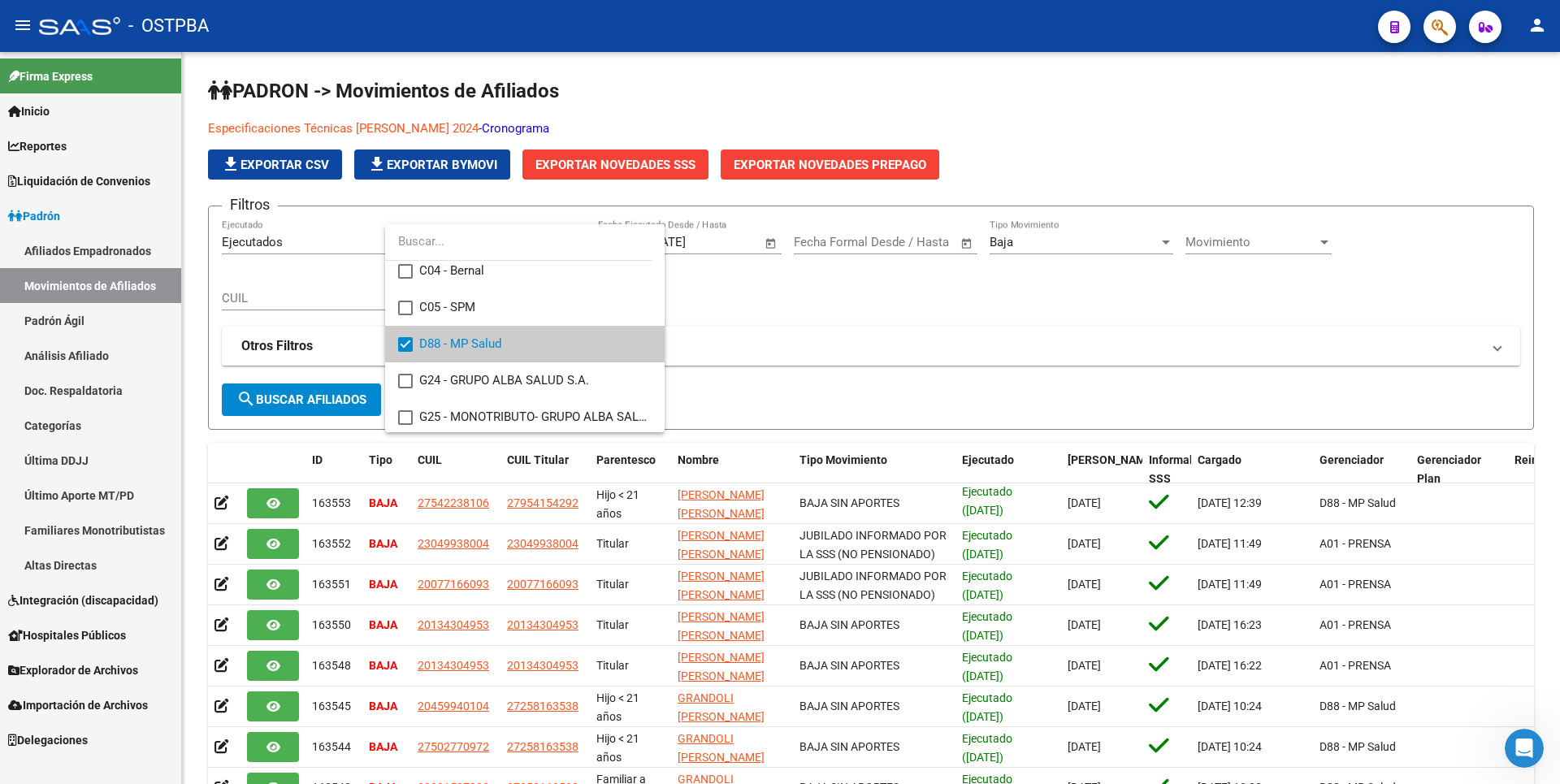
click at [338, 399] on div at bounding box center [780, 392] width 1560 height 784
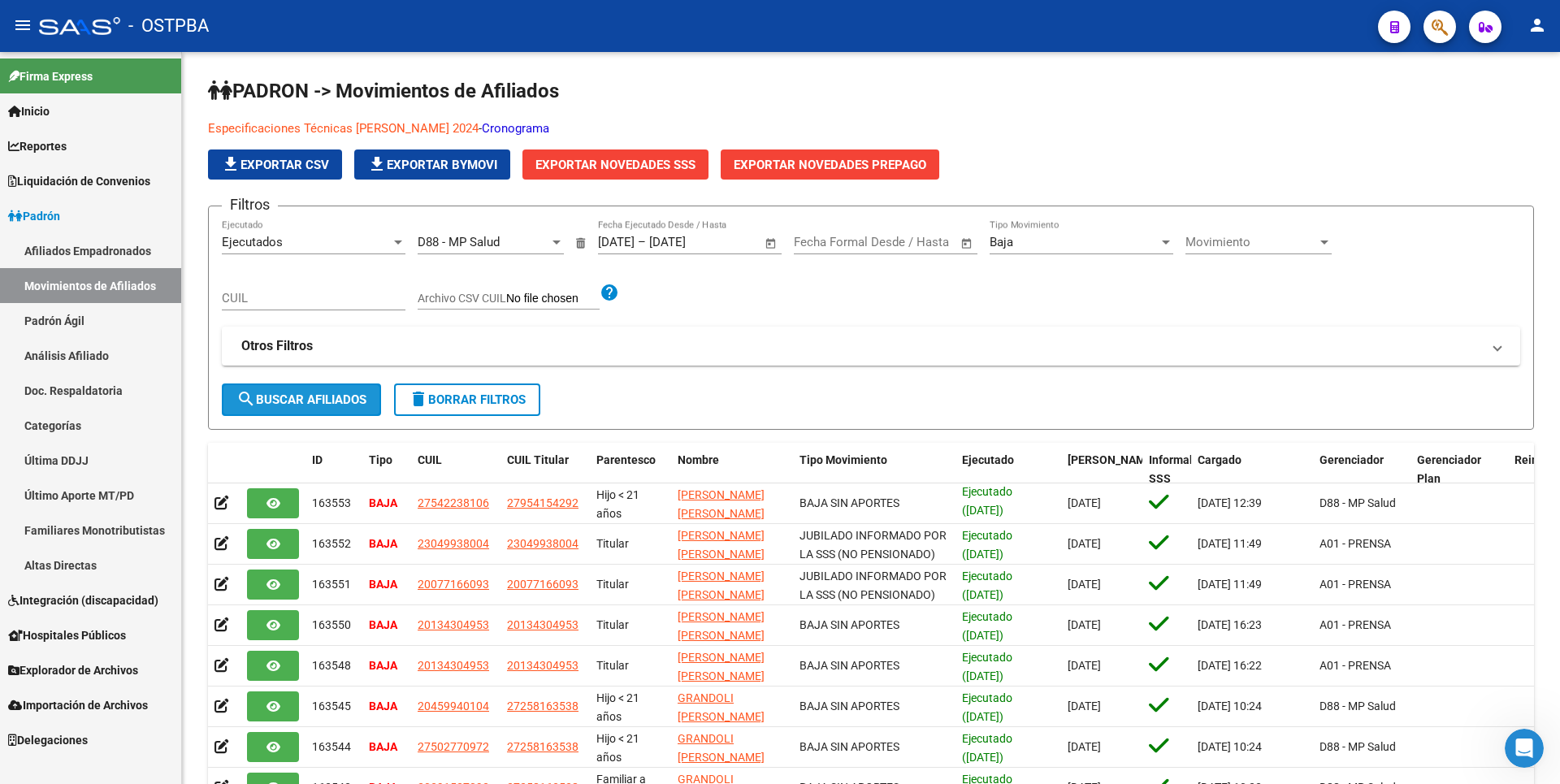
click at [338, 399] on span "search Buscar Afiliados" at bounding box center [302, 399] width 130 height 15
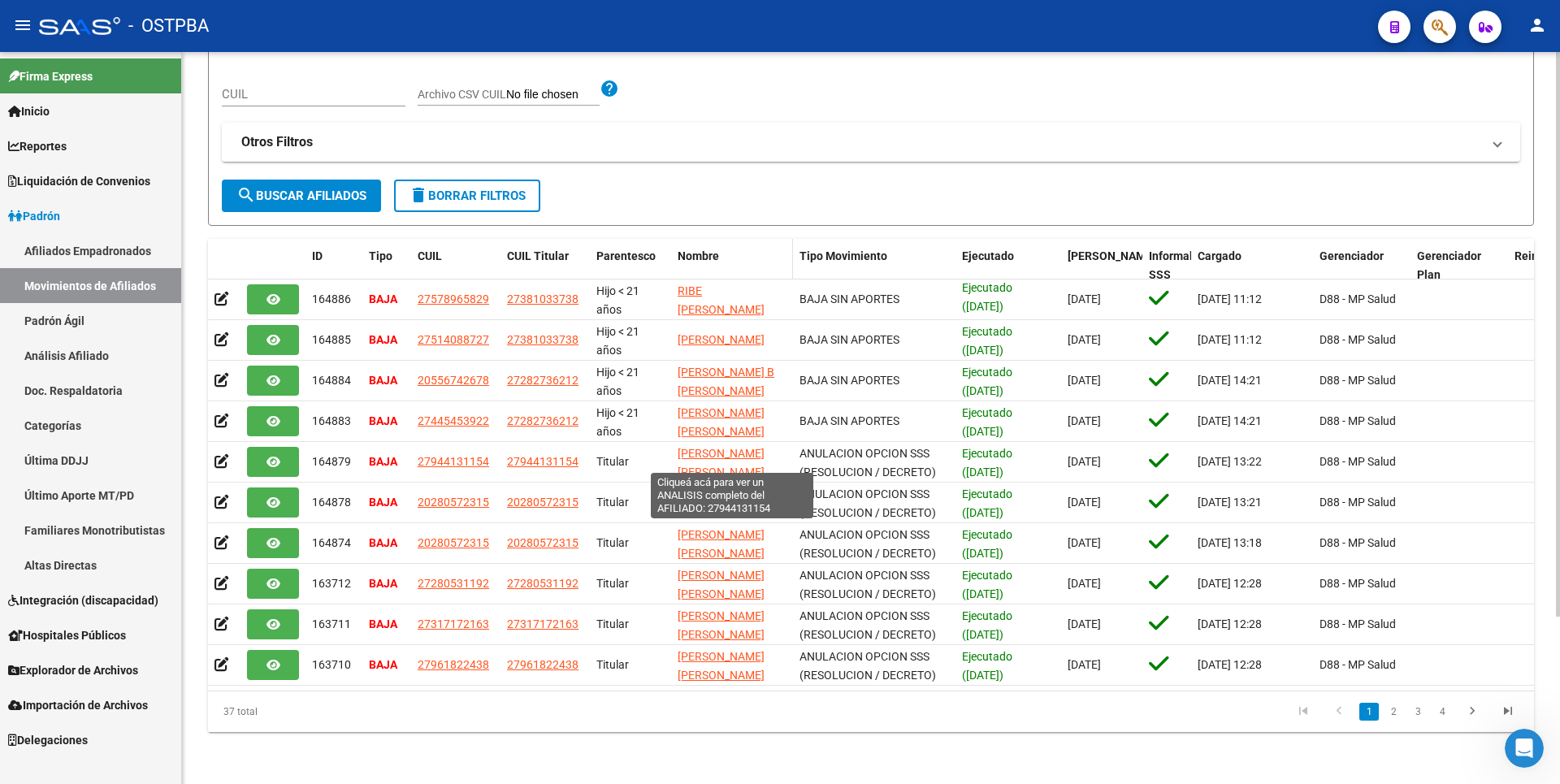
scroll to position [3, 0]
click at [1397, 714] on link "2" at bounding box center [1394, 711] width 20 height 18
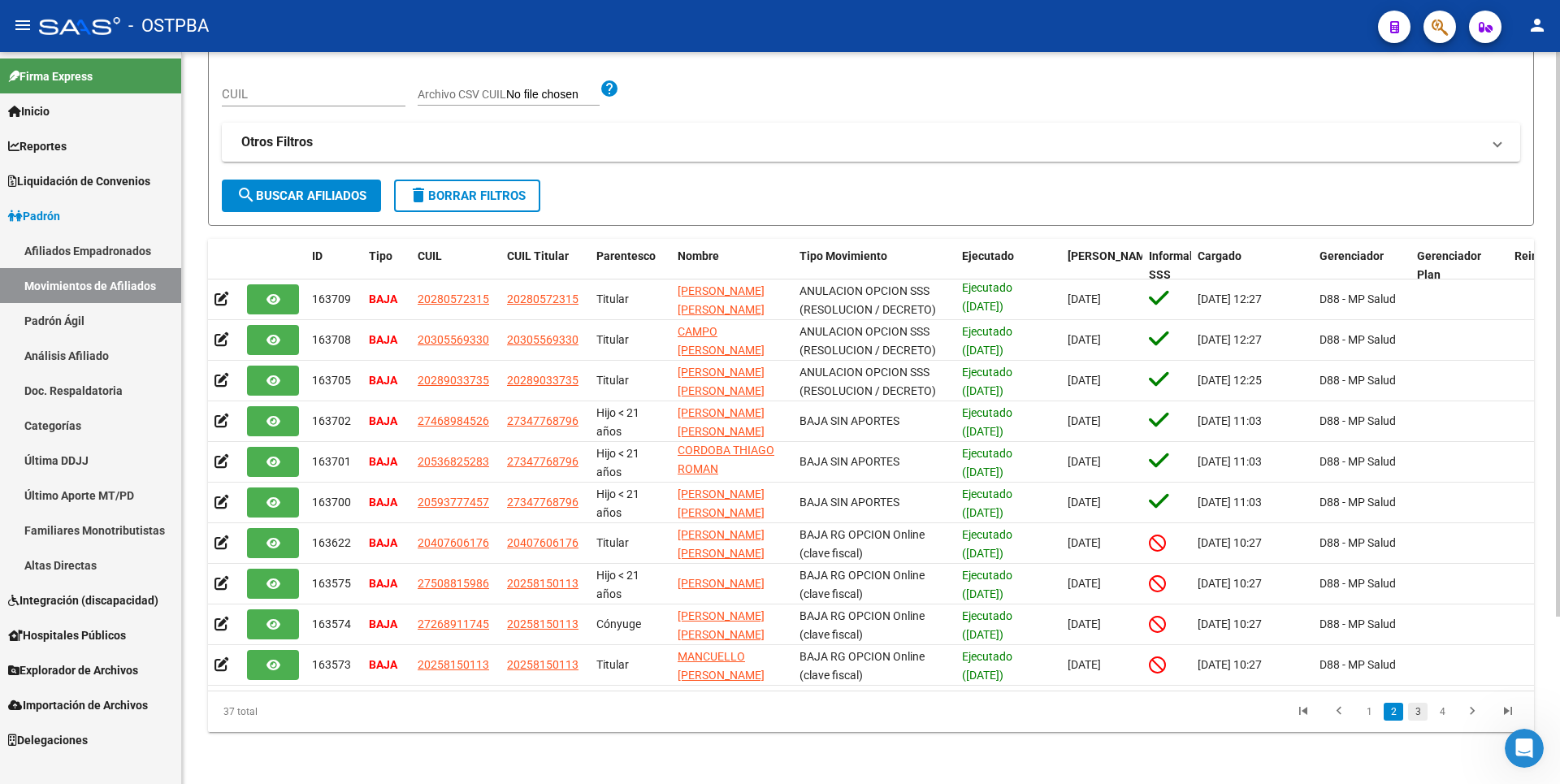
click at [1419, 716] on link "3" at bounding box center [1418, 711] width 20 height 18
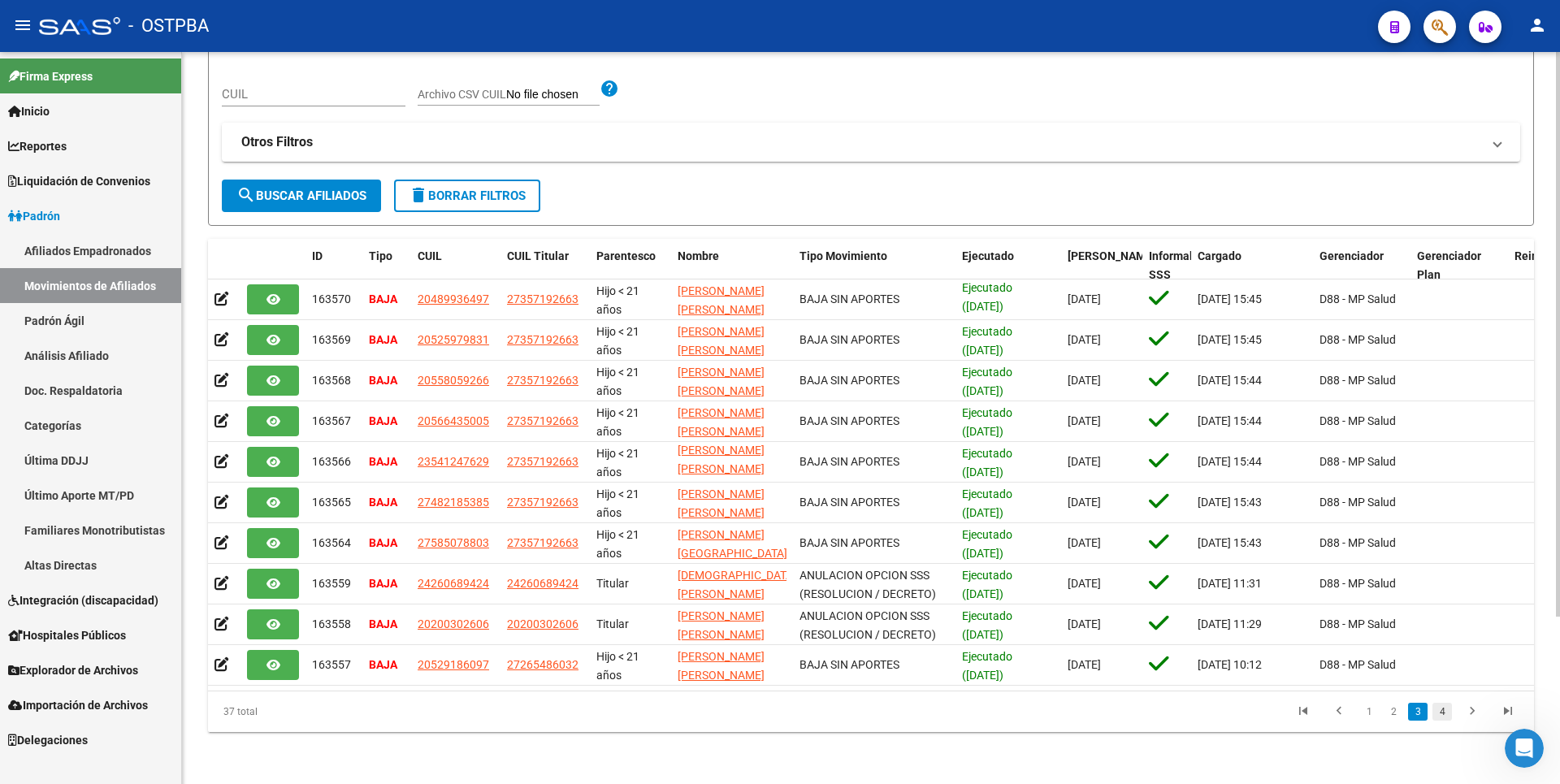
click at [1444, 706] on link "4" at bounding box center [1443, 711] width 20 height 18
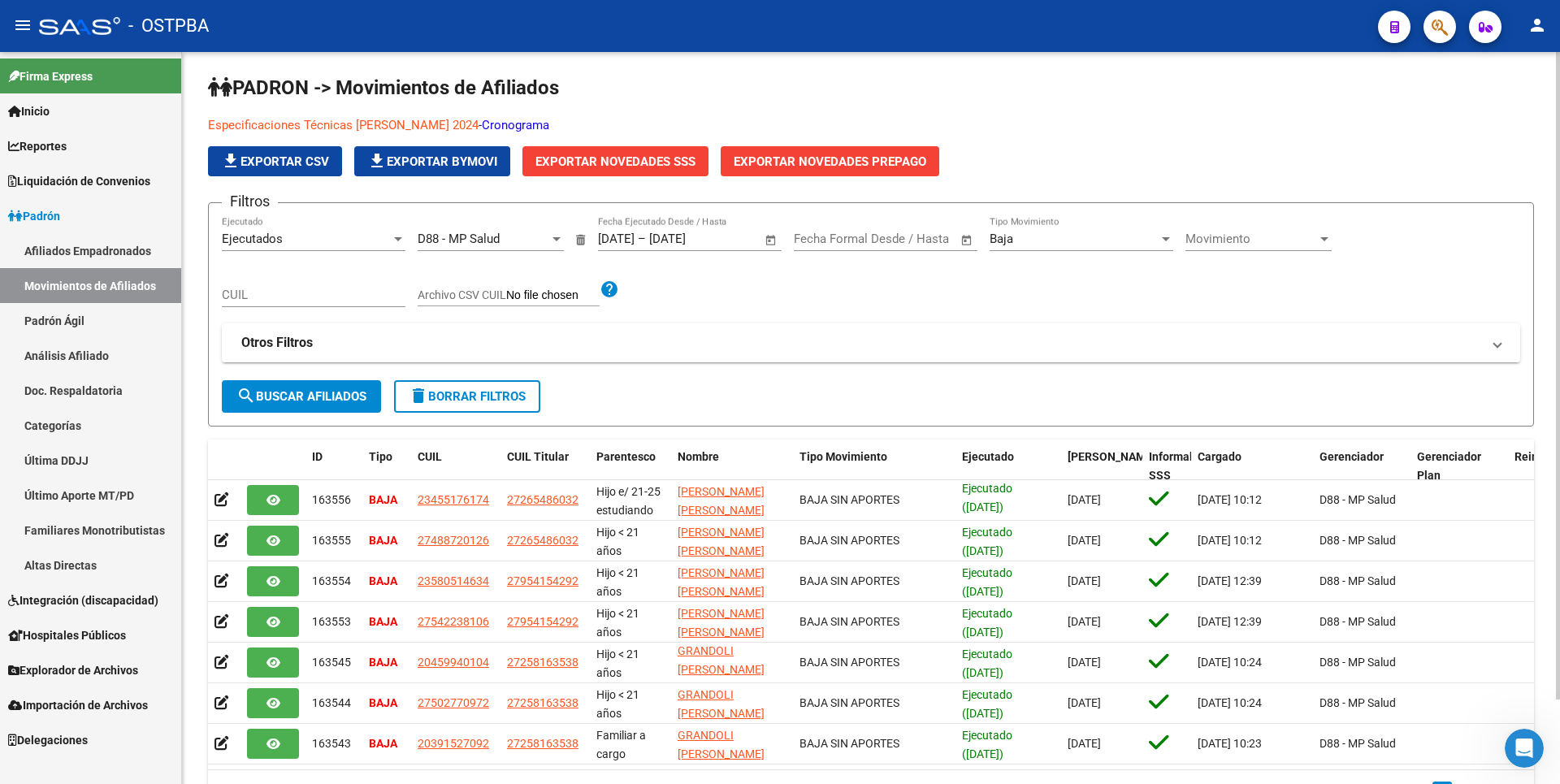
scroll to position [0, 0]
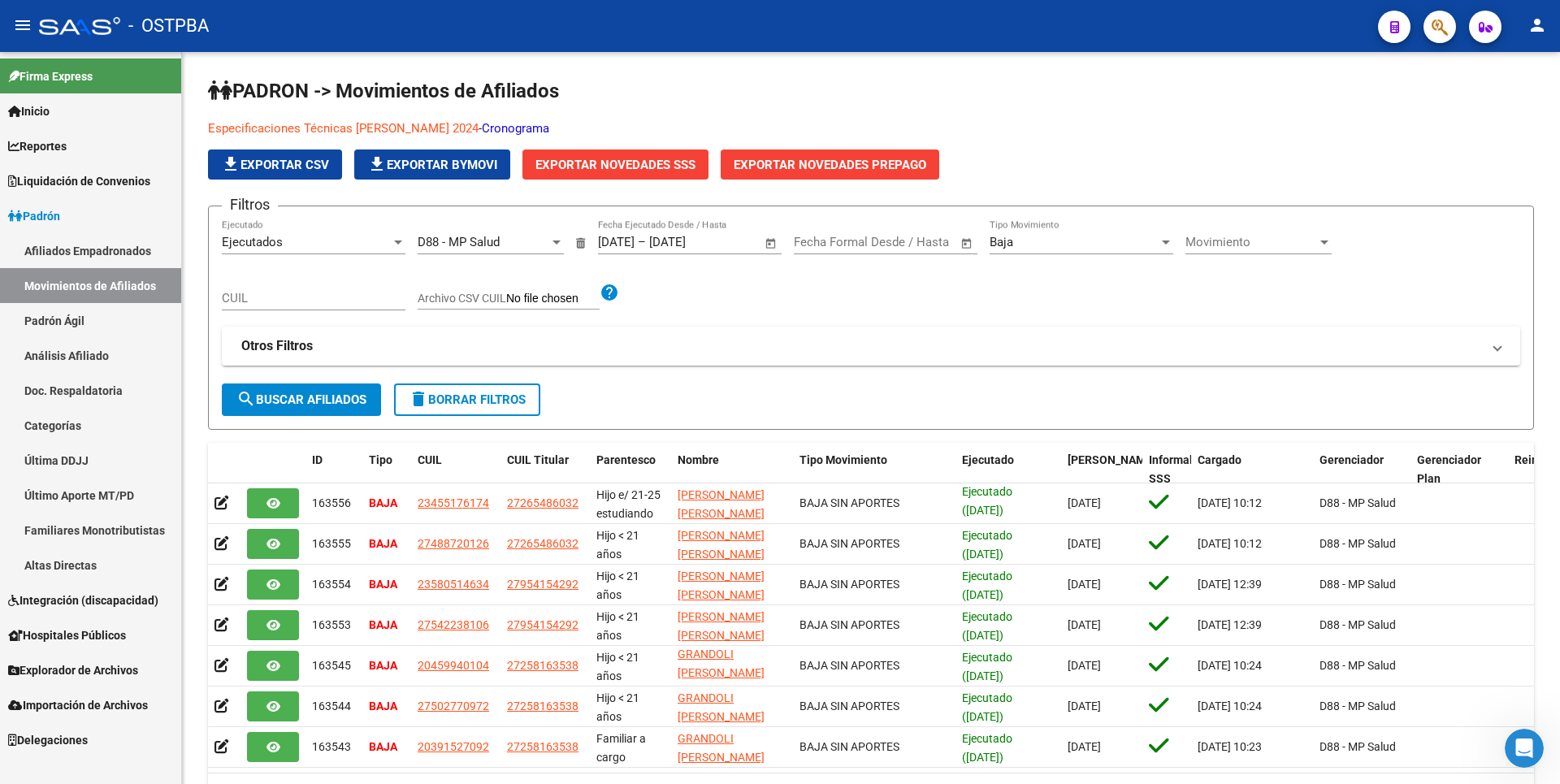
click at [46, 148] on span "Reportes" at bounding box center [37, 146] width 59 height 18
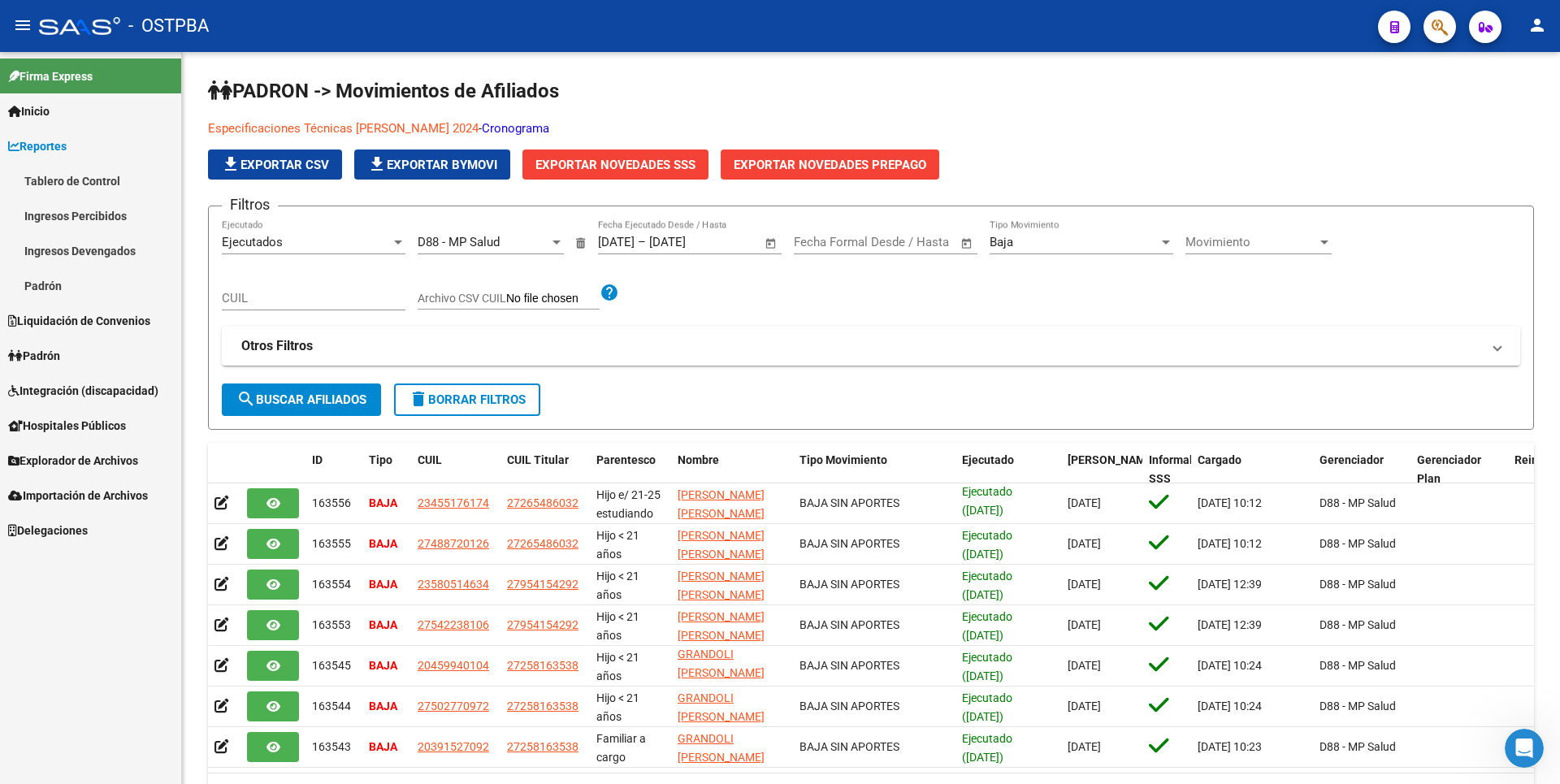
click at [85, 228] on link "Ingresos Percibidos" at bounding box center [90, 215] width 181 height 35
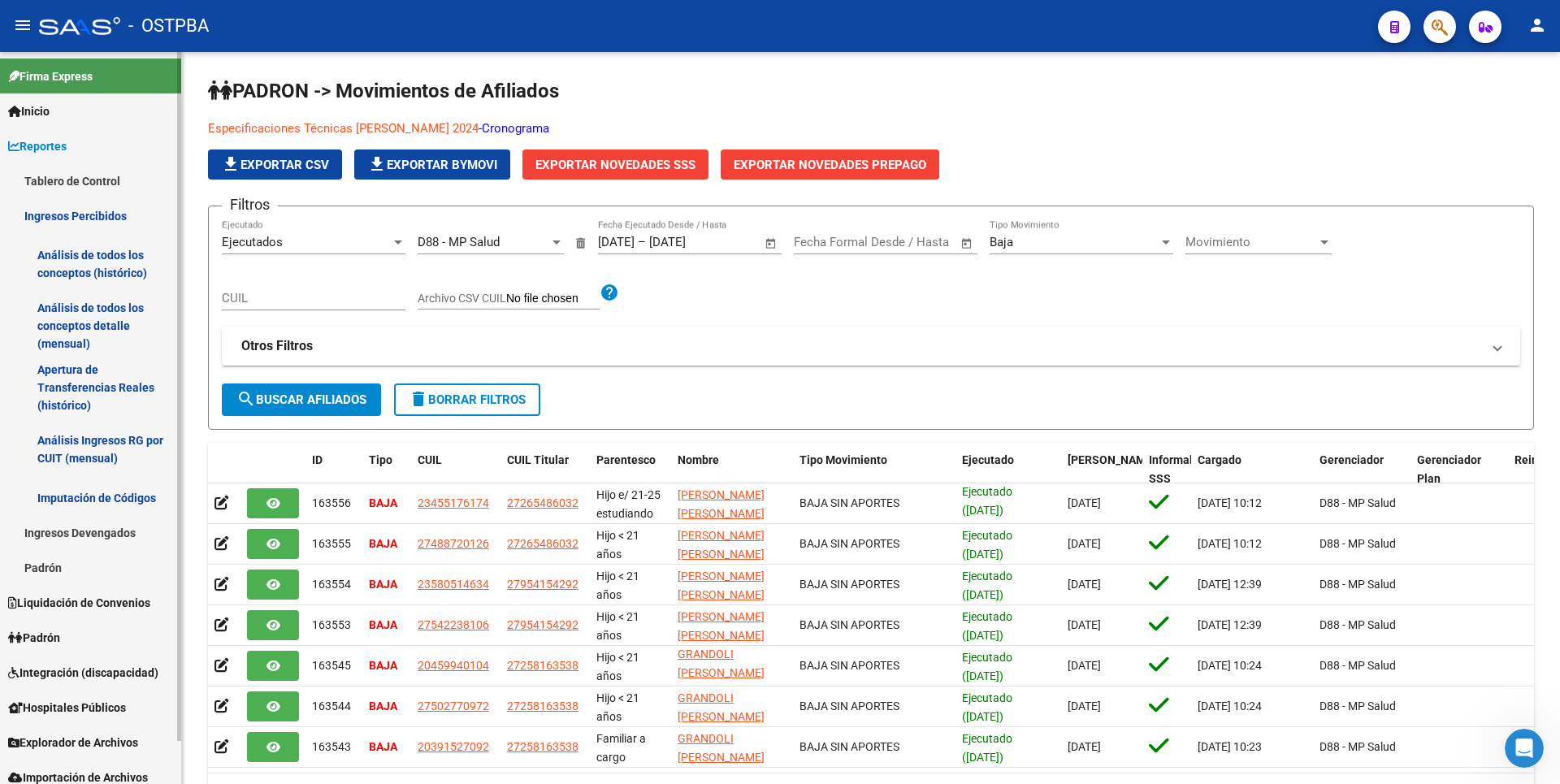
click at [82, 318] on link "Análisis de todos los conceptos detalle (mensual)" at bounding box center [90, 326] width 181 height 62
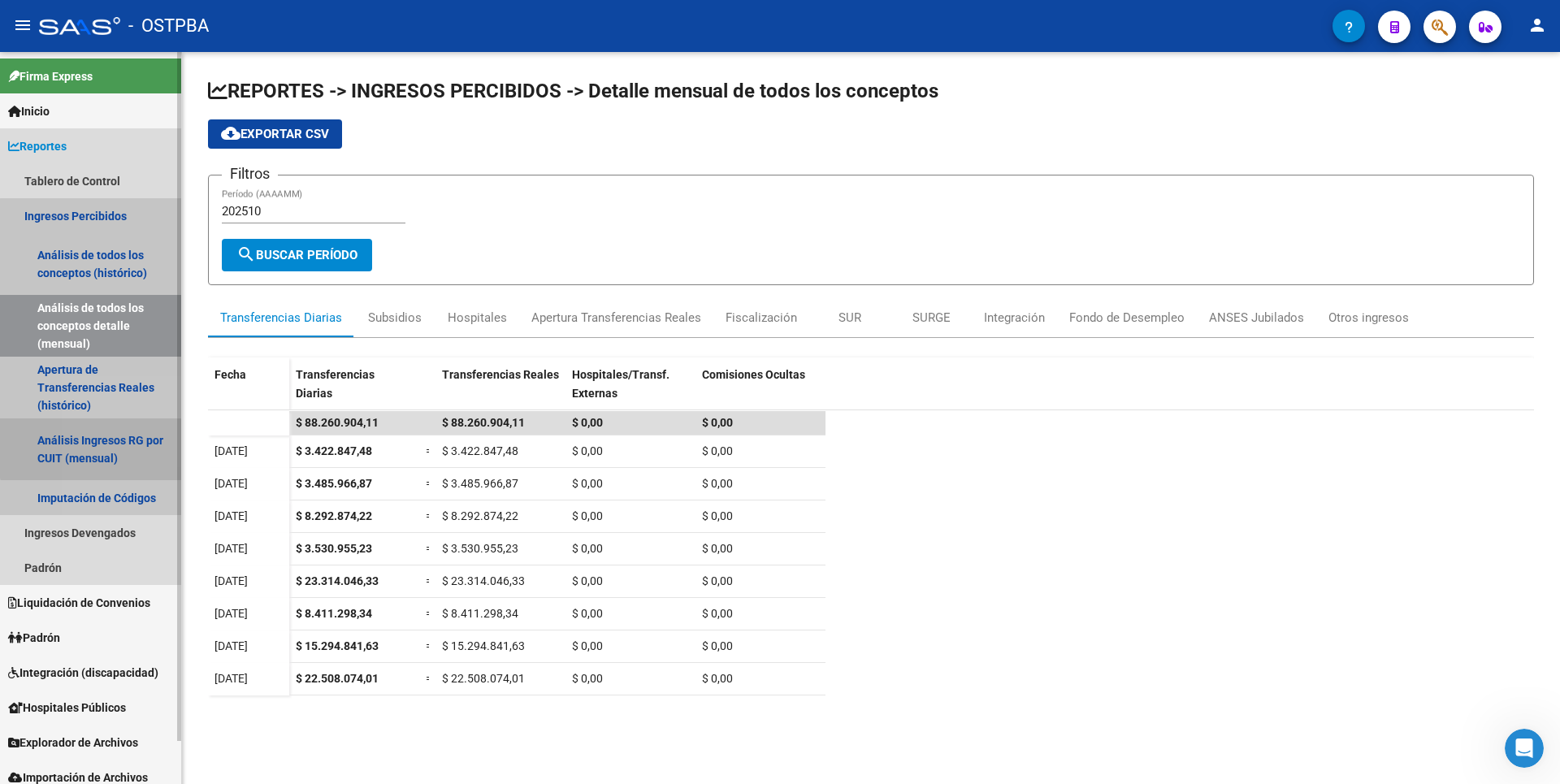
click at [122, 436] on link "Análisis Ingresos RG por CUIT (mensual)" at bounding box center [90, 449] width 181 height 62
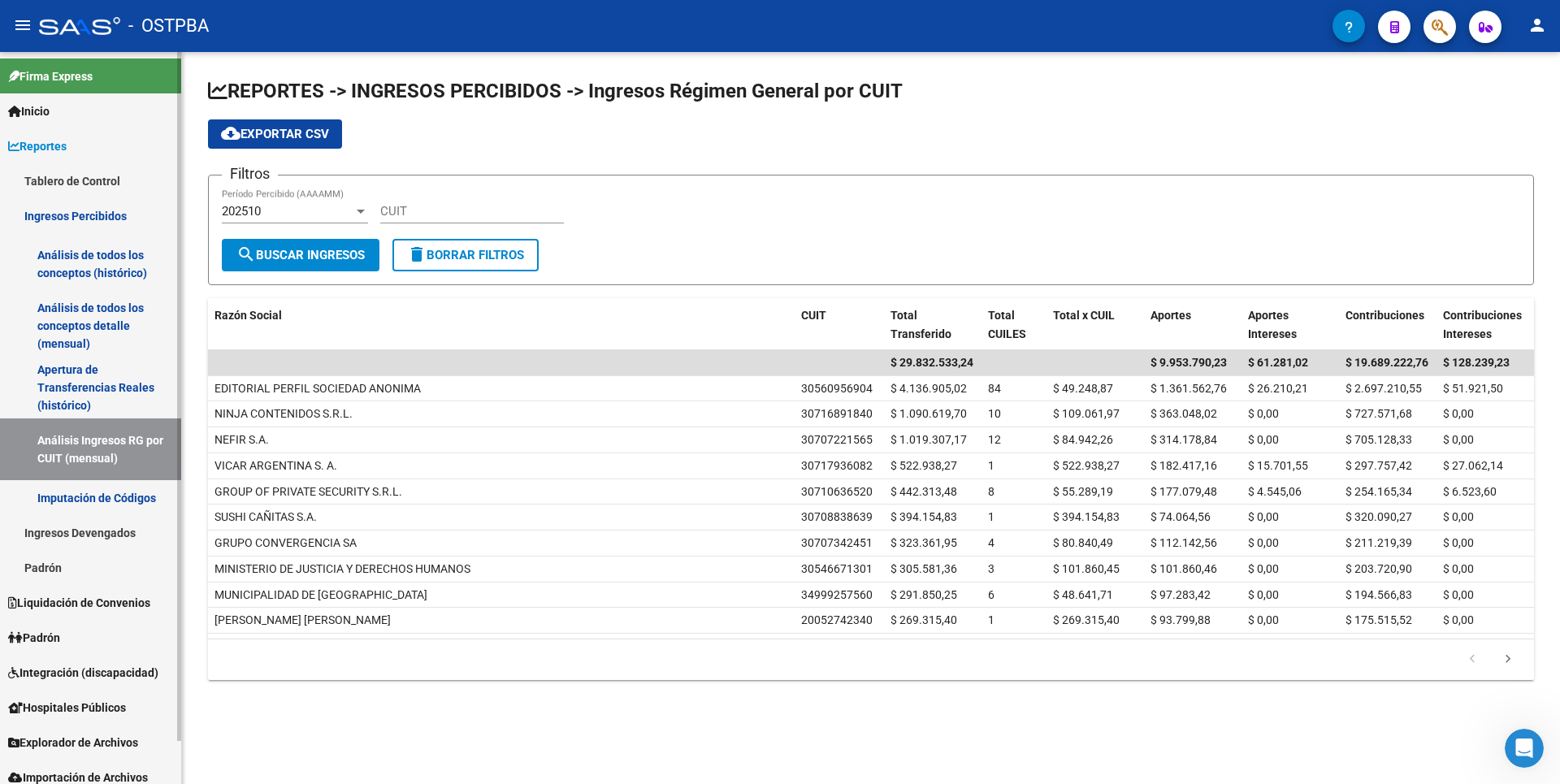
click at [108, 495] on link "Imputación de Códigos" at bounding box center [90, 497] width 181 height 35
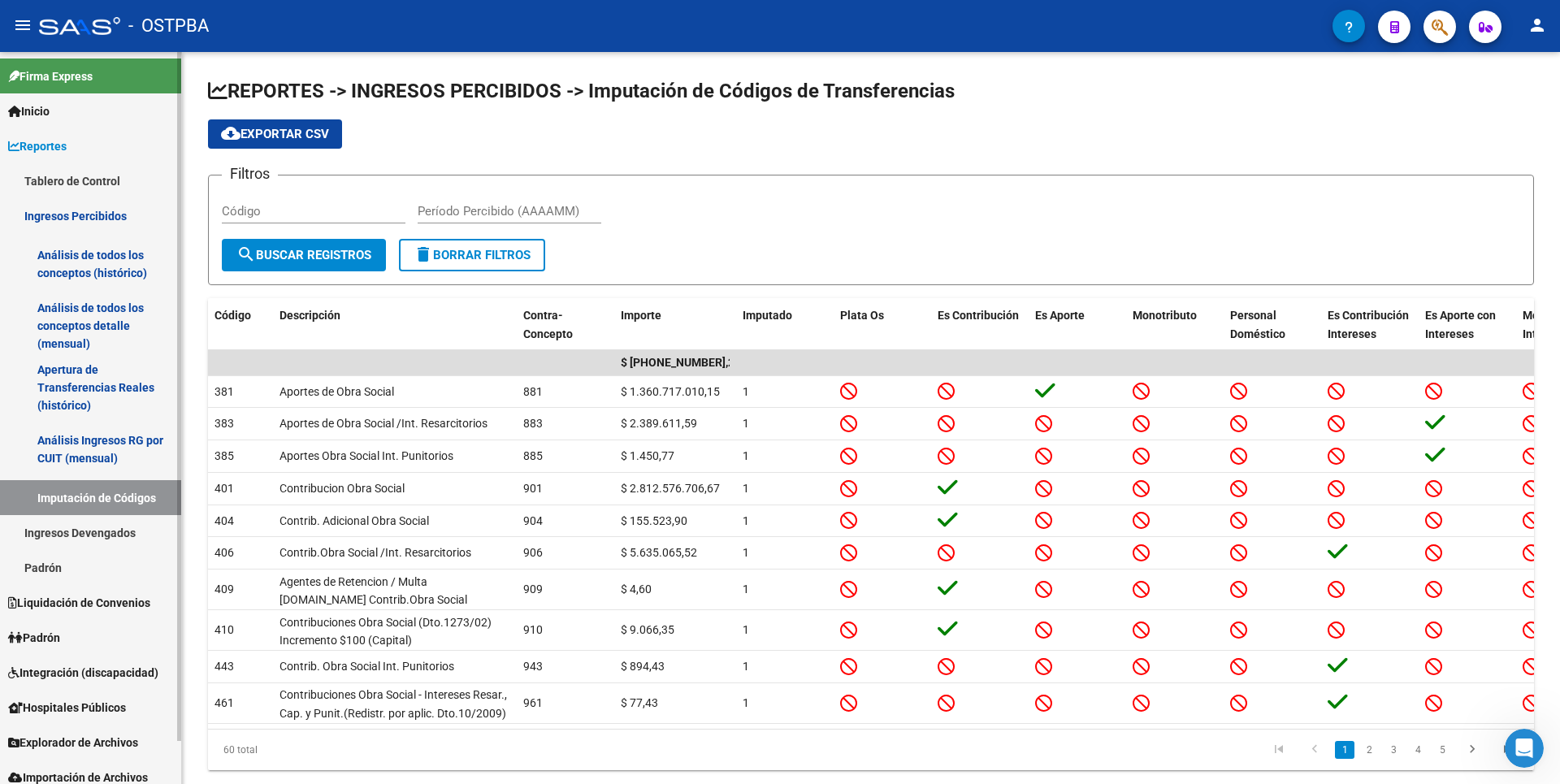
click at [66, 435] on link "Análisis Ingresos RG por CUIT (mensual)" at bounding box center [90, 449] width 181 height 62
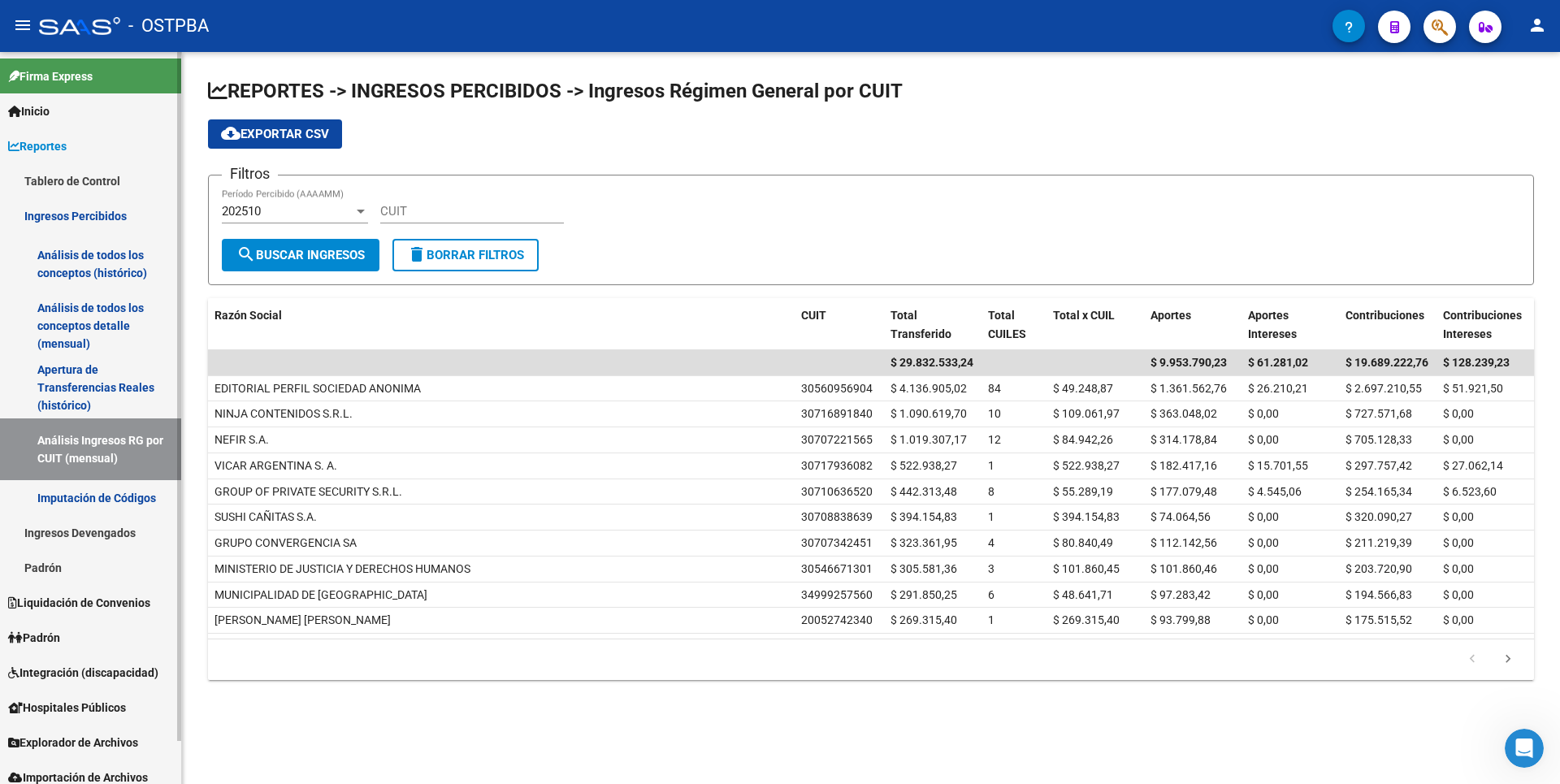
click at [104, 402] on link "Apertura de Transferencias Reales (histórico)" at bounding box center [90, 388] width 181 height 62
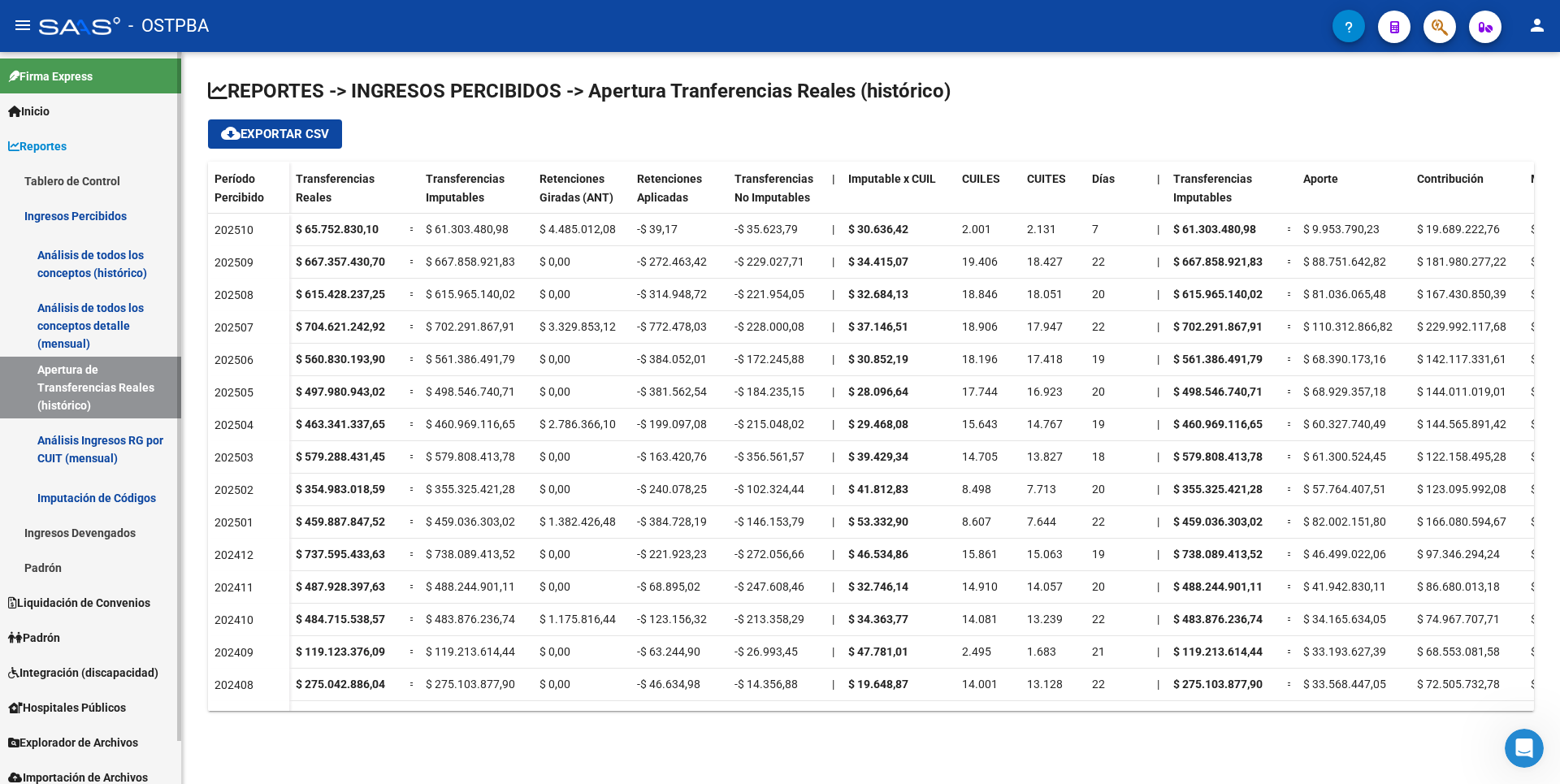
click at [102, 489] on link "Imputación de Códigos" at bounding box center [90, 497] width 181 height 35
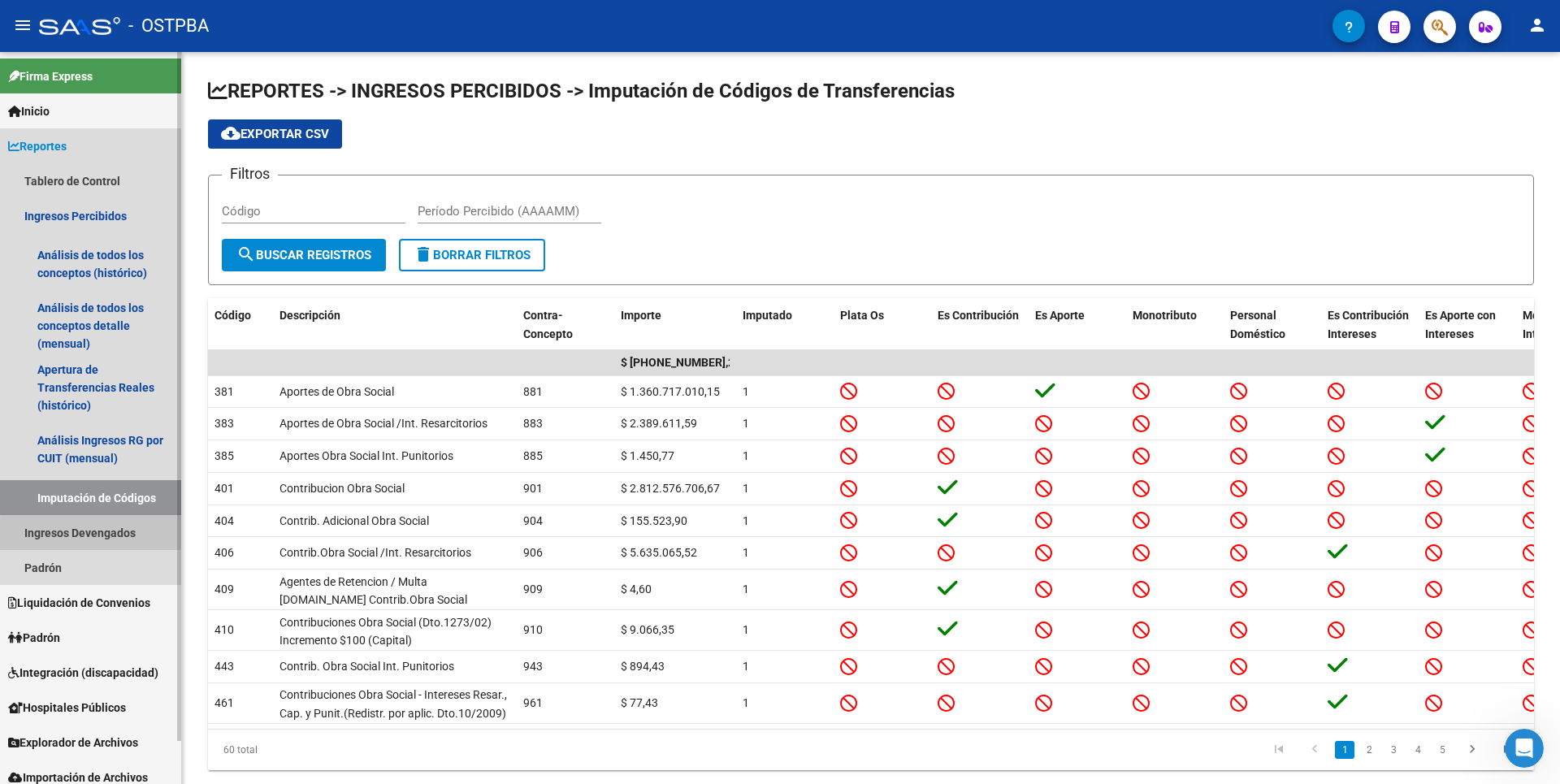
click at [96, 534] on link "Ingresos Devengados" at bounding box center [90, 532] width 181 height 35
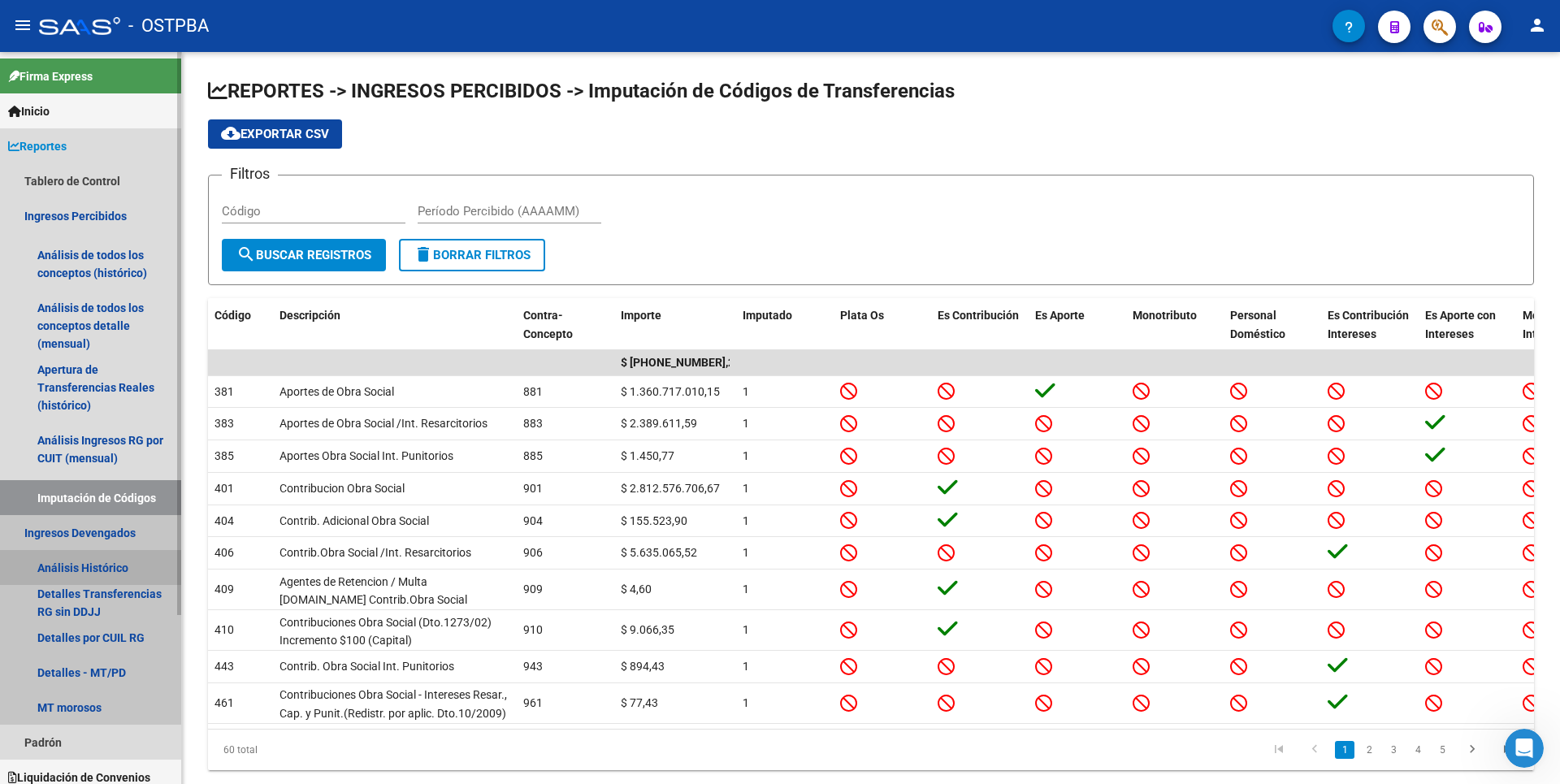
click at [45, 559] on link "Análisis Histórico" at bounding box center [90, 567] width 181 height 35
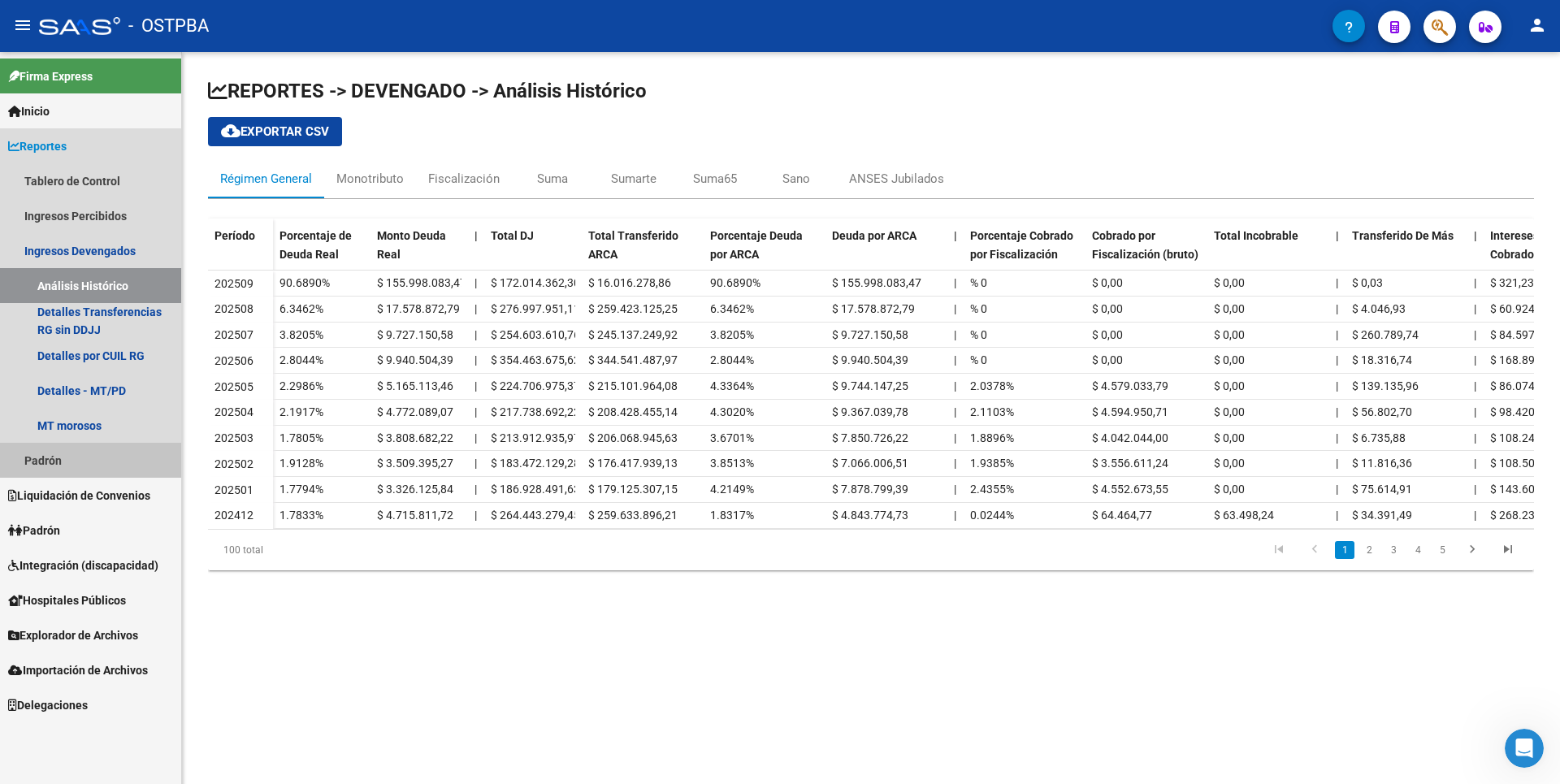
click at [71, 460] on link "Padrón" at bounding box center [90, 459] width 181 height 35
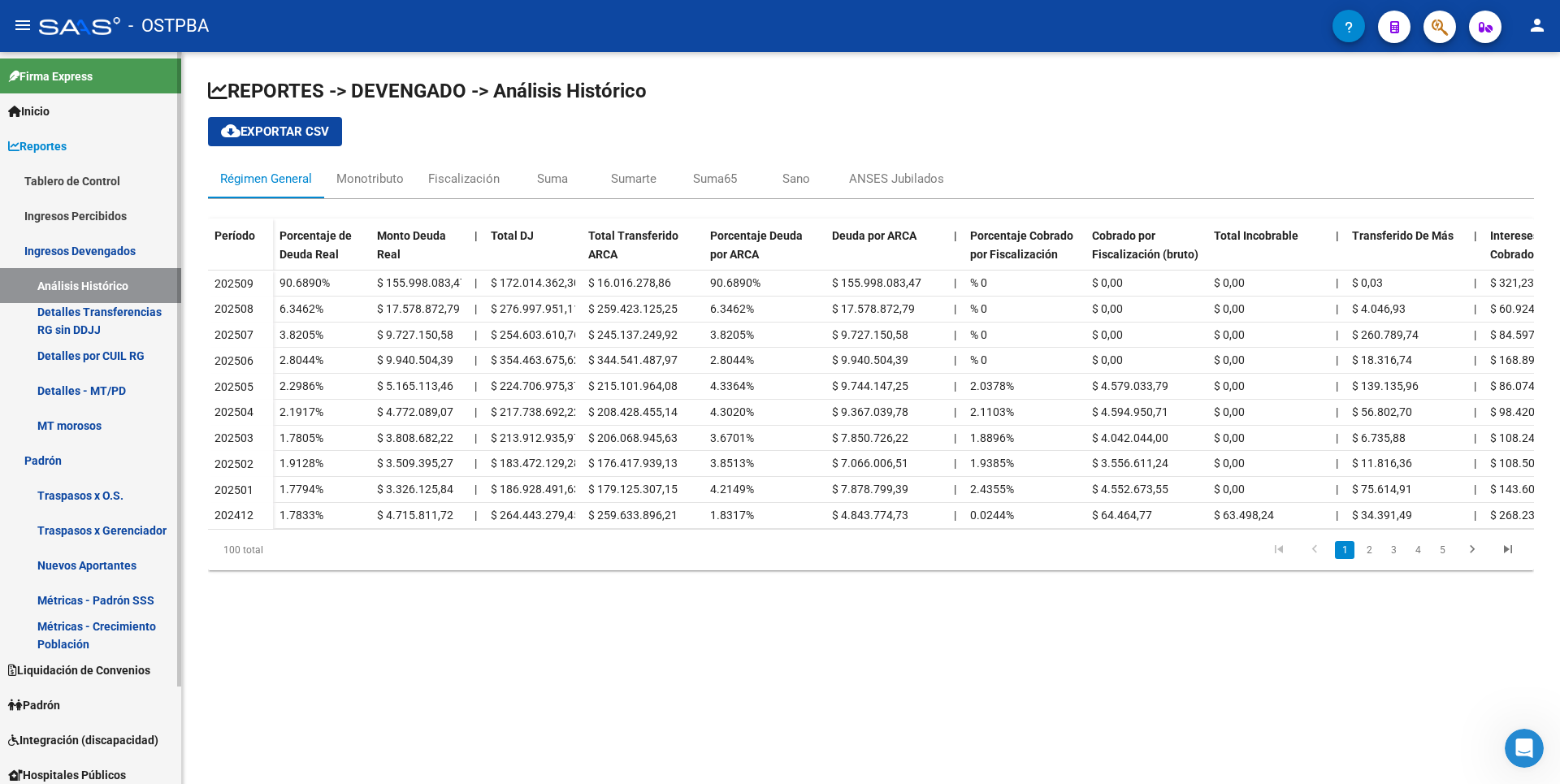
click at [107, 497] on link "Traspasos x O.S." at bounding box center [90, 494] width 181 height 35
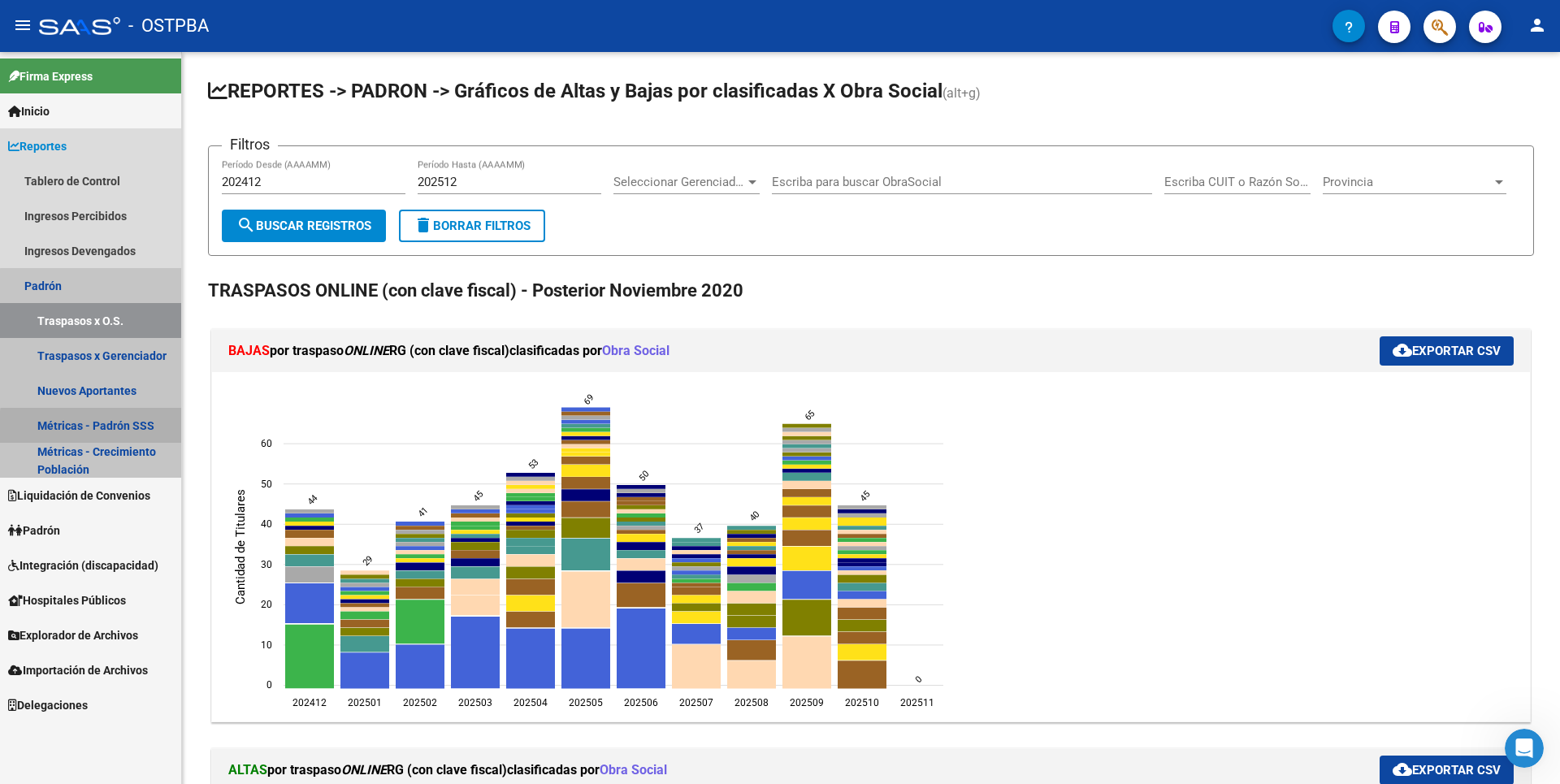
click at [112, 428] on link "Métricas - Padrón SSS" at bounding box center [90, 424] width 181 height 35
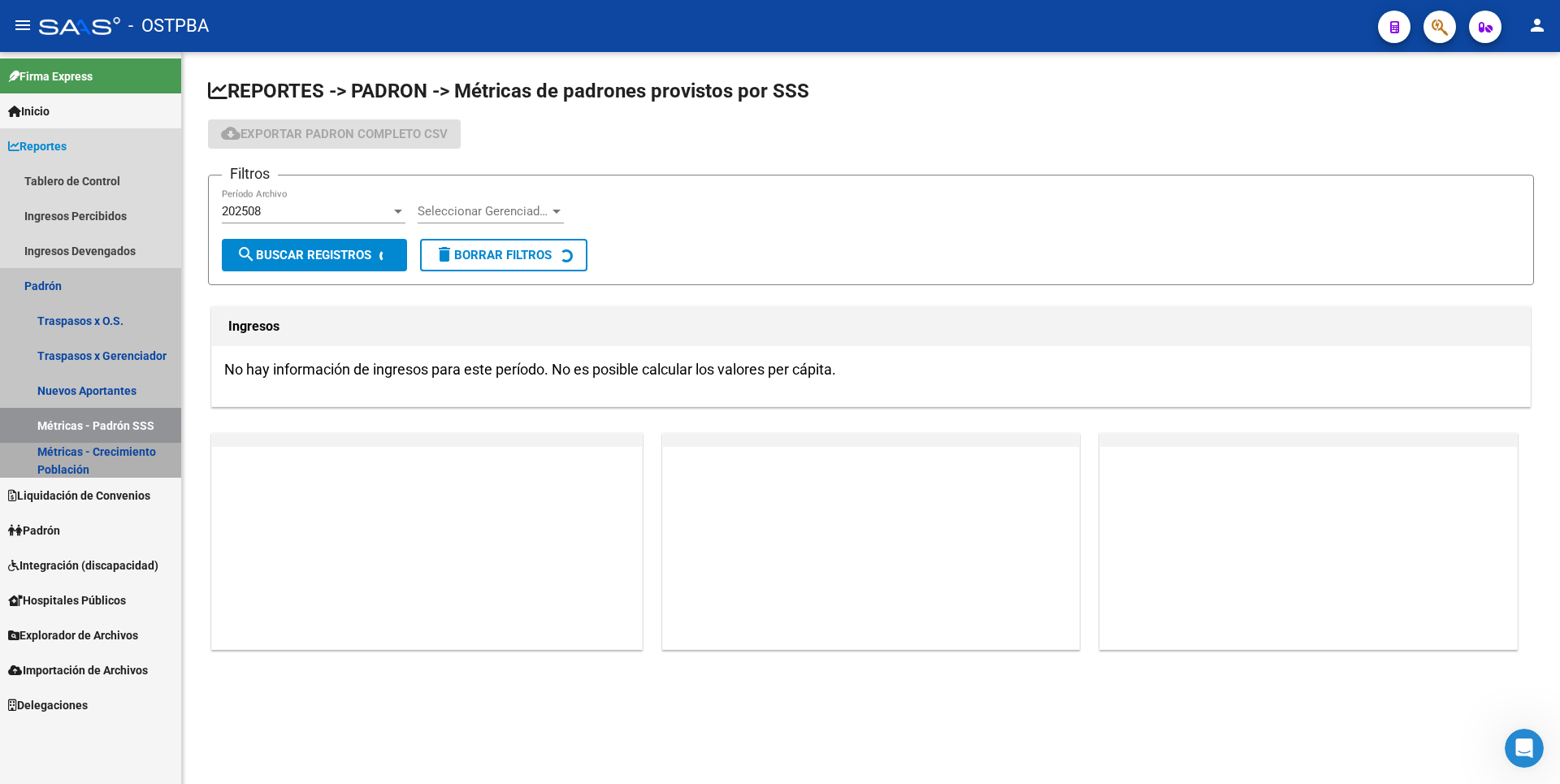
click at [110, 454] on link "Métricas - Crecimiento Población" at bounding box center [90, 459] width 181 height 35
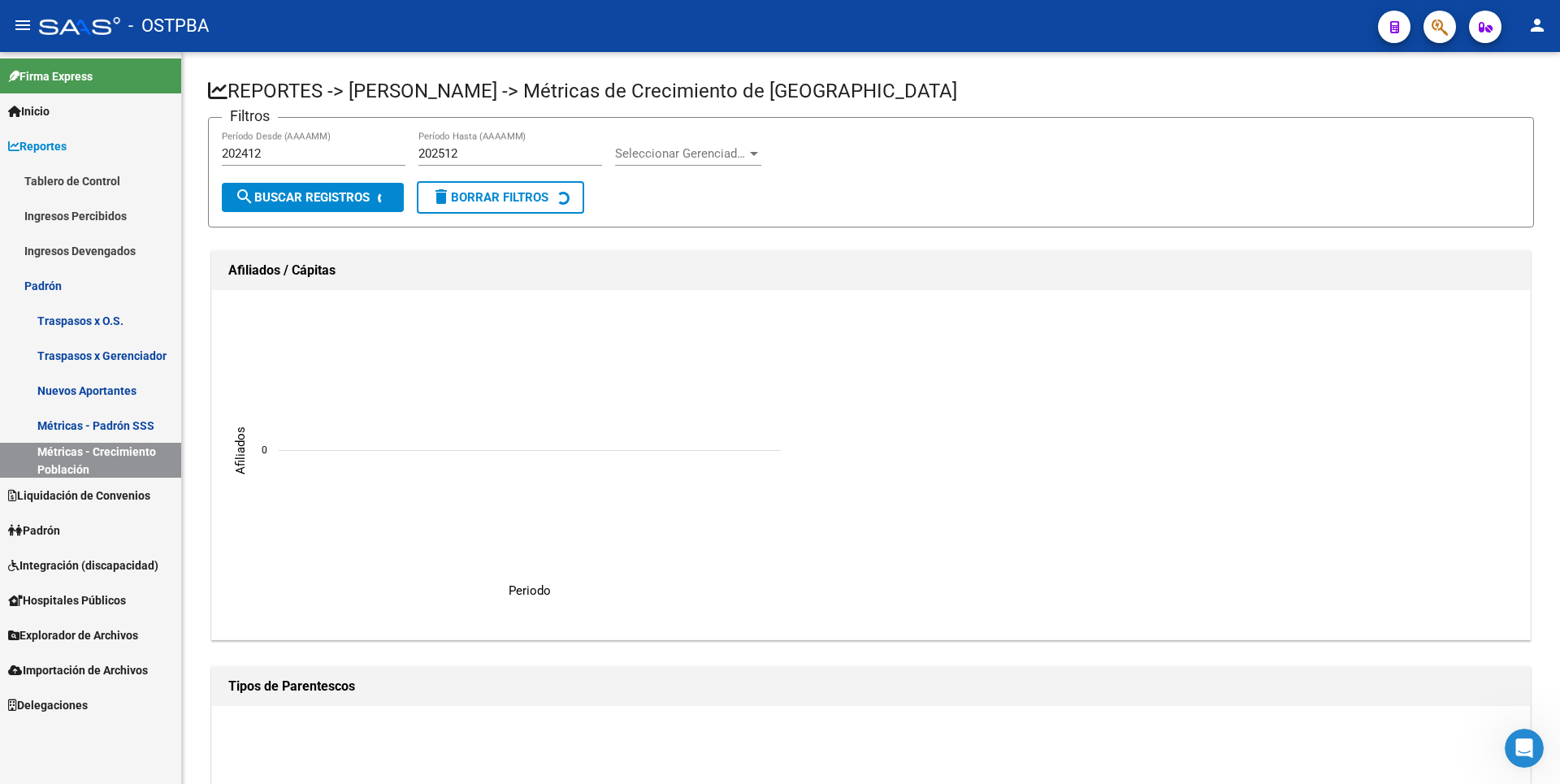
click at [98, 499] on span "Liquidación de Convenios" at bounding box center [79, 495] width 142 height 18
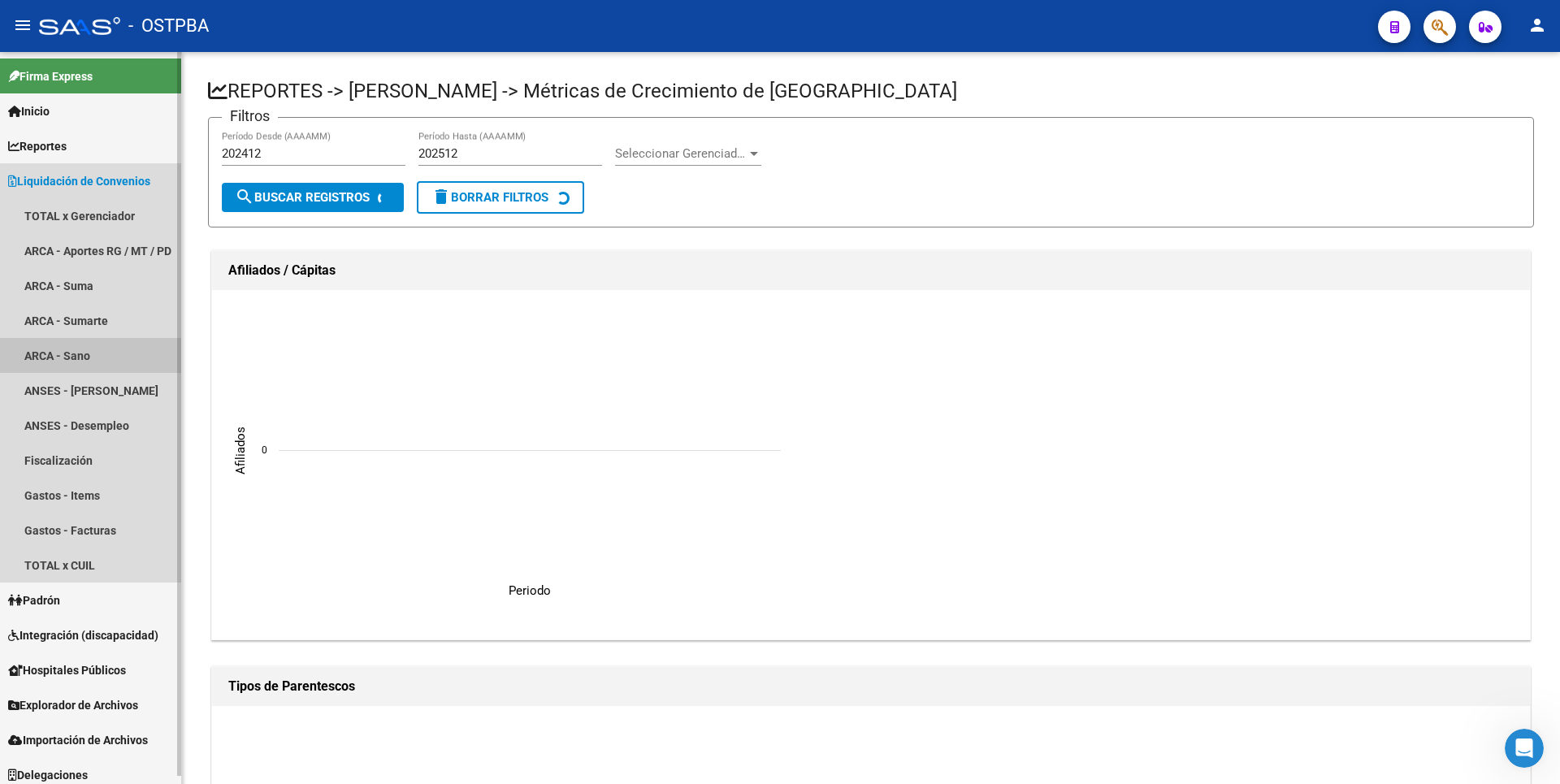
click at [88, 368] on link "ARCA - Sano" at bounding box center [90, 355] width 181 height 35
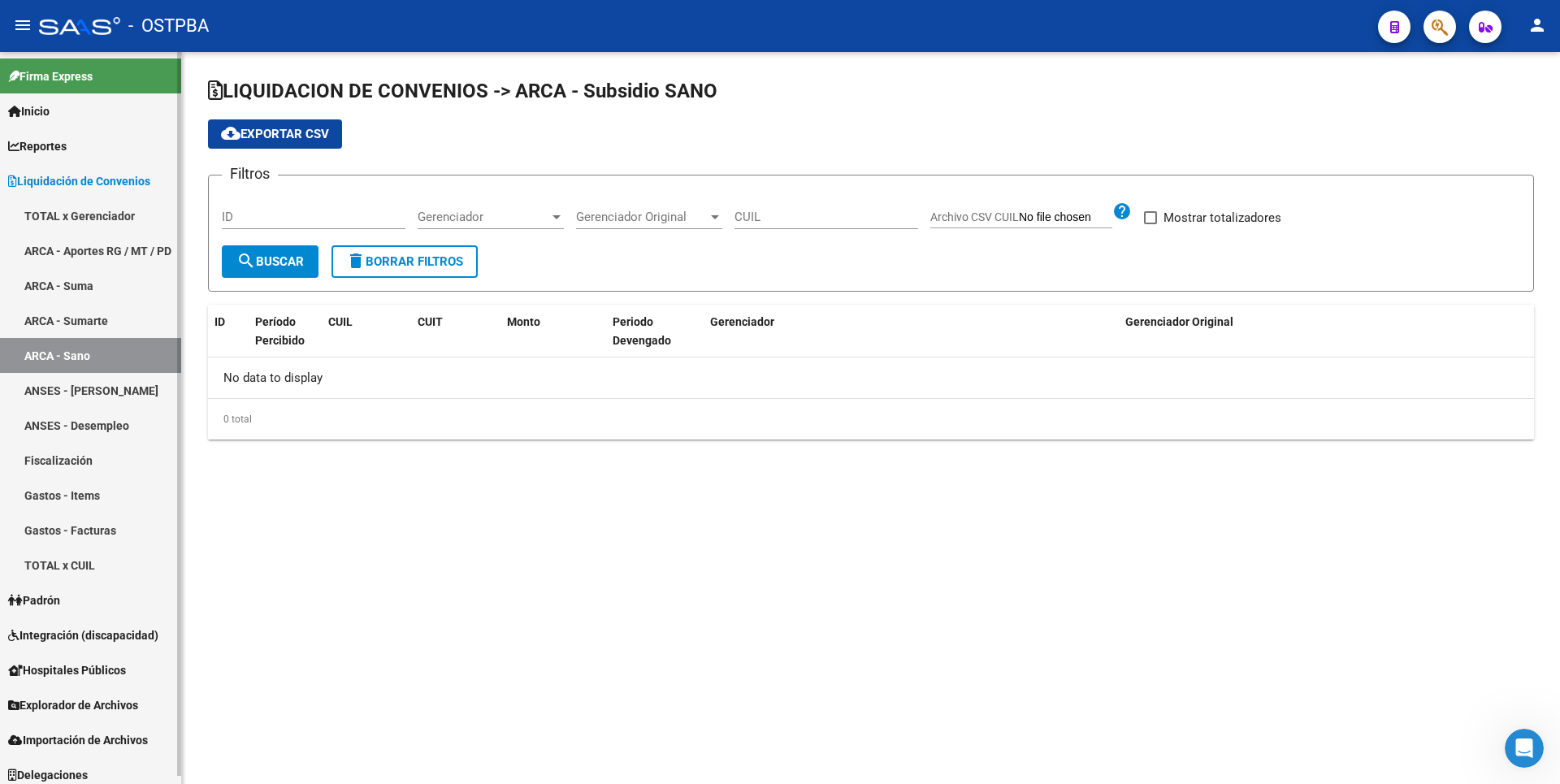
checkbox input "true"
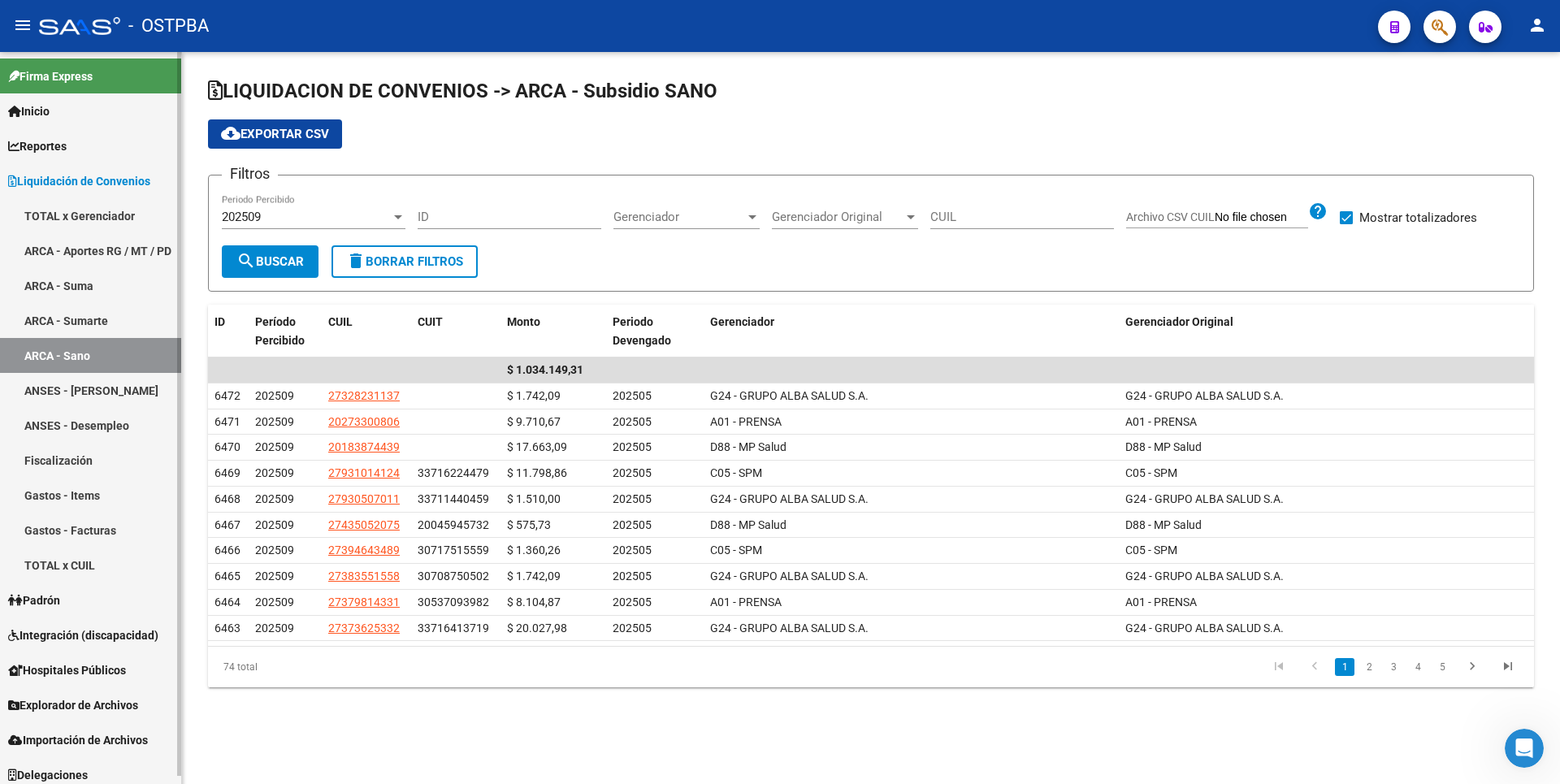
click at [120, 388] on link "ANSES - [PERSON_NAME]" at bounding box center [90, 390] width 181 height 35
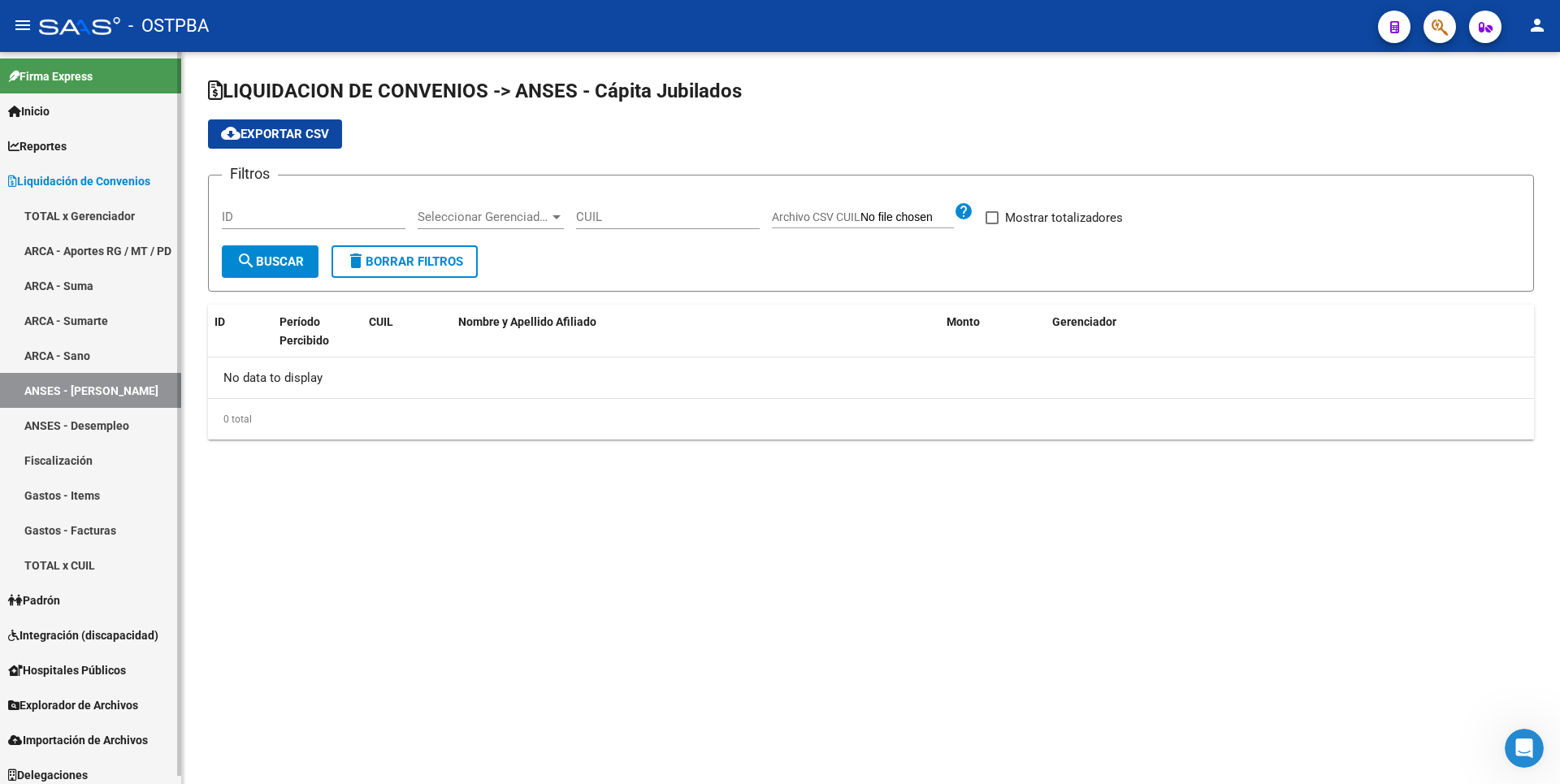
checkbox input "true"
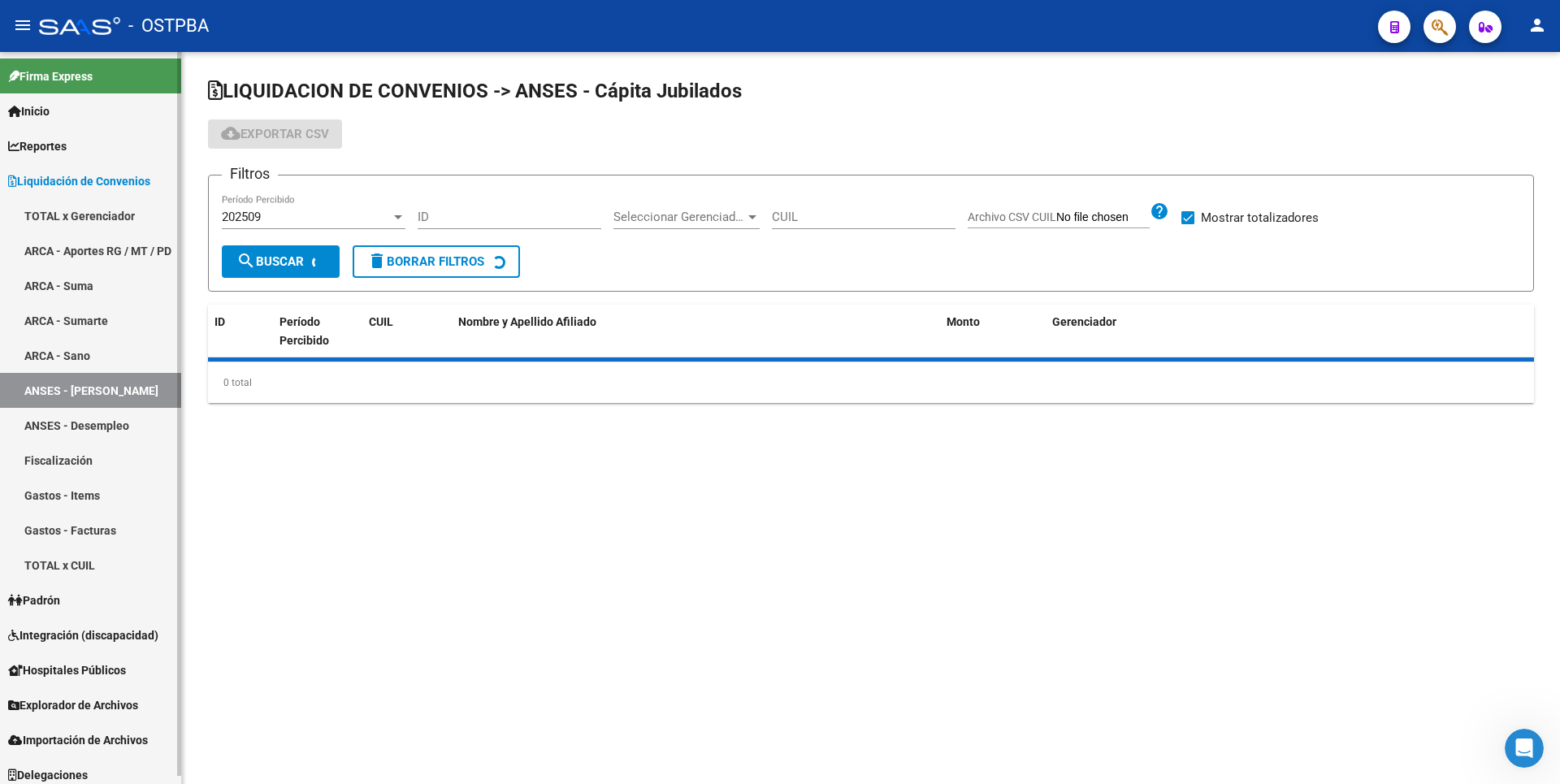
click at [120, 421] on link "ANSES - Desempleo" at bounding box center [90, 424] width 181 height 35
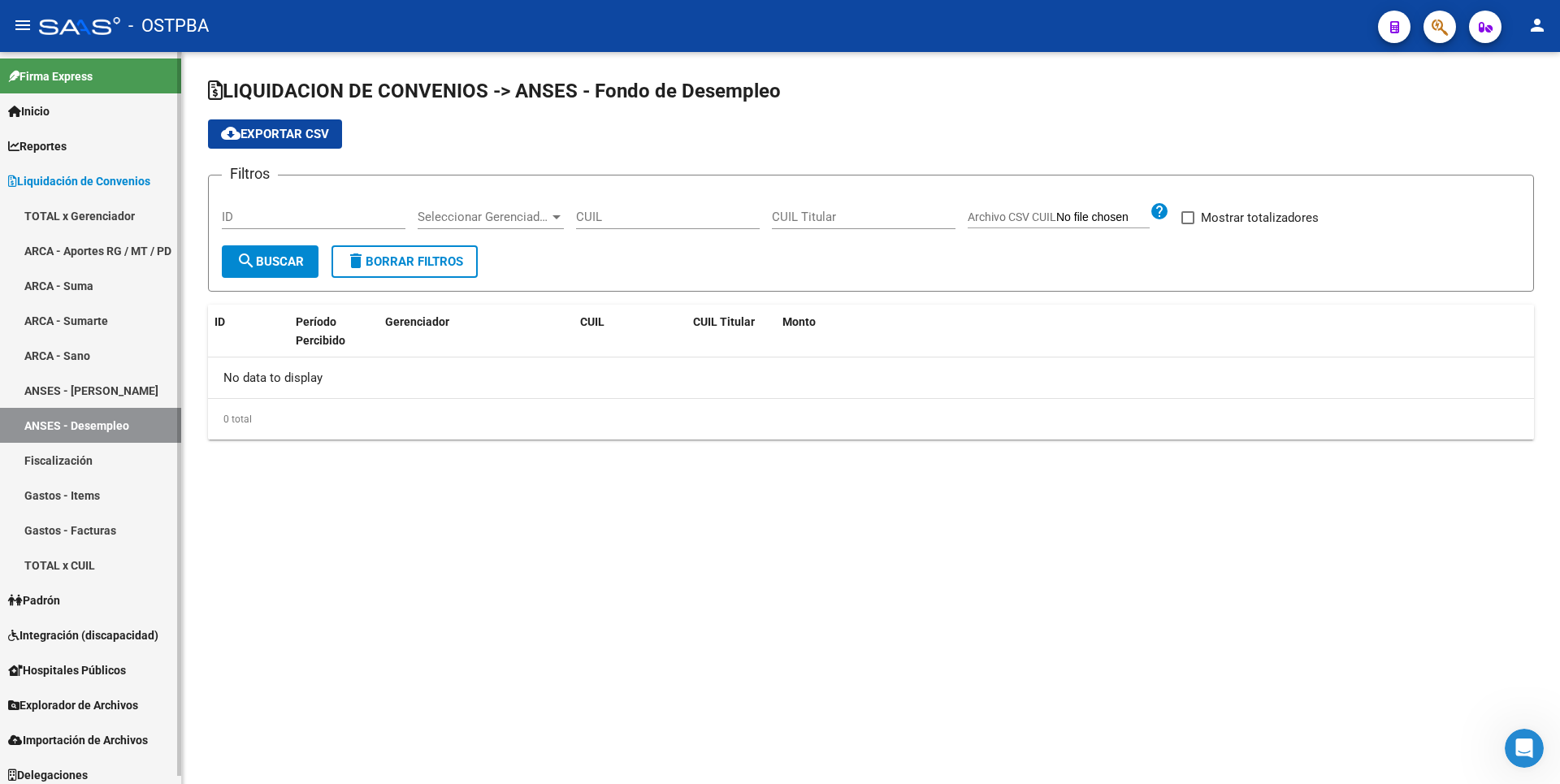
checkbox input "true"
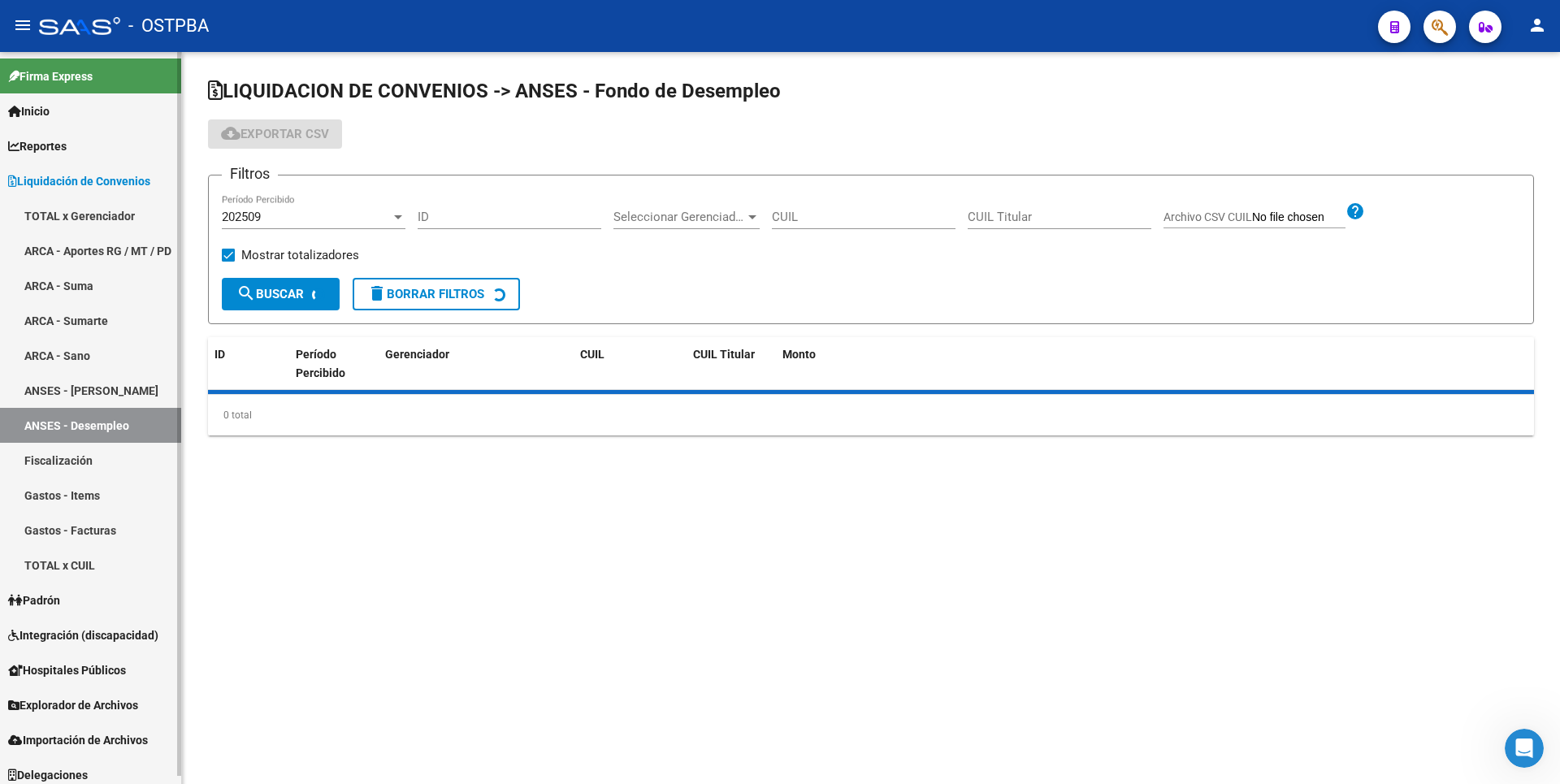
click at [88, 467] on link "Fiscalización" at bounding box center [90, 459] width 181 height 35
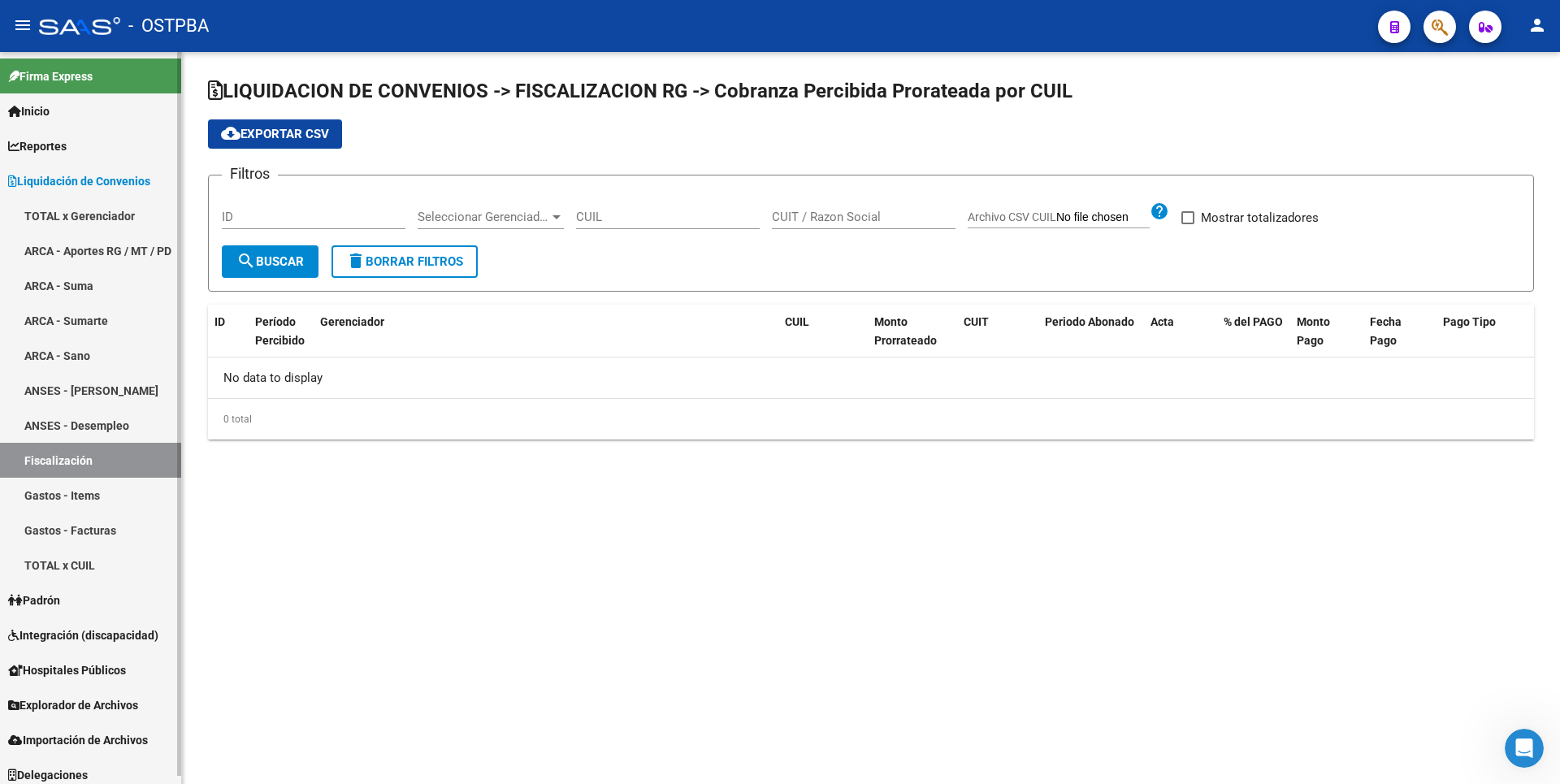
checkbox input "true"
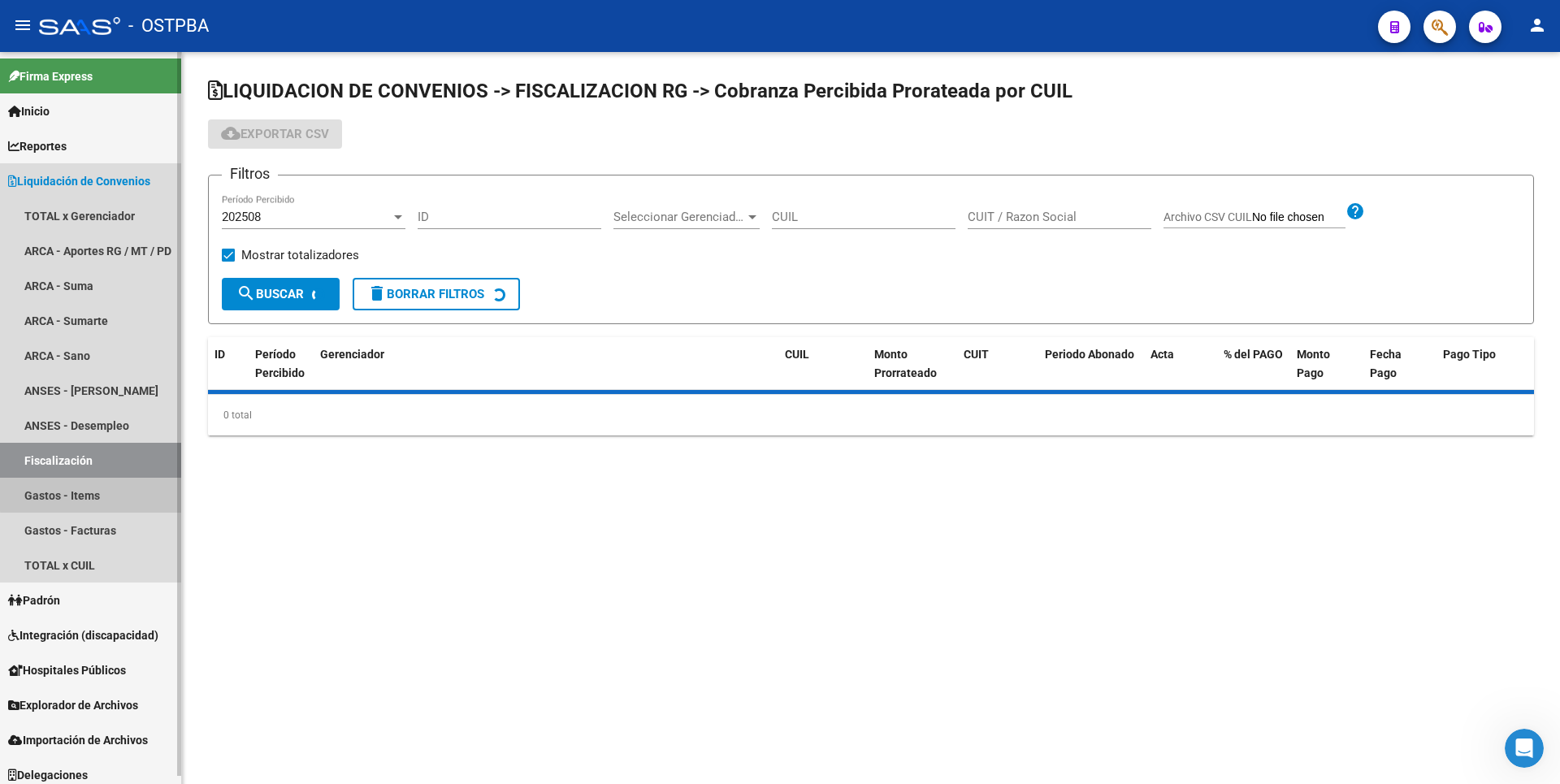
click at [93, 490] on link "Gastos - Items" at bounding box center [90, 494] width 181 height 35
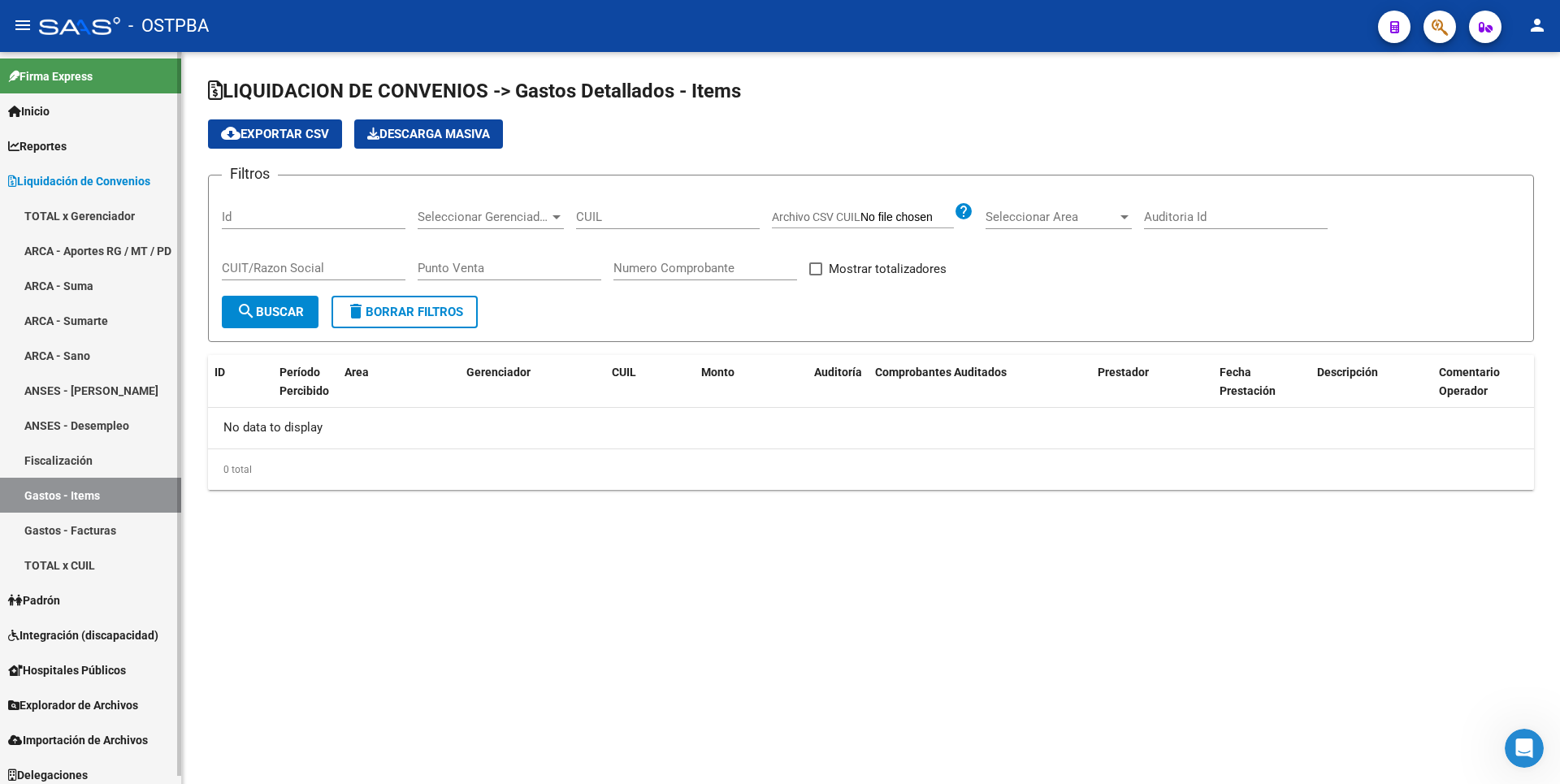
click at [96, 540] on link "Gastos - Facturas" at bounding box center [90, 529] width 181 height 35
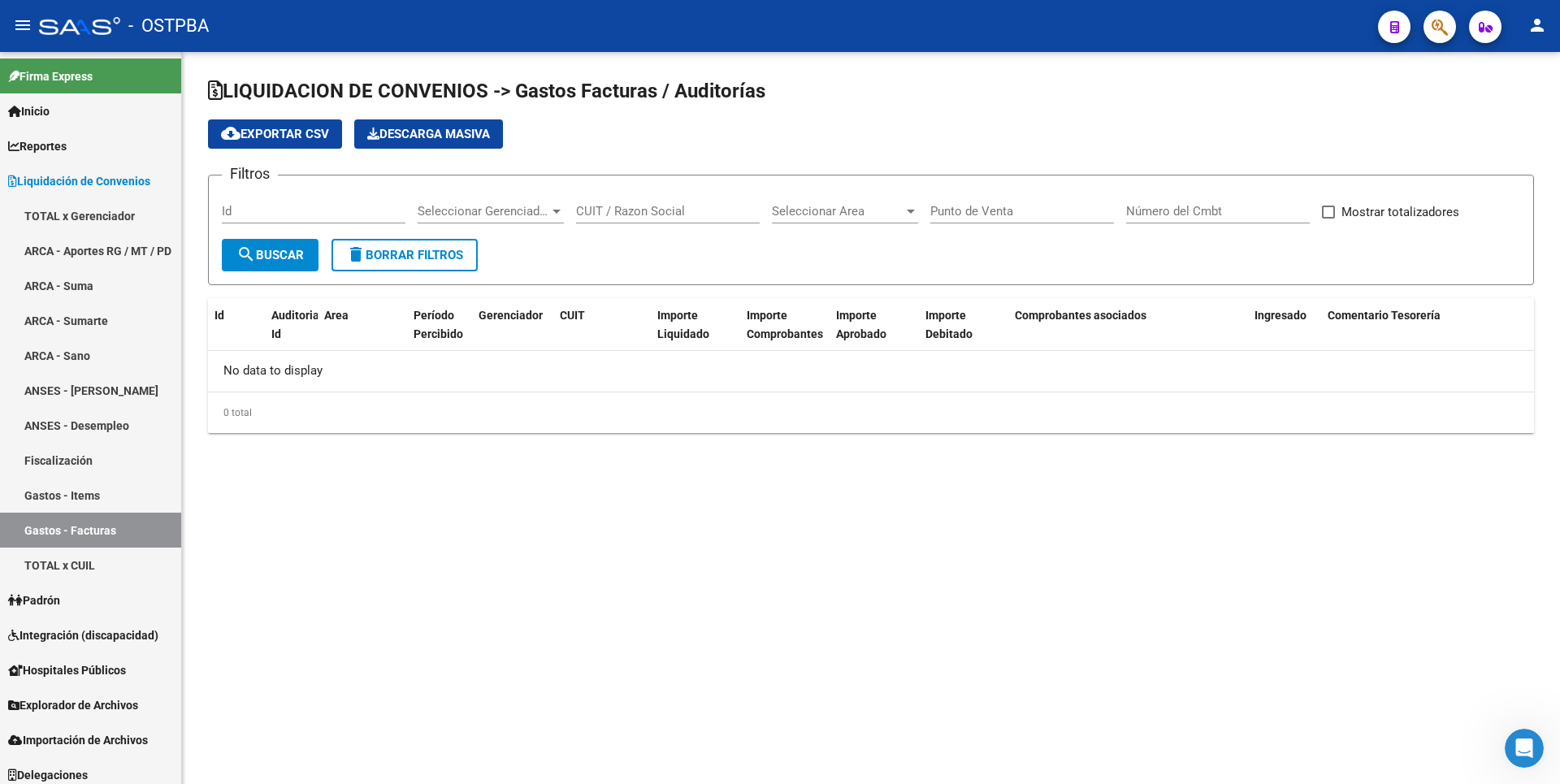
checkbox input "true"
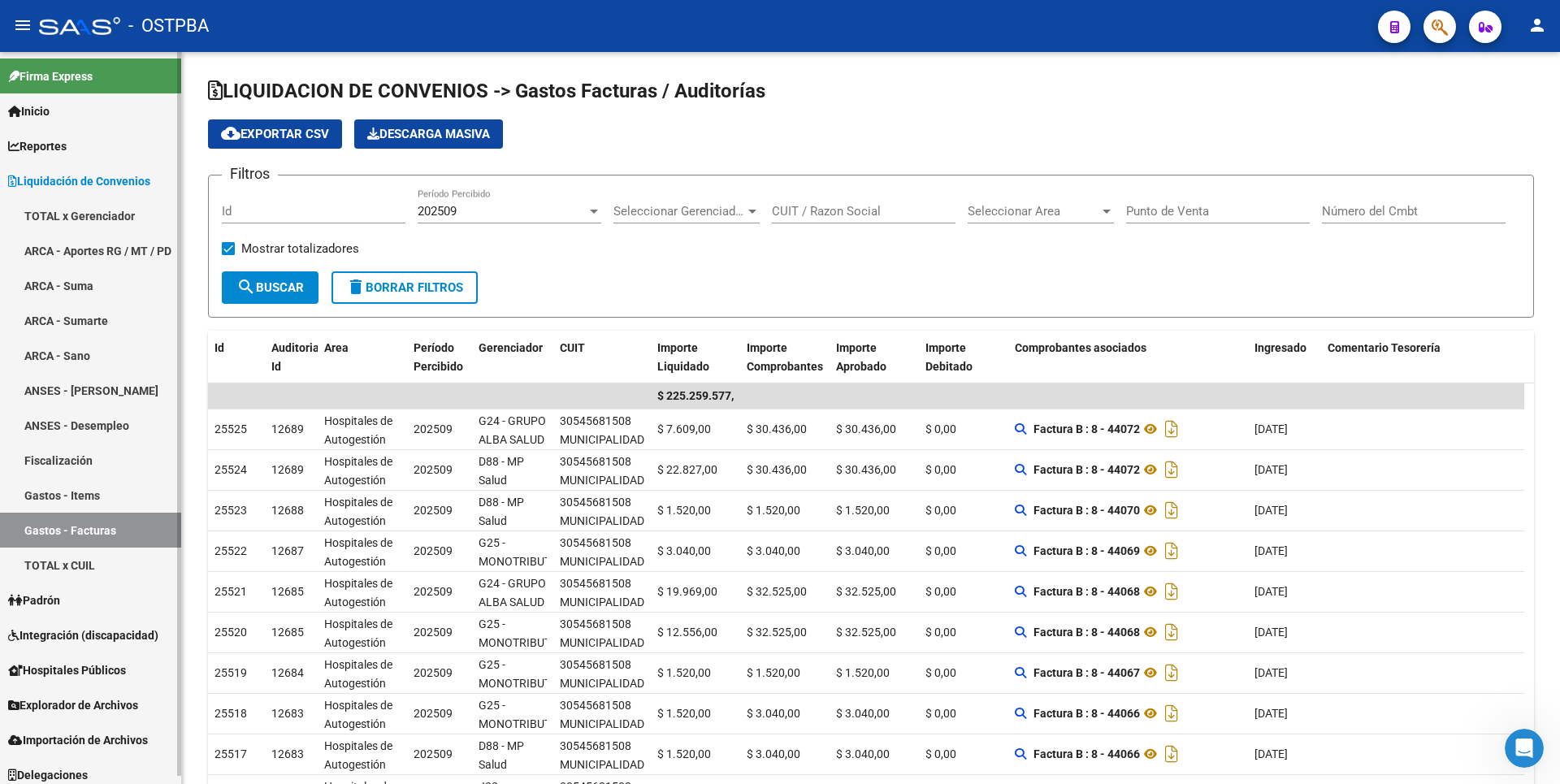
click at [67, 145] on span "Reportes" at bounding box center [37, 146] width 59 height 18
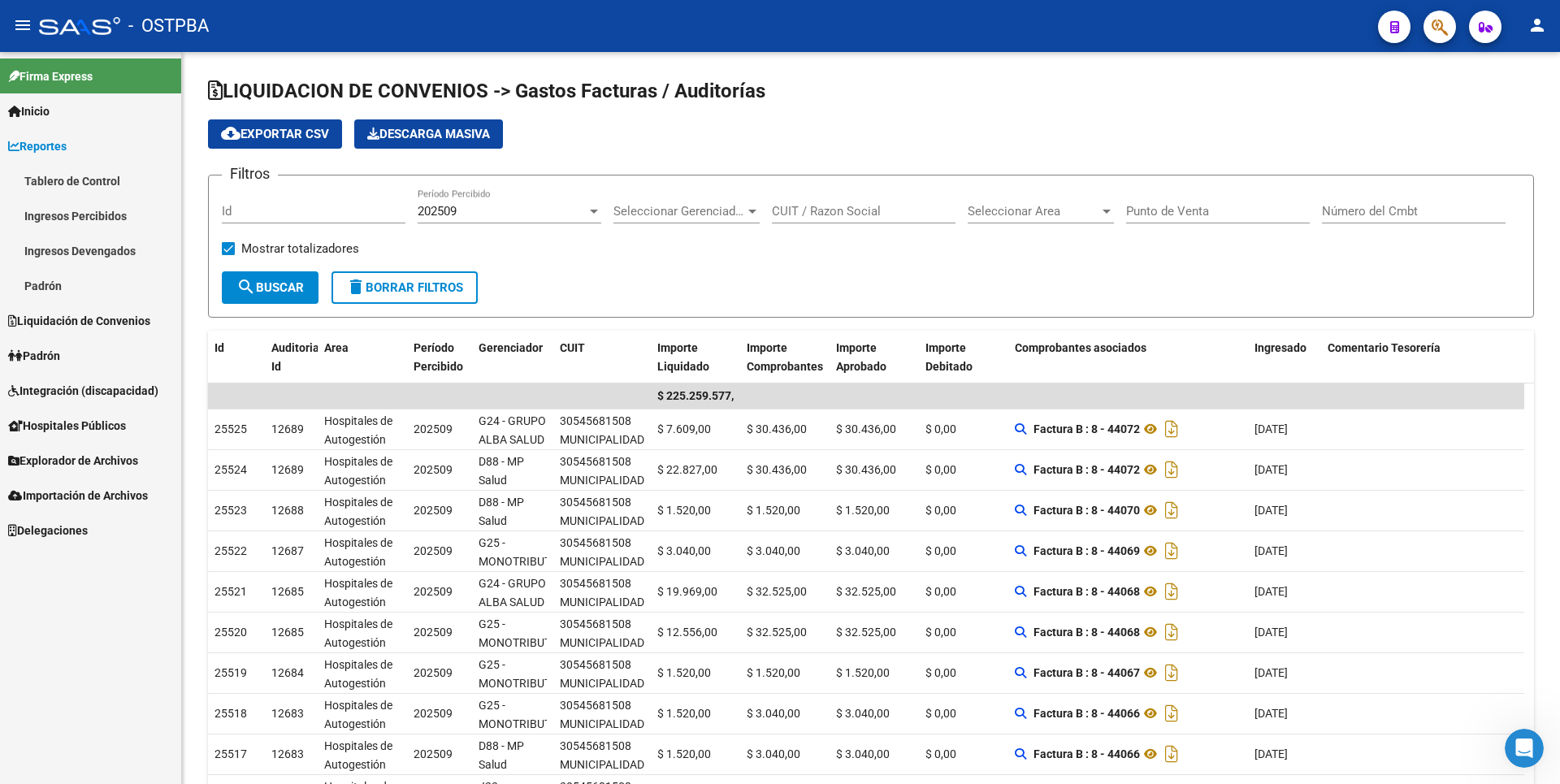
click at [85, 205] on link "Ingresos Percibidos" at bounding box center [90, 215] width 181 height 35
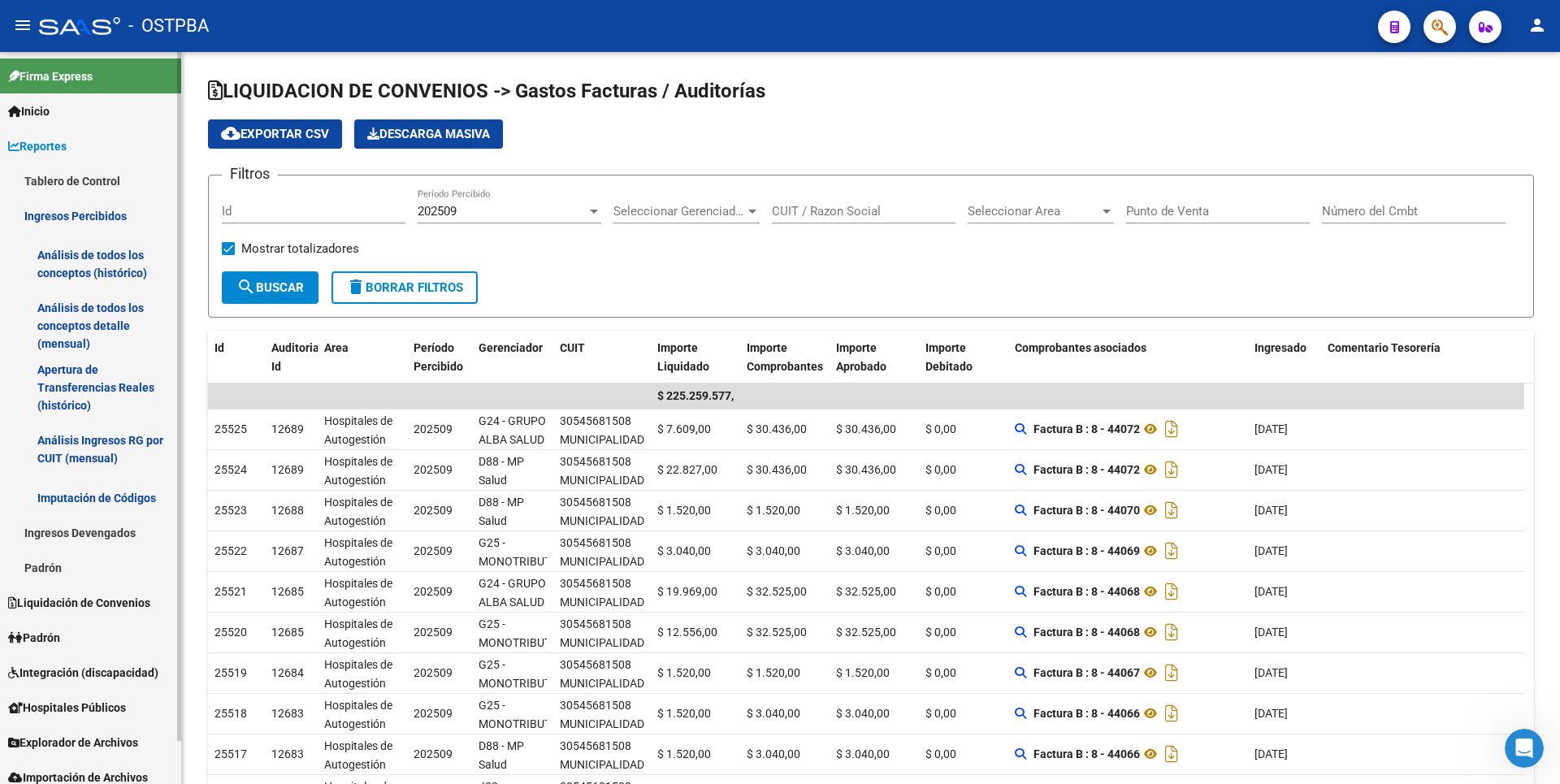
drag, startPoint x: 93, startPoint y: 233, endPoint x: 102, endPoint y: 244, distance: 14.2
click at [93, 233] on span "Ingresos Percibidos Análisis de todos los conceptos (histórico) Análisis de tod…" at bounding box center [90, 356] width 181 height 317
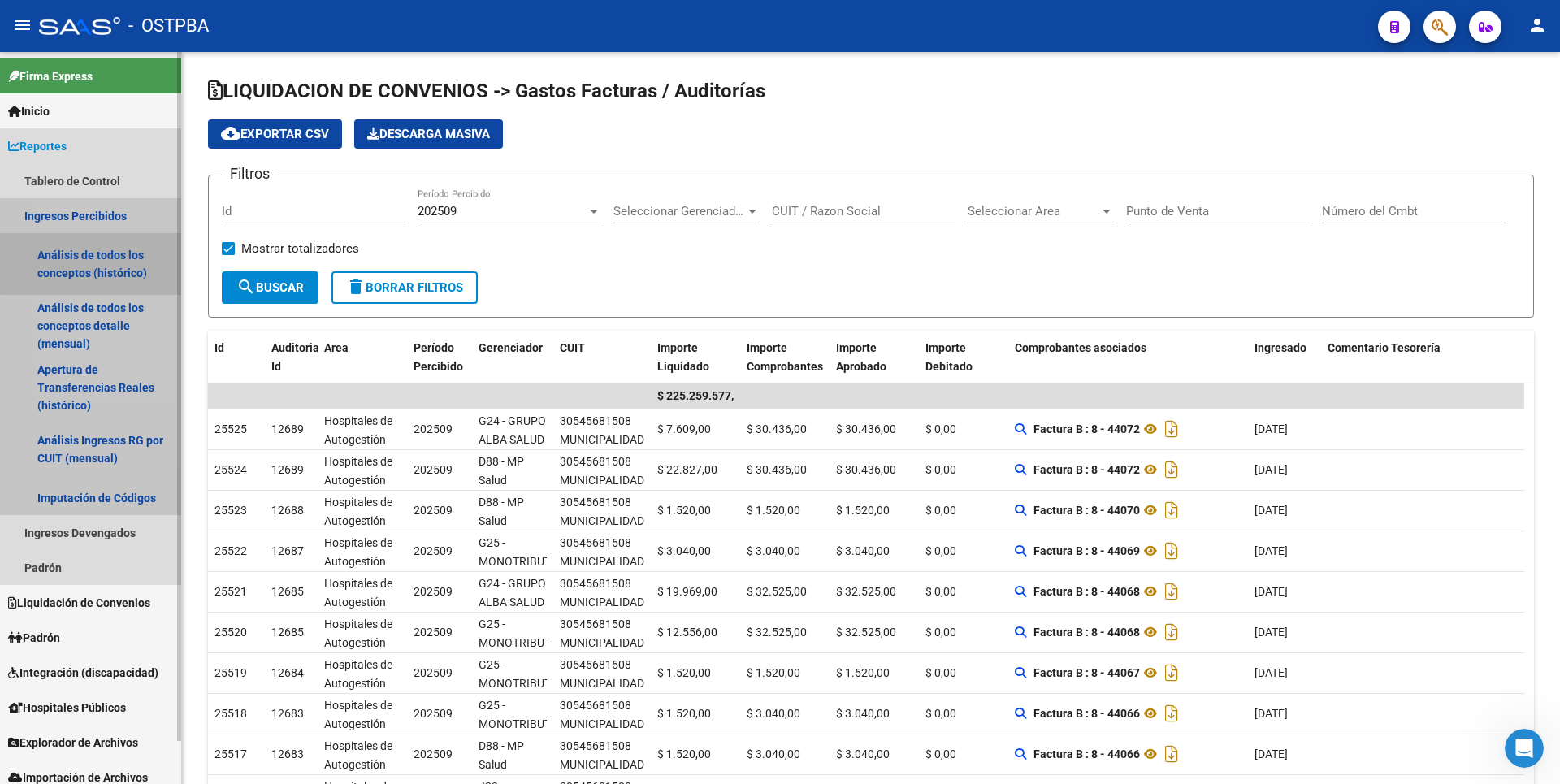
click at [103, 262] on link "Análisis de todos los conceptos (histórico)" at bounding box center [90, 264] width 181 height 62
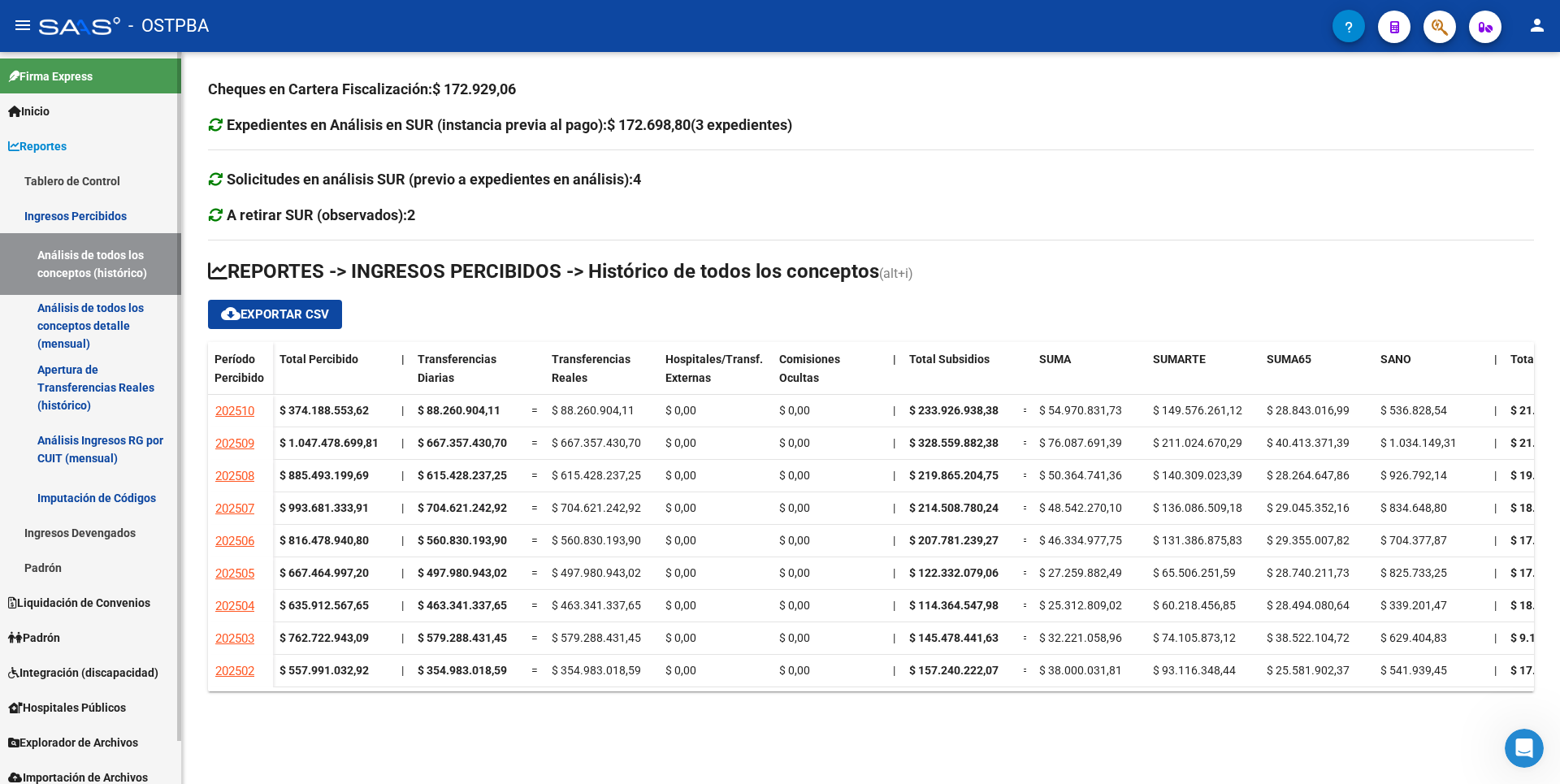
click at [88, 330] on link "Análisis de todos los conceptos detalle (mensual)" at bounding box center [90, 326] width 181 height 62
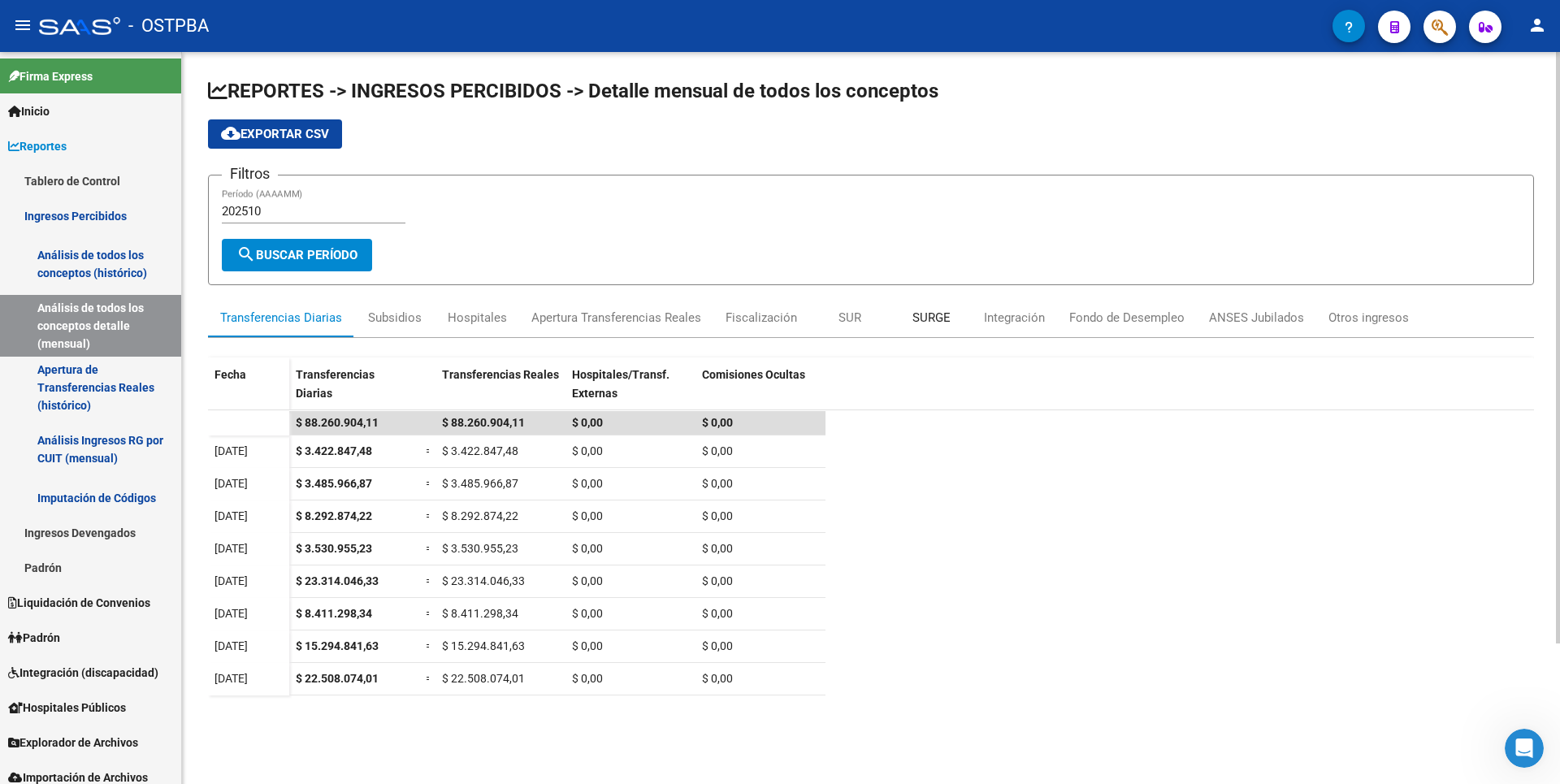
click at [924, 316] on div "SURGE" at bounding box center [931, 318] width 38 height 18
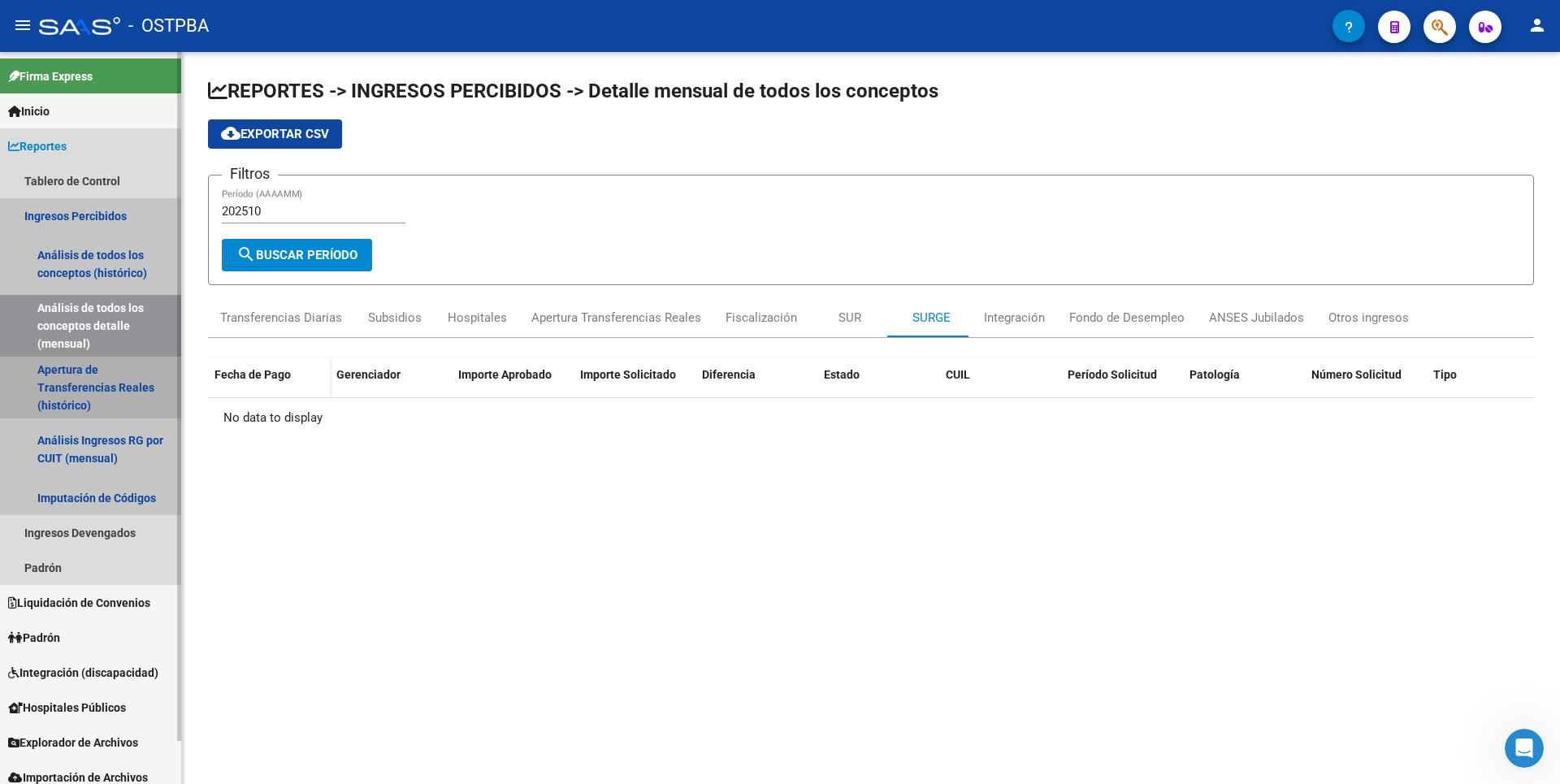
click at [59, 390] on link "Apertura de Transferencias Reales (histórico)" at bounding box center [90, 388] width 181 height 62
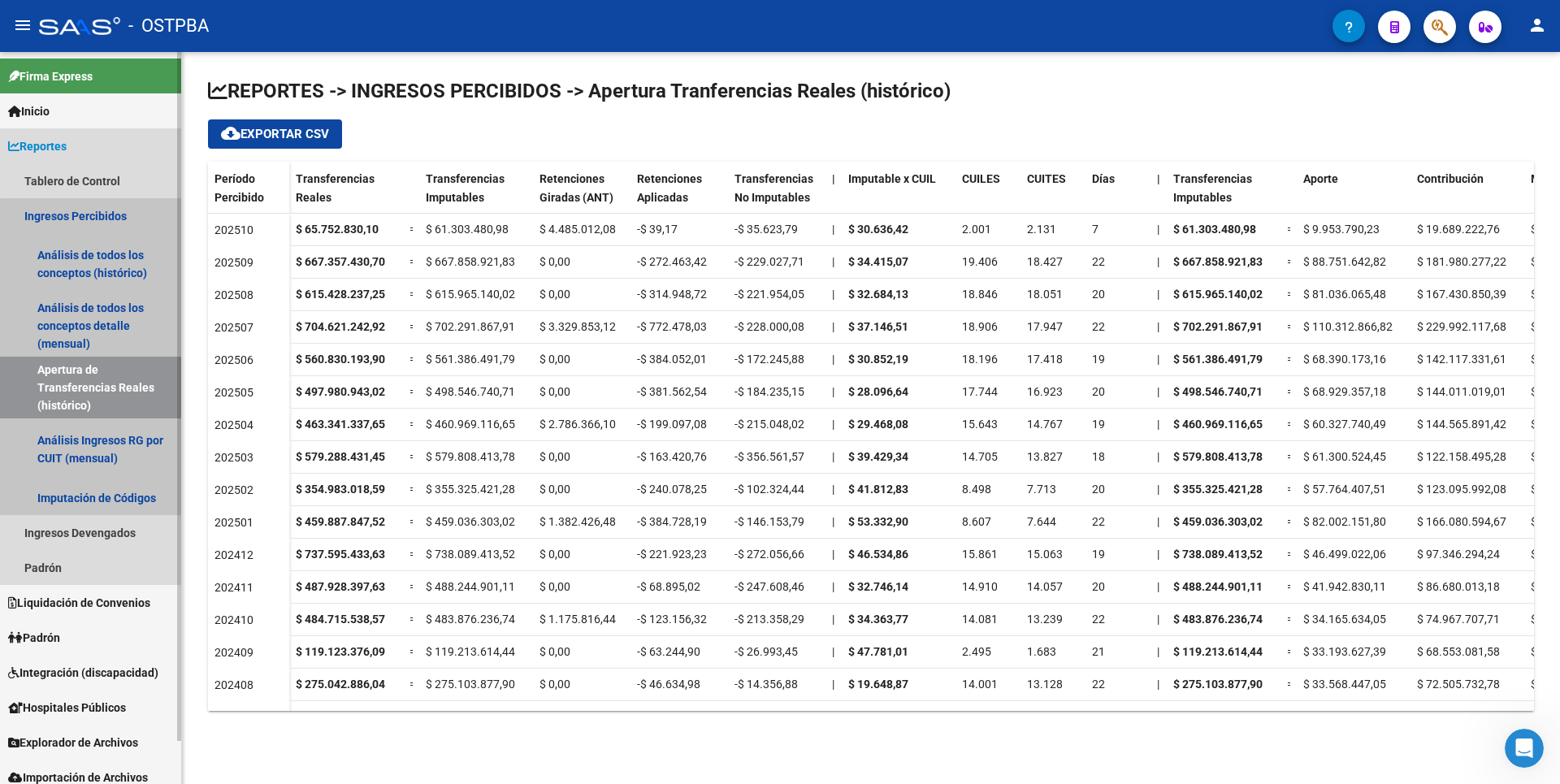
click at [101, 406] on link "Apertura de Transferencias Reales (histórico)" at bounding box center [90, 388] width 181 height 62
click at [97, 446] on link "Análisis Ingresos RG por CUIT (mensual)" at bounding box center [90, 449] width 181 height 62
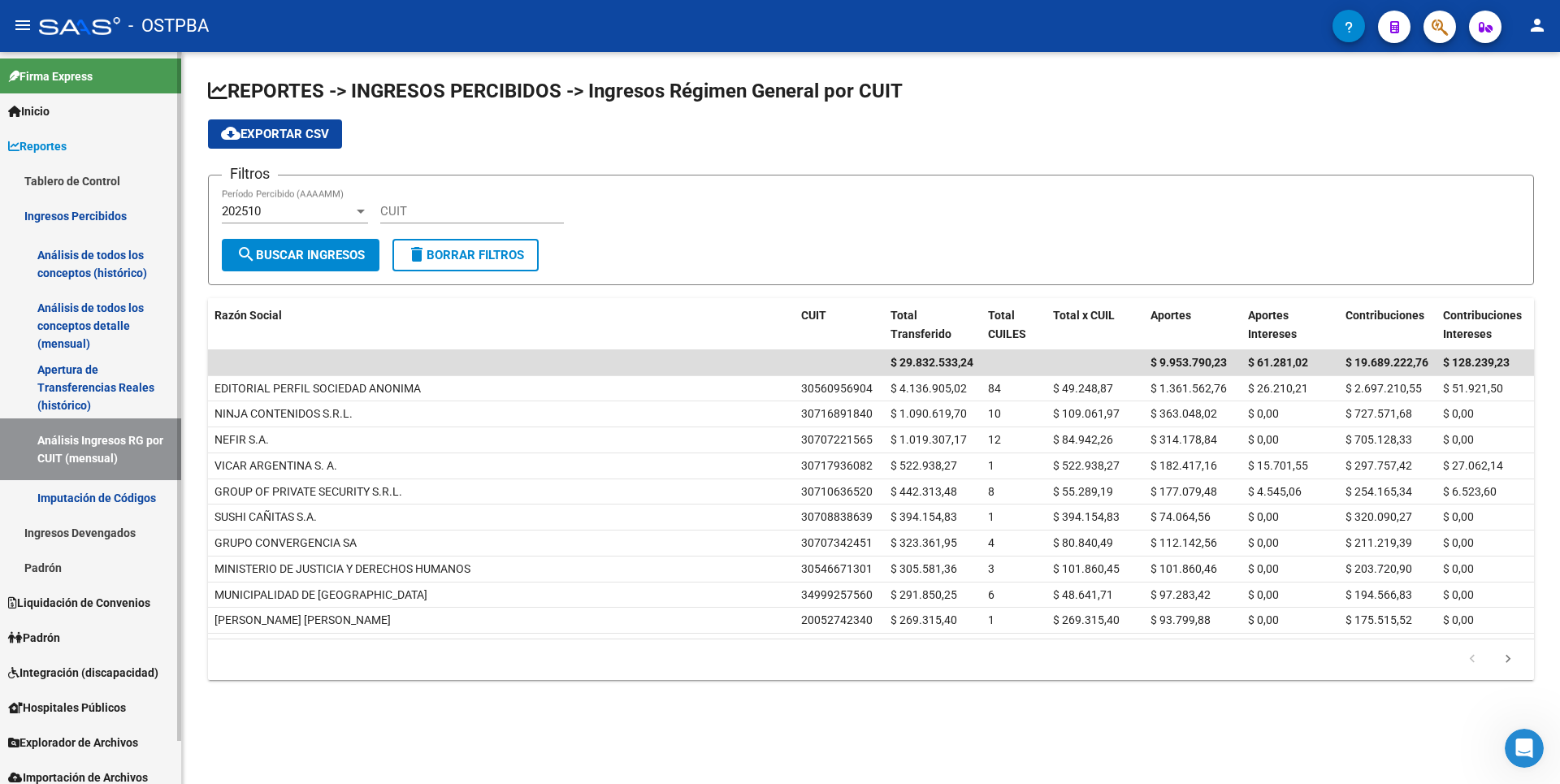
click at [111, 505] on link "Imputación de Códigos" at bounding box center [90, 497] width 181 height 35
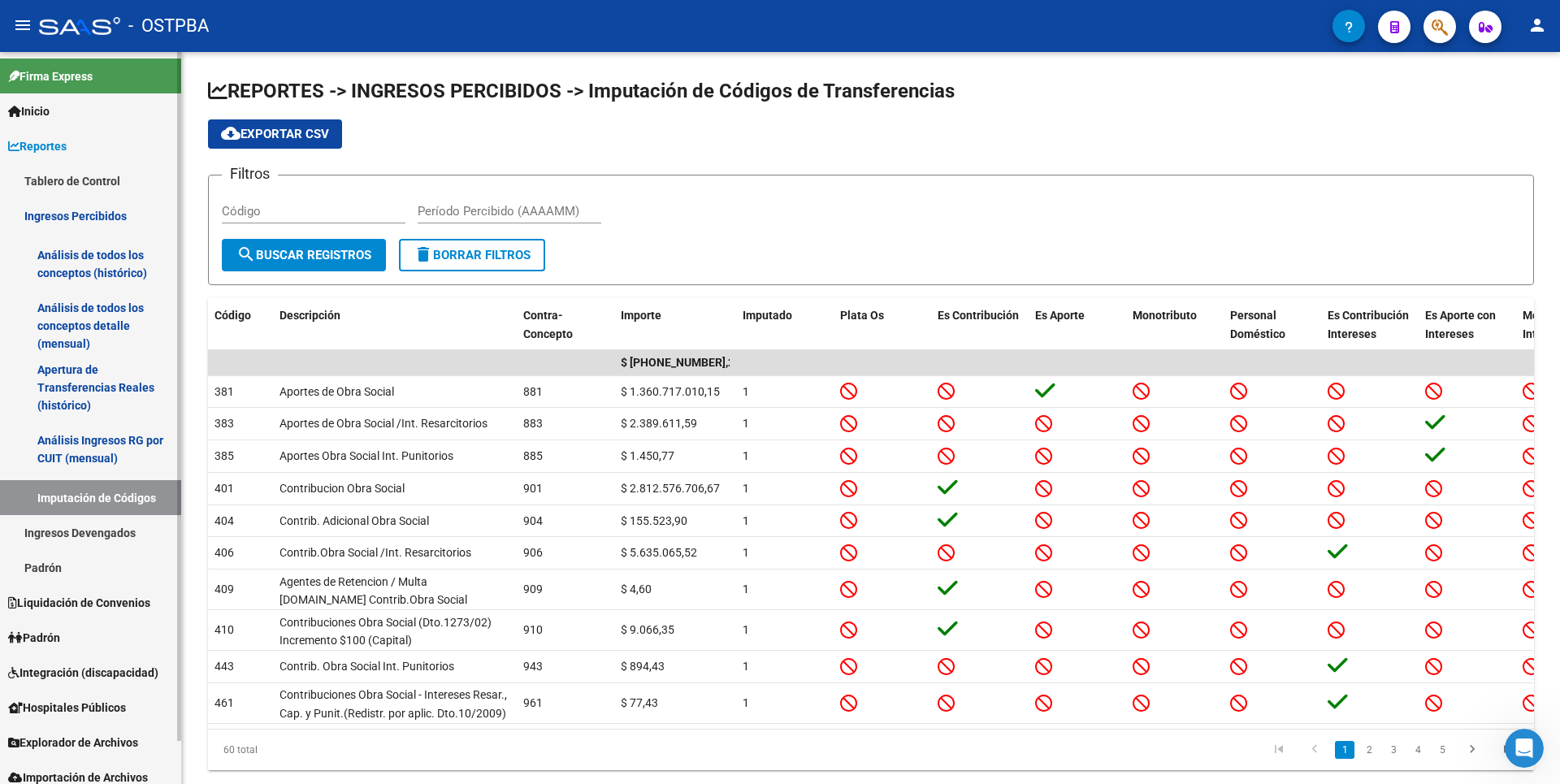
click at [107, 524] on link "Ingresos Devengados" at bounding box center [90, 532] width 181 height 35
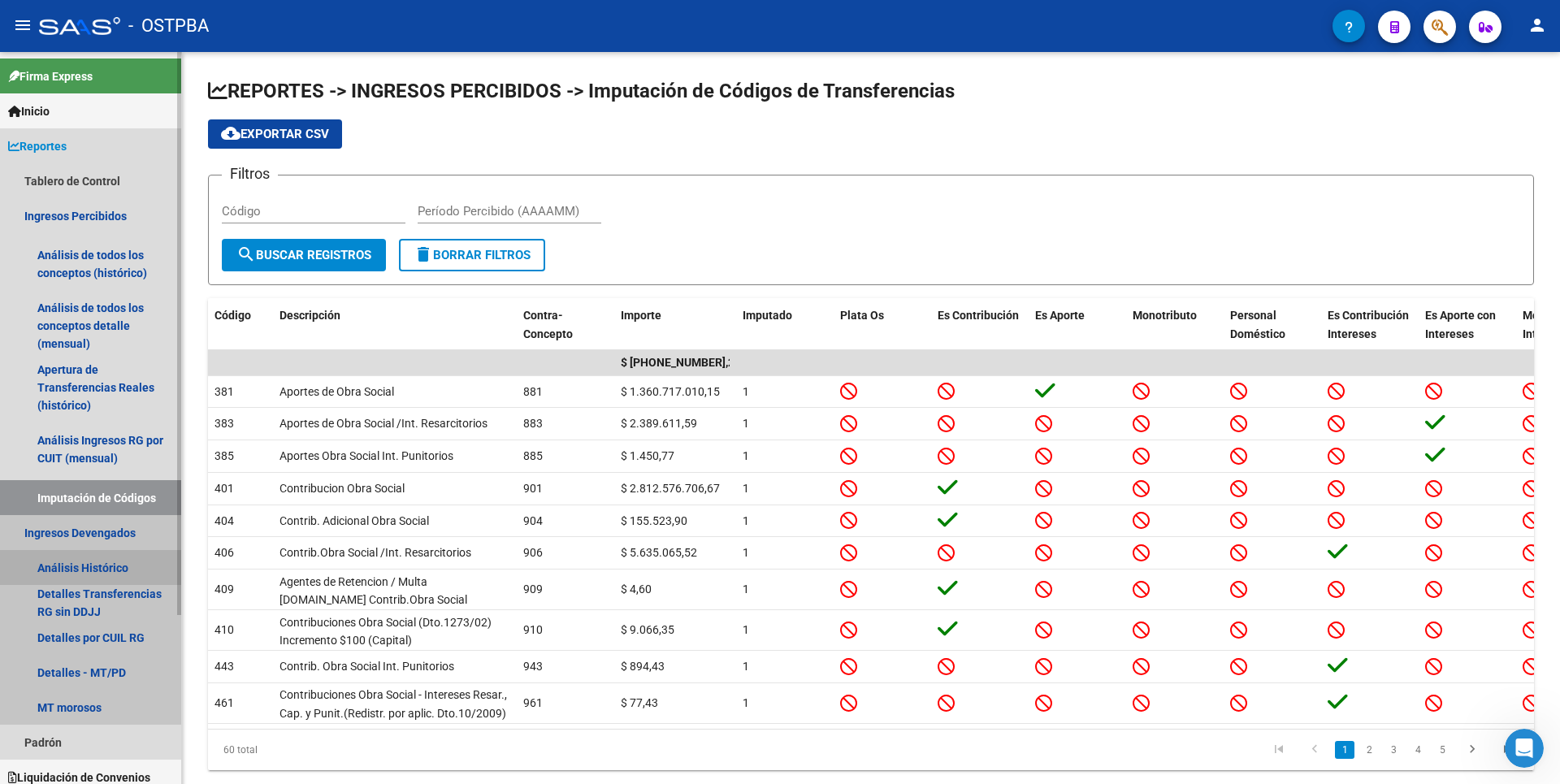
click at [85, 563] on link "Análisis Histórico" at bounding box center [90, 567] width 181 height 35
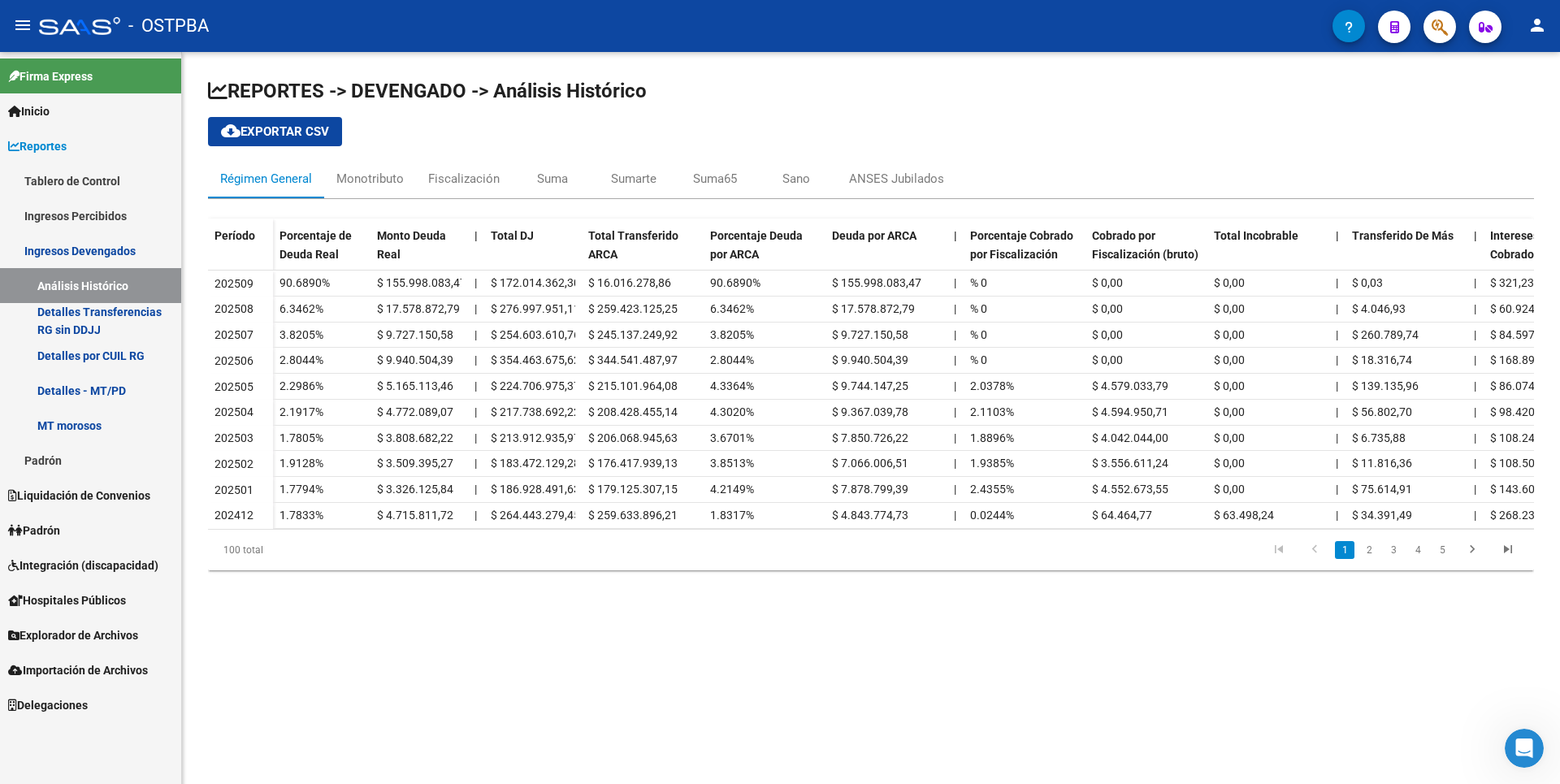
click at [95, 323] on link "Detalles Transferencias RG sin DDJJ" at bounding box center [90, 320] width 181 height 35
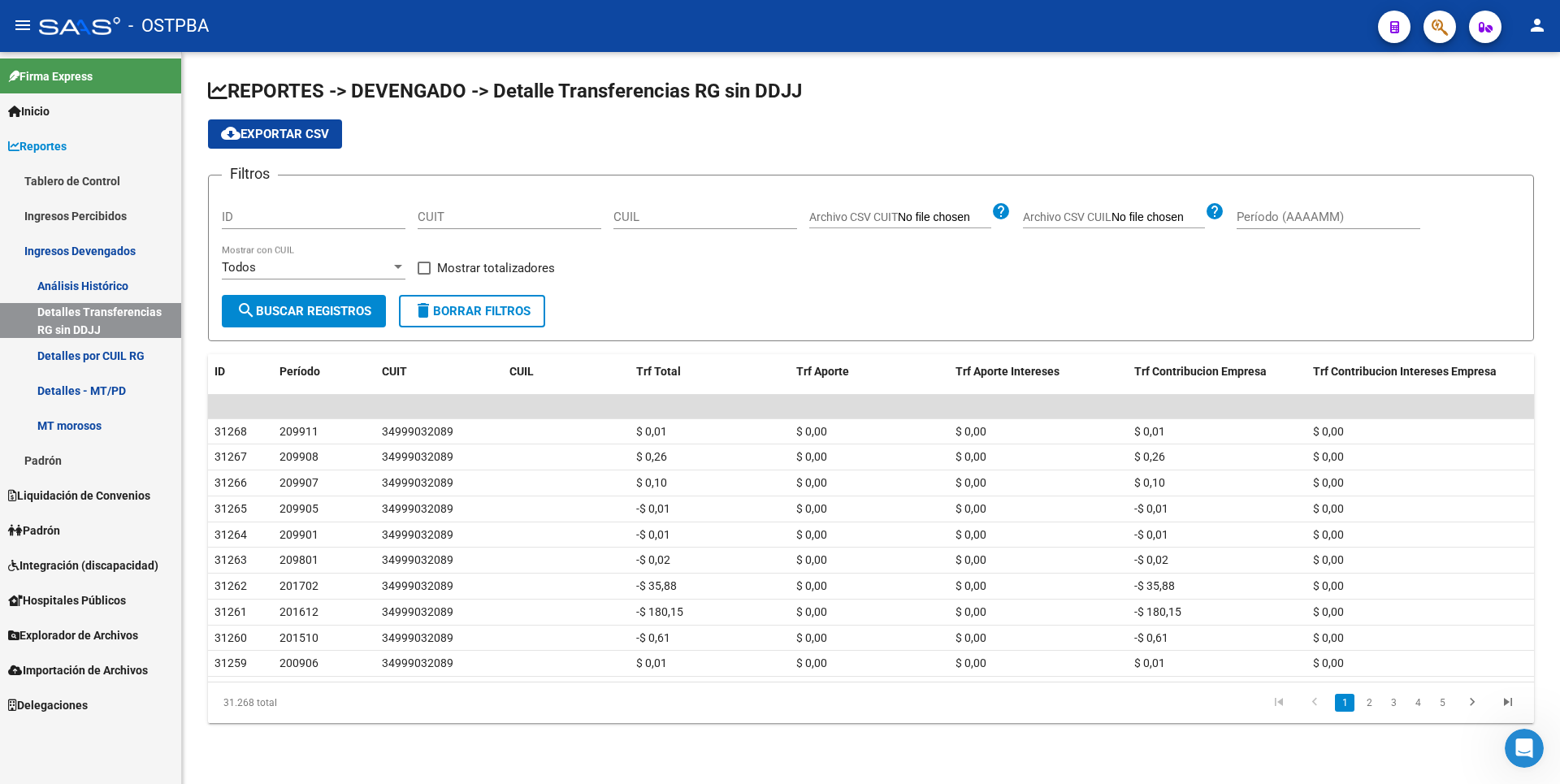
click at [108, 362] on link "Detalles por CUIL RG" at bounding box center [90, 355] width 181 height 35
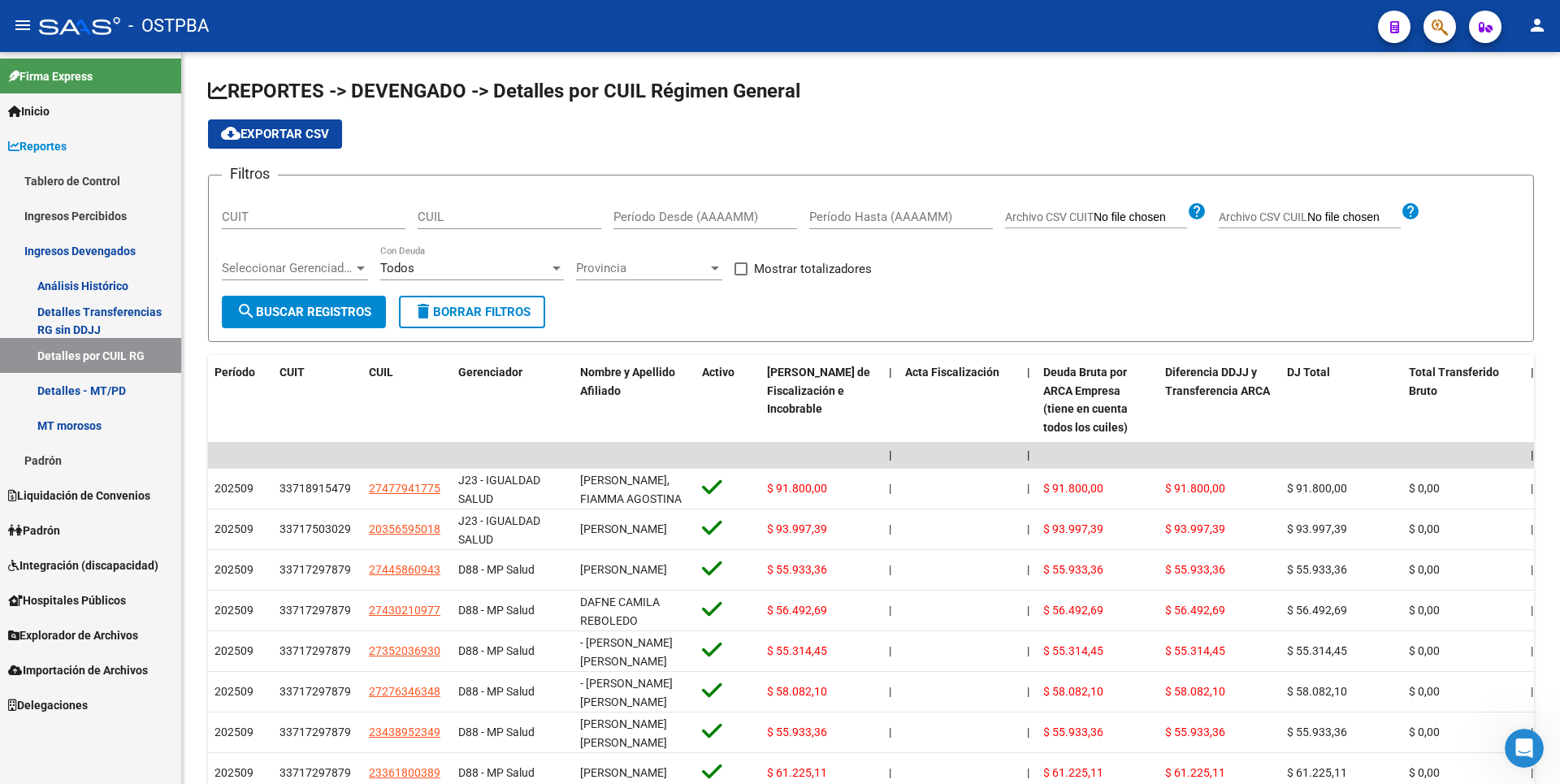
click at [84, 429] on link "MT morosos" at bounding box center [90, 424] width 181 height 35
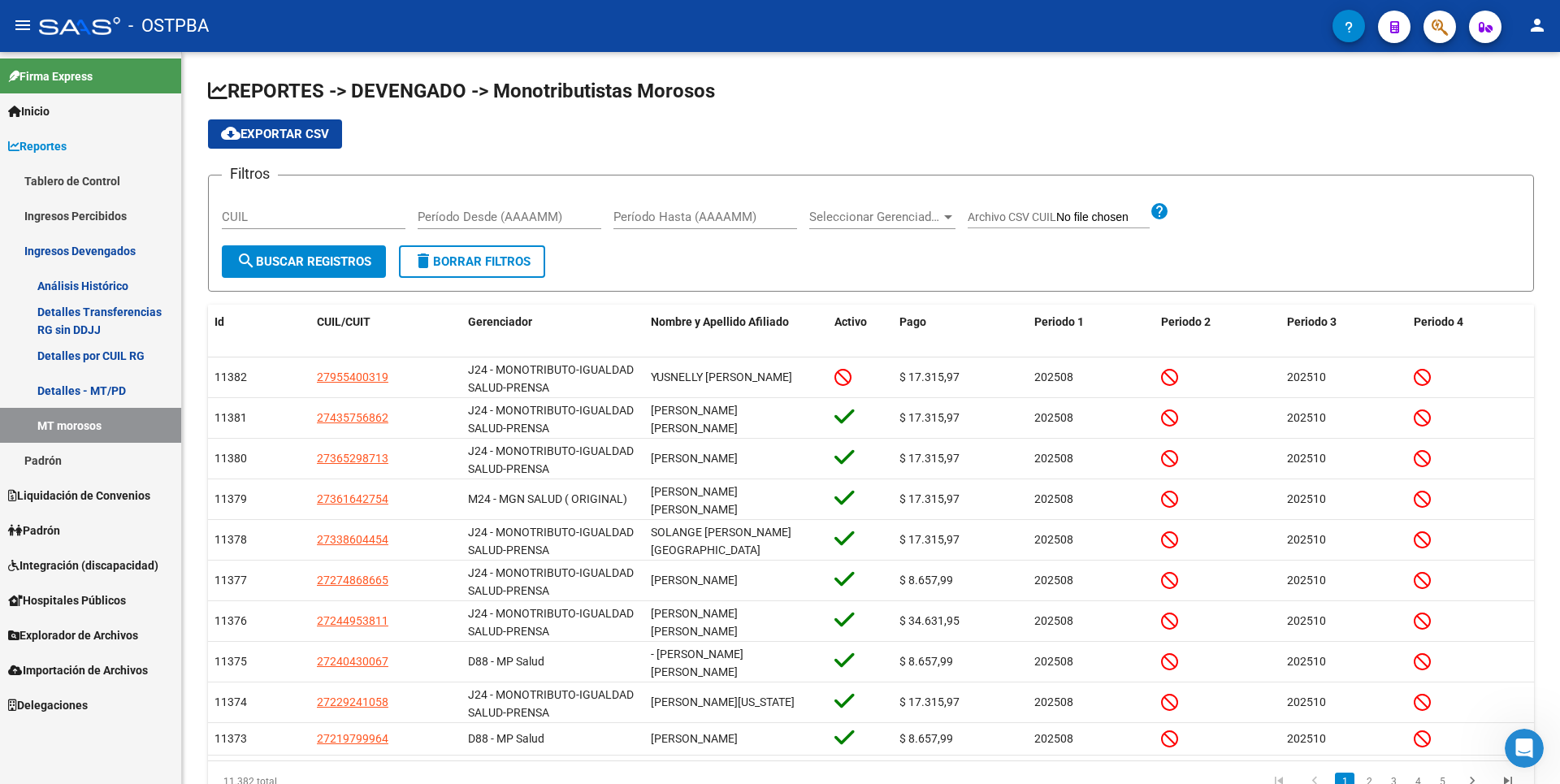
click at [65, 459] on link "Padrón" at bounding box center [90, 459] width 181 height 35
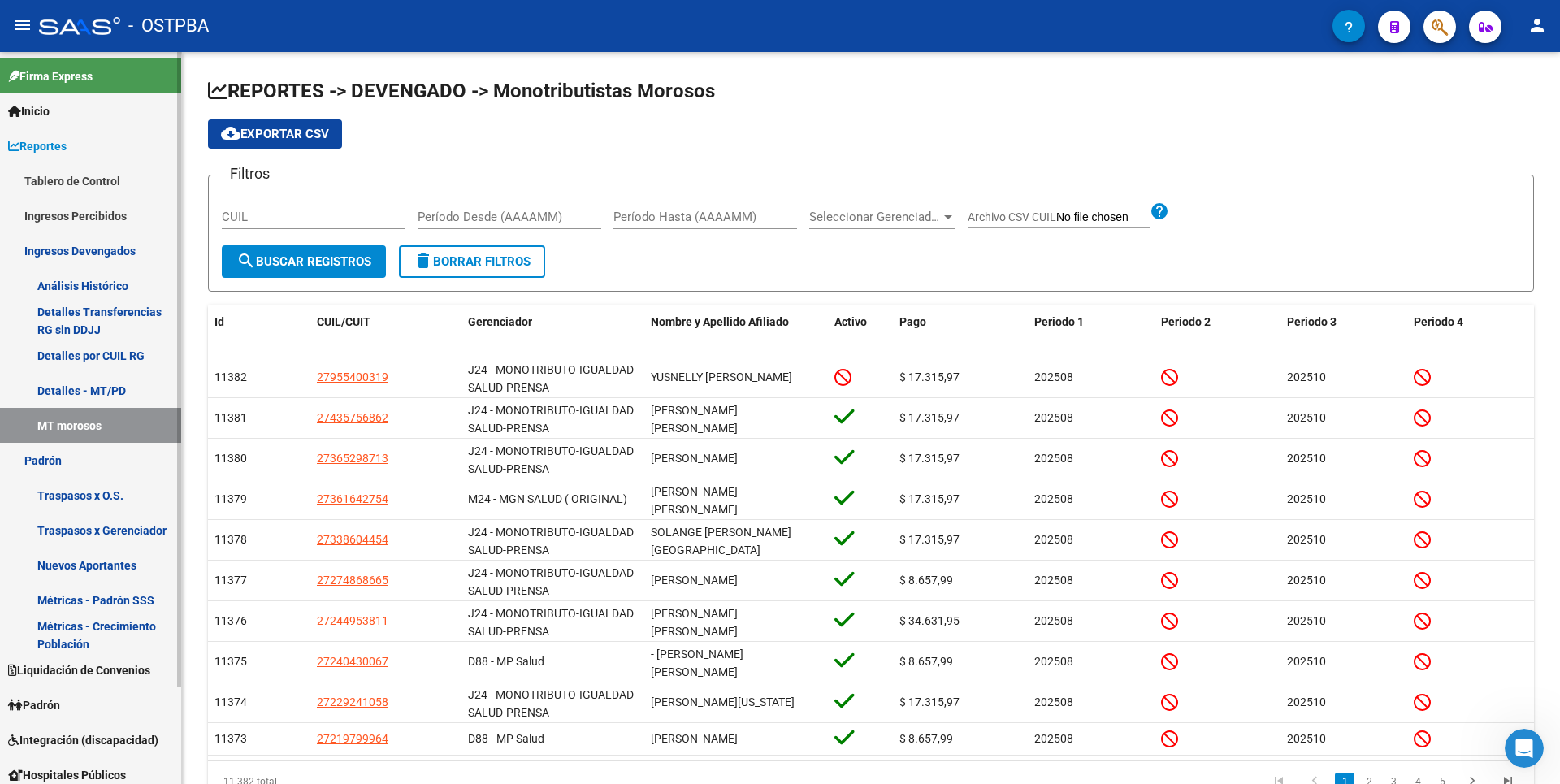
click at [67, 495] on link "Traspasos x O.S." at bounding box center [90, 494] width 181 height 35
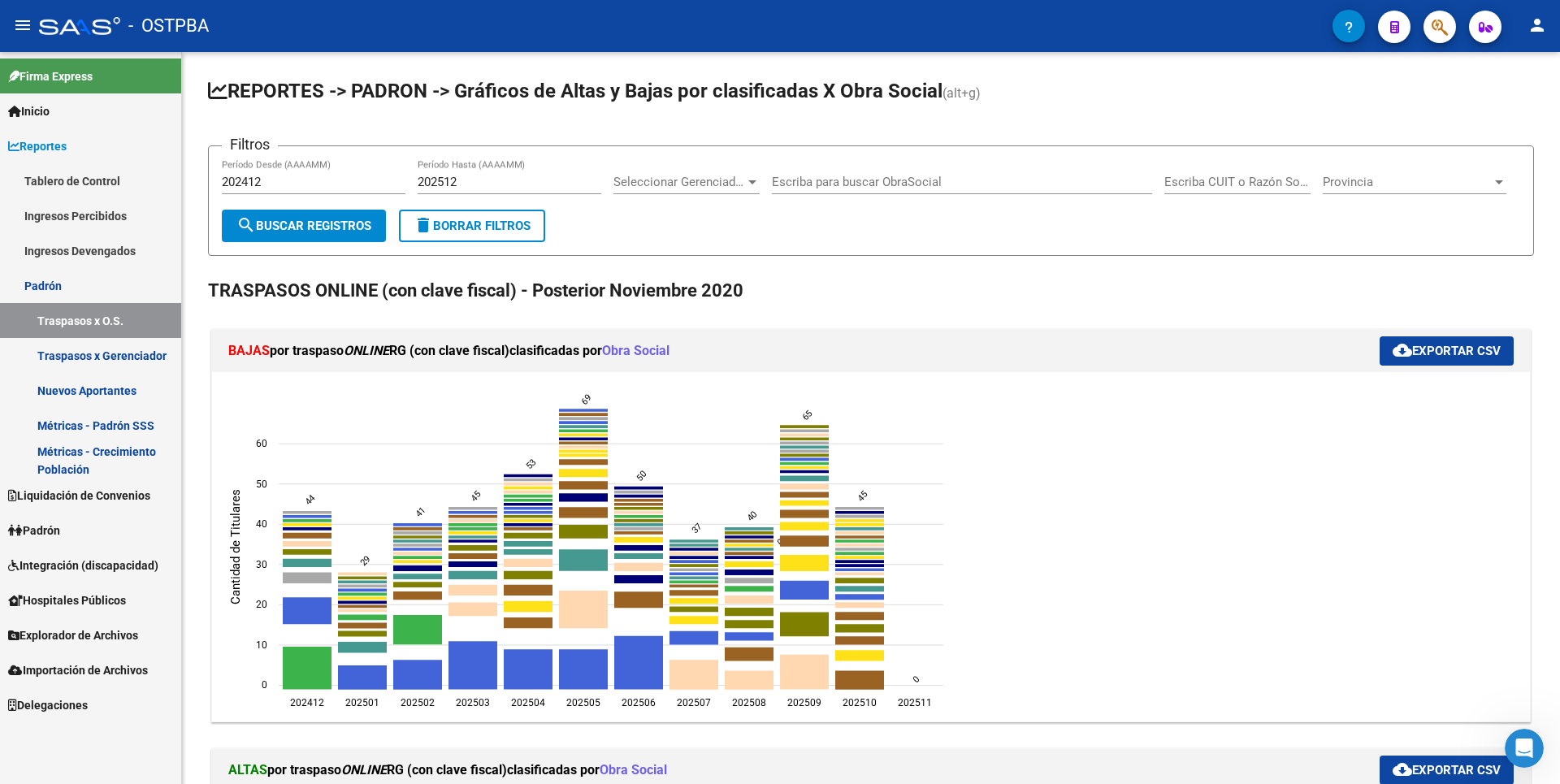
click at [111, 392] on link "Nuevos Aportantes" at bounding box center [90, 390] width 181 height 35
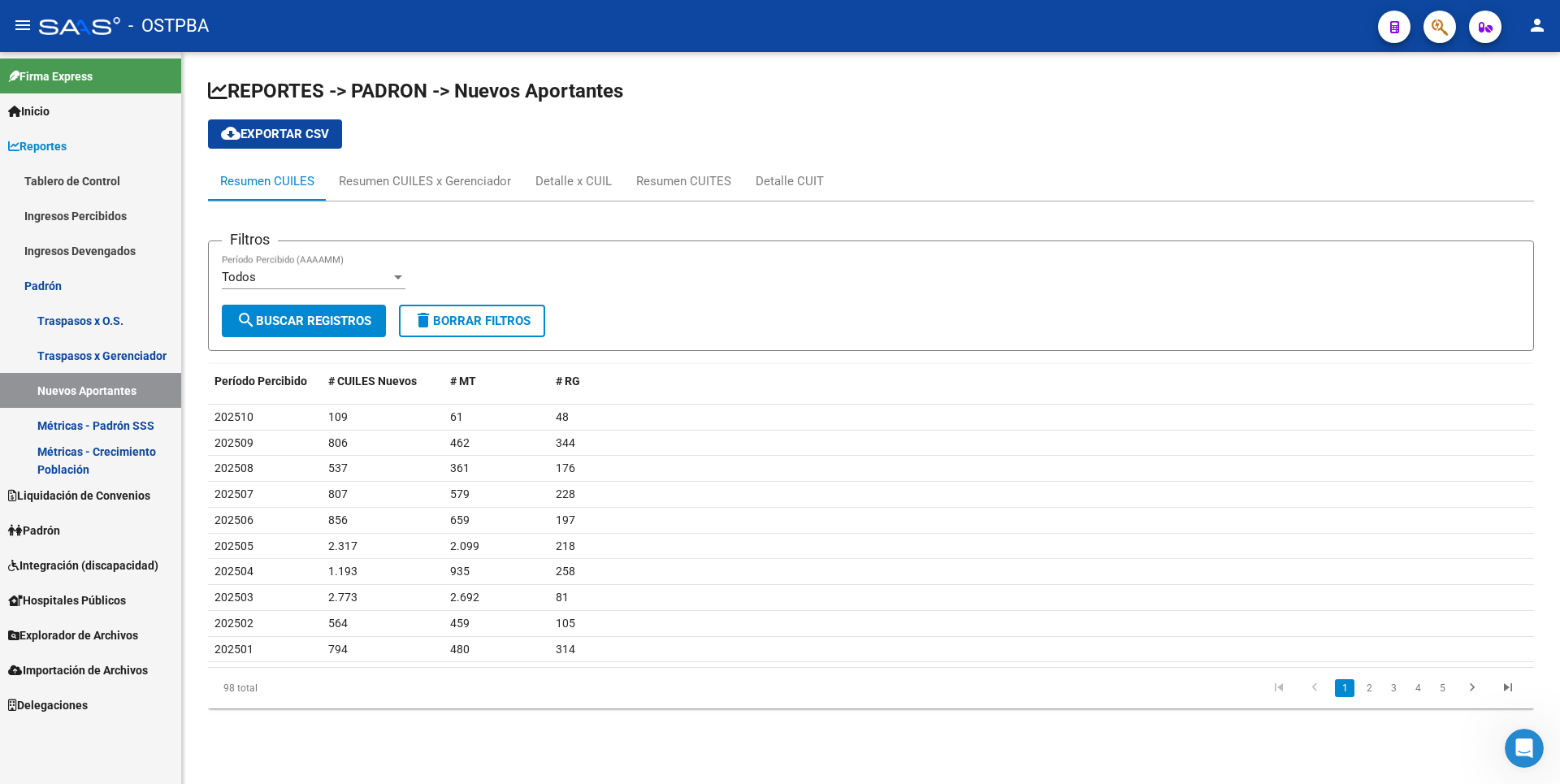
click at [71, 454] on link "Métricas - Crecimiento Población" at bounding box center [90, 459] width 181 height 35
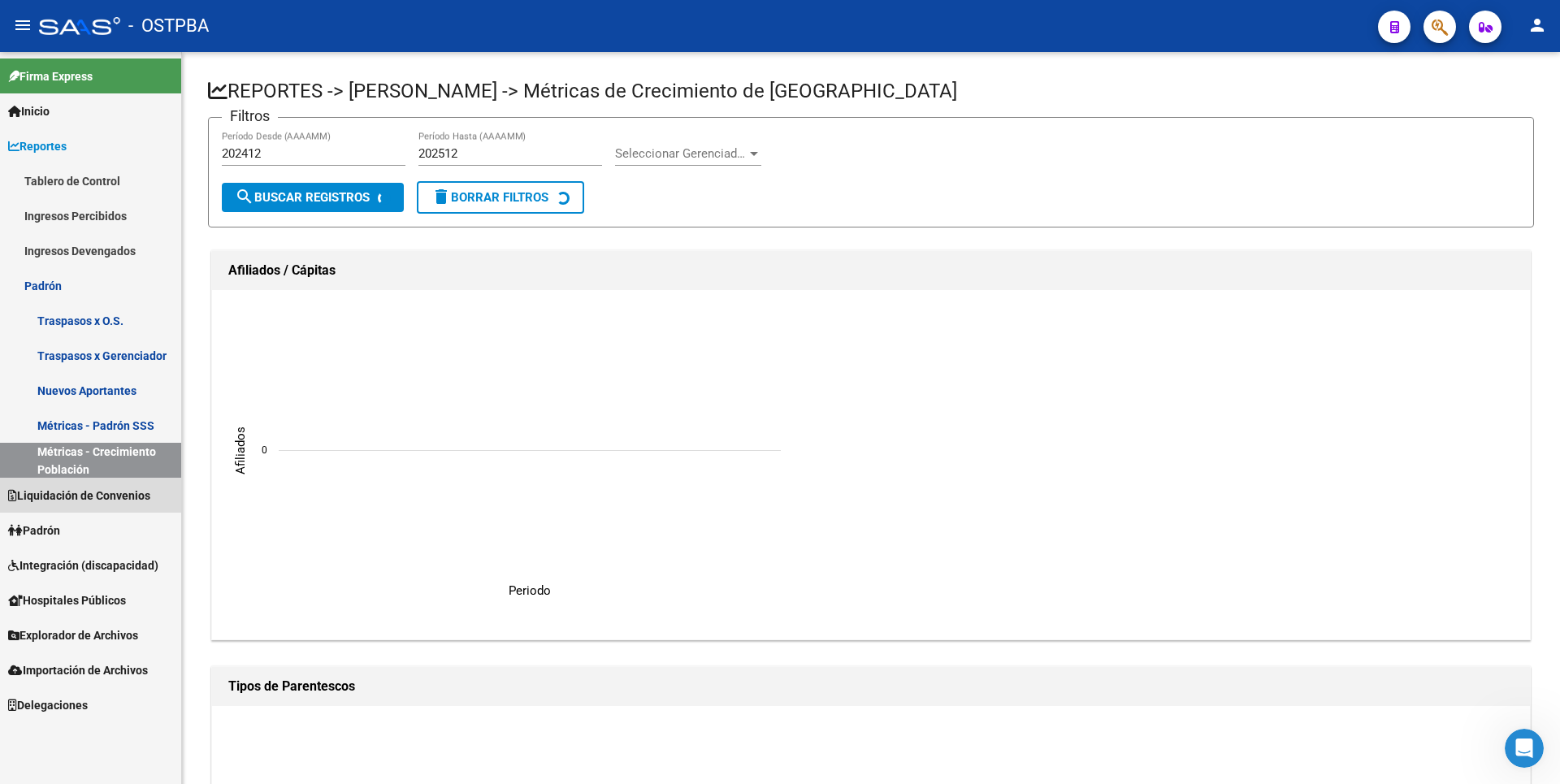
click at [80, 496] on span "Liquidación de Convenios" at bounding box center [79, 495] width 142 height 18
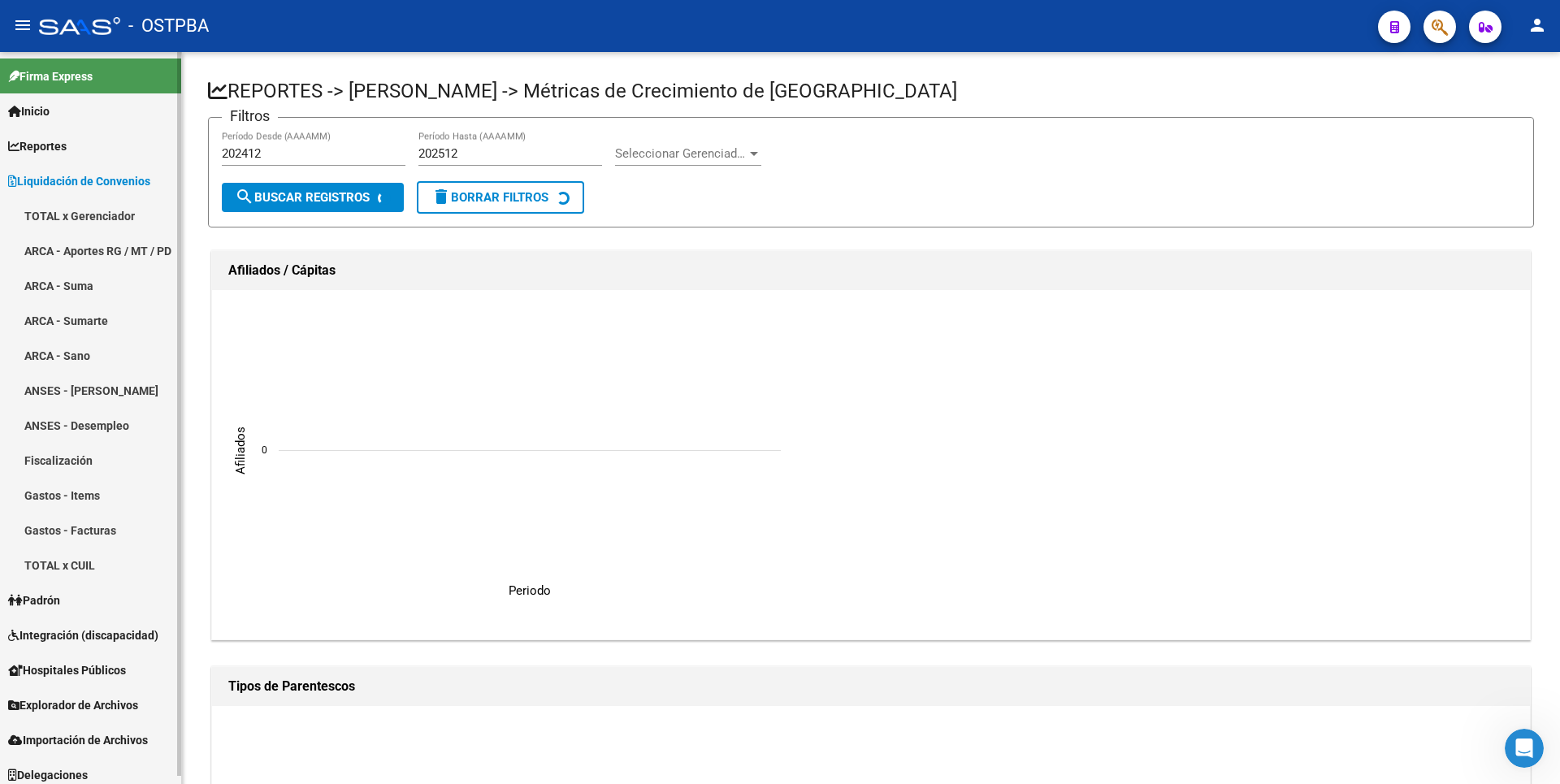
click at [93, 330] on link "ARCA - Sumarte" at bounding box center [90, 320] width 181 height 35
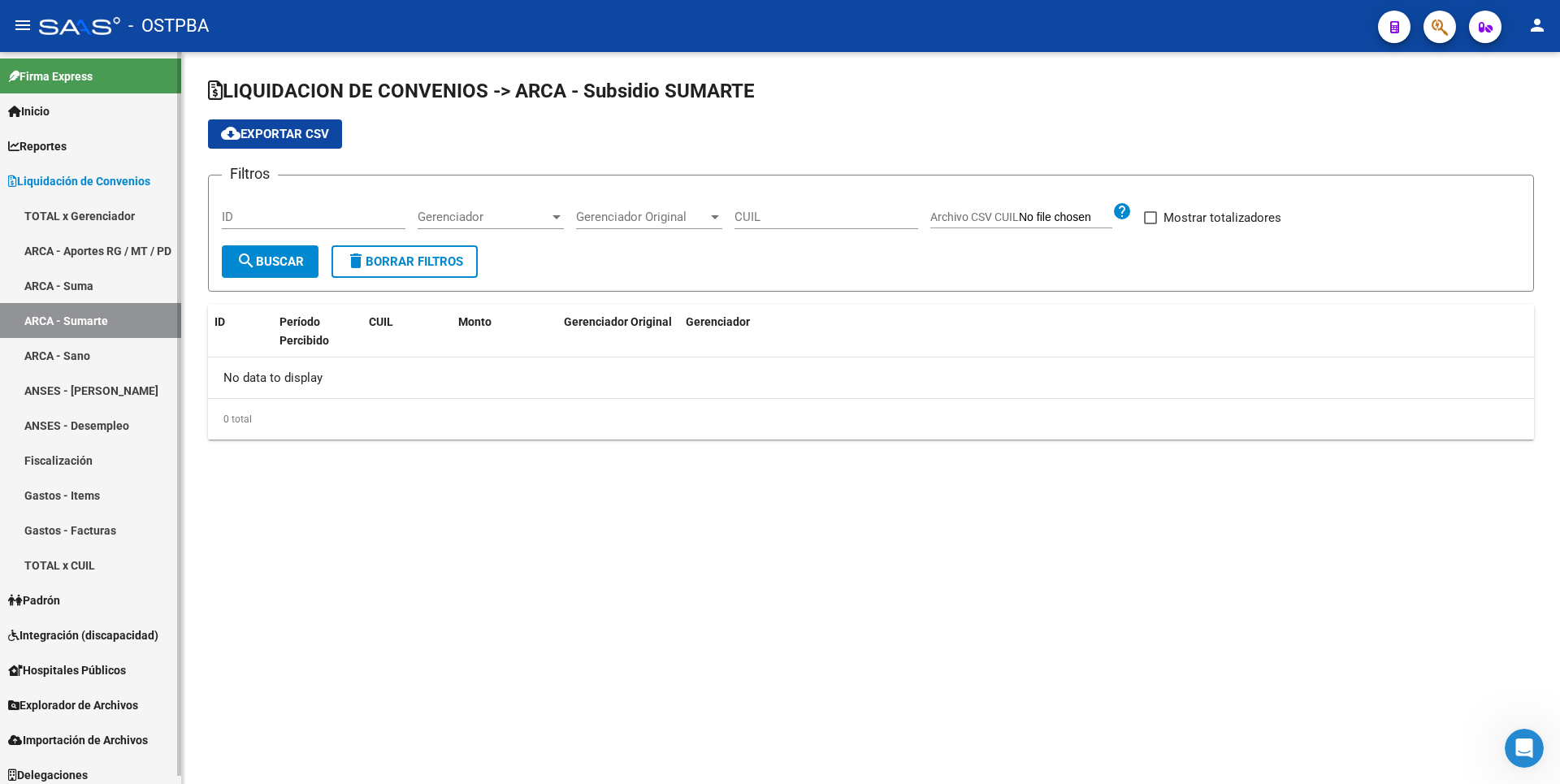
checkbox input "true"
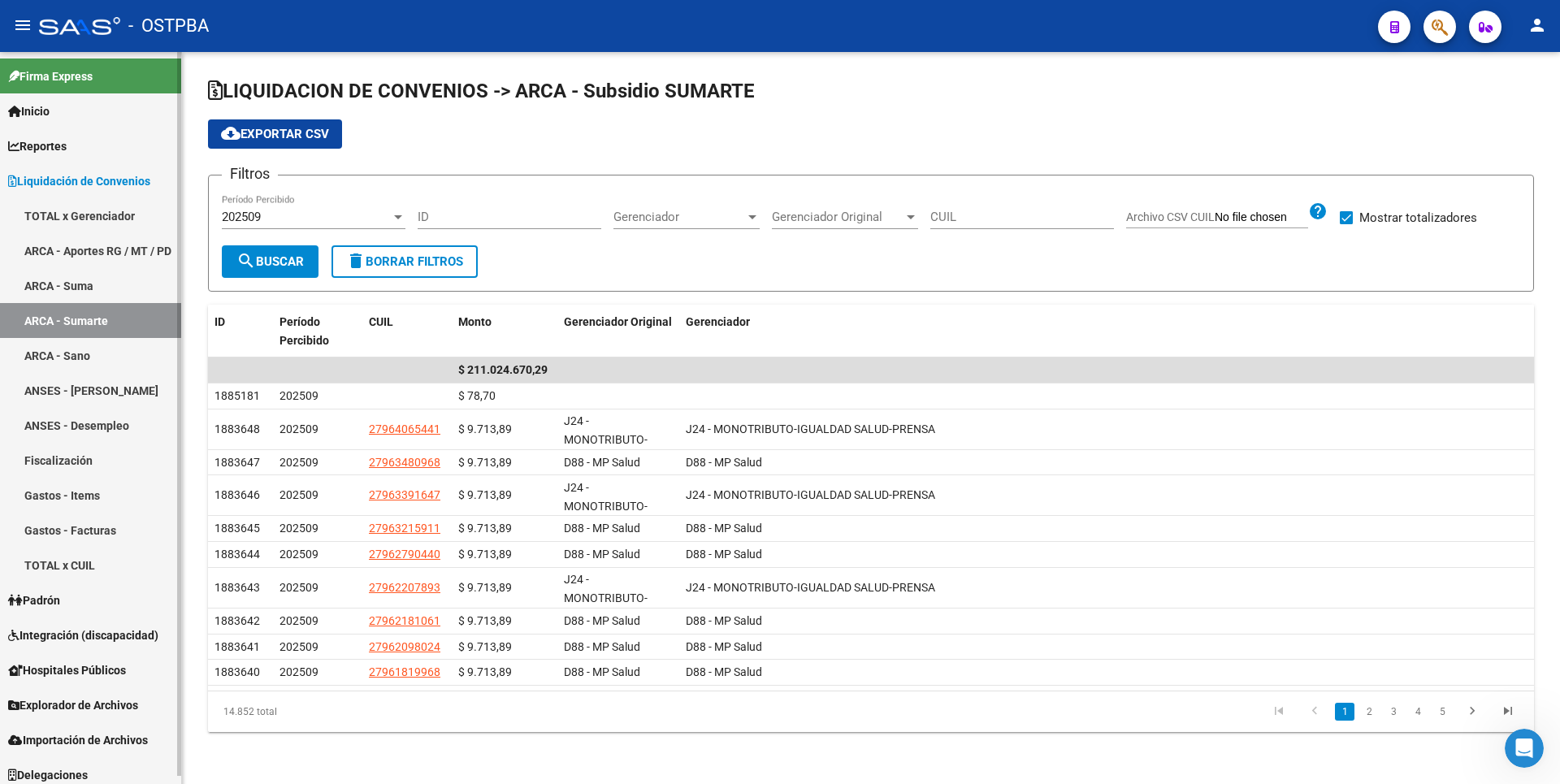
click at [106, 236] on link "ARCA - Aportes RG / MT / PD" at bounding box center [90, 250] width 181 height 35
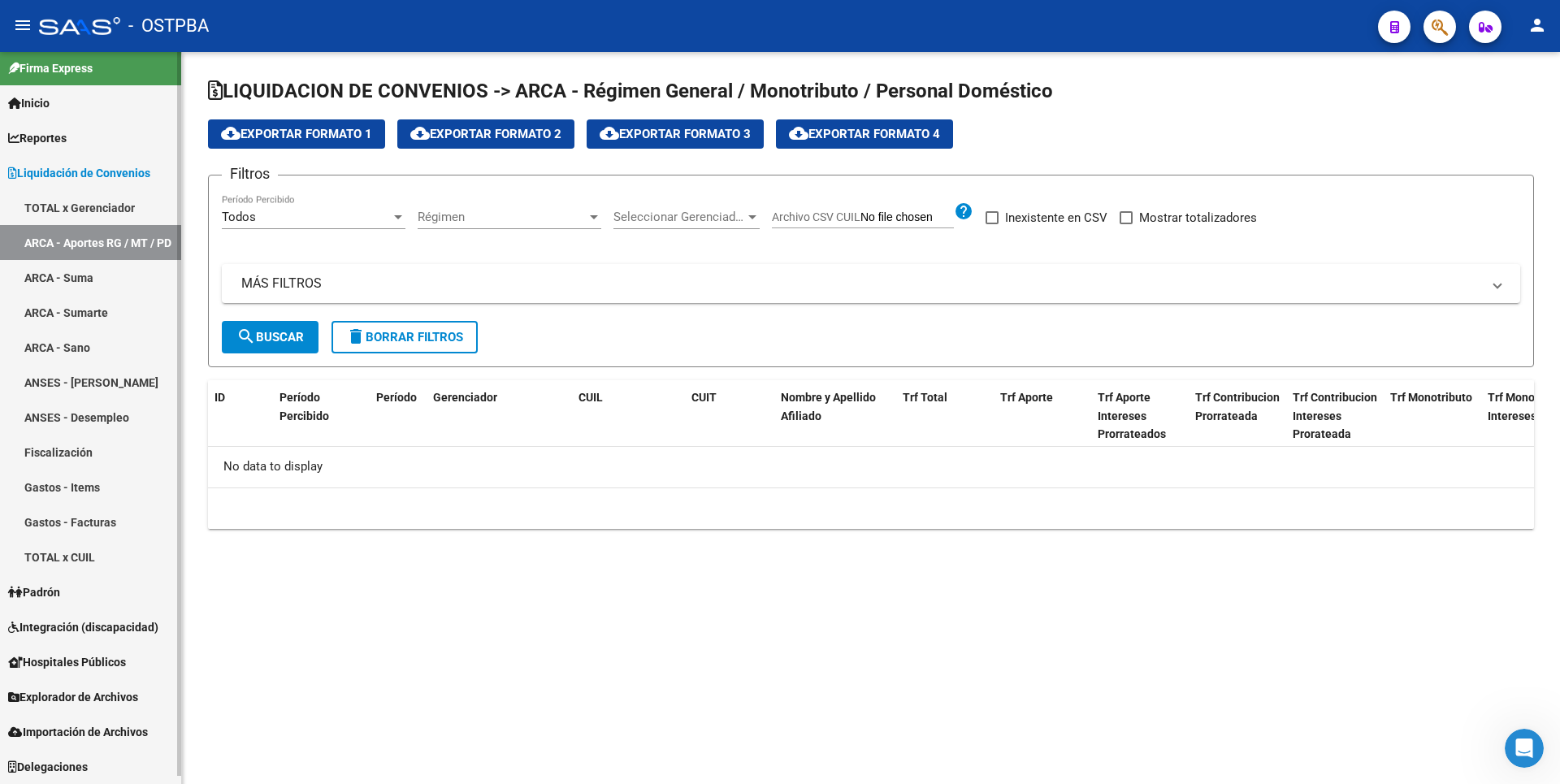
click at [64, 601] on link "Padrón" at bounding box center [90, 591] width 181 height 35
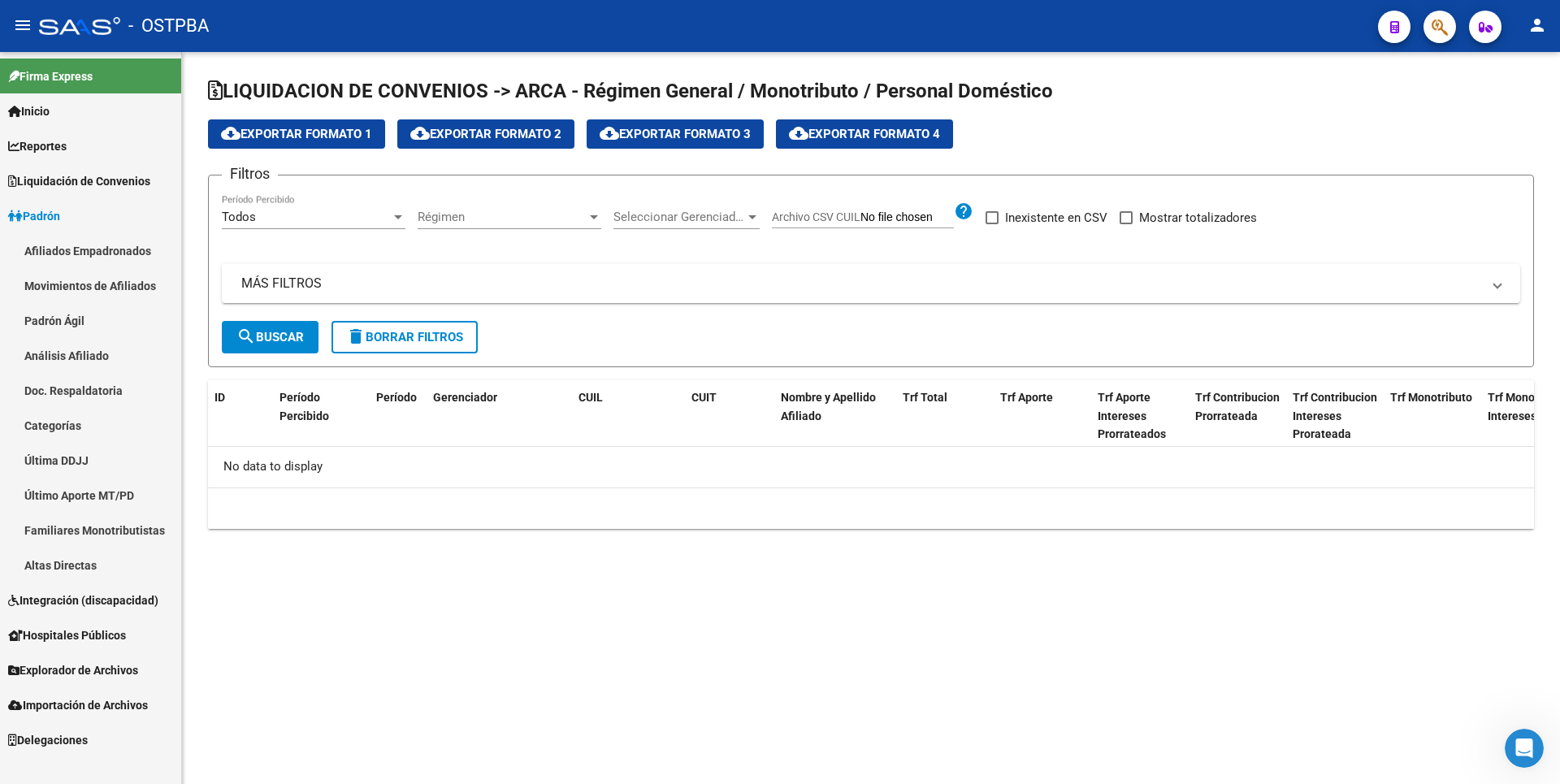
click at [80, 368] on link "Análisis Afiliado" at bounding box center [90, 355] width 181 height 35
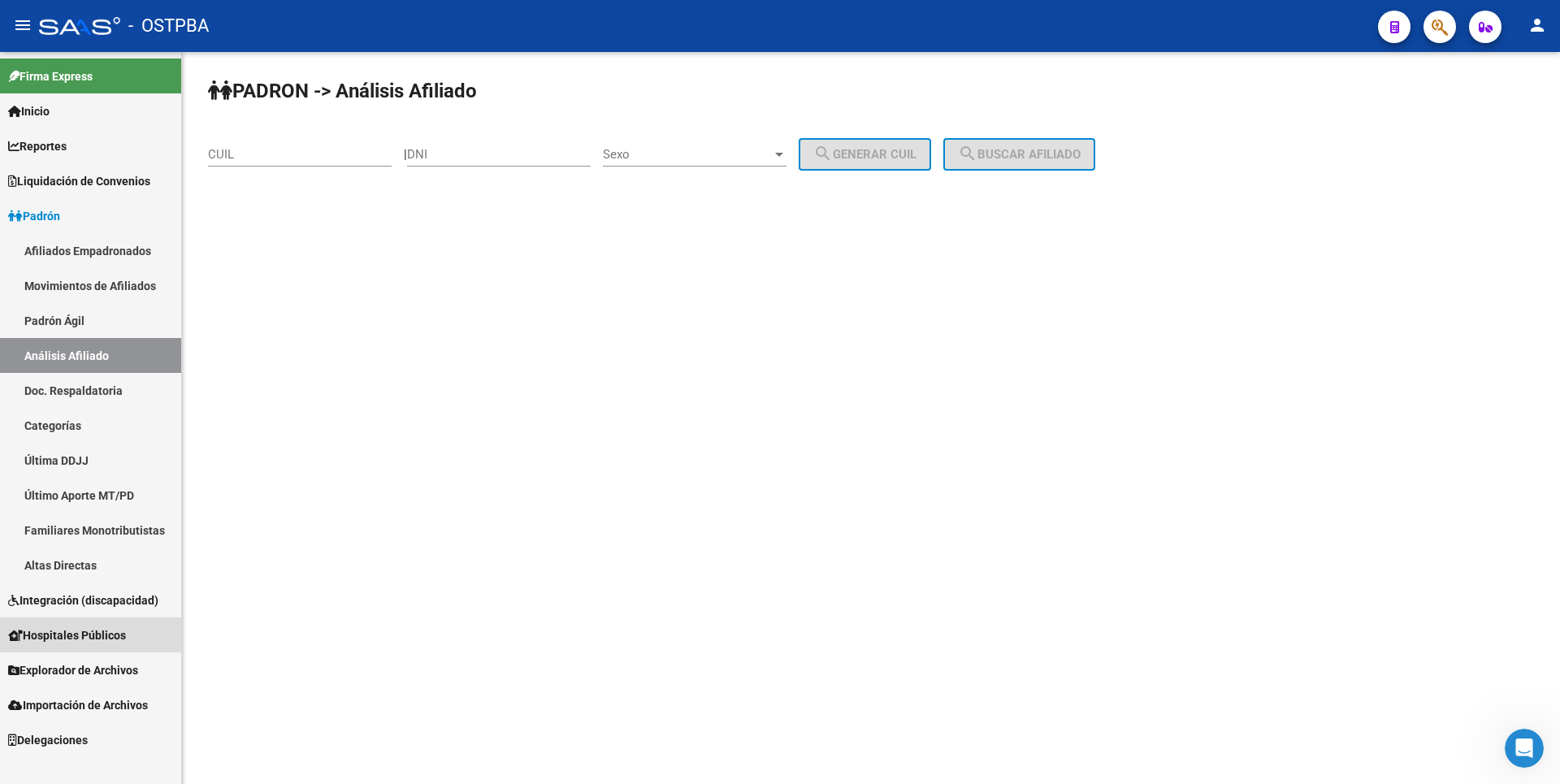
click at [74, 630] on span "Hospitales Públicos" at bounding box center [67, 635] width 118 height 18
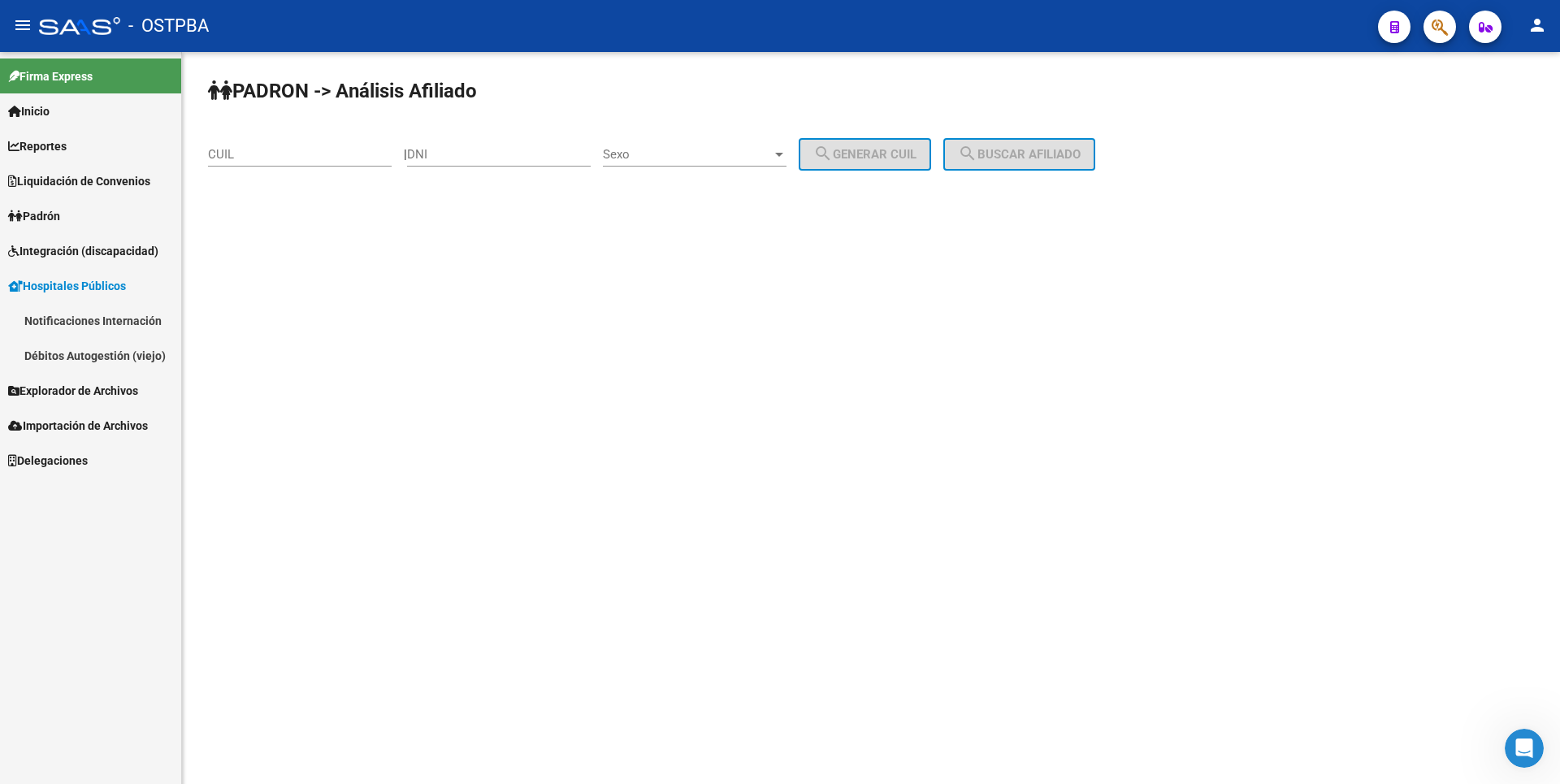
click at [107, 313] on link "Notificaciones Internación" at bounding box center [90, 320] width 181 height 35
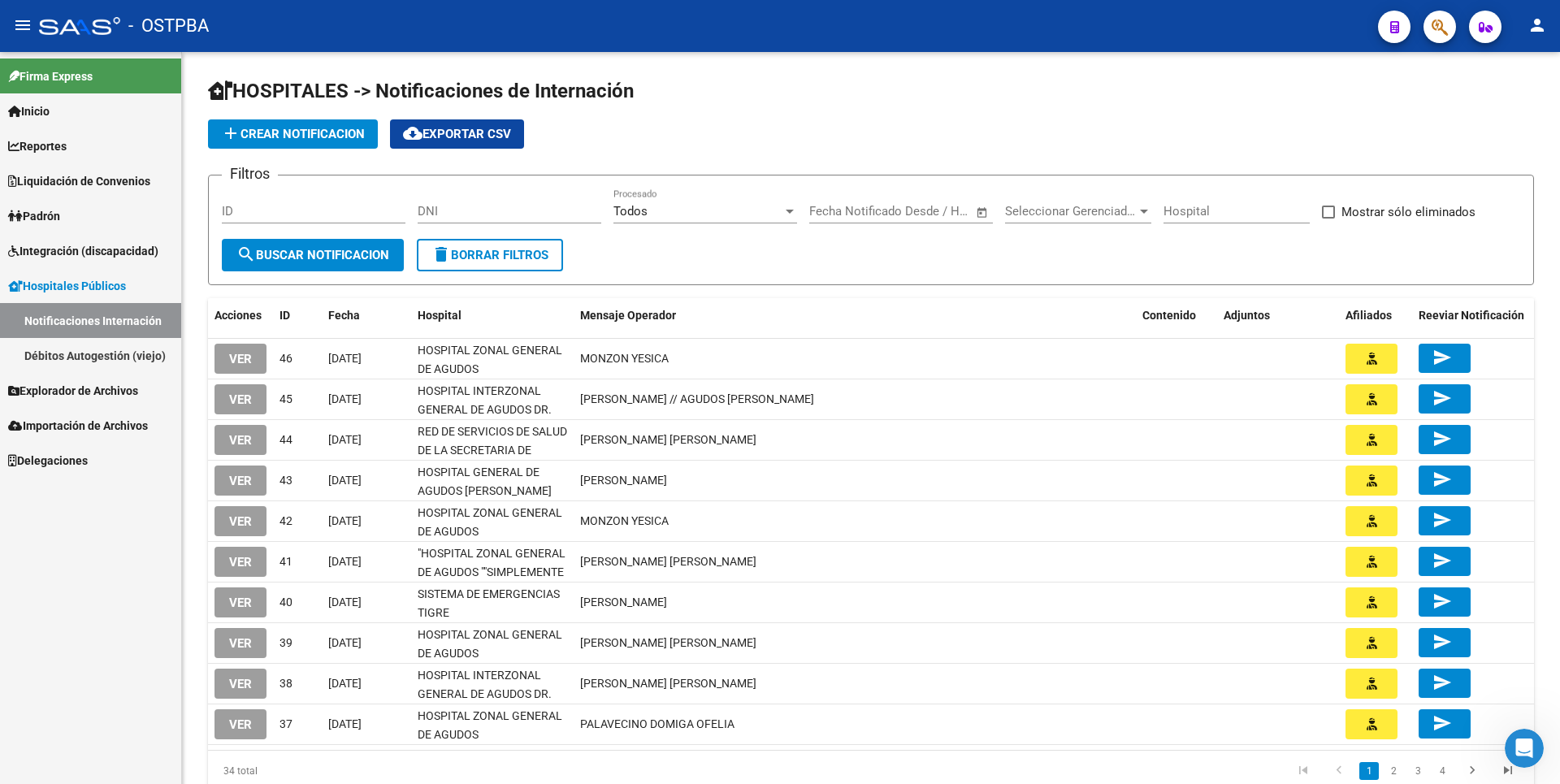
click at [97, 396] on span "Explorador de Archivos" at bounding box center [73, 391] width 130 height 18
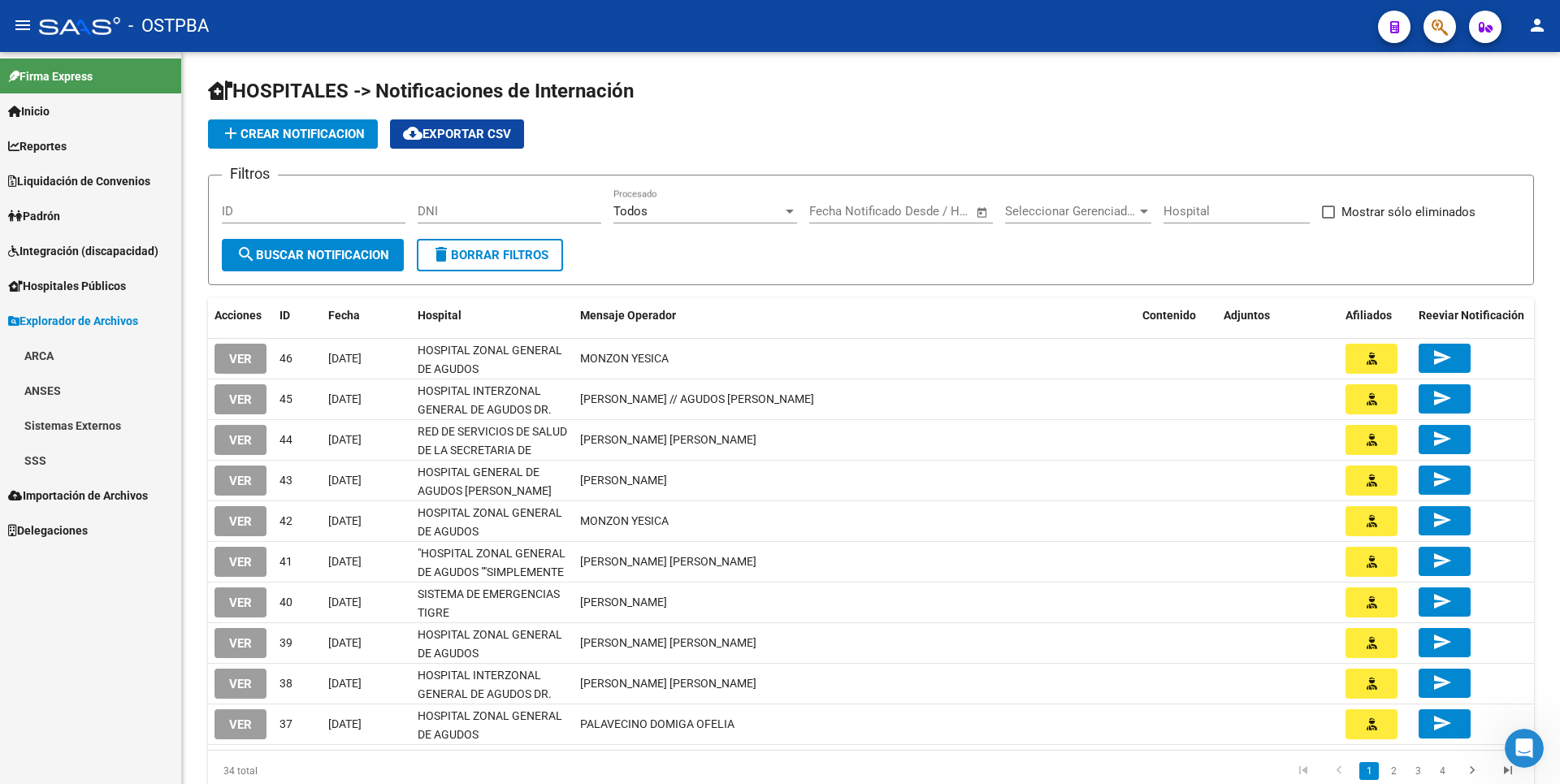
click at [77, 454] on link "SSS" at bounding box center [90, 459] width 181 height 35
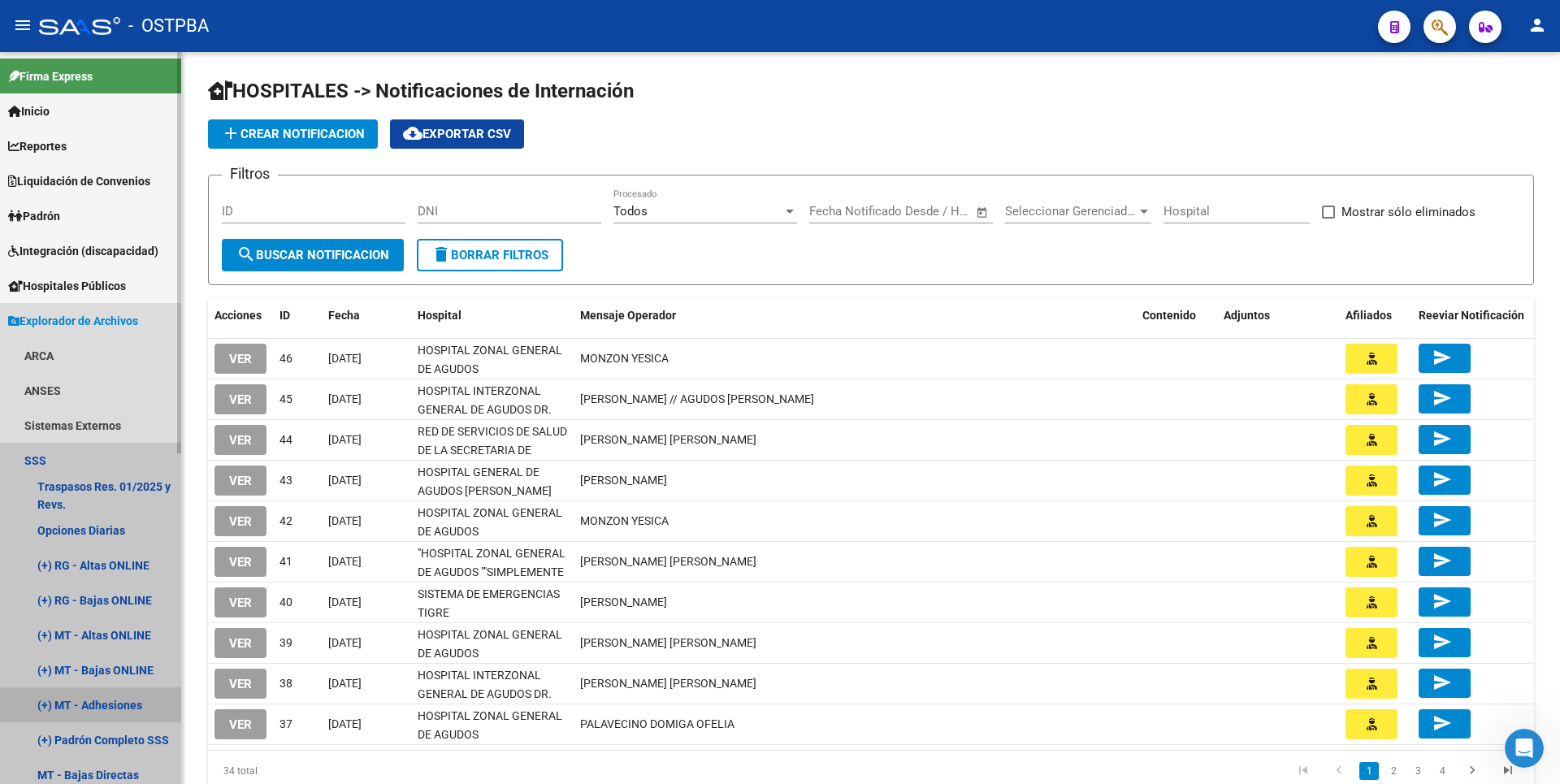
click at [116, 696] on link "(+) MT - Adhesiones" at bounding box center [90, 704] width 181 height 35
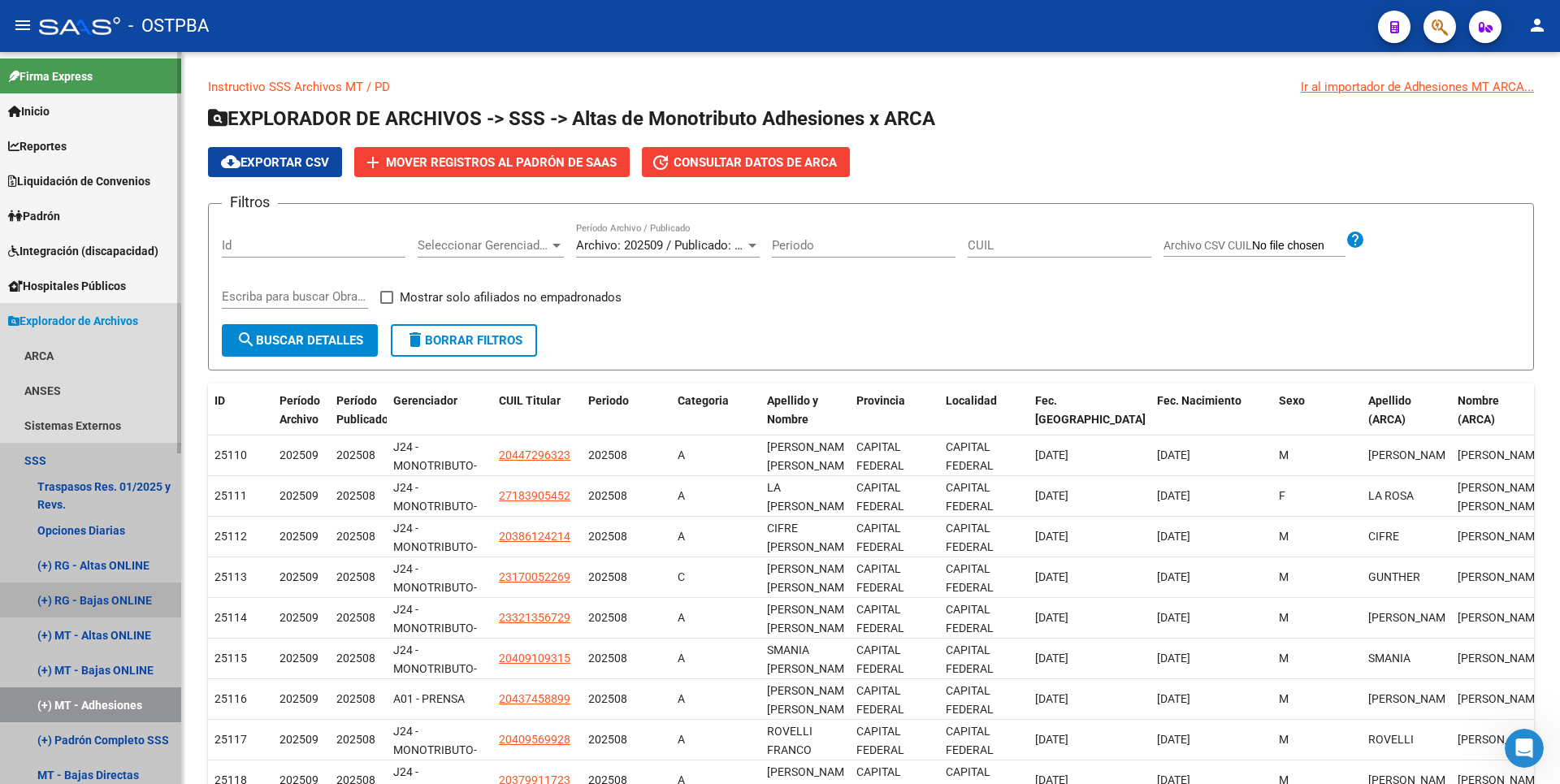
click at [120, 590] on link "(+) RG - Bajas ONLINE" at bounding box center [90, 599] width 181 height 35
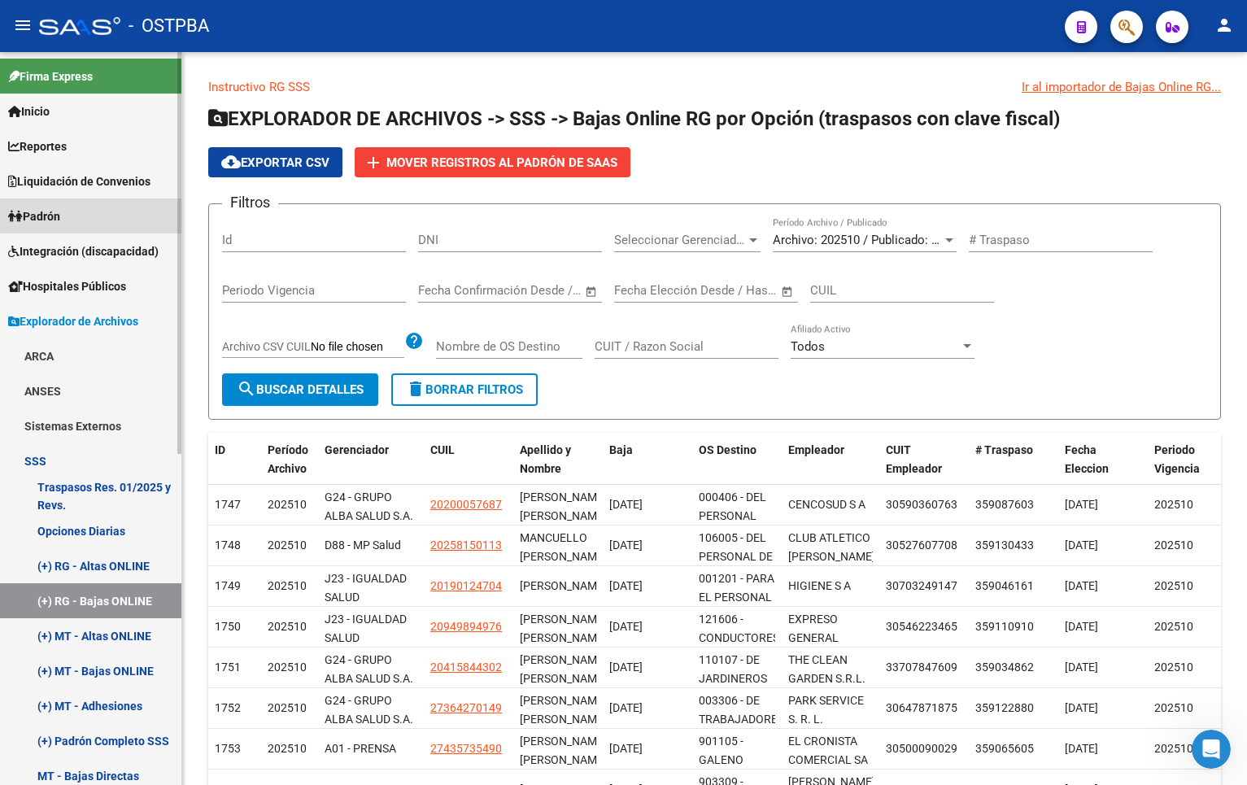
click at [54, 213] on span "Padrón" at bounding box center [34, 216] width 52 height 18
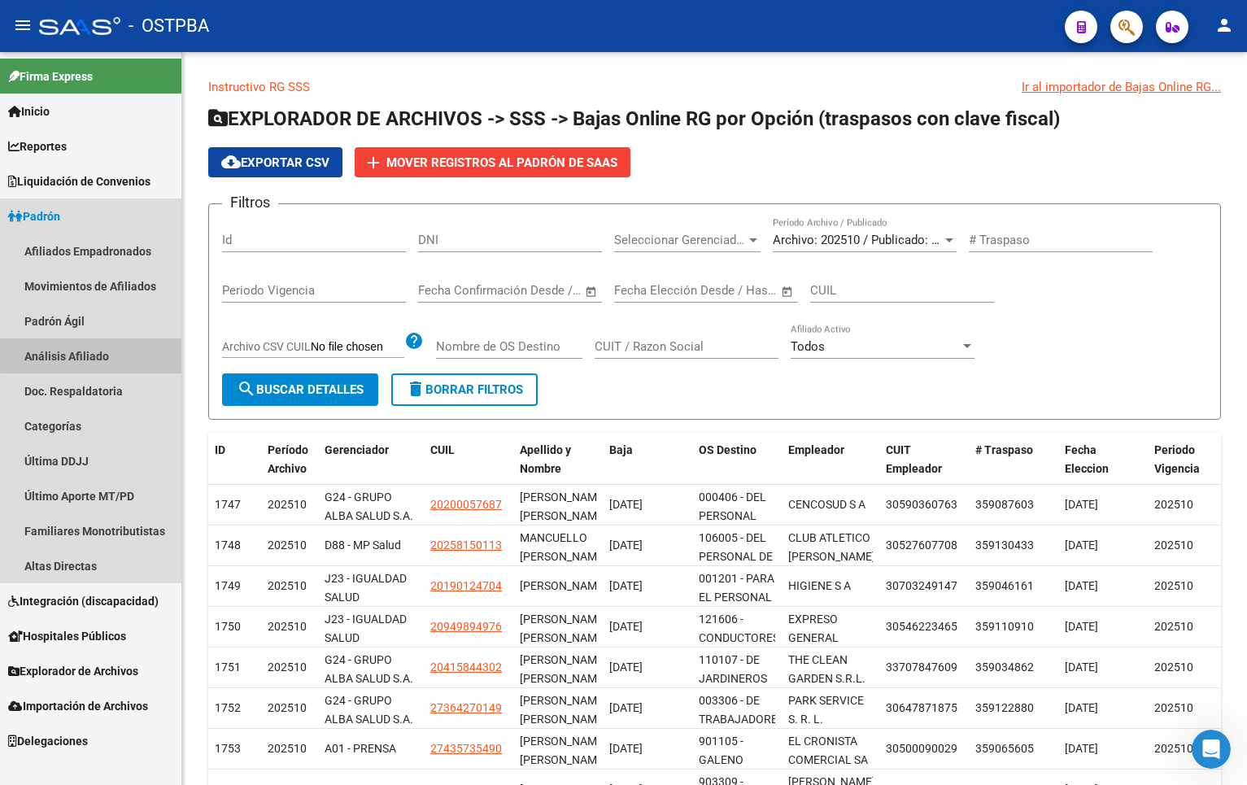
click at [106, 342] on link "Análisis Afiliado" at bounding box center [90, 355] width 181 height 35
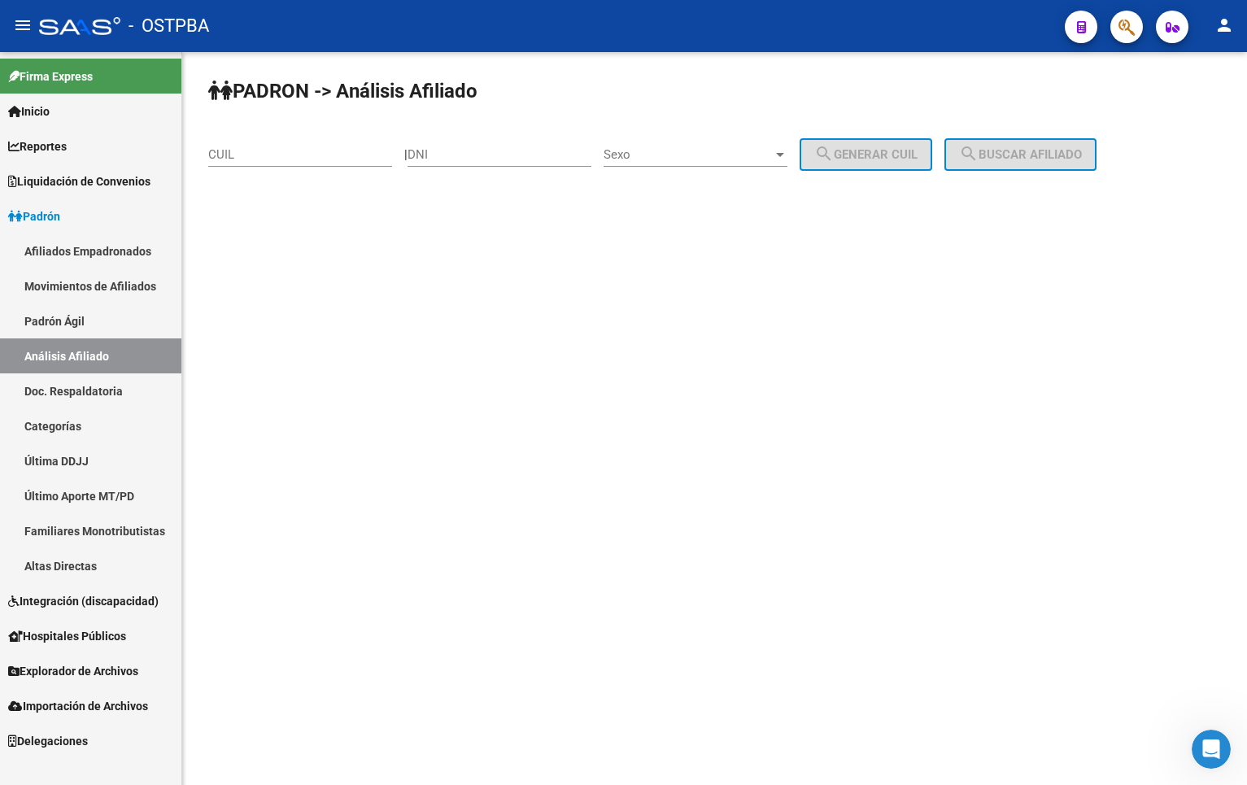
click at [249, 152] on input "CUIL" at bounding box center [300, 154] width 184 height 15
type input "20-47261590-5"
click at [1055, 146] on button "search Buscar afiliado" at bounding box center [1020, 154] width 152 height 33
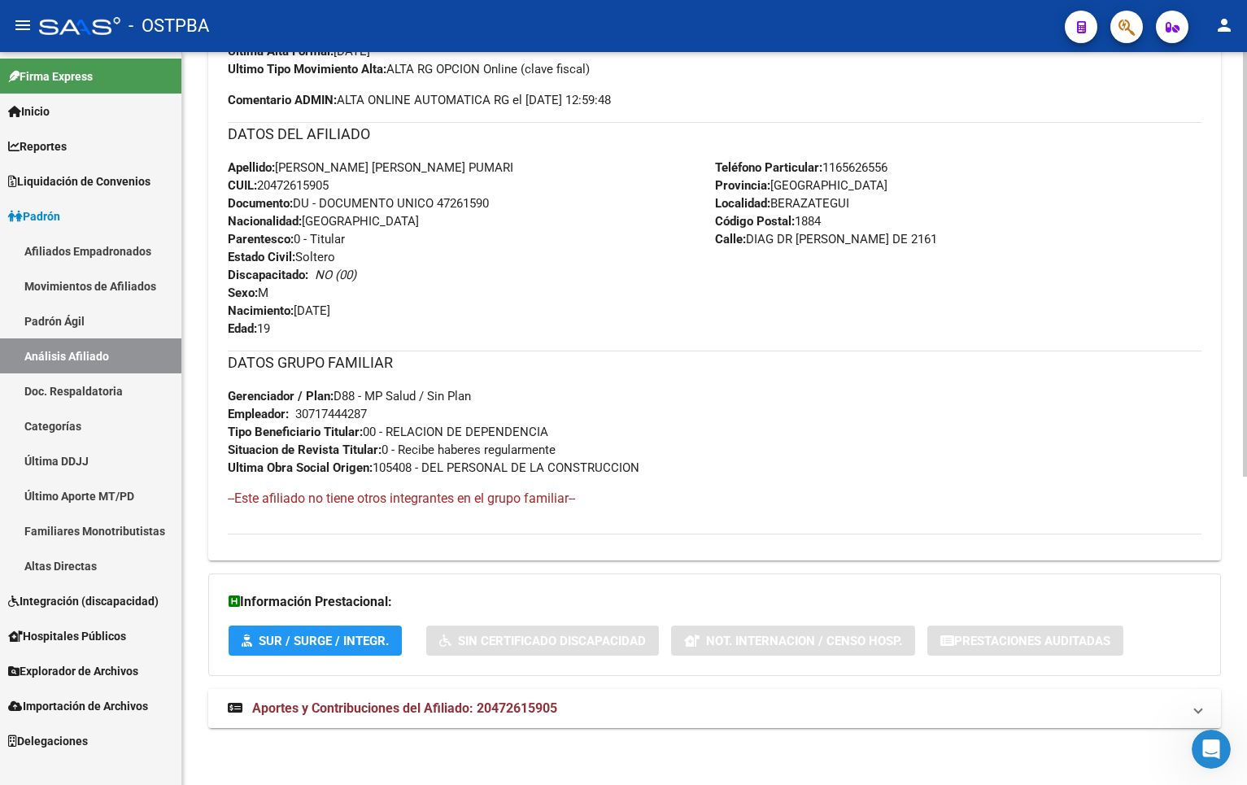
click at [455, 697] on mat-expansion-panel-header "Aportes y Contribuciones del Afiliado: 20472615905" at bounding box center [714, 708] width 1012 height 39
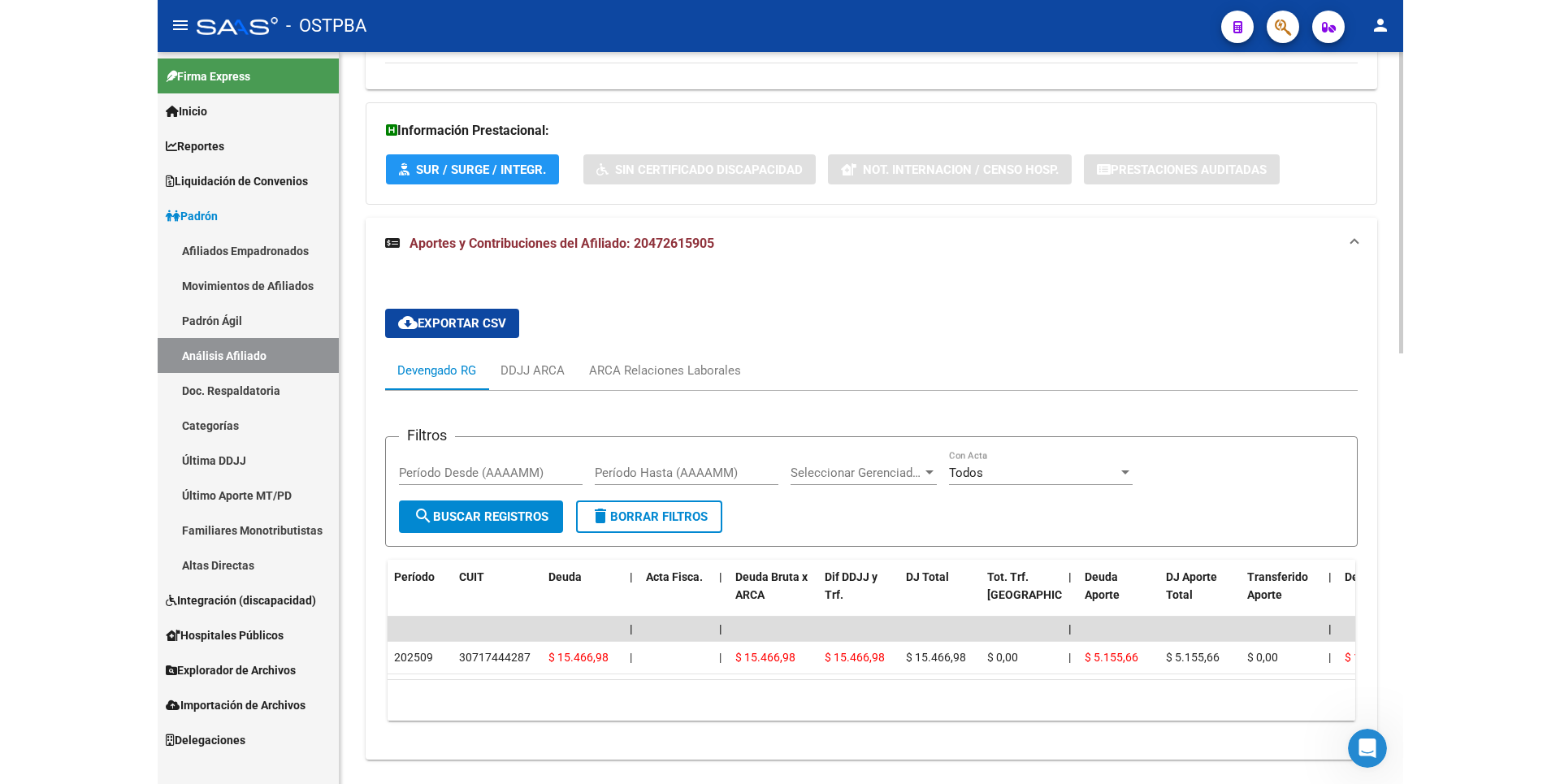
scroll to position [1046, 0]
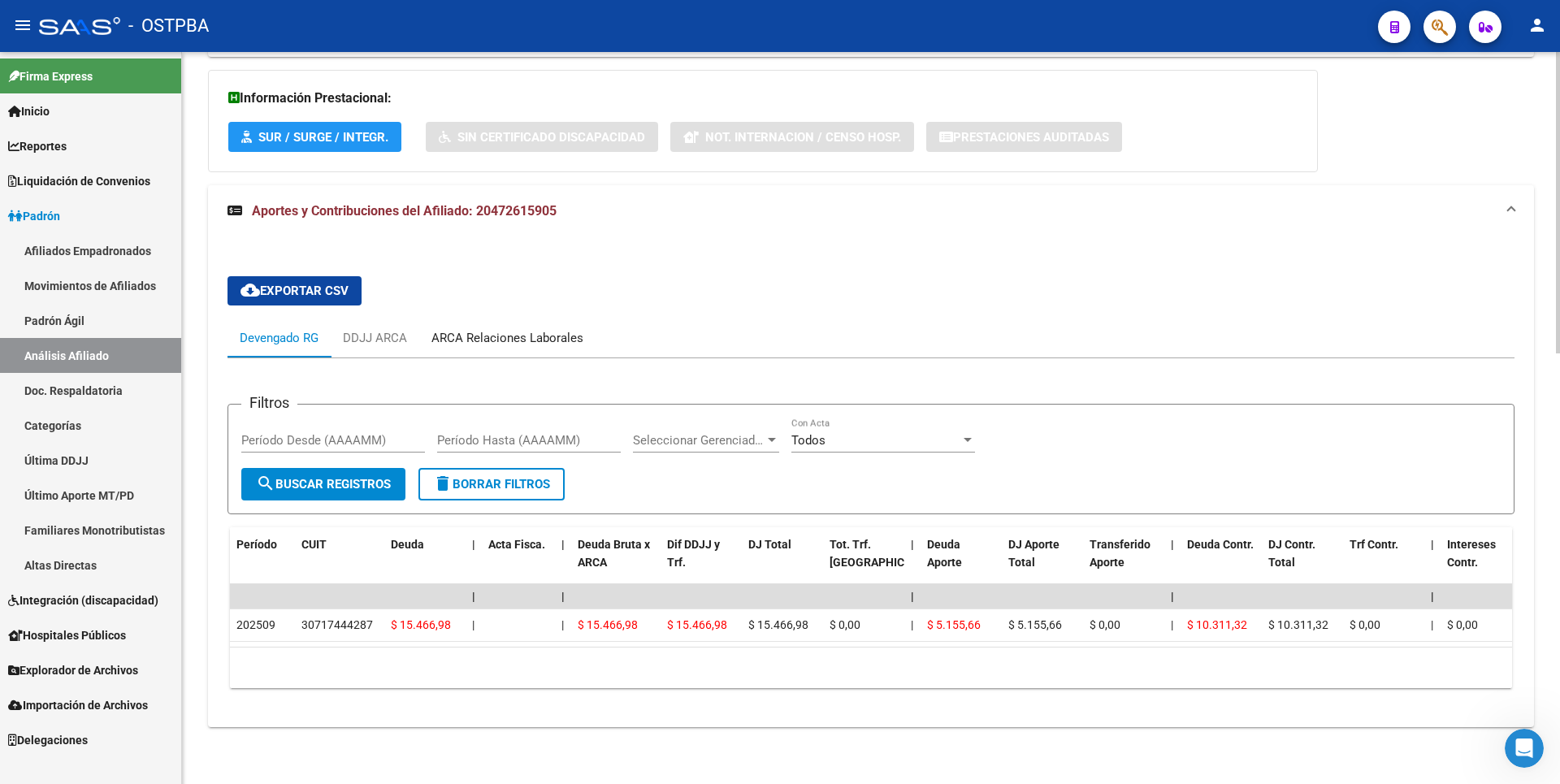
click at [507, 329] on div "ARCA Relaciones Laborales" at bounding box center [508, 338] width 152 height 18
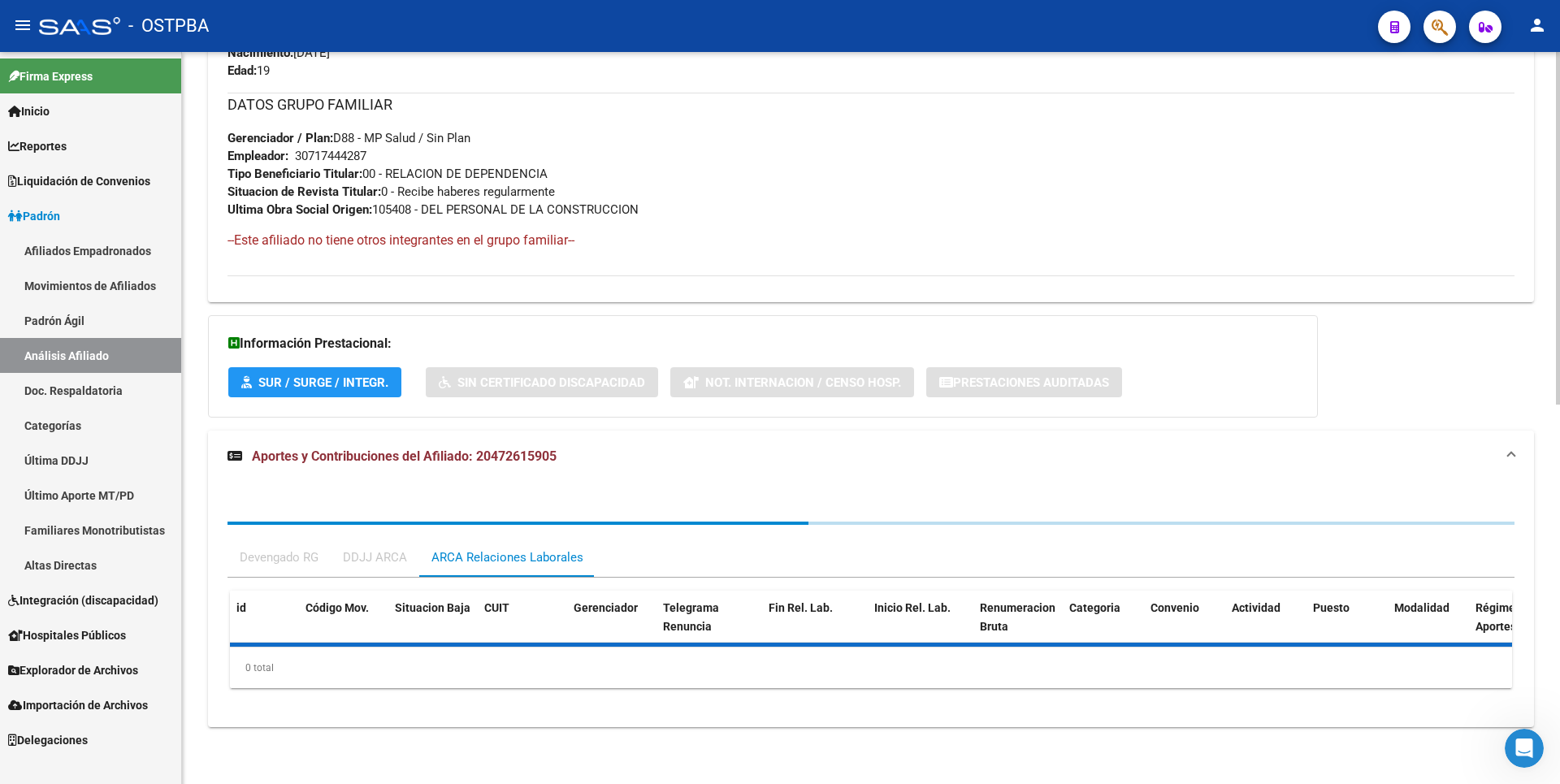
scroll to position [867, 0]
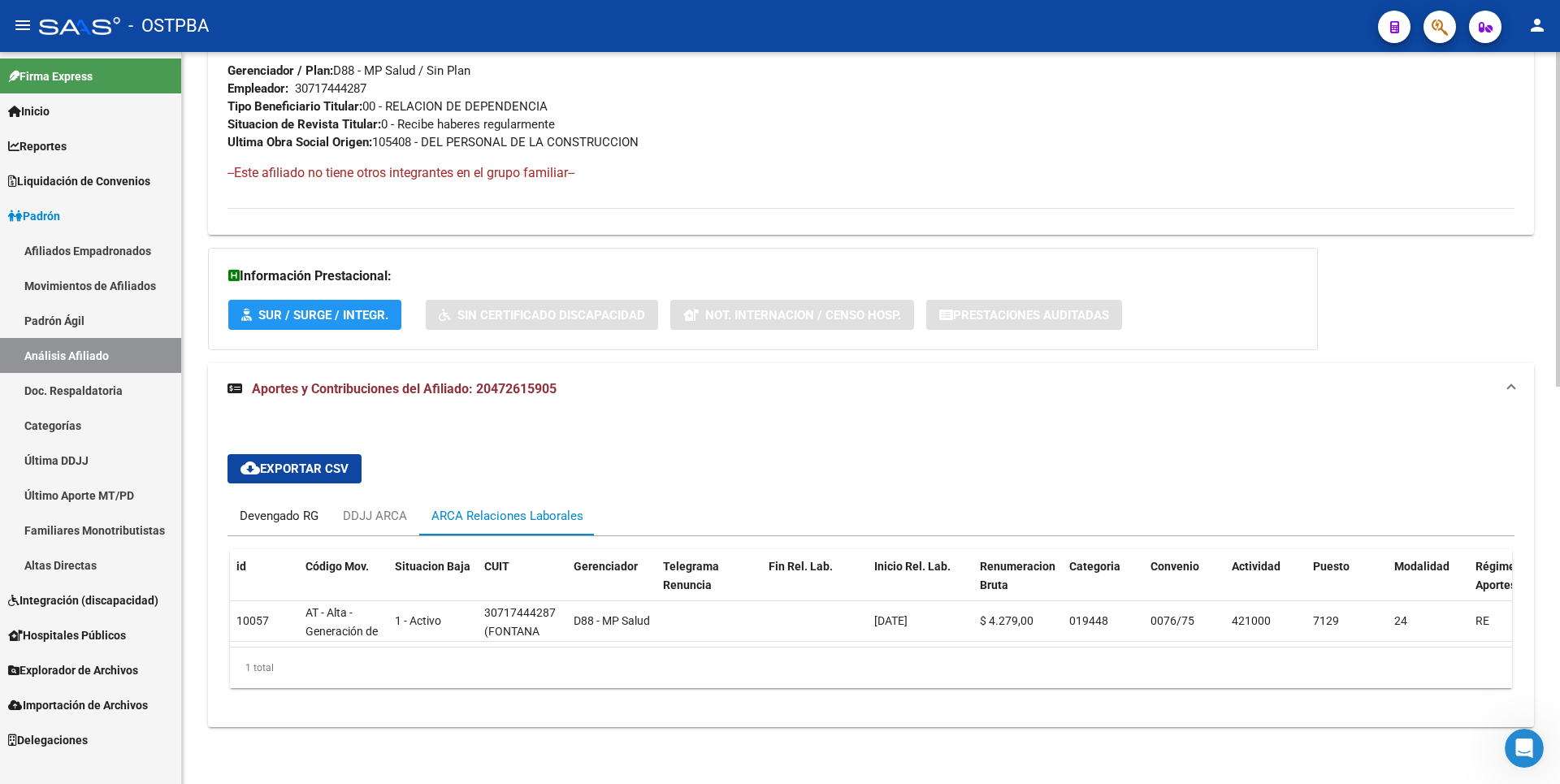
click at [290, 506] on div "Devengado RG" at bounding box center [279, 515] width 79 height 18
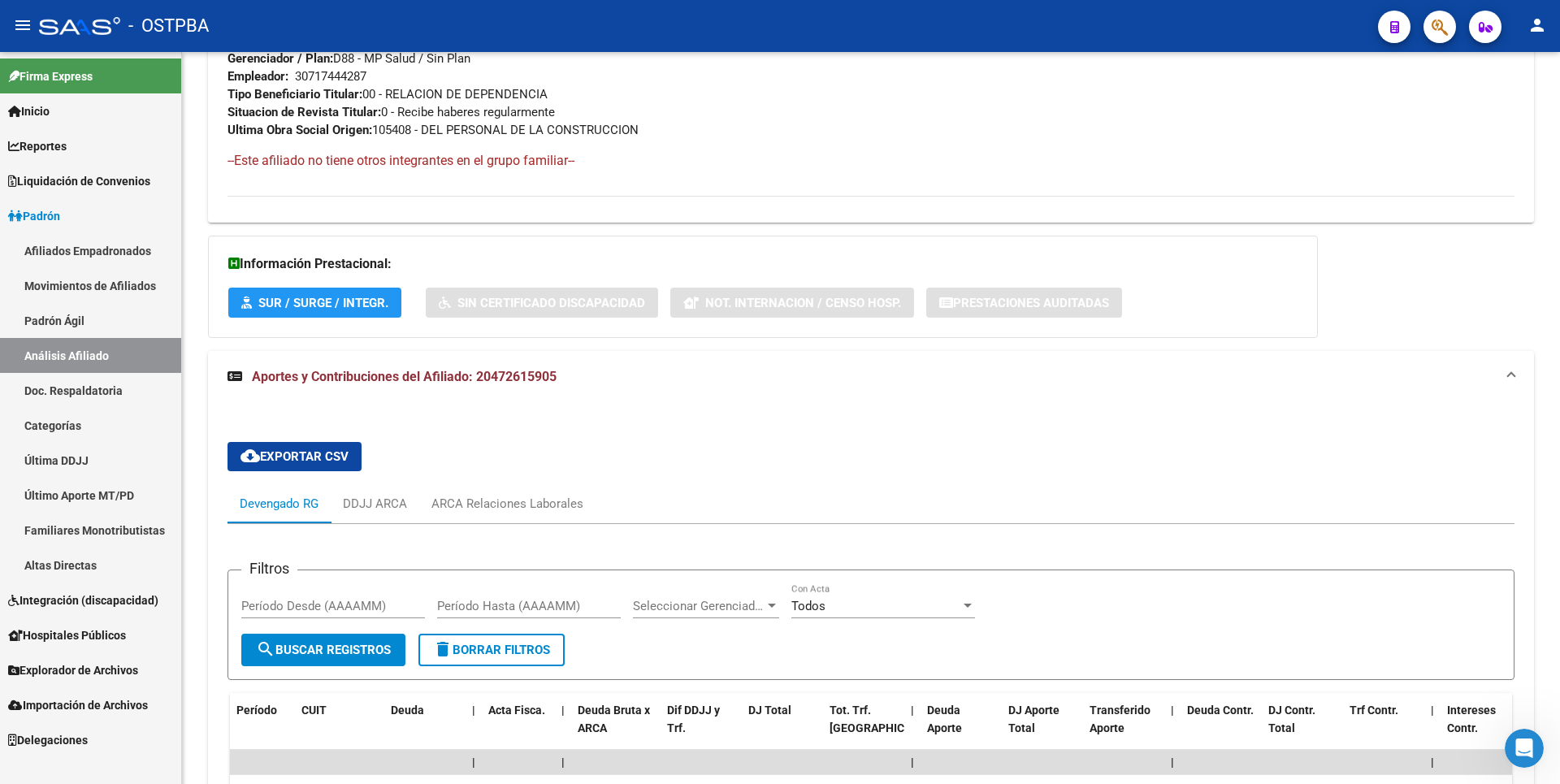
click at [72, 577] on link "Altas Directas" at bounding box center [90, 564] width 181 height 35
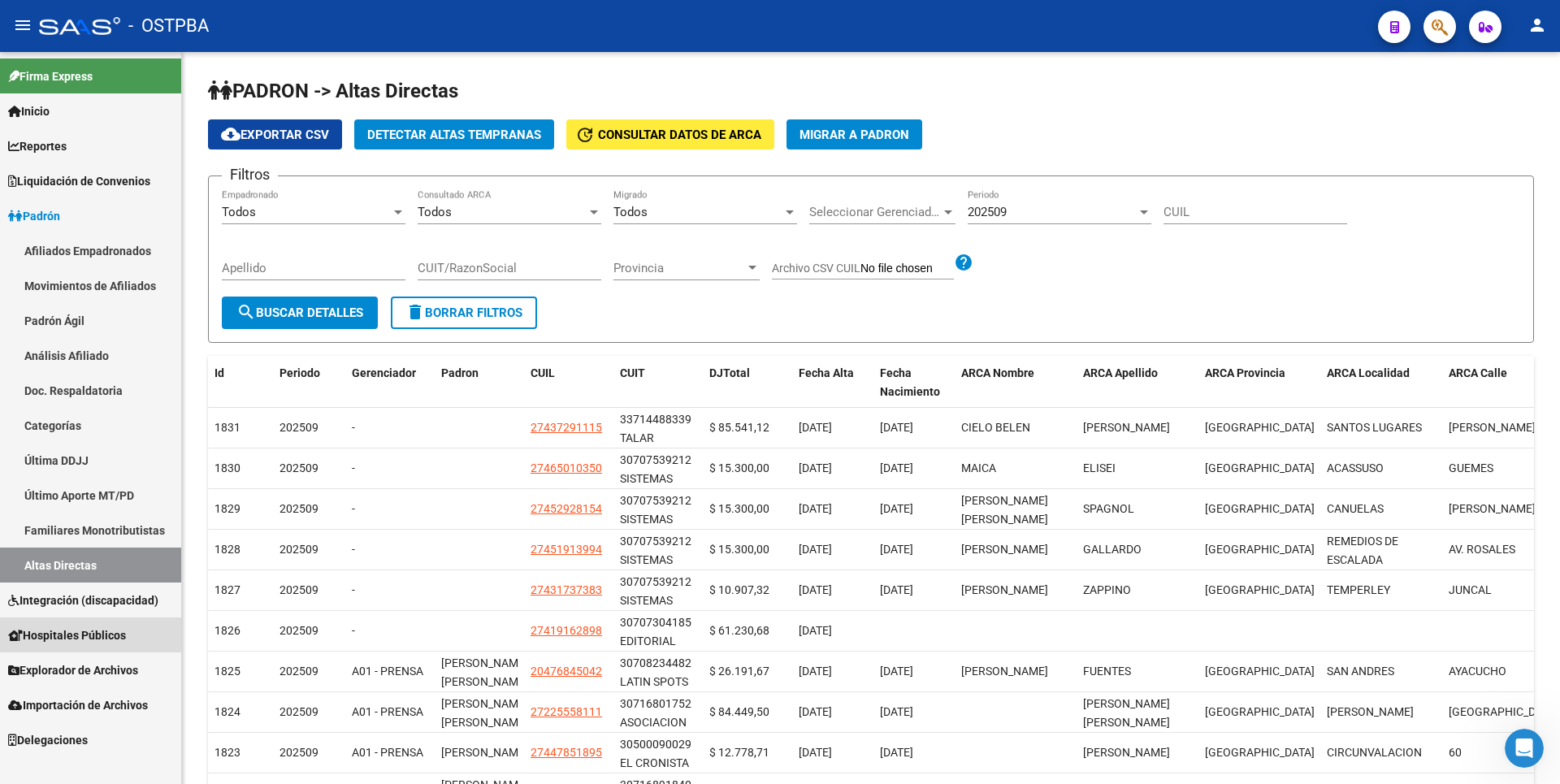
click at [89, 641] on span "Hospitales Públicos" at bounding box center [67, 635] width 118 height 18
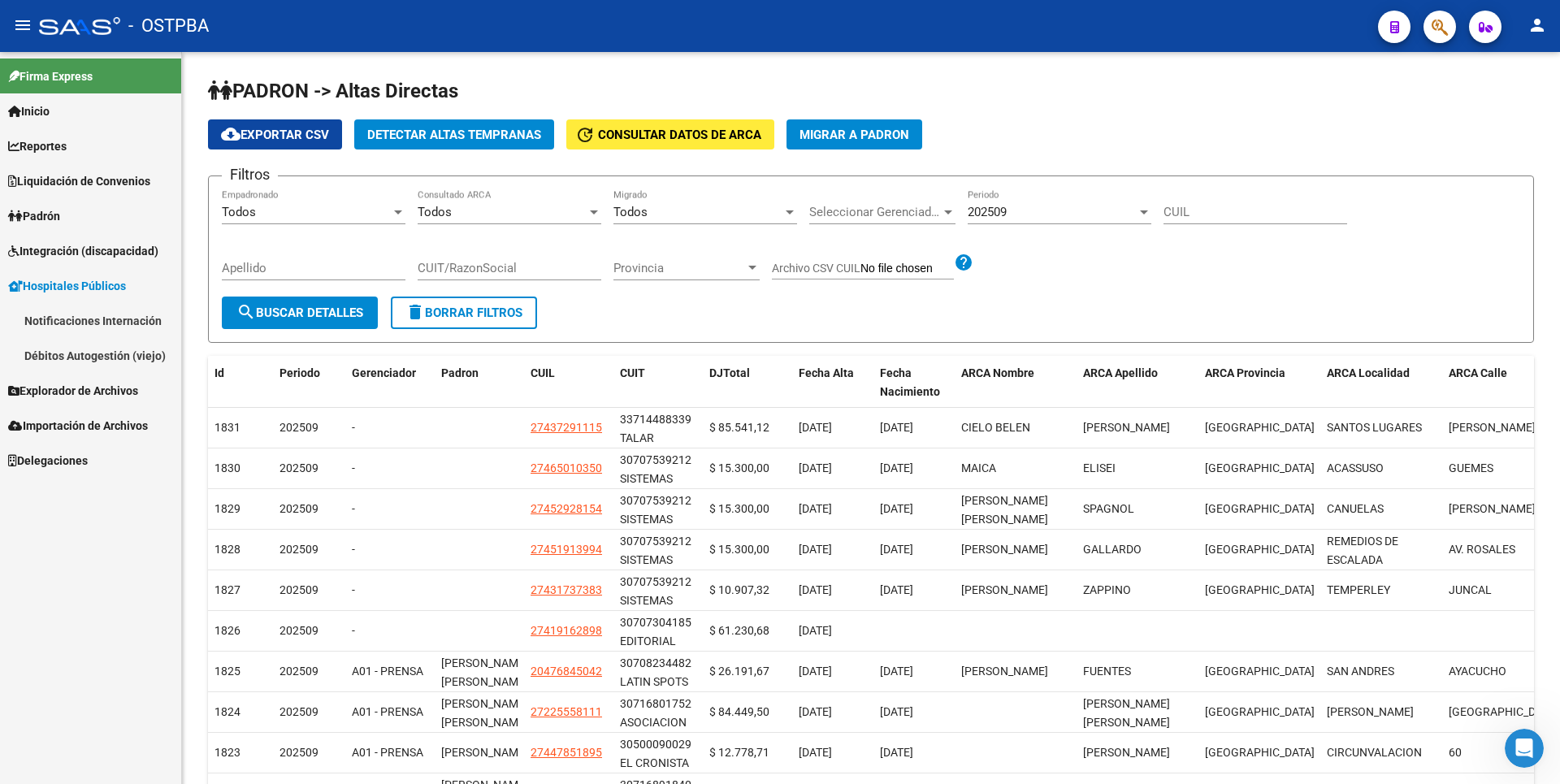
click at [82, 392] on span "Explorador de Archivos" at bounding box center [73, 391] width 130 height 18
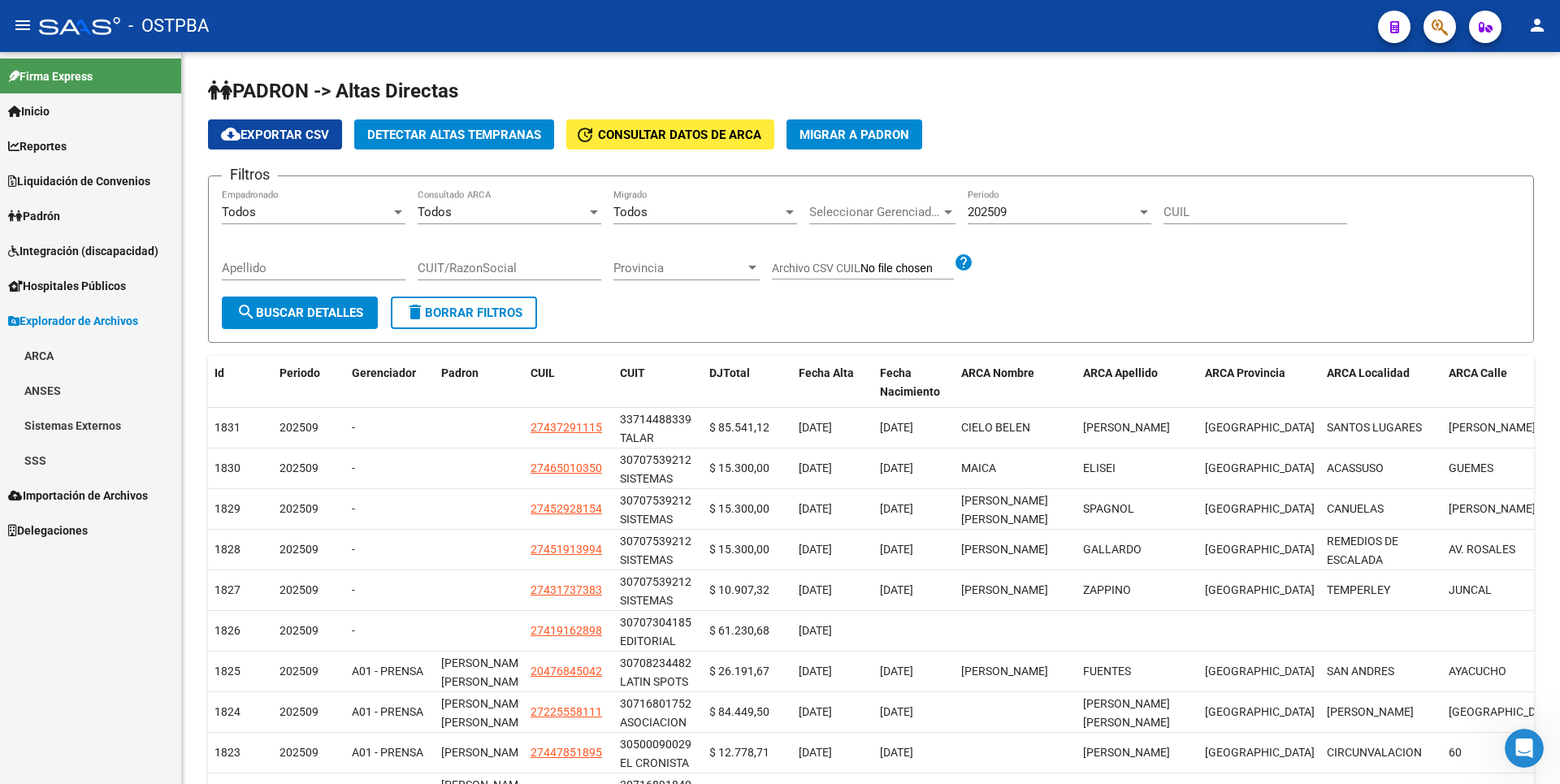
click at [61, 352] on link "ARCA" at bounding box center [90, 355] width 181 height 35
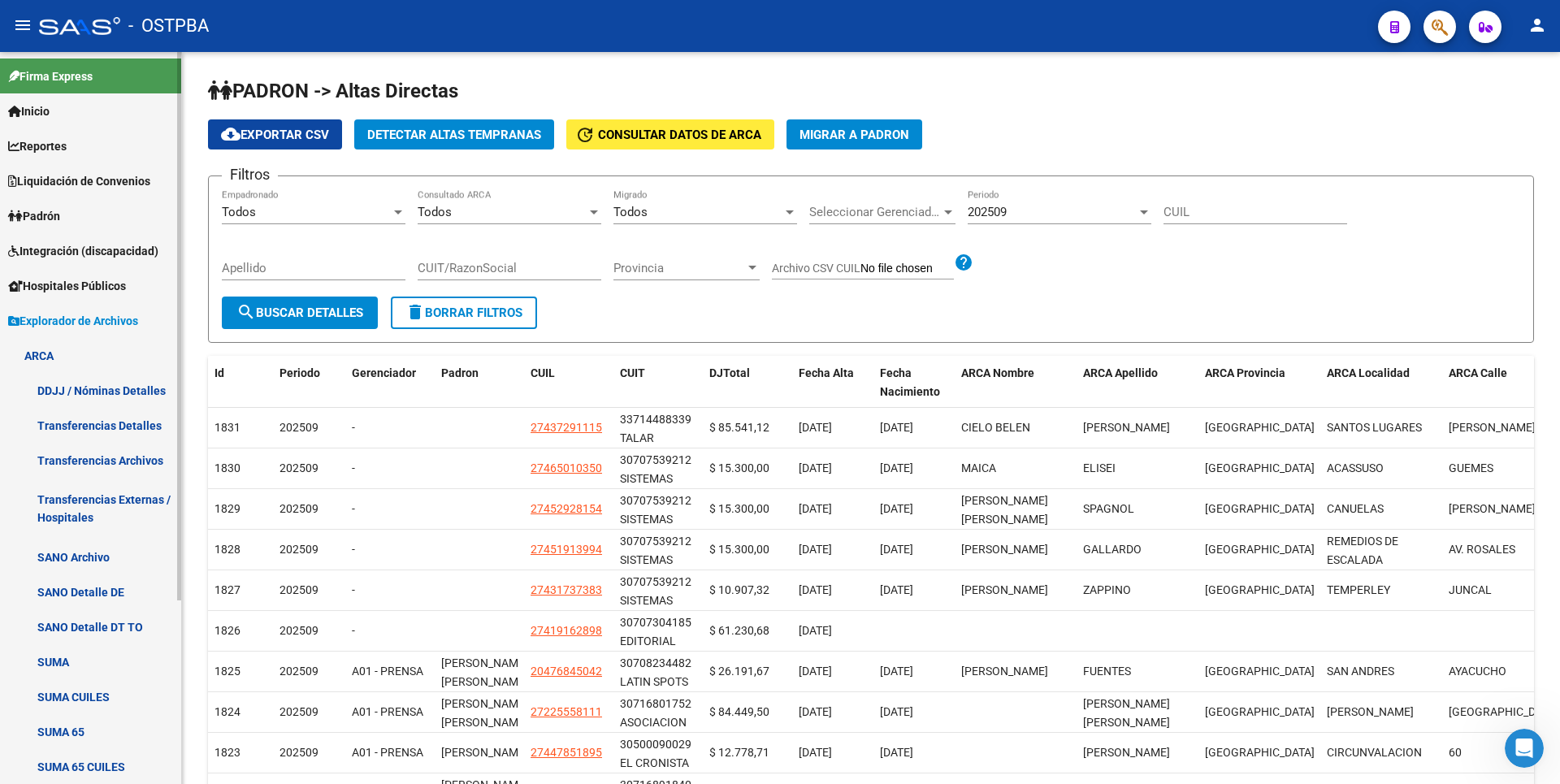
click at [115, 429] on link "Transferencias Detalles" at bounding box center [90, 424] width 181 height 35
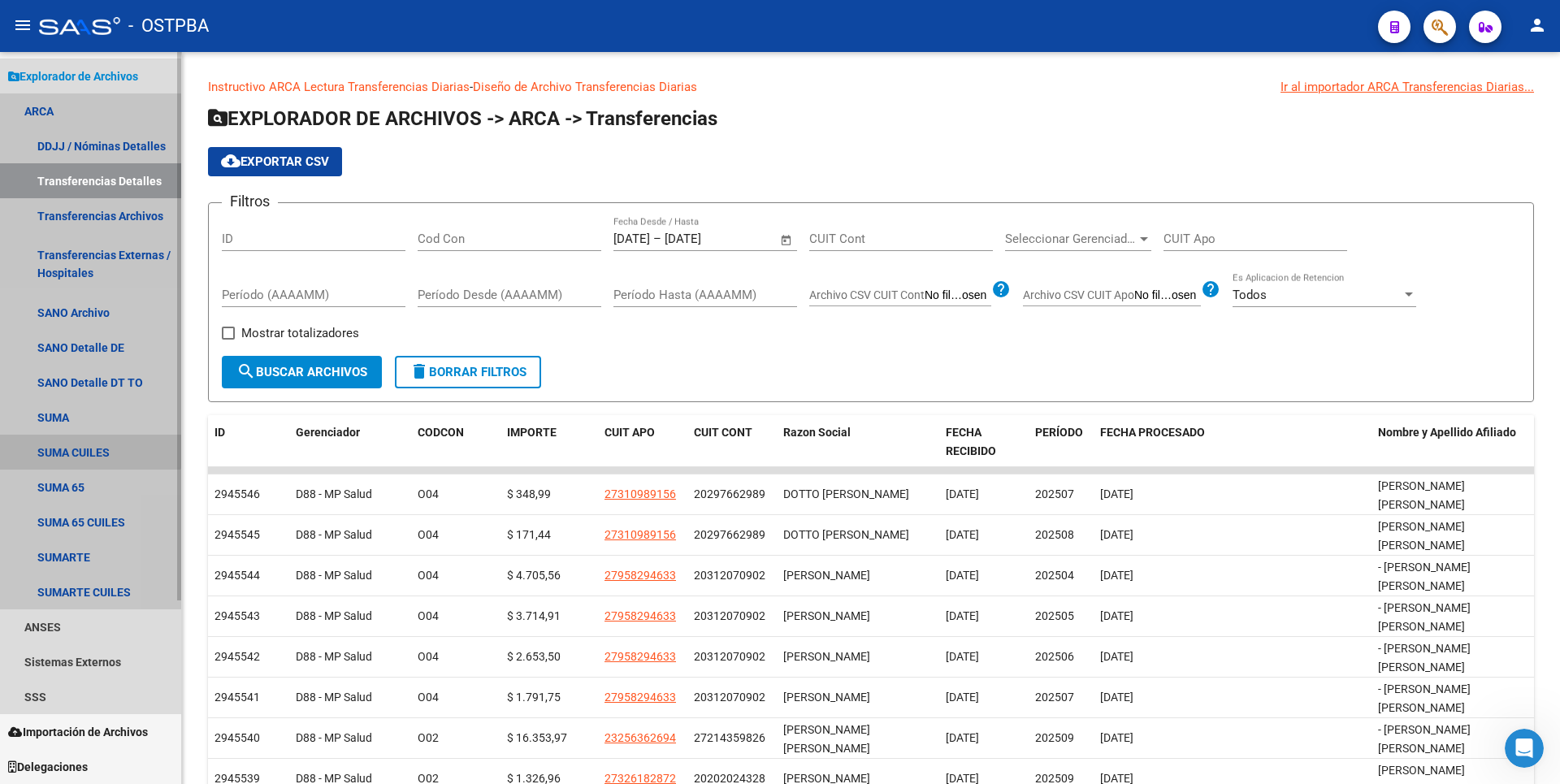
click at [89, 443] on link "SUMA CUILES" at bounding box center [90, 451] width 181 height 35
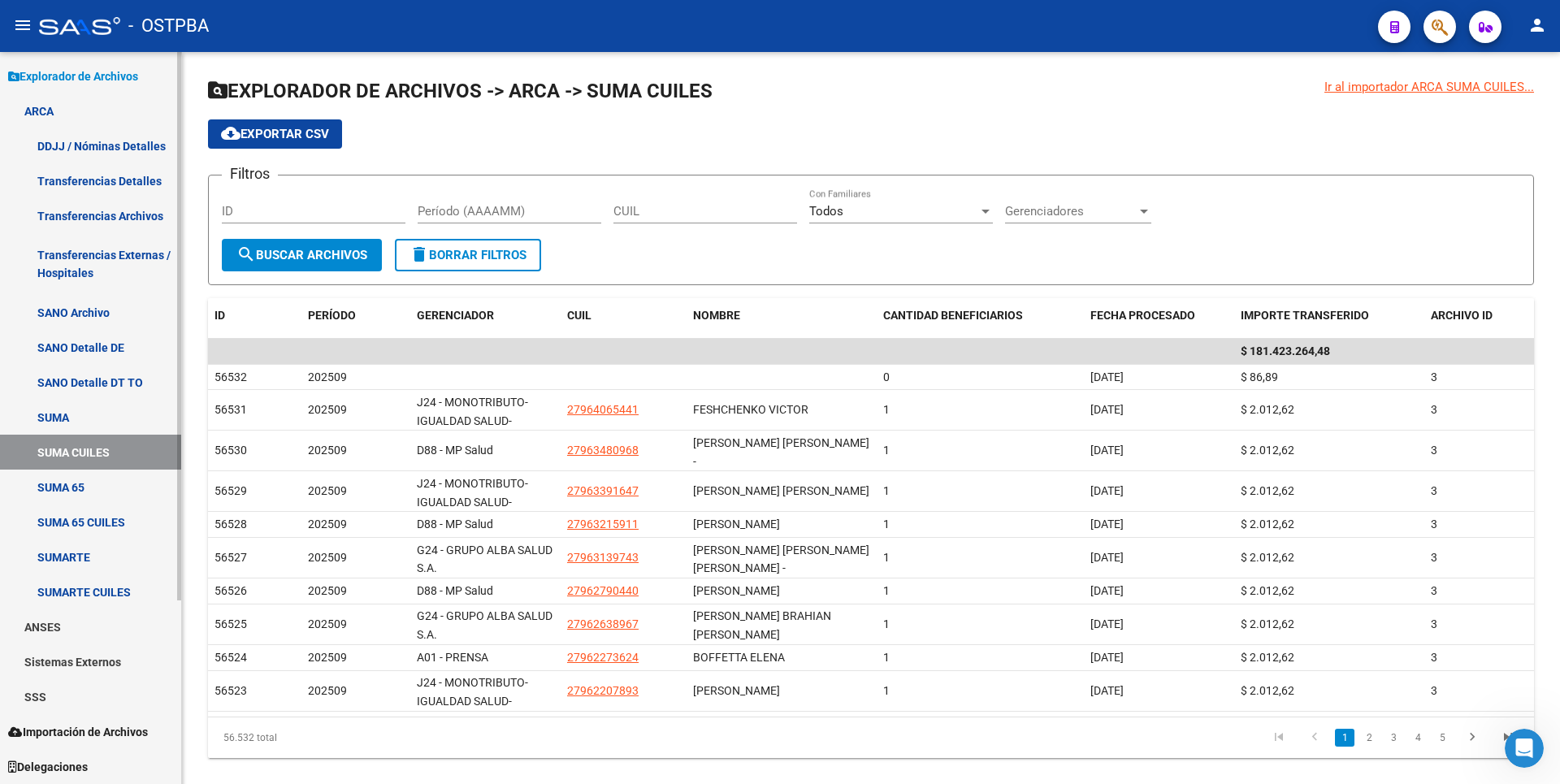
click at [82, 556] on link "SUMARTE" at bounding box center [90, 556] width 181 height 35
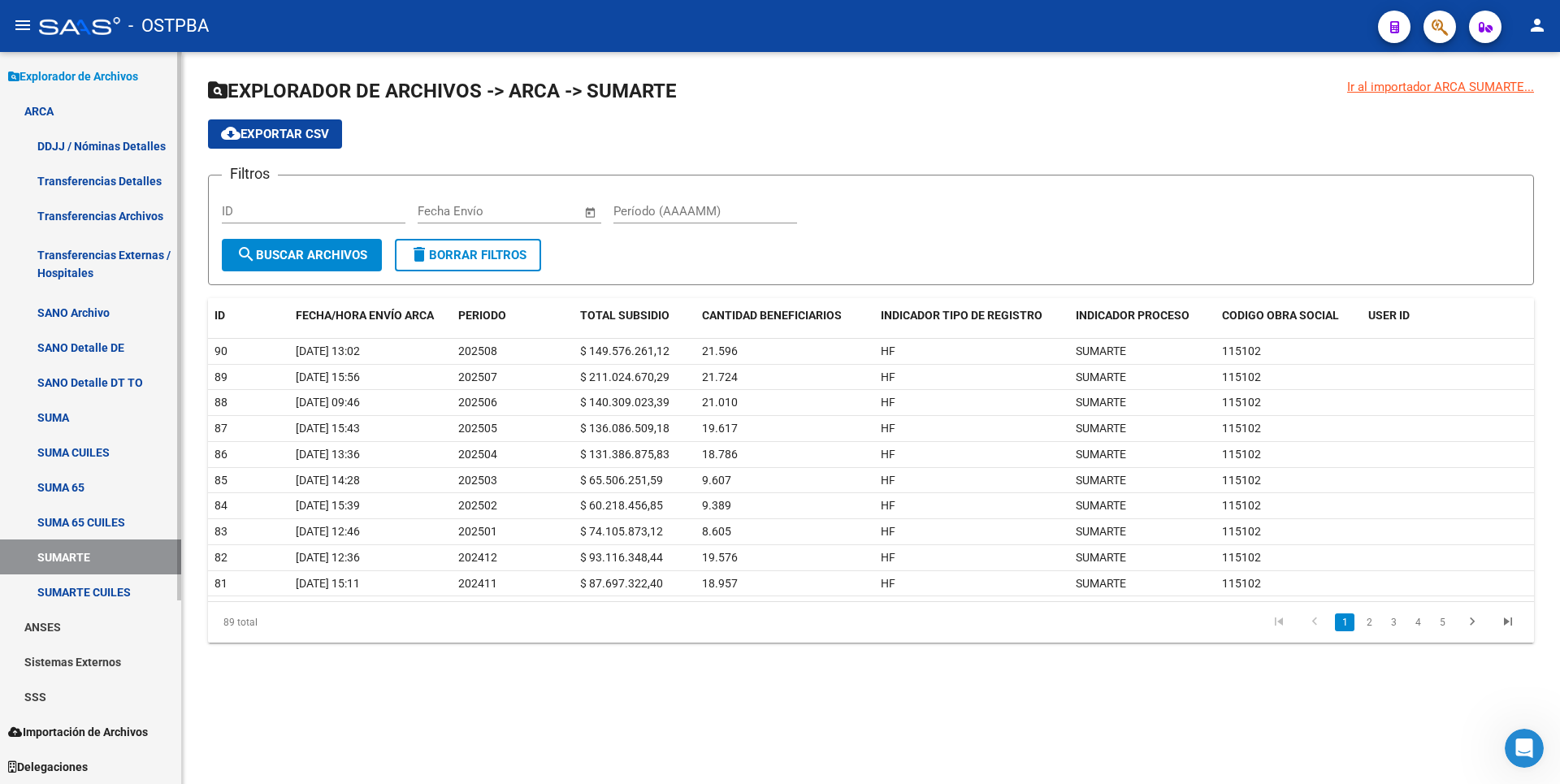
click at [65, 619] on link "ANSES" at bounding box center [90, 626] width 181 height 35
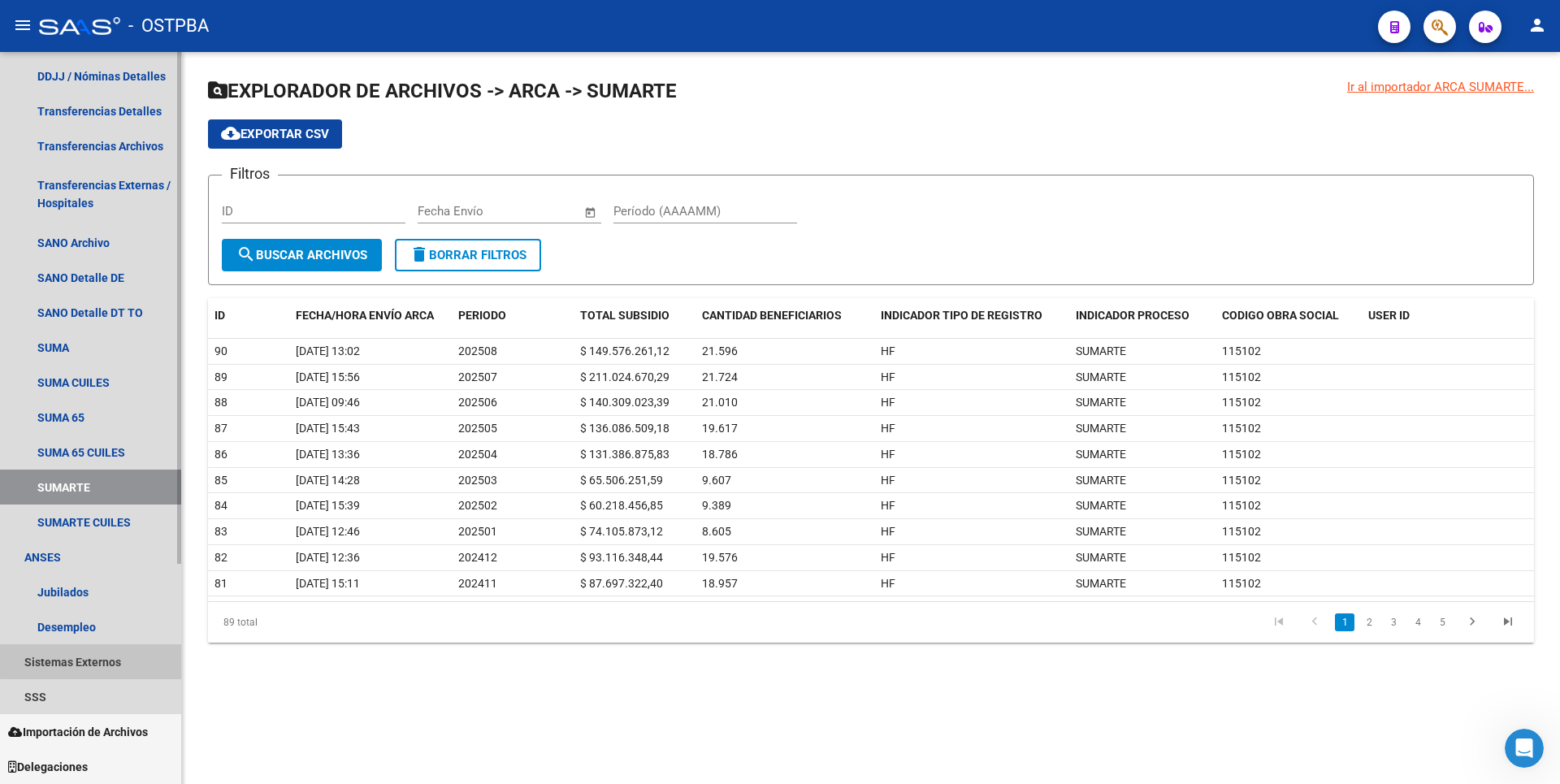
click at [93, 658] on link "Sistemas Externos" at bounding box center [90, 661] width 181 height 35
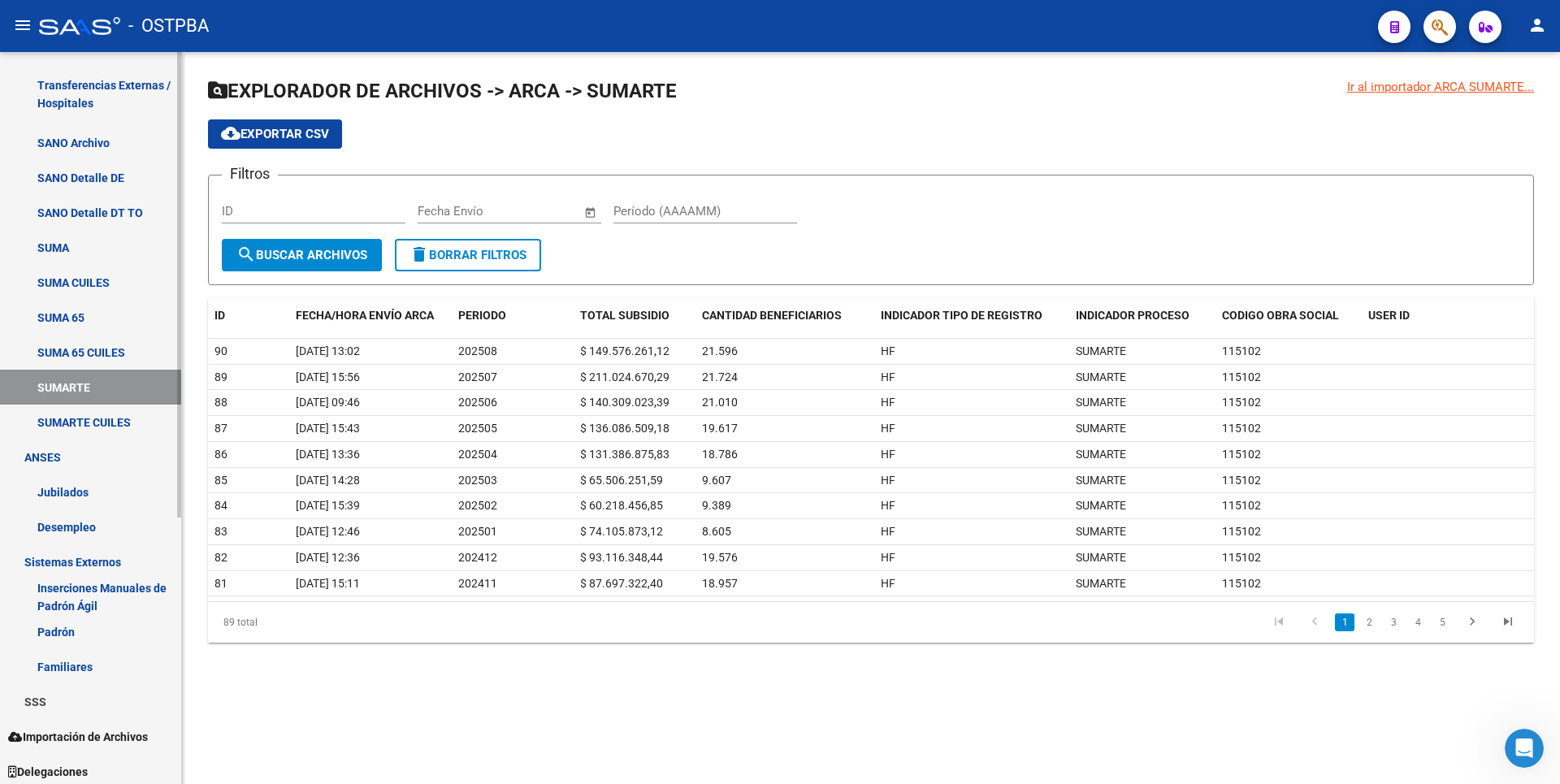
scroll to position [419, 0]
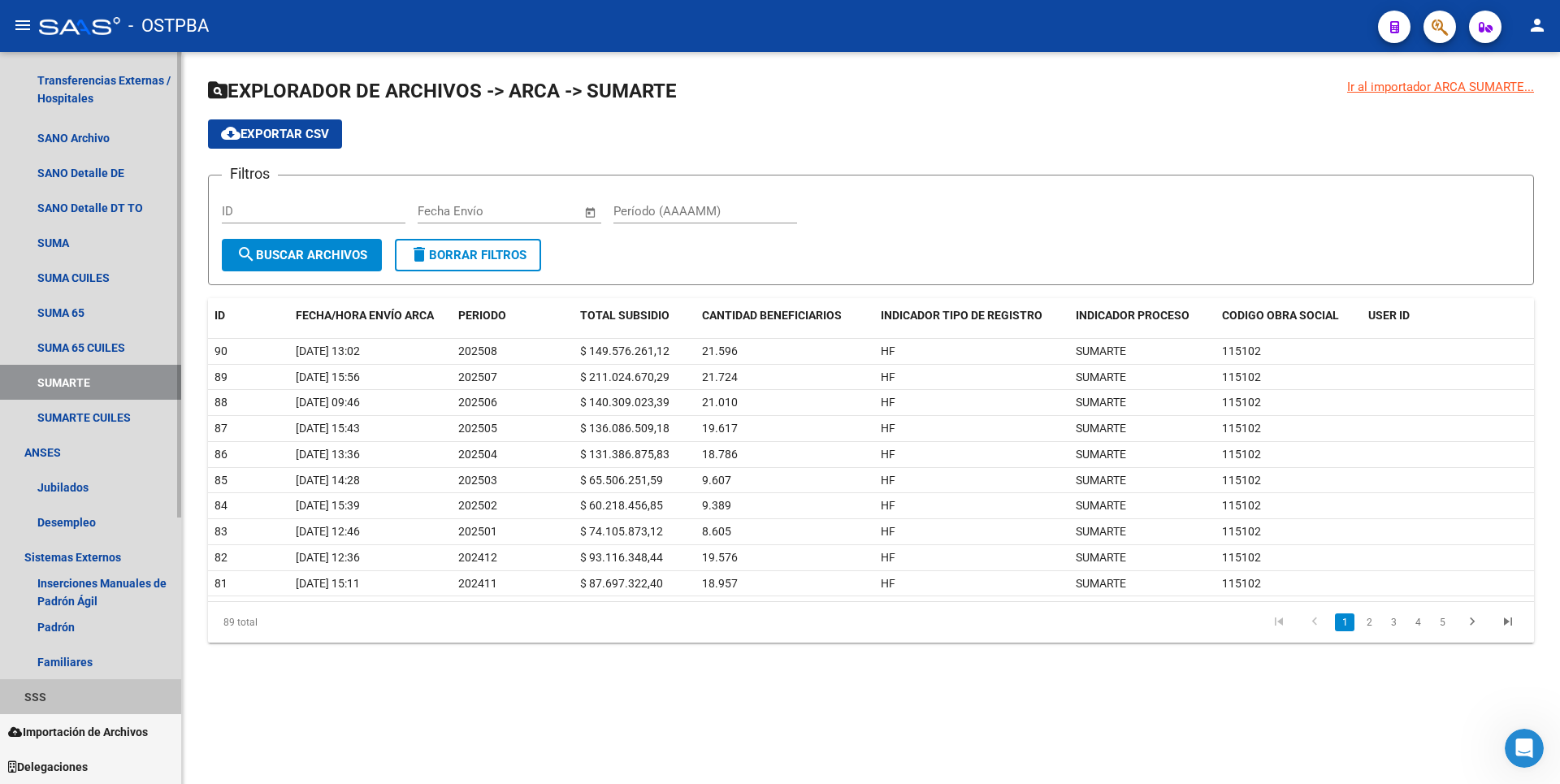
click at [42, 689] on link "SSS" at bounding box center [90, 696] width 181 height 35
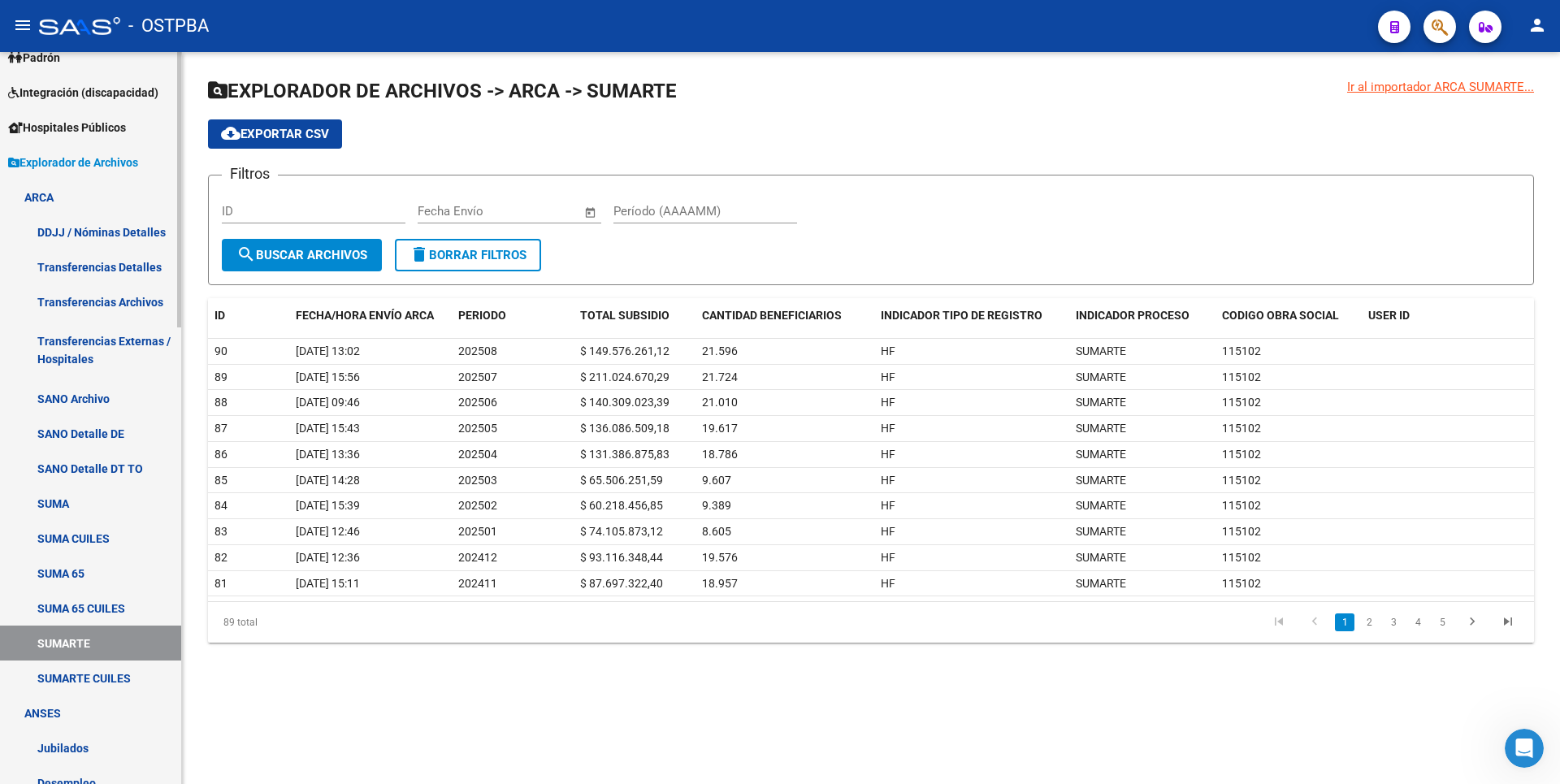
scroll to position [0, 0]
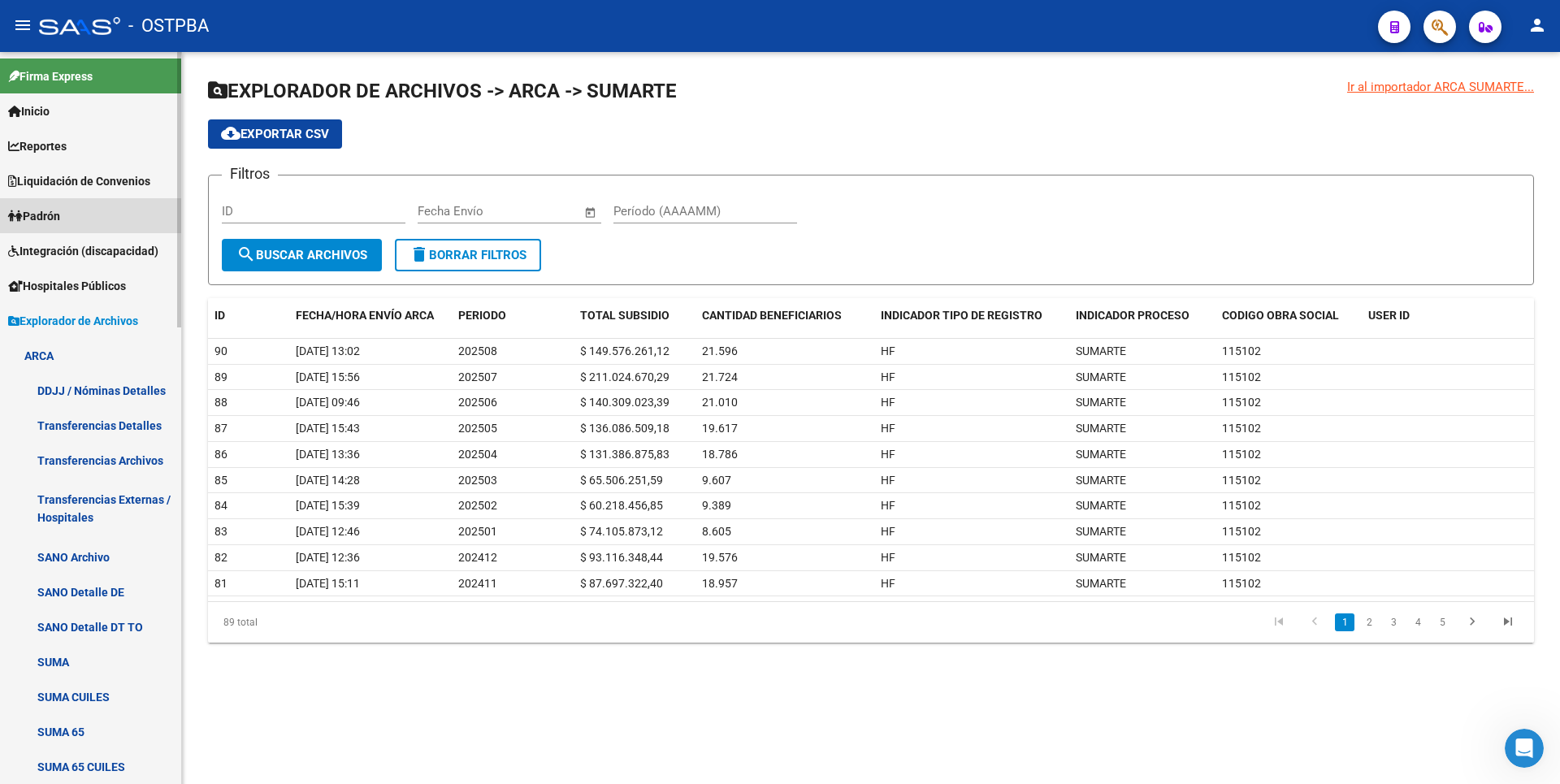
click at [55, 218] on span "Padrón" at bounding box center [34, 216] width 52 height 18
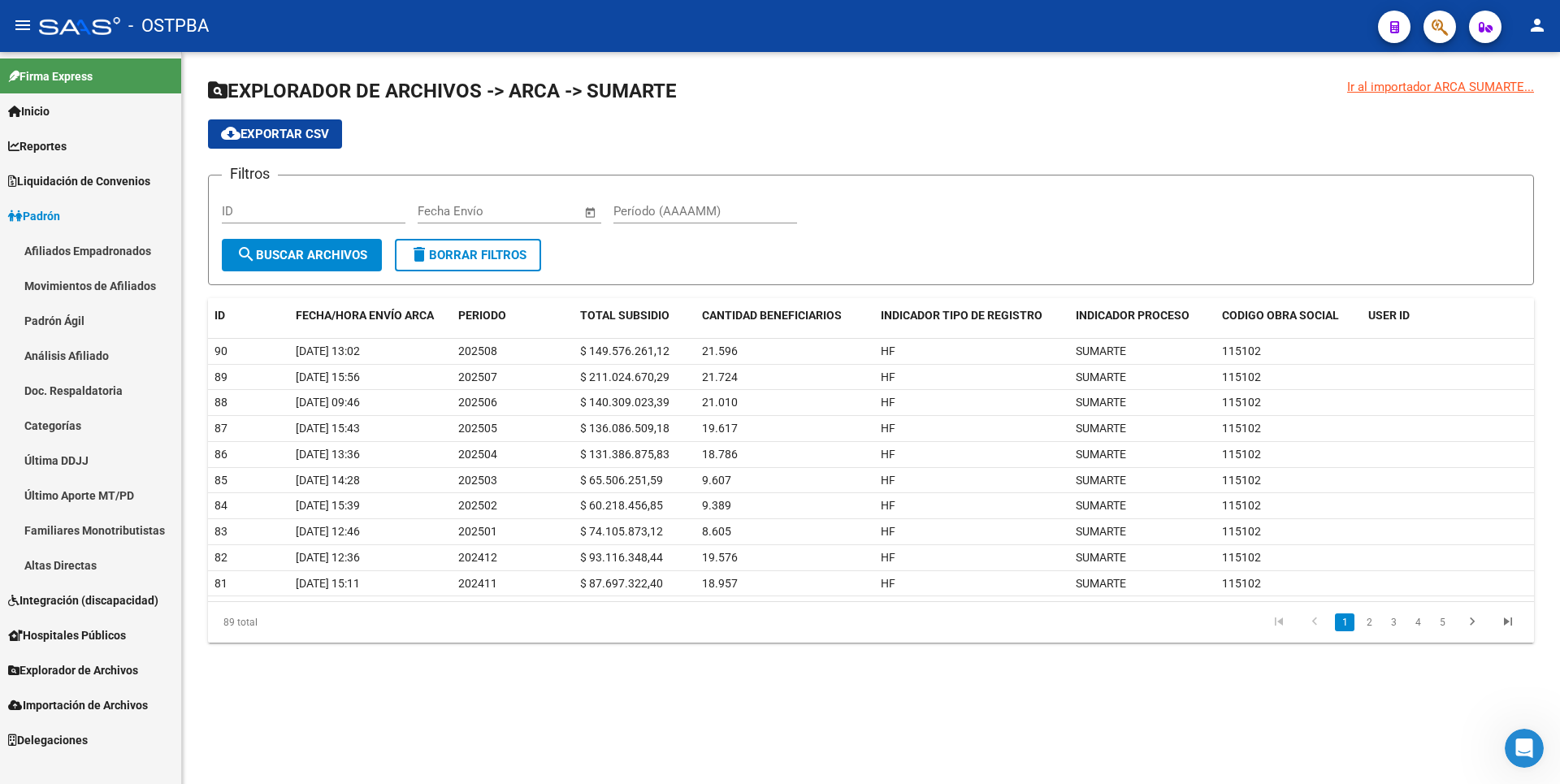
click at [50, 350] on link "Análisis Afiliado" at bounding box center [90, 355] width 181 height 35
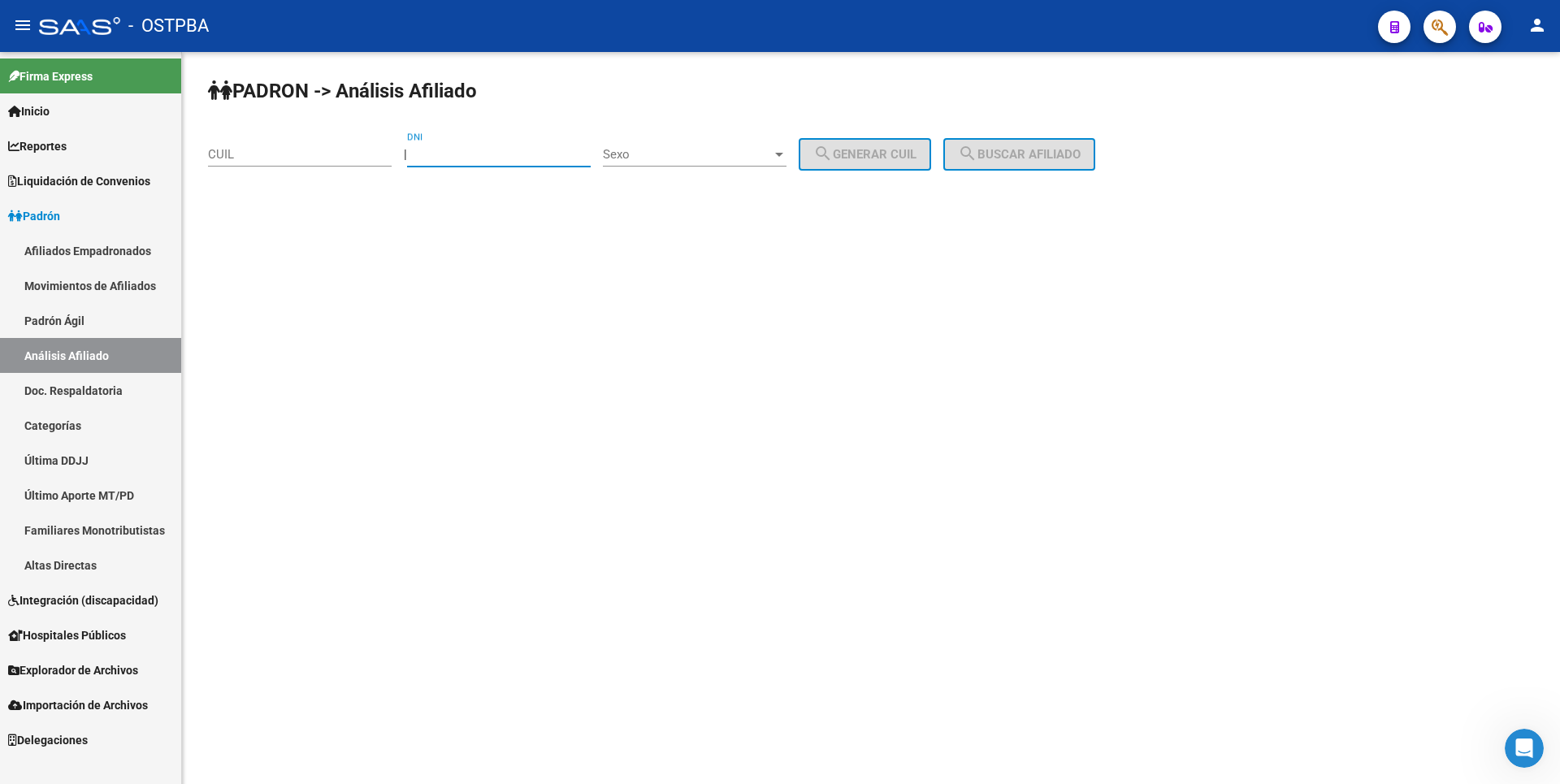
click at [446, 155] on input "DNI" at bounding box center [499, 154] width 184 height 15
type input "41671911"
click at [734, 150] on span "Sexo" at bounding box center [687, 154] width 169 height 15
click at [677, 152] on span "Masculino" at bounding box center [713, 155] width 184 height 37
drag, startPoint x: 876, startPoint y: 146, endPoint x: 987, endPoint y: 163, distance: 112.3
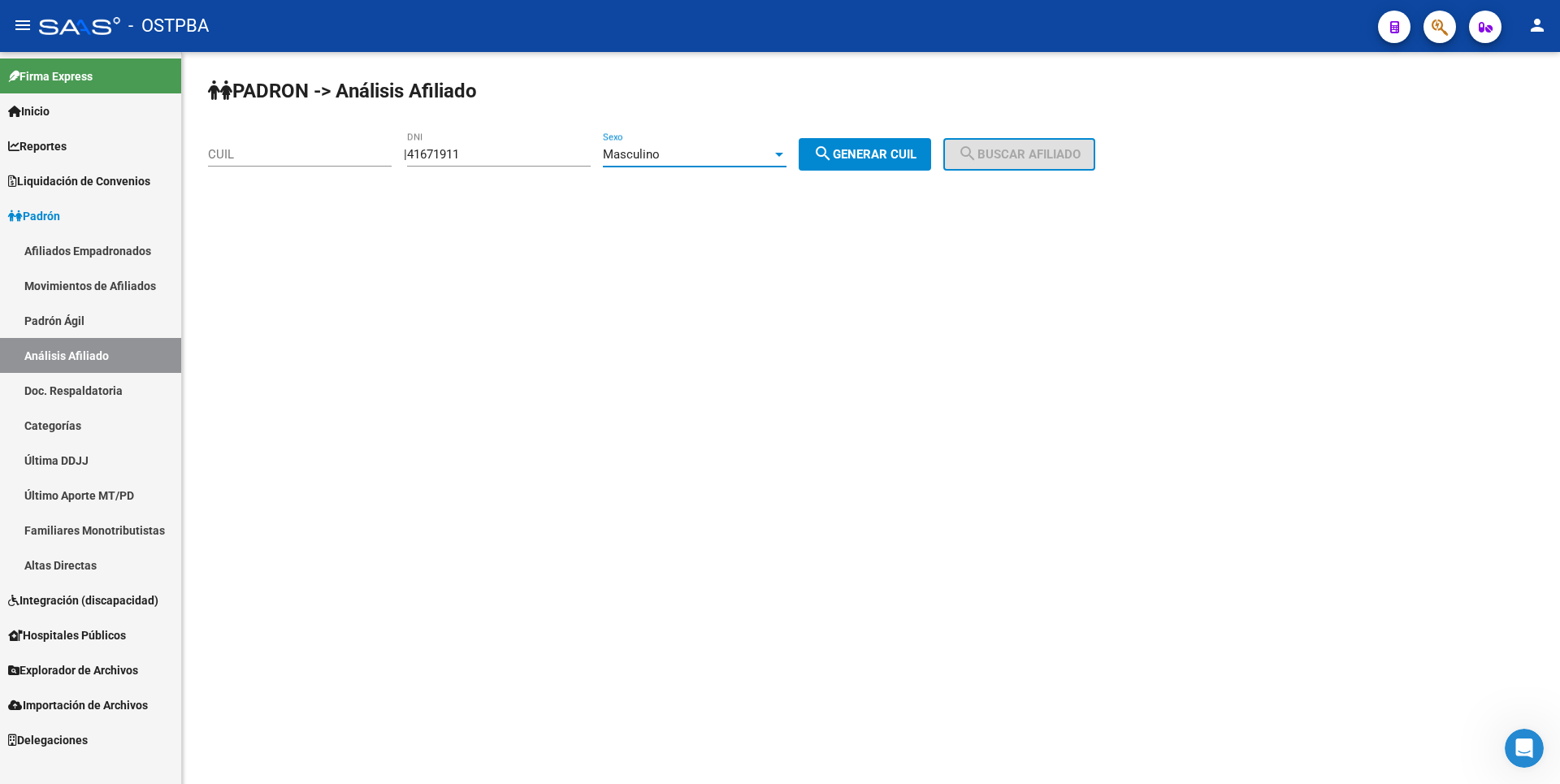
click at [877, 146] on button "search Generar CUIL" at bounding box center [864, 154] width 133 height 33
type input "20-41671911-0"
click at [1028, 159] on span "search Buscar afiliado" at bounding box center [1019, 154] width 123 height 15
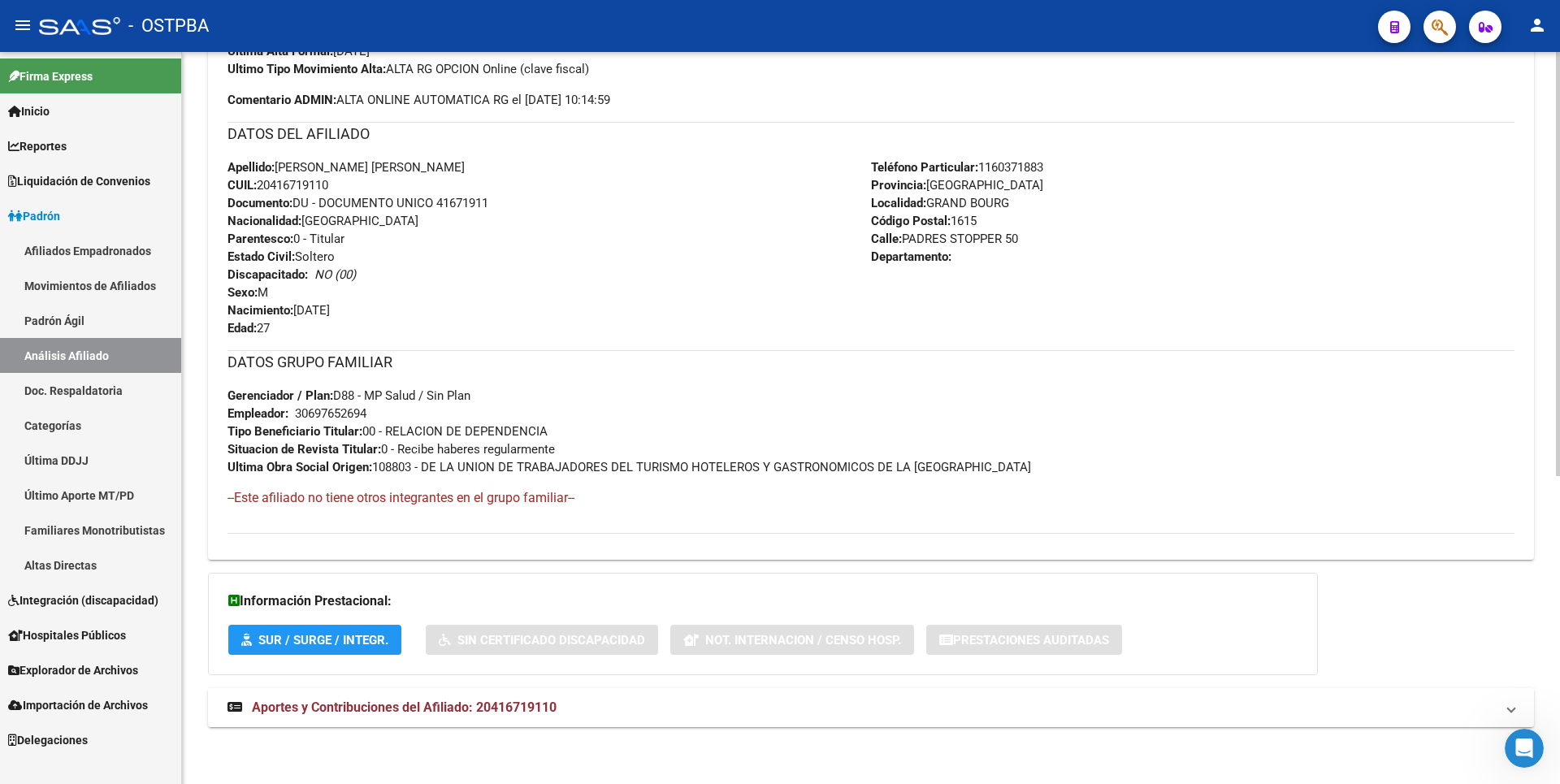
click at [502, 723] on mat-expansion-panel-header "Aportes y Contribuciones del Afiliado: 20416719110" at bounding box center [870, 707] width 1326 height 39
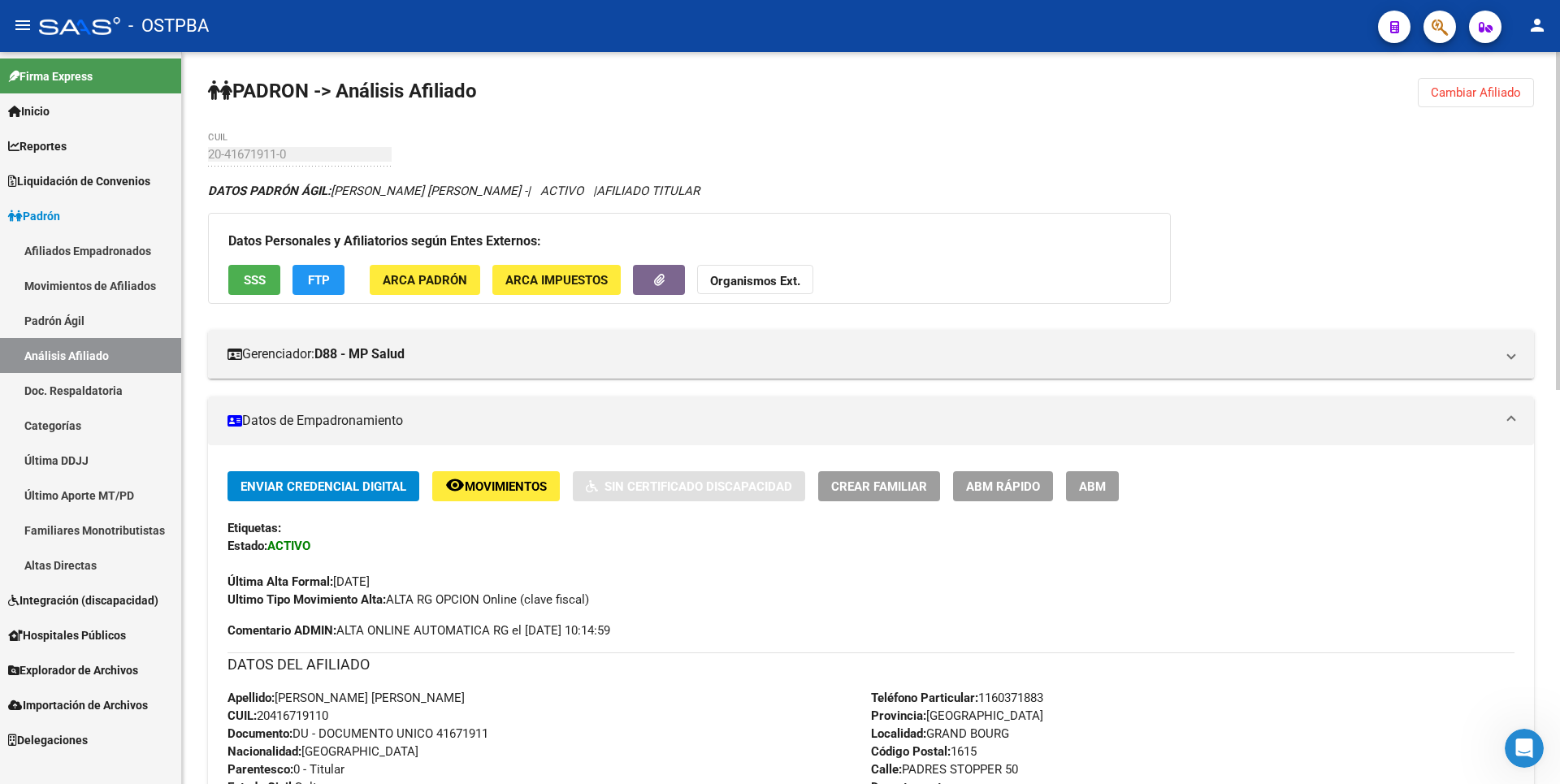
click at [313, 279] on span "FTP" at bounding box center [319, 280] width 22 height 15
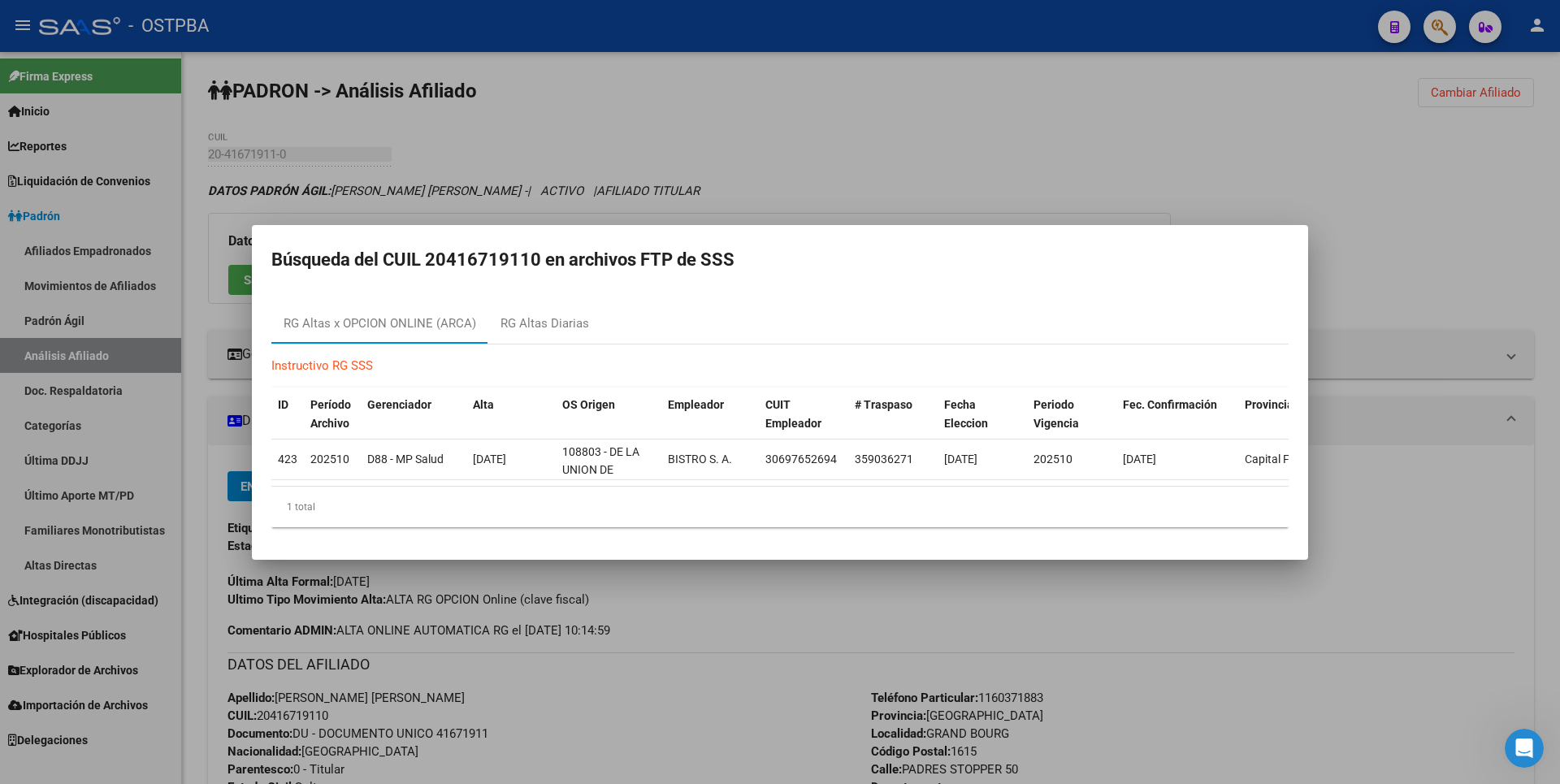
click at [789, 163] on div at bounding box center [780, 392] width 1560 height 784
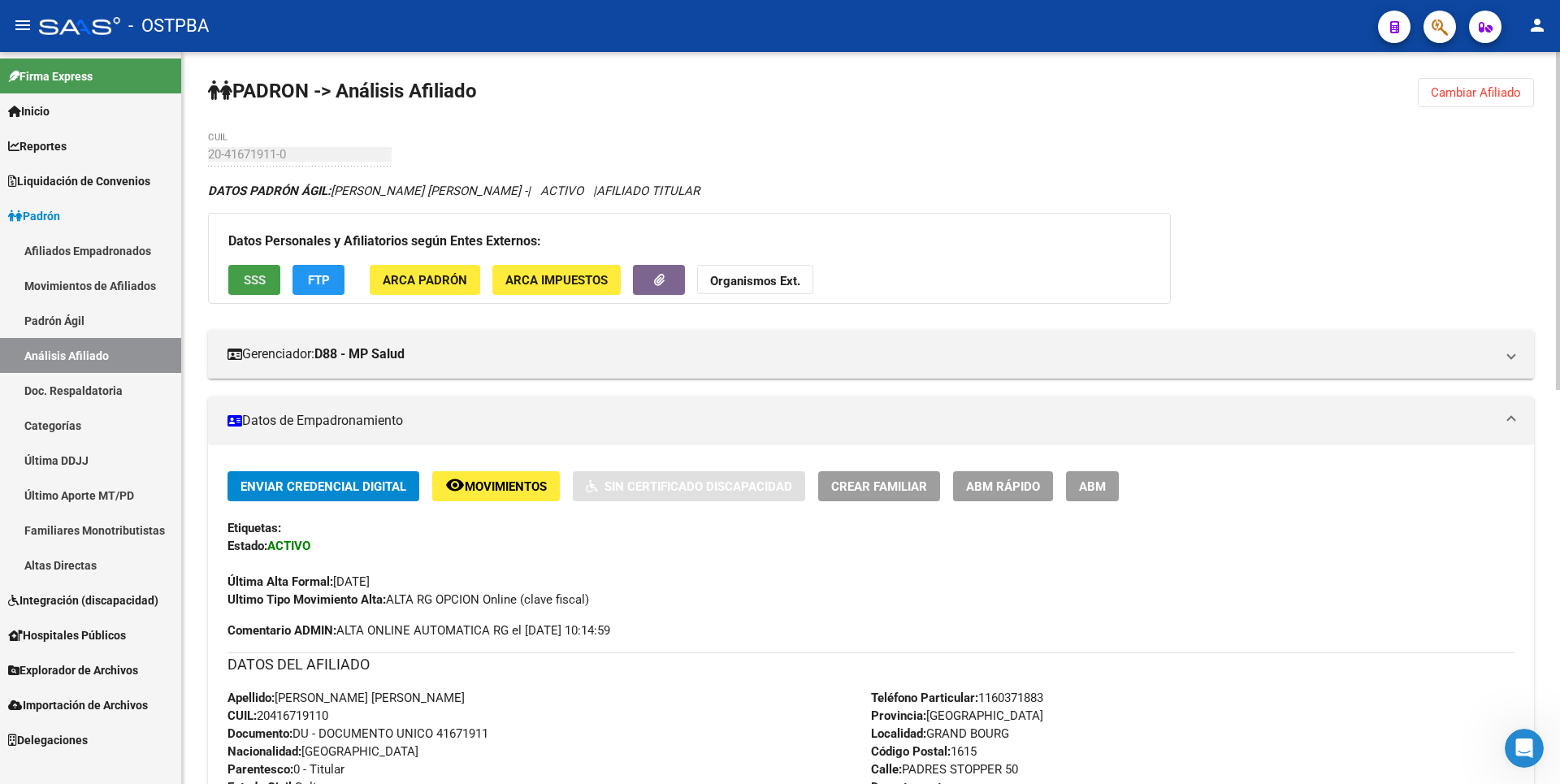
click at [250, 282] on span "SSS" at bounding box center [255, 280] width 22 height 15
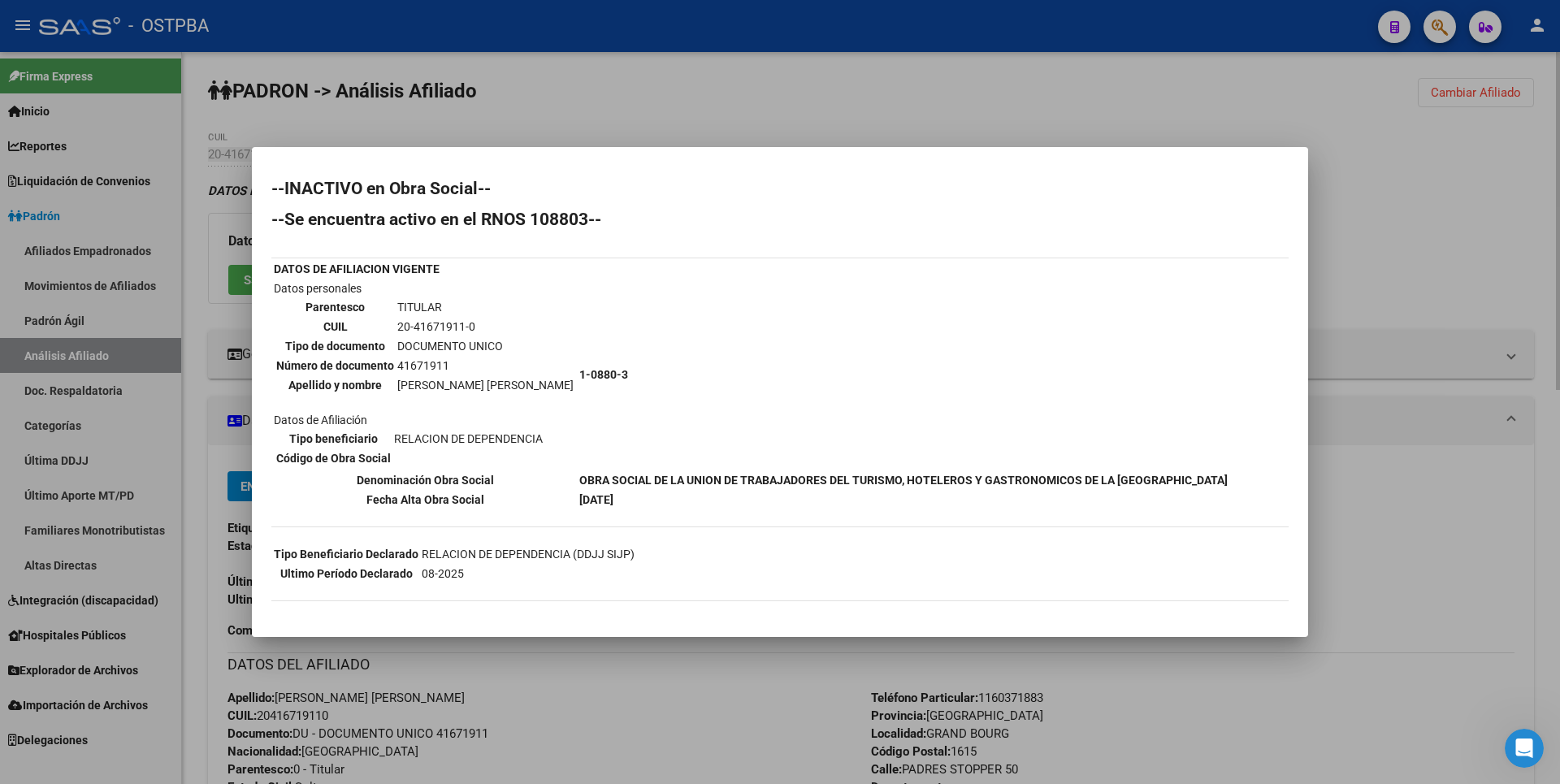
click at [837, 87] on div at bounding box center [780, 392] width 1560 height 784
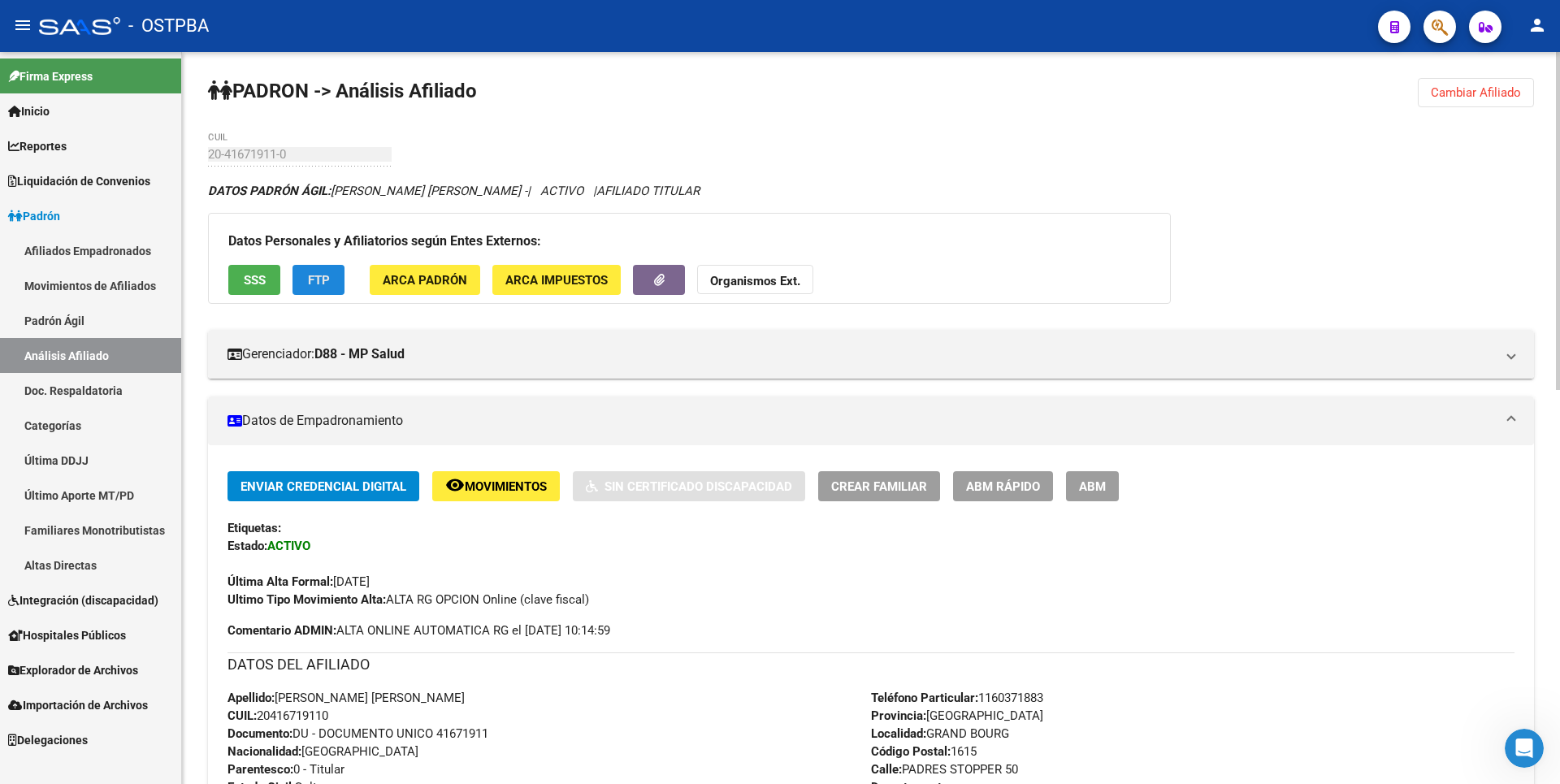
click at [325, 272] on span "FTP" at bounding box center [319, 279] width 22 height 15
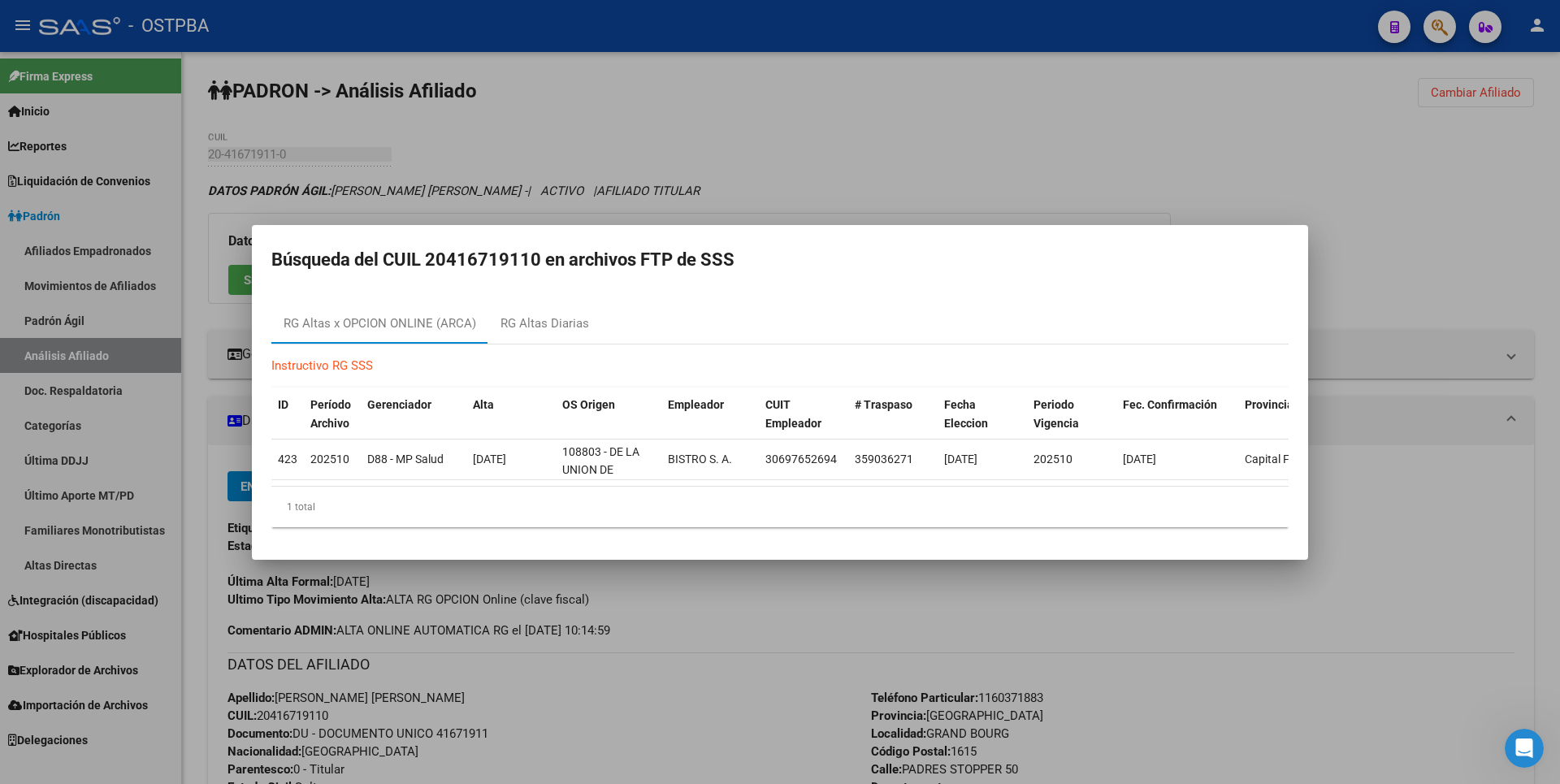
click at [755, 171] on div at bounding box center [780, 392] width 1560 height 784
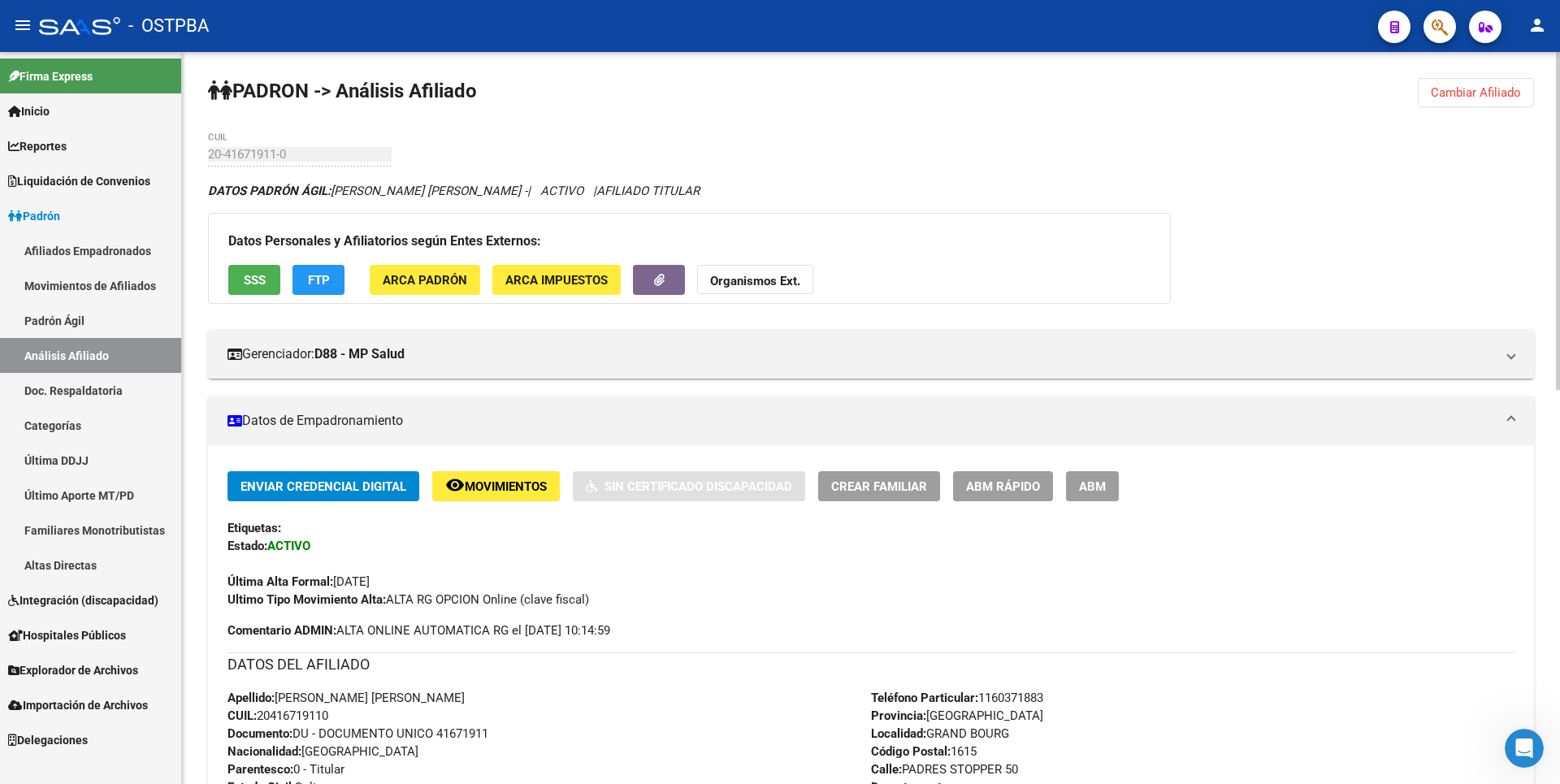
drag, startPoint x: 785, startPoint y: 276, endPoint x: 792, endPoint y: 288, distance: 13.9
click at [785, 276] on strong "Organismos Ext." at bounding box center [756, 281] width 90 height 15
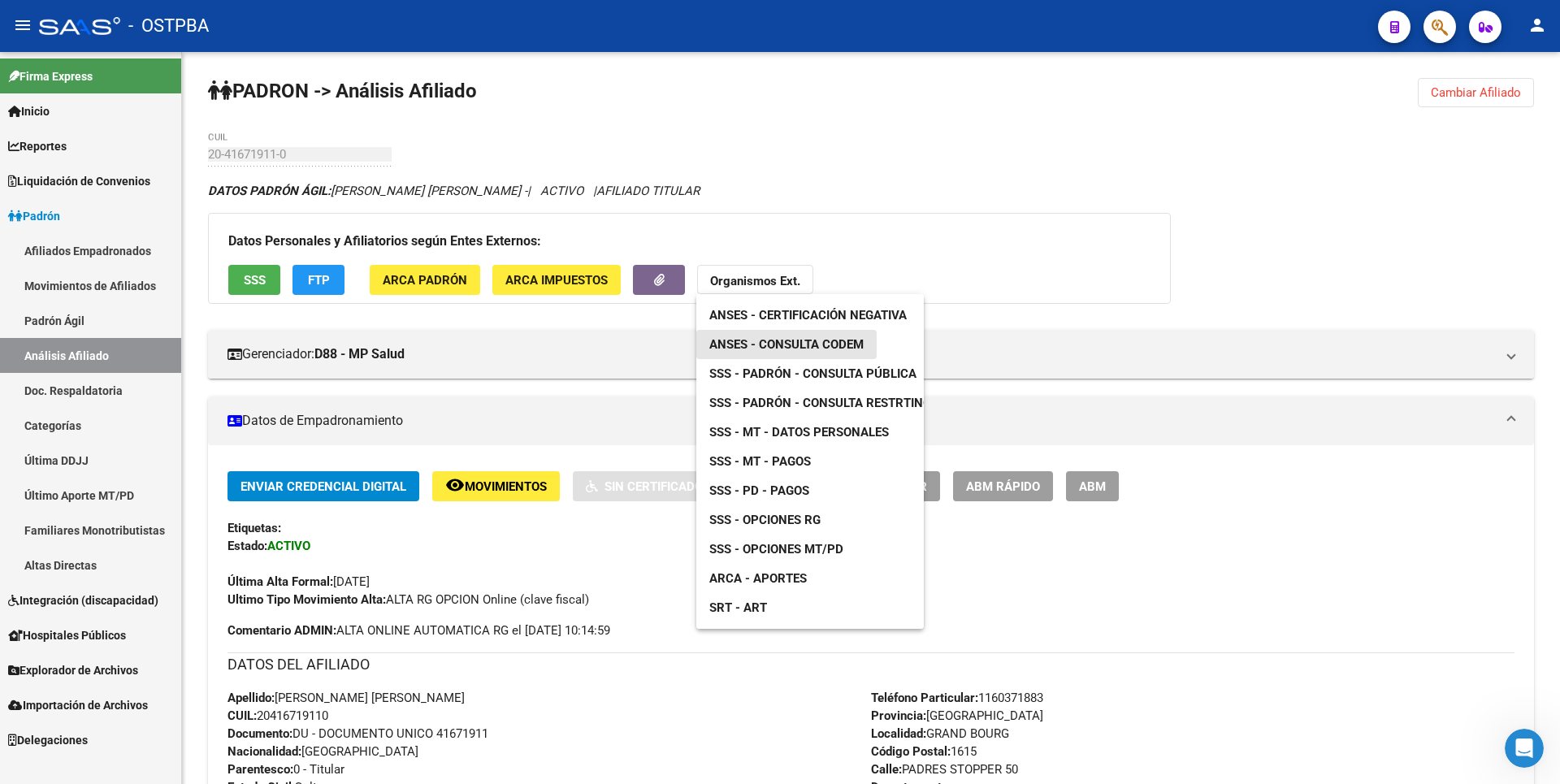
click at [826, 342] on span "ANSES - Consulta CODEM" at bounding box center [786, 344] width 155 height 15
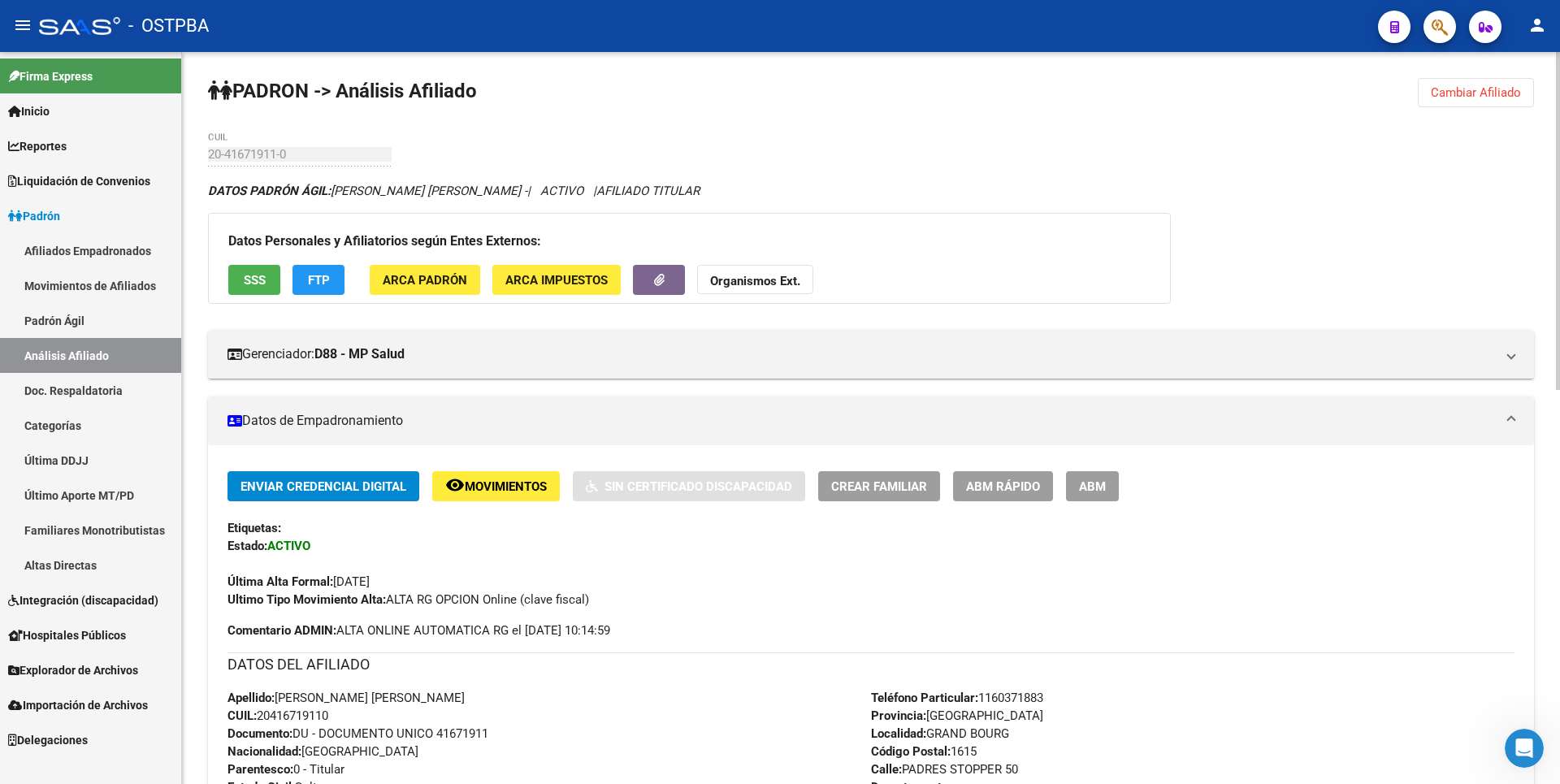
drag, startPoint x: 259, startPoint y: 715, endPoint x: 375, endPoint y: 715, distance: 116.0
click at [375, 715] on div "Apellido: MAURO RAUL GOMEZ CUIL: 20416719110 Documento: DU - DOCUMENTO UNICO 41…" at bounding box center [550, 778] width 644 height 179
drag, startPoint x: 375, startPoint y: 715, endPoint x: 332, endPoint y: 715, distance: 43.0
copy span "20416719110"
click at [328, 277] on span "FTP" at bounding box center [319, 280] width 22 height 15
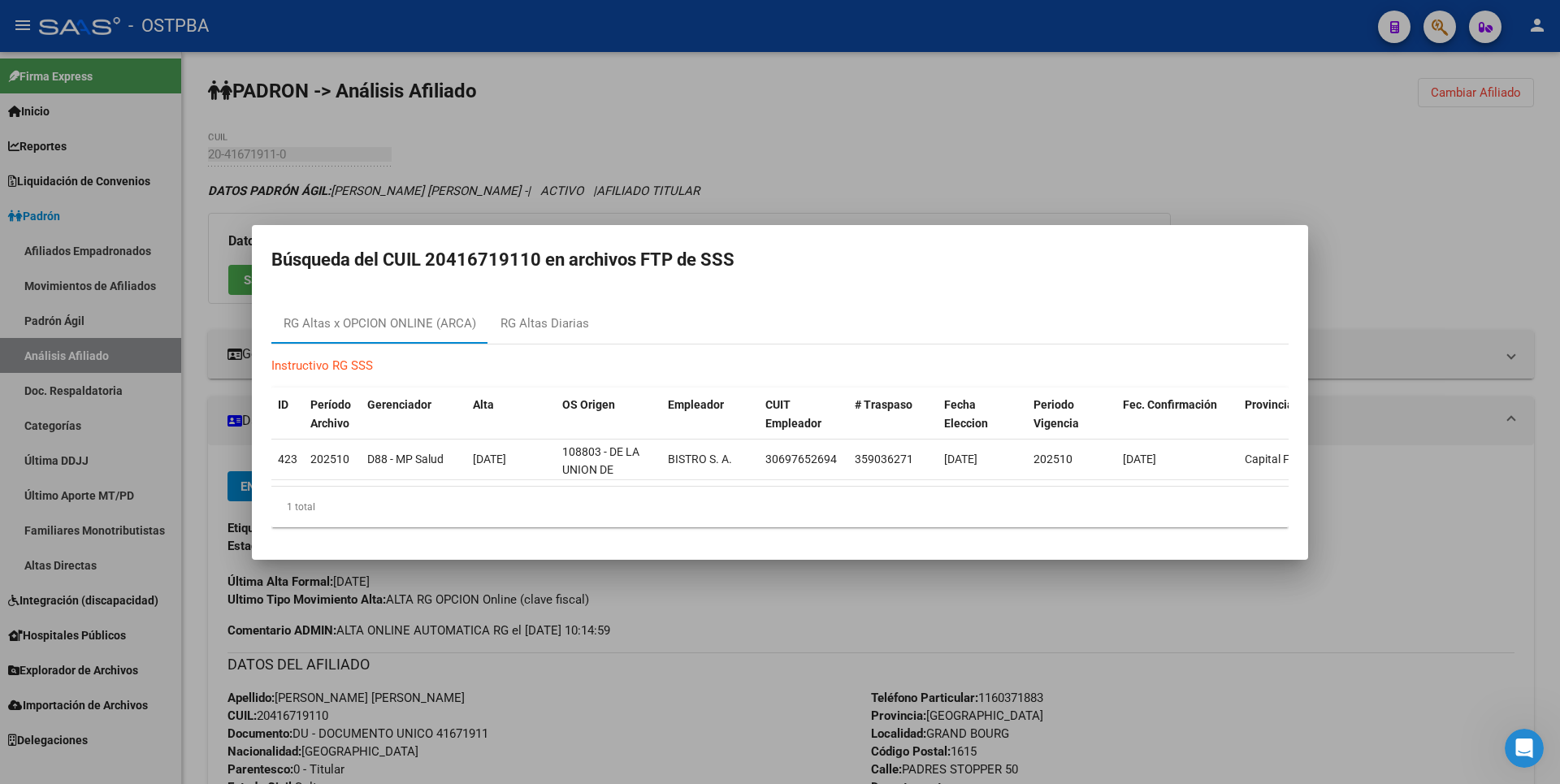
click at [832, 155] on div at bounding box center [780, 392] width 1560 height 784
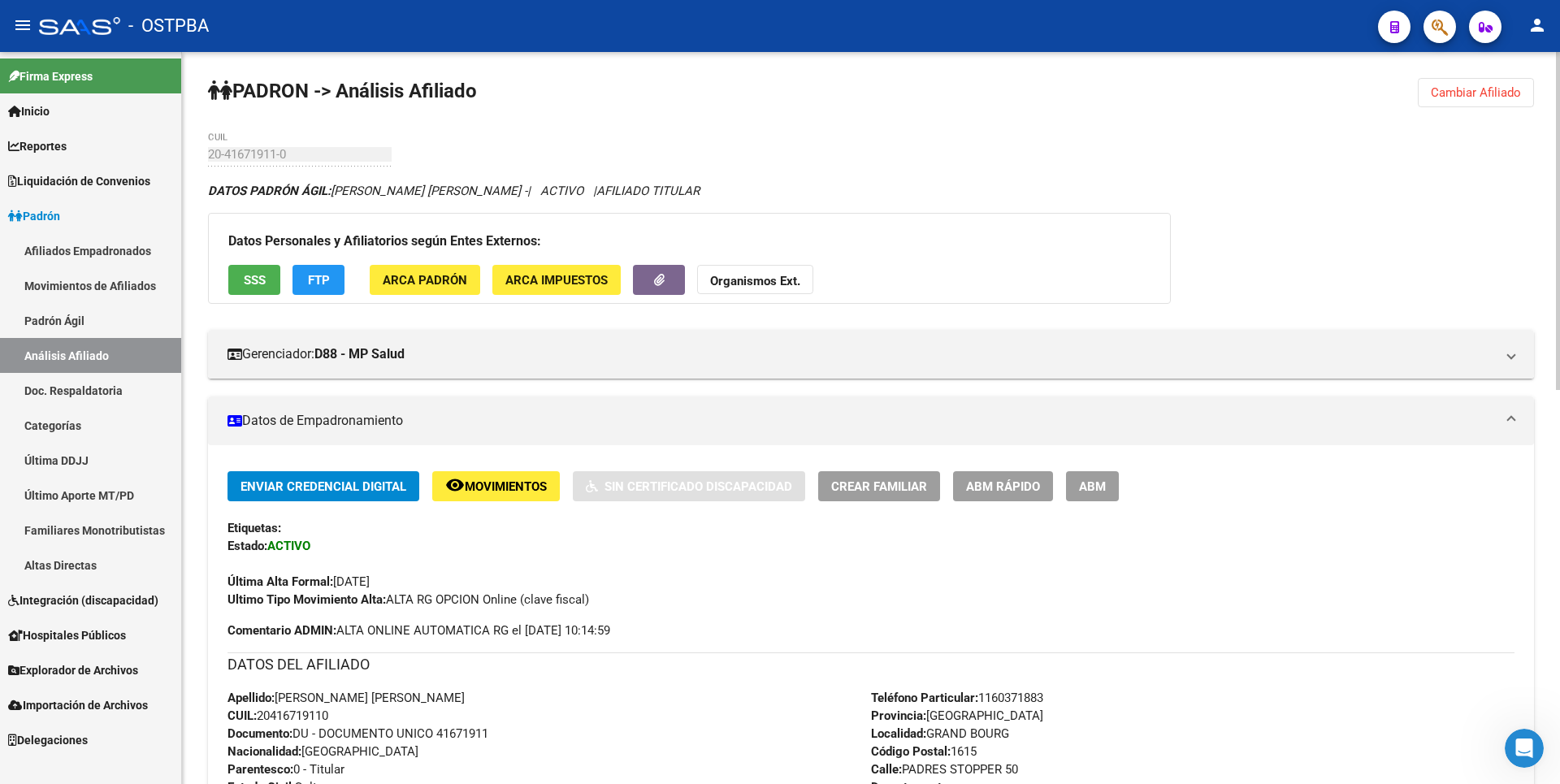
click at [319, 272] on span "FTP" at bounding box center [319, 279] width 22 height 15
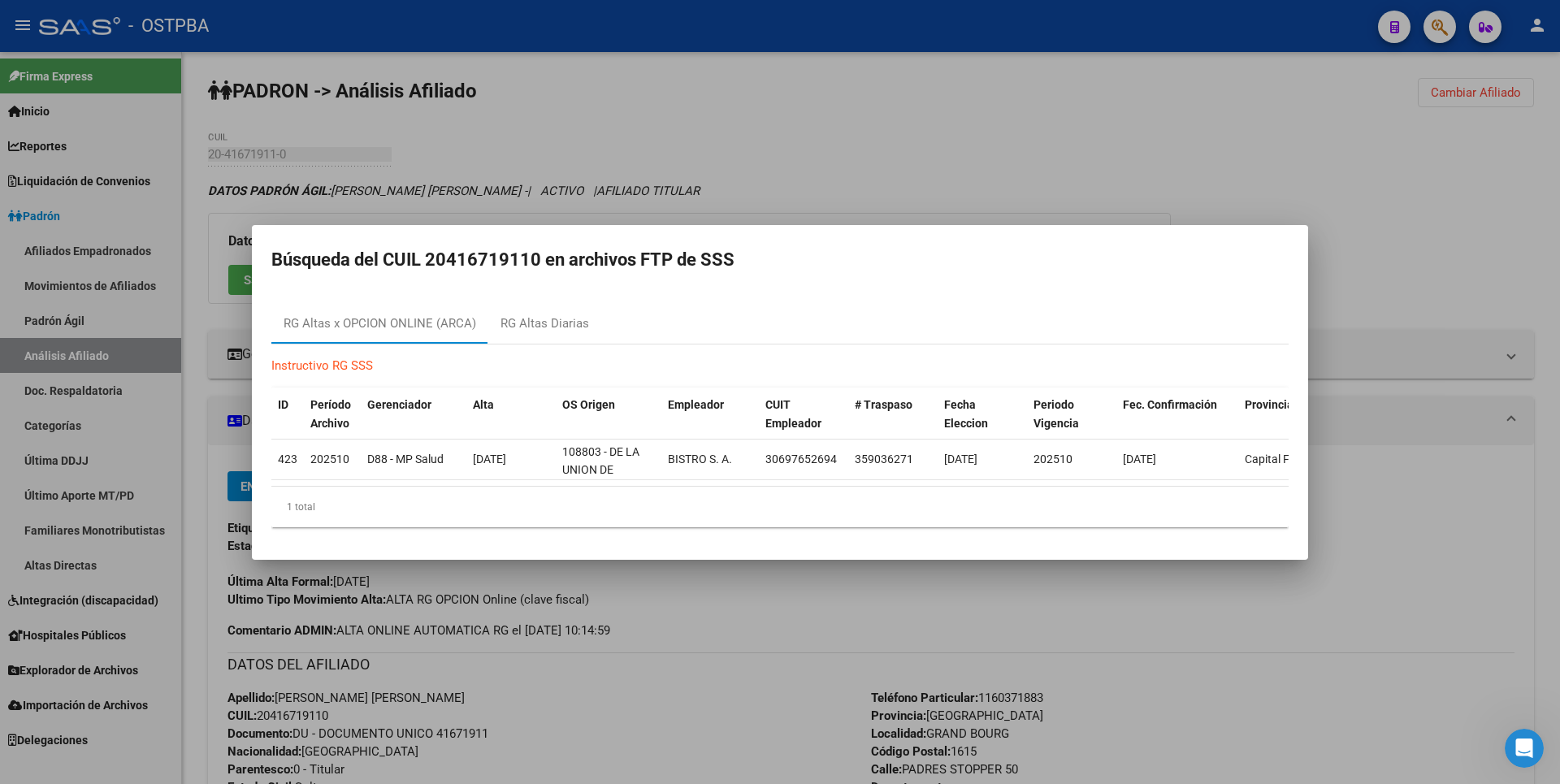
drag, startPoint x: 428, startPoint y: 253, endPoint x: 539, endPoint y: 253, distance: 111.0
click at [539, 253] on h2 "Búsqueda del CUIL 20416719110 en archivos FTP de SSS" at bounding box center [780, 260] width 1017 height 31
copy h2 "20416719110"
click at [1009, 103] on div at bounding box center [780, 392] width 1560 height 784
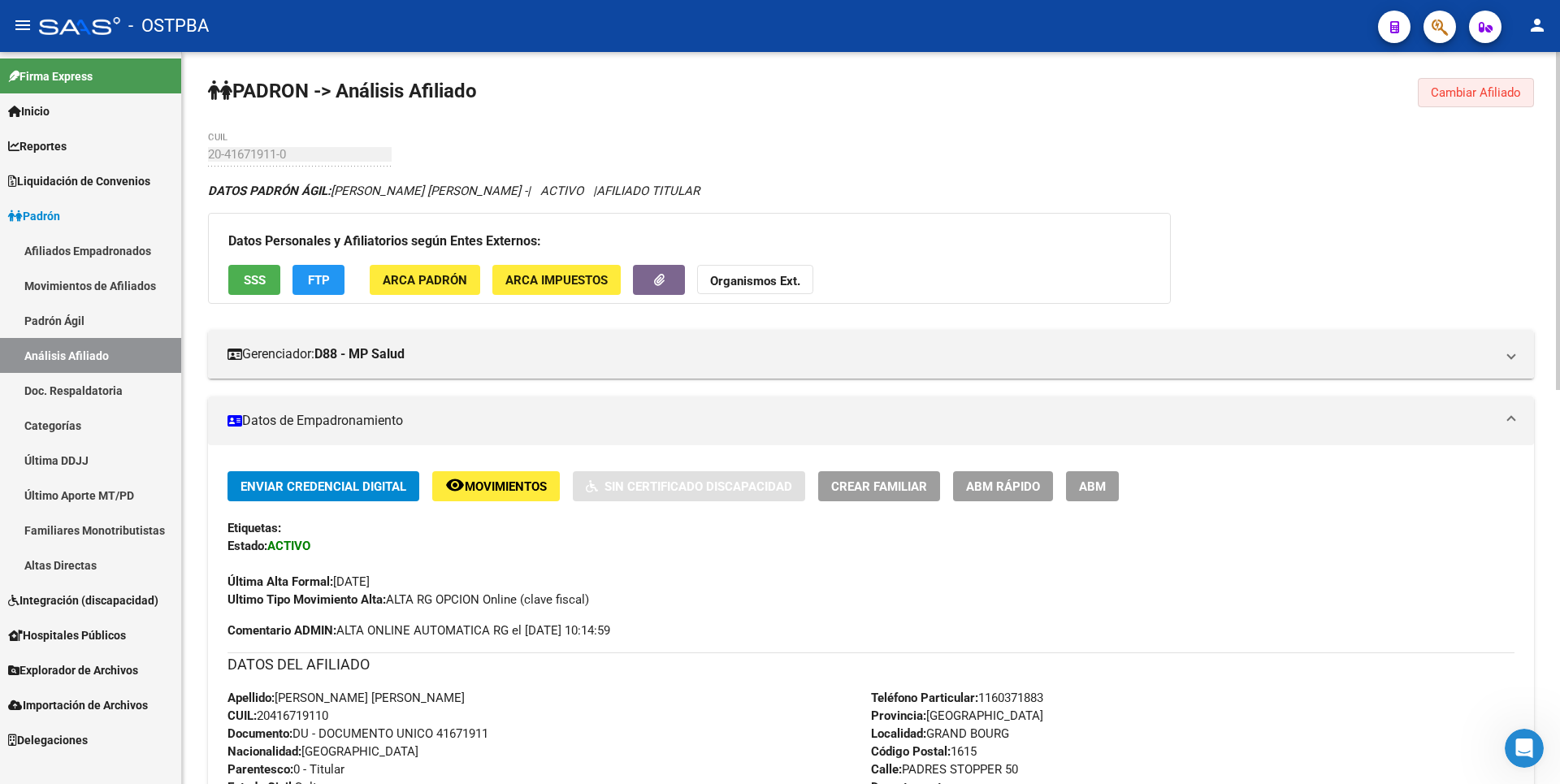
drag, startPoint x: 1490, startPoint y: 101, endPoint x: 370, endPoint y: 107, distance: 1120.0
click at [1480, 91] on button "Cambiar Afiliado" at bounding box center [1476, 92] width 116 height 29
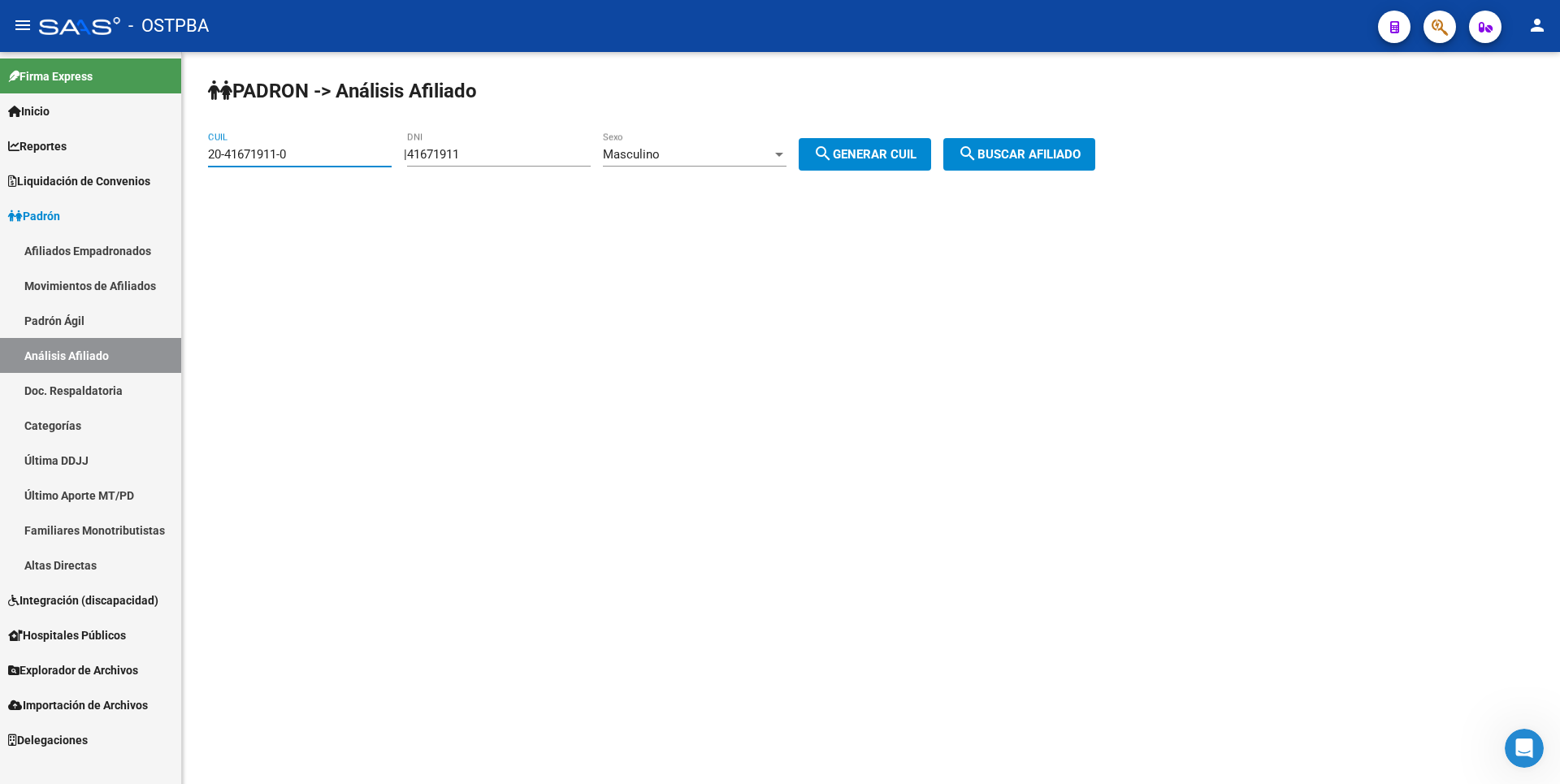
drag, startPoint x: 299, startPoint y: 150, endPoint x: 156, endPoint y: 147, distance: 143.0
click at [156, 147] on mat-sidenav-container "Firma Express Inicio Calendario SSS Instructivos Contacto OS Reportes Tablero d…" at bounding box center [780, 417] width 1560 height 732
paste input "7-30831354-4"
type input "27-30831354-4"
click at [1023, 143] on button "search Buscar afiliado" at bounding box center [1019, 154] width 152 height 33
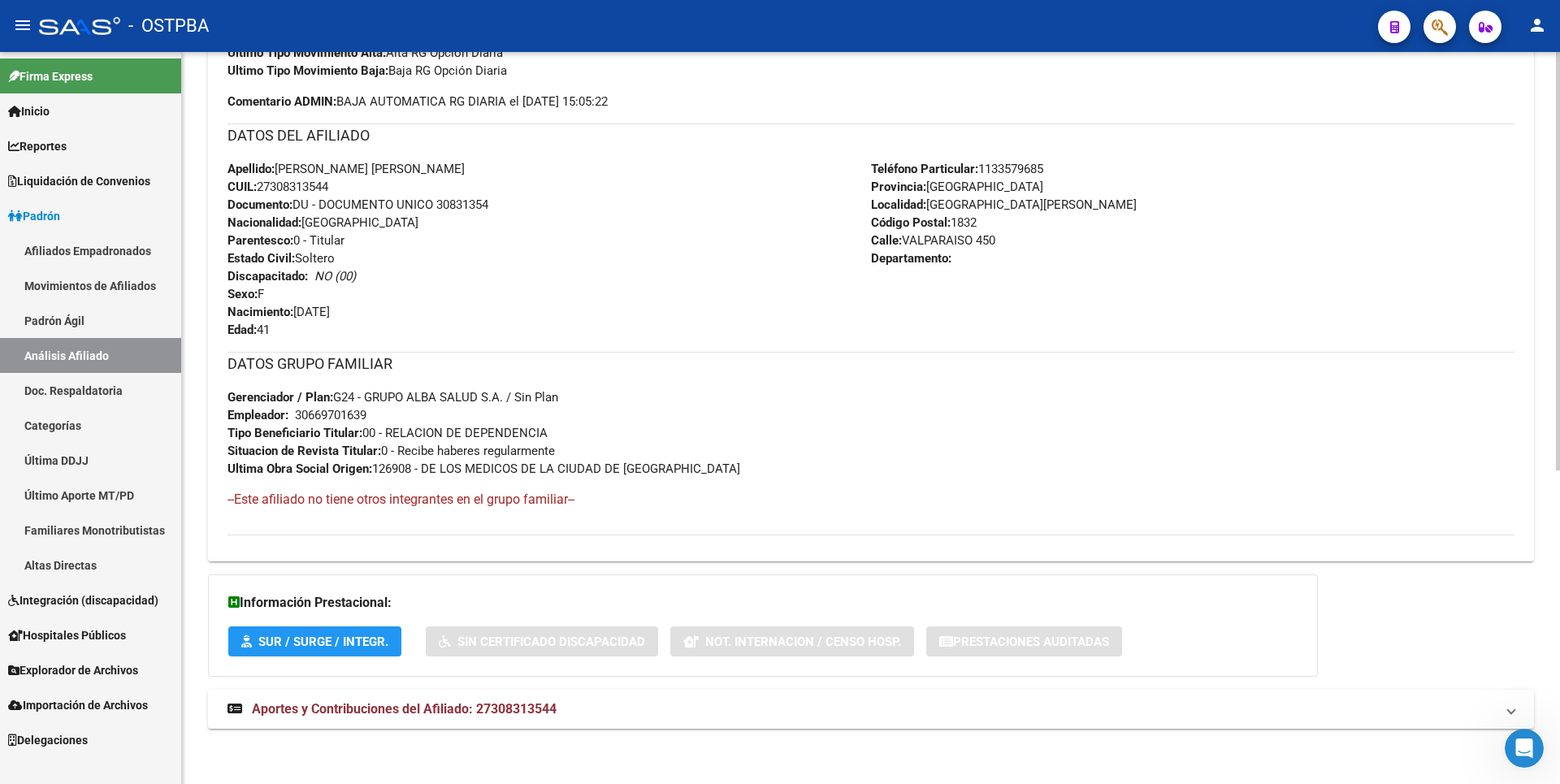
scroll to position [548, 0]
click at [480, 712] on span "Aportes y Contribuciones del Afiliado: 27308313544" at bounding box center [404, 706] width 305 height 15
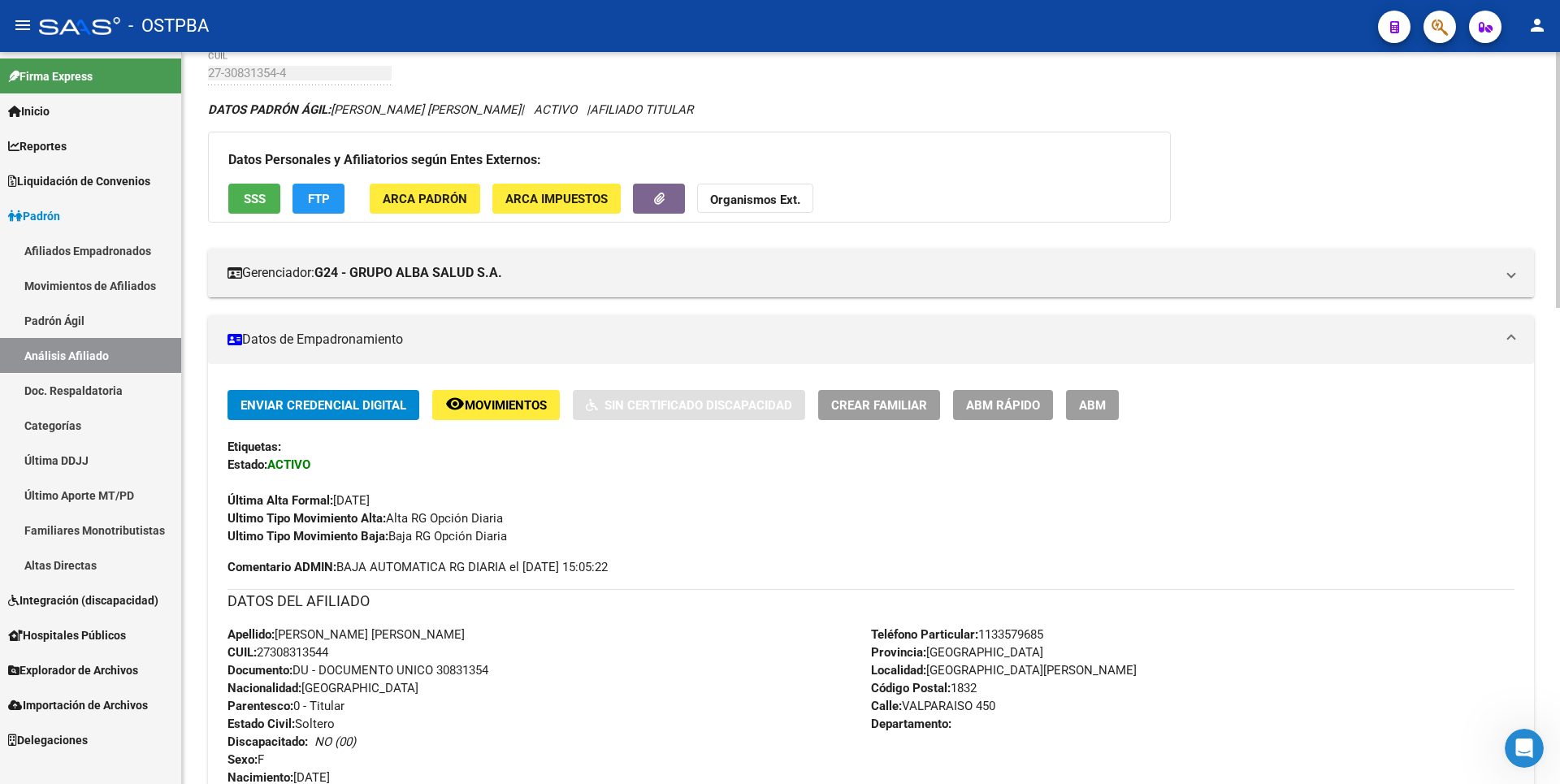
scroll to position [0, 0]
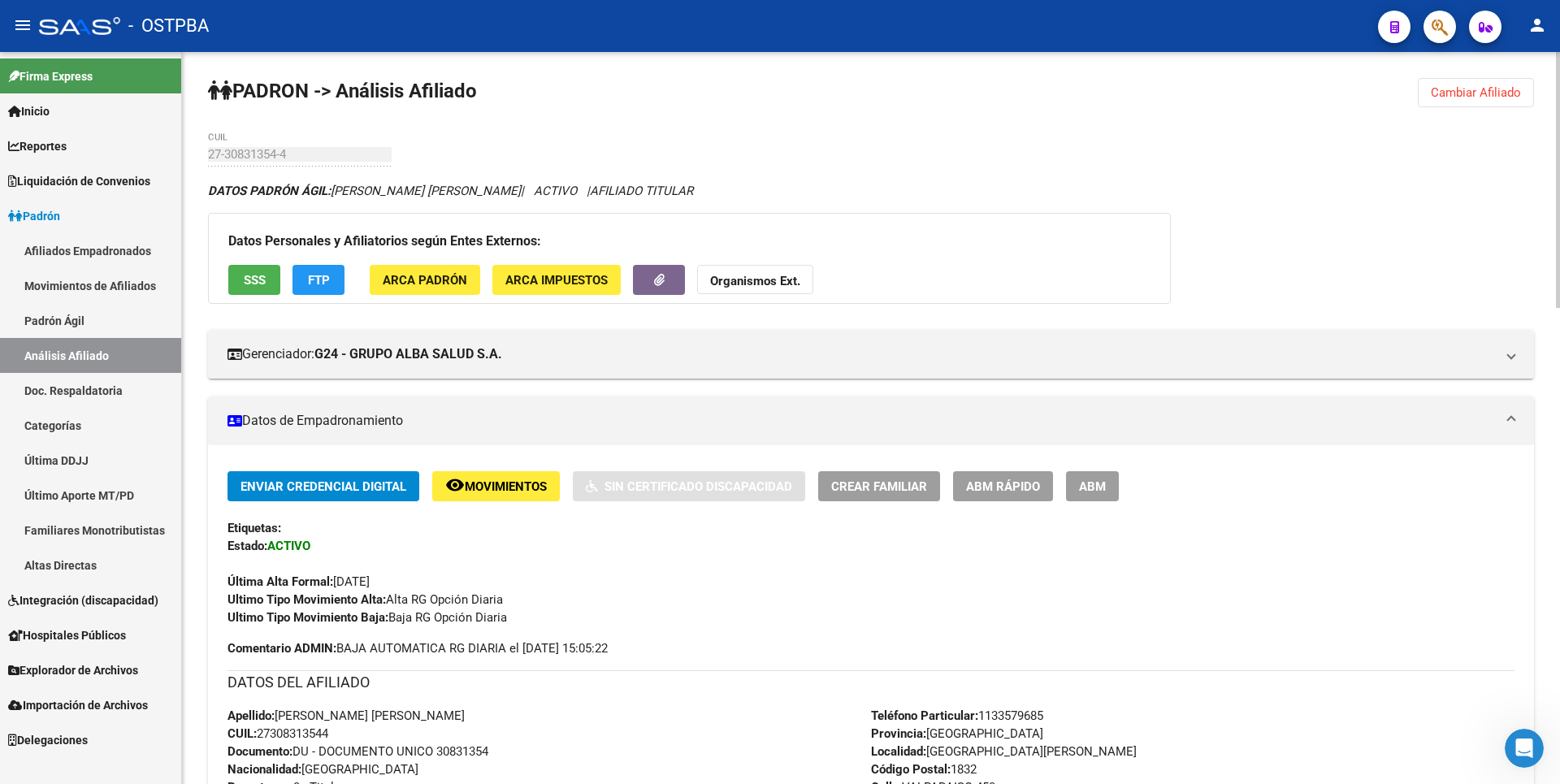
click at [317, 278] on span "FTP" at bounding box center [319, 280] width 22 height 15
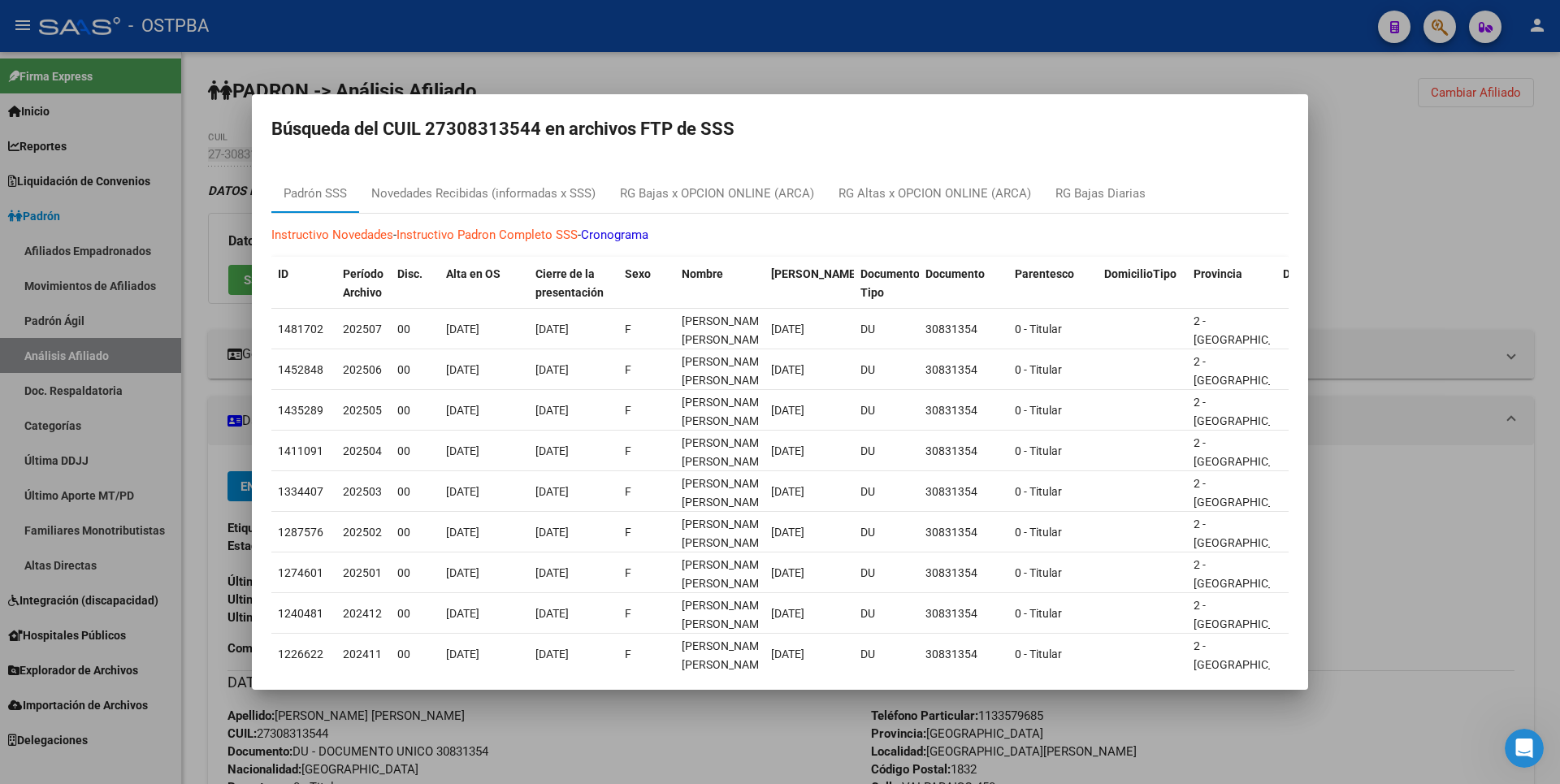
click at [767, 89] on div at bounding box center [780, 392] width 1560 height 784
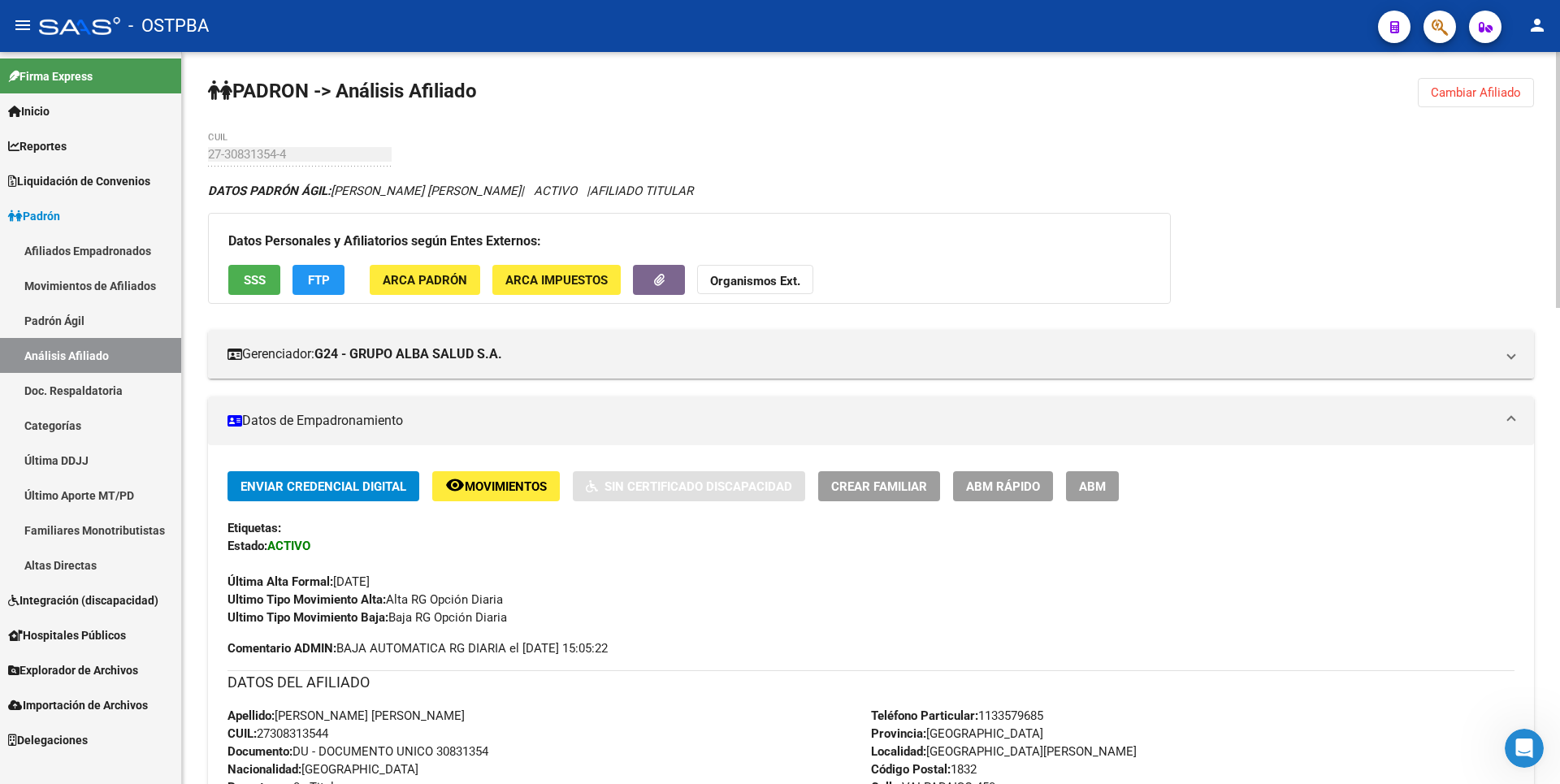
click at [311, 283] on span "FTP" at bounding box center [319, 280] width 22 height 15
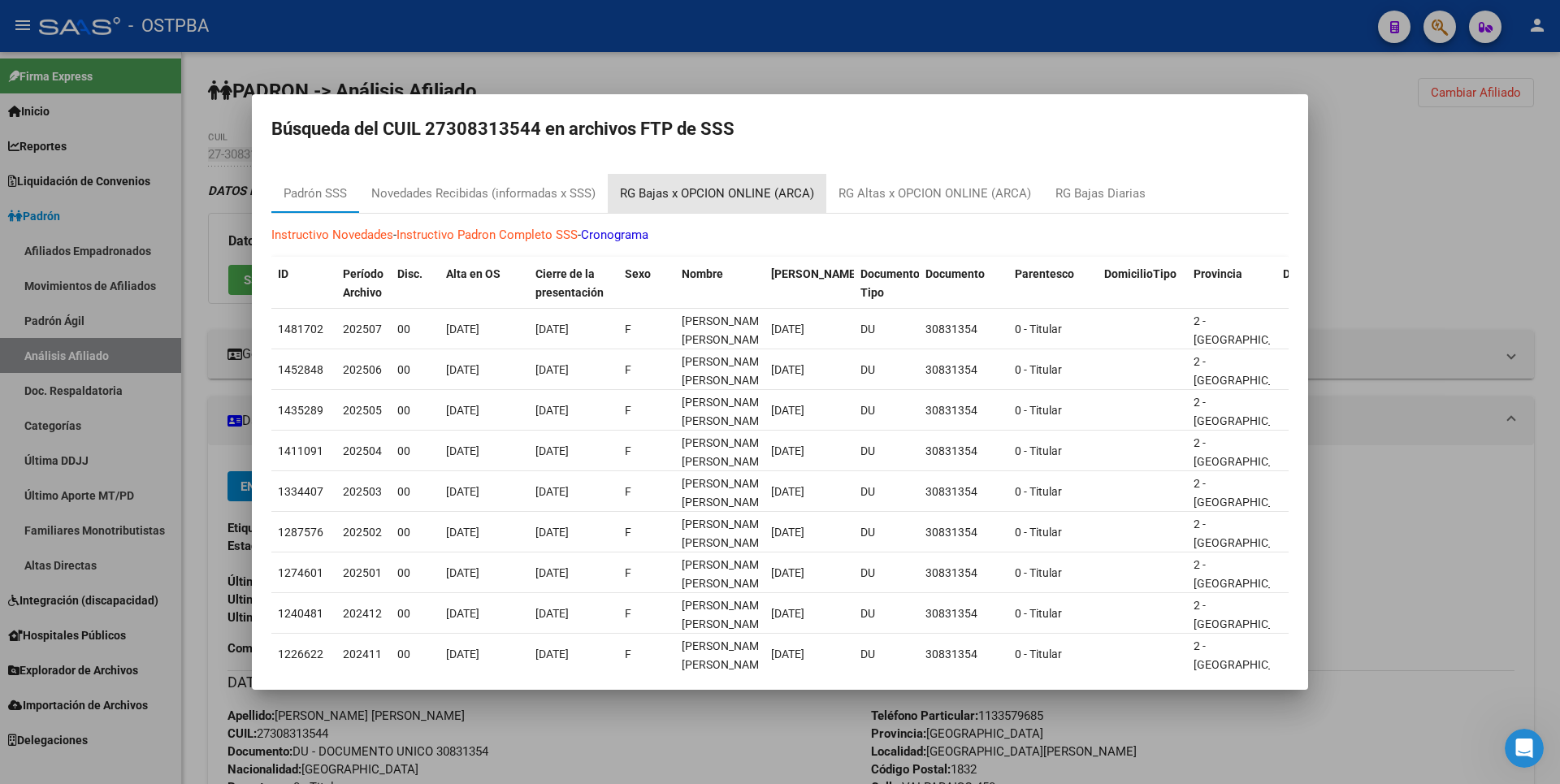
click at [767, 200] on div "RG Bajas x OPCION ONLINE (ARCA)" at bounding box center [717, 194] width 194 height 19
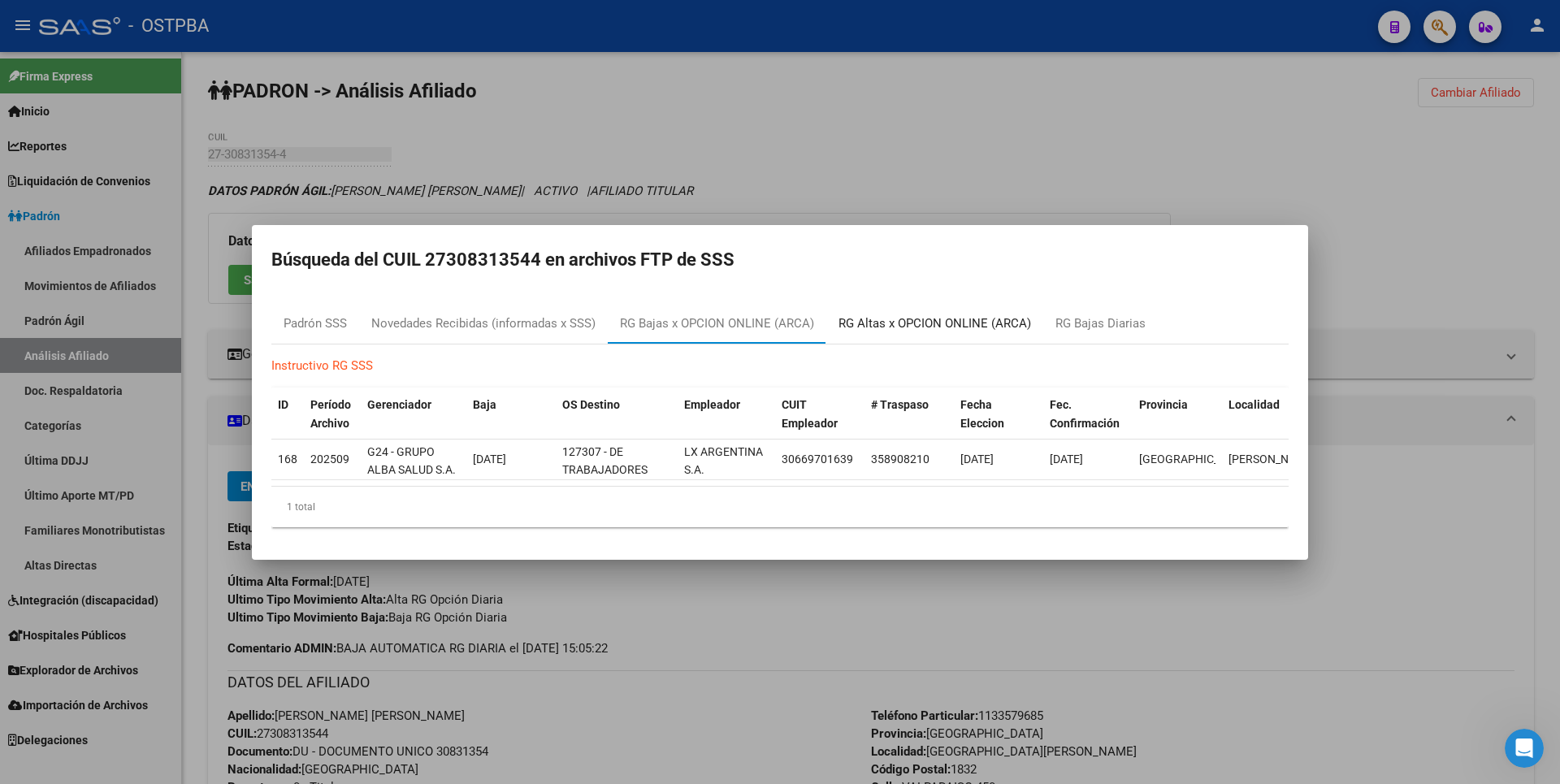
click at [894, 315] on div "RG Altas x OPCION ONLINE (ARCA)" at bounding box center [934, 324] width 193 height 19
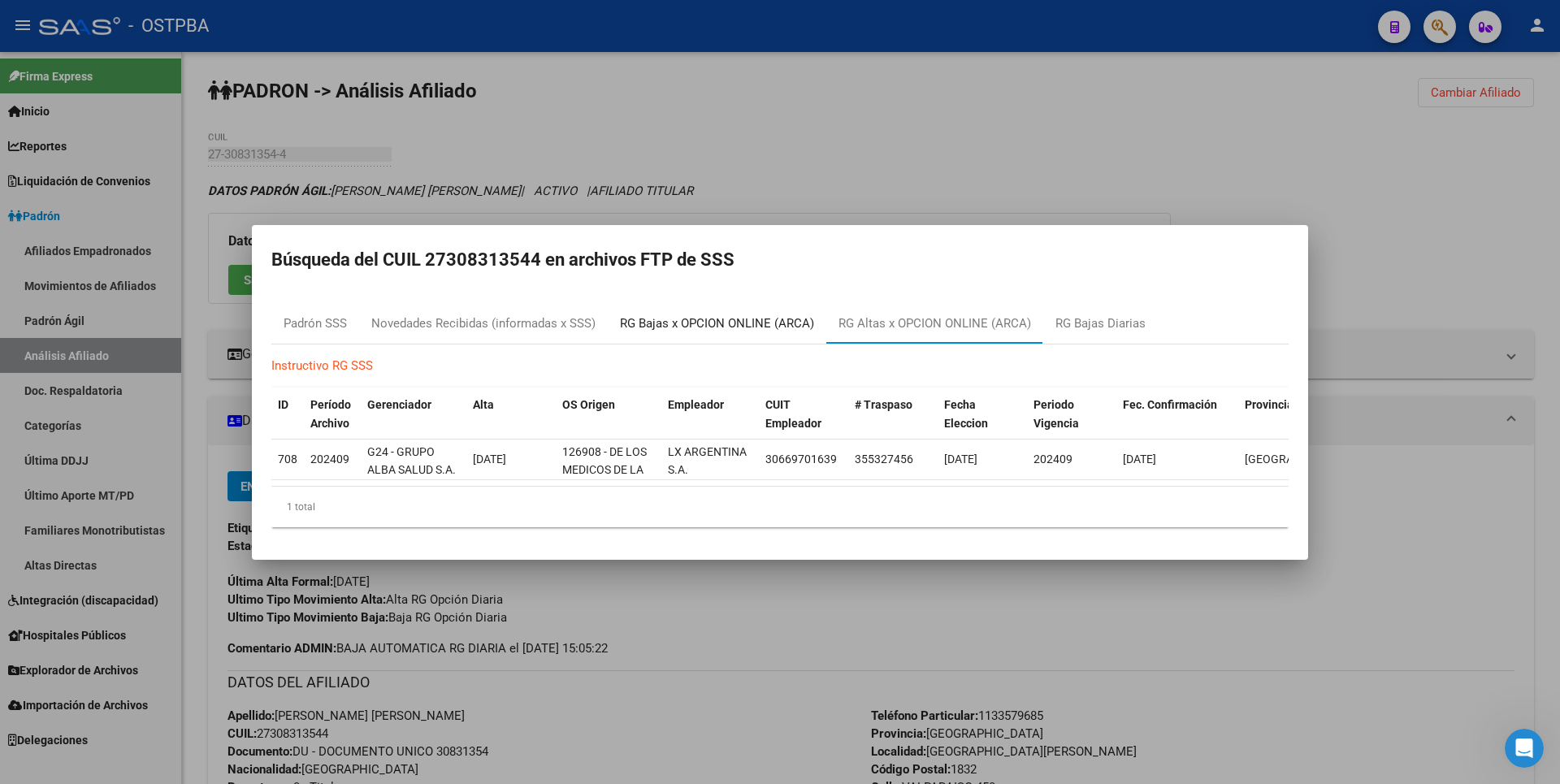
click at [768, 324] on div "RG Bajas x OPCION ONLINE (ARCA)" at bounding box center [717, 324] width 194 height 19
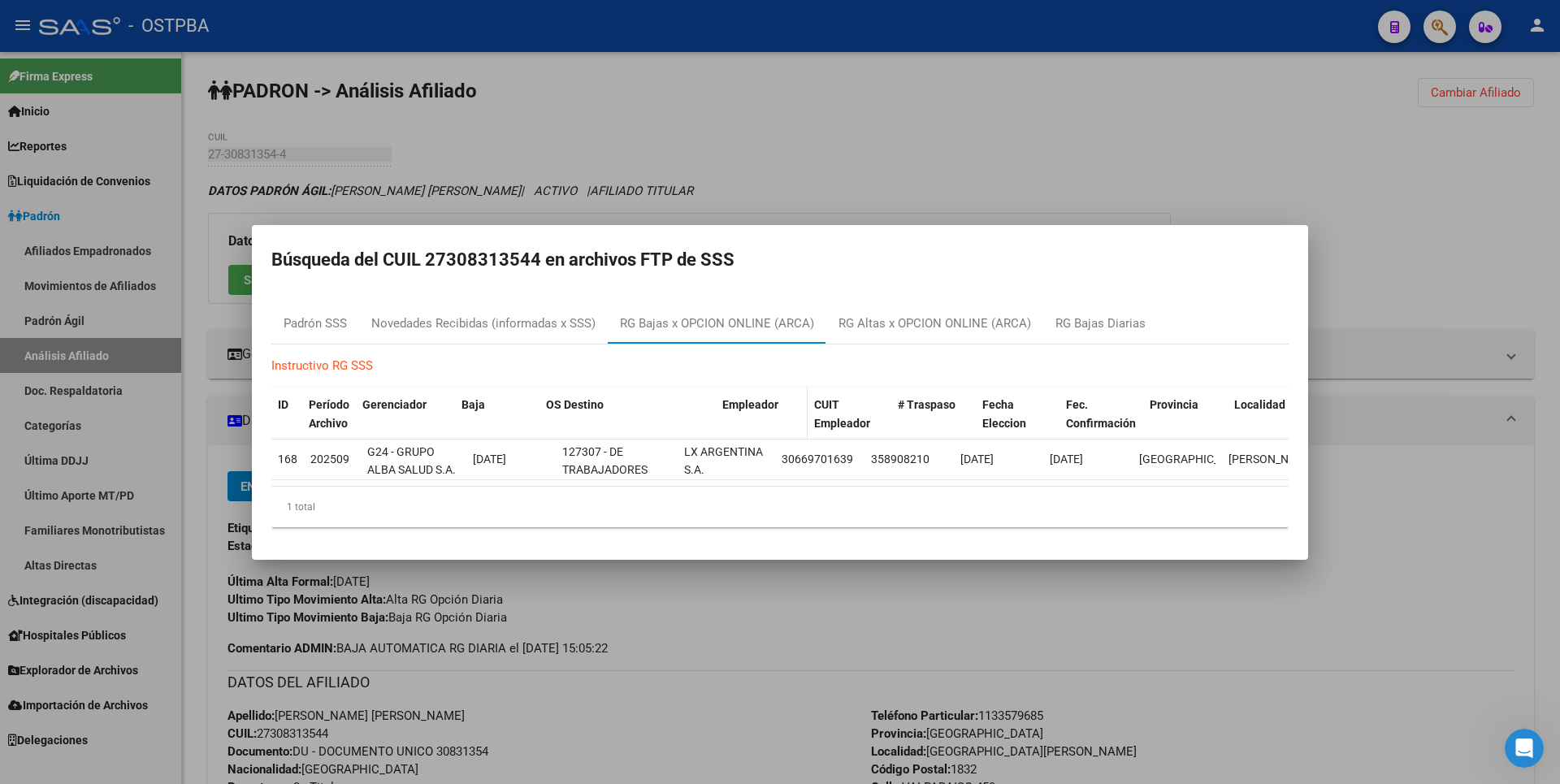
drag, startPoint x: 673, startPoint y: 413, endPoint x: 765, endPoint y: 404, distance: 92.4
click at [765, 404] on div "ID Período Archivo Gerenciador Baja OS Destino Empleador CUIT Empleador # Trasp…" at bounding box center [791, 414] width 1040 height 54
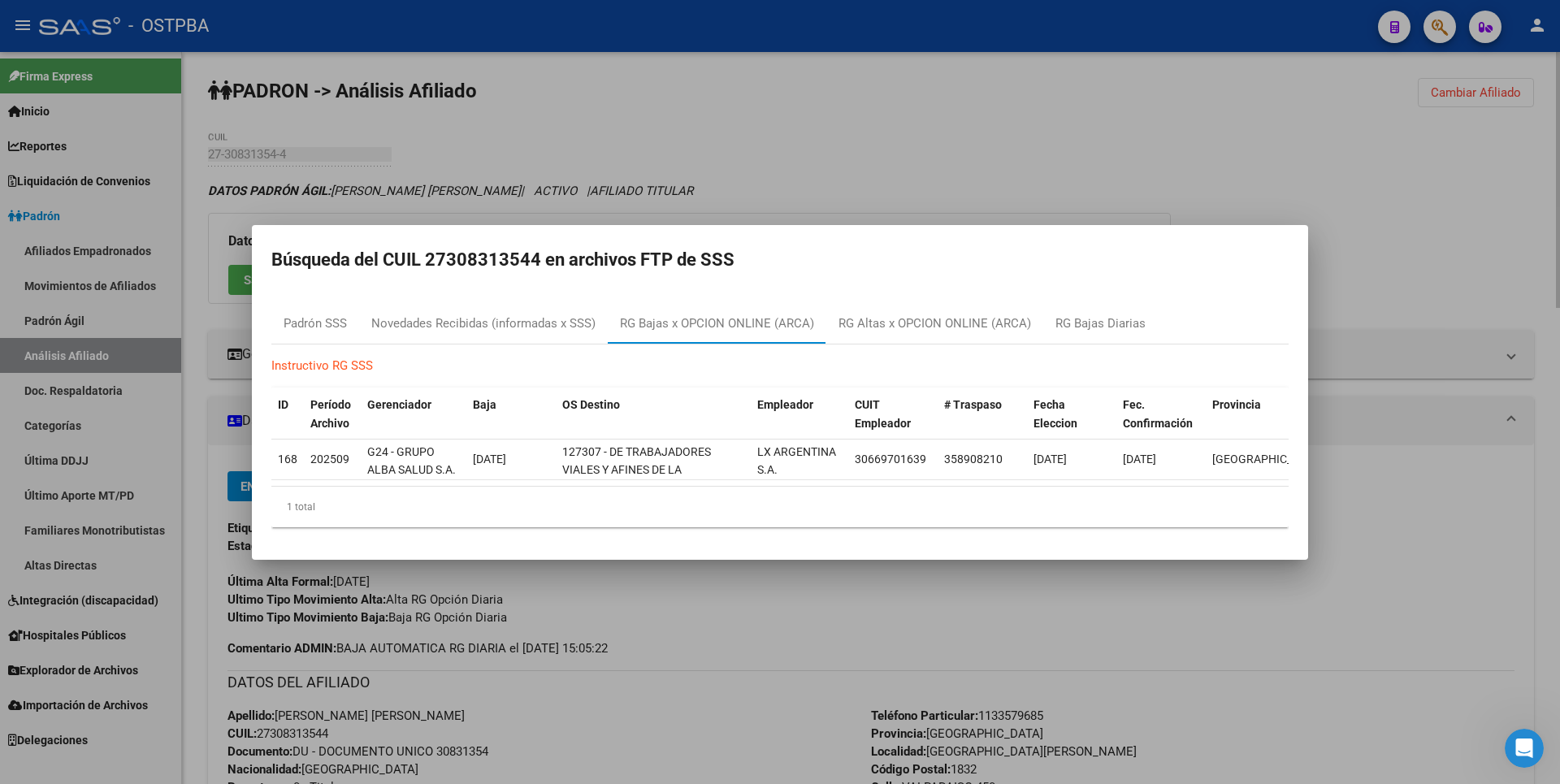
drag, startPoint x: 765, startPoint y: 404, endPoint x: 776, endPoint y: 129, distance: 275.2
click at [782, 133] on div at bounding box center [780, 392] width 1560 height 784
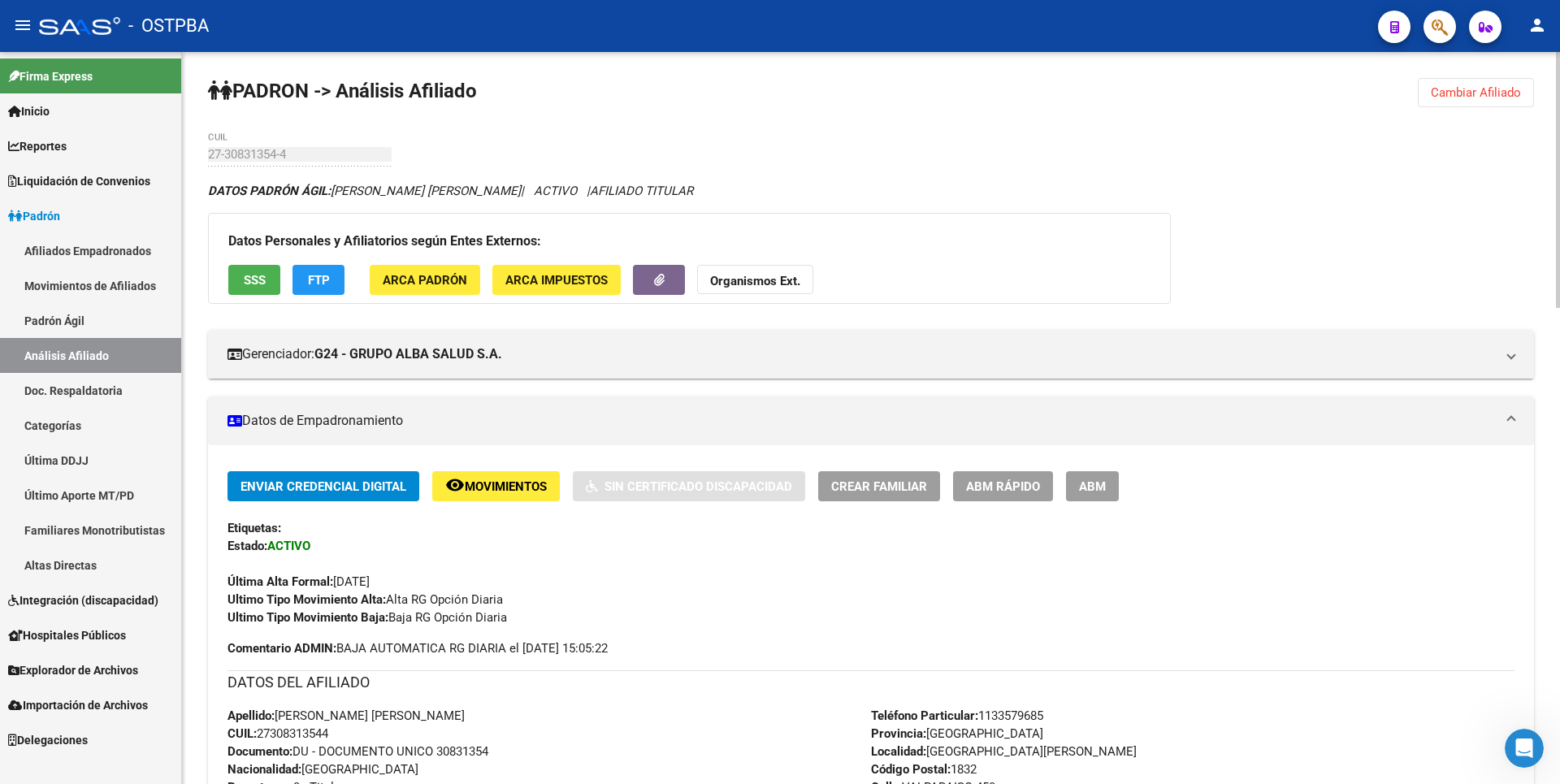
click at [767, 276] on strong "Organismos Ext." at bounding box center [756, 281] width 90 height 15
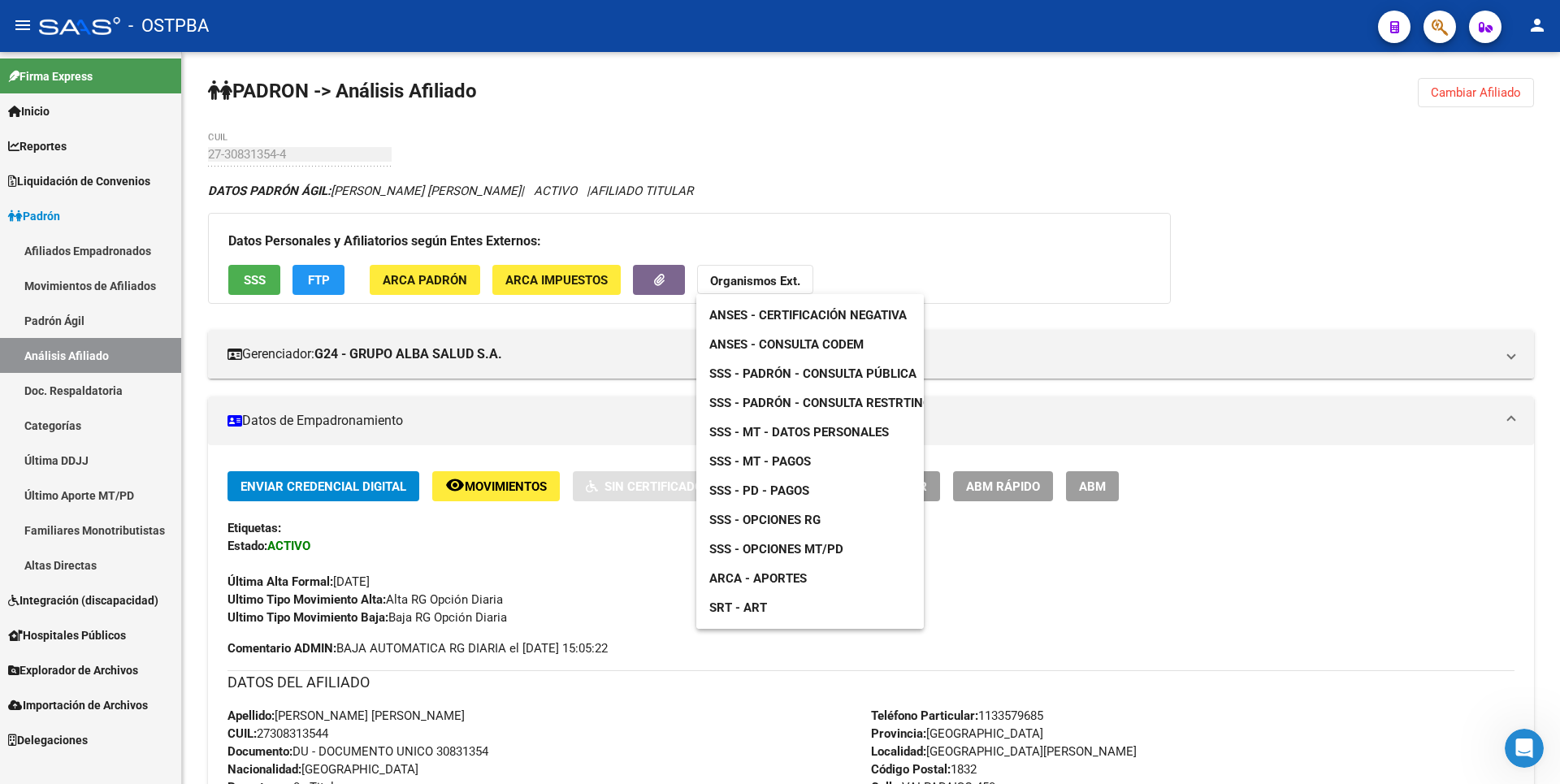
click at [815, 350] on span "ANSES - Consulta CODEM" at bounding box center [786, 344] width 155 height 15
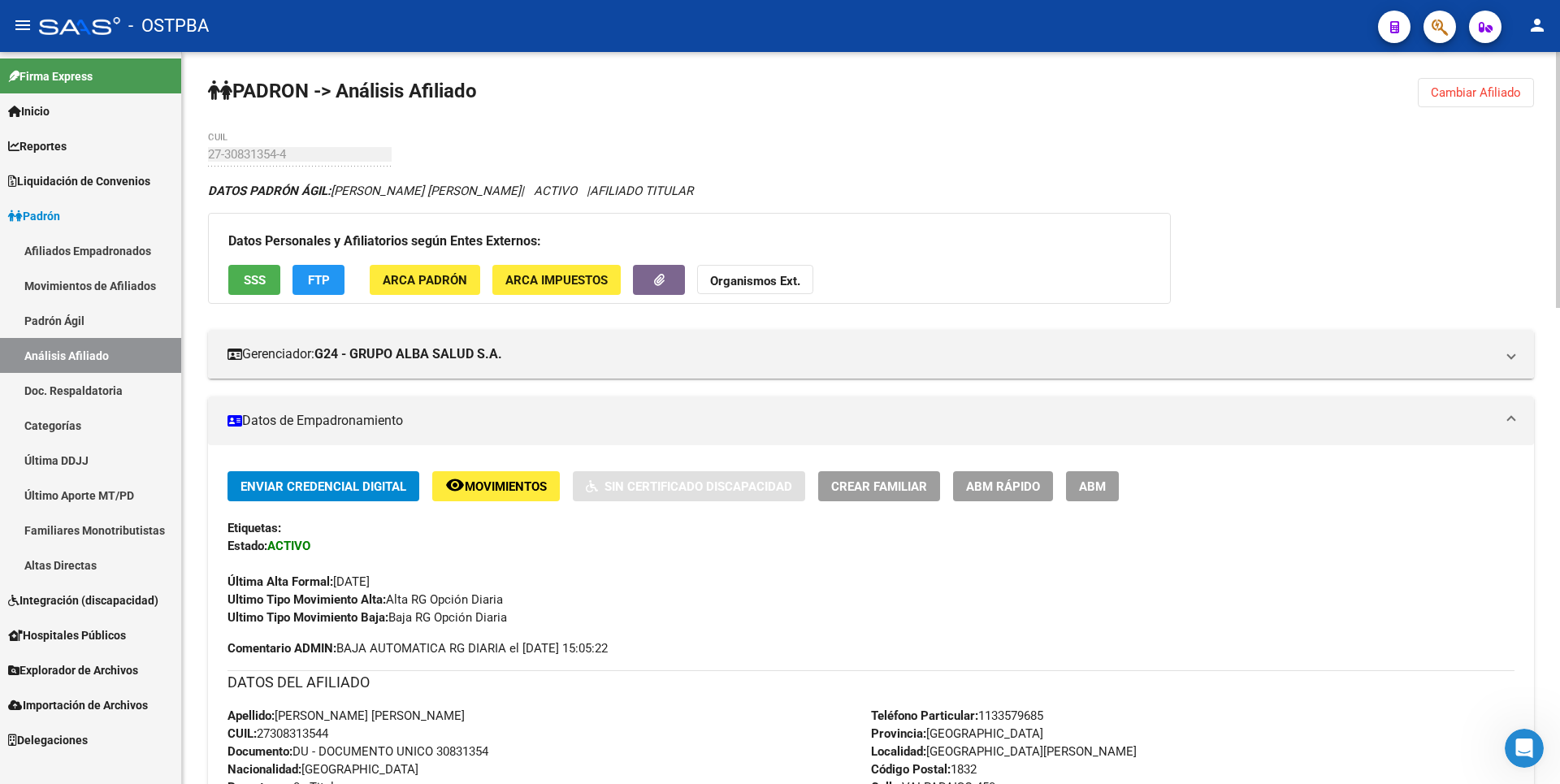
drag, startPoint x: 261, startPoint y: 732, endPoint x: 353, endPoint y: 732, distance: 92.0
click at [353, 732] on div "Apellido: ROMERO NOELIA JAQUELINE CUIL: 27308313544 Documento: DU - DOCUMENTO U…" at bounding box center [550, 795] width 644 height 179
copy span "27308313544"
click at [258, 281] on span "SSS" at bounding box center [255, 280] width 22 height 15
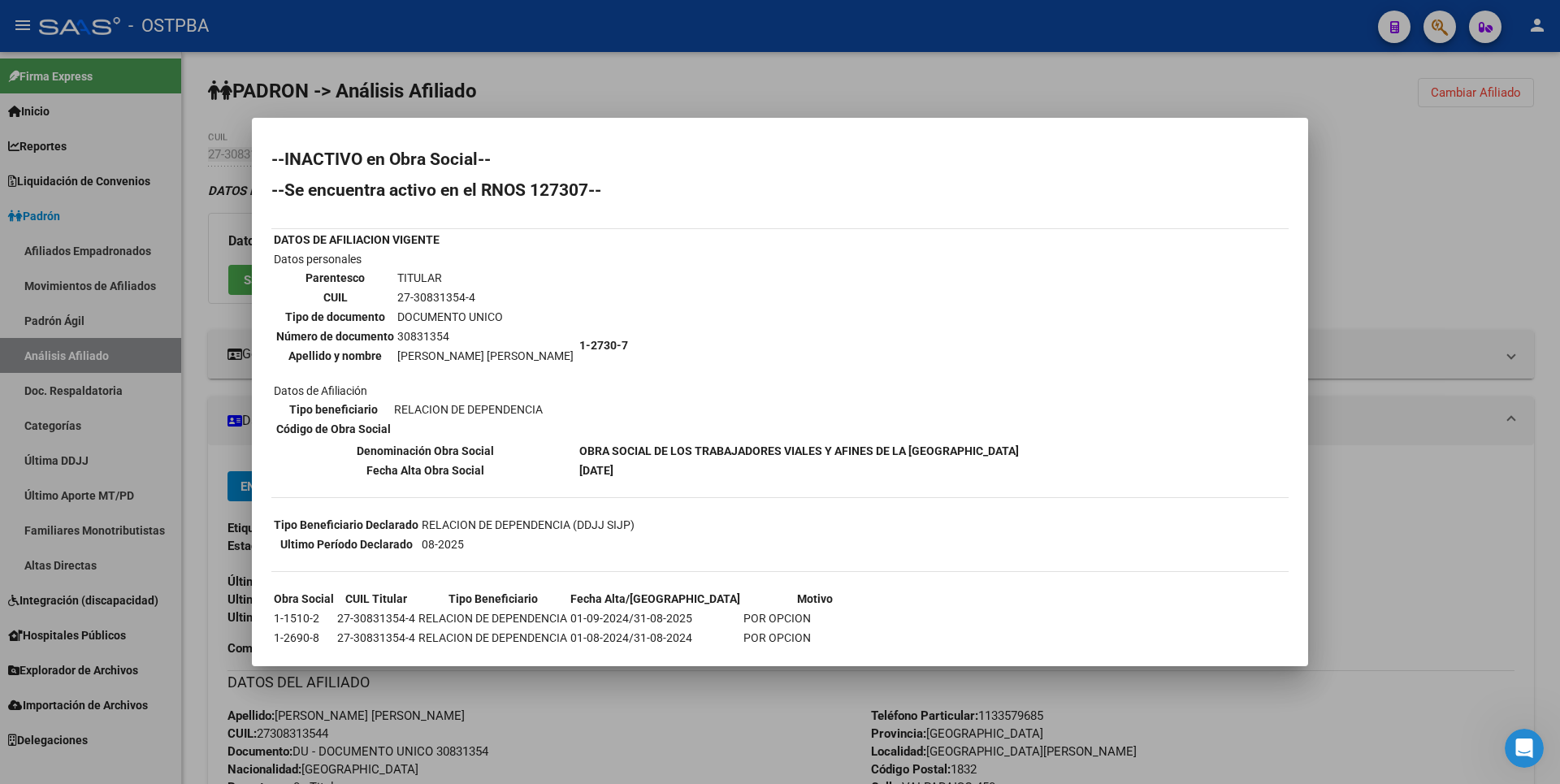
click at [563, 107] on div at bounding box center [780, 392] width 1560 height 784
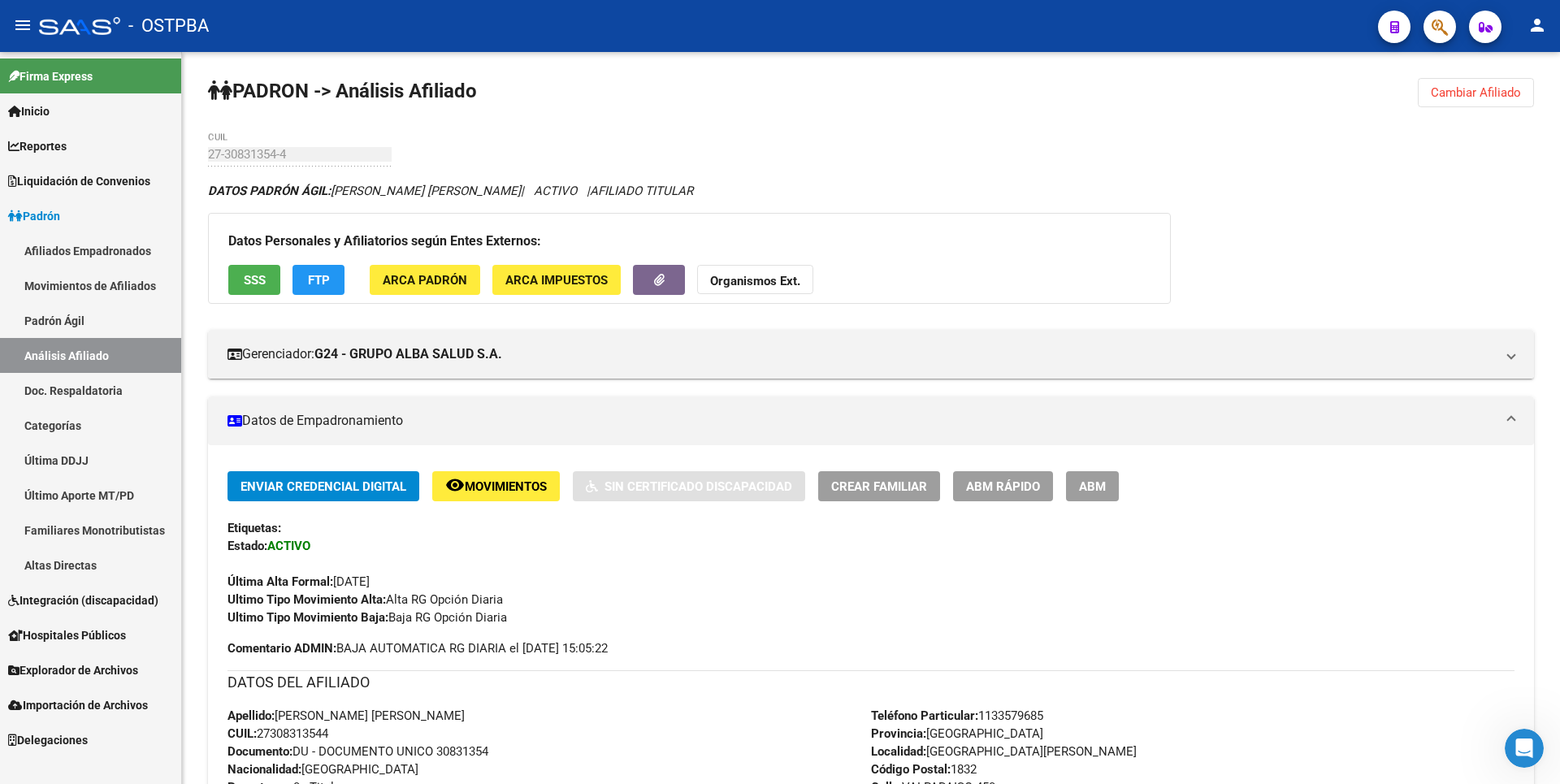
click at [81, 569] on link "Altas Directas" at bounding box center [90, 564] width 181 height 35
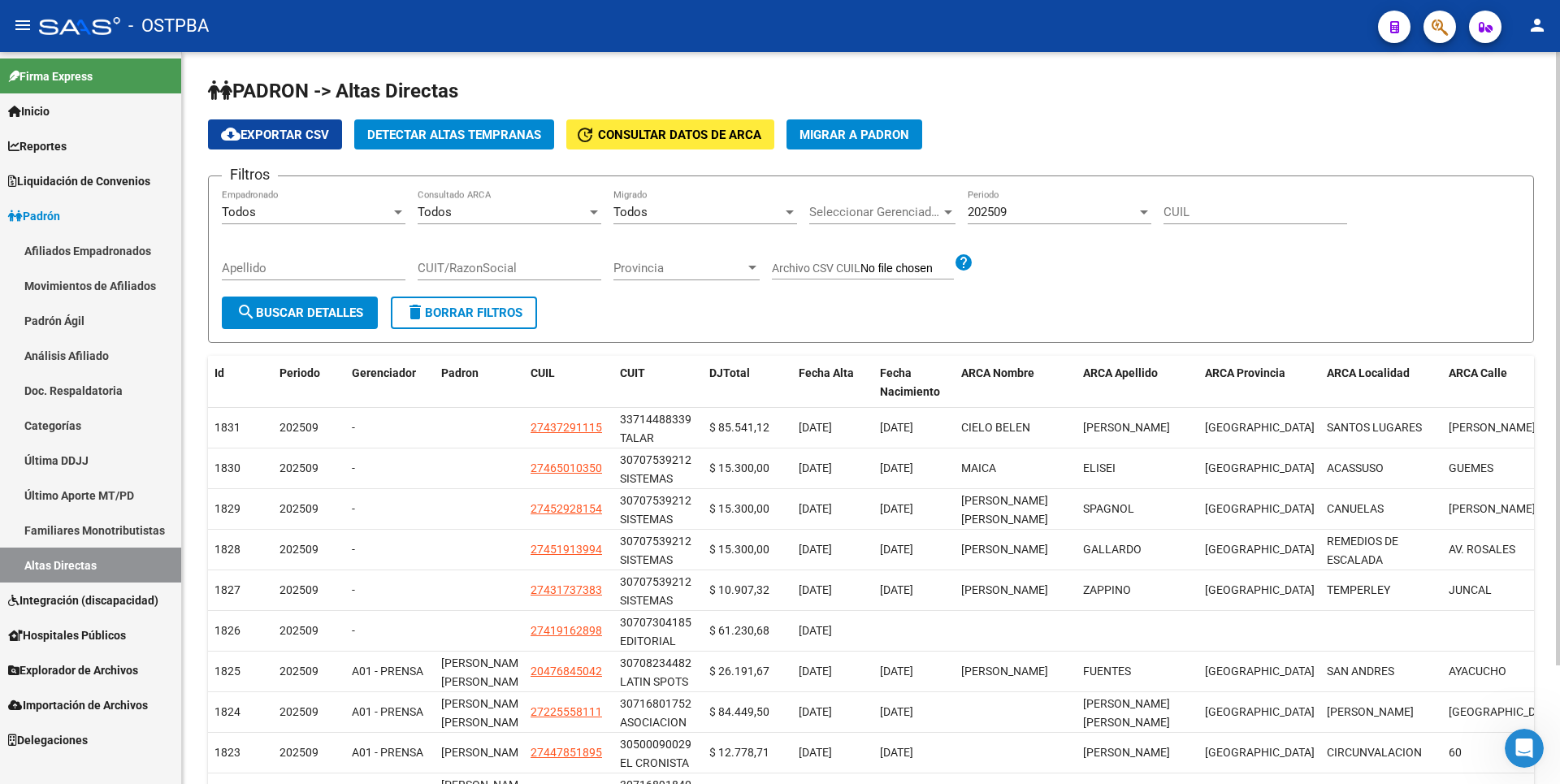
click at [419, 133] on span "Detectar Altas Tempranas" at bounding box center [455, 135] width 174 height 15
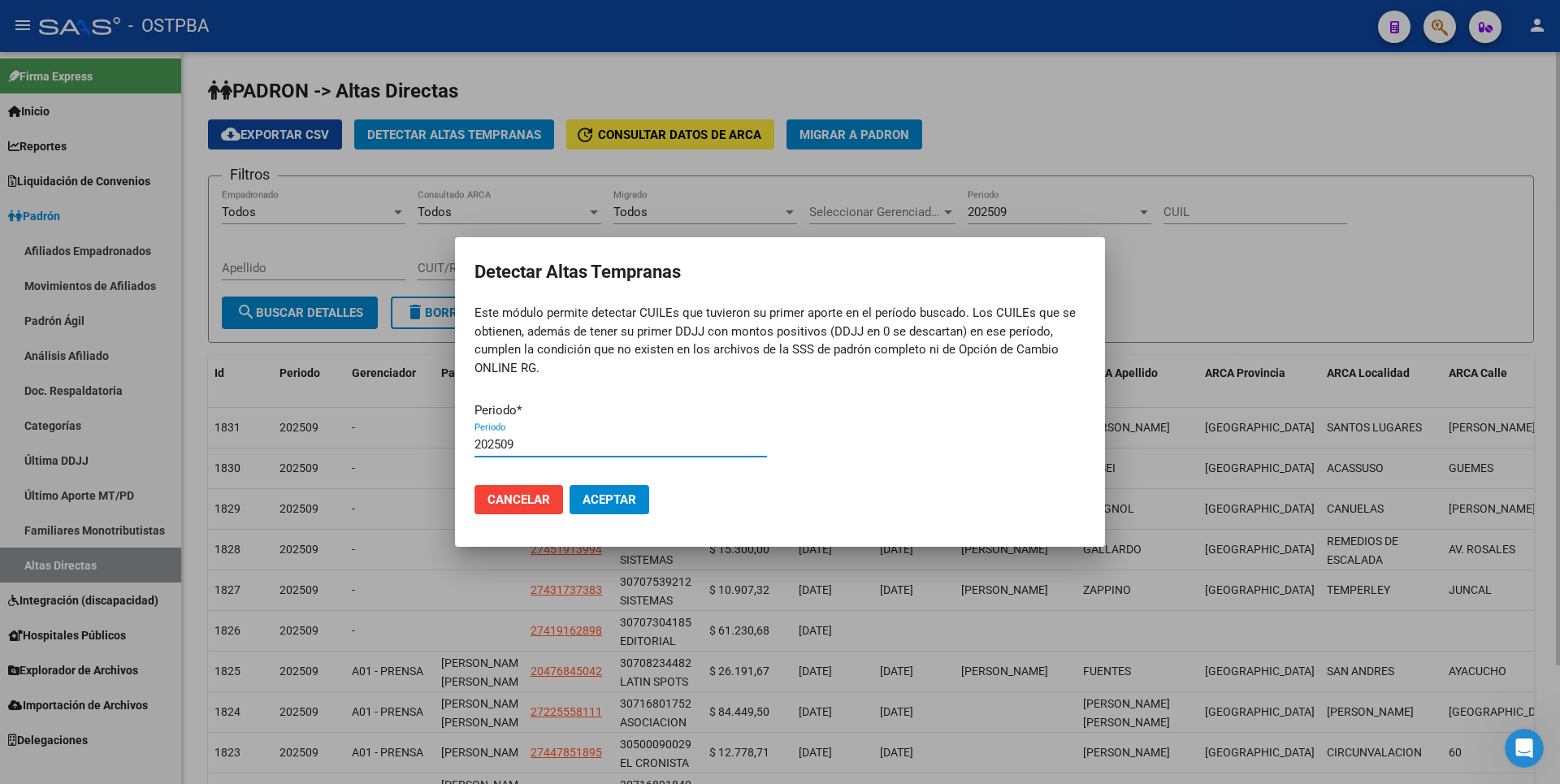
type input "202509"
click at [570, 484] on button "Aceptar" at bounding box center [610, 498] width 80 height 29
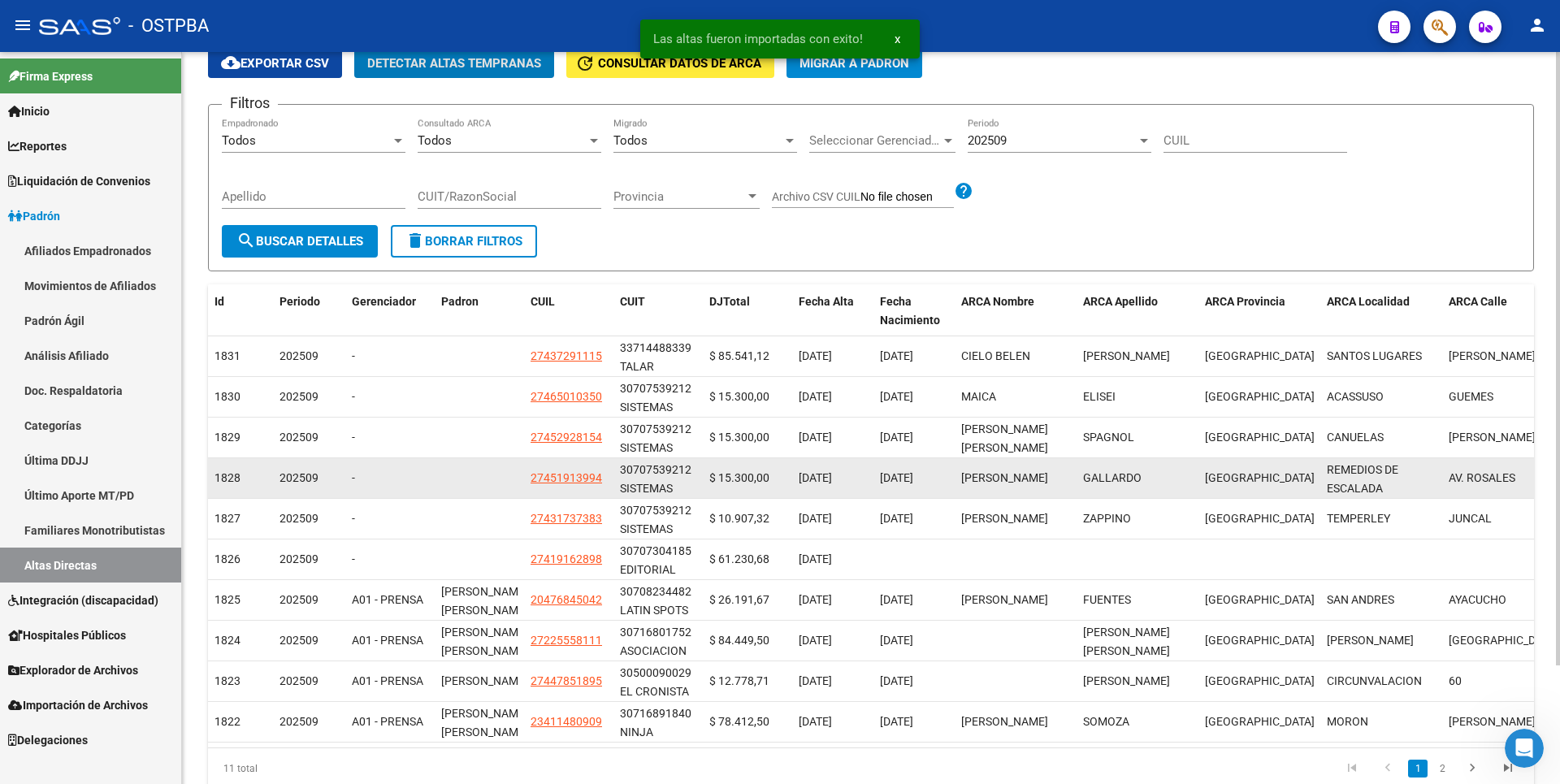
scroll to position [141, 0]
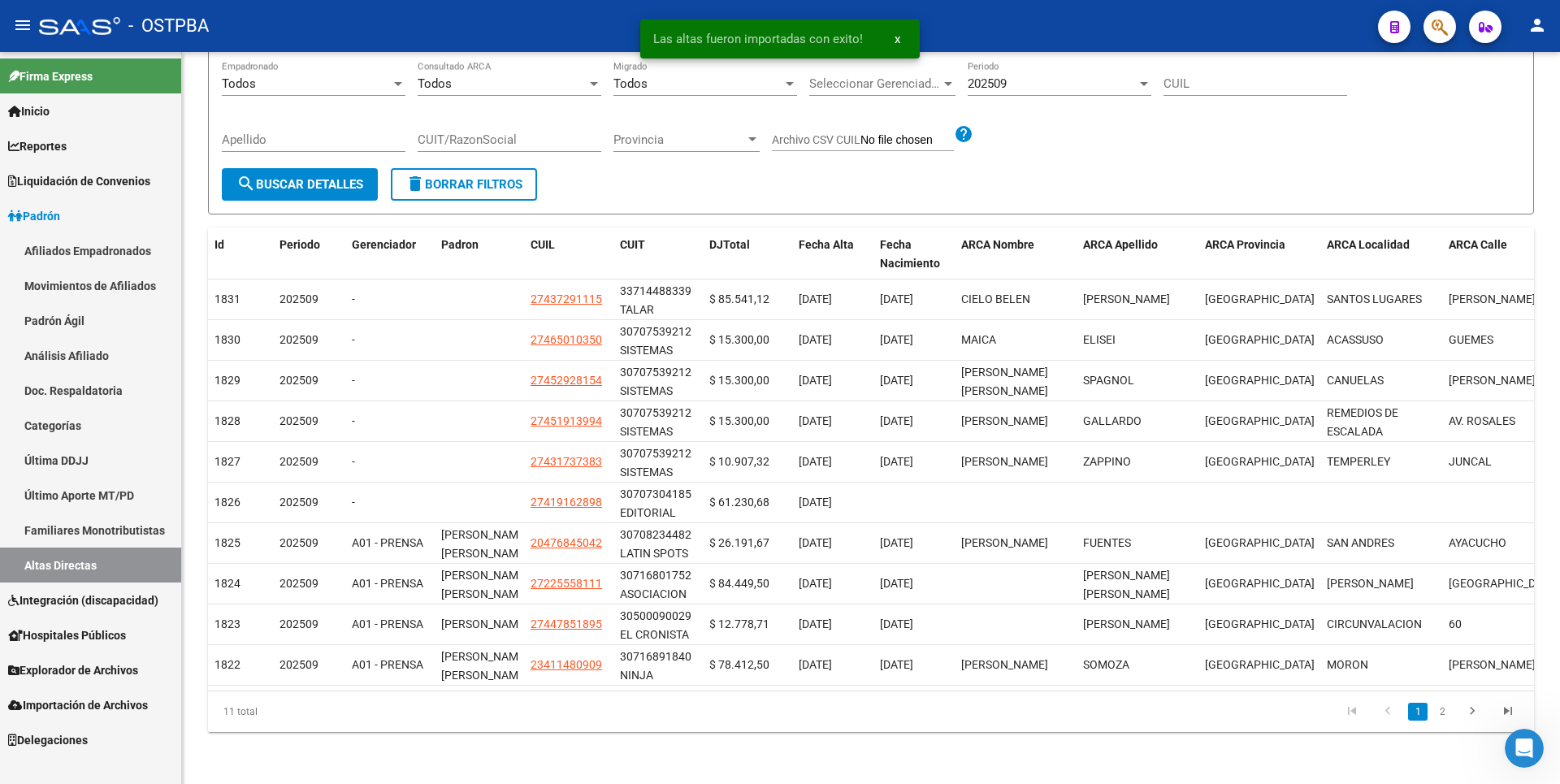
click at [107, 588] on link "Integración (discapacidad)" at bounding box center [90, 599] width 181 height 35
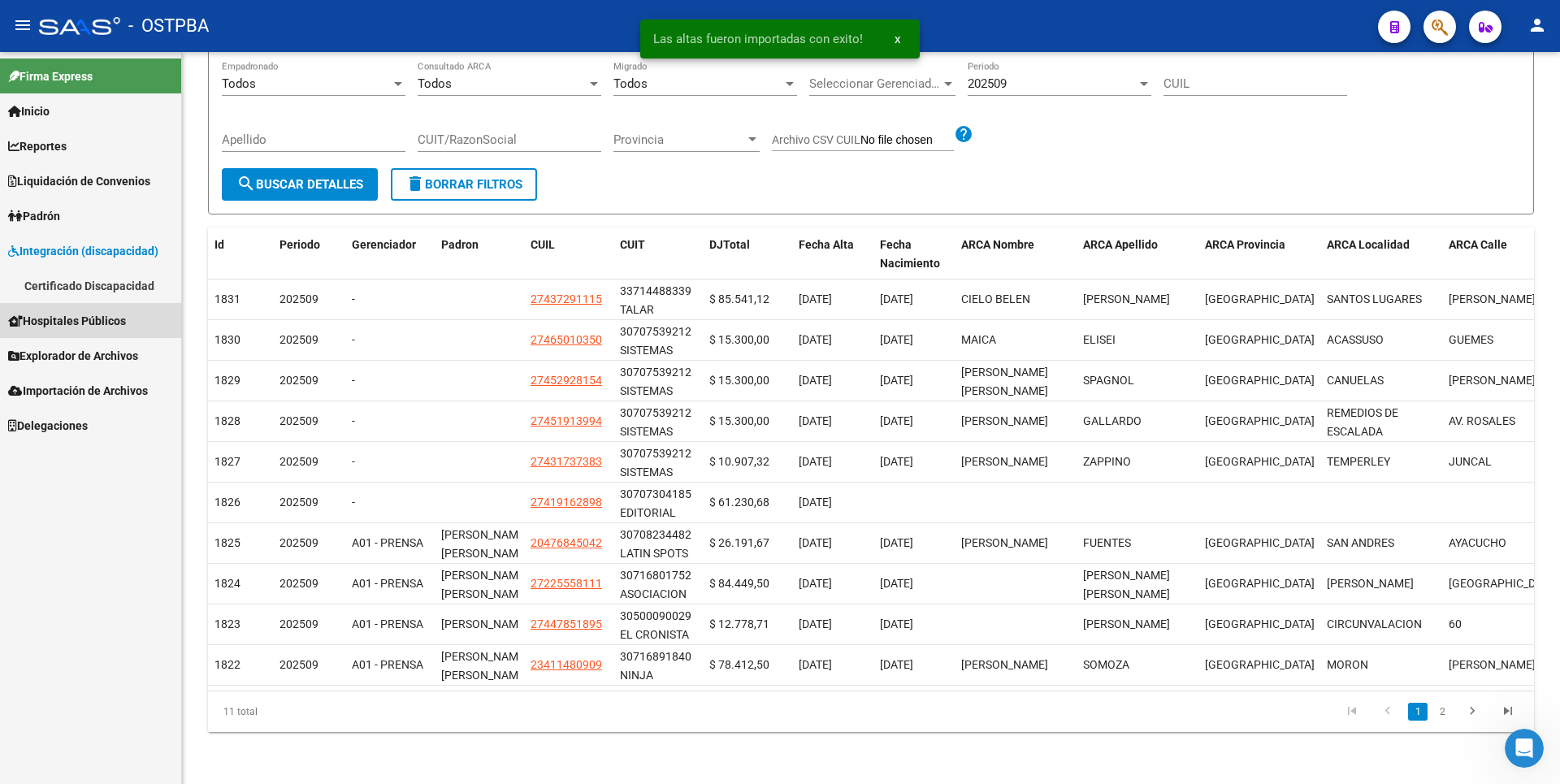
click at [65, 304] on link "Hospitales Públicos" at bounding box center [90, 320] width 181 height 35
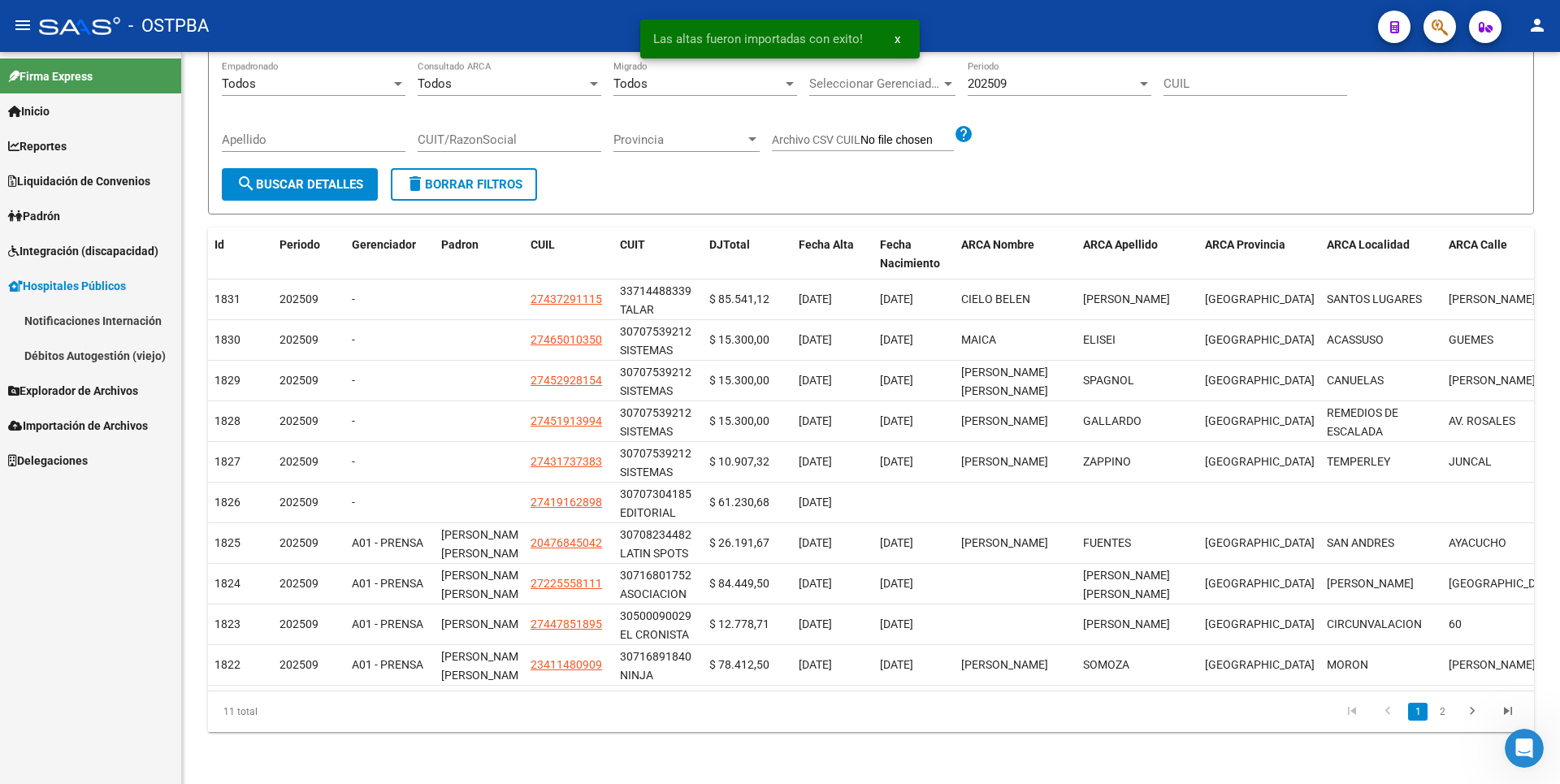
click at [90, 390] on span "Explorador de Archivos" at bounding box center [73, 391] width 130 height 18
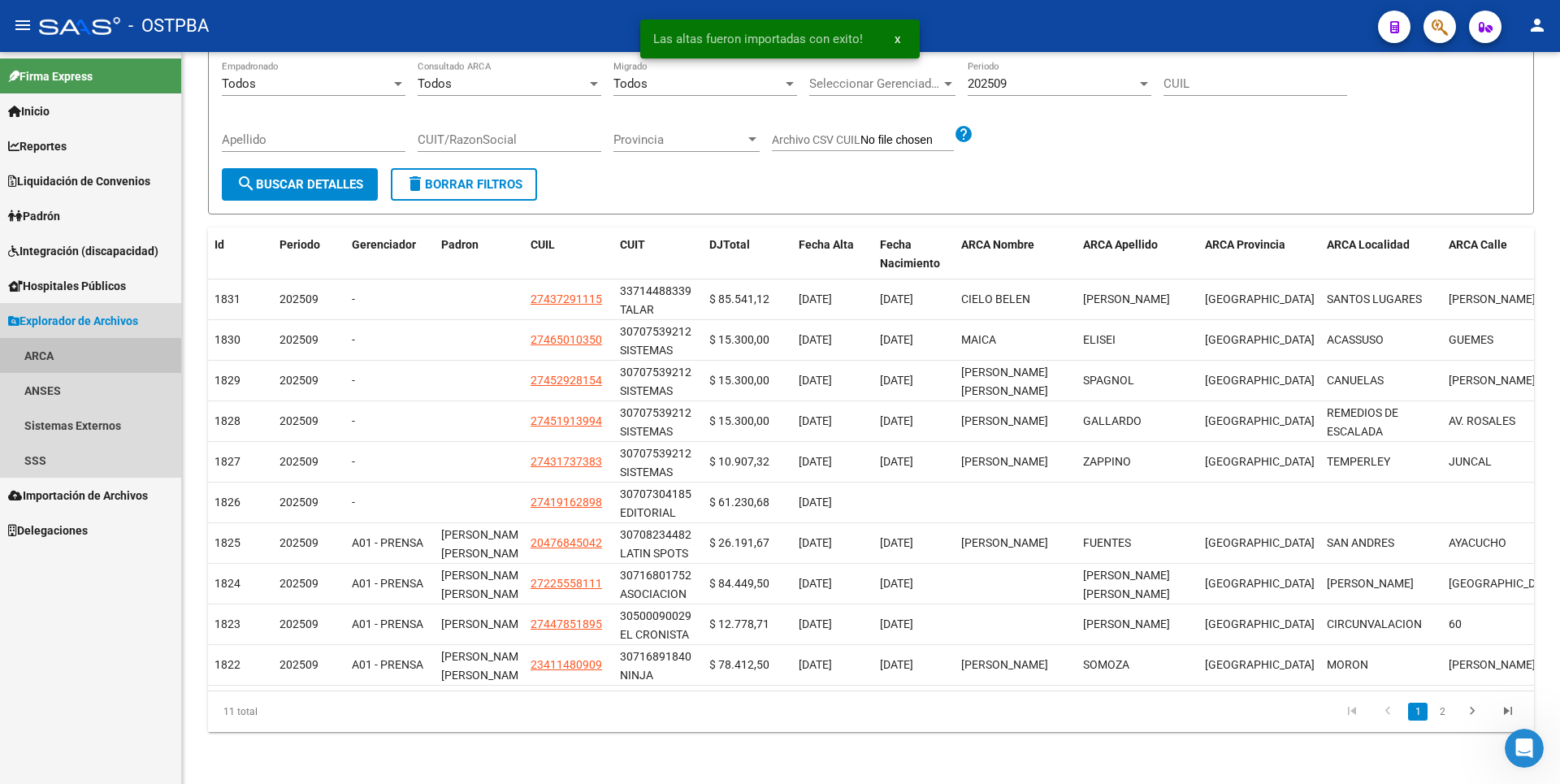
click at [71, 359] on link "ARCA" at bounding box center [90, 355] width 181 height 35
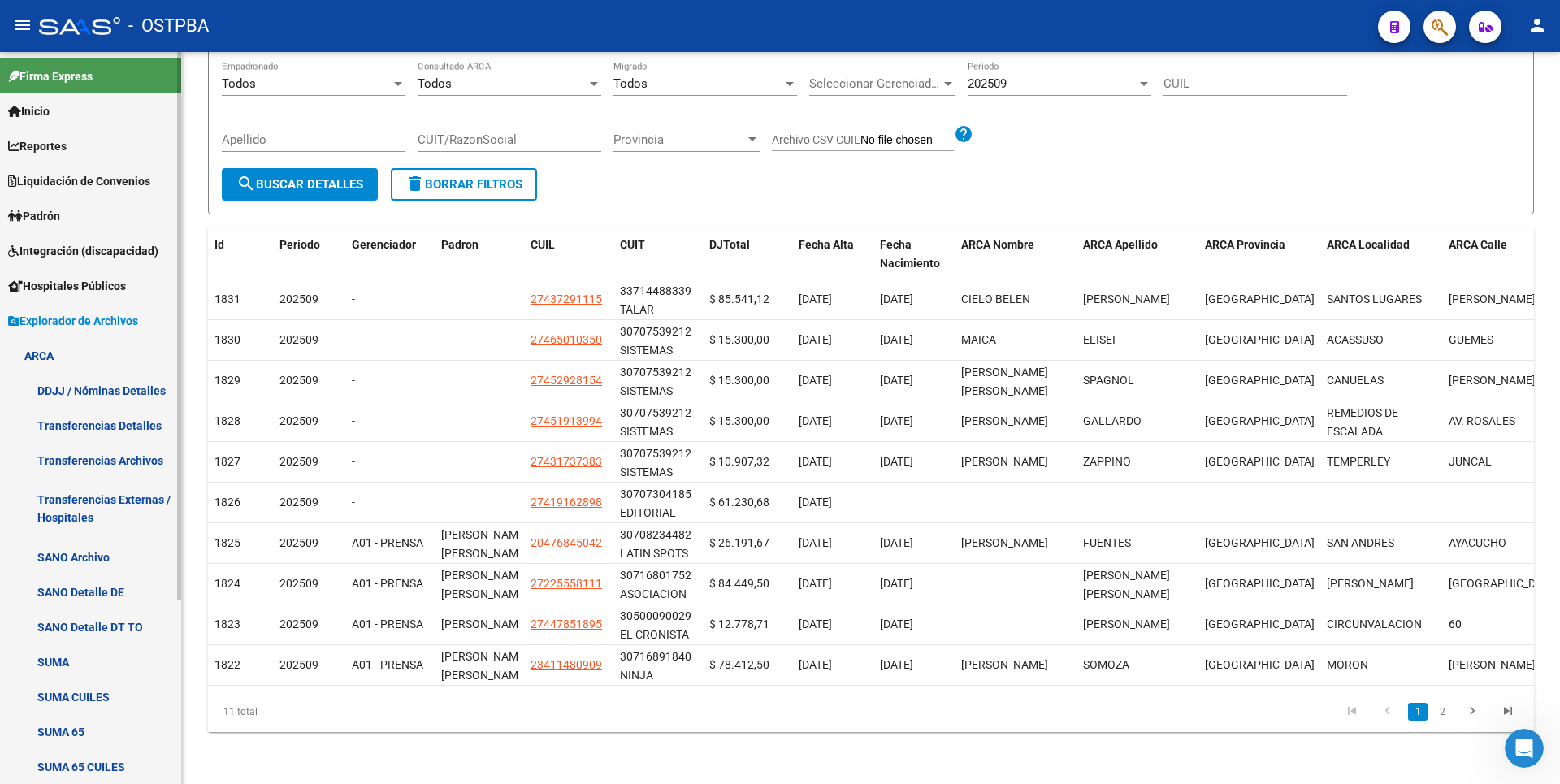
click at [121, 433] on link "Transferencias Detalles" at bounding box center [90, 424] width 181 height 35
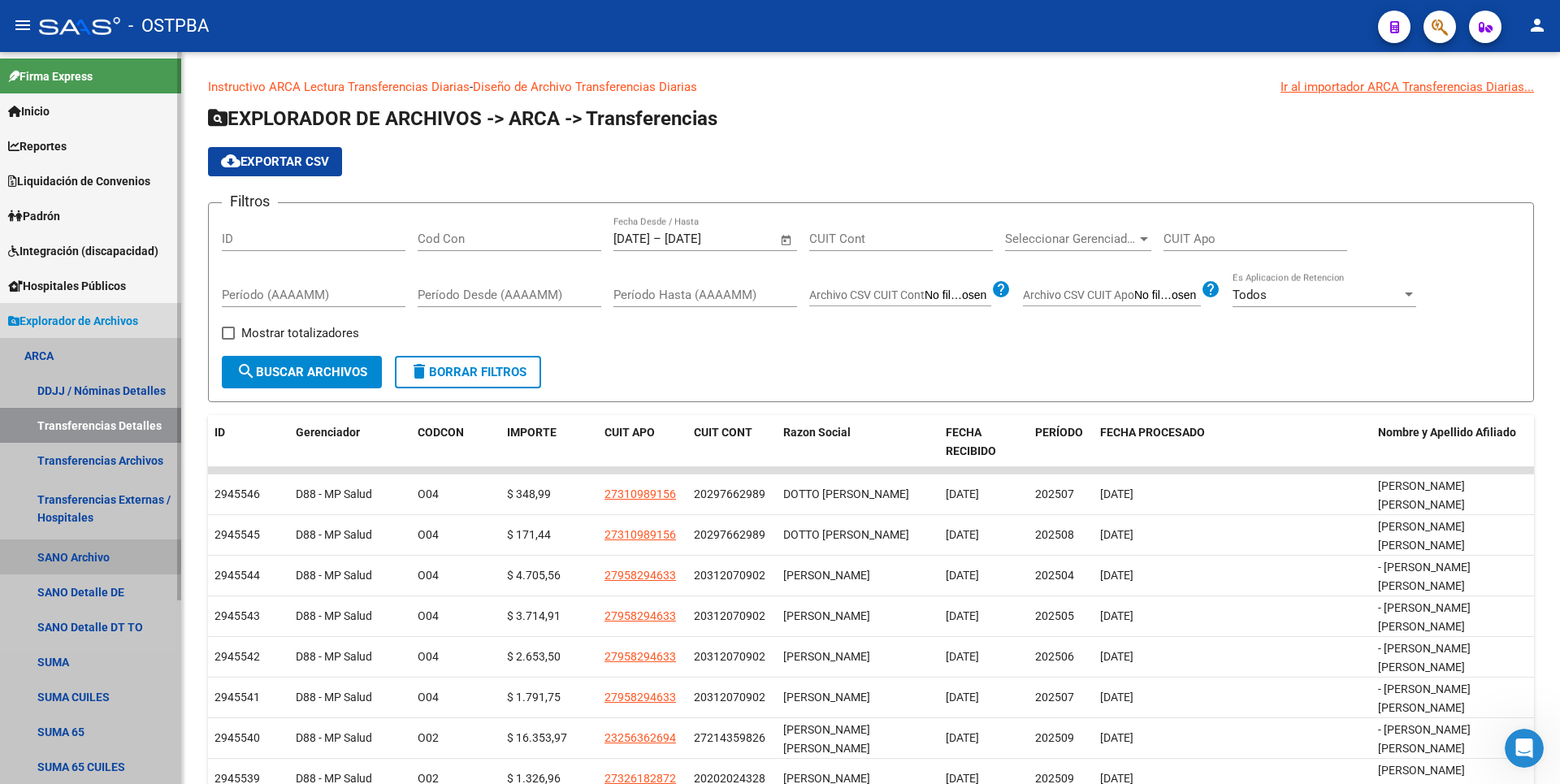
click at [79, 554] on link "SANO Archivo" at bounding box center [90, 556] width 181 height 35
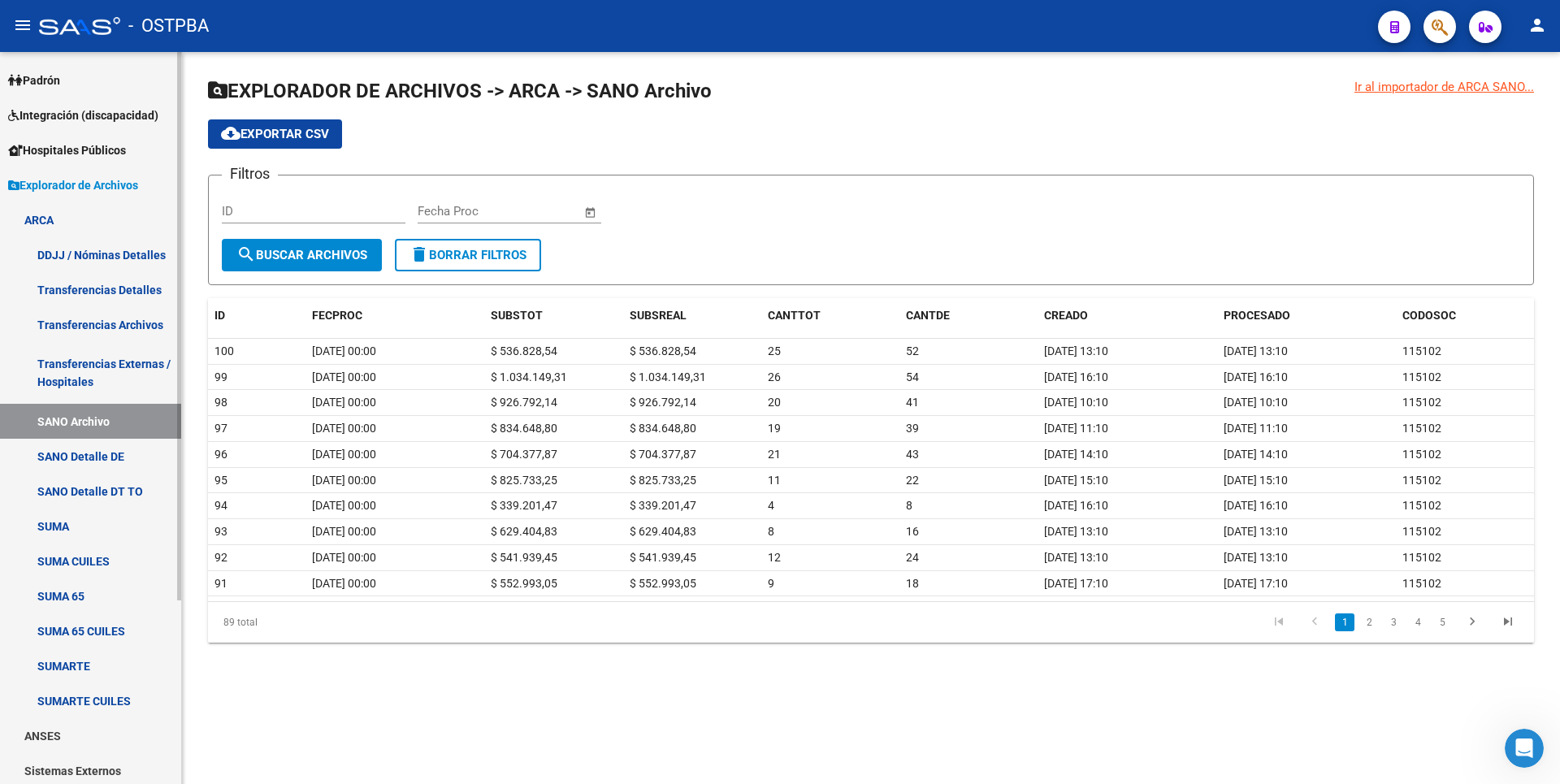
scroll to position [245, 0]
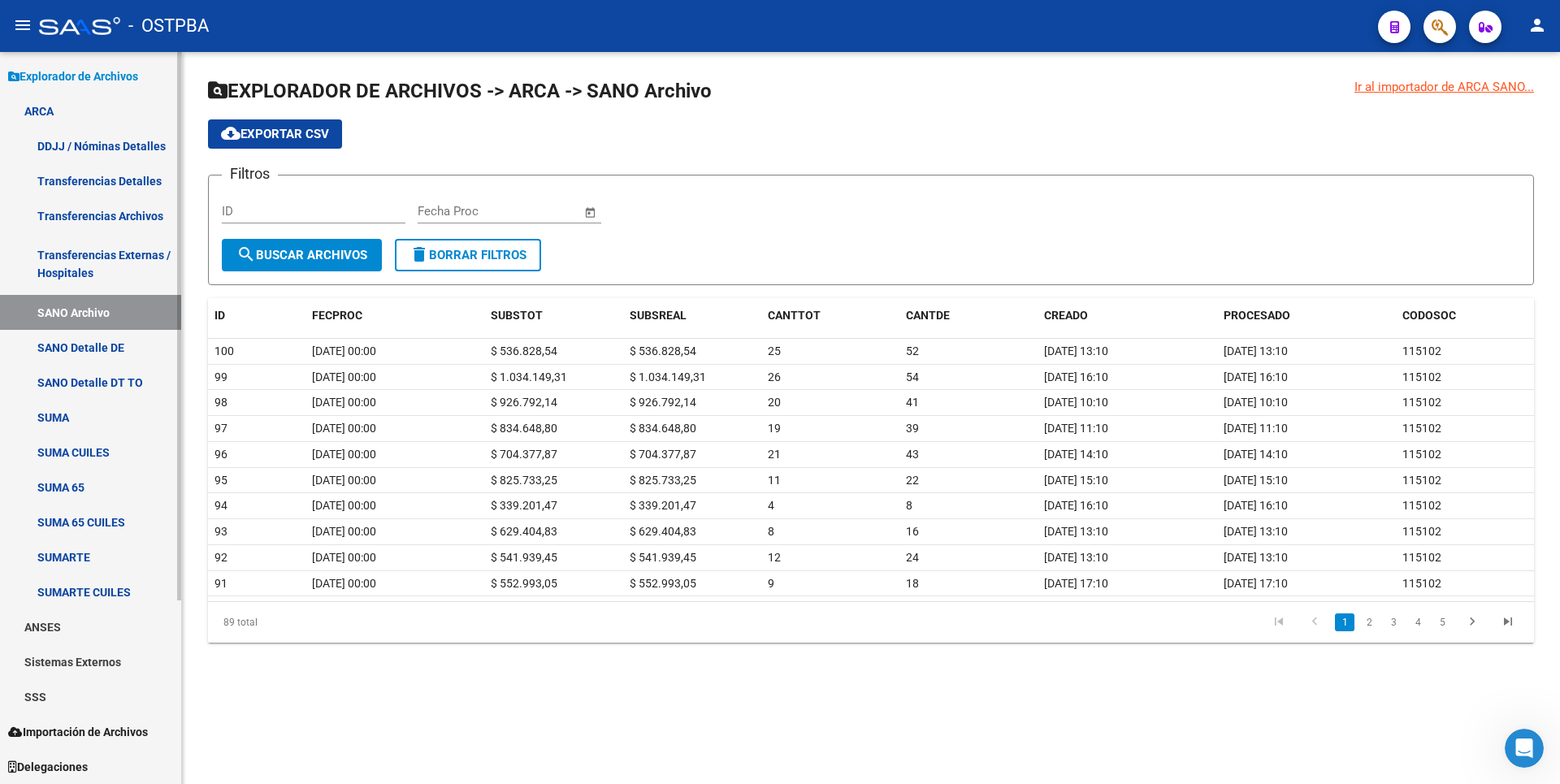
click at [55, 682] on link "SSS" at bounding box center [90, 696] width 181 height 35
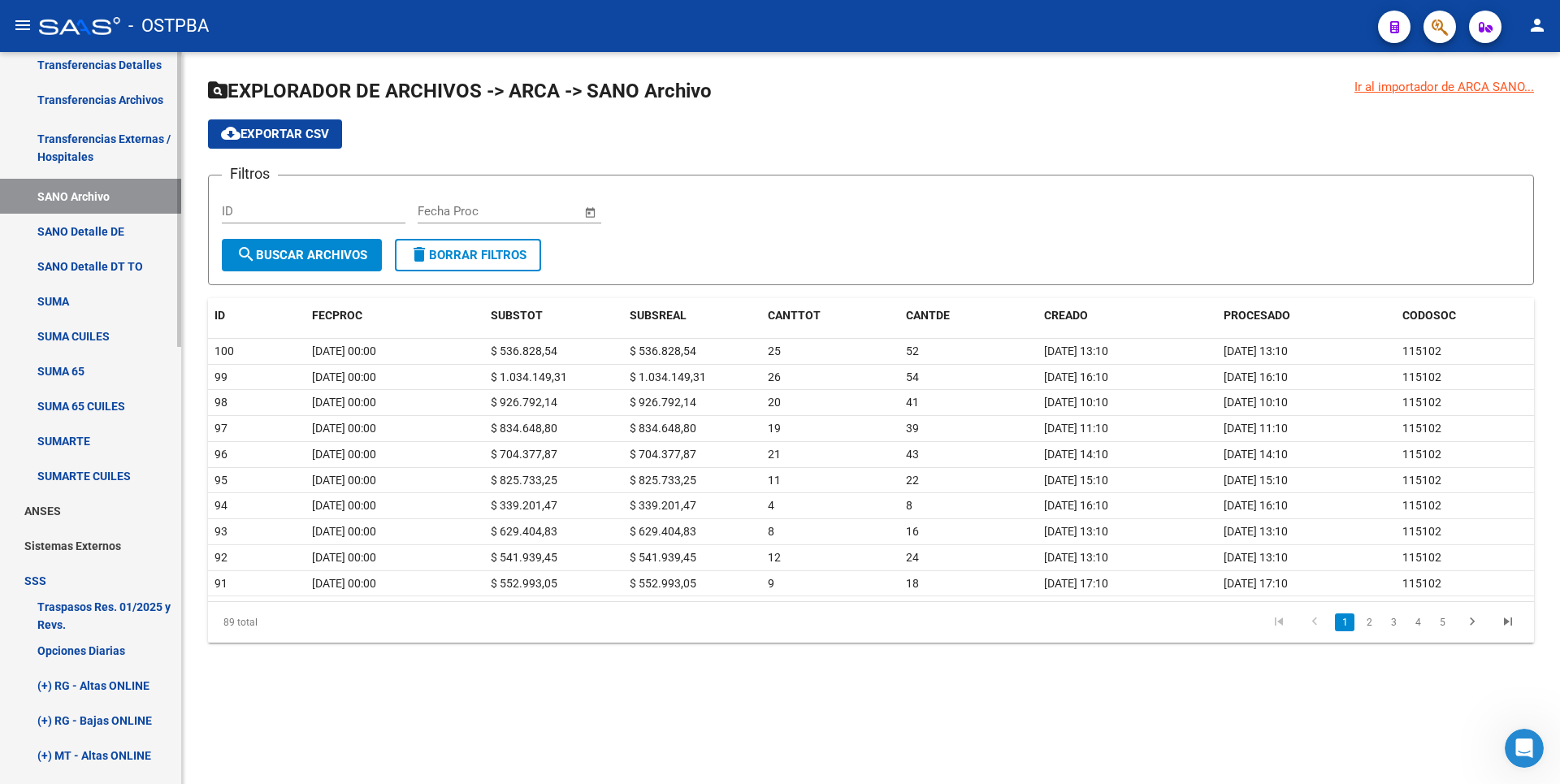
scroll to position [569, 0]
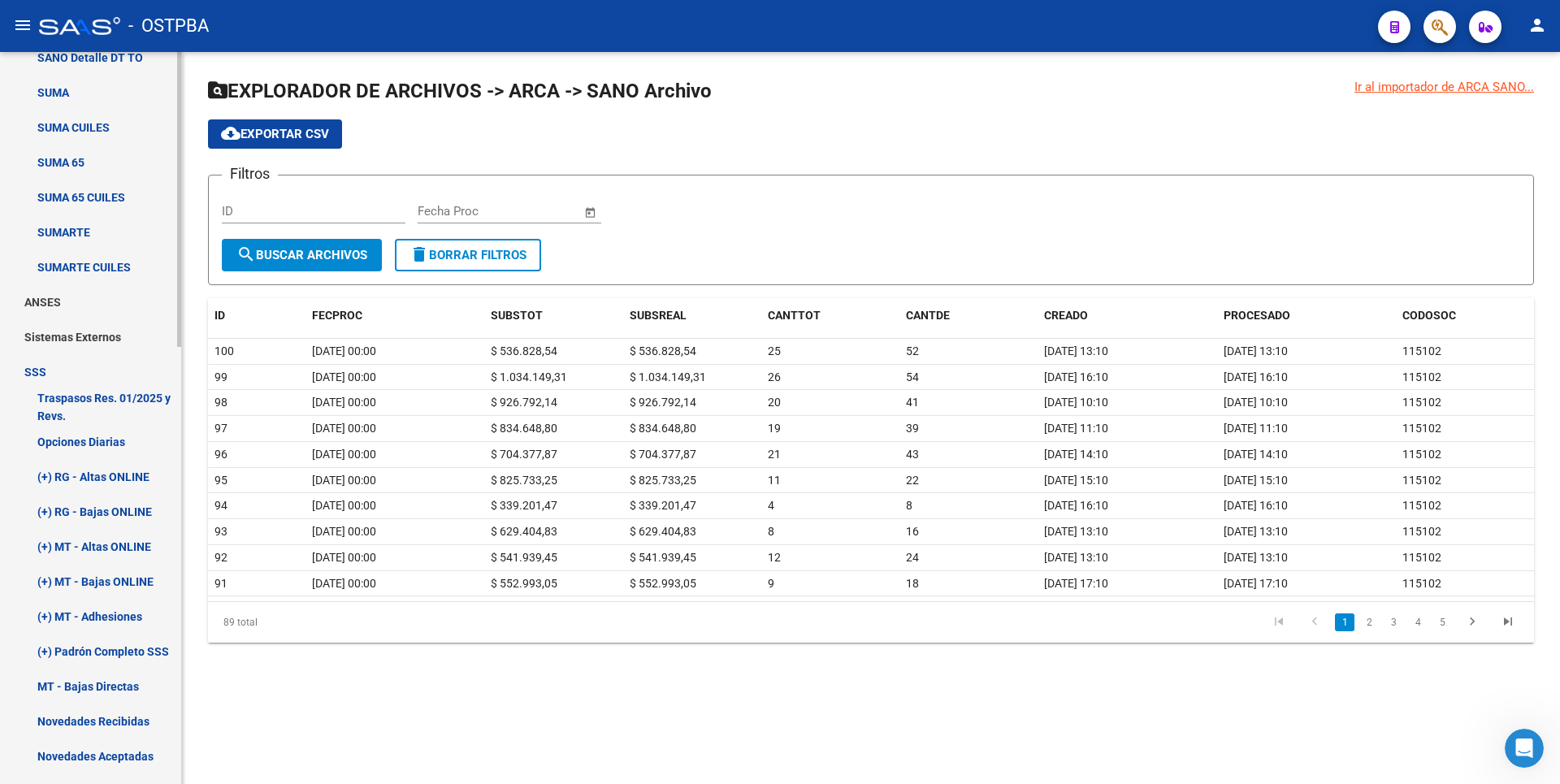
click at [118, 431] on link "Opciones Diarias" at bounding box center [90, 440] width 181 height 35
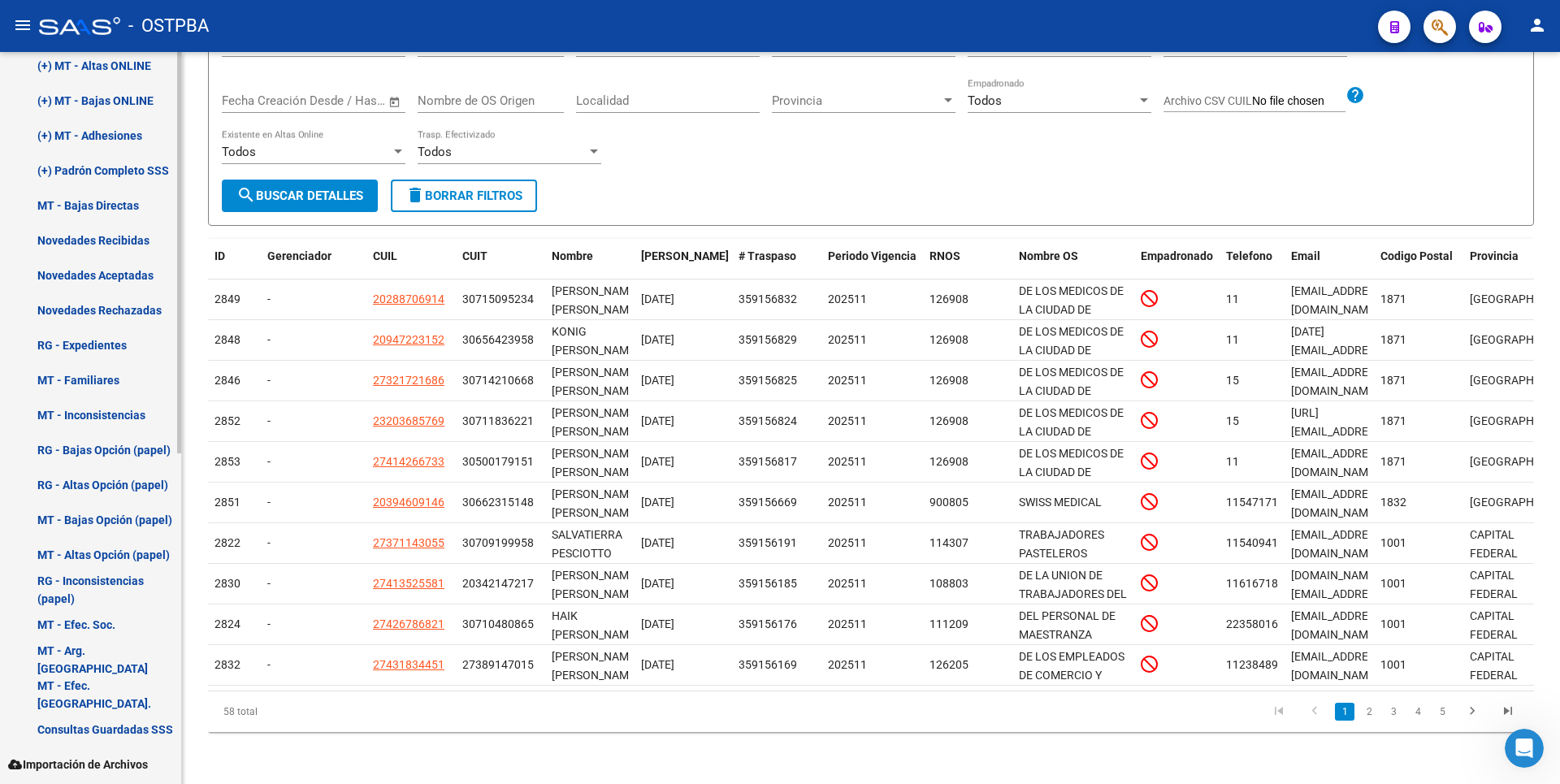
scroll to position [326, 0]
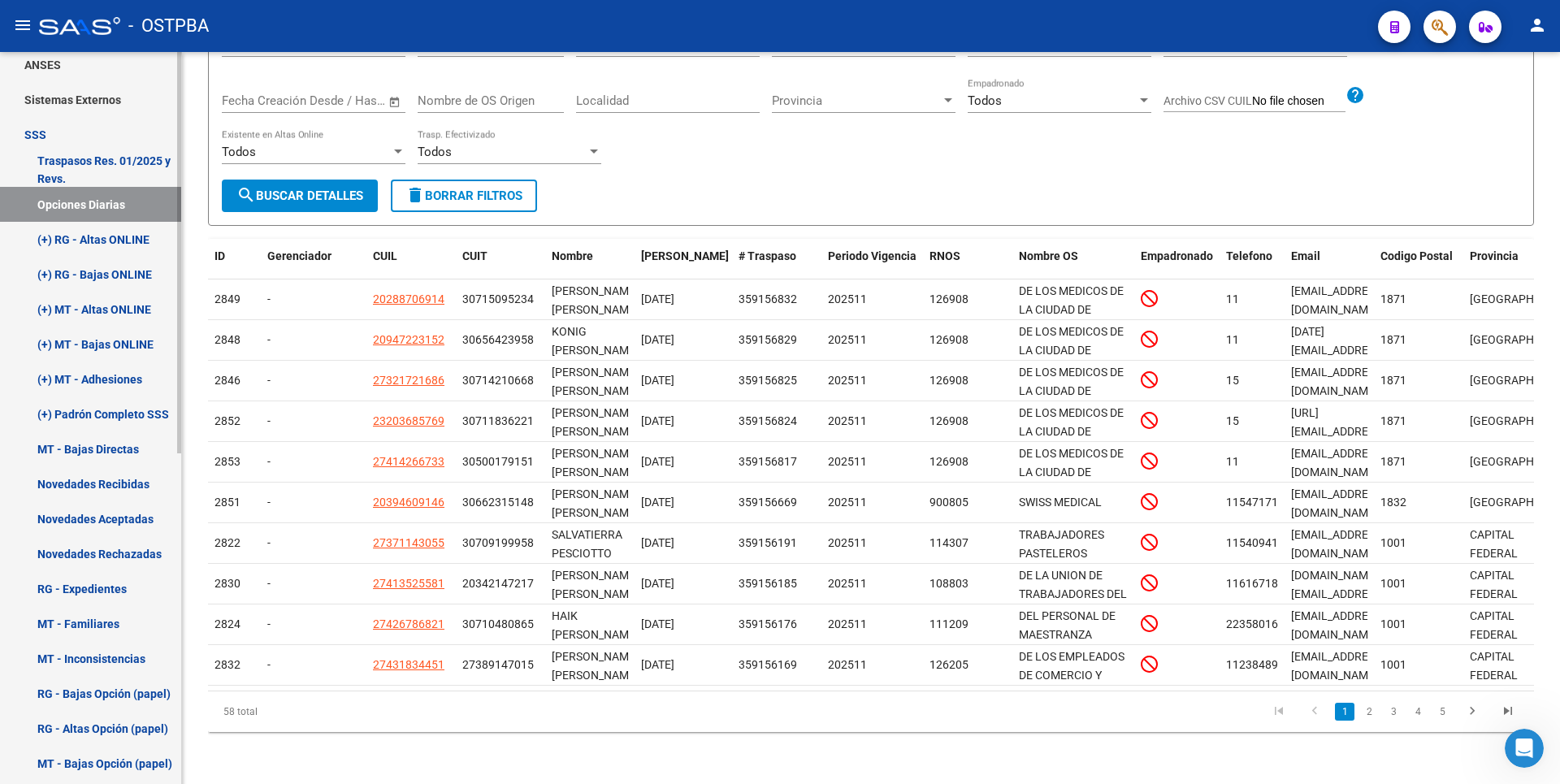
click at [95, 253] on link "(+) RG - Altas ONLINE" at bounding box center [90, 239] width 181 height 35
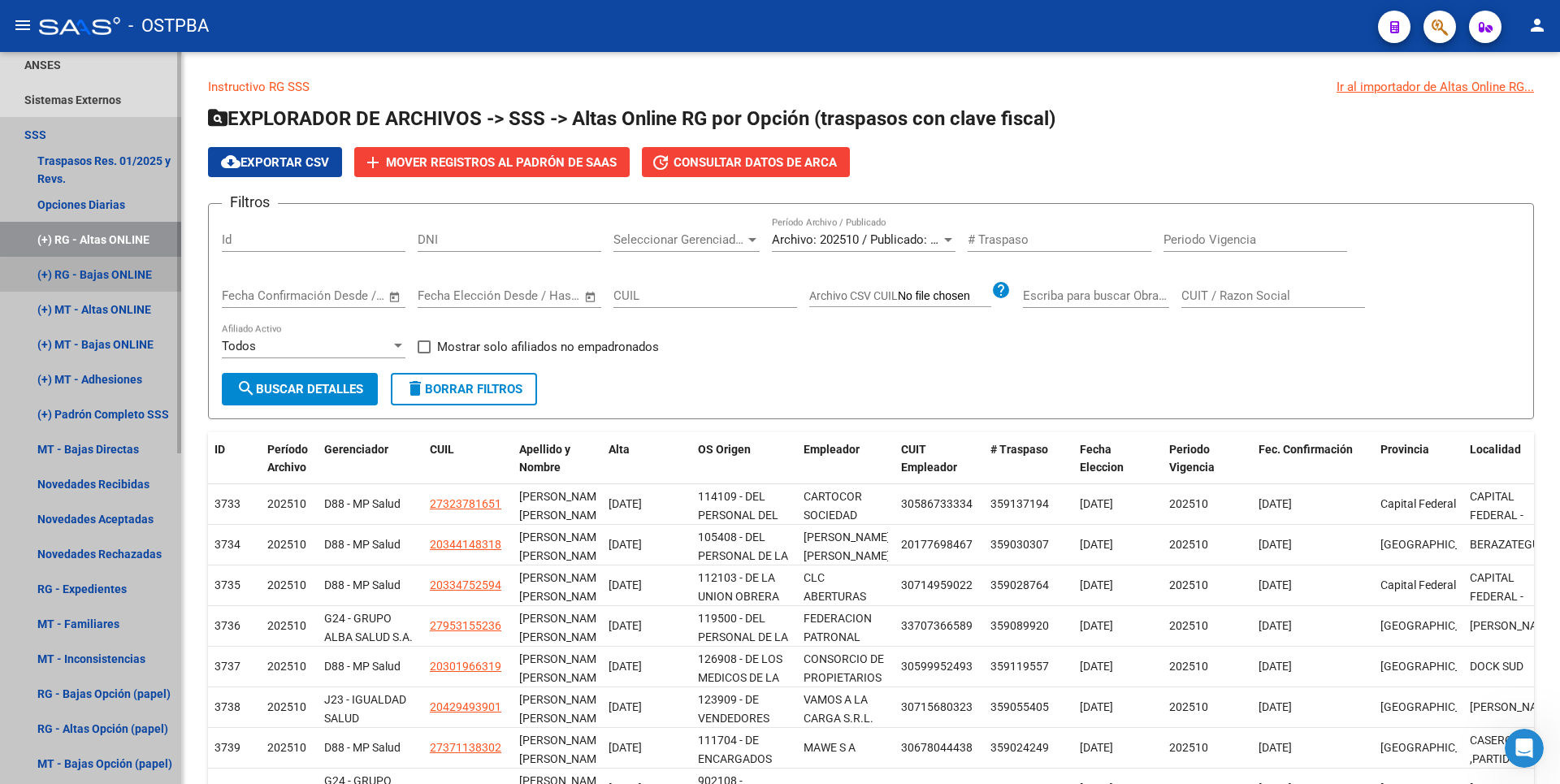
click at [113, 277] on link "(+) RG - Bajas ONLINE" at bounding box center [90, 274] width 181 height 35
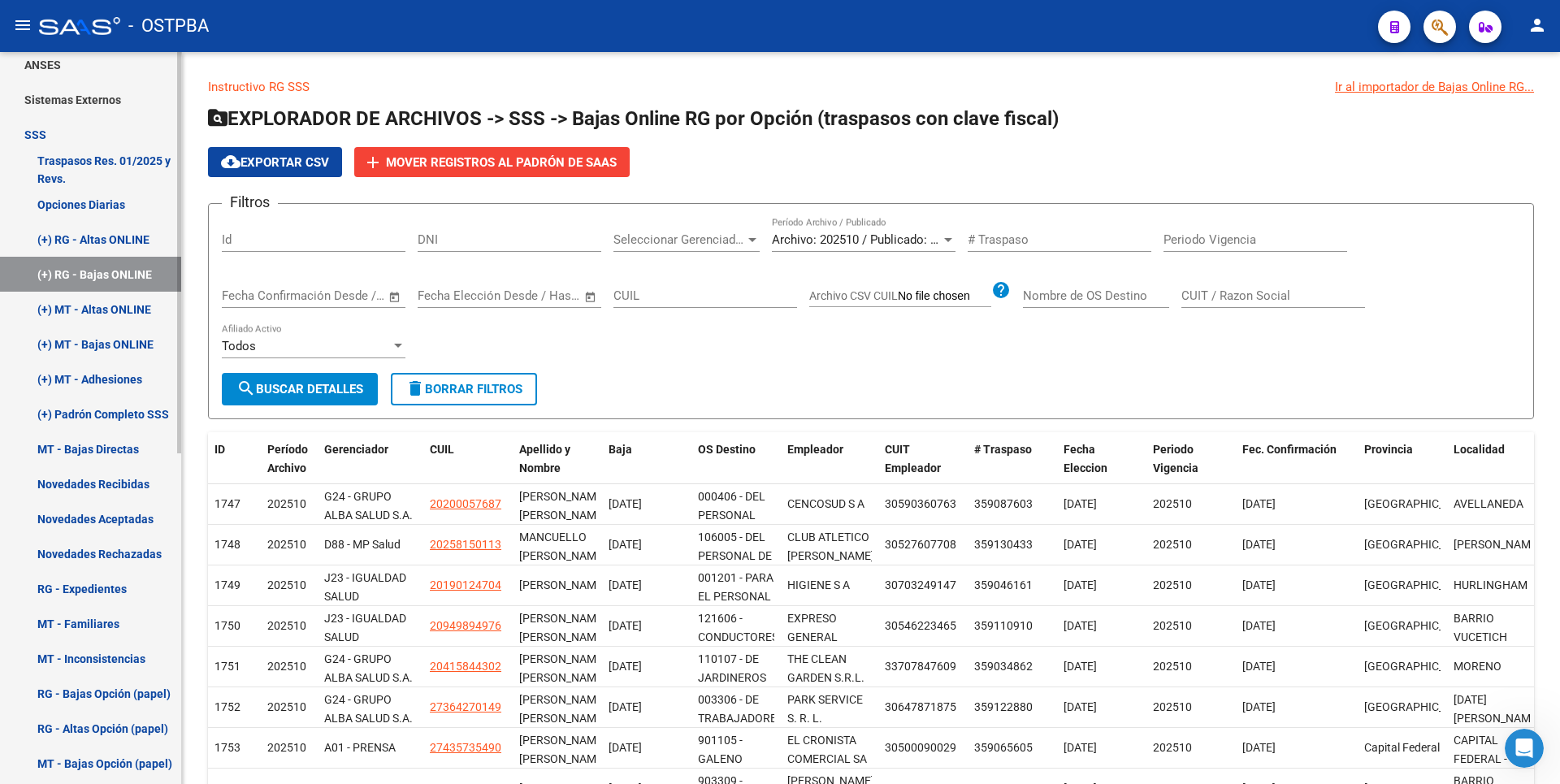
click at [112, 313] on link "(+) MT - Altas ONLINE" at bounding box center [90, 309] width 181 height 35
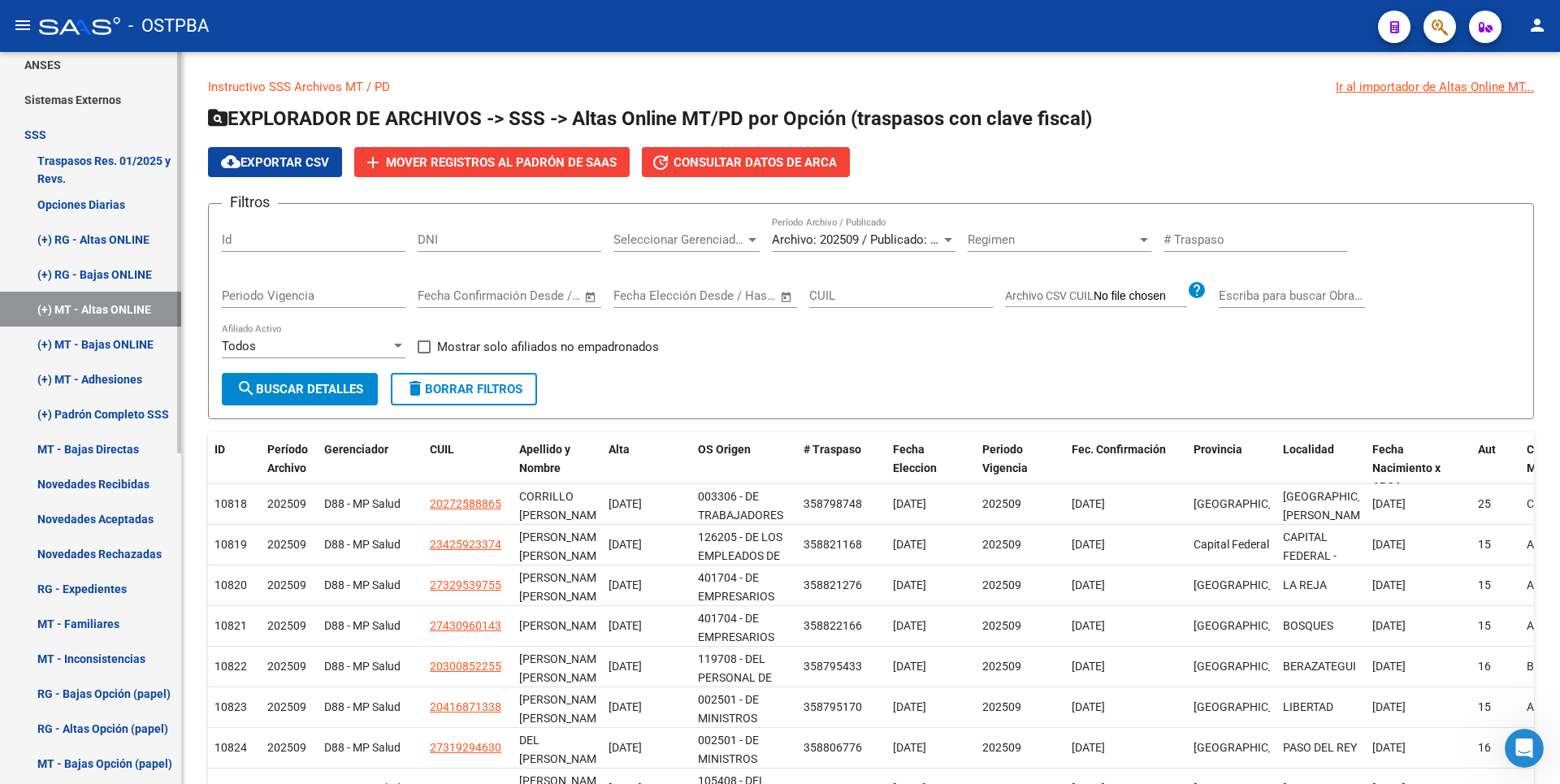
click at [116, 356] on link "(+) MT - Bajas ONLINE" at bounding box center [90, 344] width 181 height 35
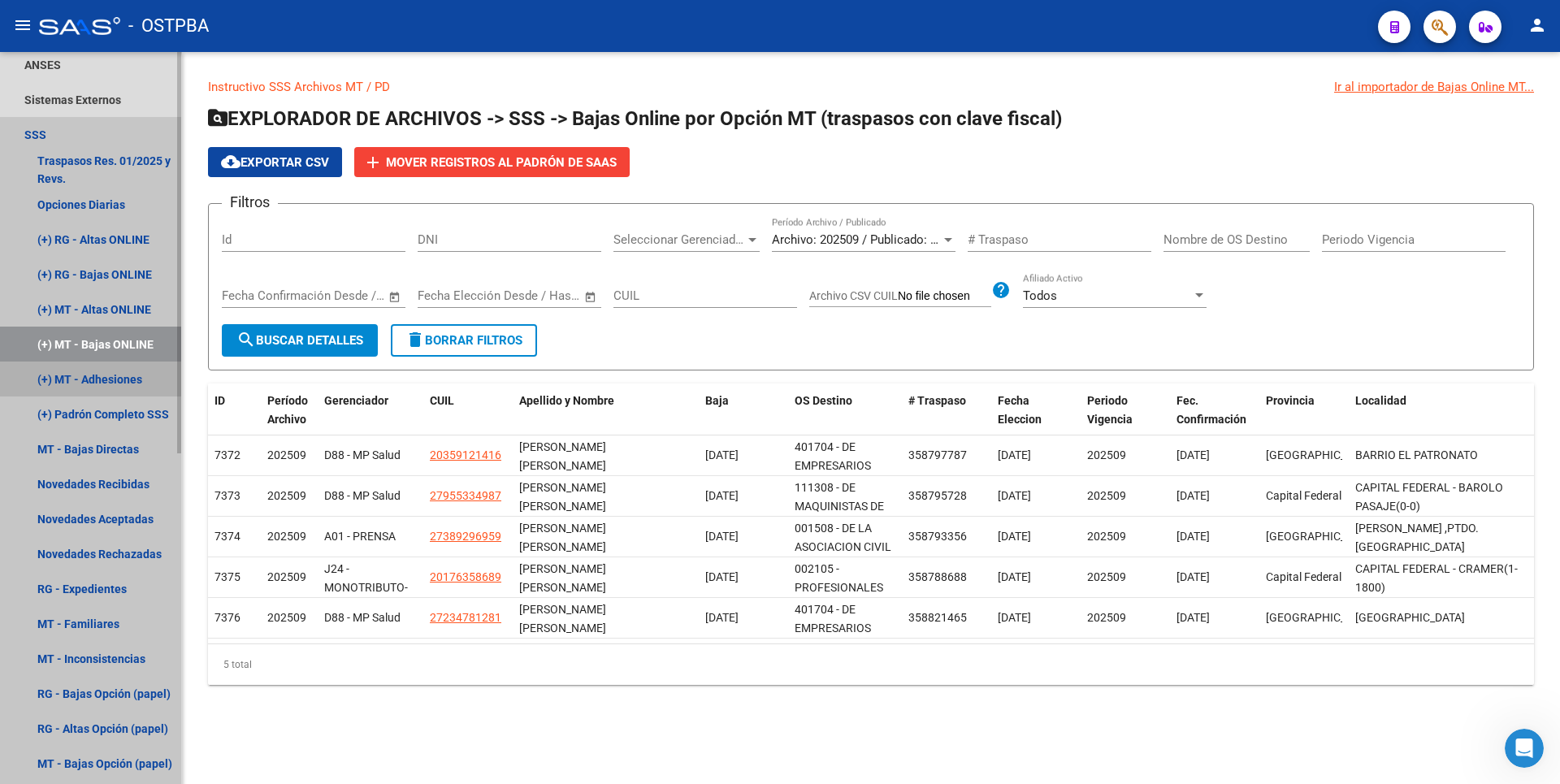
click at [133, 386] on link "(+) MT - Adhesiones" at bounding box center [90, 379] width 181 height 35
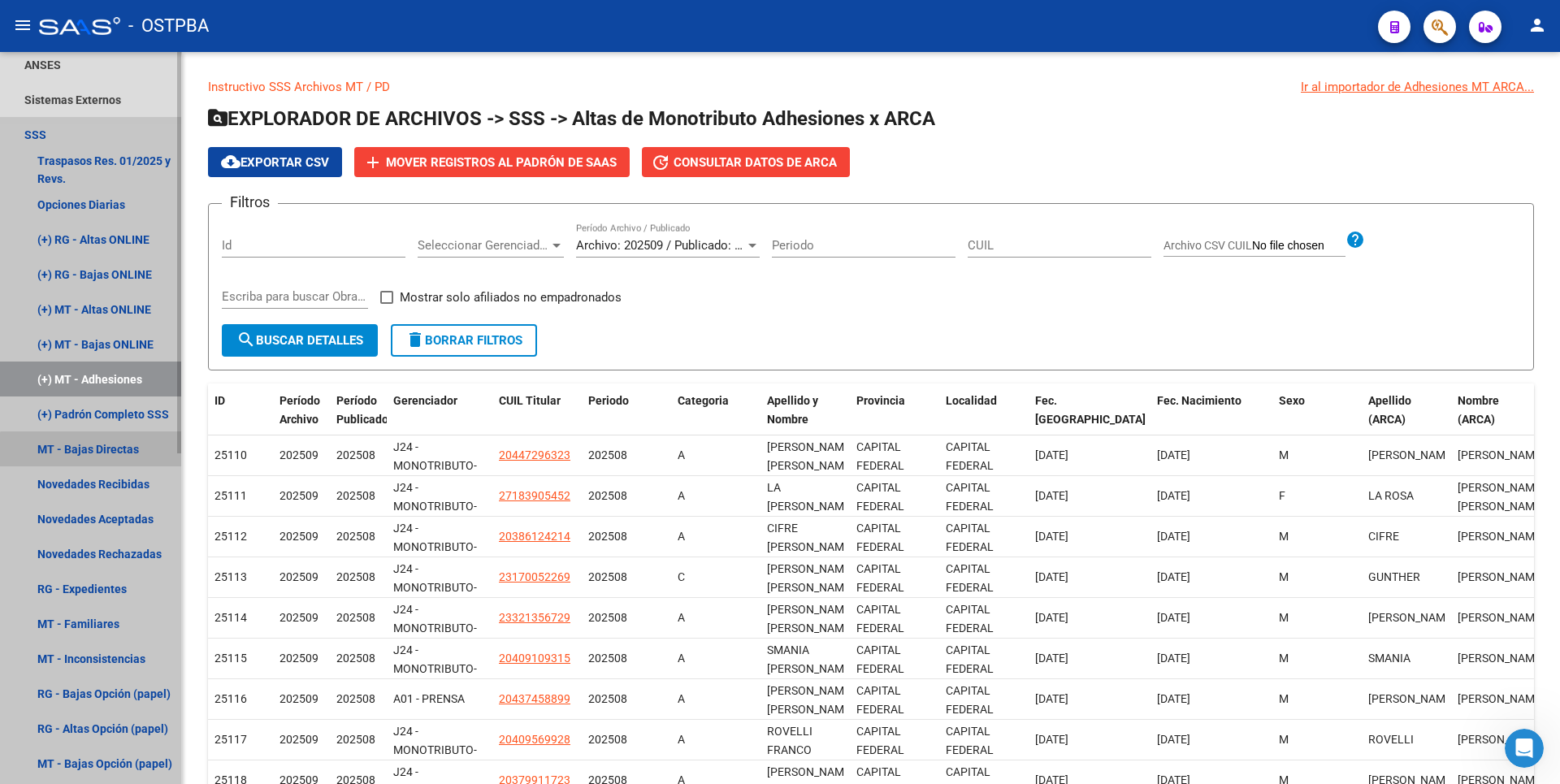
click at [123, 460] on link "MT - Bajas Directas" at bounding box center [90, 448] width 181 height 35
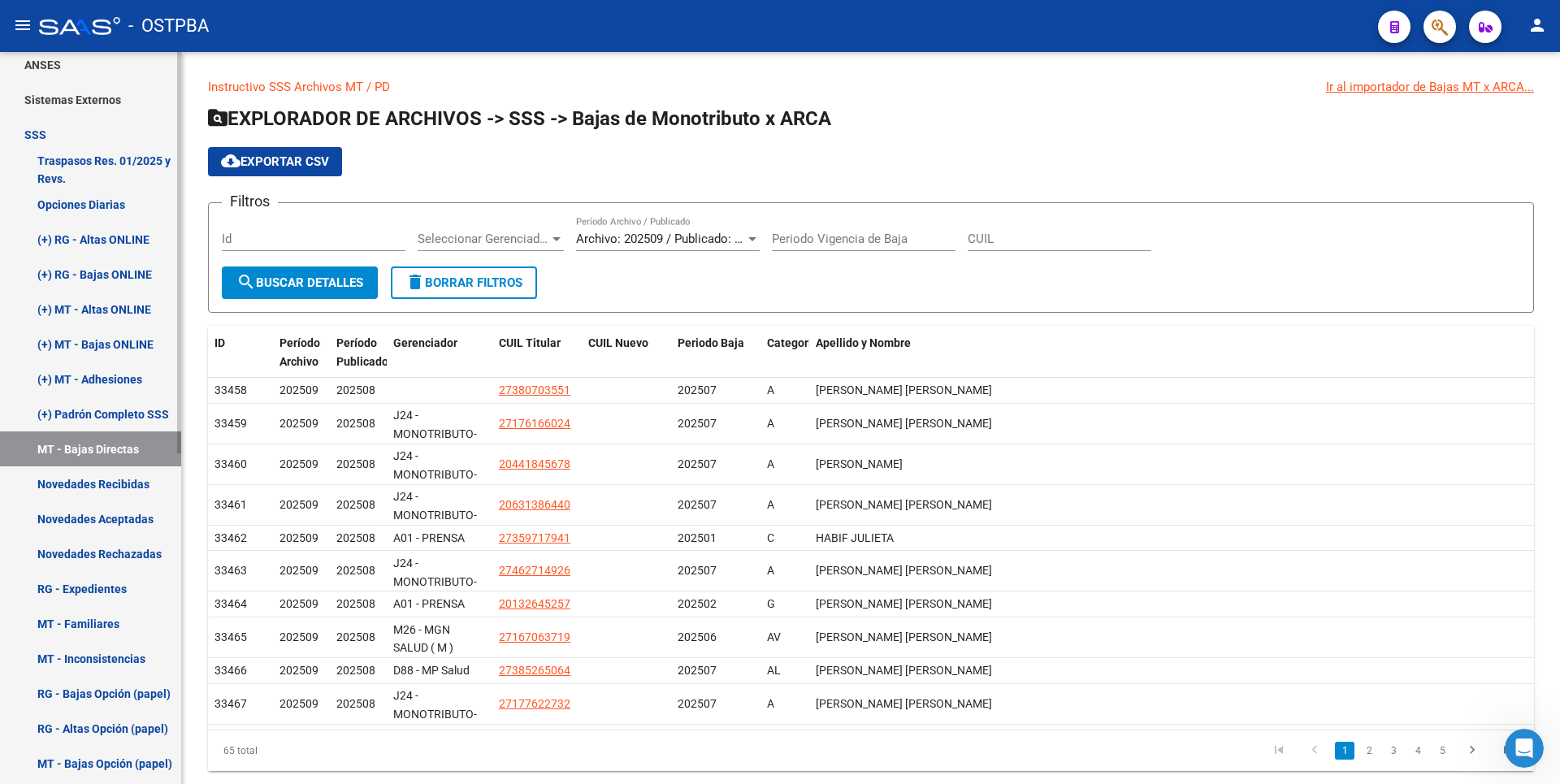
click at [124, 493] on link "Novedades Recibidas" at bounding box center [90, 483] width 181 height 35
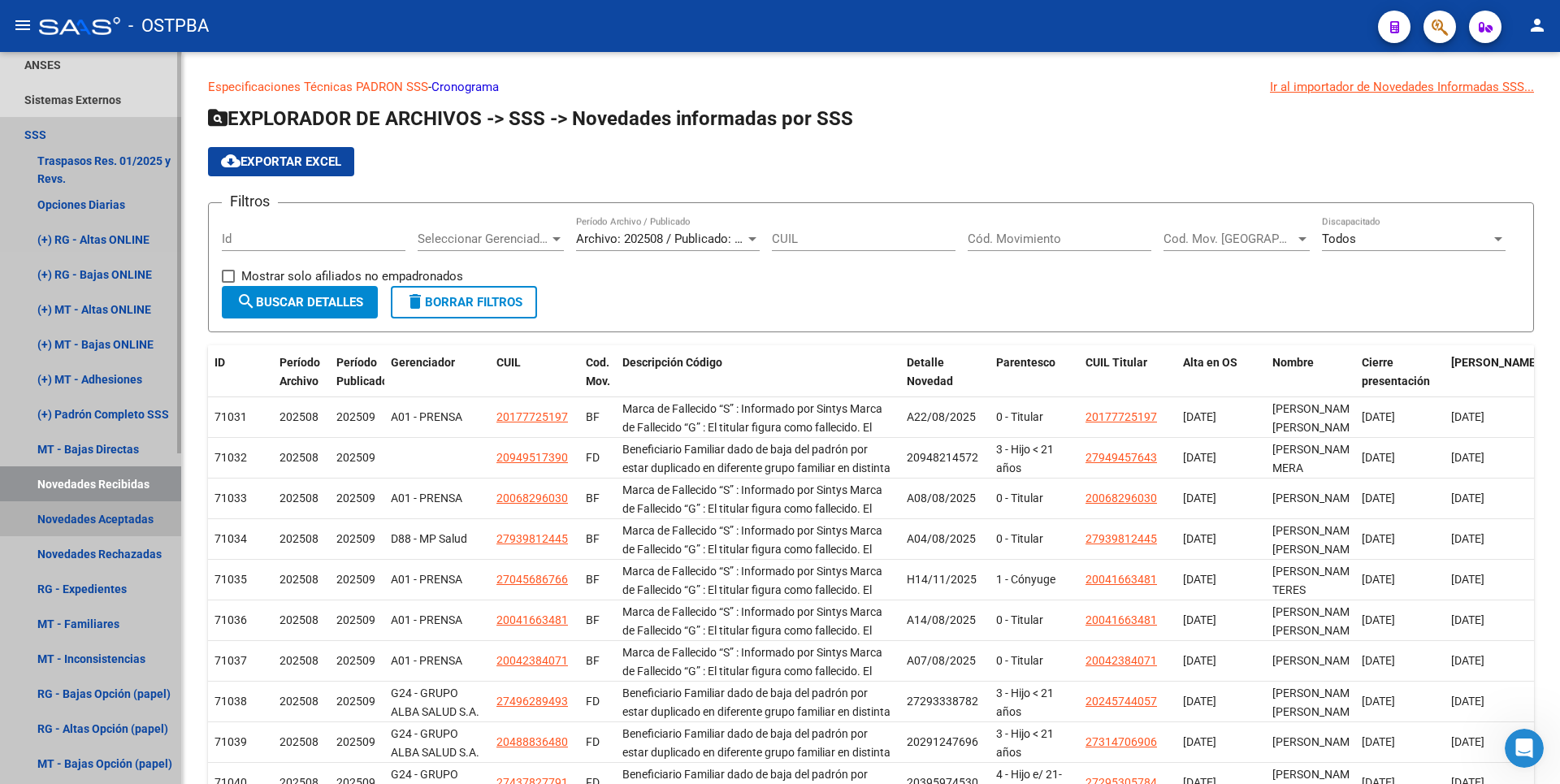
click at [130, 526] on link "Novedades Aceptadas" at bounding box center [90, 518] width 181 height 35
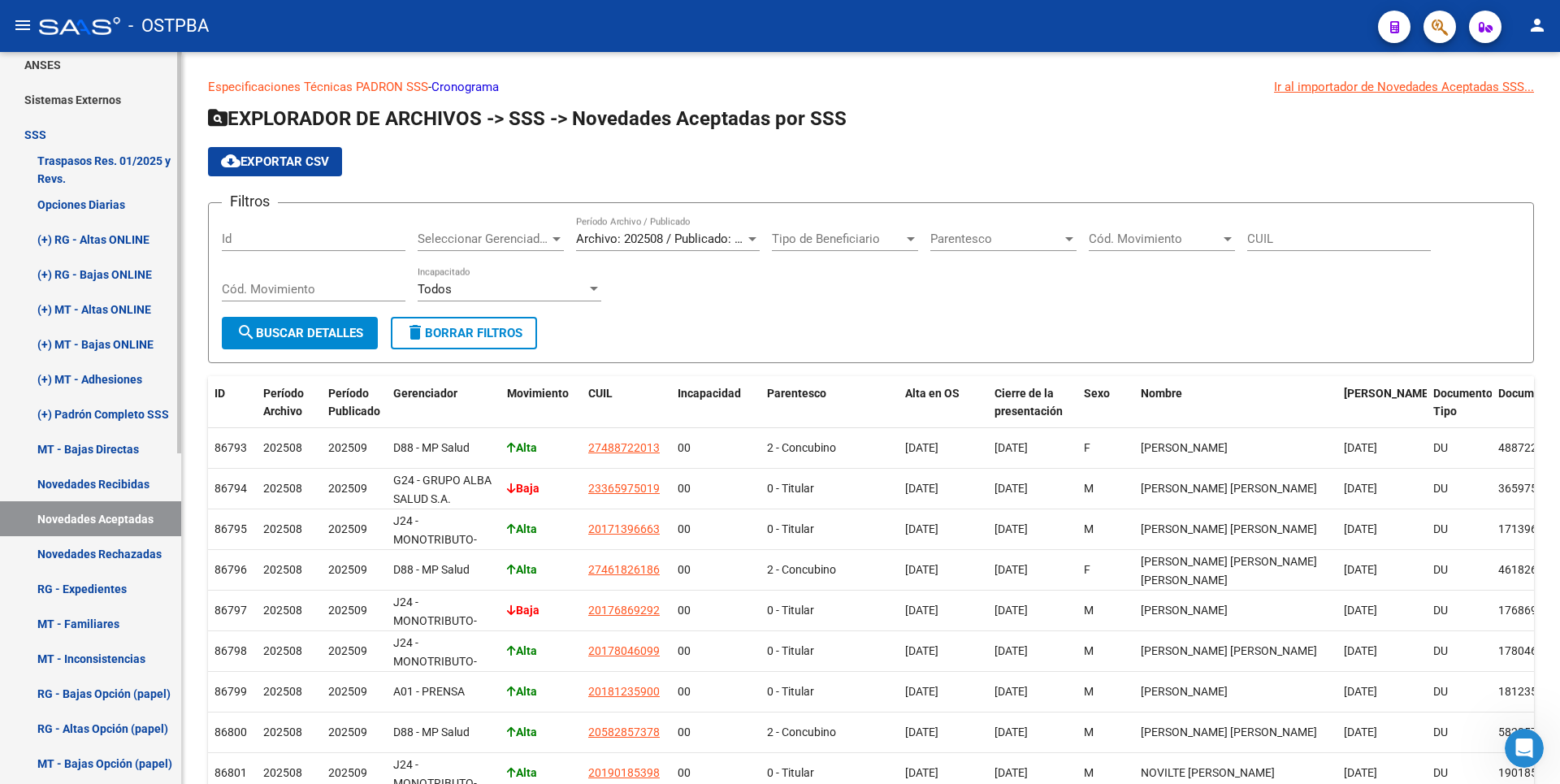
click at [134, 556] on link "Novedades Rechazadas" at bounding box center [90, 553] width 181 height 35
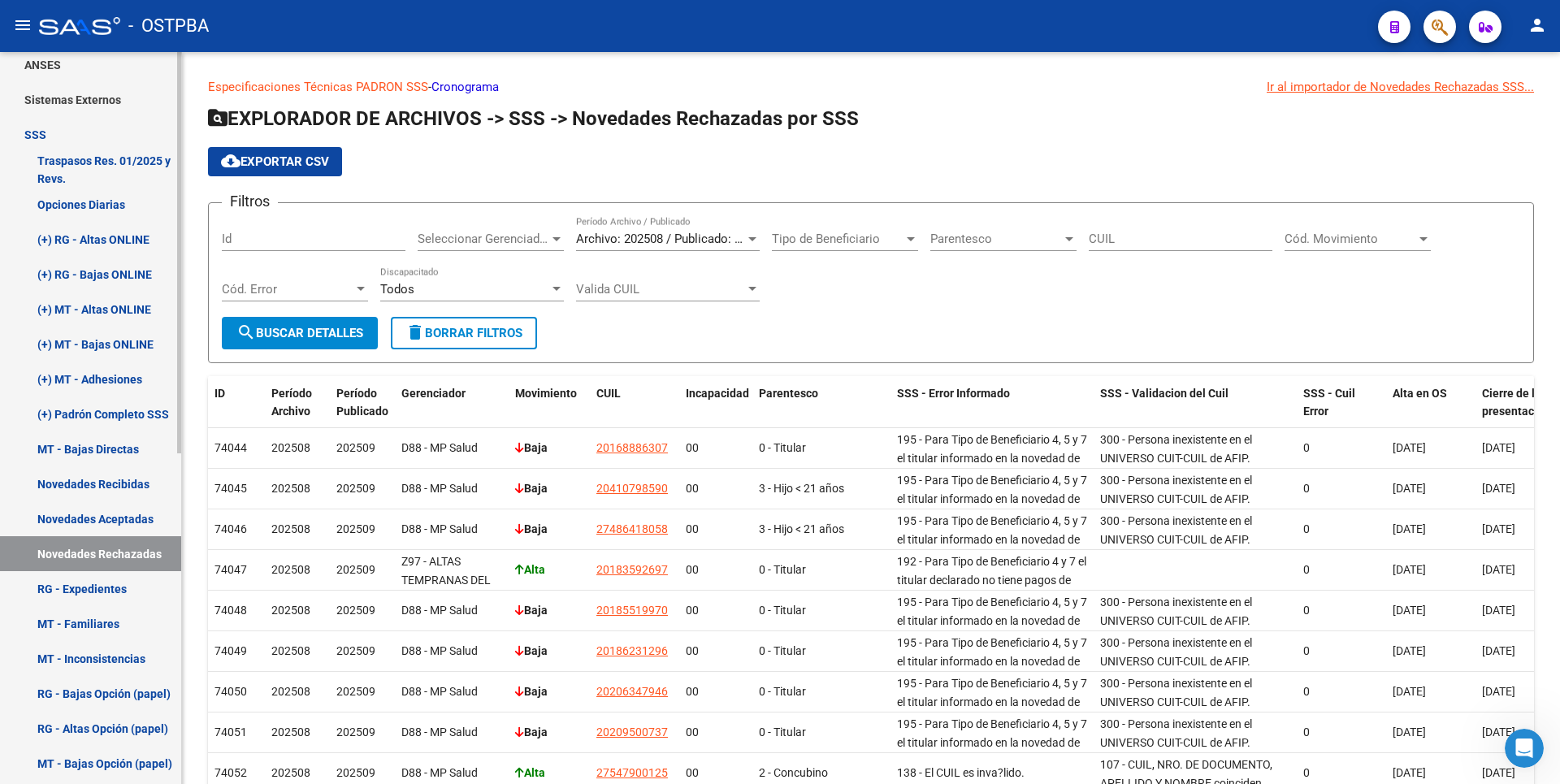
click at [120, 585] on link "RG - Expedientes" at bounding box center [90, 588] width 181 height 35
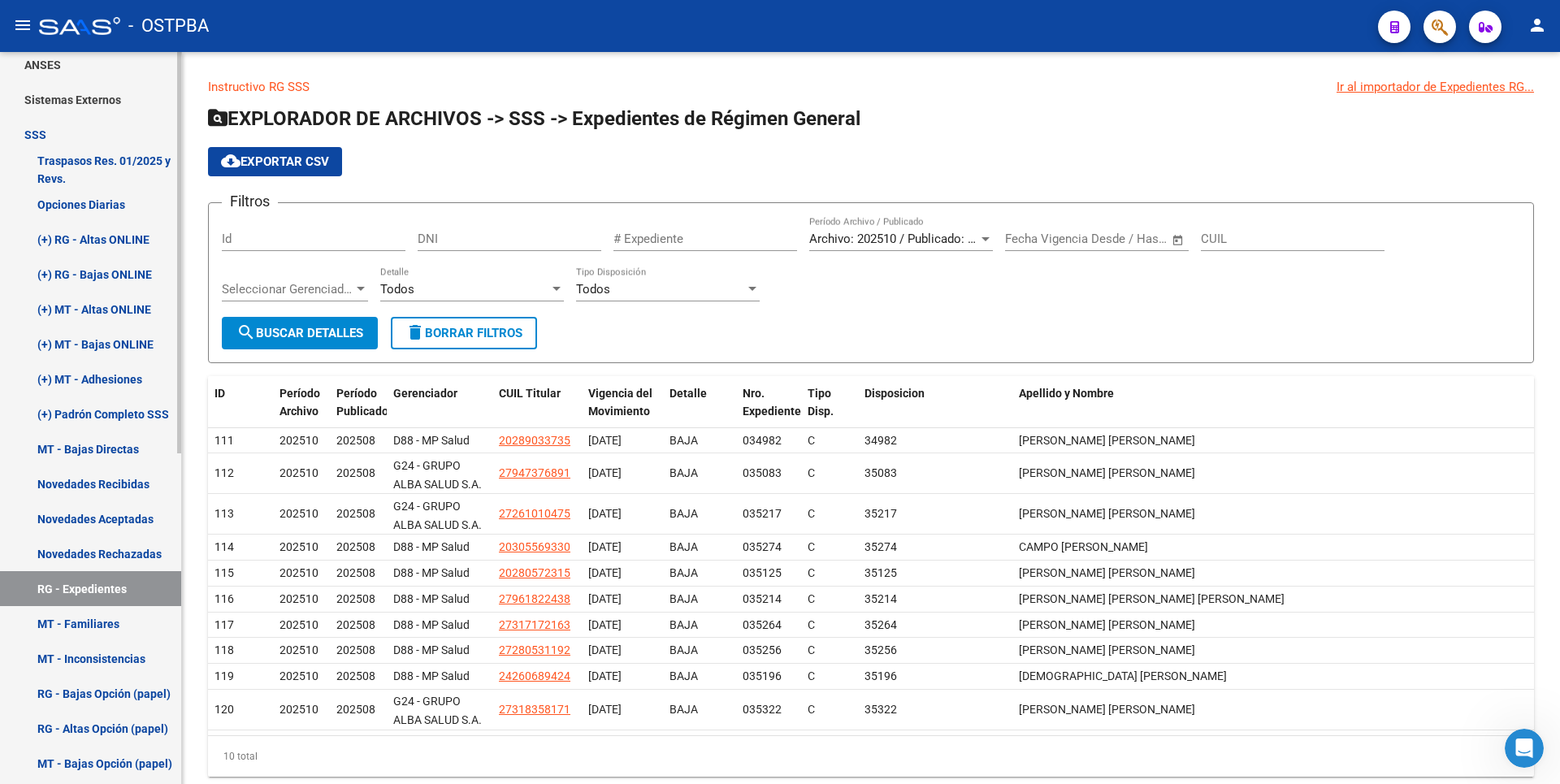
click at [110, 622] on link "MT - Familiares" at bounding box center [90, 623] width 181 height 35
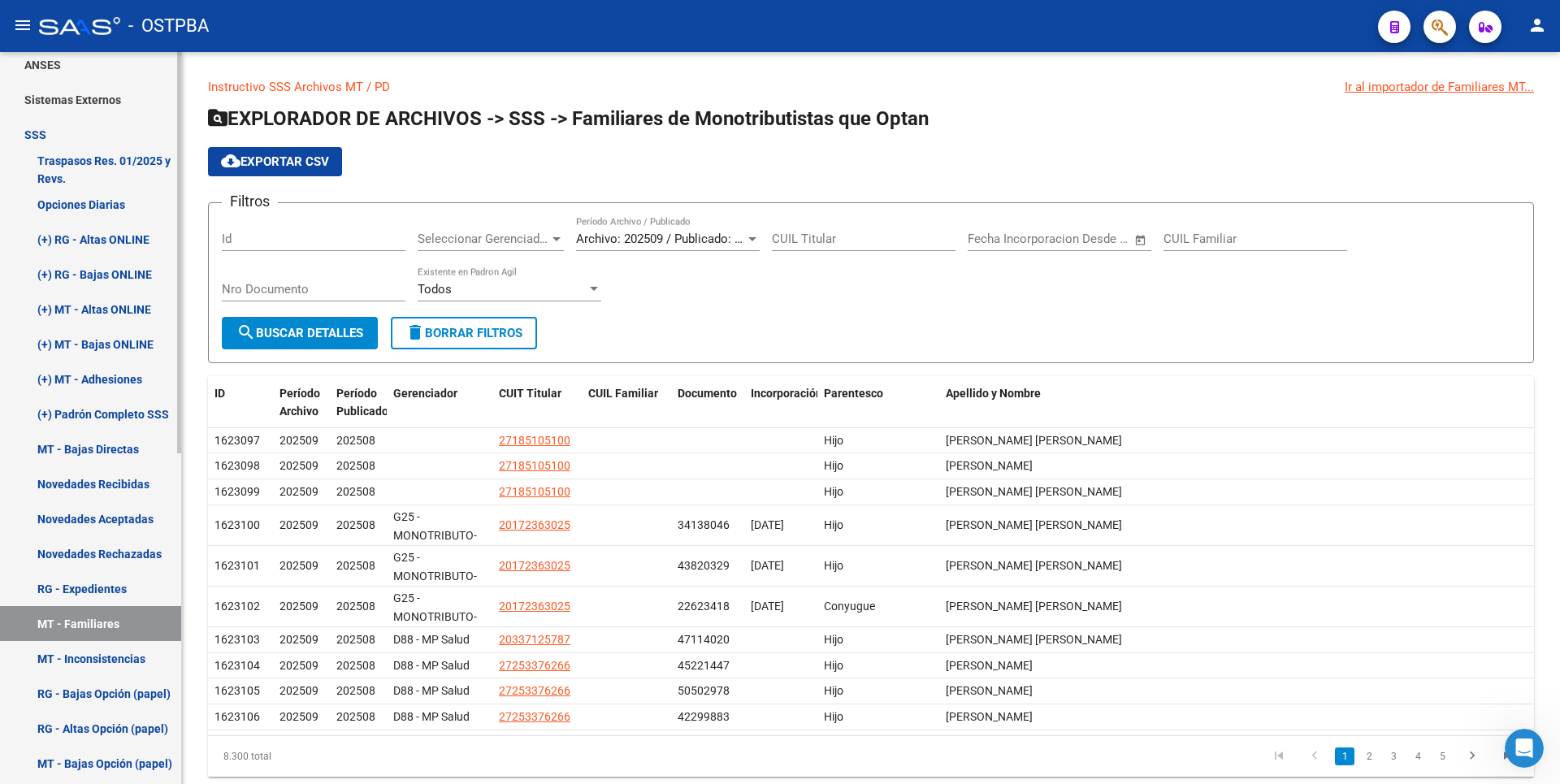
click at [120, 663] on link "MT - Inconsistencias" at bounding box center [90, 658] width 181 height 35
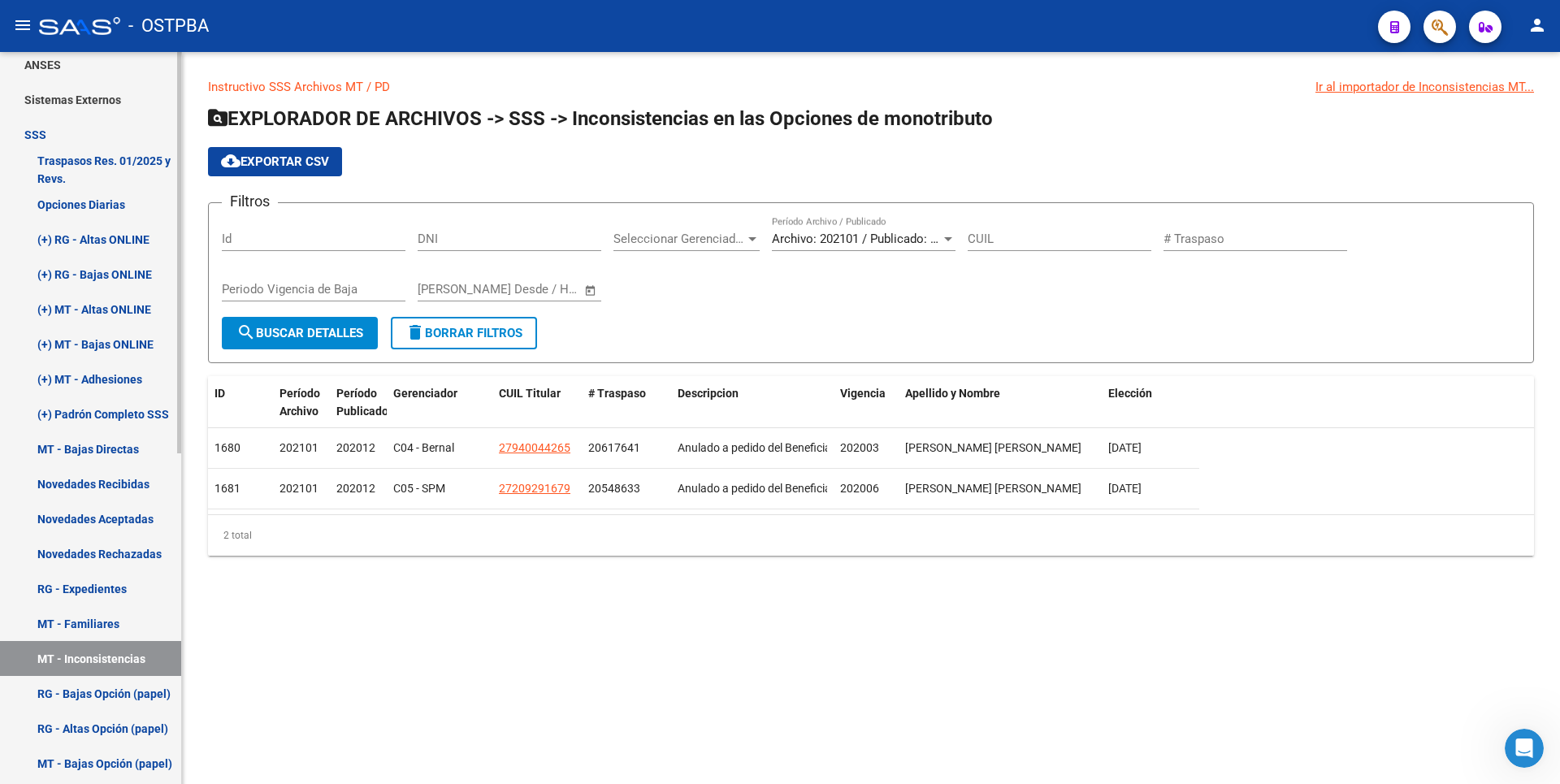
click at [132, 685] on link "RG - Bajas Opción (papel)" at bounding box center [90, 693] width 181 height 35
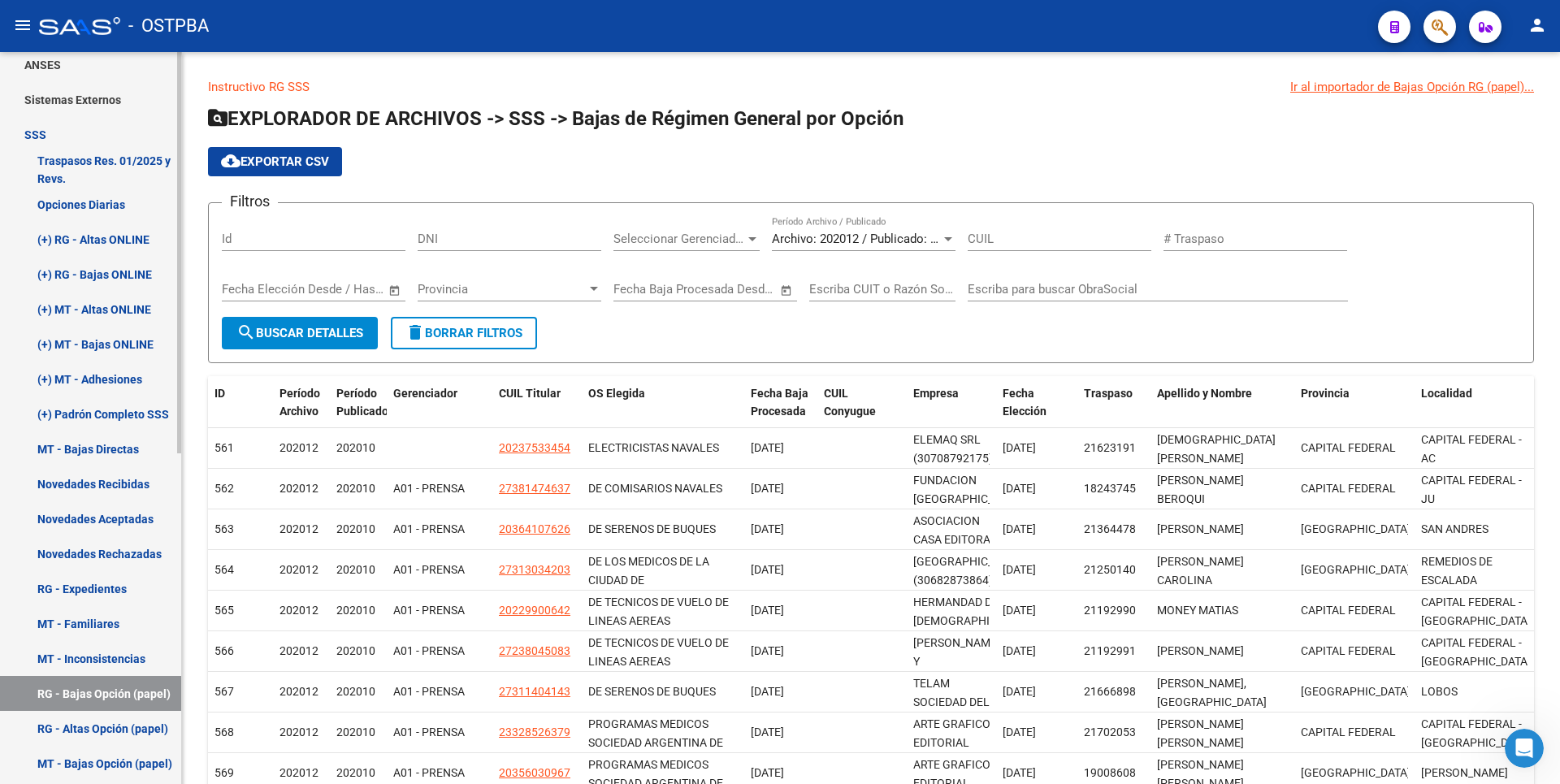
scroll to position [602, 0]
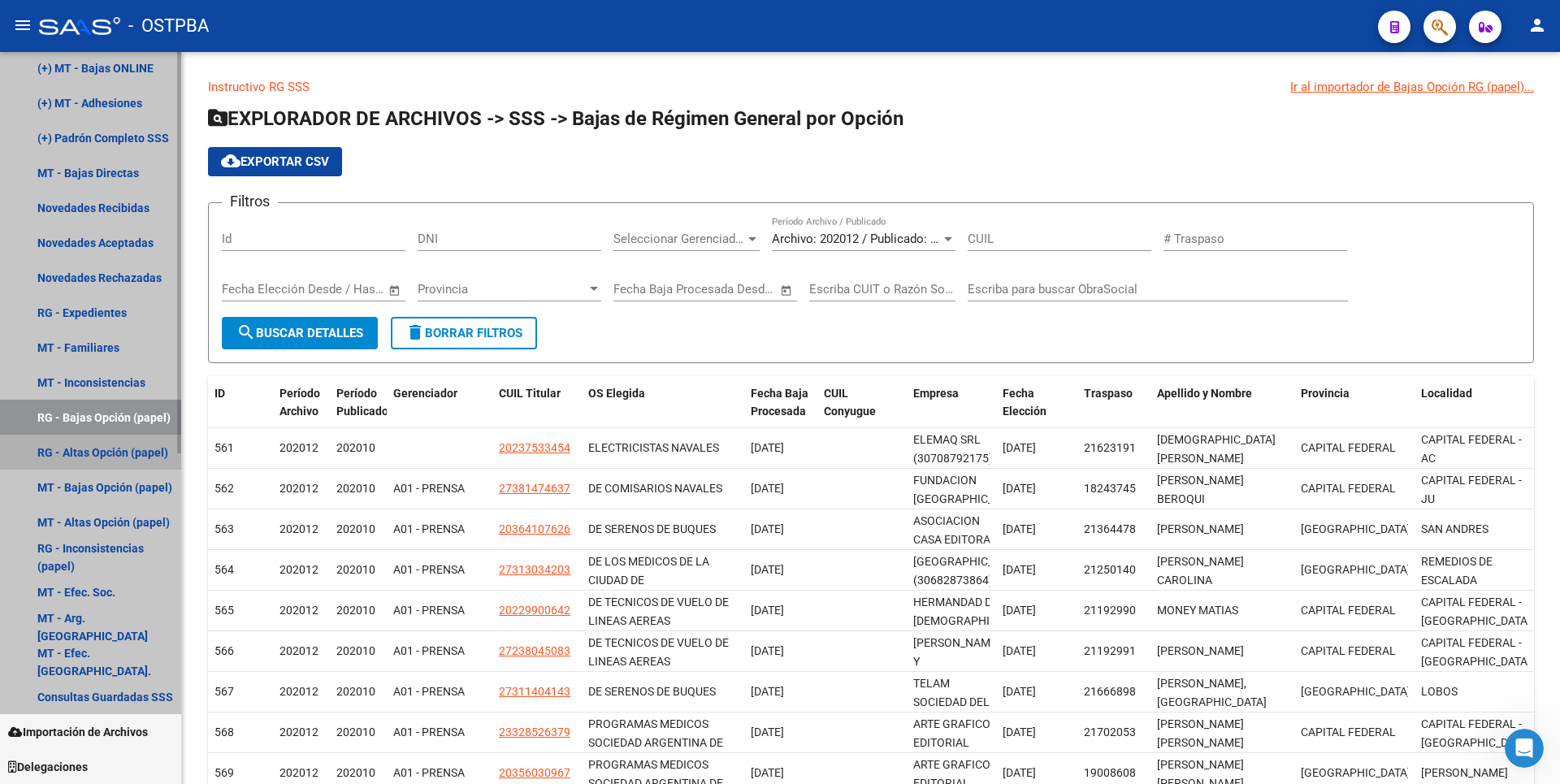
click at [138, 454] on link "RG - Altas Opción (papel)" at bounding box center [90, 451] width 181 height 35
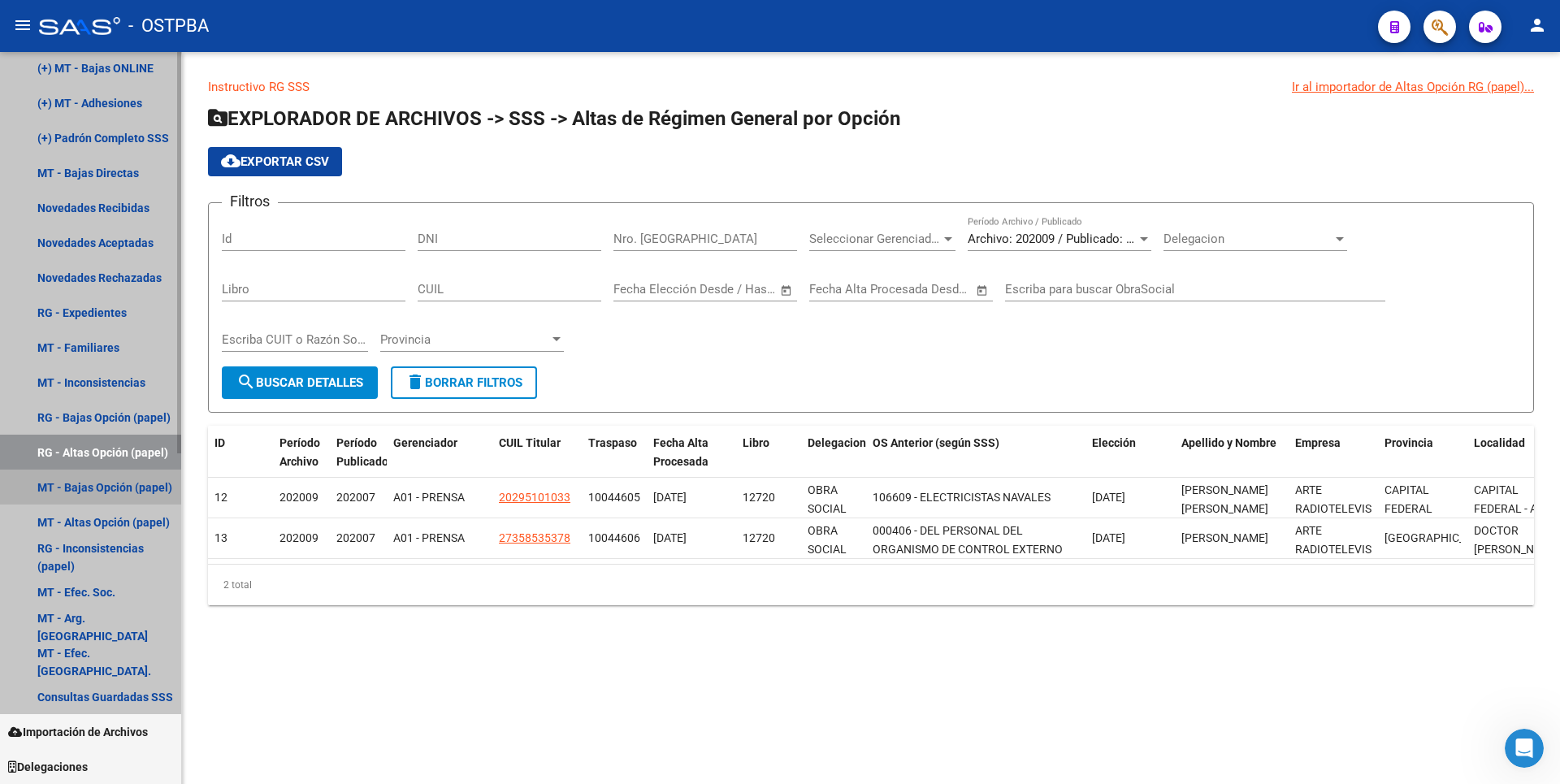
click at [131, 493] on link "MT - Bajas Opción (papel)" at bounding box center [90, 486] width 181 height 35
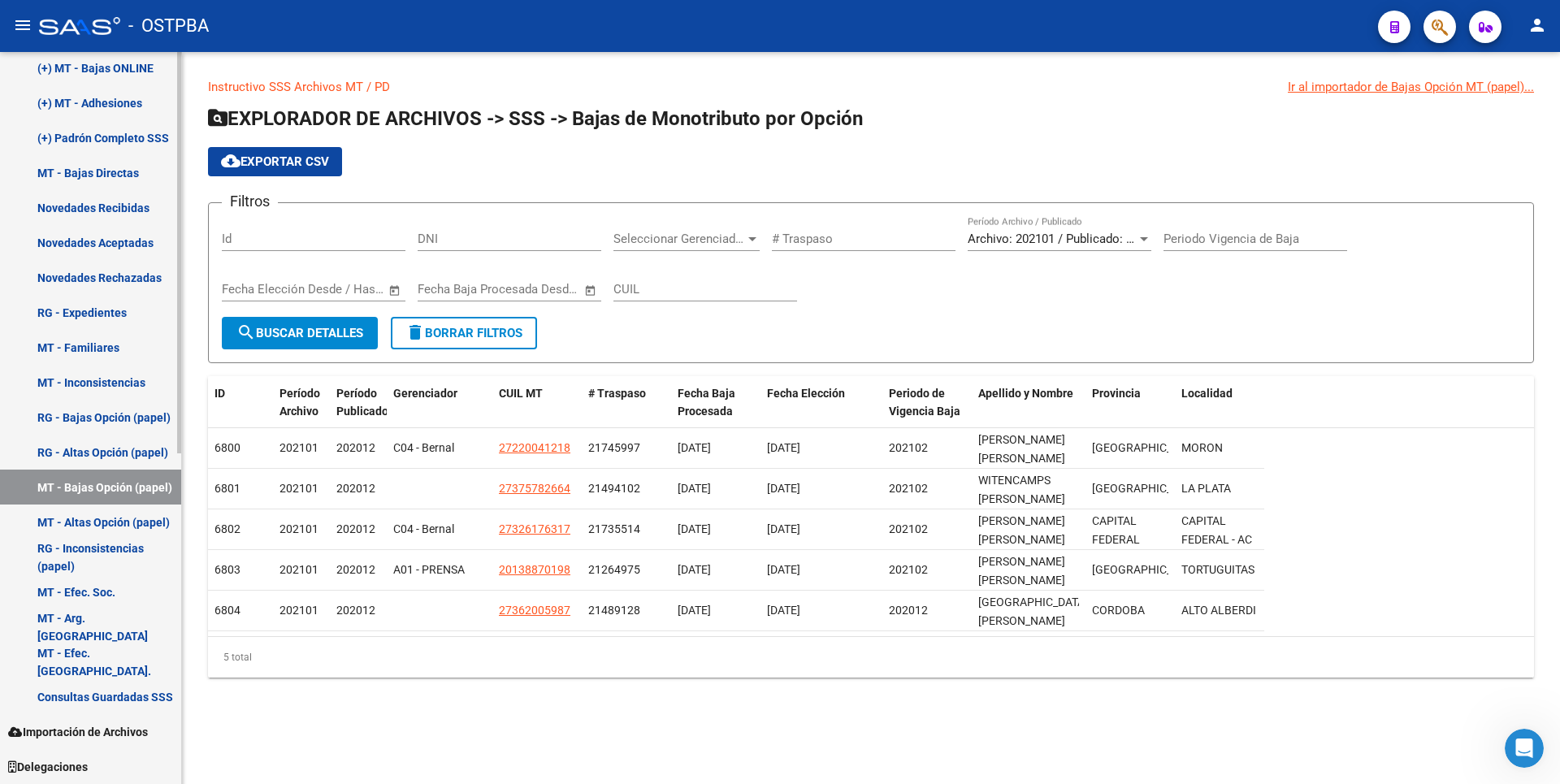
click at [120, 519] on link "MT - Altas Opción (papel)" at bounding box center [90, 521] width 181 height 35
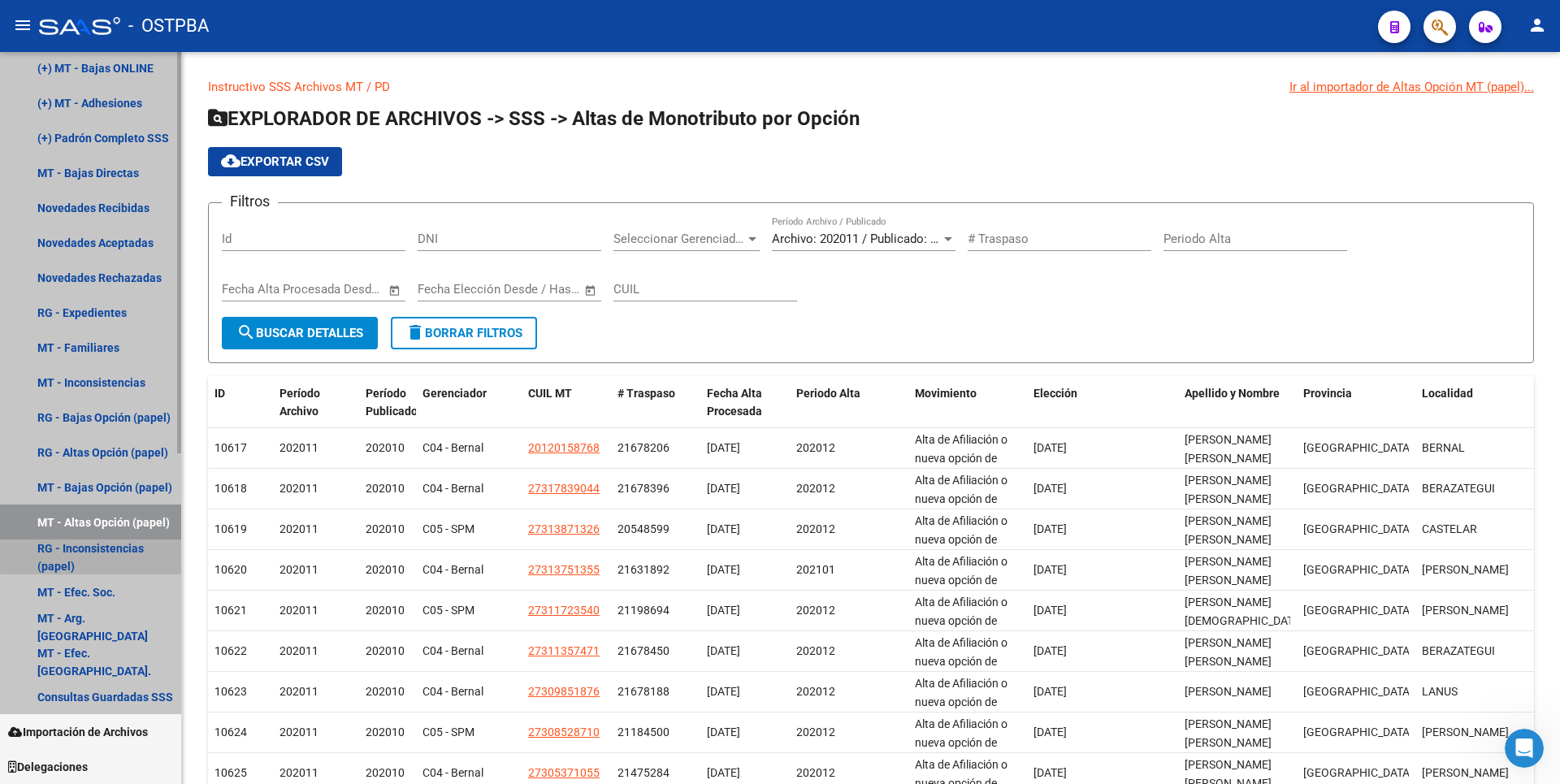
click at [129, 553] on link "RG - Inconsistencias (papel)" at bounding box center [90, 556] width 181 height 35
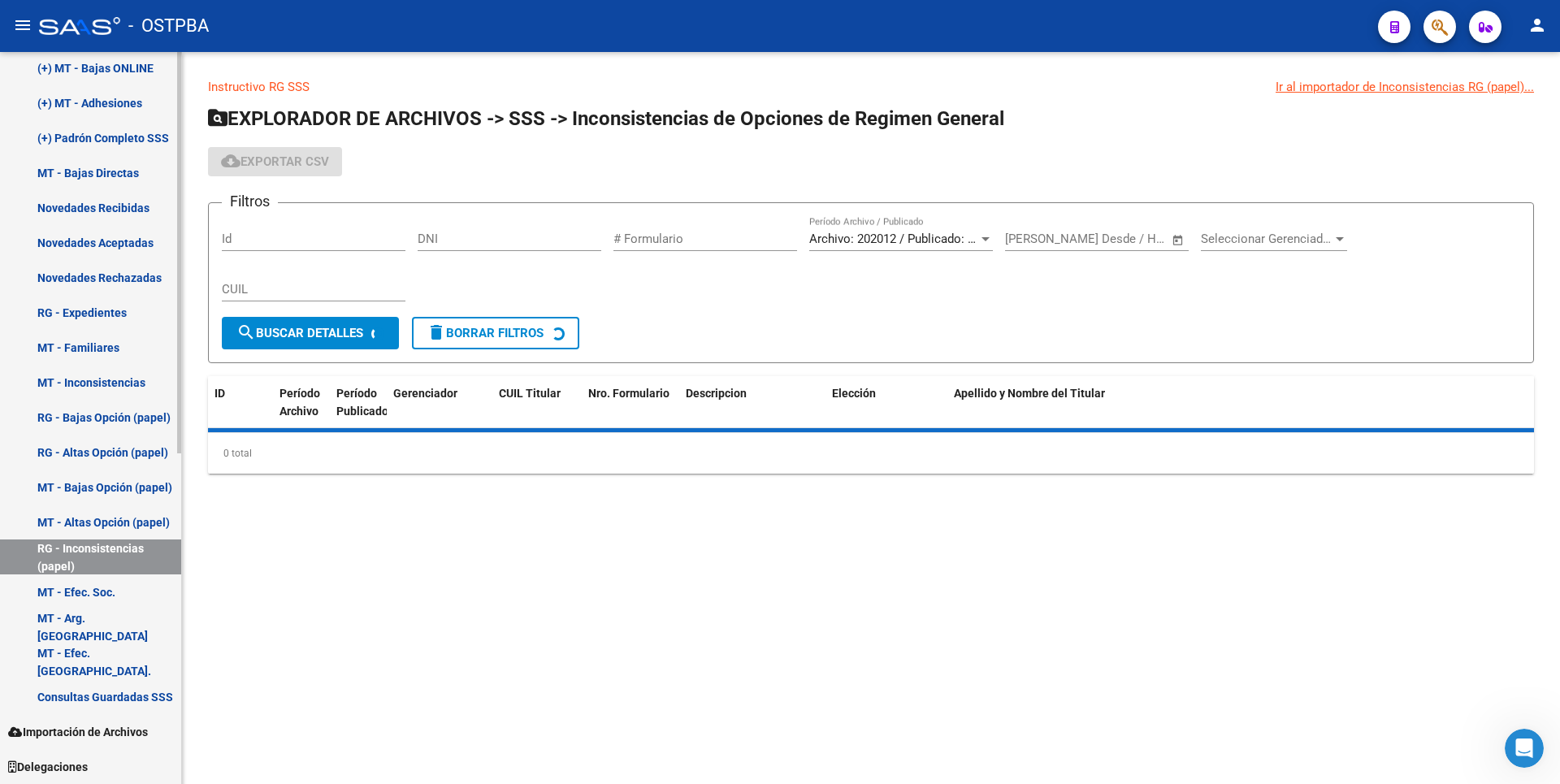
click at [95, 580] on link "MT - Efec. Soc." at bounding box center [90, 591] width 181 height 35
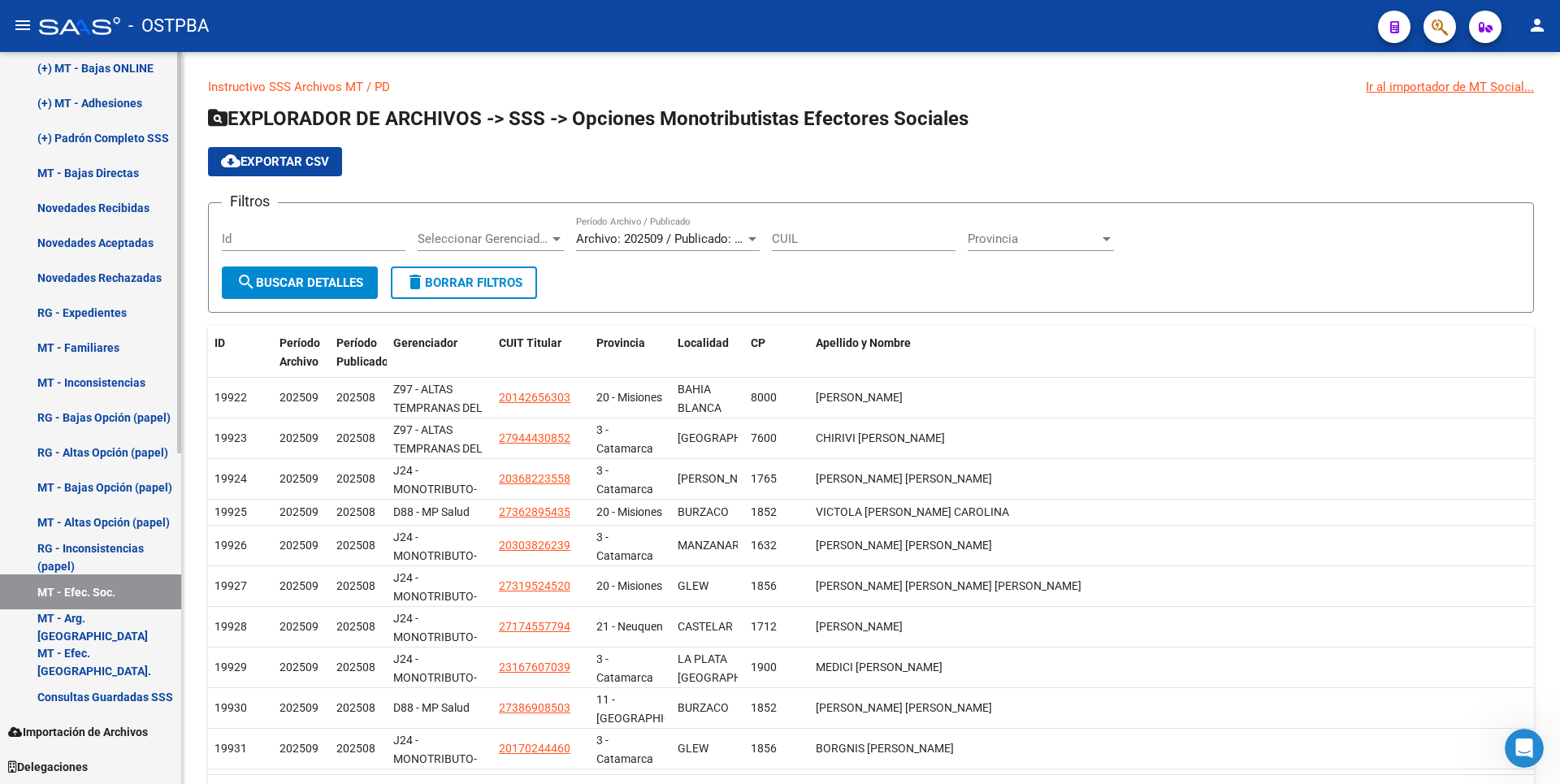
click at [121, 632] on link "MT - Arg. [GEOGRAPHIC_DATA]" at bounding box center [90, 626] width 181 height 35
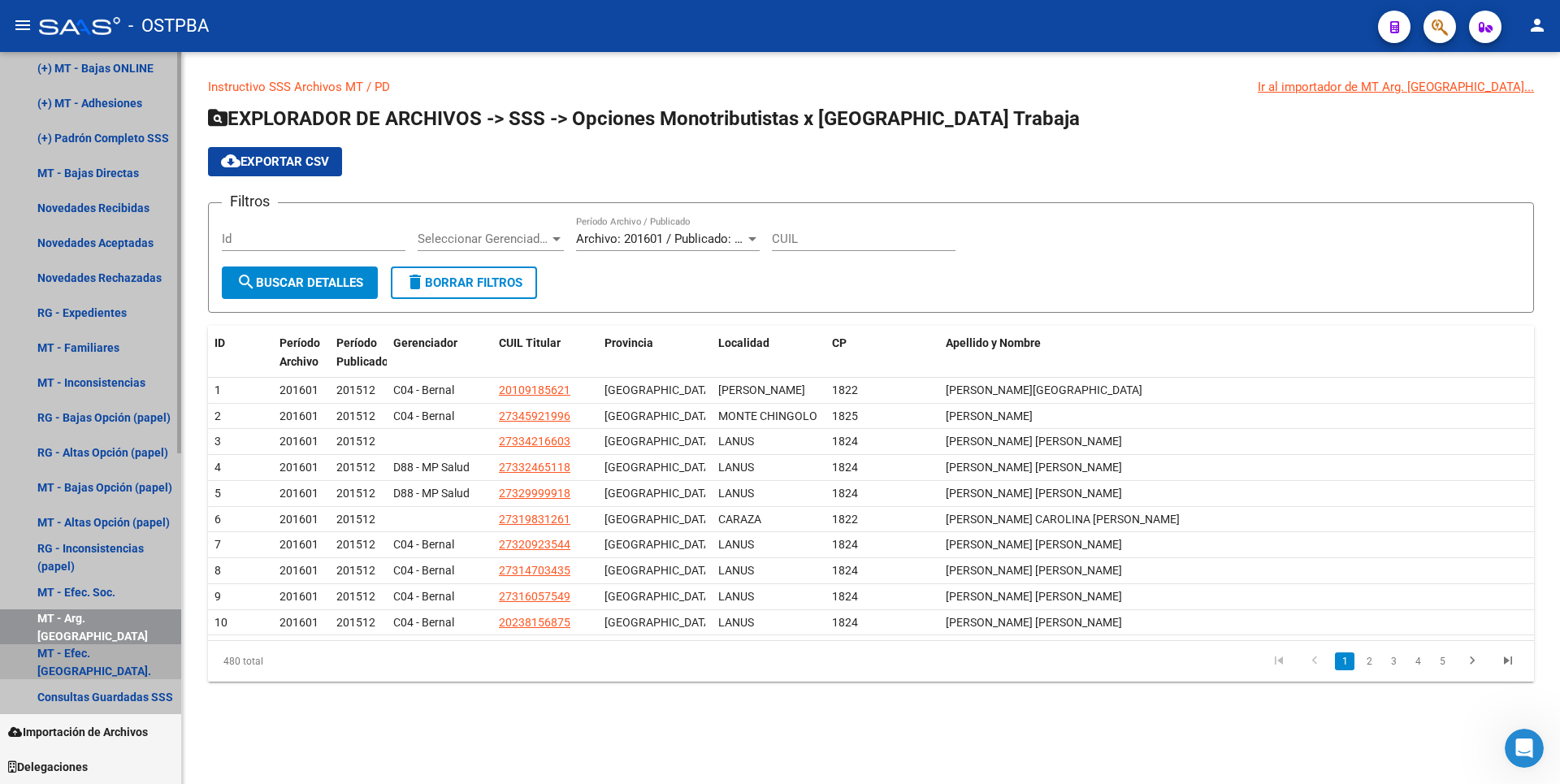
click at [119, 655] on link "MT - Efec. [GEOGRAPHIC_DATA]." at bounding box center [90, 661] width 181 height 35
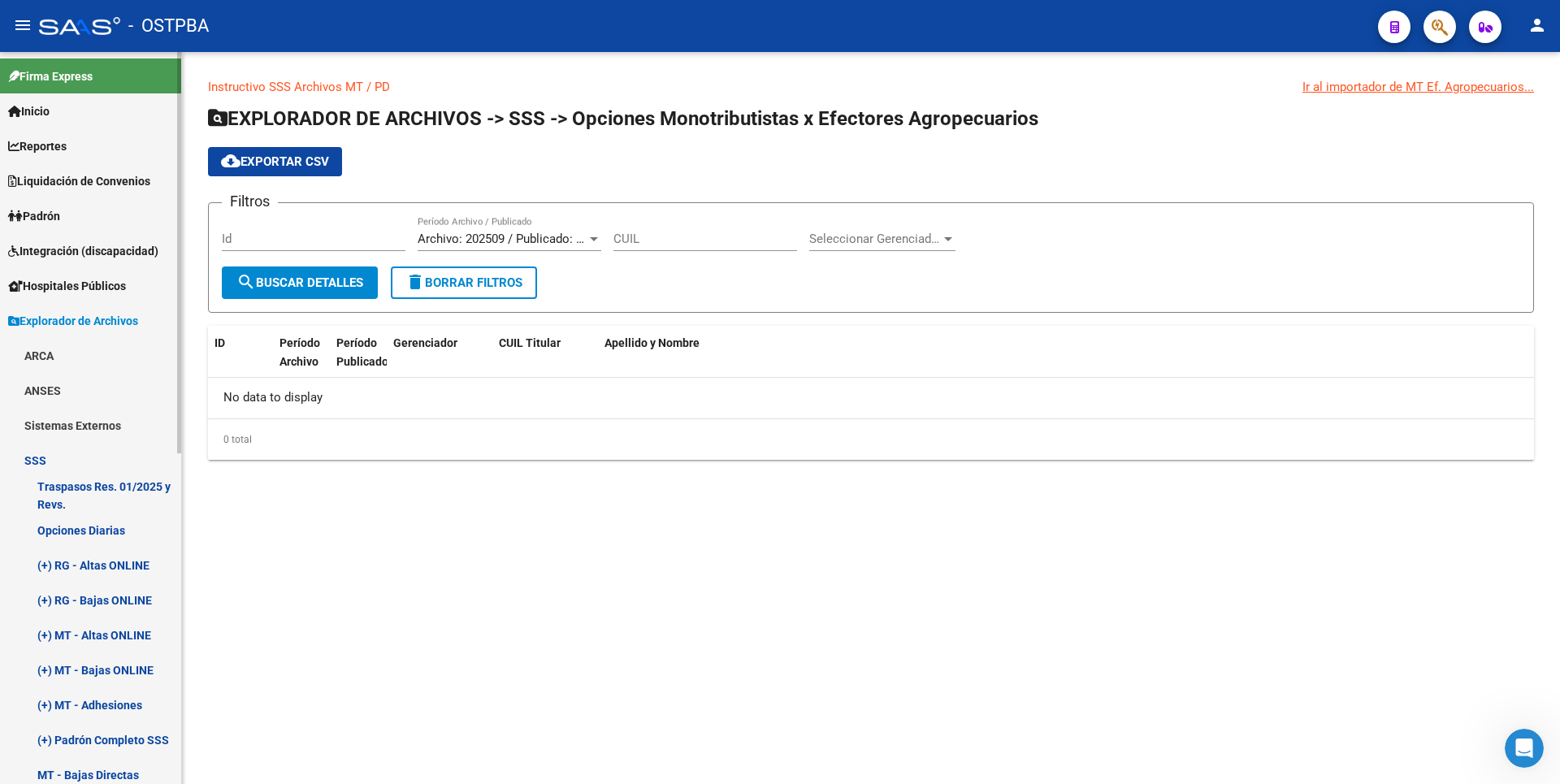
click at [92, 155] on link "Reportes" at bounding box center [90, 145] width 181 height 35
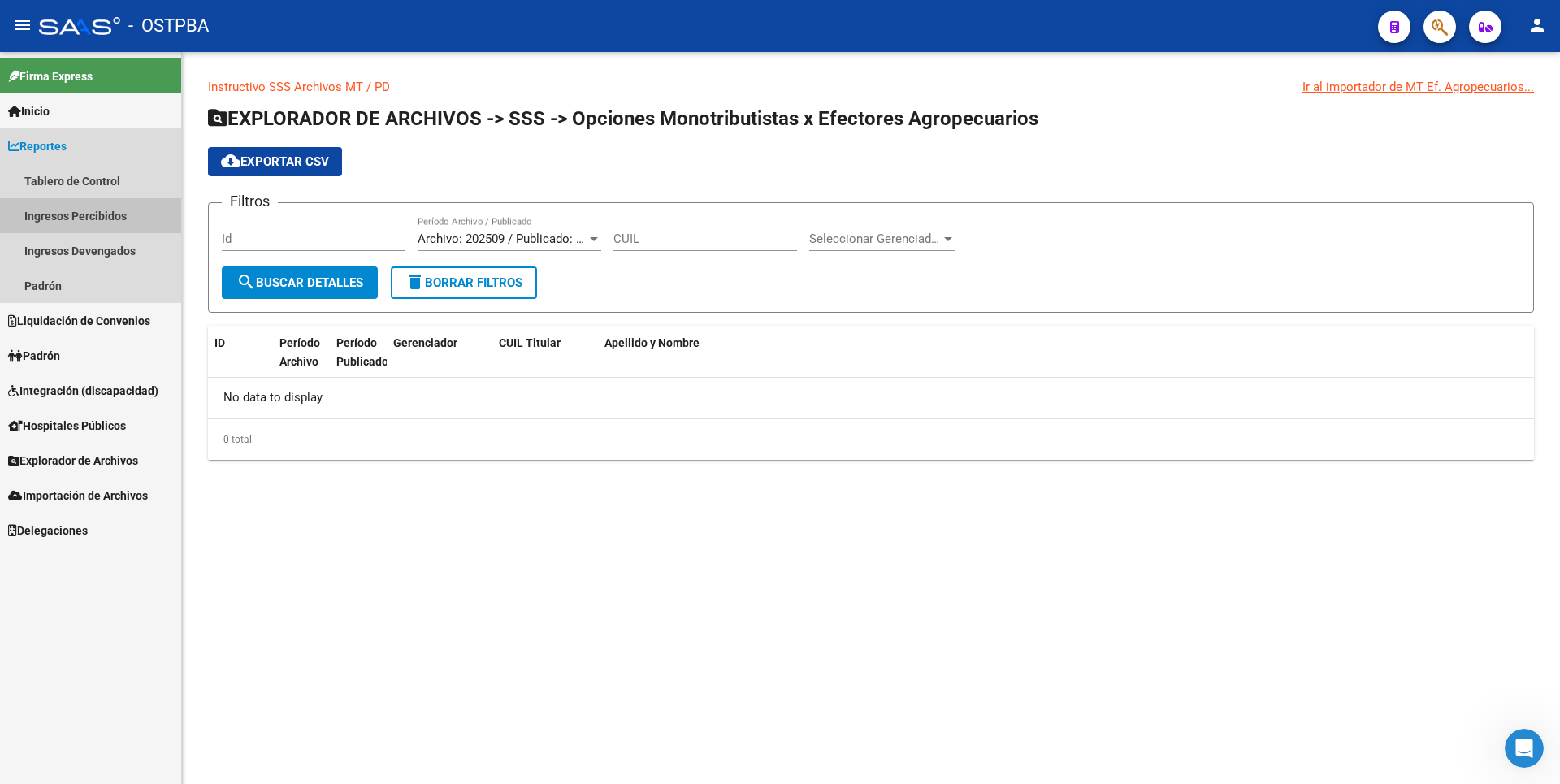
click at [90, 204] on link "Ingresos Percibidos" at bounding box center [90, 215] width 181 height 35
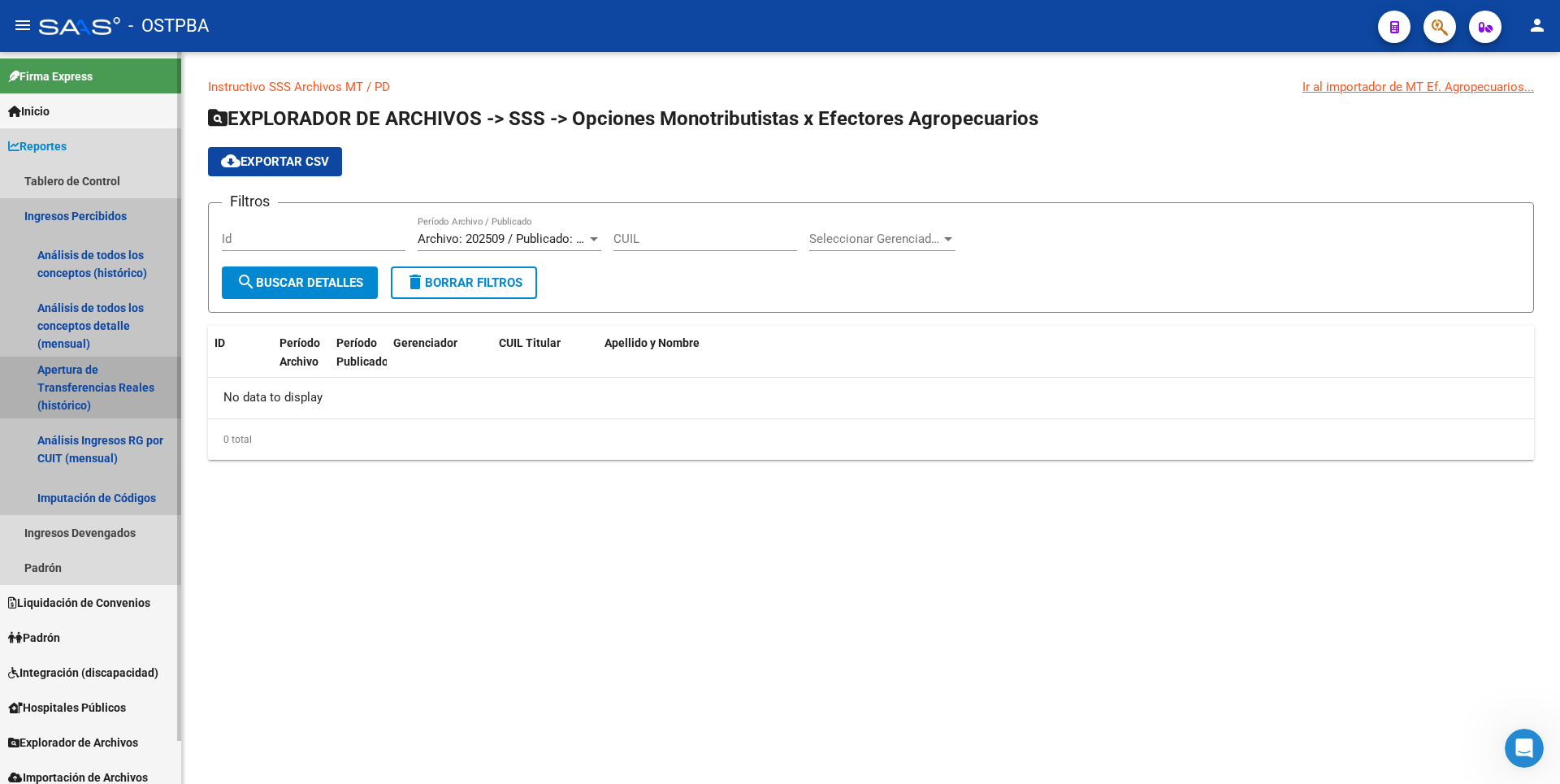
click at [90, 393] on link "Apertura de Transferencias Reales (histórico)" at bounding box center [90, 388] width 181 height 62
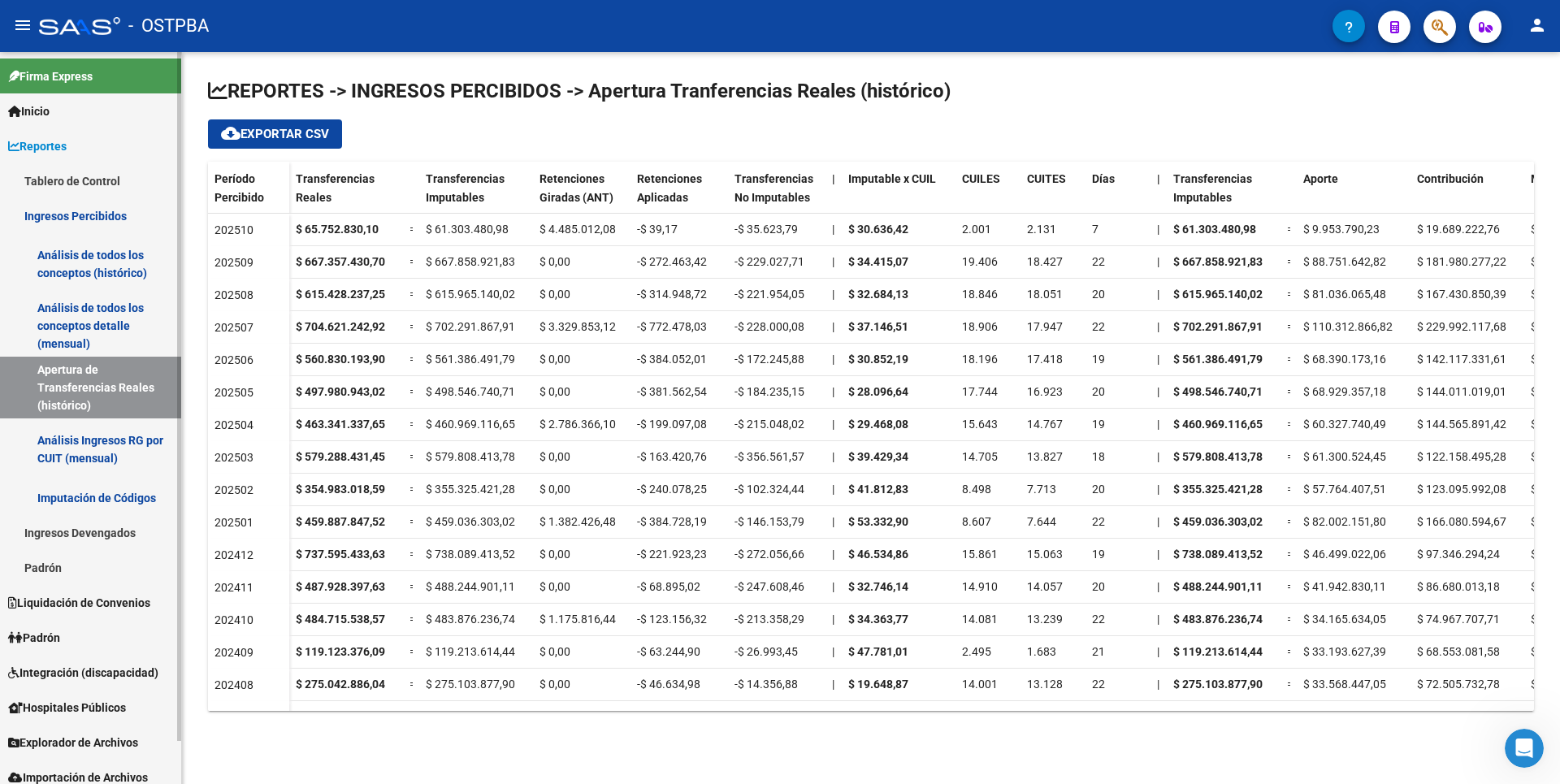
click at [128, 464] on link "Análisis Ingresos RG por CUIT (mensual)" at bounding box center [90, 449] width 181 height 62
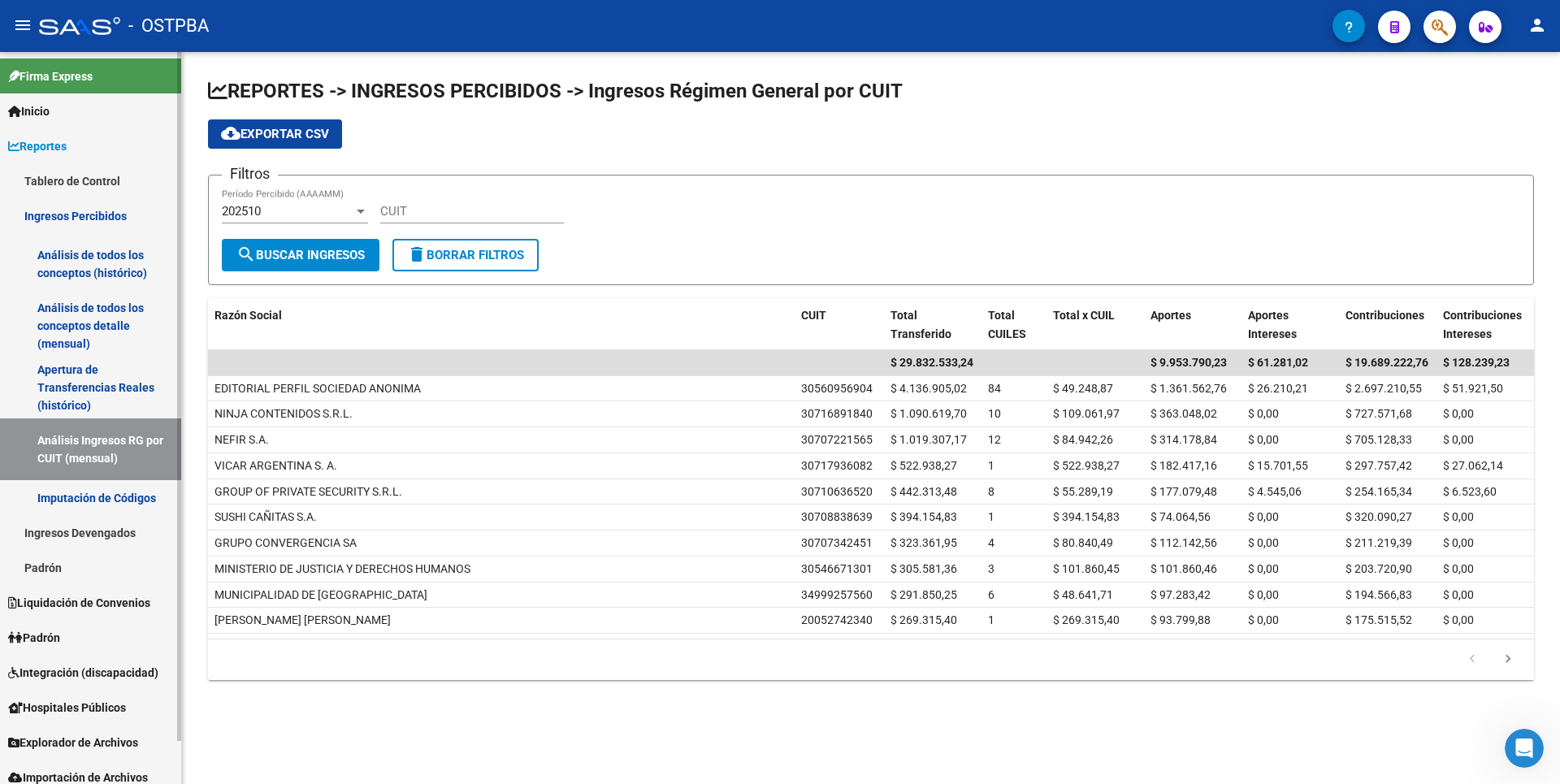
click at [53, 643] on span "Padrón" at bounding box center [34, 637] width 52 height 18
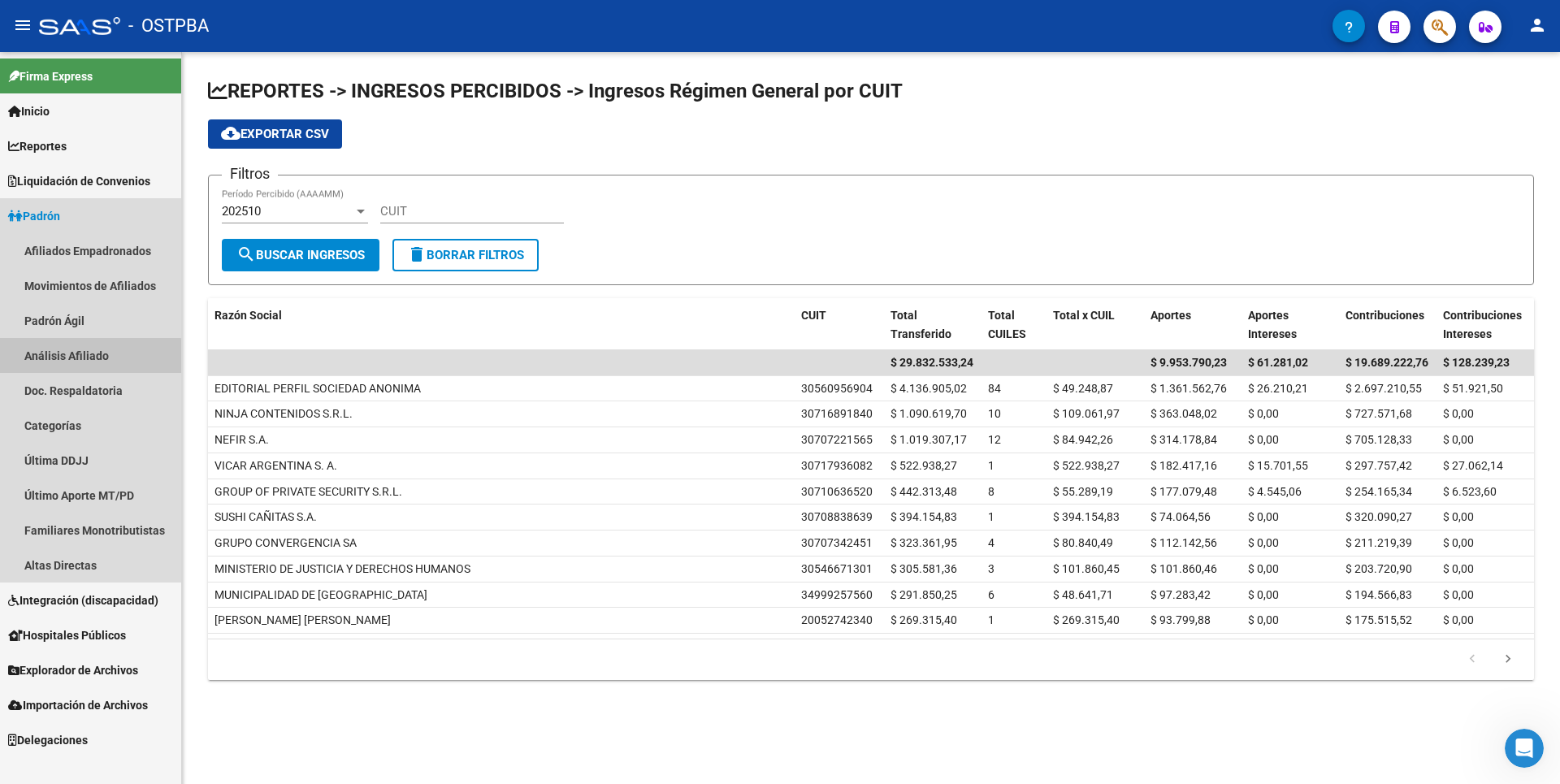
click at [84, 368] on link "Análisis Afiliado" at bounding box center [90, 355] width 181 height 35
